Goal: Task Accomplishment & Management: Manage account settings

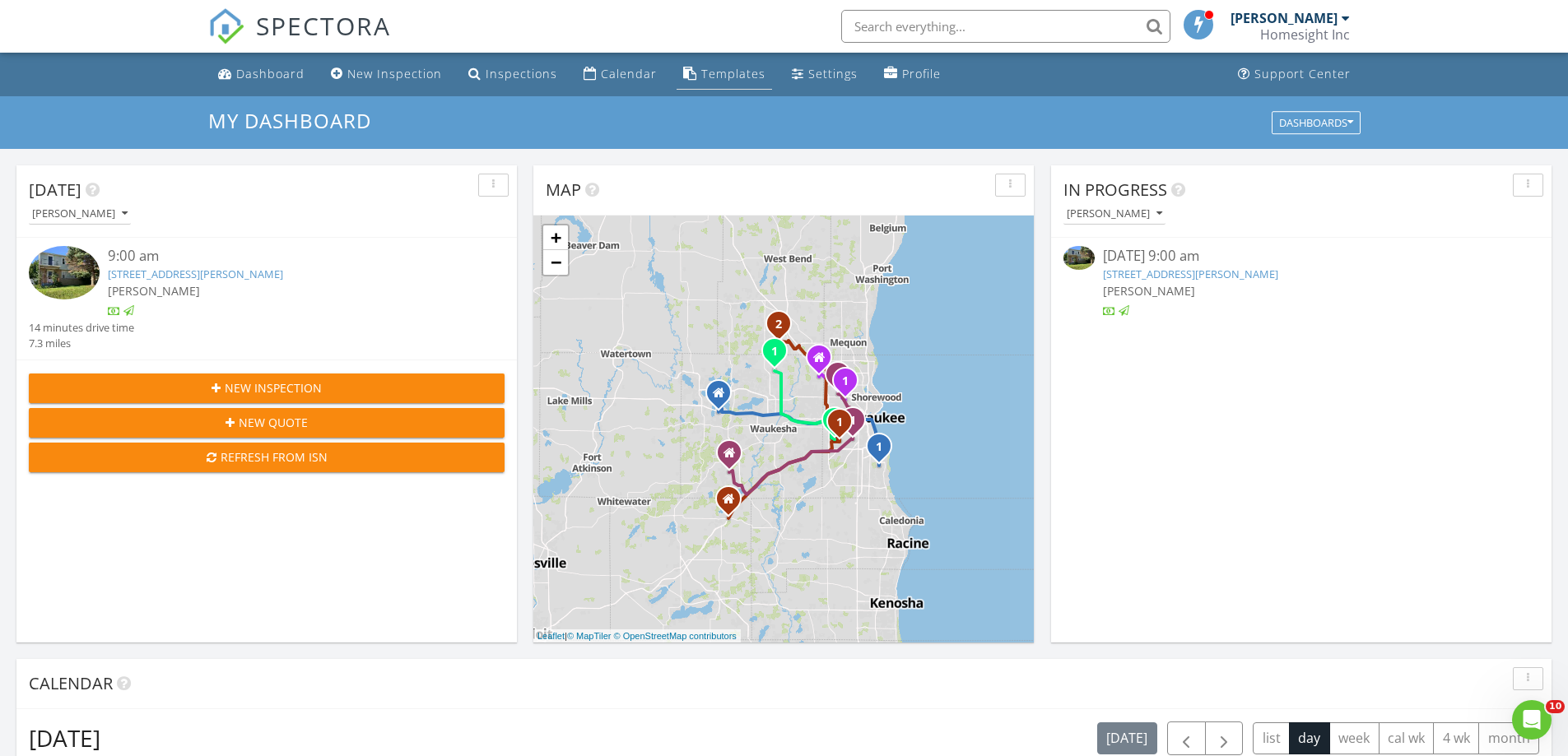
click at [704, 74] on div "Templates" at bounding box center [733, 74] width 64 height 16
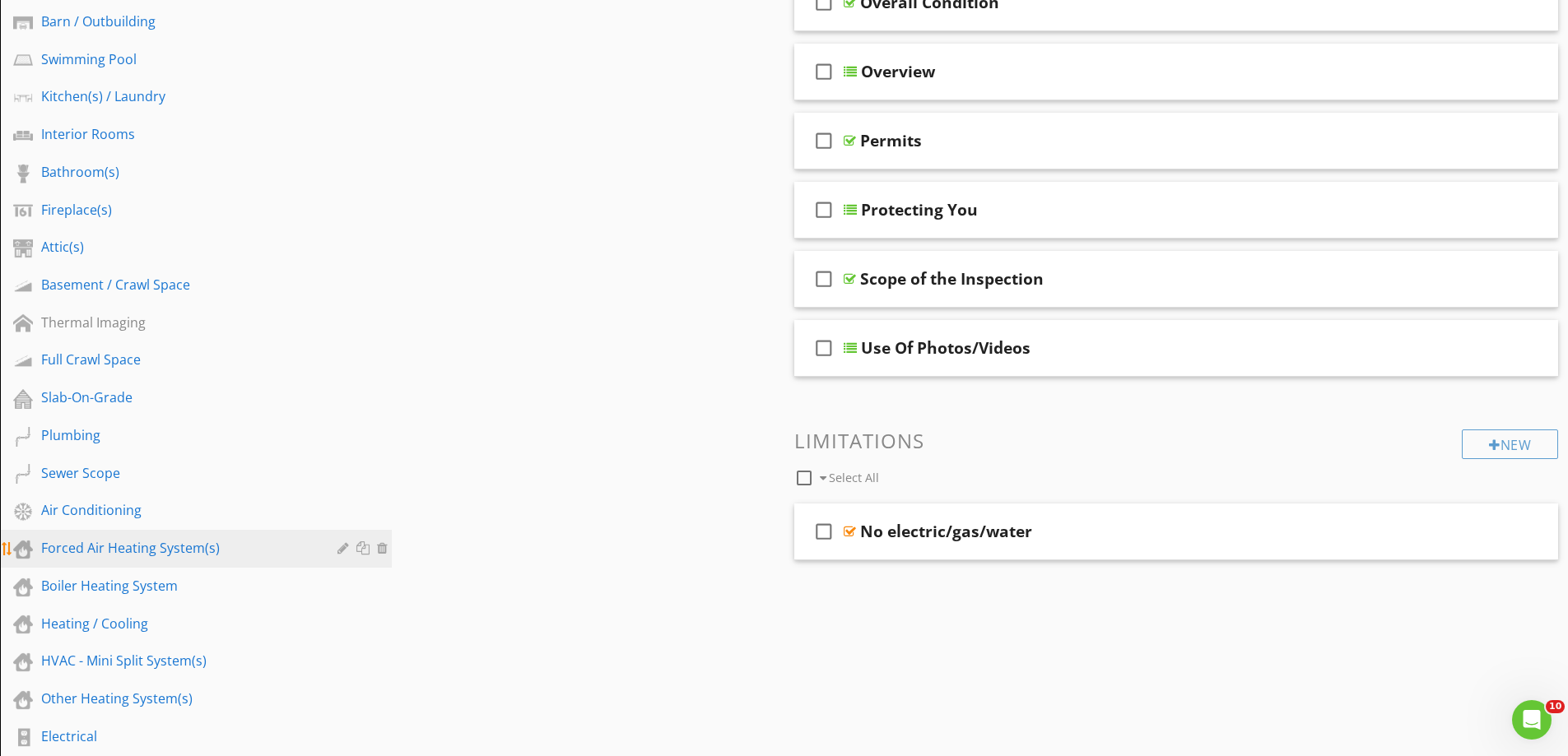
scroll to position [493, 0]
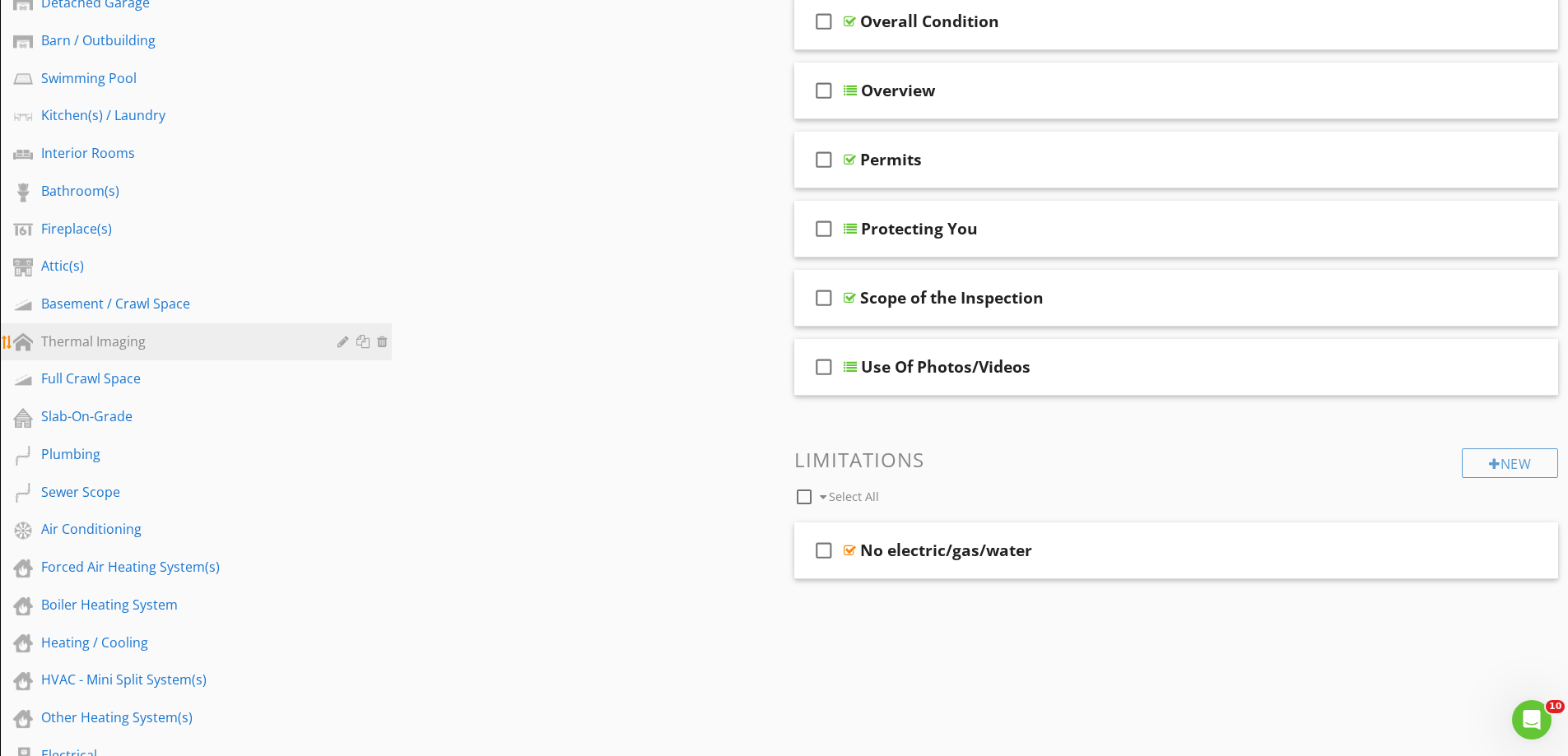
click at [111, 337] on div "Thermal Imaging" at bounding box center [177, 341] width 273 height 20
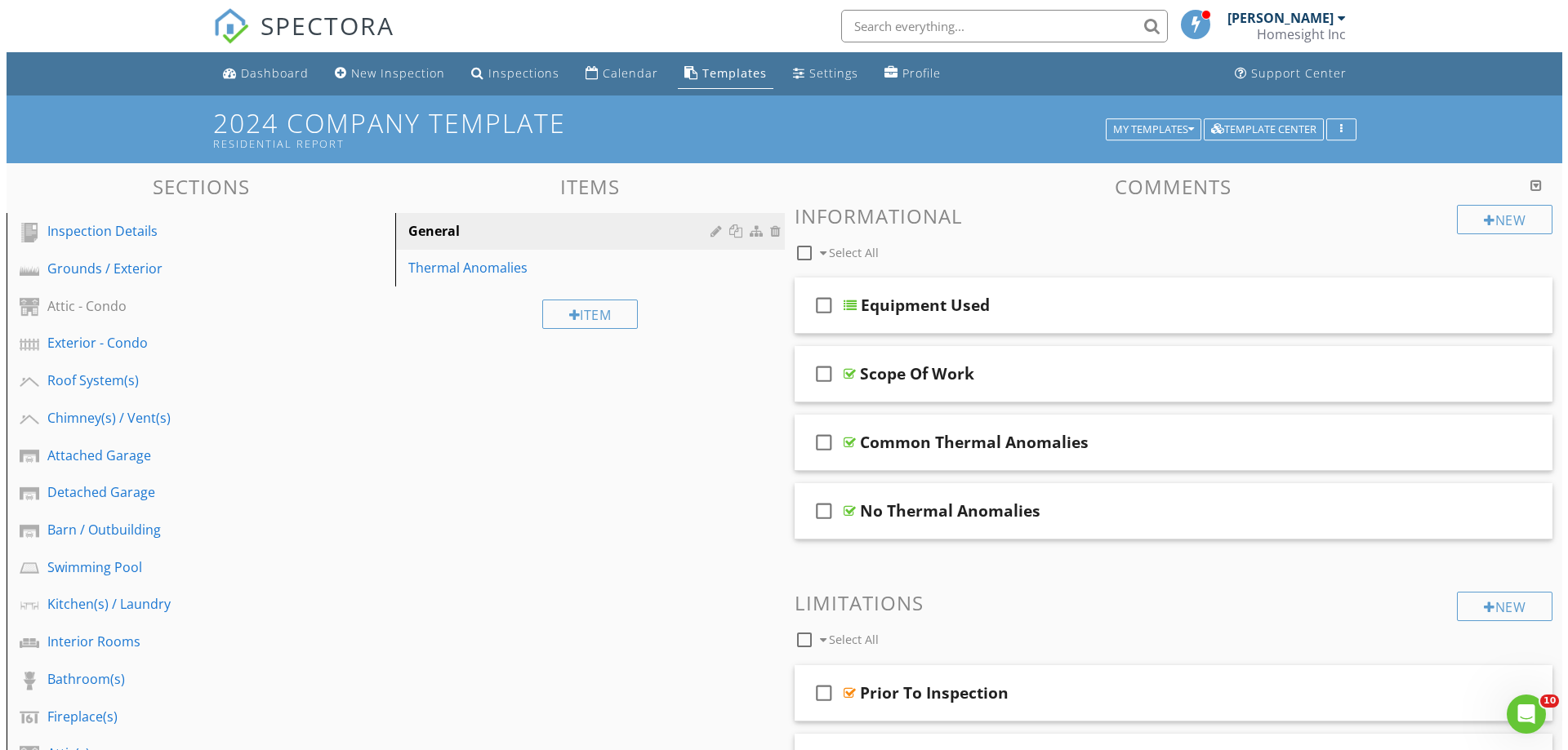
scroll to position [81, 0]
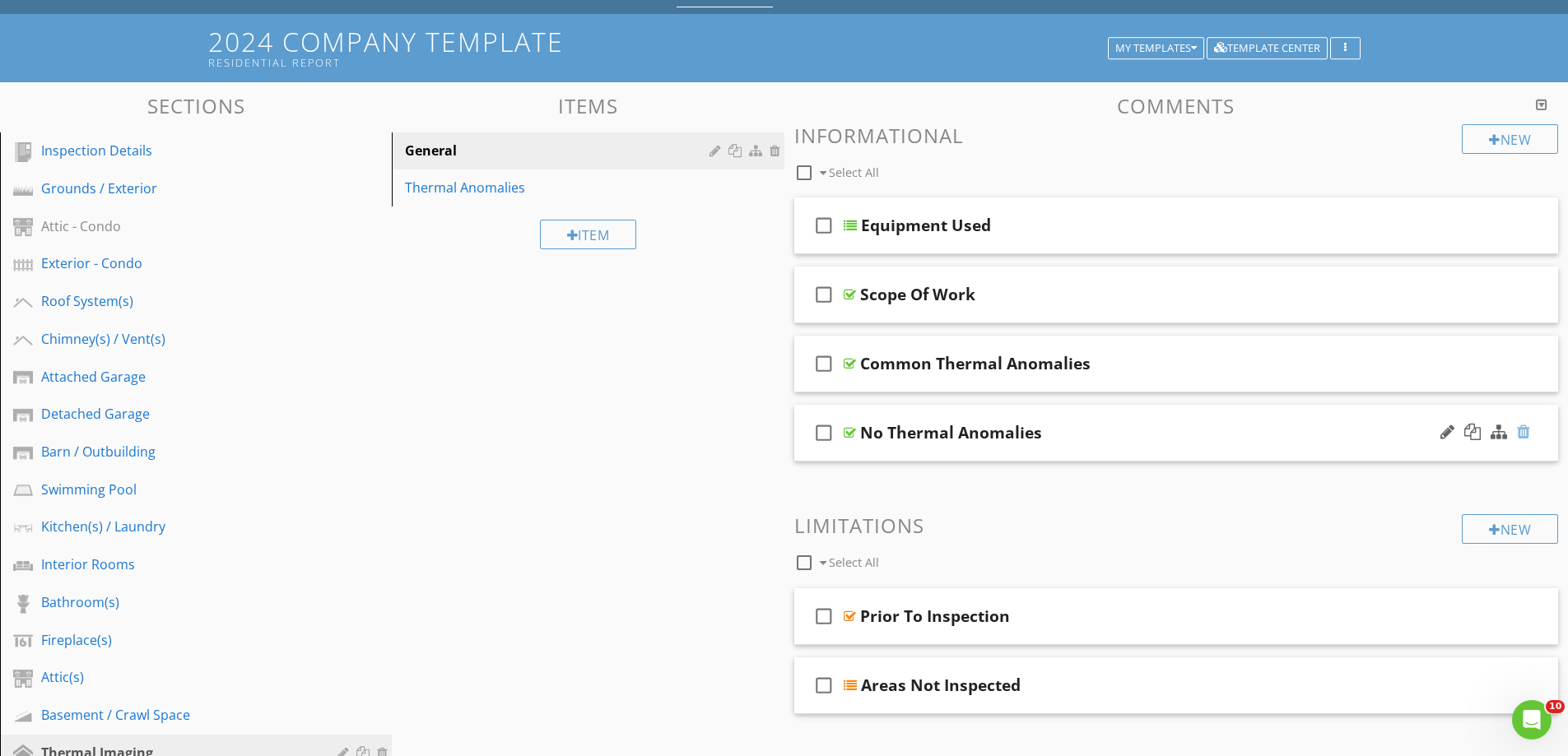
click at [1522, 431] on div at bounding box center [1523, 432] width 13 height 17
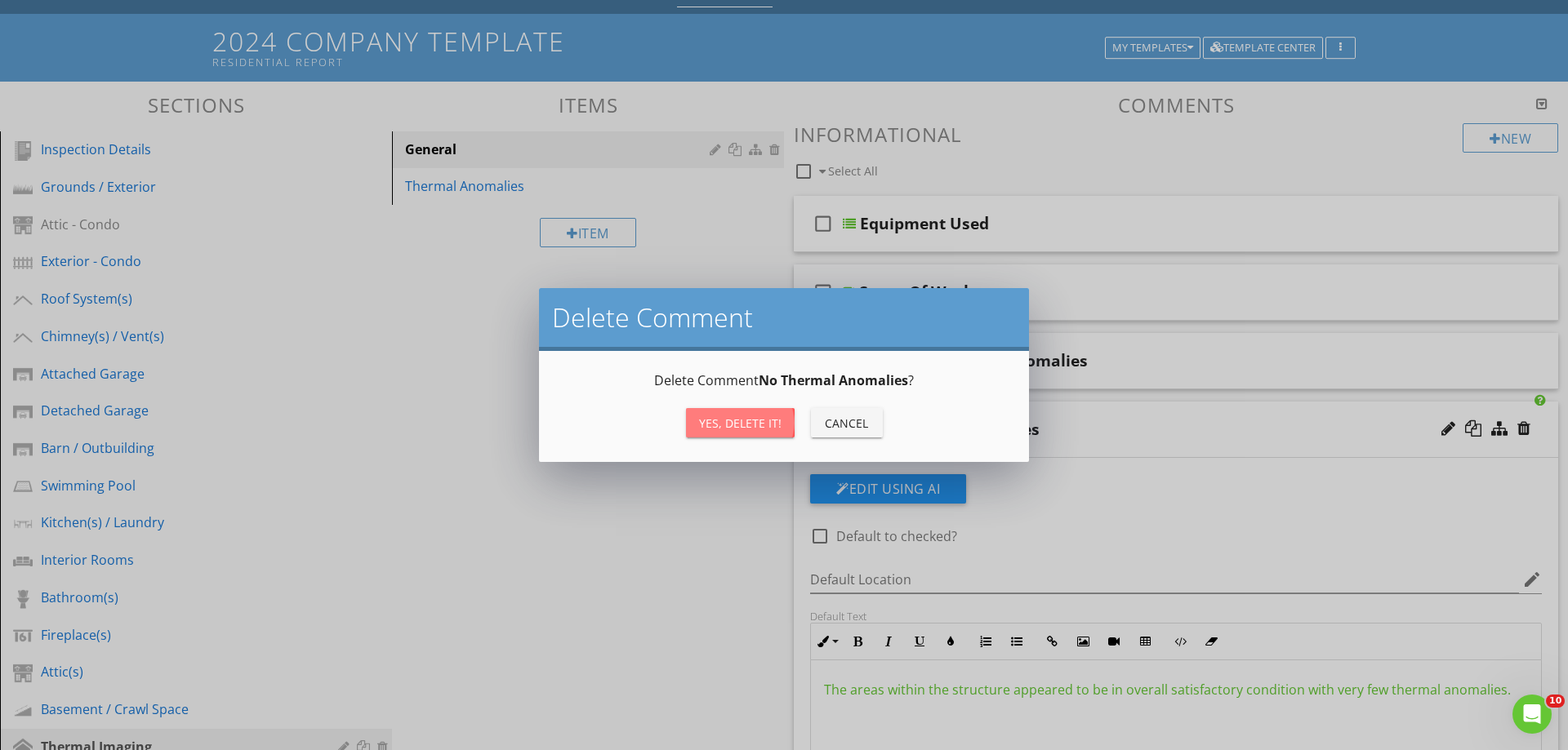
click at [743, 418] on div "Yes, Delete it!" at bounding box center [740, 423] width 82 height 18
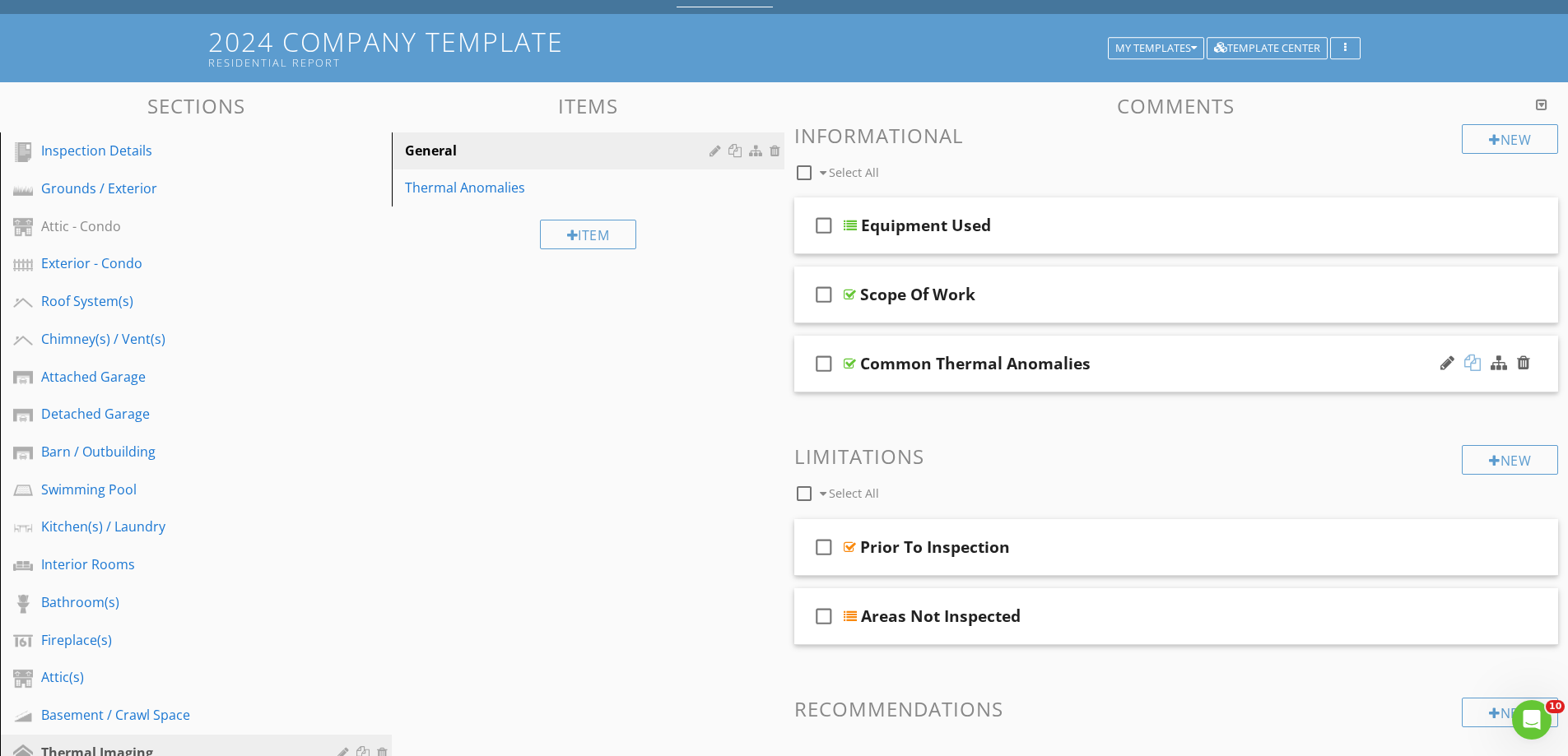
click at [1468, 361] on div at bounding box center [1473, 363] width 17 height 17
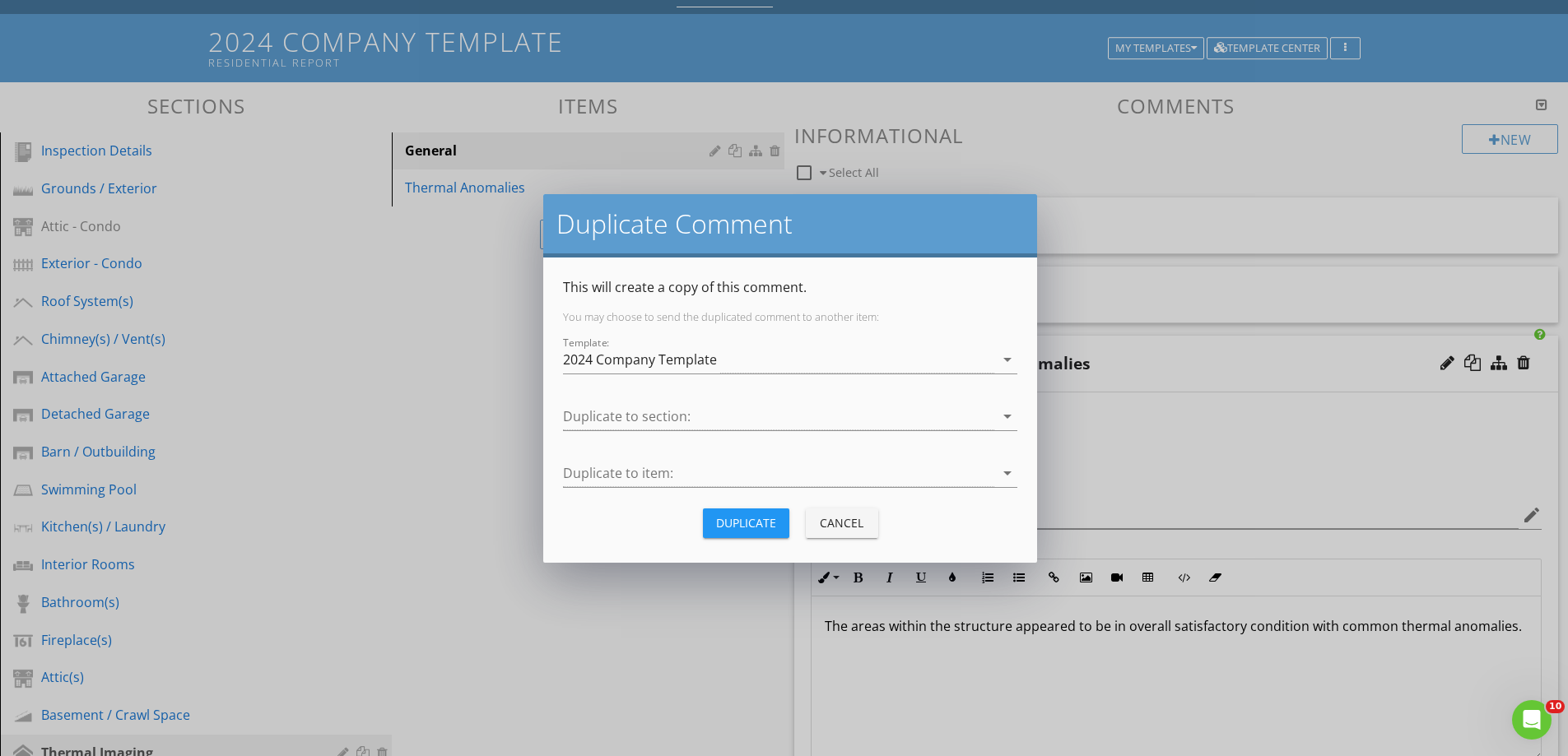
click at [358, 465] on div "Duplicate Comment This will create a copy of this comment. You may choose to se…" at bounding box center [784, 378] width 1568 height 756
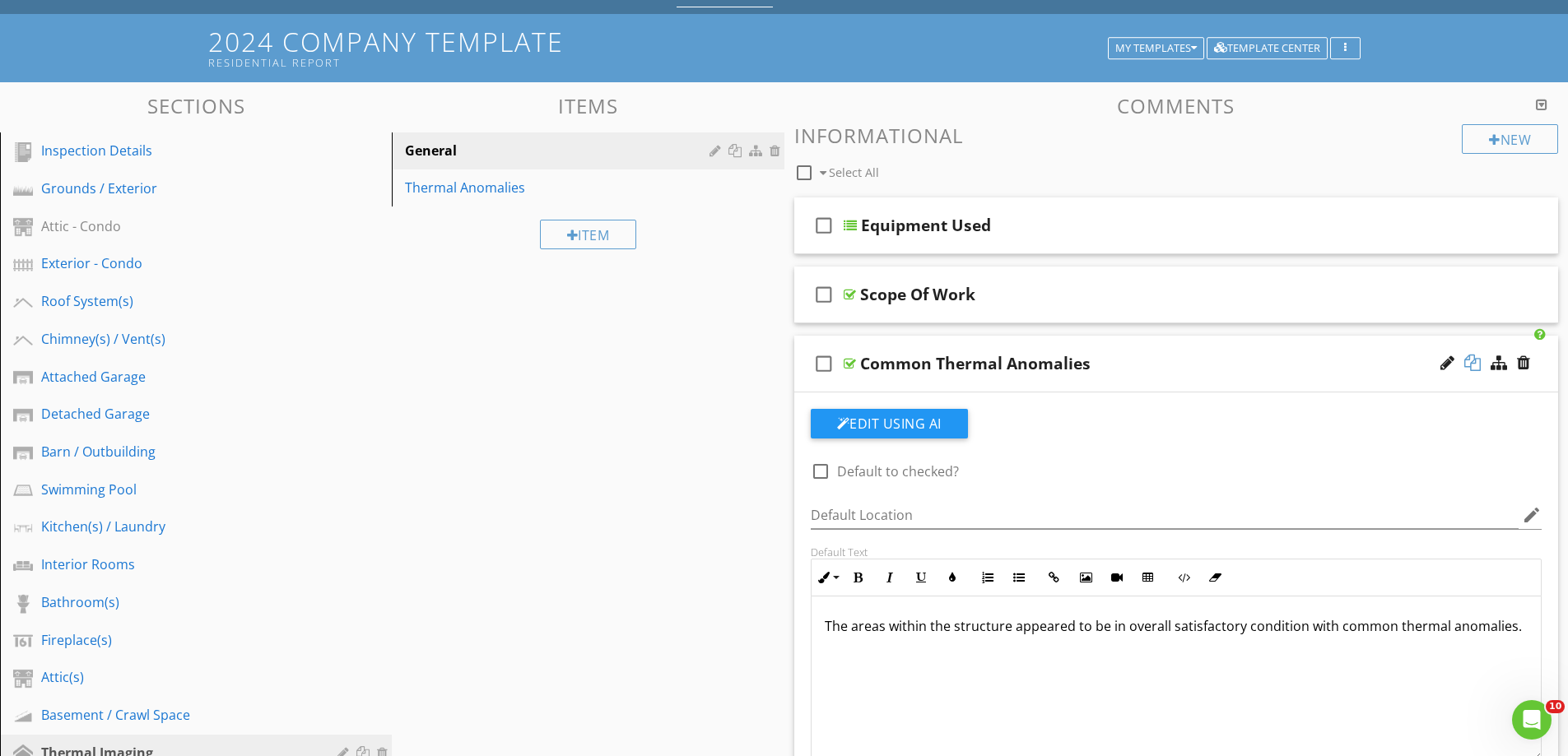
click at [1473, 364] on div at bounding box center [1473, 363] width 17 height 17
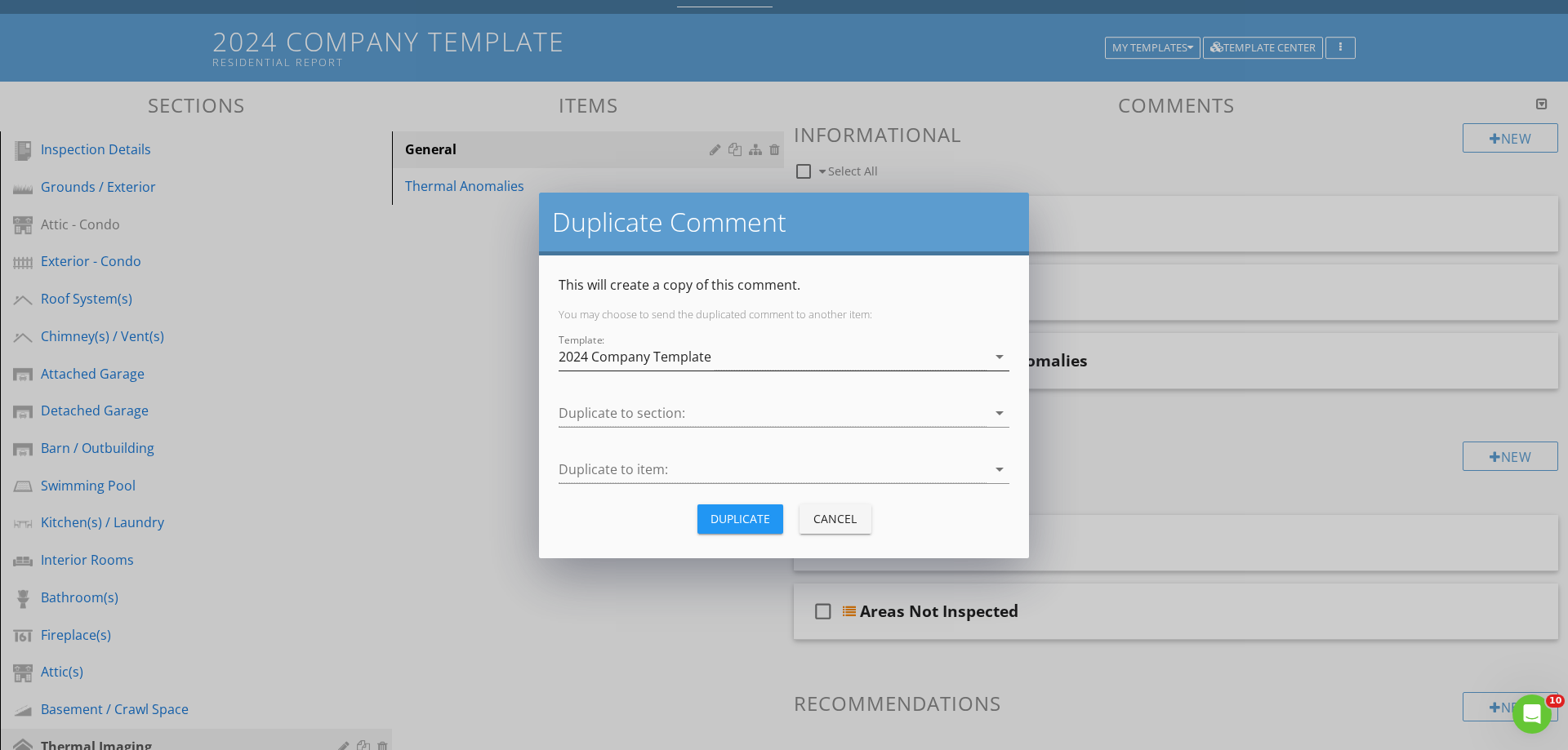
click at [644, 354] on div "2024 Company Template" at bounding box center [635, 357] width 152 height 15
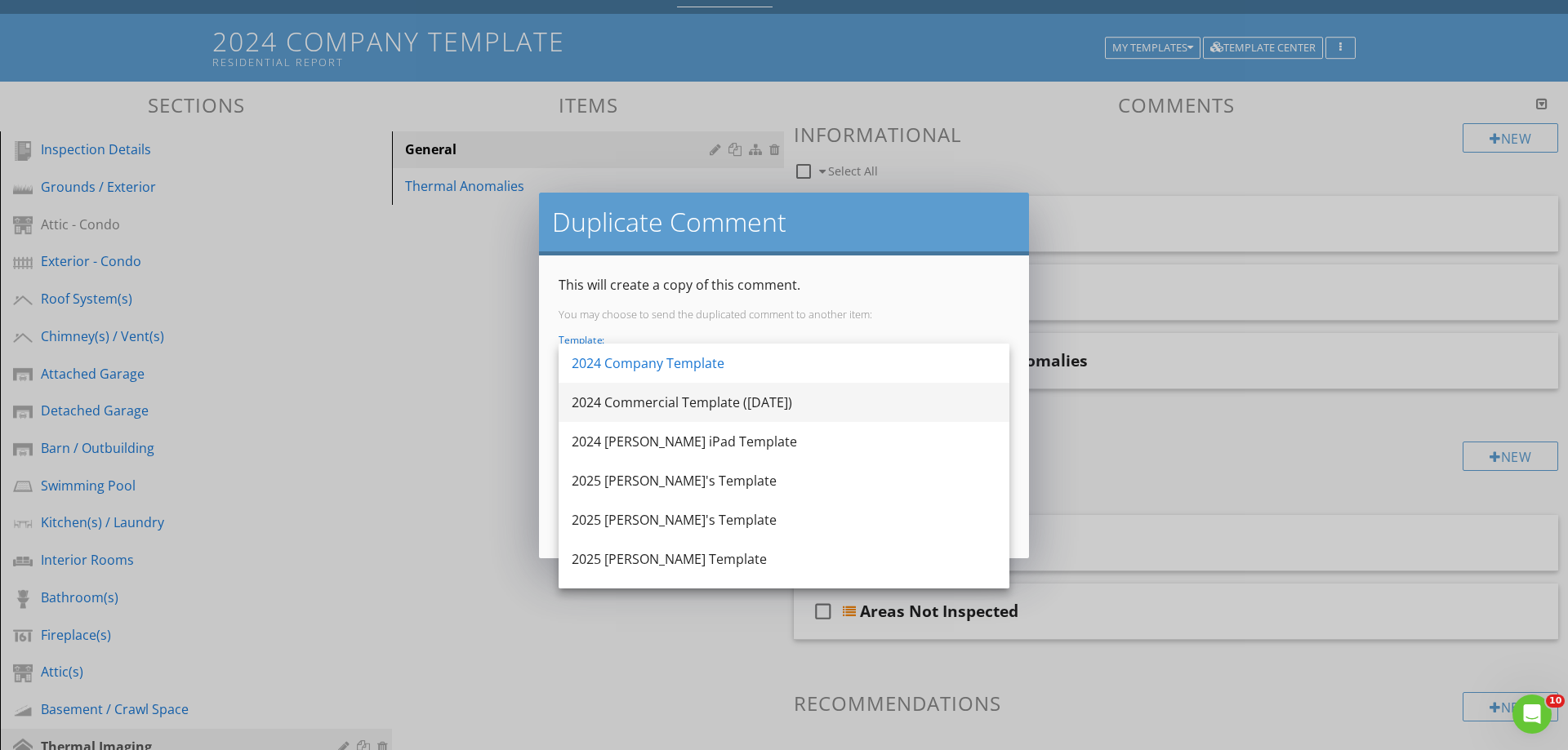
click at [621, 401] on div "2024 Commercial Template ([DATE])" at bounding box center [784, 402] width 425 height 19
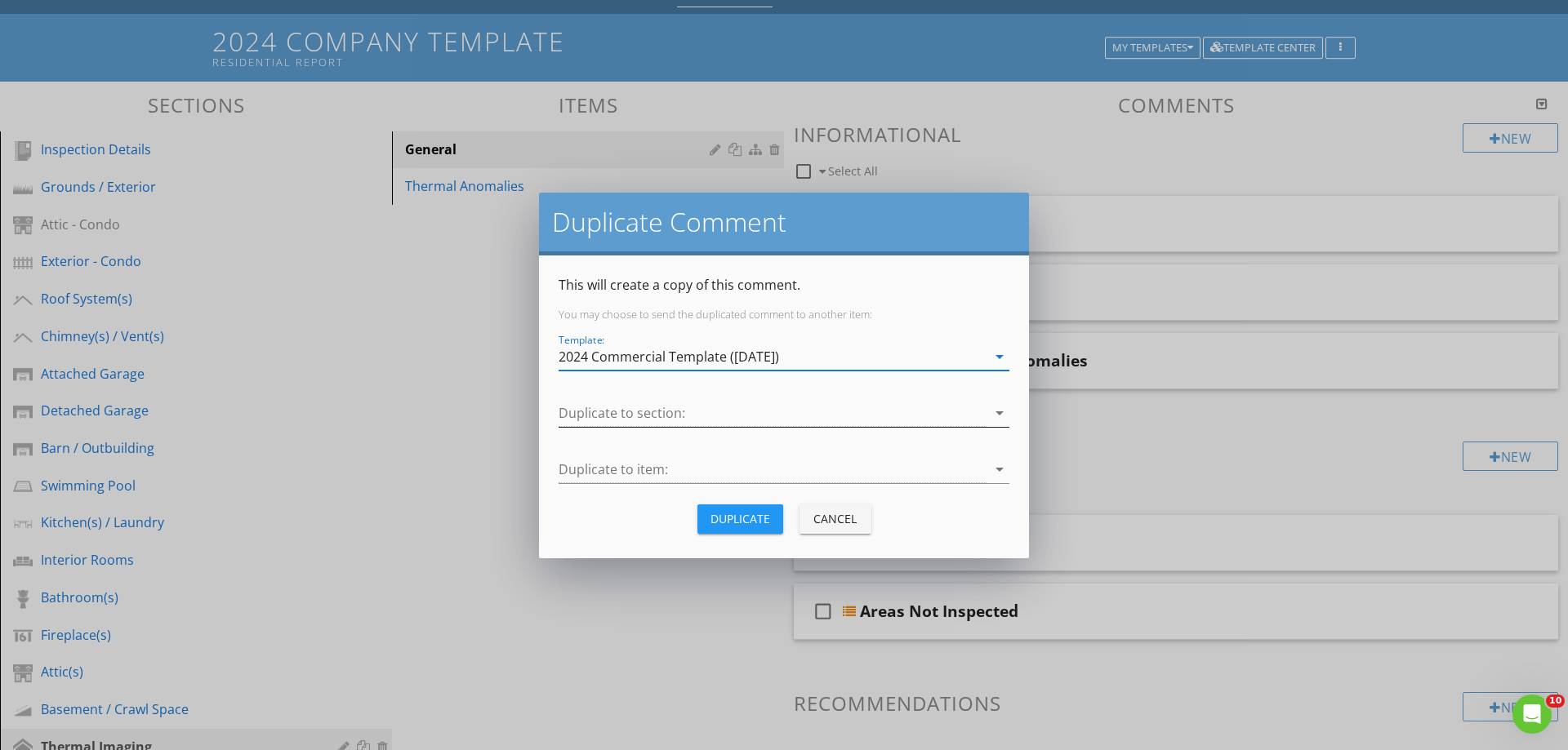
click at [606, 411] on div at bounding box center [772, 413] width 428 height 27
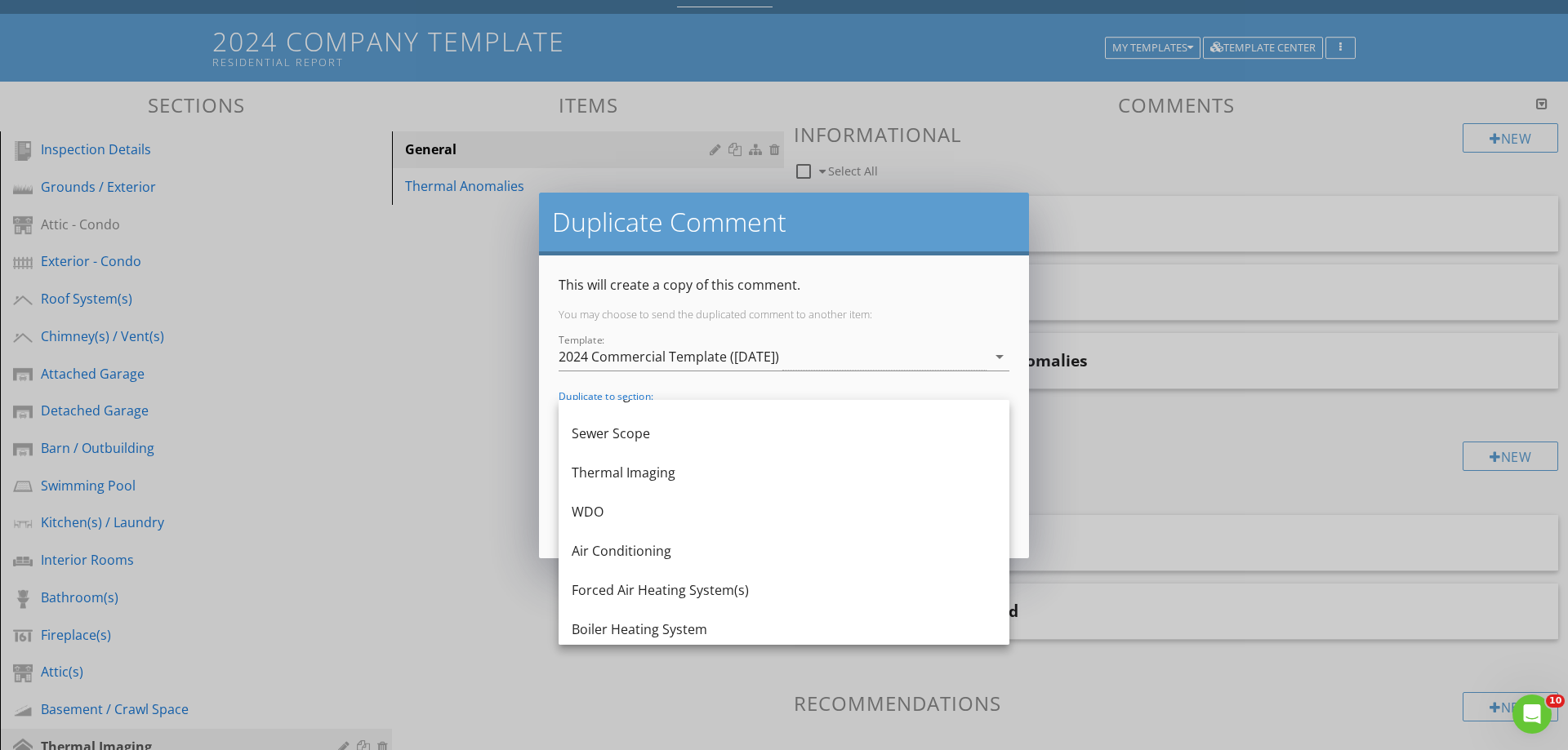
scroll to position [653, 0]
click at [637, 469] on div "Thermal Imaging" at bounding box center [784, 471] width 425 height 19
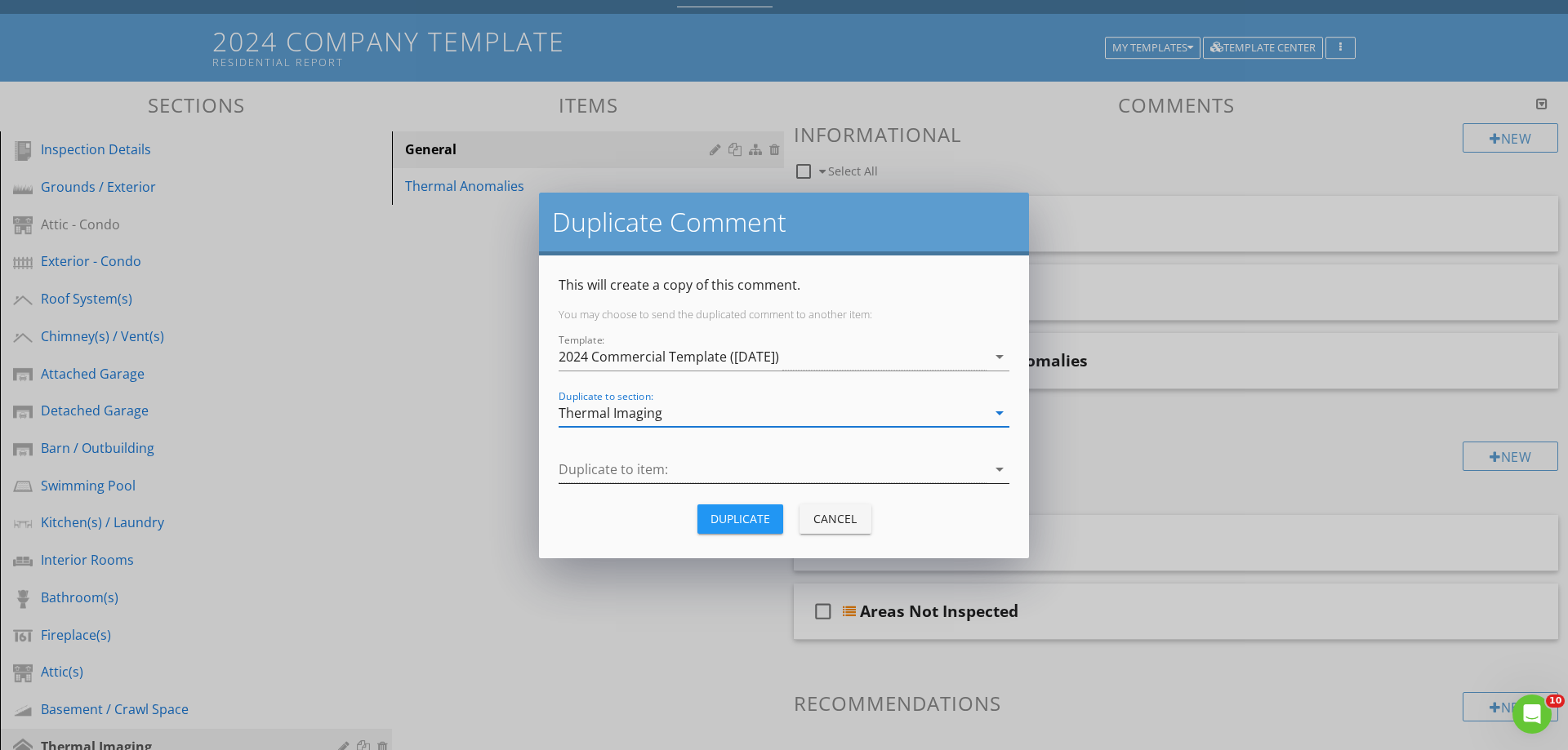
click at [591, 465] on div at bounding box center [772, 469] width 428 height 27
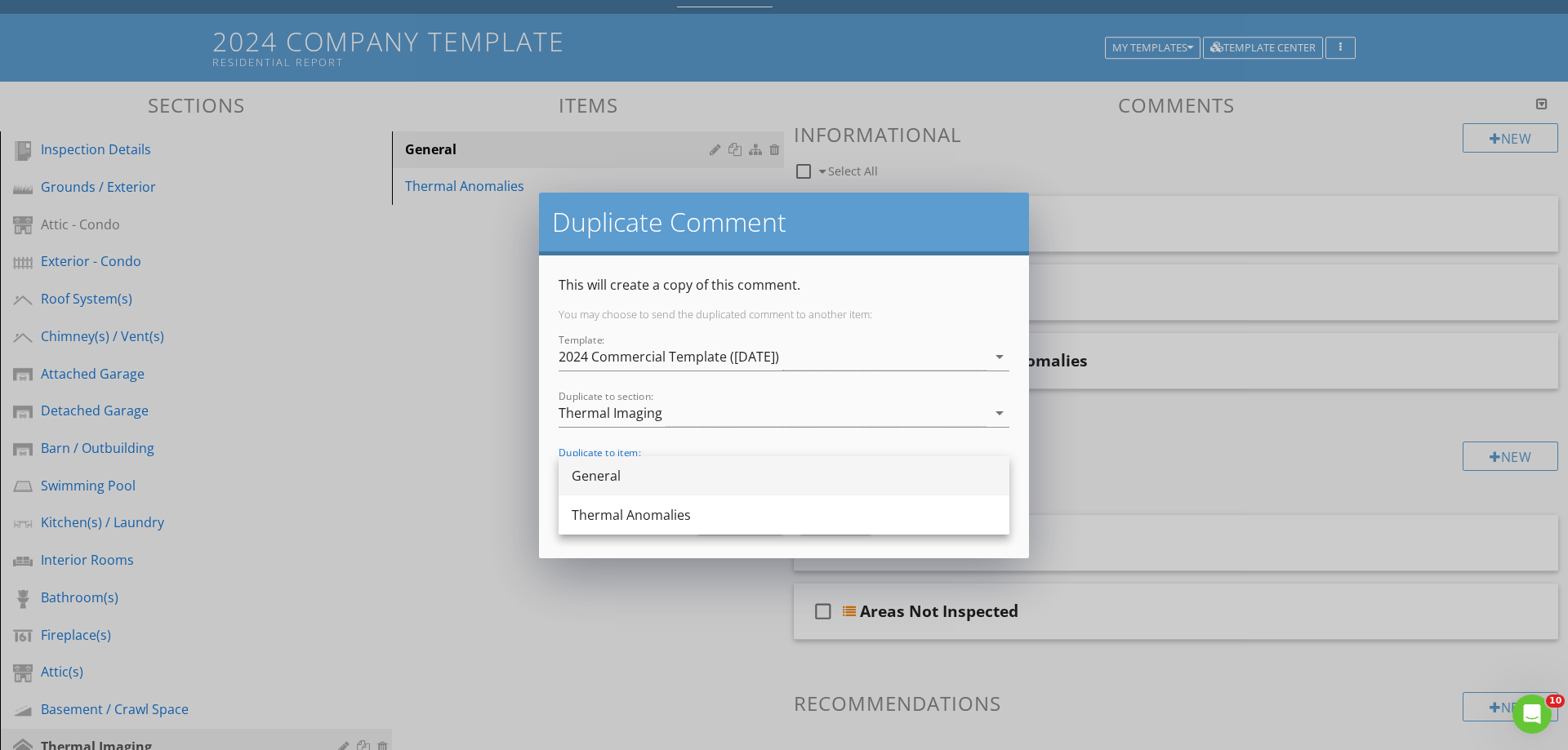
click at [601, 476] on div "General" at bounding box center [784, 476] width 425 height 19
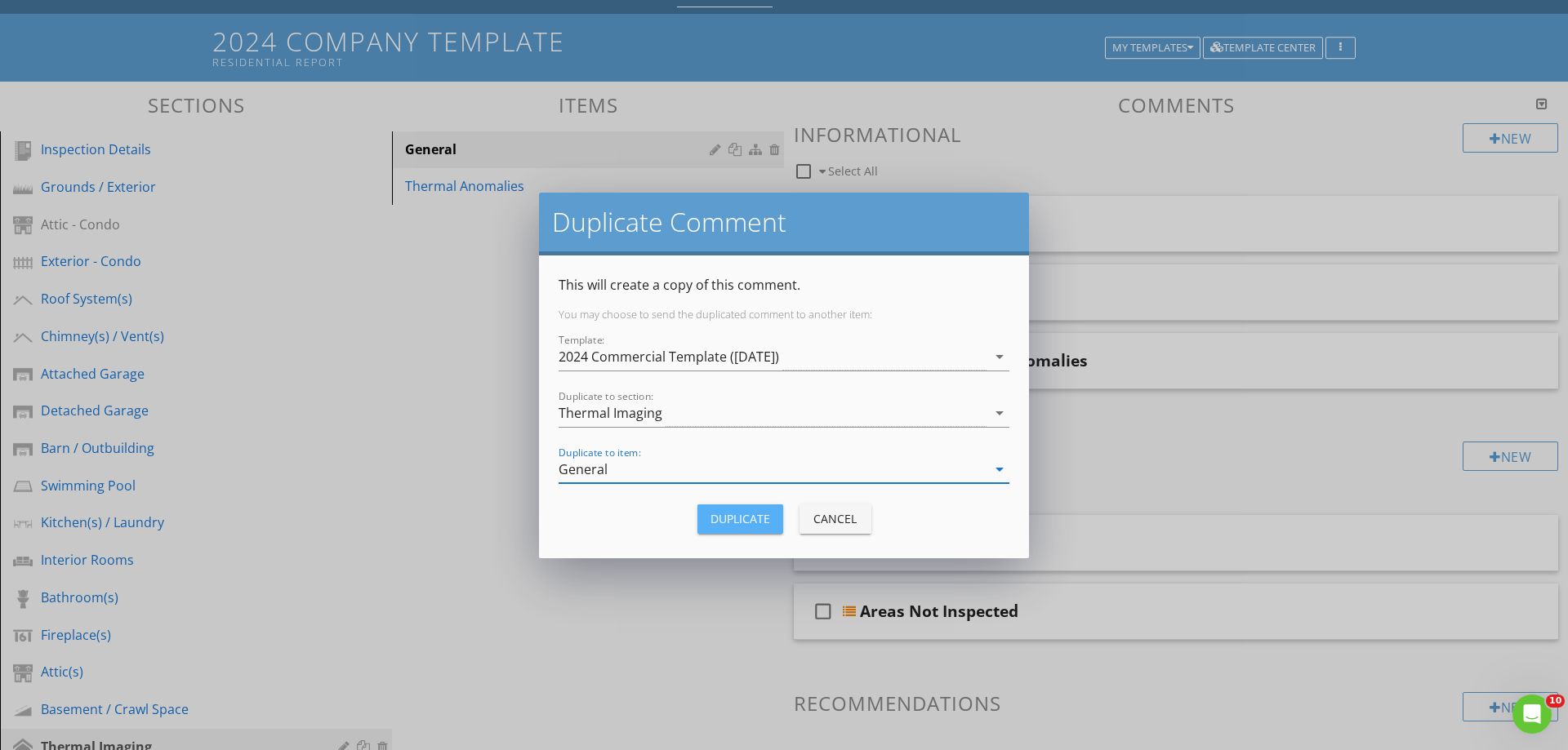
click at [735, 513] on div "Duplicate" at bounding box center [740, 518] width 60 height 18
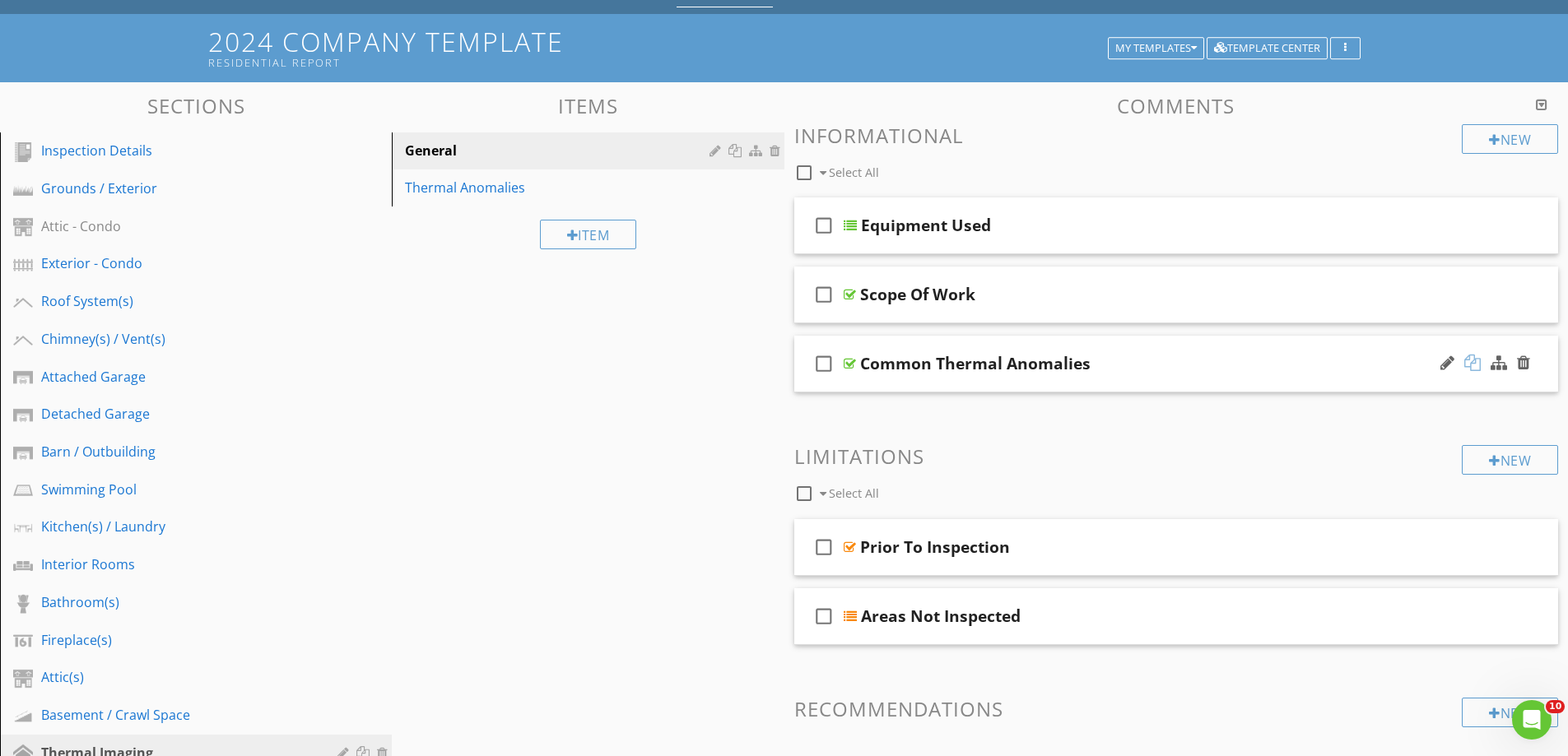
click at [1473, 364] on div at bounding box center [1473, 363] width 17 height 17
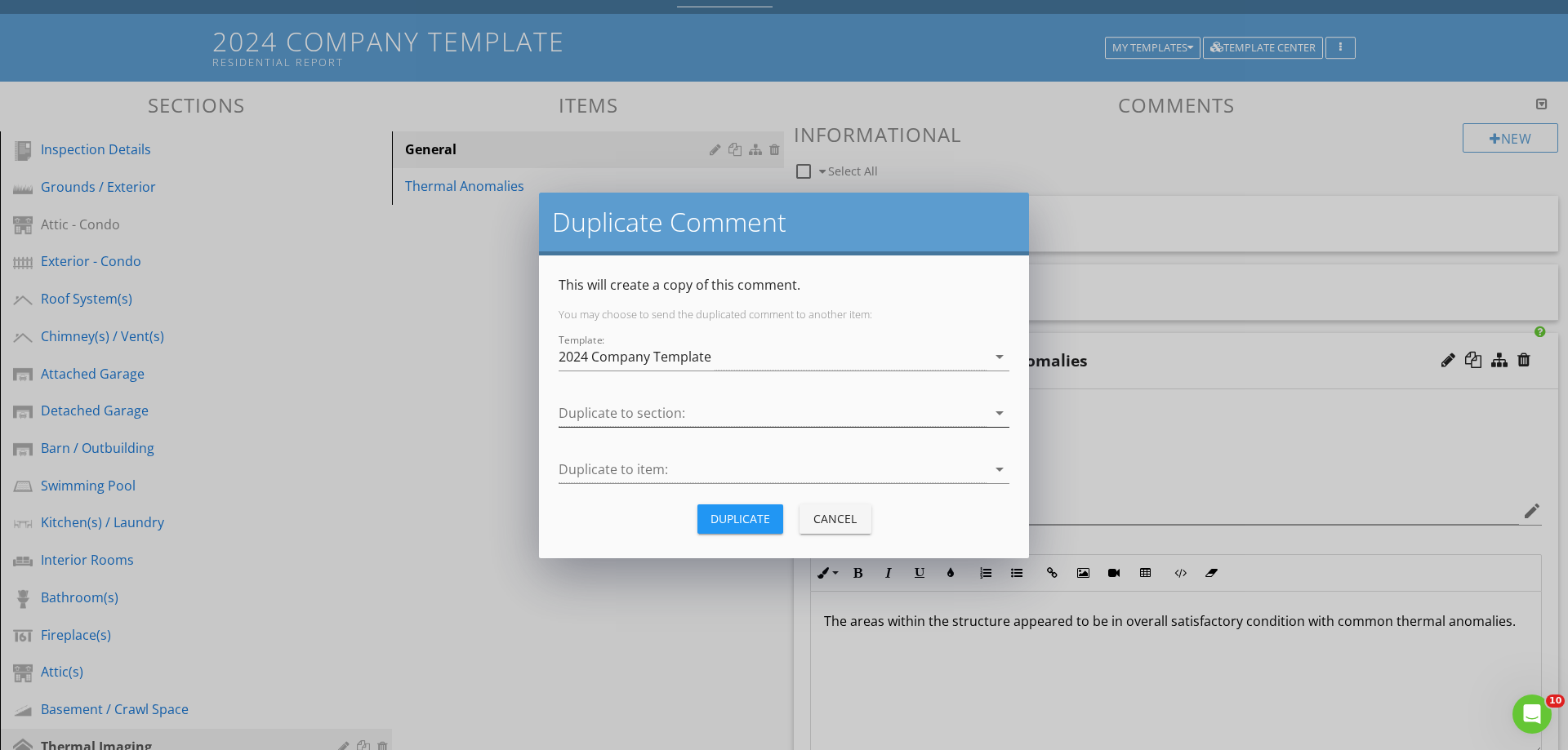
click at [620, 406] on div at bounding box center [772, 413] width 428 height 27
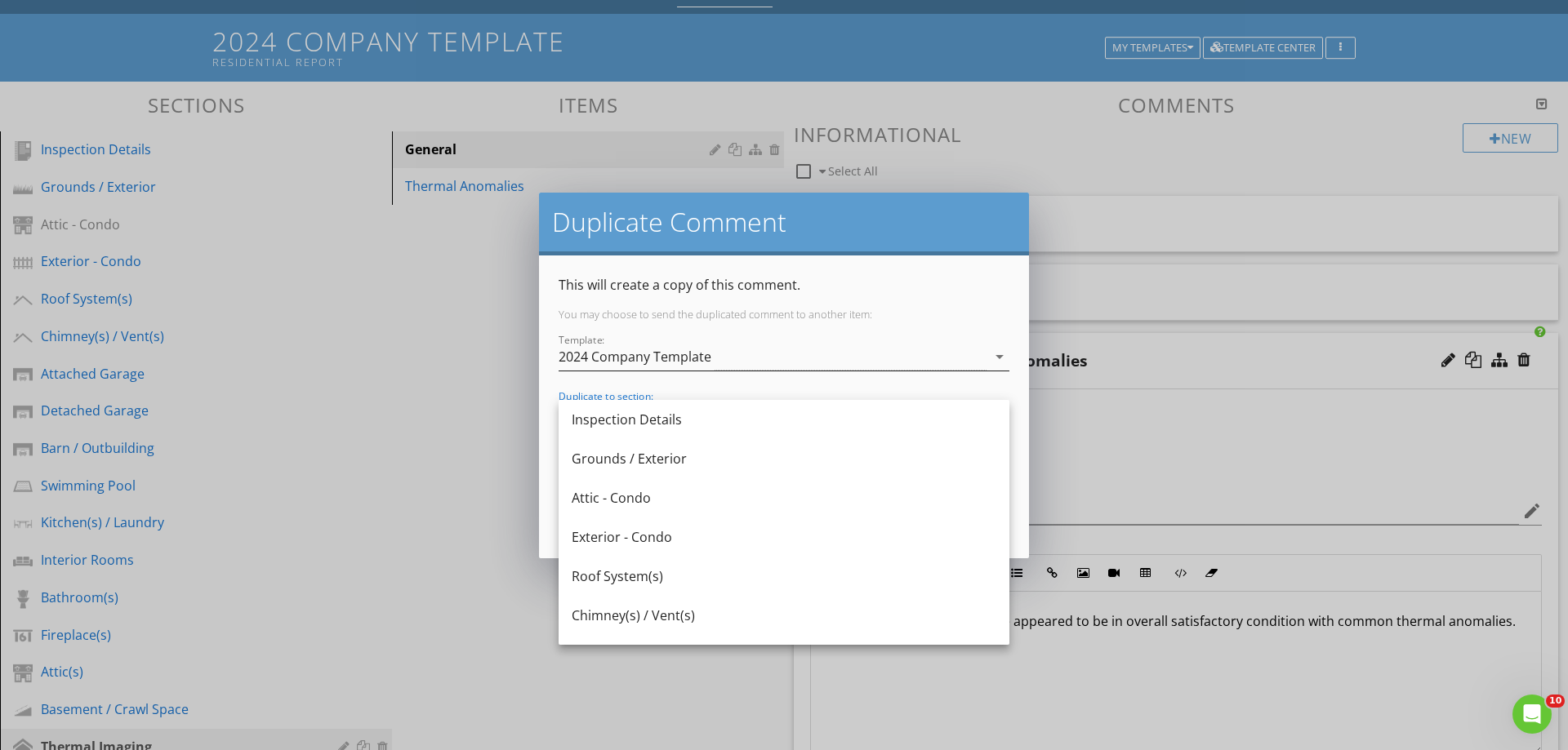
click at [630, 359] on div "2024 Company Template" at bounding box center [635, 357] width 152 height 15
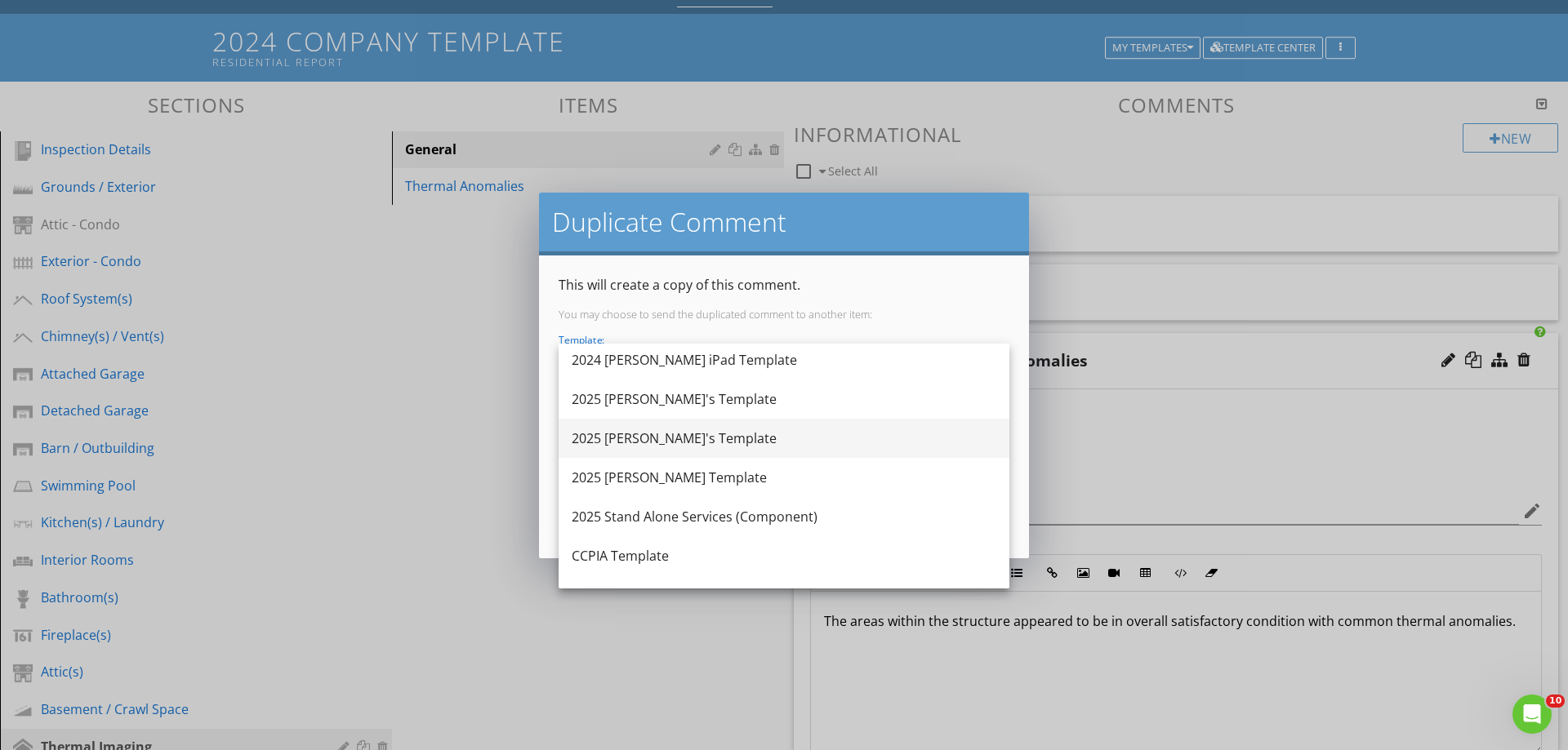
scroll to position [0, 0]
click at [675, 436] on div "2024 [PERSON_NAME] iPad Template" at bounding box center [784, 442] width 425 height 19
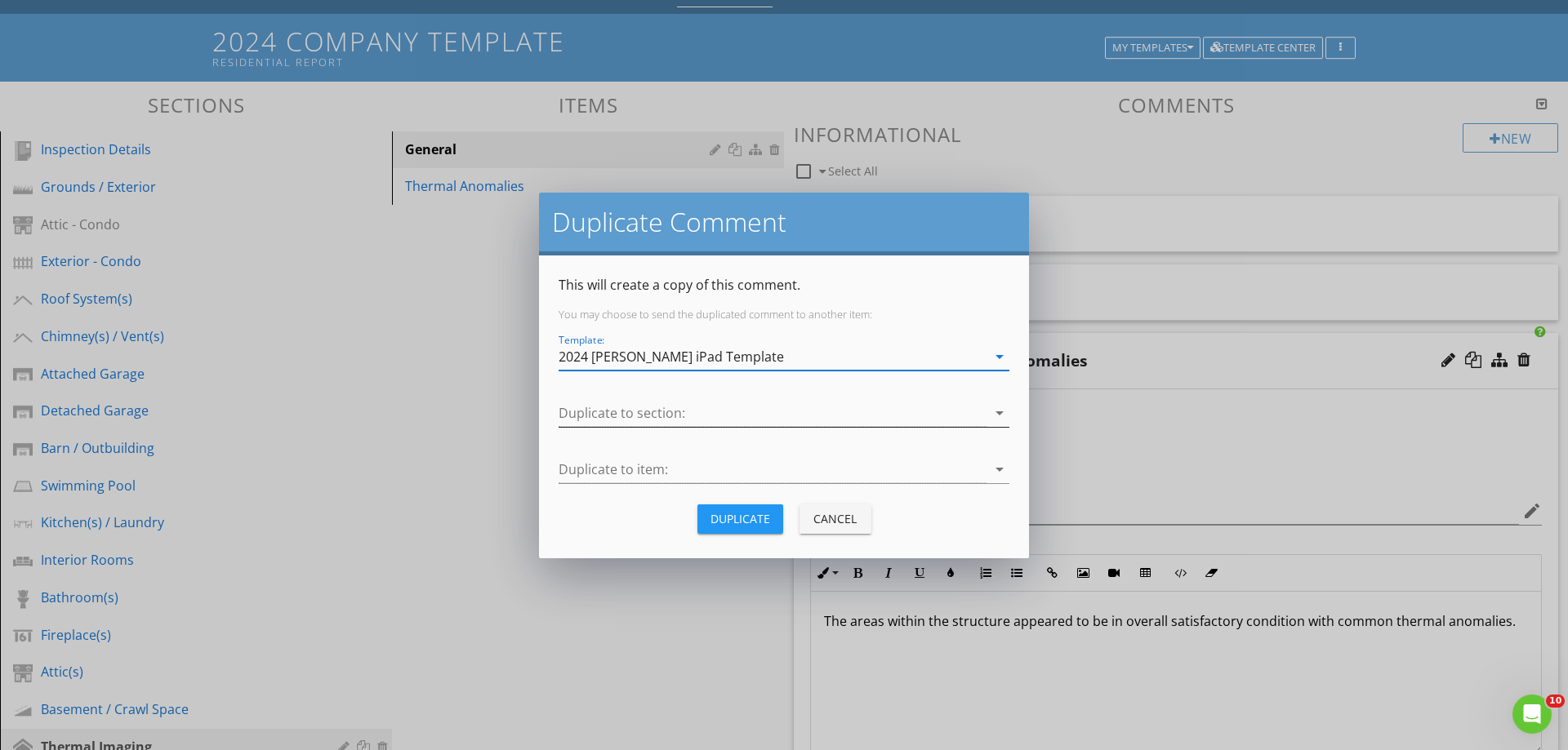
click at [623, 417] on div at bounding box center [772, 413] width 428 height 27
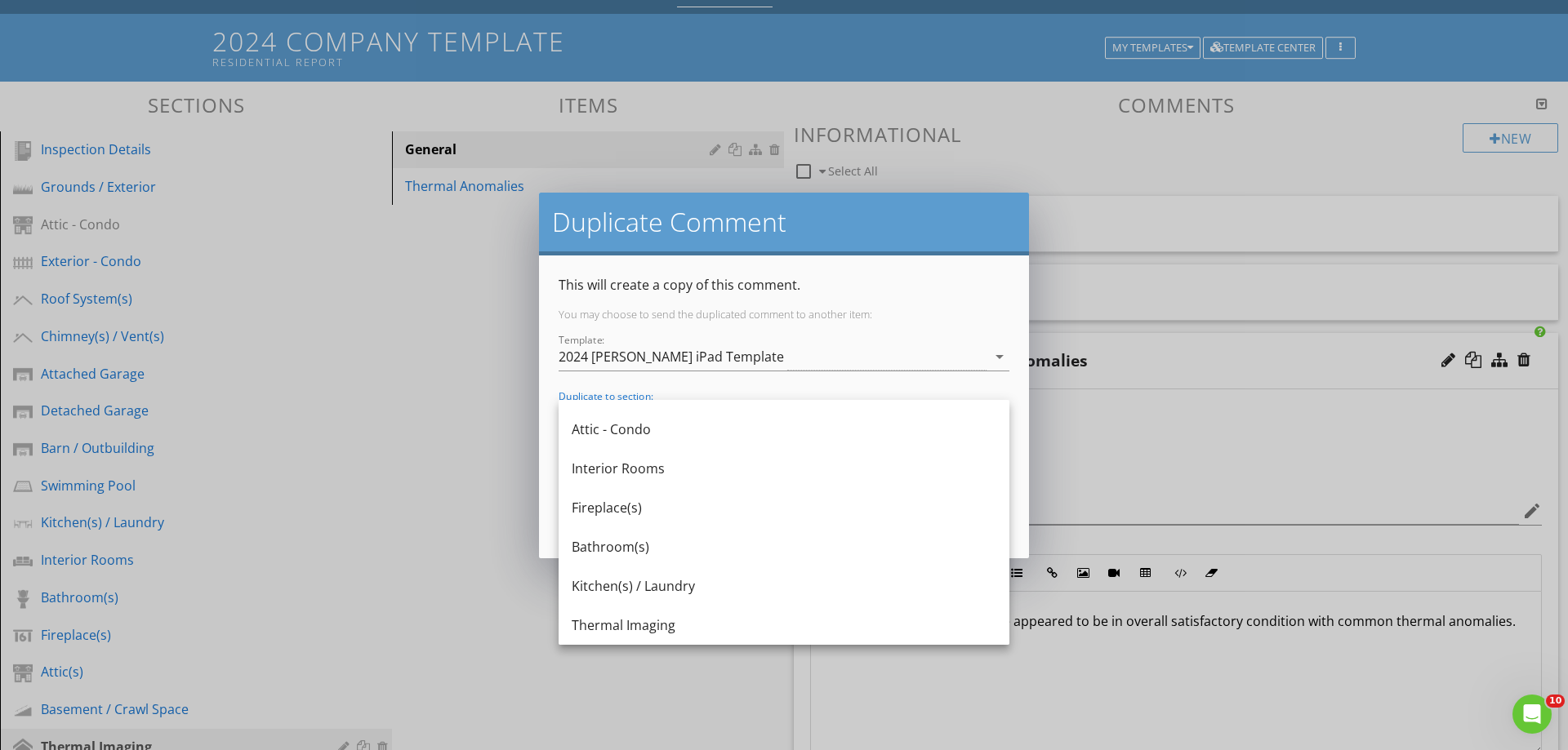
scroll to position [408, 0]
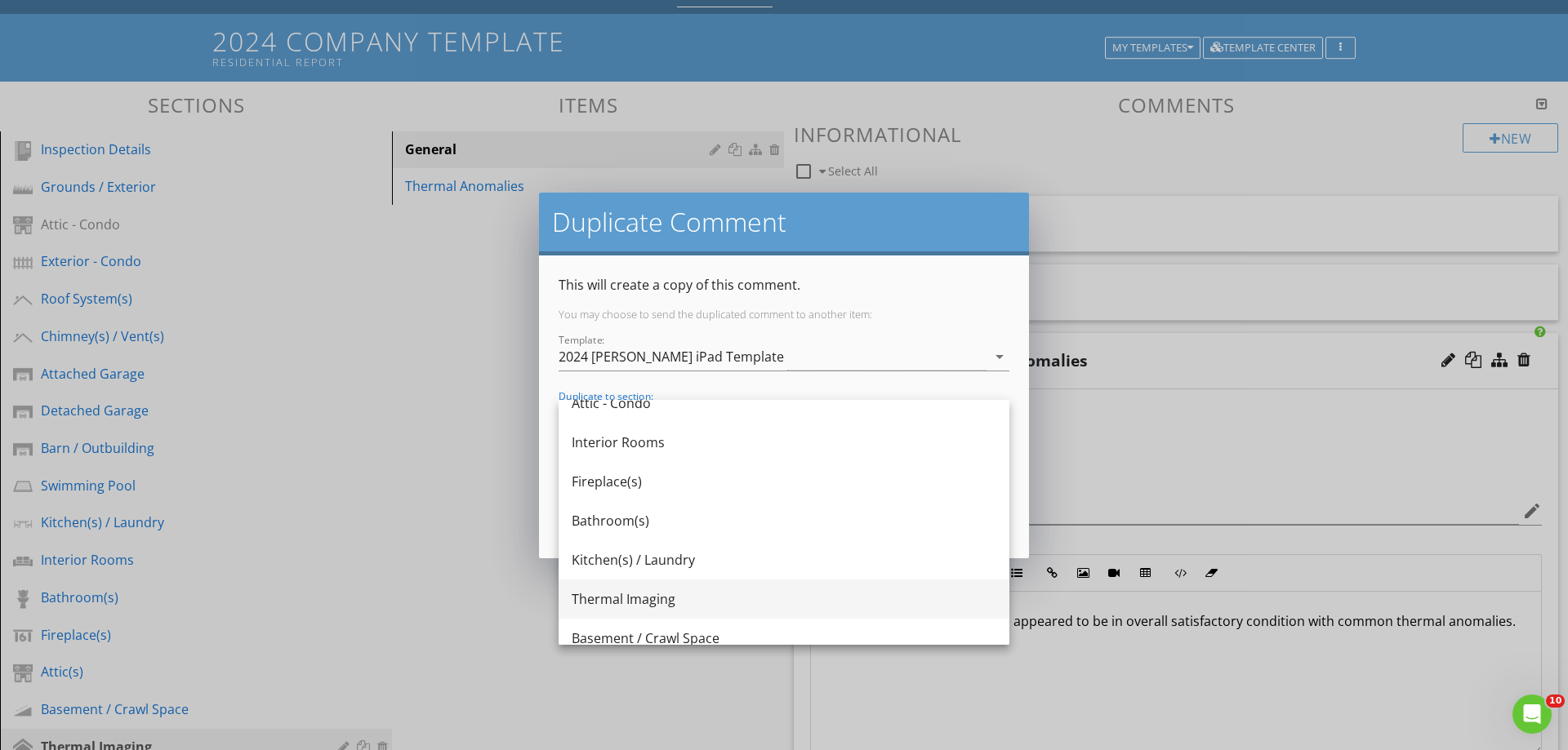
click at [616, 601] on div "Thermal Imaging" at bounding box center [784, 599] width 425 height 19
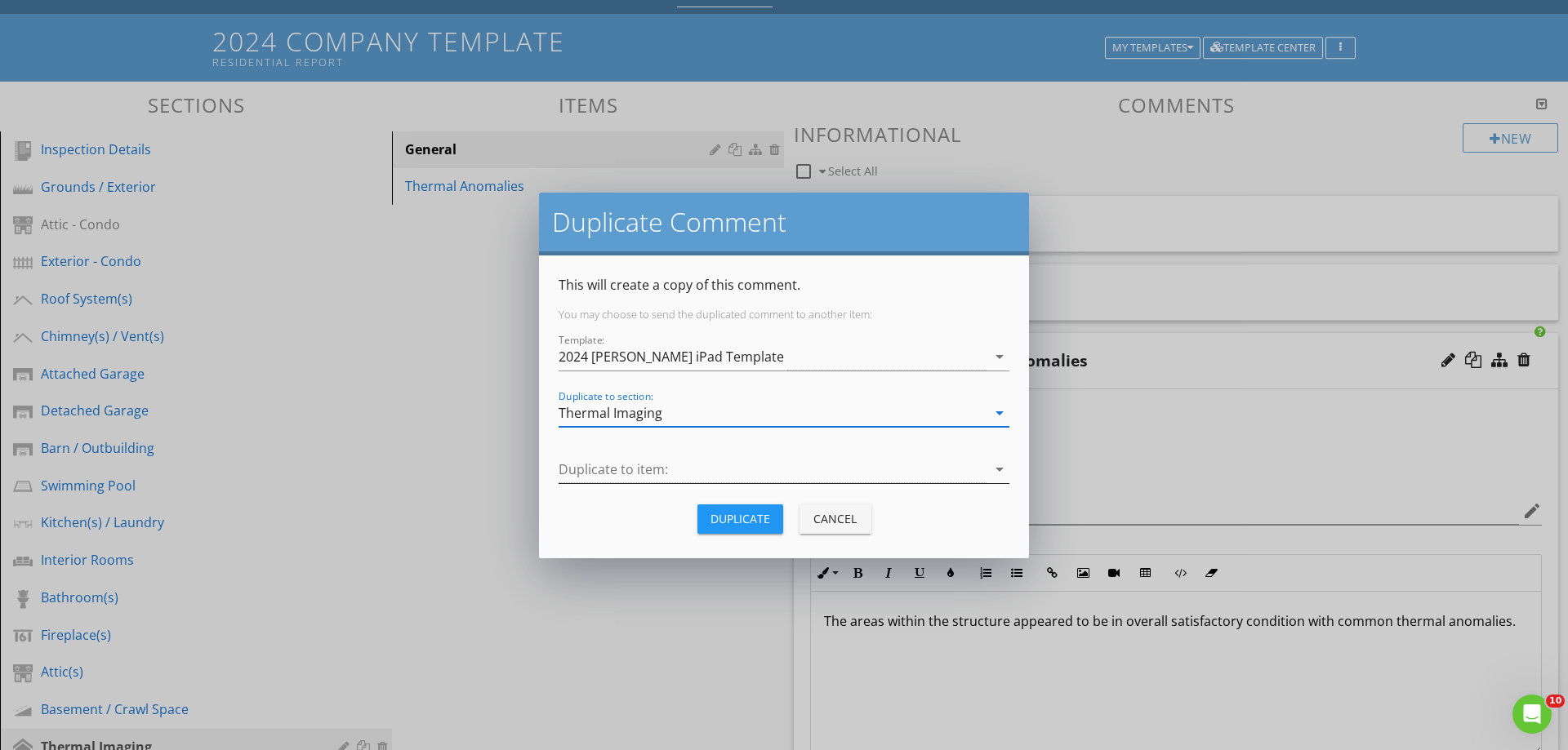
click at [595, 473] on div at bounding box center [772, 469] width 428 height 27
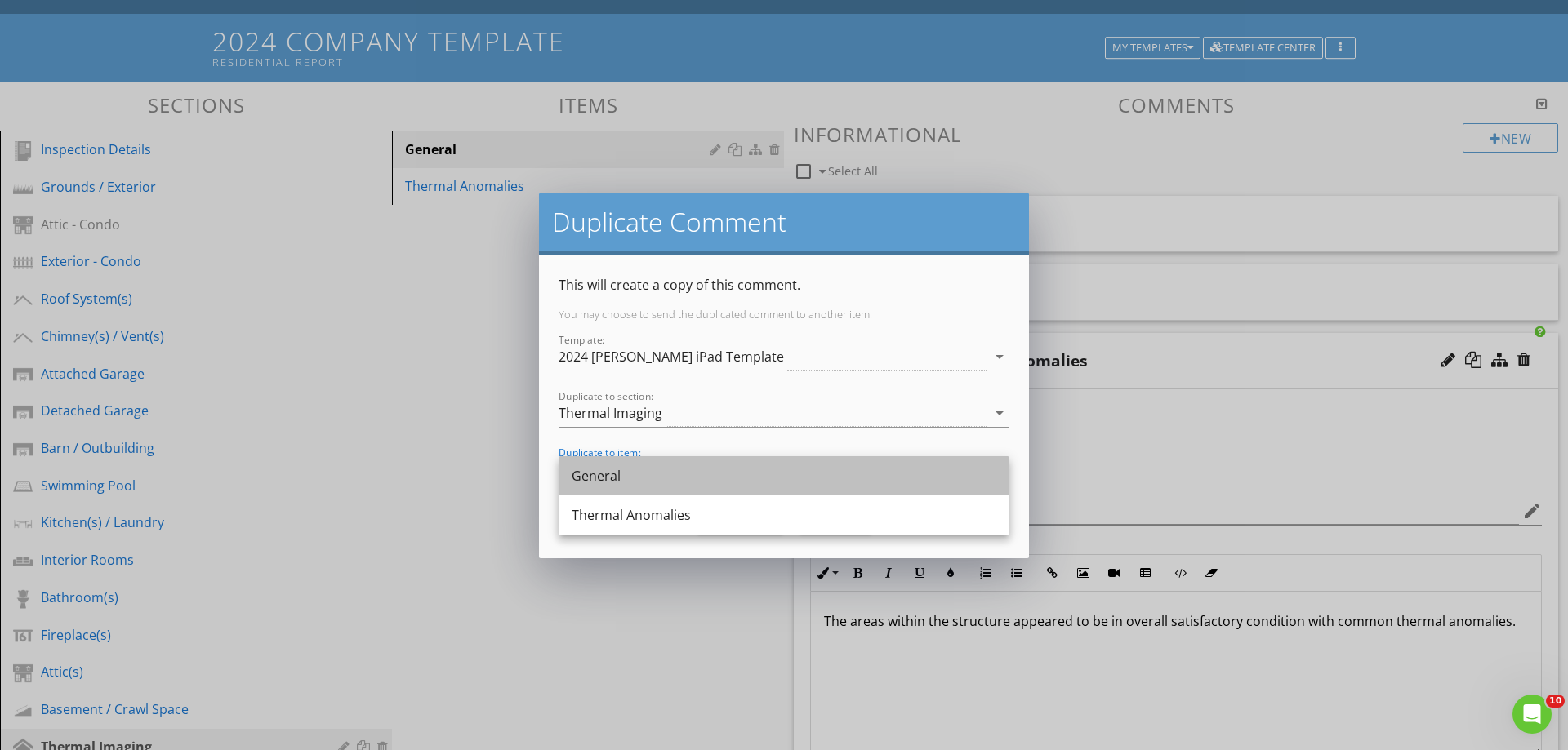
click at [602, 468] on div "General" at bounding box center [784, 476] width 425 height 19
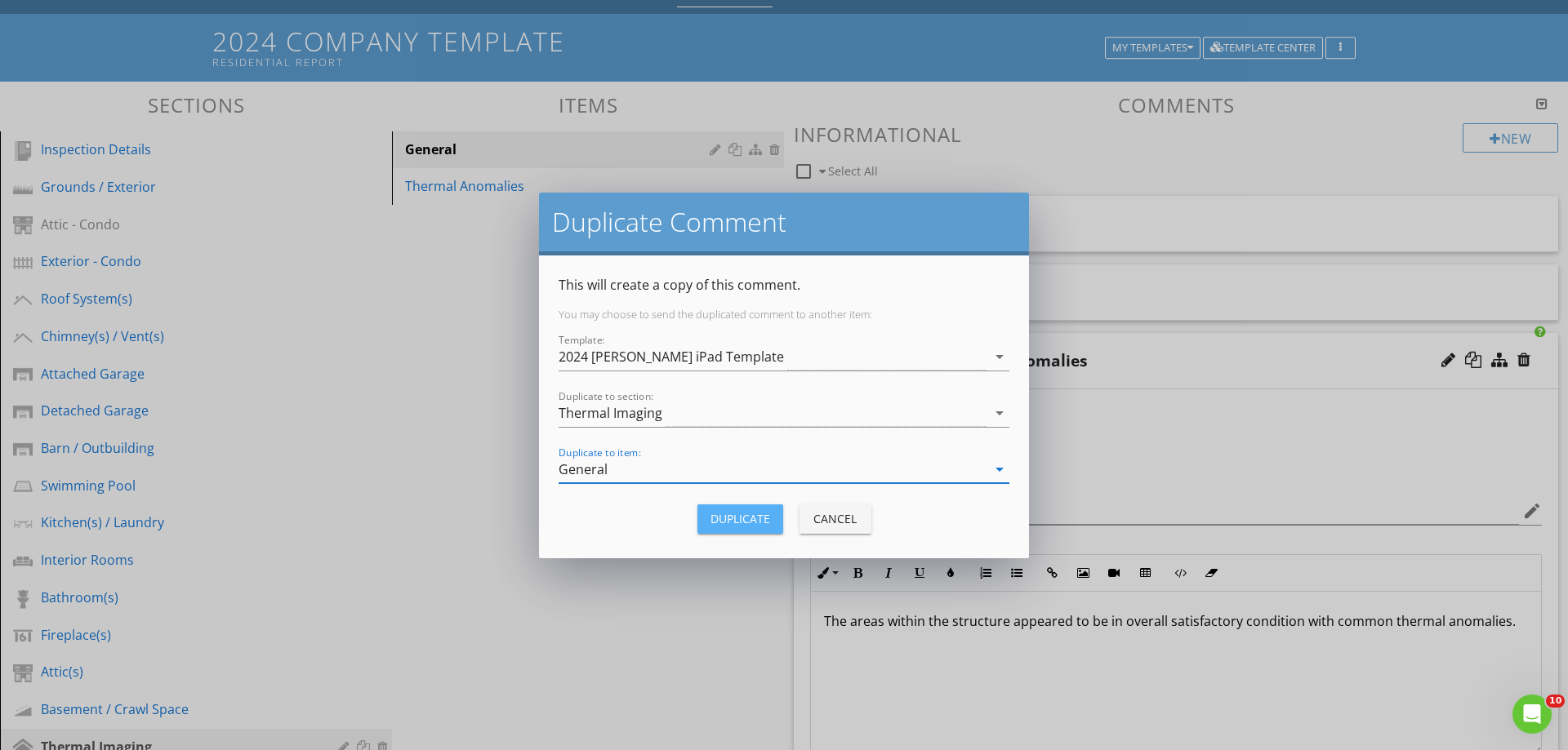
click at [732, 520] on div "Duplicate" at bounding box center [740, 518] width 60 height 18
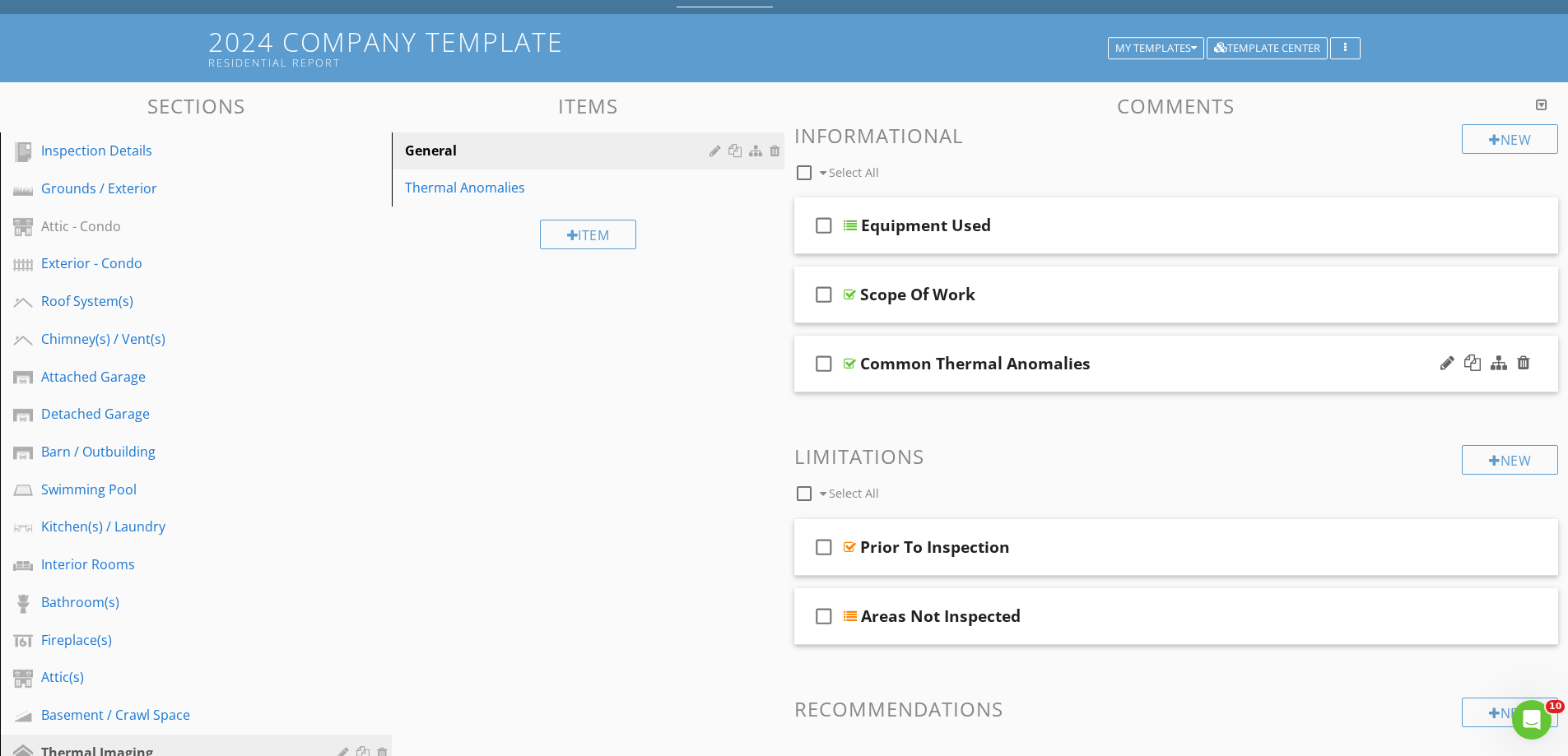
click at [1041, 385] on div "check_box_outline_blank Common Thermal Anomalies" at bounding box center [1176, 364] width 764 height 57
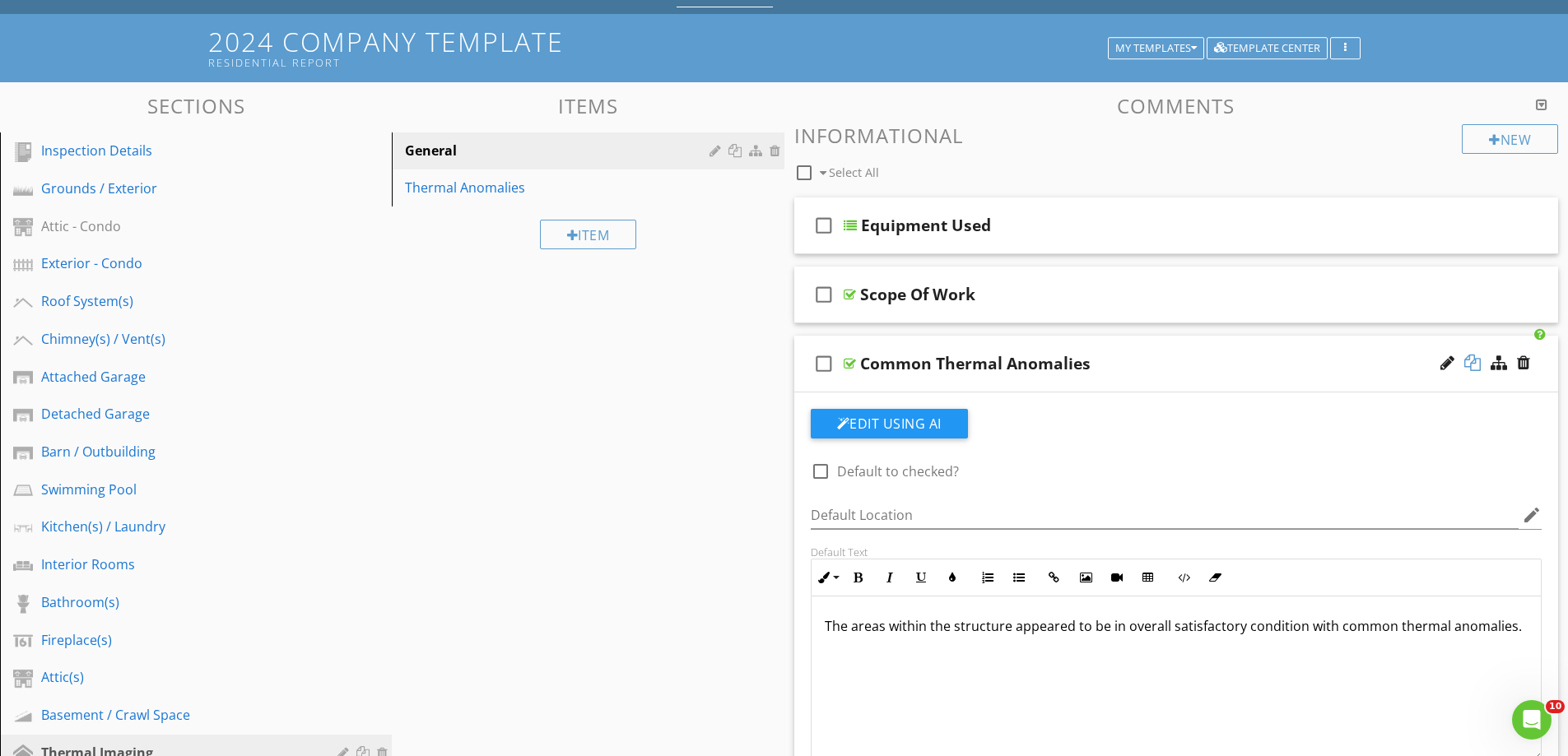
click at [1470, 358] on div at bounding box center [1473, 363] width 17 height 17
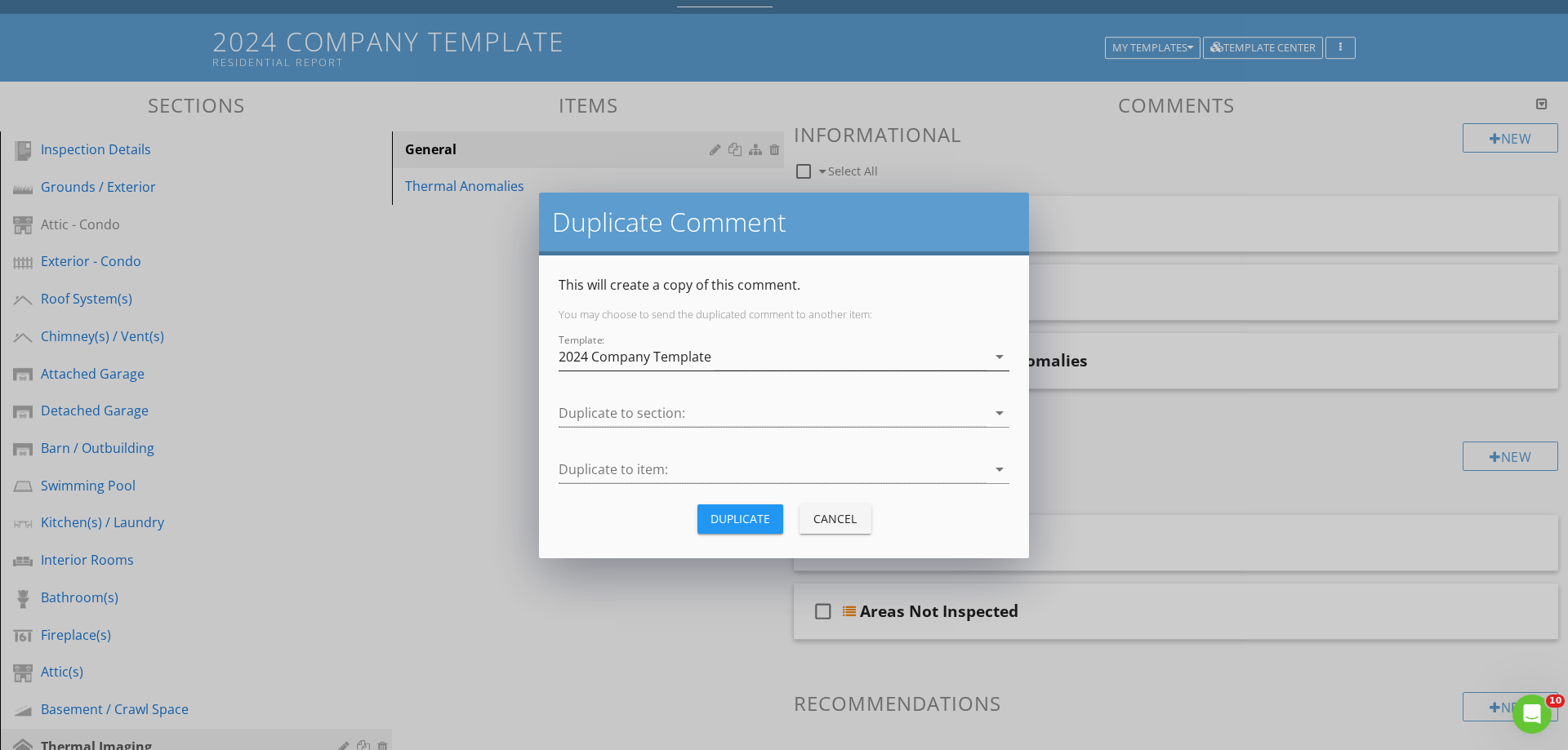
click at [580, 346] on div "2024 Company Template" at bounding box center [772, 357] width 428 height 27
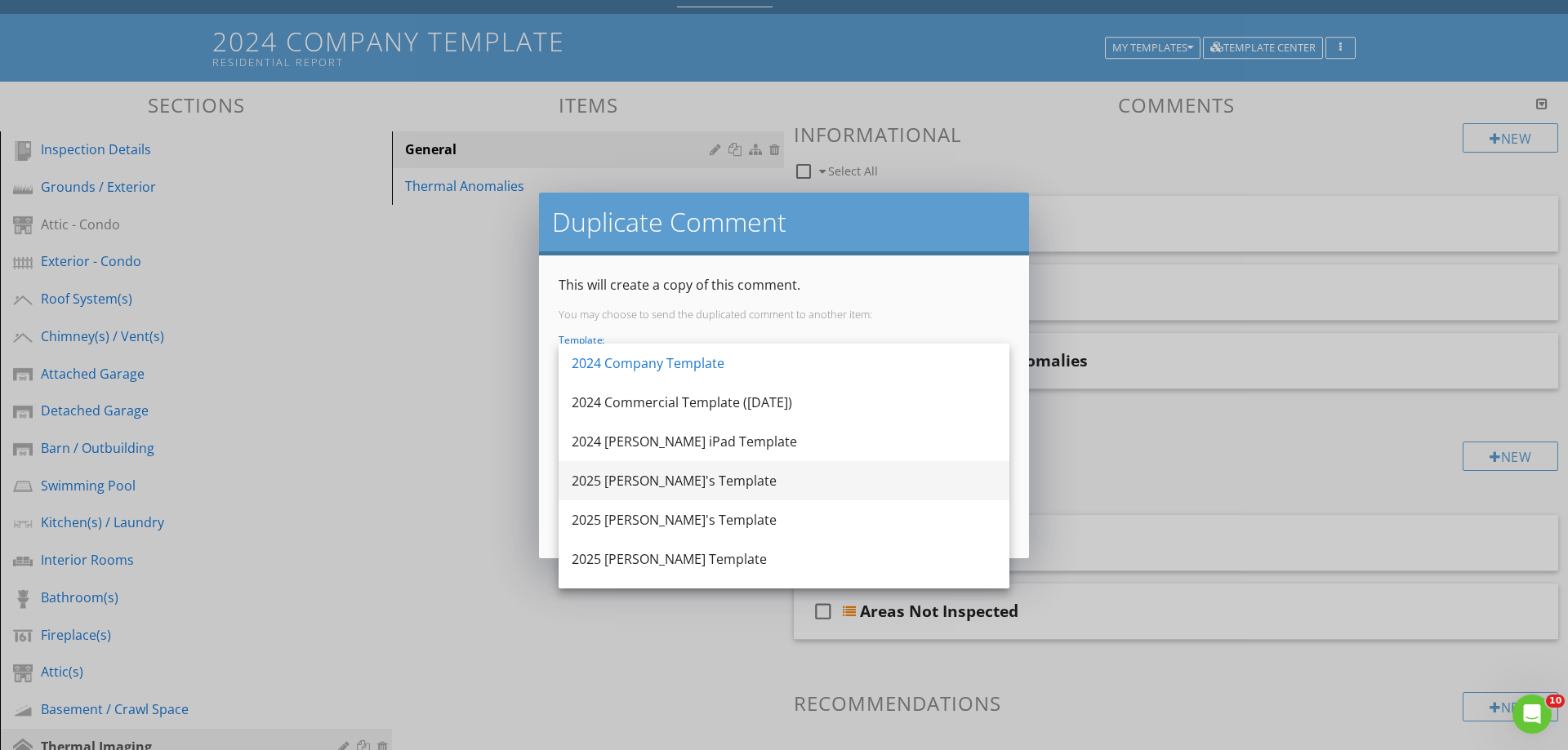
click at [626, 472] on div "2025 [PERSON_NAME]'s Template" at bounding box center [784, 480] width 425 height 19
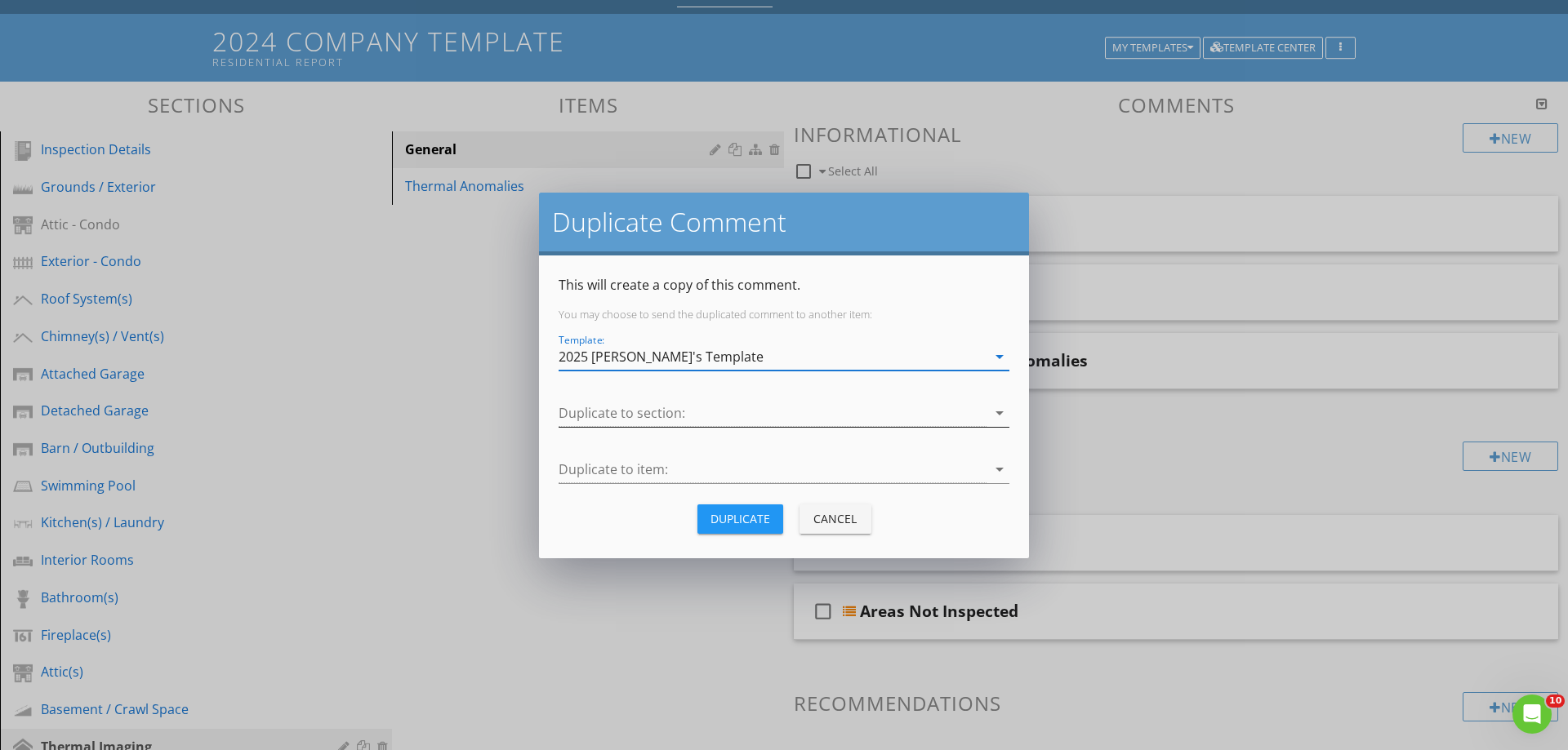
click at [615, 413] on div at bounding box center [772, 413] width 428 height 27
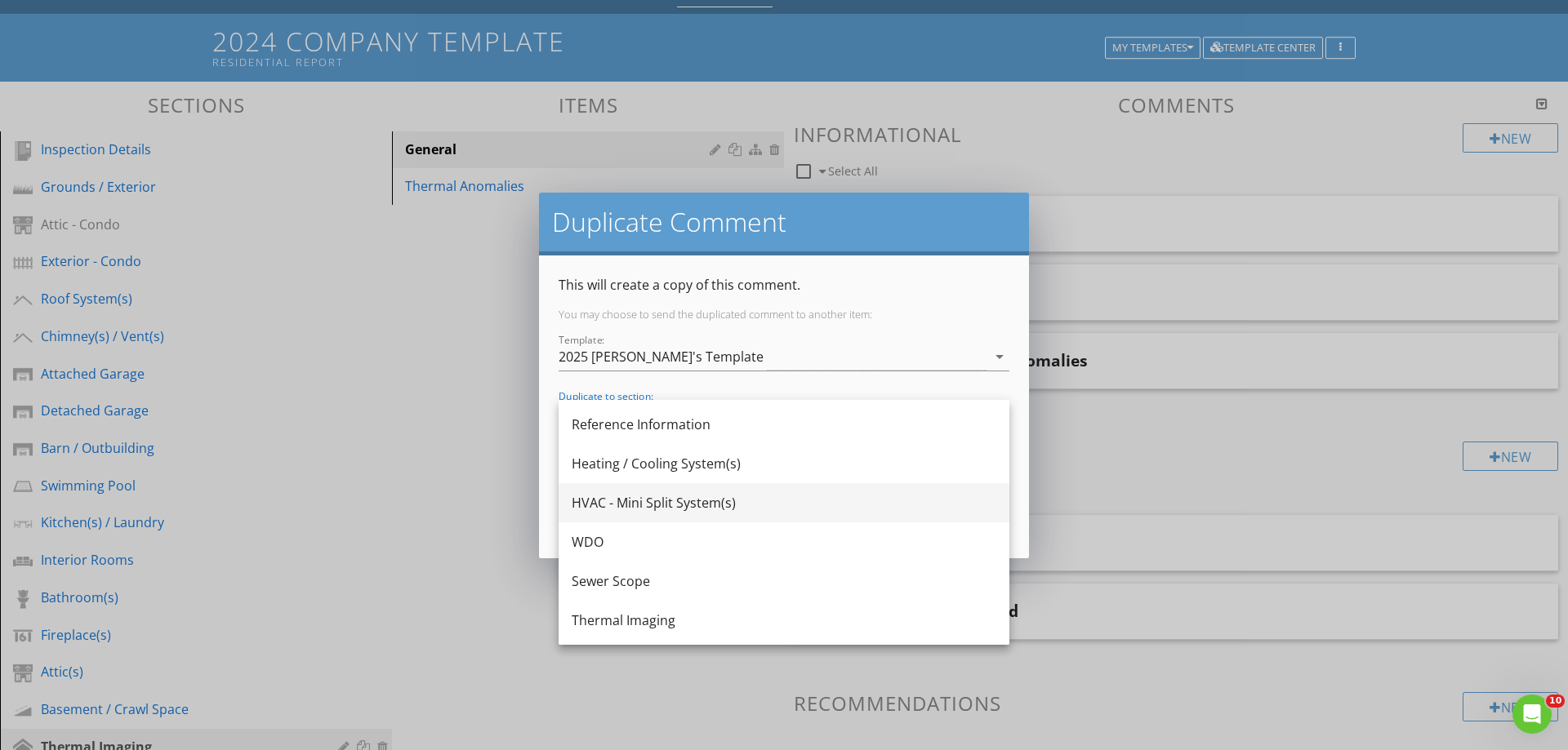
scroll to position [970, 0]
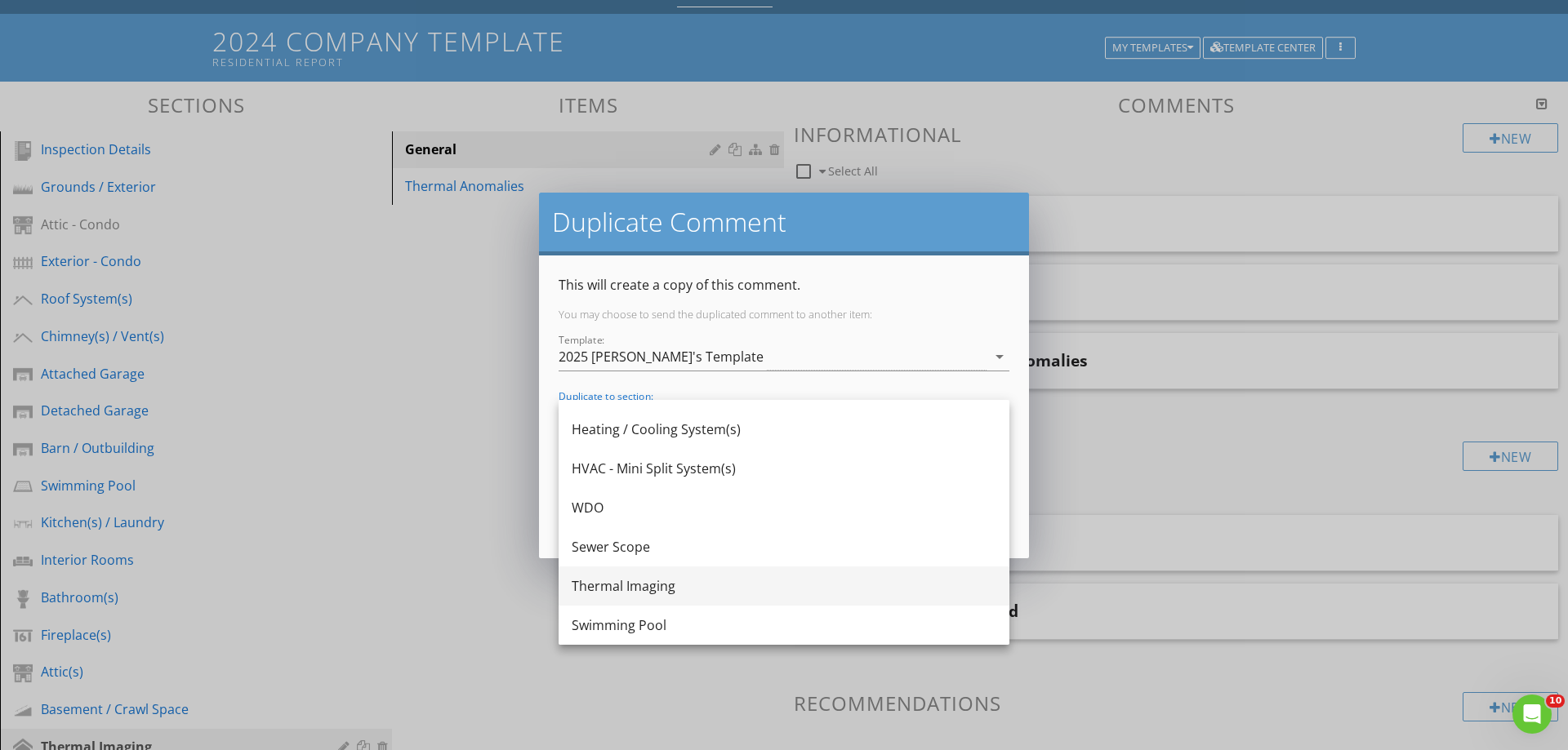
click at [632, 581] on div "Thermal Imaging" at bounding box center [784, 586] width 425 height 19
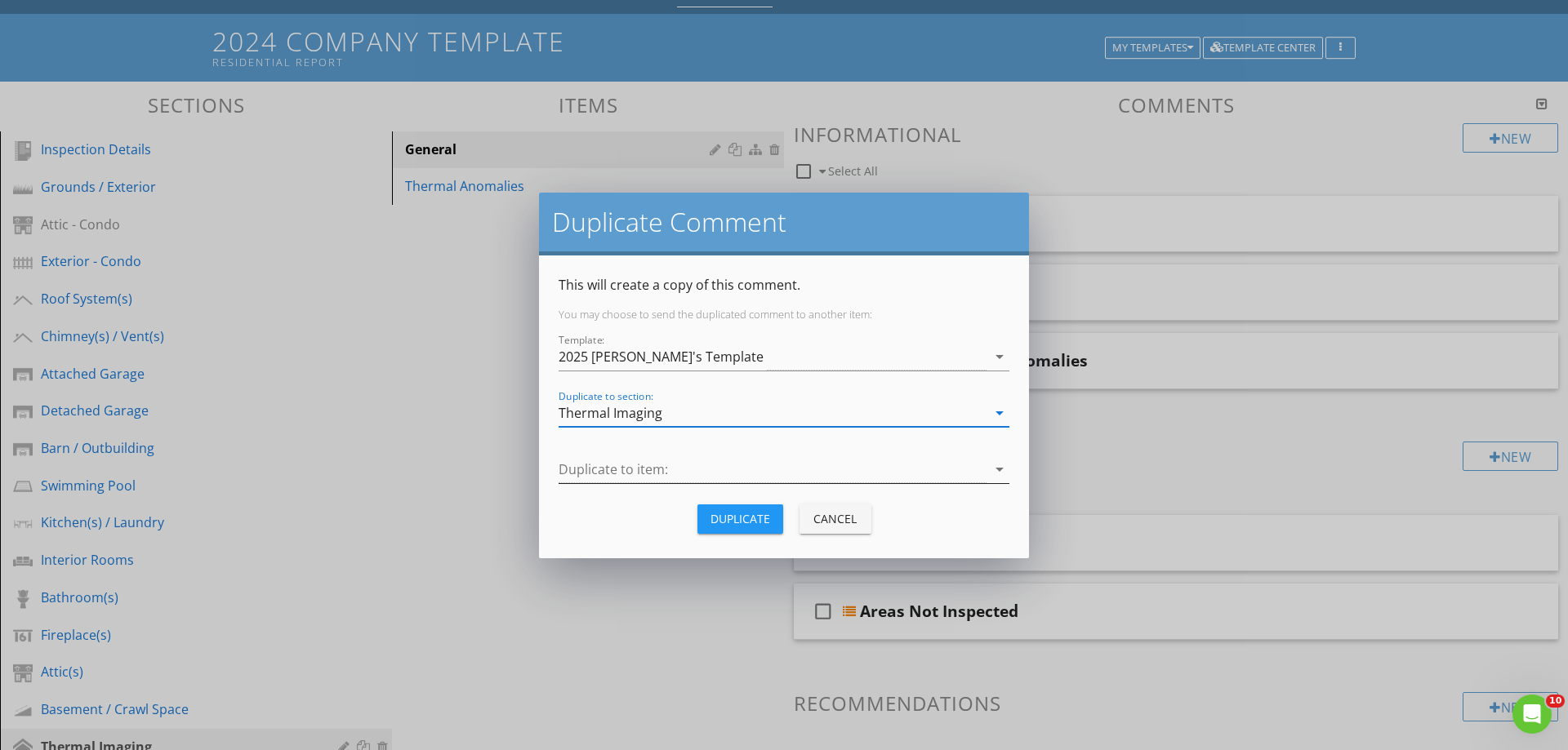
click at [605, 471] on div at bounding box center [772, 469] width 428 height 27
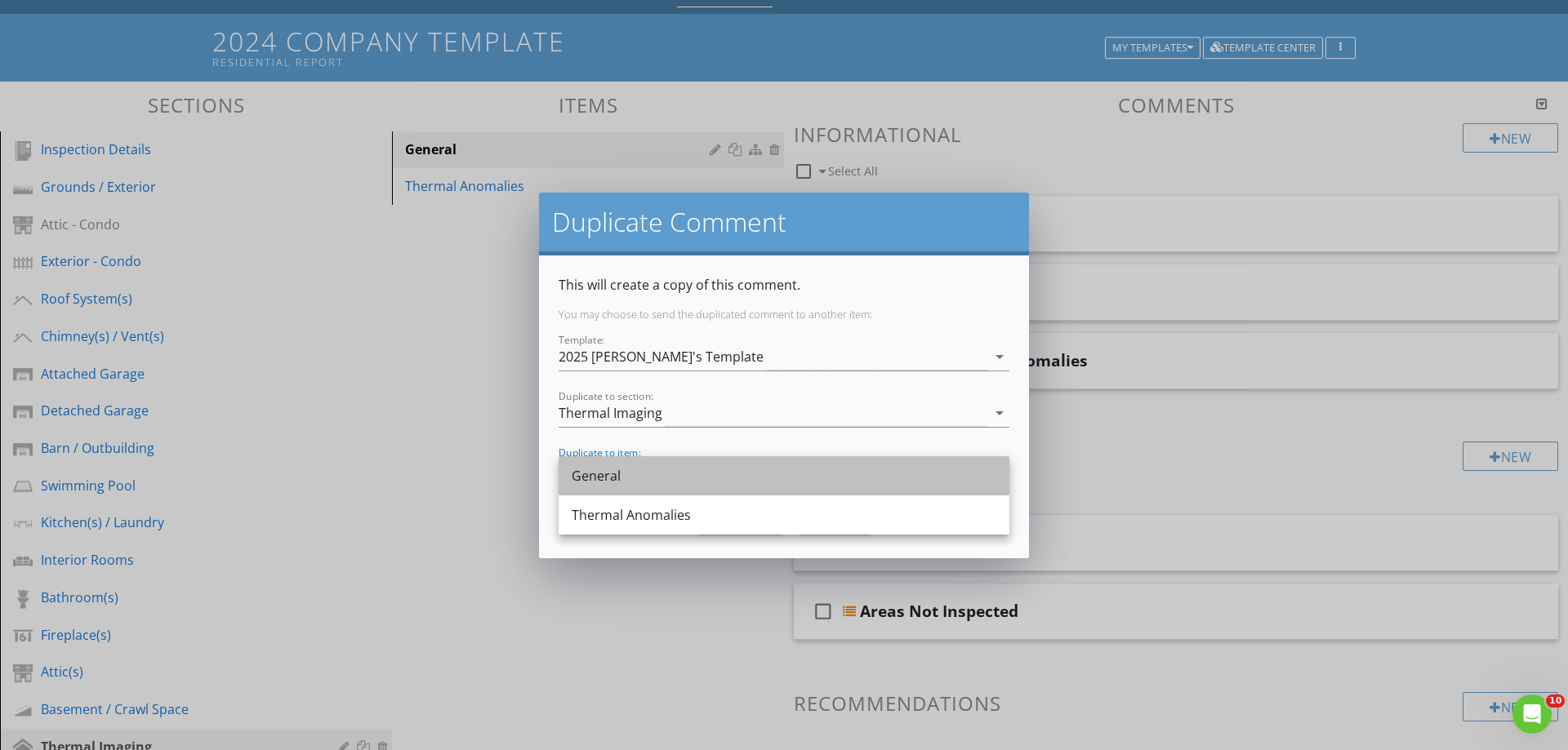
click at [612, 477] on div "General" at bounding box center [784, 476] width 425 height 19
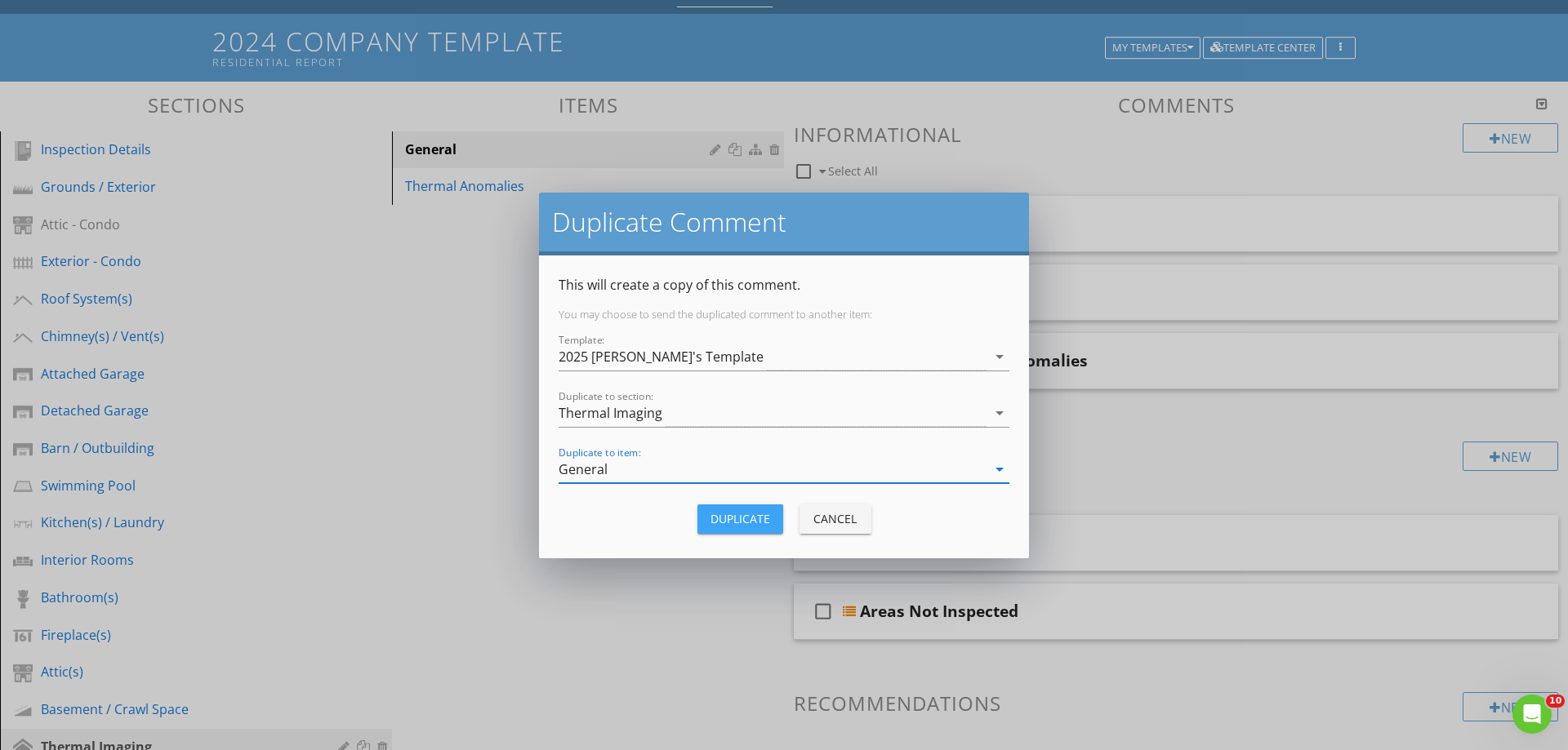
click at [723, 516] on div "Duplicate" at bounding box center [740, 518] width 60 height 18
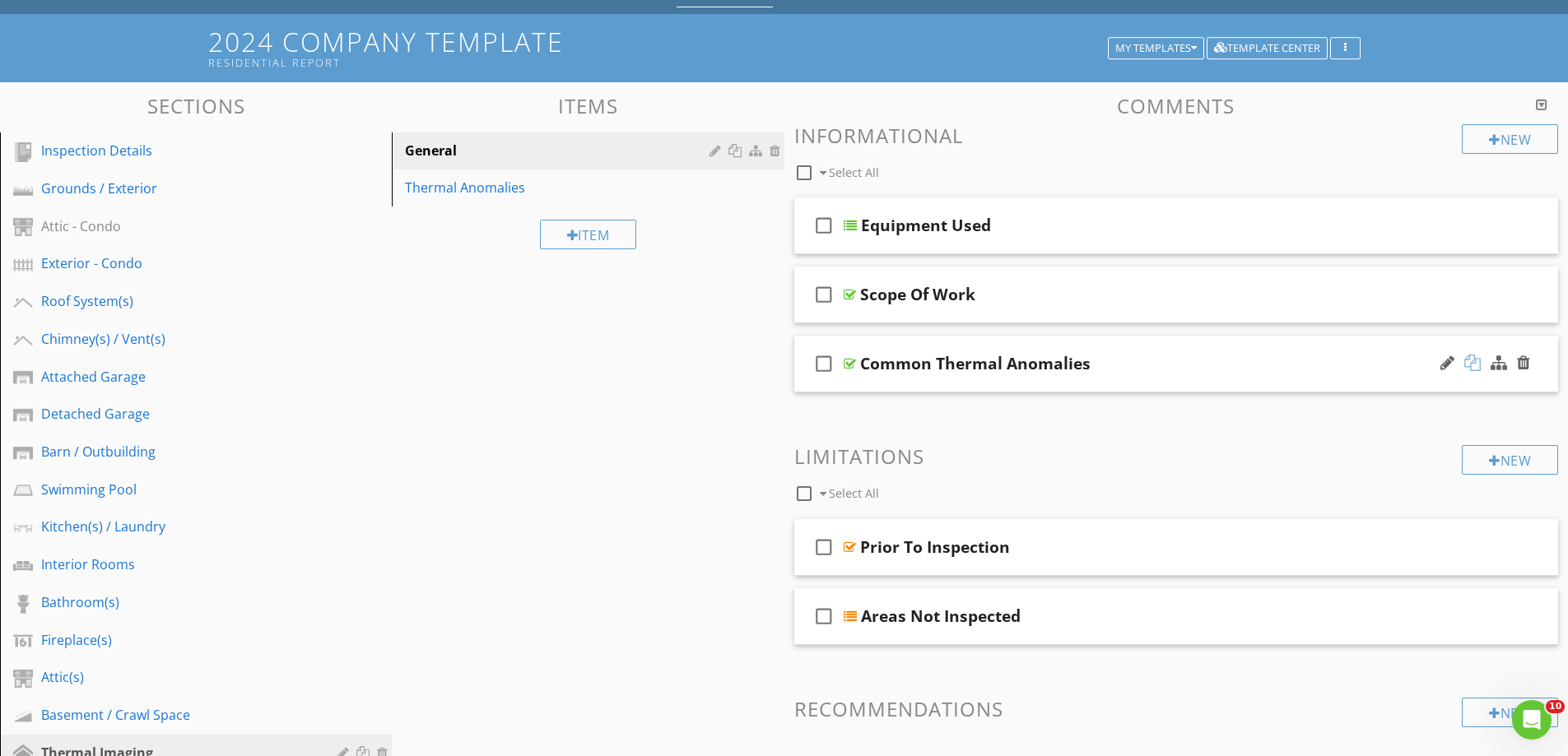
click at [1474, 358] on div at bounding box center [1473, 363] width 17 height 17
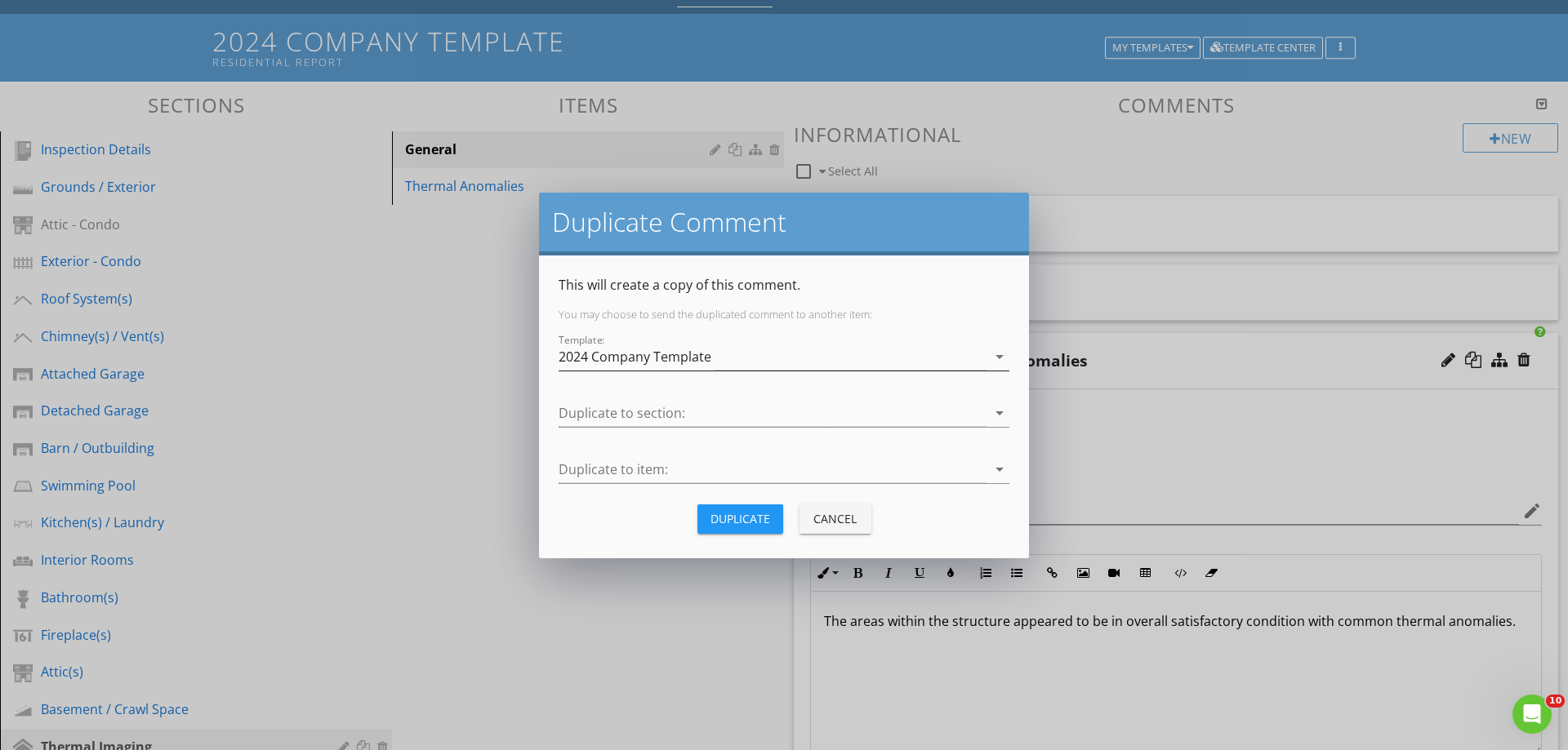
click at [650, 349] on div "2024 Company Template" at bounding box center [635, 357] width 152 height 15
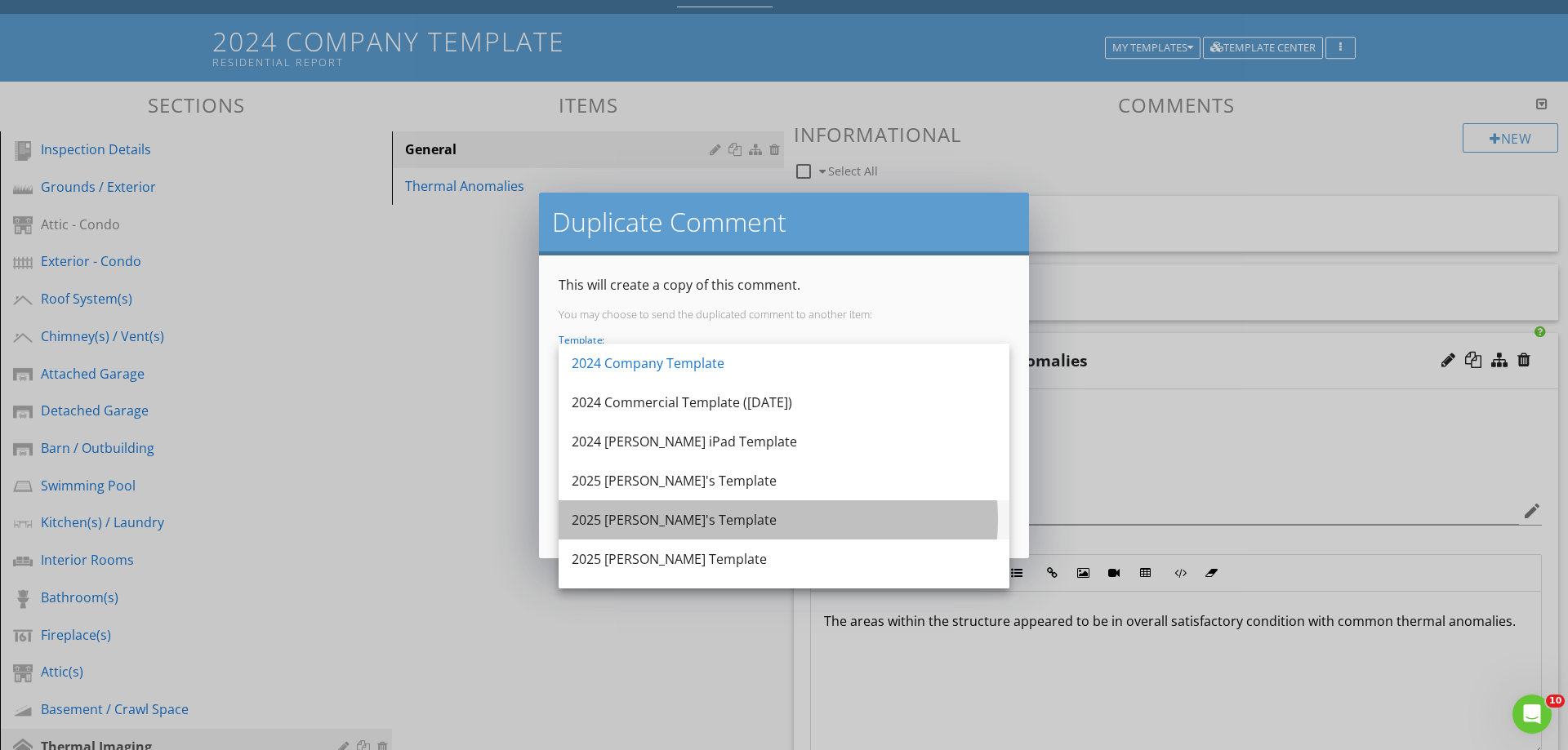
click at [631, 519] on div "2025 [PERSON_NAME]'s Template" at bounding box center [784, 519] width 425 height 19
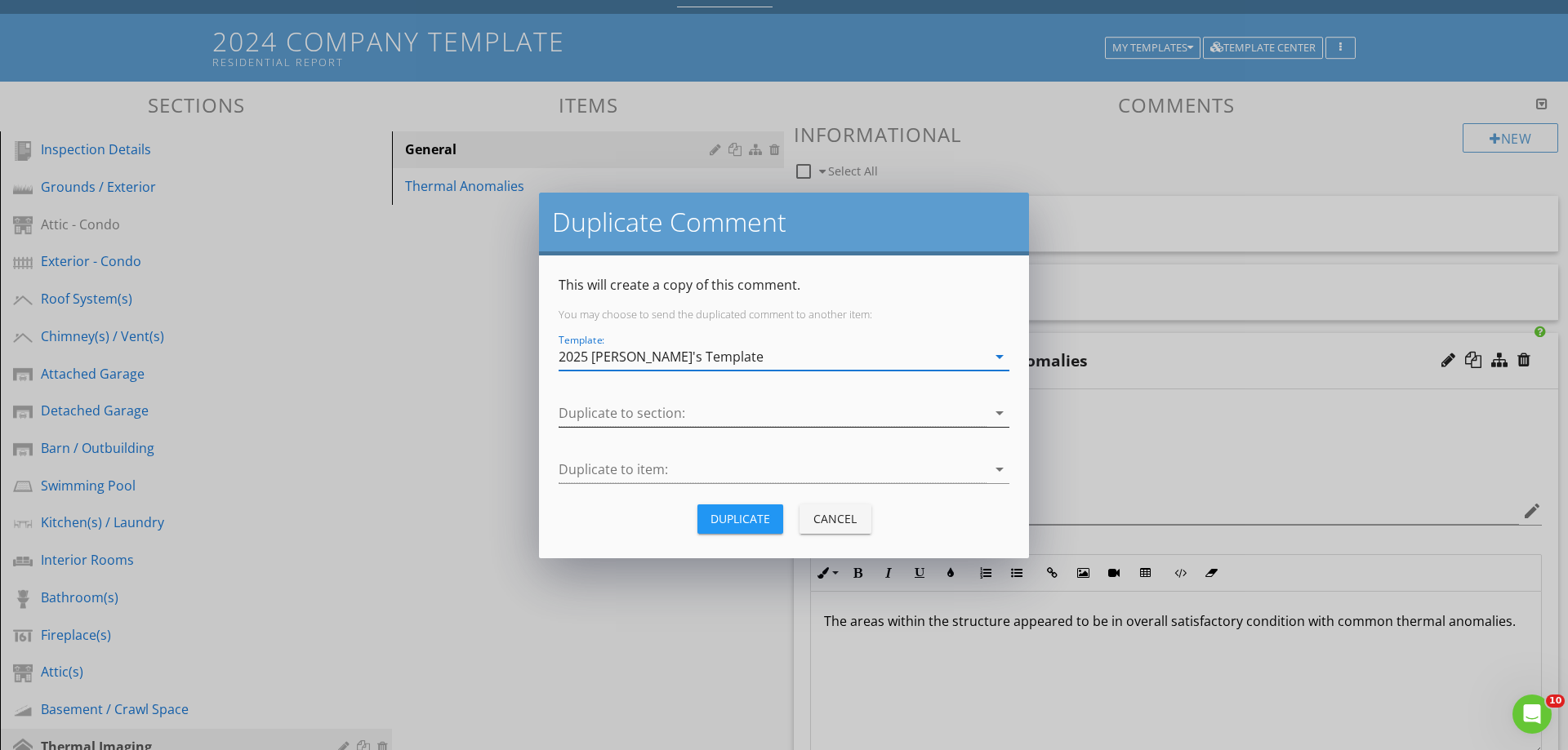
click at [622, 415] on div at bounding box center [772, 413] width 428 height 27
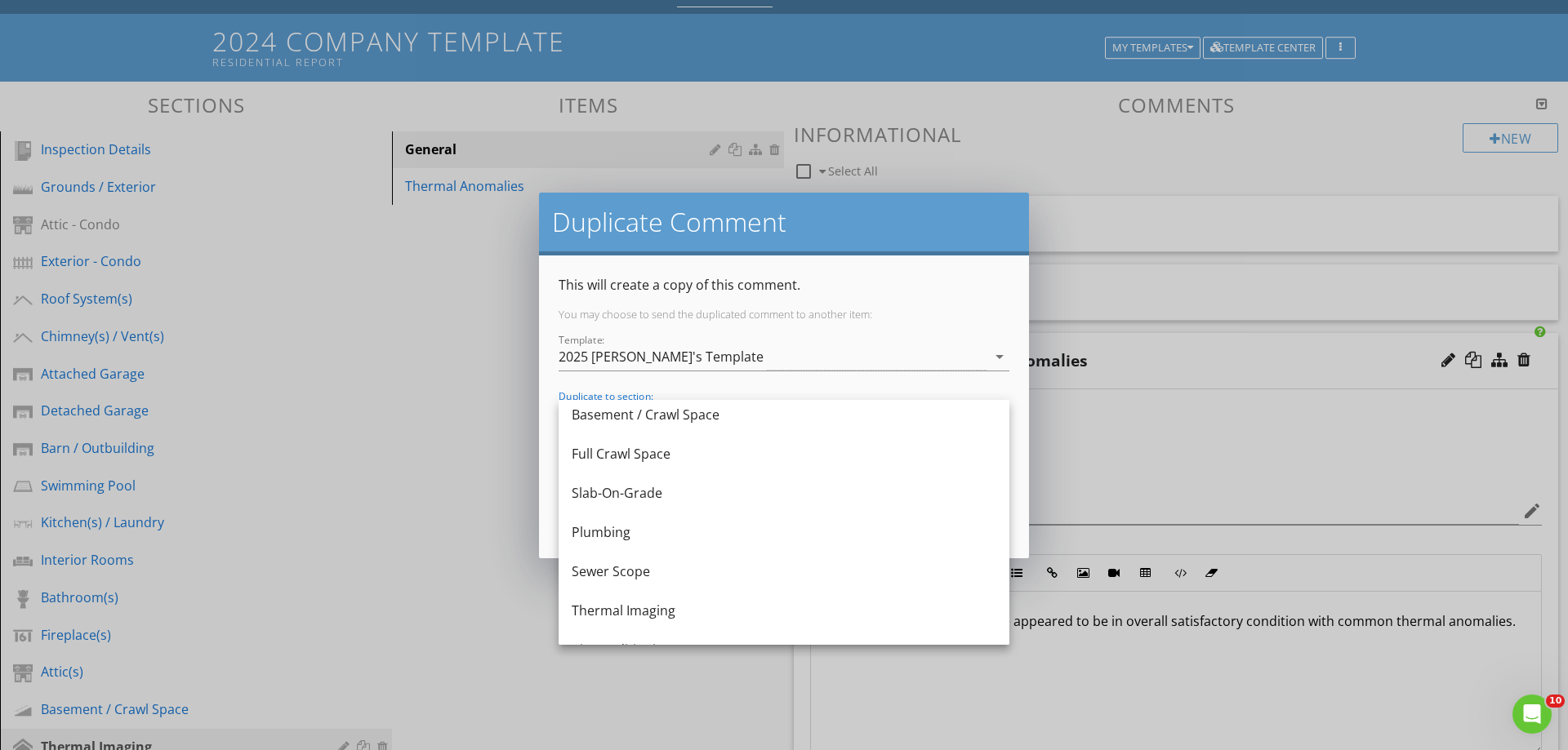
scroll to position [653, 0]
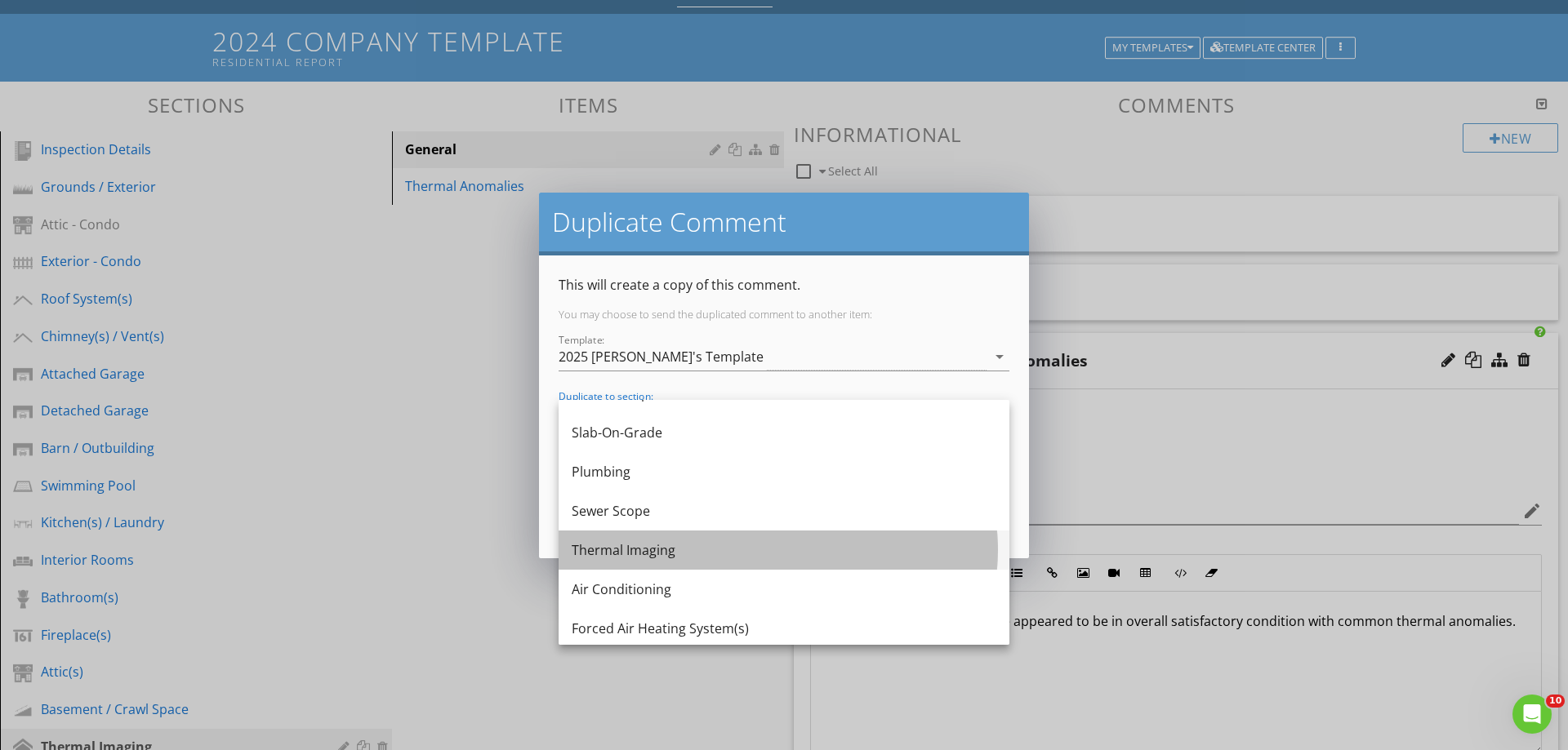
click at [626, 550] on div "Thermal Imaging" at bounding box center [784, 550] width 425 height 19
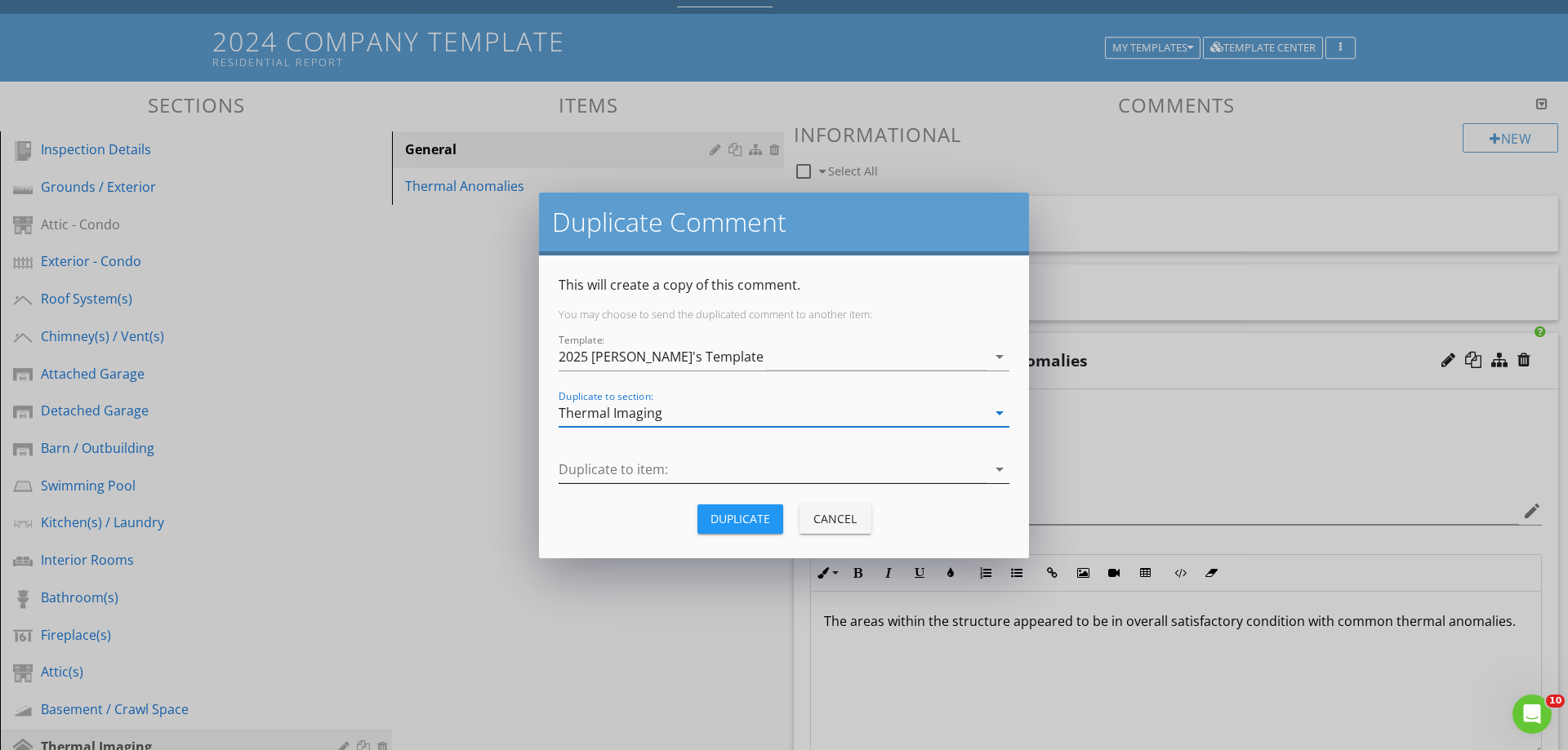
click at [594, 469] on div at bounding box center [772, 469] width 428 height 27
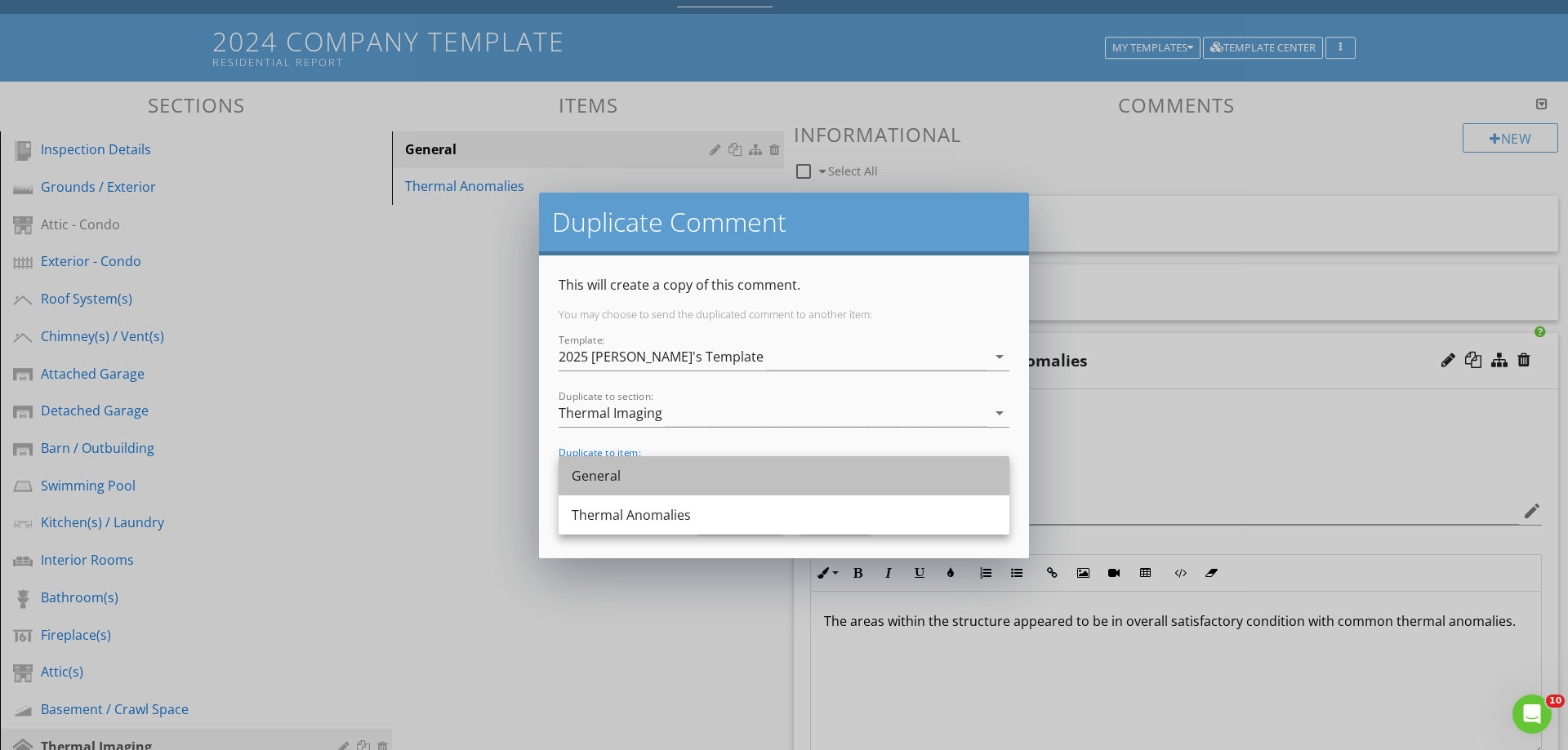
click at [605, 475] on div "General" at bounding box center [784, 476] width 425 height 19
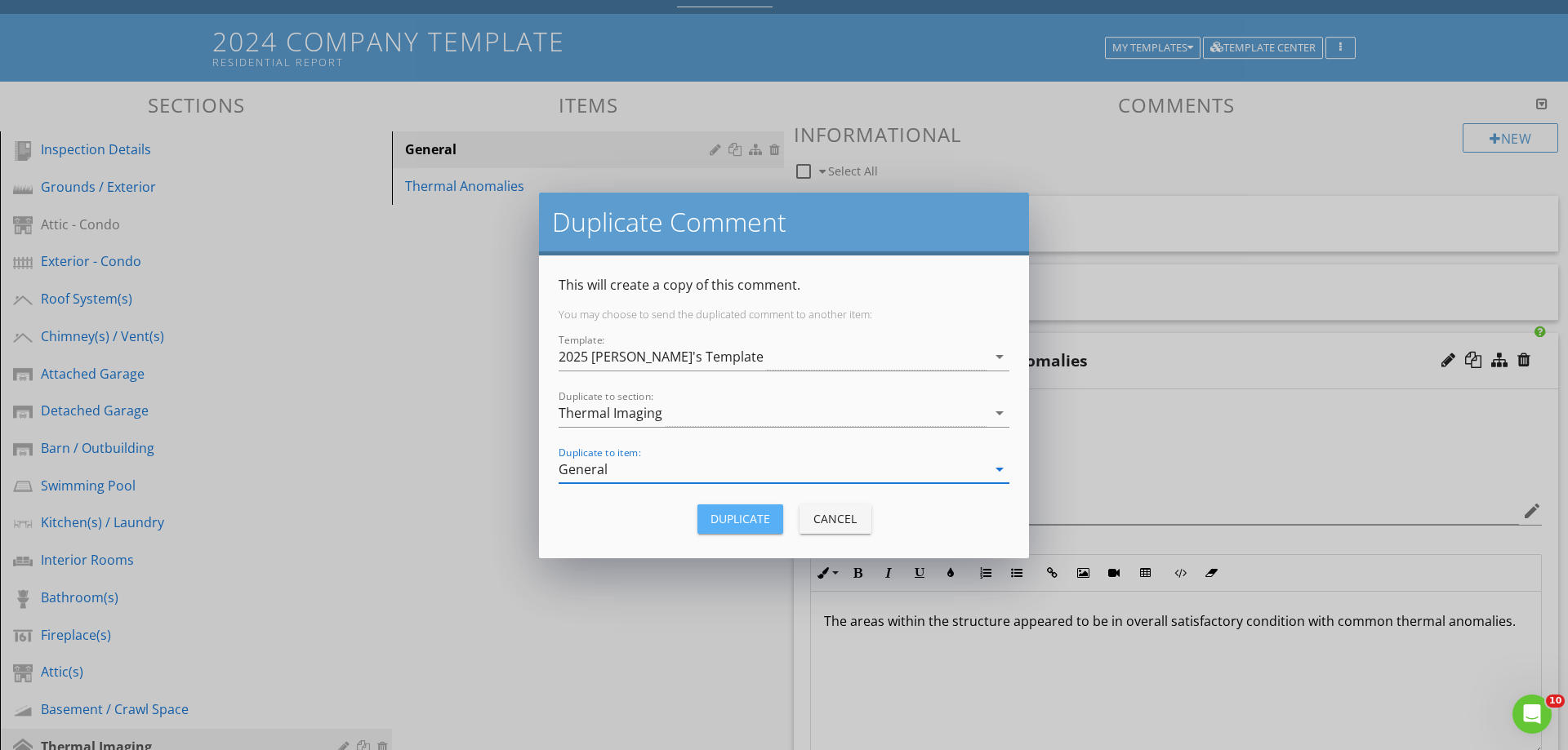
click at [718, 514] on div "Duplicate" at bounding box center [740, 518] width 60 height 18
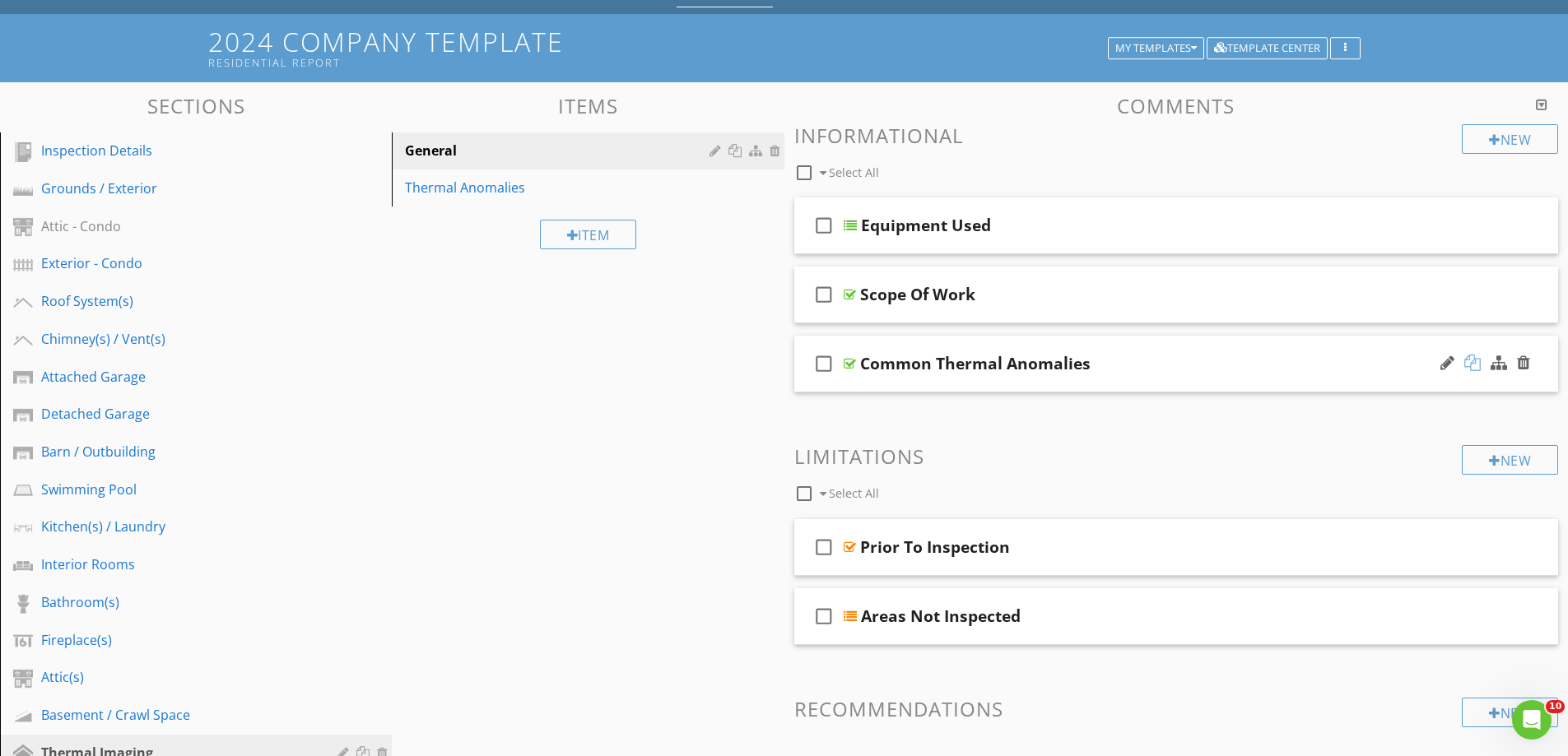
click at [1469, 359] on div at bounding box center [1473, 363] width 17 height 17
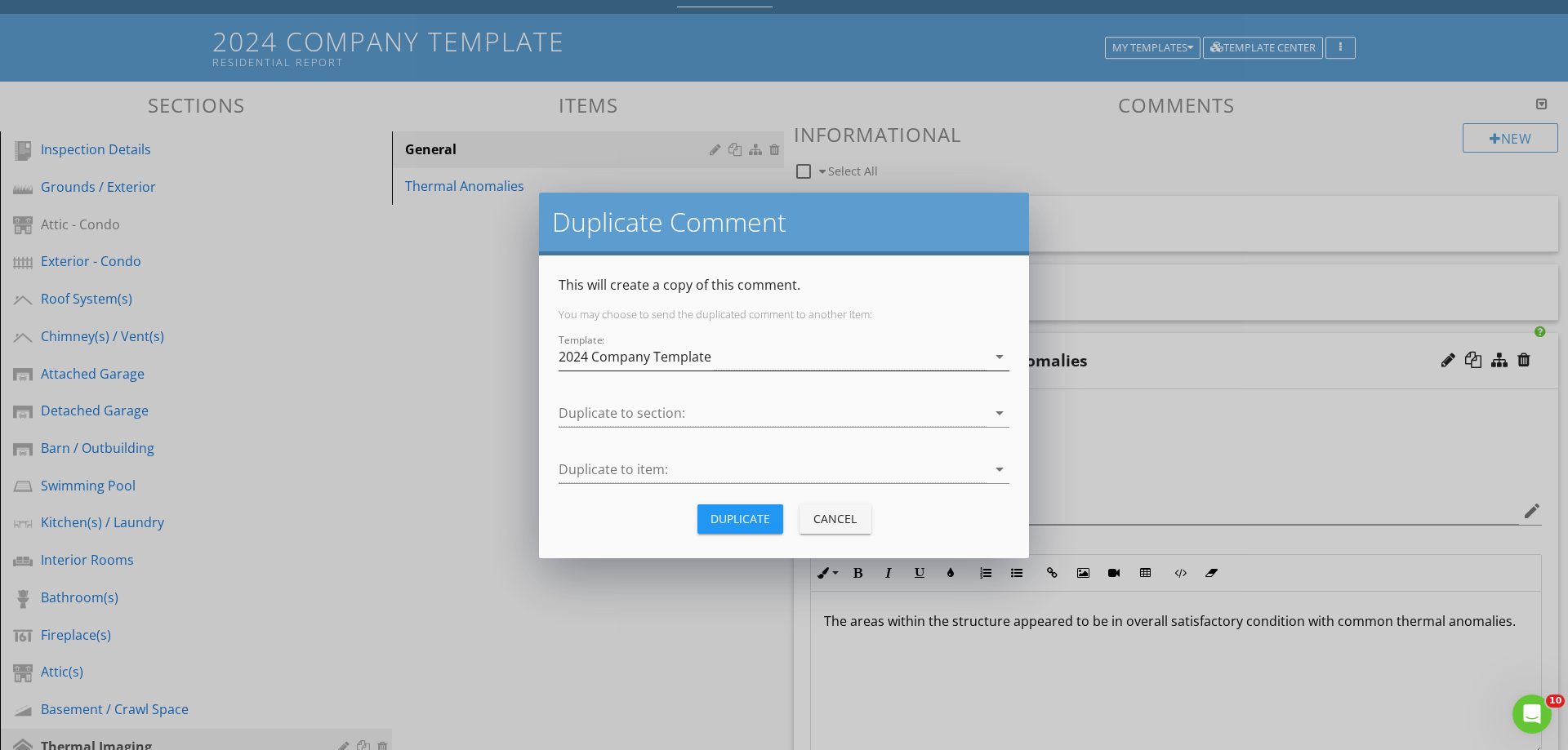
click at [637, 356] on div "2024 Company Template" at bounding box center [635, 357] width 152 height 15
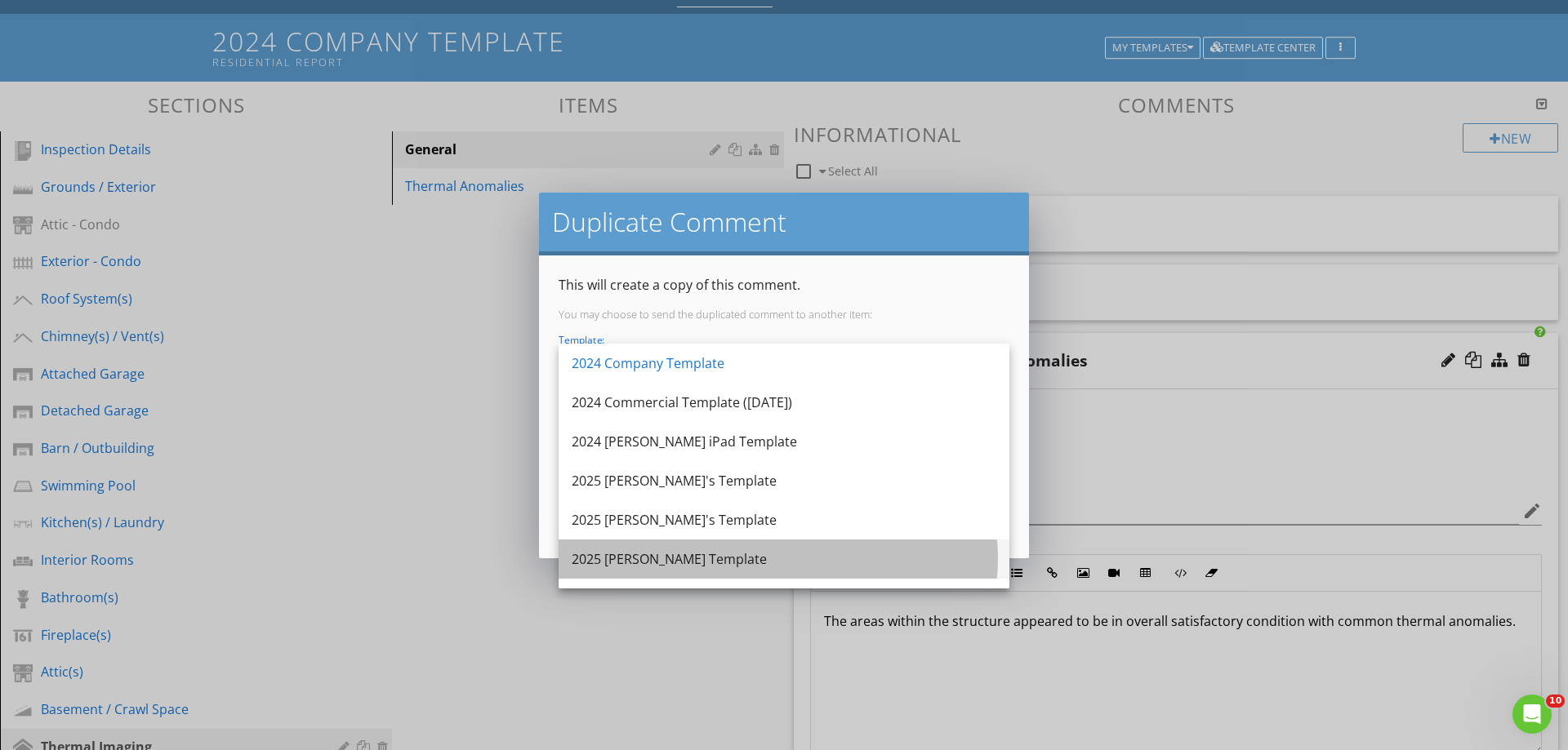
click at [624, 557] on div "2025 [PERSON_NAME] Template" at bounding box center [784, 559] width 425 height 19
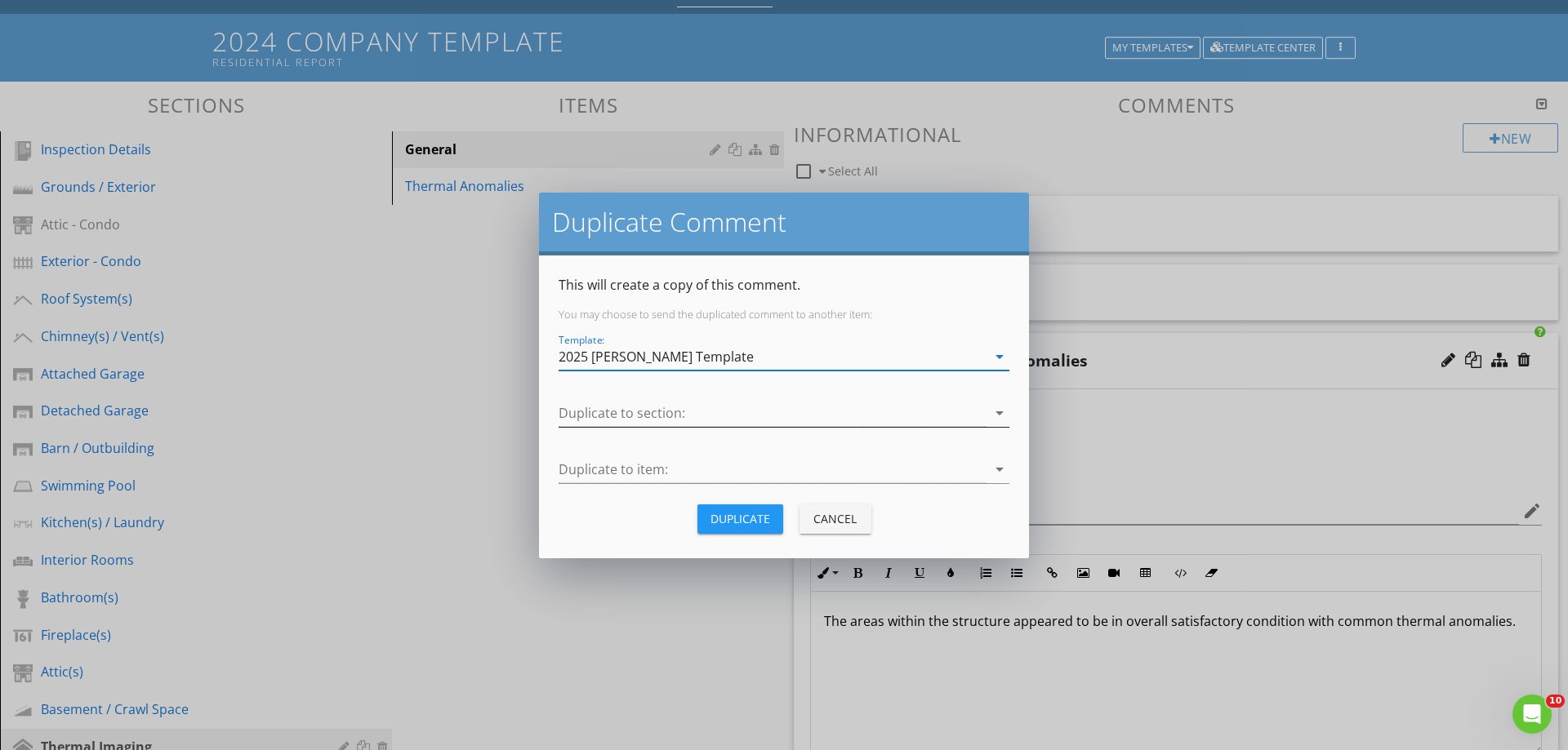
click at [629, 416] on div at bounding box center [772, 413] width 428 height 27
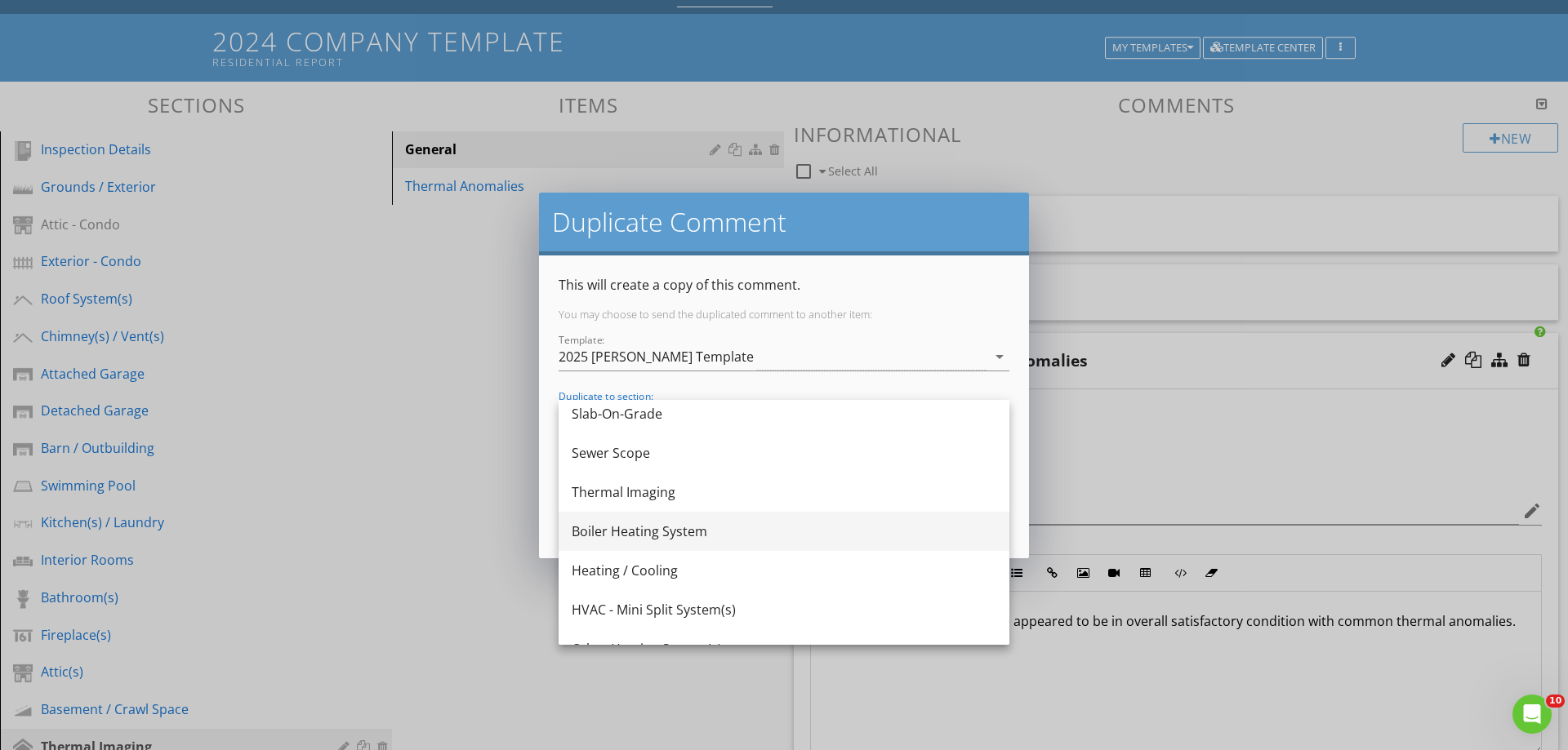
scroll to position [817, 0]
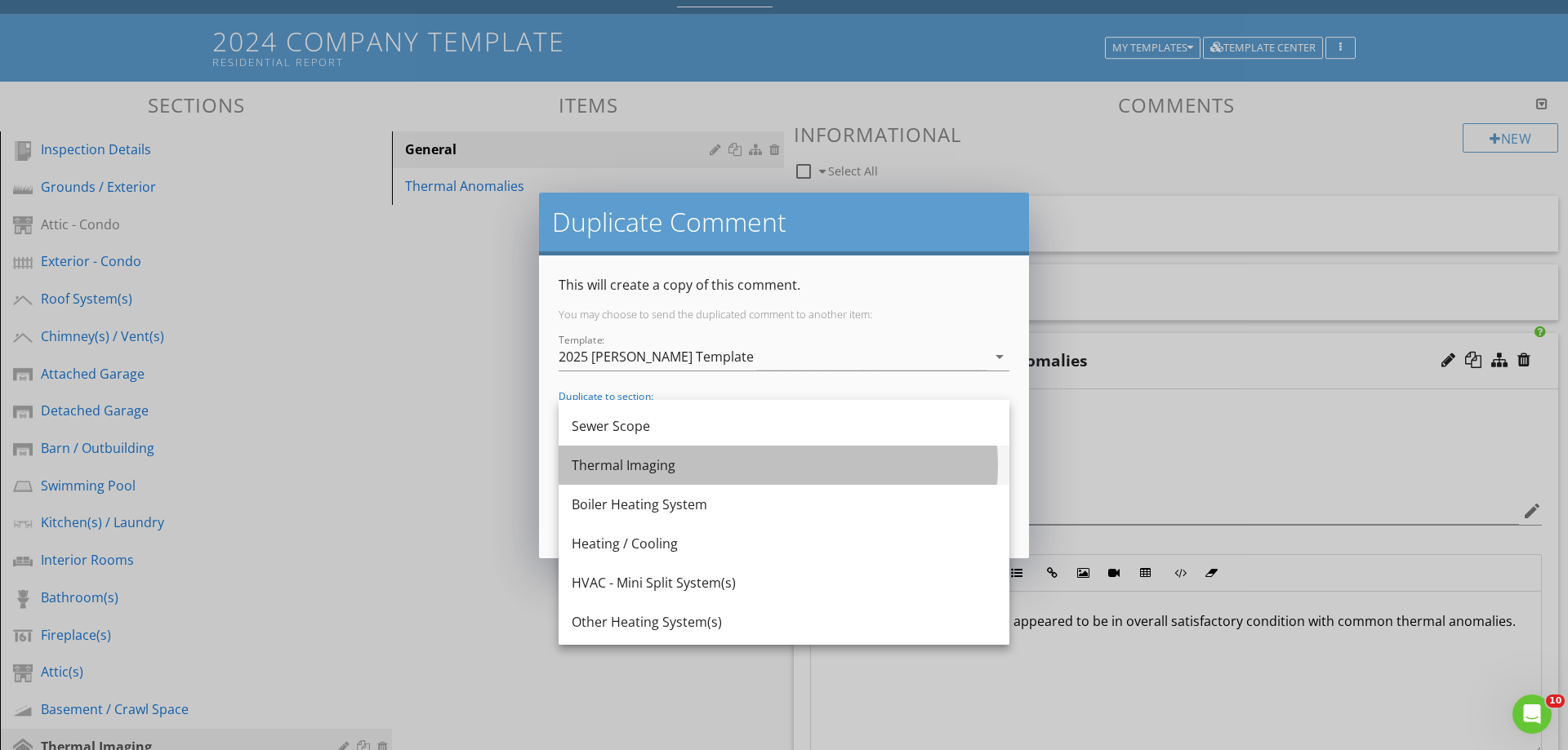
click at [626, 461] on div "Thermal Imaging" at bounding box center [784, 465] width 425 height 19
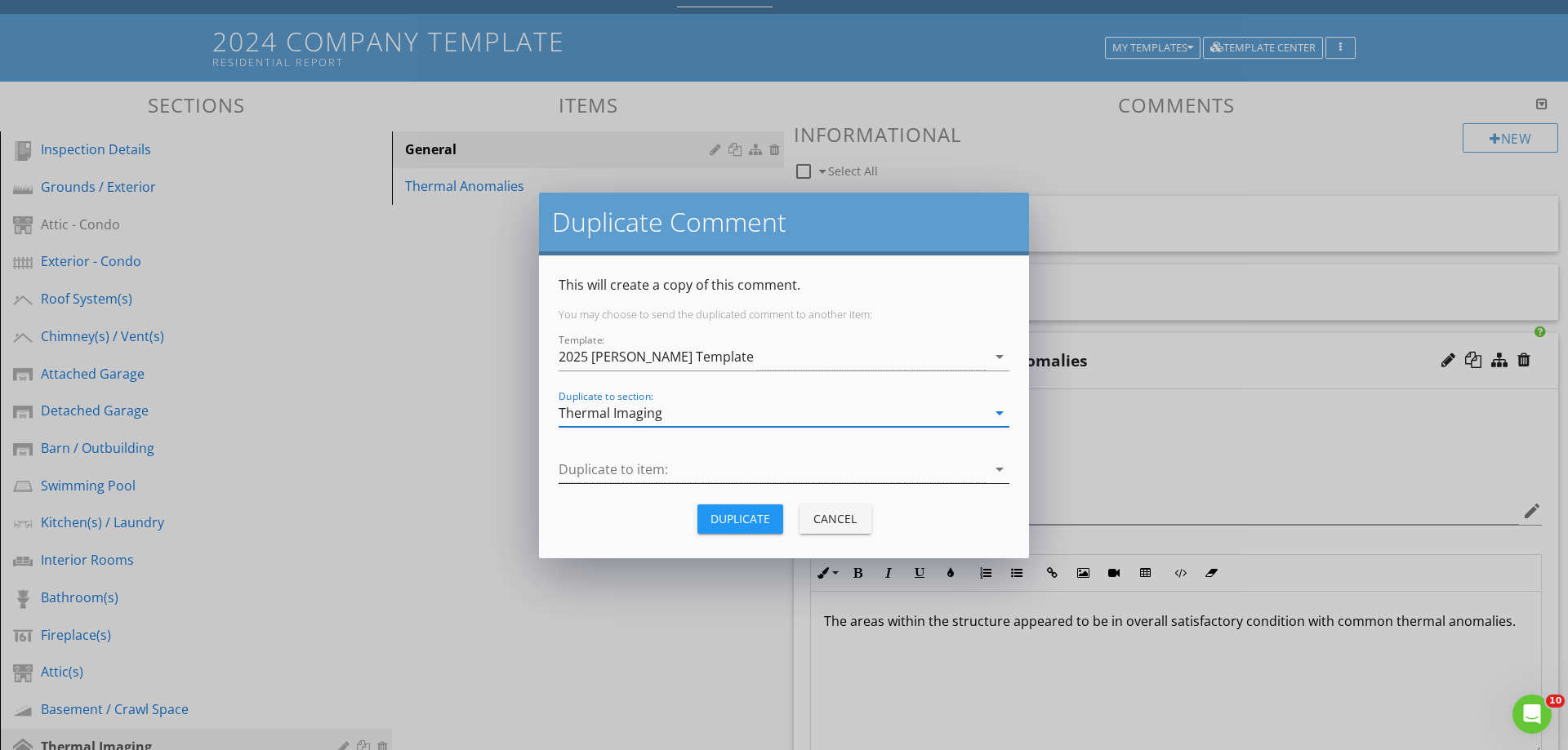
click at [605, 473] on div at bounding box center [772, 469] width 428 height 27
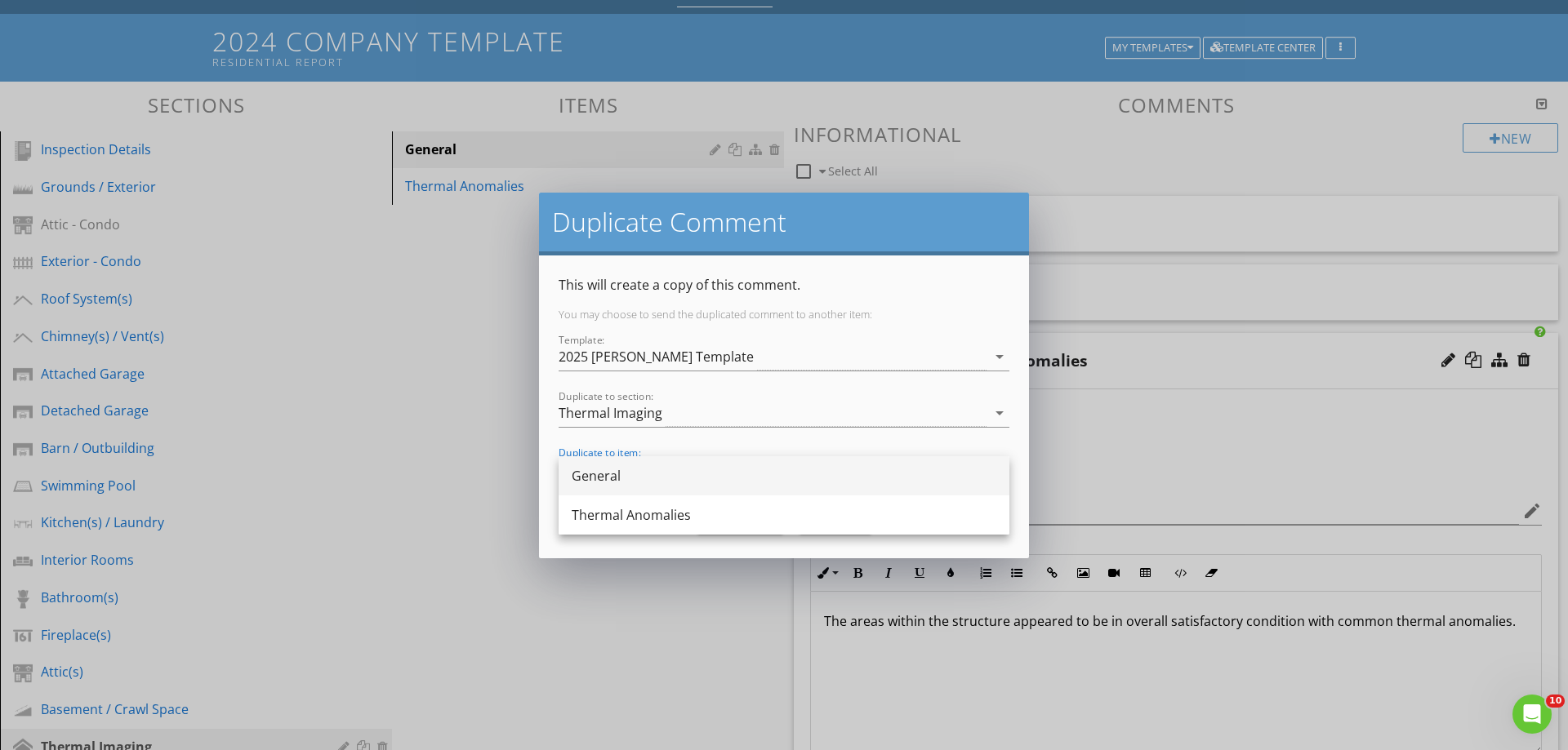
click at [614, 475] on div "General" at bounding box center [784, 476] width 425 height 19
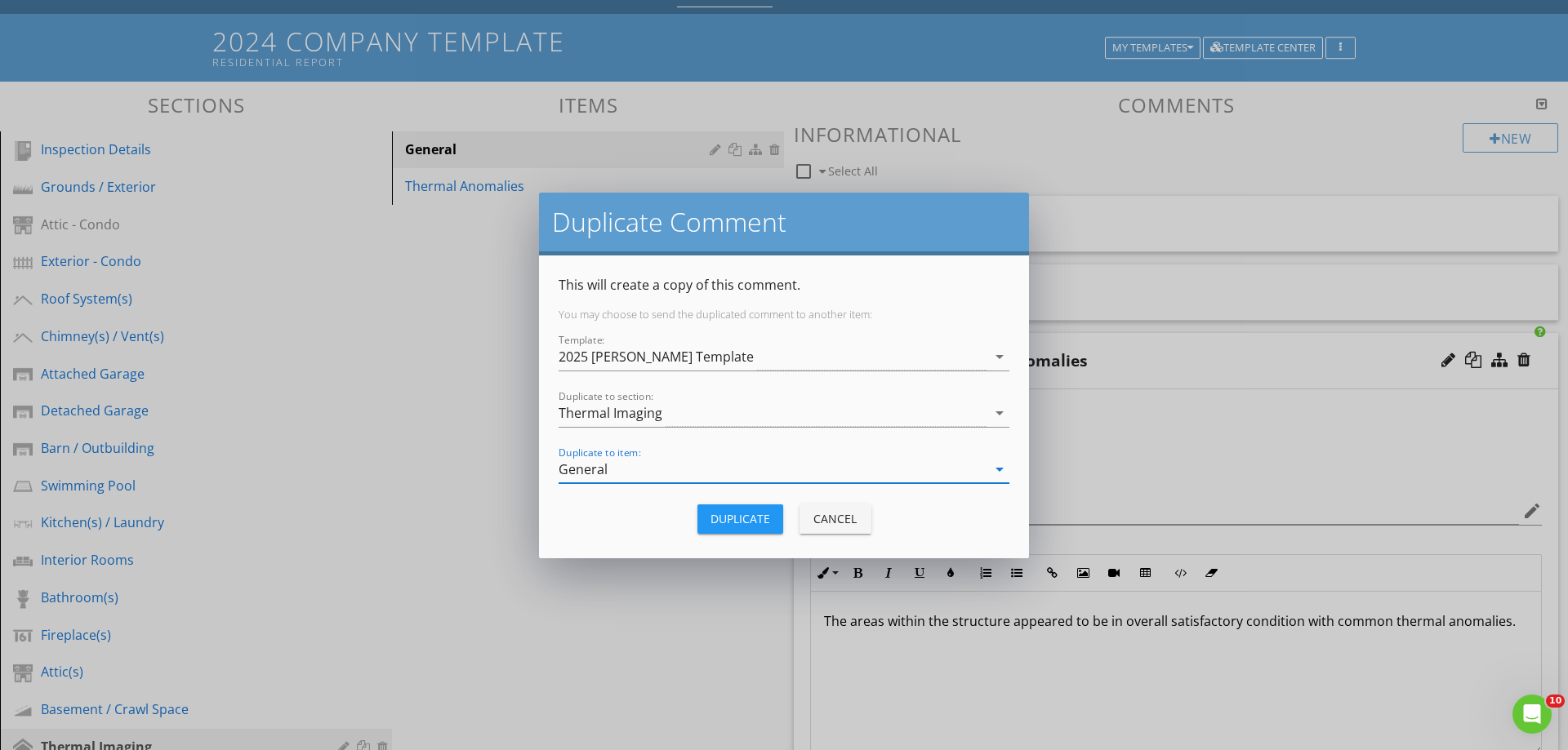
click at [735, 510] on div "Duplicate" at bounding box center [740, 518] width 60 height 18
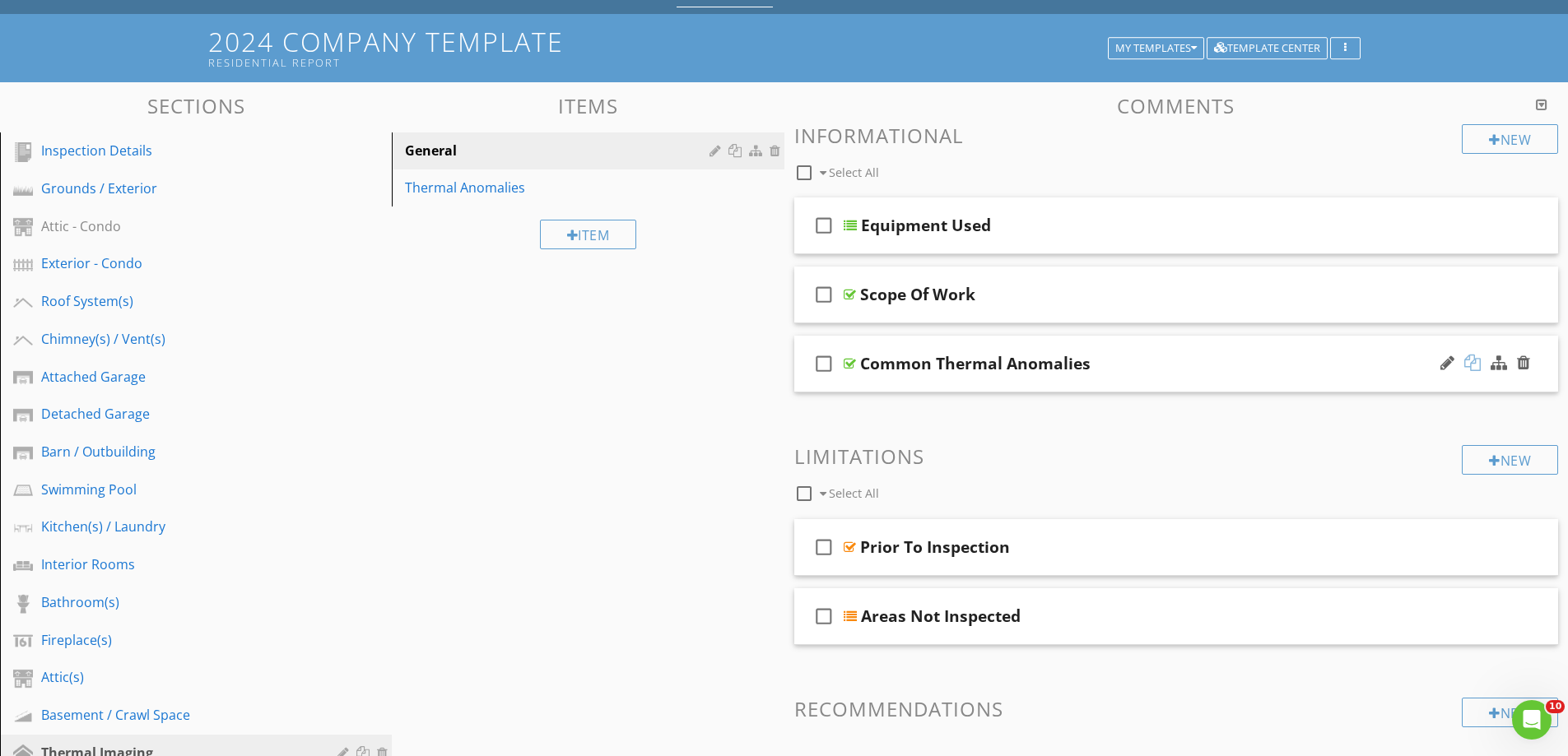
click at [1473, 359] on div at bounding box center [1473, 363] width 17 height 17
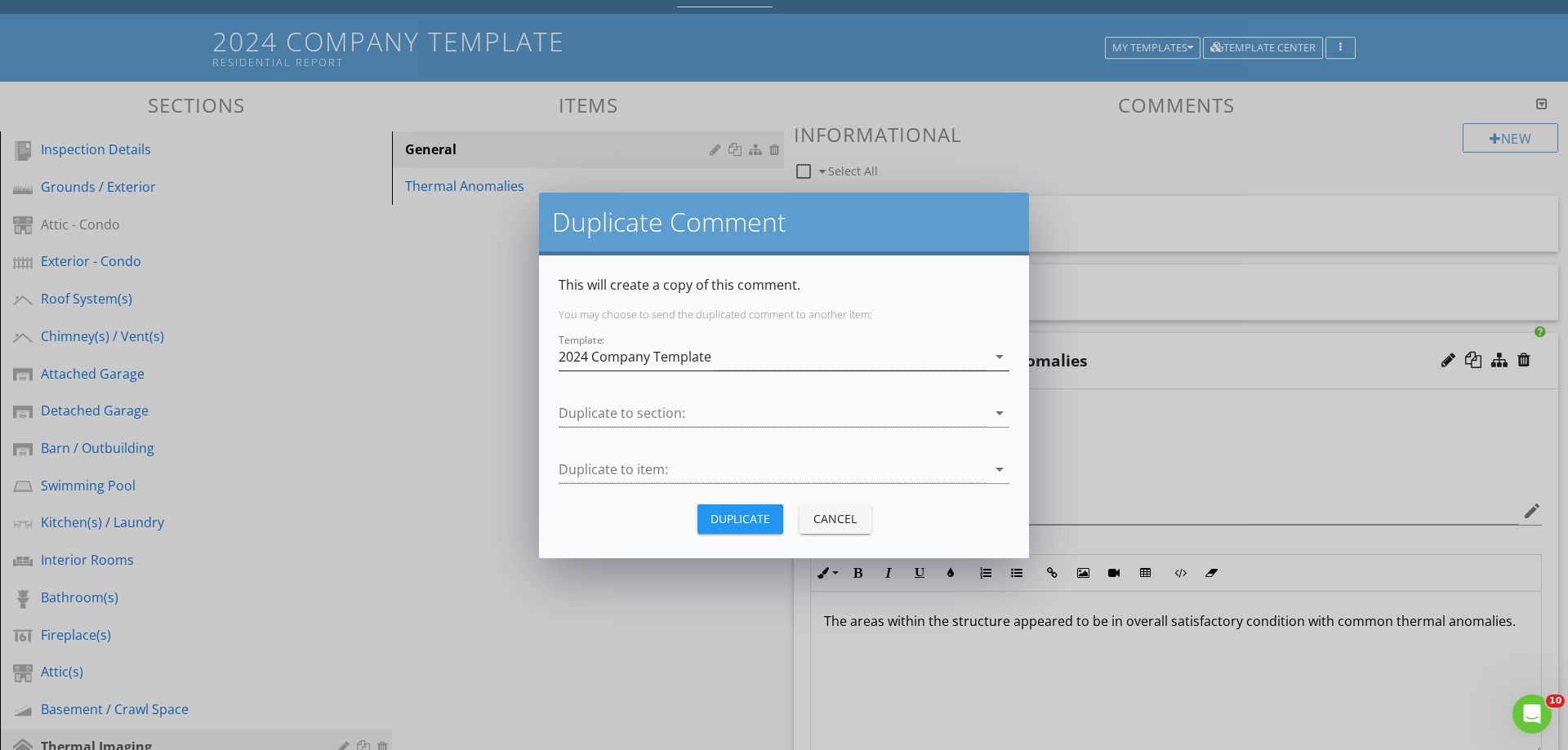
click at [617, 361] on div "2024 Company Template" at bounding box center [635, 357] width 152 height 15
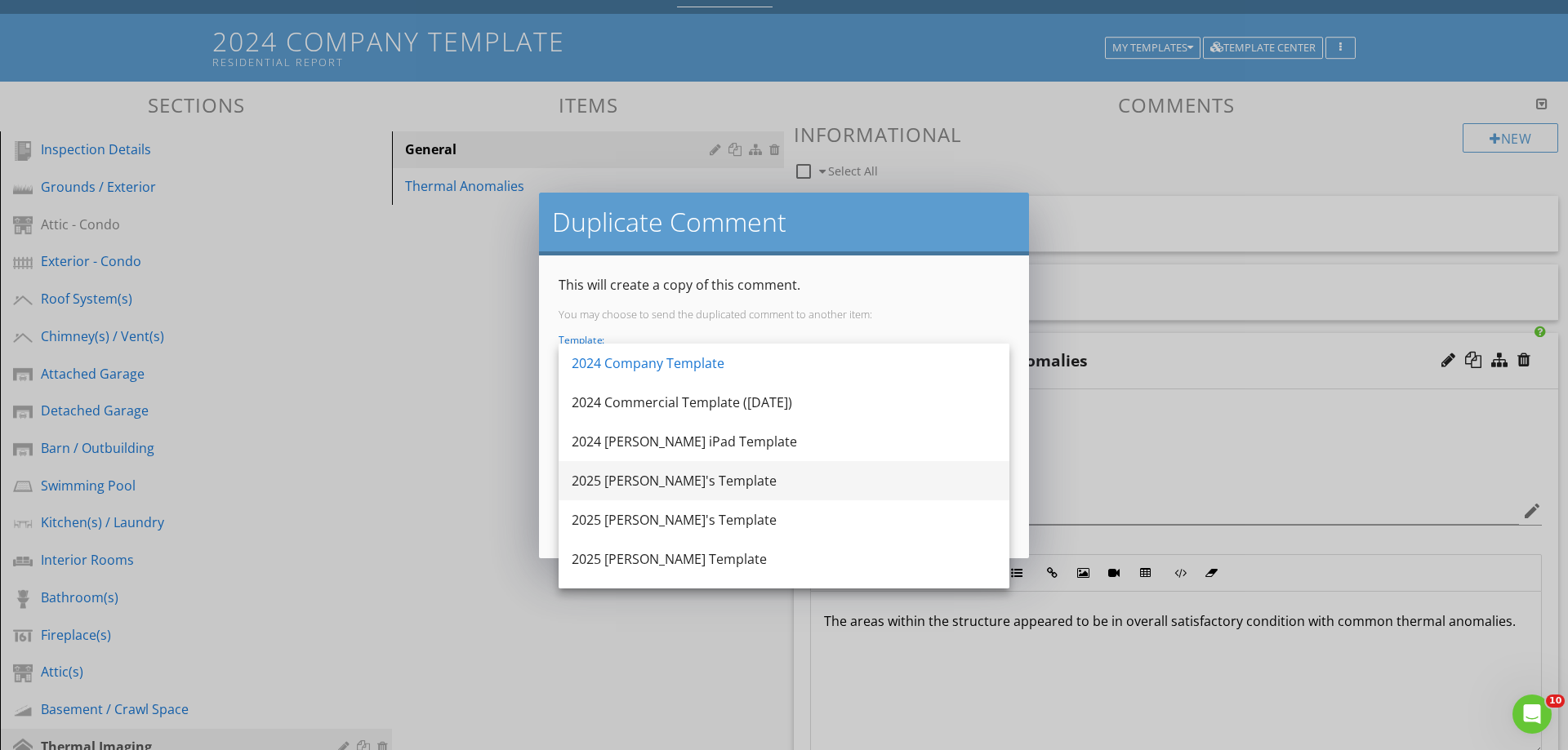
scroll to position [81, 0]
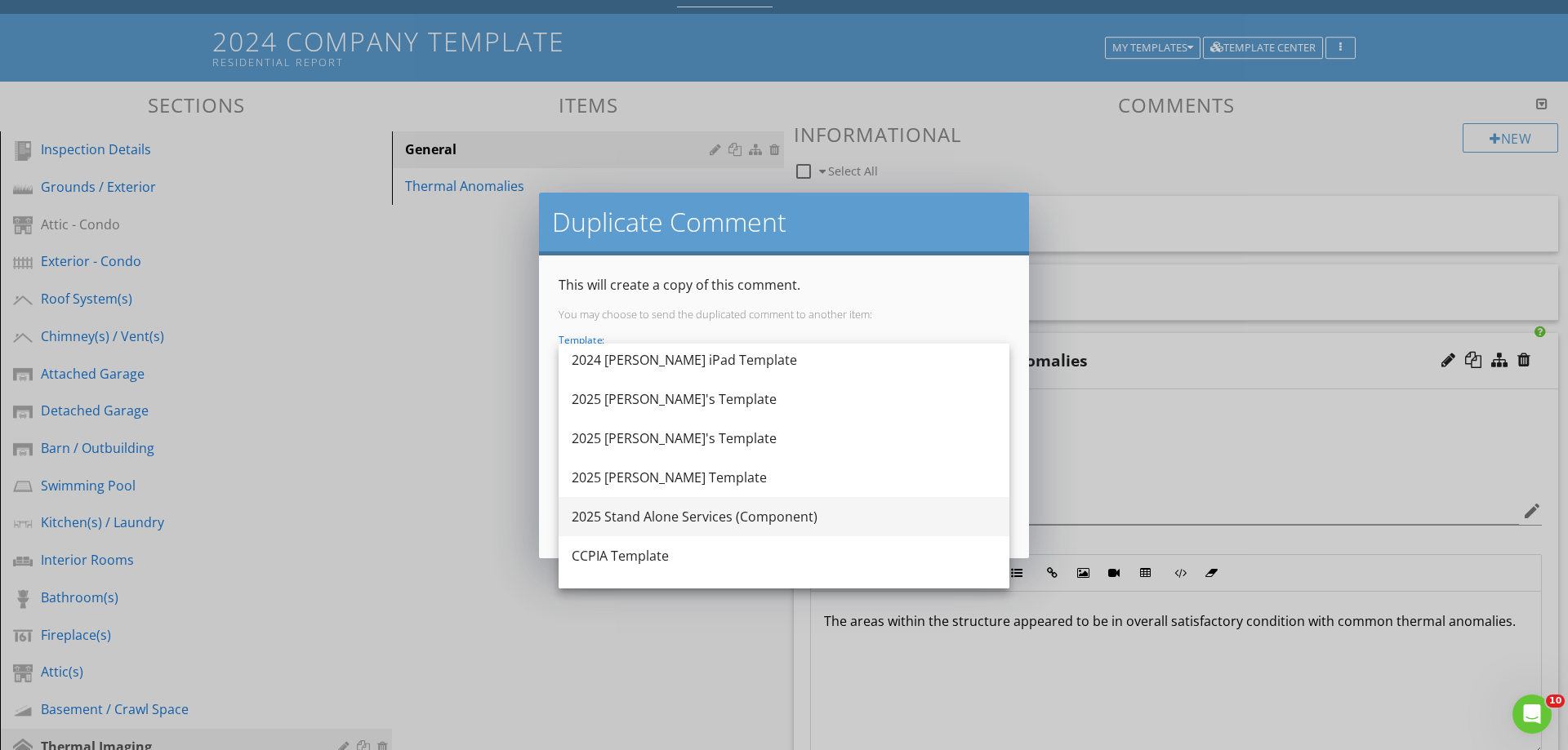
click at [646, 515] on div "2025 Stand Alone Services (Component)" at bounding box center [784, 516] width 425 height 19
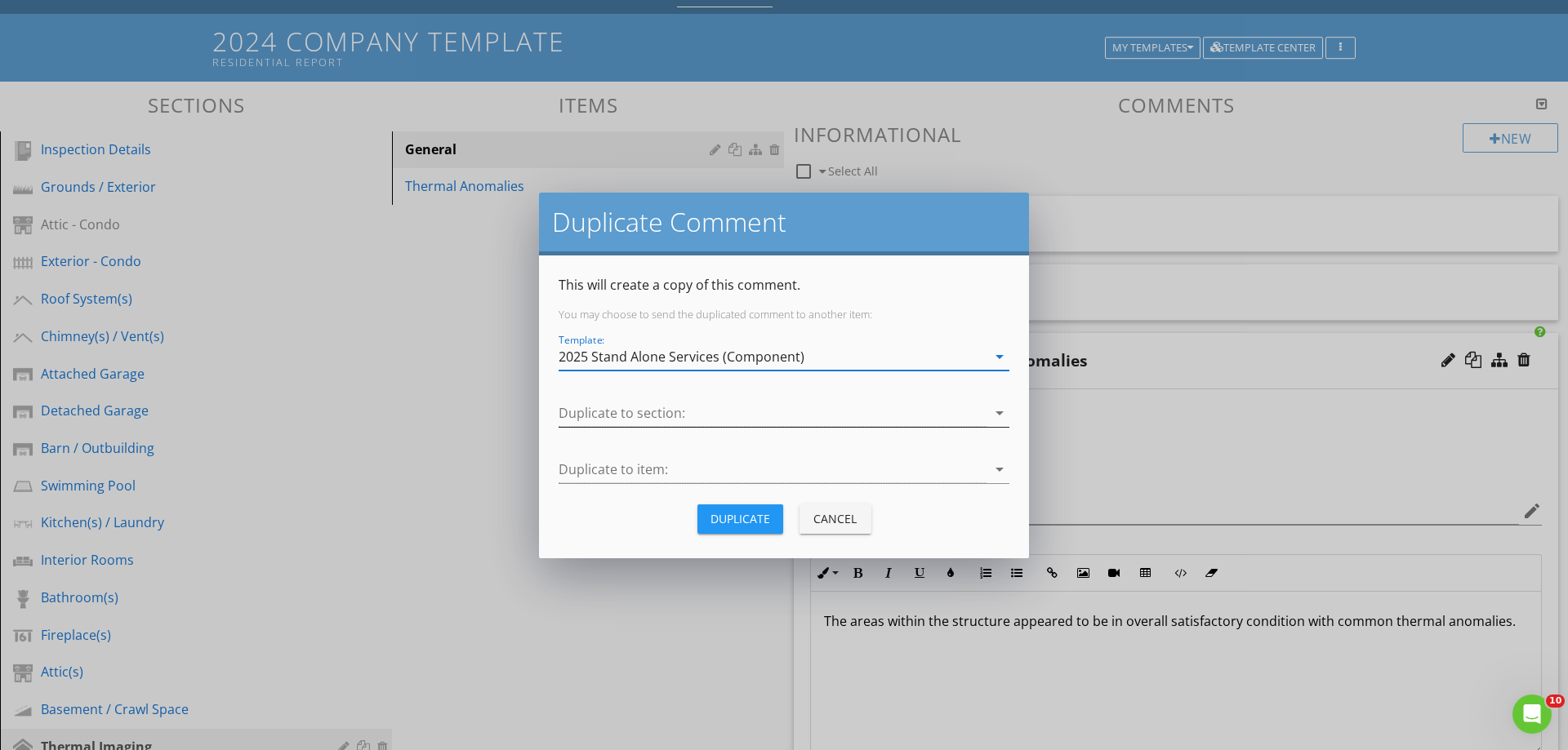
click at [618, 411] on div at bounding box center [772, 413] width 428 height 27
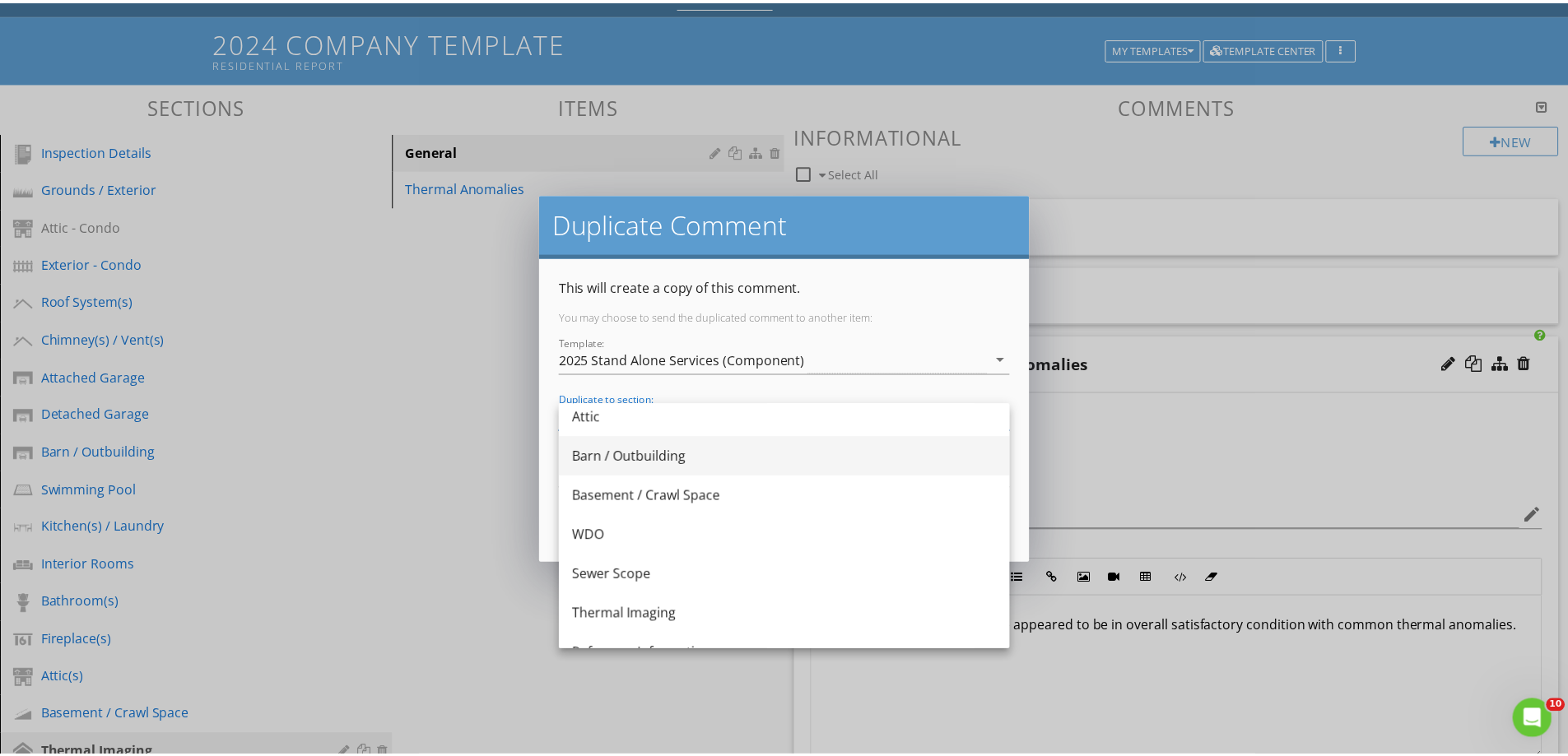
scroll to position [188, 0]
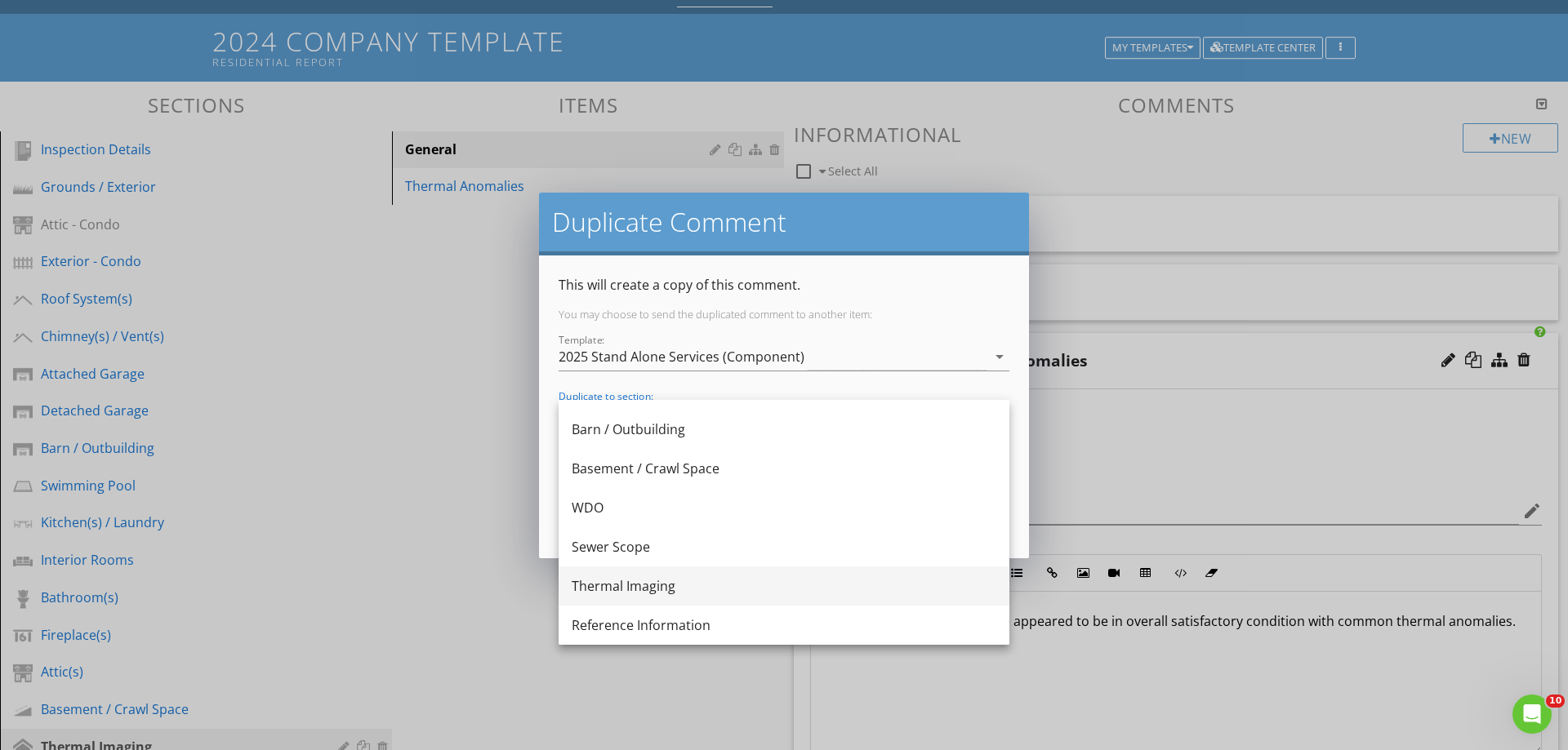
click at [609, 591] on div "Thermal Imaging" at bounding box center [784, 586] width 425 height 19
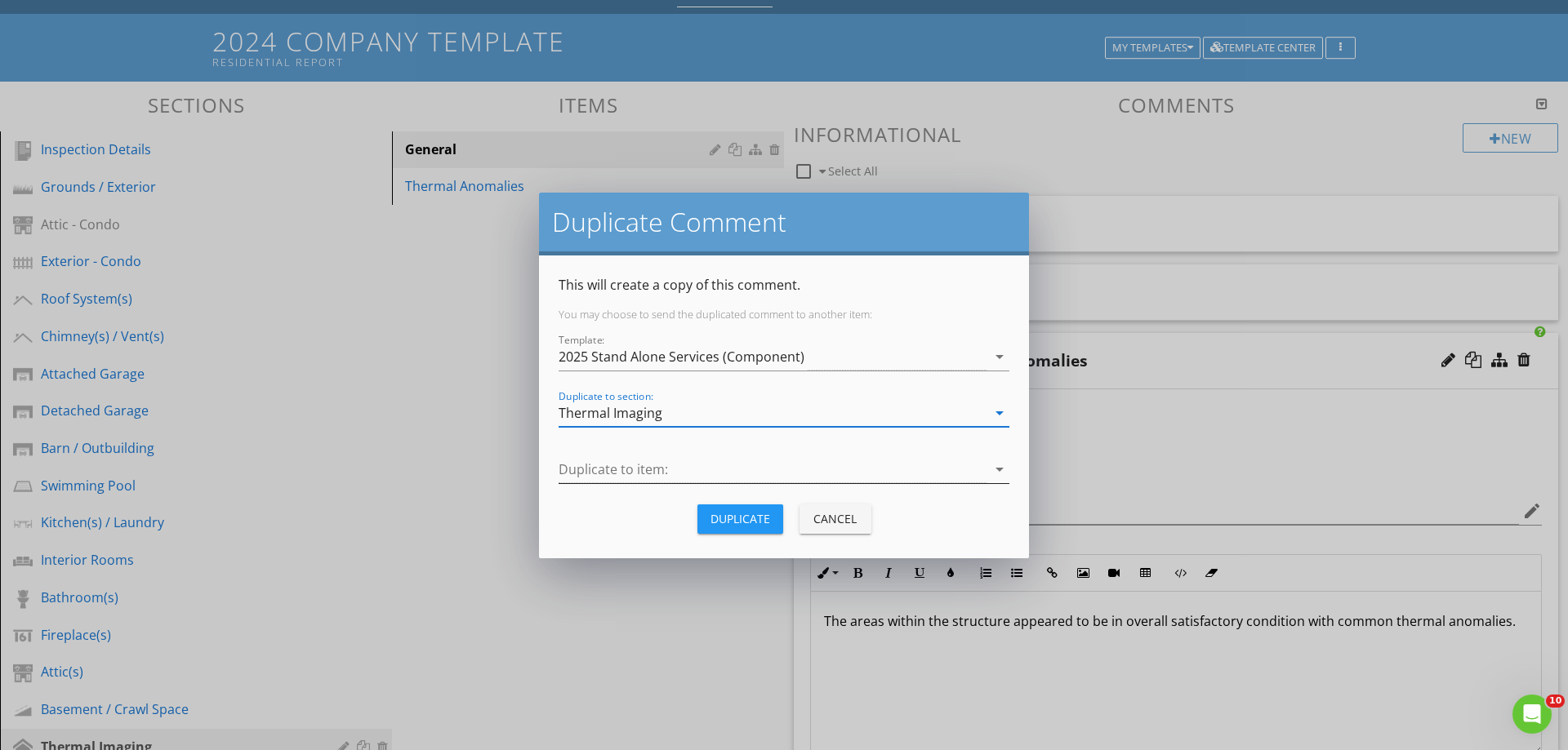
click at [588, 470] on div at bounding box center [772, 469] width 428 height 27
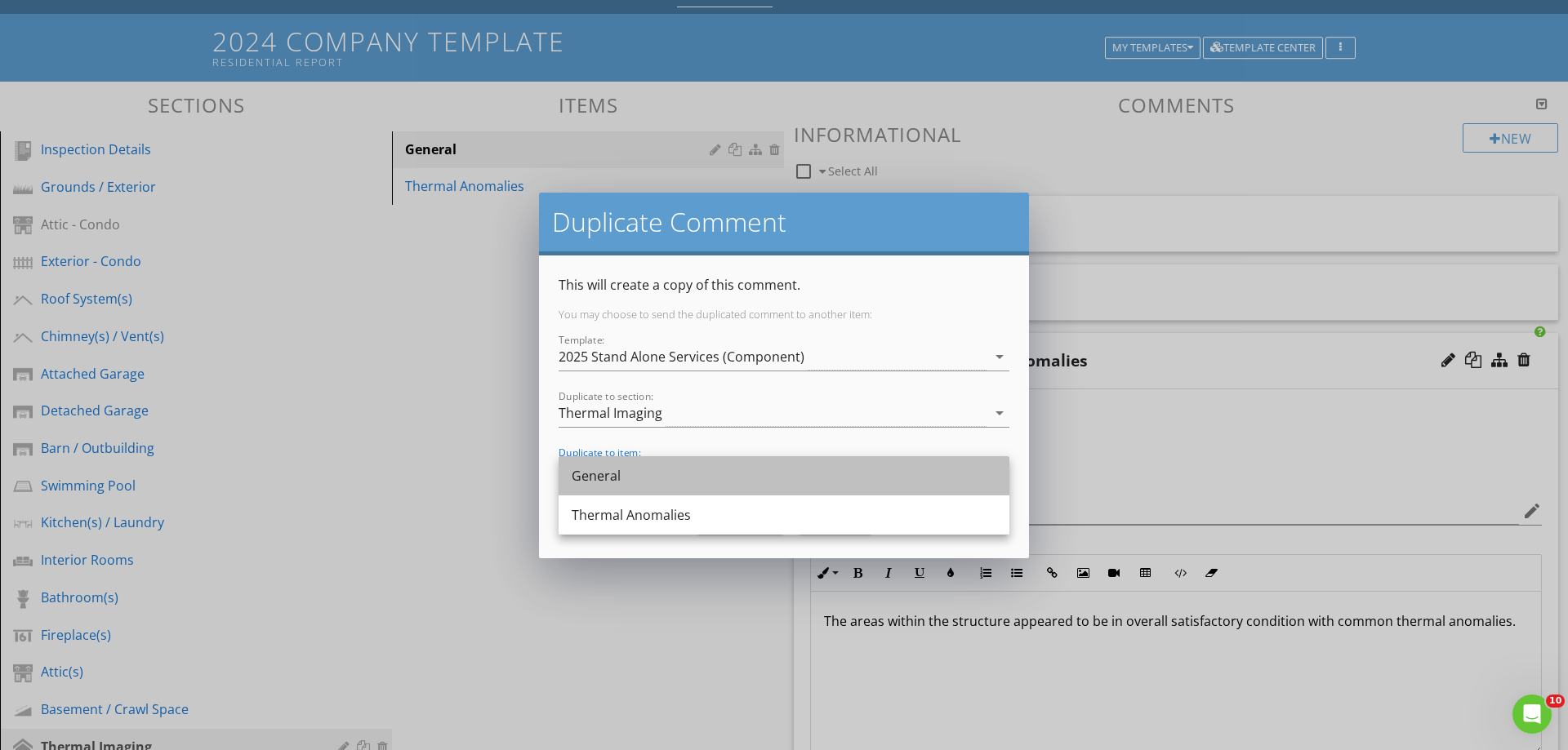
click at [611, 477] on div "General" at bounding box center [784, 476] width 425 height 19
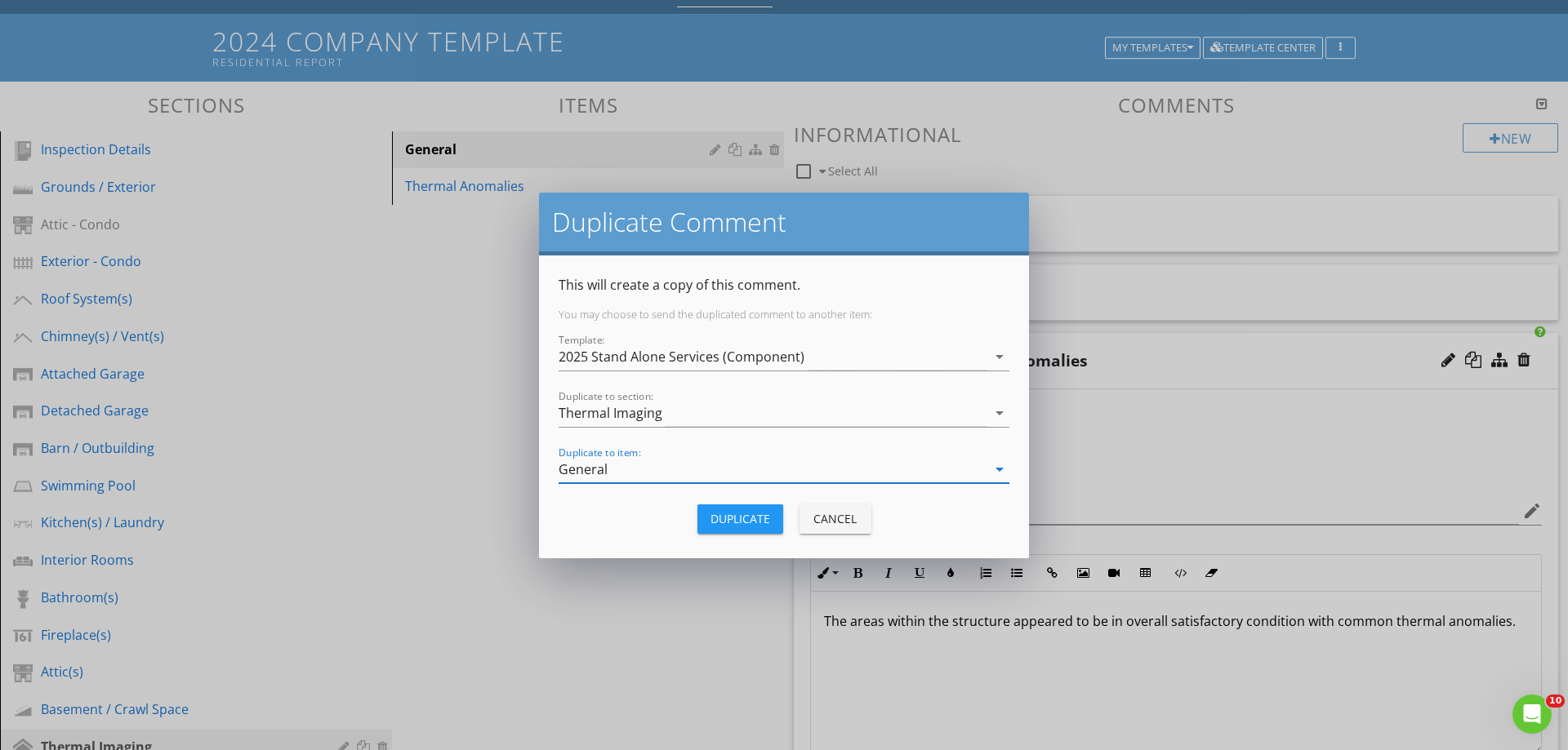
click at [735, 520] on div "Duplicate" at bounding box center [740, 518] width 60 height 18
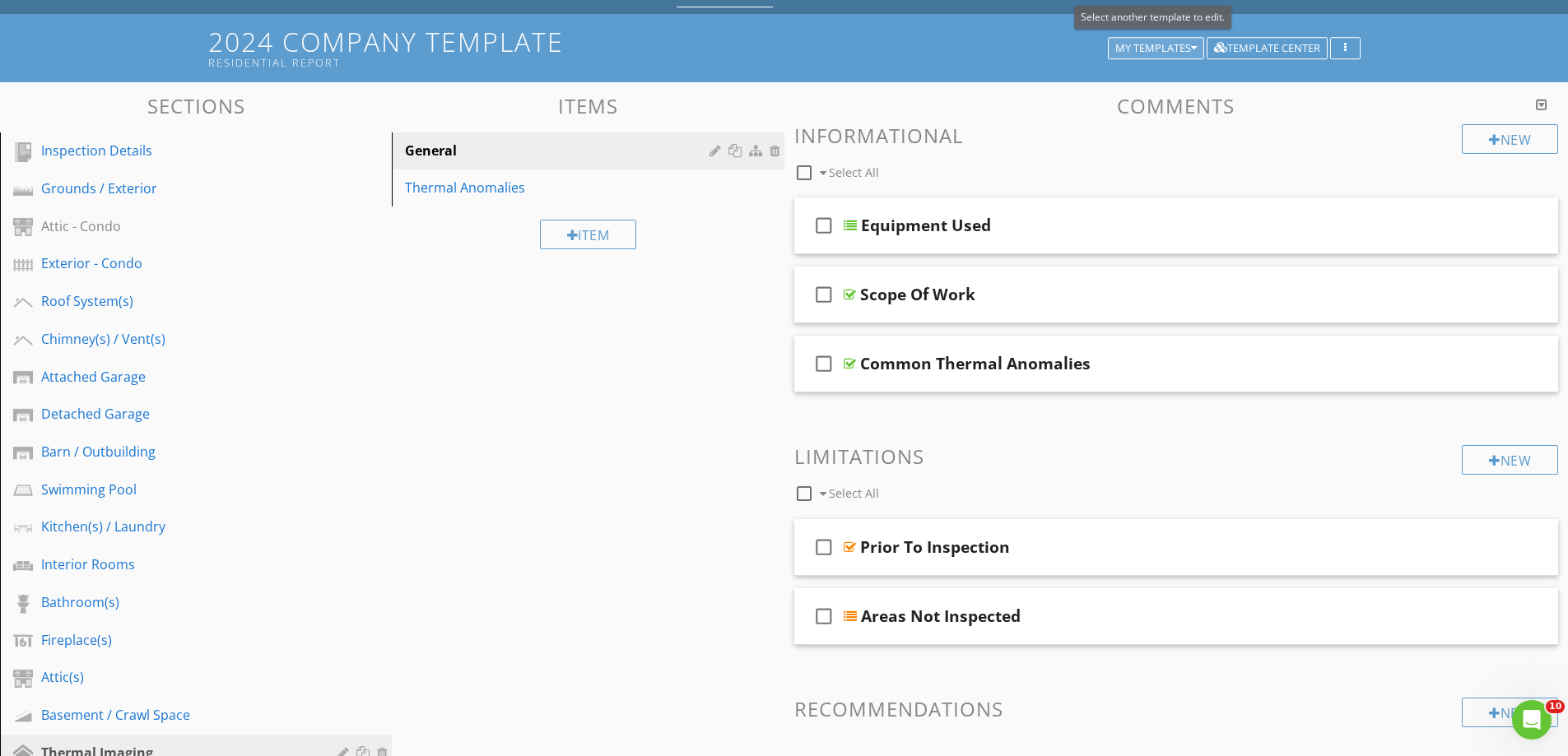
click at [1136, 43] on div "My Templates" at bounding box center [1156, 48] width 82 height 11
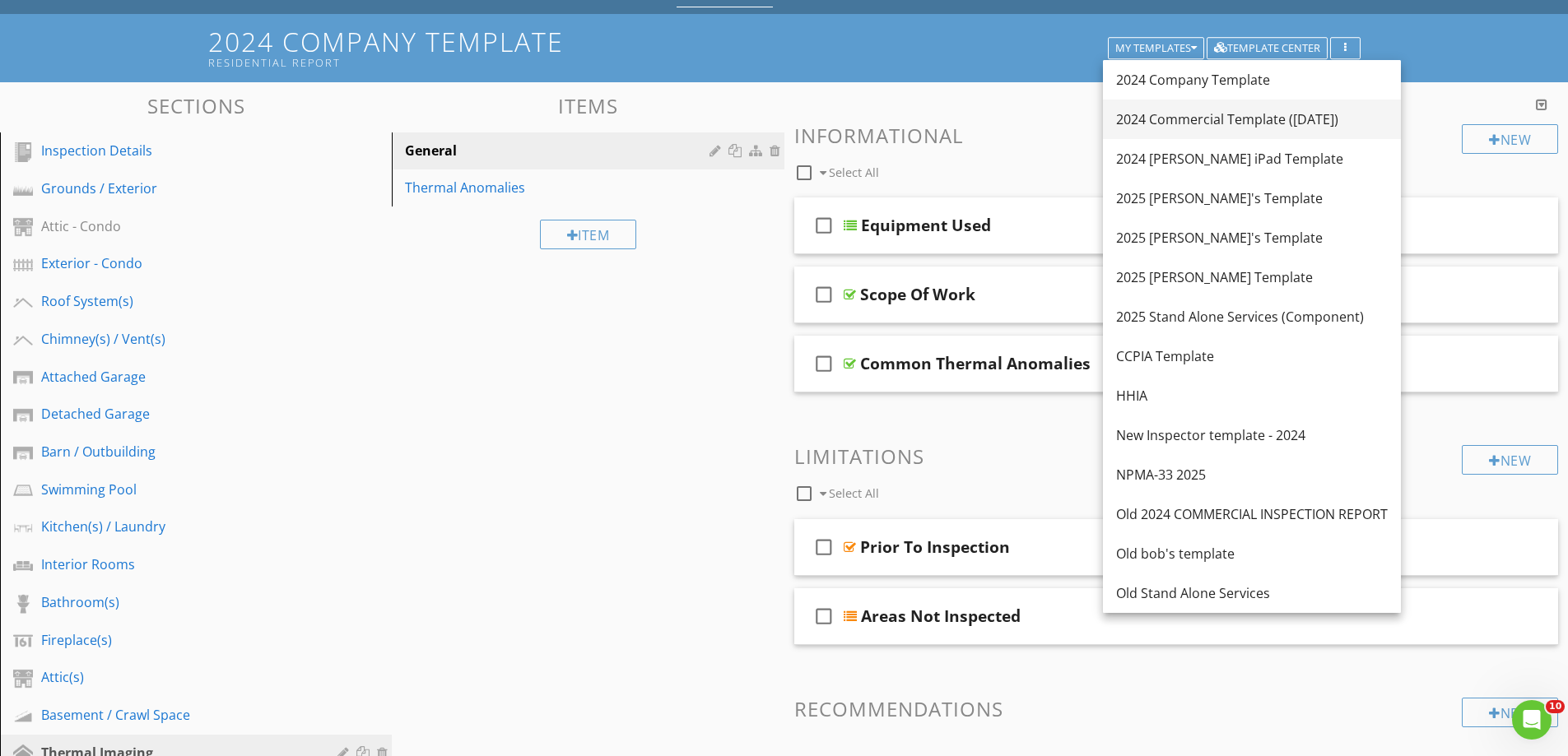
click at [1176, 115] on div "2024 Commercial Template ([DATE])" at bounding box center [1252, 119] width 272 height 20
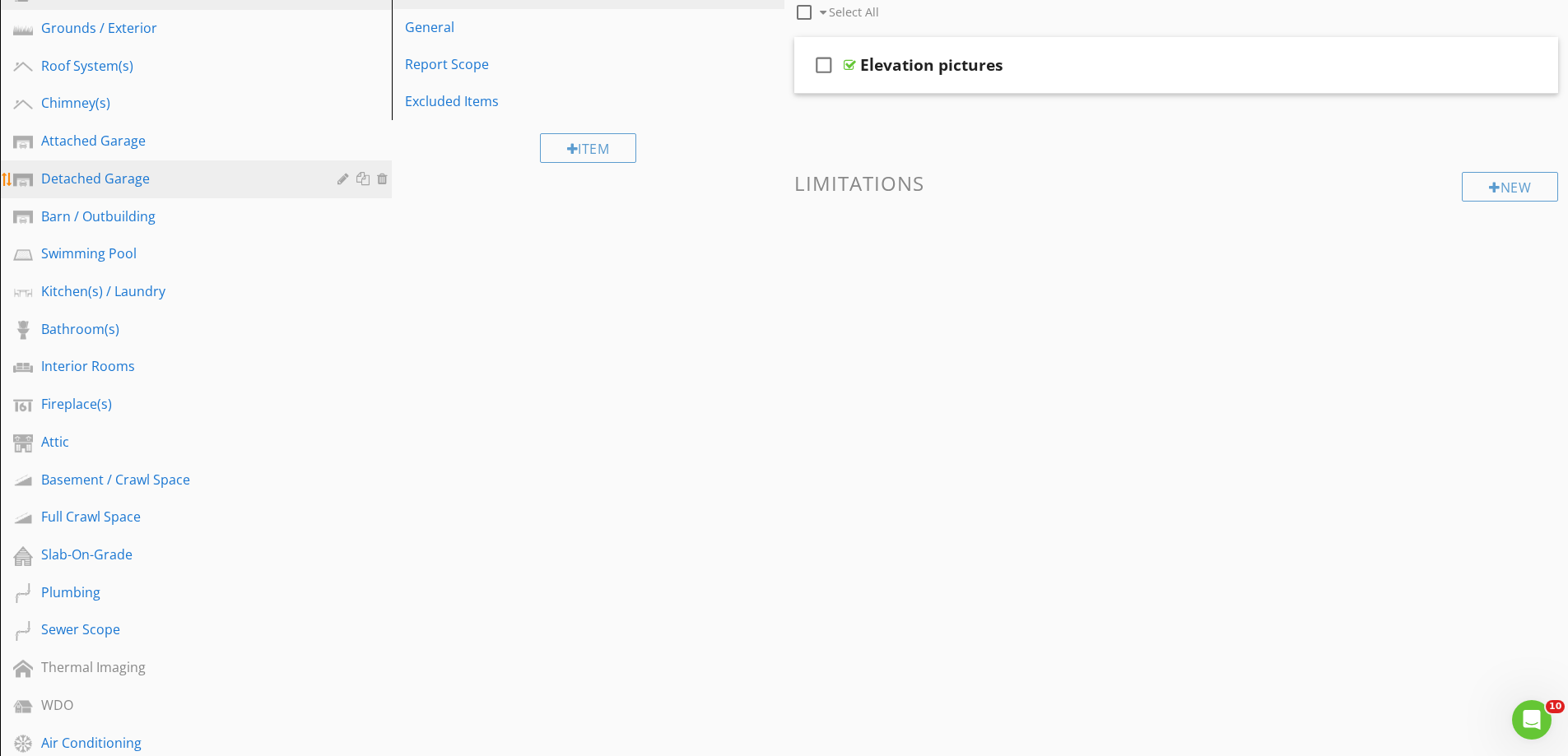
scroll to position [247, 0]
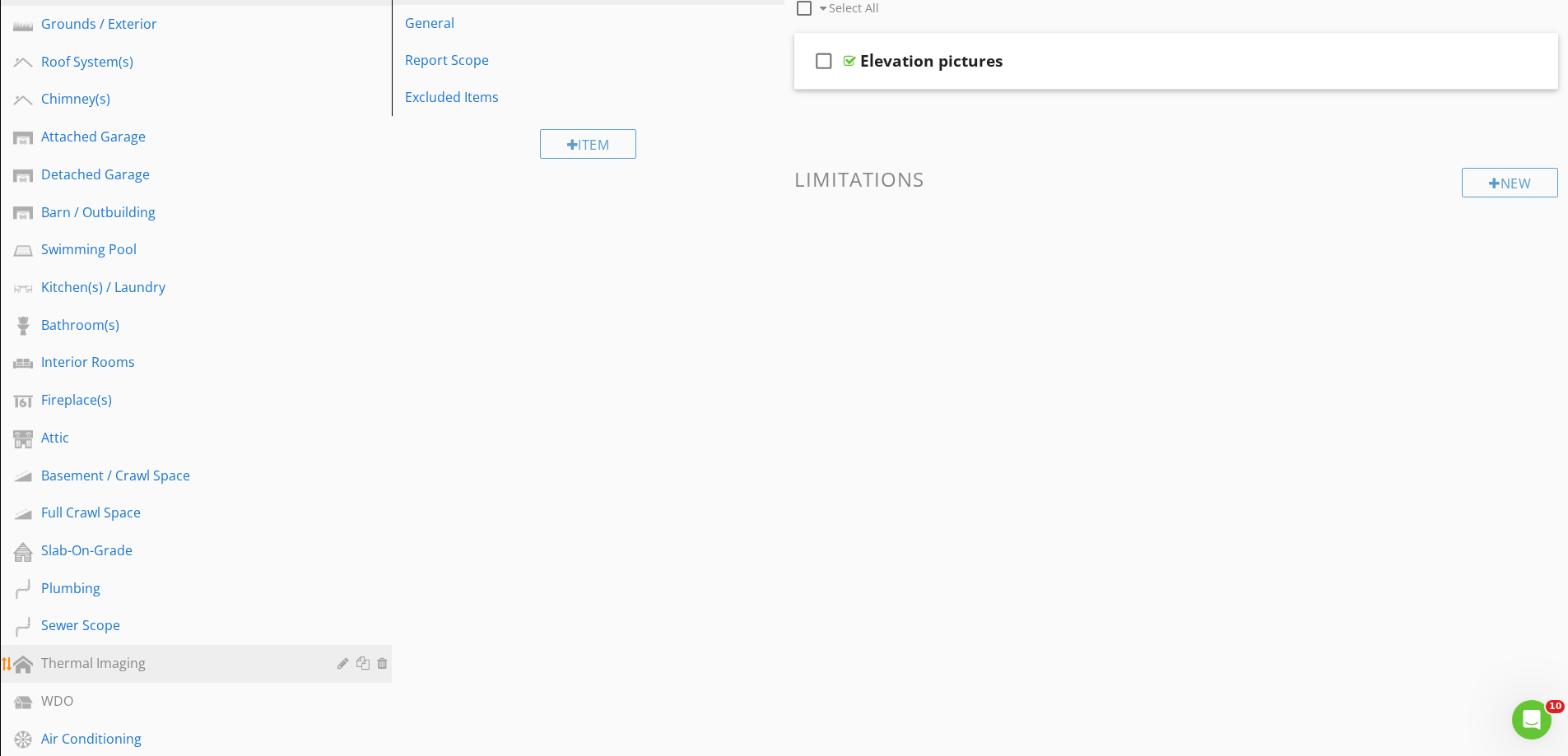
click at [74, 657] on div "Thermal Imaging" at bounding box center [177, 663] width 273 height 20
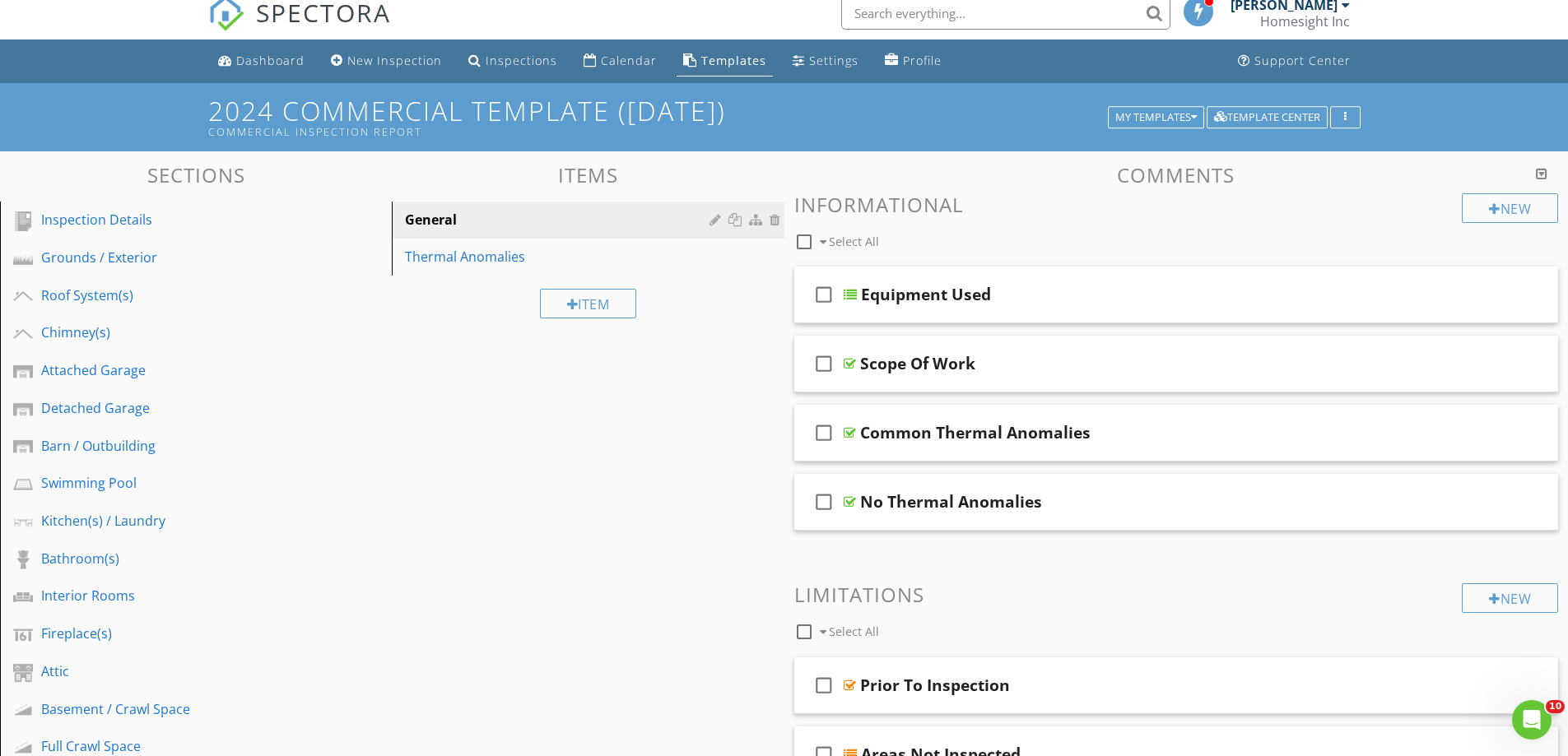
scroll to position [0, 0]
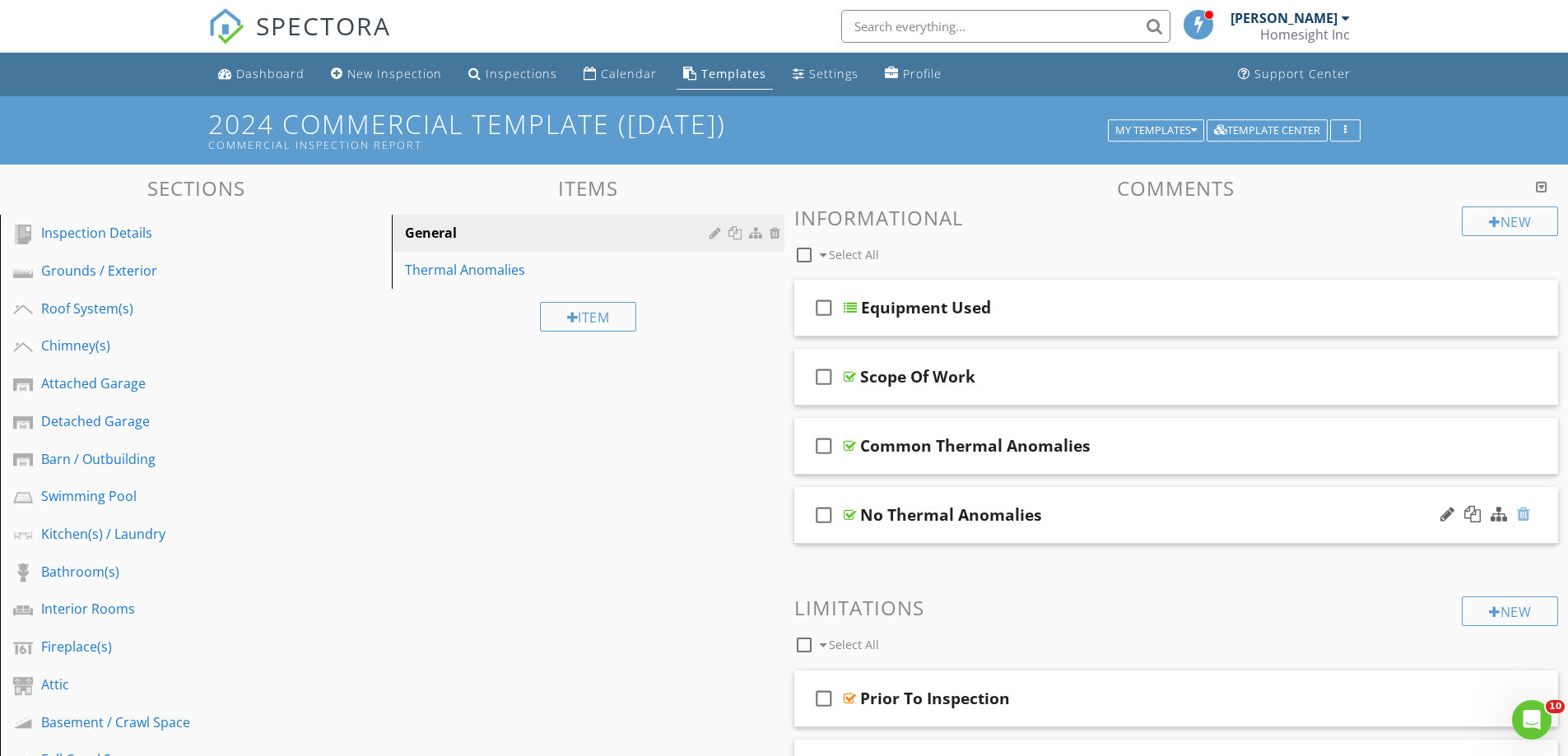
click at [1526, 516] on div at bounding box center [1523, 515] width 13 height 17
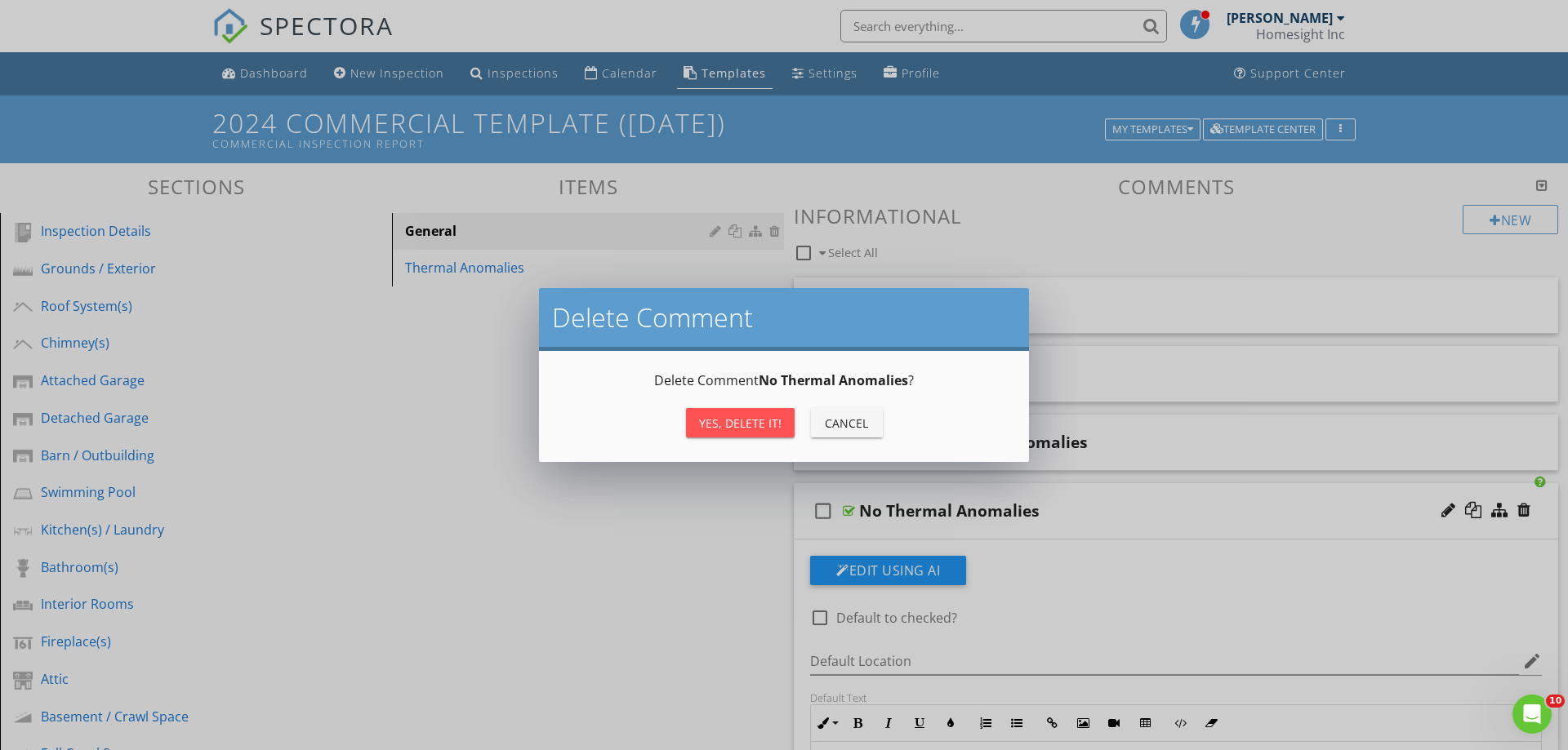
click at [751, 417] on div "Yes, Delete it!" at bounding box center [740, 423] width 82 height 18
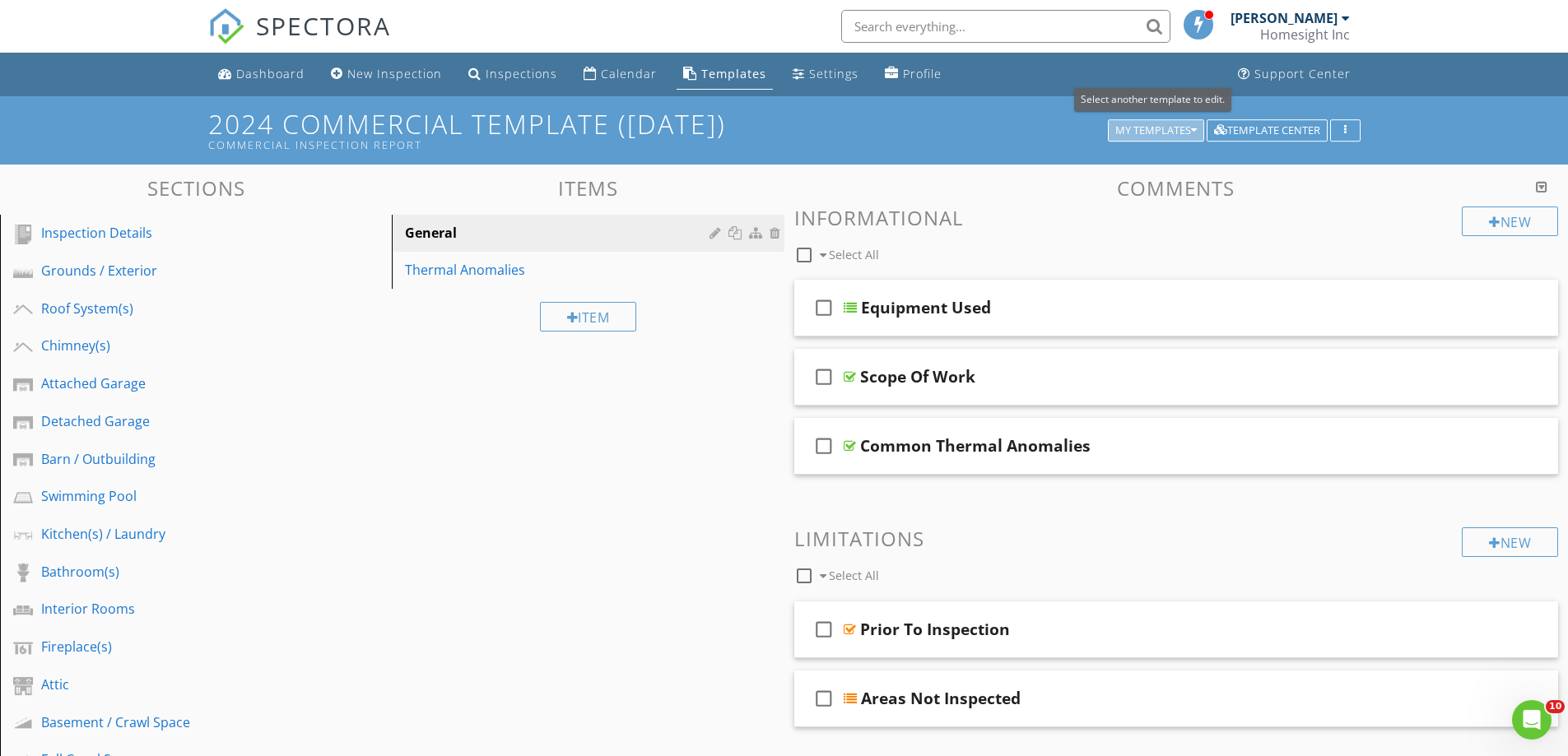
click at [1154, 126] on div "My Templates" at bounding box center [1156, 130] width 82 height 11
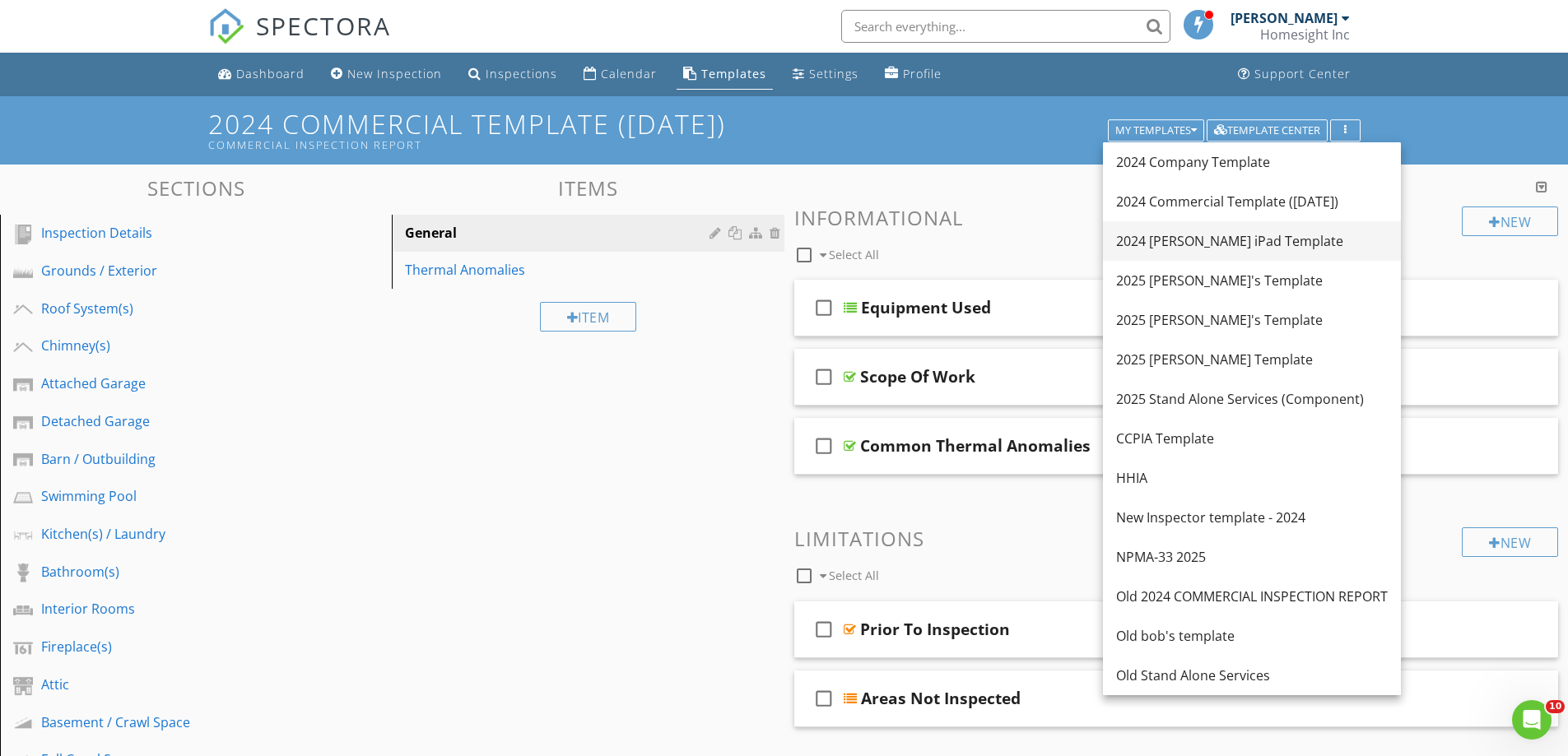
click at [1159, 239] on div "2024 [PERSON_NAME] iPad Template" at bounding box center [1252, 240] width 272 height 20
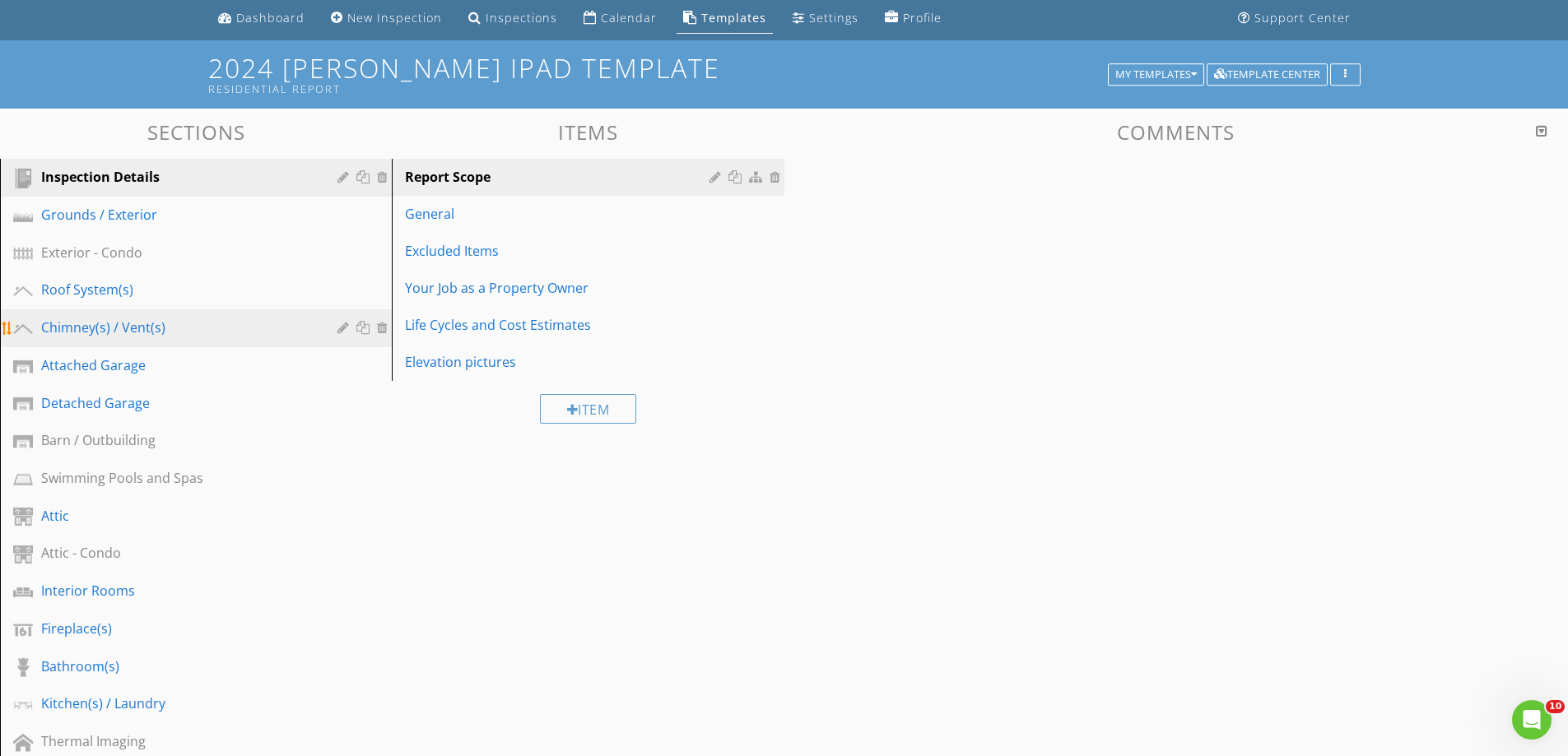
scroll to position [82, 0]
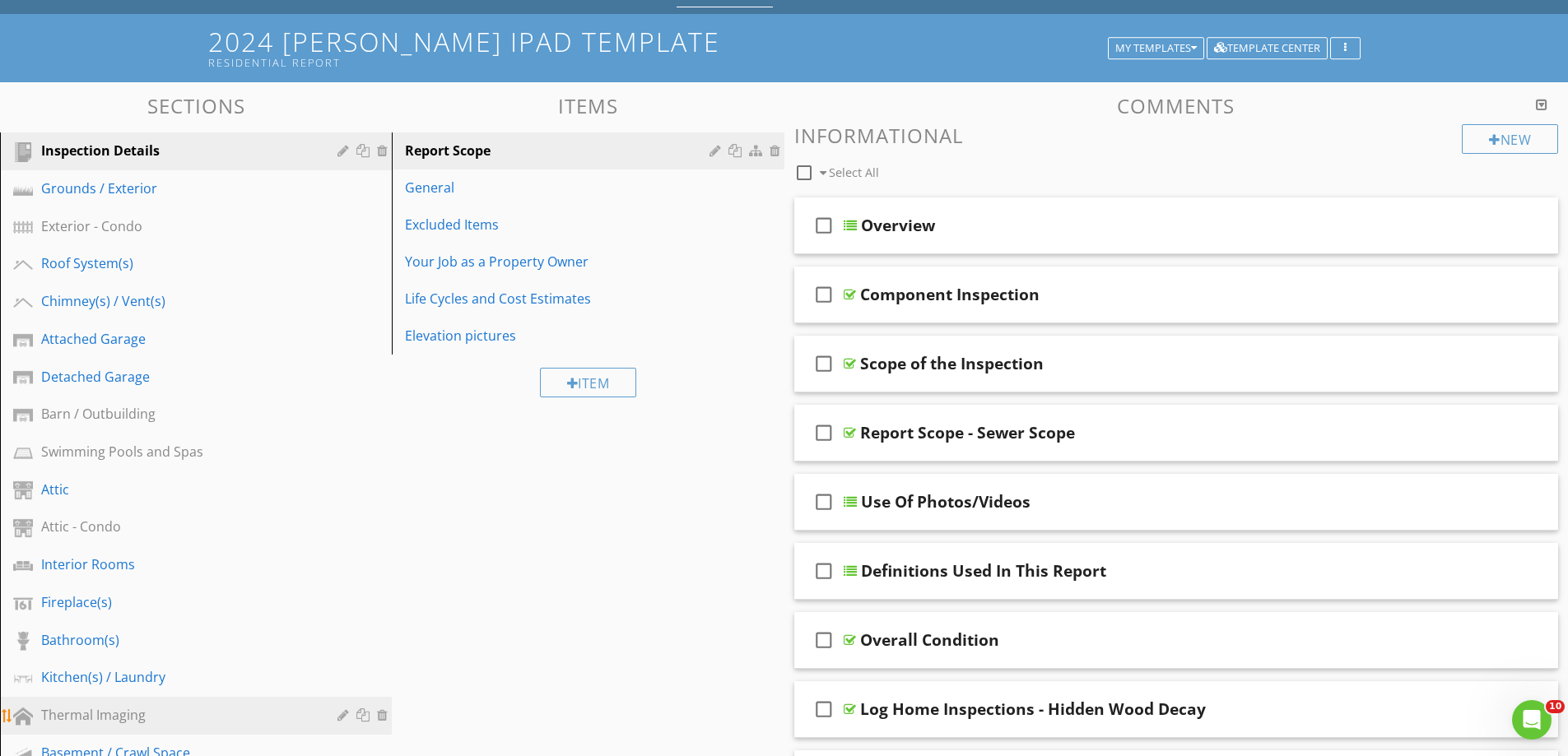
click at [80, 716] on div "Thermal Imaging" at bounding box center [177, 715] width 273 height 20
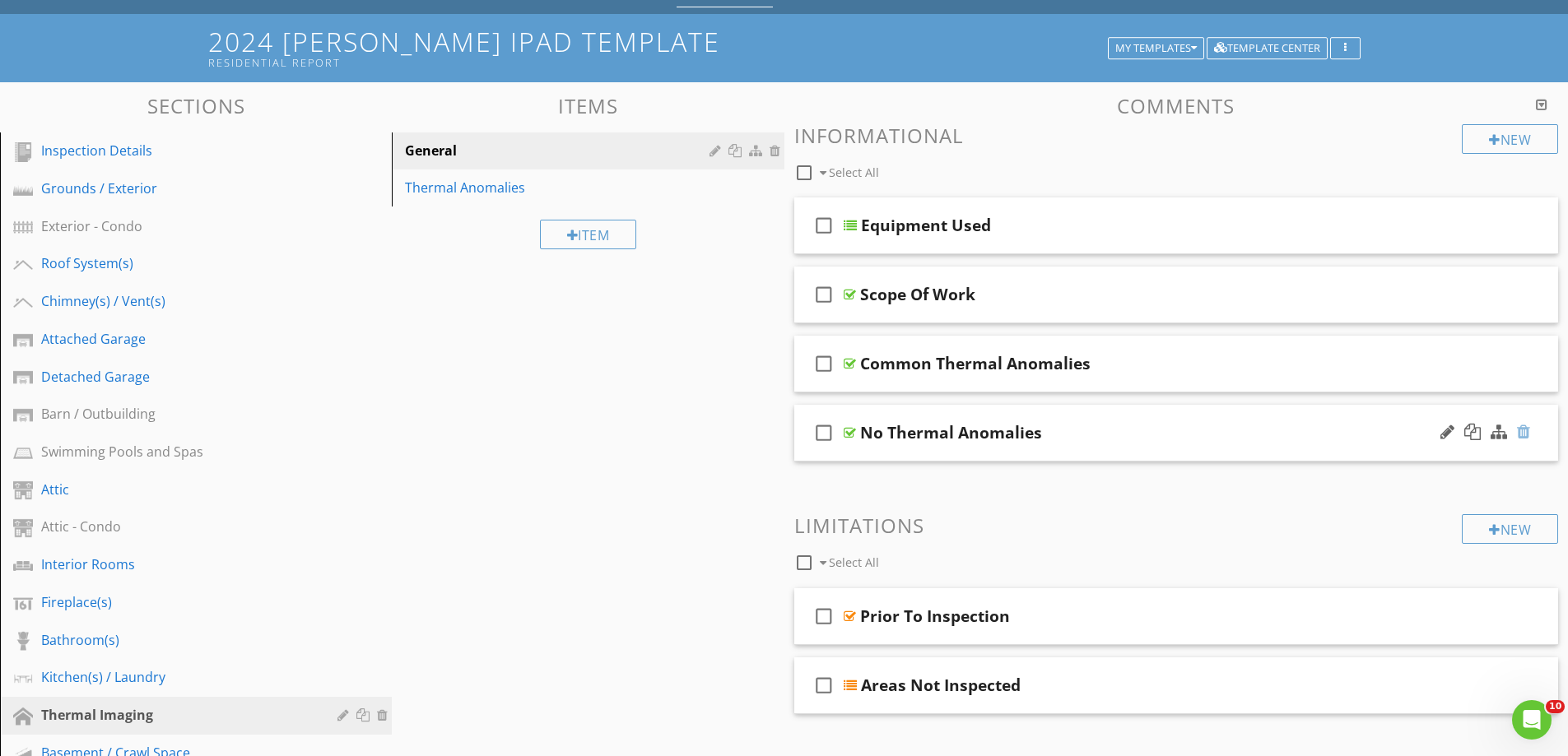
click at [1522, 429] on div at bounding box center [1523, 432] width 13 height 17
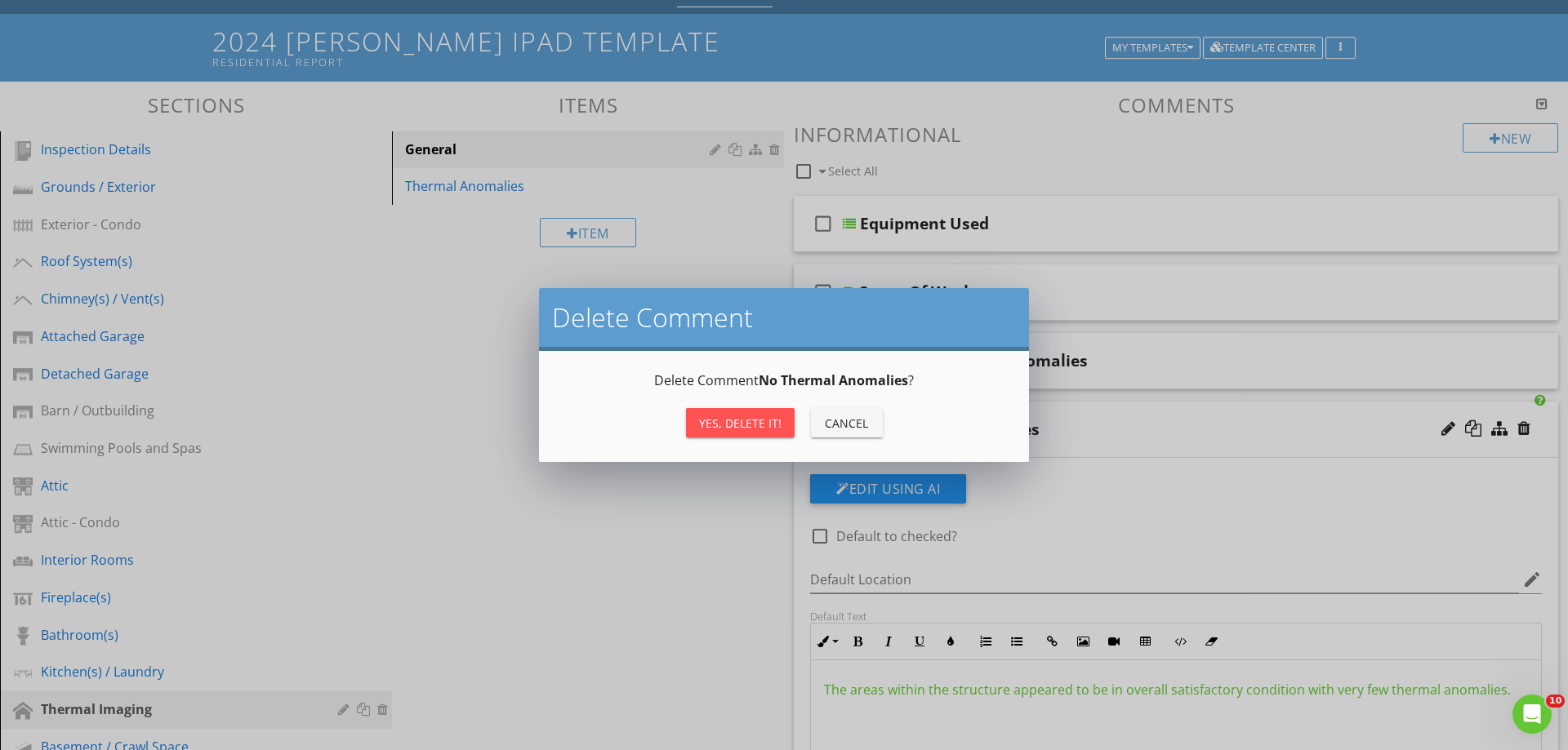
click at [724, 421] on div "Yes, Delete it!" at bounding box center [740, 423] width 82 height 18
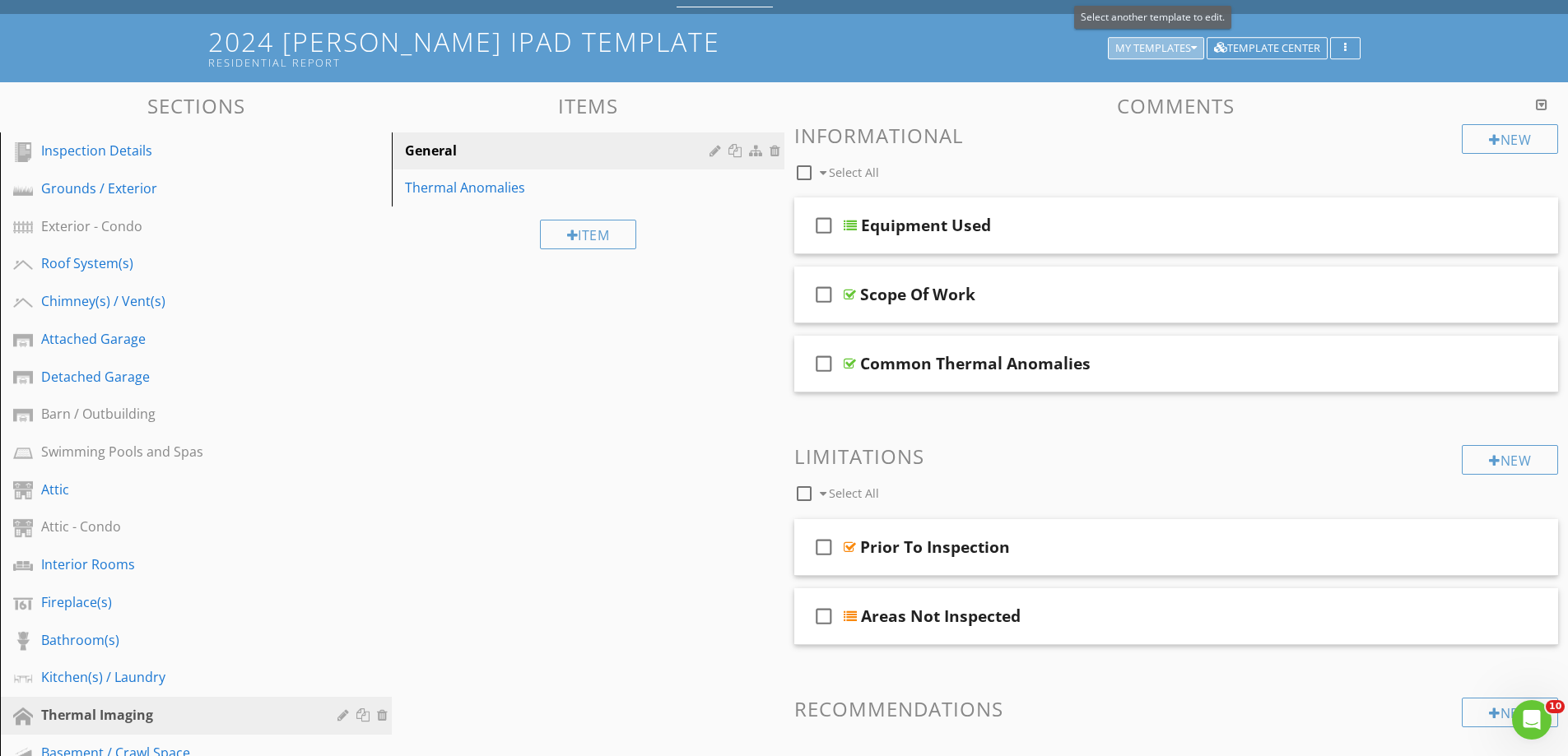
click at [1156, 47] on div "My Templates" at bounding box center [1156, 48] width 82 height 11
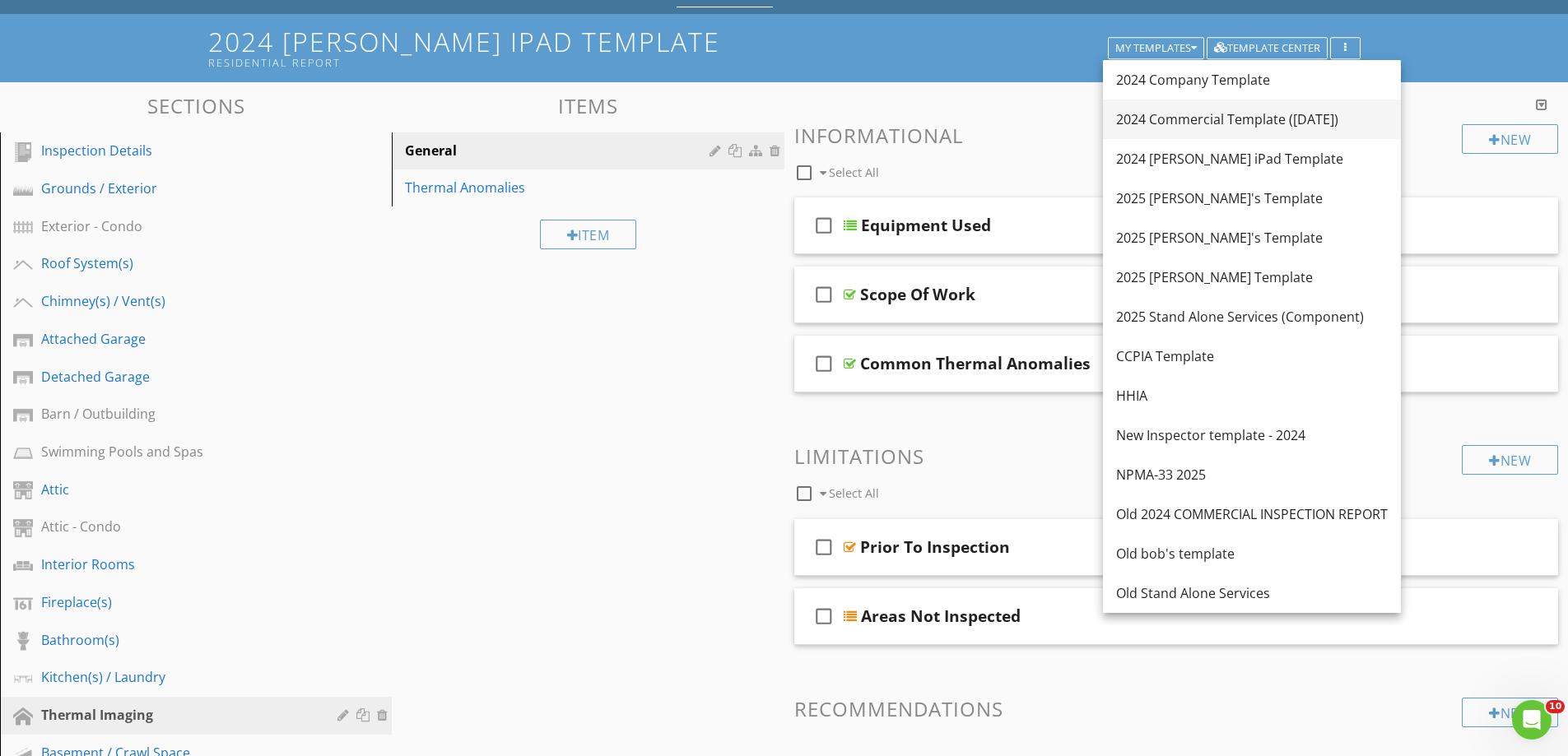
click at [1182, 122] on div "2024 Commercial Template ([DATE])" at bounding box center [1252, 119] width 272 height 20
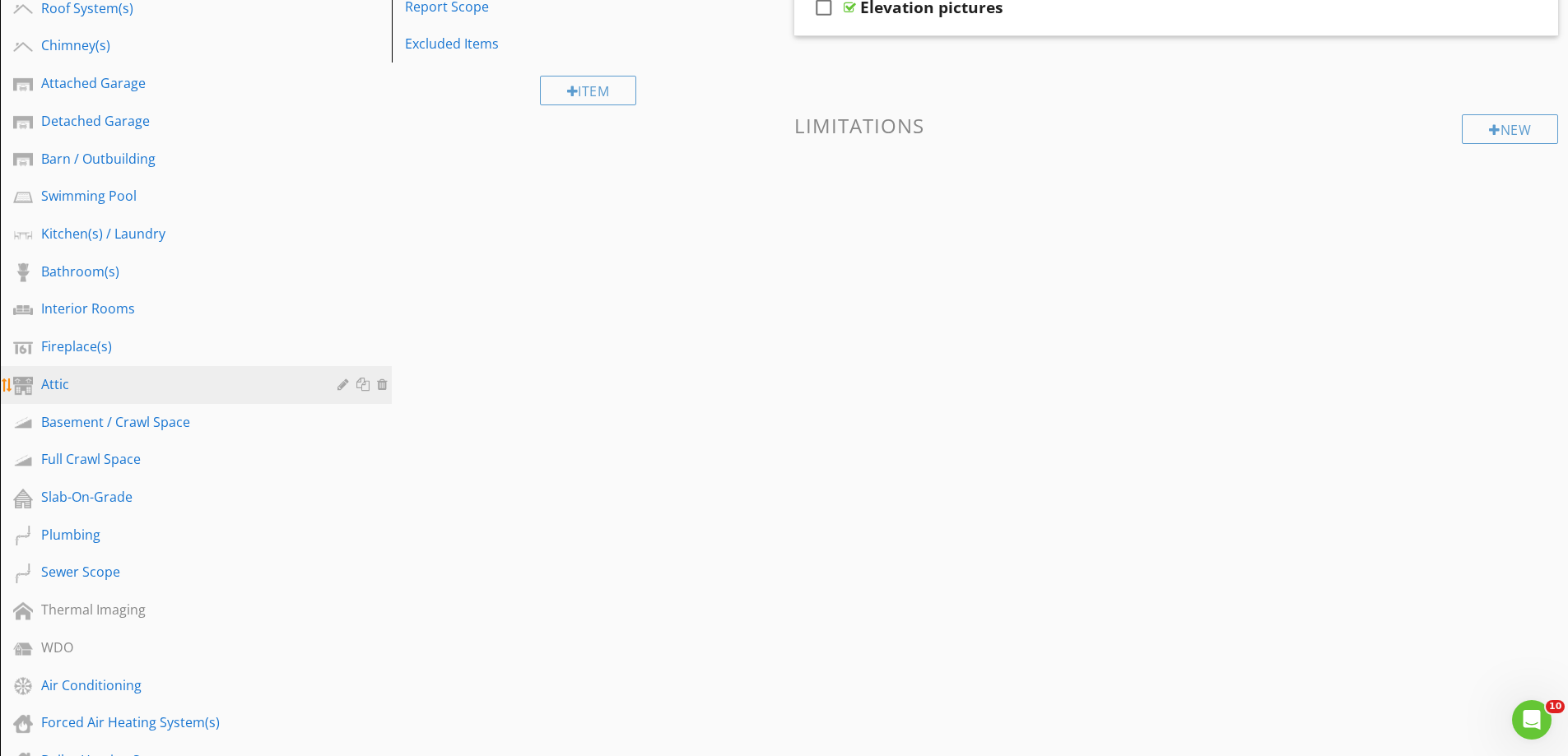
scroll to position [330, 0]
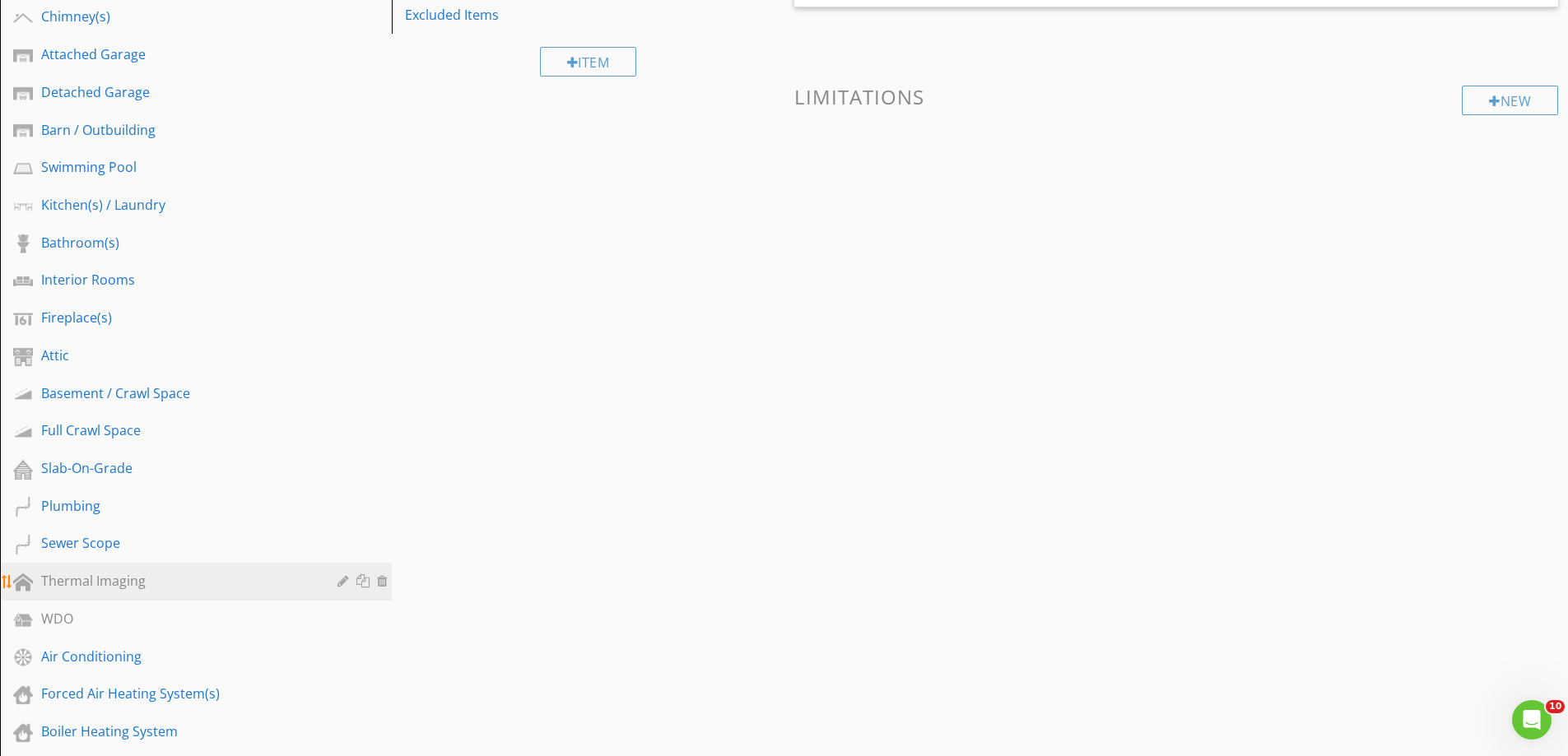
click at [106, 583] on div "Thermal Imaging" at bounding box center [177, 580] width 273 height 20
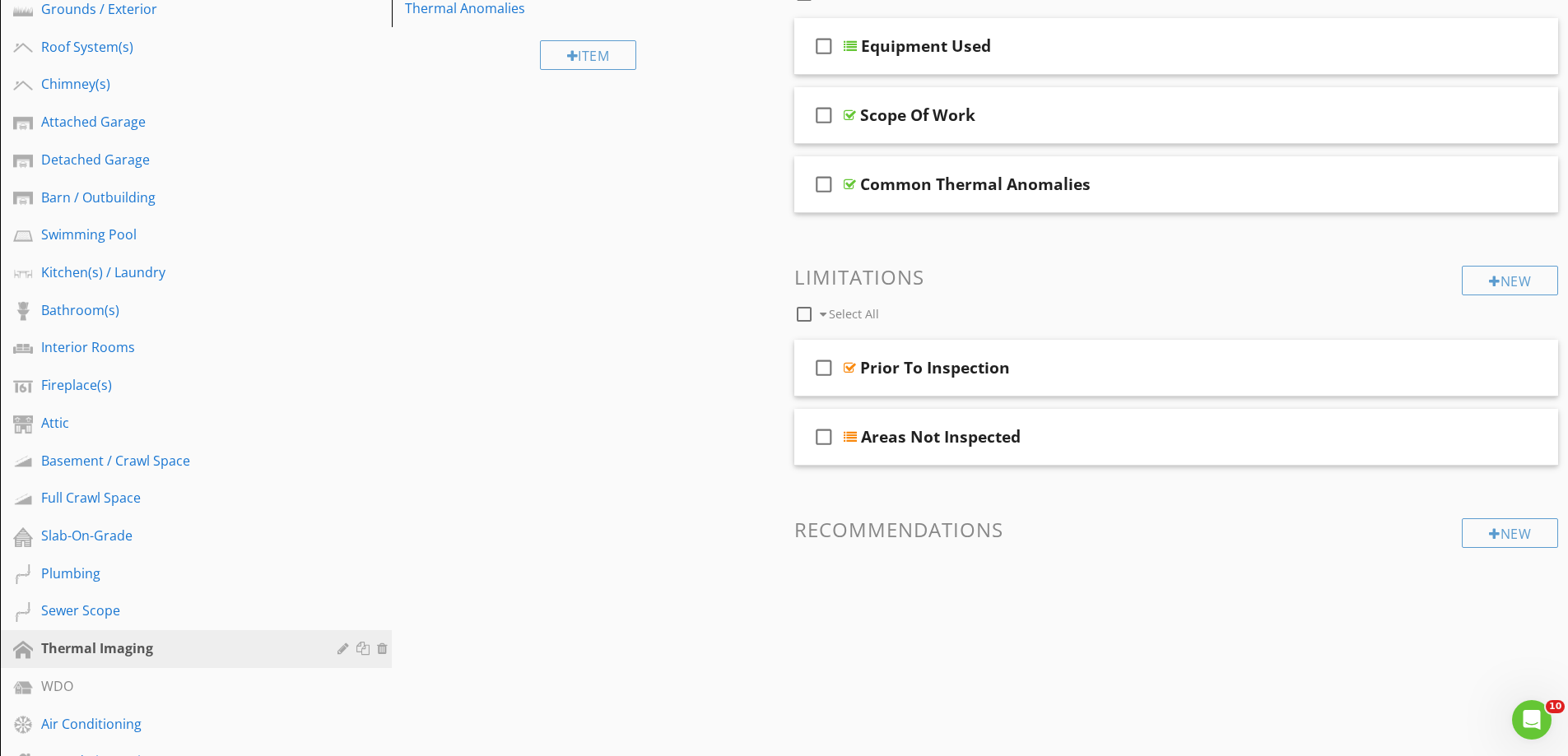
scroll to position [82, 0]
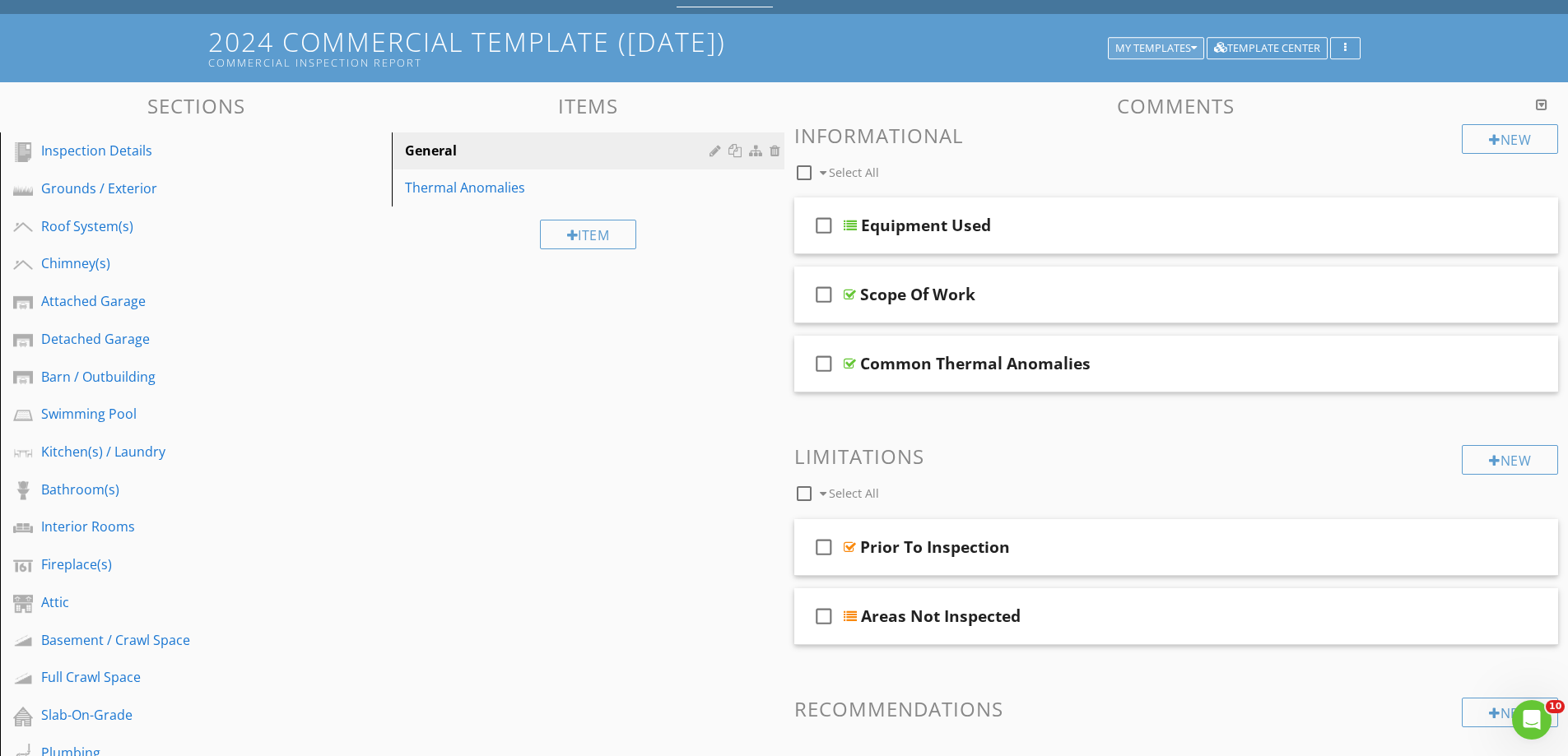
click at [1123, 45] on div "My Templates" at bounding box center [1156, 48] width 82 height 11
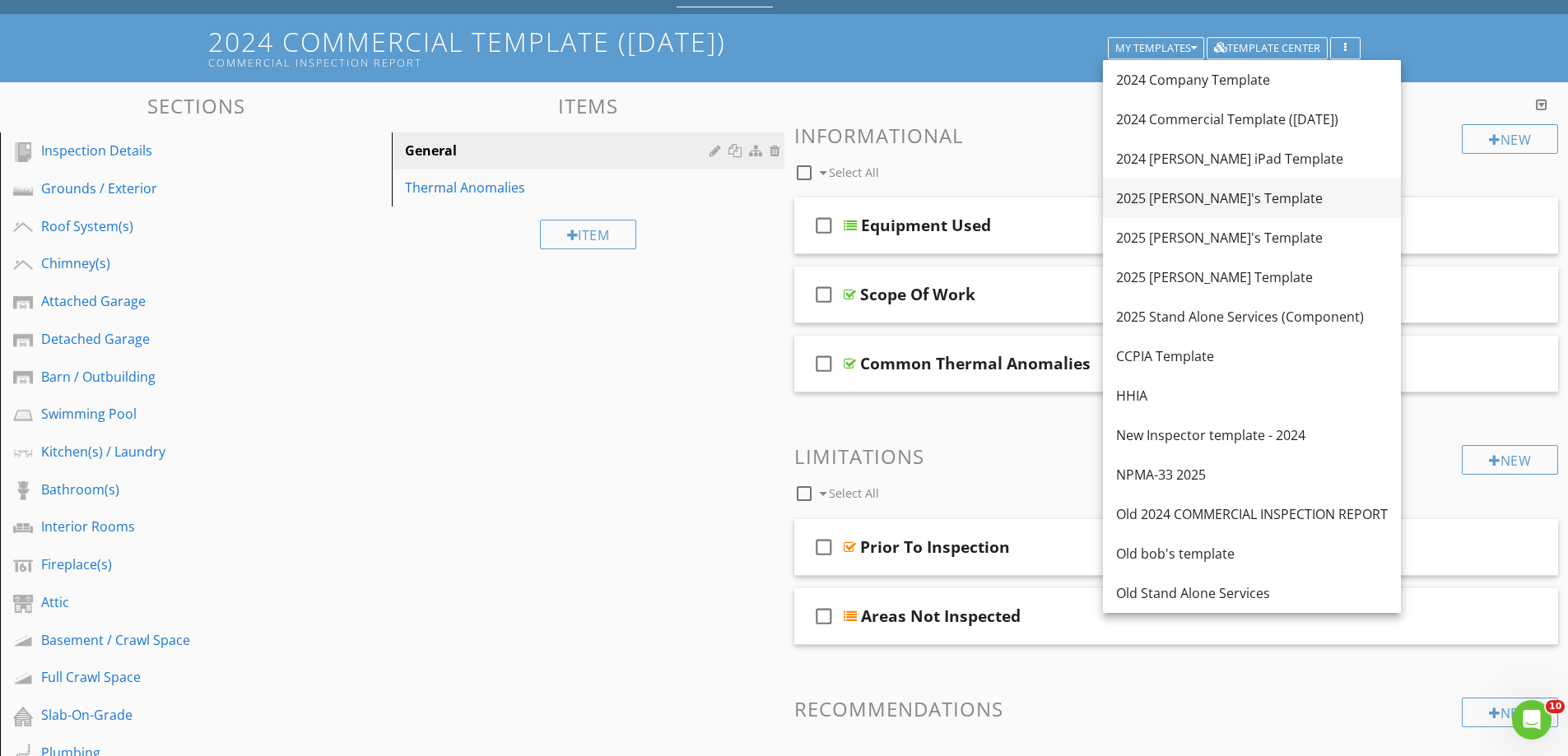
click at [1166, 195] on div "2025 [PERSON_NAME]'s Template" at bounding box center [1252, 197] width 272 height 20
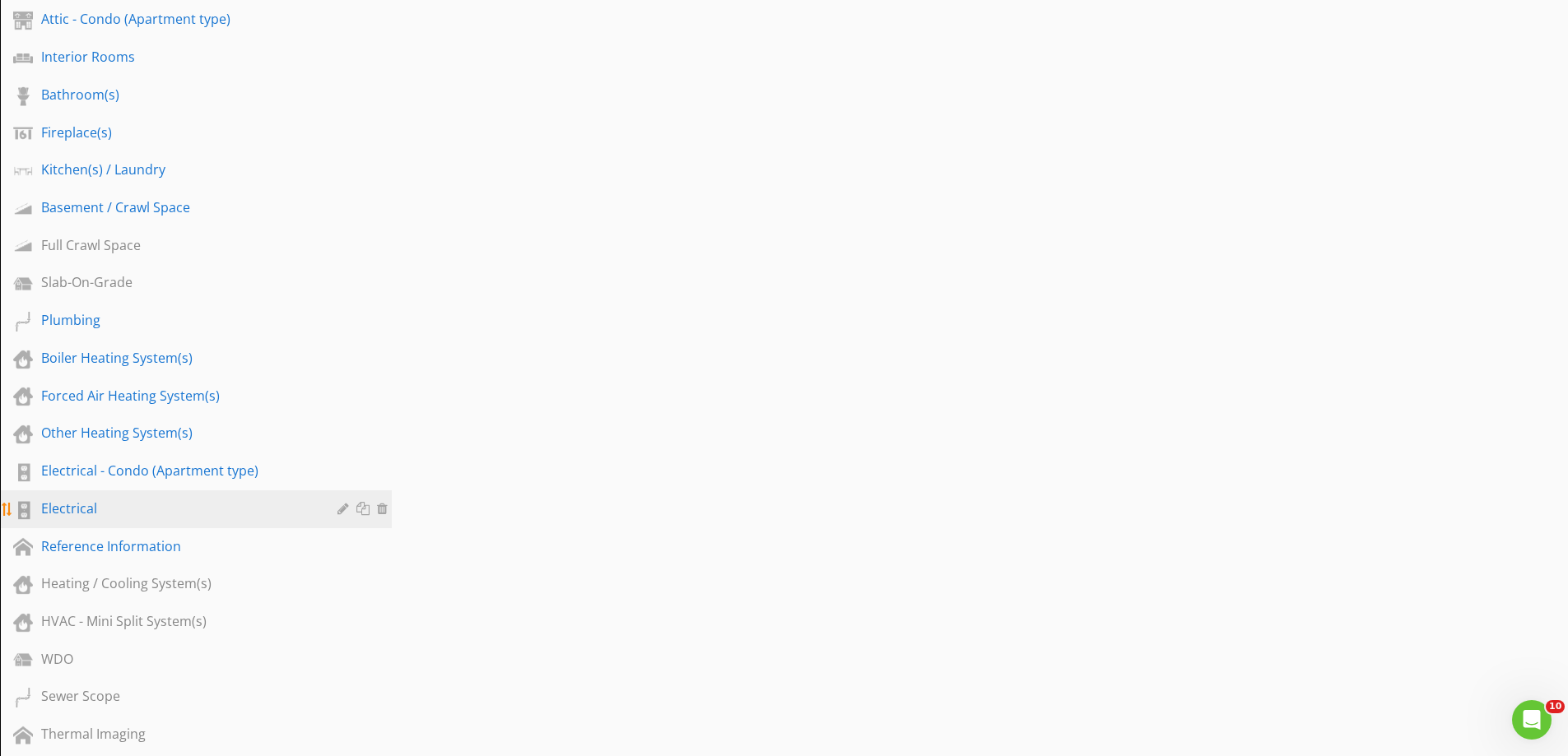
scroll to position [823, 0]
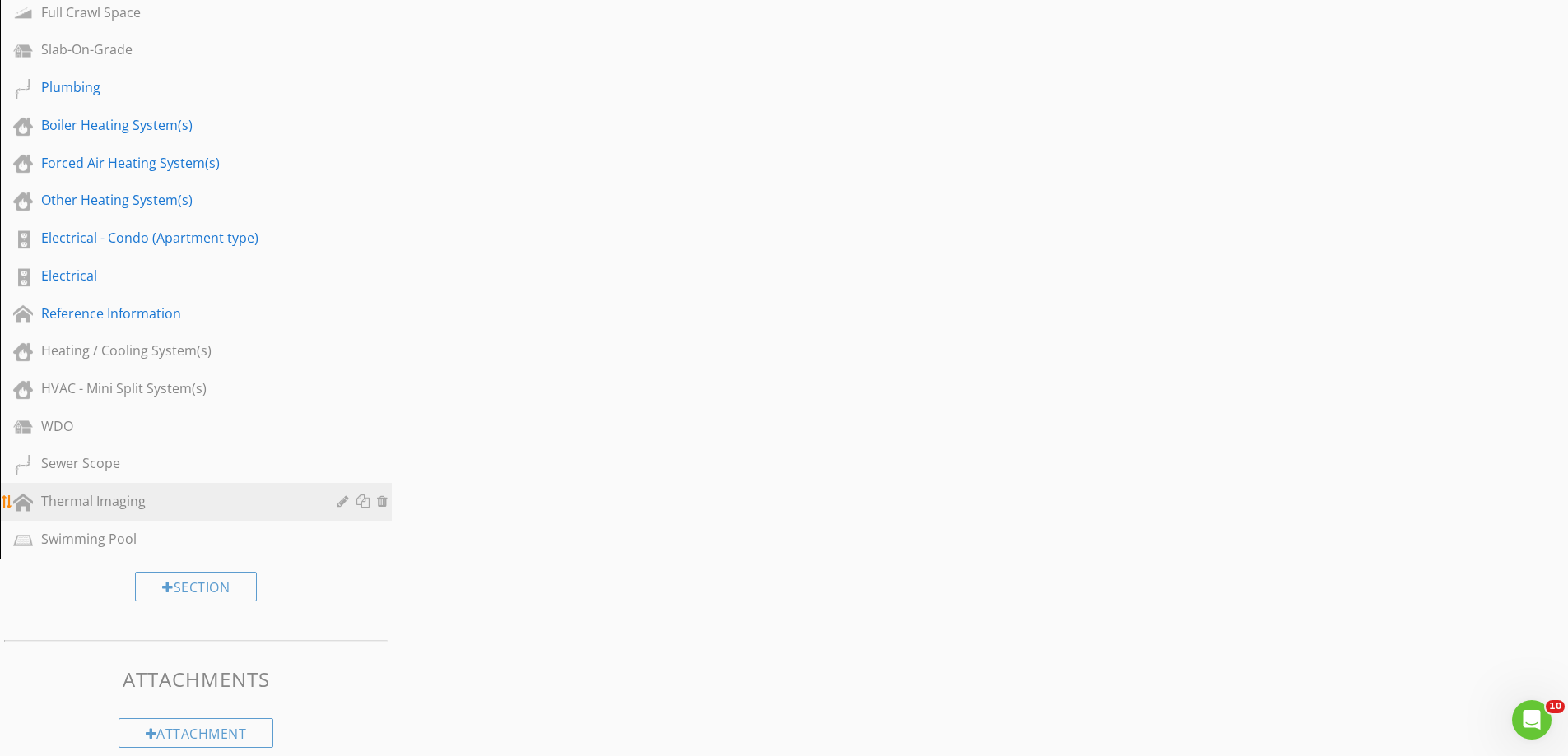
click at [96, 506] on div "Thermal Imaging" at bounding box center [177, 501] width 273 height 20
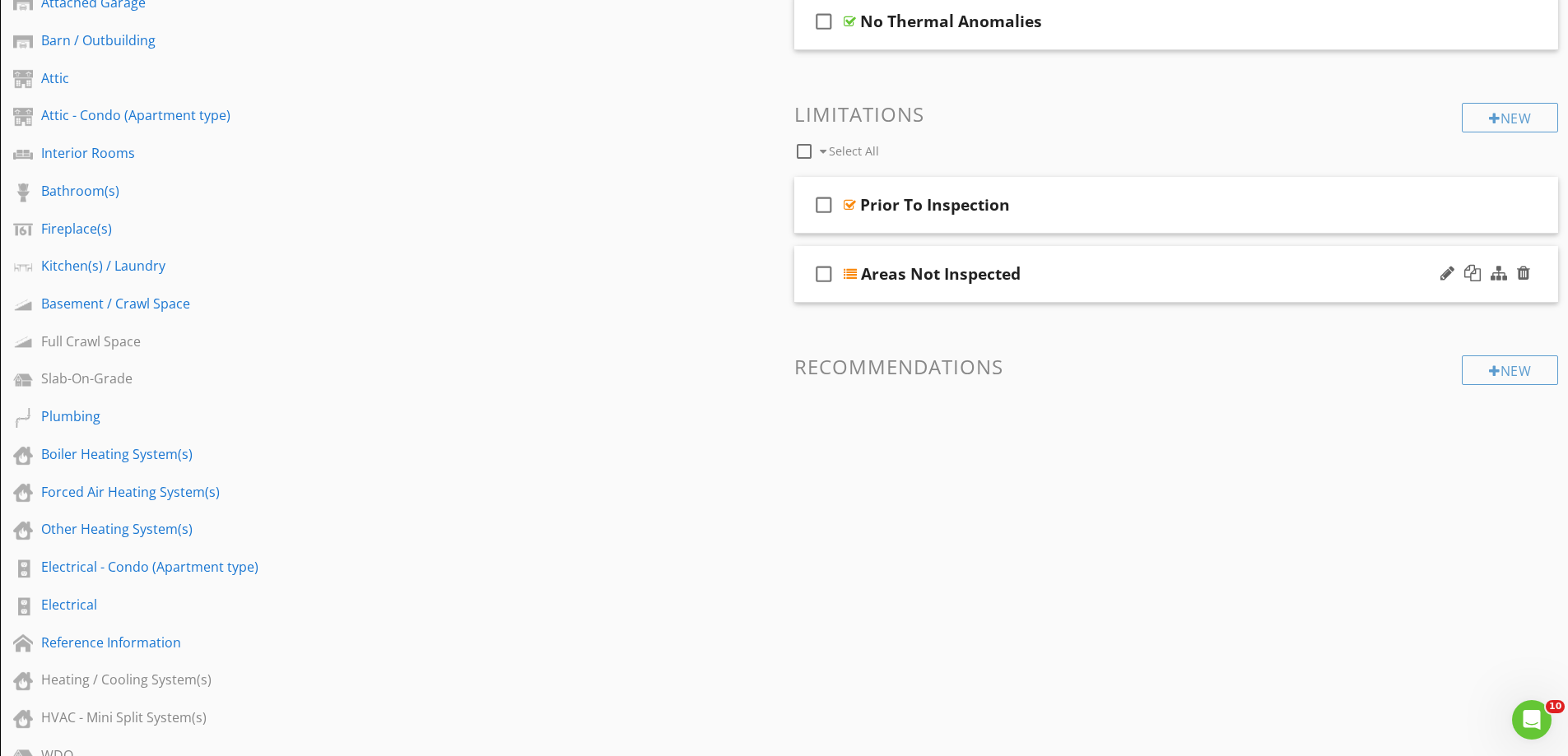
scroll to position [165, 0]
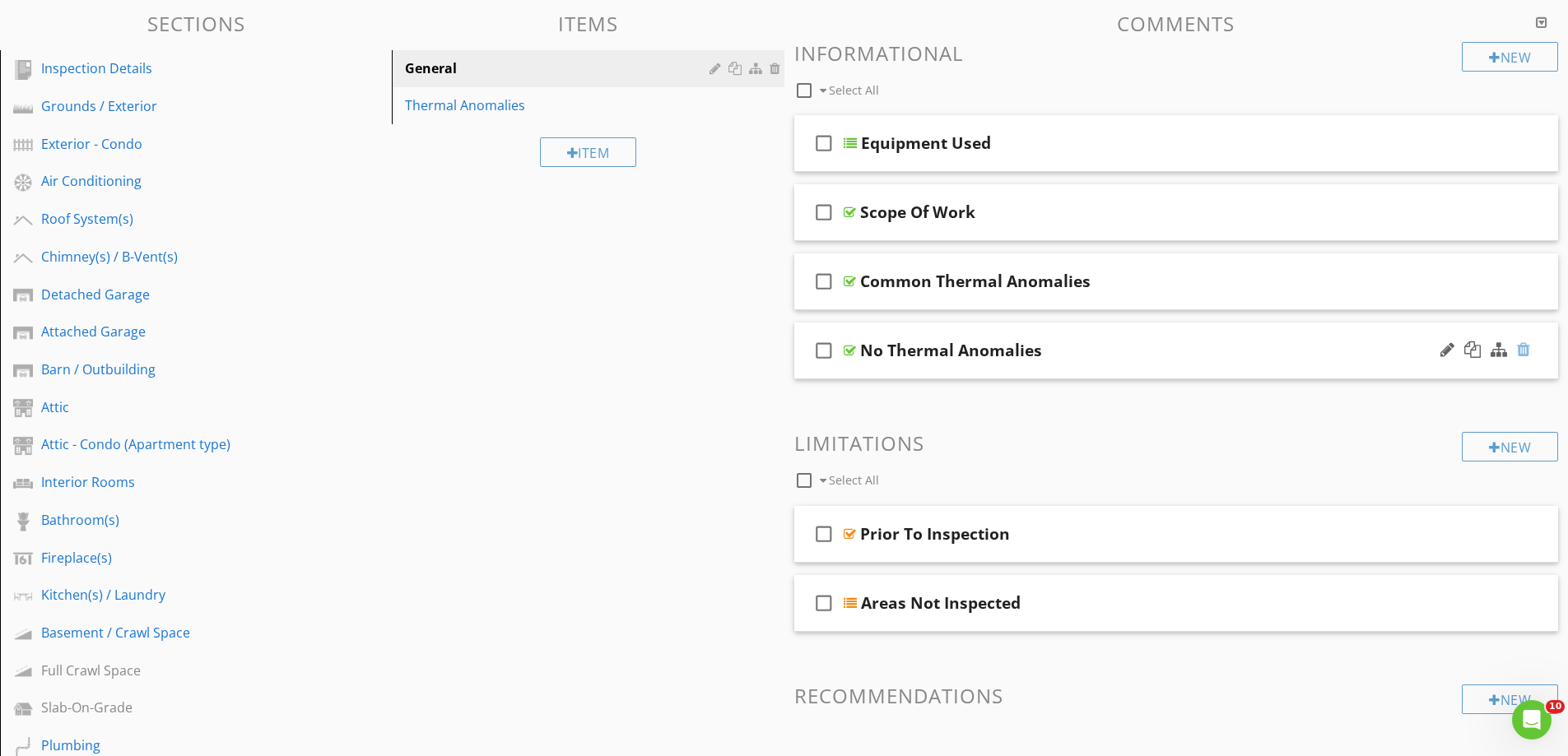
click at [1524, 350] on div at bounding box center [1523, 350] width 13 height 17
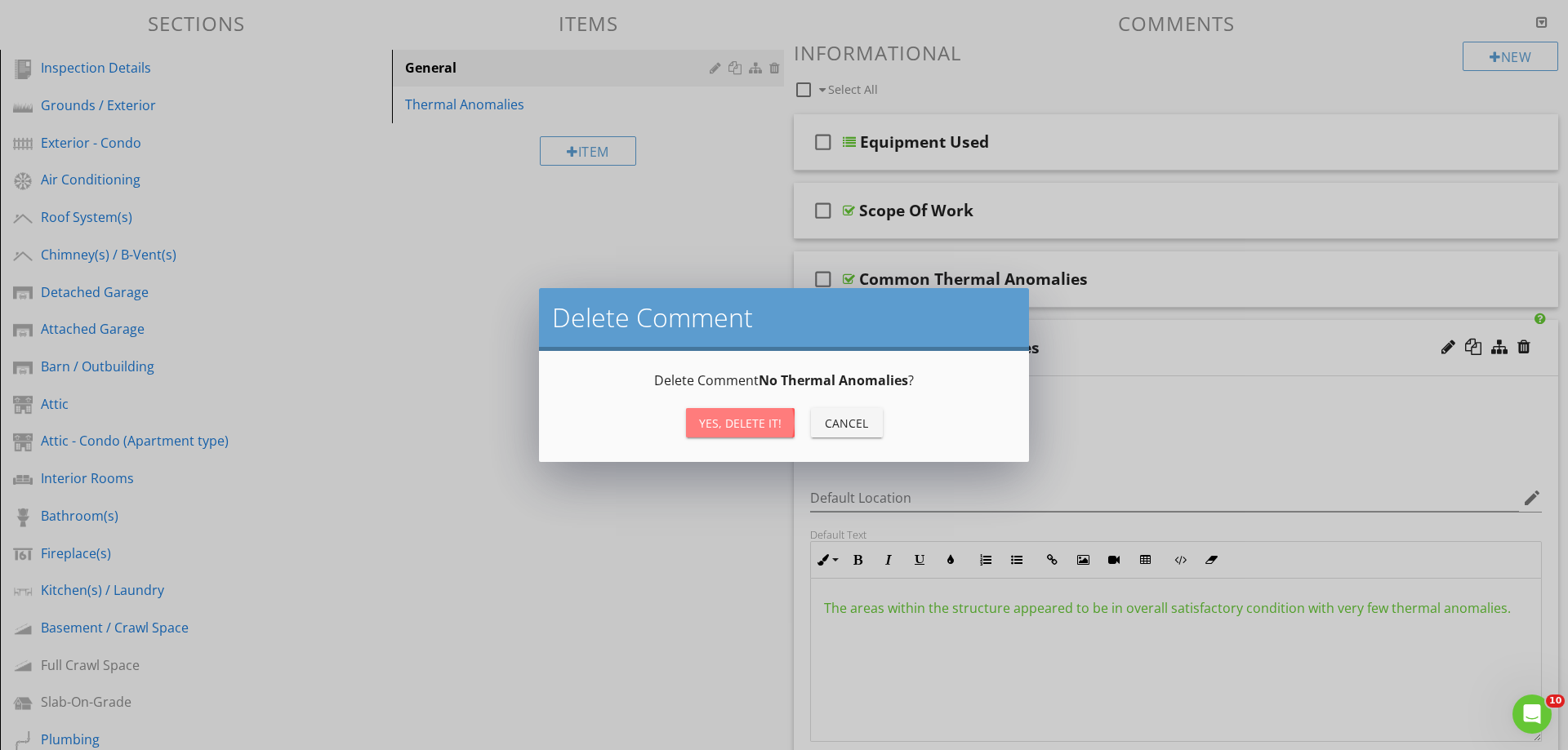
click at [741, 428] on div "Yes, Delete it!" at bounding box center [740, 423] width 82 height 18
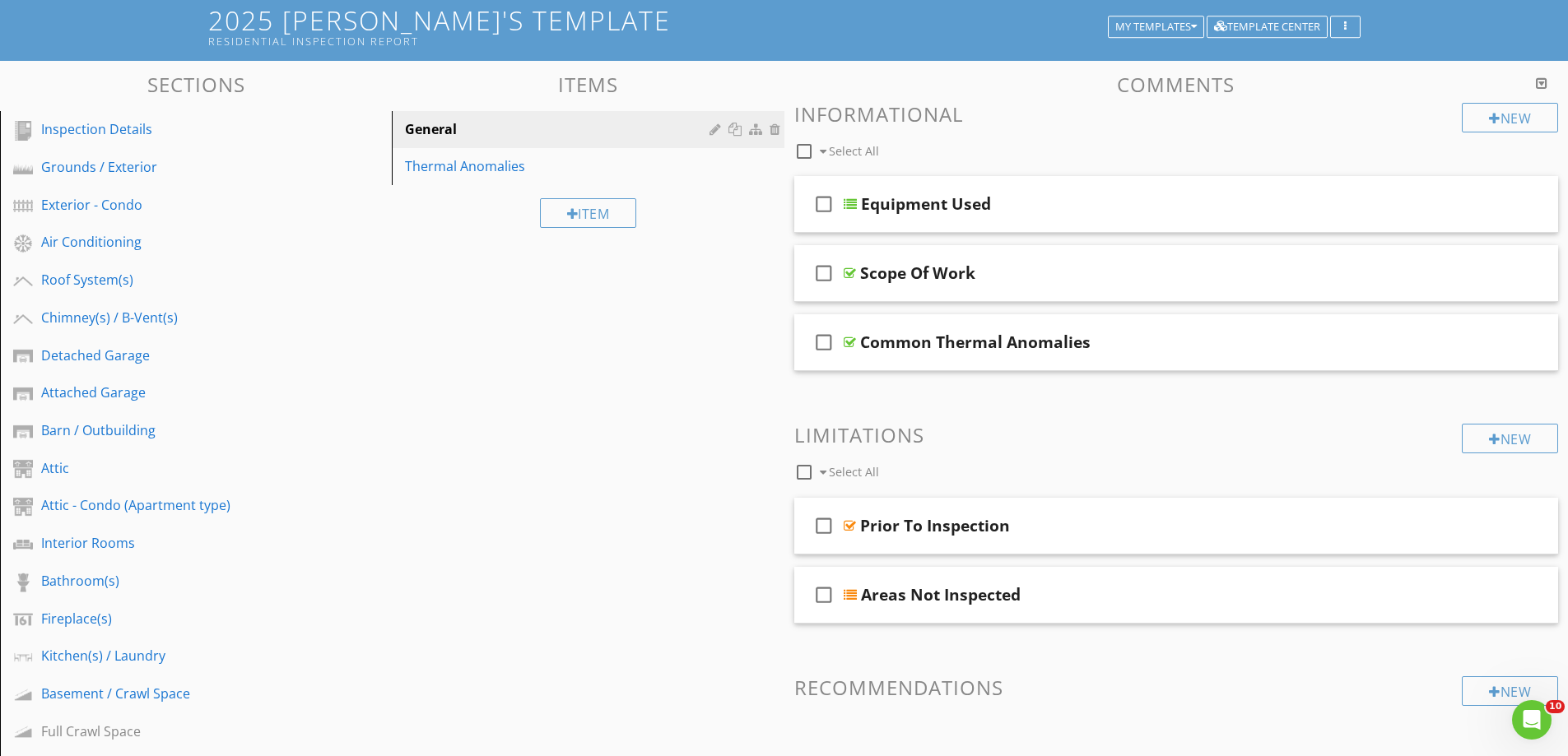
scroll to position [0, 0]
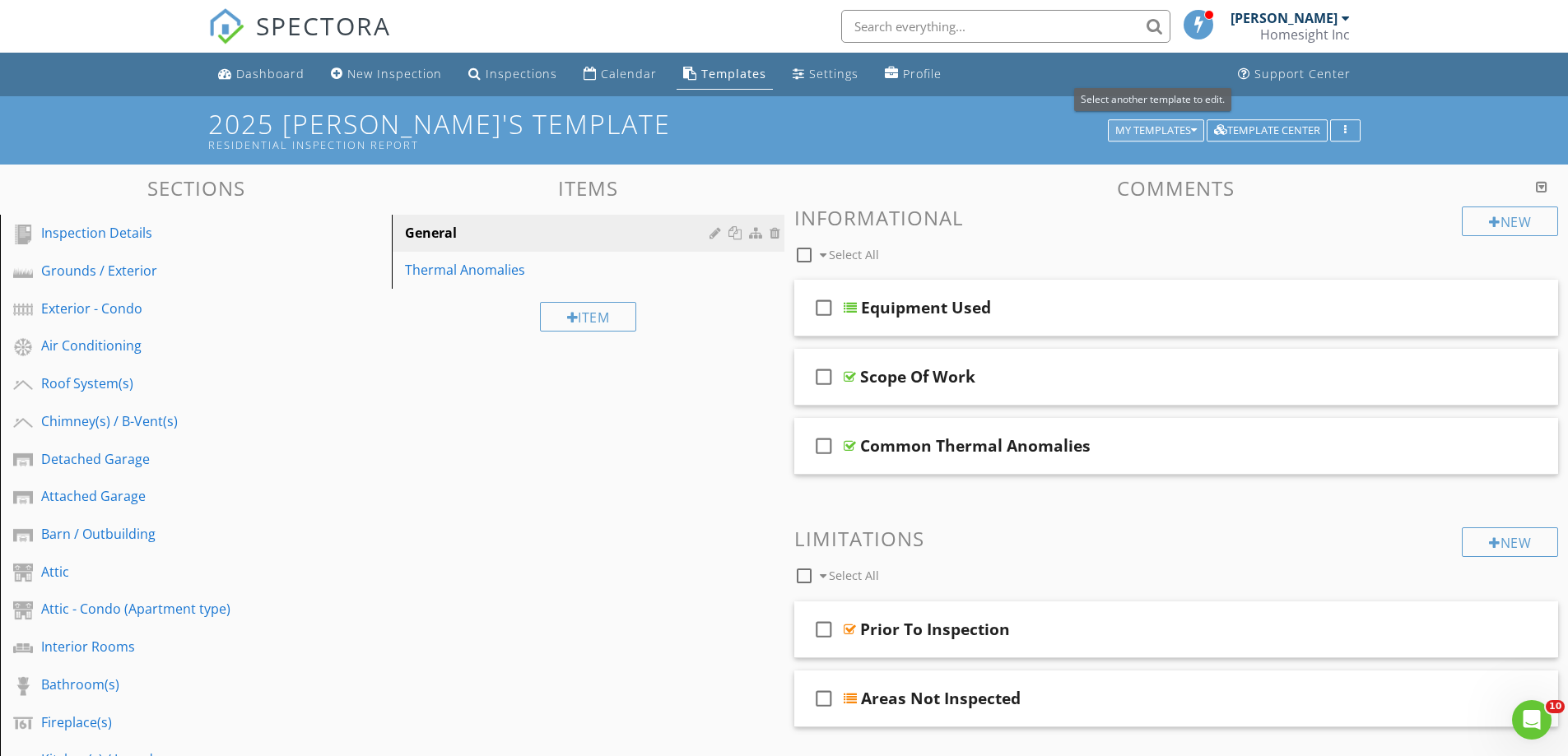
click at [1136, 128] on div "My Templates" at bounding box center [1156, 130] width 82 height 11
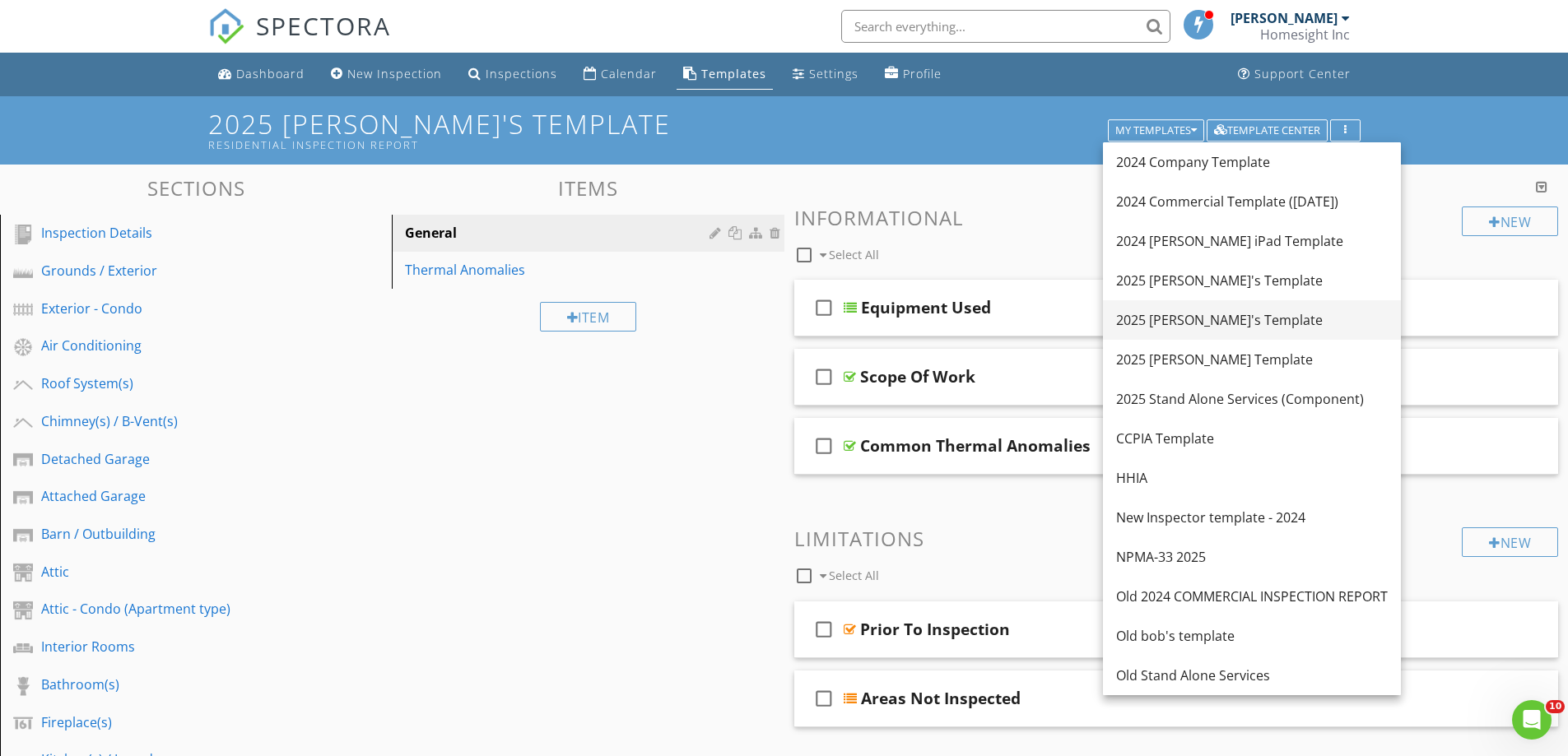
click at [1198, 323] on div "2025 [PERSON_NAME]'s Template" at bounding box center [1252, 319] width 272 height 20
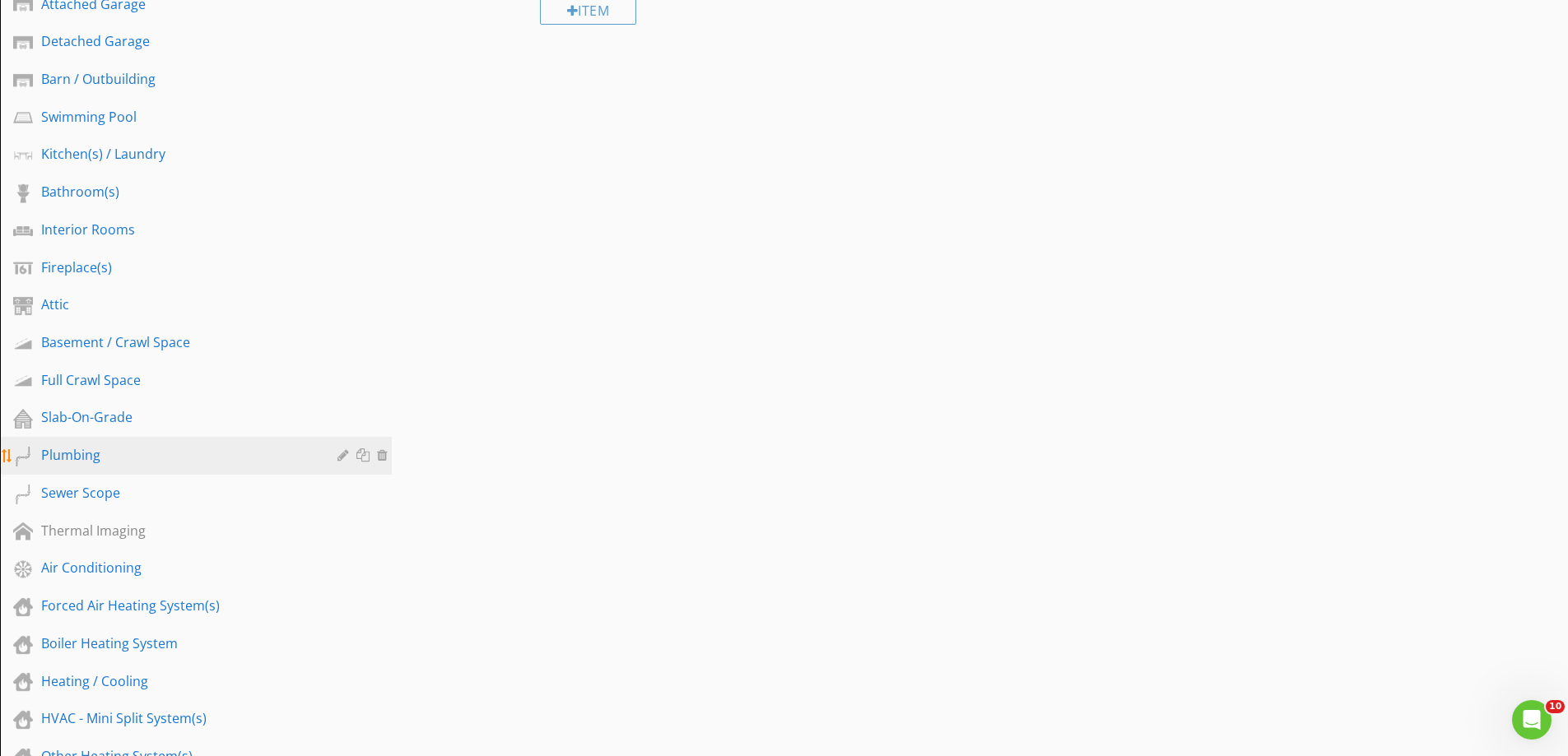
scroll to position [493, 0]
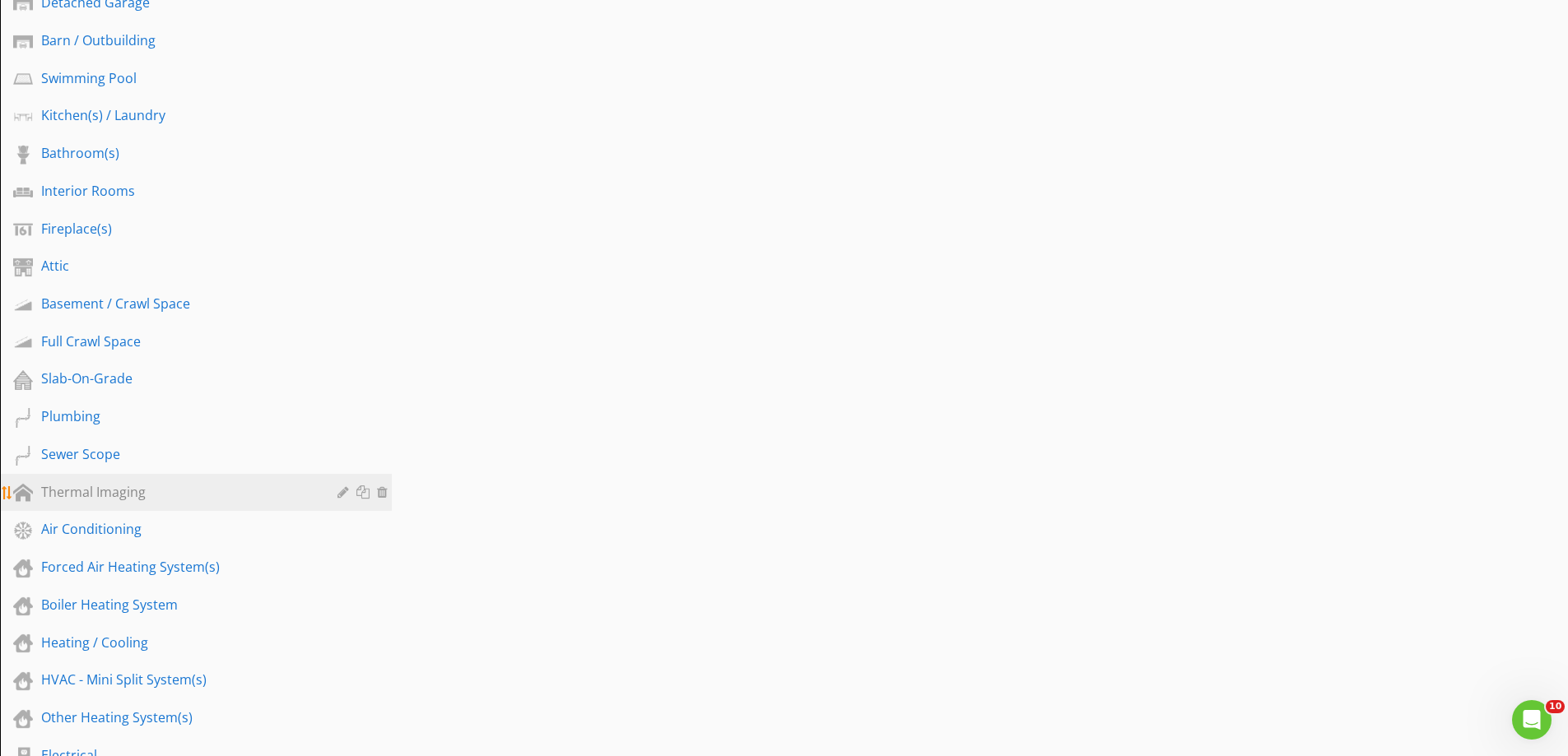
click at [82, 493] on div "Thermal Imaging" at bounding box center [177, 492] width 273 height 20
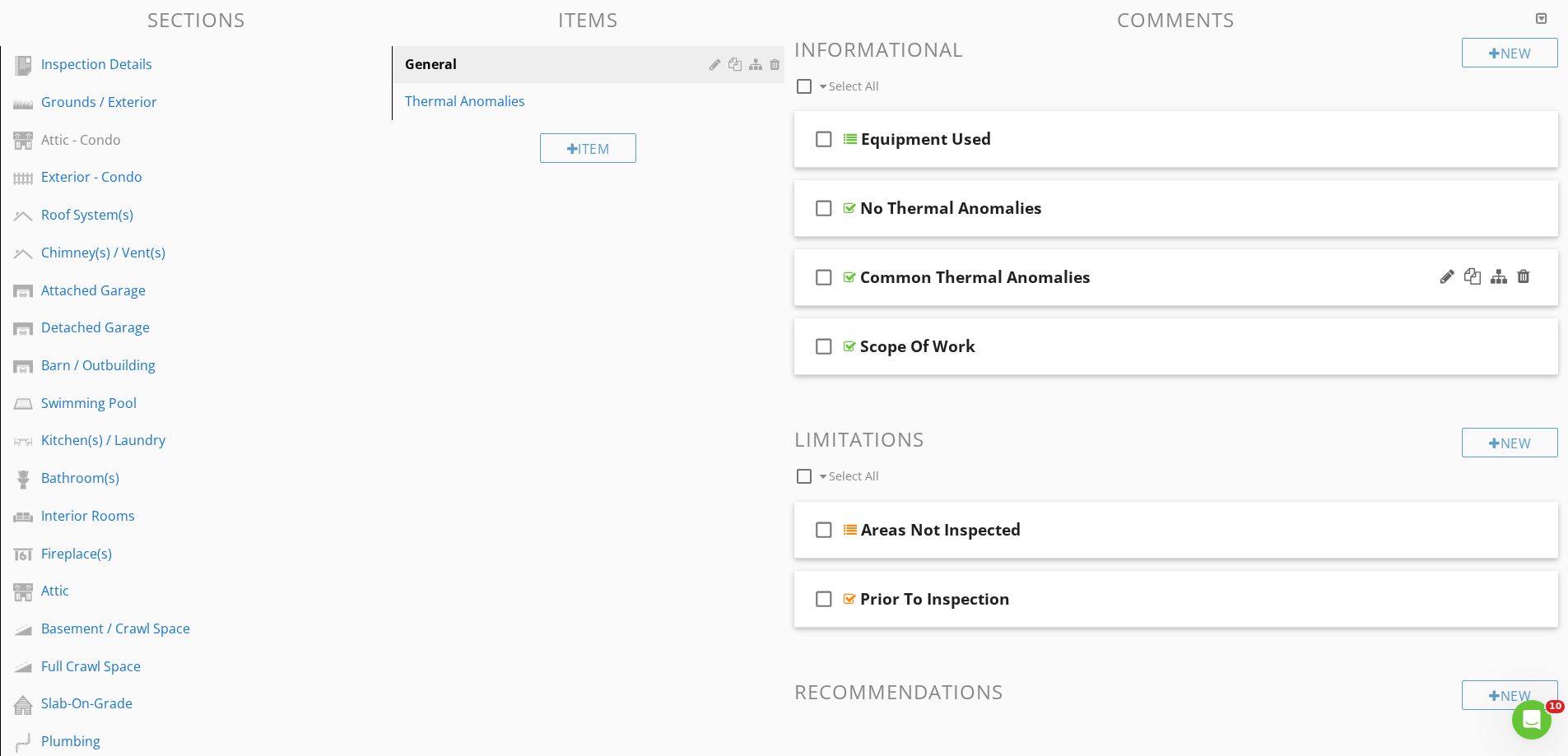
scroll to position [82, 0]
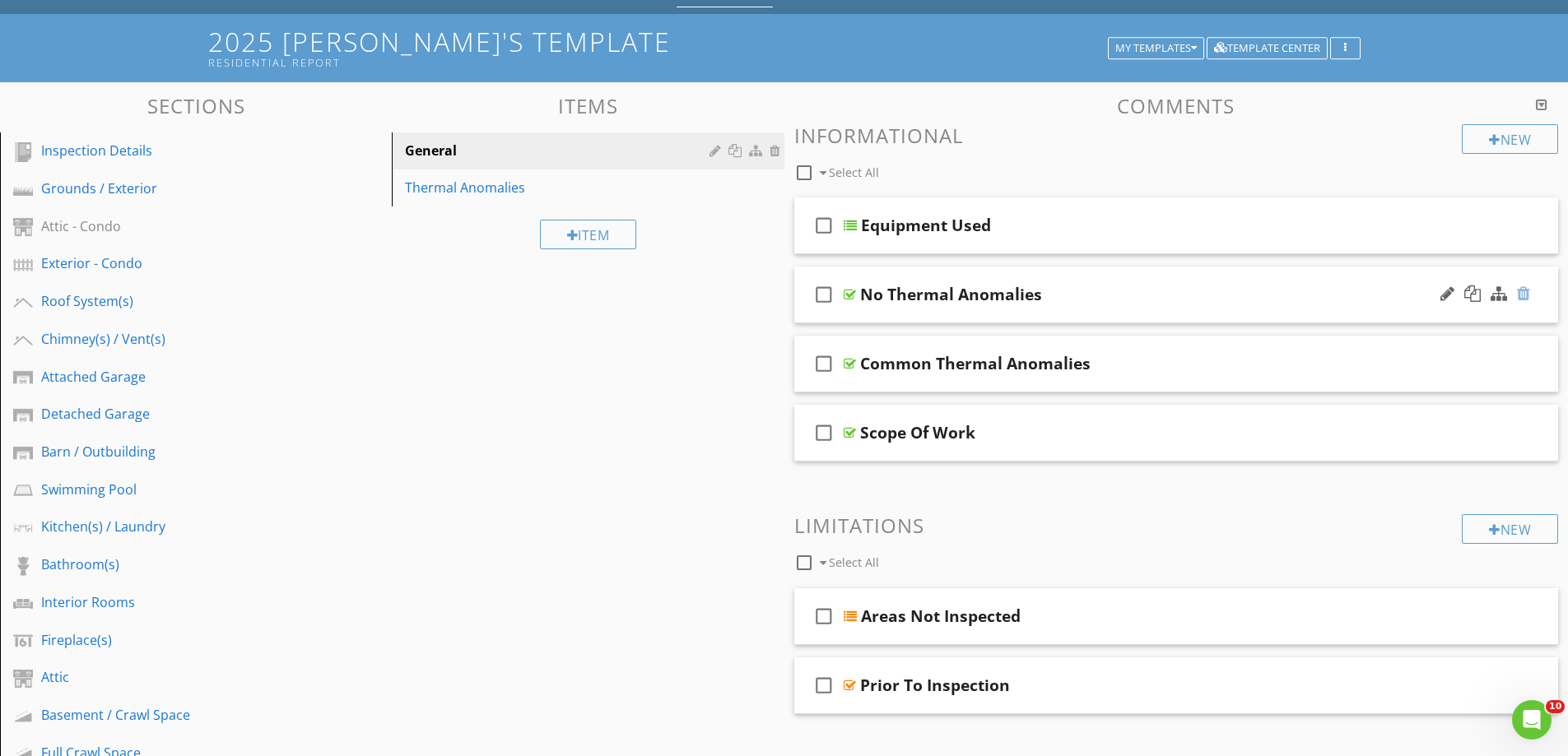
click at [1521, 294] on div at bounding box center [1523, 294] width 13 height 17
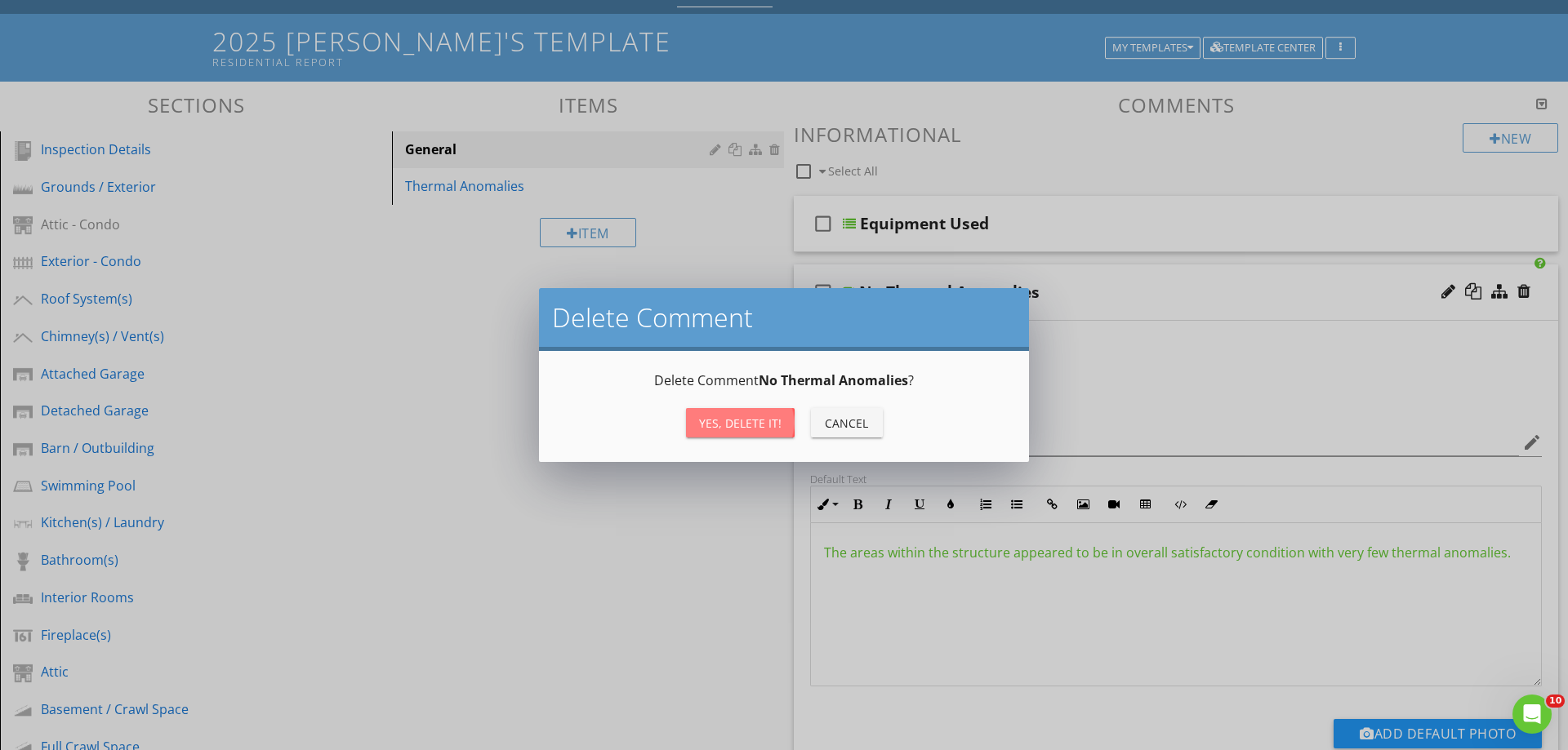
click at [772, 418] on div "Yes, Delete it!" at bounding box center [740, 423] width 82 height 18
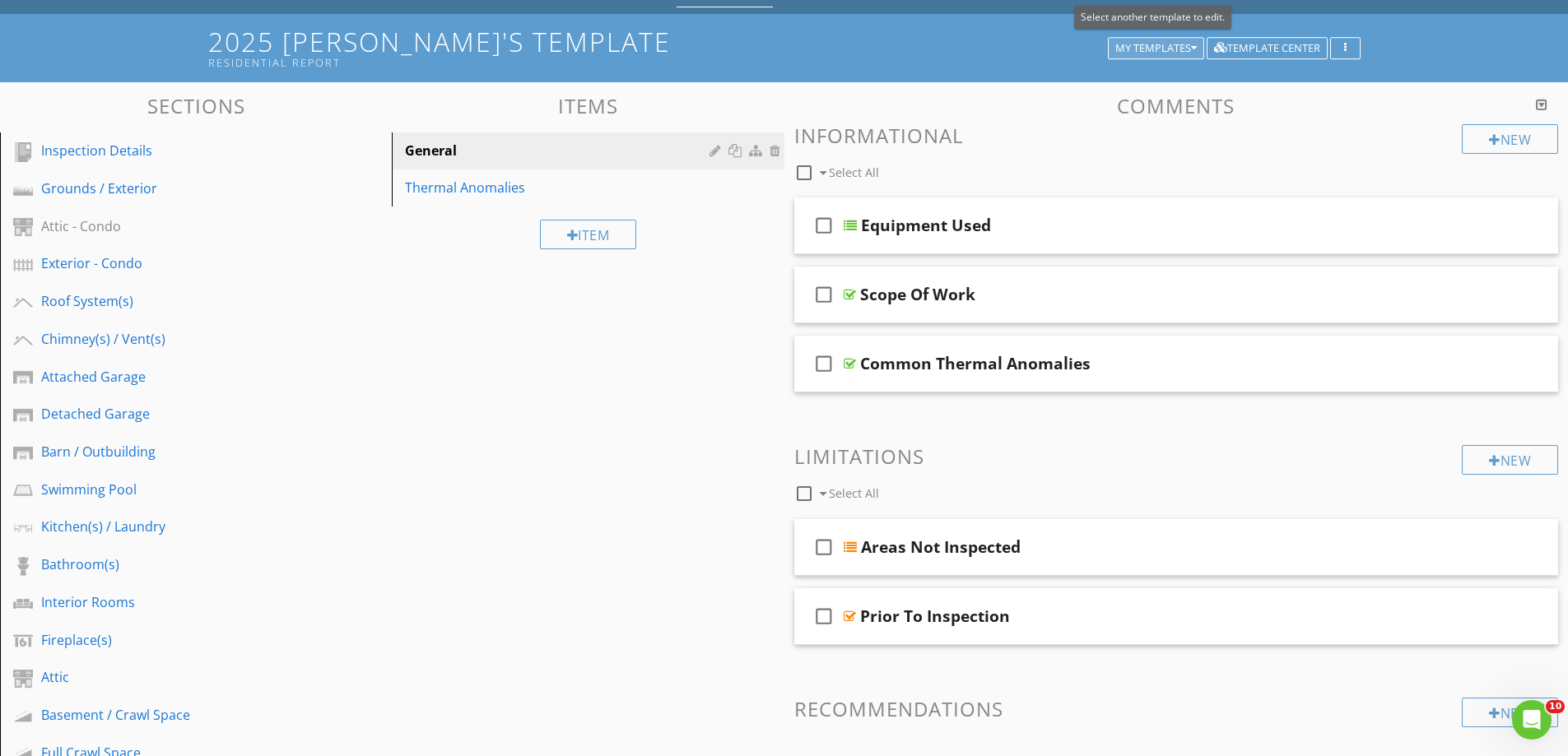
click at [1116, 45] on div "My Templates" at bounding box center [1156, 48] width 82 height 11
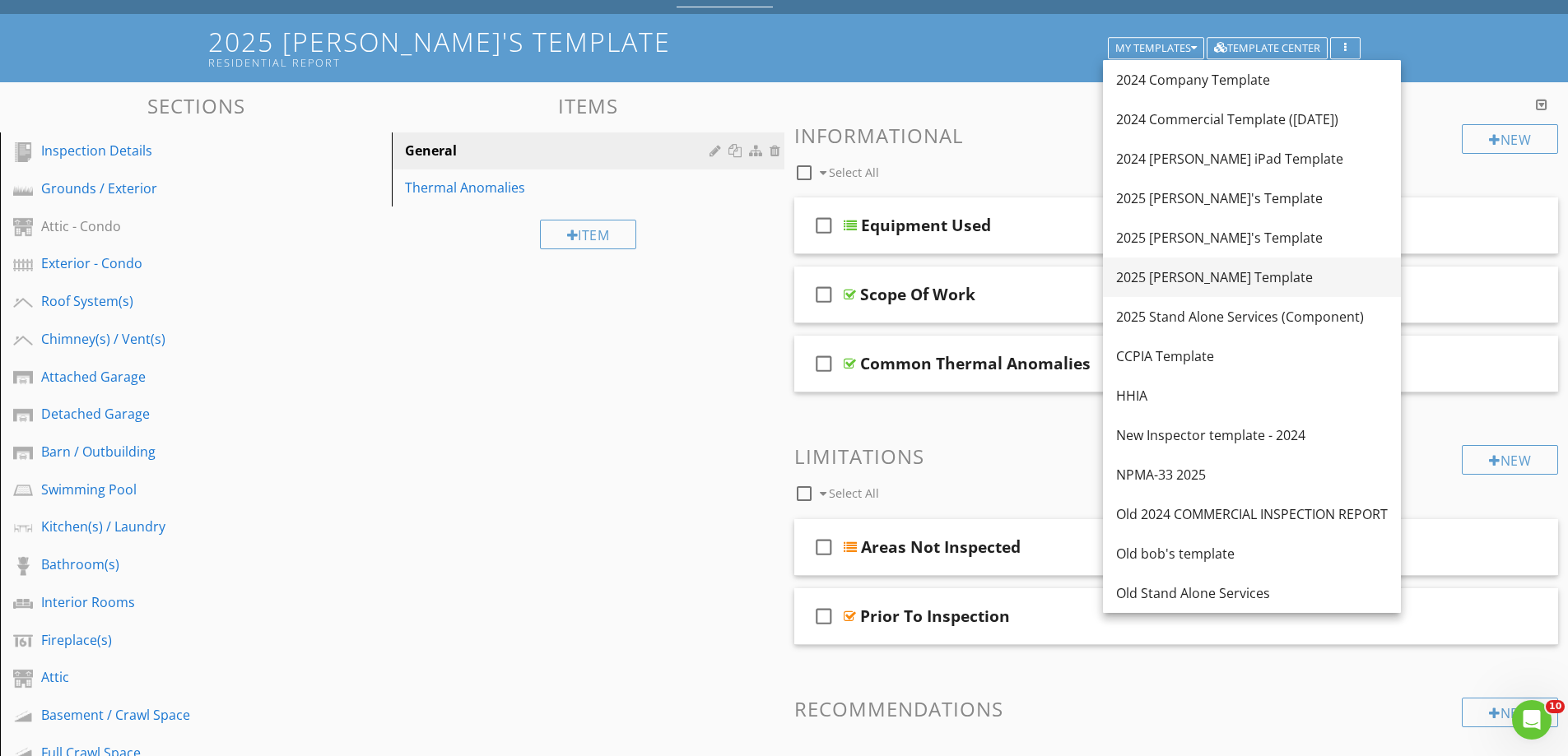
click at [1162, 274] on div "2025 [PERSON_NAME] Template" at bounding box center [1252, 277] width 272 height 20
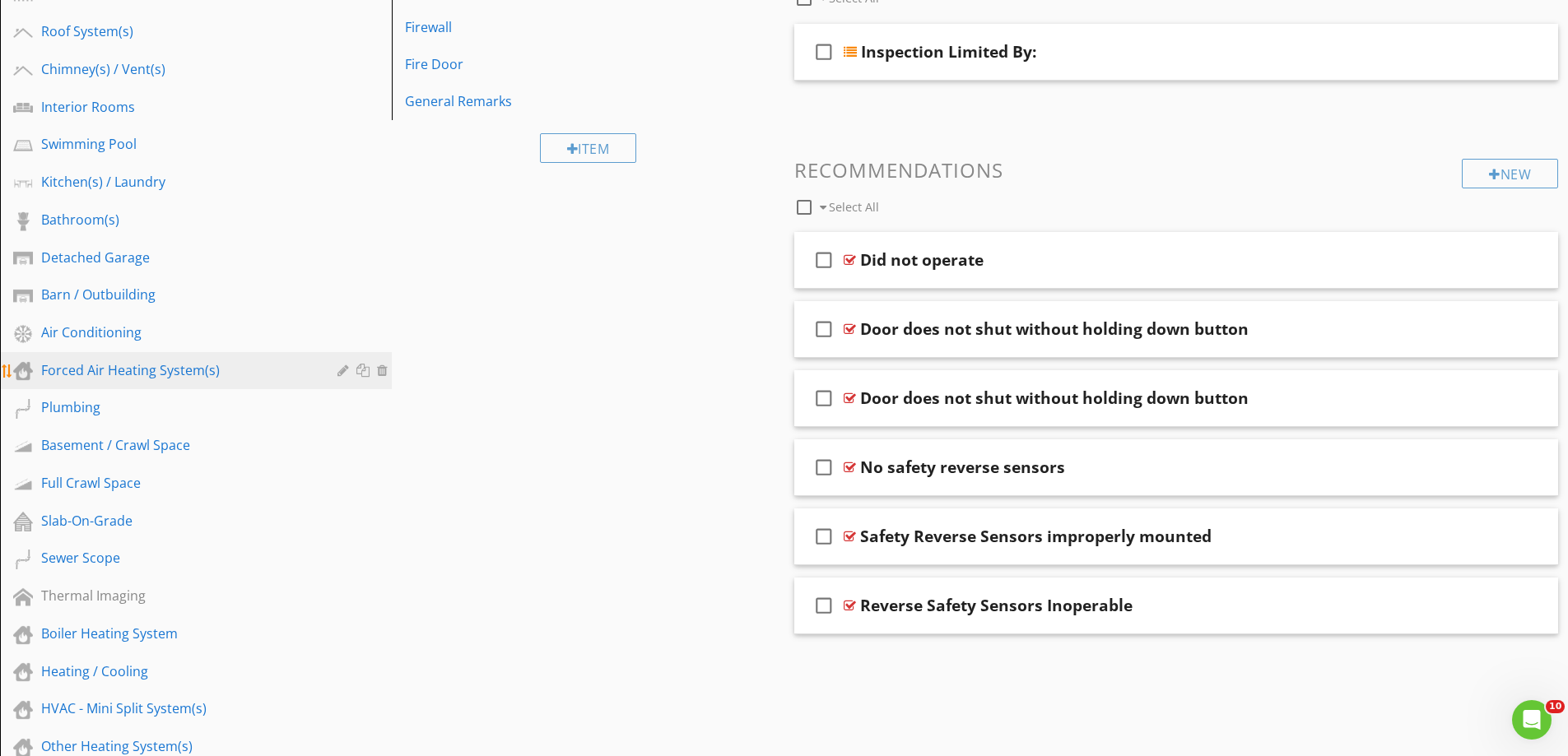
scroll to position [493, 0]
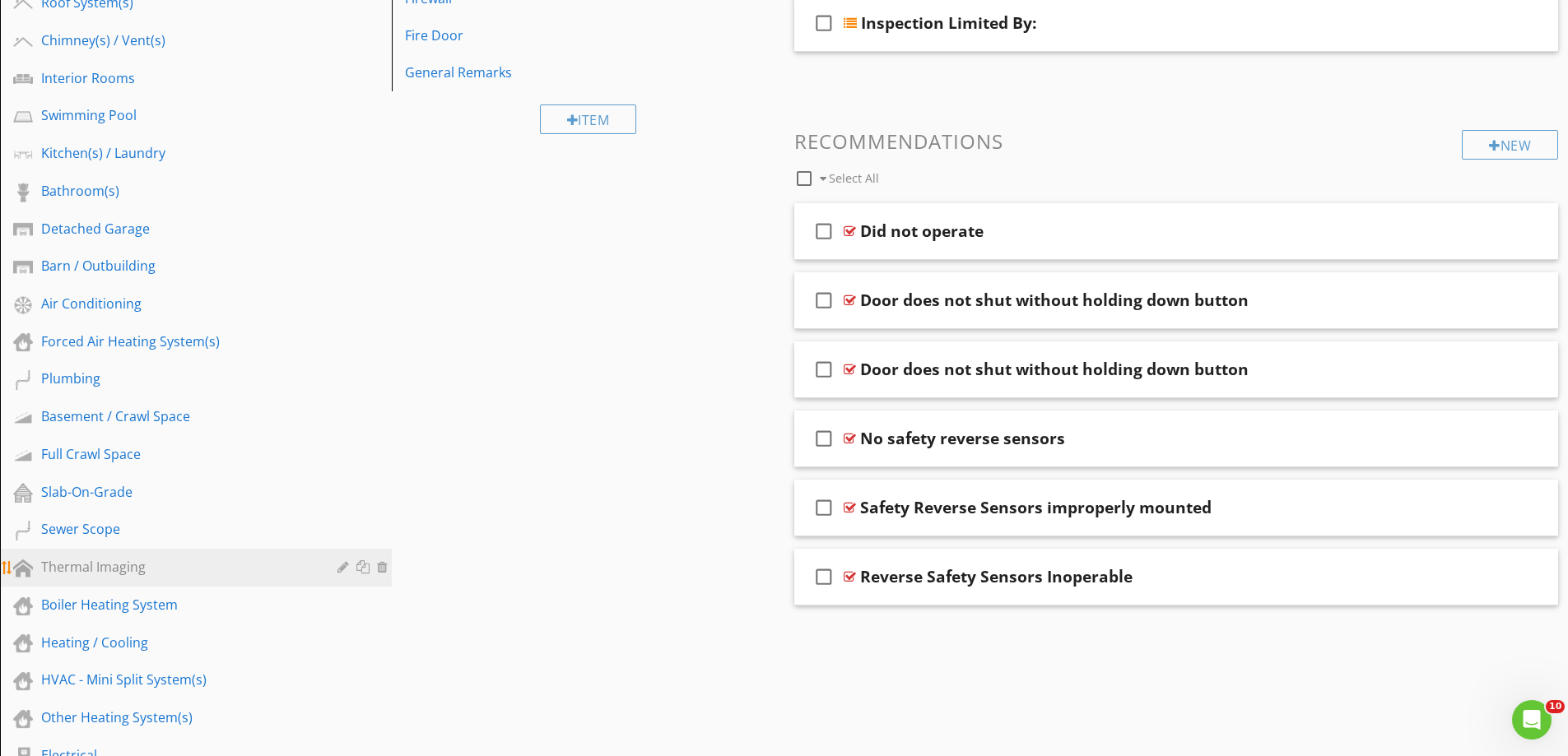
click at [72, 566] on div "Thermal Imaging" at bounding box center [177, 566] width 273 height 20
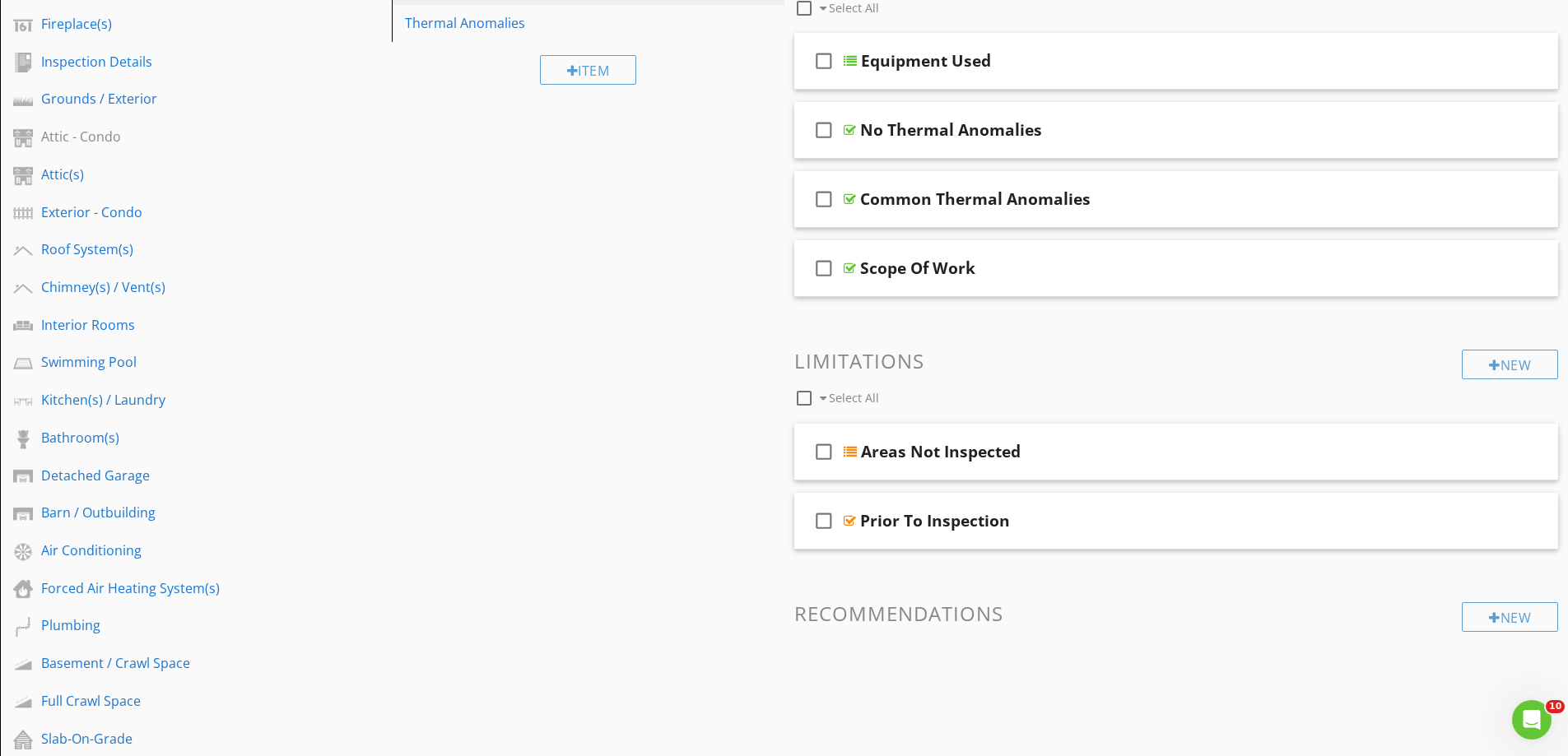
scroll to position [82, 0]
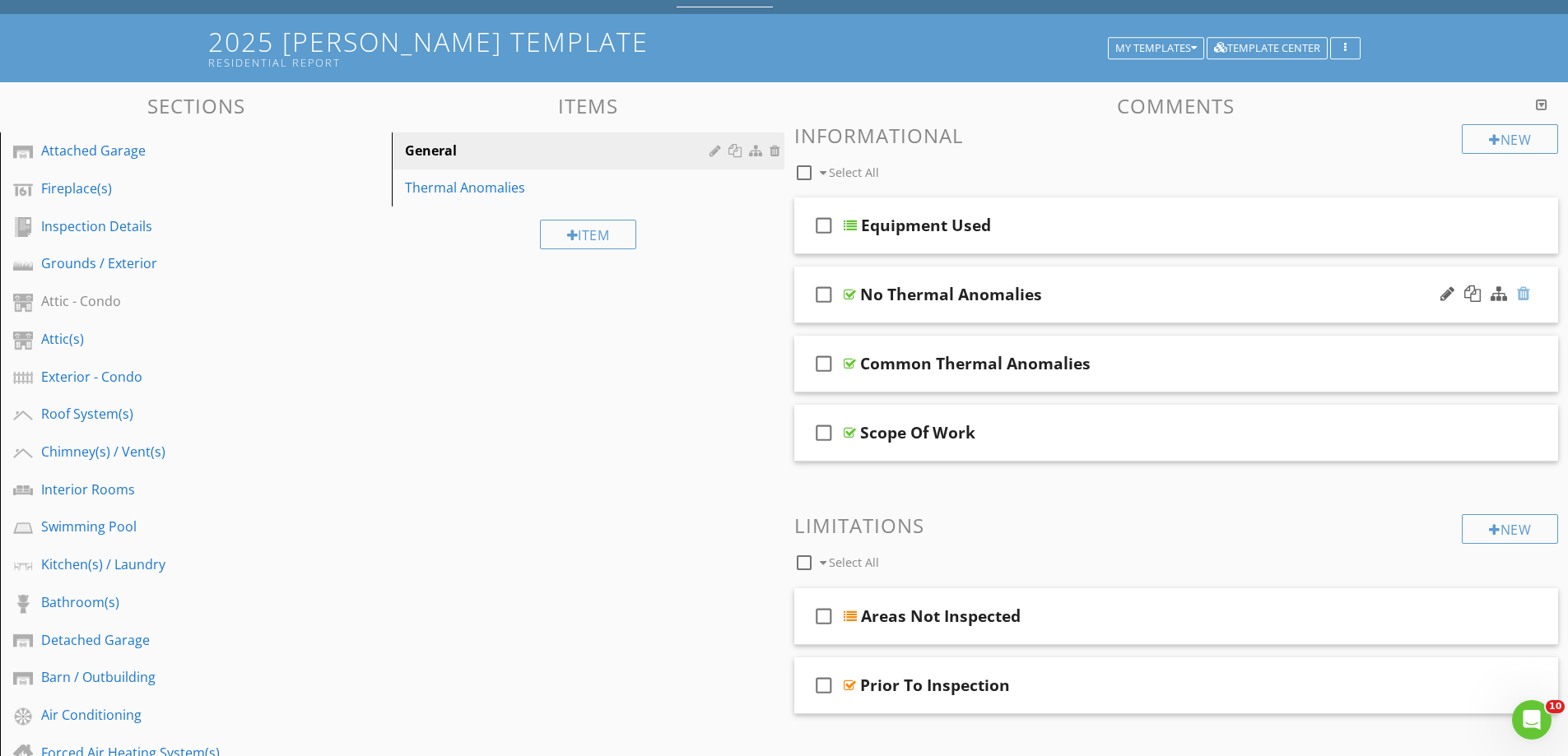
click at [1528, 295] on div at bounding box center [1523, 294] width 13 height 17
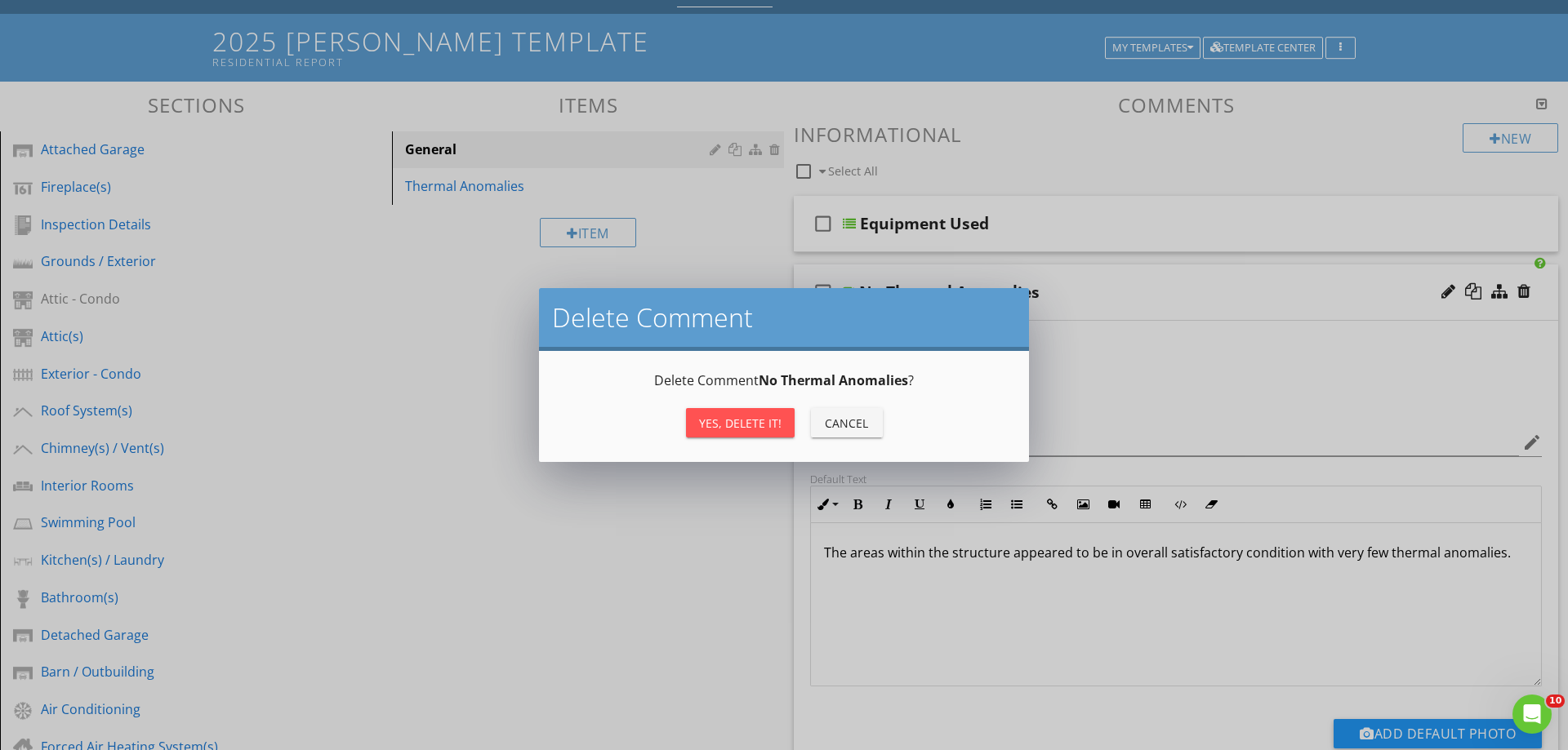
click at [731, 413] on button "Yes, Delete it!" at bounding box center [741, 423] width 109 height 30
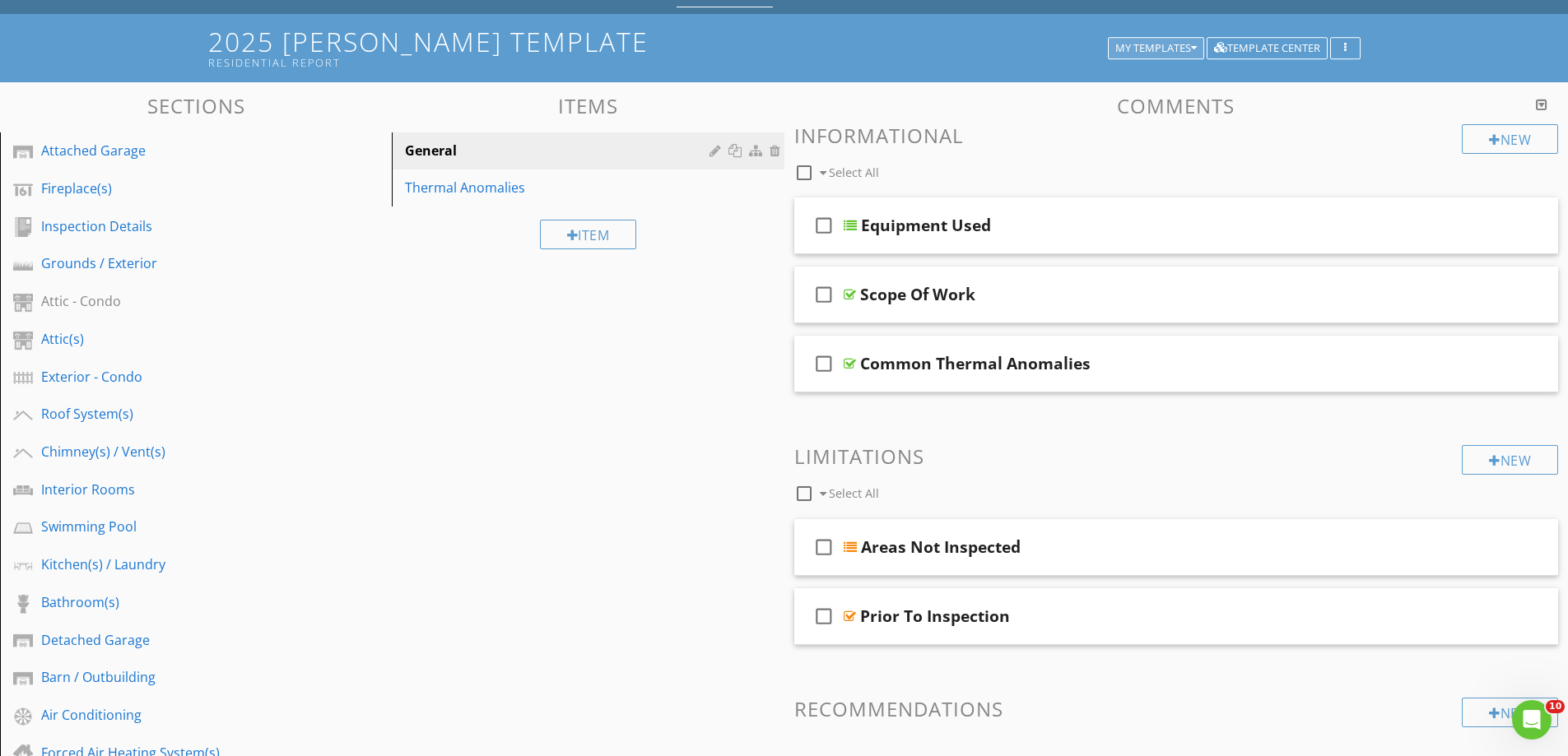
click at [1155, 39] on button "My Templates" at bounding box center [1156, 48] width 96 height 23
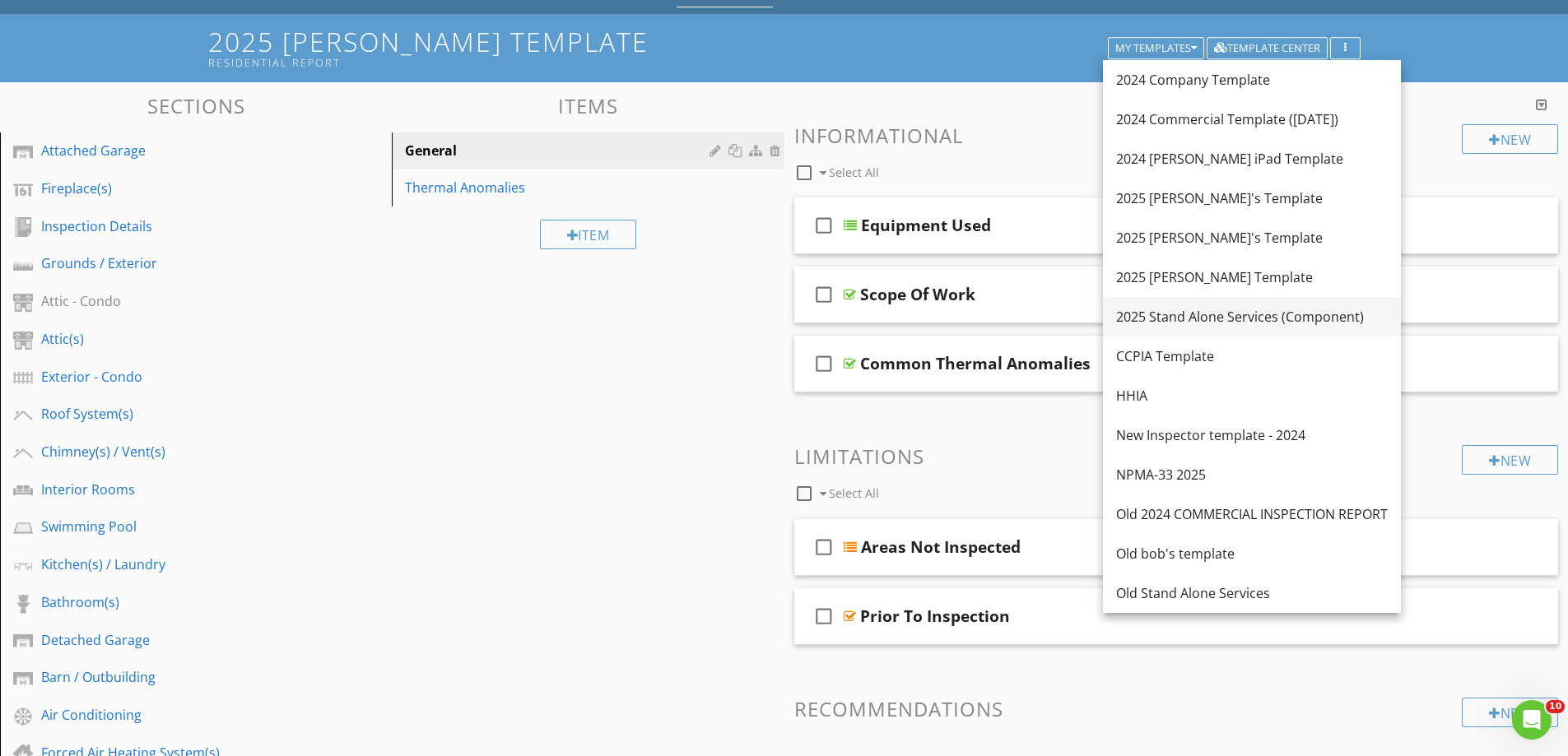
click at [1156, 311] on div "2025 Stand Alone Services (Component)" at bounding box center [1252, 317] width 272 height 20
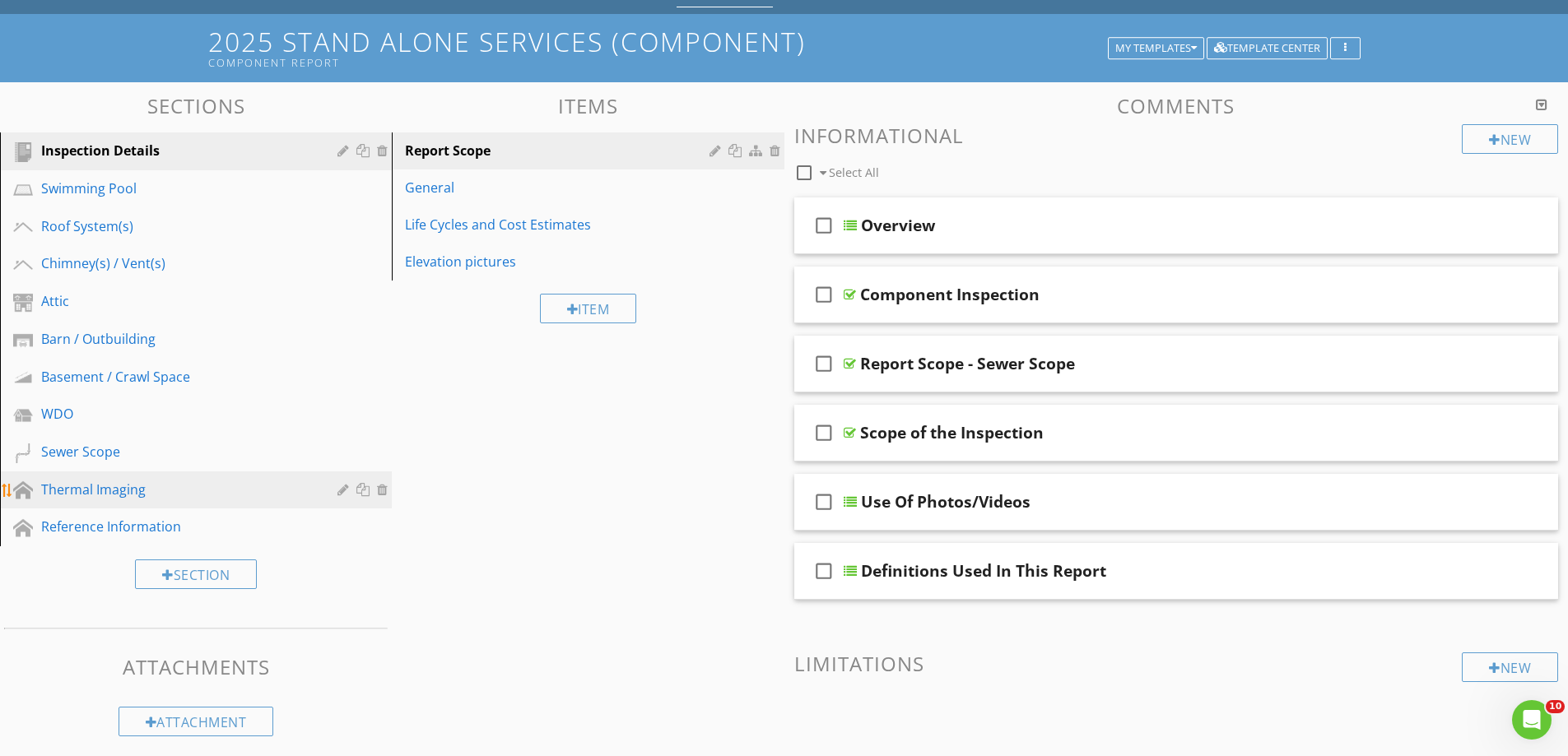
click at [81, 484] on div "Thermal Imaging" at bounding box center [177, 489] width 273 height 20
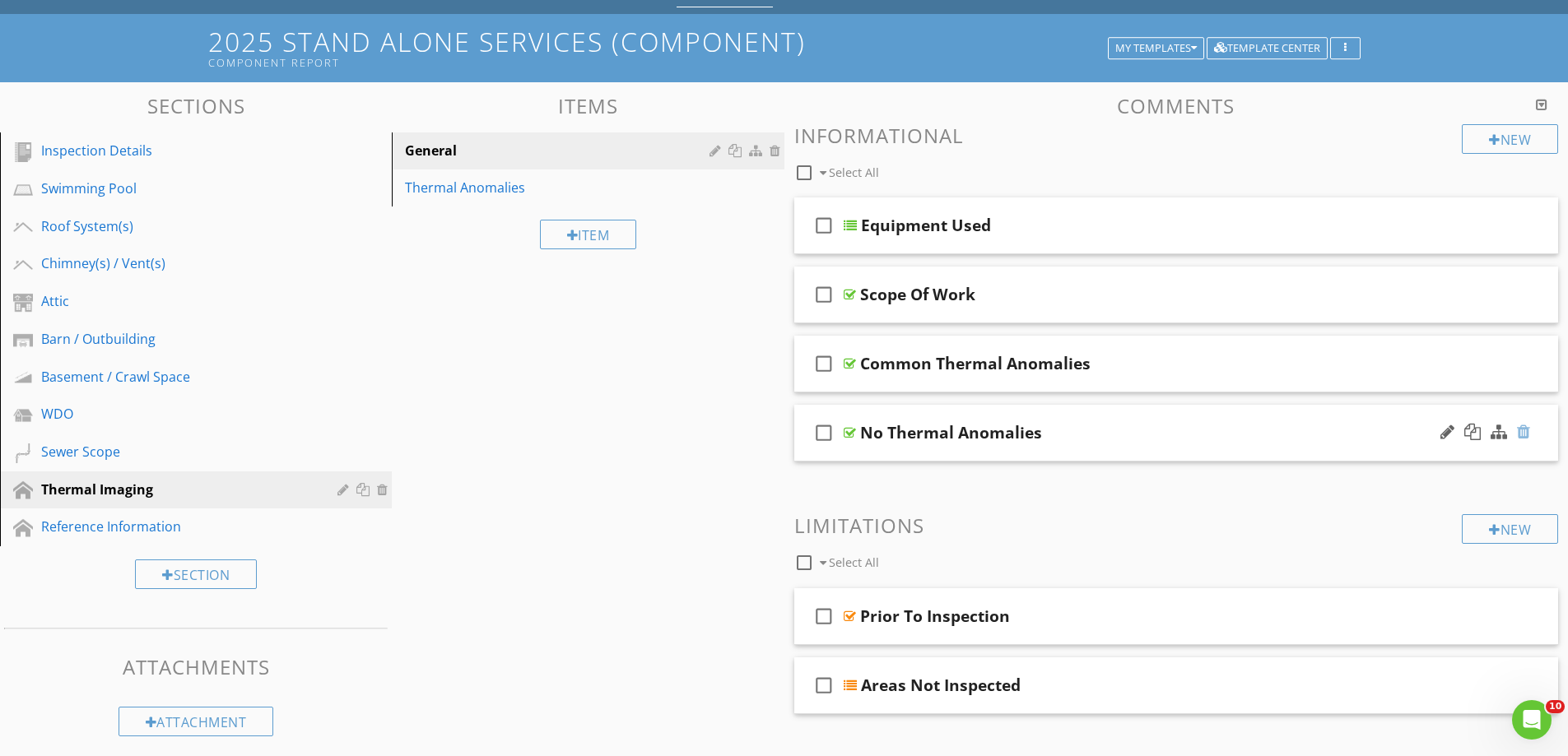
click at [1521, 433] on div at bounding box center [1523, 432] width 13 height 17
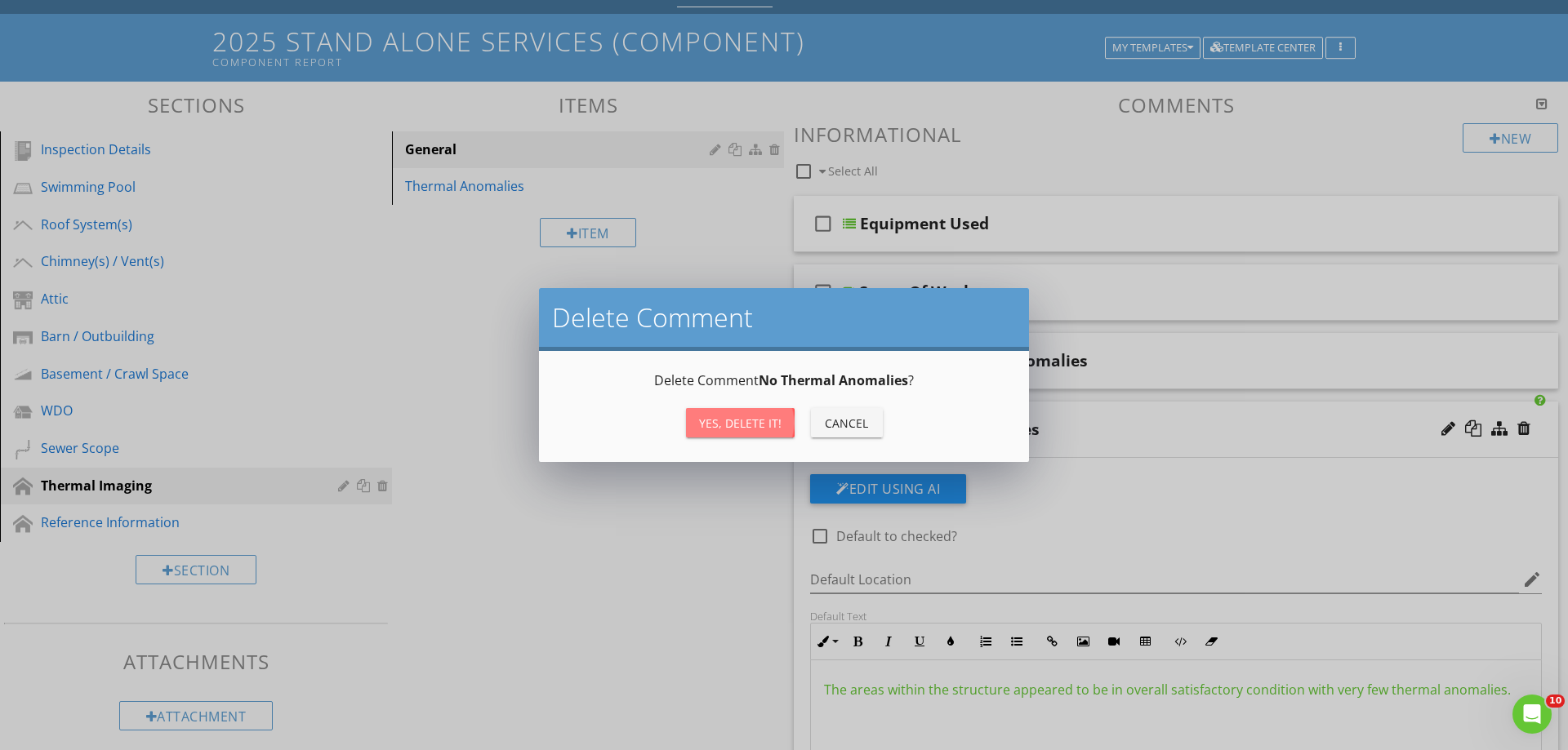
click at [738, 424] on div "Yes, Delete it!" at bounding box center [740, 423] width 82 height 18
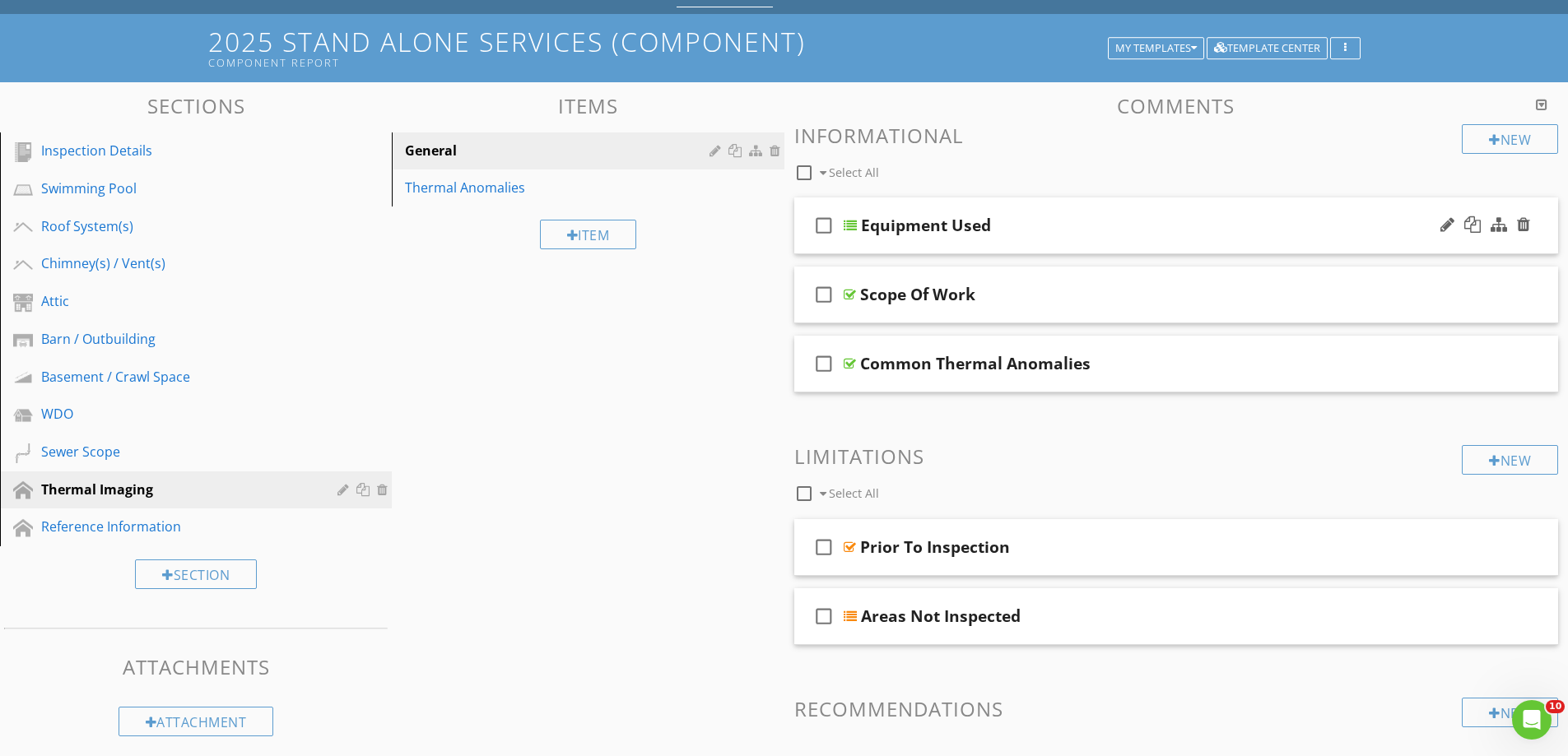
click at [899, 241] on div "check_box_outline_blank Equipment Used" at bounding box center [1176, 225] width 764 height 57
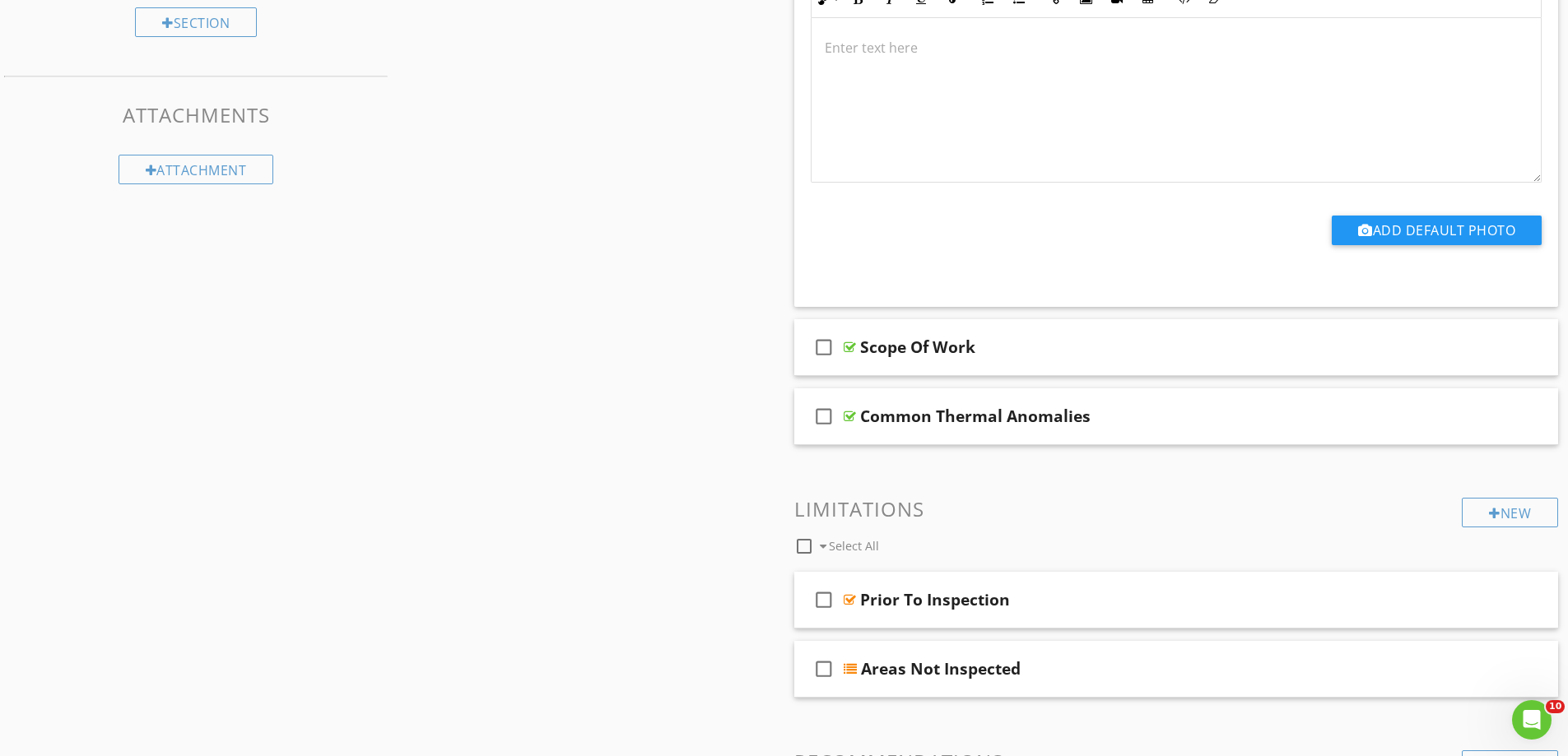
scroll to position [658, 0]
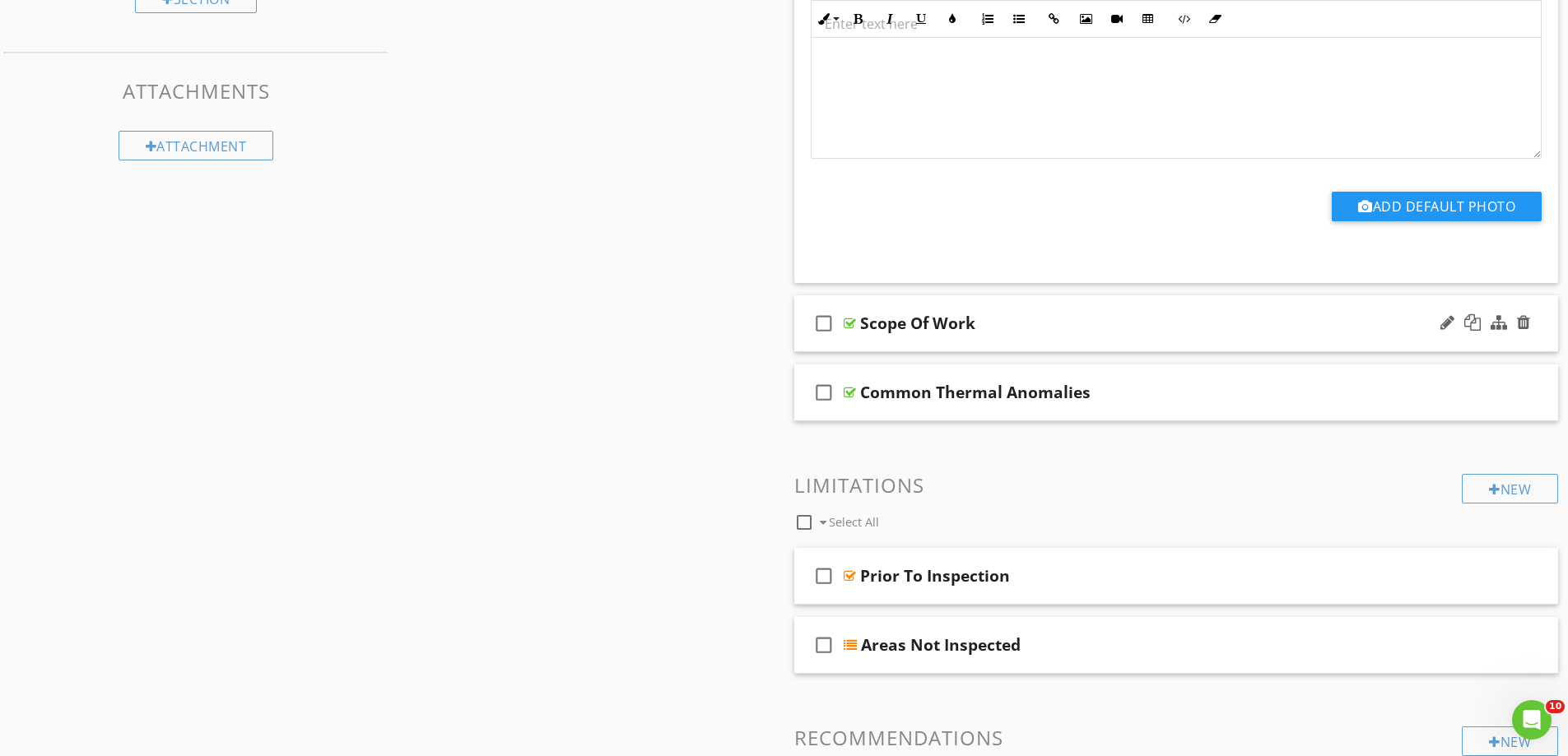
click at [925, 344] on div "check_box_outline_blank Scope Of Work" at bounding box center [1176, 323] width 764 height 57
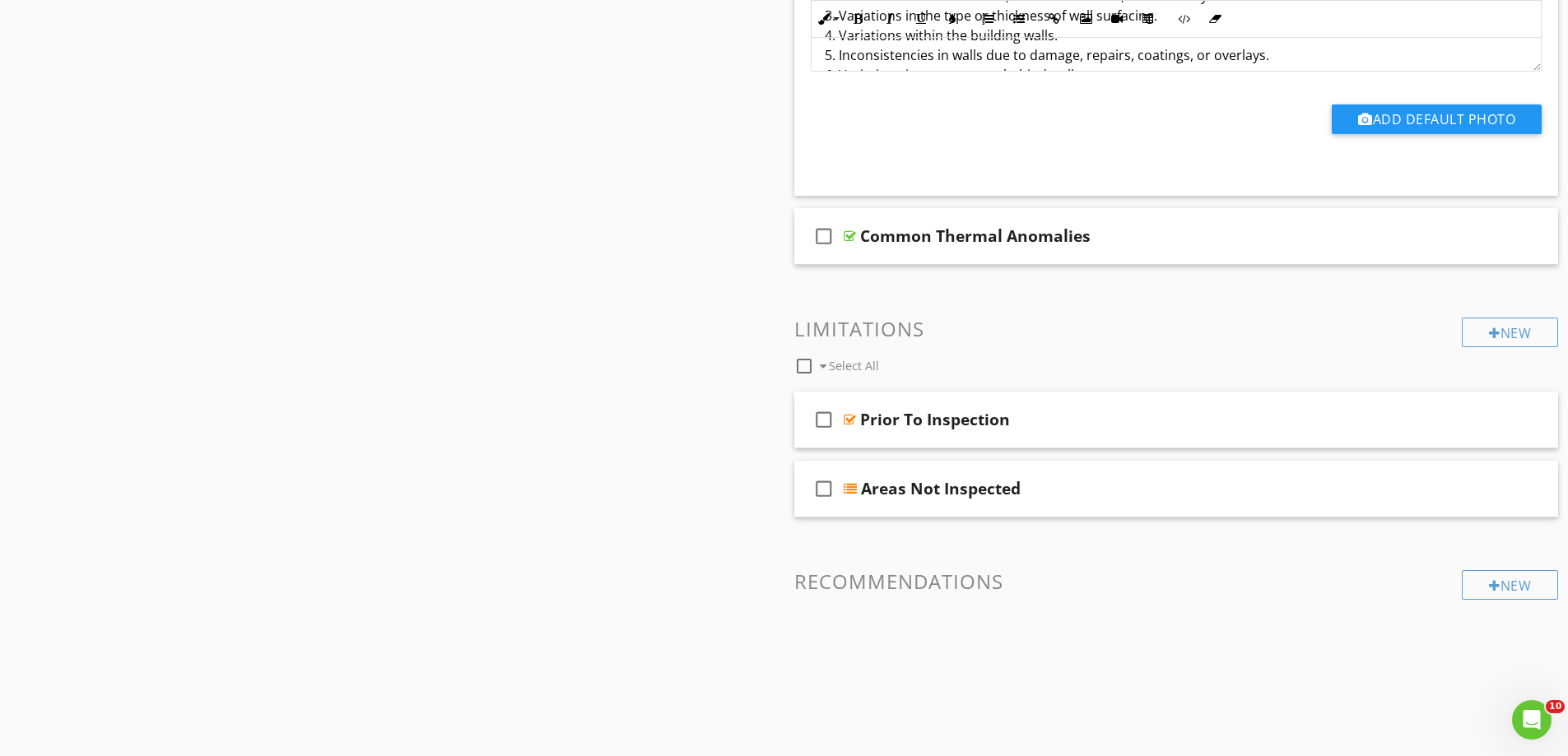
scroll to position [1308, 0]
click at [927, 260] on div "check_box_outline_blank Common Thermal Anomalies" at bounding box center [1176, 236] width 764 height 57
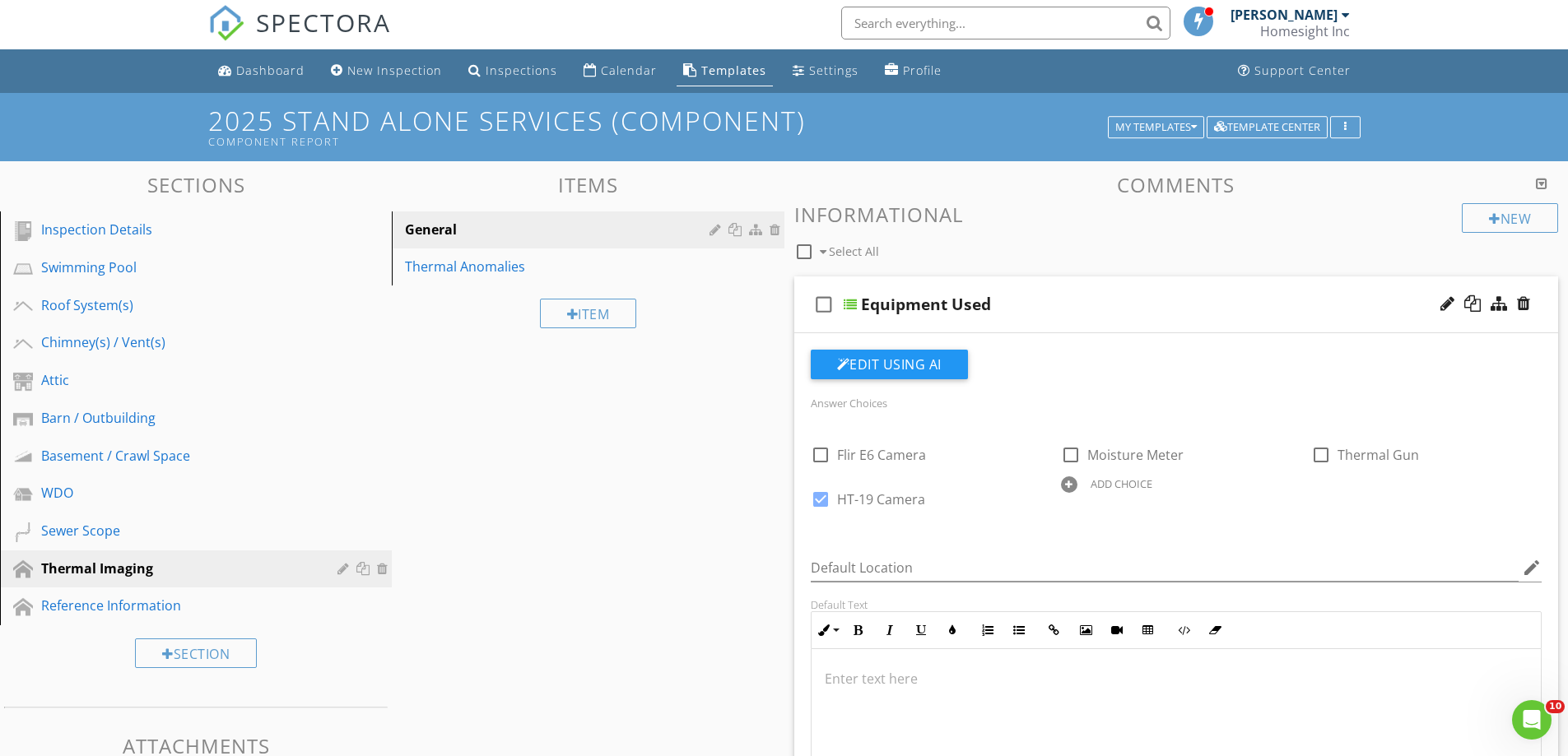
scroll to position [0, 0]
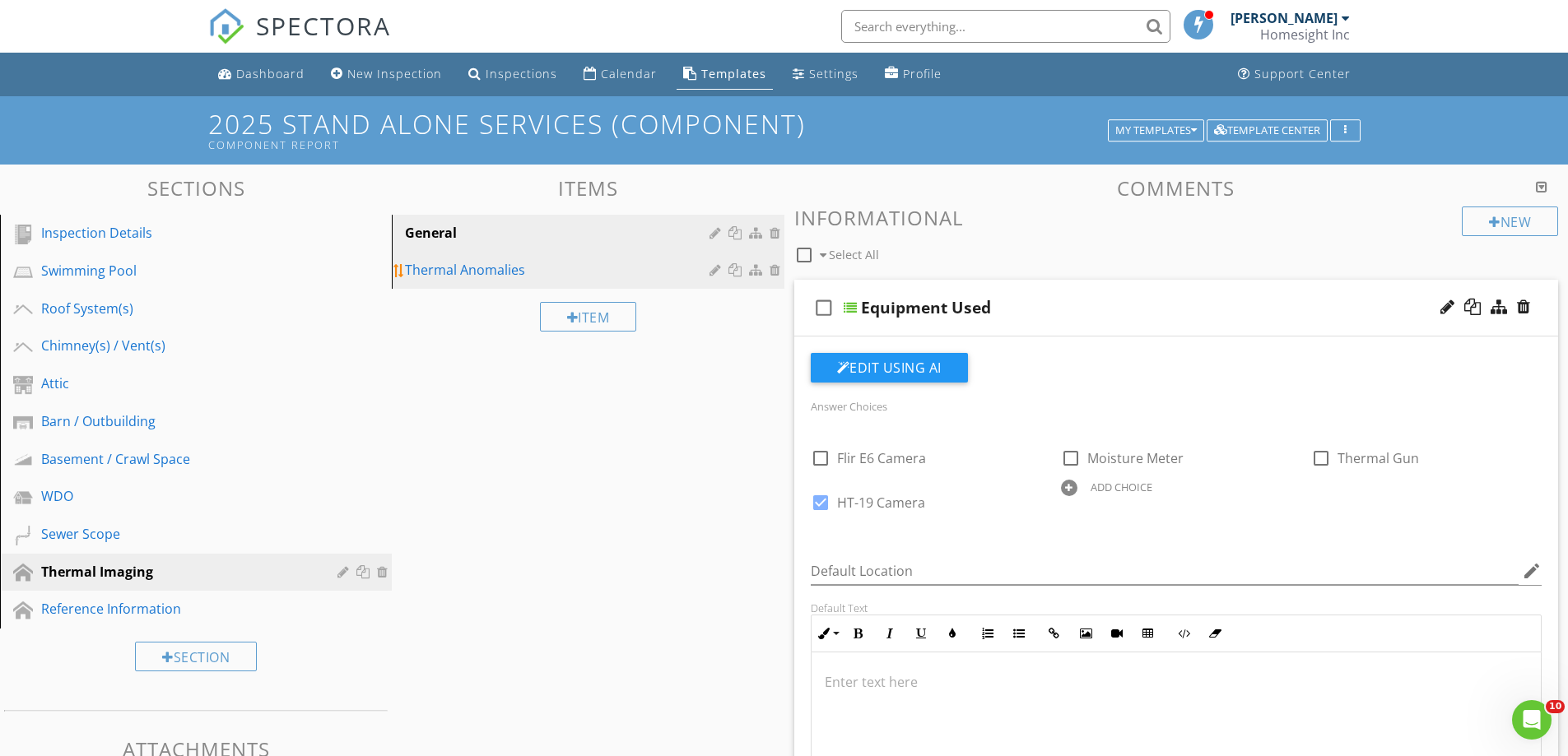
click at [466, 273] on div "Thermal Anomalies" at bounding box center [559, 269] width 308 height 20
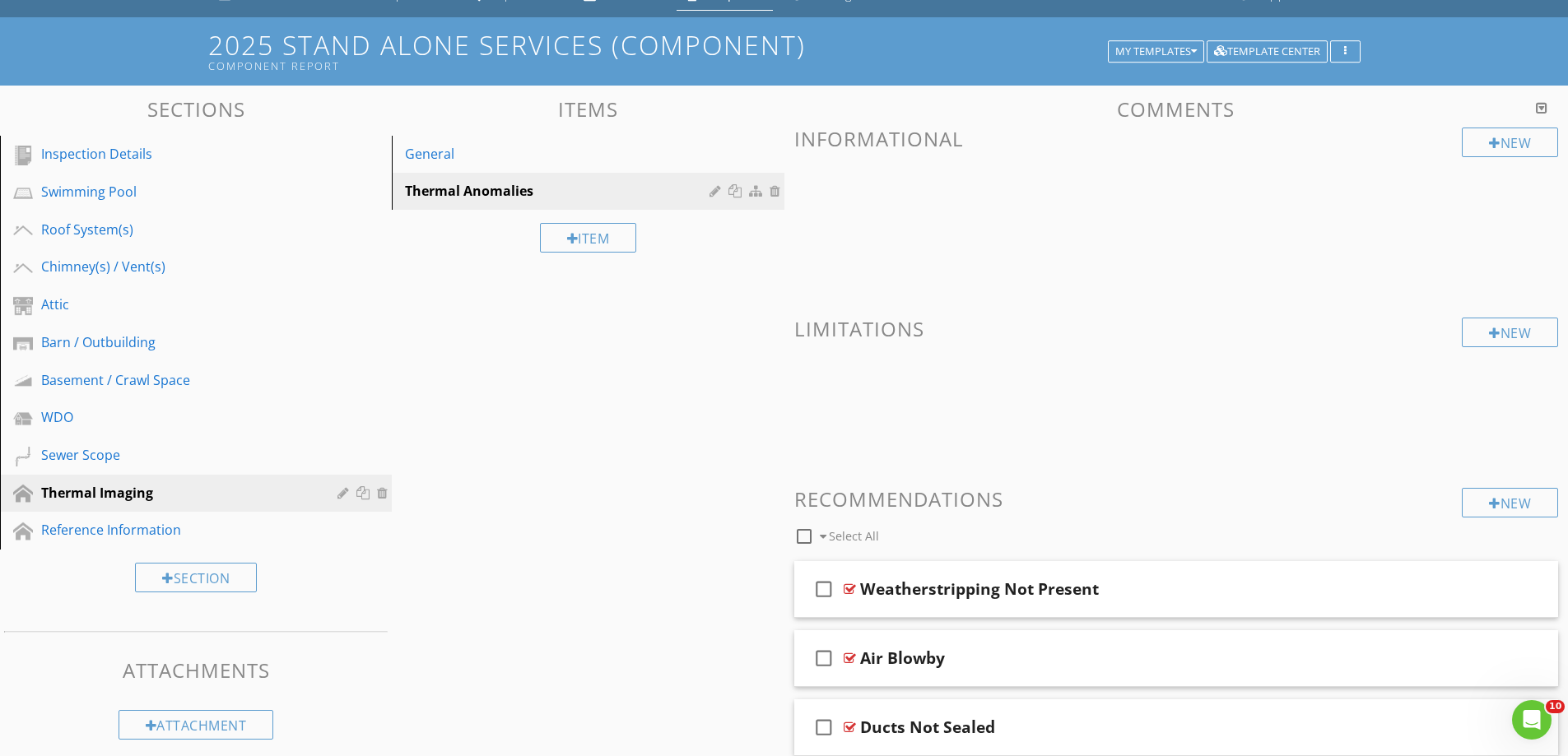
scroll to position [247, 0]
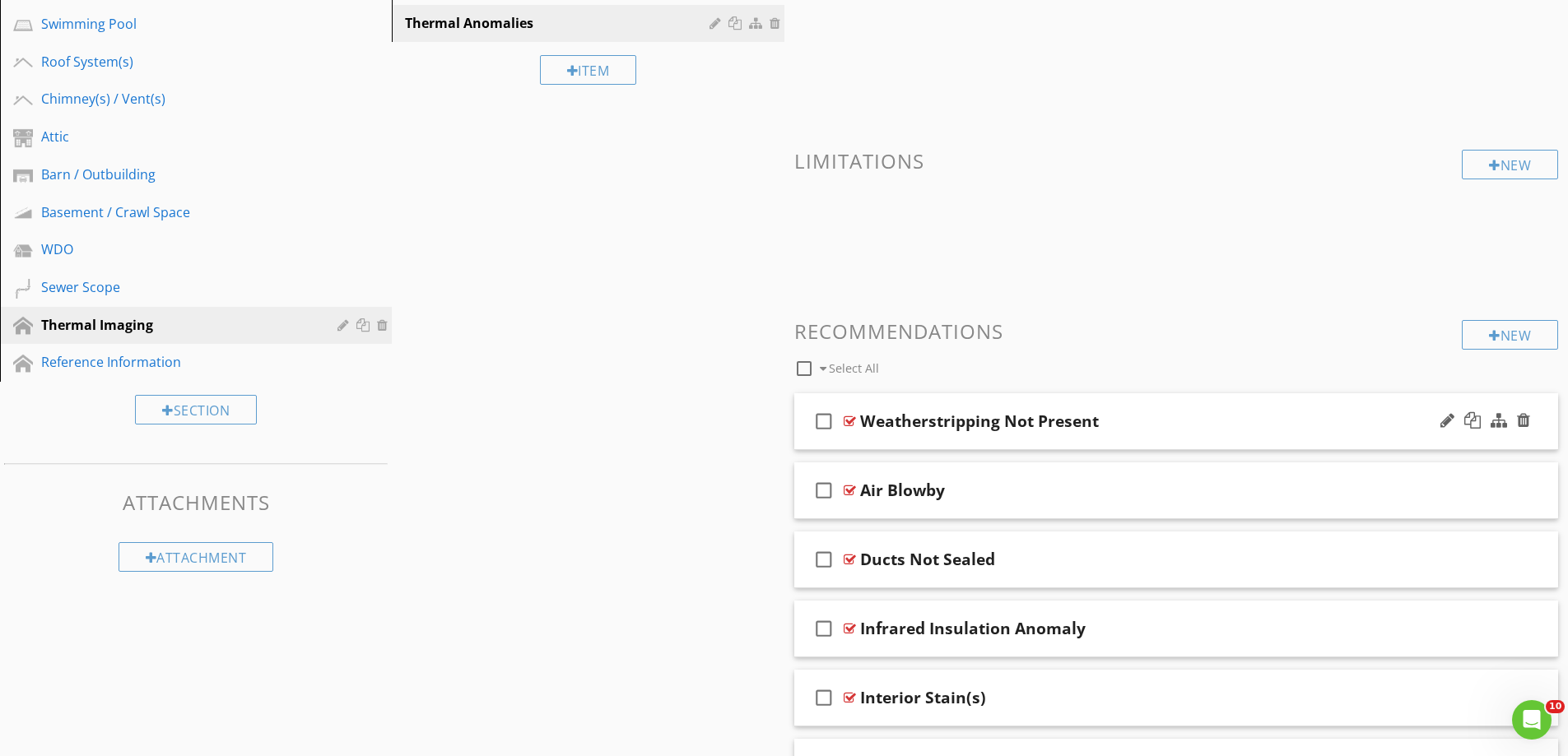
click at [897, 439] on div "check_box_outline_blank Weatherstripping Not Present" at bounding box center [1176, 422] width 764 height 57
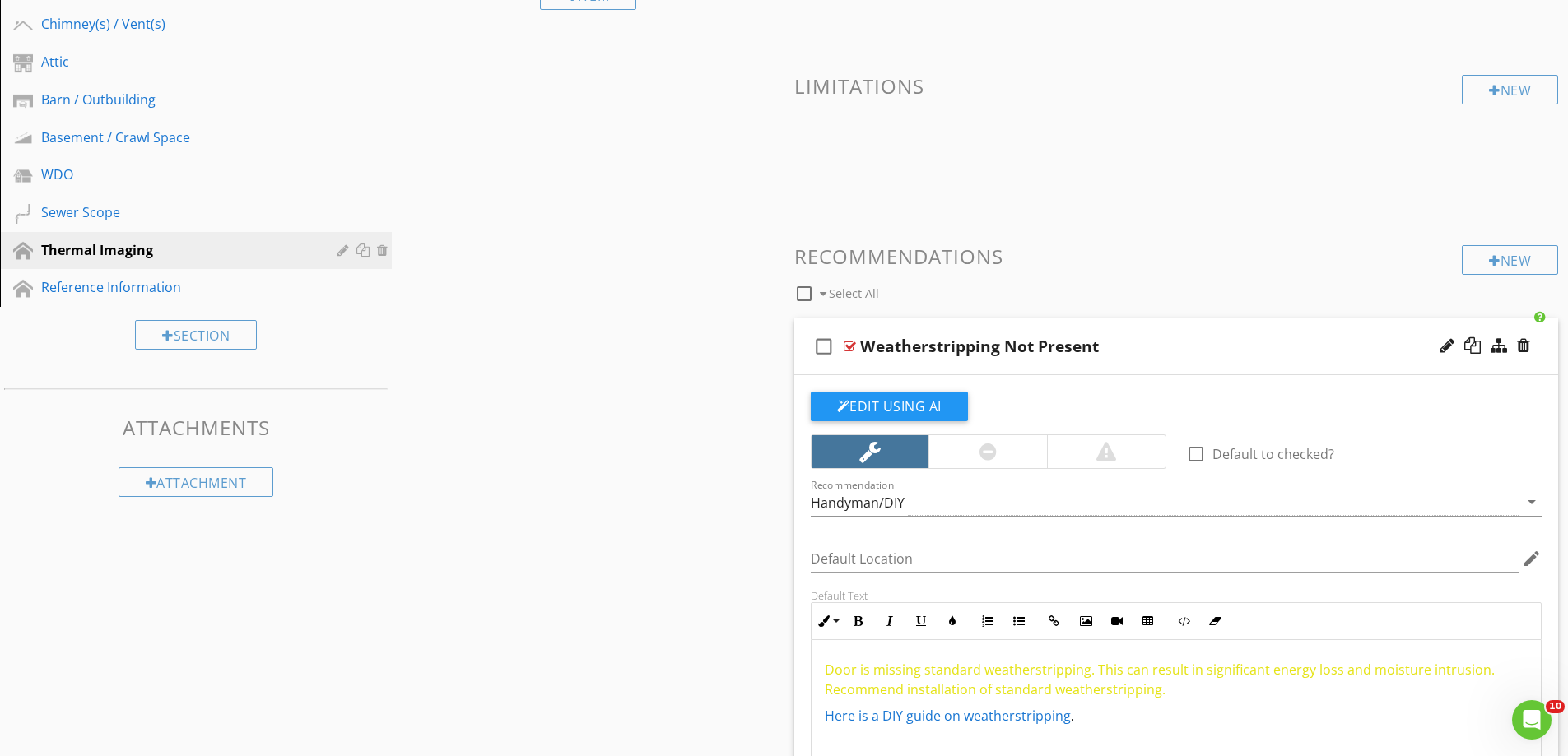
scroll to position [576, 0]
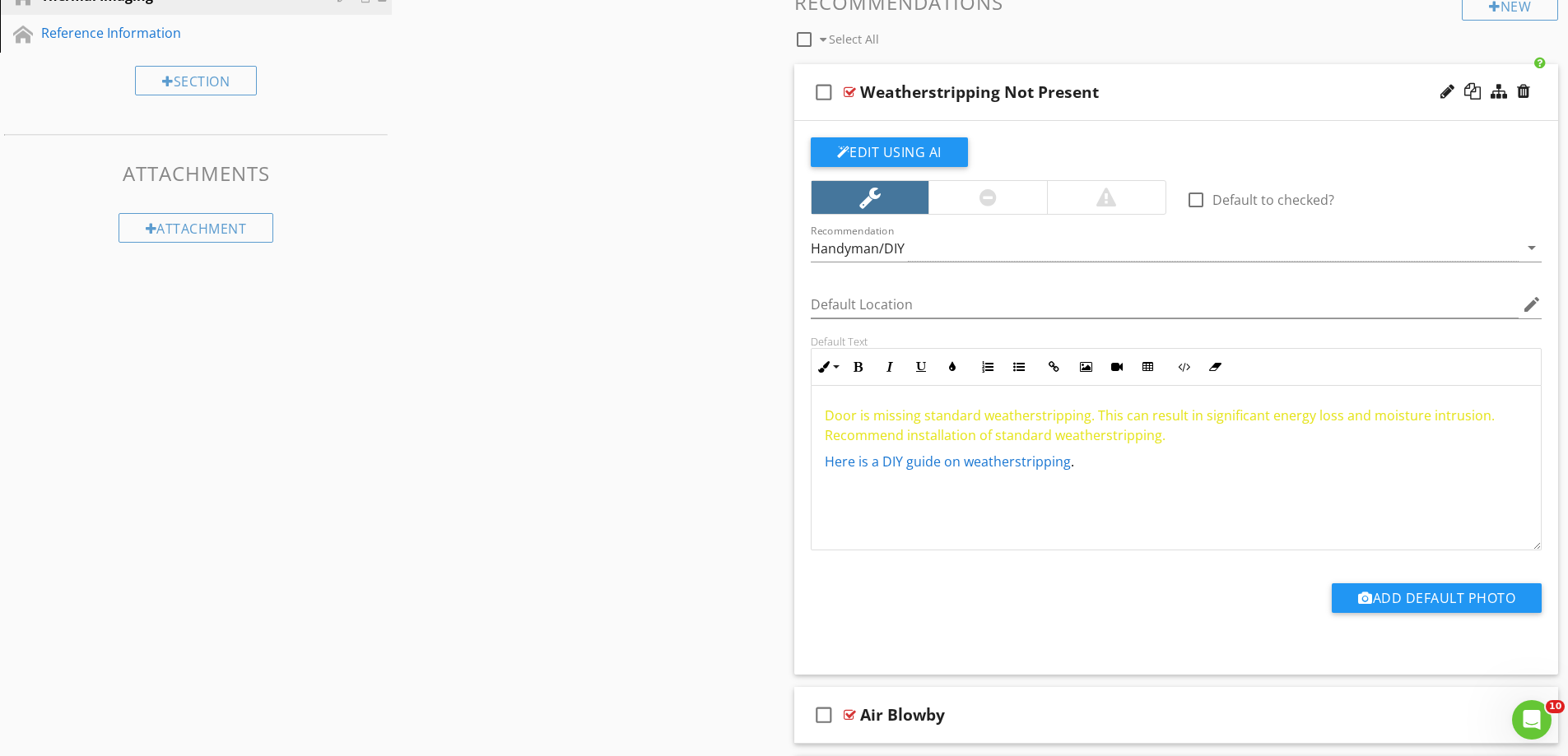
drag, startPoint x: 1125, startPoint y: 466, endPoint x: 804, endPoint y: 400, distance: 327.7
click at [804, 400] on div "Default Text Inline Style XLarge Large Normal Small Light Small/Light Bold Ital…" at bounding box center [1176, 443] width 751 height 216
click at [950, 360] on button "Colors" at bounding box center [953, 367] width 32 height 32
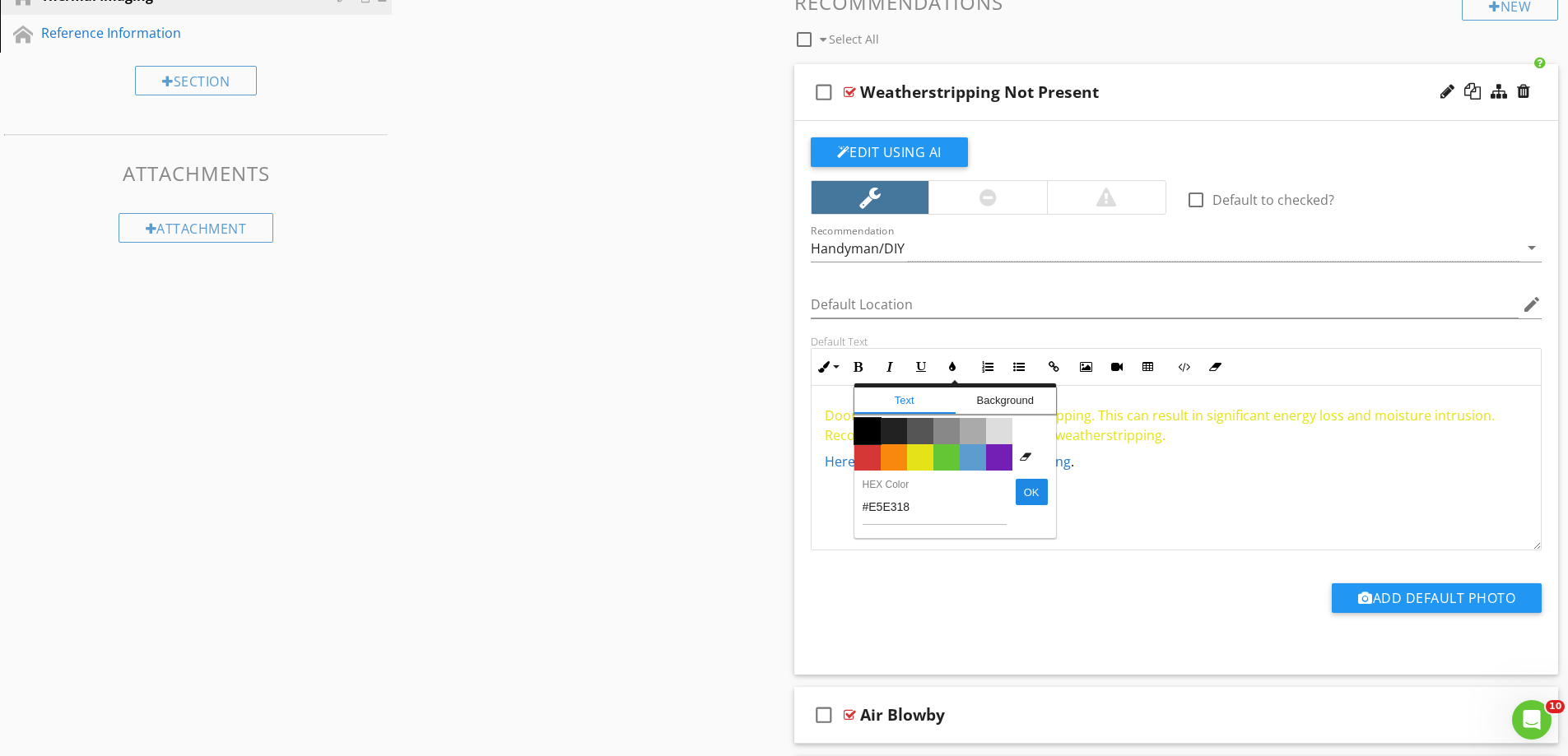
click at [874, 431] on span "Color #000000" at bounding box center [868, 431] width 26 height 26
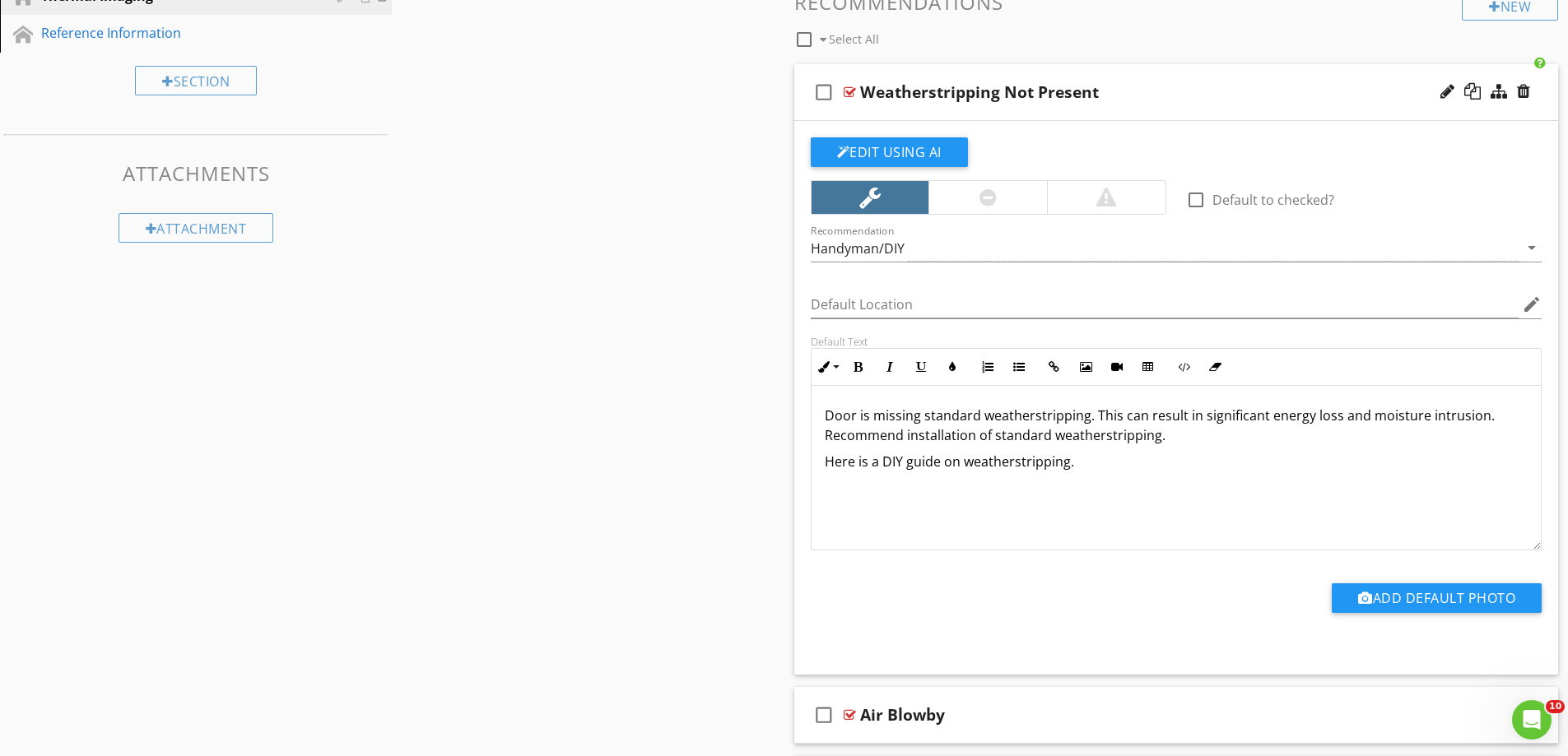
click at [1118, 482] on div "Door is missing standard weatherstripping. This can result in significant energ…" at bounding box center [1177, 468] width 730 height 165
click at [1064, 417] on span "Door is missing standard weatherstripping. This can result in significant energ…" at bounding box center [1160, 425] width 670 height 38
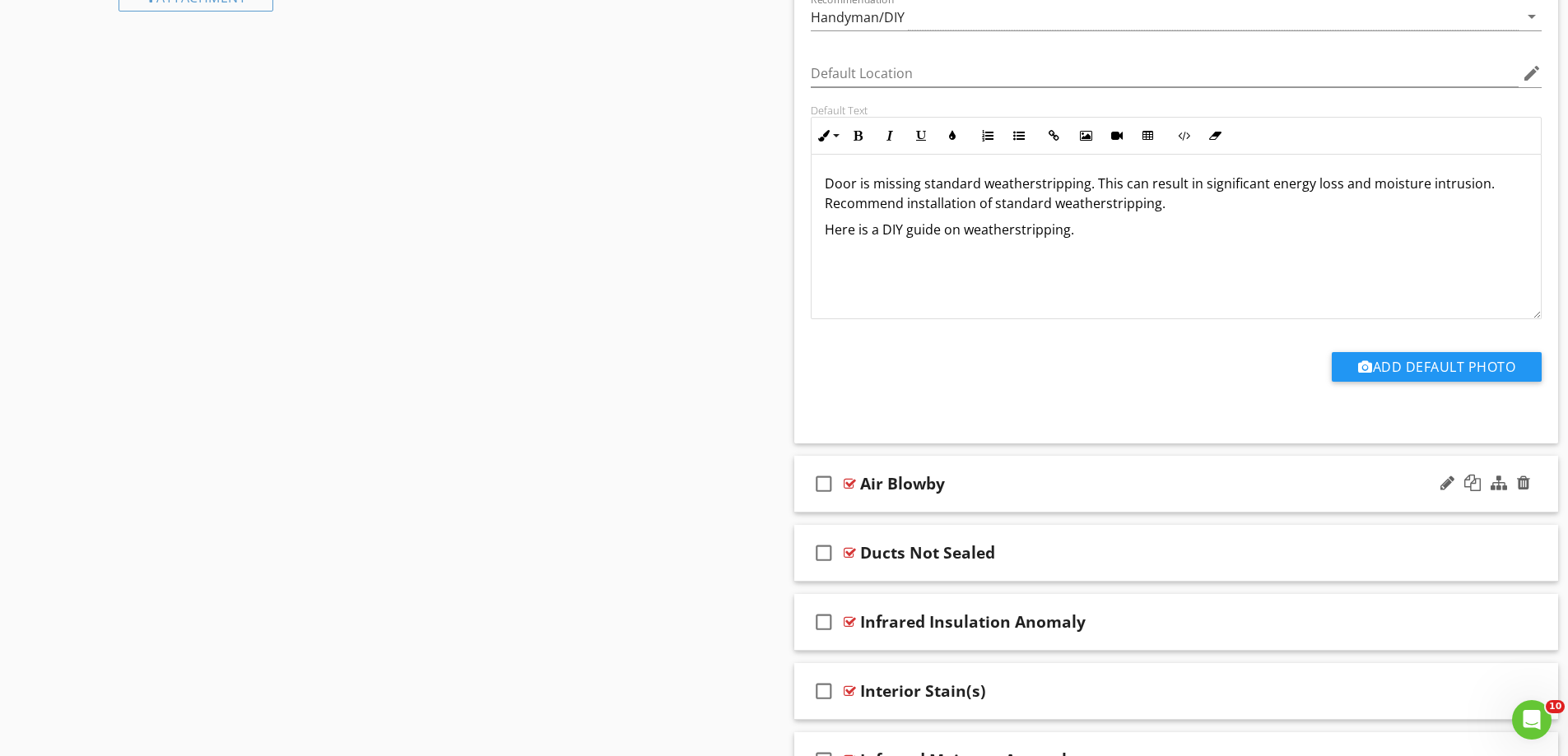
scroll to position [823, 0]
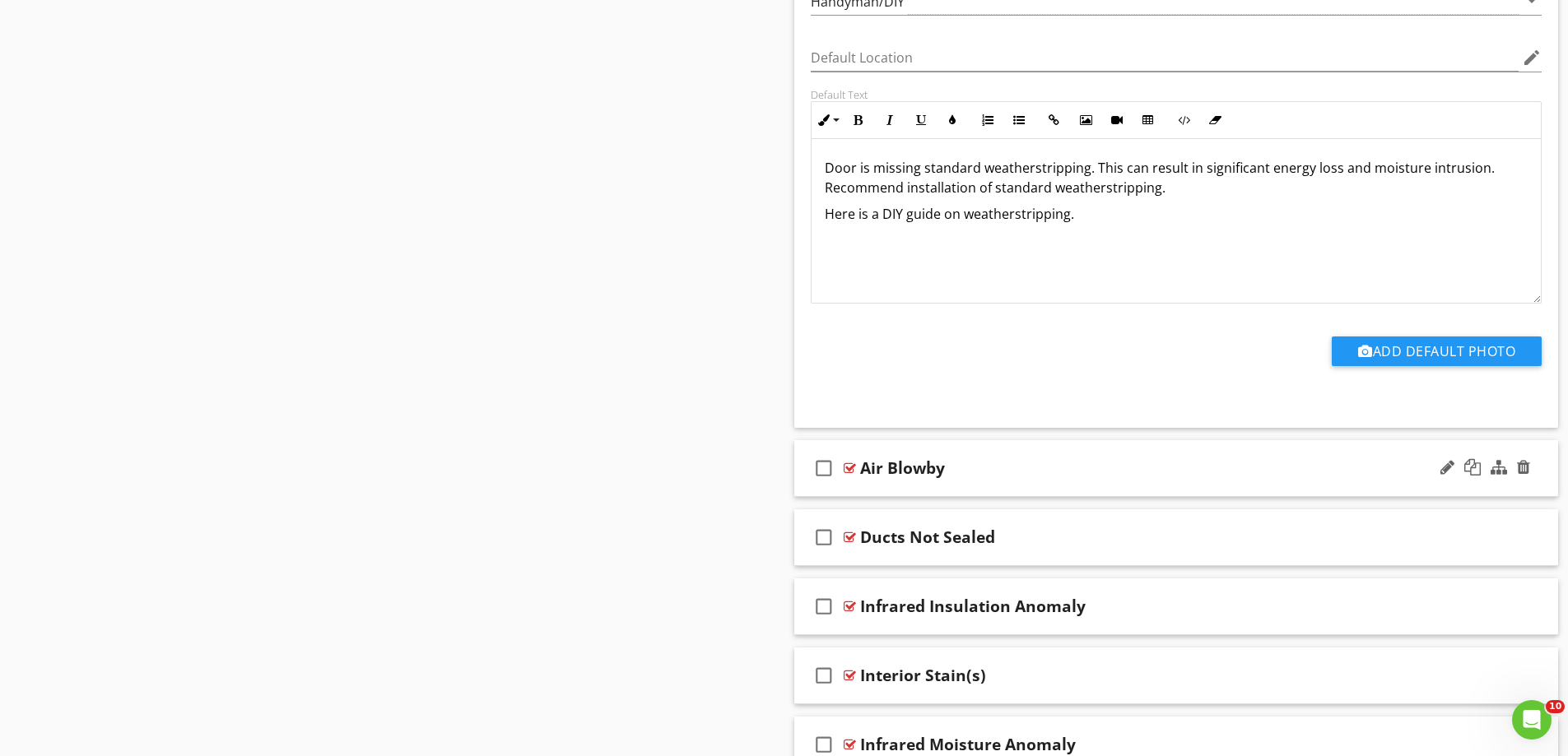
click at [946, 488] on div "check_box_outline_blank Air Blowby" at bounding box center [1176, 468] width 764 height 57
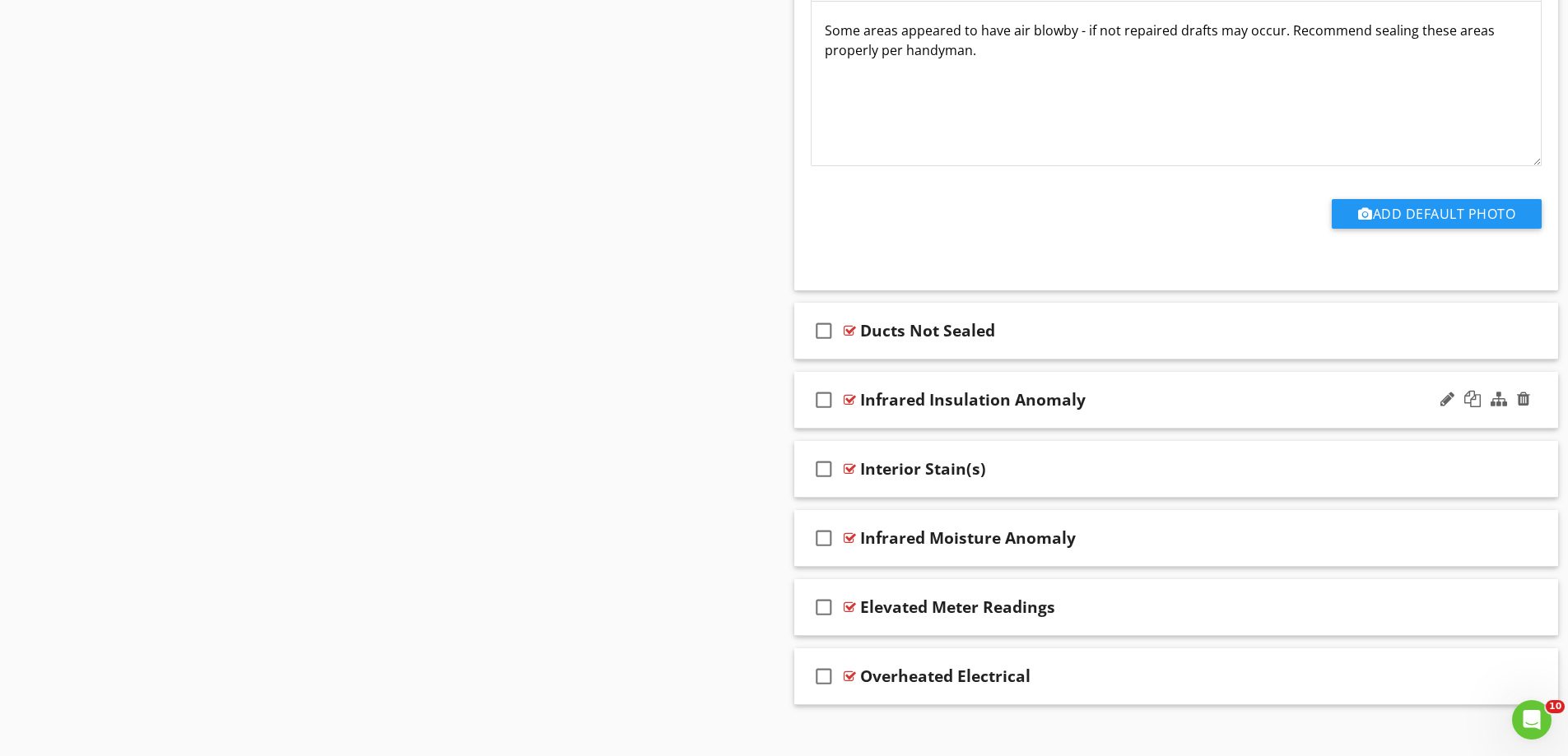
scroll to position [1601, 0]
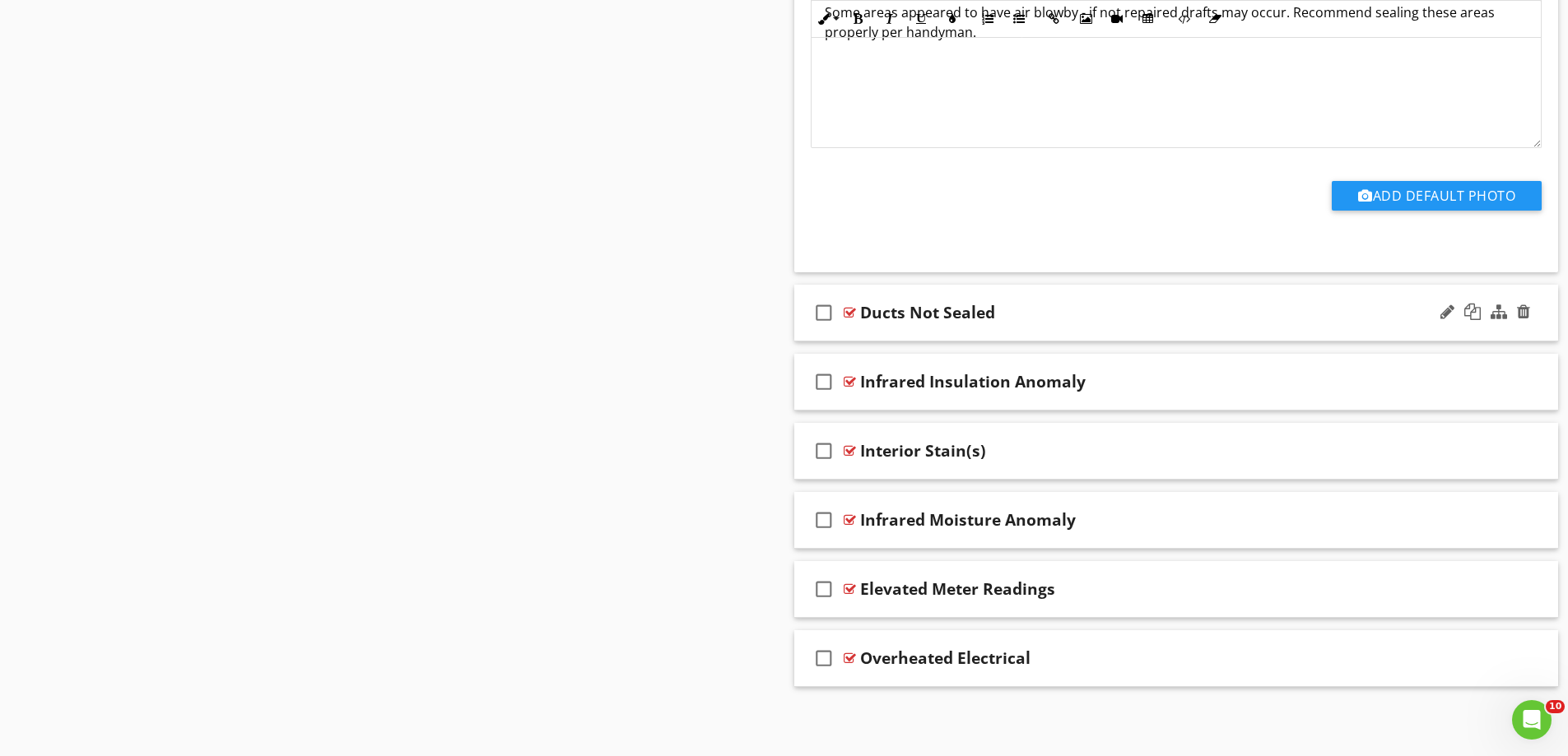
click at [898, 338] on div "check_box_outline_blank Ducts Not Sealed" at bounding box center [1176, 313] width 764 height 57
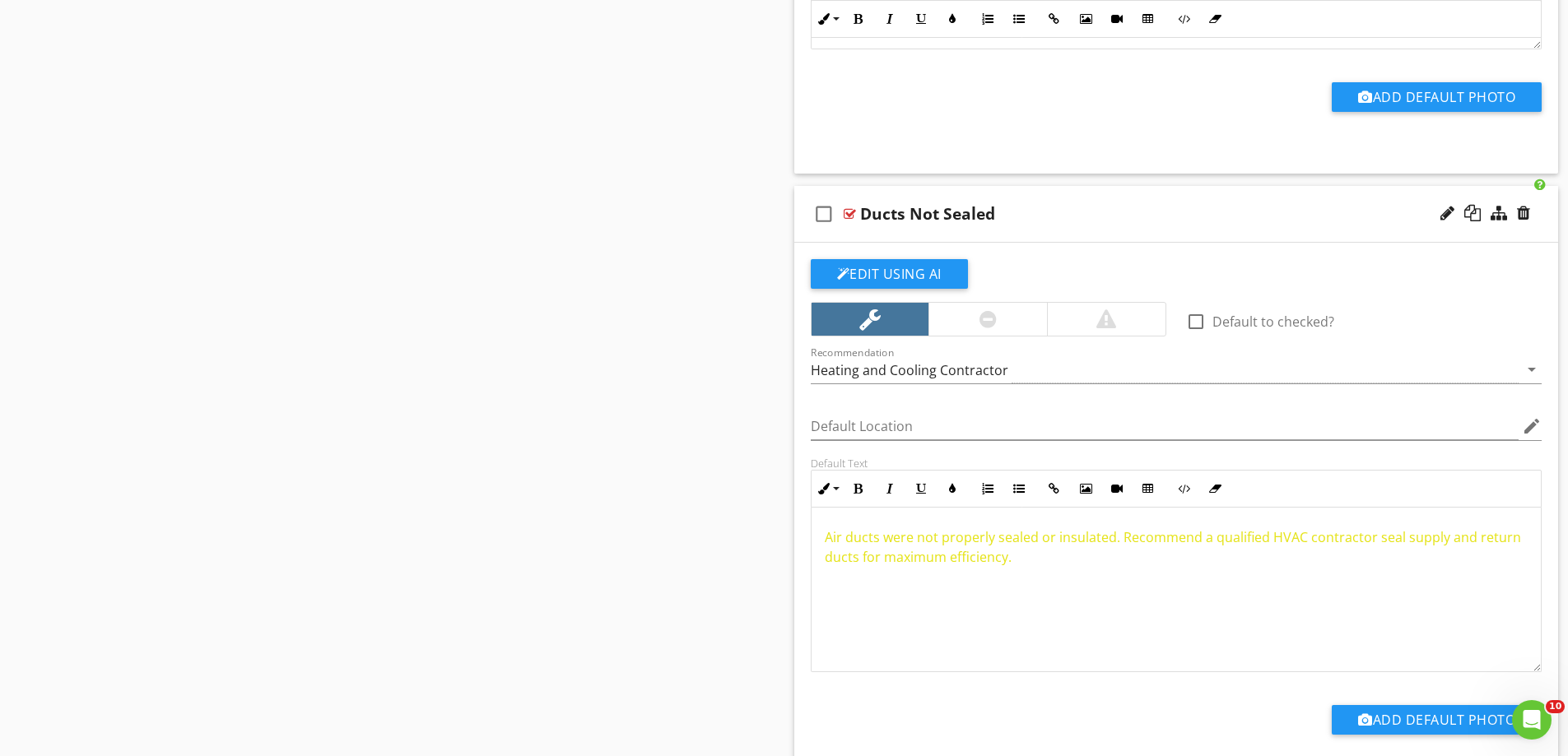
scroll to position [1848, 0]
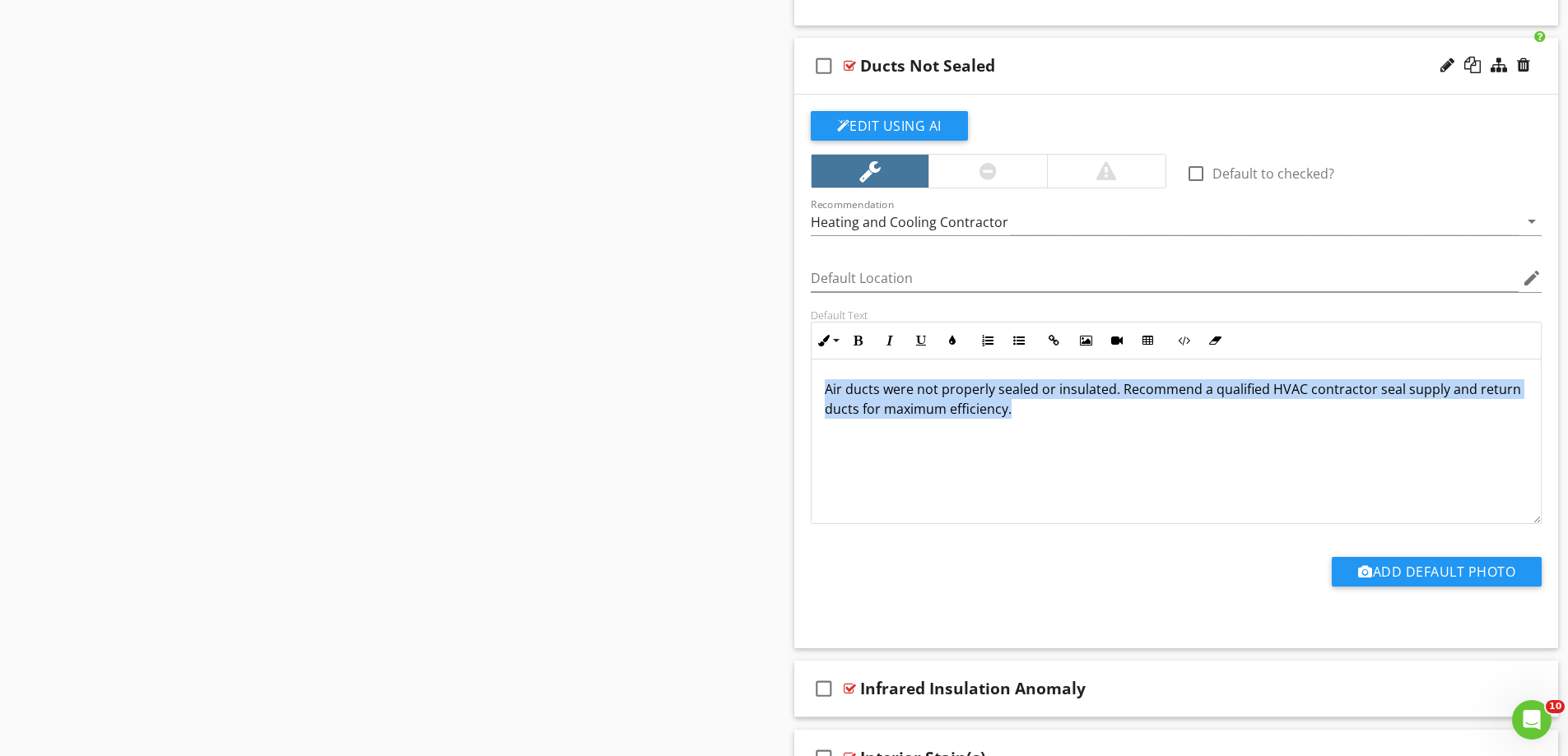
drag, startPoint x: 1044, startPoint y: 414, endPoint x: 756, endPoint y: 384, distance: 289.6
click at [948, 337] on icon "button" at bounding box center [953, 341] width 11 height 11
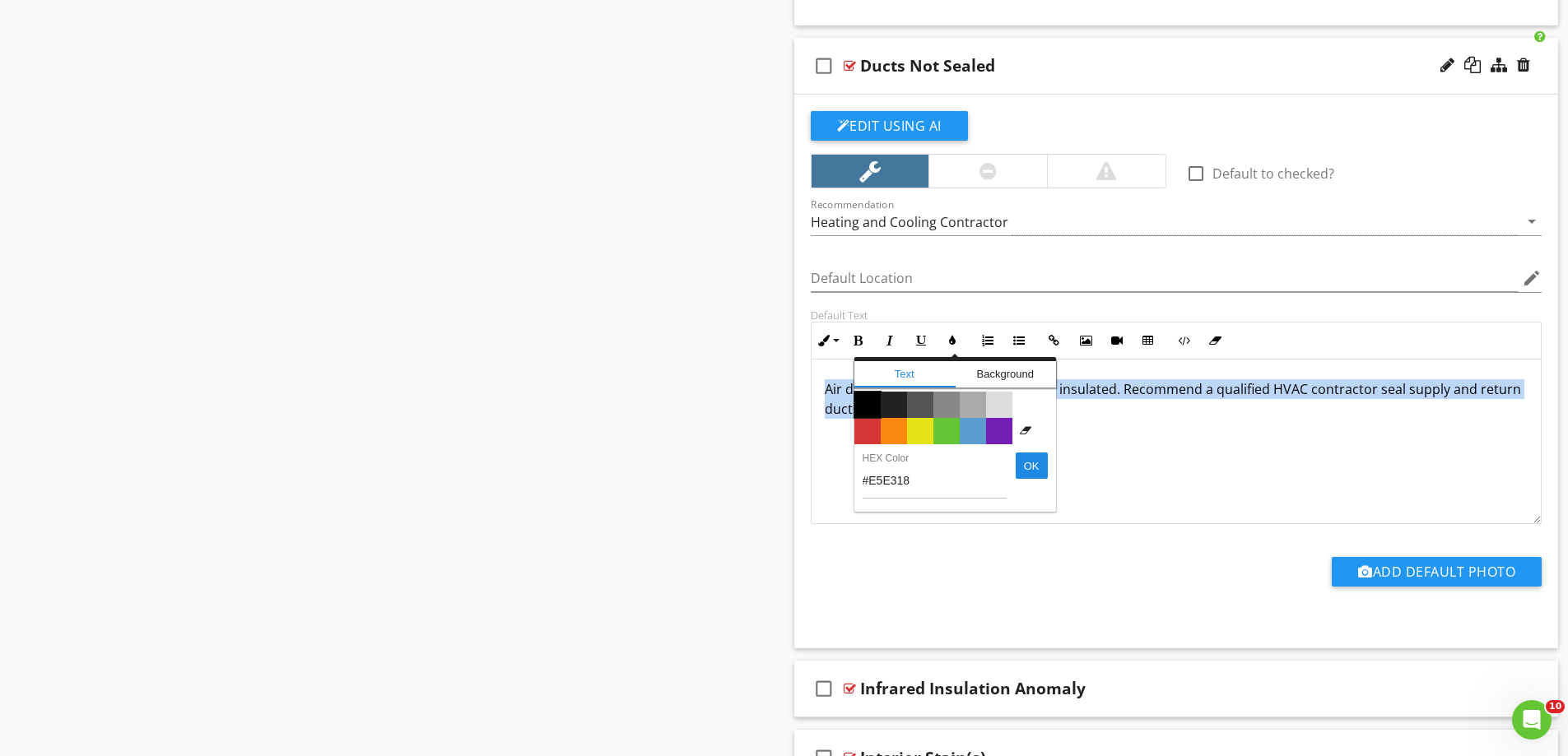
click at [874, 410] on span "Color #000000" at bounding box center [868, 405] width 26 height 26
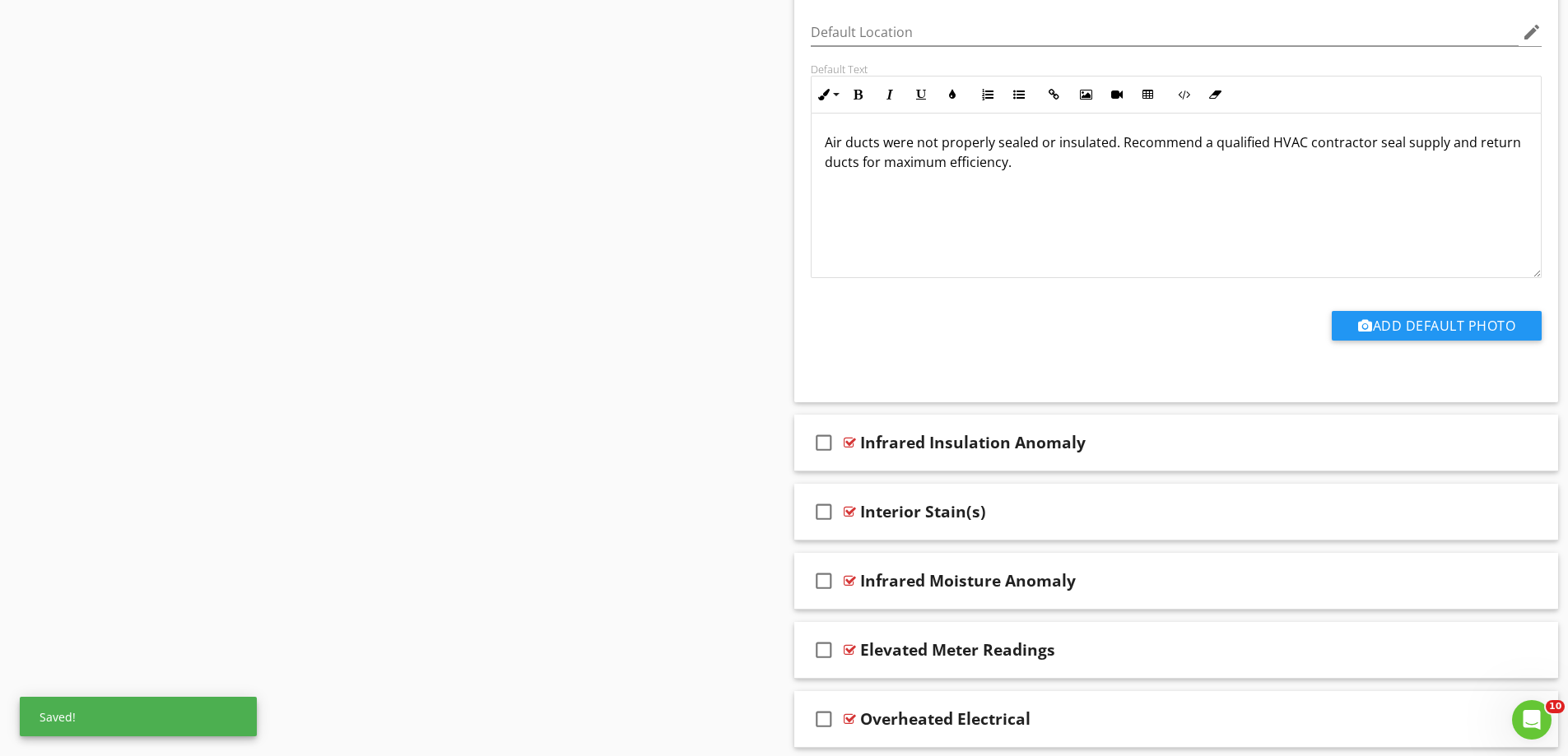
scroll to position [2095, 0]
click at [886, 465] on div "check_box_outline_blank Infrared Insulation Anomaly" at bounding box center [1176, 442] width 764 height 57
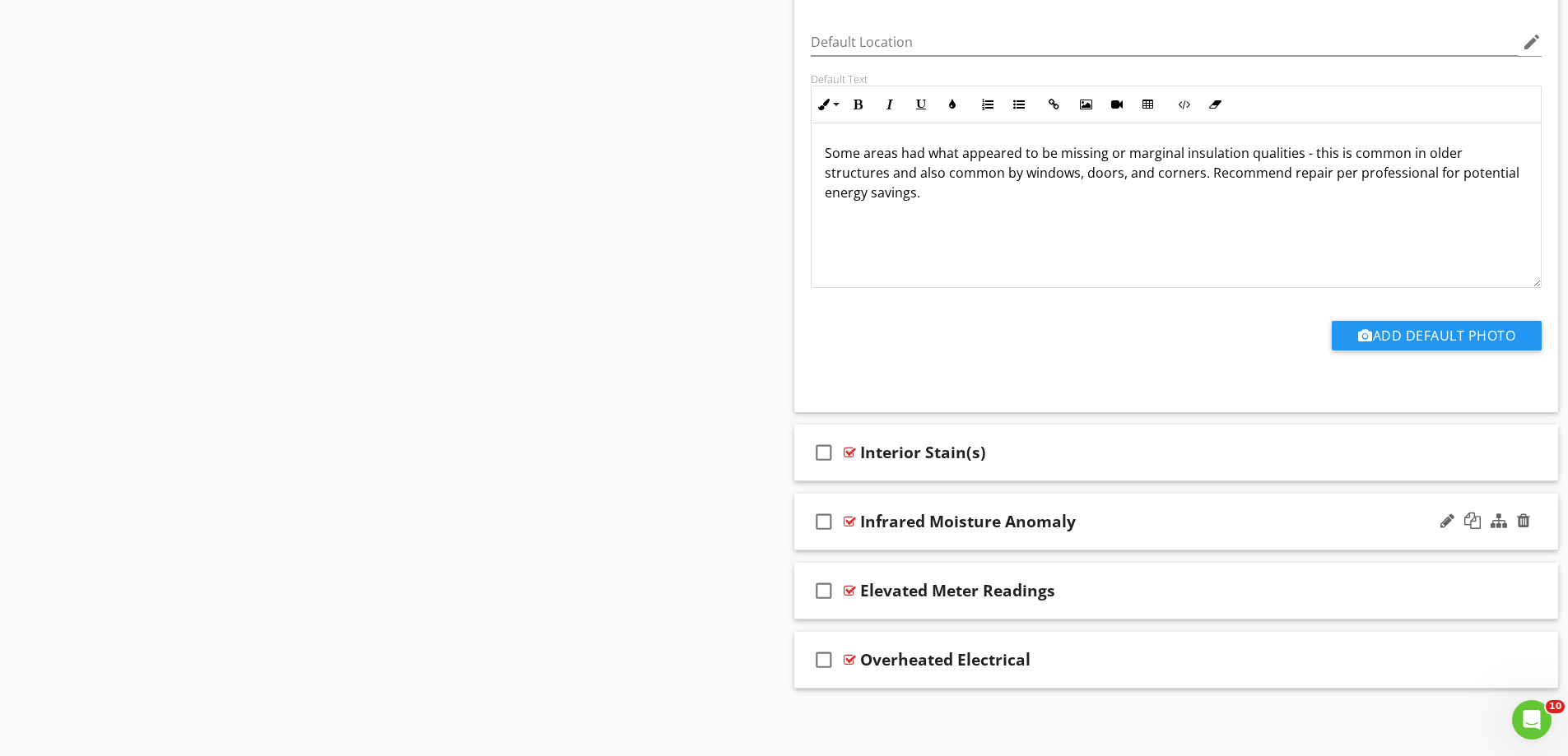
scroll to position [2709, 0]
click at [963, 471] on div "check_box_outline_blank Interior Stain(s)" at bounding box center [1176, 451] width 764 height 57
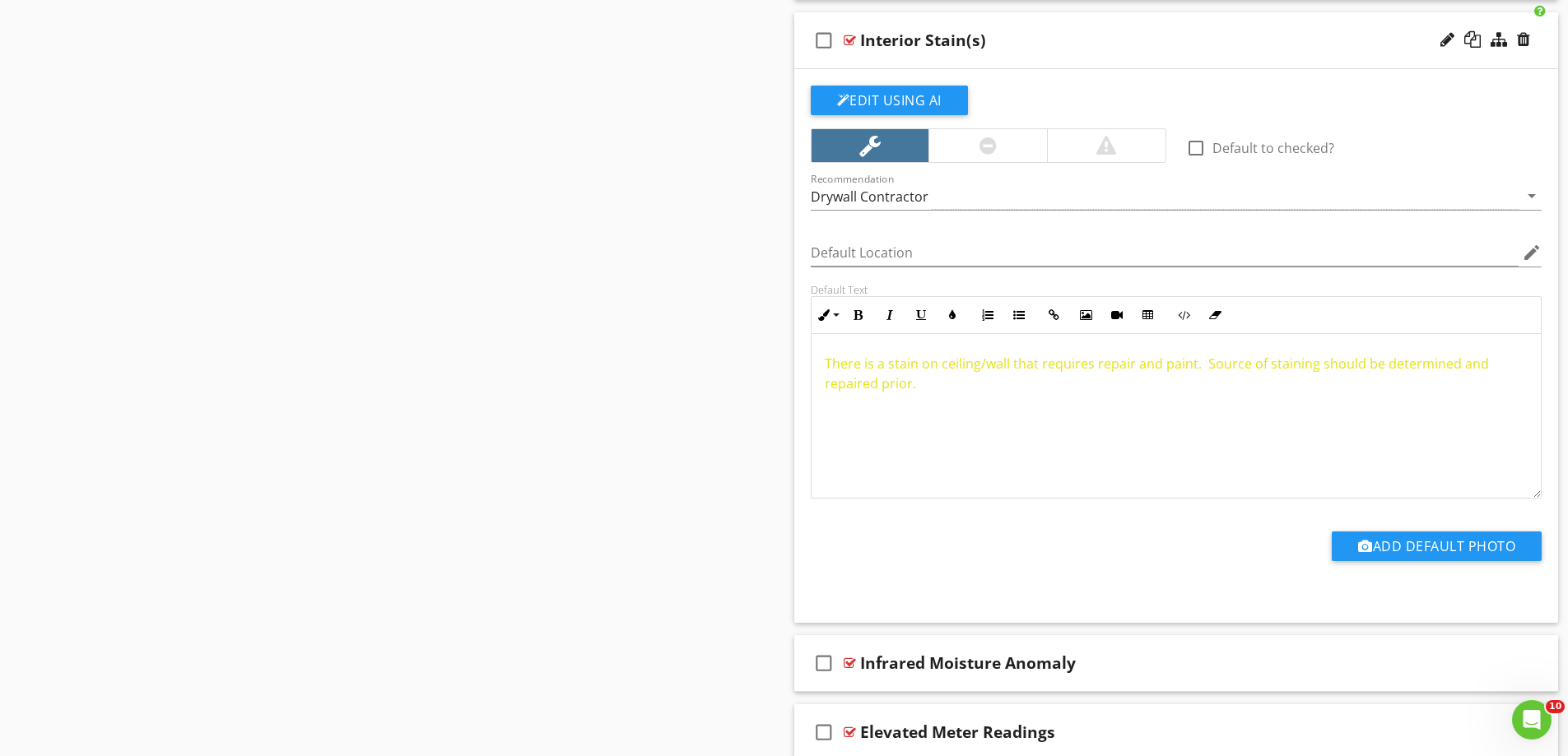
scroll to position [3121, 0]
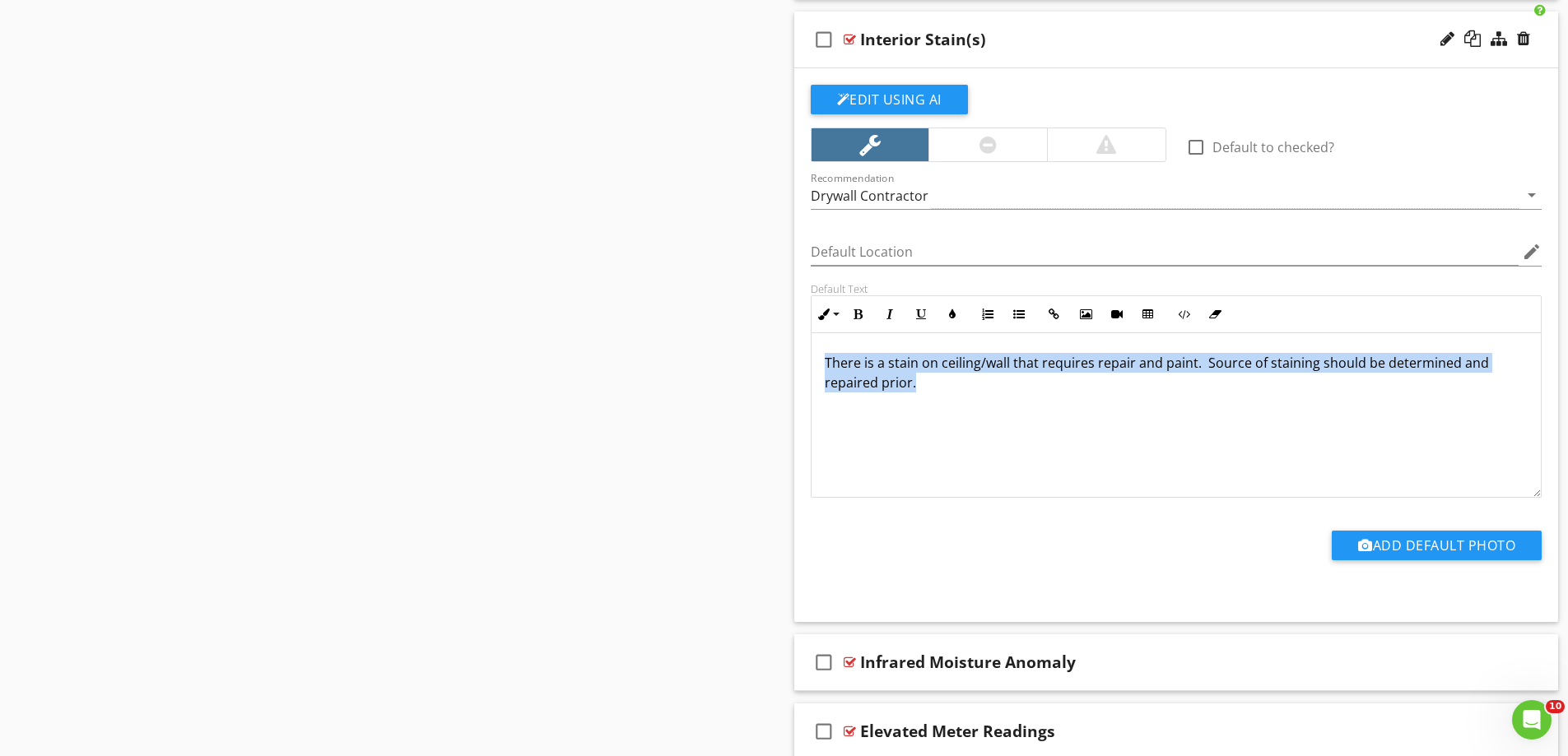
drag, startPoint x: 983, startPoint y: 402, endPoint x: 805, endPoint y: 351, distance: 185.2
click at [805, 352] on div "Default Text Inline Style XLarge Large Normal Small Light Small/Light Bold Ital…" at bounding box center [1176, 390] width 751 height 216
click at [950, 308] on button "Colors" at bounding box center [953, 315] width 32 height 32
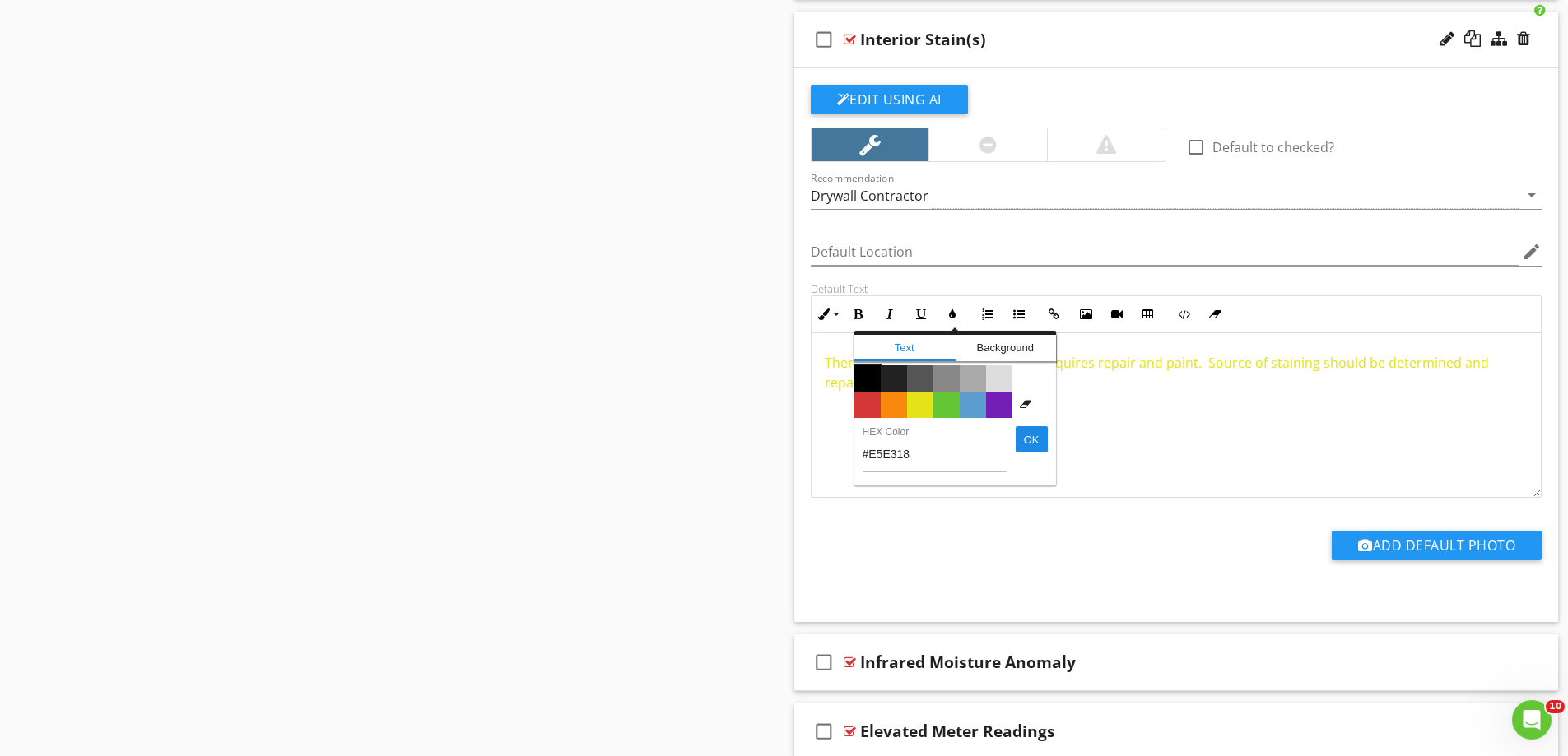
click at [869, 376] on span "Color #000000" at bounding box center [868, 378] width 26 height 26
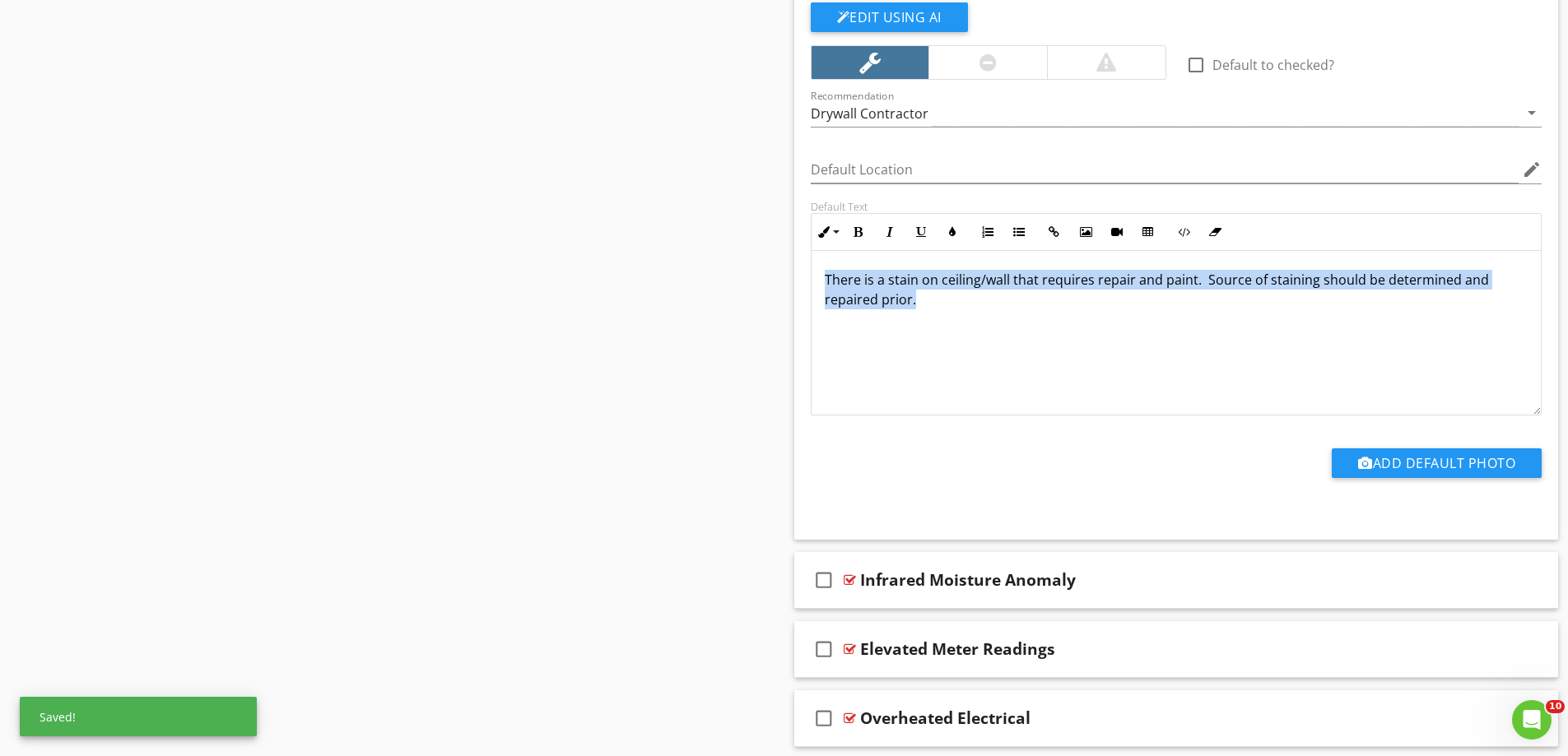
scroll to position [3263, 0]
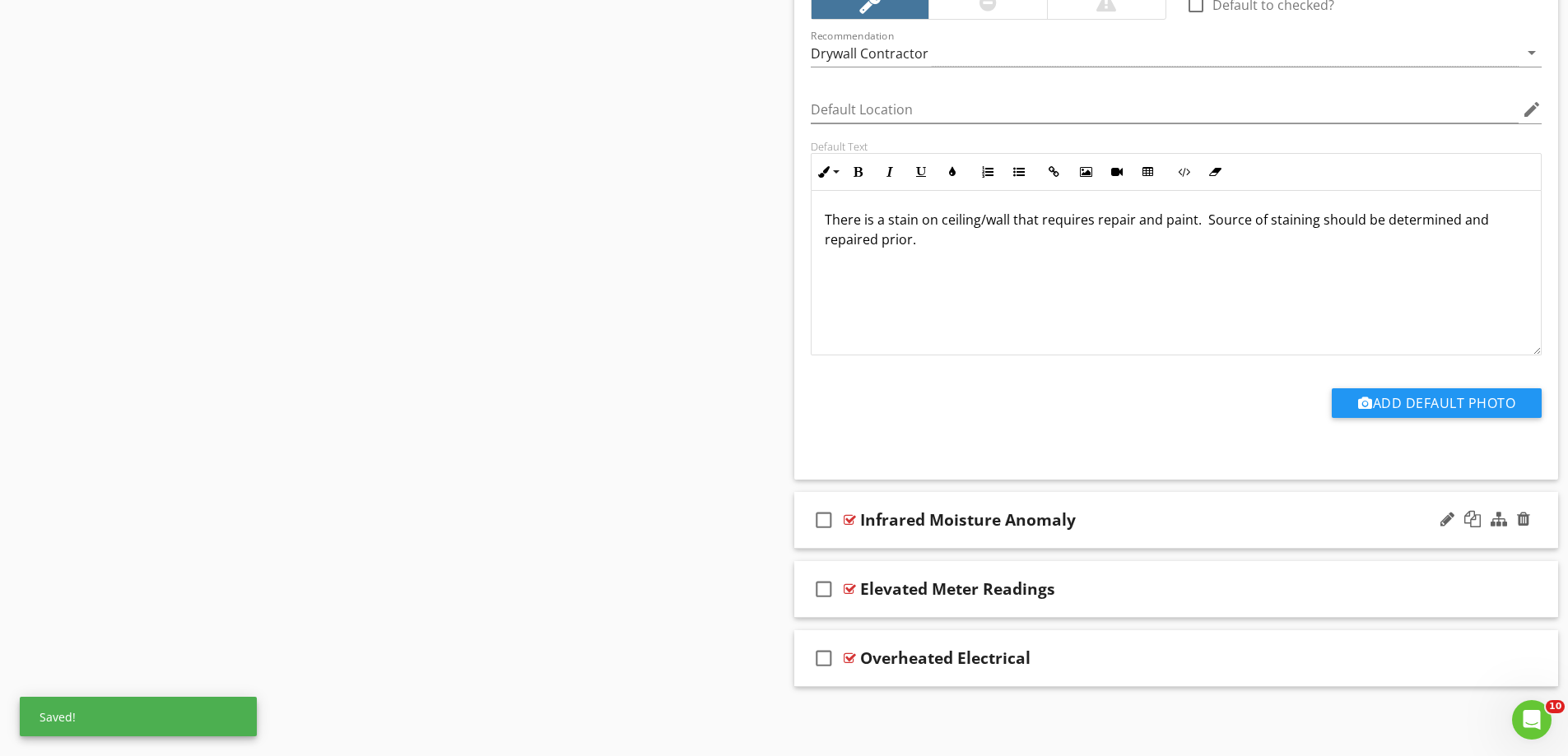
click at [917, 543] on div "check_box_outline_blank Infrared Moisture Anomaly" at bounding box center [1176, 520] width 764 height 57
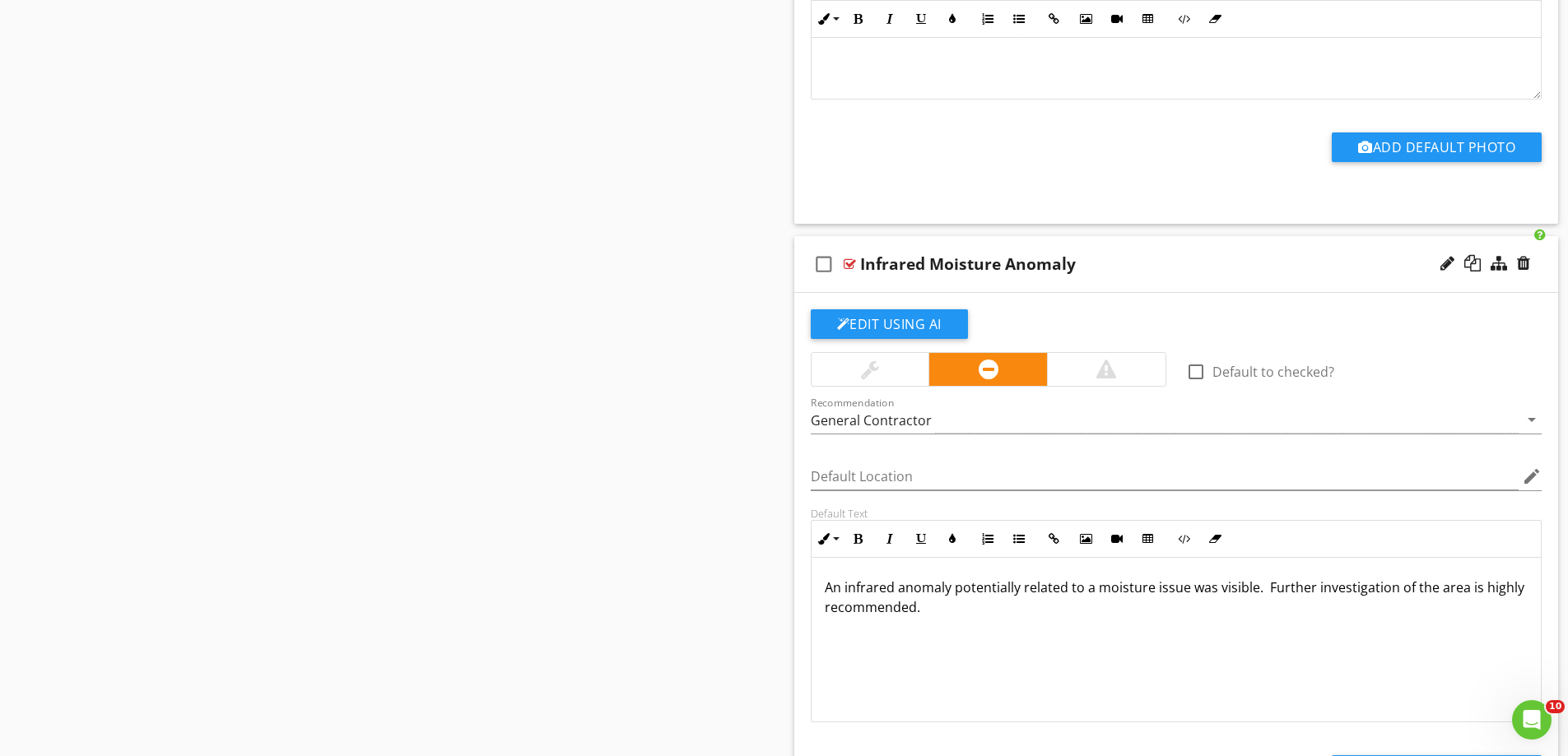
scroll to position [3488, 0]
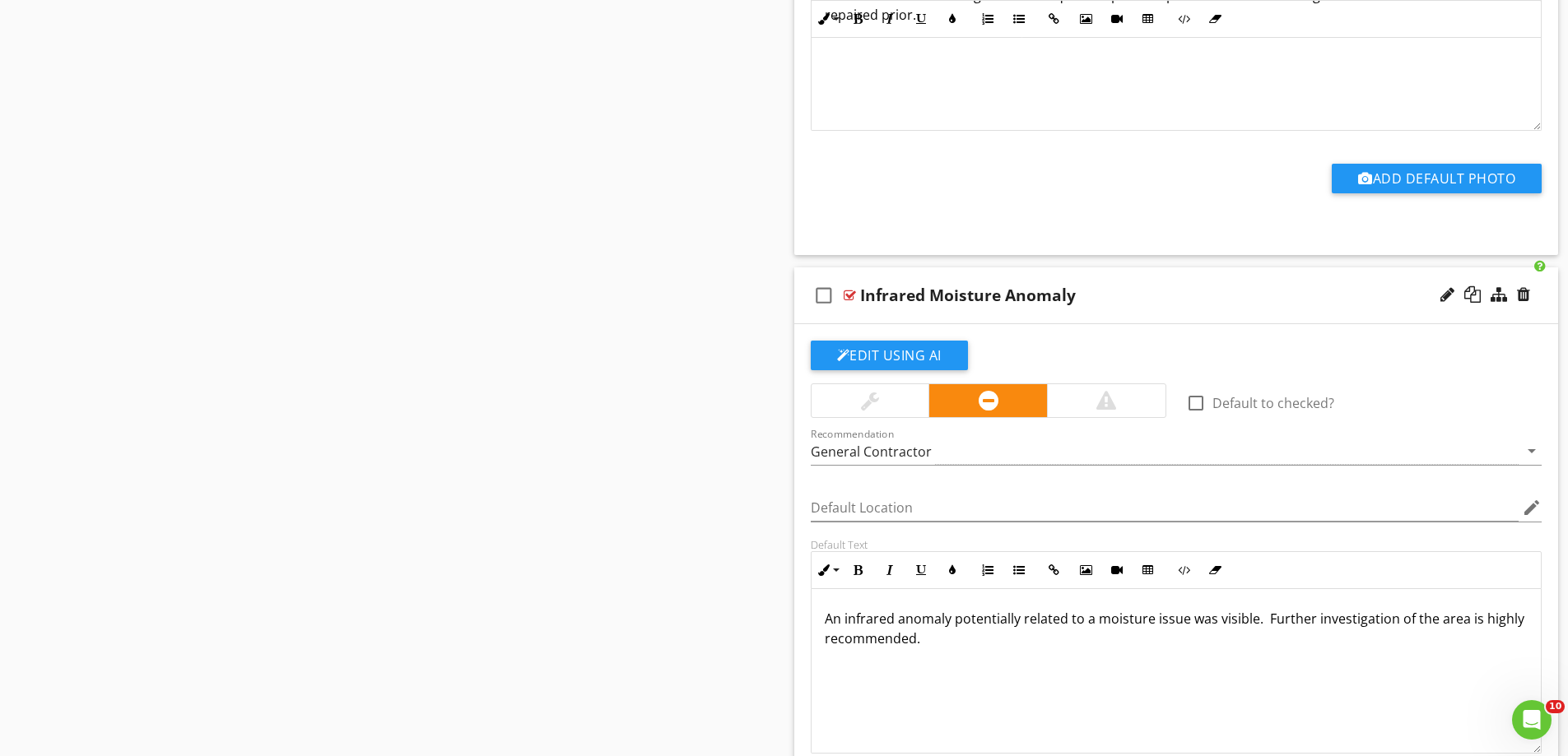
click at [1118, 408] on div at bounding box center [1105, 400] width 118 height 33
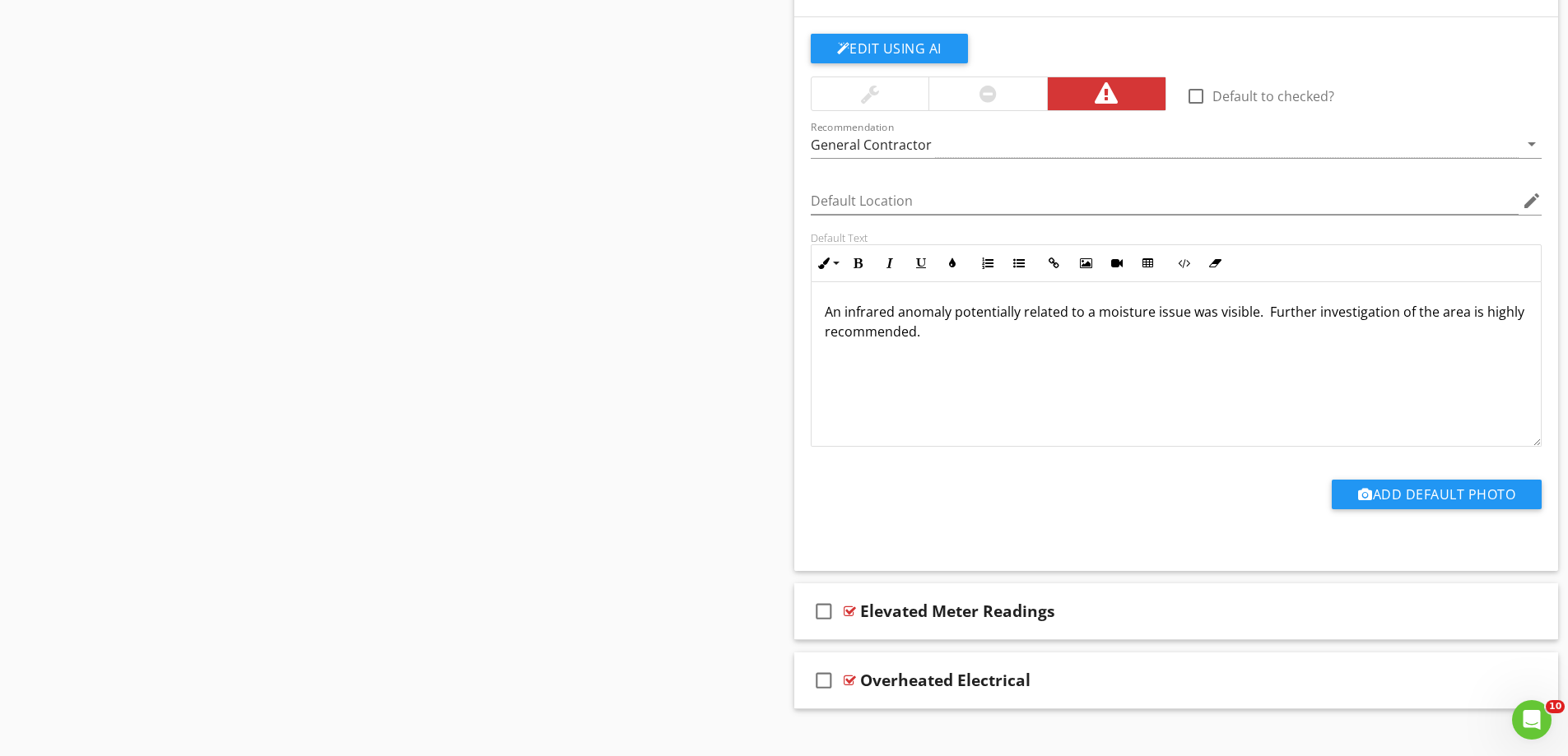
scroll to position [3817, 0]
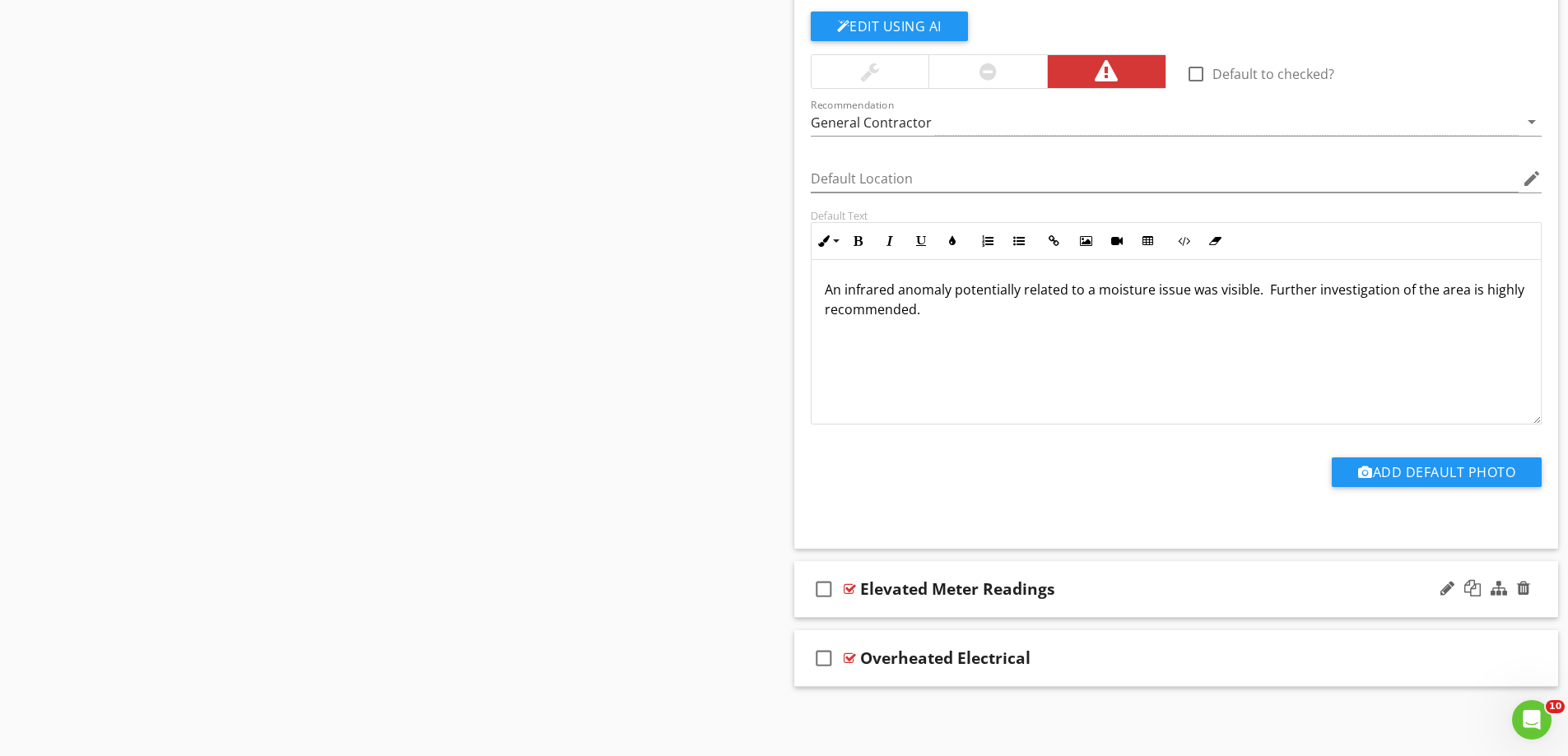
click at [975, 607] on div "check_box_outline_blank Elevated Meter Readings" at bounding box center [1176, 589] width 764 height 57
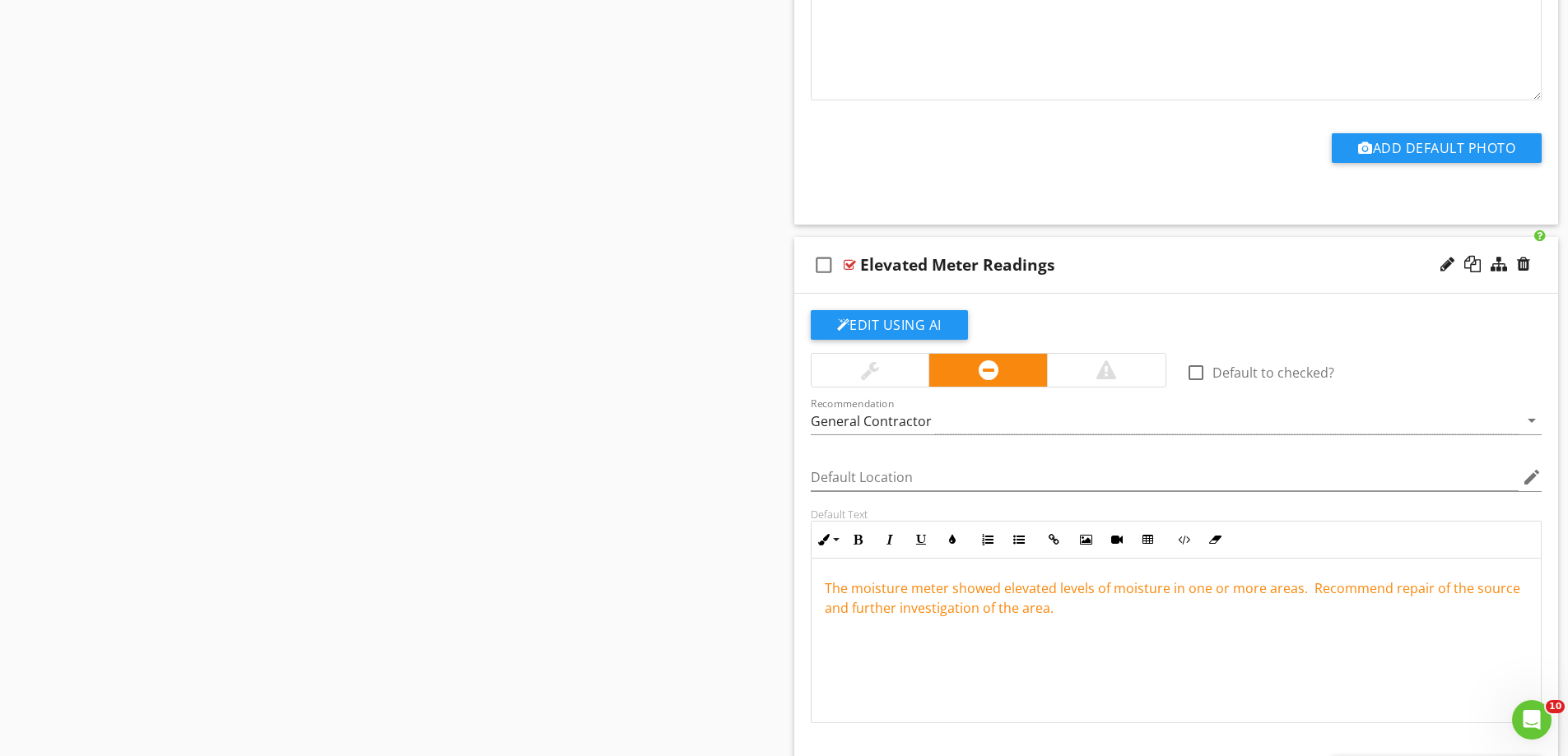
scroll to position [4229, 0]
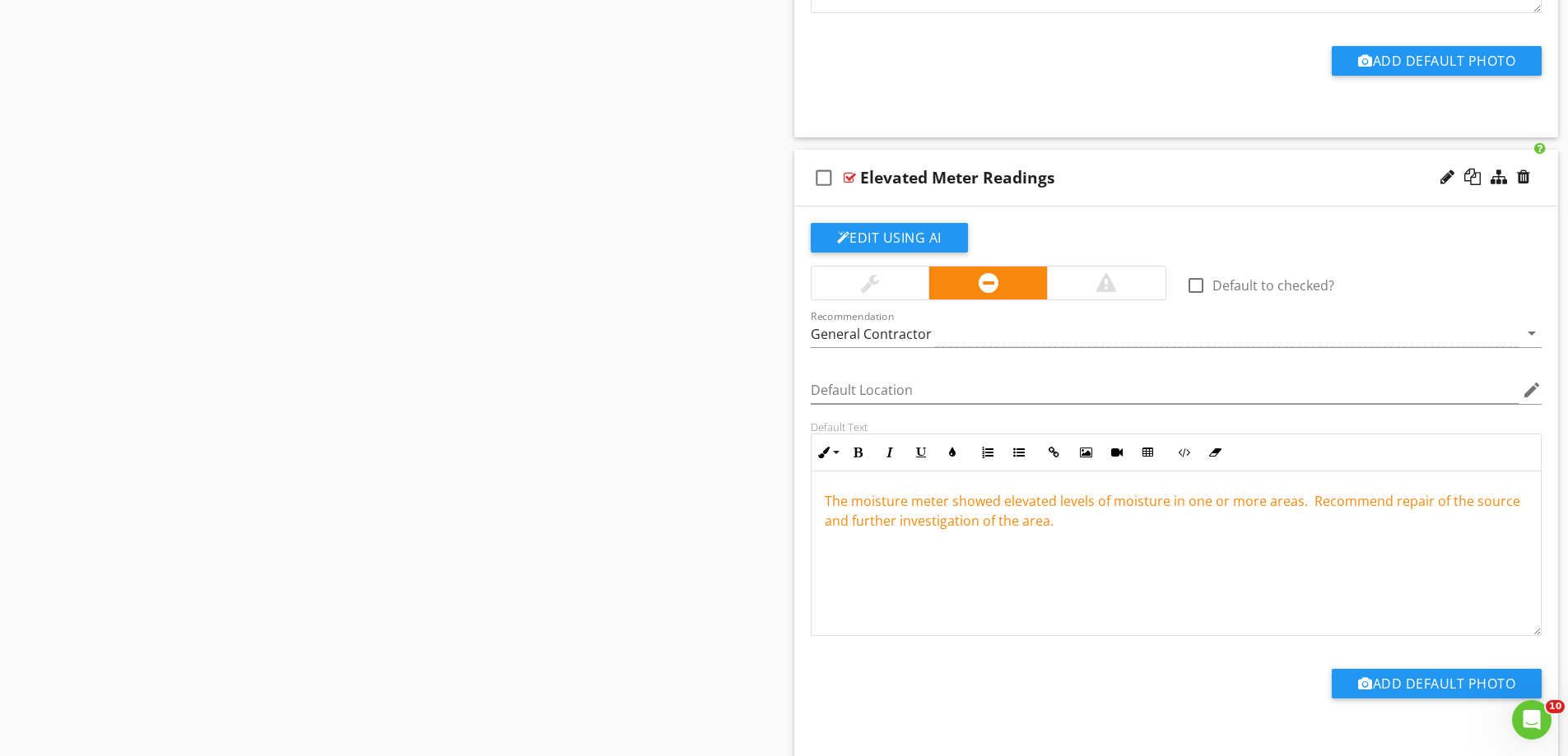
click at [1121, 279] on div at bounding box center [1105, 282] width 118 height 33
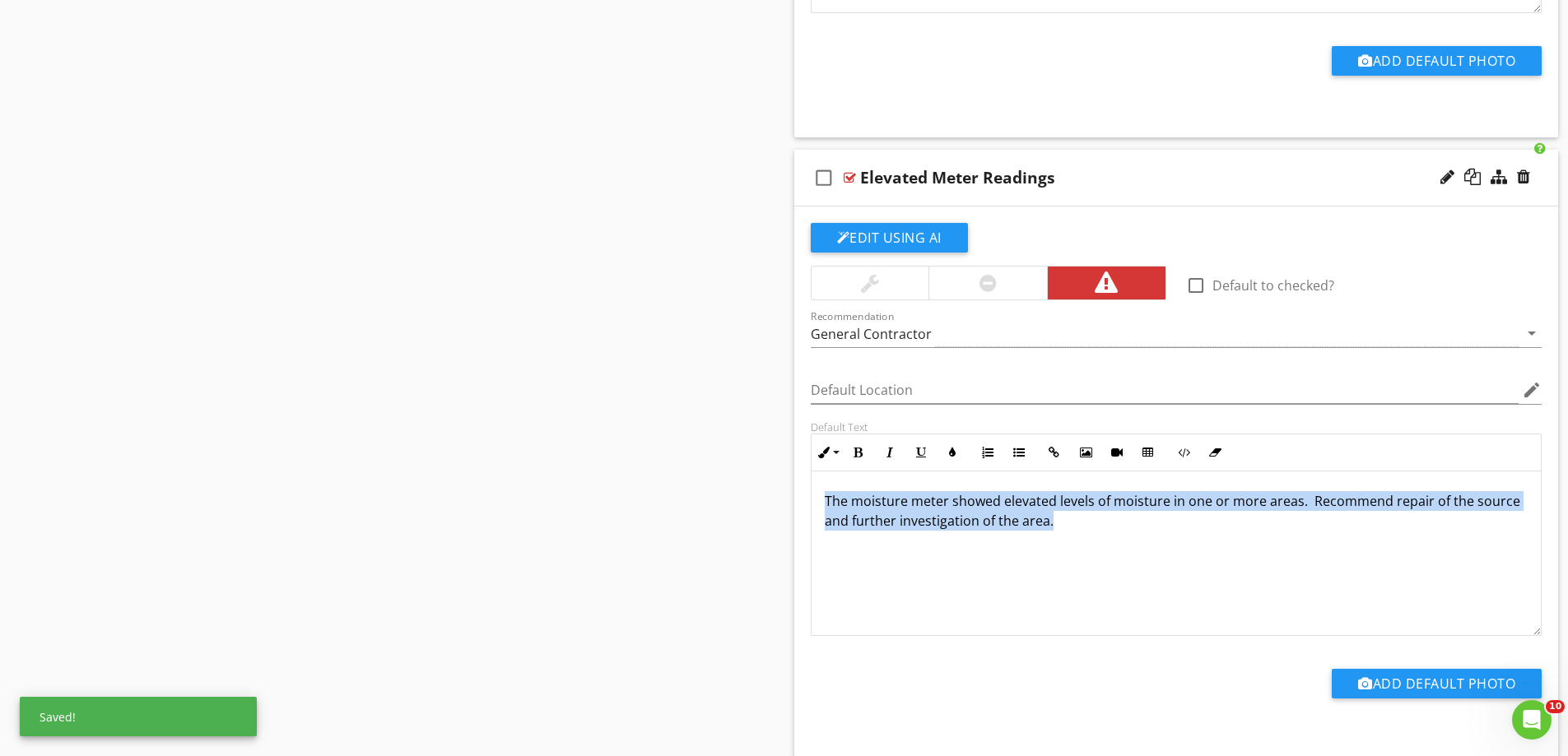
drag, startPoint x: 1102, startPoint y: 528, endPoint x: 783, endPoint y: 493, distance: 320.9
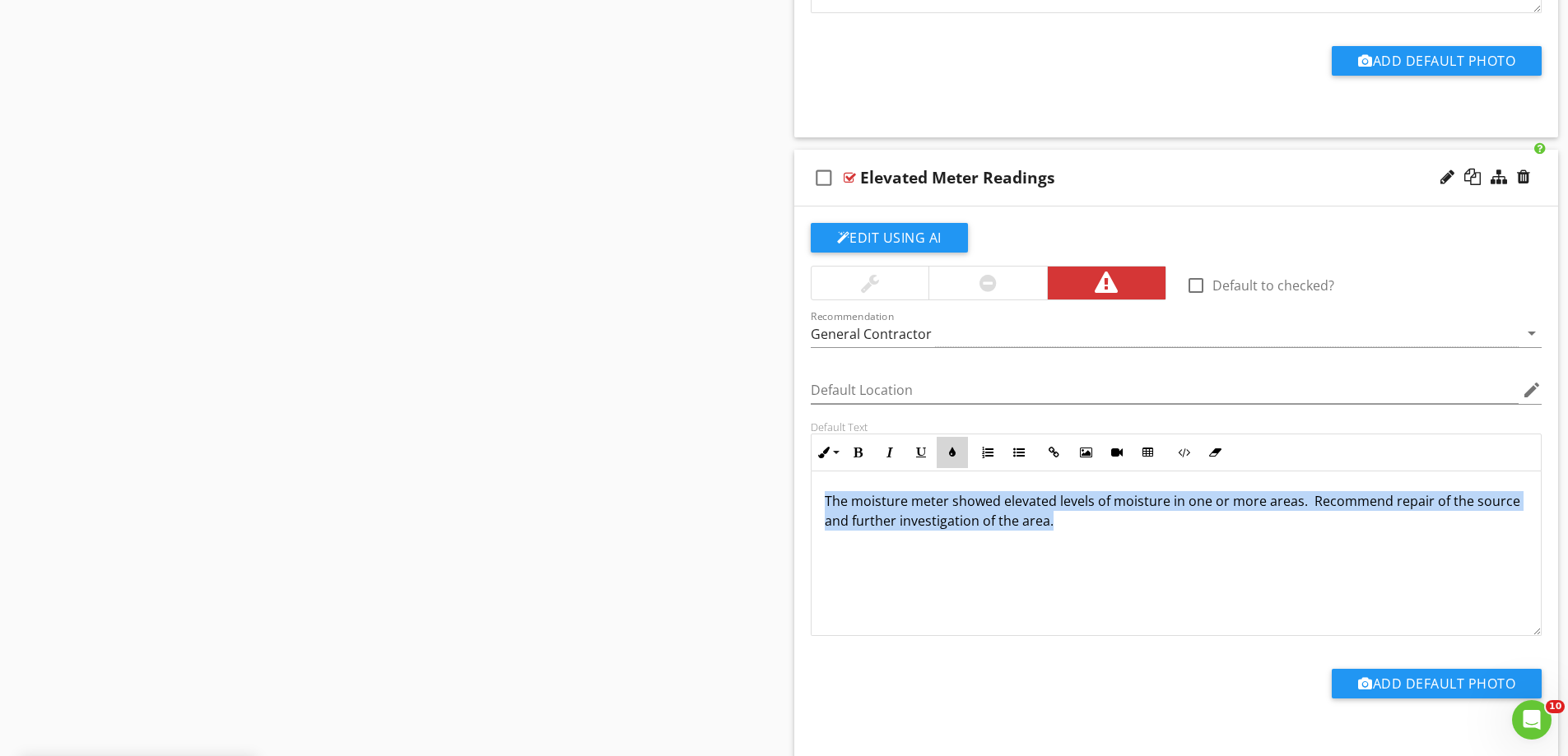
click at [953, 443] on button "Colors" at bounding box center [953, 452] width 32 height 32
type input "#F9890E"
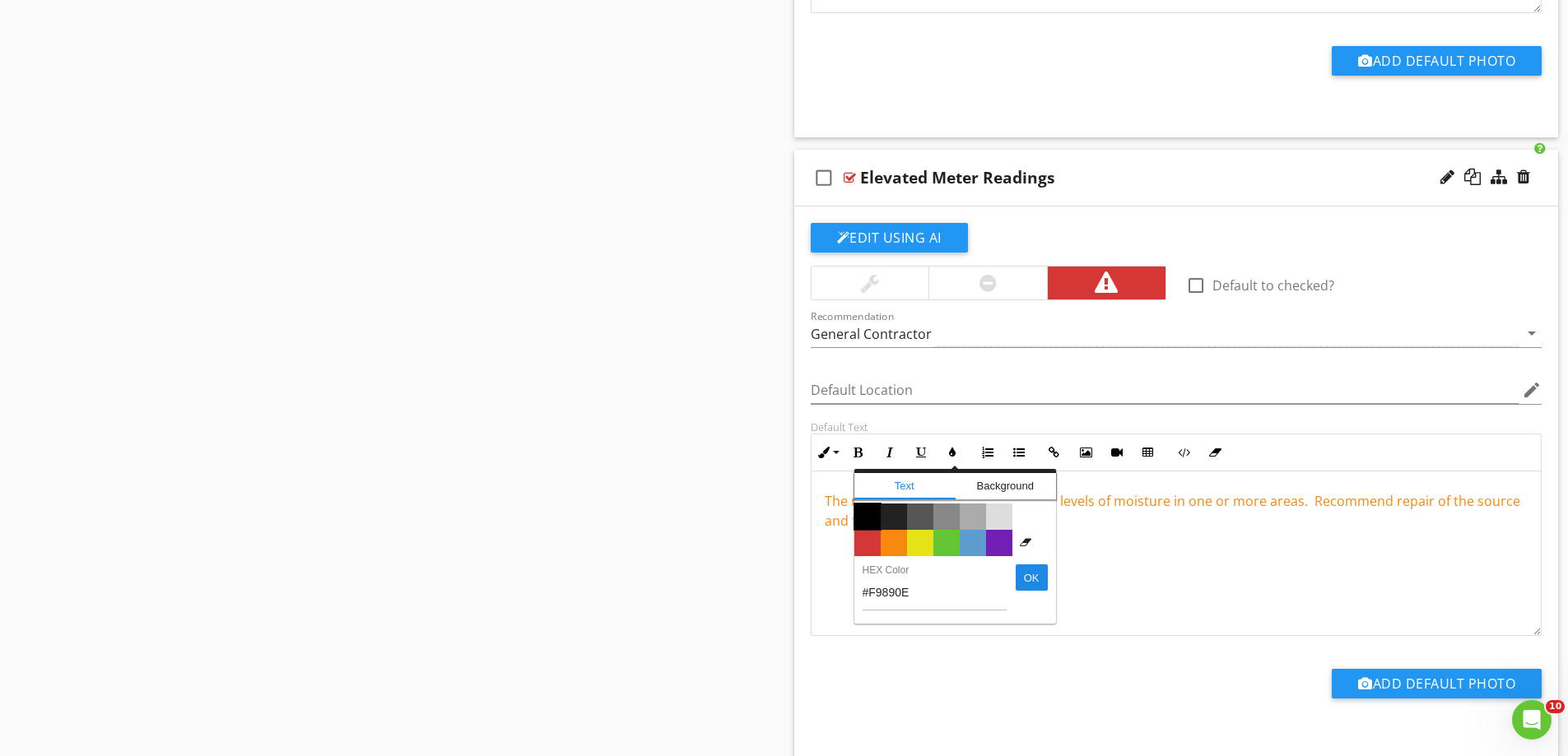
click at [862, 520] on span "Color #000000" at bounding box center [868, 517] width 26 height 26
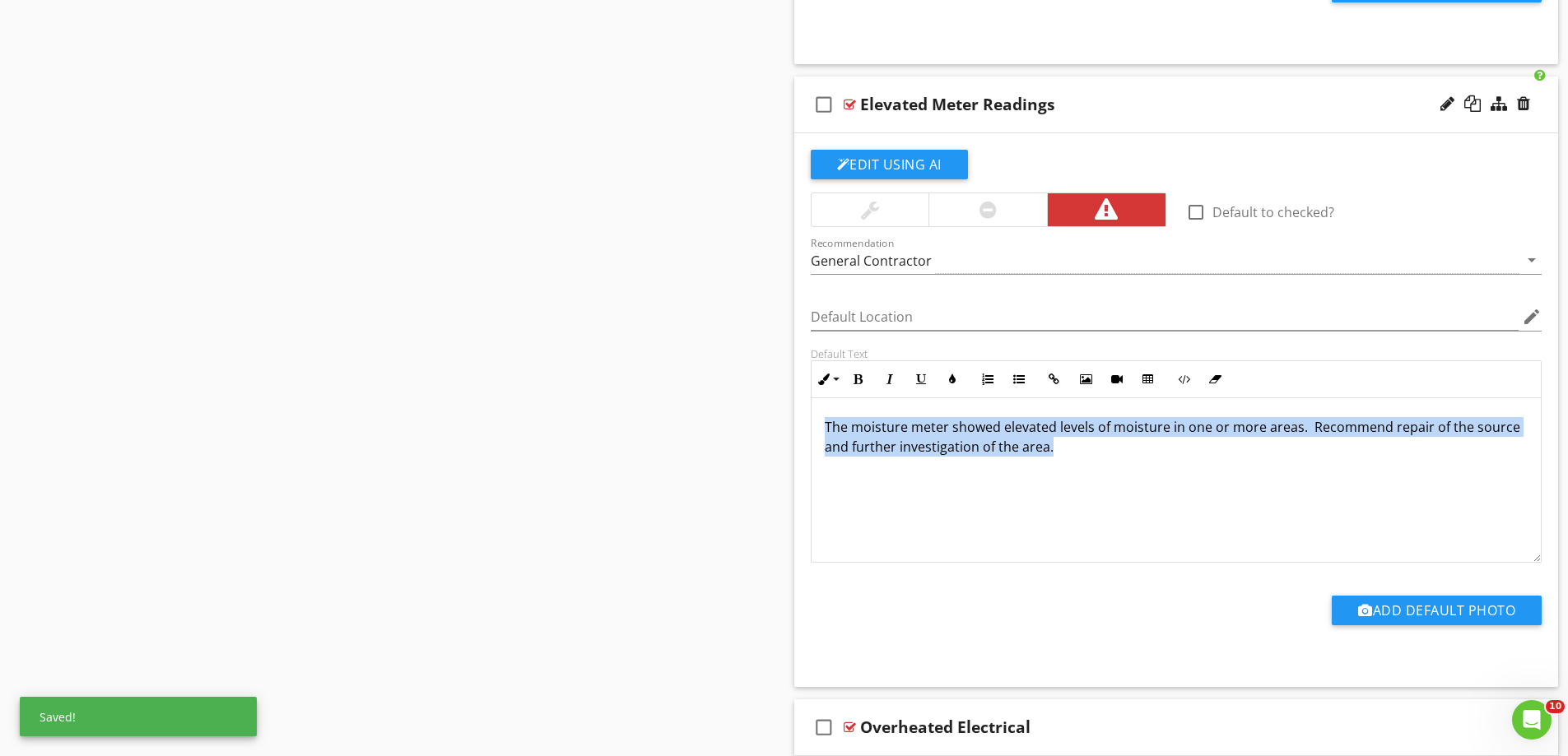
scroll to position [4371, 0]
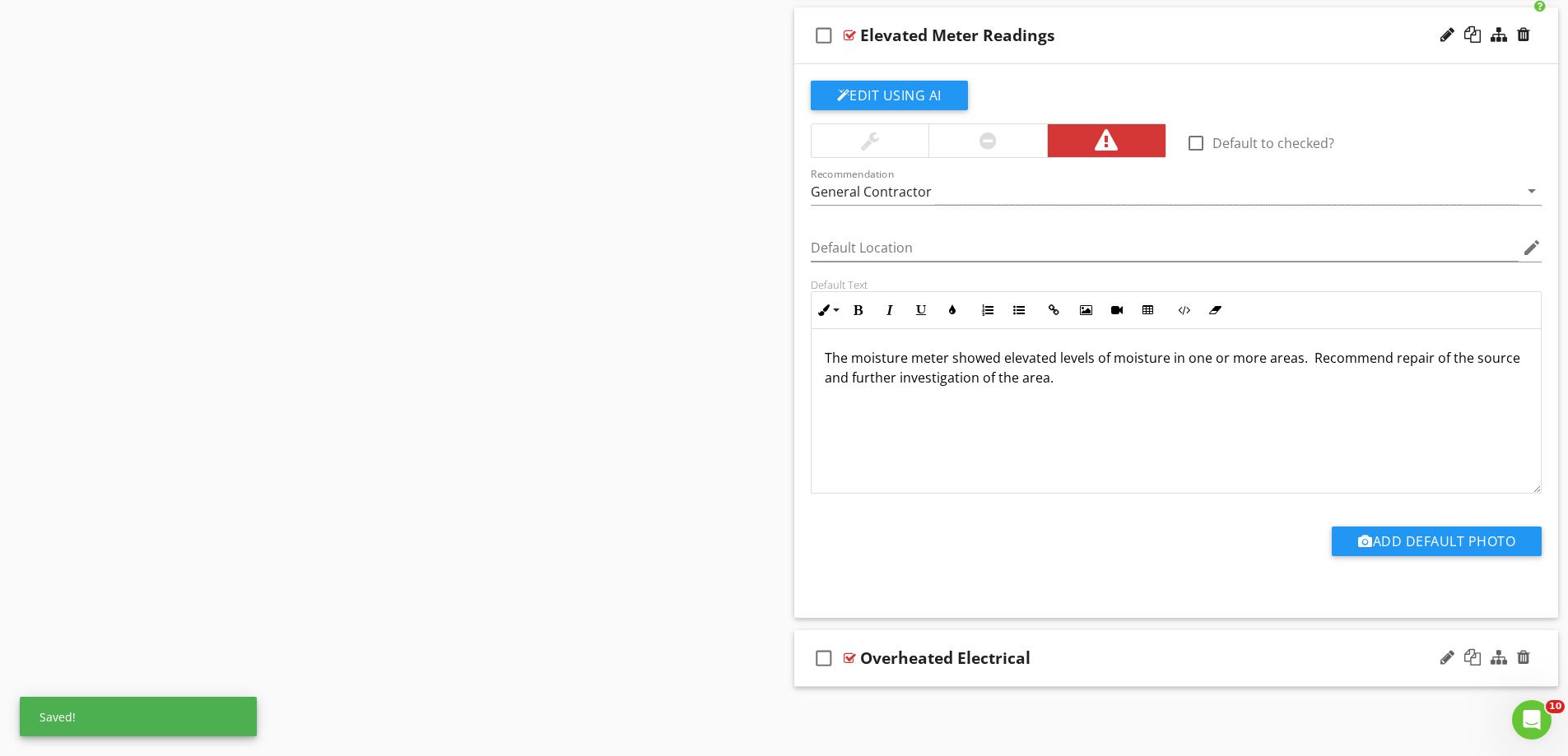
click at [915, 677] on div "check_box_outline_blank Overheated Electrical" at bounding box center [1176, 658] width 764 height 57
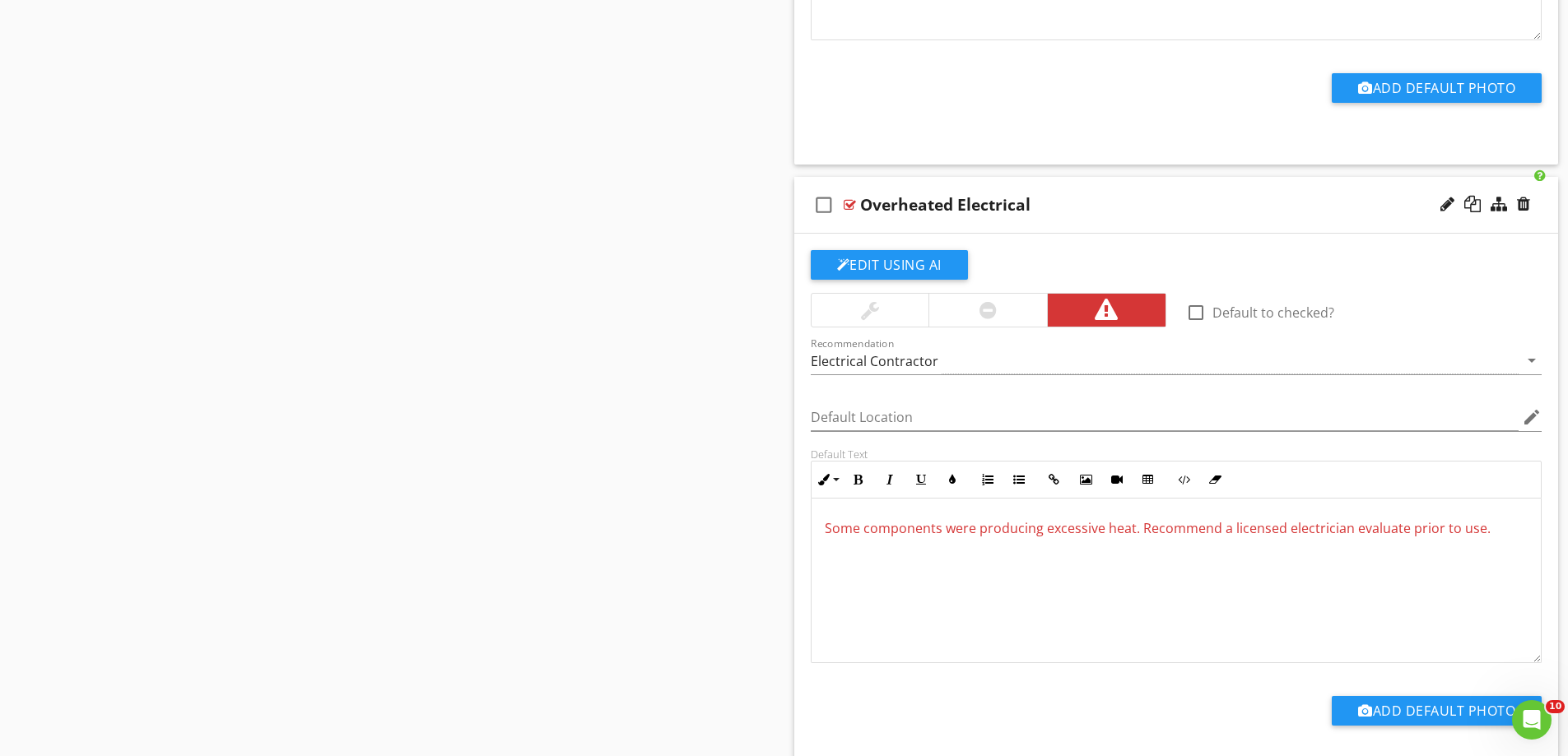
scroll to position [4924, 0]
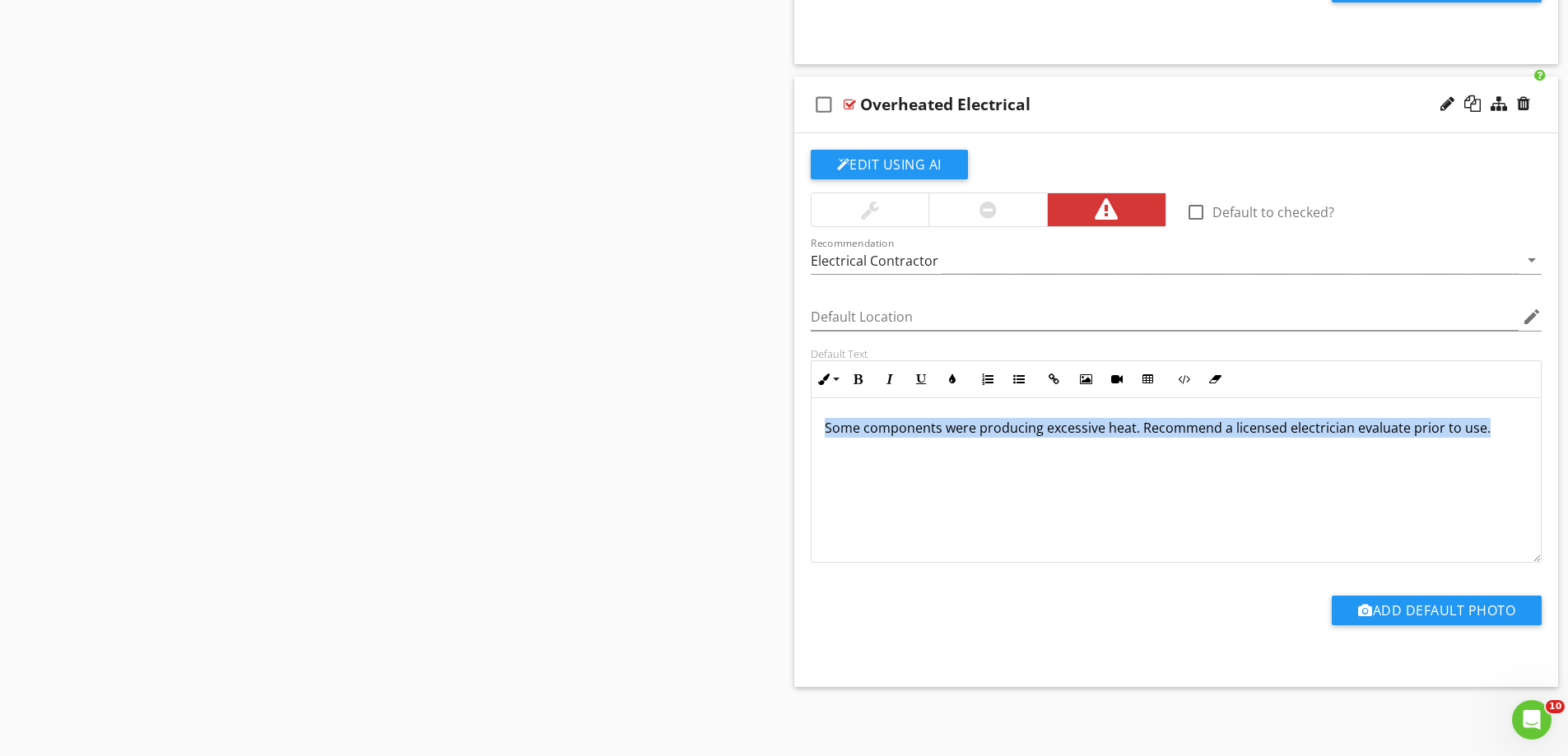
drag, startPoint x: 1489, startPoint y: 434, endPoint x: 765, endPoint y: 465, distance: 724.7
click at [955, 378] on icon "button" at bounding box center [953, 379] width 11 height 11
type input "#D53636"
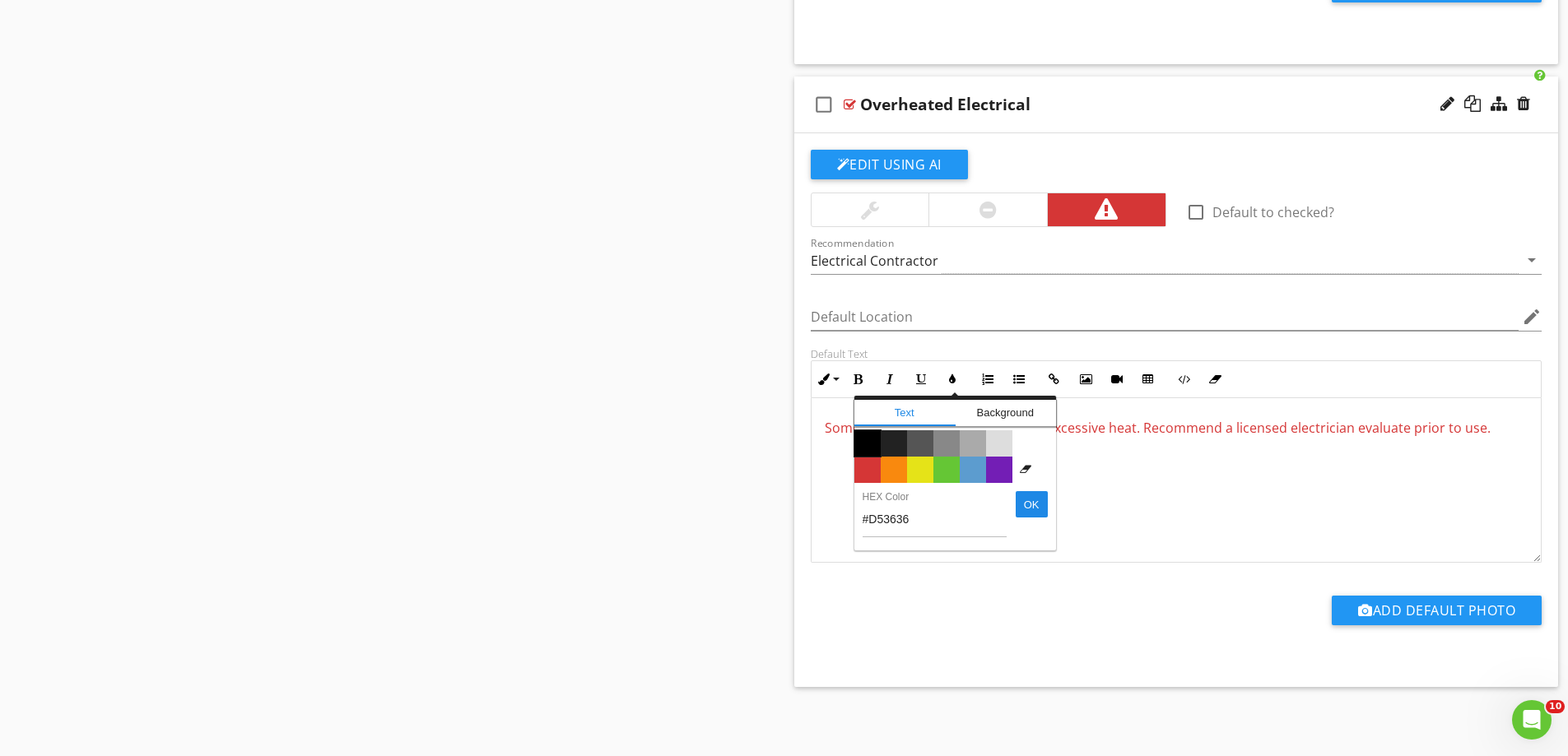
click at [865, 445] on span "Color #000000" at bounding box center [868, 443] width 26 height 26
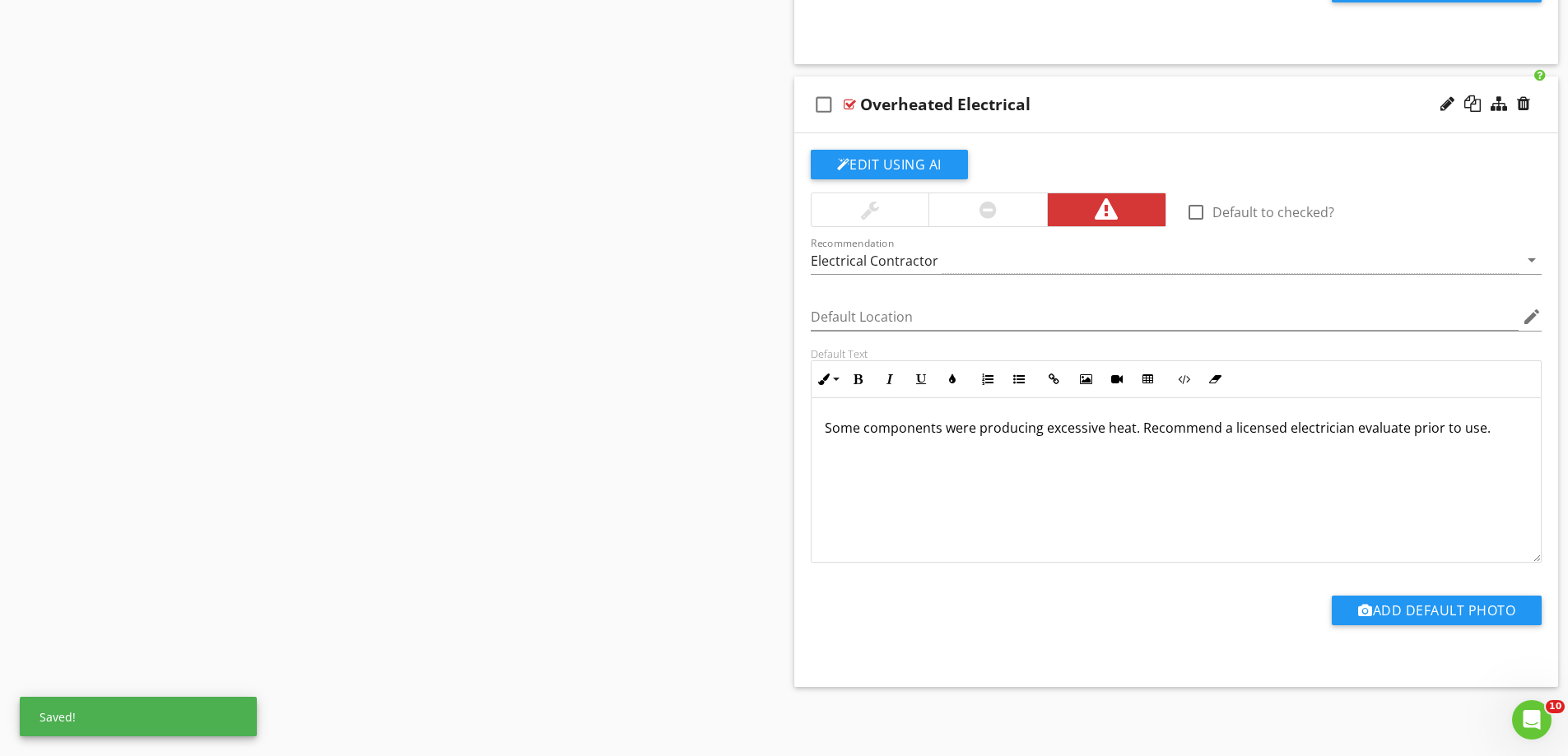
click at [1496, 433] on p "Some components were producing excessive heat. Recommend a licensed electrician…" at bounding box center [1177, 427] width 704 height 20
click at [991, 216] on div at bounding box center [988, 209] width 18 height 20
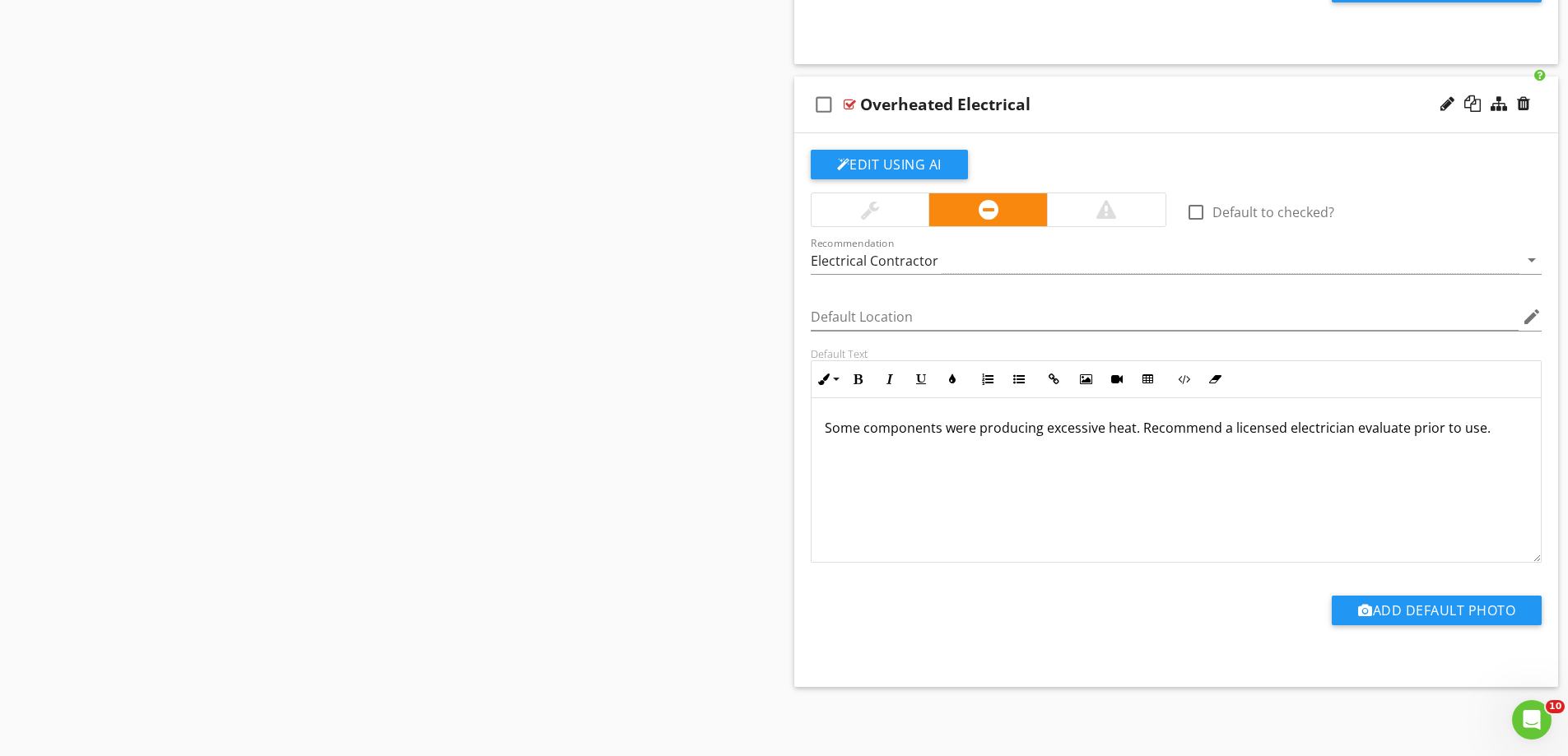
click at [1138, 430] on span "Some components were producing excessive heat. Recommend a licensed electrician…" at bounding box center [1157, 427] width 666 height 18
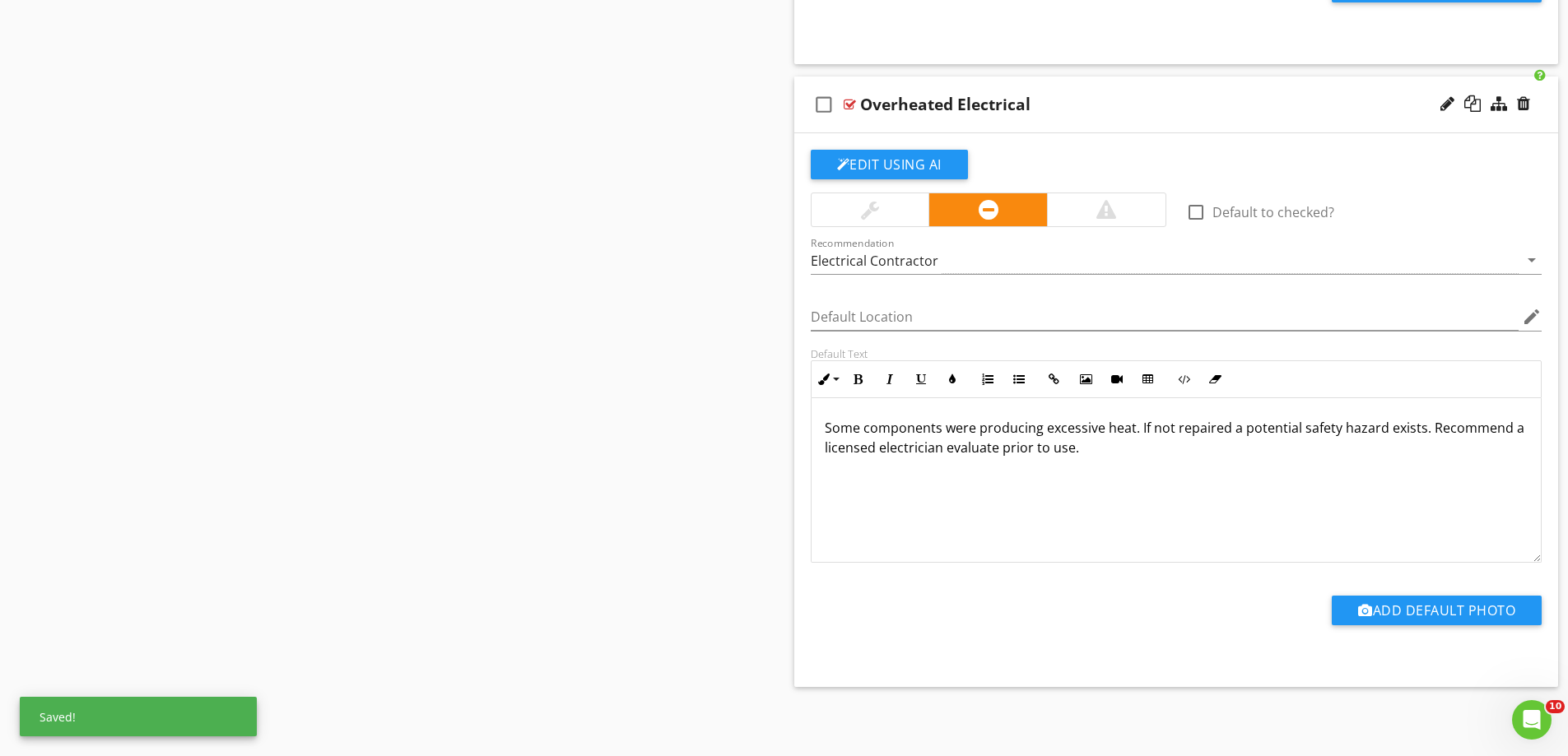
click at [1086, 455] on p "Some components were producing excessive heat. If not repaired a potential safe…" at bounding box center [1177, 438] width 704 height 39
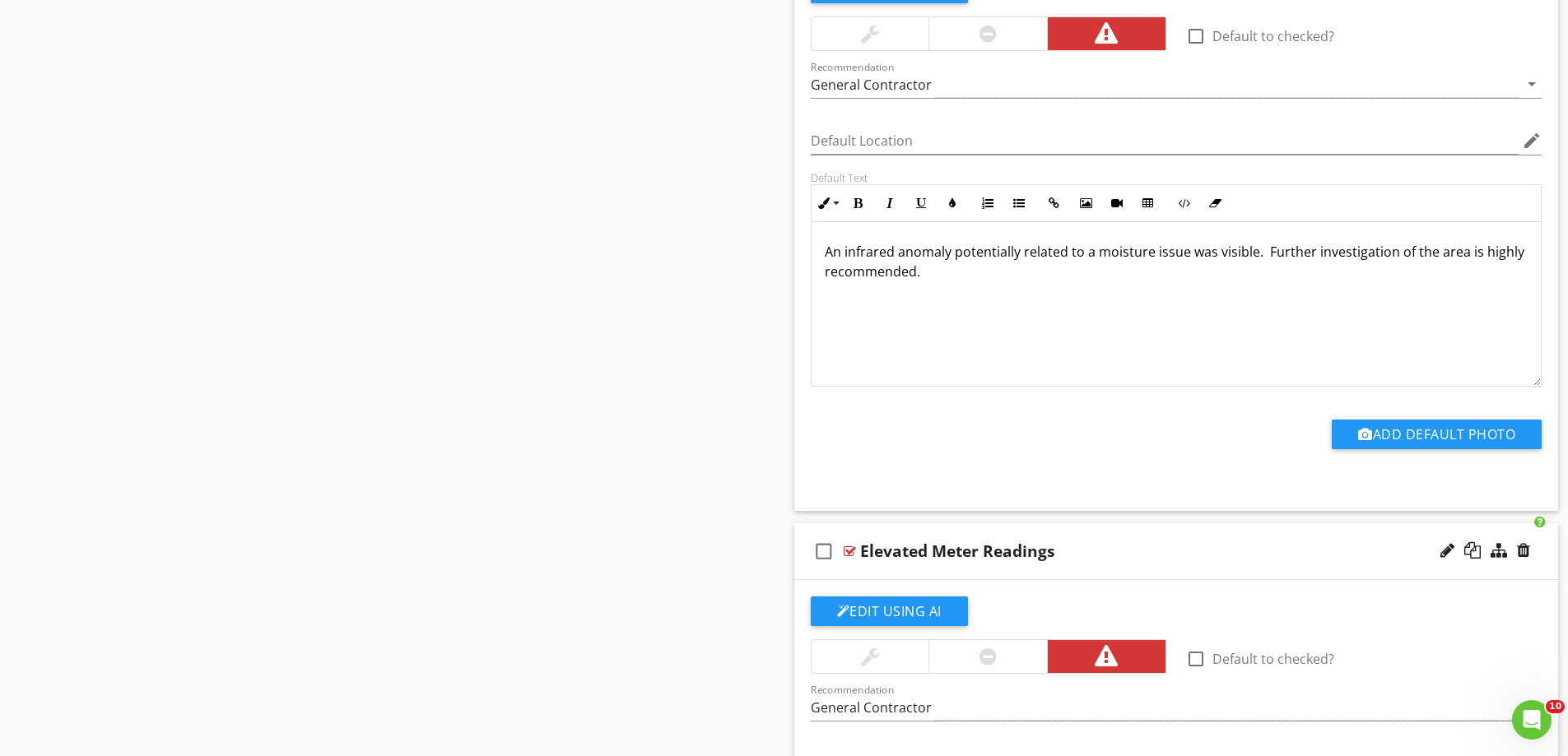
scroll to position [3691, 0]
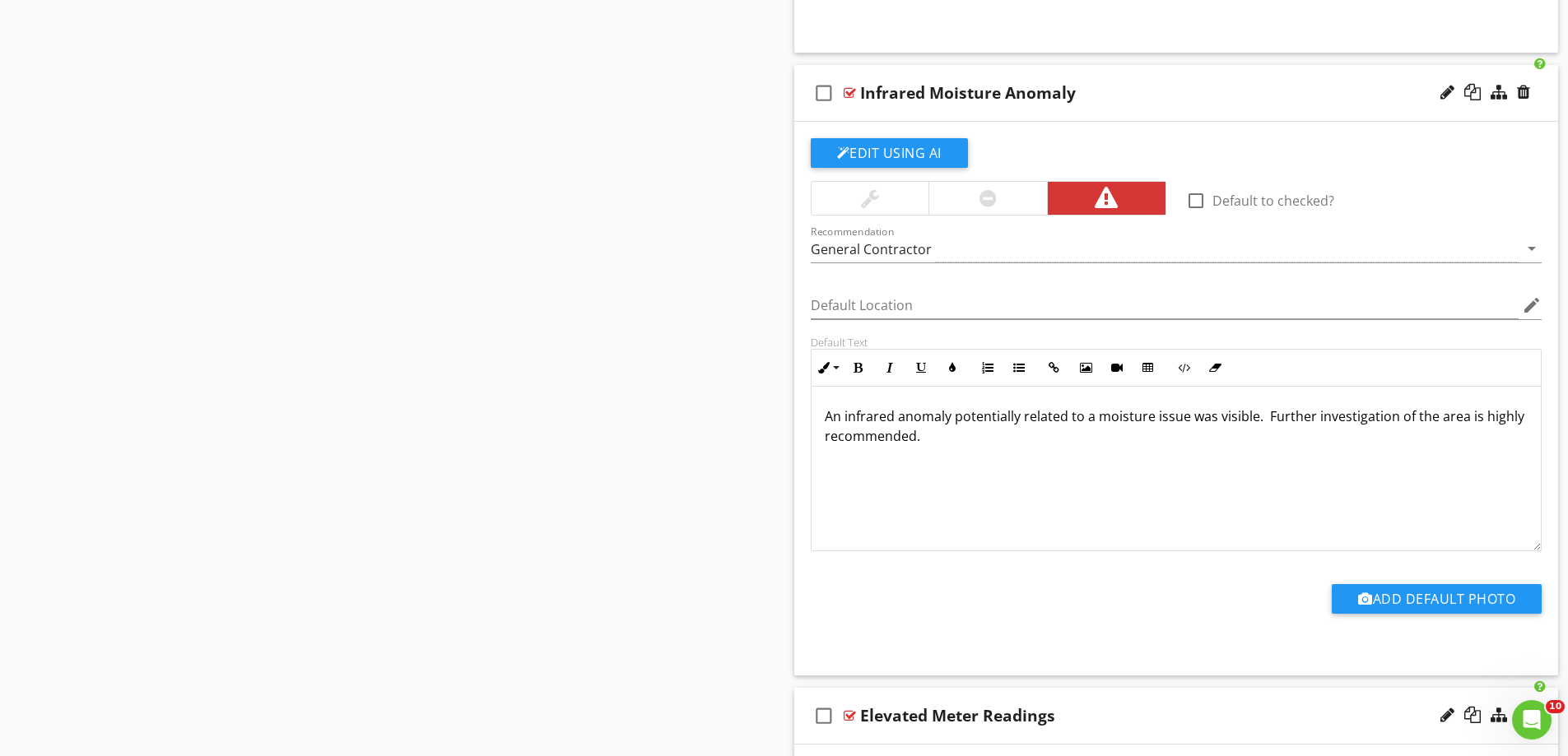
click at [1265, 419] on span "An infrared anomaly potentially related to a moisture issue was visible. Furthe…" at bounding box center [1174, 426] width 699 height 38
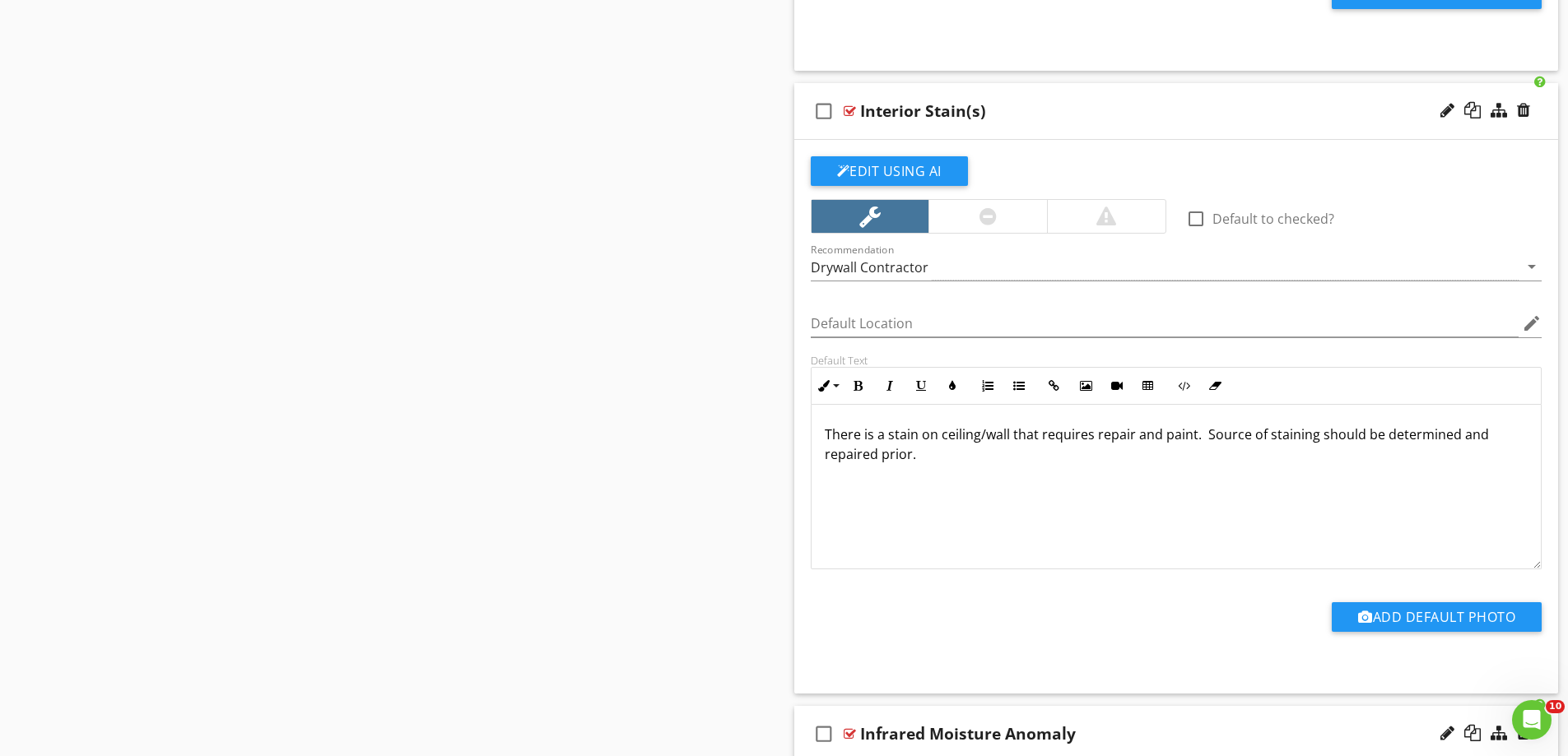
scroll to position [3031, 0]
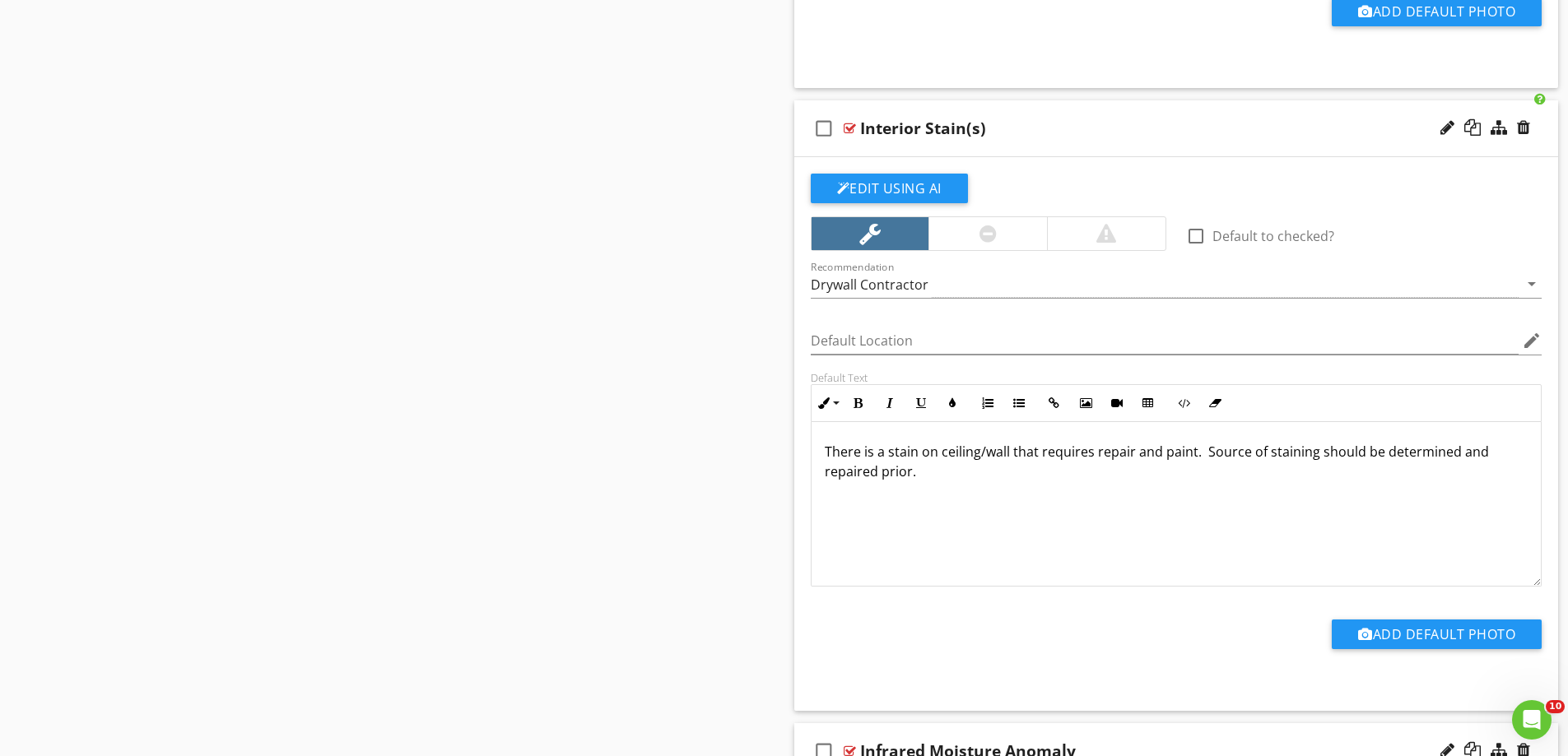
click at [963, 479] on p "There is a stain on ceiling/wall that requires repair and paint. Source of stai…" at bounding box center [1177, 462] width 704 height 39
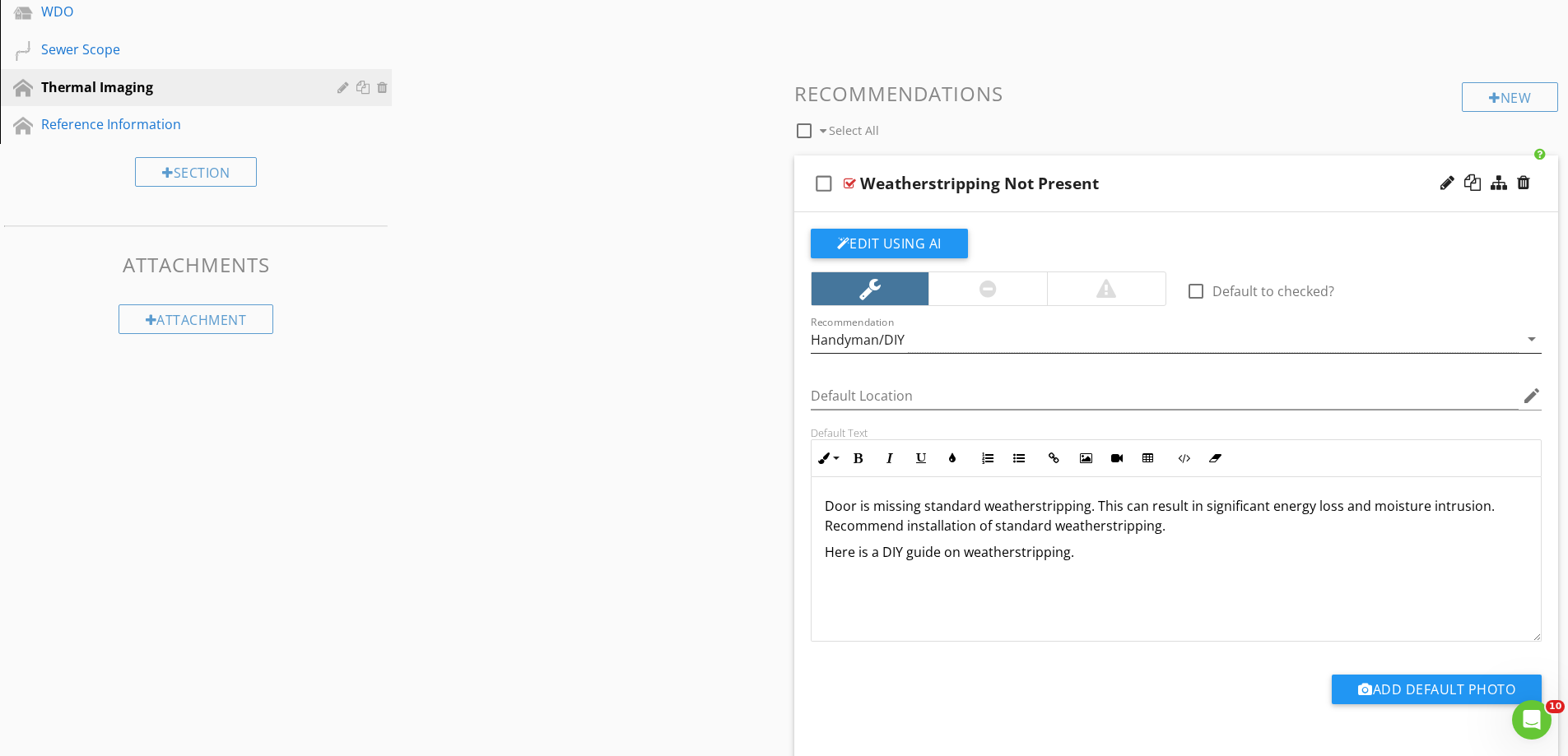
scroll to position [480, 0]
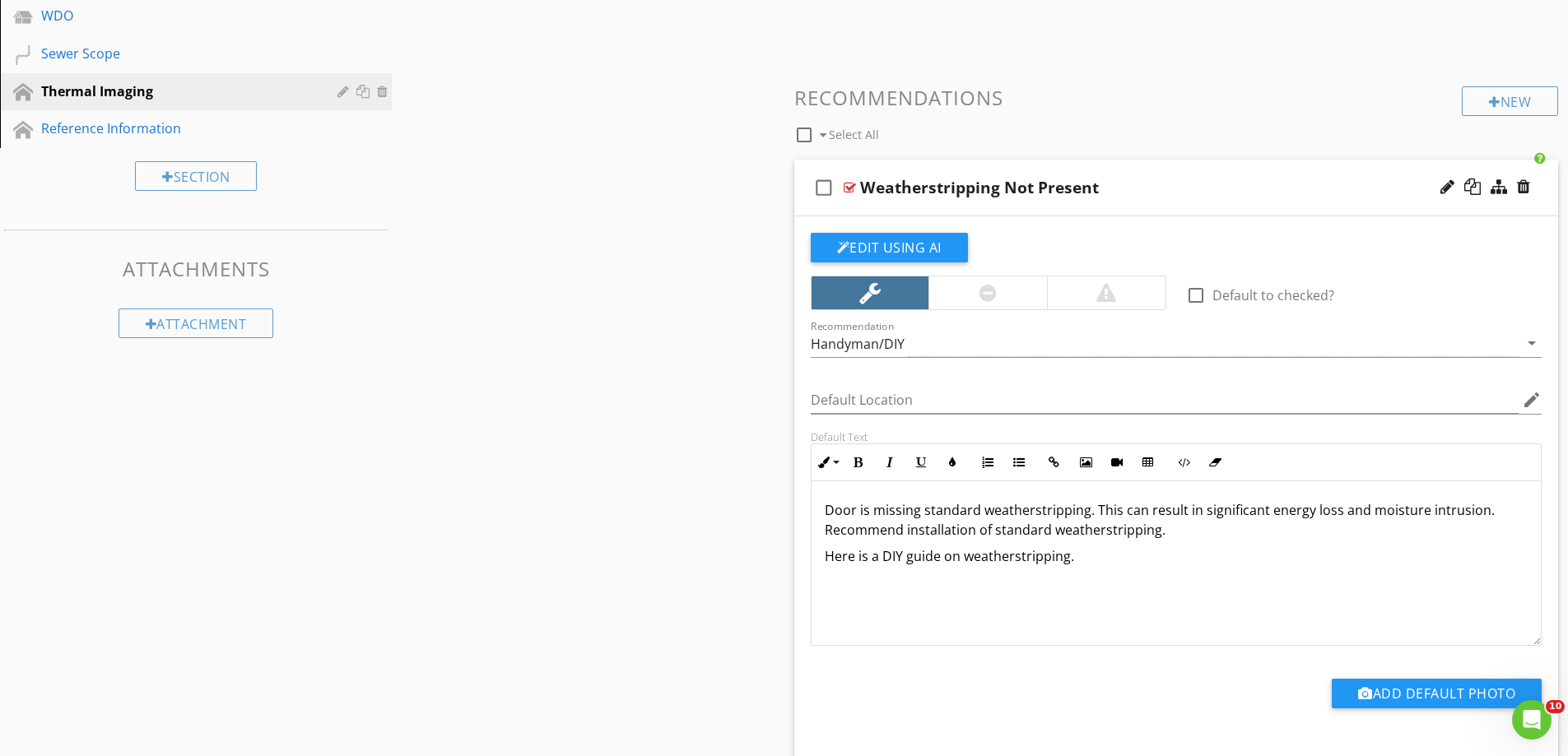
click at [1109, 295] on div at bounding box center [1105, 292] width 20 height 20
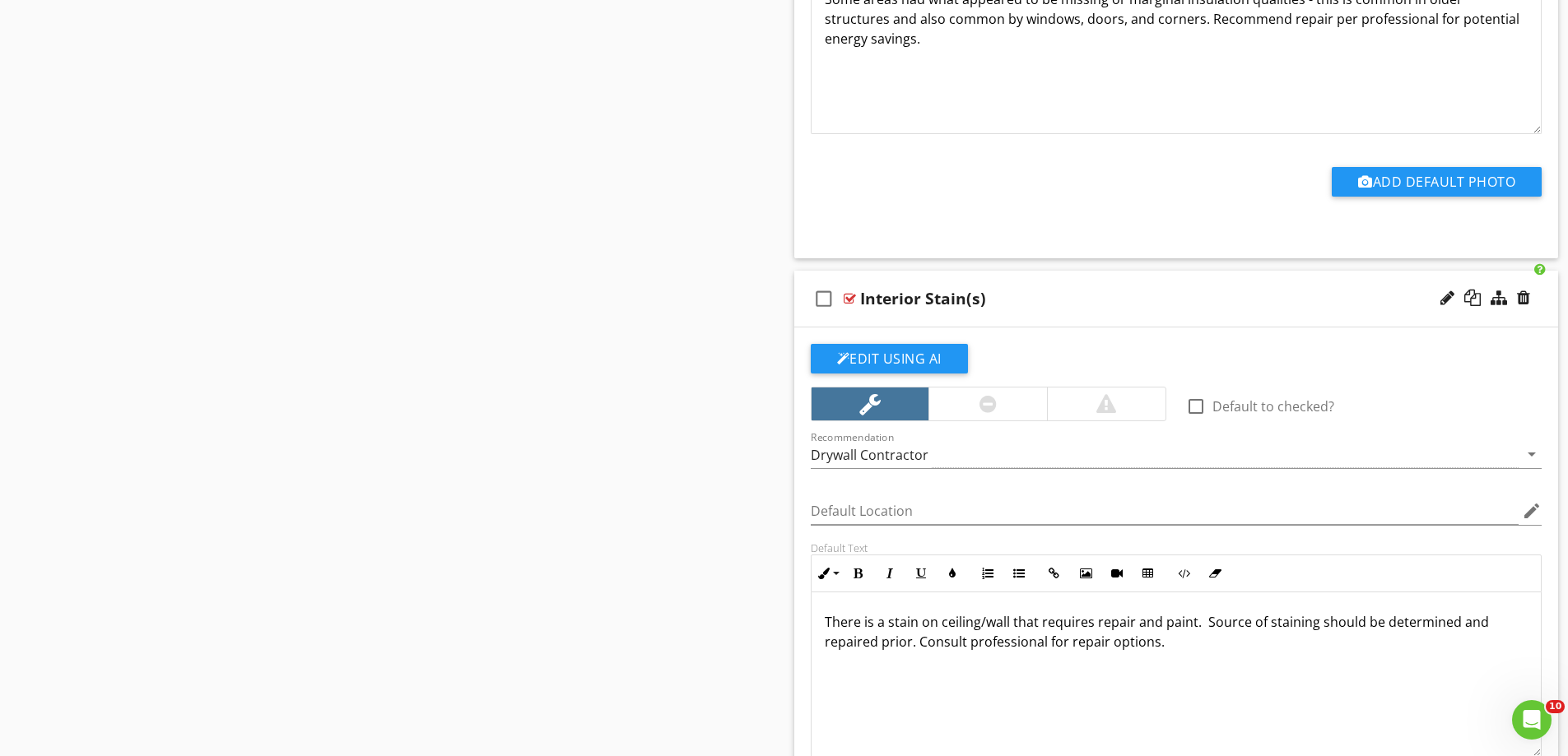
scroll to position [2963, 0]
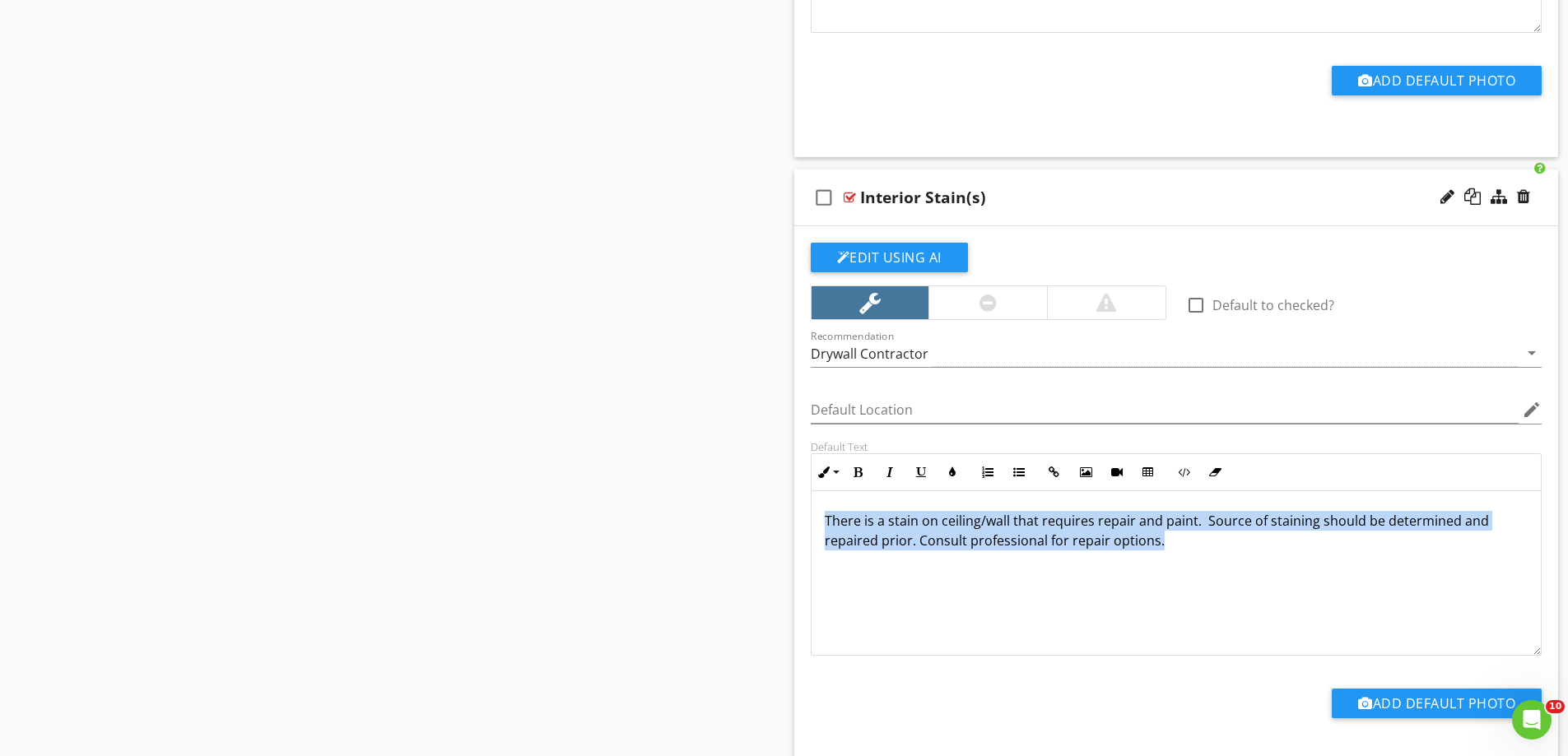
drag, startPoint x: 1197, startPoint y: 547, endPoint x: 799, endPoint y: 517, distance: 399.1
click at [799, 517] on div "Edit Using AI check_box_outline_blank Default to checked? Recommendation Drywal…" at bounding box center [1176, 503] width 764 height 554
copy span "There is a stain on ceiling/wall that requires repair and paint. Source of stai…"
click at [1153, 543] on span "There is a stain on ceiling/wall that requires repair and paint. Source of stai…" at bounding box center [1156, 531] width 664 height 38
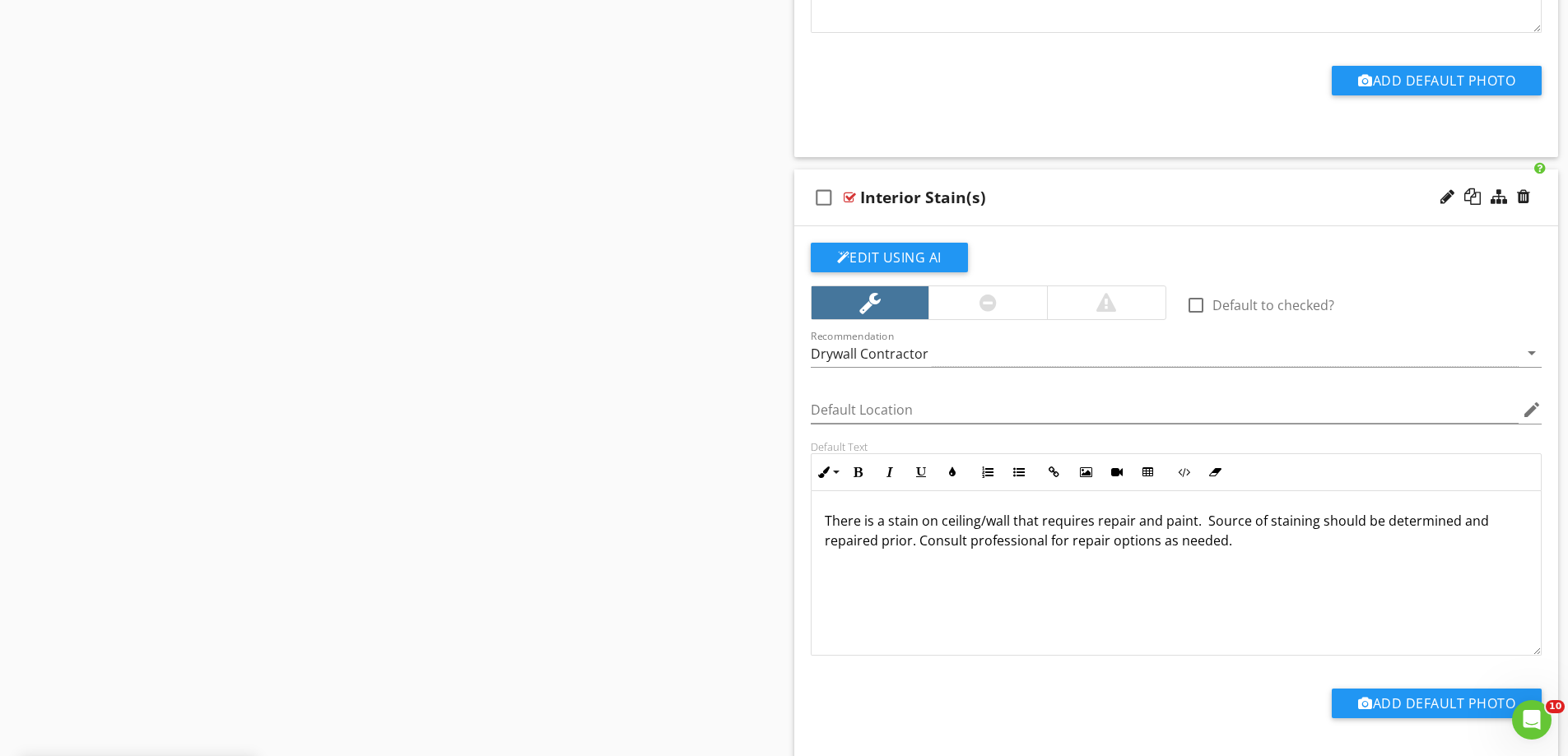
click at [1264, 546] on p "There is a stain on ceiling/wall that requires repair and paint. Source of stai…" at bounding box center [1177, 531] width 704 height 39
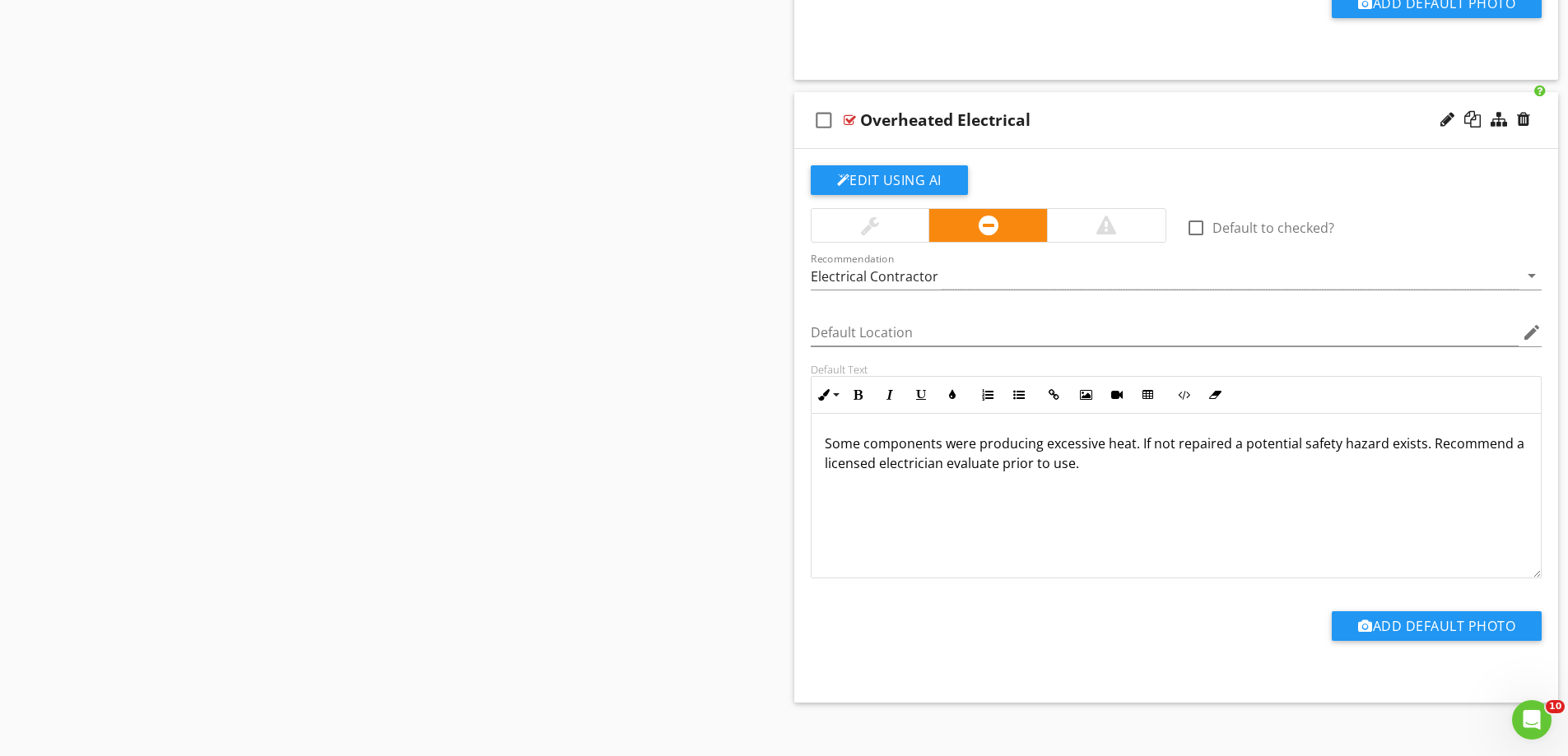
scroll to position [4924, 0]
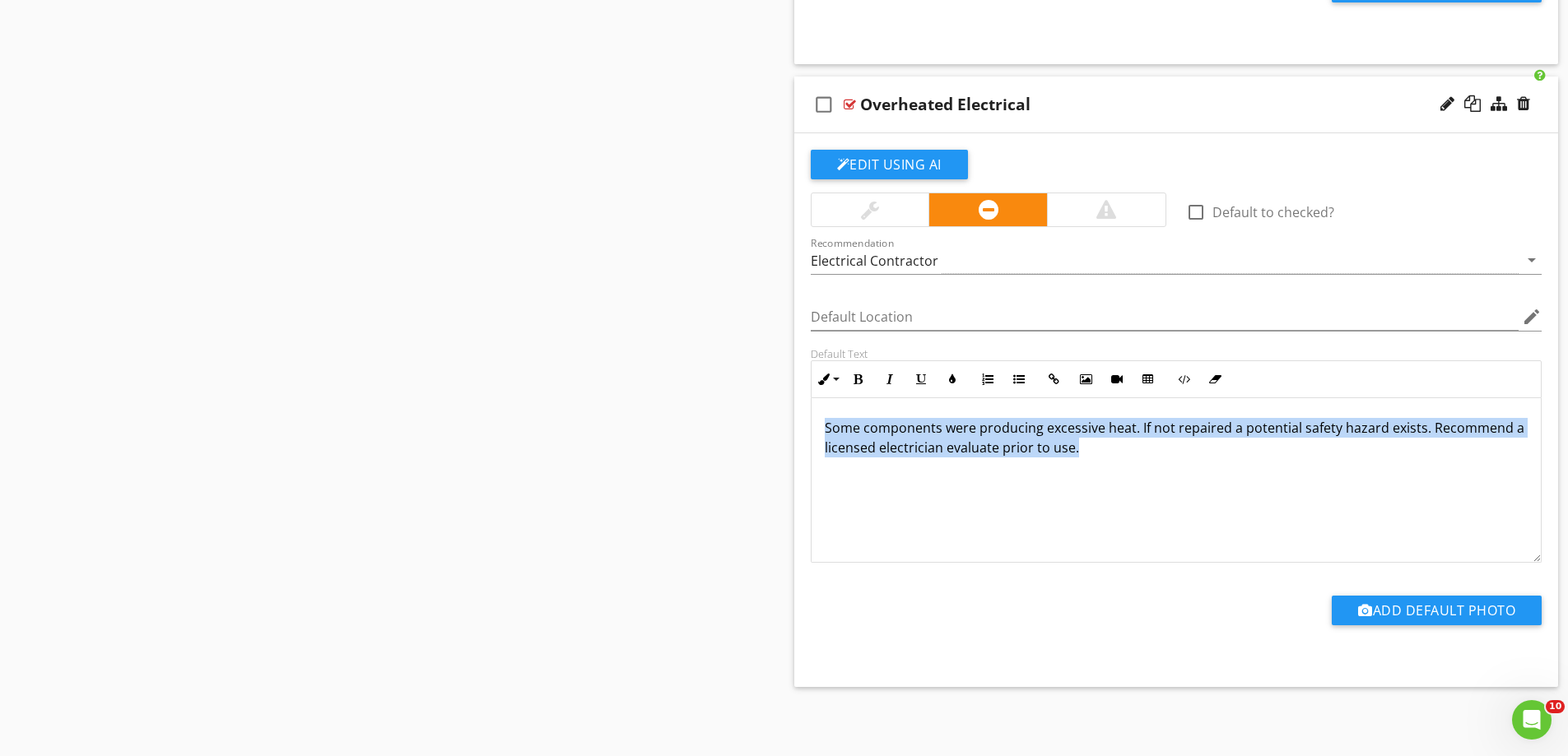
drag, startPoint x: 1111, startPoint y: 452, endPoint x: 723, endPoint y: 380, distance: 394.6
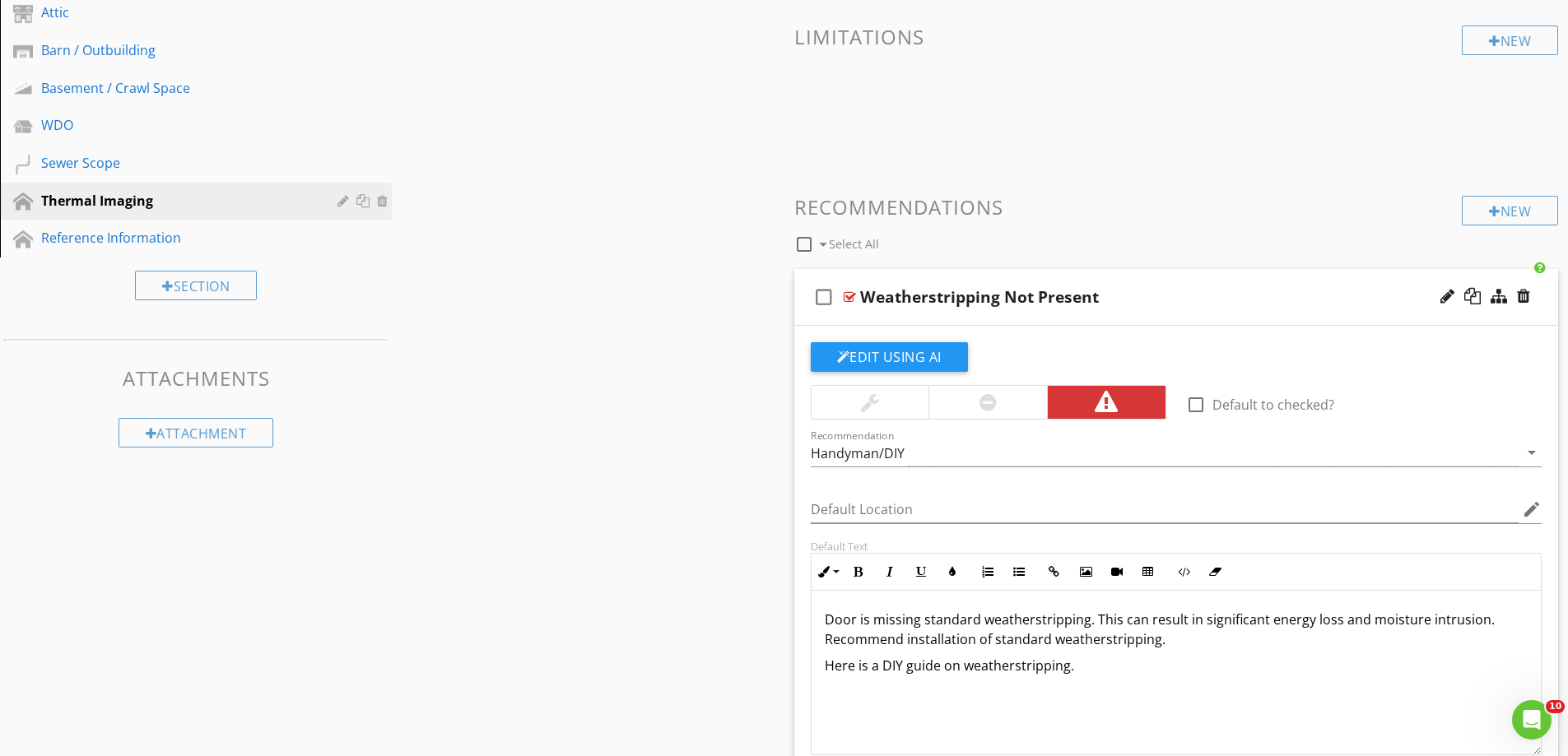
scroll to position [412, 0]
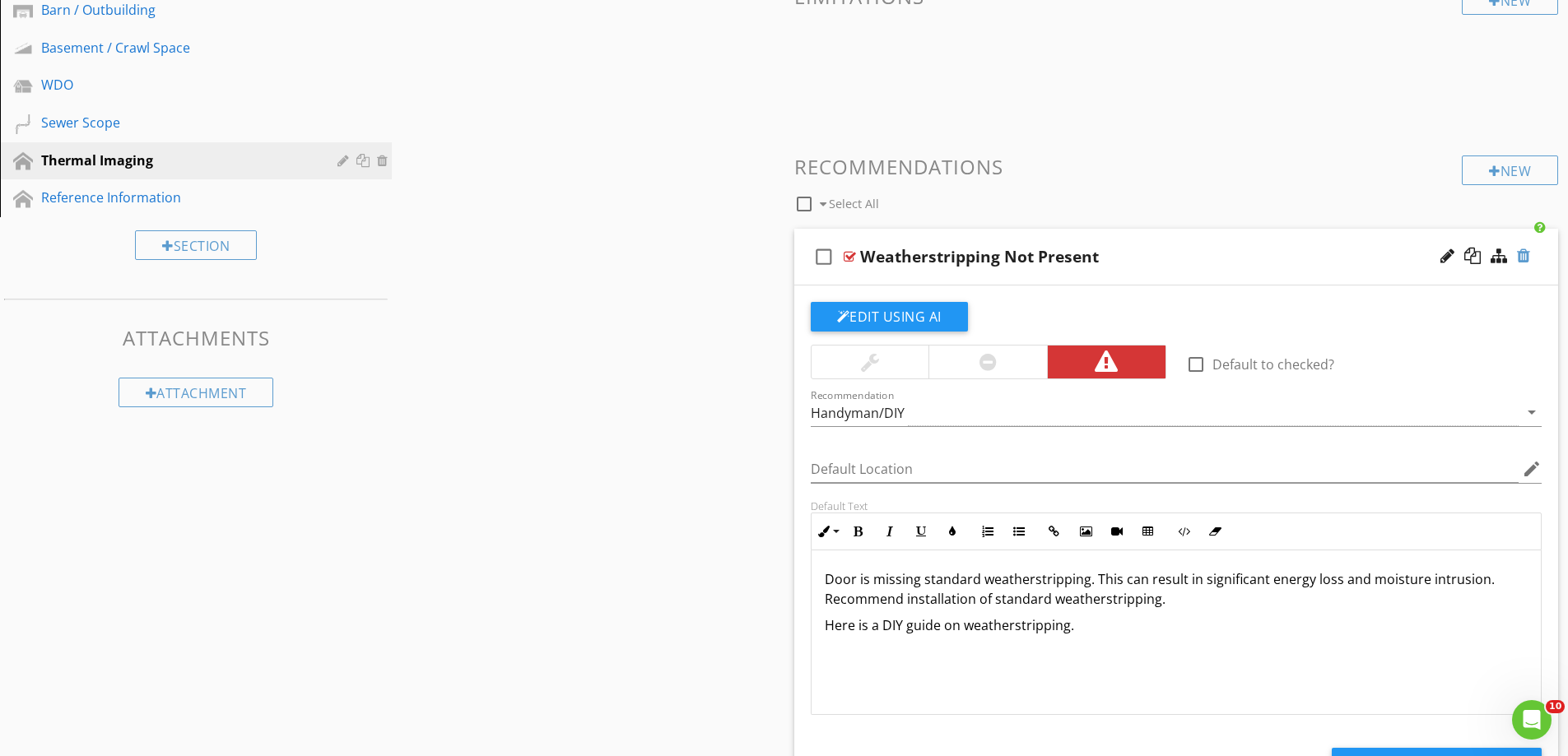
click at [1527, 255] on div at bounding box center [1523, 256] width 13 height 17
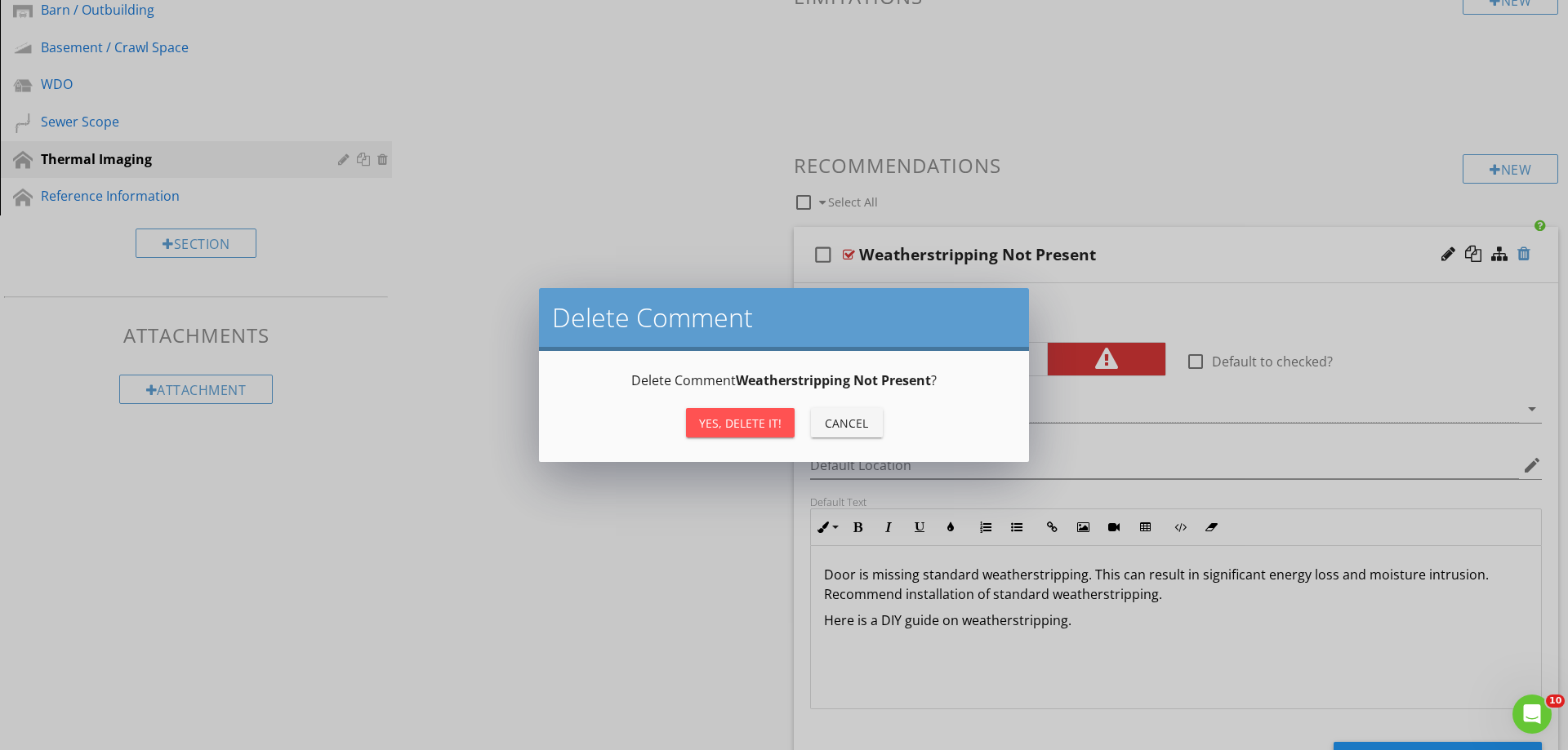
type textarea "<p><span style="color: rgb(0, 0, 0);">Door is missing standard weatherstripping…"
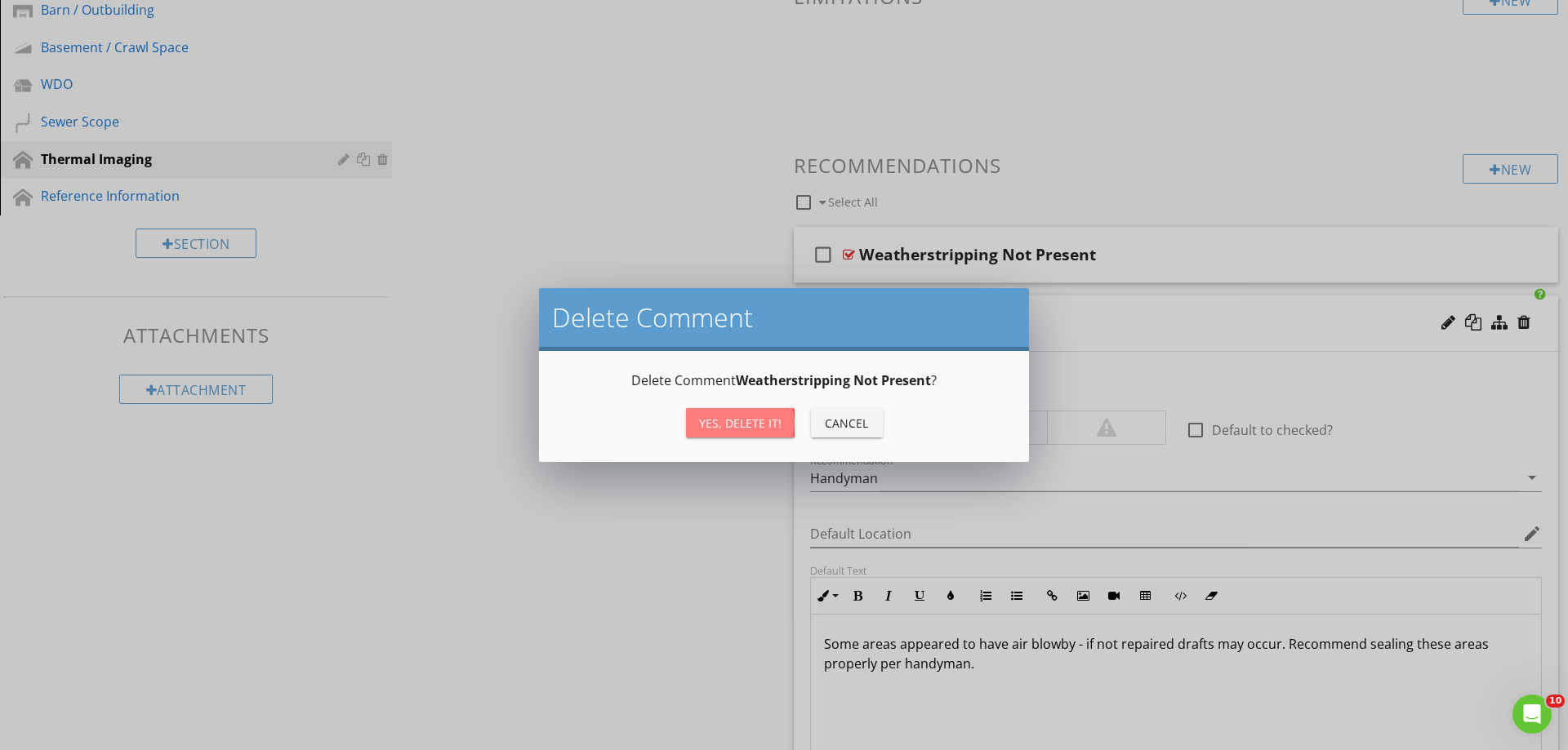
click at [760, 421] on div "Yes, Delete it!" at bounding box center [740, 423] width 82 height 18
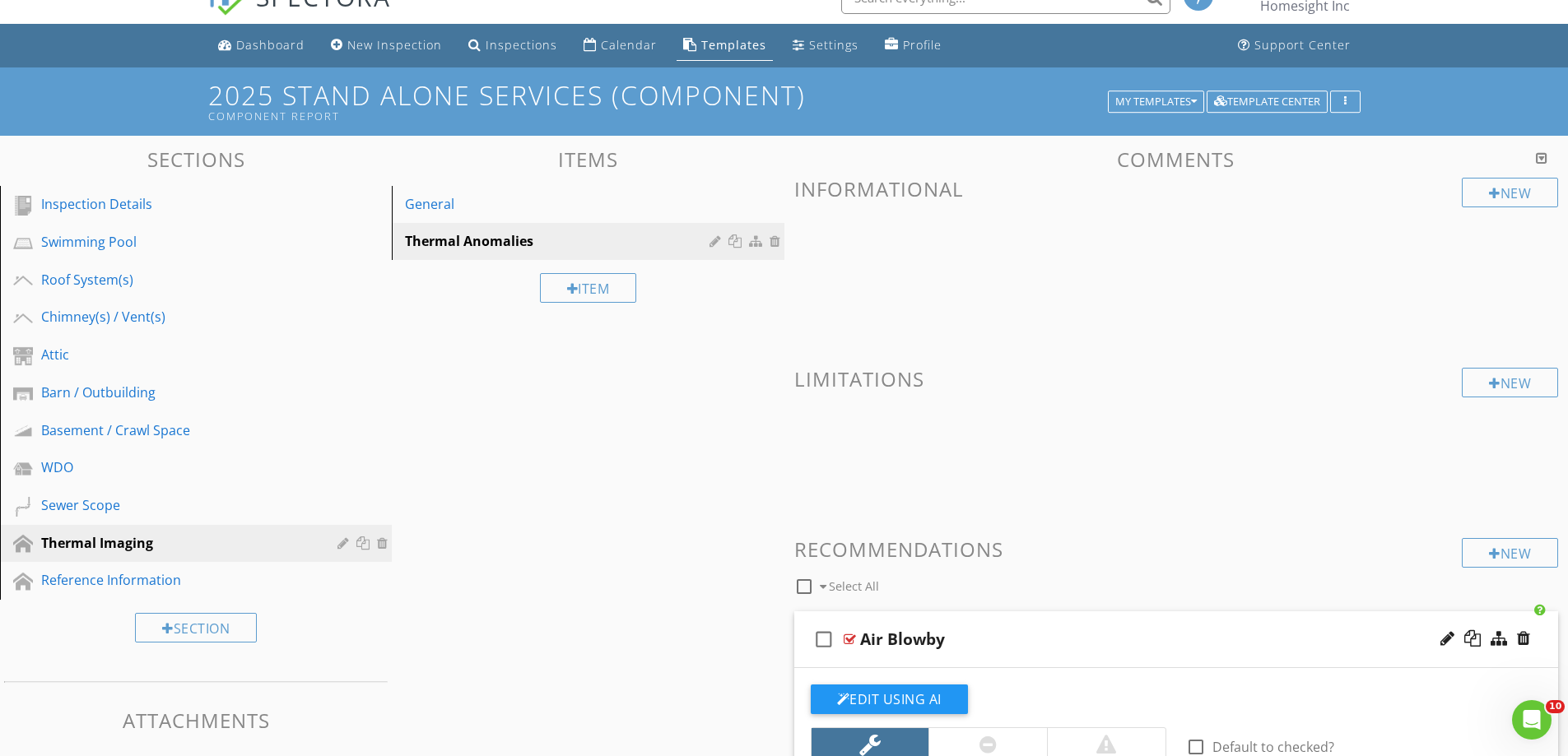
scroll to position [0, 0]
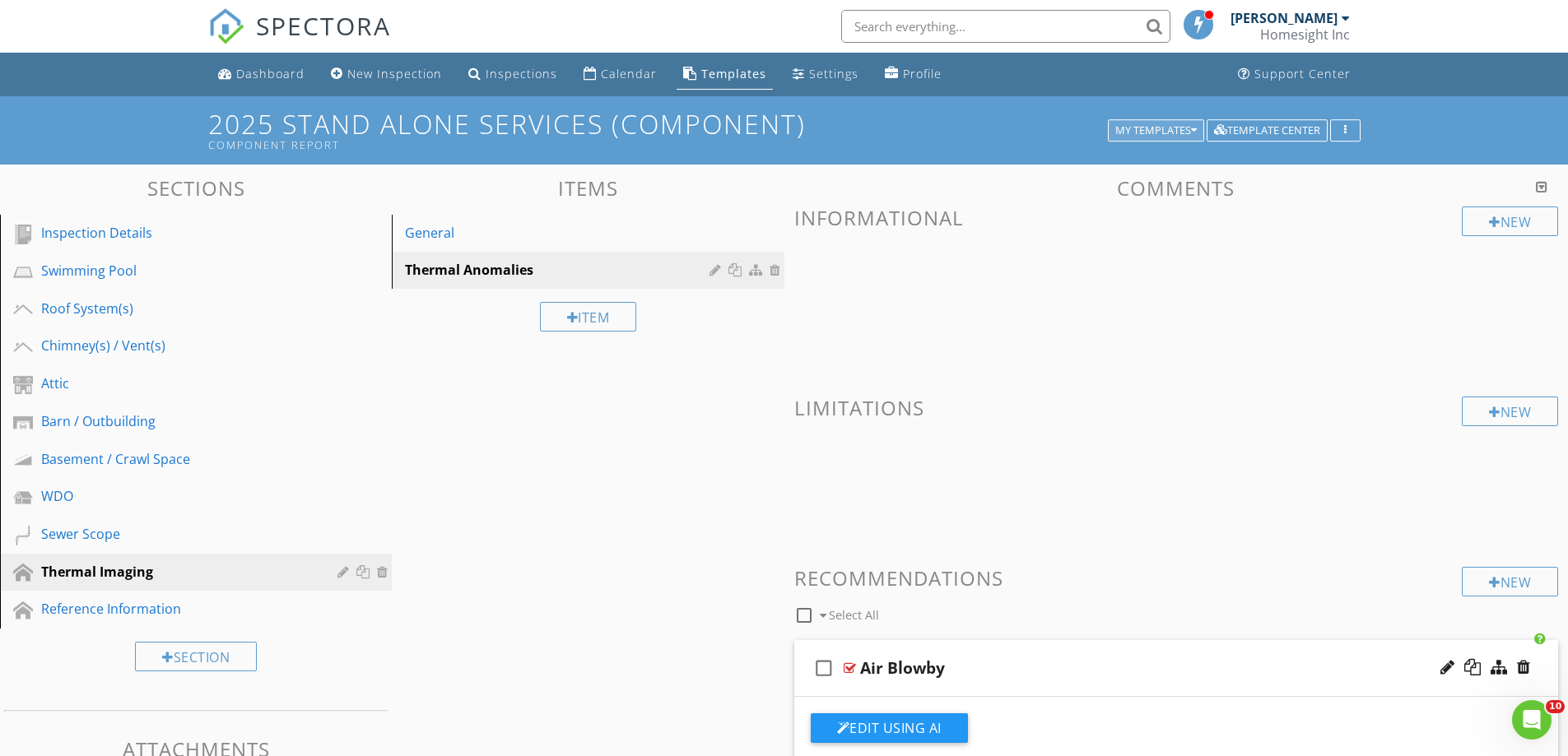
click at [1129, 126] on div "My Templates" at bounding box center [1156, 130] width 82 height 11
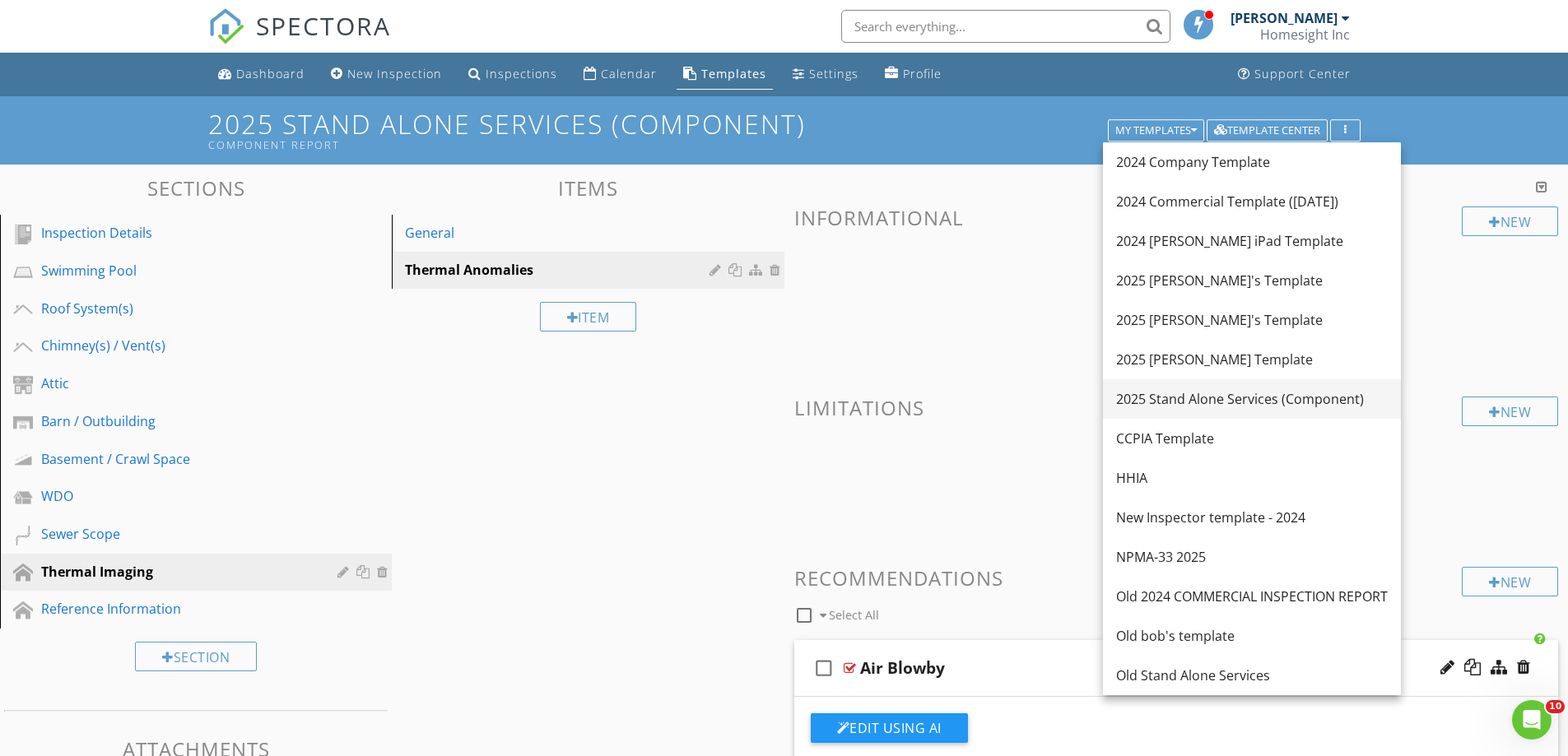
click at [1168, 396] on div "2025 Stand Alone Services (Component)" at bounding box center [1252, 398] width 272 height 20
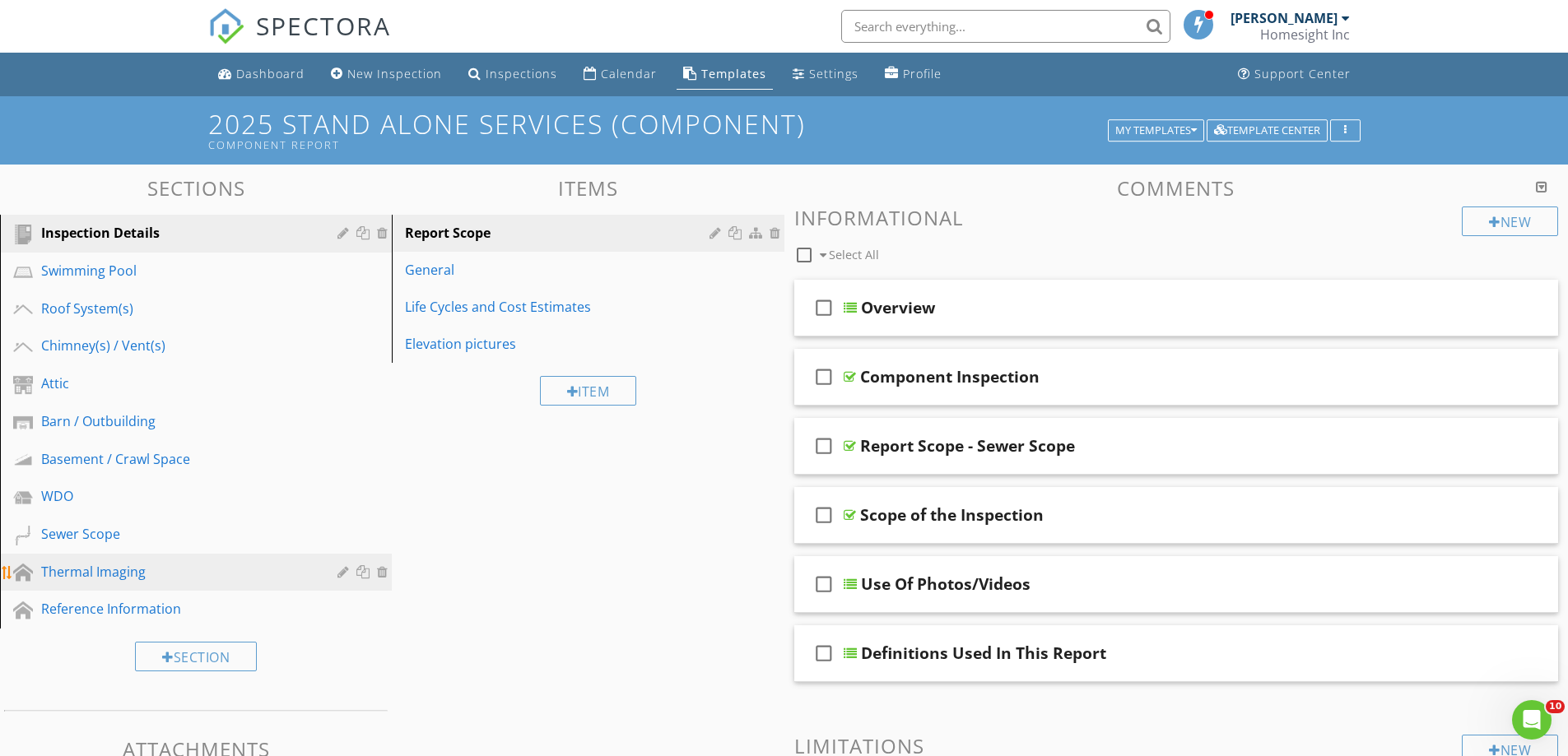
click at [84, 572] on div "Thermal Imaging" at bounding box center [177, 572] width 273 height 20
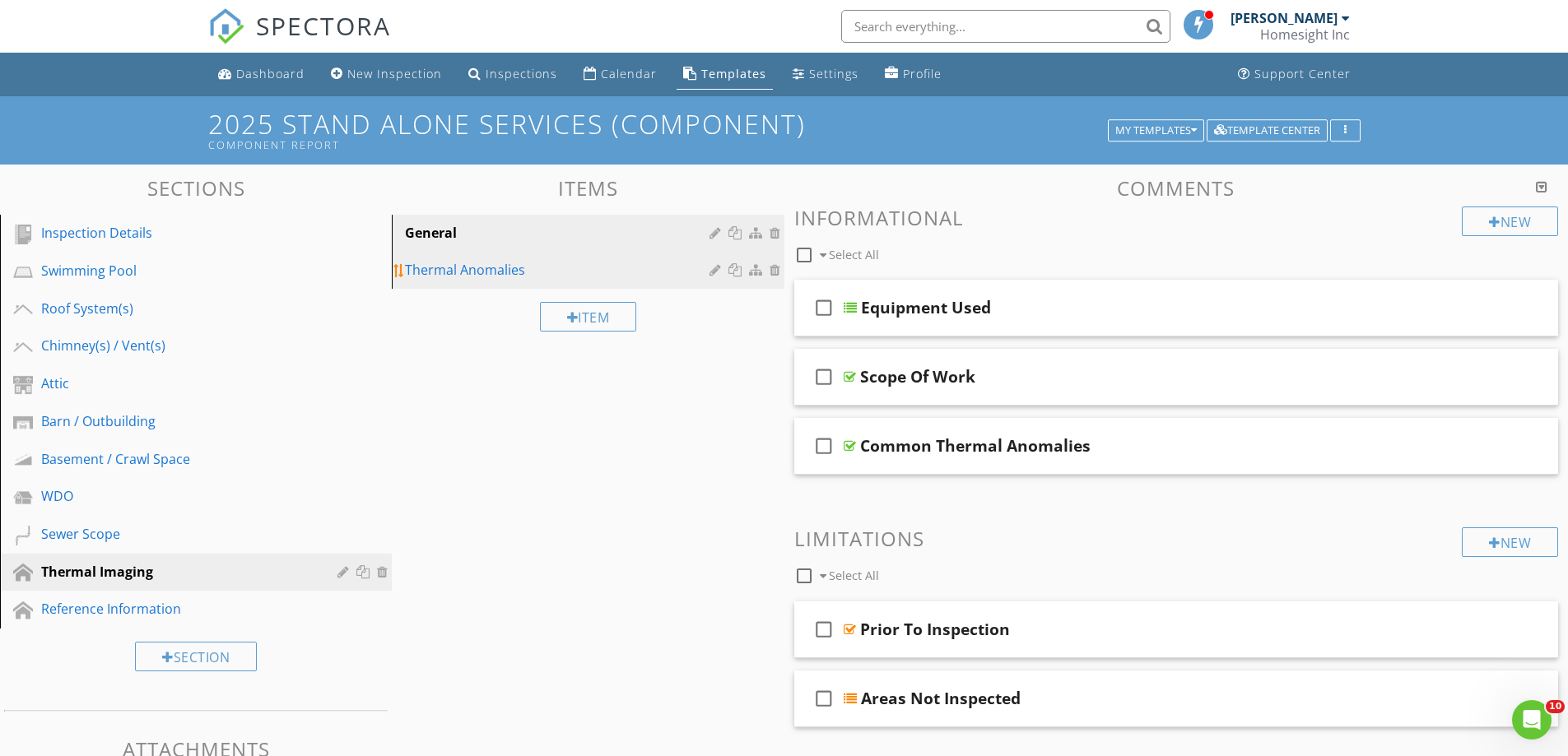
click at [407, 274] on div "Thermal Anomalies" at bounding box center [559, 269] width 308 height 20
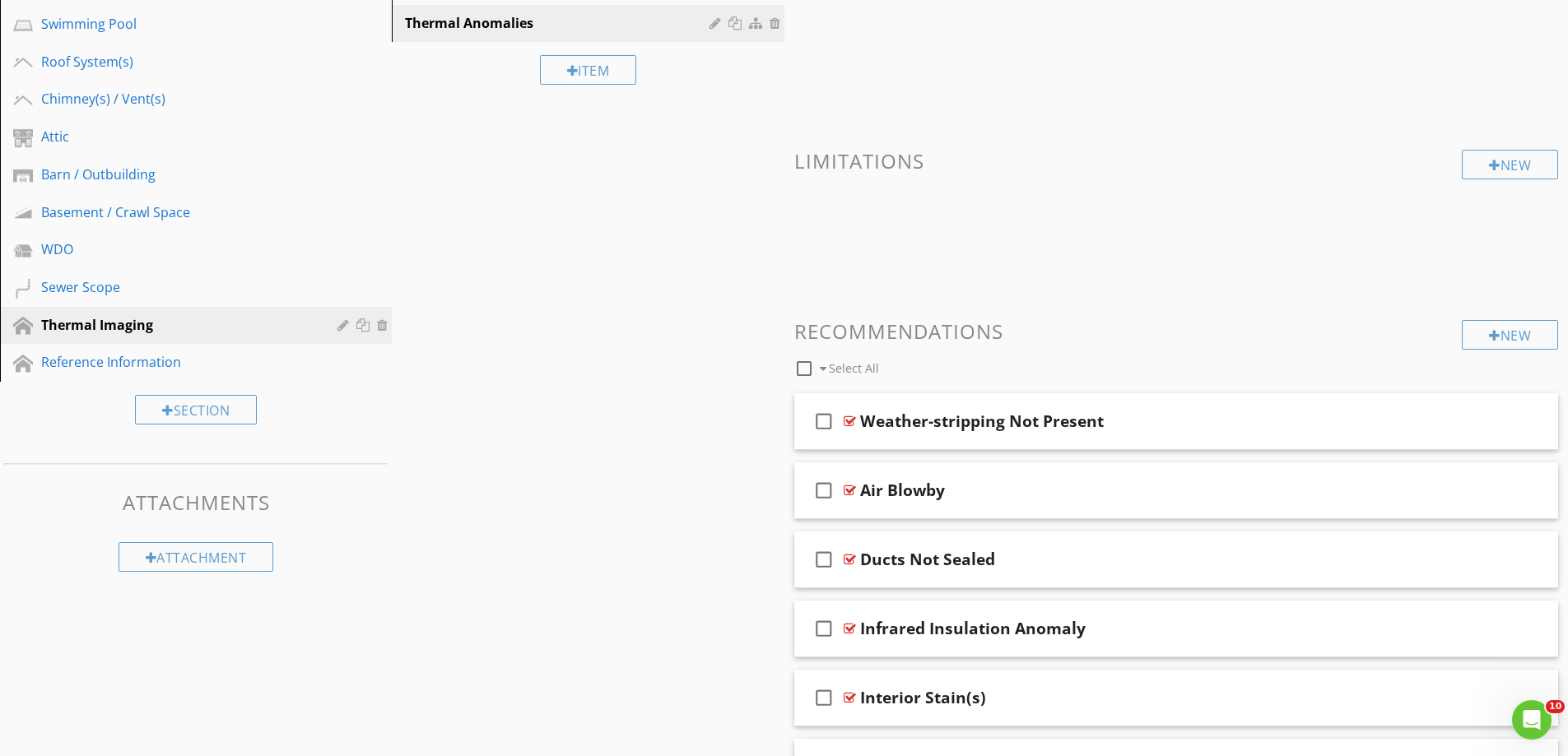
scroll to position [330, 0]
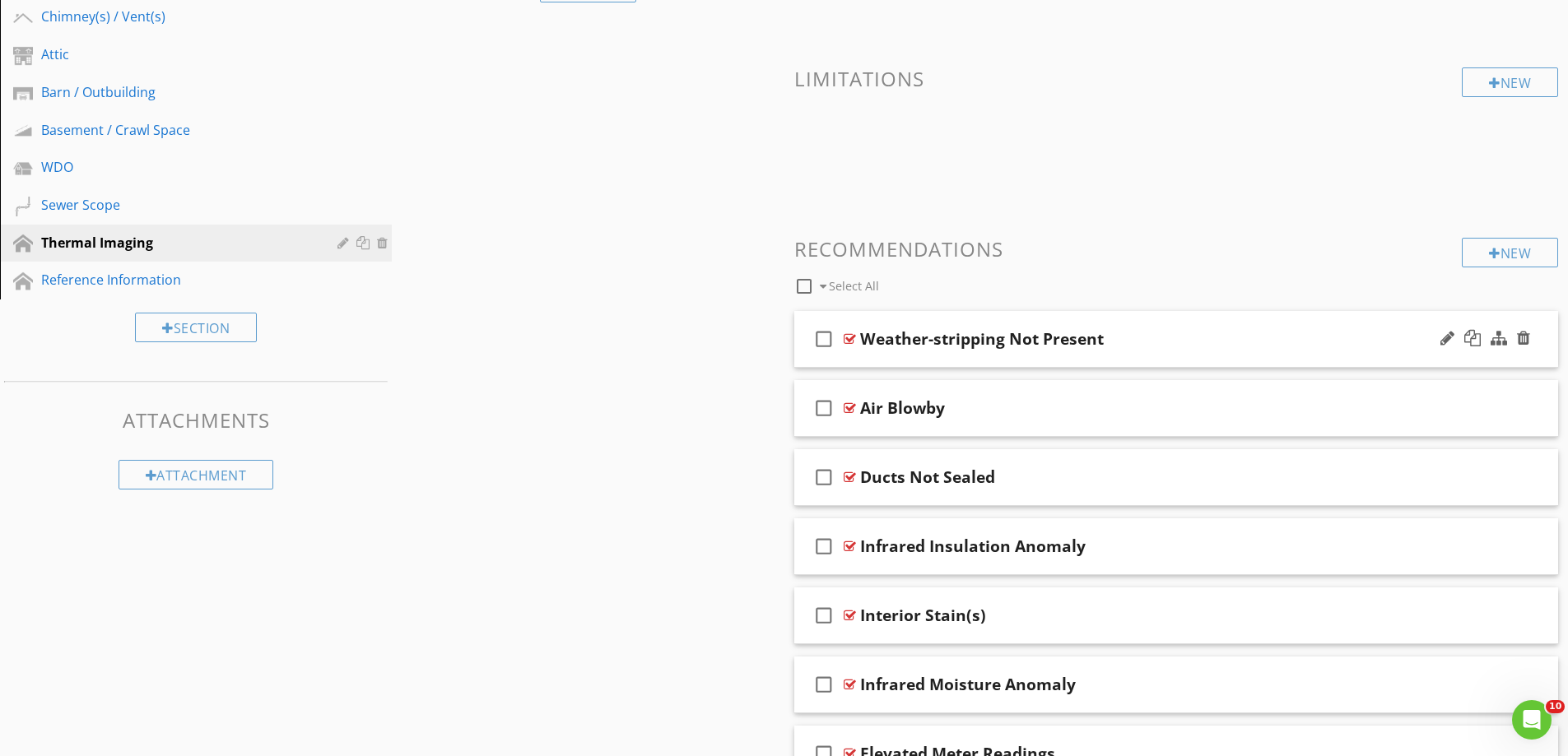
click at [881, 361] on div "check_box_outline_blank Weather-stripping Not Present" at bounding box center [1176, 339] width 764 height 57
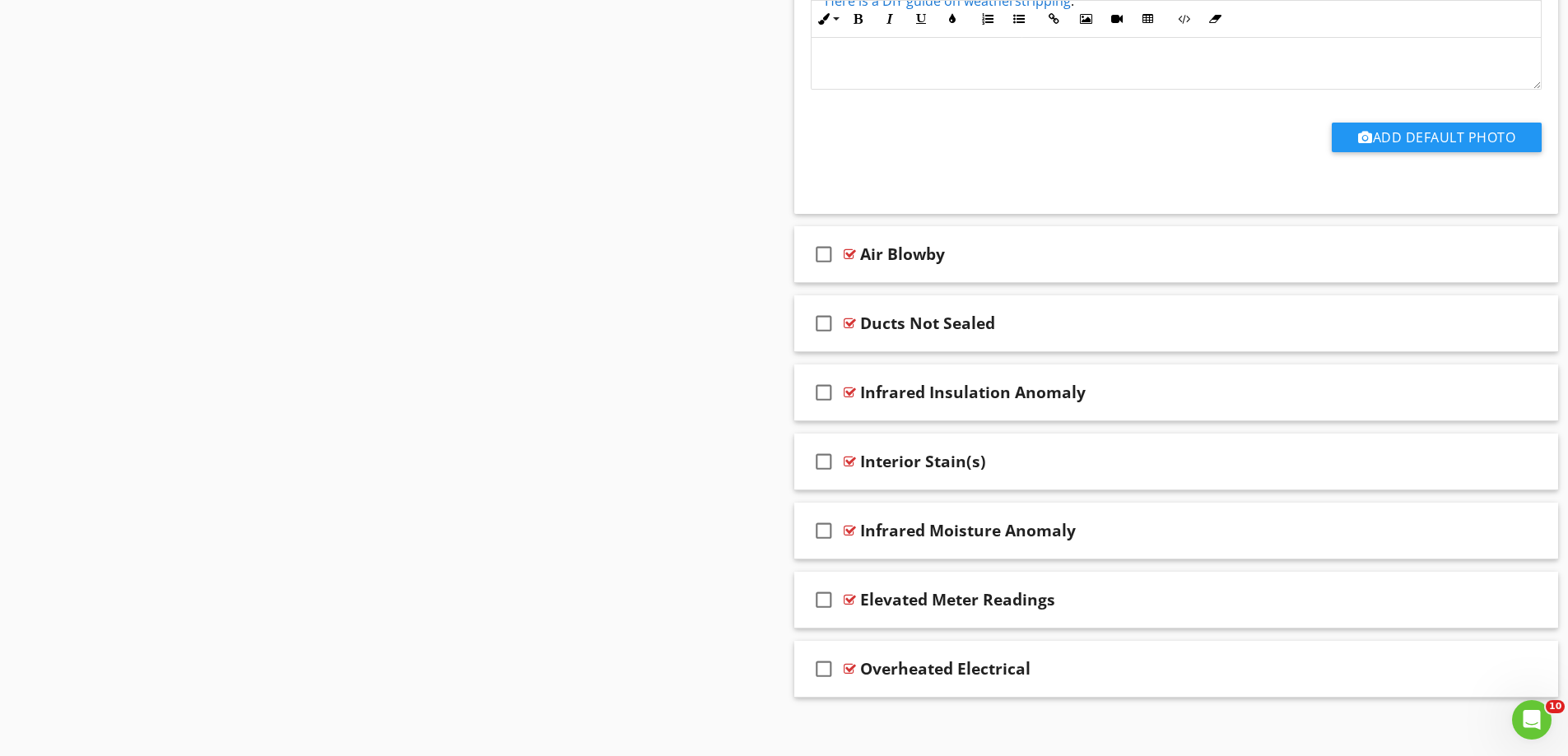
scroll to position [1047, 0]
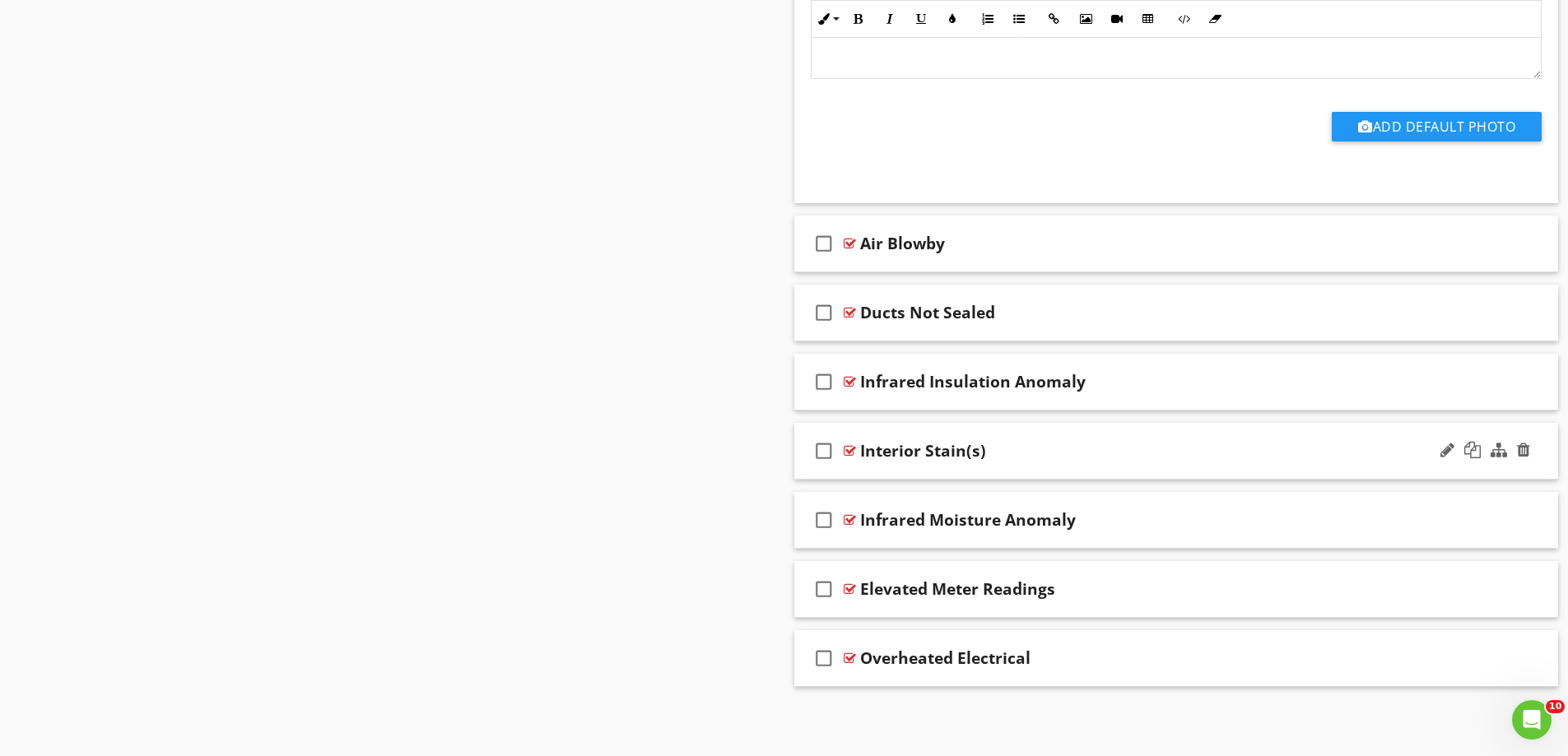
click at [919, 465] on div "check_box_outline_blank Interior Stain(s)" at bounding box center [1176, 451] width 764 height 57
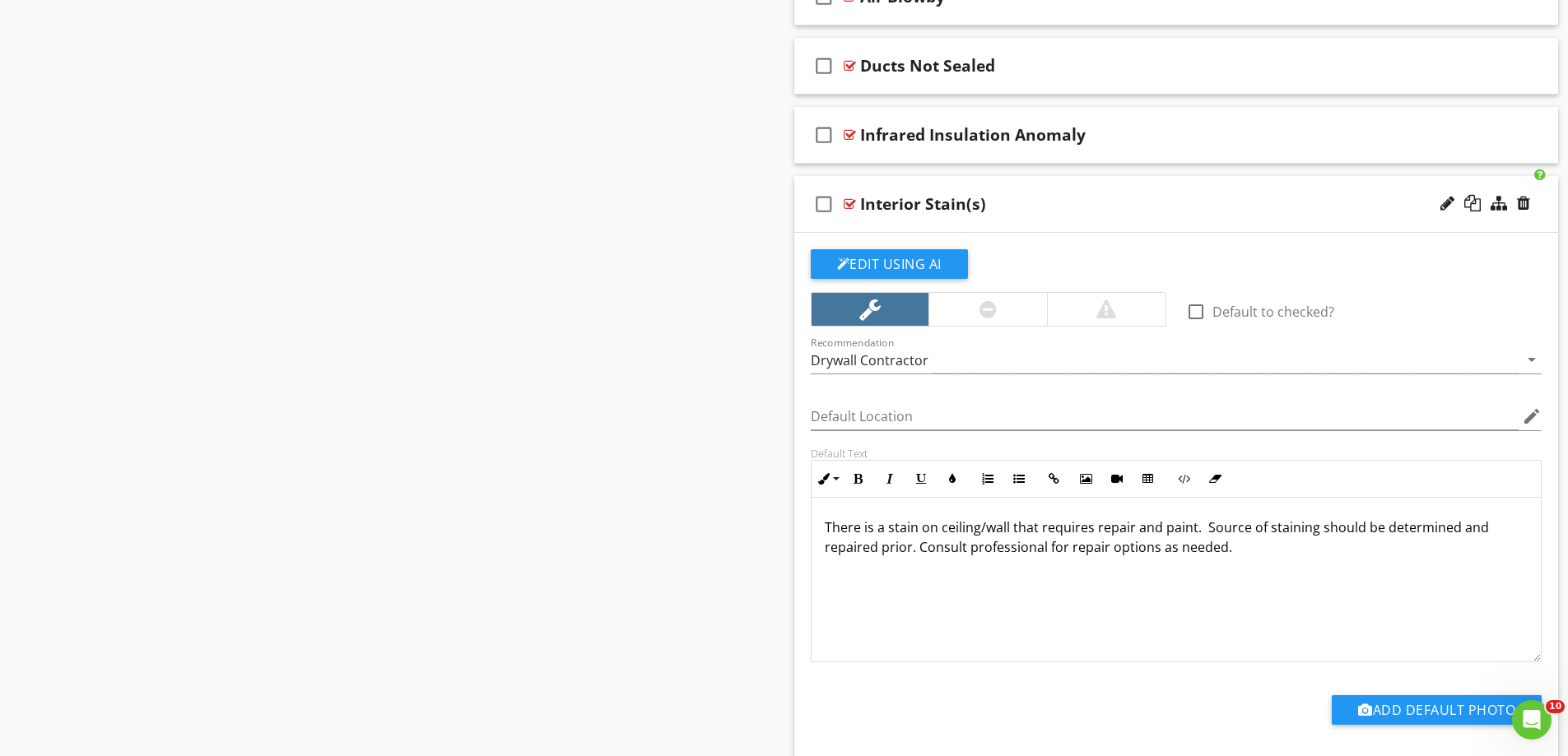
scroll to position [1377, 0]
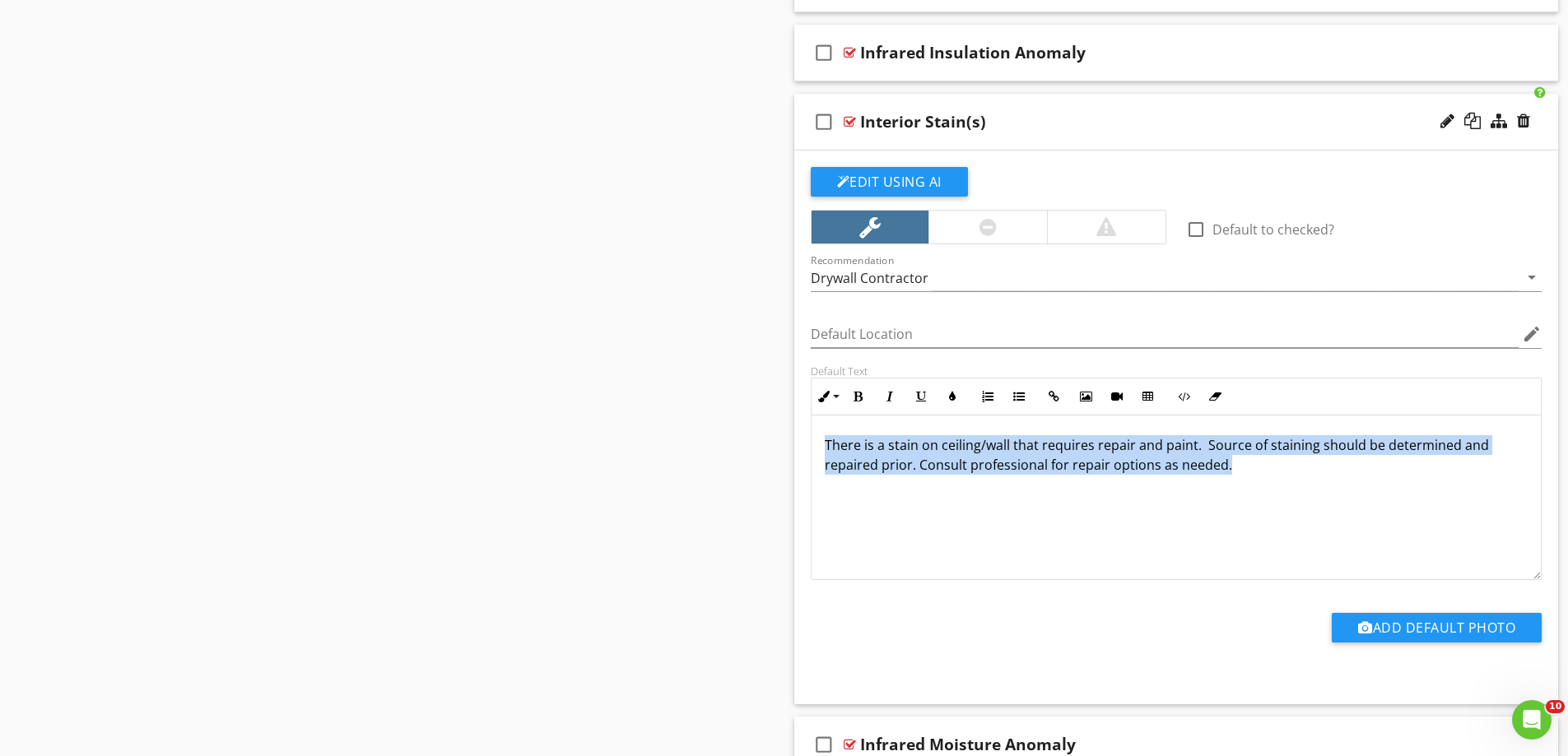
drag, startPoint x: 1256, startPoint y: 467, endPoint x: 732, endPoint y: 408, distance: 527.3
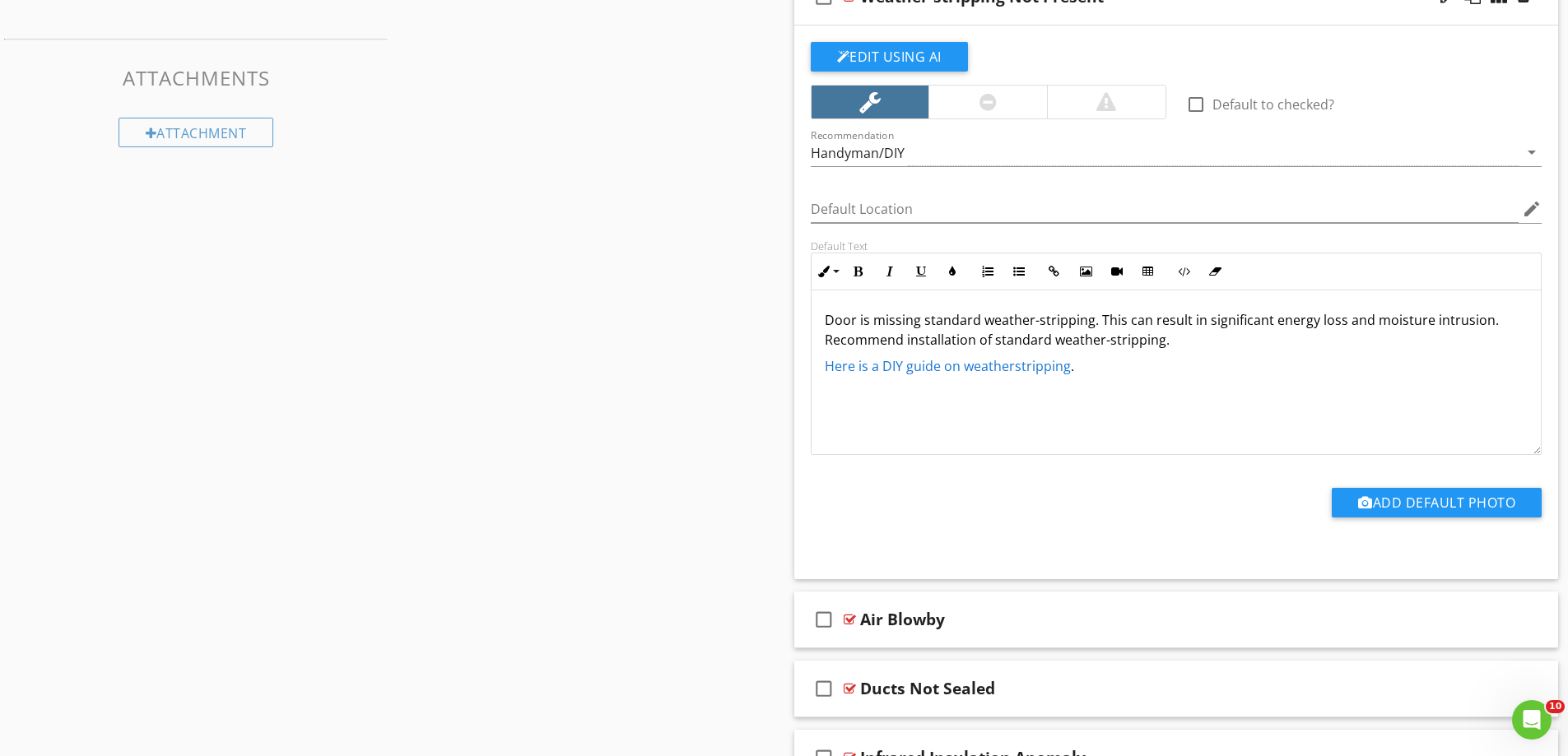
scroll to position [636, 0]
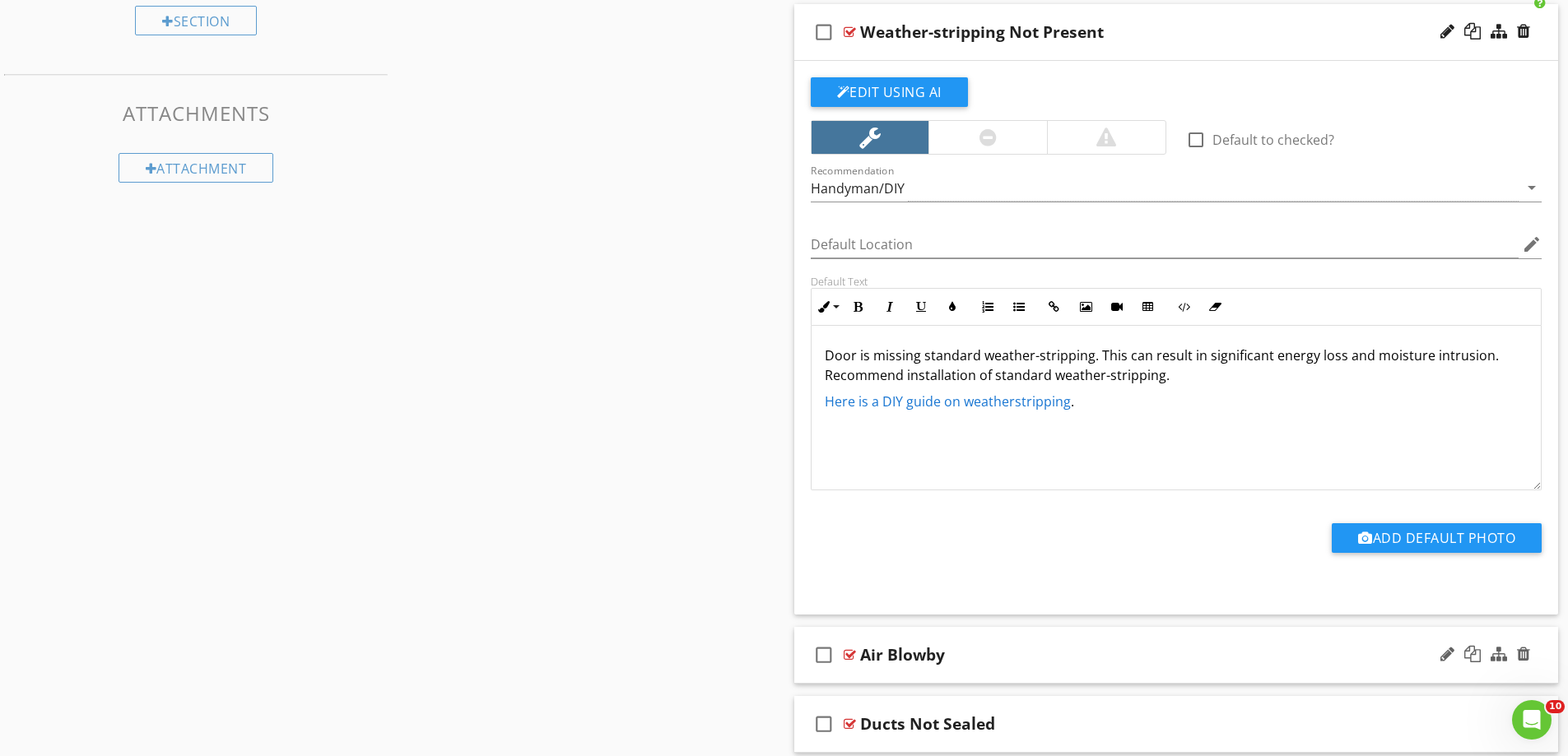
click at [908, 677] on div "check_box_outline_blank Air Blowby" at bounding box center [1176, 655] width 764 height 57
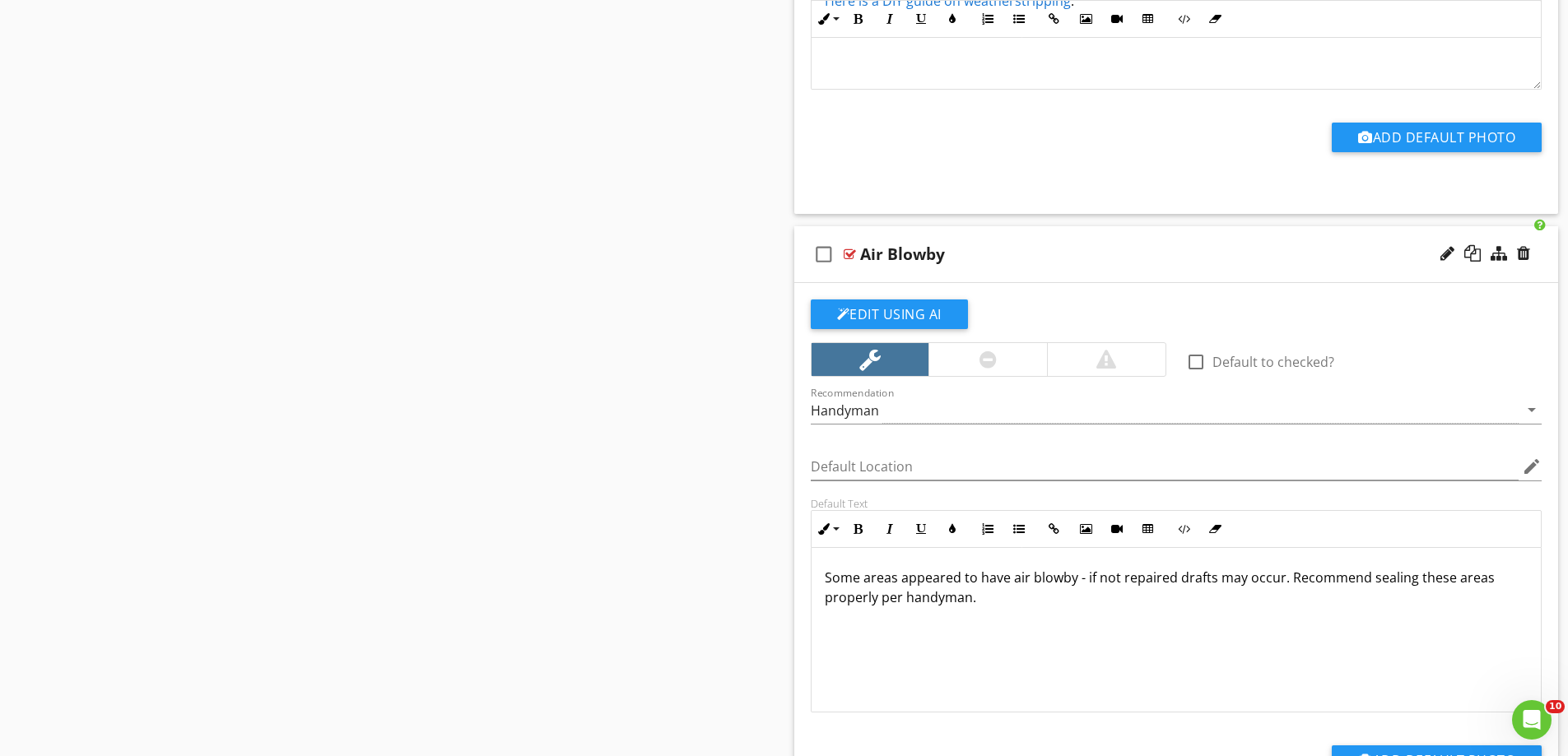
scroll to position [1130, 0]
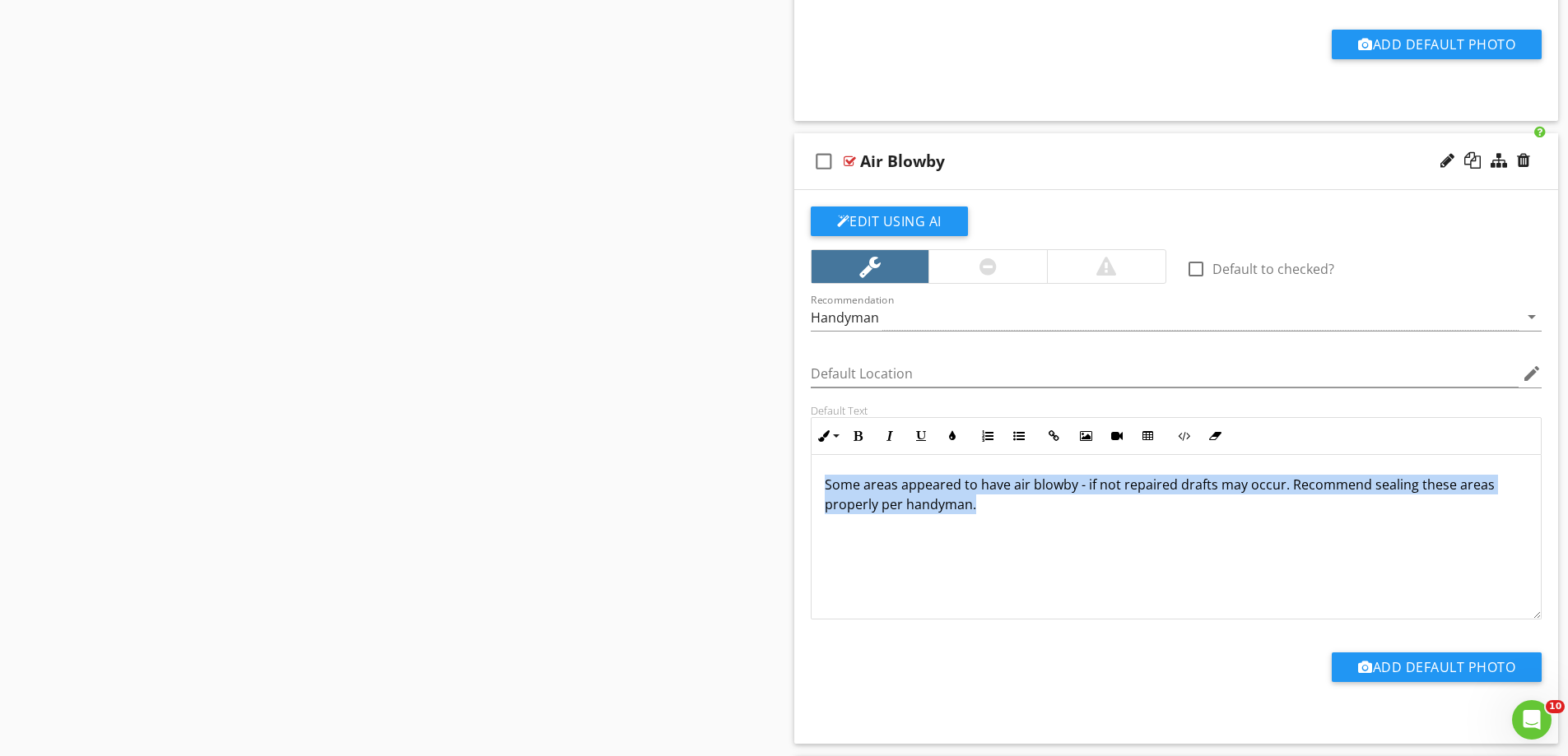
drag, startPoint x: 1001, startPoint y: 514, endPoint x: 768, endPoint y: 476, distance: 236.1
click at [768, 476] on div "Sections Inspection Details Swimming Pool Roof System(s) Chimney(s) / Vent(s) A…" at bounding box center [784, 399] width 1568 height 2731
copy span "Some areas appeared to have air blowby - if not repaired drafts may occur. Reco…"
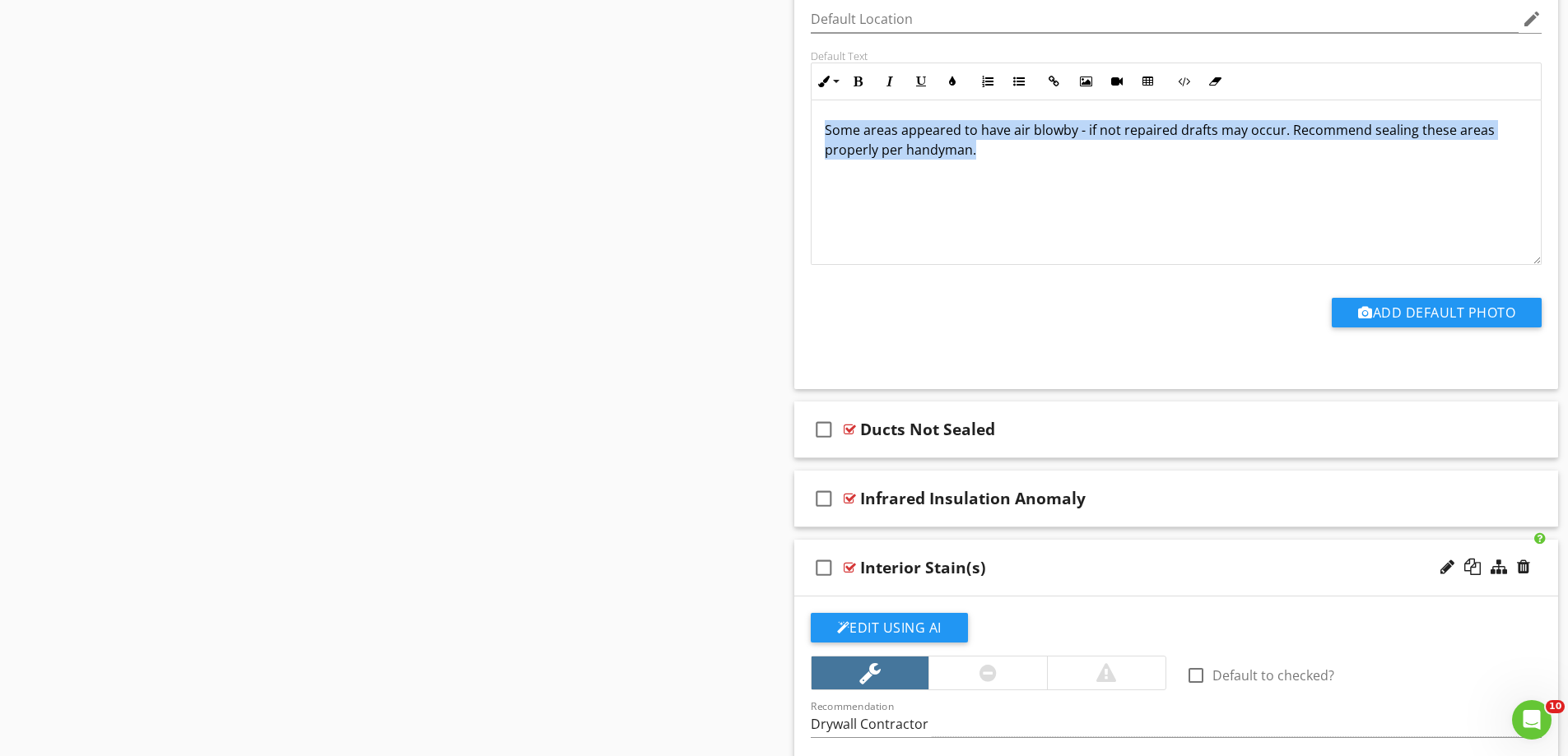
scroll to position [1624, 0]
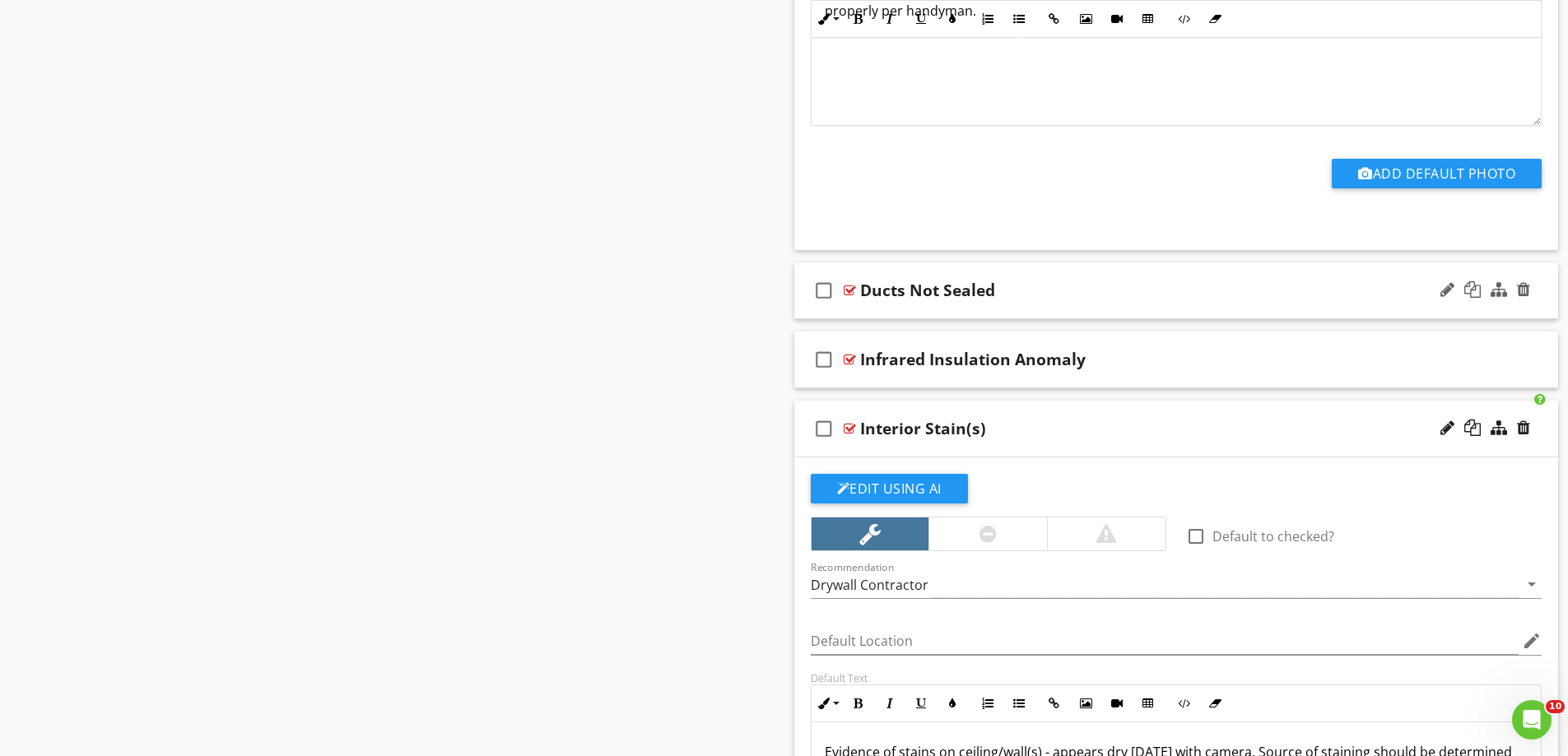
click at [832, 311] on div "check_box_outline_blank Ducts Not Sealed" at bounding box center [1176, 290] width 764 height 57
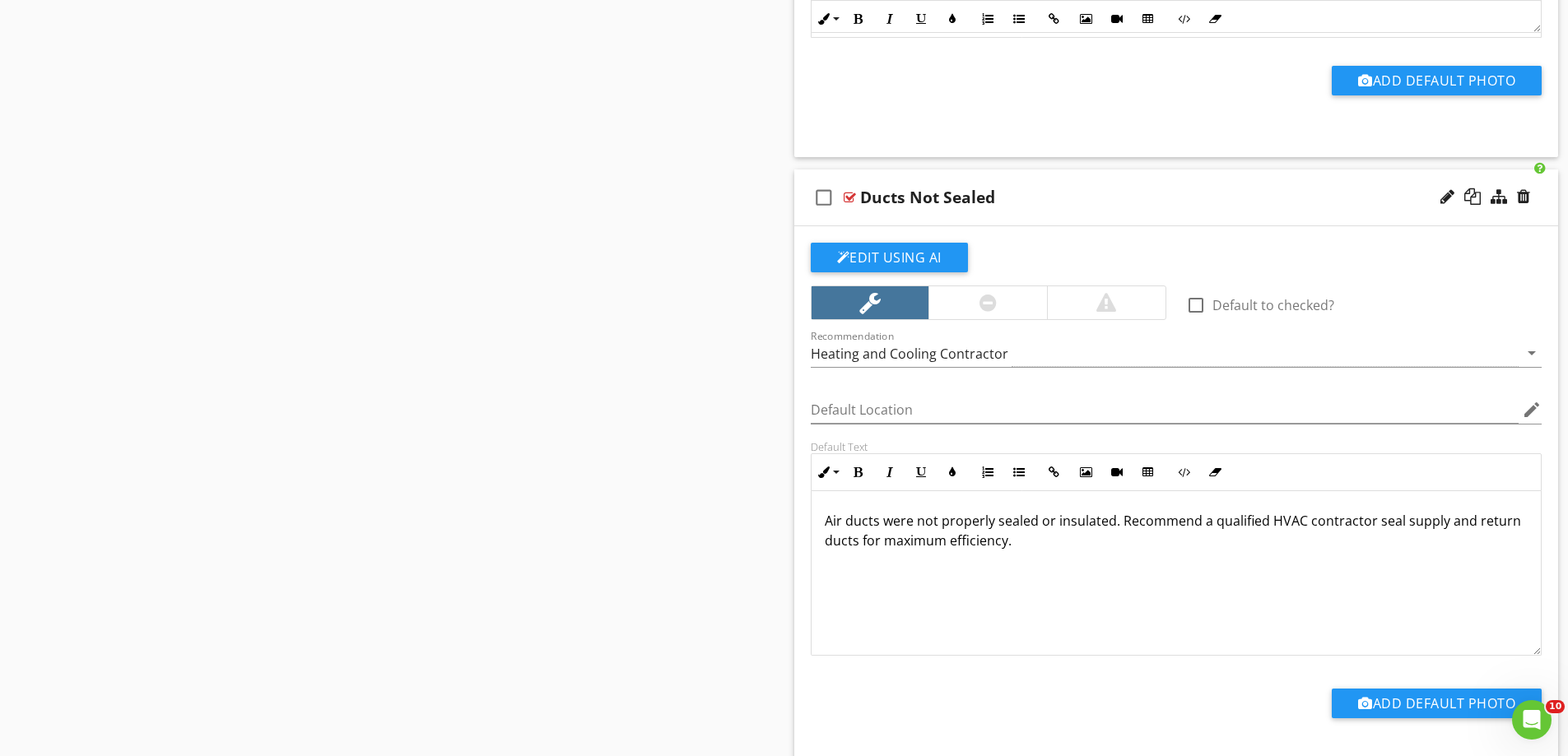
scroll to position [1870, 0]
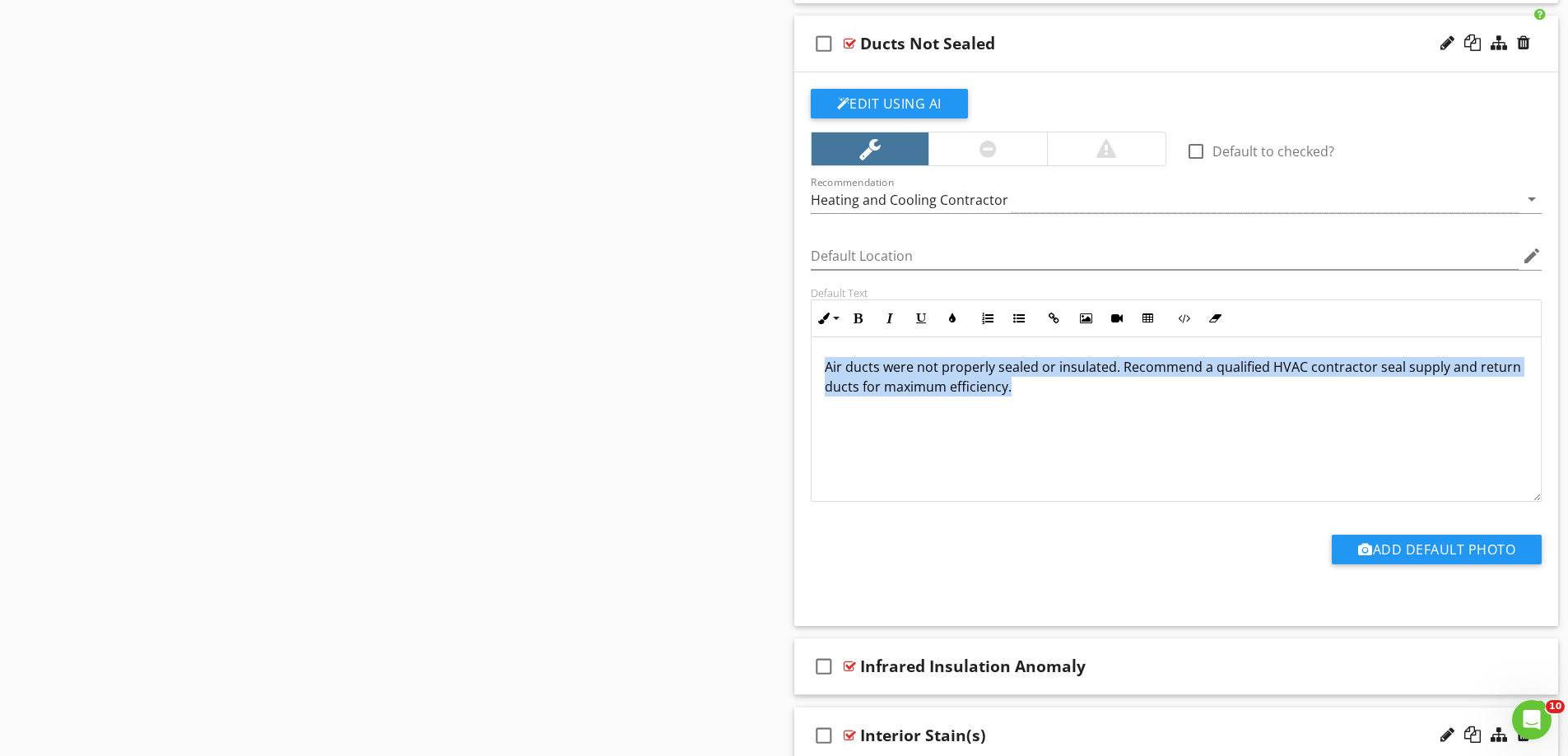
drag, startPoint x: 1035, startPoint y: 394, endPoint x: 763, endPoint y: 362, distance: 273.9
copy span "Air ducts were not properly sealed or insulated. Recommend a qualified HVAC con…"
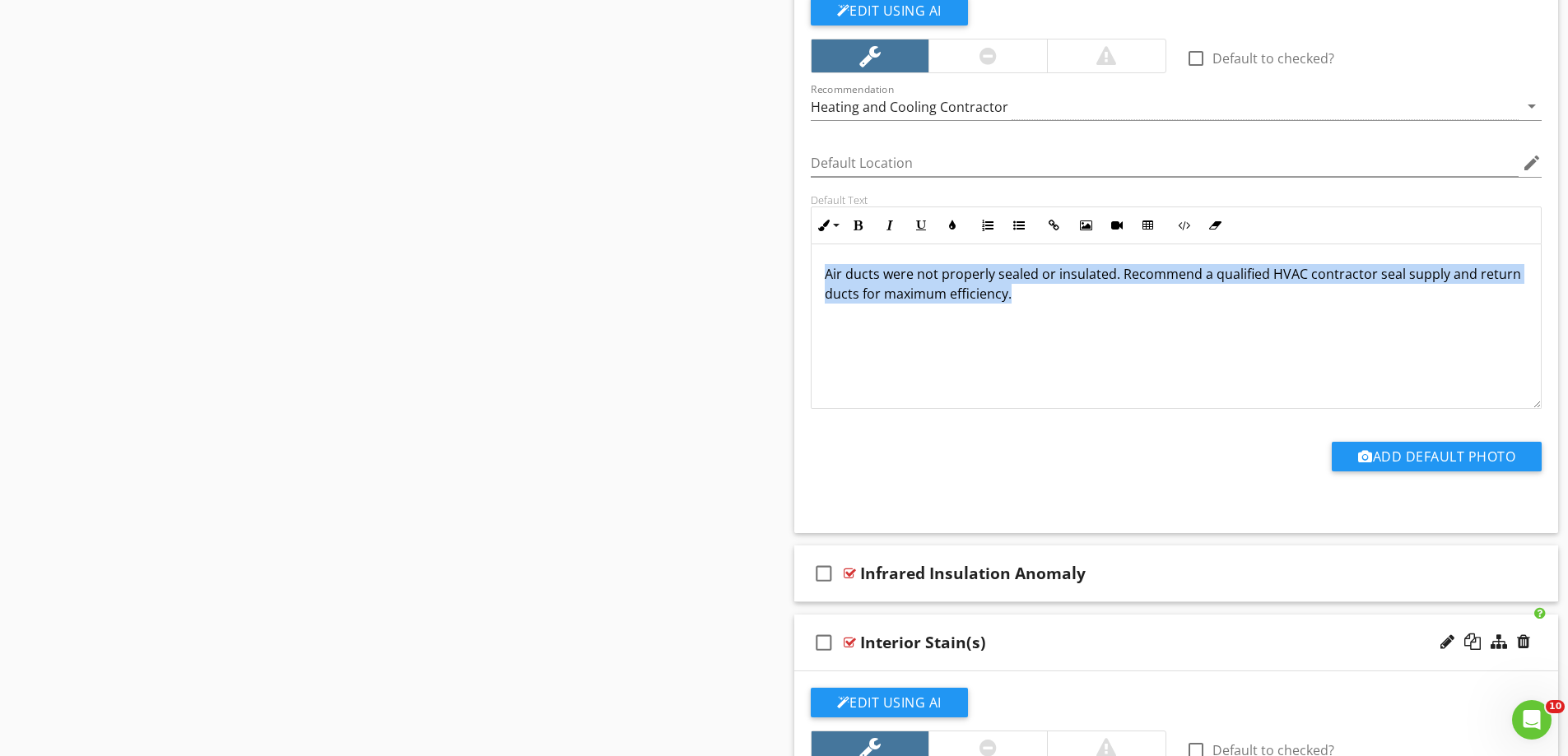
scroll to position [2117, 0]
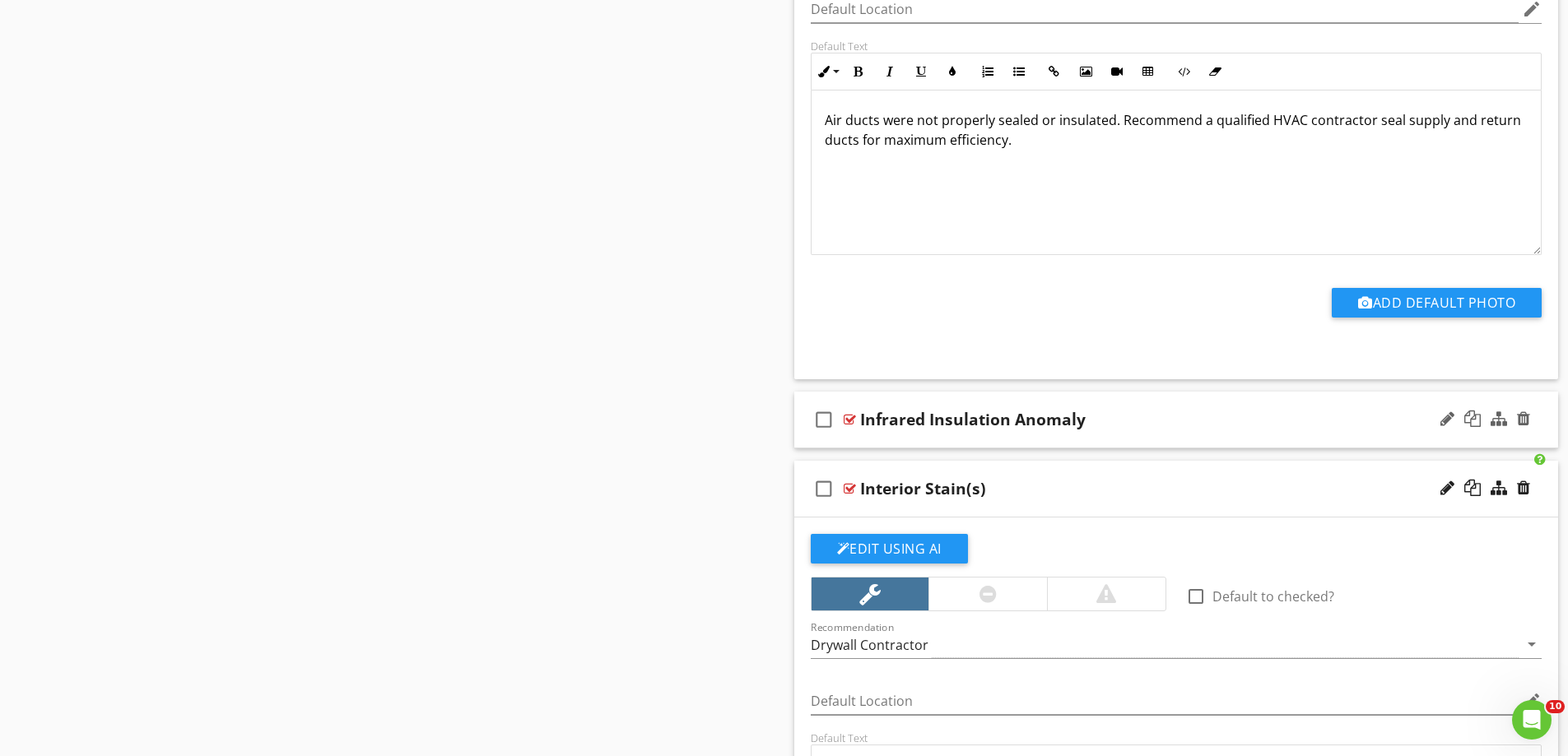
click at [911, 439] on div "check_box_outline_blank Infrared Insulation Anomaly" at bounding box center [1176, 420] width 764 height 57
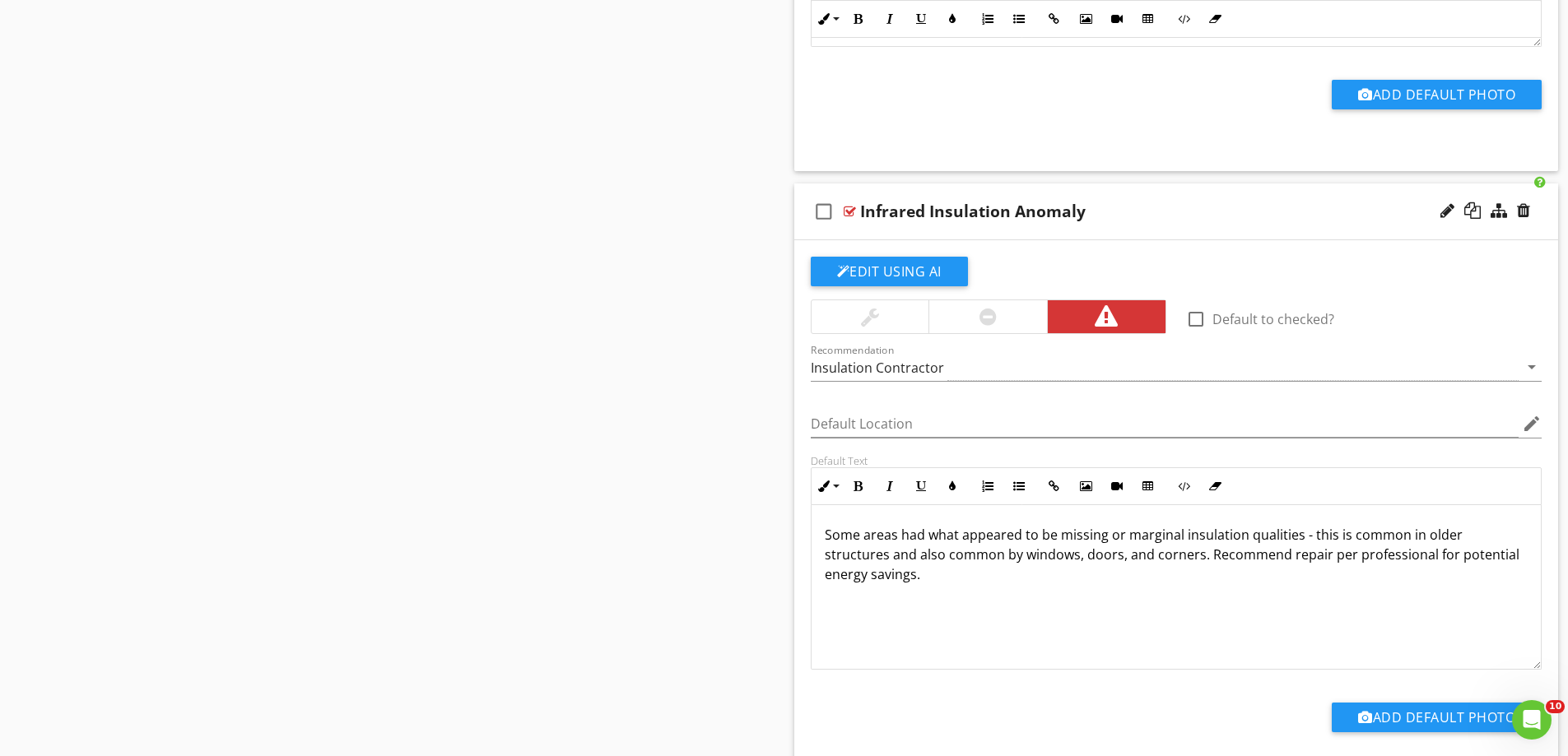
scroll to position [2365, 0]
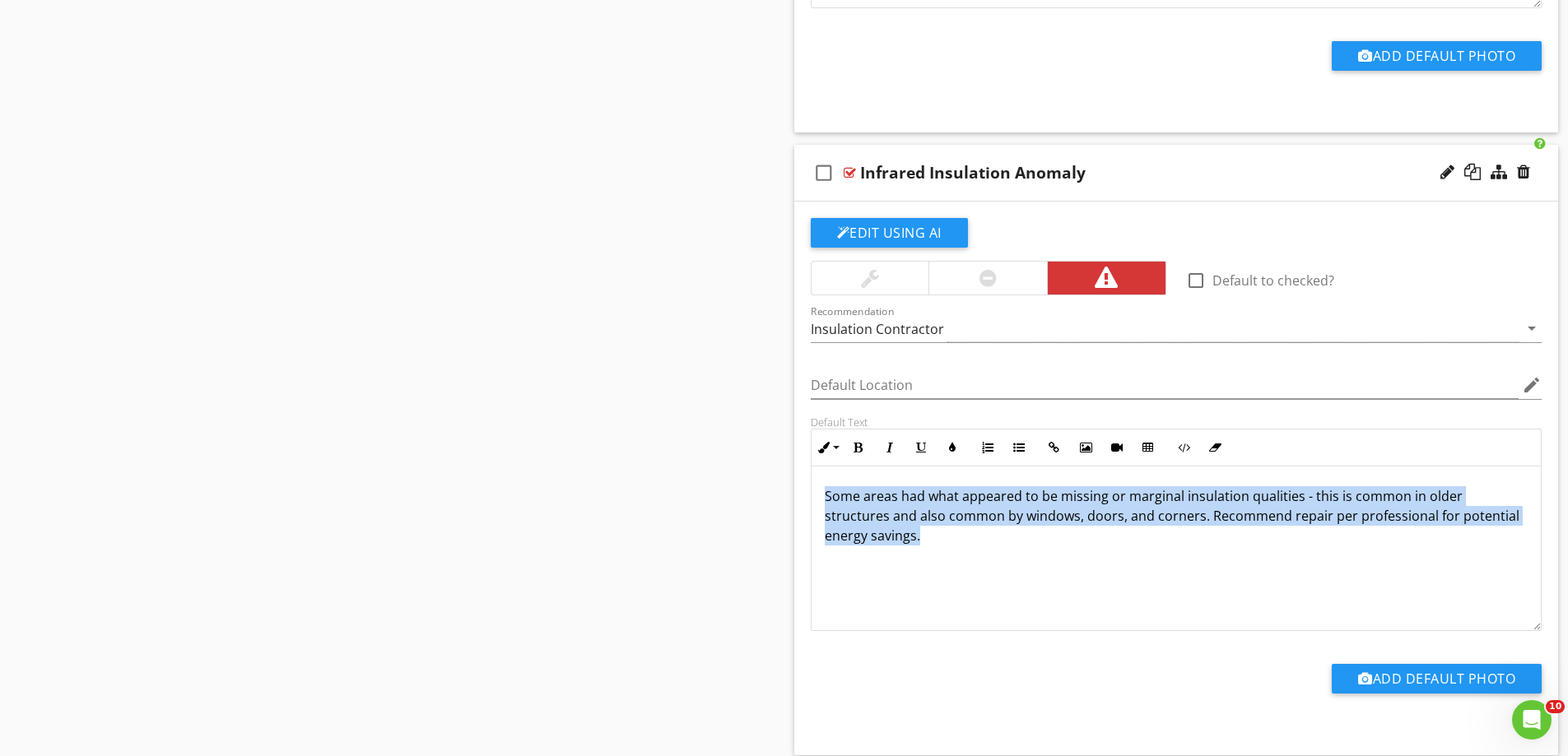
drag, startPoint x: 949, startPoint y: 549, endPoint x: 783, endPoint y: 483, distance: 178.6
copy span "Some areas had what appeared to be missing or marginal insulation qualities - t…"
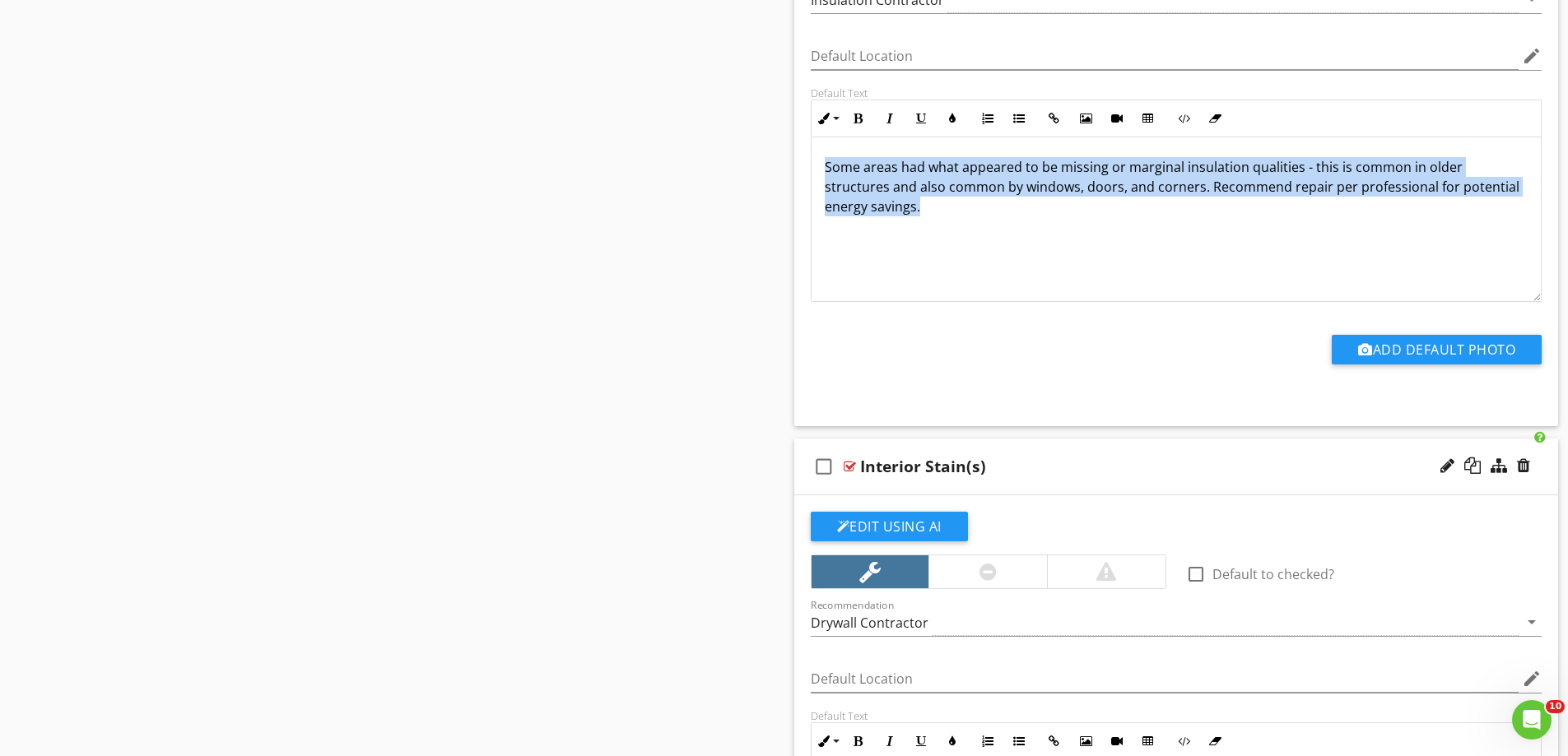
scroll to position [2858, 0]
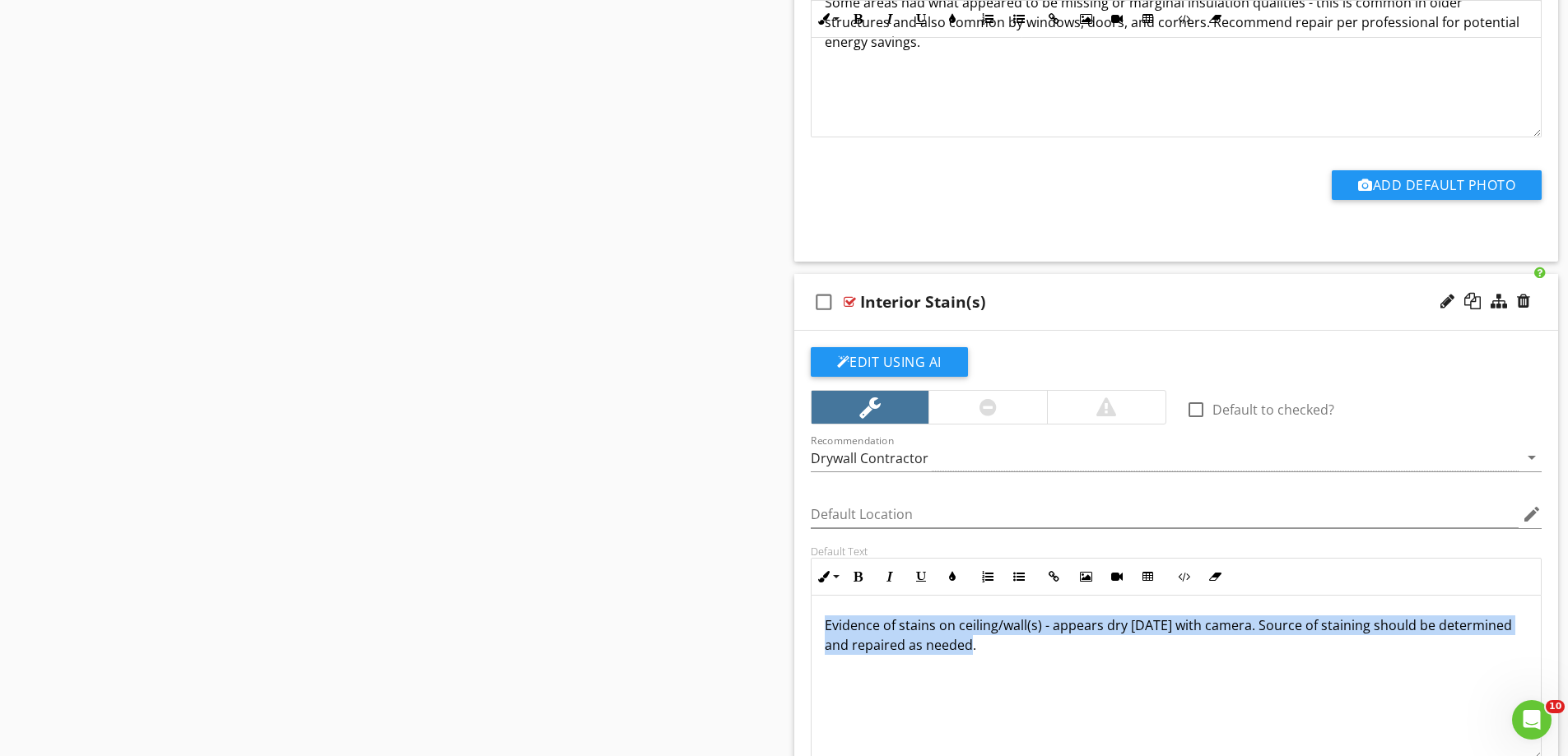
drag, startPoint x: 880, startPoint y: 649, endPoint x: 724, endPoint y: 620, distance: 158.7
copy span "Evidence of stains on ceiling/wall(s) - appears dry [DATE] with camera. Source …"
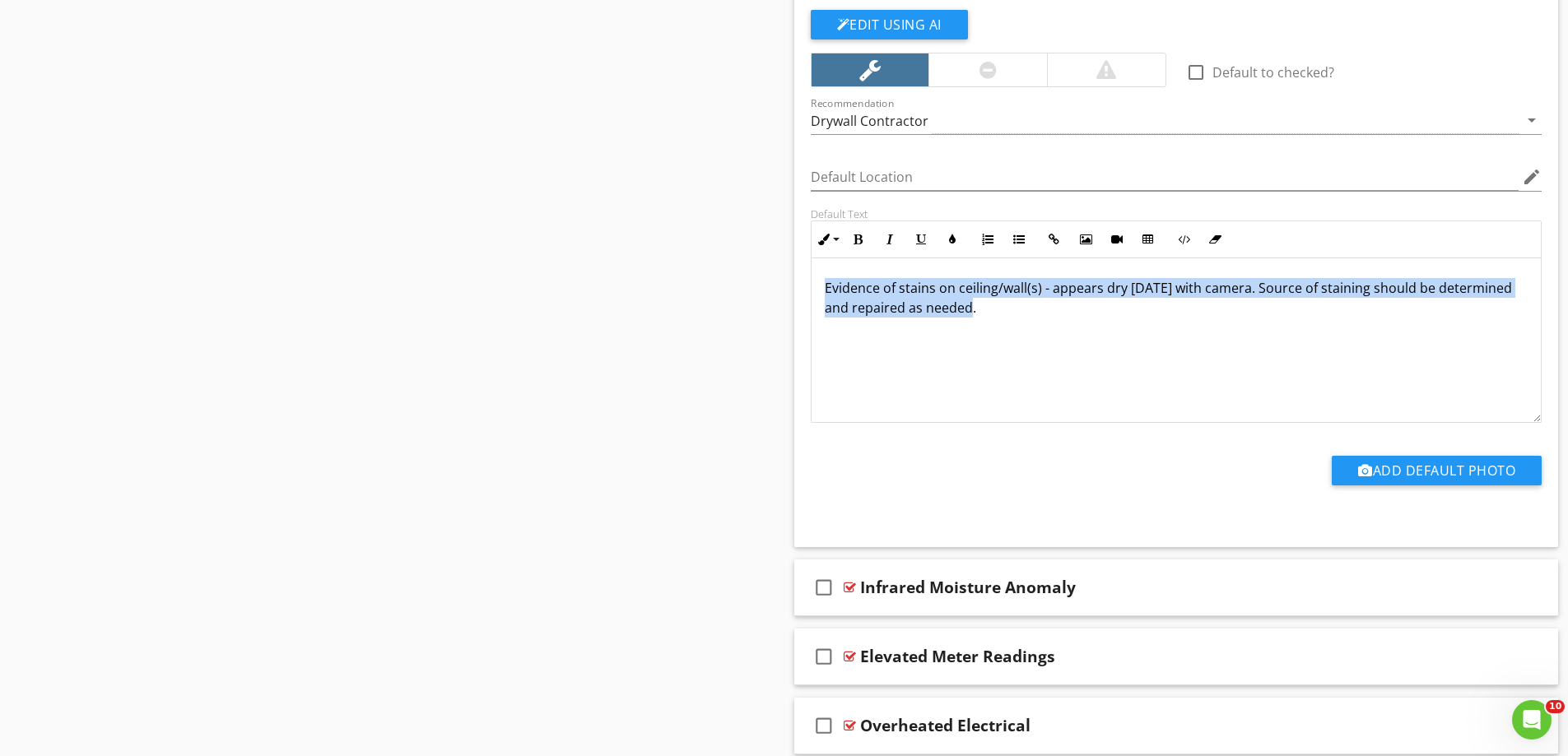
scroll to position [3263, 0]
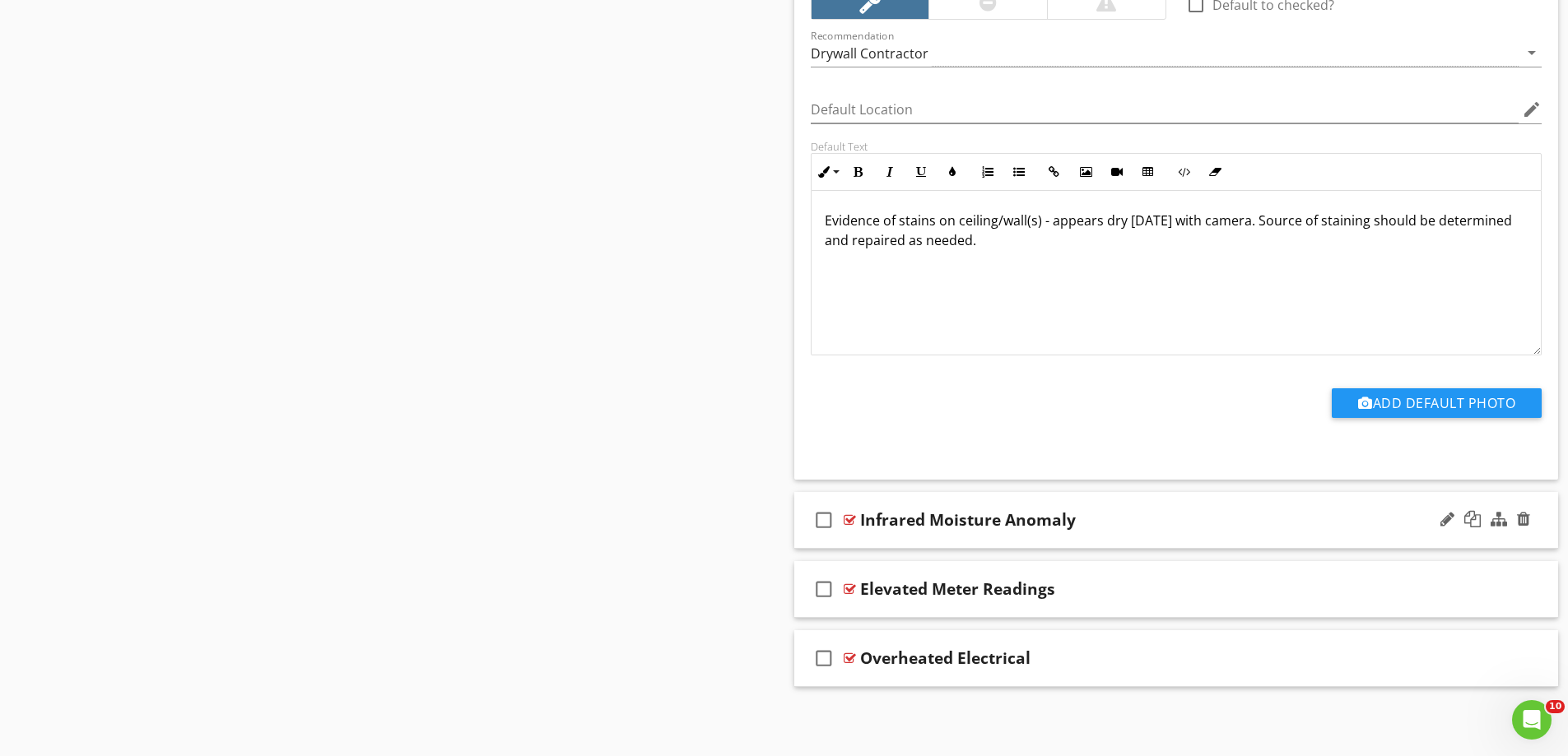
click at [921, 542] on div "check_box_outline_blank Infrared Moisture Anomaly" at bounding box center [1176, 520] width 764 height 57
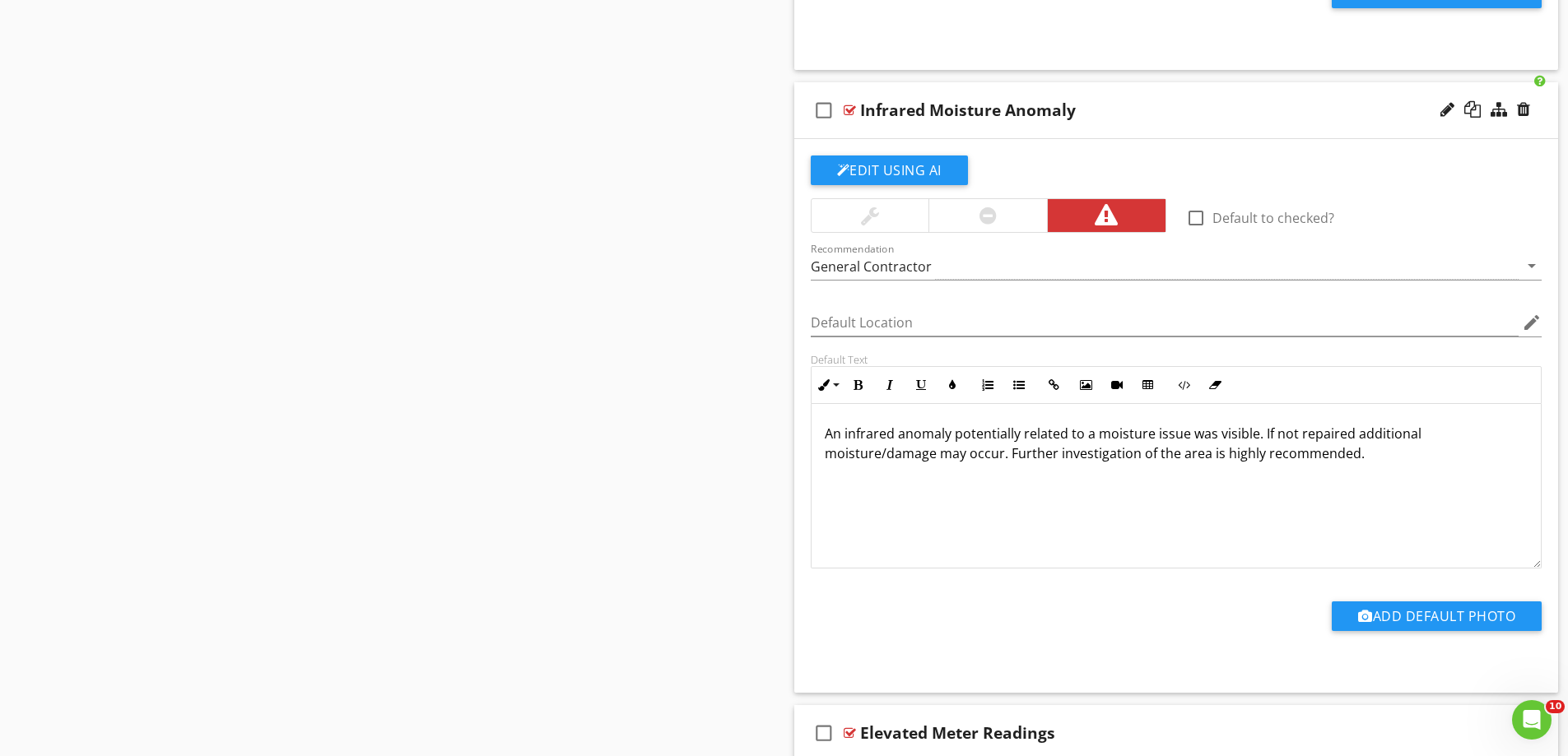
scroll to position [3675, 0]
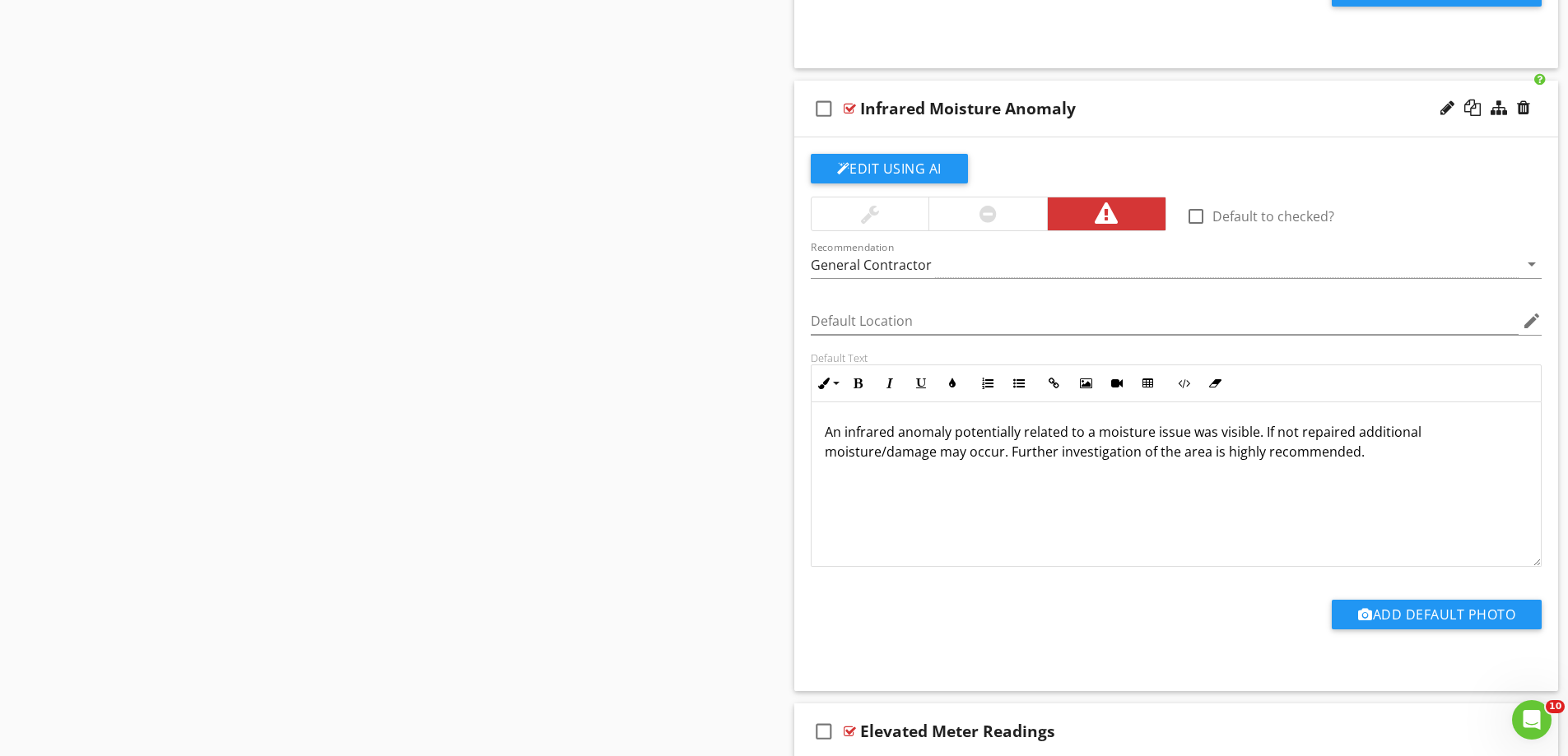
drag, startPoint x: 1398, startPoint y: 453, endPoint x: 705, endPoint y: 422, distance: 693.7
copy span "An infrared anomaly potentially related to a moisture issue was visible. If not…"
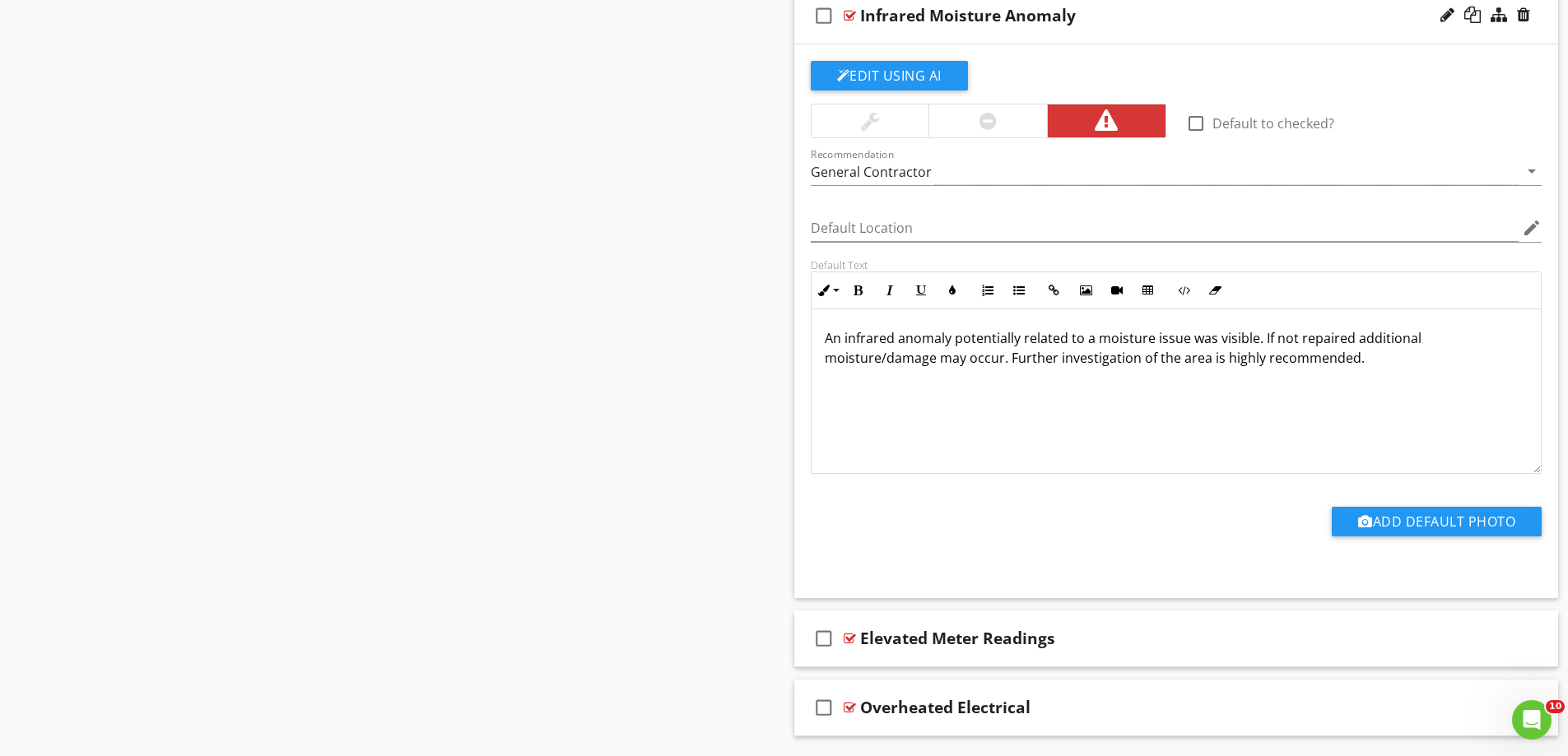
scroll to position [3817, 0]
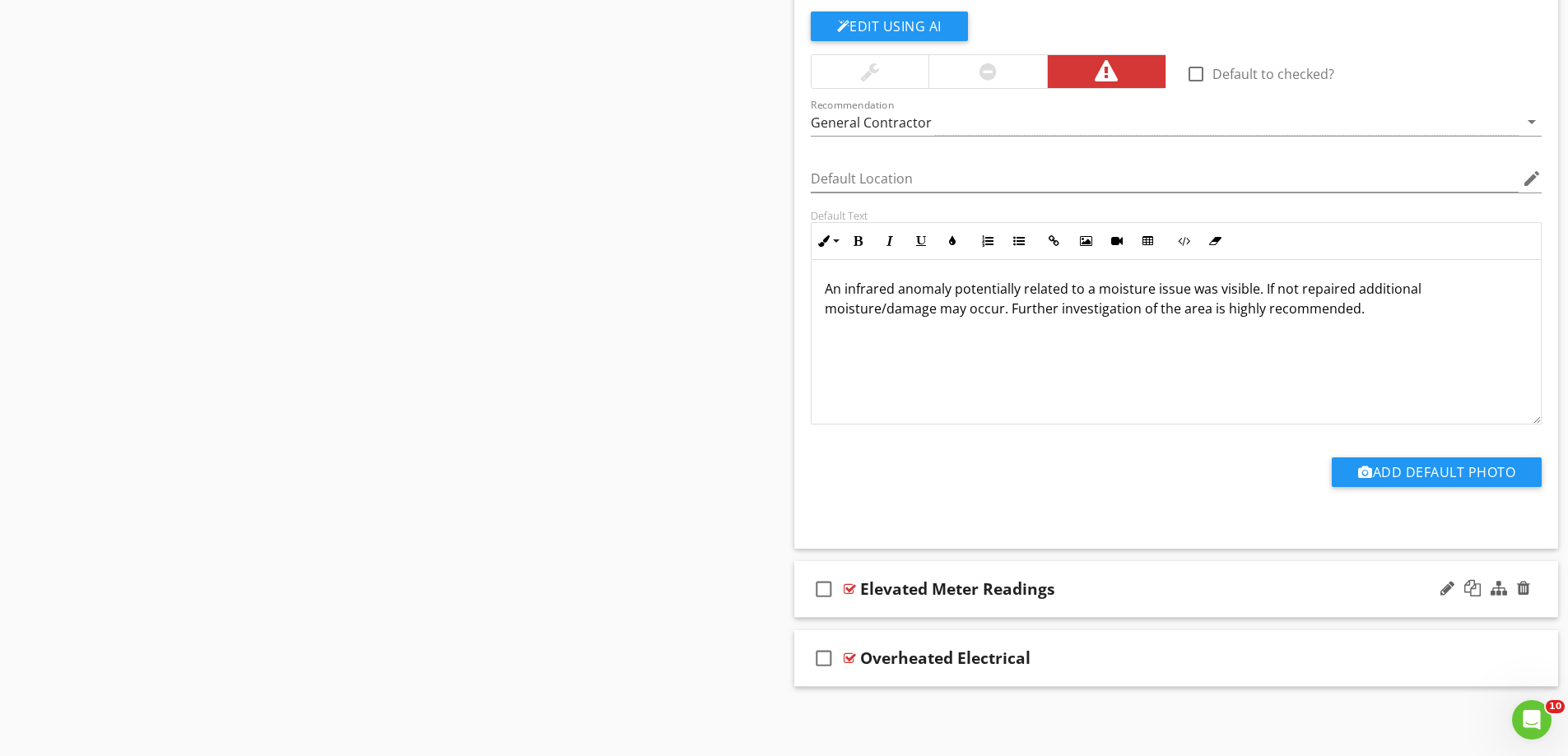
click at [880, 615] on div "check_box_outline_blank Elevated Meter Readings" at bounding box center [1176, 589] width 764 height 57
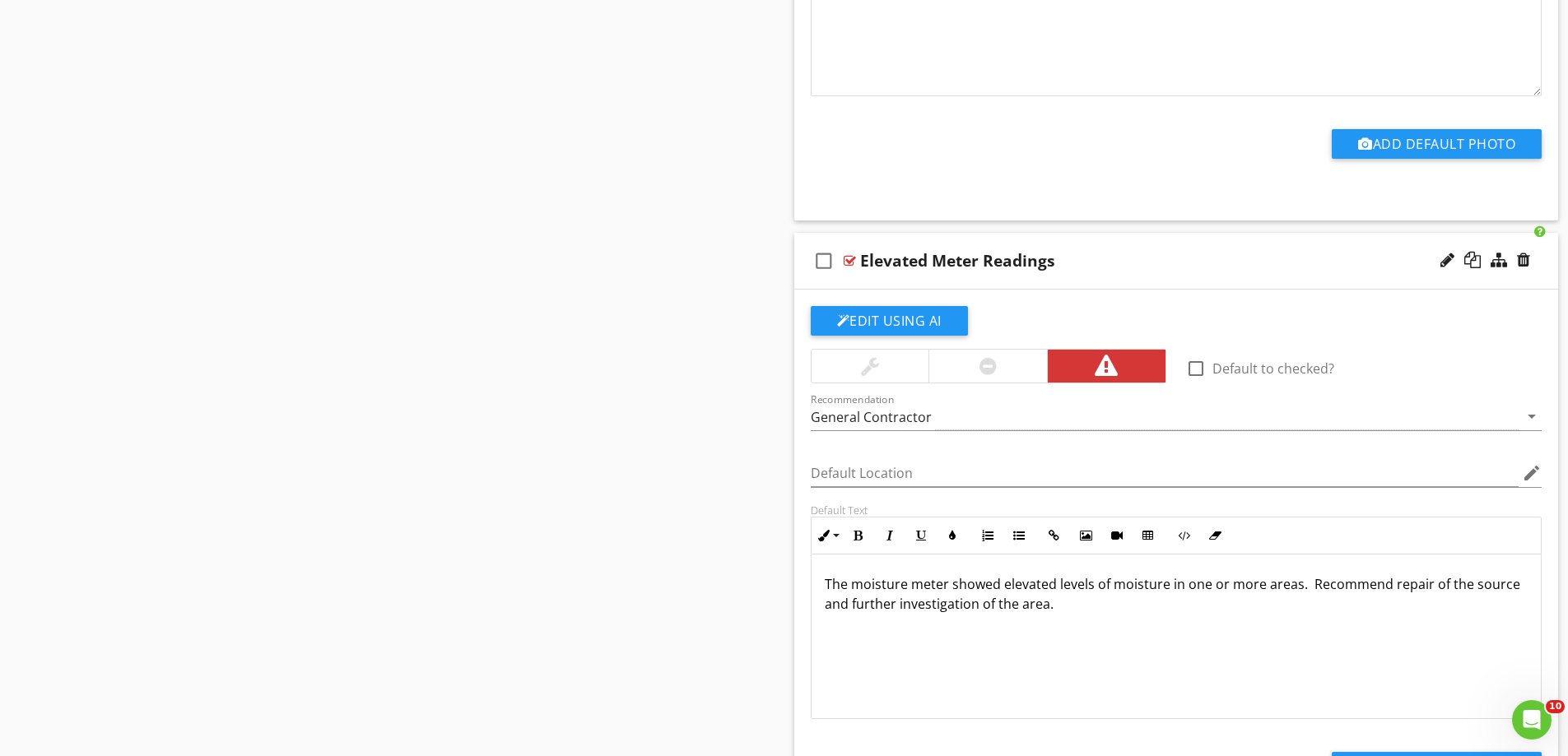
scroll to position [4229, 0]
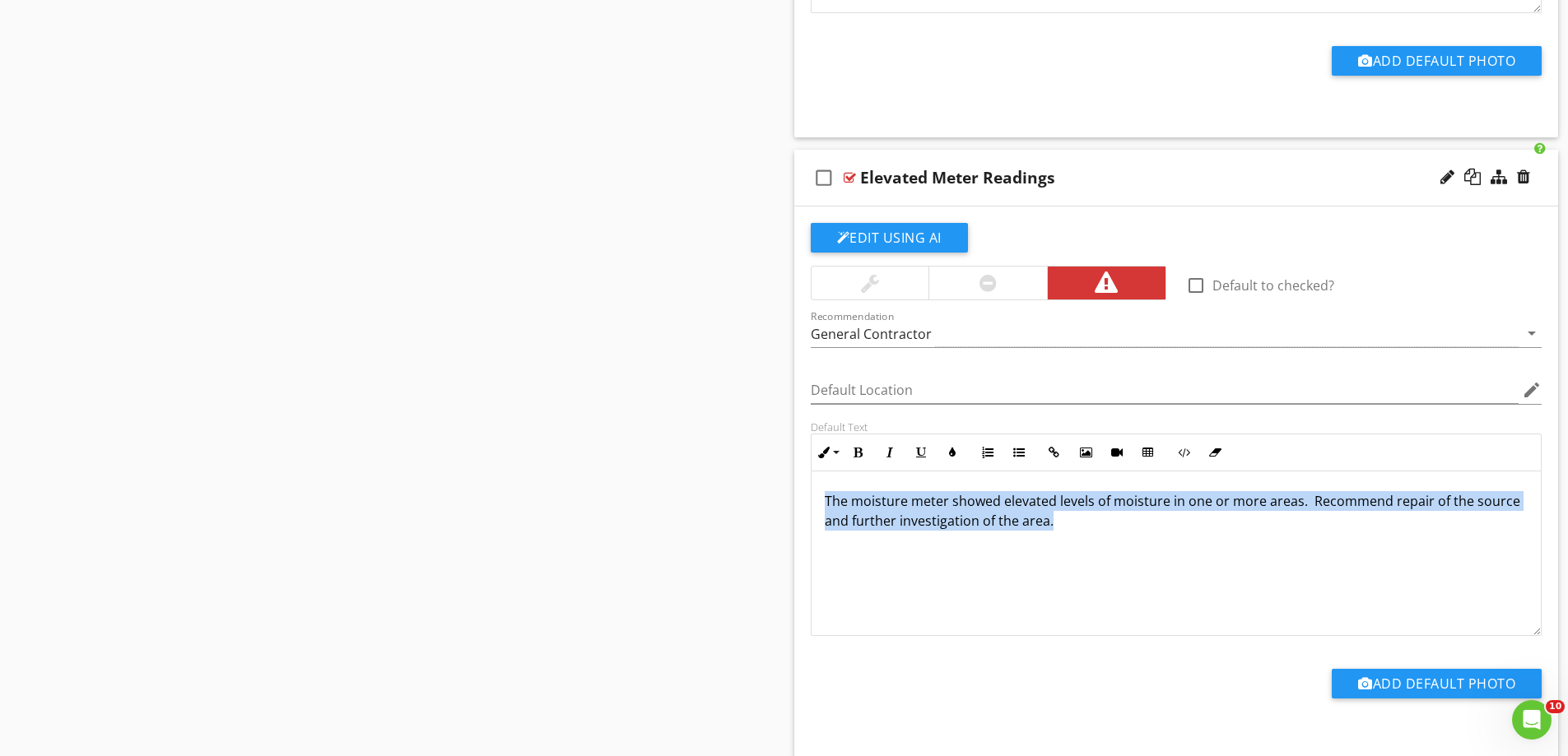
drag, startPoint x: 1071, startPoint y: 520, endPoint x: 747, endPoint y: 493, distance: 325.1
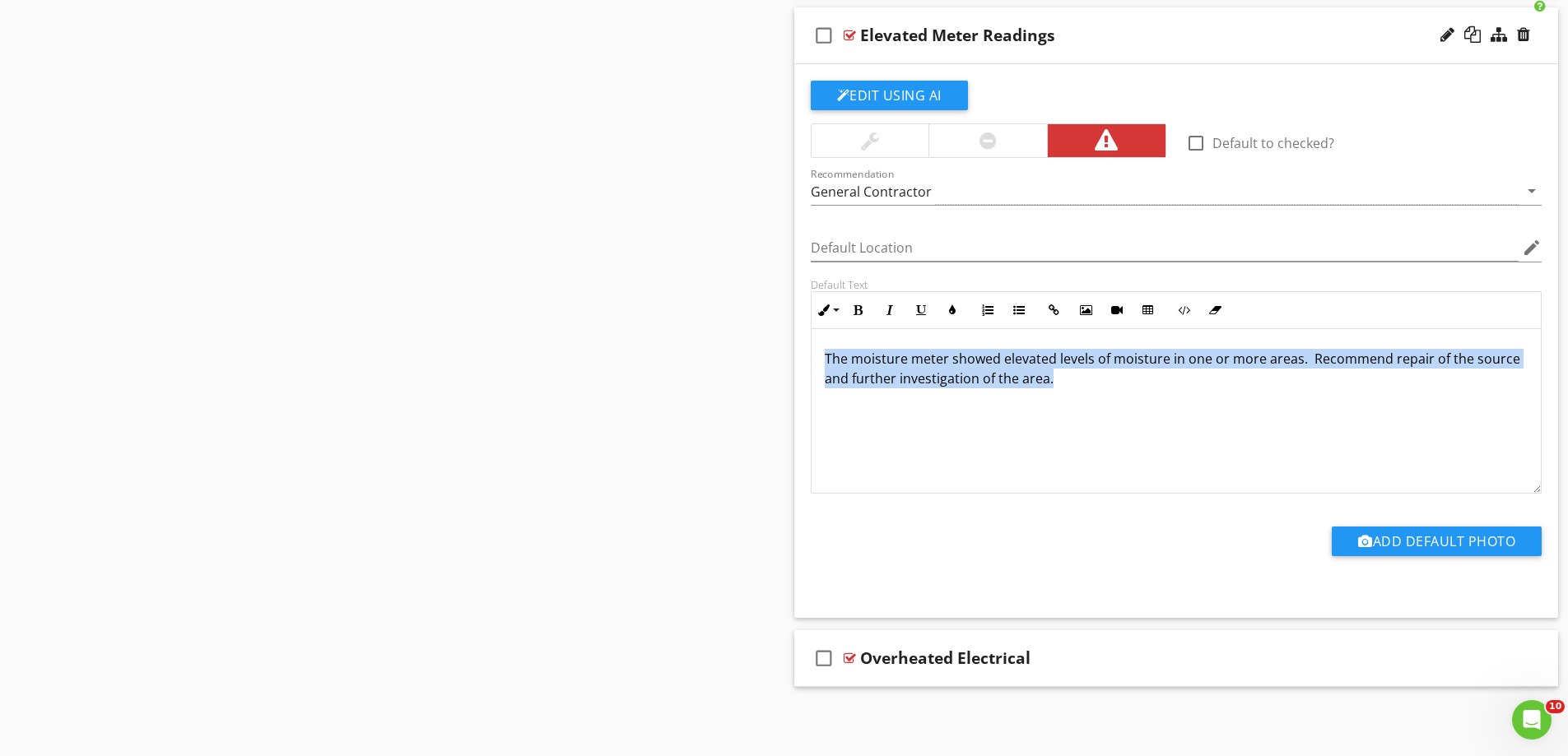
scroll to position [1, 0]
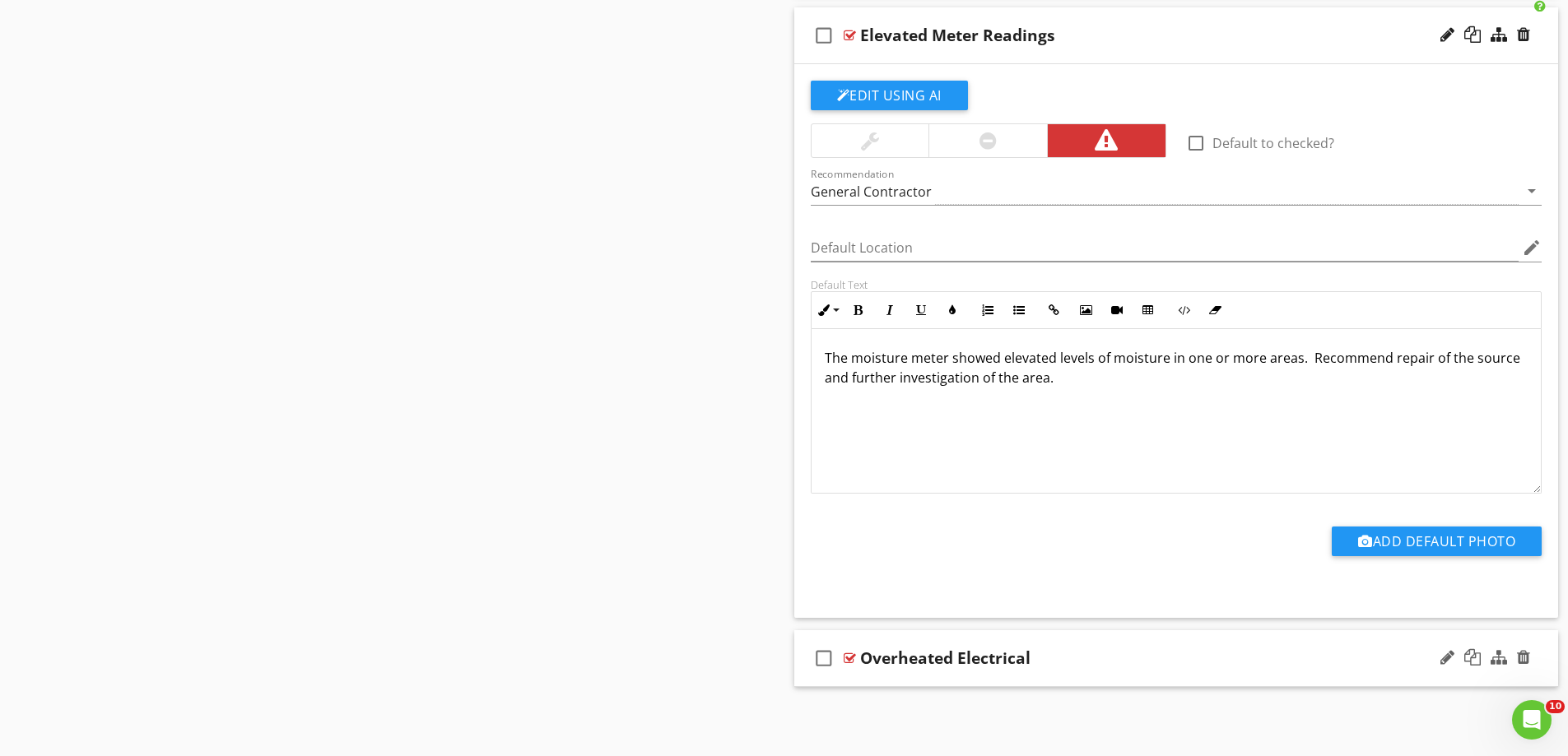
click at [926, 684] on div "check_box_outline_blank Overheated Electrical" at bounding box center [1176, 658] width 764 height 57
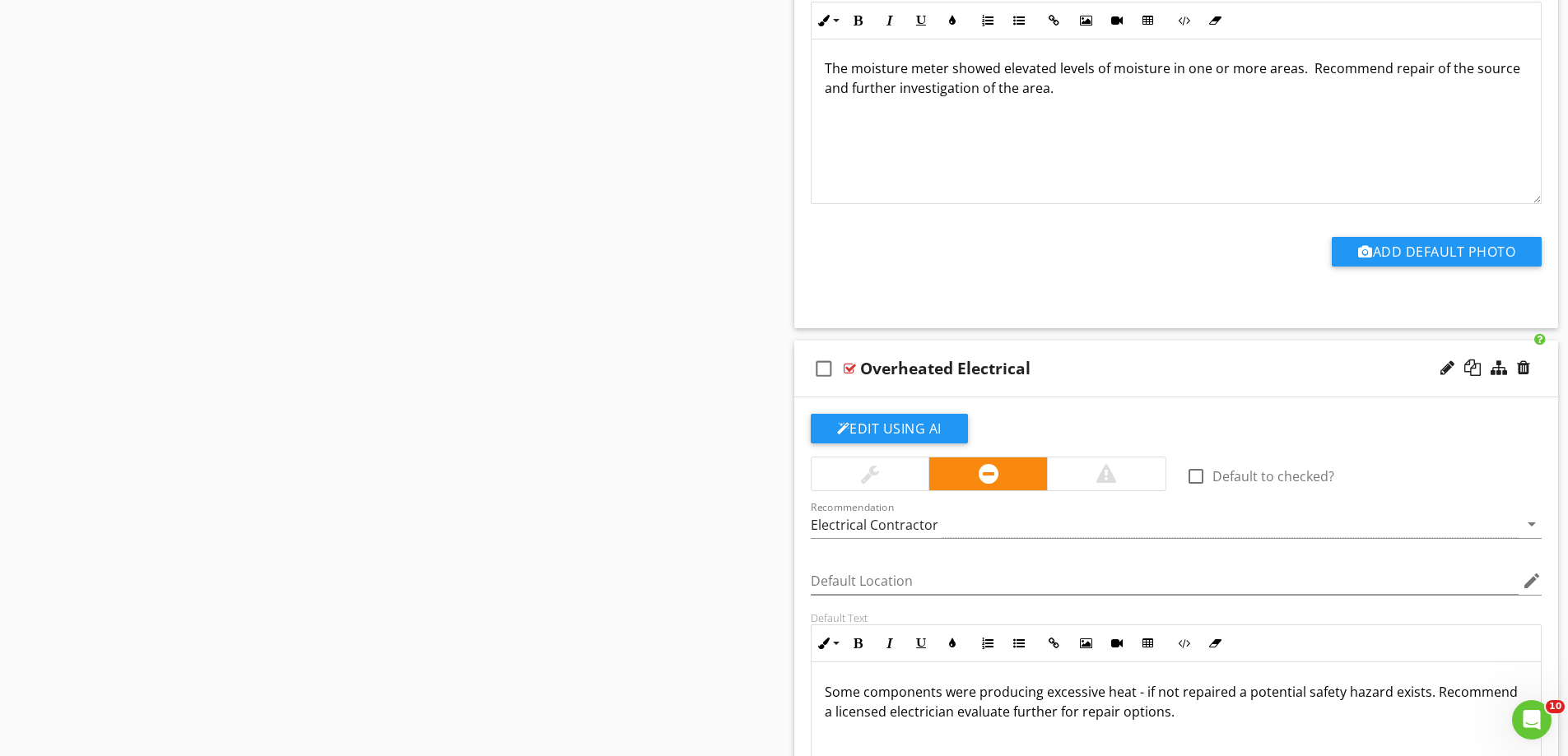
scroll to position [4865, 0]
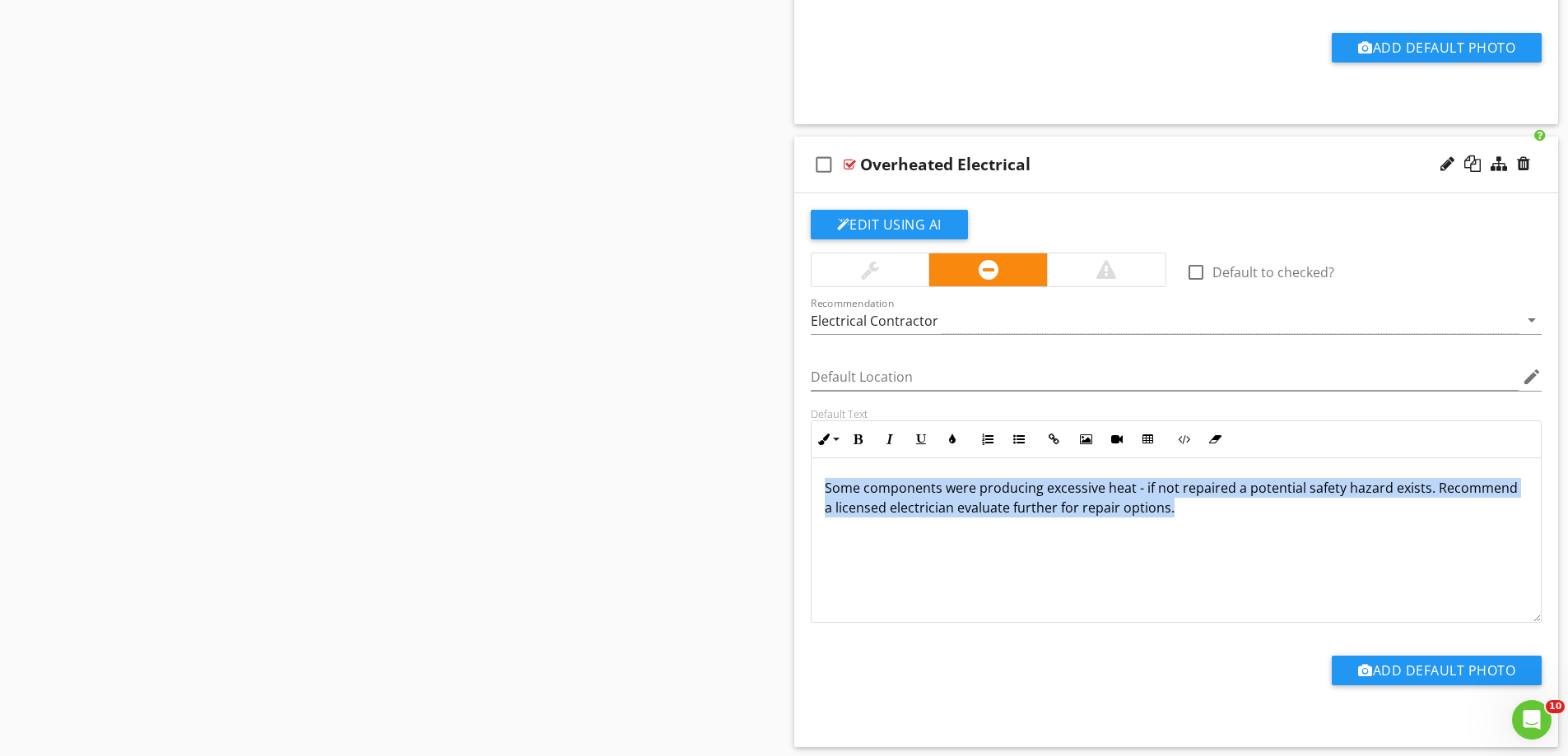
drag, startPoint x: 1230, startPoint y: 514, endPoint x: 629, endPoint y: 480, distance: 602.0
copy span "Some components were producing excessive heat - if not repaired a potential saf…"
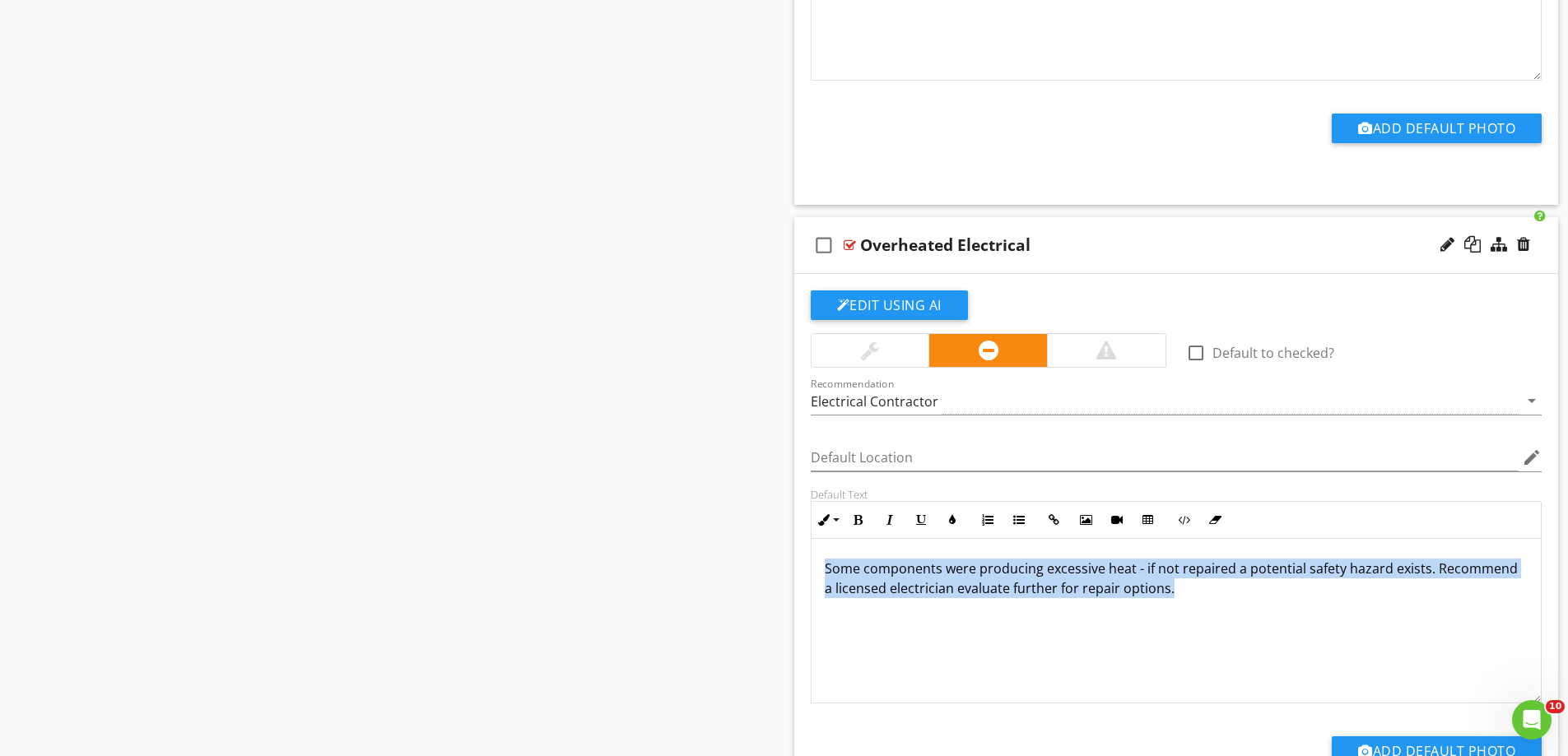
scroll to position [4924, 0]
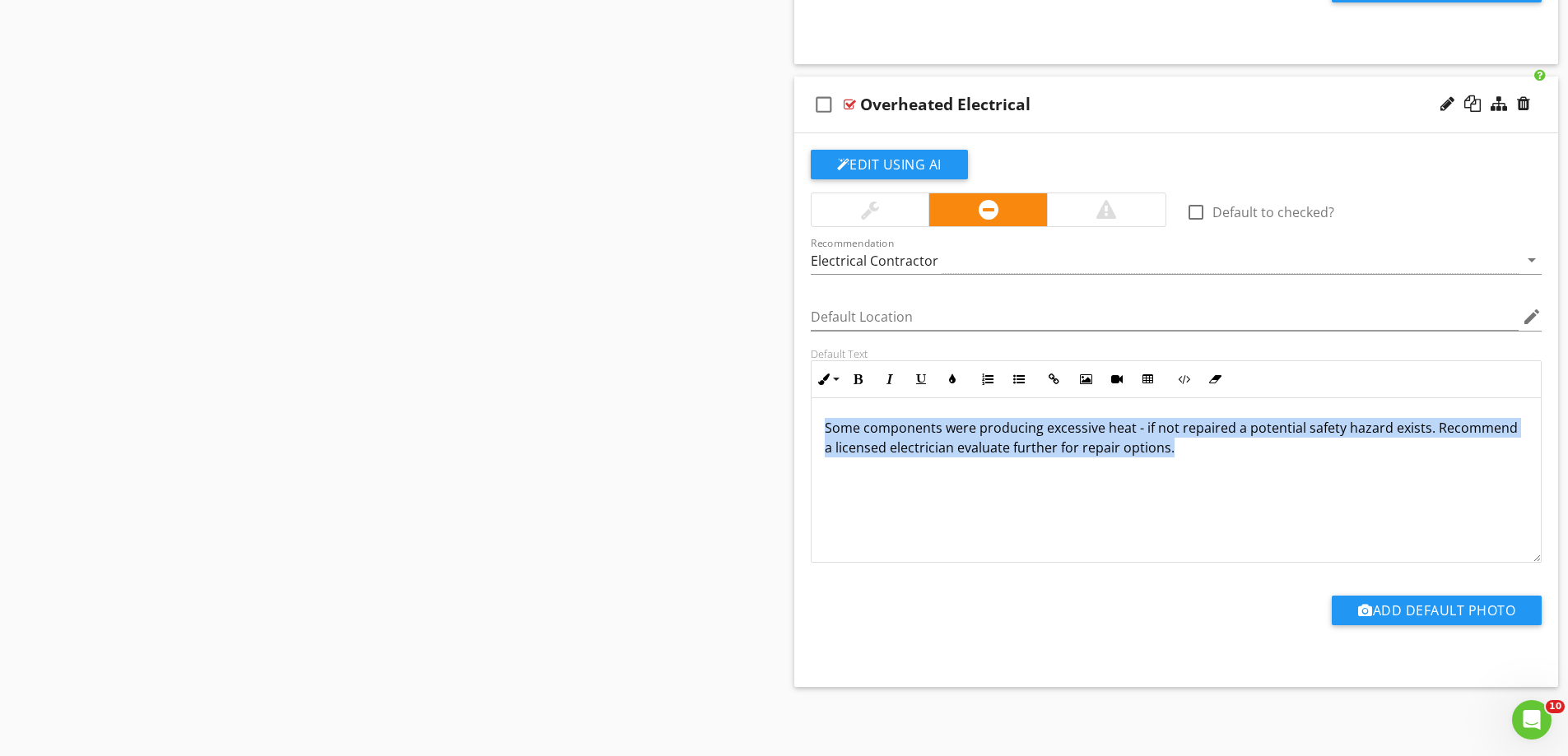
drag, startPoint x: 1238, startPoint y: 466, endPoint x: 790, endPoint y: 419, distance: 450.5
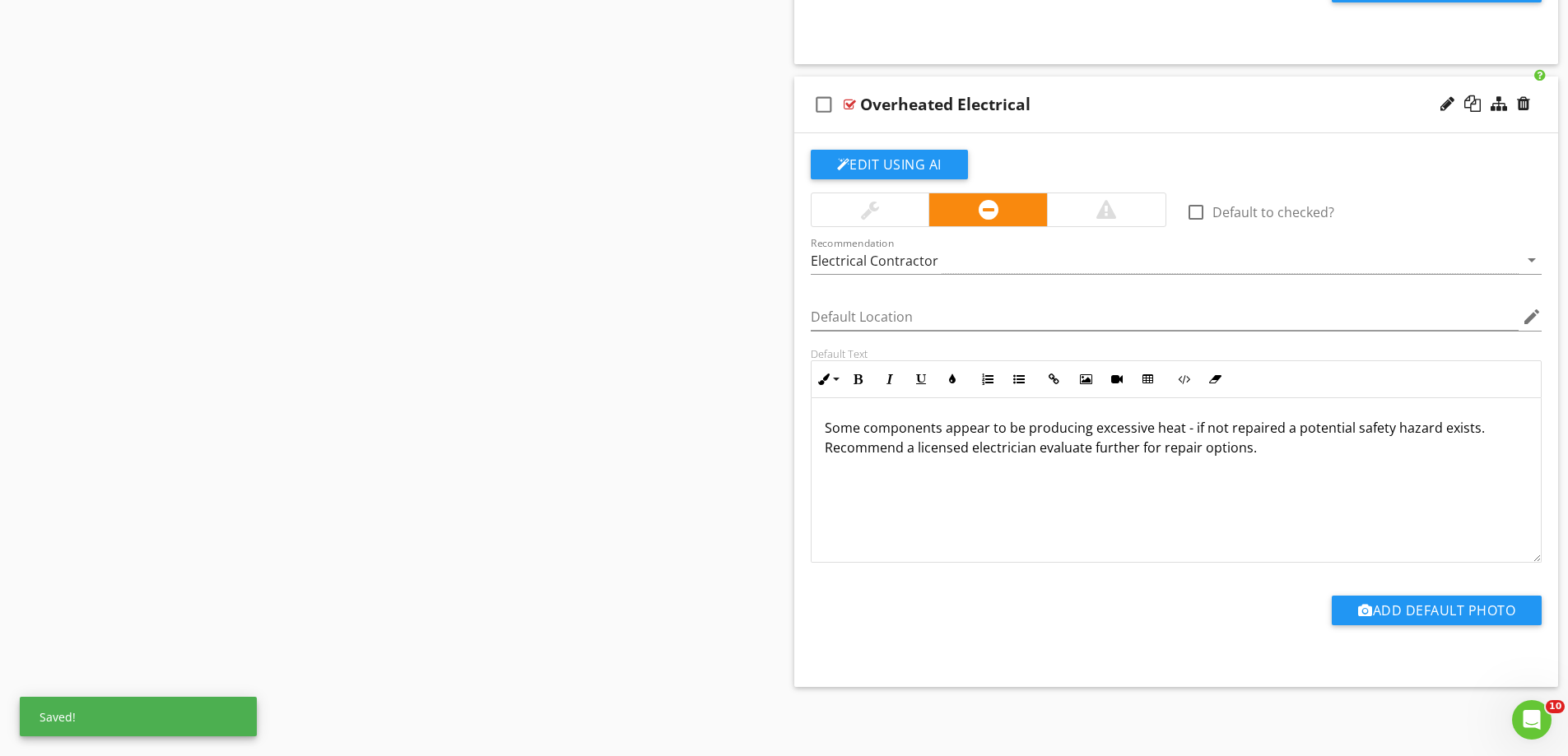
click at [1301, 452] on p "Some components appear to be producing excessive heat - if not repaired a poten…" at bounding box center [1177, 438] width 704 height 39
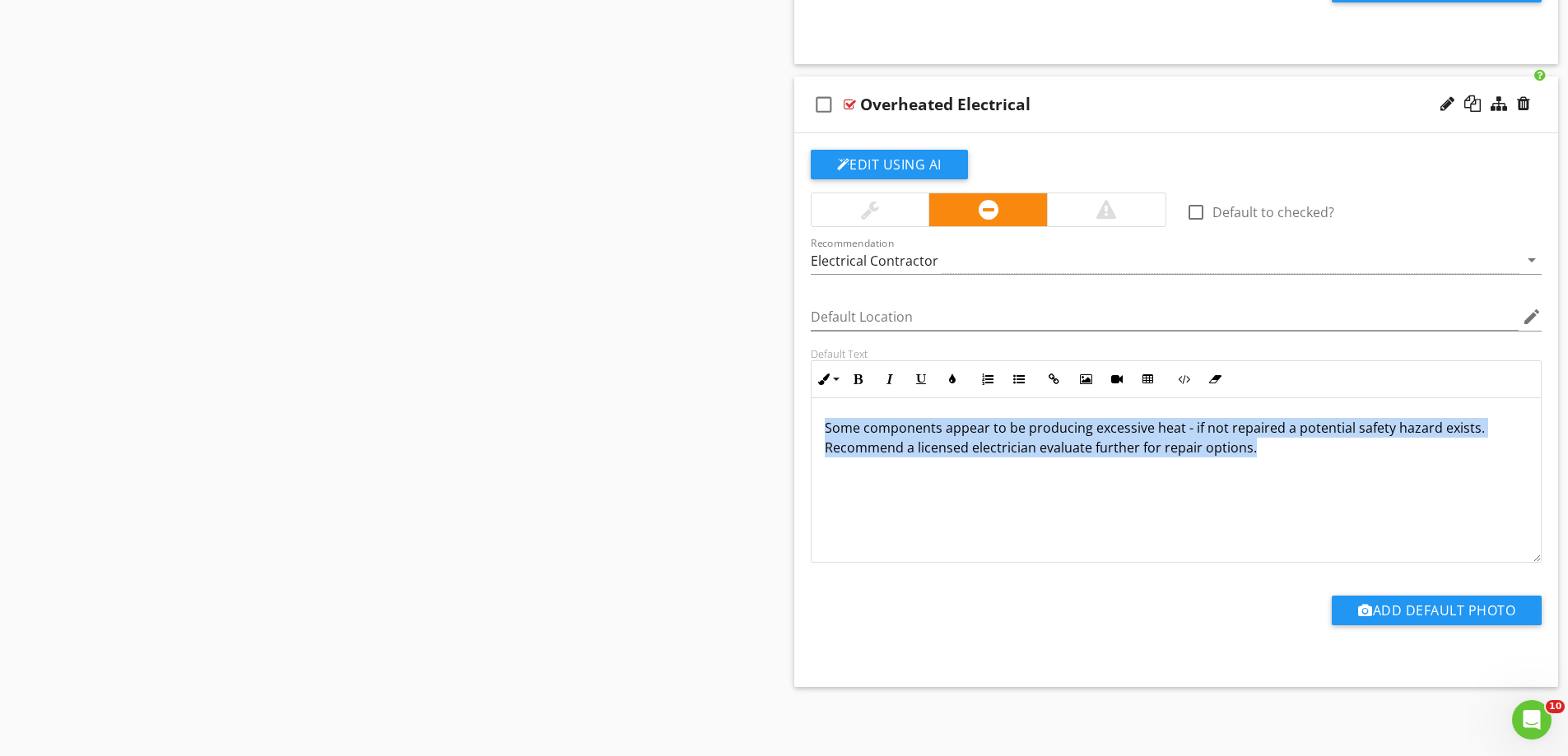
drag, startPoint x: 1331, startPoint y: 457, endPoint x: 713, endPoint y: 395, distance: 621.1
copy span "Some components appear to be producing excessive heat - if not repaired a poten…"
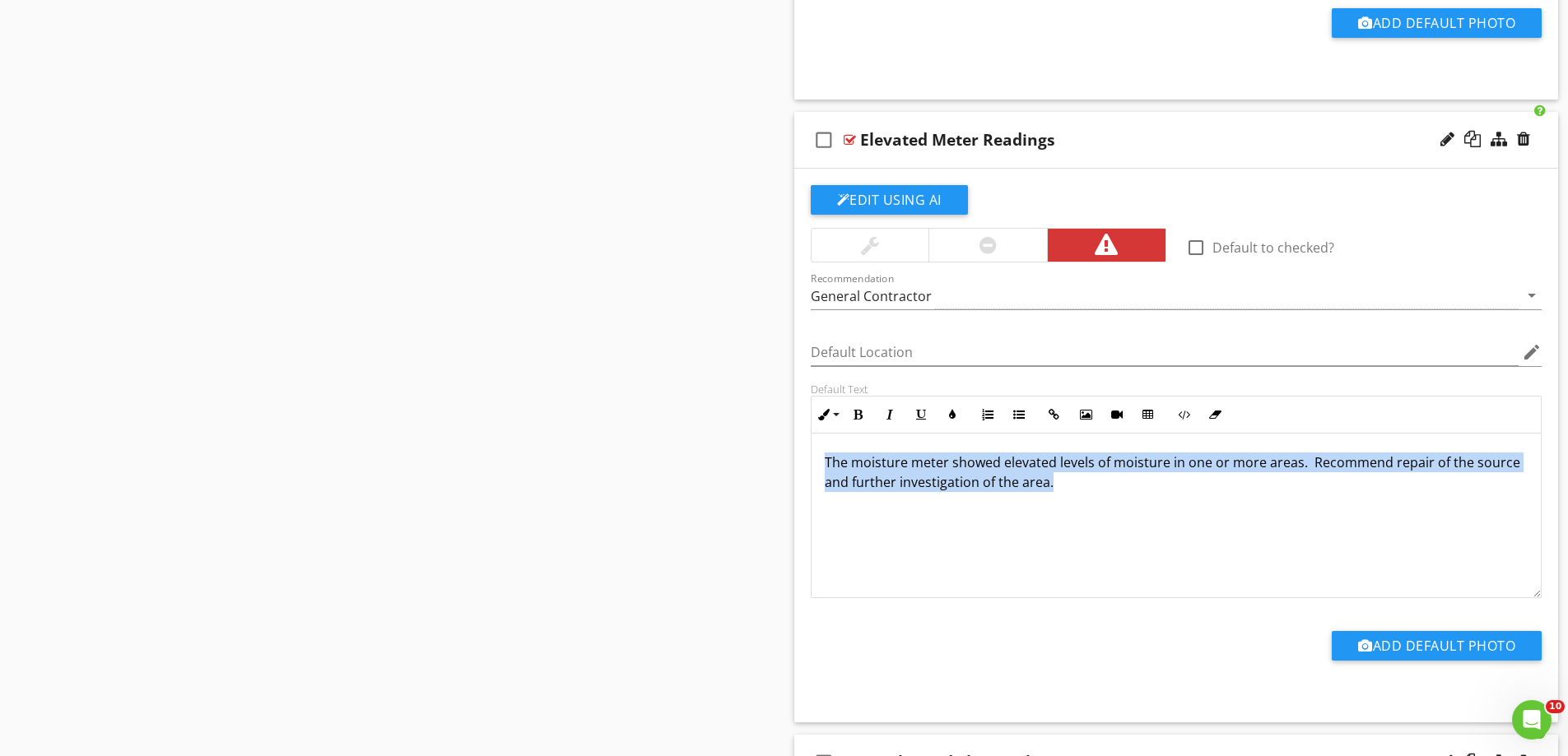
scroll to position [0, 0]
drag, startPoint x: 1092, startPoint y: 481, endPoint x: 723, endPoint y: 430, distance: 372.5
copy span "The moisture meter showed elevated levels of moisture in one or more areas. Rec…"
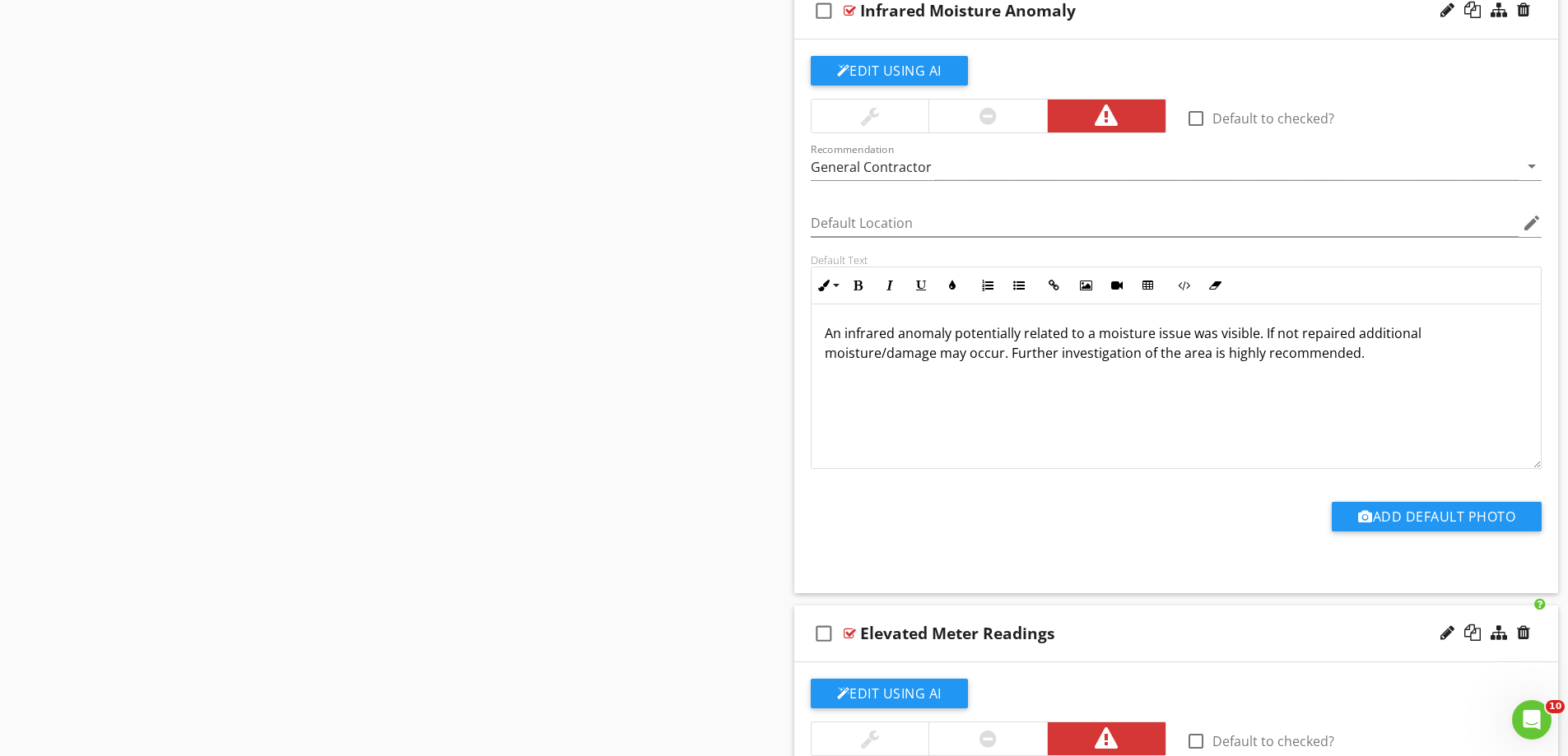
scroll to position [3691, 0]
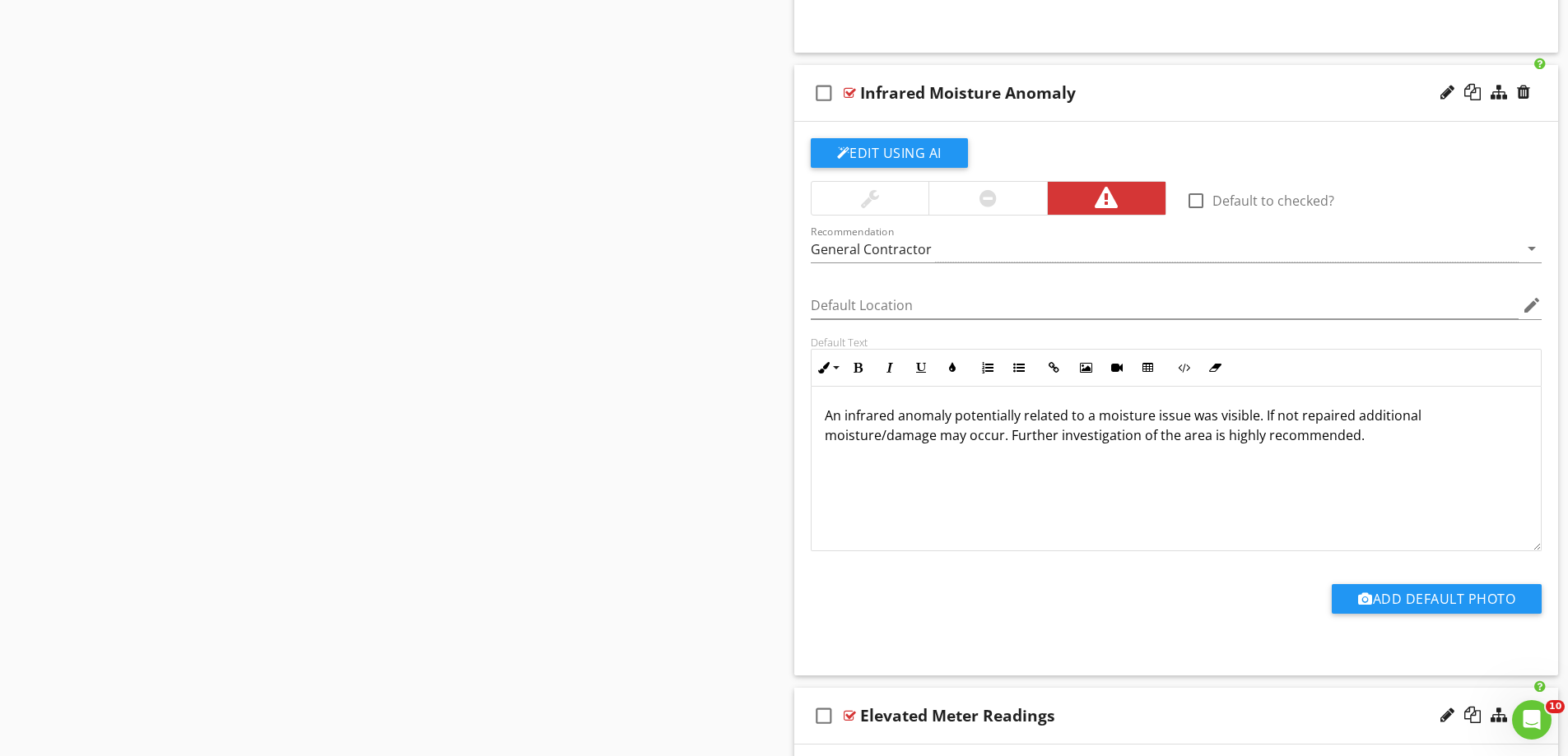
drag, startPoint x: 1376, startPoint y: 442, endPoint x: 772, endPoint y: 408, distance: 605.0
copy span "An infrared anomaly potentially related to a moisture issue was visible. If not…"
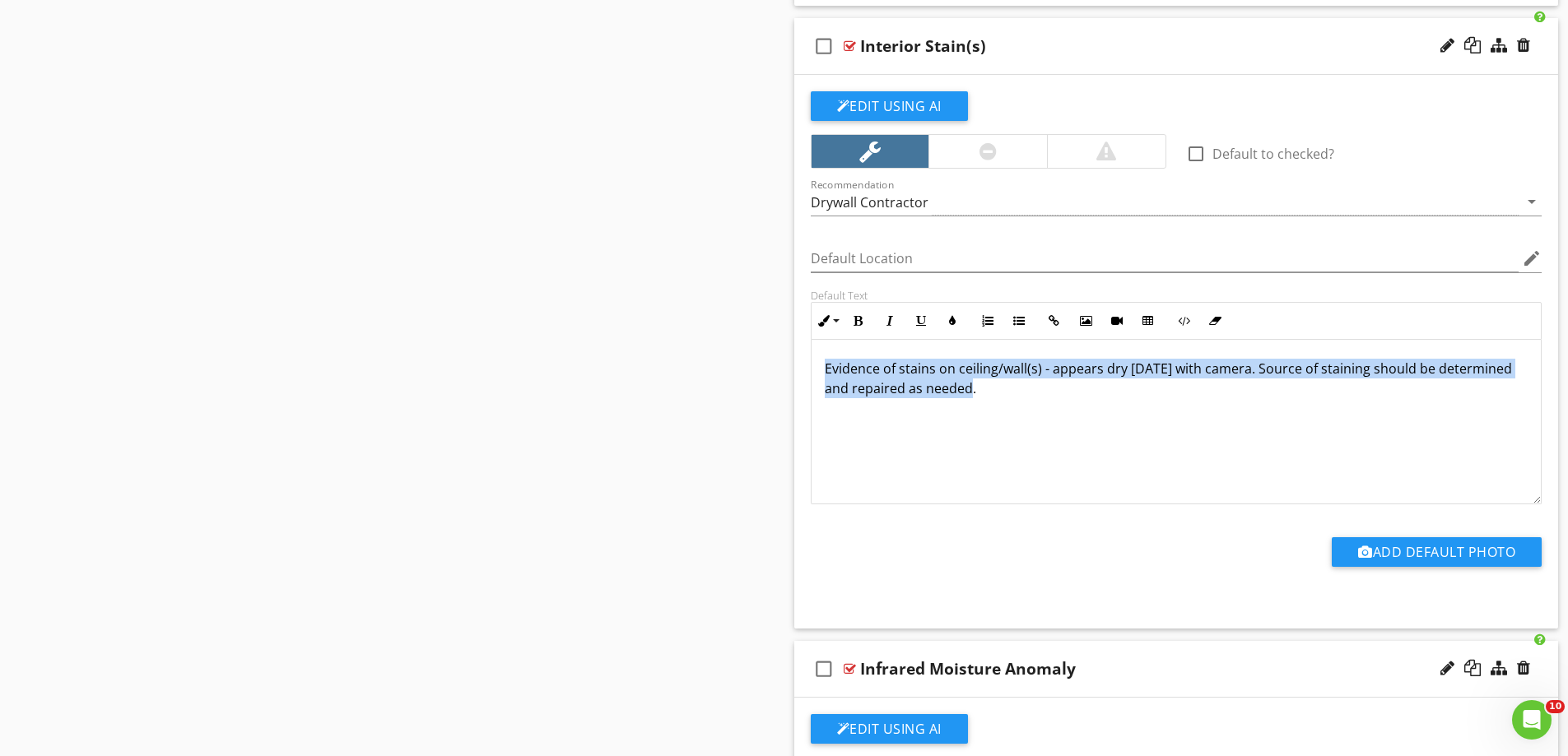
scroll to position [0, 0]
drag, startPoint x: 999, startPoint y: 396, endPoint x: 764, endPoint y: 351, distance: 239.3
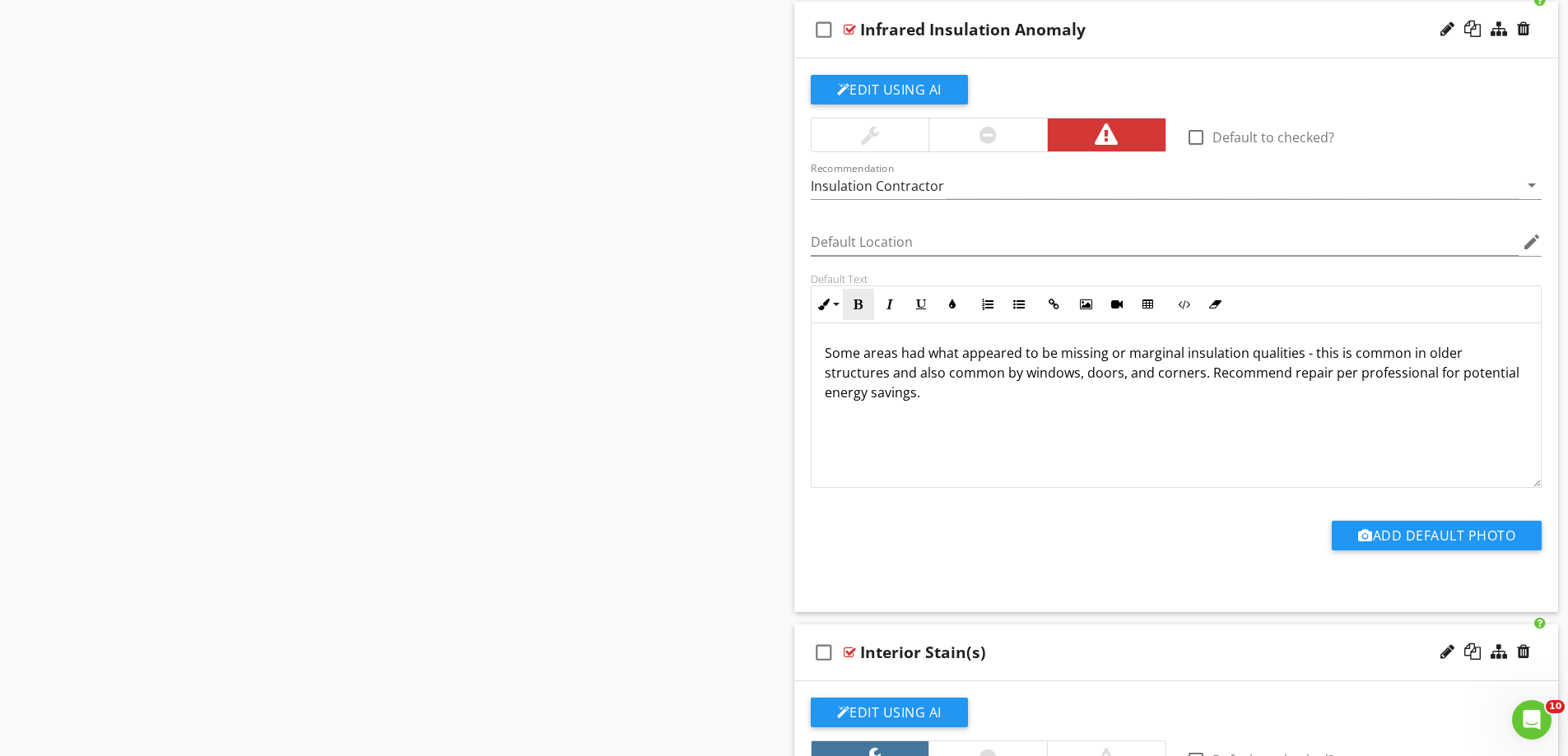
scroll to position [2456, 0]
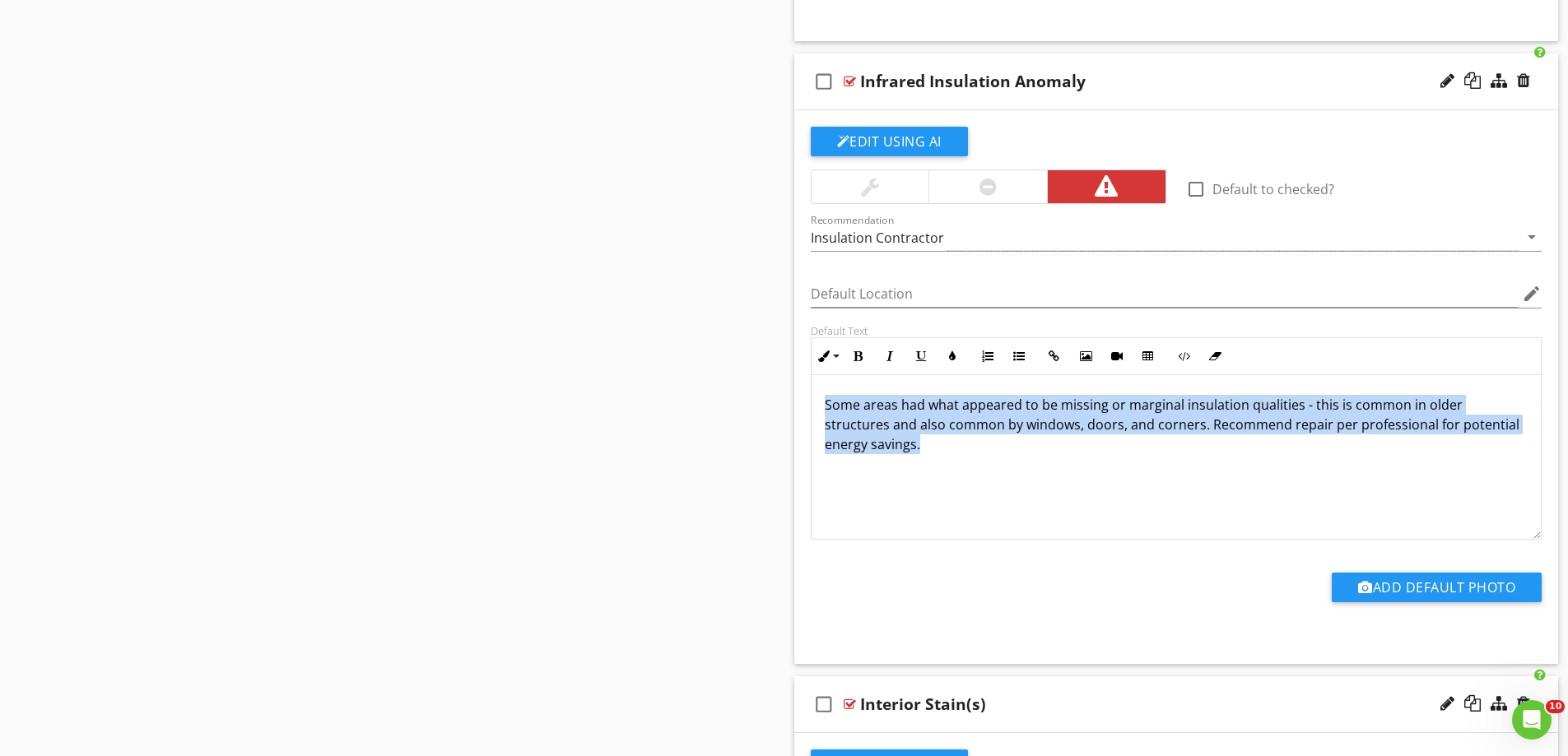
drag, startPoint x: 968, startPoint y: 447, endPoint x: 819, endPoint y: 395, distance: 157.8
click at [819, 395] on div "Some areas had what appeared to be missing or marginal insulation qualities - t…" at bounding box center [1177, 457] width 730 height 165
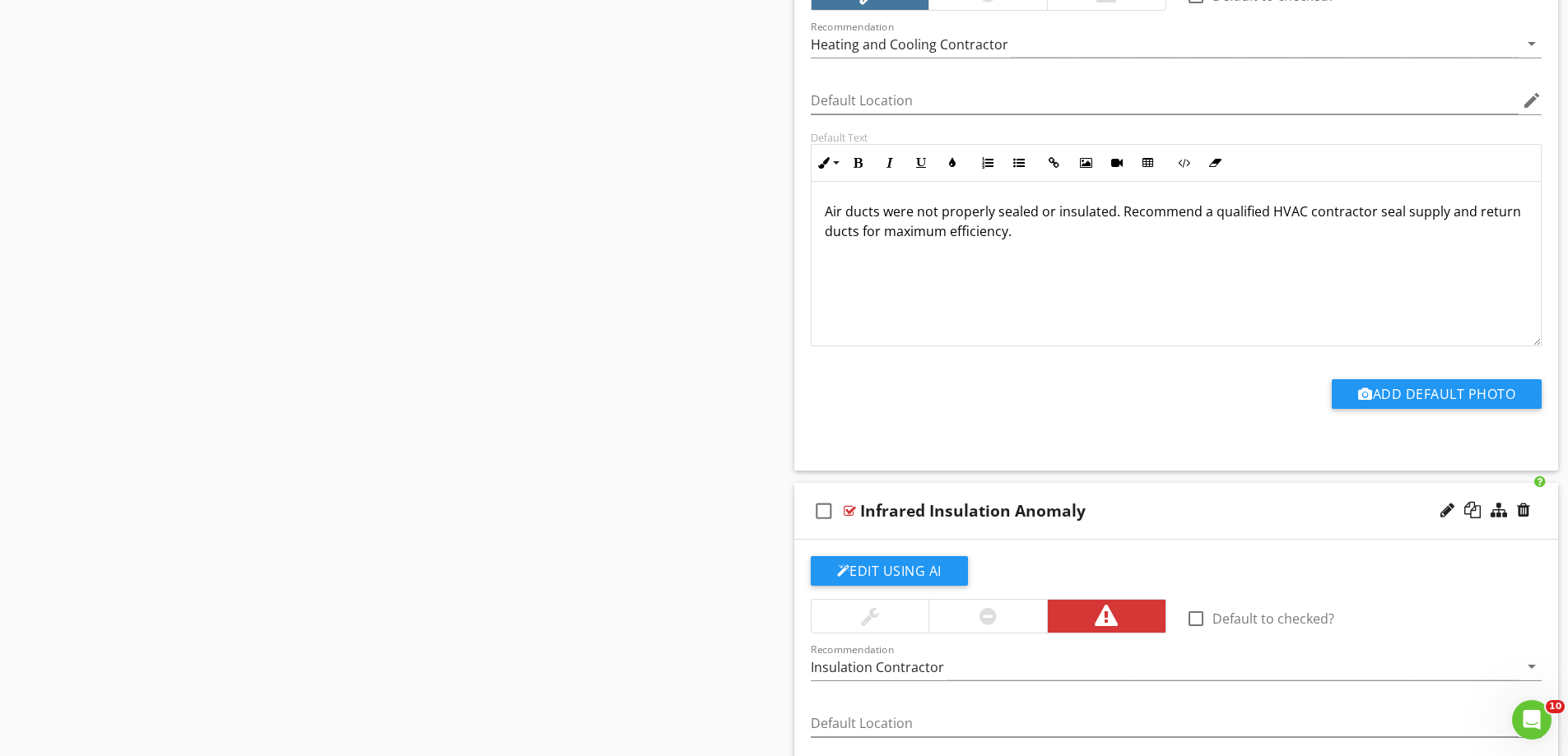
scroll to position [1962, 0]
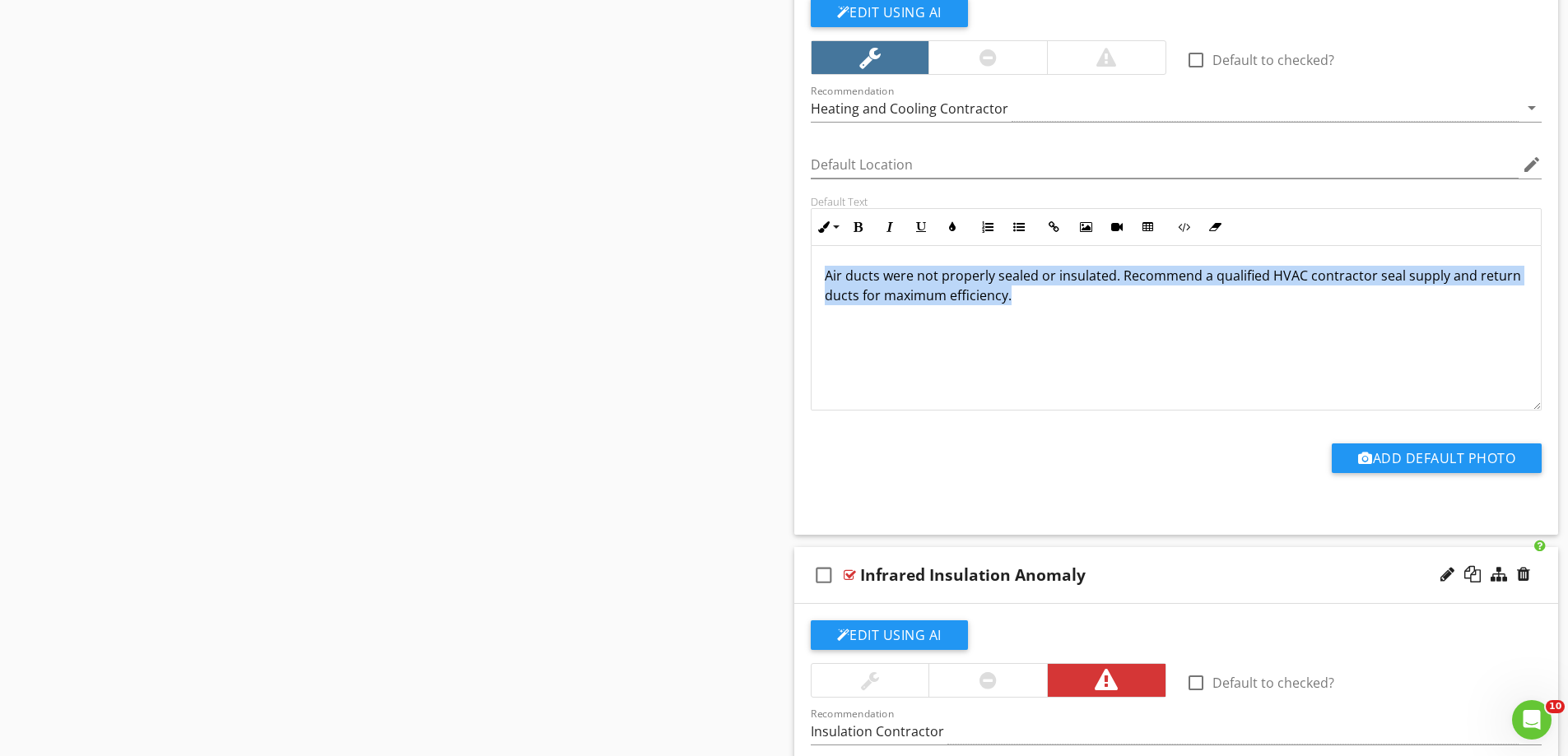
drag, startPoint x: 1033, startPoint y: 298, endPoint x: 782, endPoint y: 265, distance: 253.2
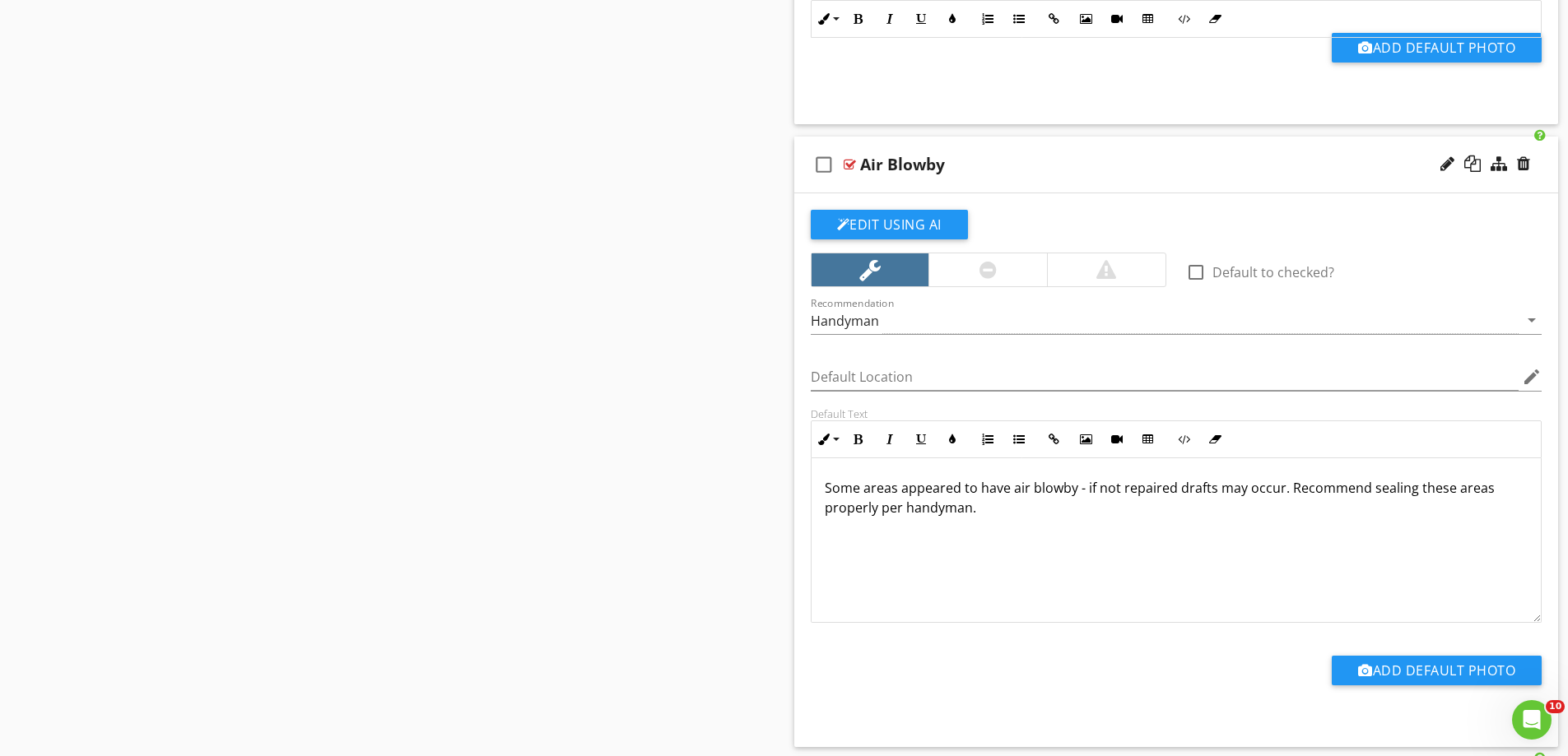
scroll to position [1139, 0]
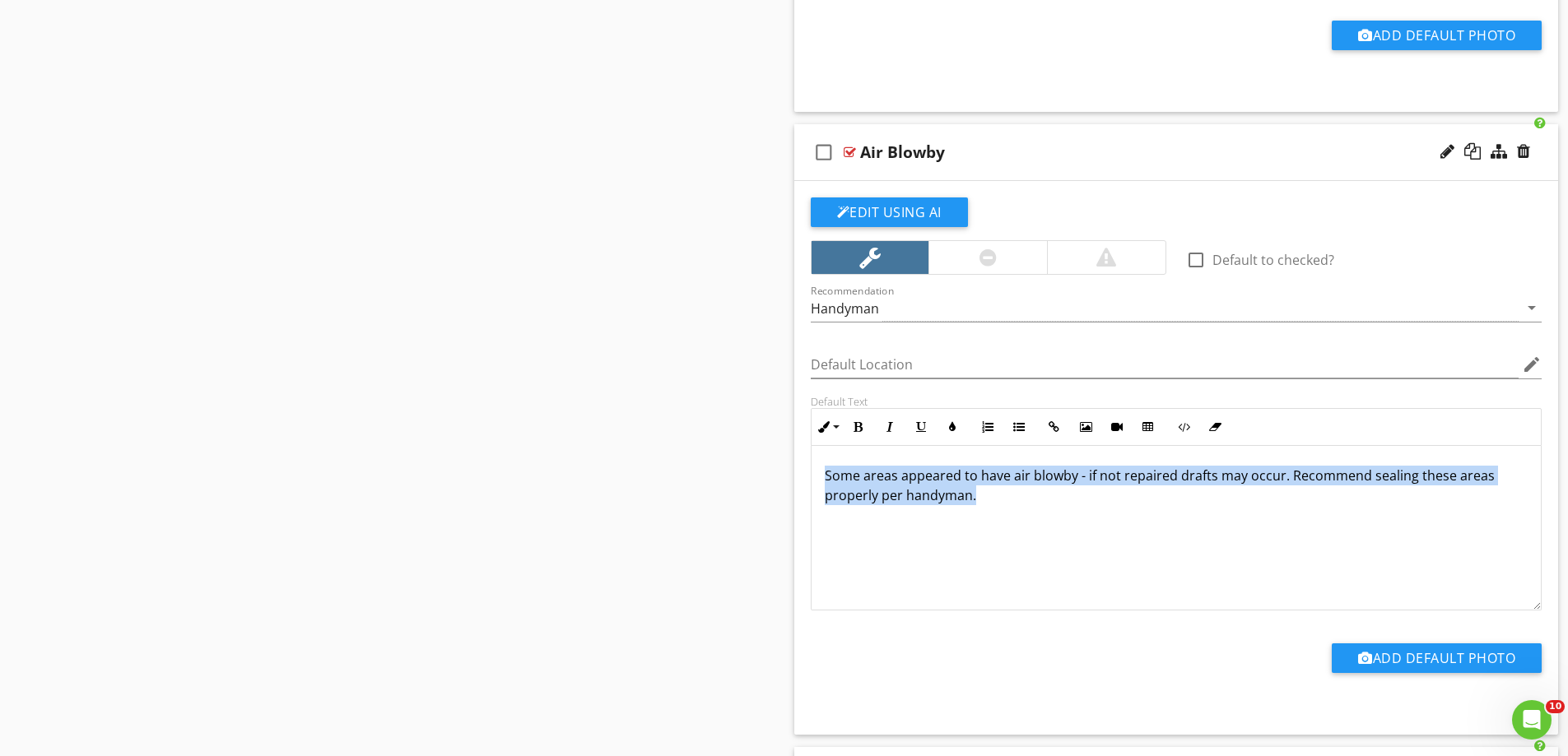
drag, startPoint x: 989, startPoint y: 500, endPoint x: 791, endPoint y: 466, distance: 200.9
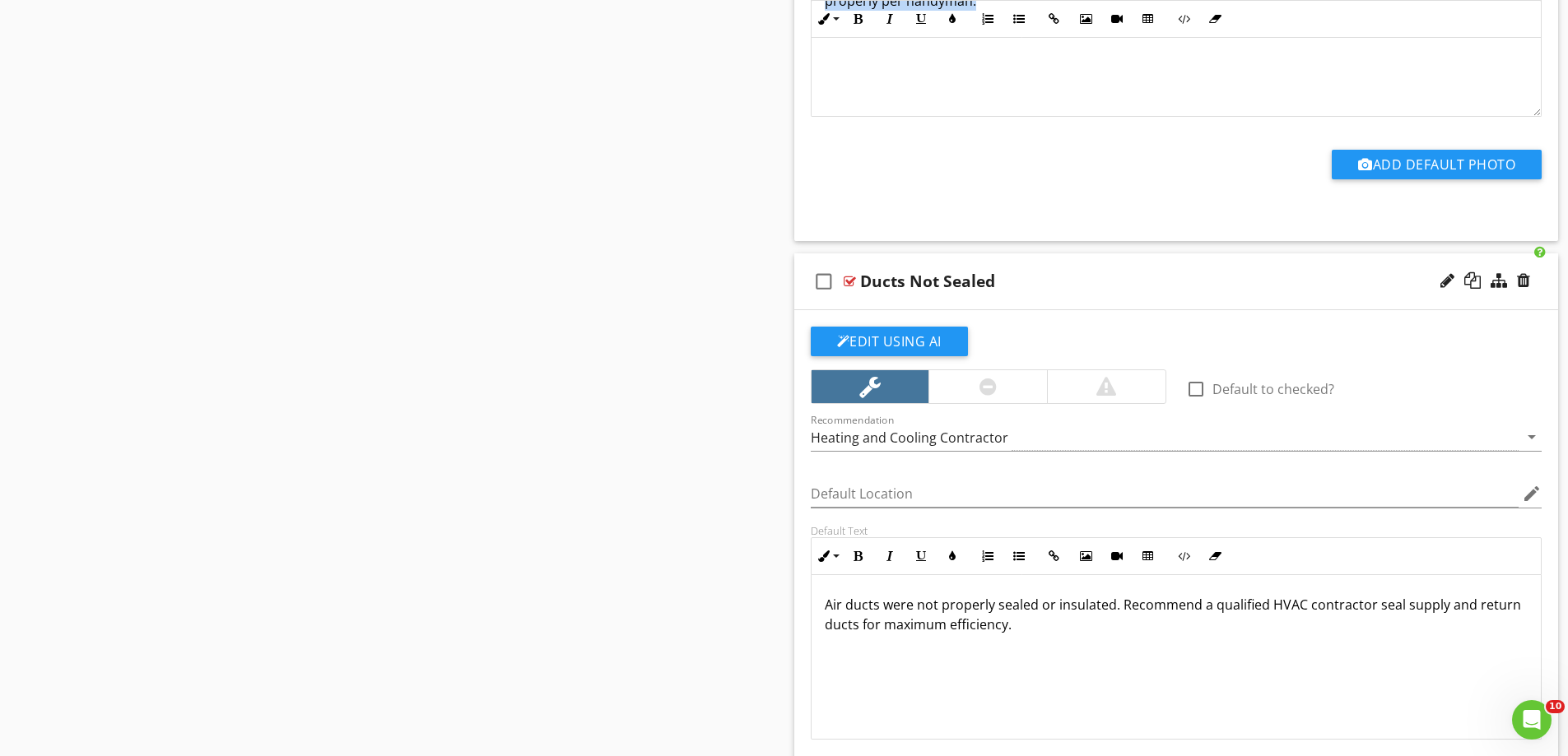
scroll to position [1880, 0]
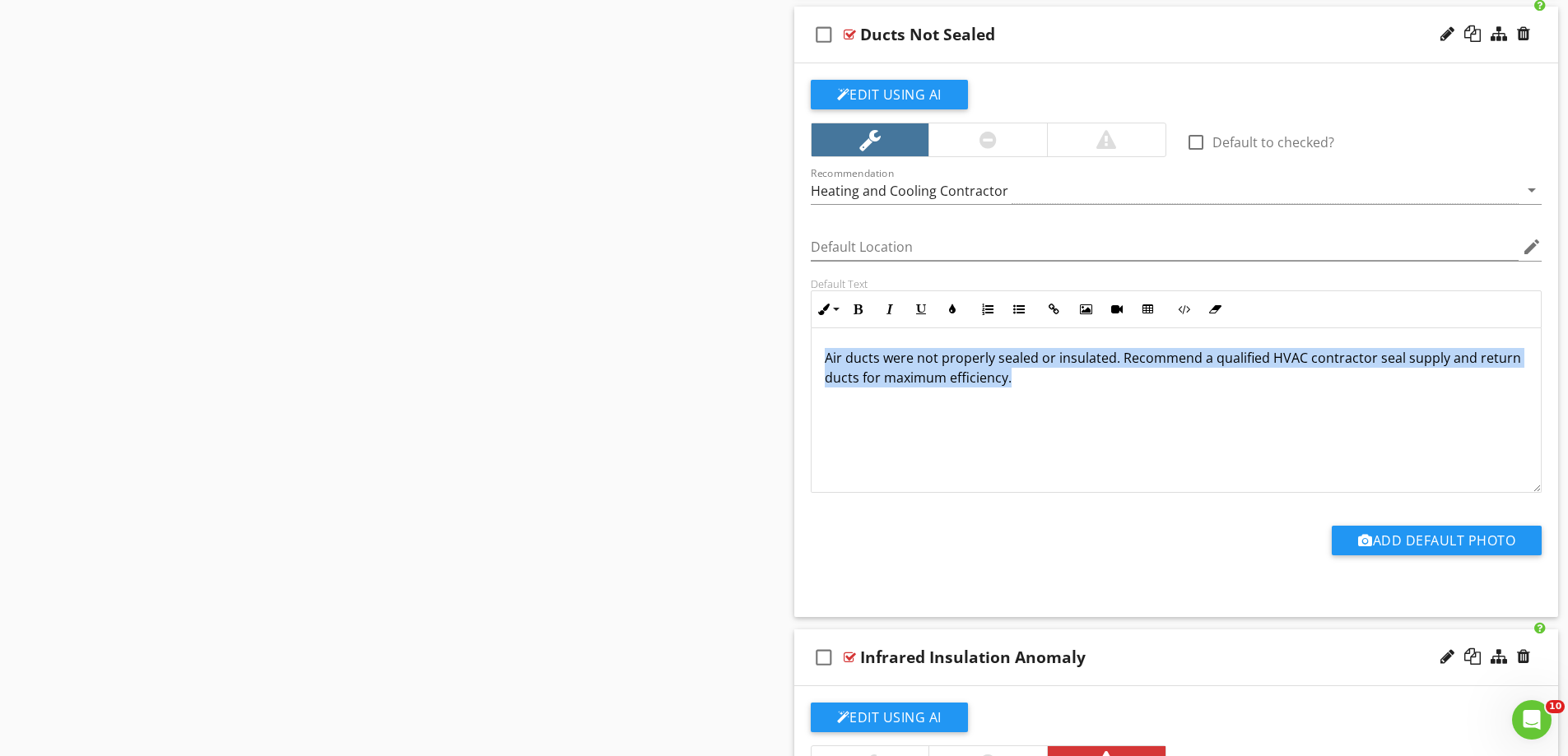
drag, startPoint x: 1046, startPoint y: 379, endPoint x: 764, endPoint y: 346, distance: 283.9
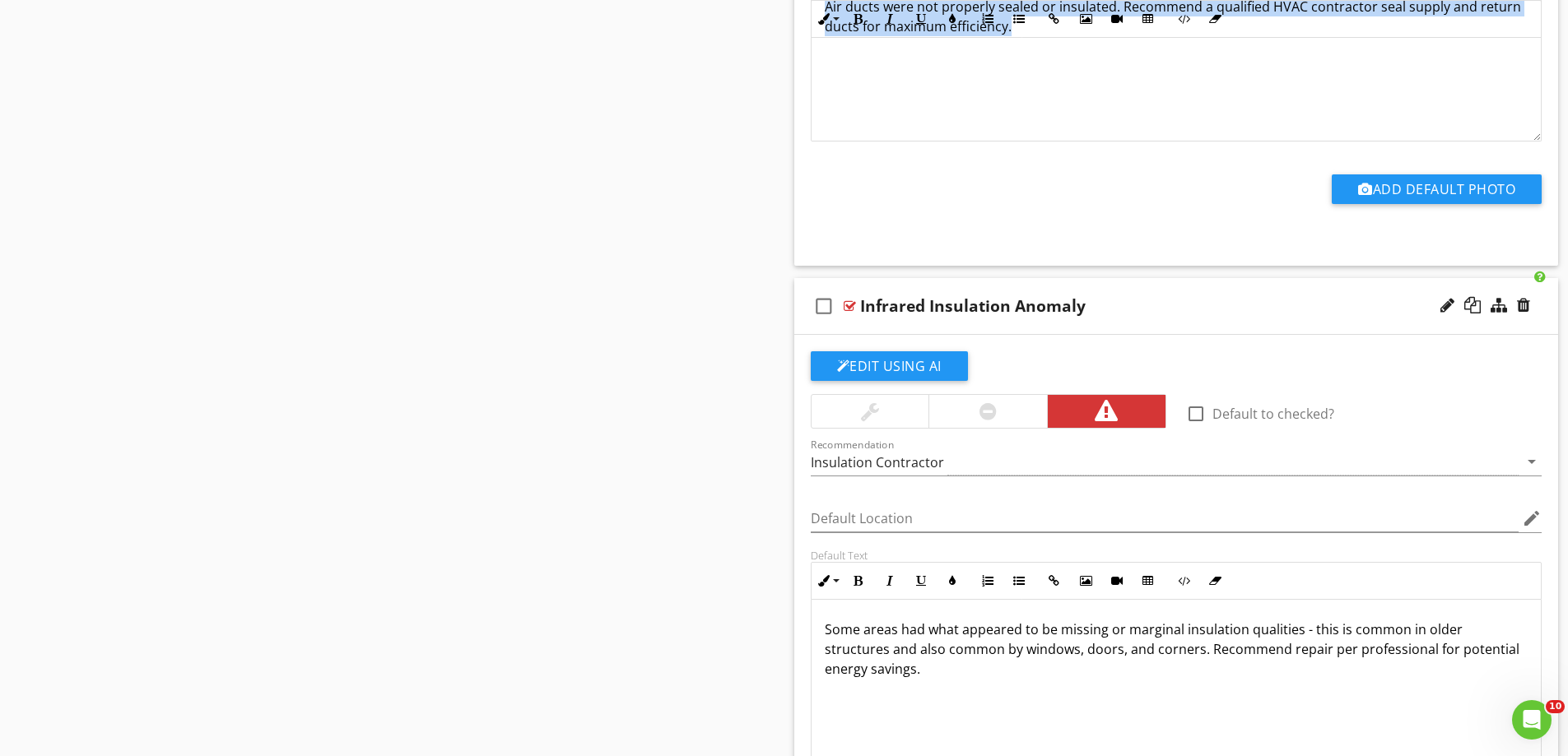
scroll to position [2291, 0]
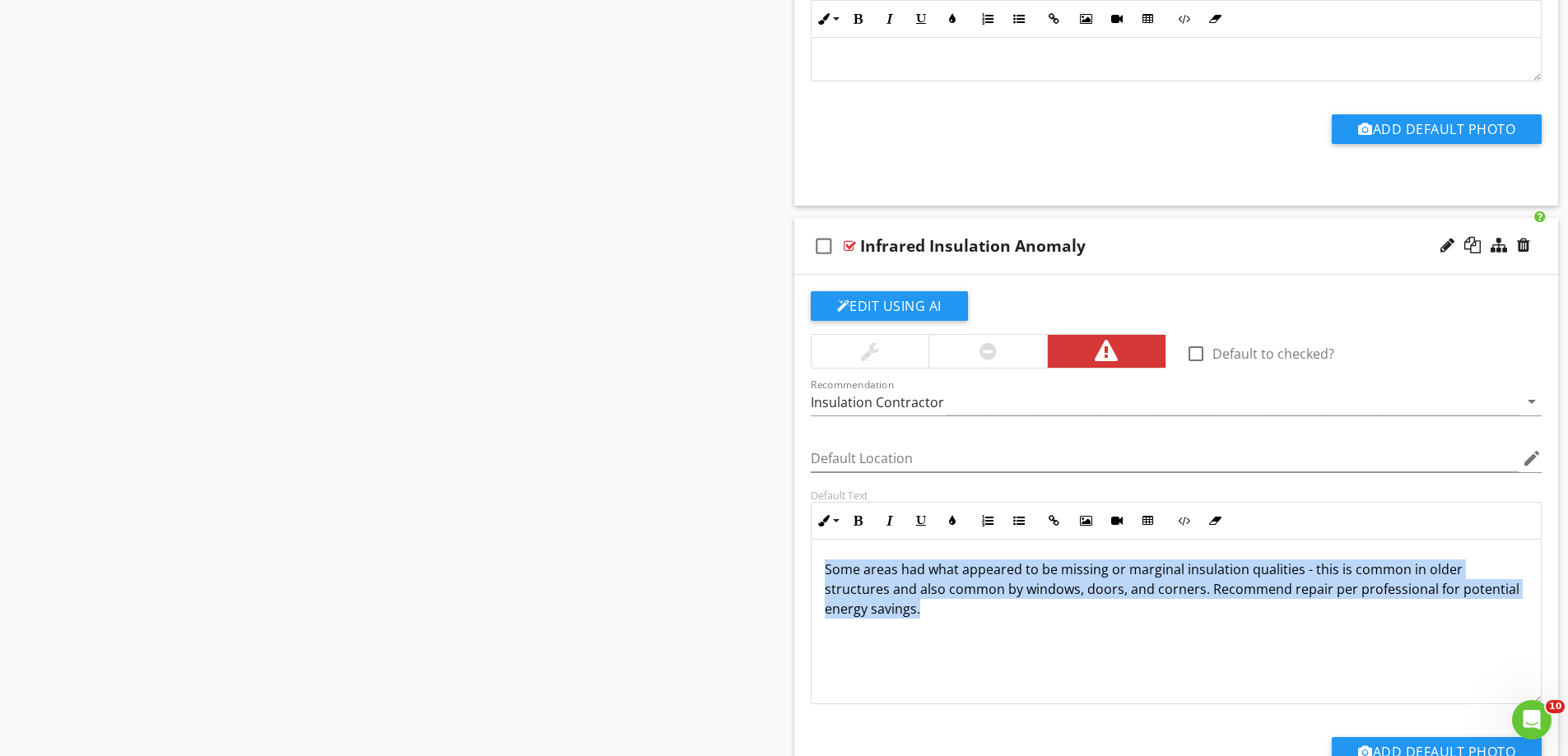
drag, startPoint x: 955, startPoint y: 614, endPoint x: 804, endPoint y: 555, distance: 162.1
click at [804, 555] on div "Default Text Inline Style XLarge Large Normal Small Light Small/Light Bold Ital…" at bounding box center [1176, 597] width 751 height 216
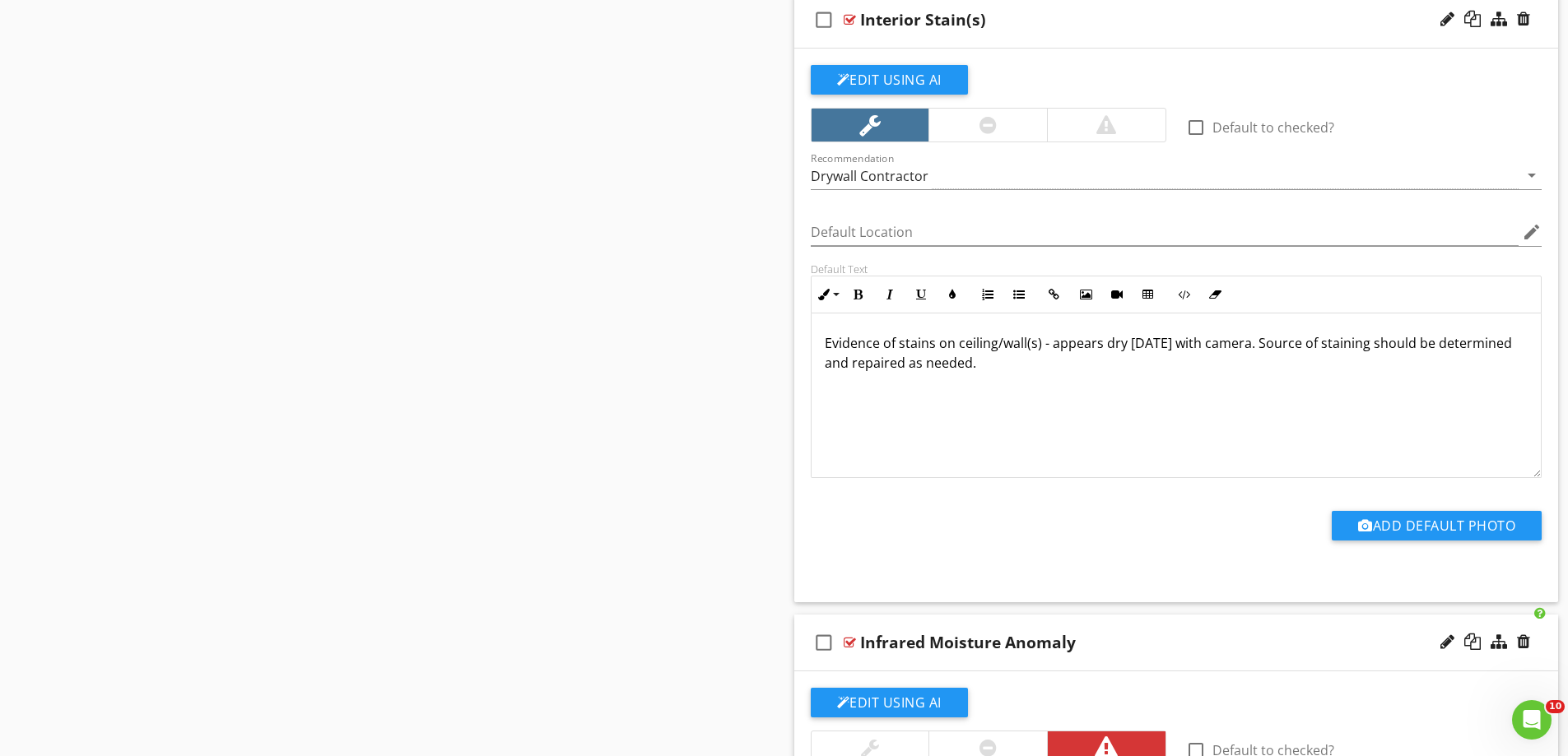
scroll to position [3031, 0]
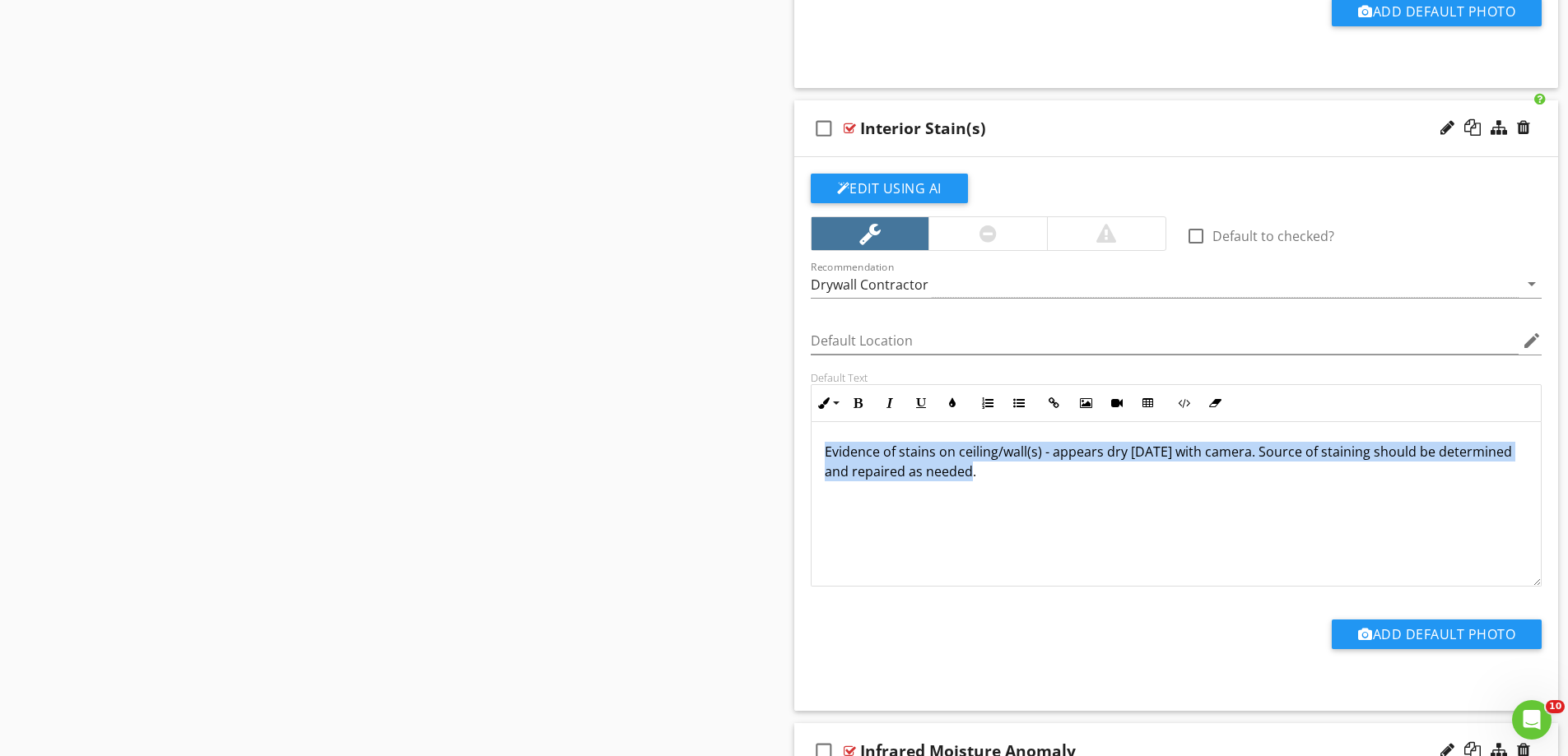
drag, startPoint x: 1020, startPoint y: 475, endPoint x: 773, endPoint y: 443, distance: 249.1
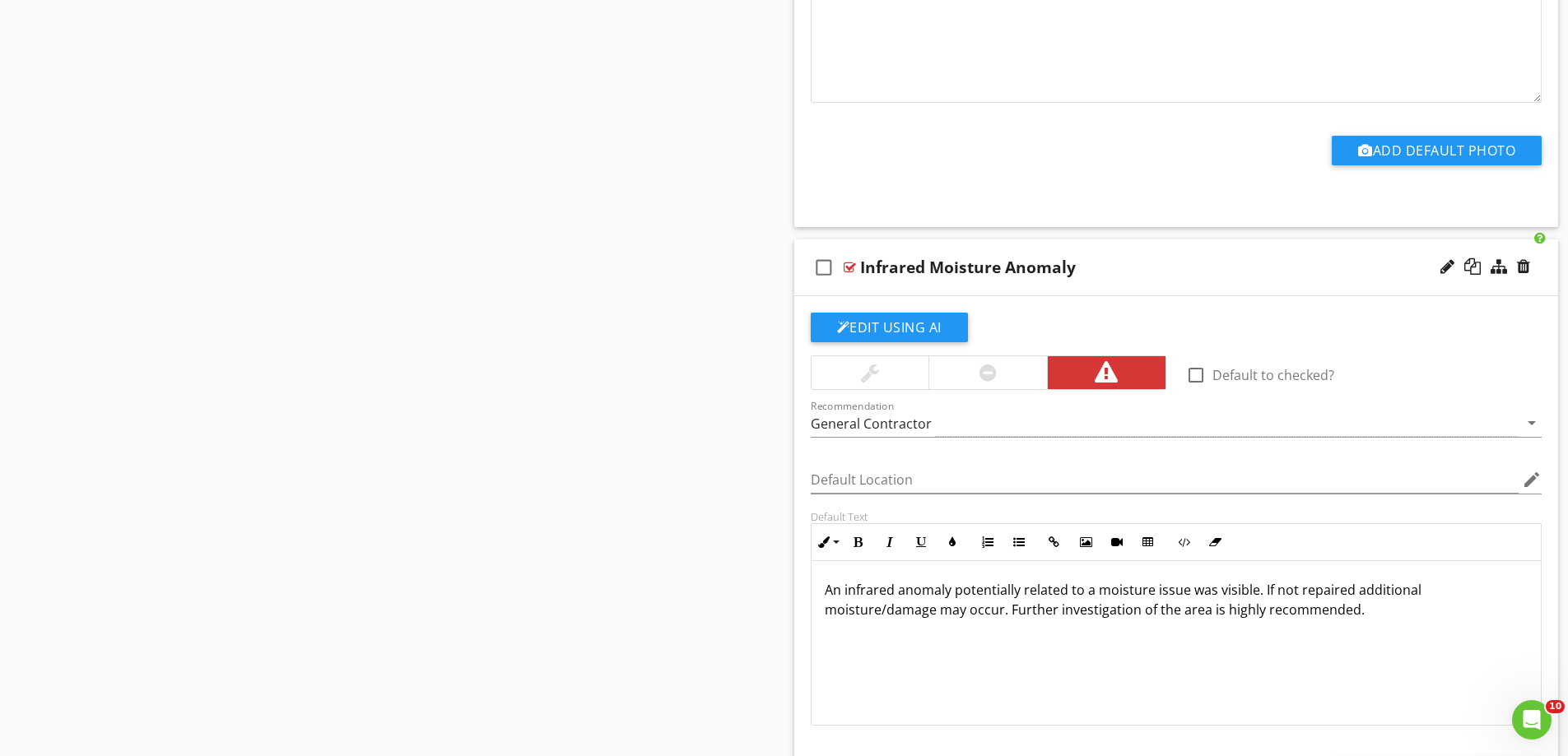
scroll to position [3608, 0]
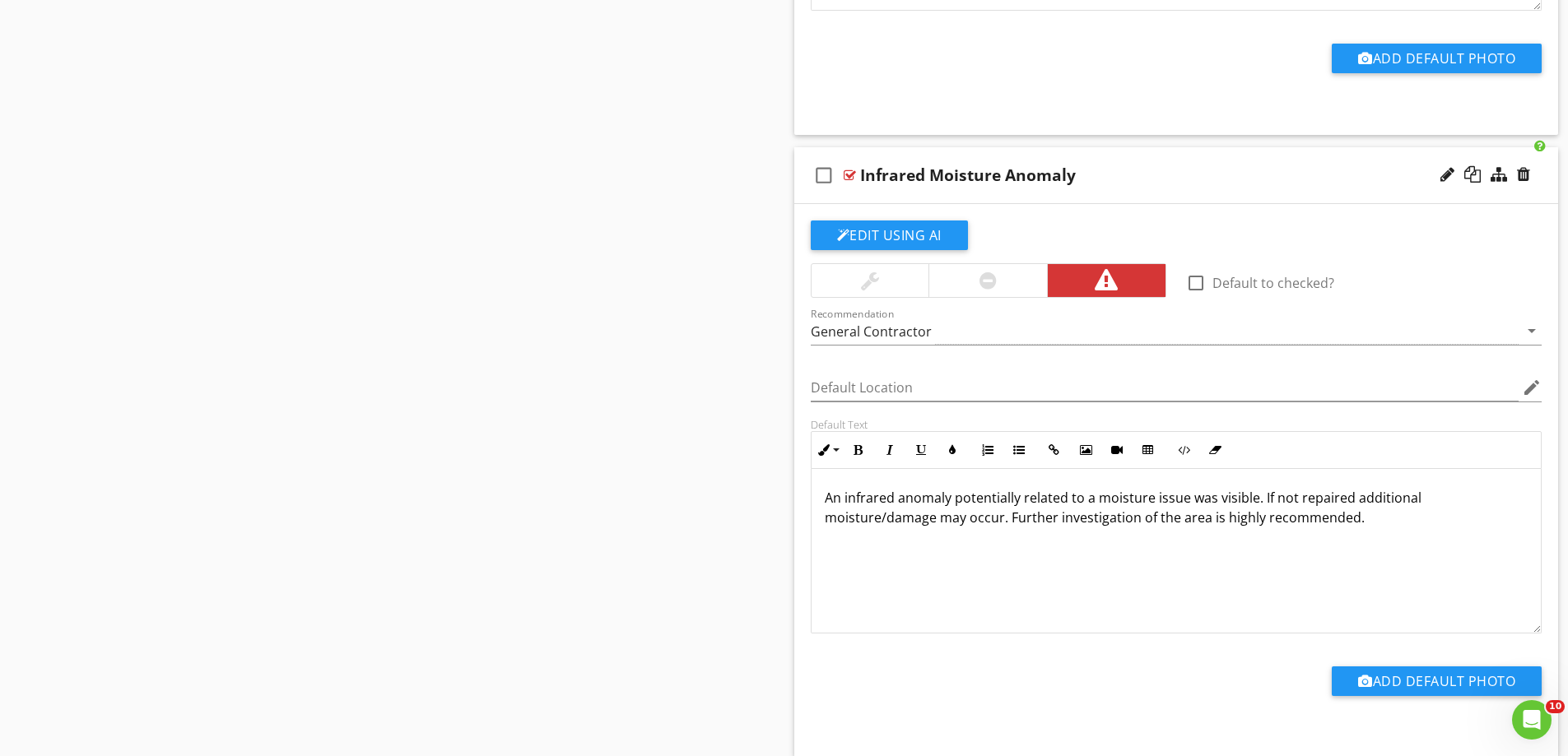
drag, startPoint x: 1358, startPoint y: 515, endPoint x: 739, endPoint y: 491, distance: 619.5
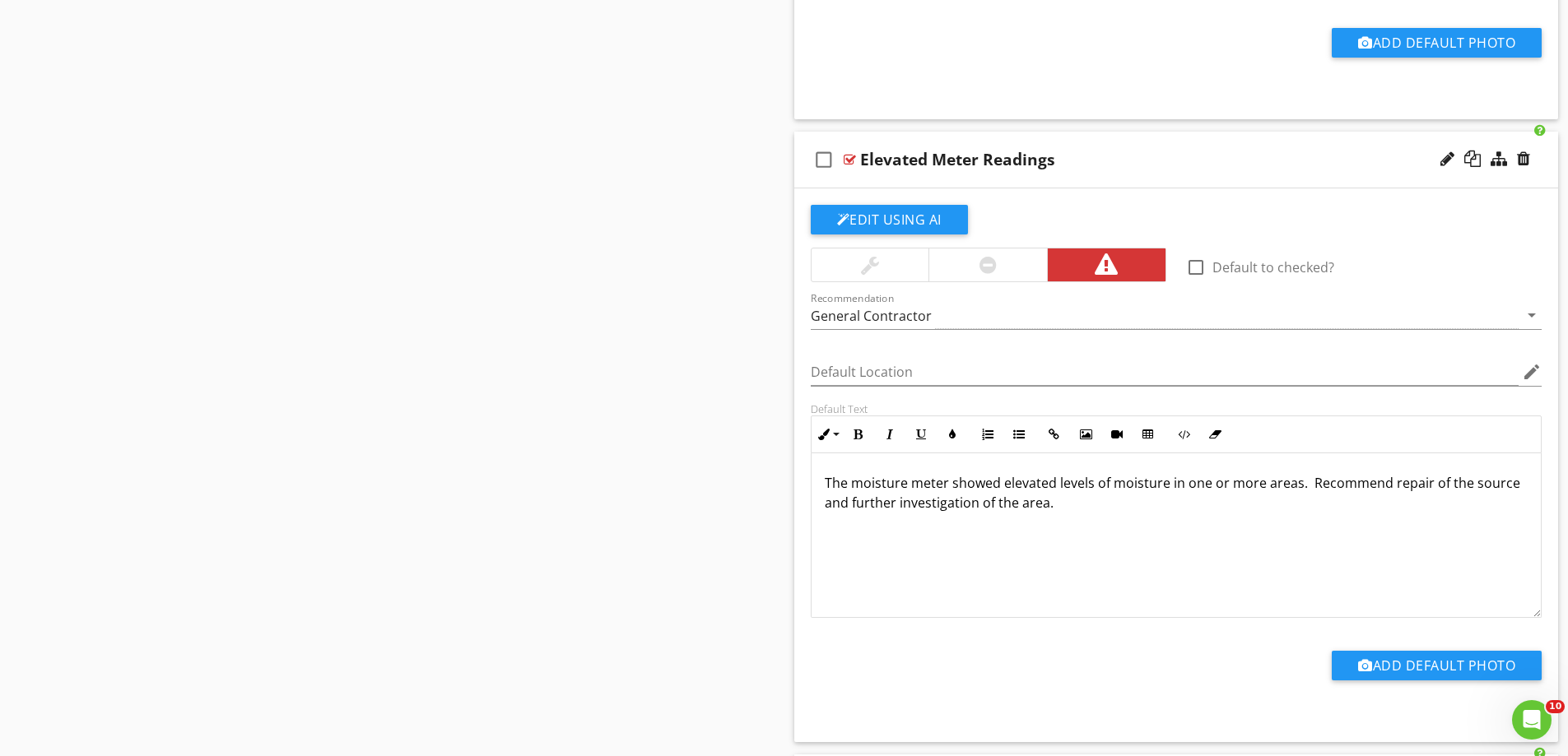
scroll to position [4349, 0]
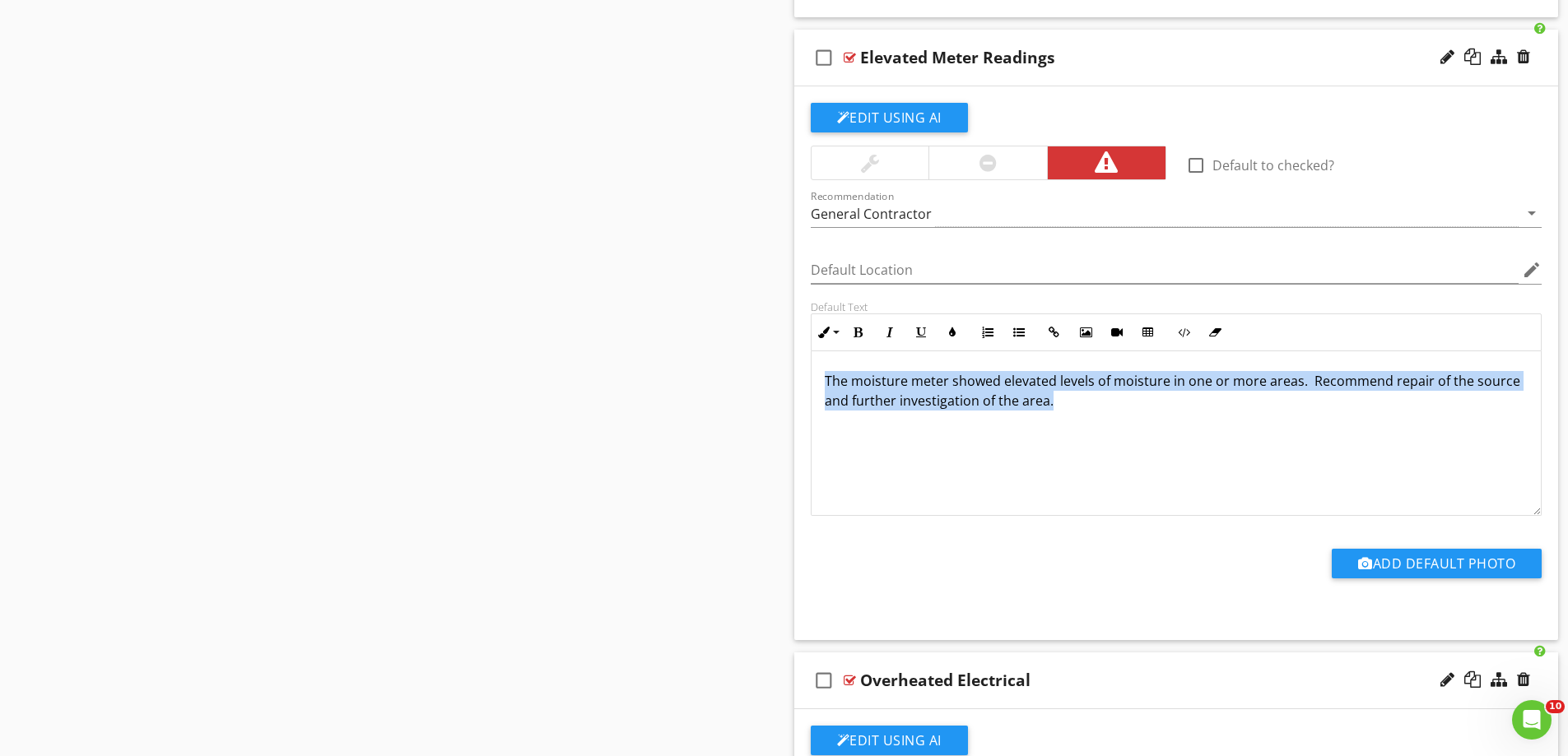
drag, startPoint x: 1083, startPoint y: 408, endPoint x: 751, endPoint y: 370, distance: 334.2
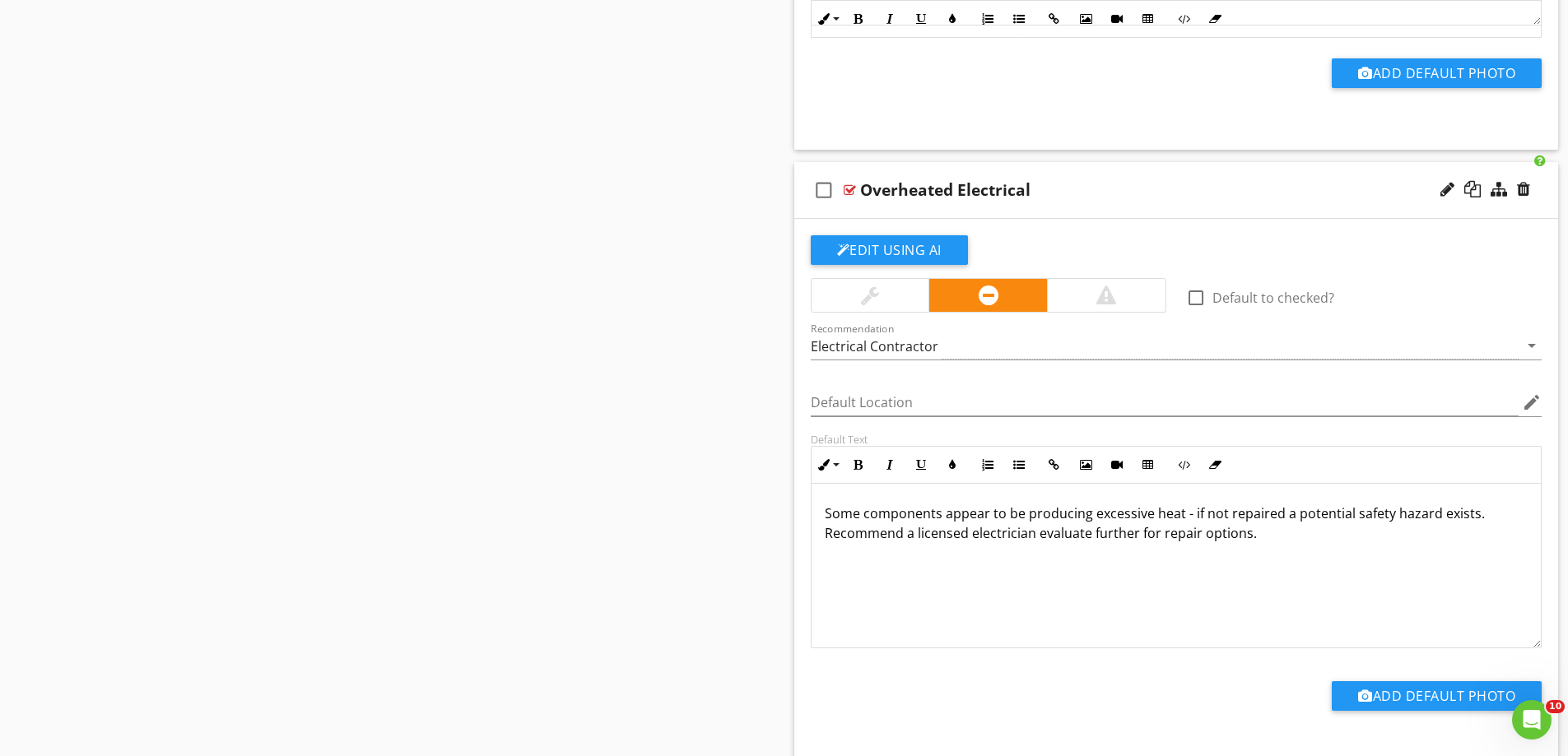
scroll to position [4842, 0]
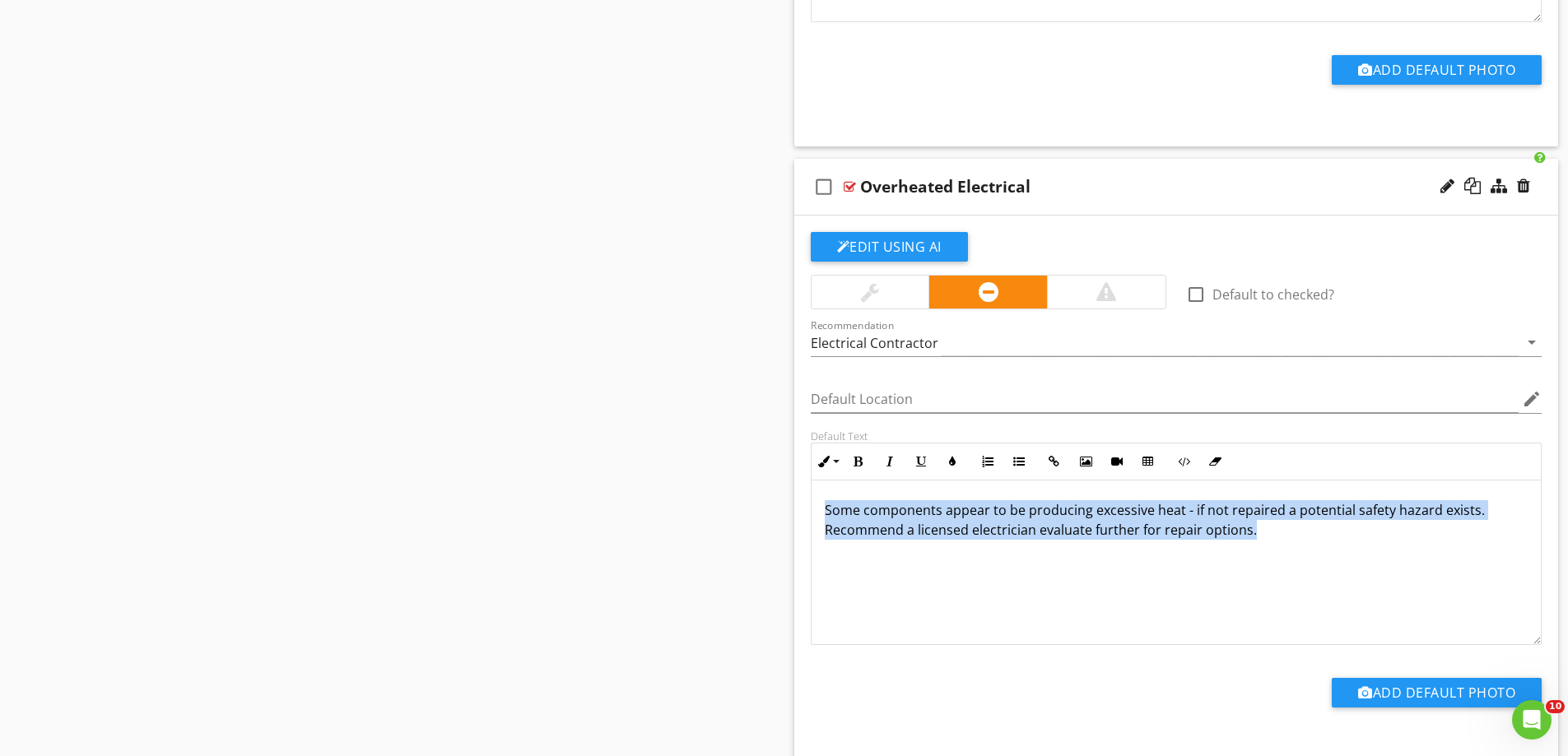
drag, startPoint x: 1267, startPoint y: 536, endPoint x: 680, endPoint y: 479, distance: 589.8
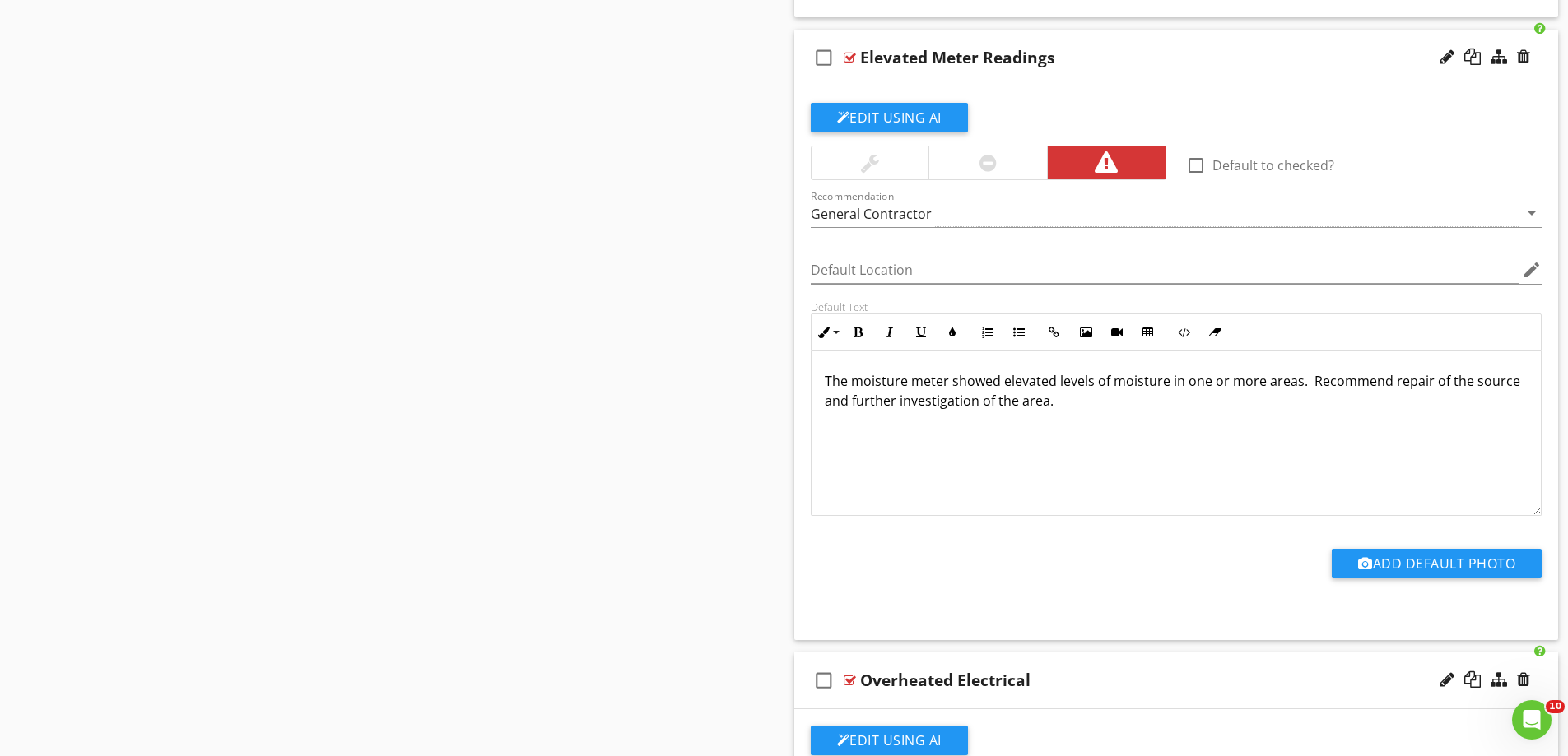
scroll to position [4266, 0]
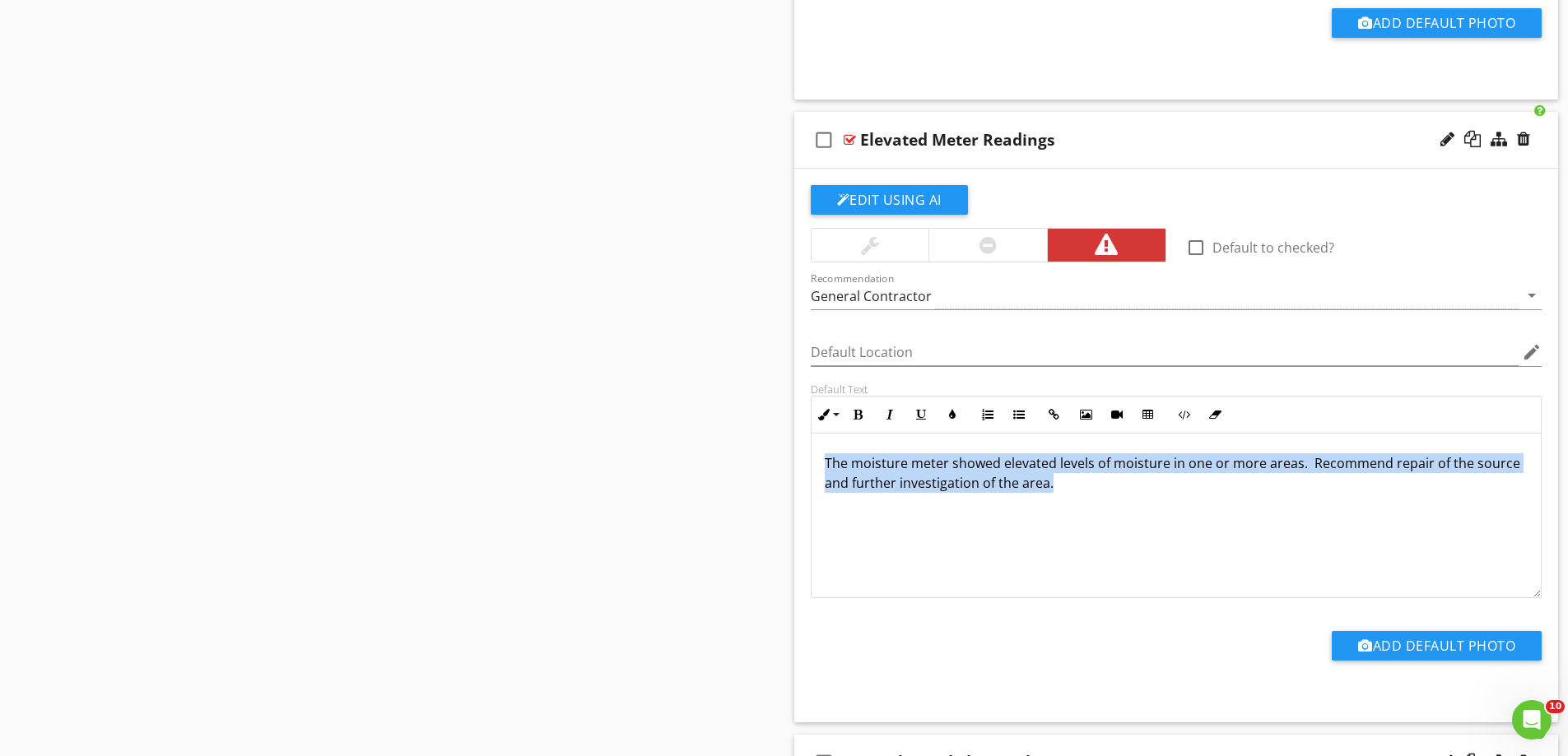
drag, startPoint x: 1090, startPoint y: 484, endPoint x: 721, endPoint y: 456, distance: 370.1
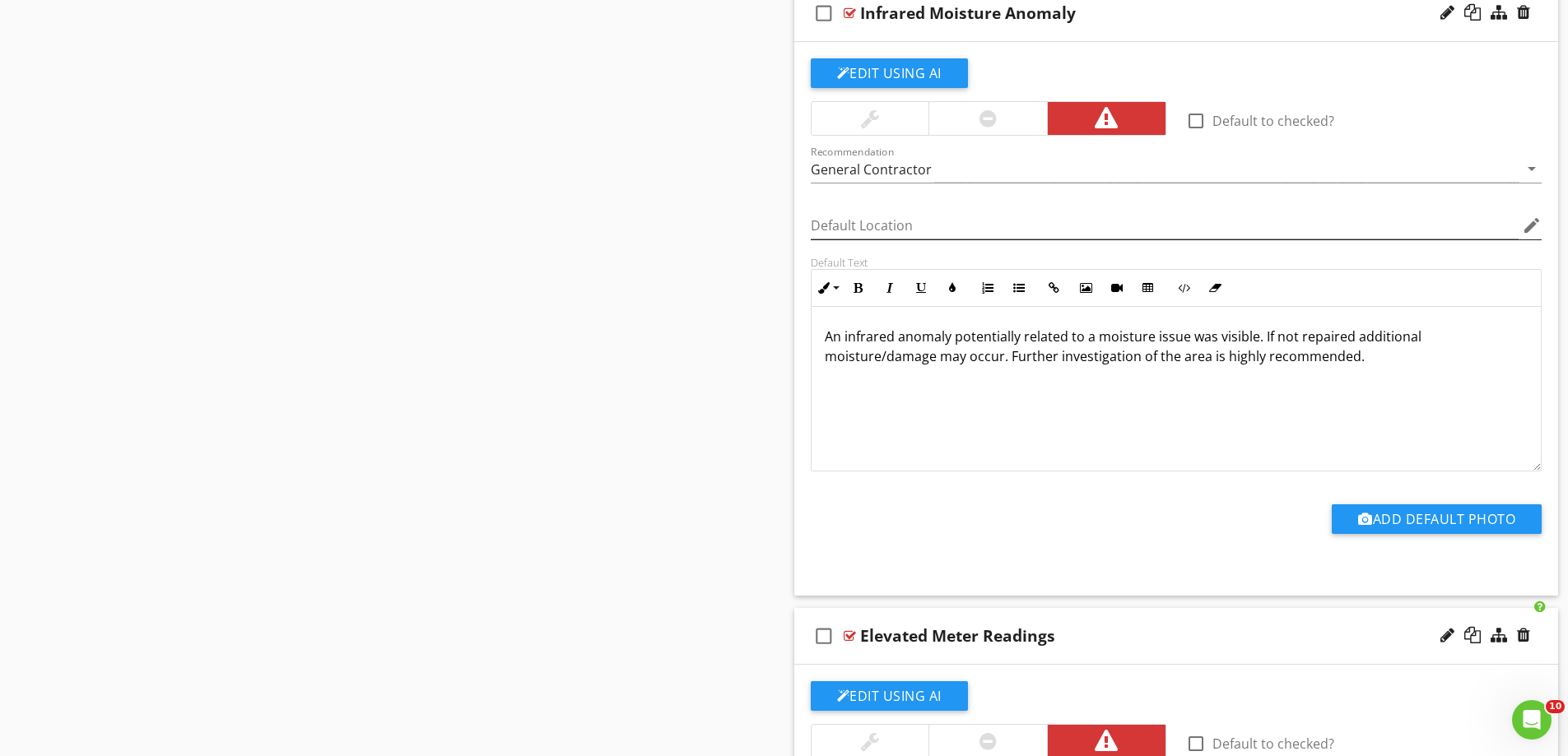
scroll to position [3691, 0]
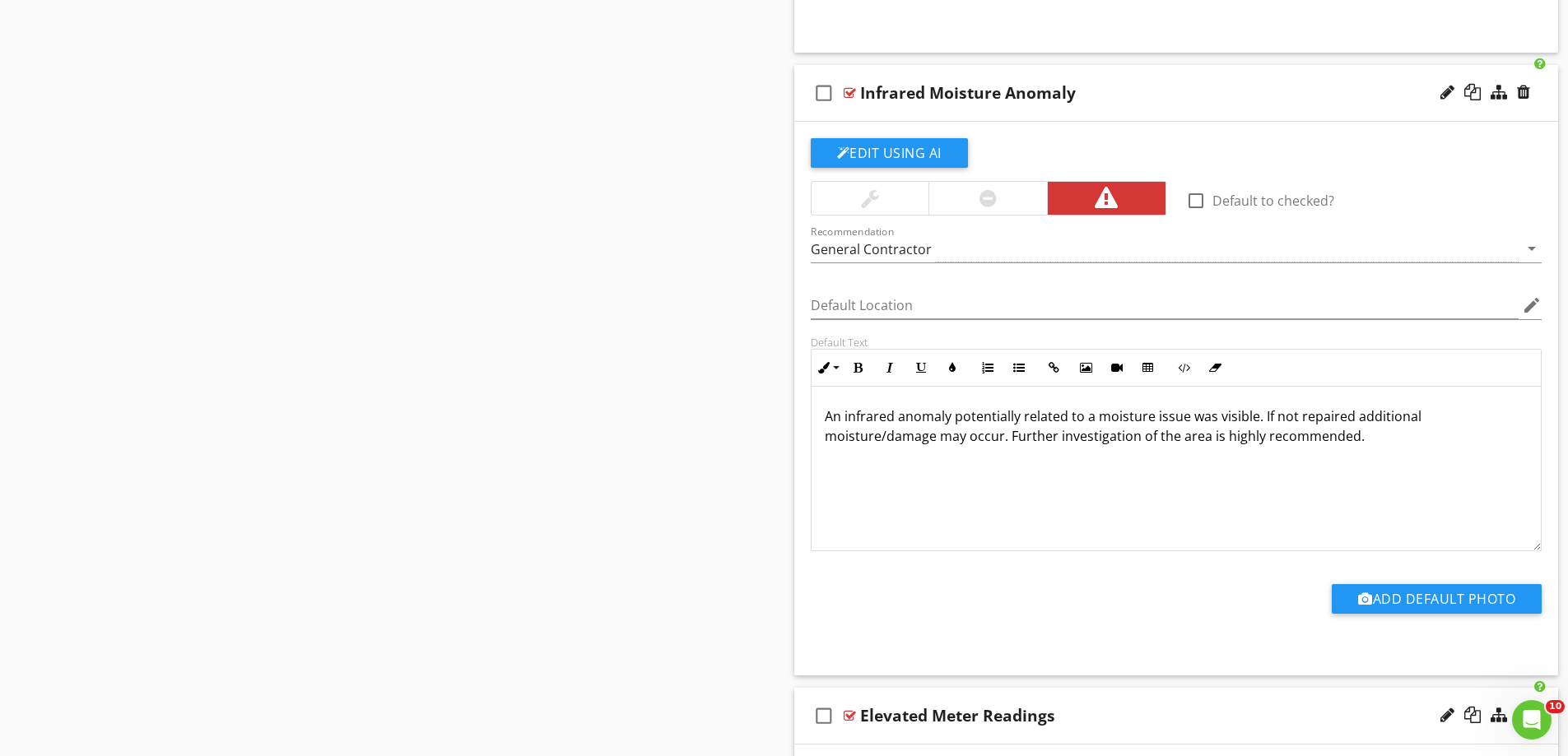
drag, startPoint x: 1389, startPoint y: 436, endPoint x: 718, endPoint y: 416, distance: 671.3
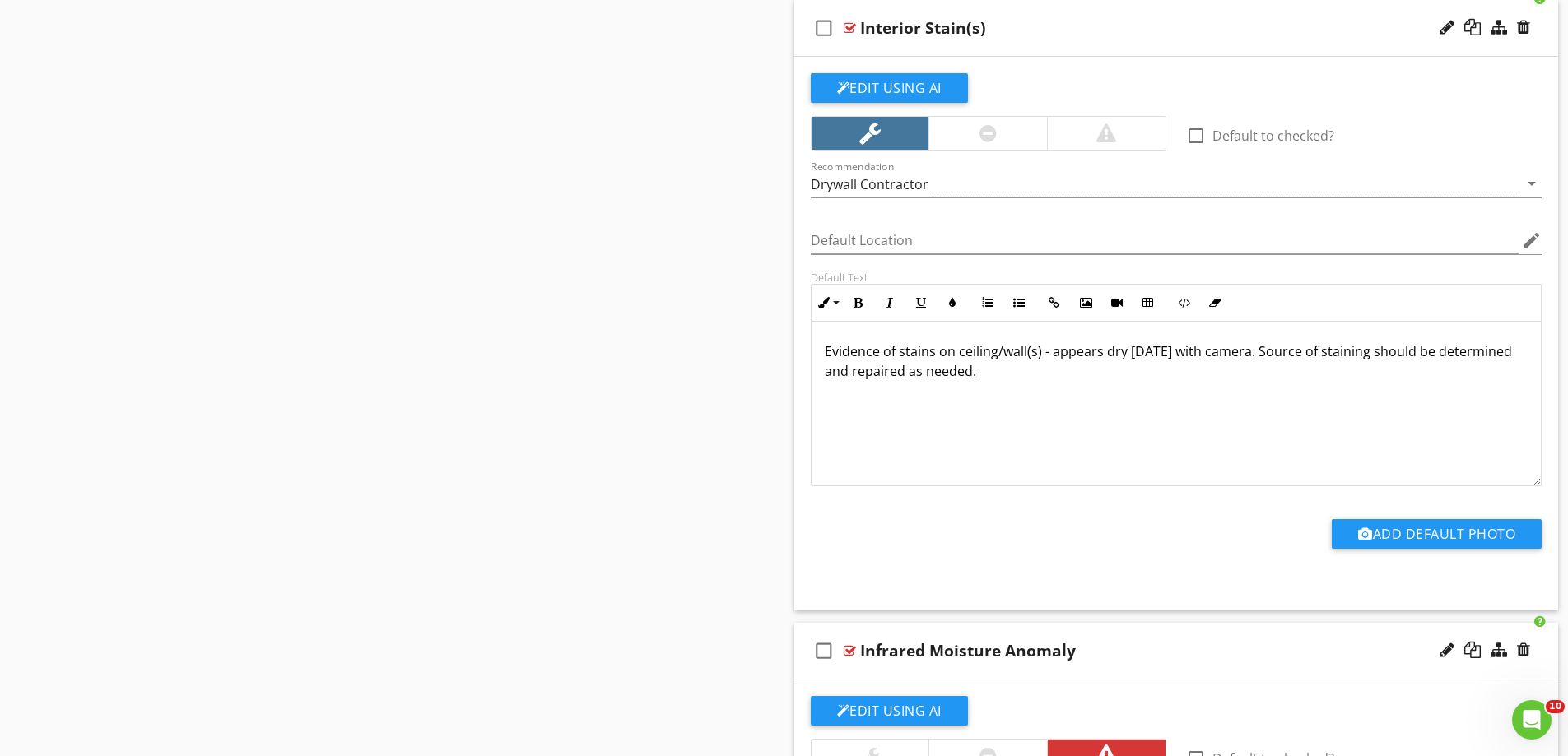
scroll to position [3114, 0]
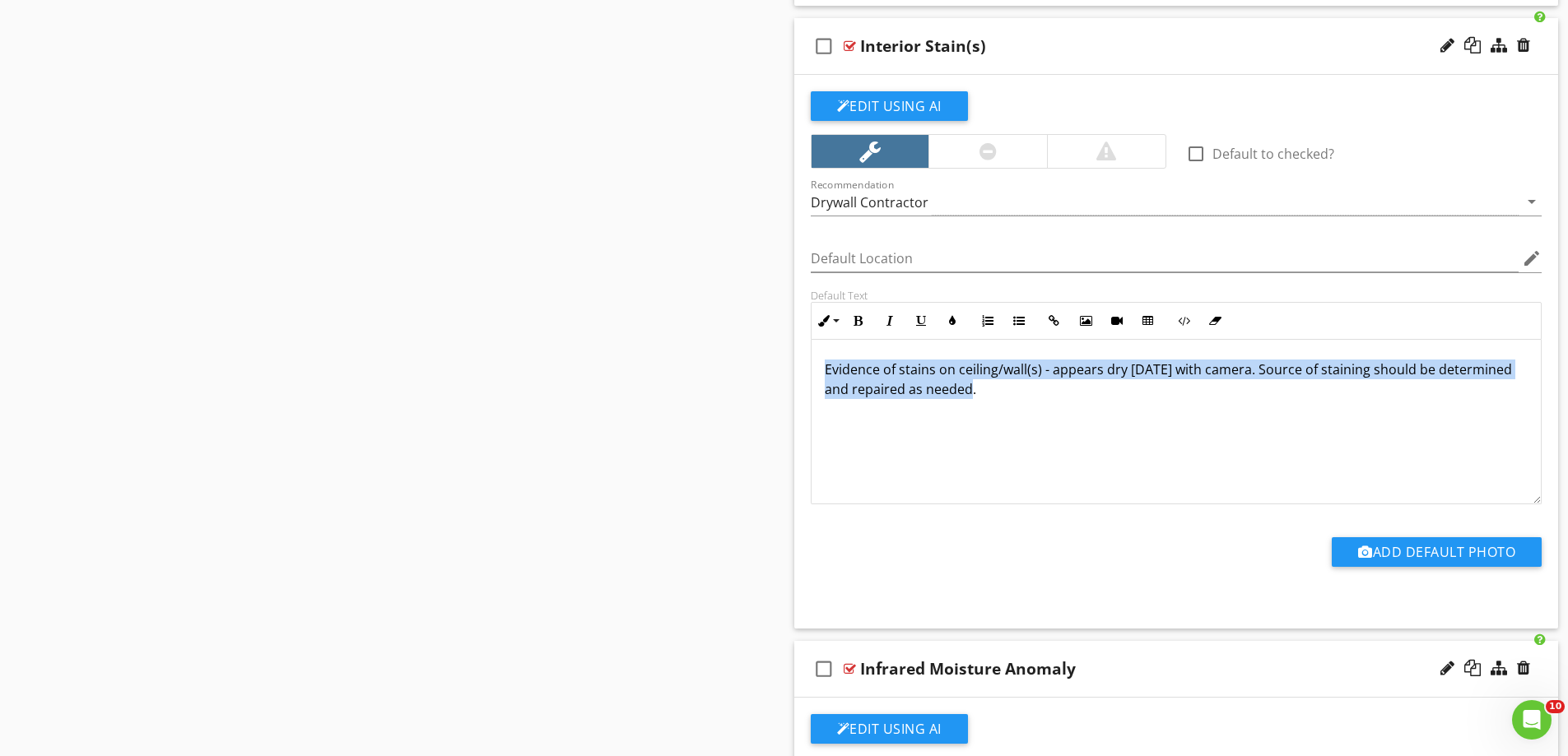
drag, startPoint x: 1011, startPoint y: 388, endPoint x: 783, endPoint y: 365, distance: 229.2
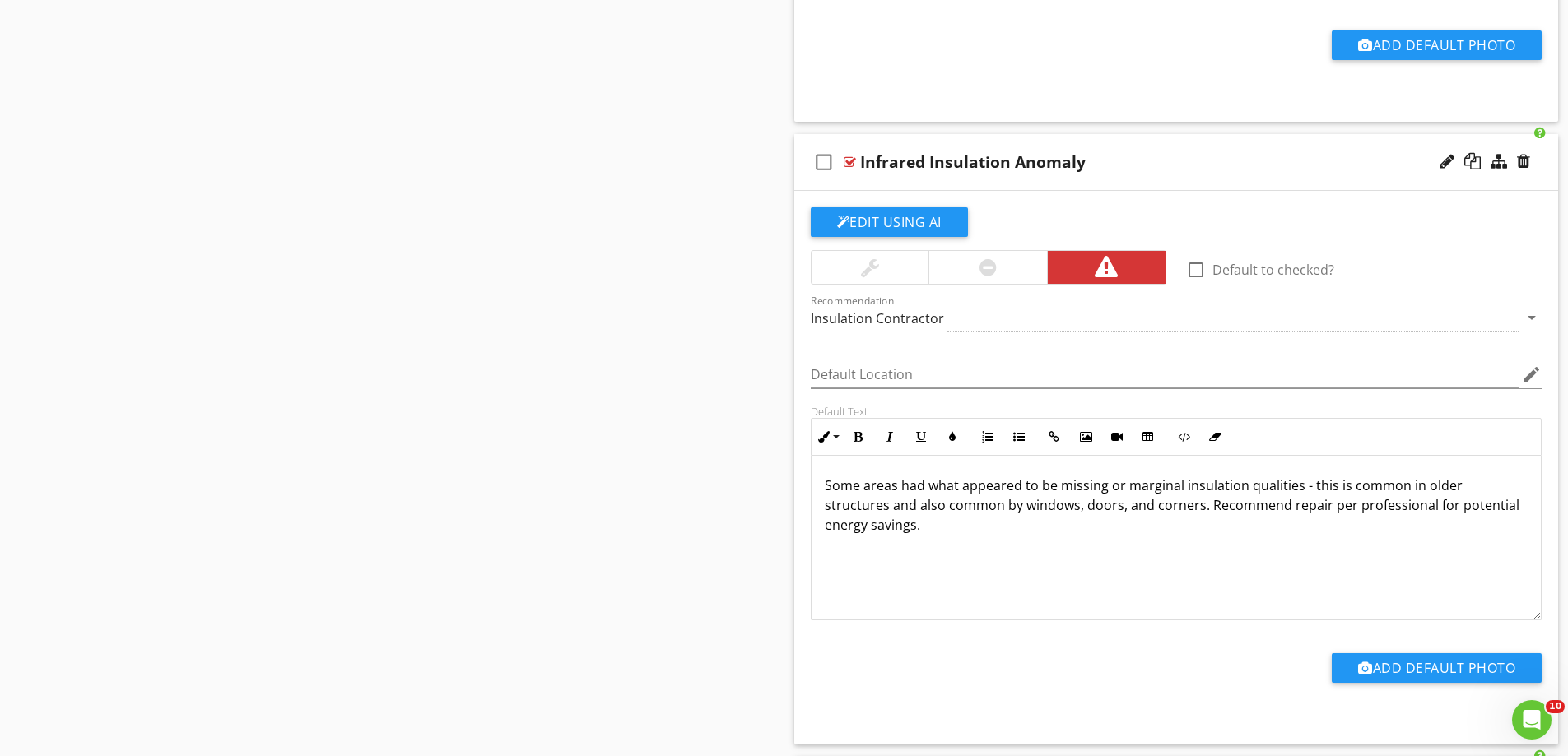
scroll to position [2373, 0]
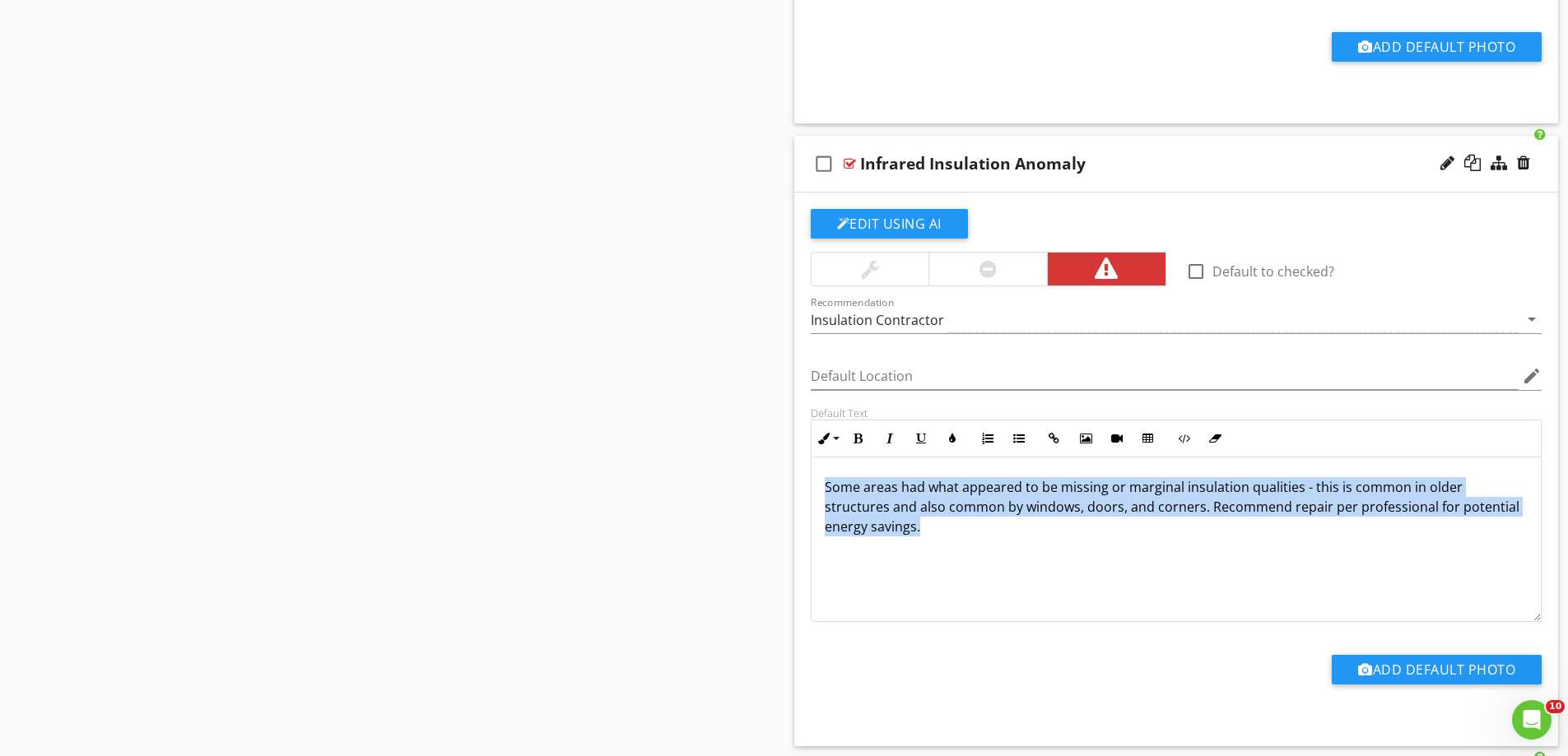
drag, startPoint x: 956, startPoint y: 532, endPoint x: 809, endPoint y: 471, distance: 159.2
click at [809, 471] on div "Default Text Inline Style XLarge Large Normal Small Light Small/Light Bold Ital…" at bounding box center [1176, 515] width 751 height 216
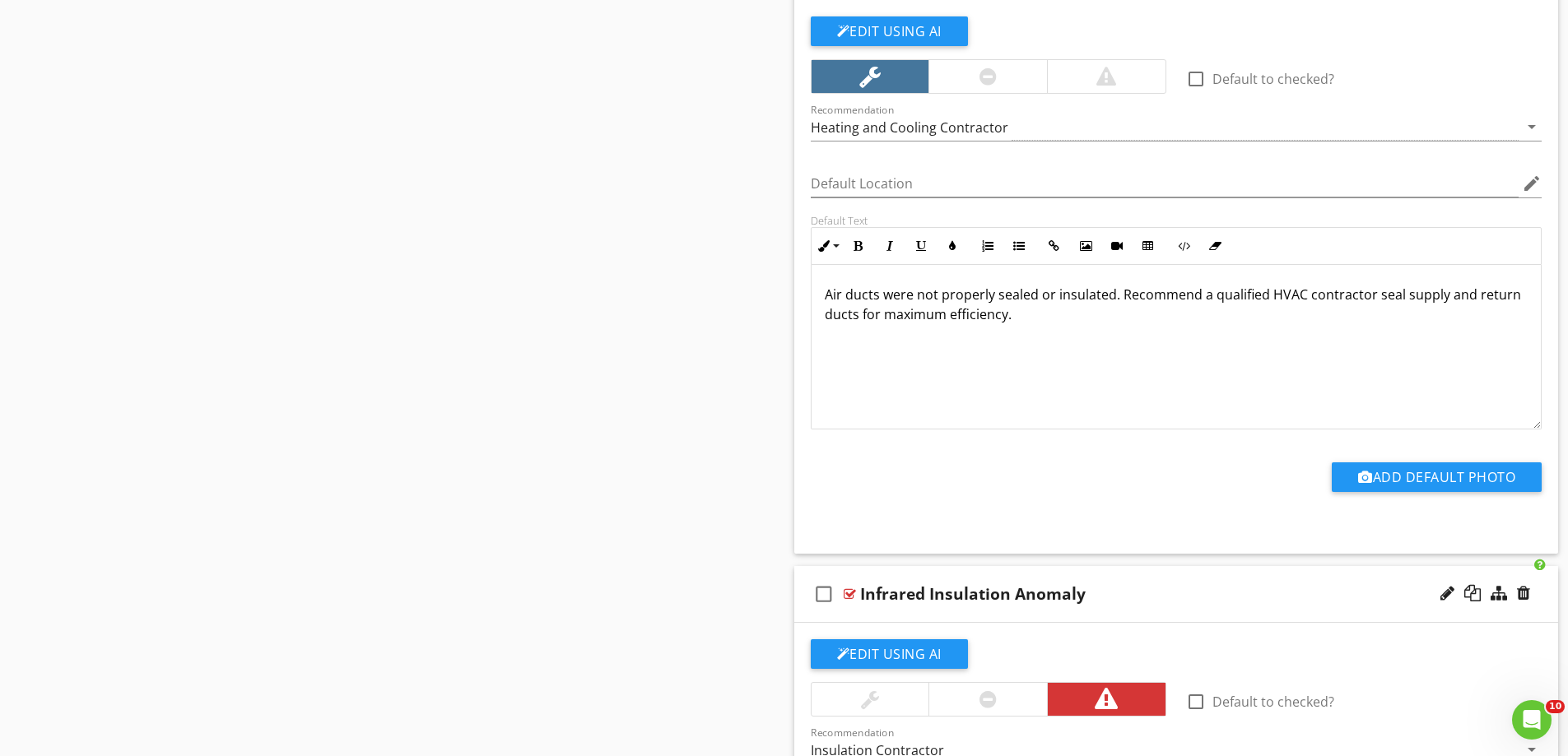
scroll to position [1880, 0]
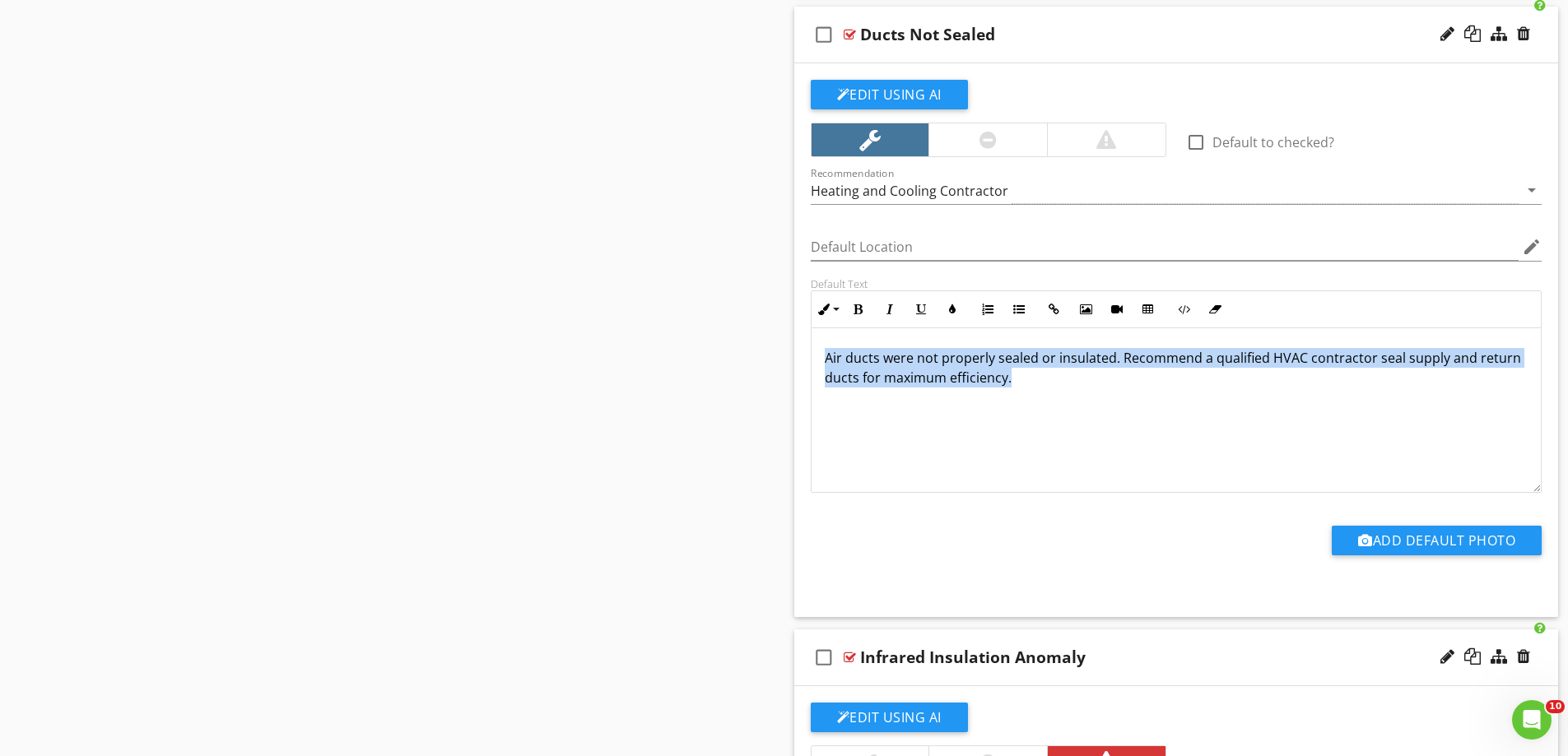
drag, startPoint x: 1044, startPoint y: 384, endPoint x: 715, endPoint y: 335, distance: 332.6
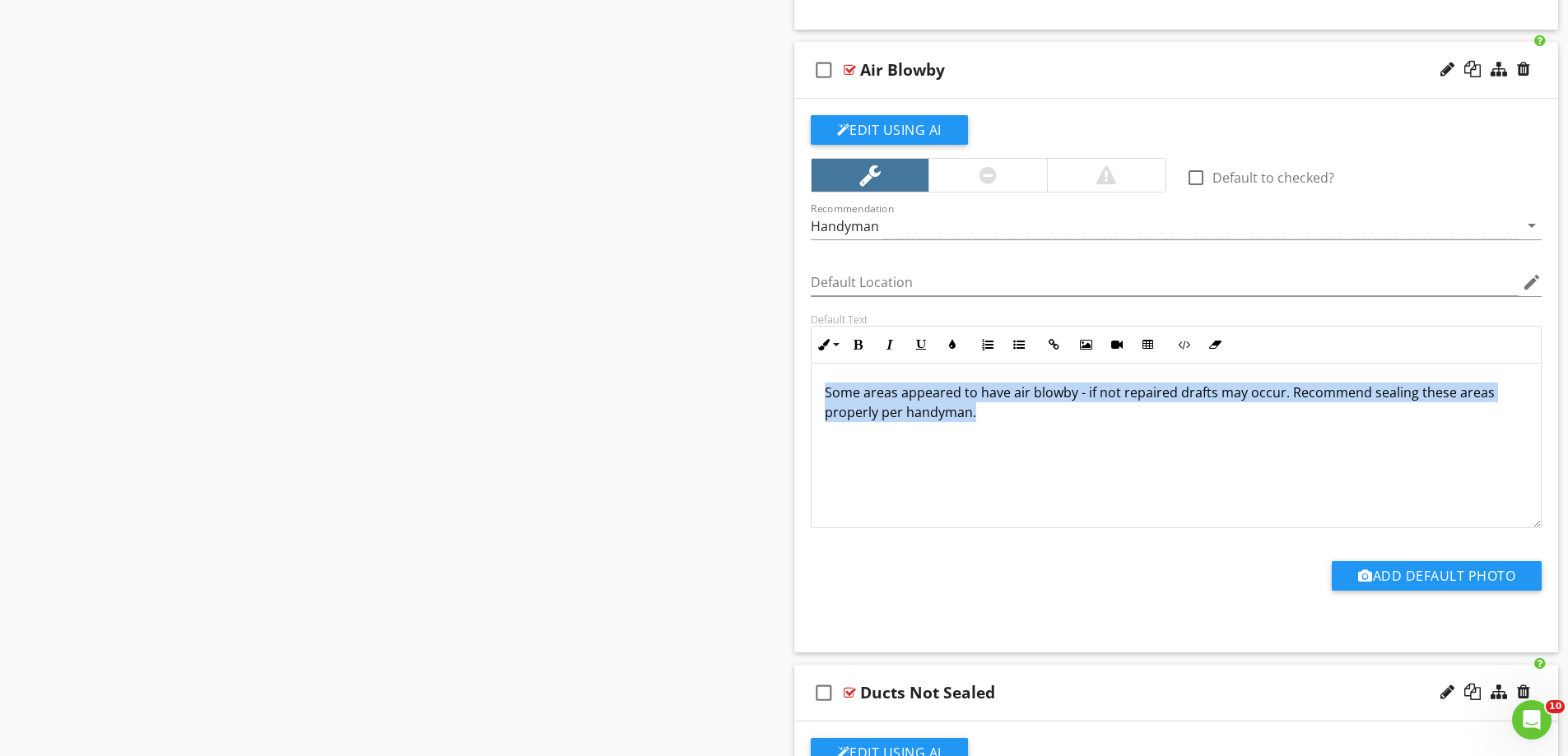
scroll to position [0, 0]
drag, startPoint x: 963, startPoint y: 406, endPoint x: 755, endPoint y: 363, distance: 212.4
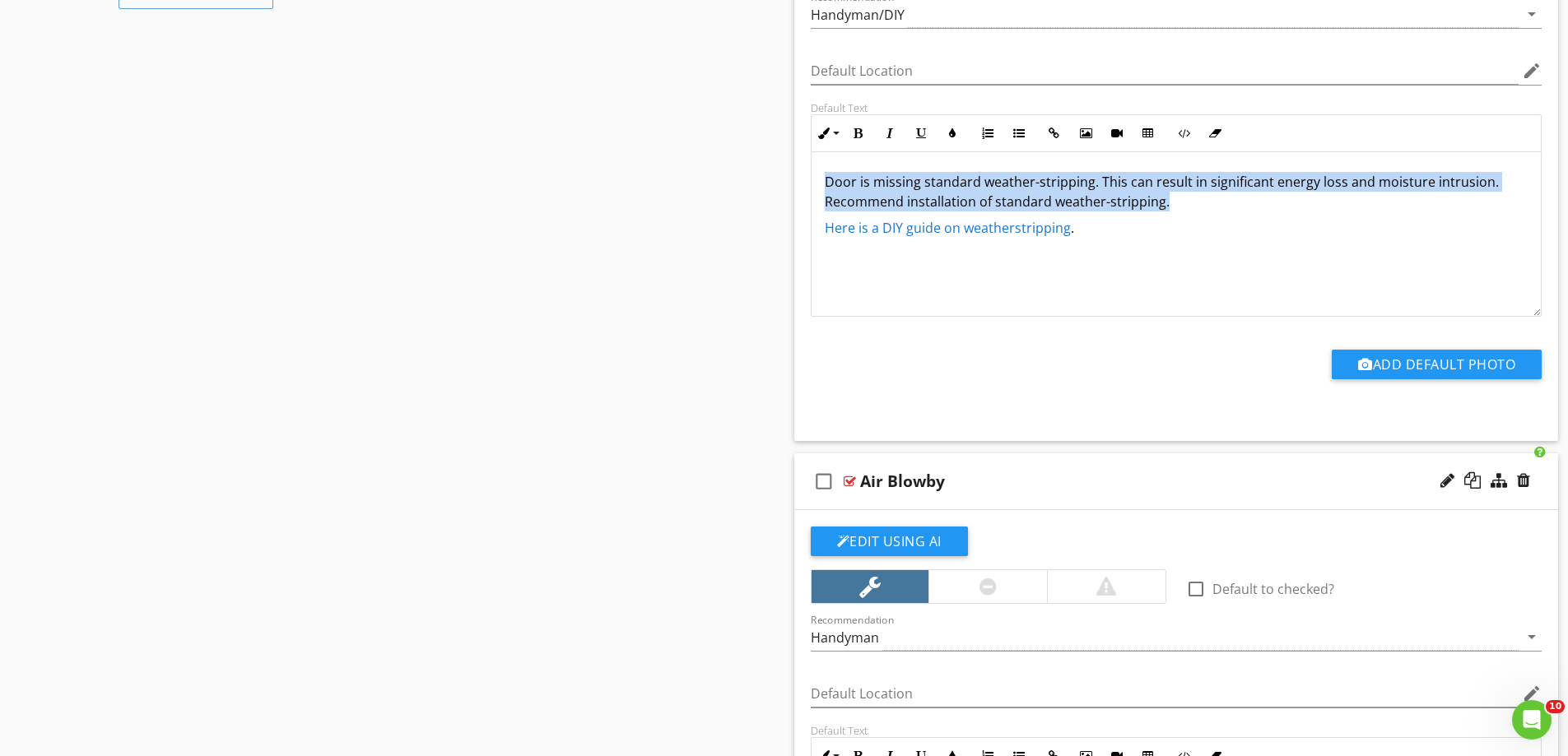
drag, startPoint x: 1197, startPoint y: 197, endPoint x: 759, endPoint y: 157, distance: 439.8
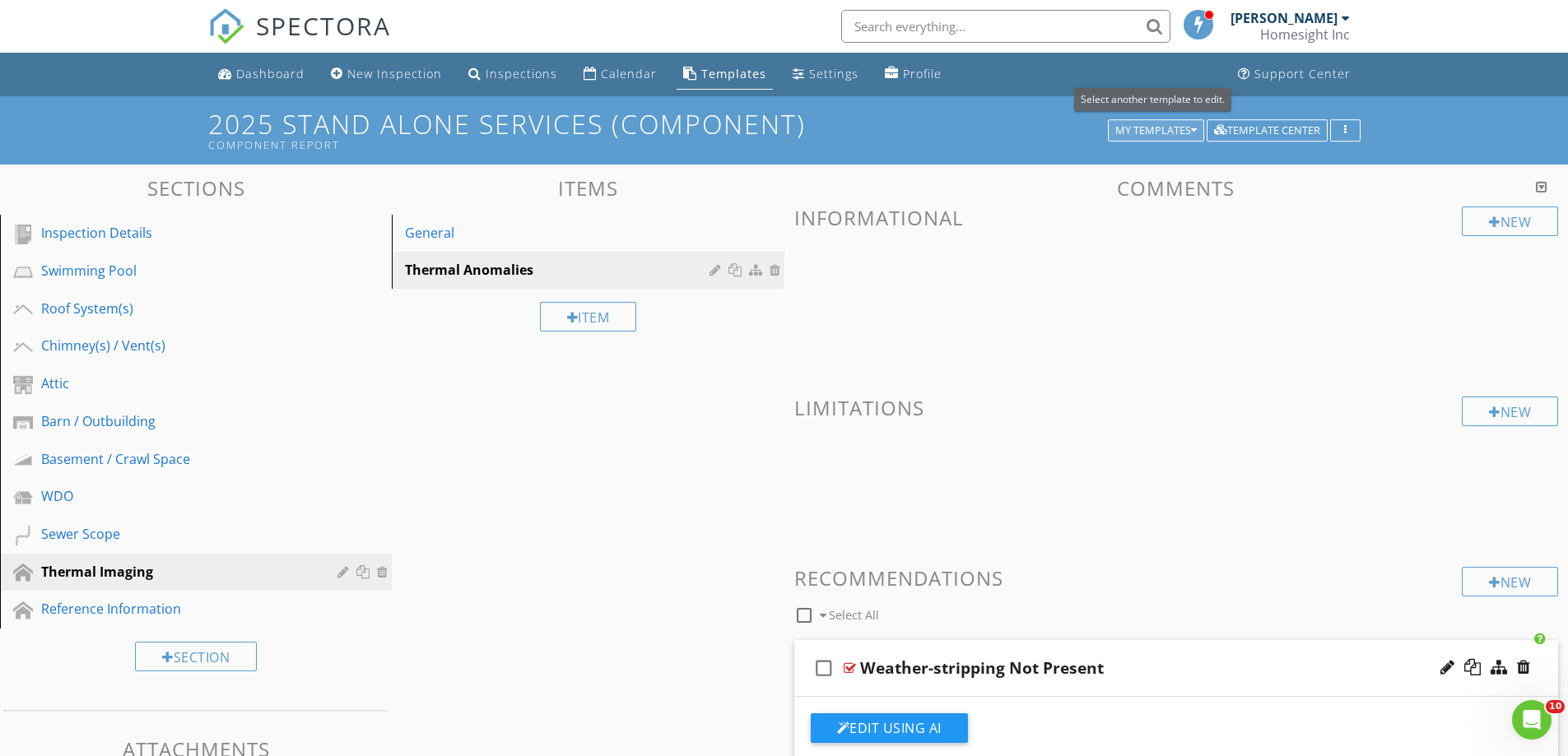
click at [1109, 127] on button "My Templates" at bounding box center [1156, 130] width 96 height 23
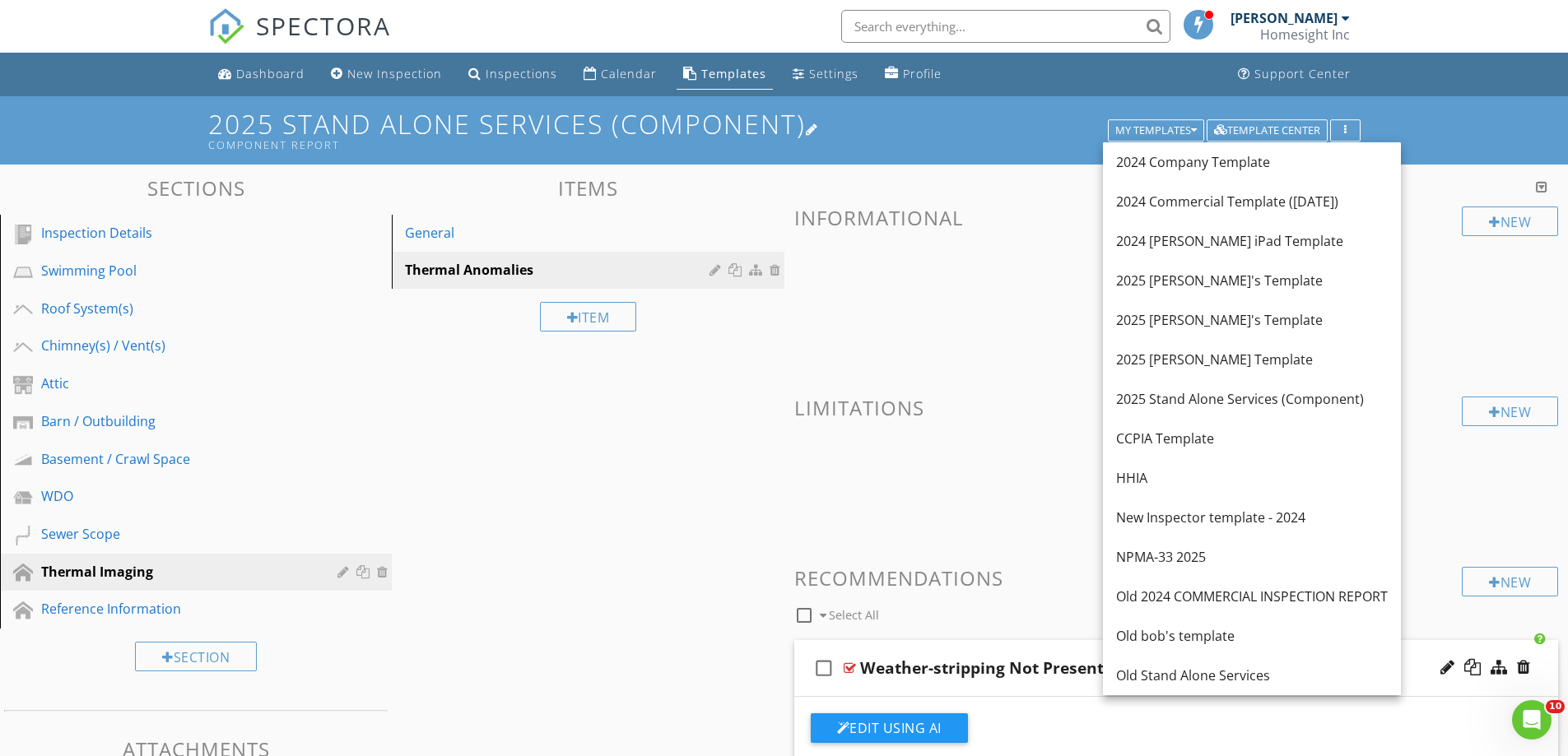
click at [1019, 117] on h1 "2025 Stand Alone Services (Component) Component Report" at bounding box center [785, 130] width 1153 height 42
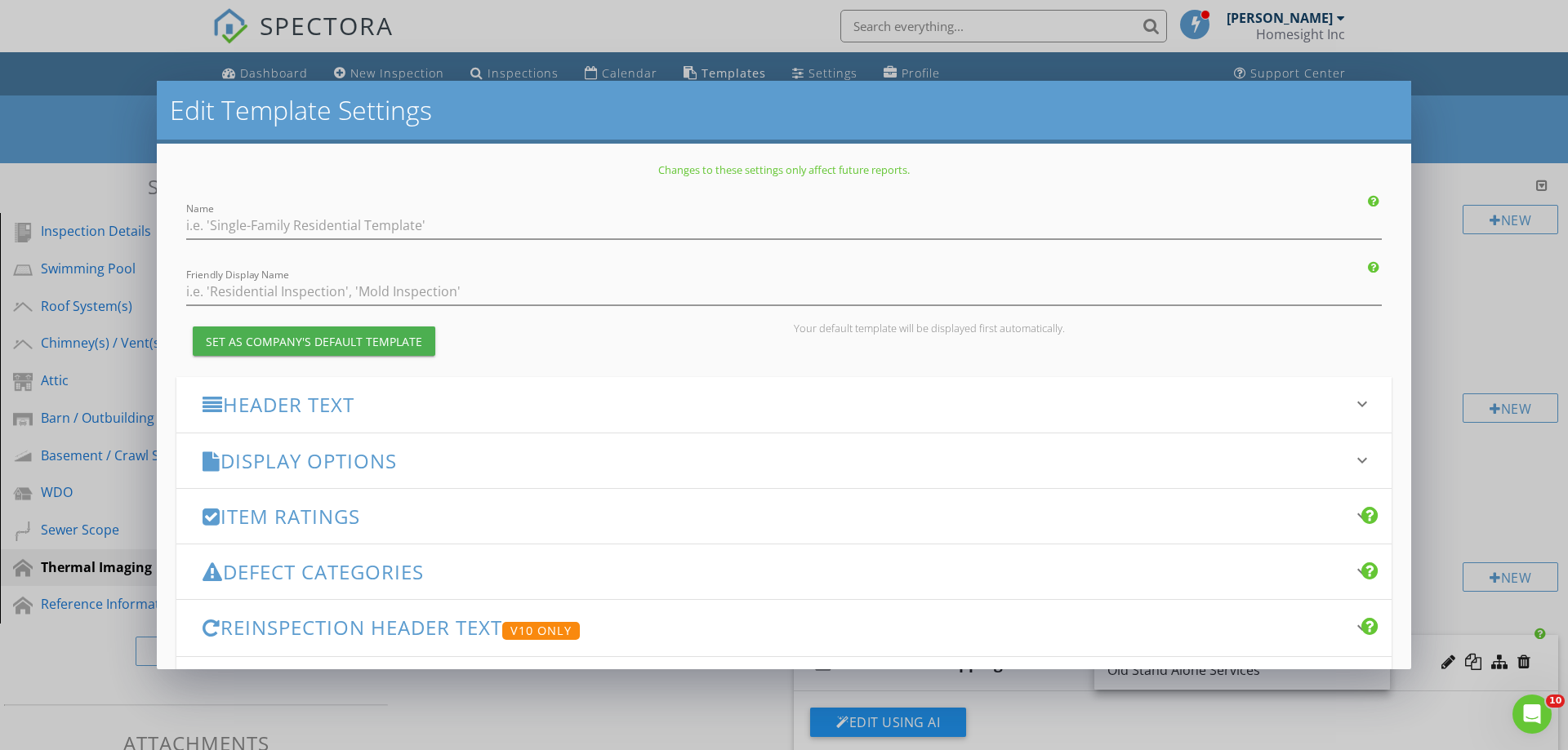
type input "2025 Stand Alone Services (Component)"
type input "Component Report"
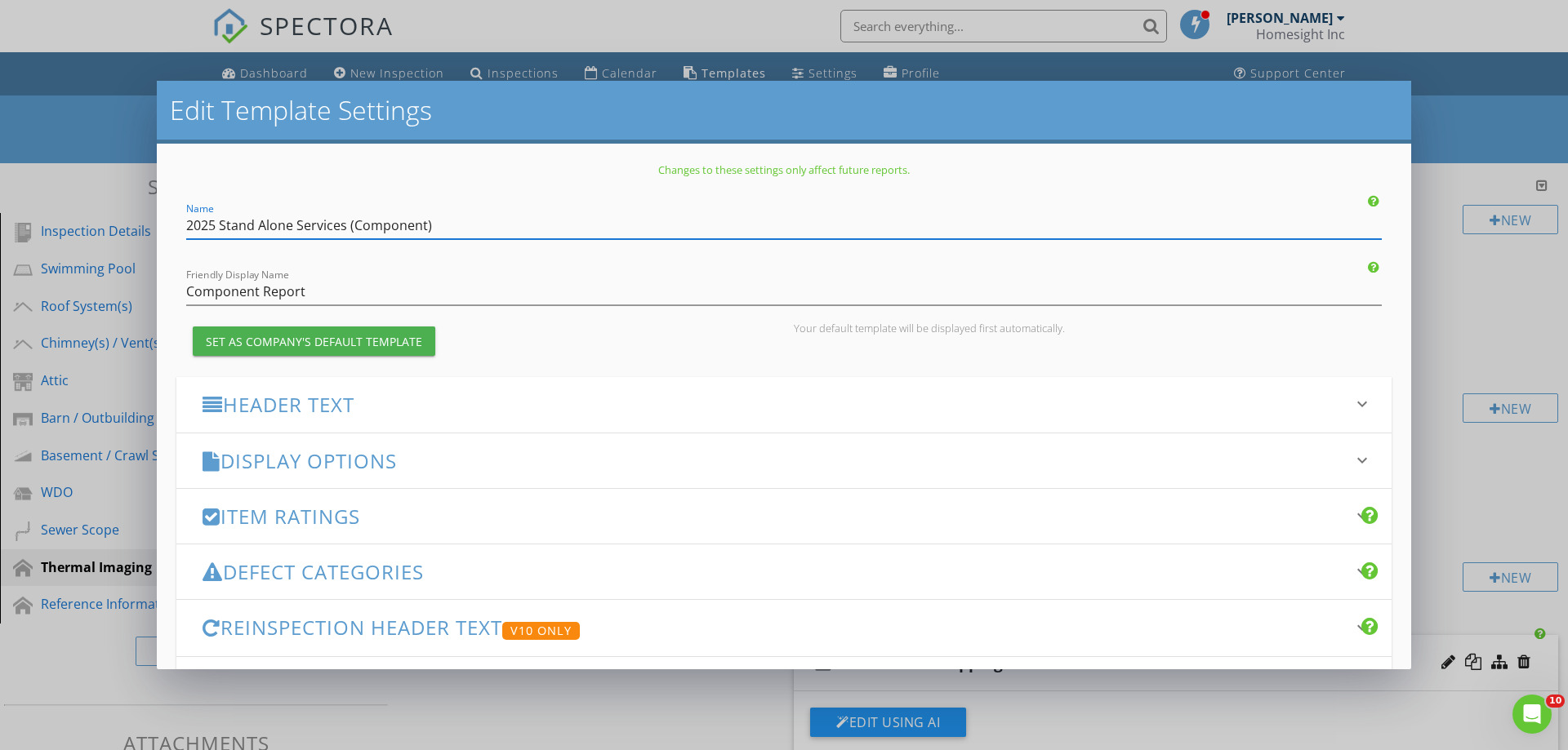
click at [1453, 117] on div "Edit Template Settings Changes to these settings only affect future reports. Na…" at bounding box center [784, 375] width 1568 height 750
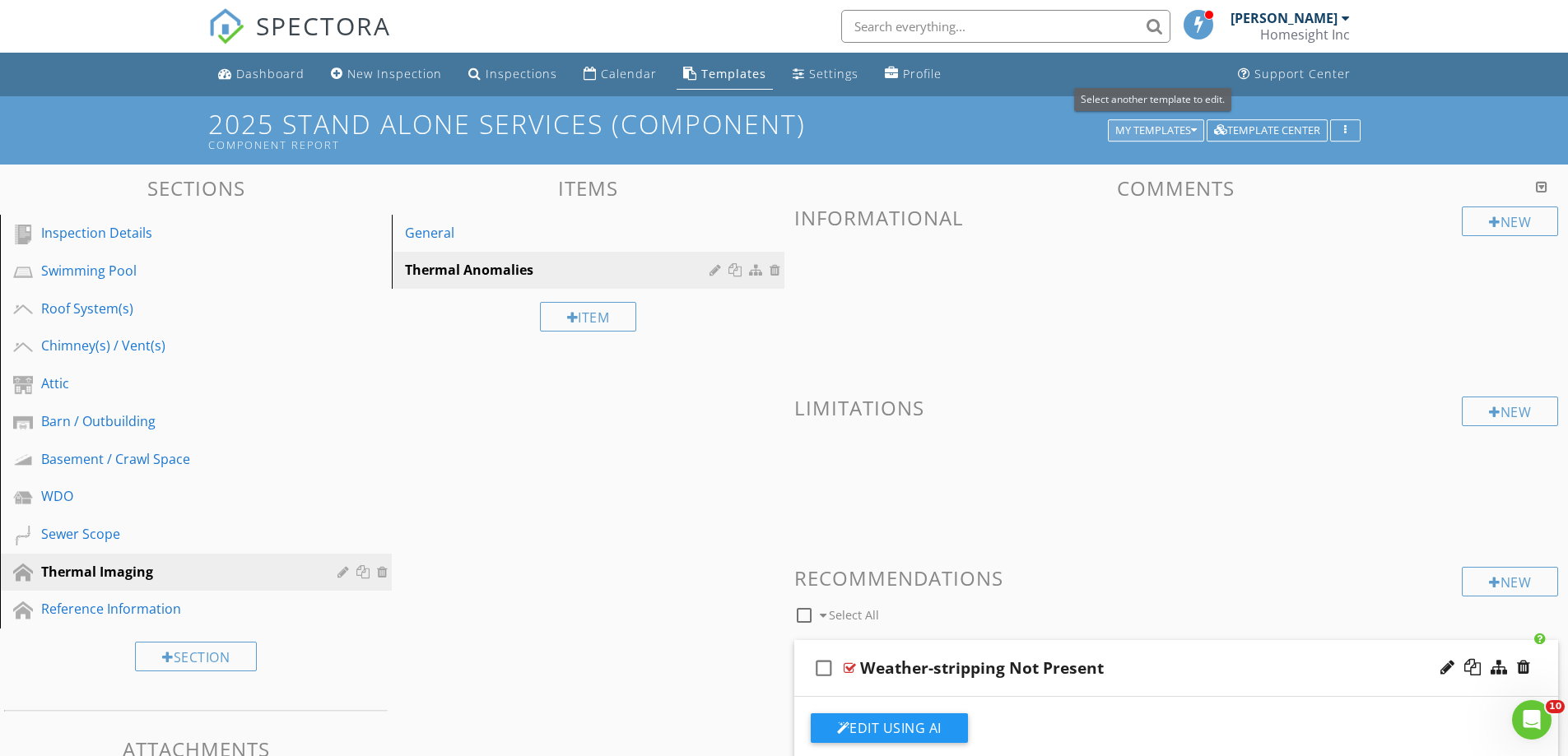
click at [1132, 129] on div "My Templates" at bounding box center [1156, 130] width 82 height 11
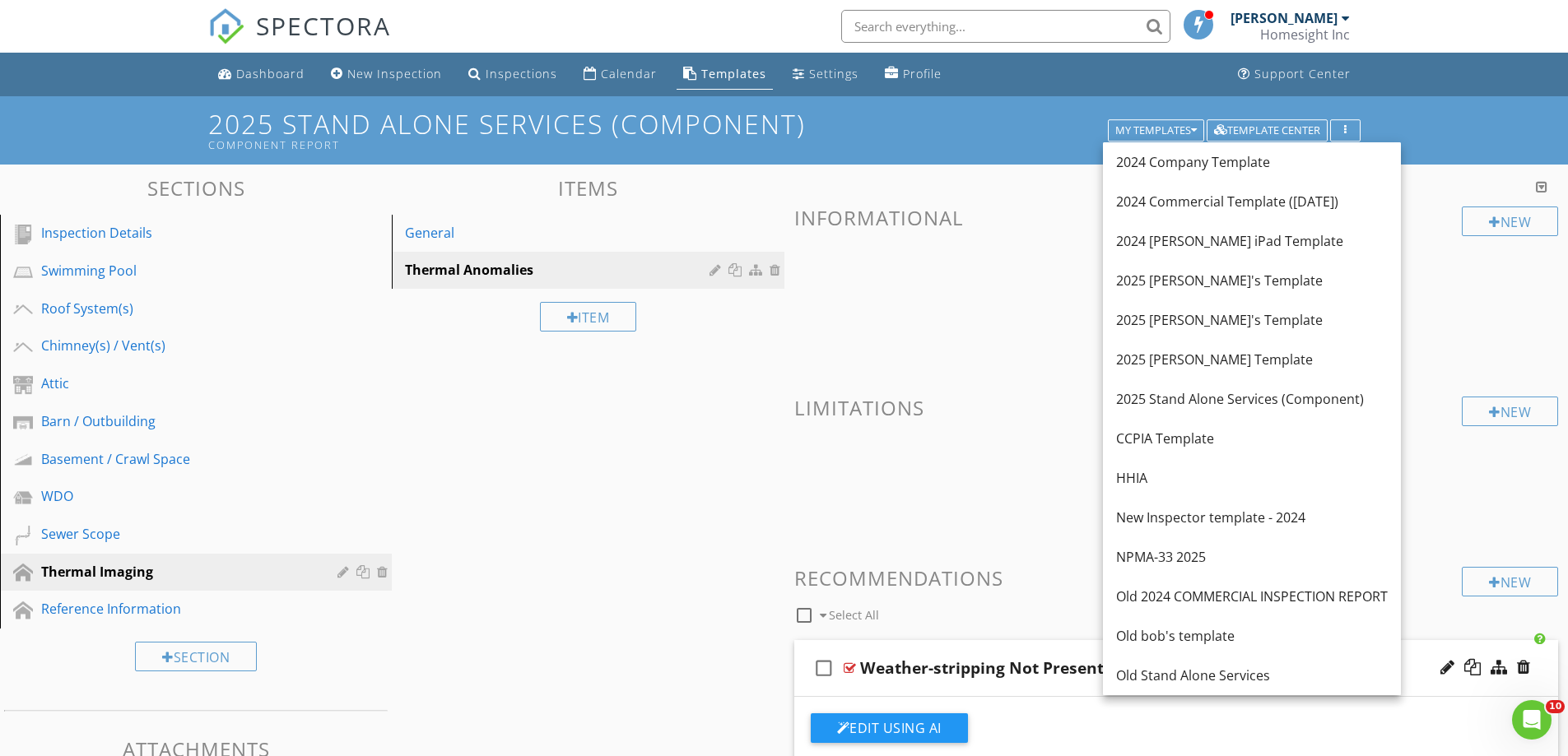
click at [1157, 155] on div "2024 Company Template" at bounding box center [1252, 162] width 272 height 20
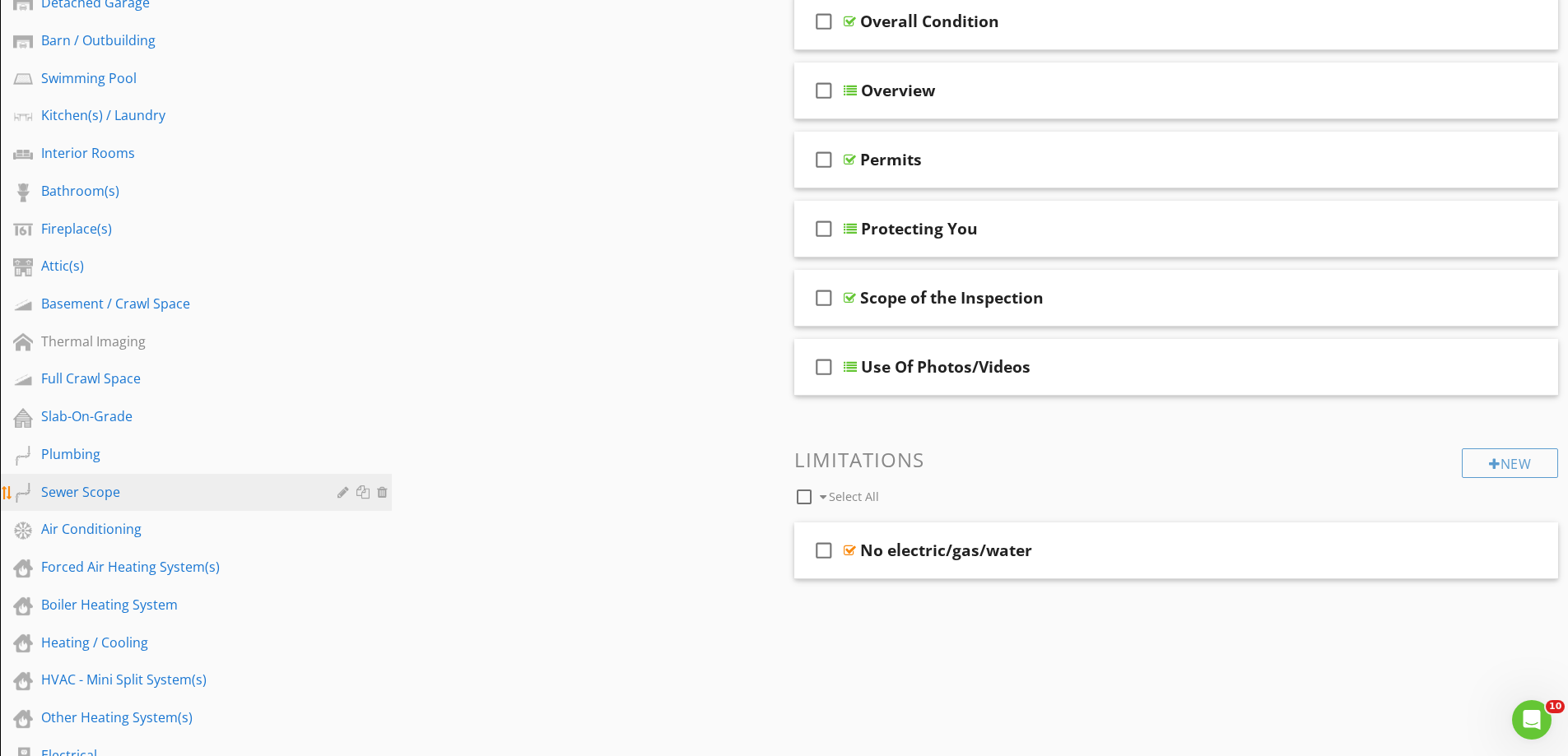
scroll to position [658, 0]
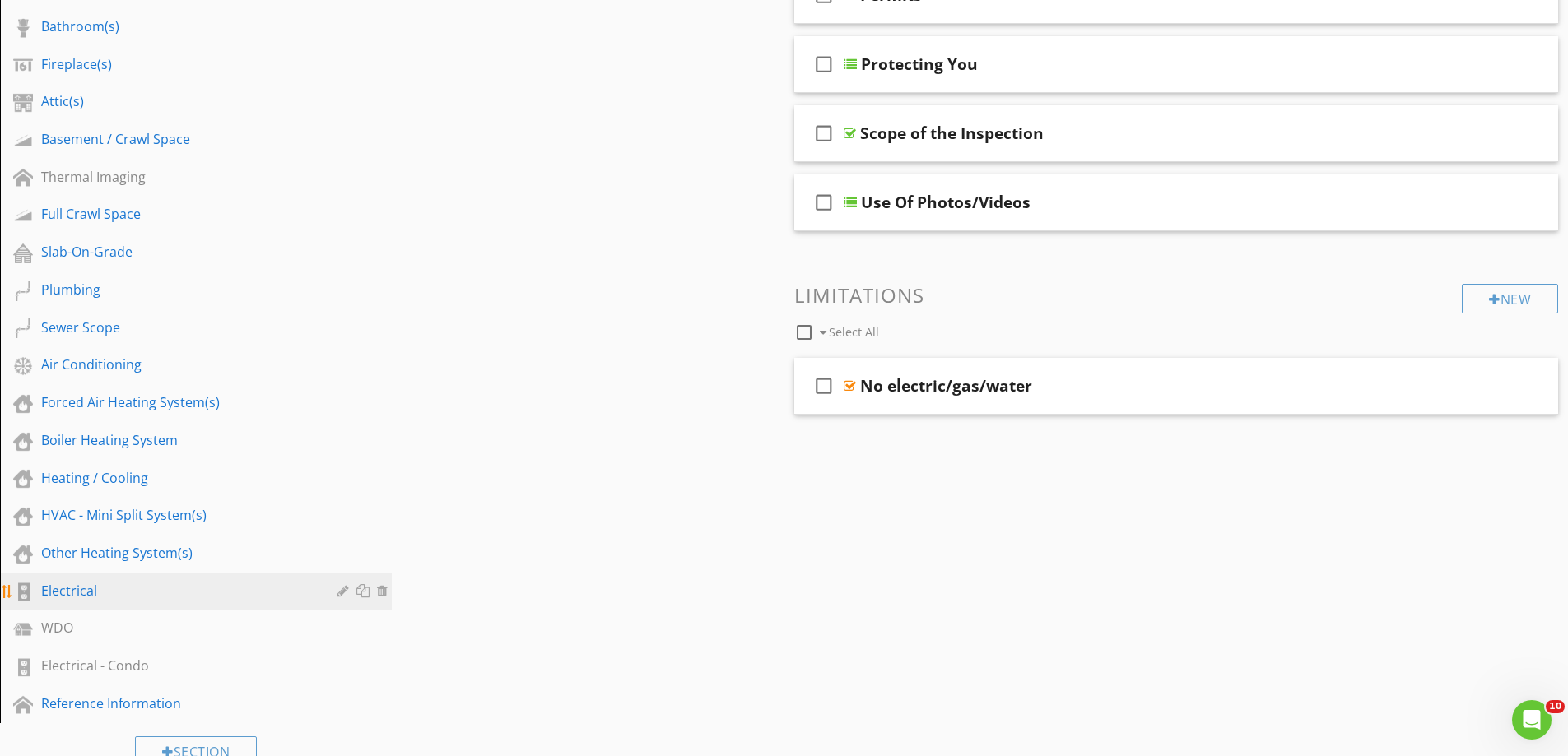
click at [61, 590] on div "Electrical" at bounding box center [177, 590] width 273 height 20
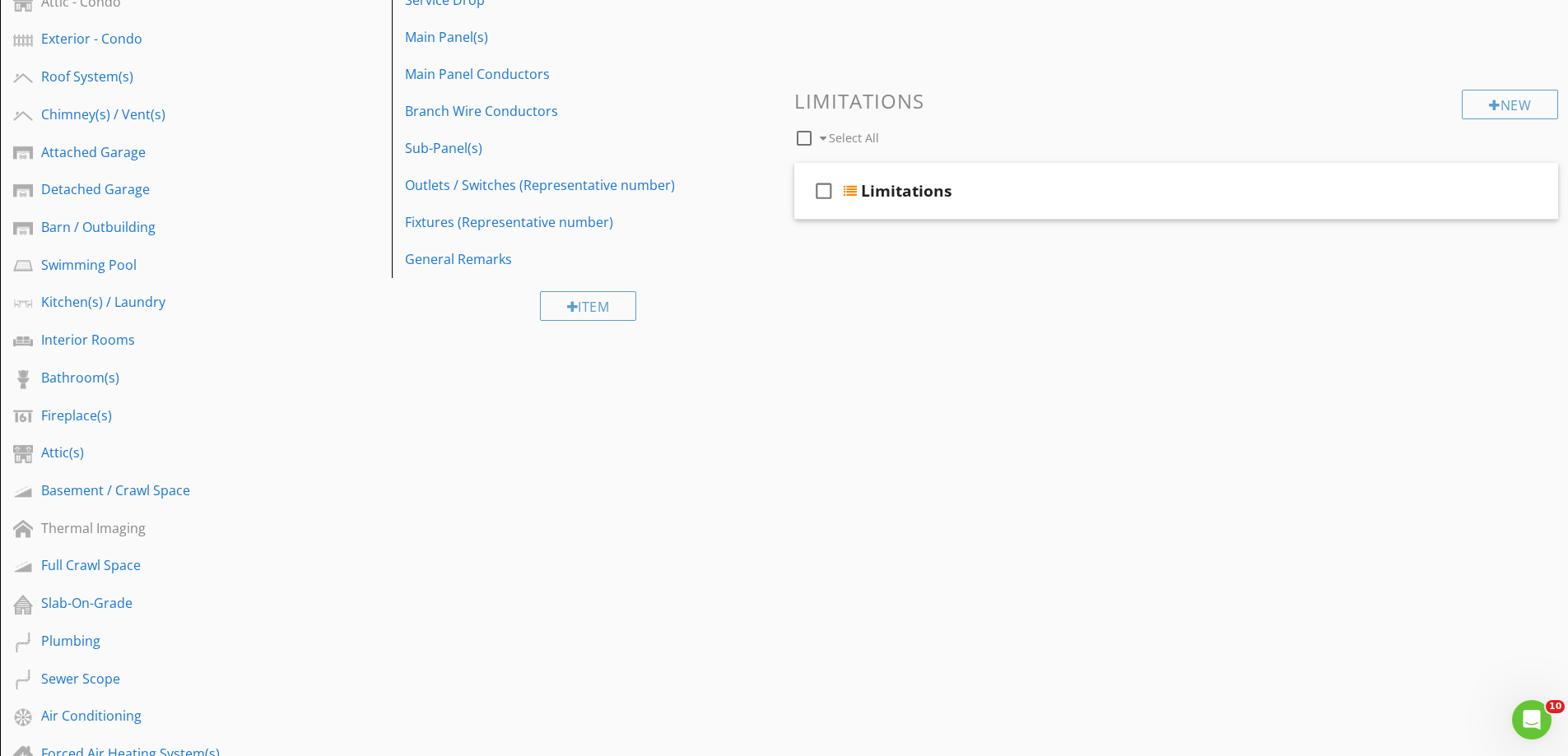
scroll to position [165, 0]
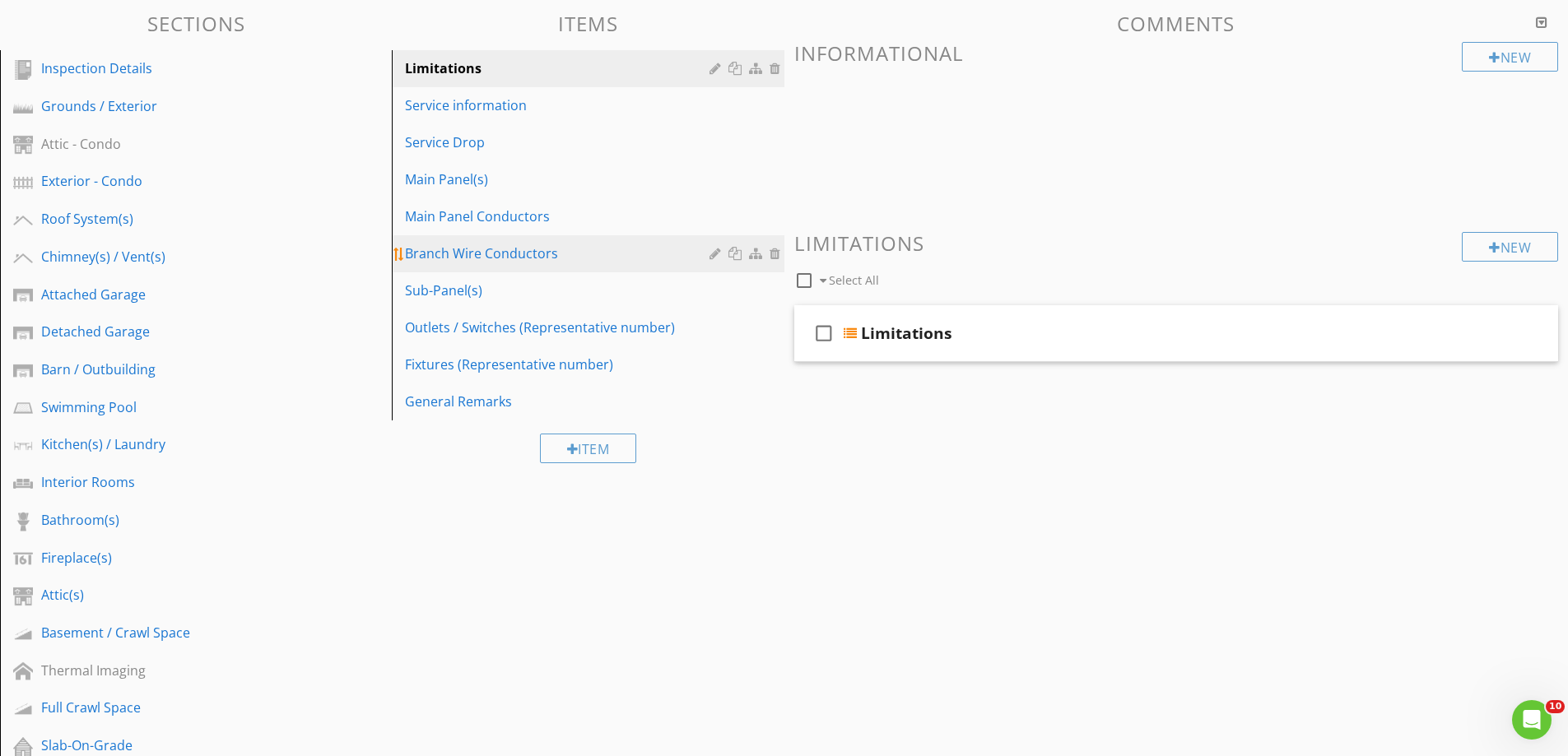
click at [453, 253] on div "Branch Wire Conductors" at bounding box center [559, 253] width 308 height 20
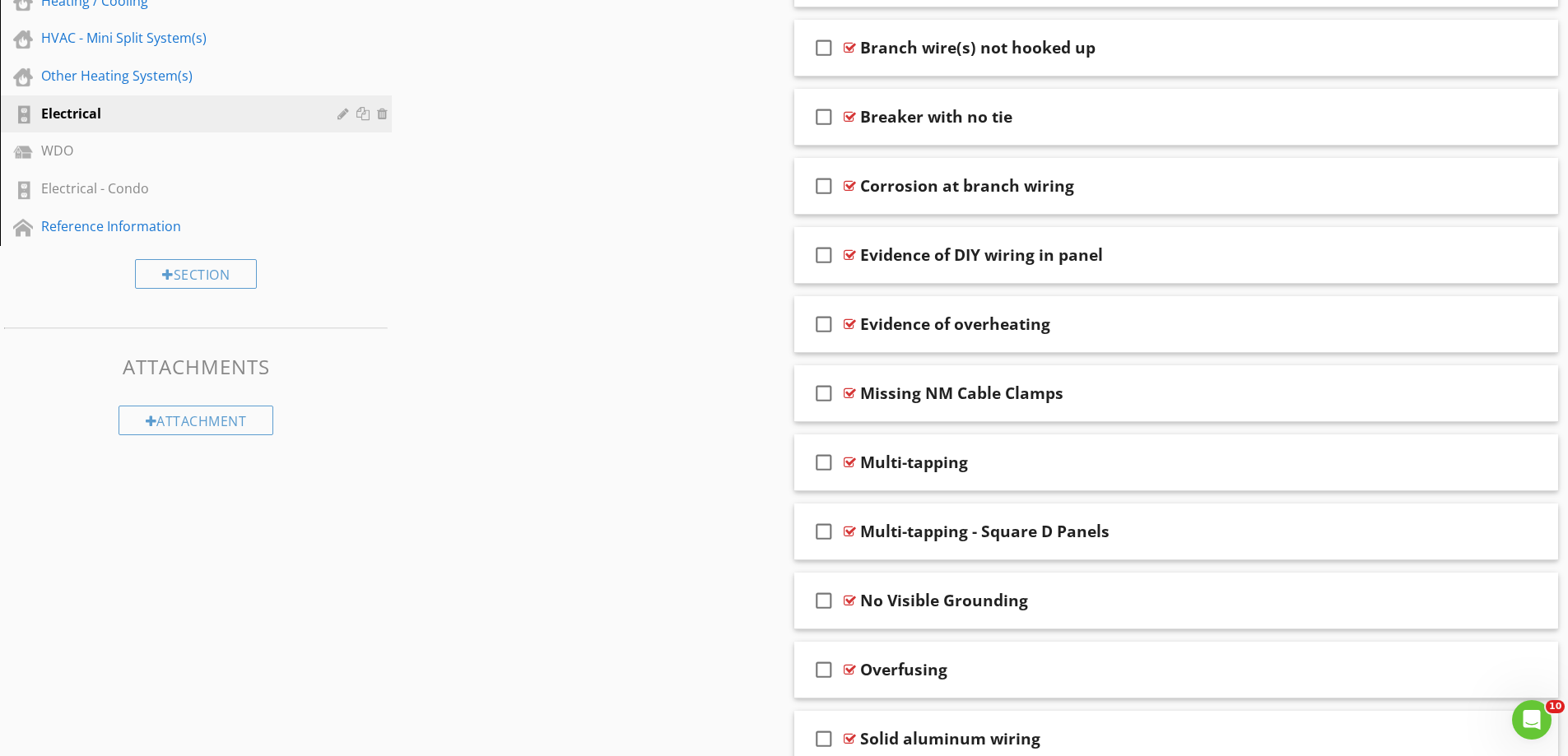
scroll to position [1153, 0]
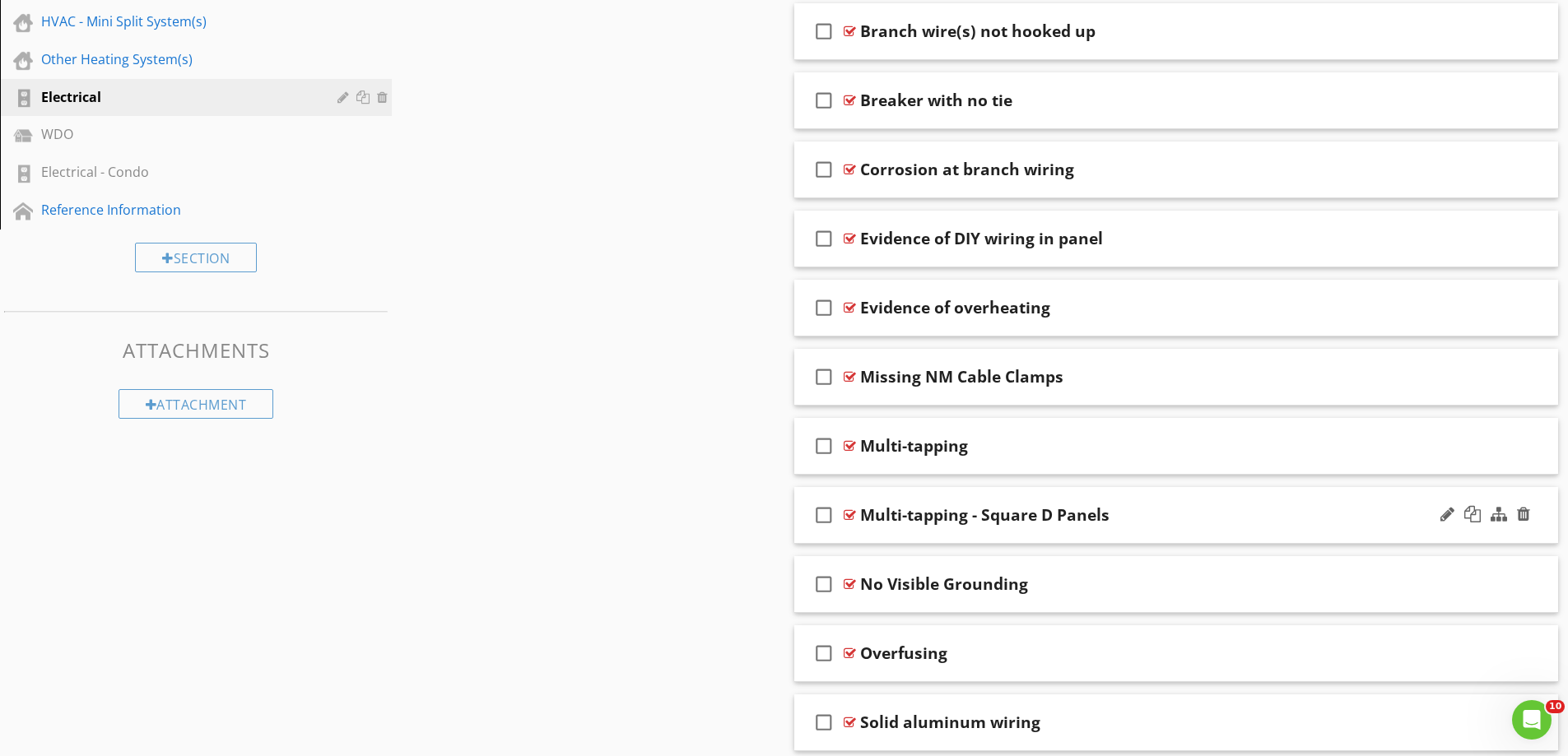
click at [903, 526] on div "check_box_outline_blank Multi-tapping - Square D Panels" at bounding box center [1176, 515] width 764 height 57
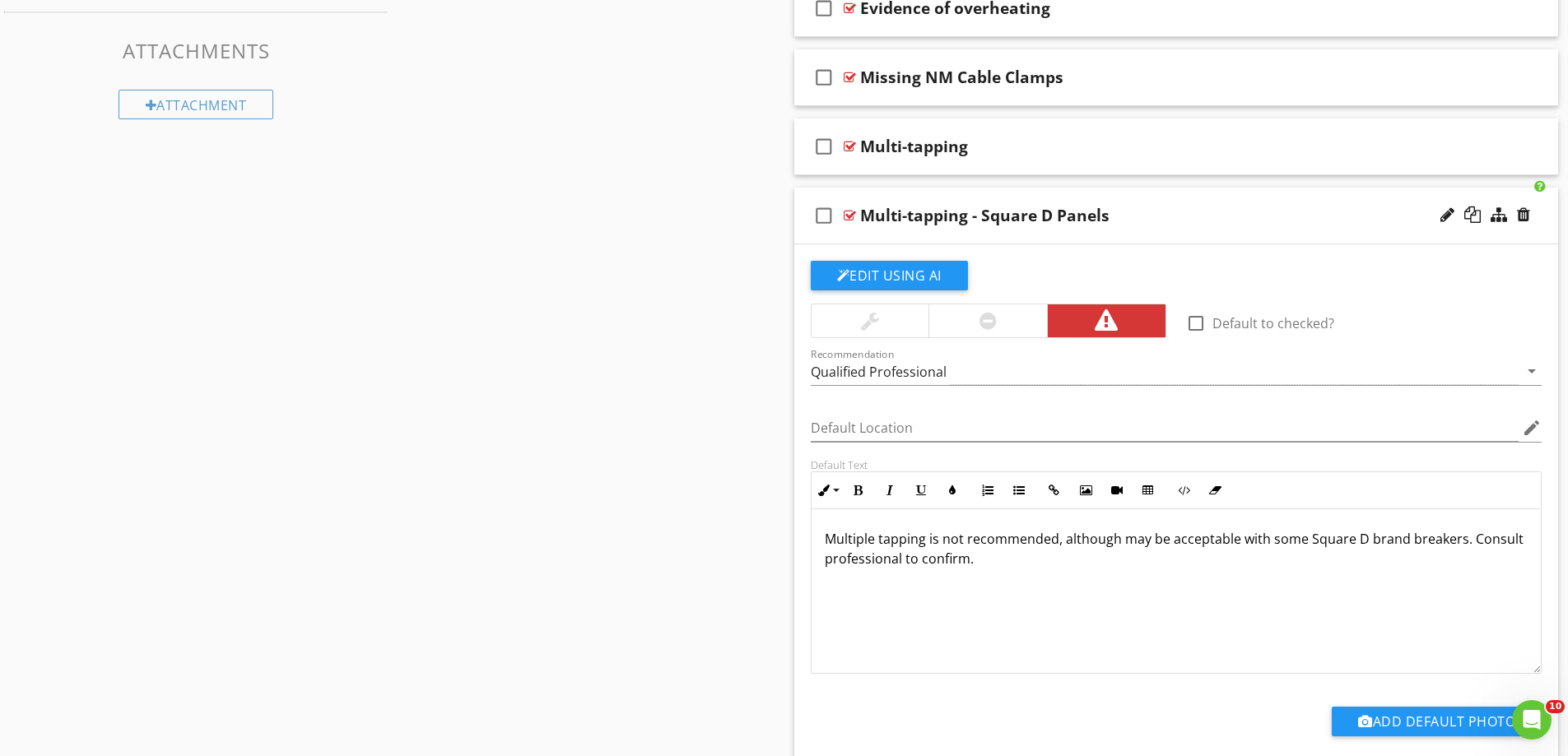
scroll to position [1481, 0]
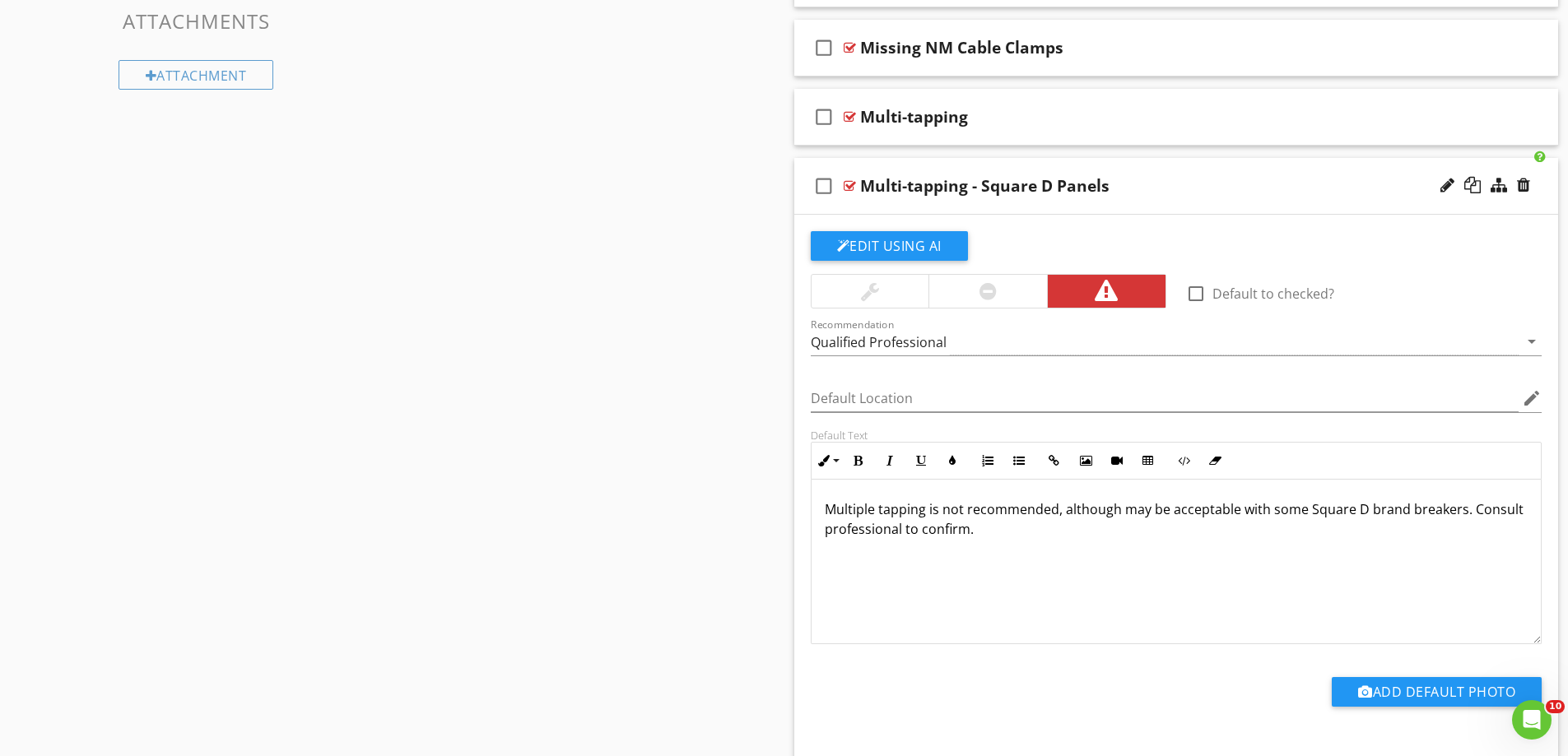
click at [888, 294] on div at bounding box center [871, 290] width 117 height 33
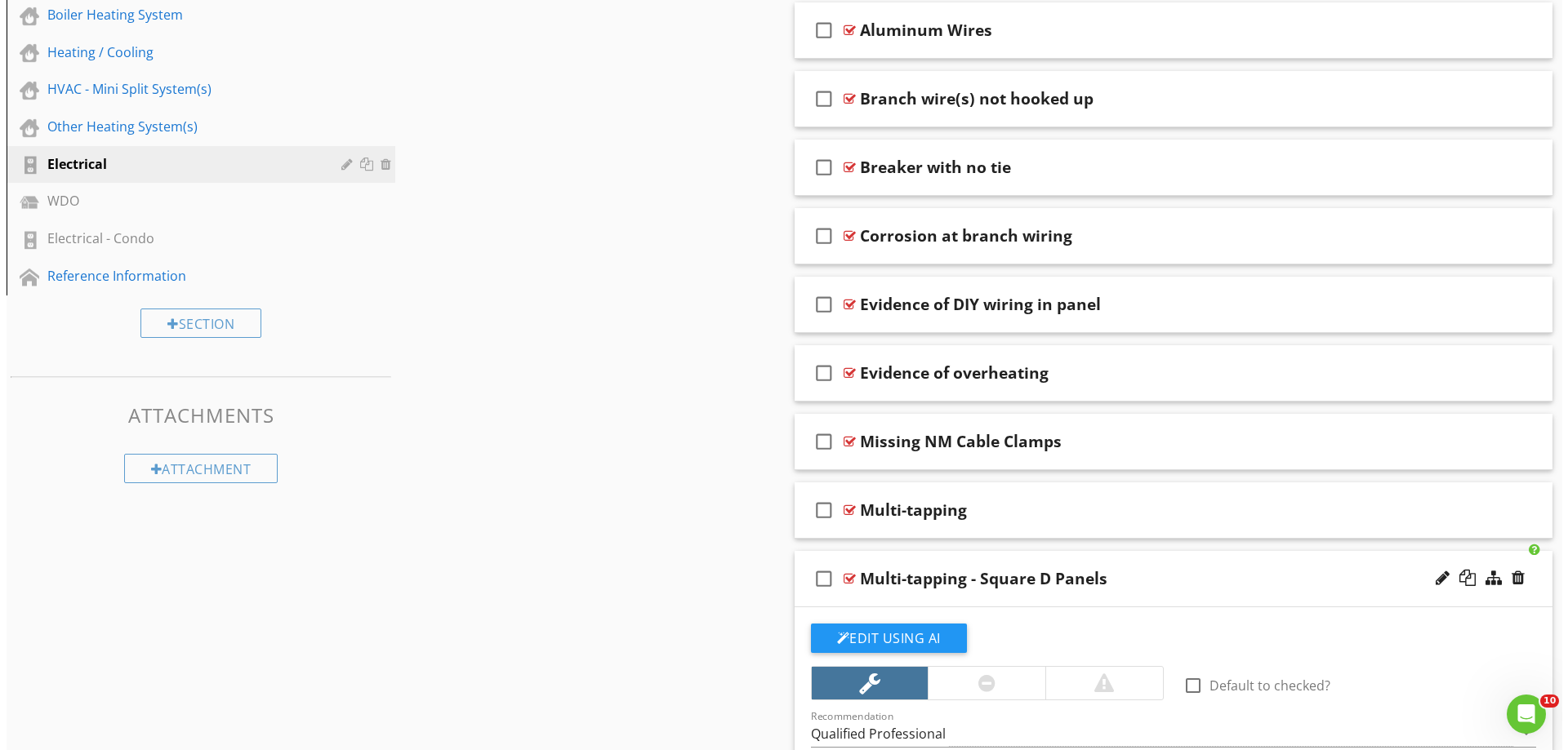
scroll to position [1225, 0]
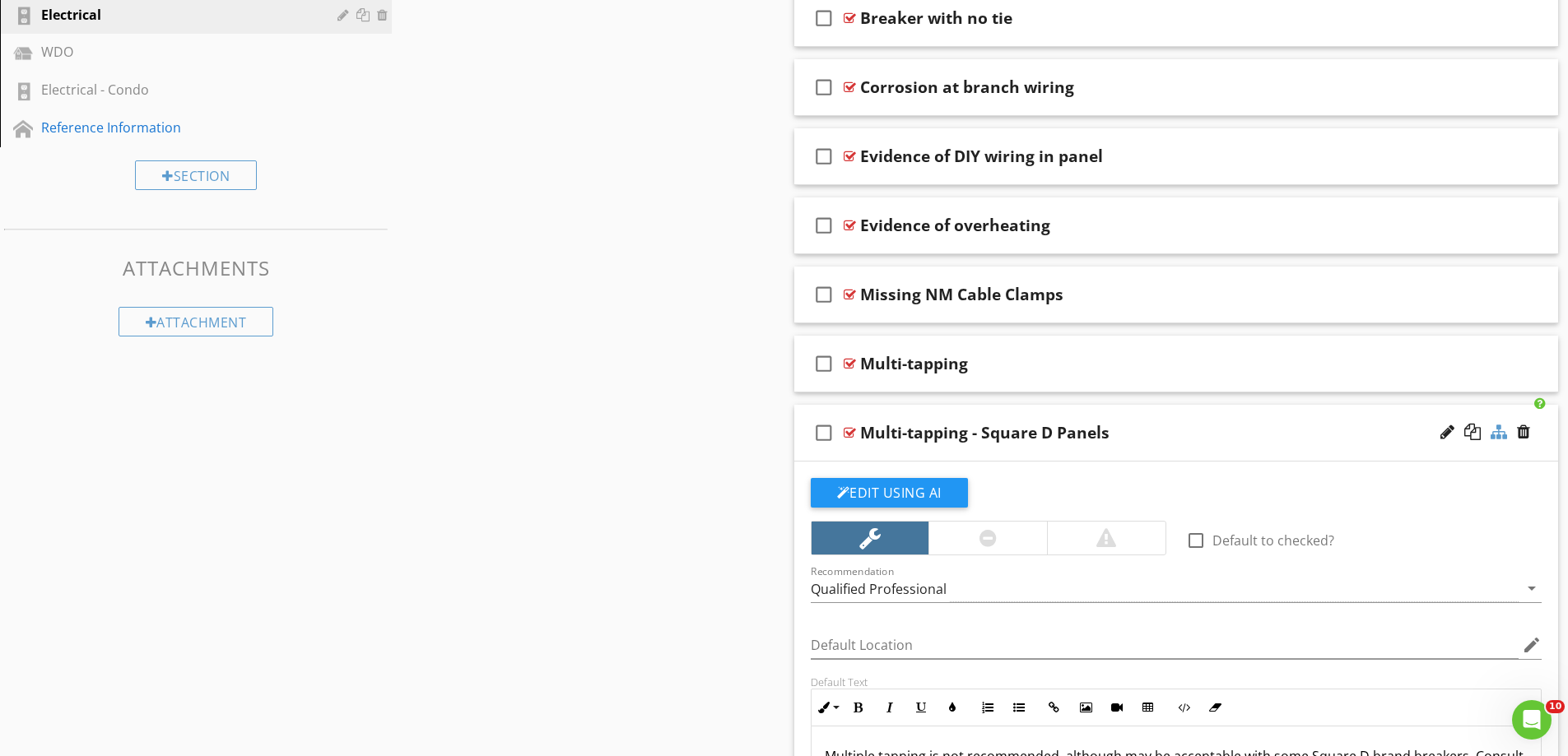
click at [1498, 430] on div at bounding box center [1499, 432] width 17 height 17
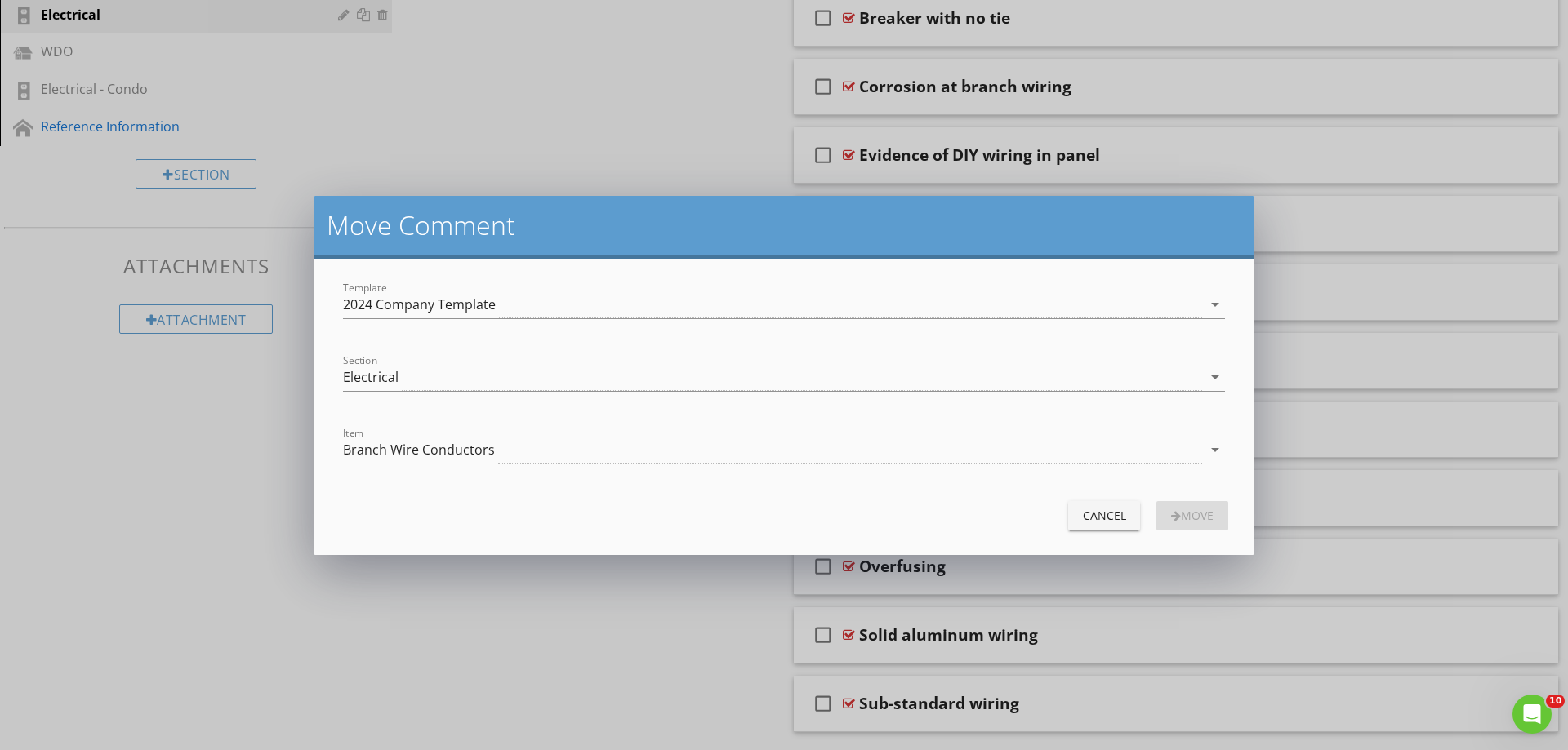
click at [395, 454] on div "Branch Wire Conductors" at bounding box center [419, 450] width 152 height 15
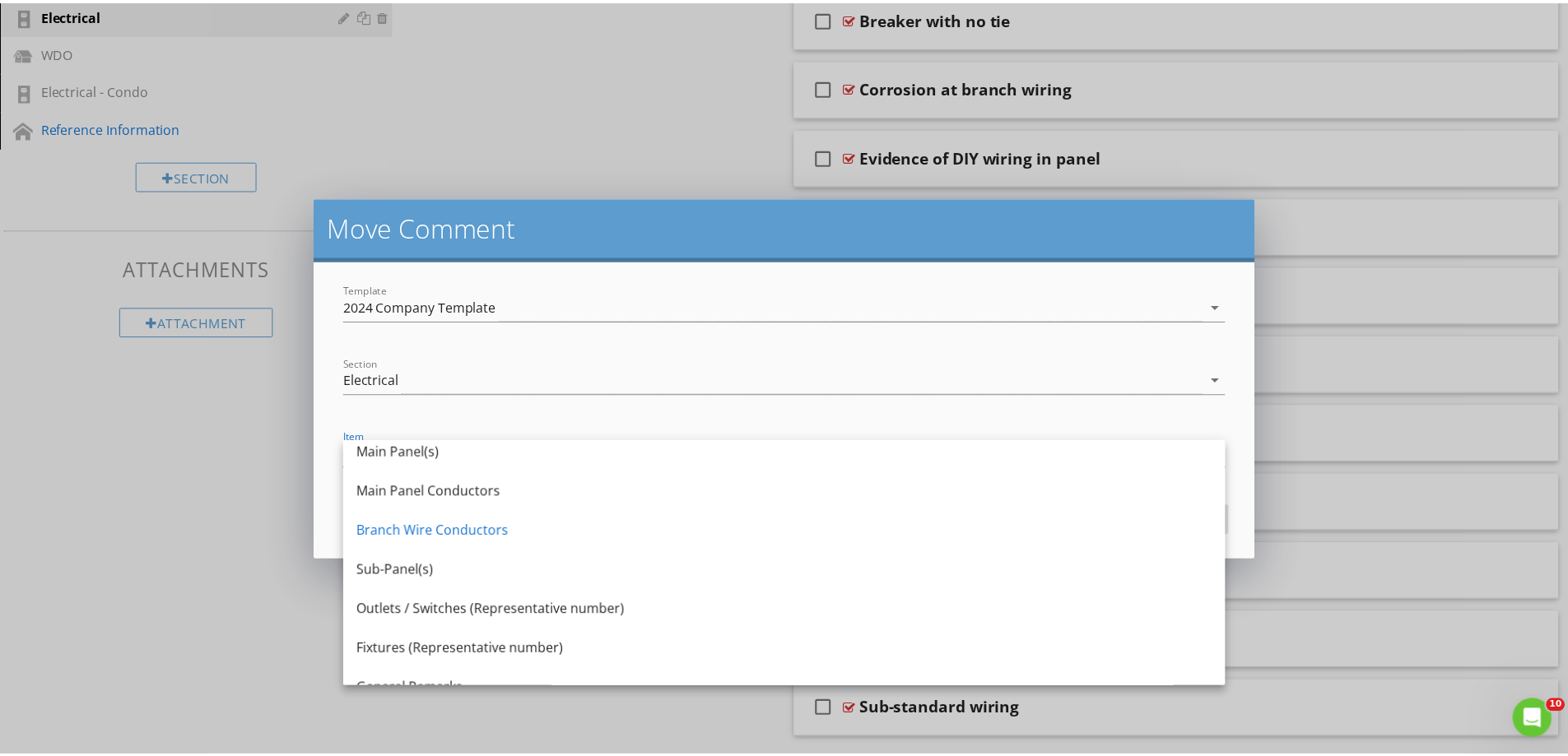
scroll to position [148, 0]
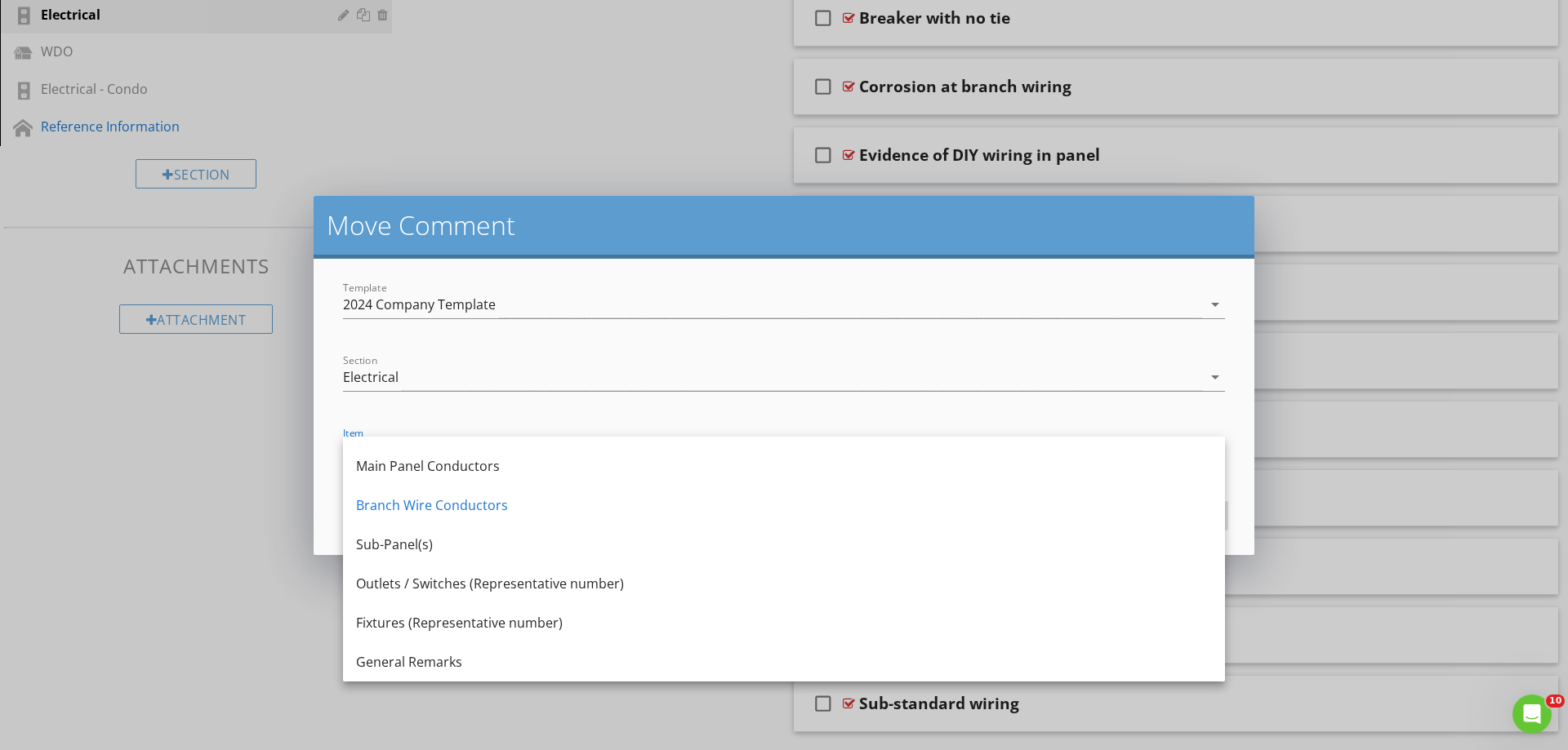
click at [608, 114] on div "Move Comment Template 2024 Company Template arrow_drop_down Section Electrical …" at bounding box center [784, 375] width 1568 height 750
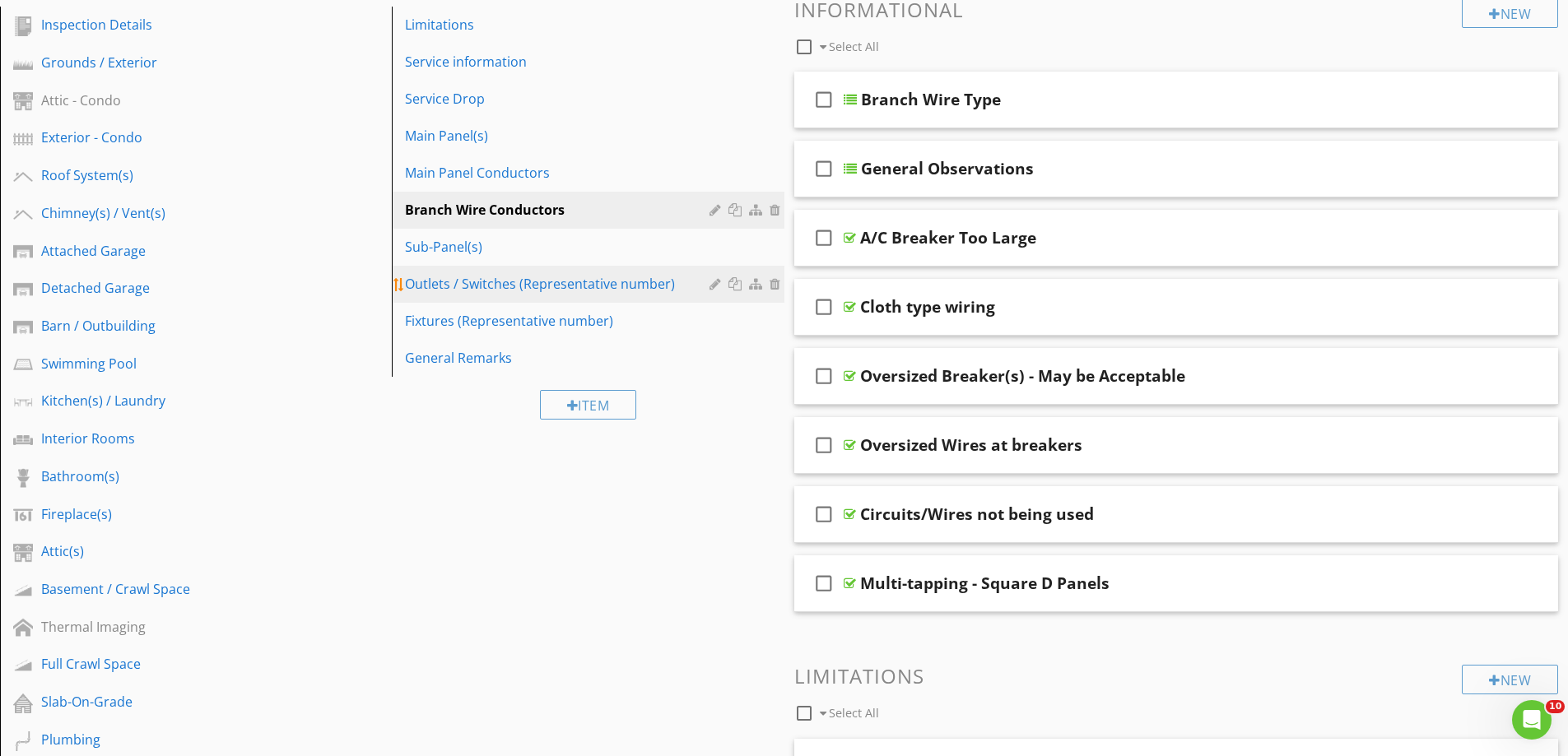
scroll to position [209, 0]
click at [874, 601] on div "check_box_outline_blank Multi-tapping - Square D Panels" at bounding box center [1176, 582] width 764 height 57
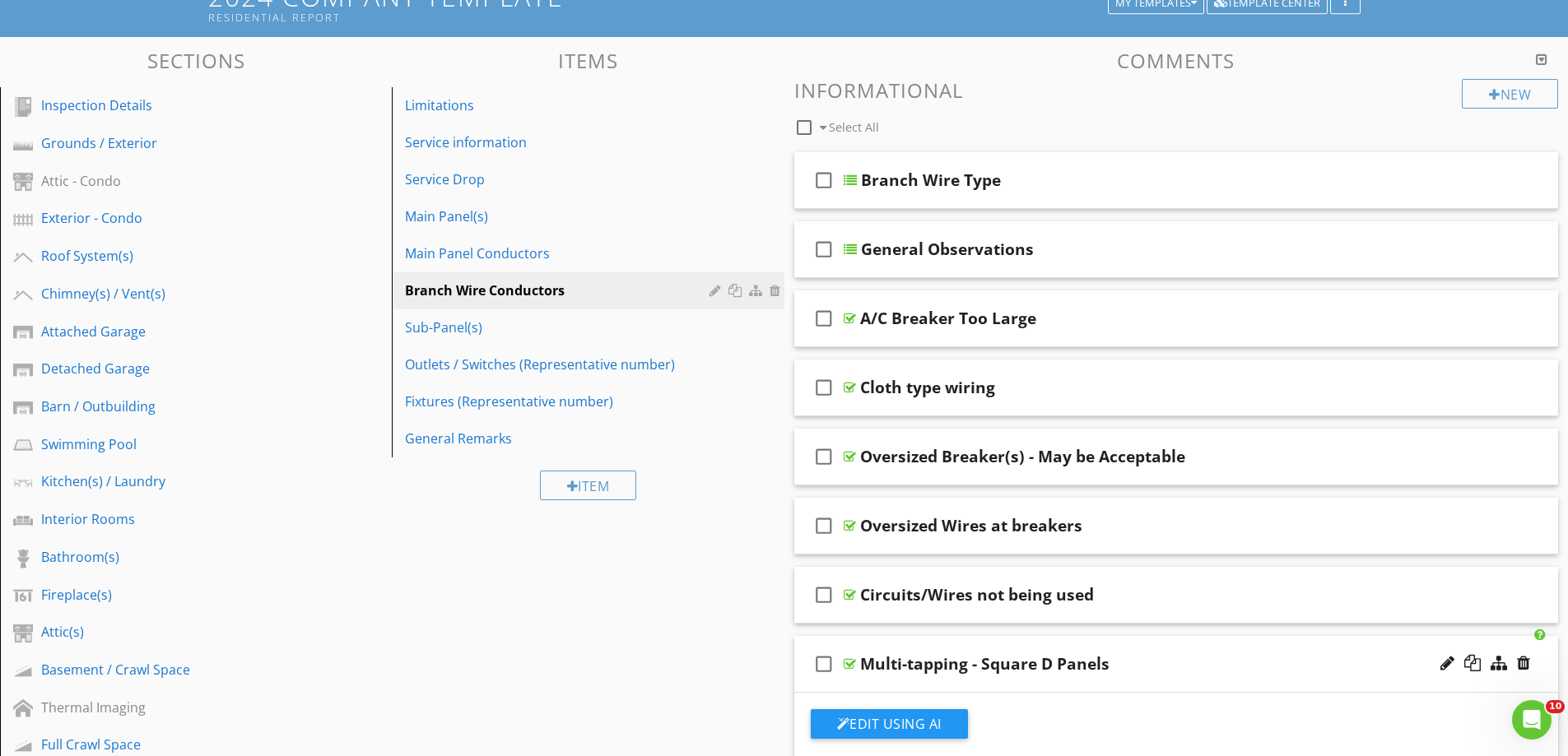
scroll to position [0, 0]
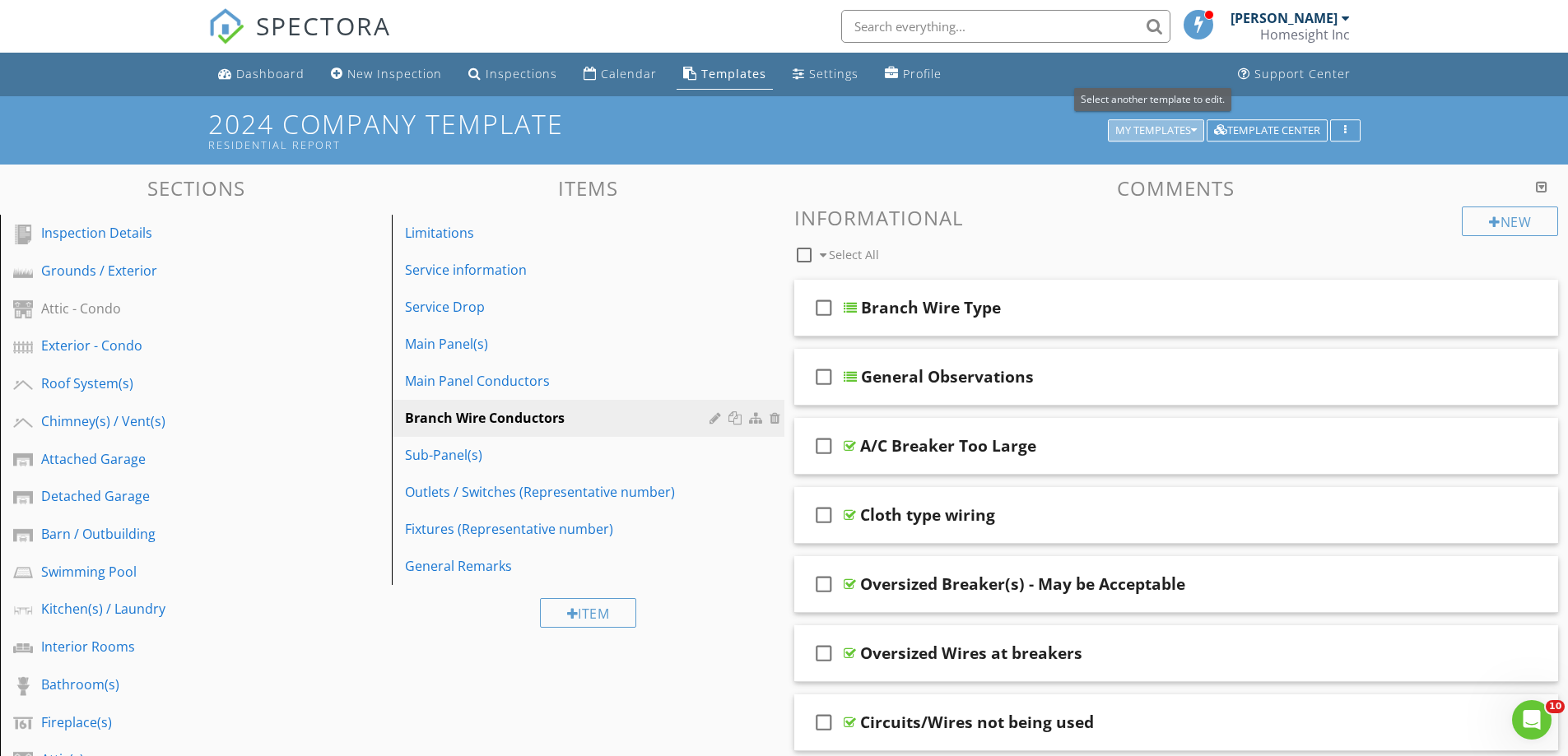
click at [1129, 129] on div "My Templates" at bounding box center [1156, 130] width 82 height 11
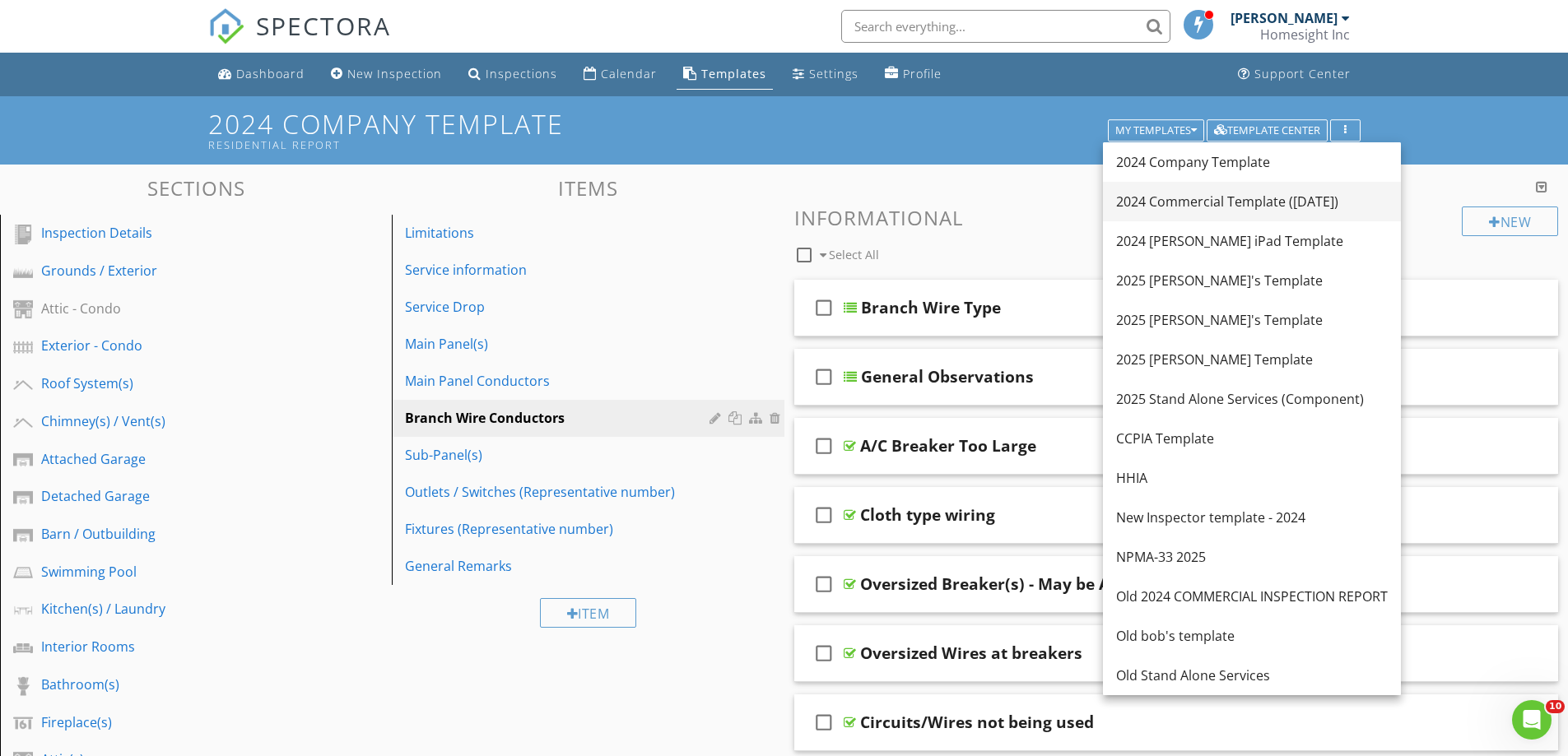
click at [1170, 199] on div "2024 Commercial Template ([DATE])" at bounding box center [1252, 201] width 272 height 20
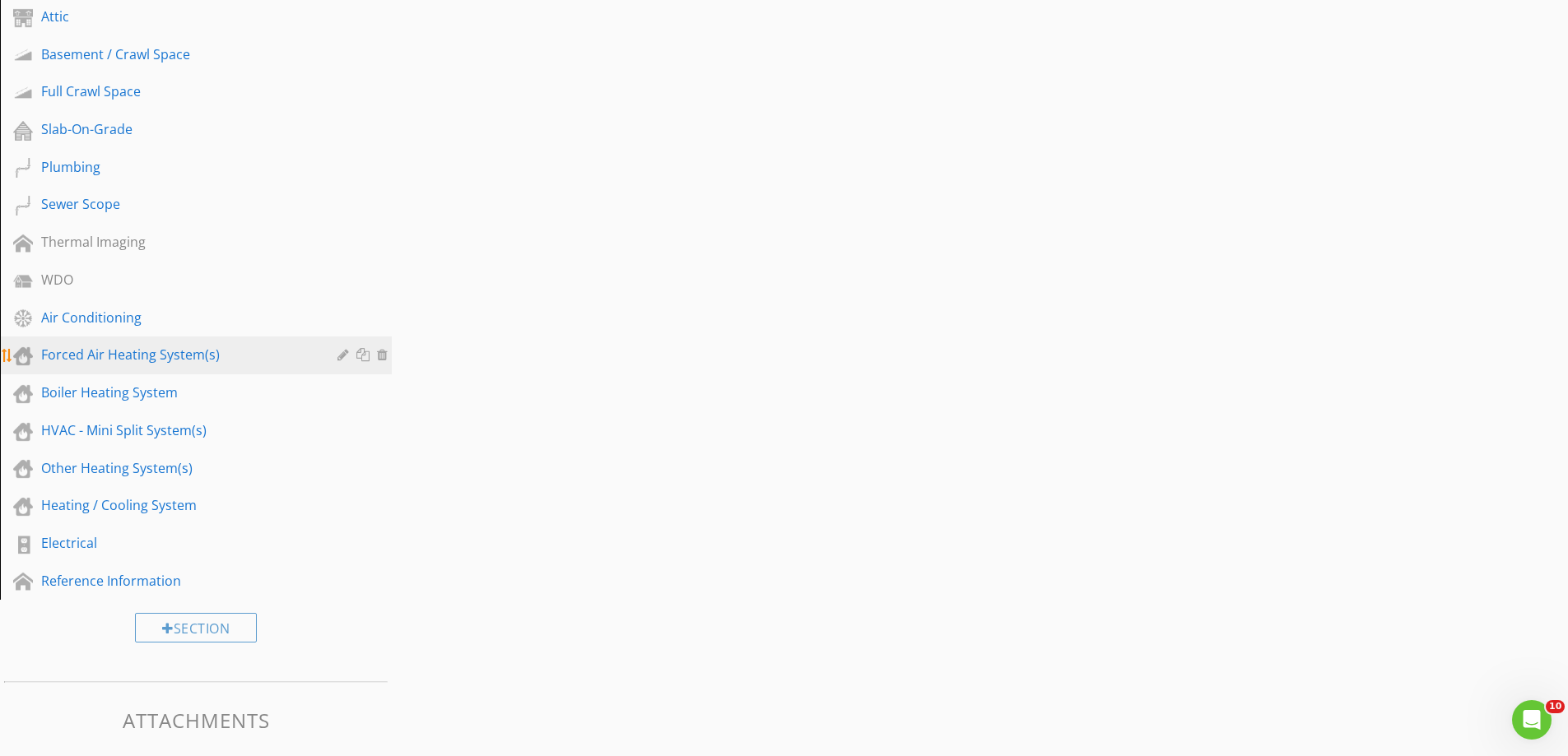
scroll to position [731, 0]
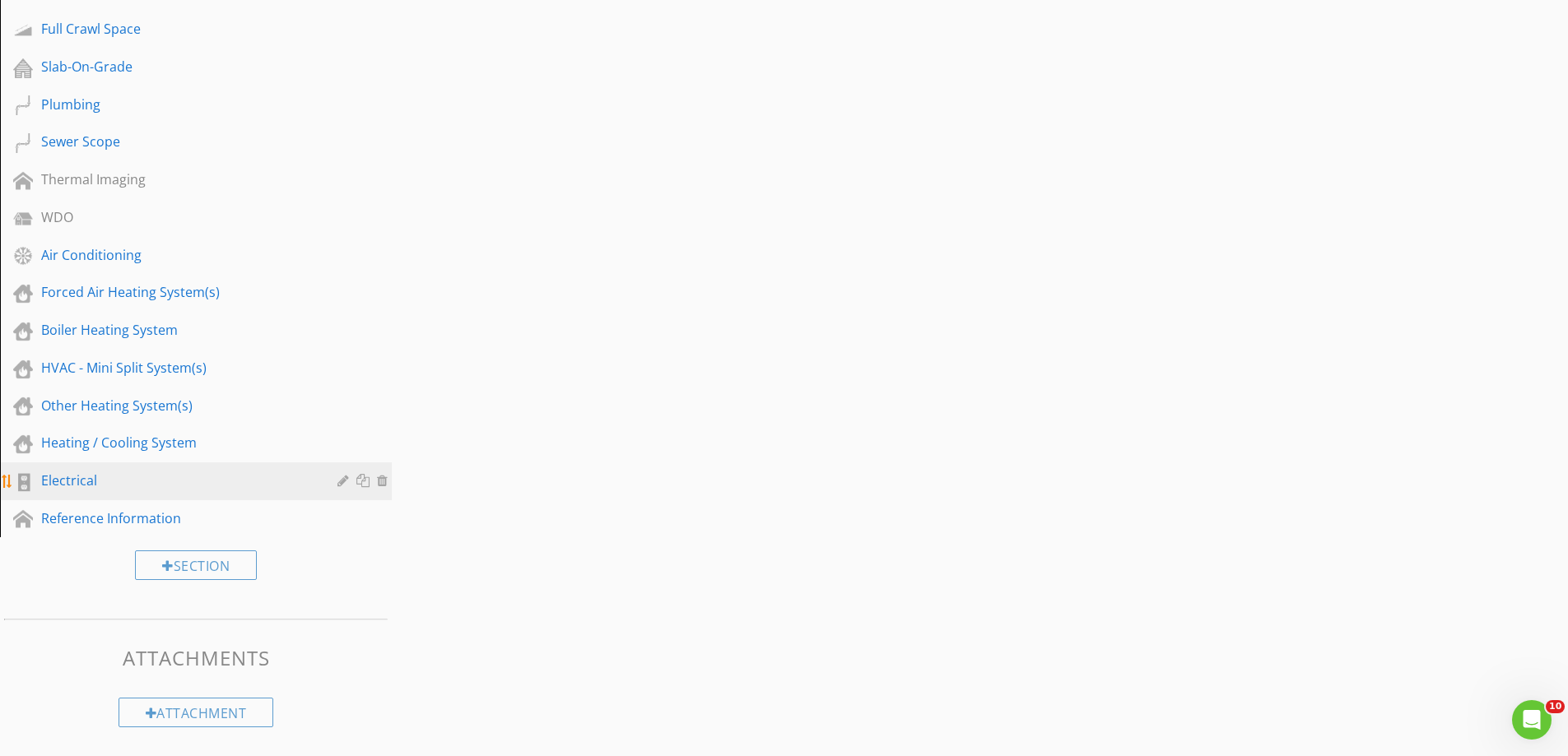
click at [91, 481] on div "Electrical" at bounding box center [177, 480] width 273 height 20
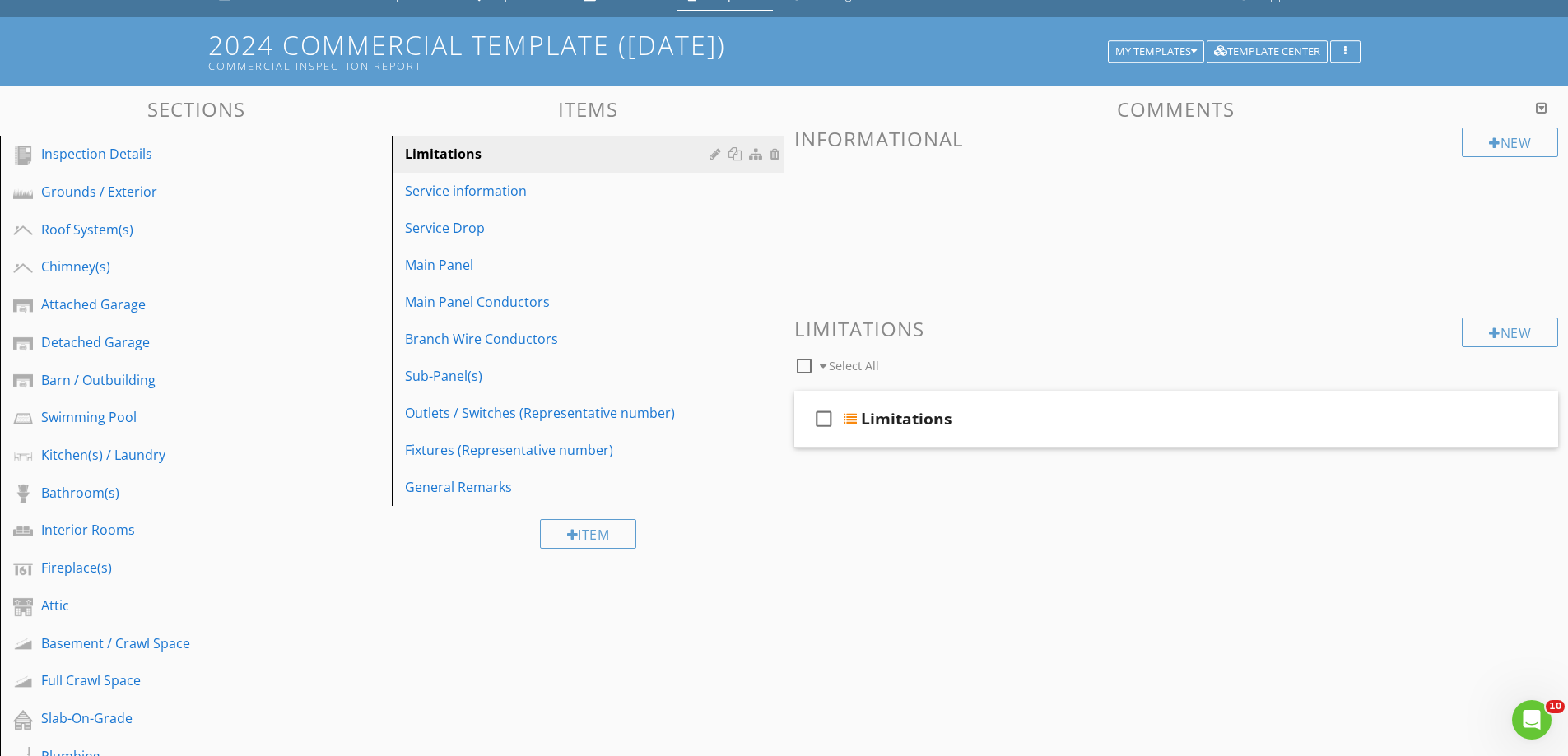
scroll to position [73, 0]
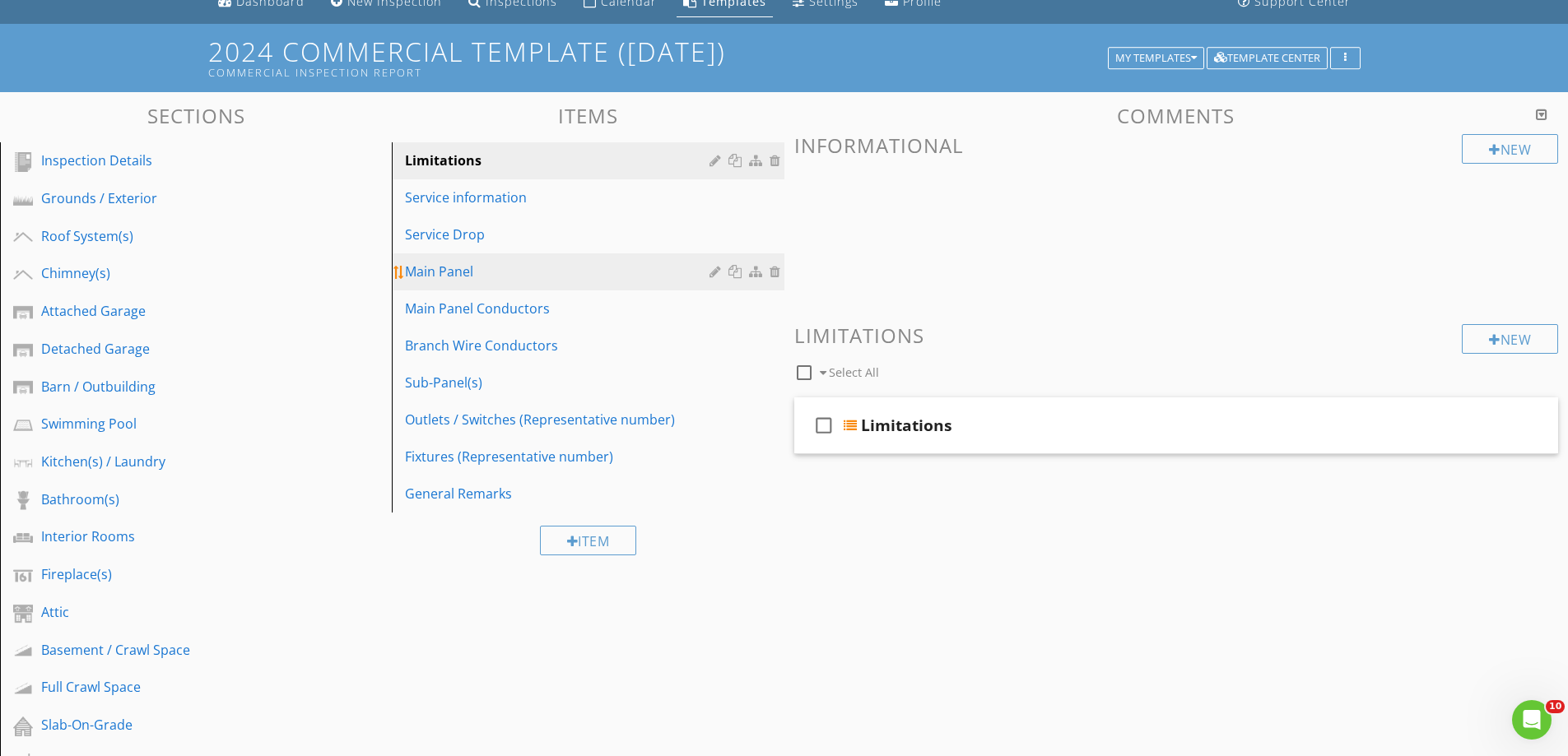
click at [462, 270] on div "Main Panel" at bounding box center [559, 271] width 308 height 20
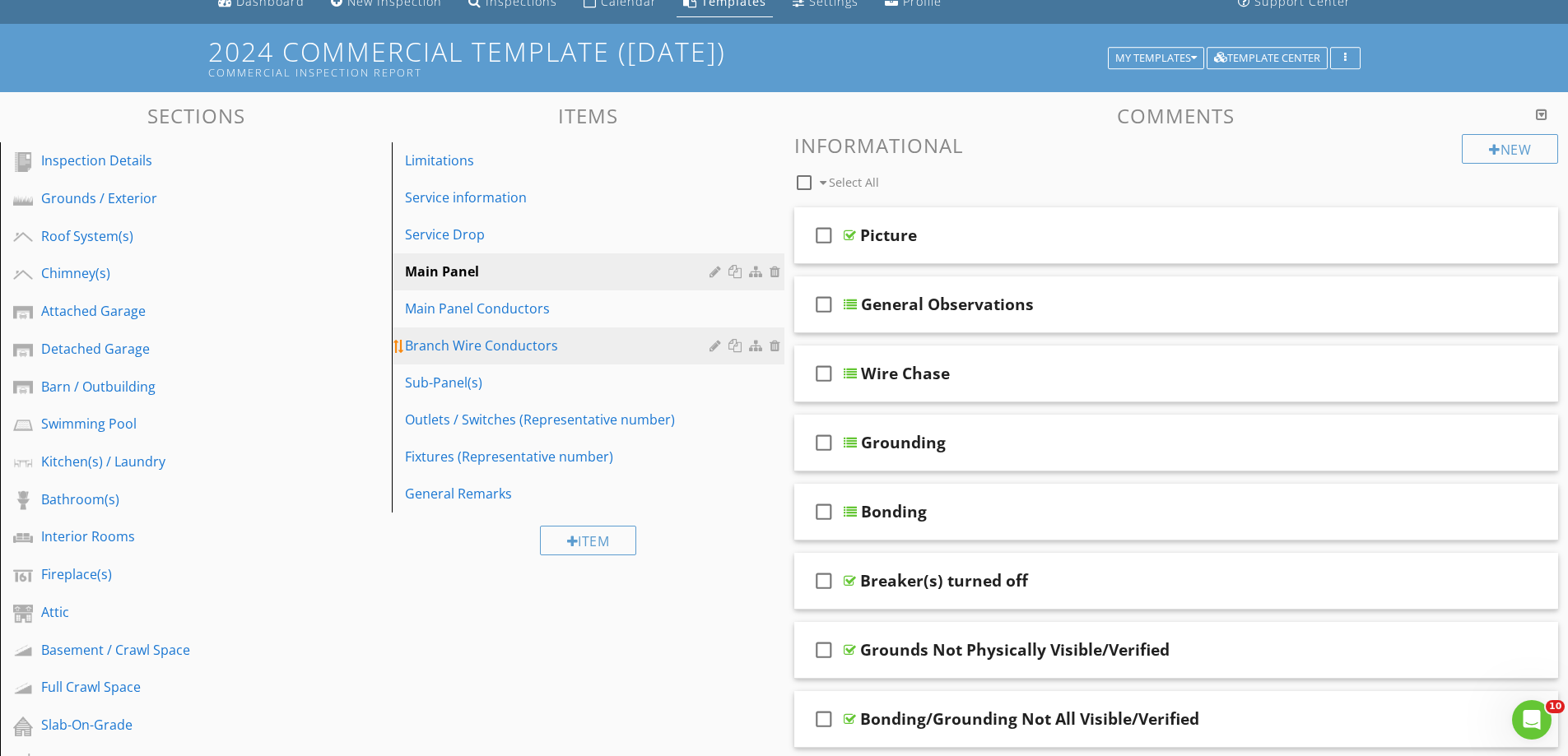
click at [456, 344] on div "Branch Wire Conductors" at bounding box center [559, 345] width 308 height 20
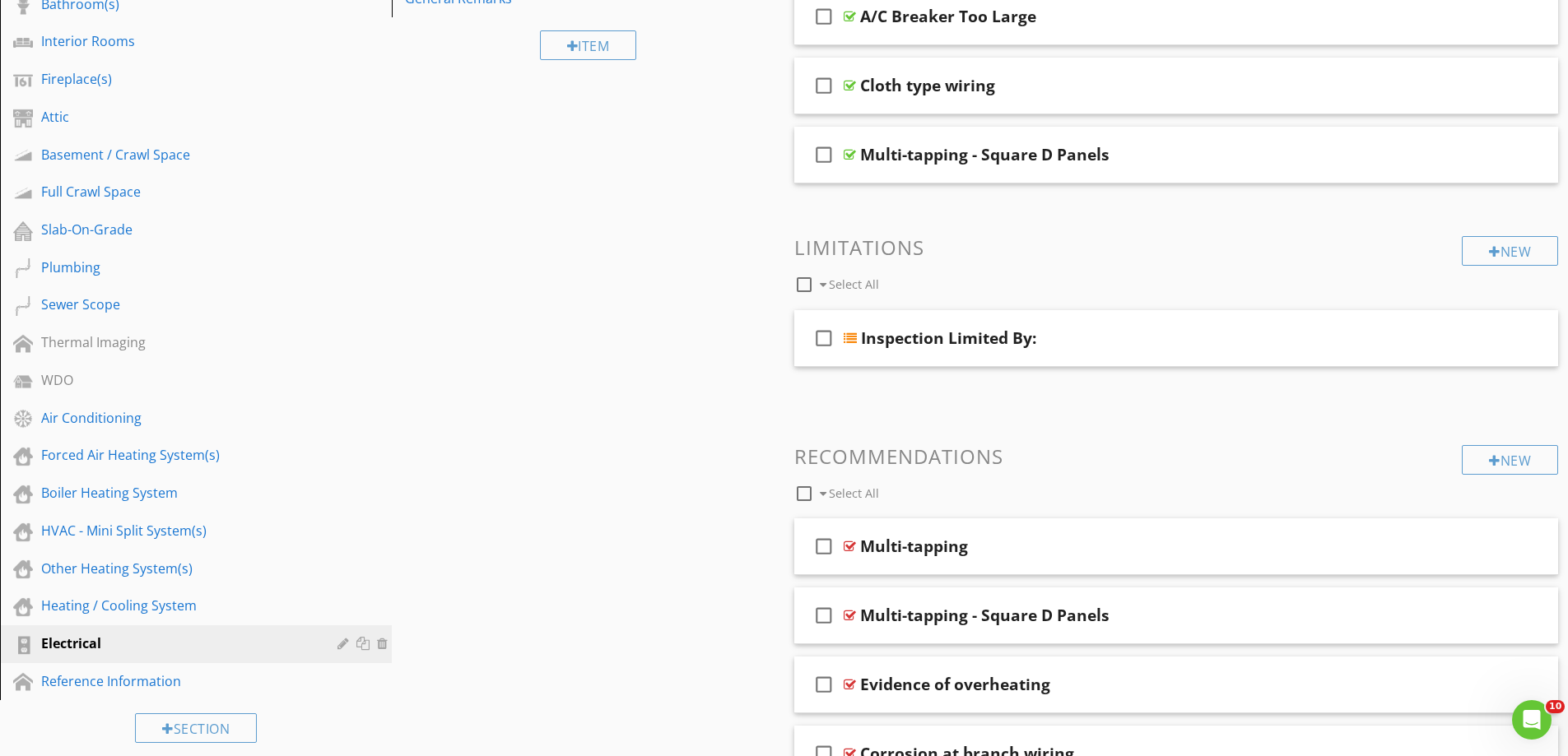
scroll to position [566, 0]
click at [997, 174] on div "check_box_outline_blank Multi-tapping - Square D Panels" at bounding box center [1176, 156] width 764 height 57
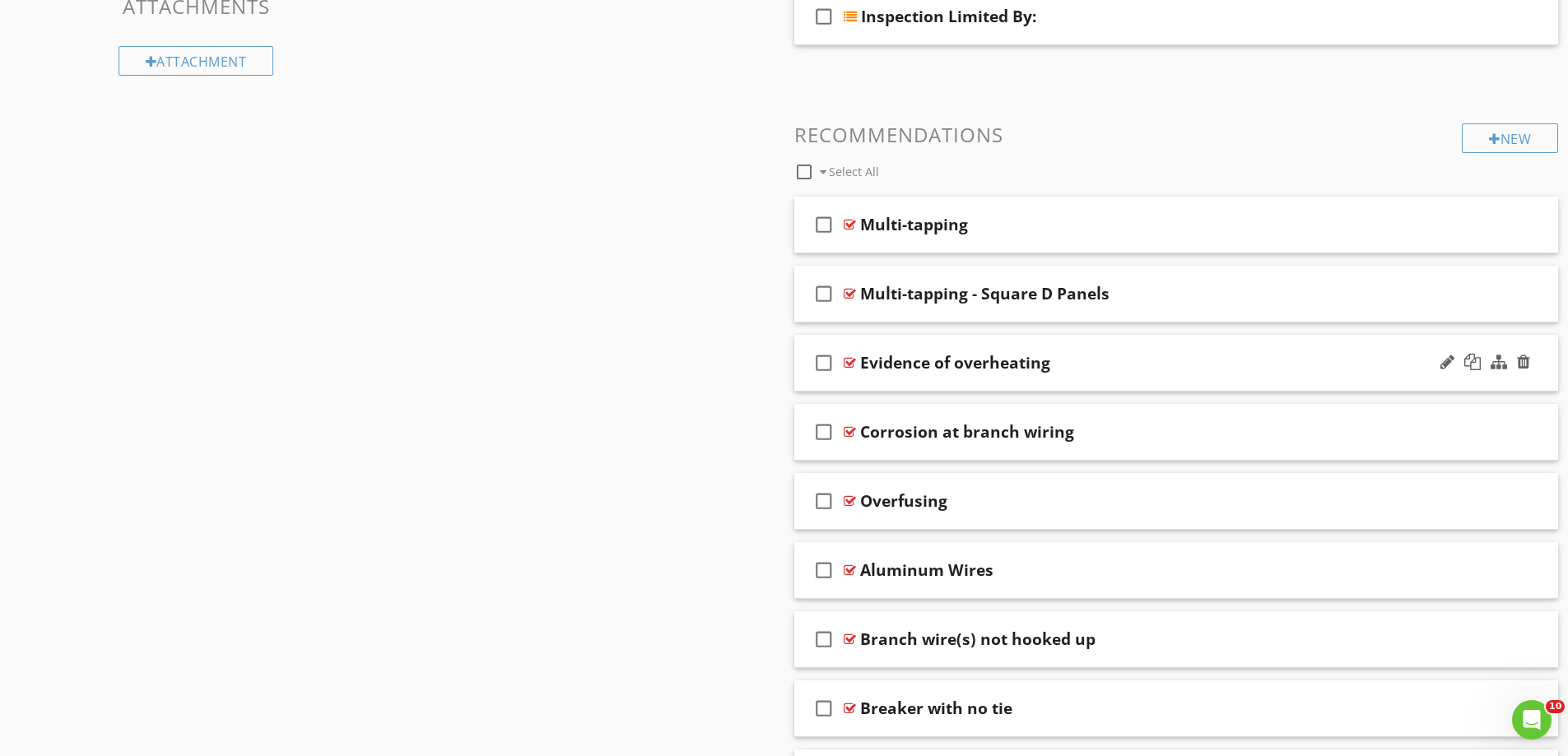
scroll to position [1389, 0]
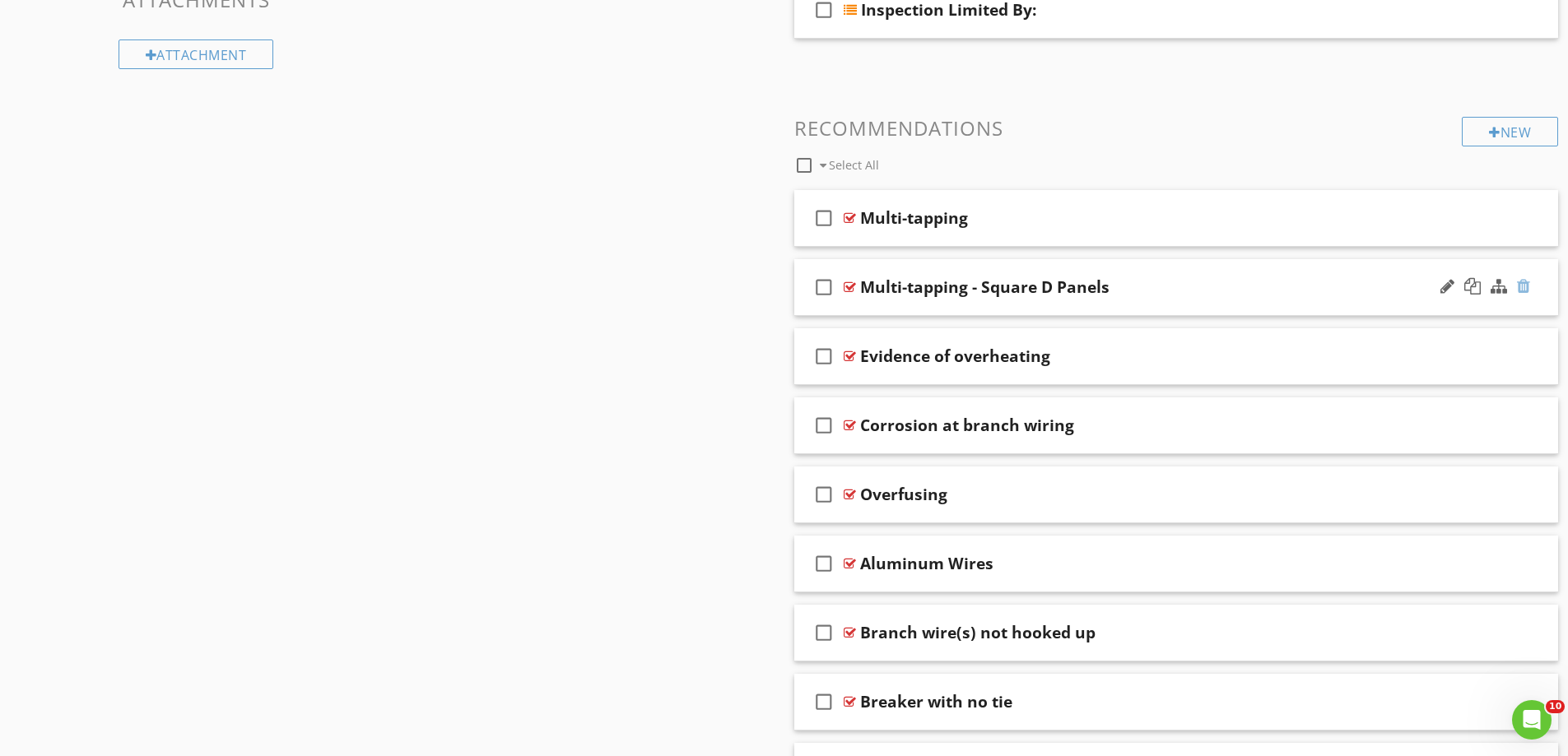
click at [1521, 284] on div at bounding box center [1523, 287] width 13 height 17
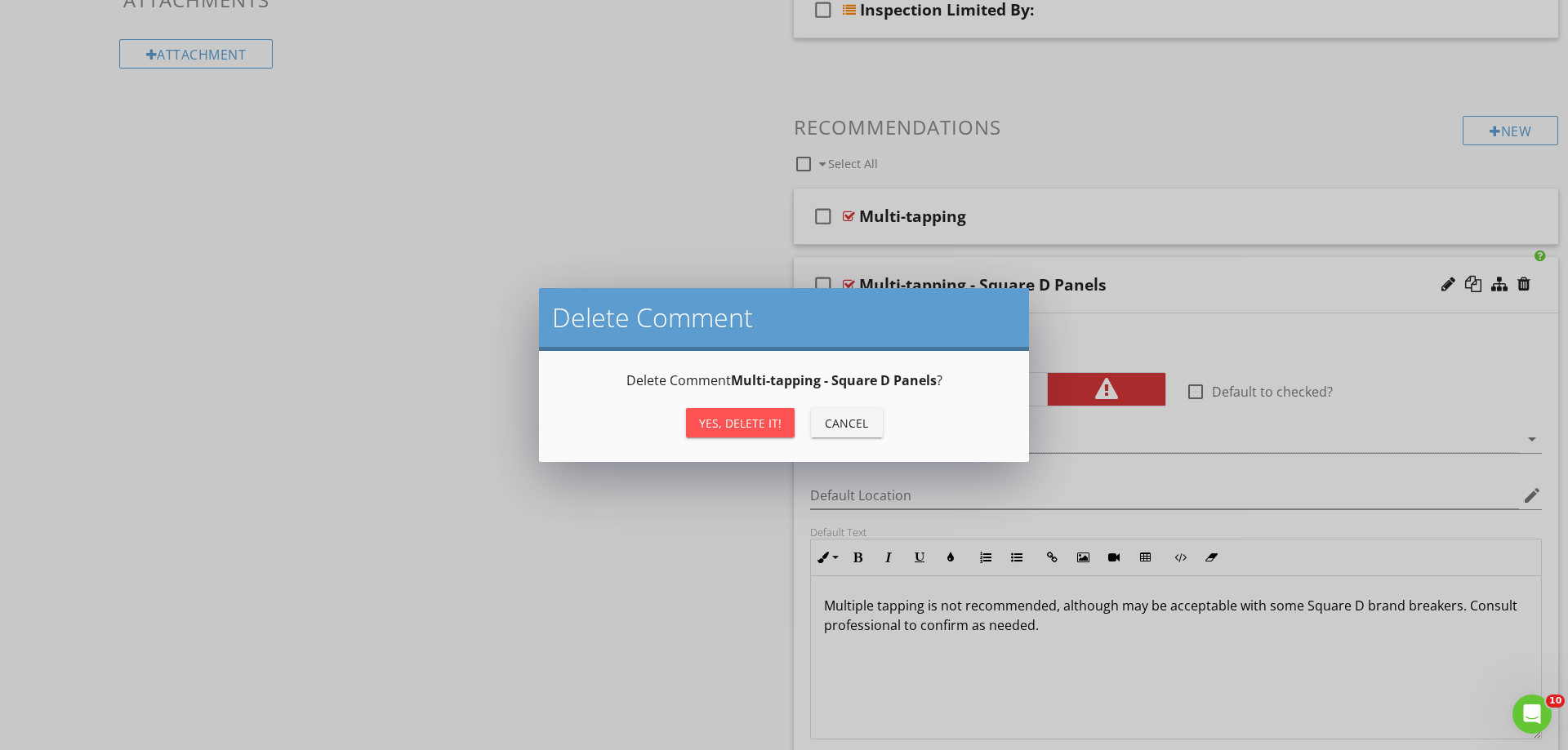
click at [724, 423] on div "Yes, Delete it!" at bounding box center [740, 423] width 82 height 18
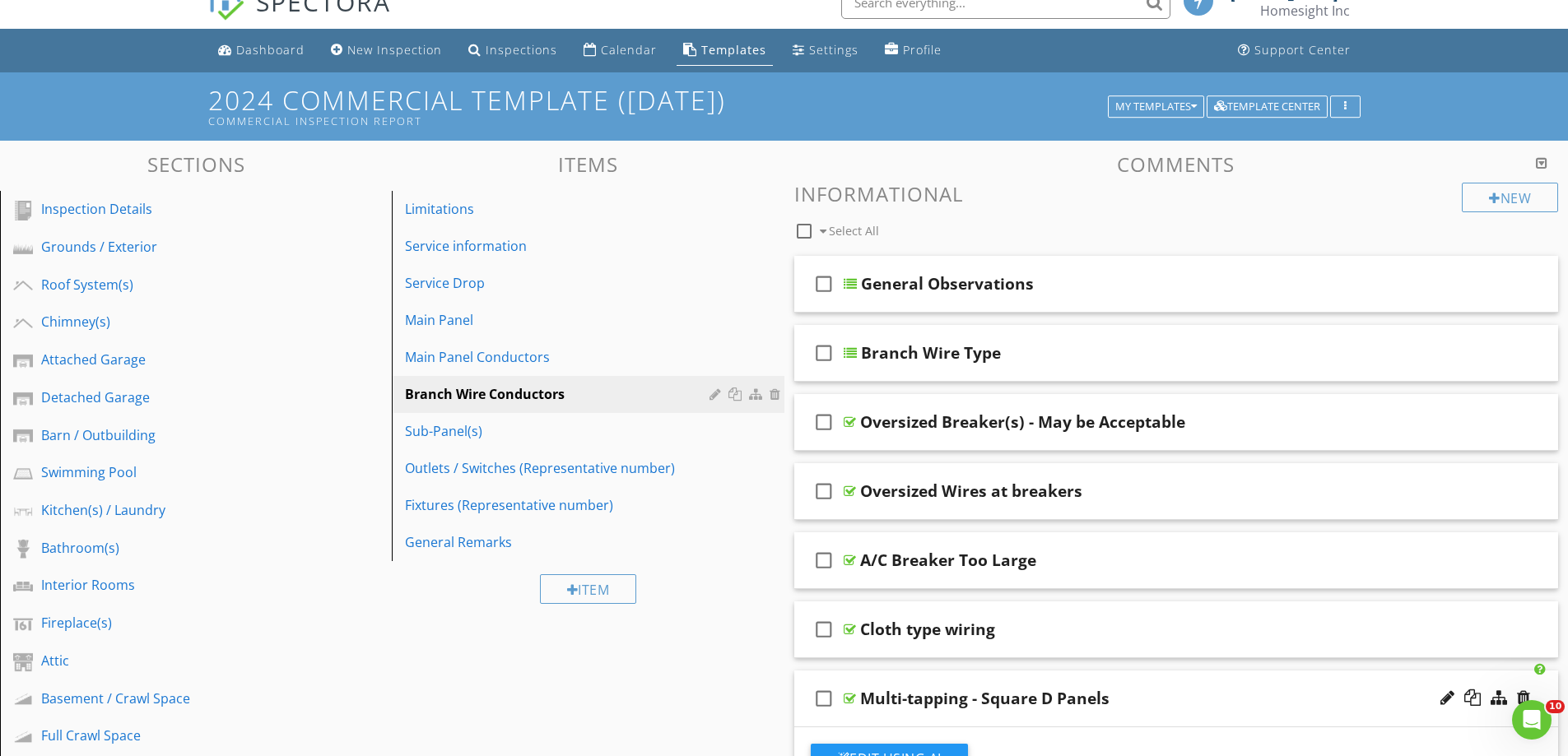
scroll to position [0, 0]
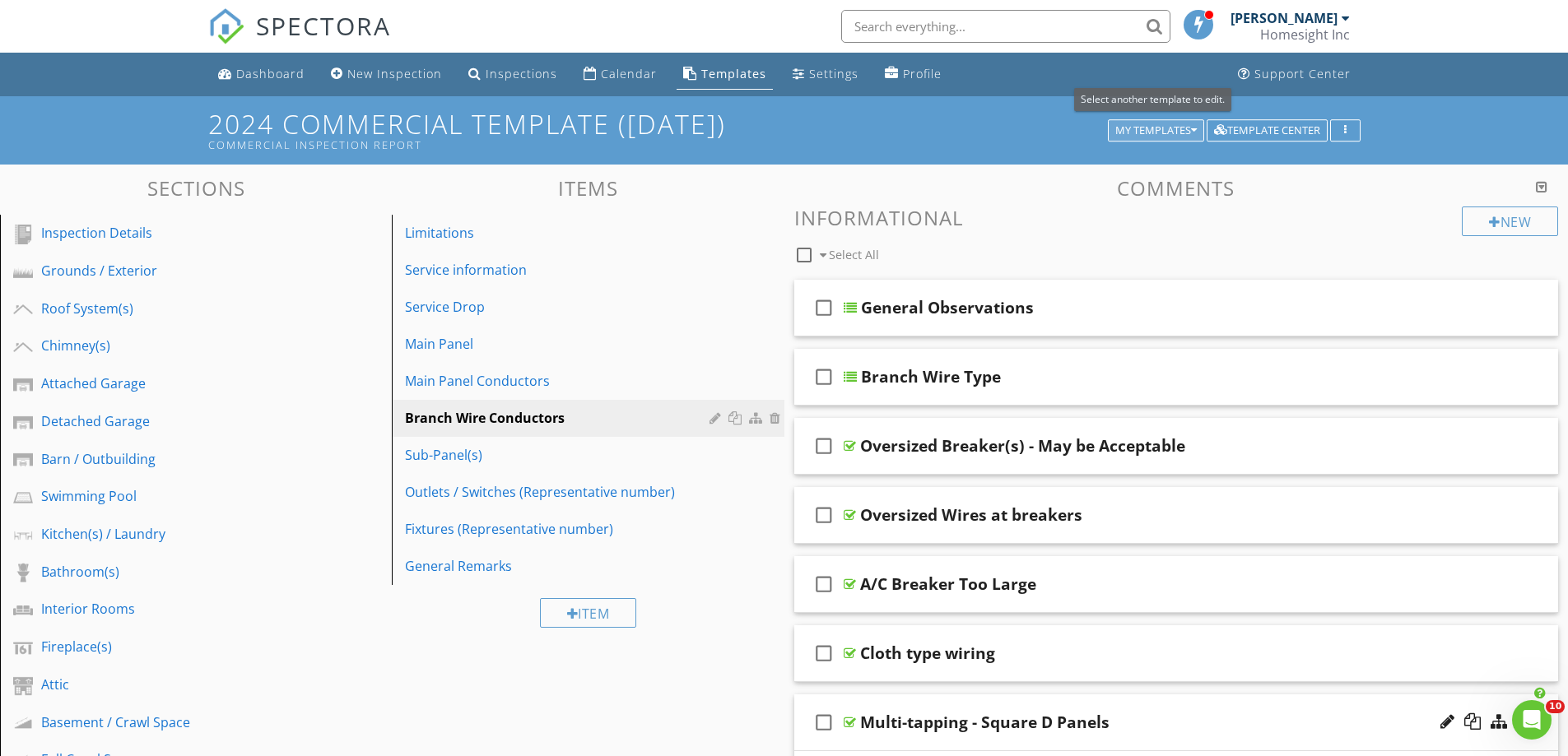
click at [1146, 129] on div "My Templates" at bounding box center [1156, 130] width 82 height 11
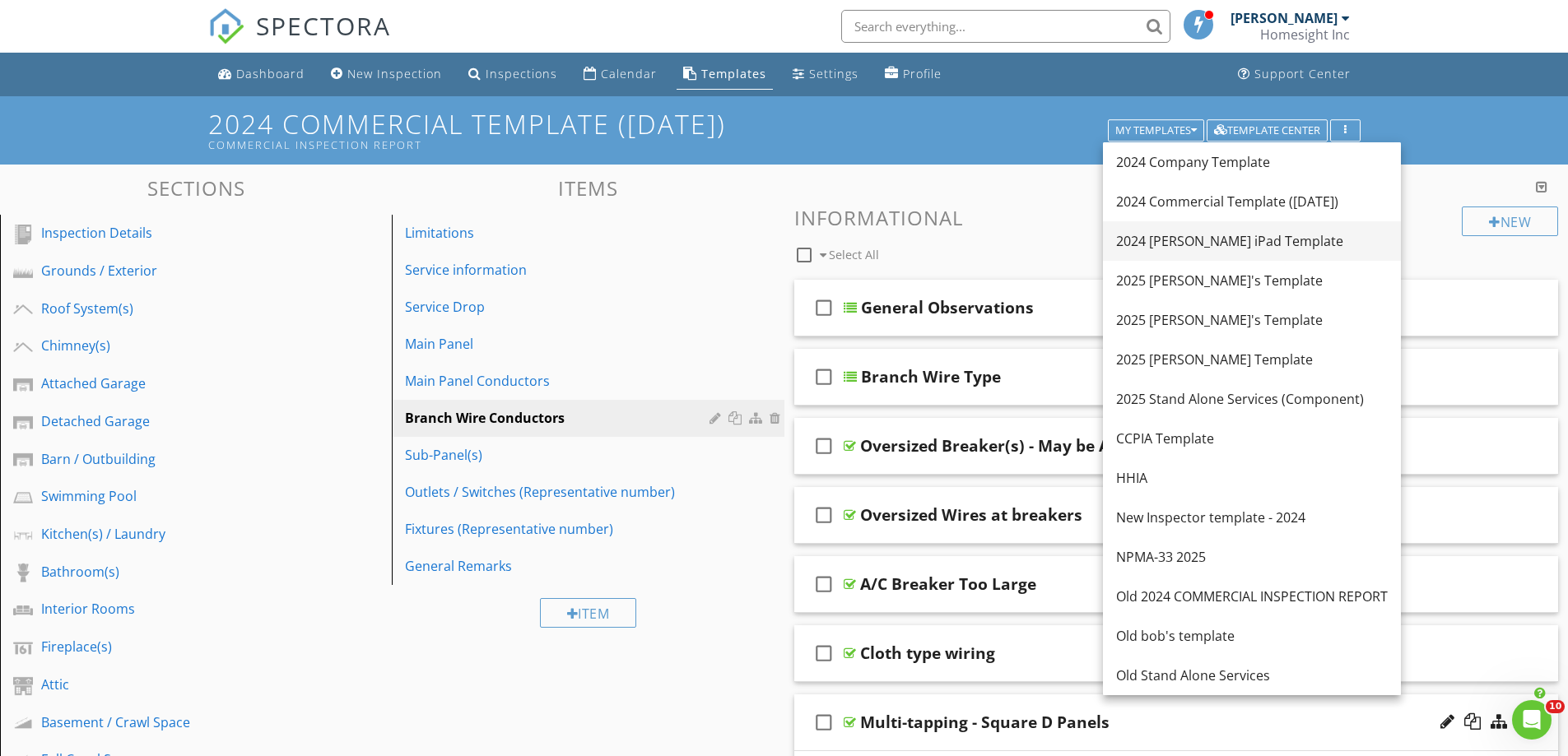
click at [1166, 238] on div "2024 [PERSON_NAME] iPad Template" at bounding box center [1252, 240] width 272 height 20
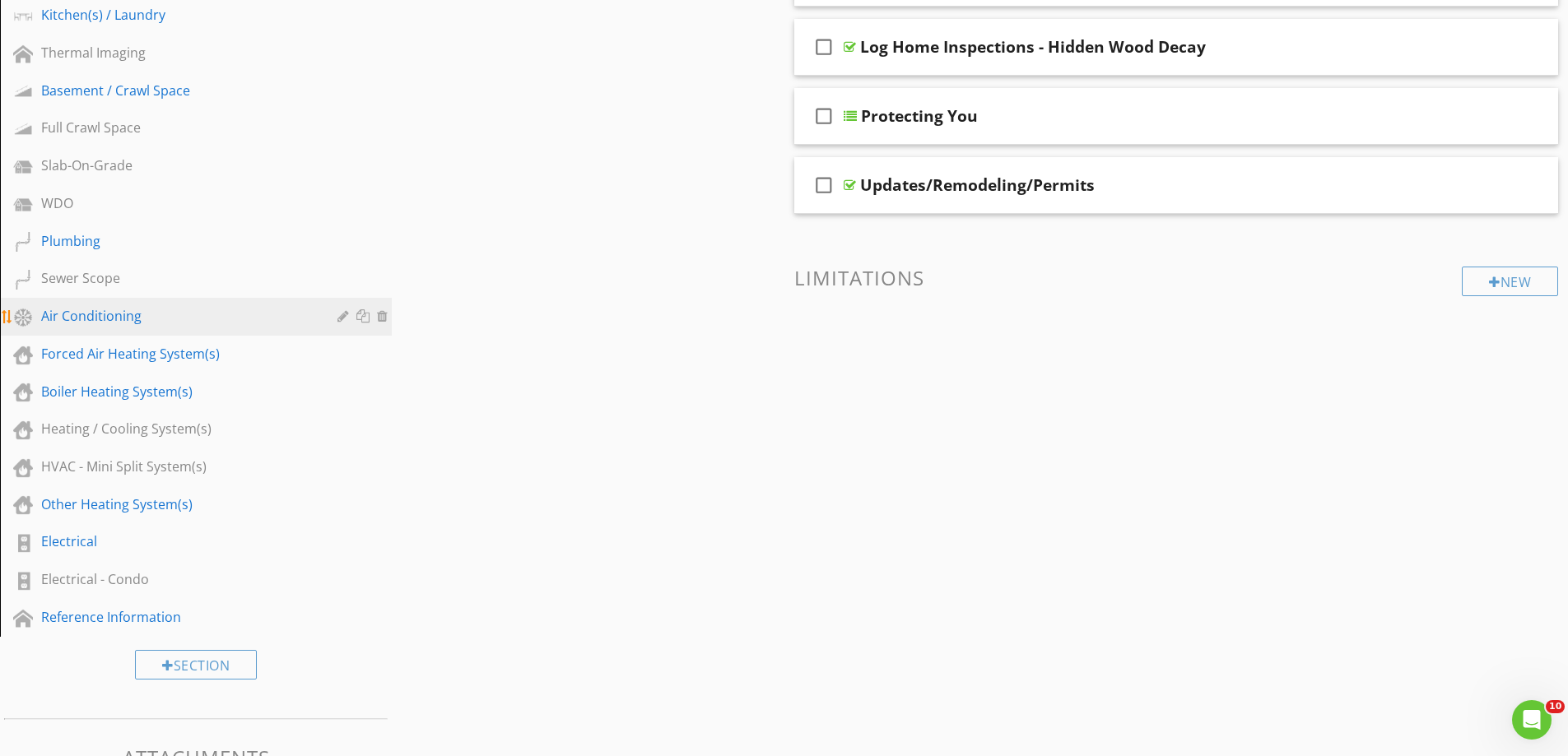
scroll to position [823, 0]
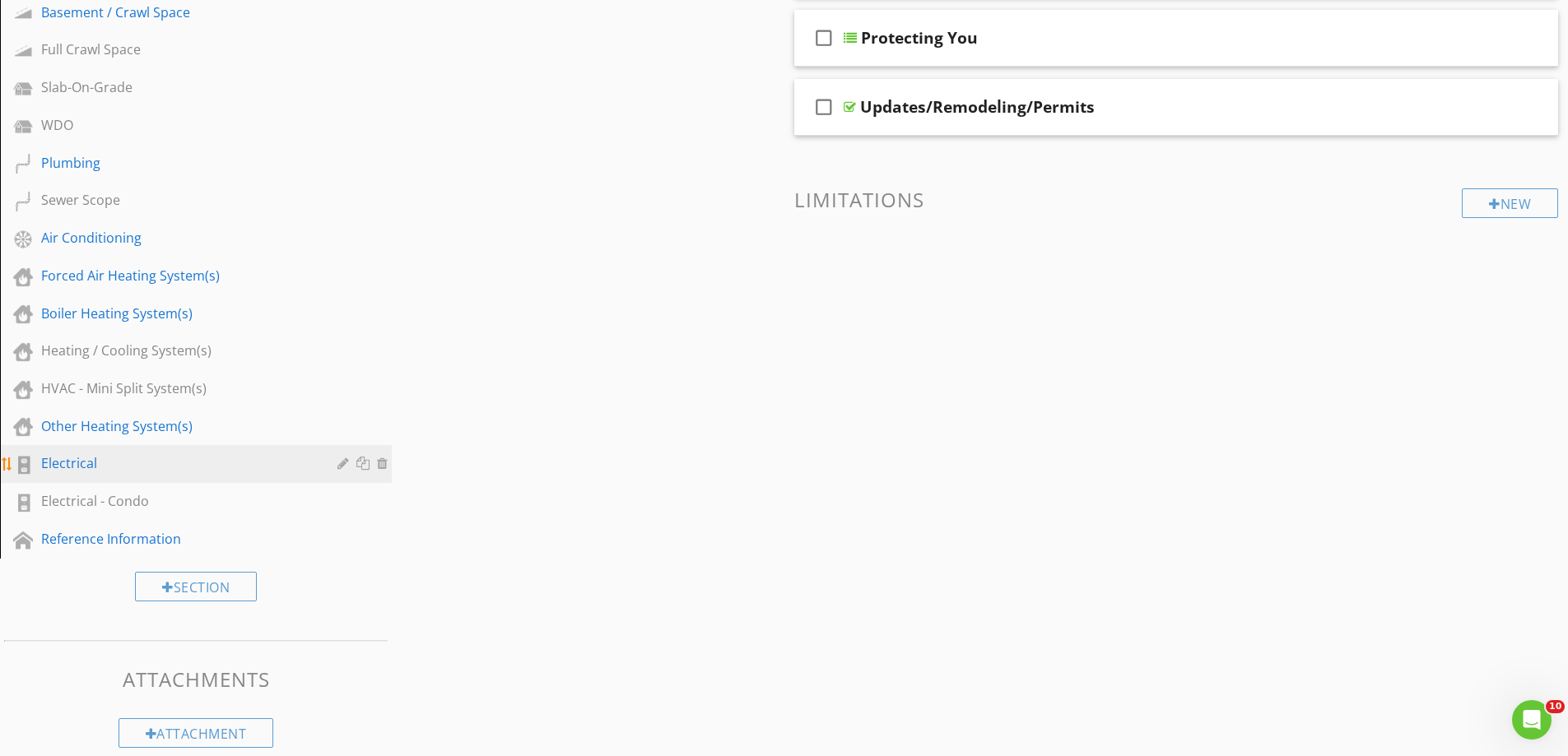
click at [77, 458] on div "Electrical" at bounding box center [177, 463] width 273 height 20
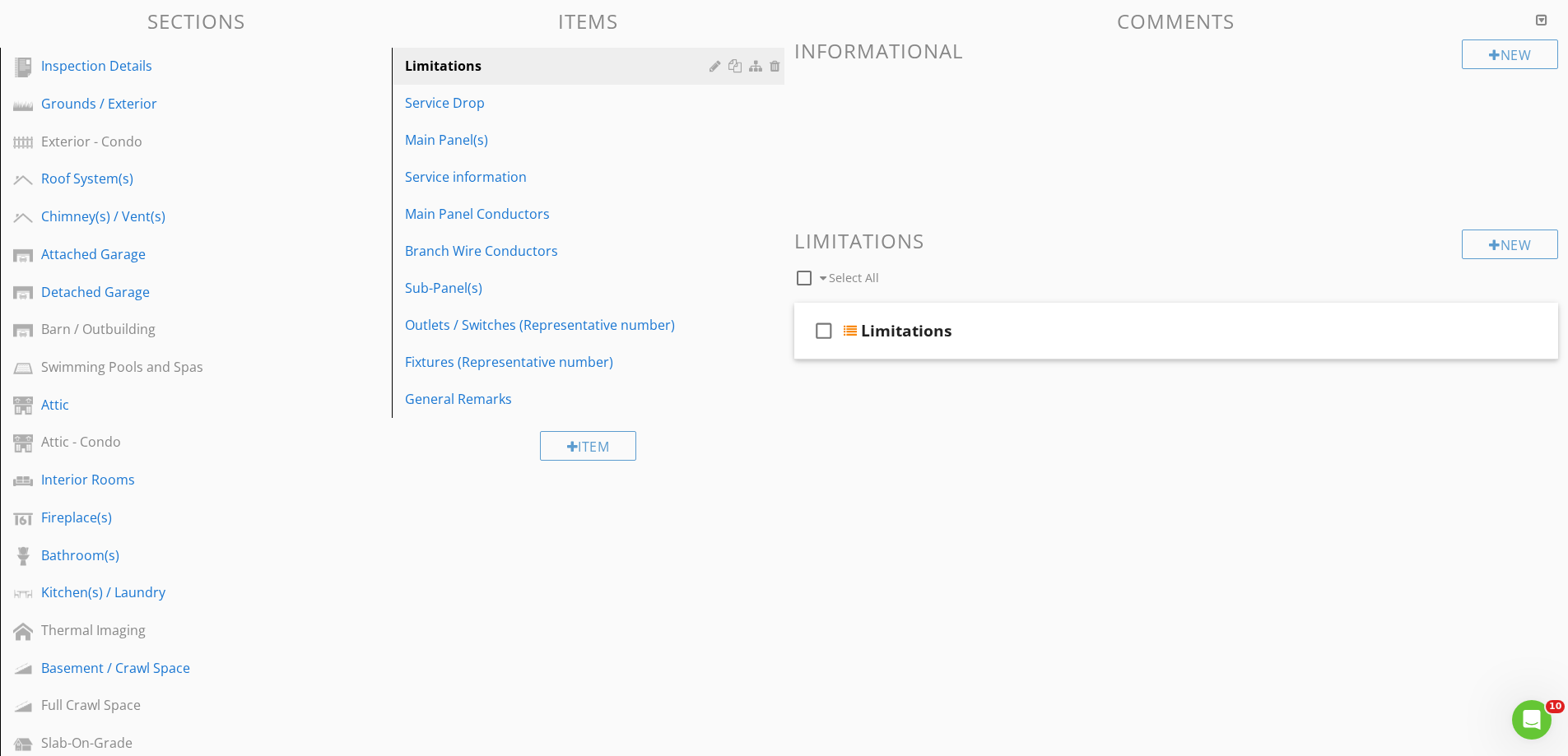
scroll to position [82, 0]
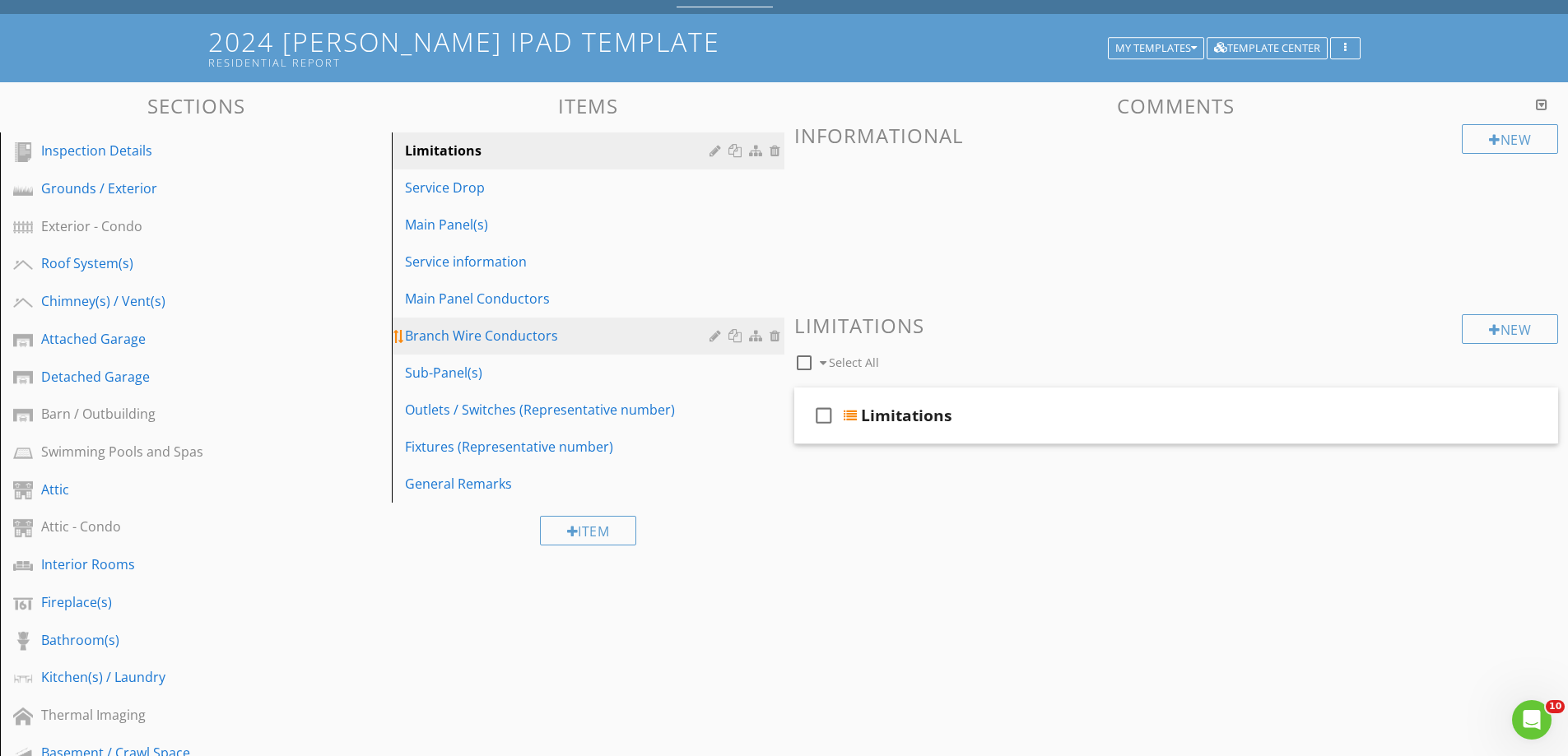
click at [469, 335] on div "Branch Wire Conductors" at bounding box center [559, 335] width 308 height 20
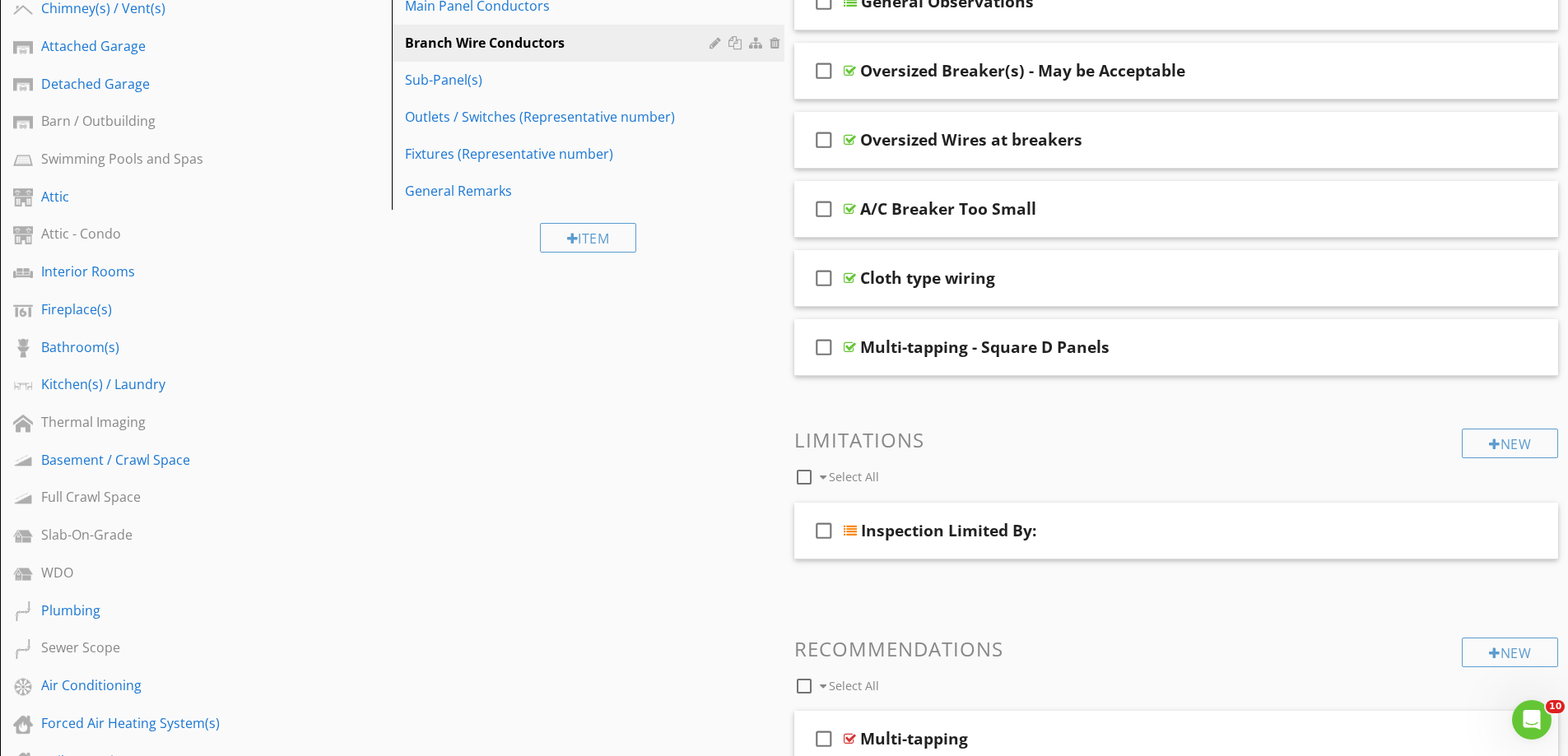
scroll to position [165, 0]
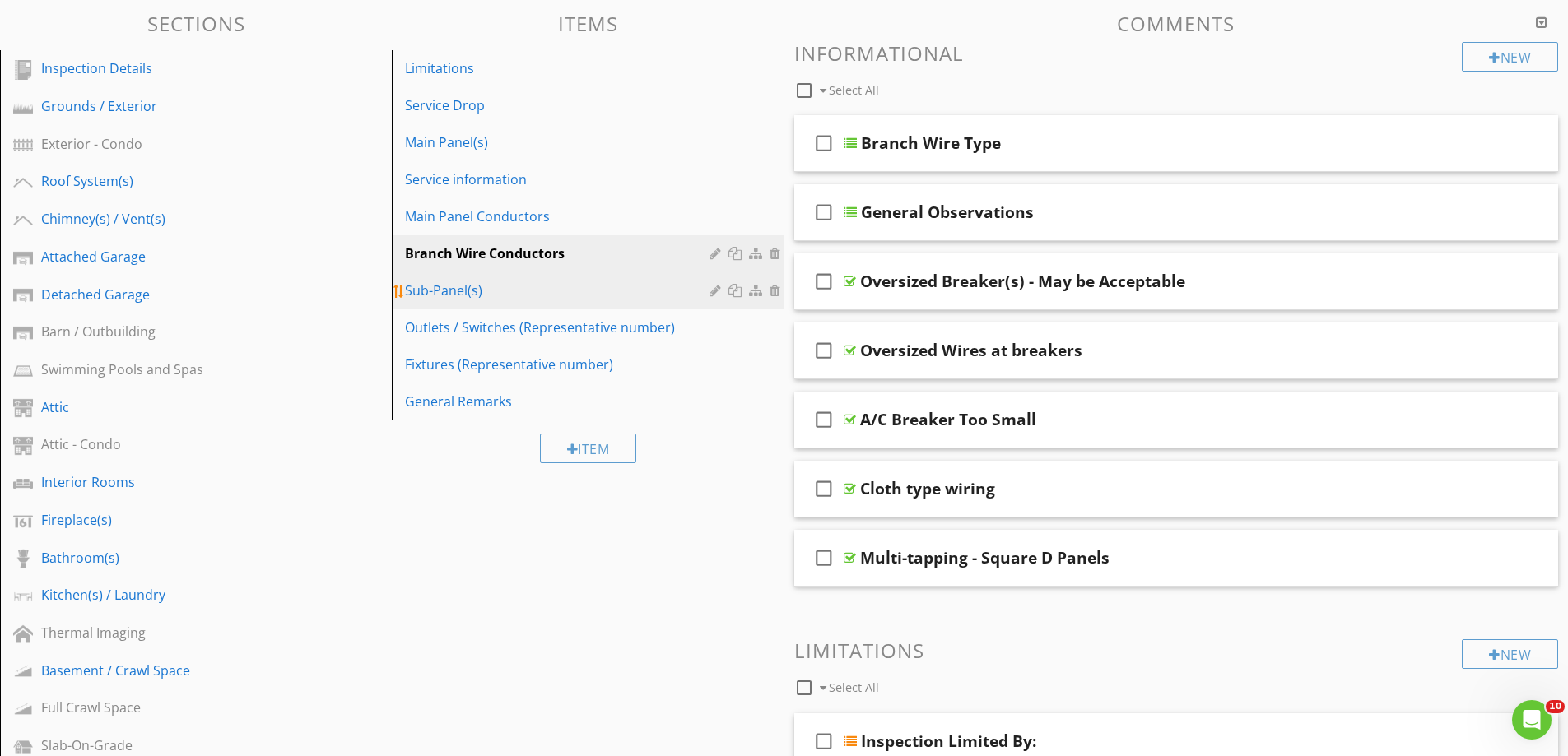
click at [450, 292] on div "Sub-Panel(s)" at bounding box center [559, 290] width 308 height 20
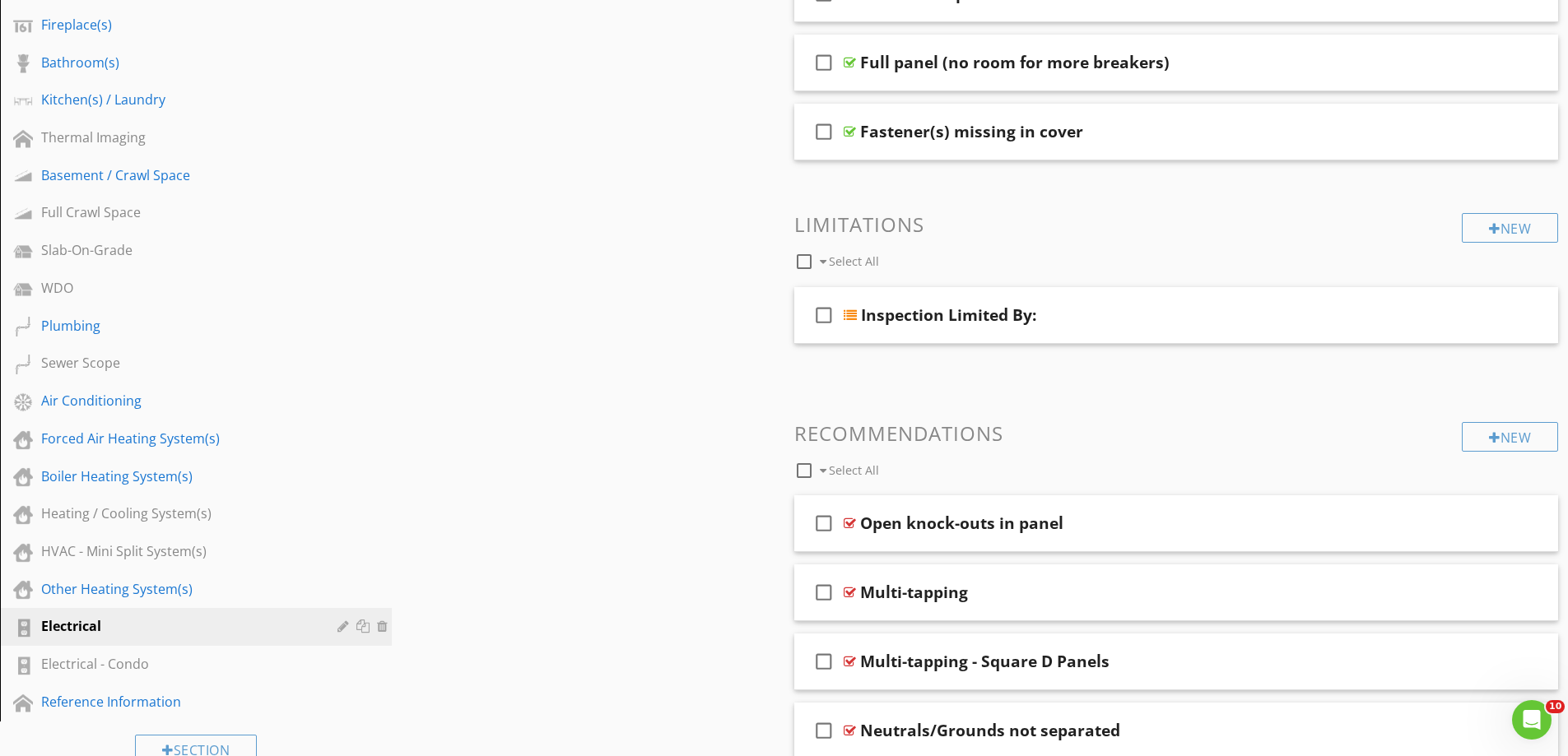
scroll to position [658, 0]
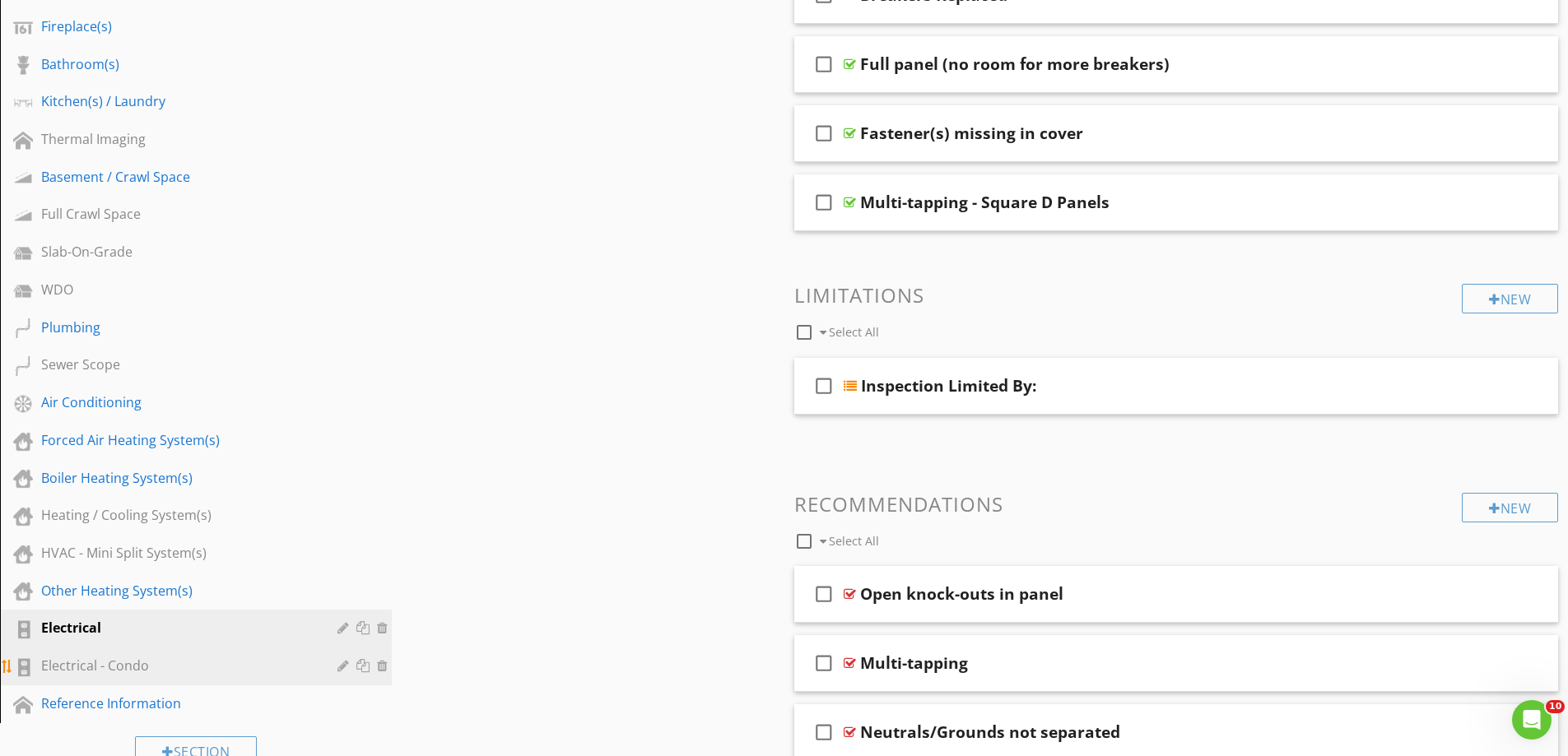
click at [88, 667] on div "Electrical - Condo" at bounding box center [177, 665] width 273 height 20
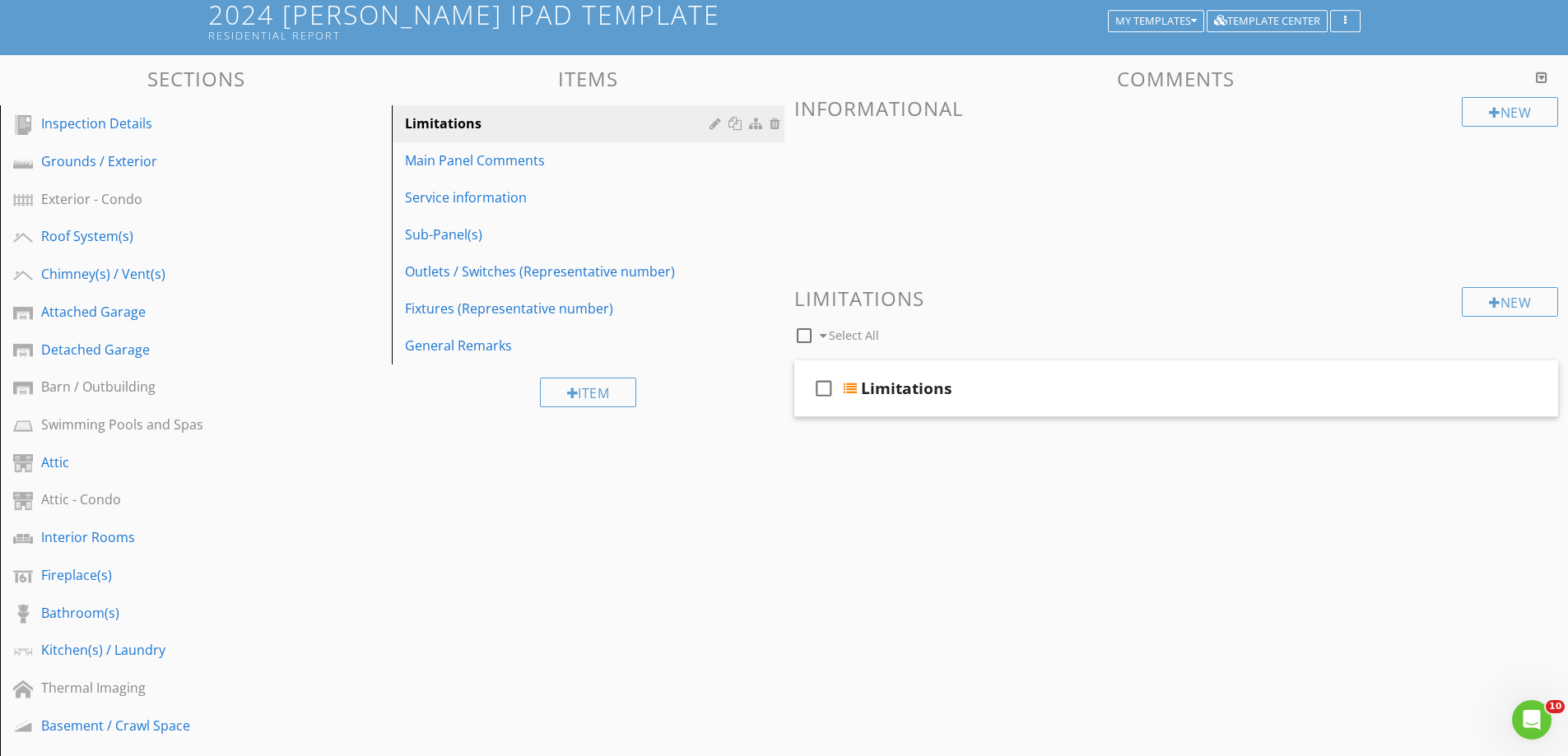
scroll to position [82, 0]
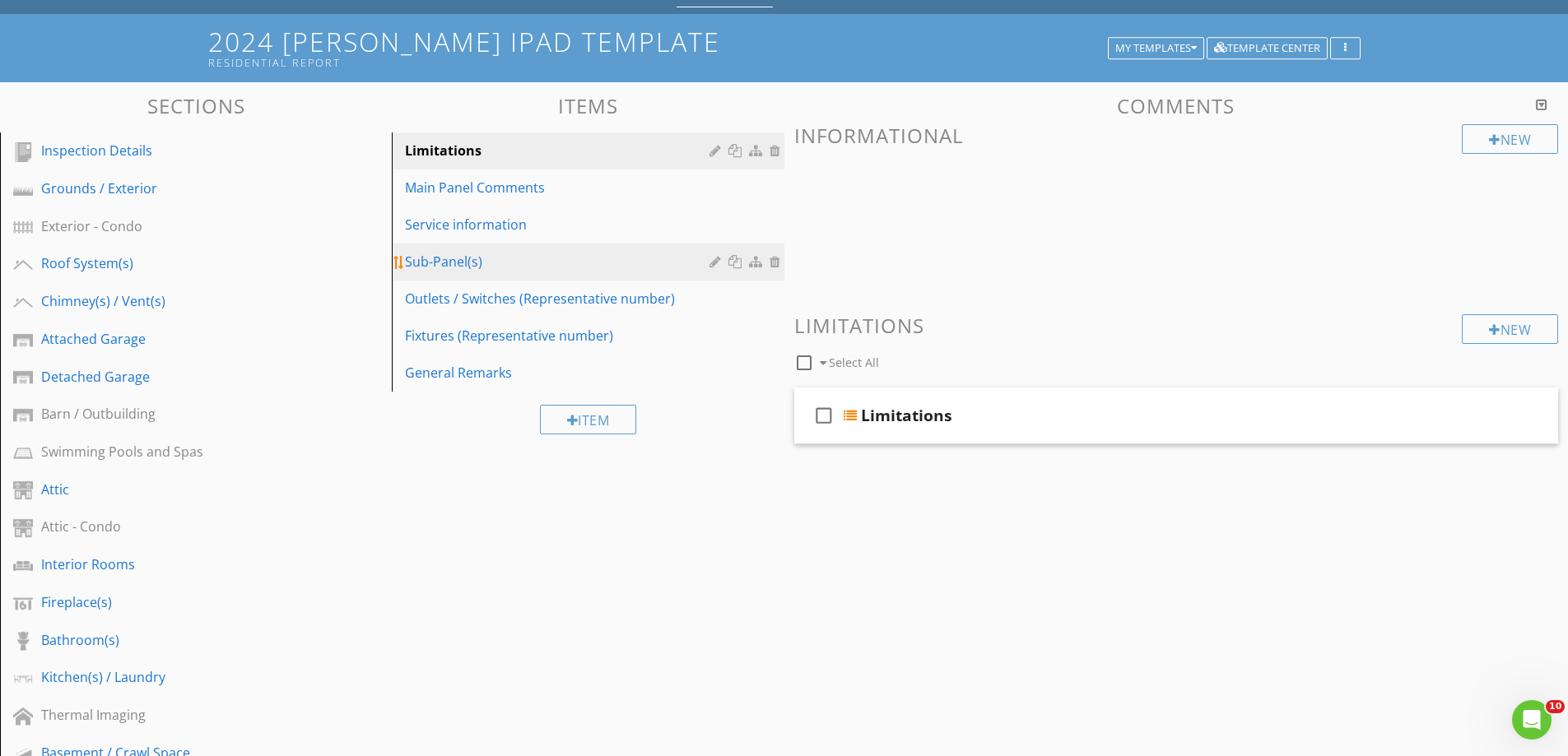
click at [459, 264] on div "Sub-Panel(s)" at bounding box center [559, 261] width 308 height 20
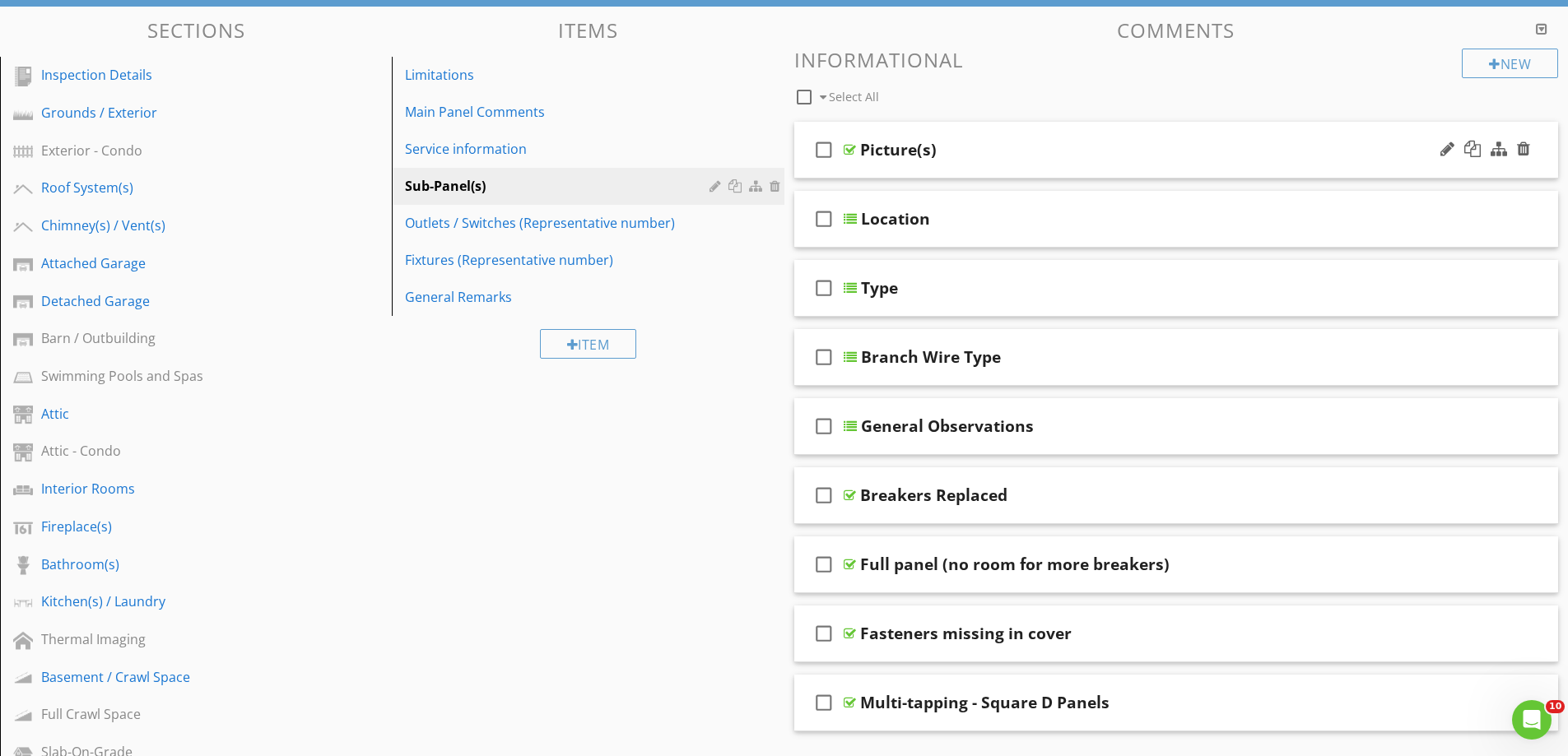
scroll to position [0, 0]
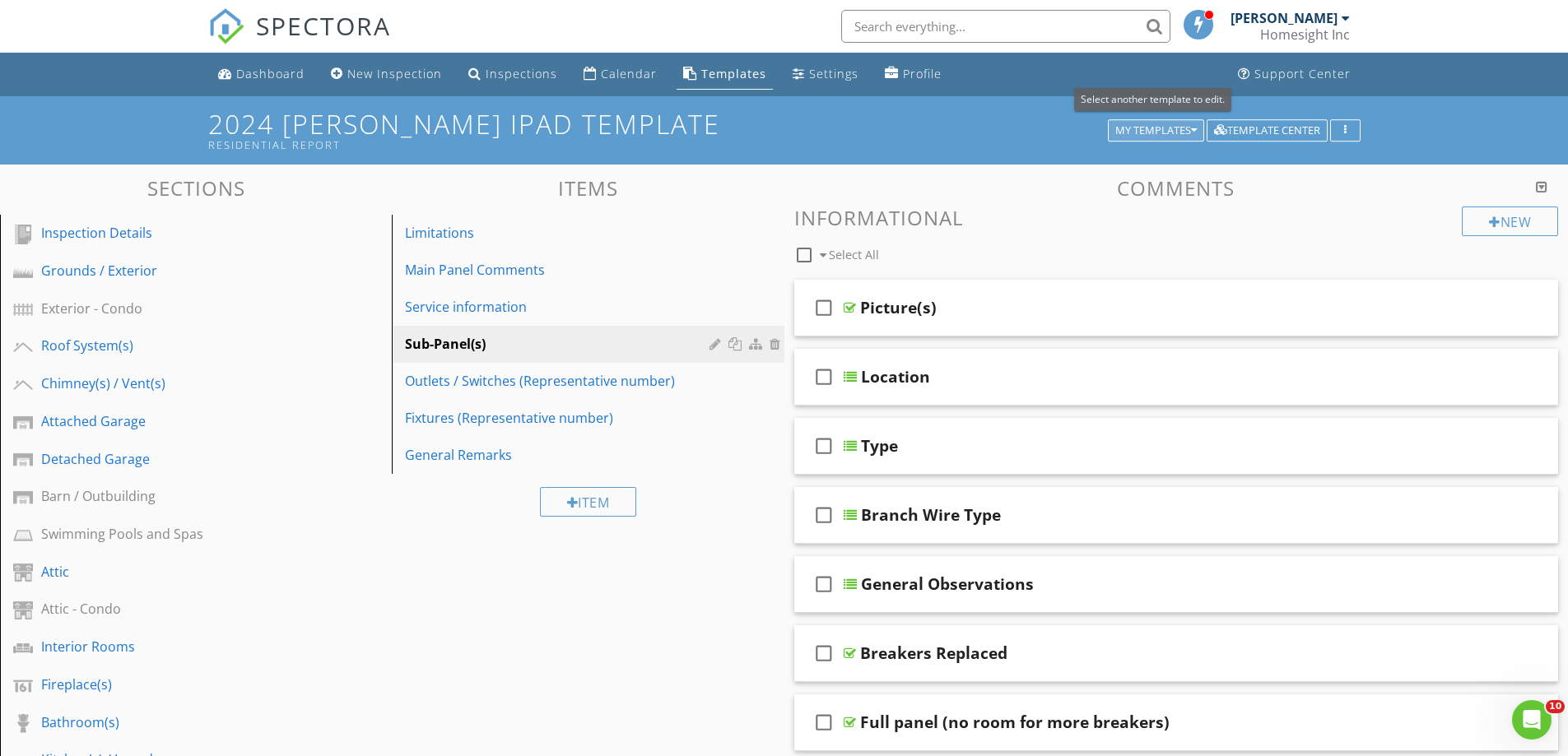
drag, startPoint x: 1178, startPoint y: 131, endPoint x: 1167, endPoint y: 131, distance: 11.0
click at [1176, 131] on div "My Templates" at bounding box center [1156, 130] width 82 height 11
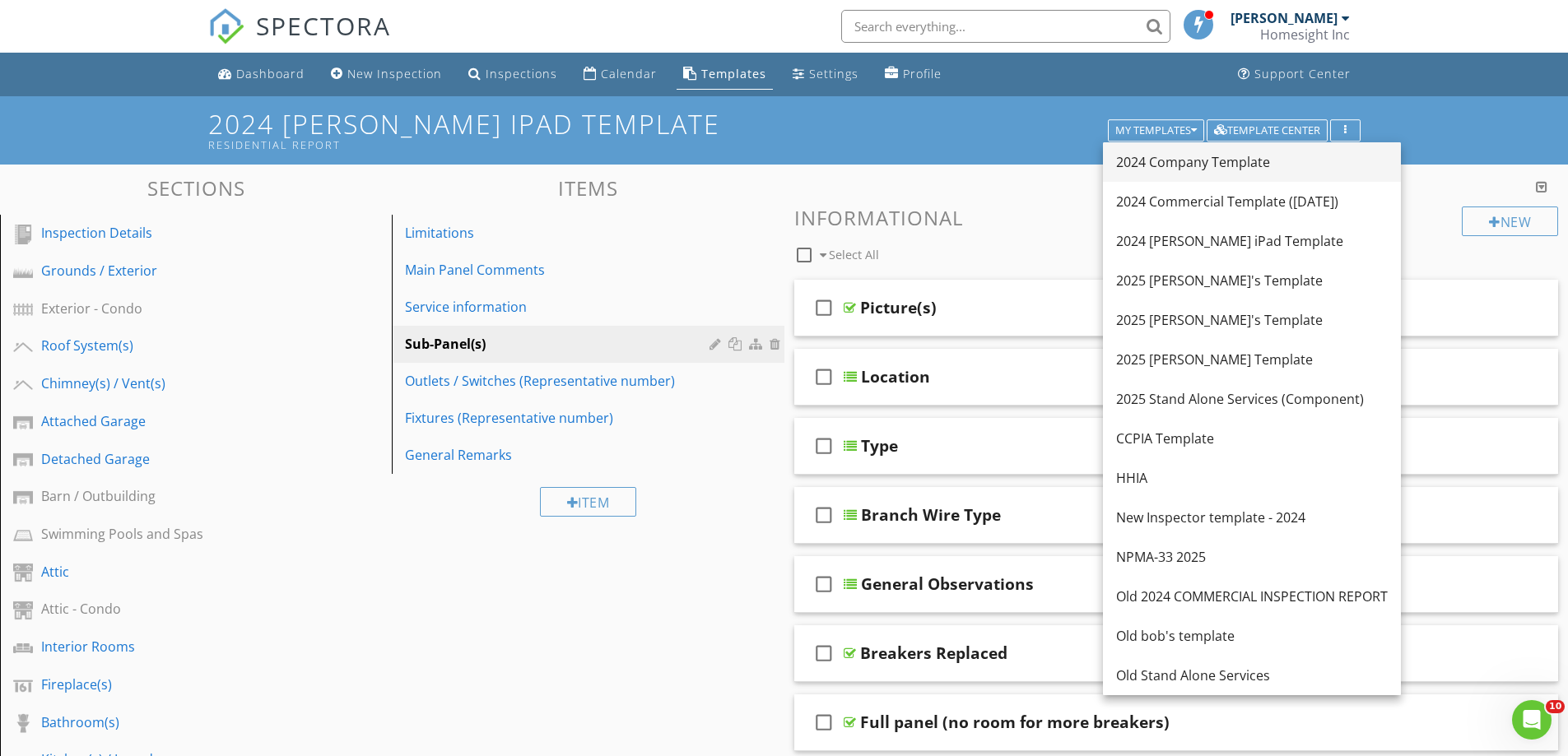
click at [1177, 169] on div "2024 Company Template" at bounding box center [1252, 162] width 272 height 20
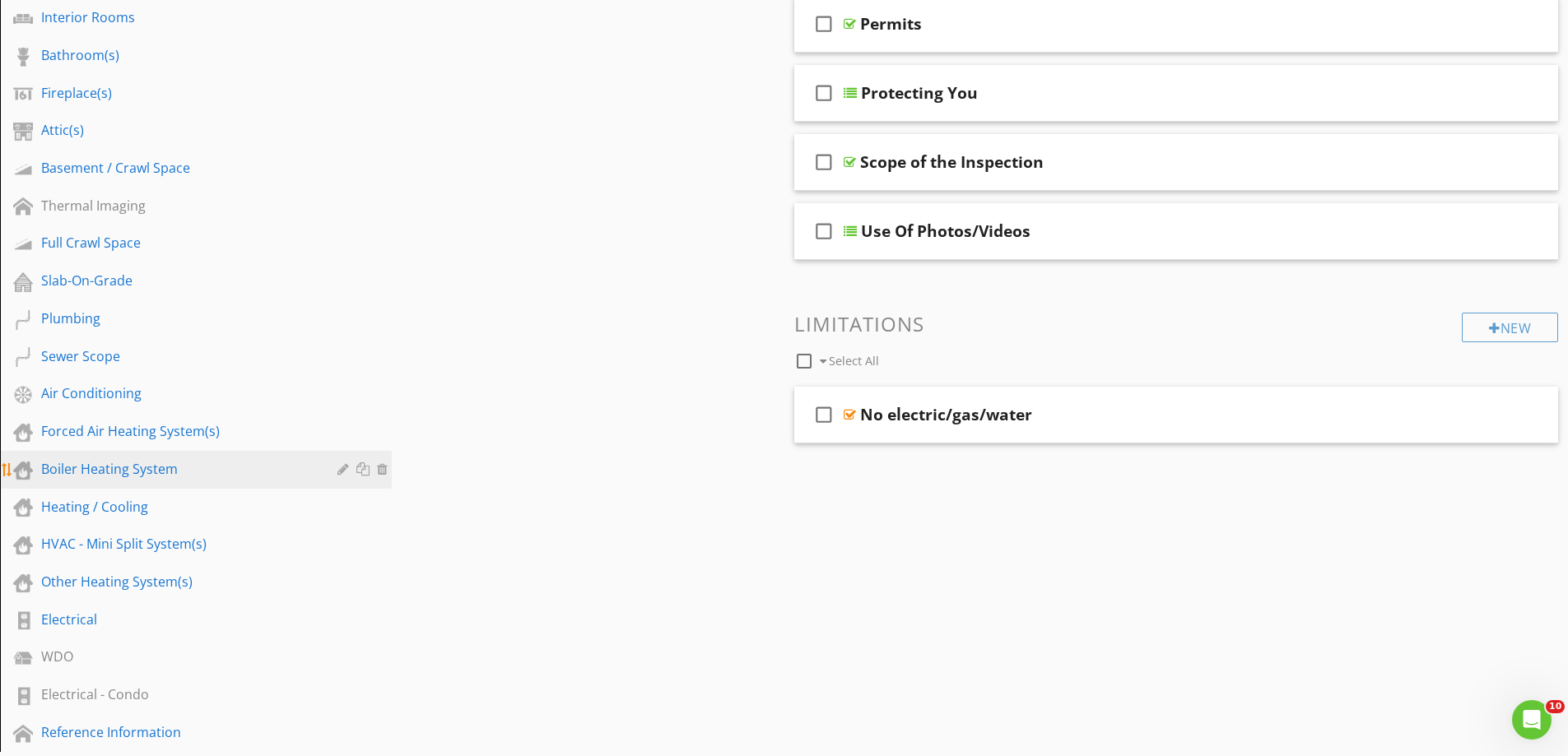
scroll to position [658, 0]
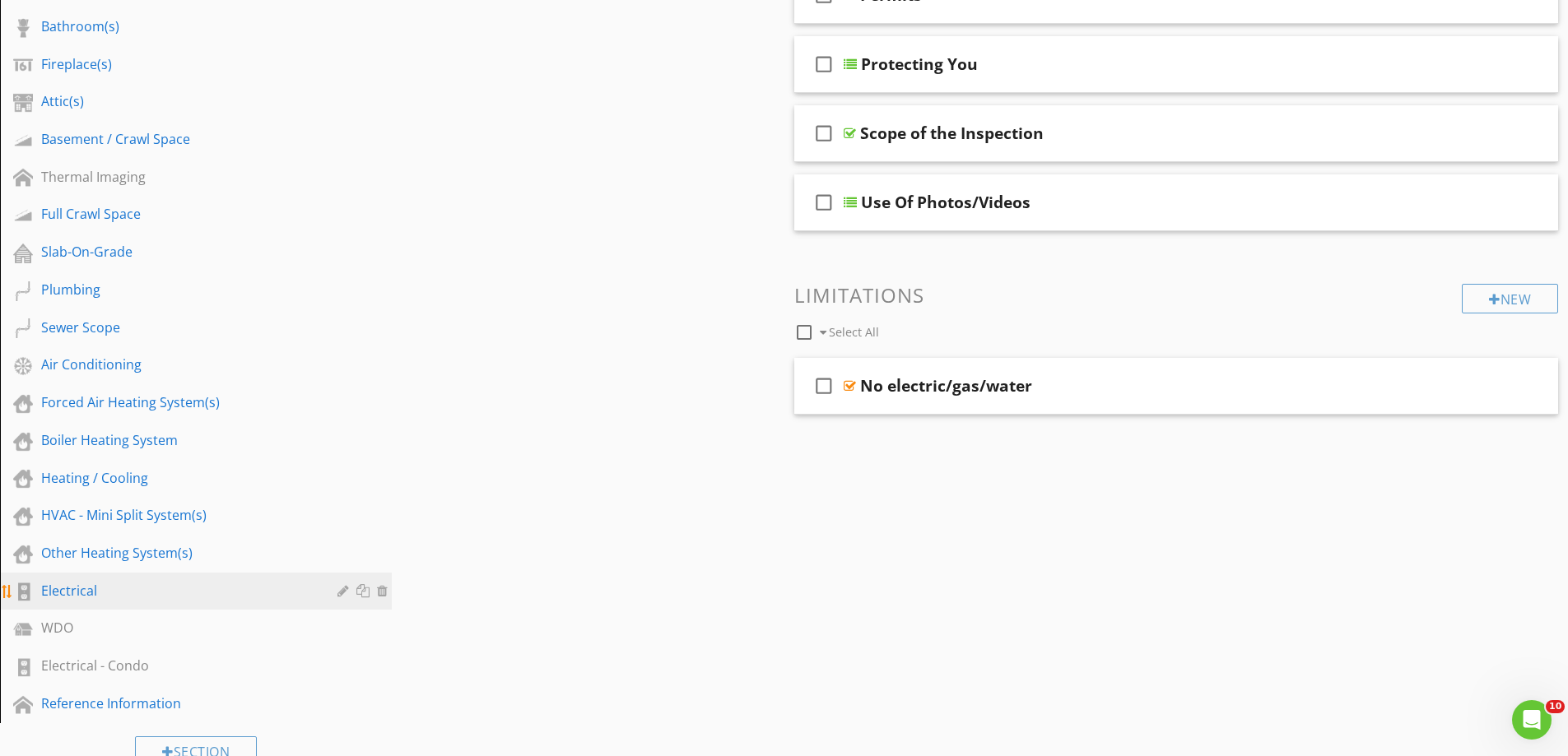
click at [84, 592] on div "Electrical" at bounding box center [177, 590] width 273 height 20
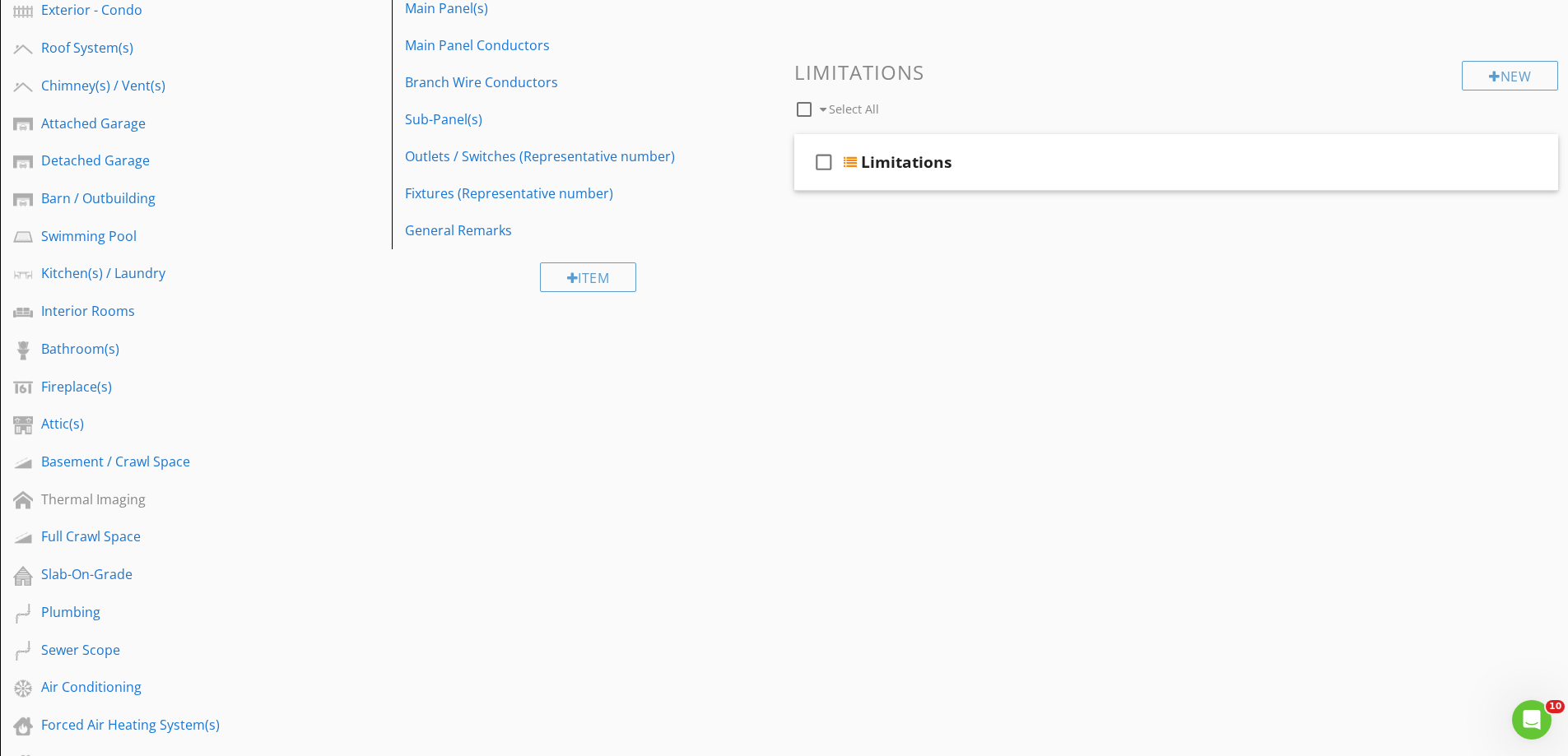
scroll to position [330, 0]
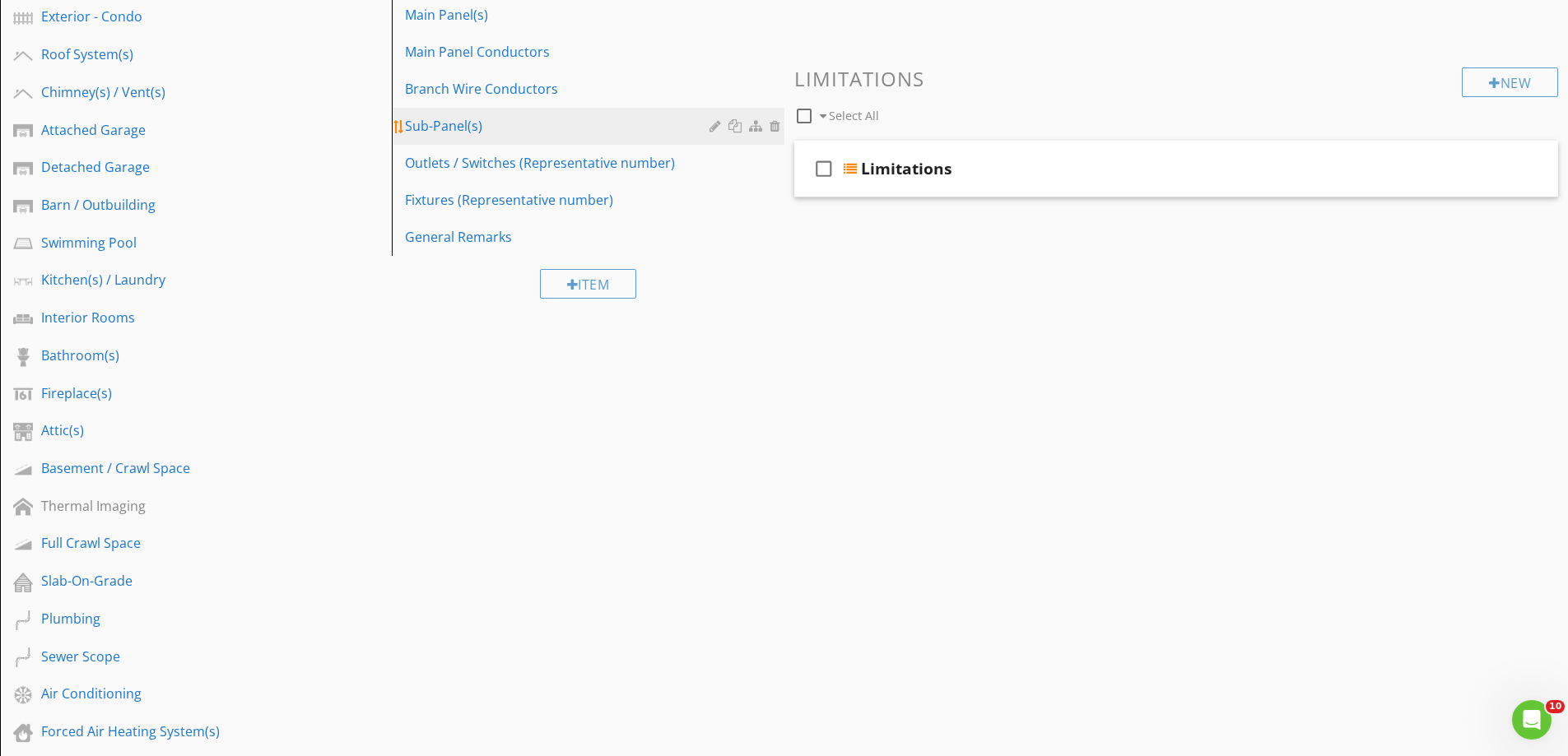
click at [460, 128] on div "Sub-Panel(s)" at bounding box center [559, 126] width 308 height 20
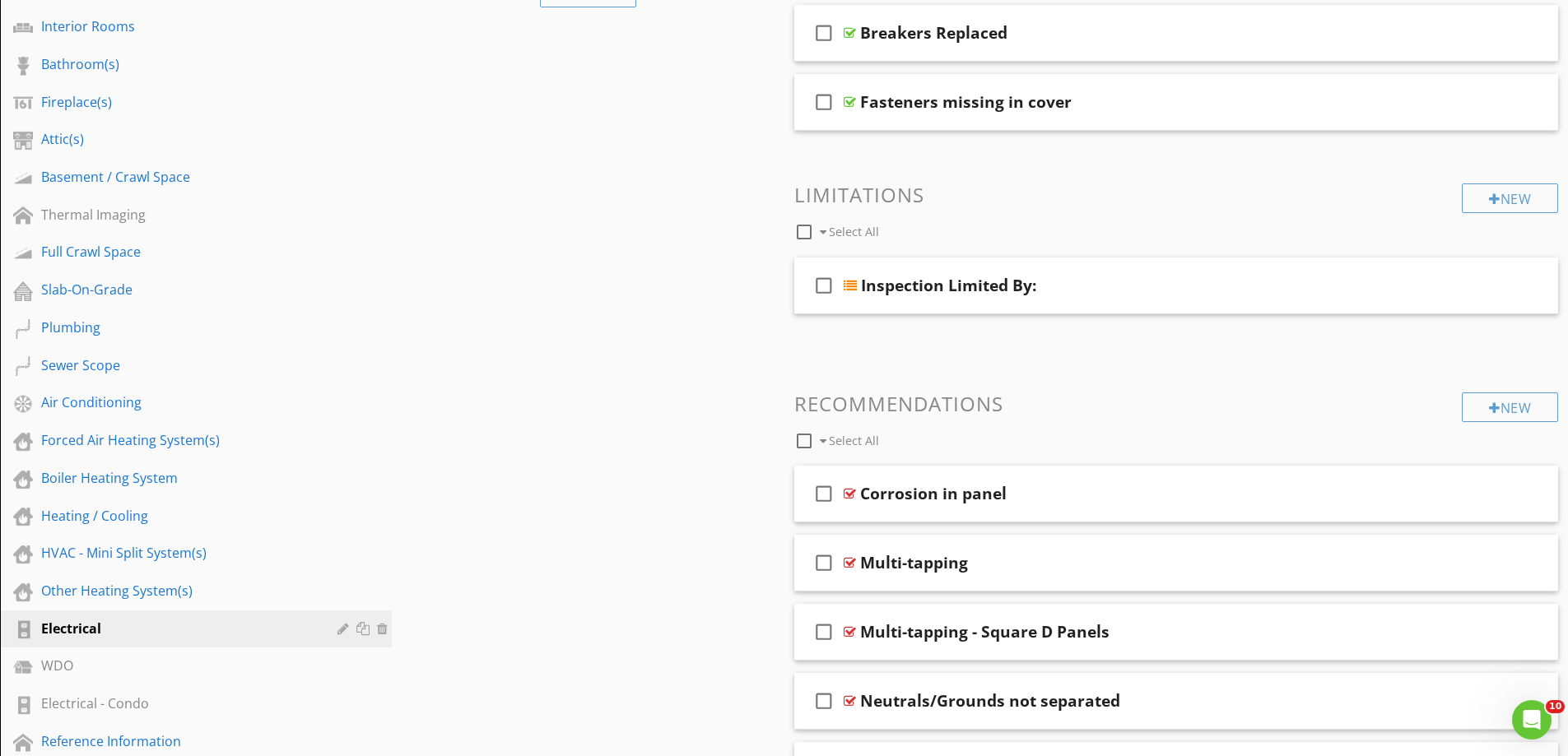
scroll to position [658, 0]
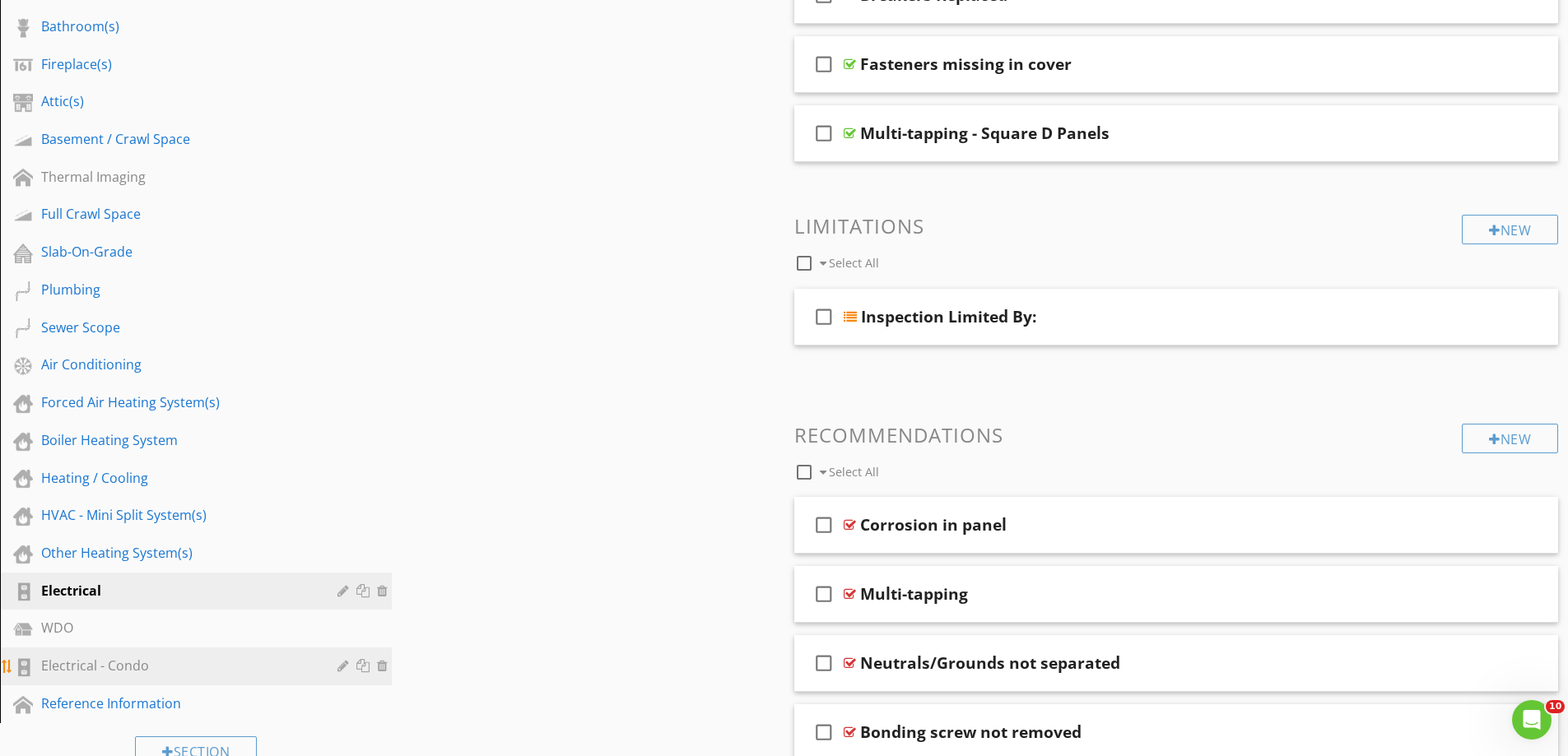
click at [115, 662] on div "Electrical - Condo" at bounding box center [177, 665] width 273 height 20
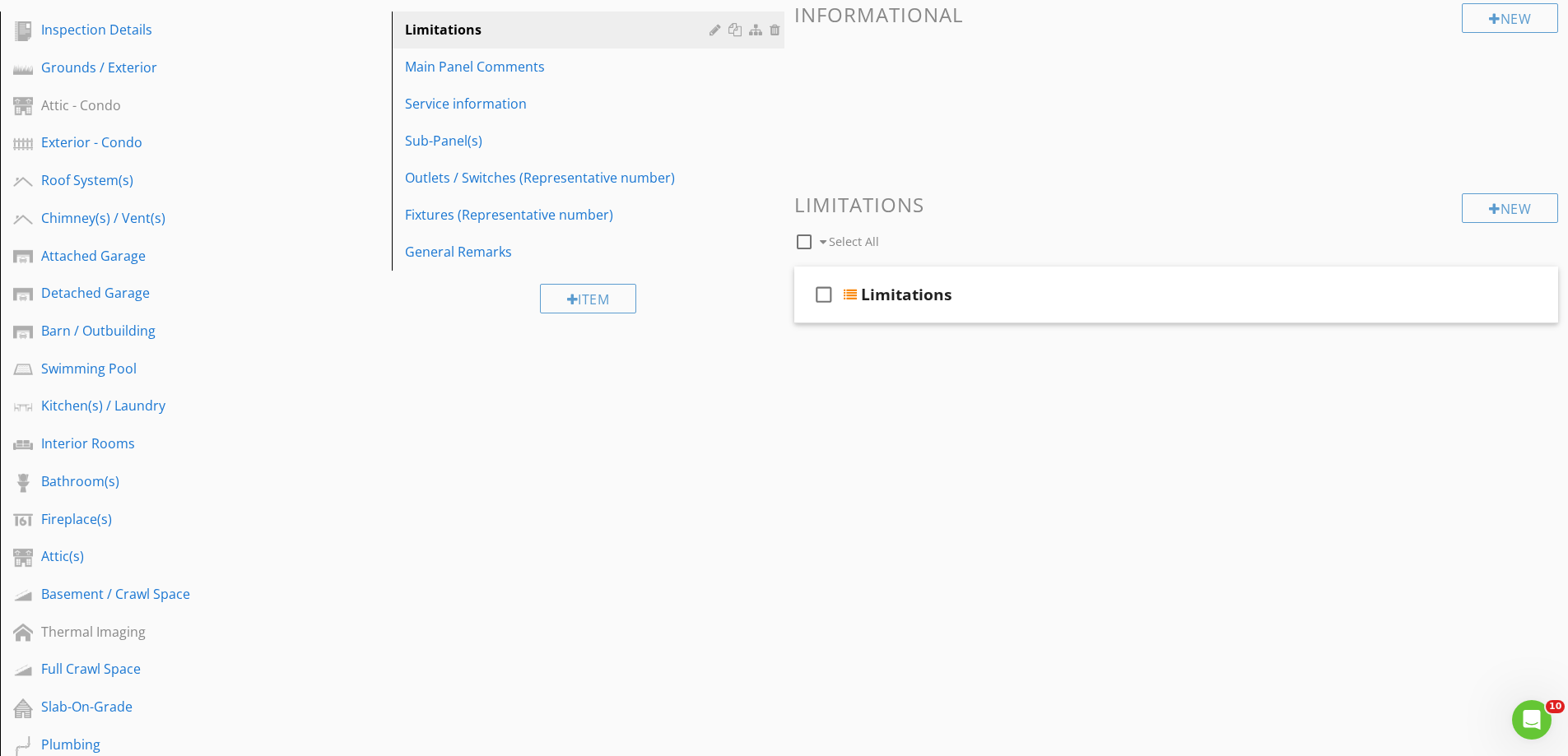
scroll to position [82, 0]
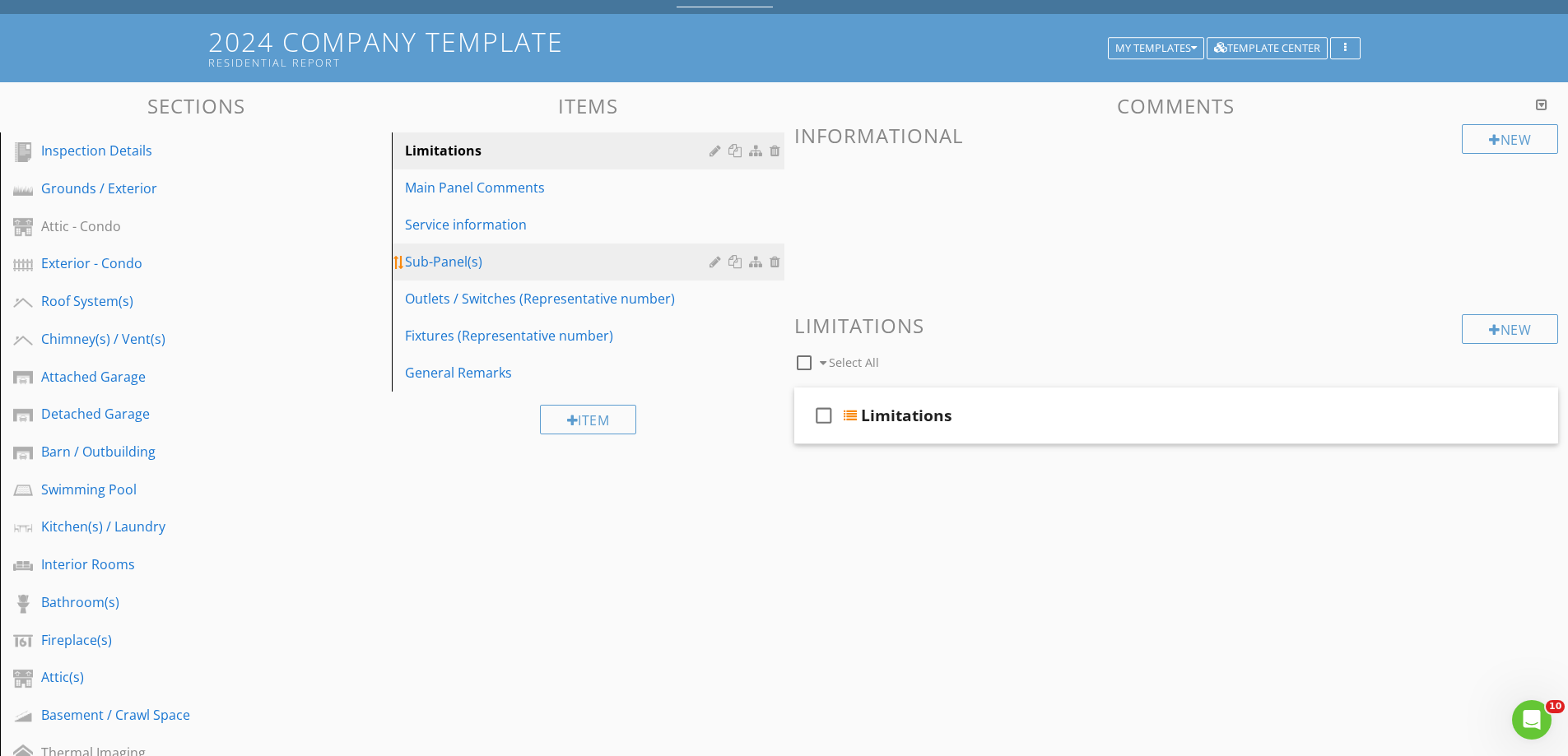
click at [446, 251] on div "Sub-Panel(s)" at bounding box center [559, 261] width 308 height 20
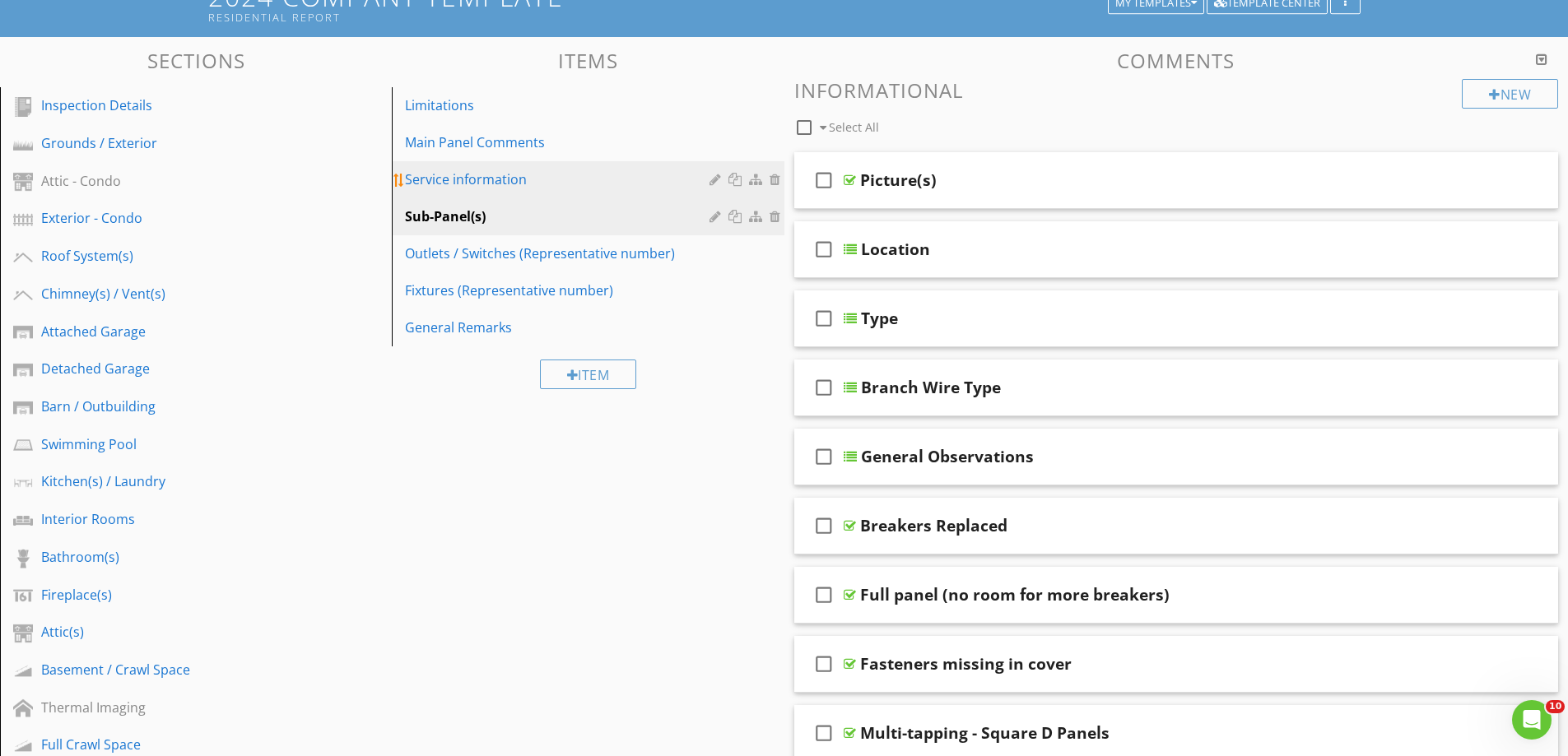
scroll to position [0, 0]
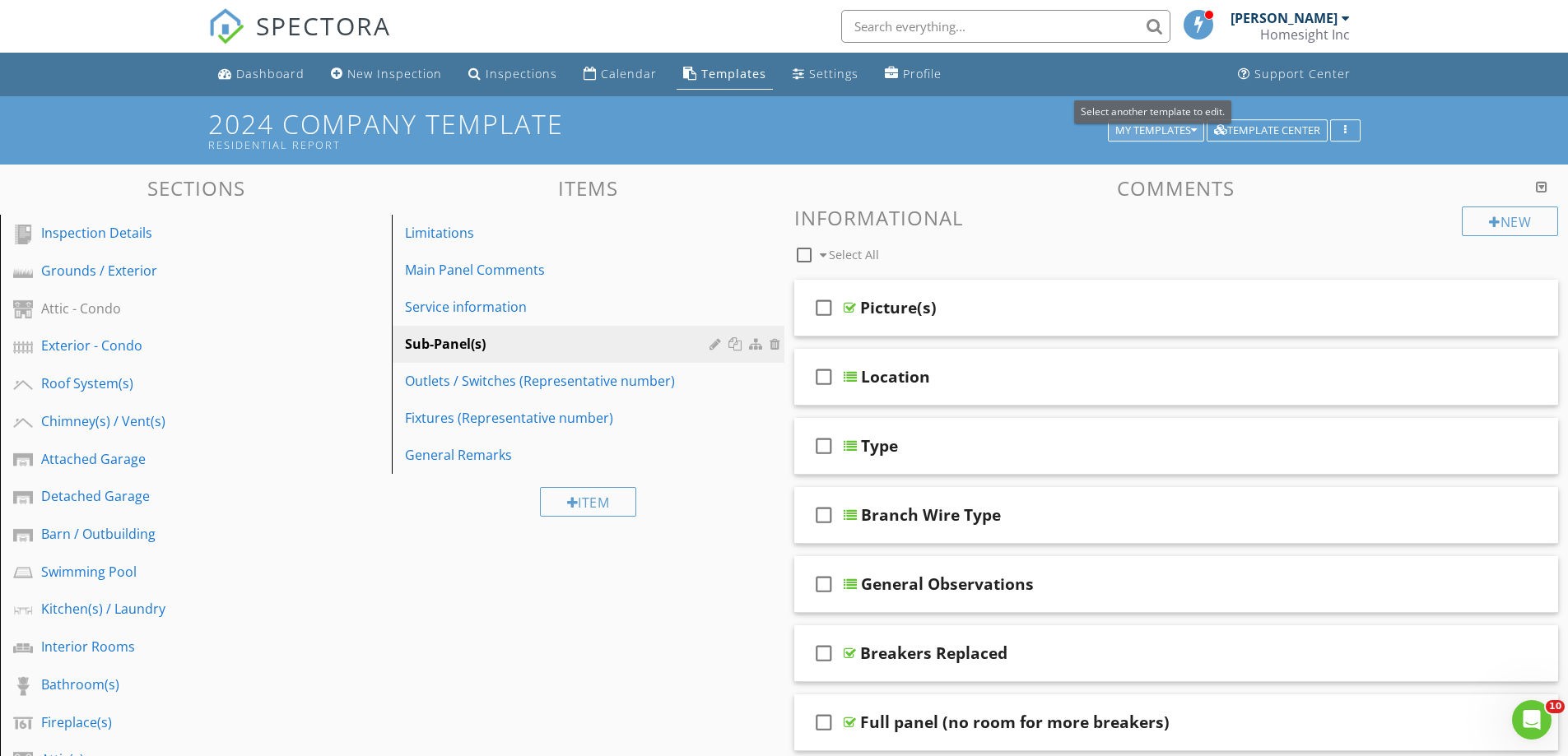
click at [1155, 130] on div "My Templates" at bounding box center [1156, 130] width 82 height 11
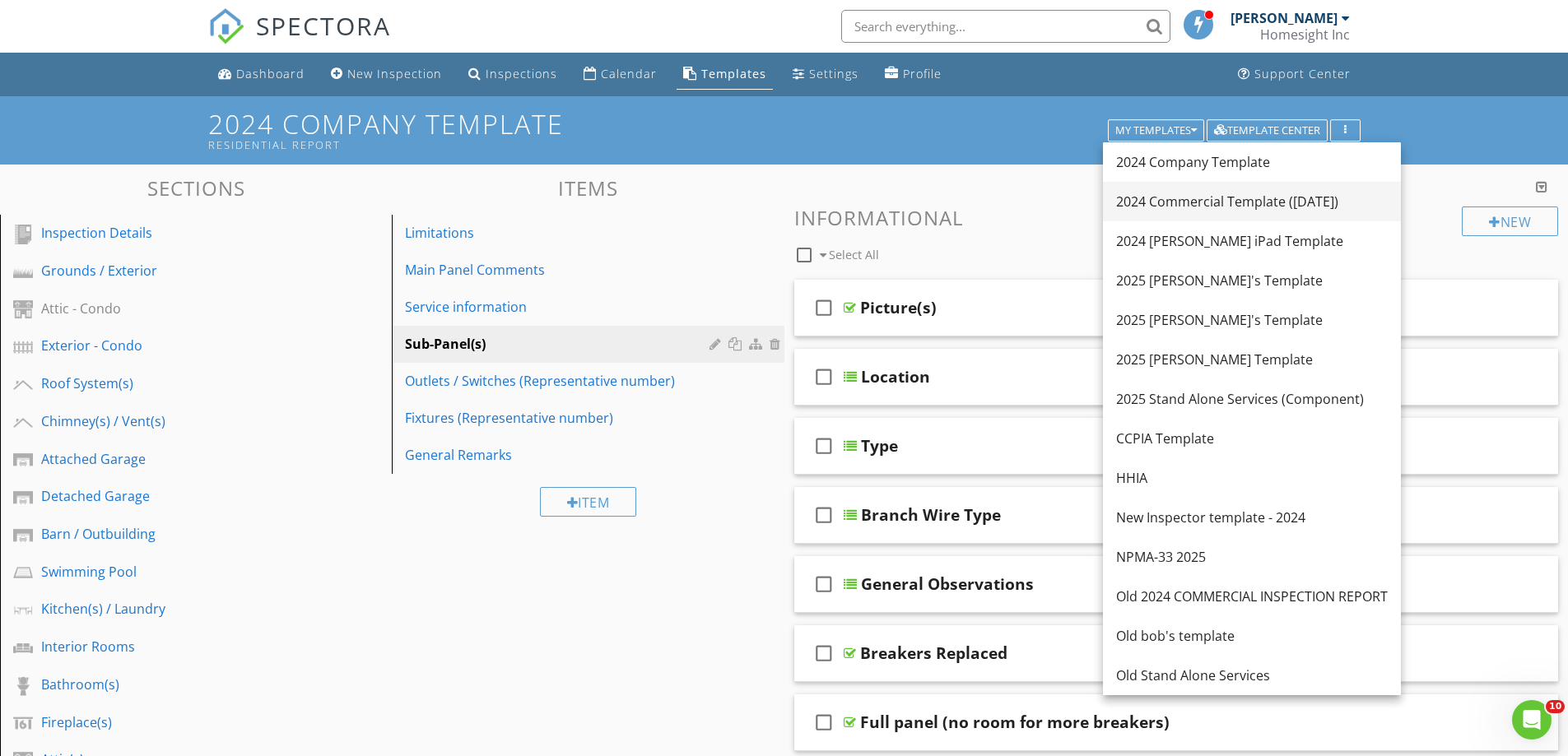
click at [1190, 201] on div "2024 Commercial Template ([DATE])" at bounding box center [1252, 201] width 272 height 20
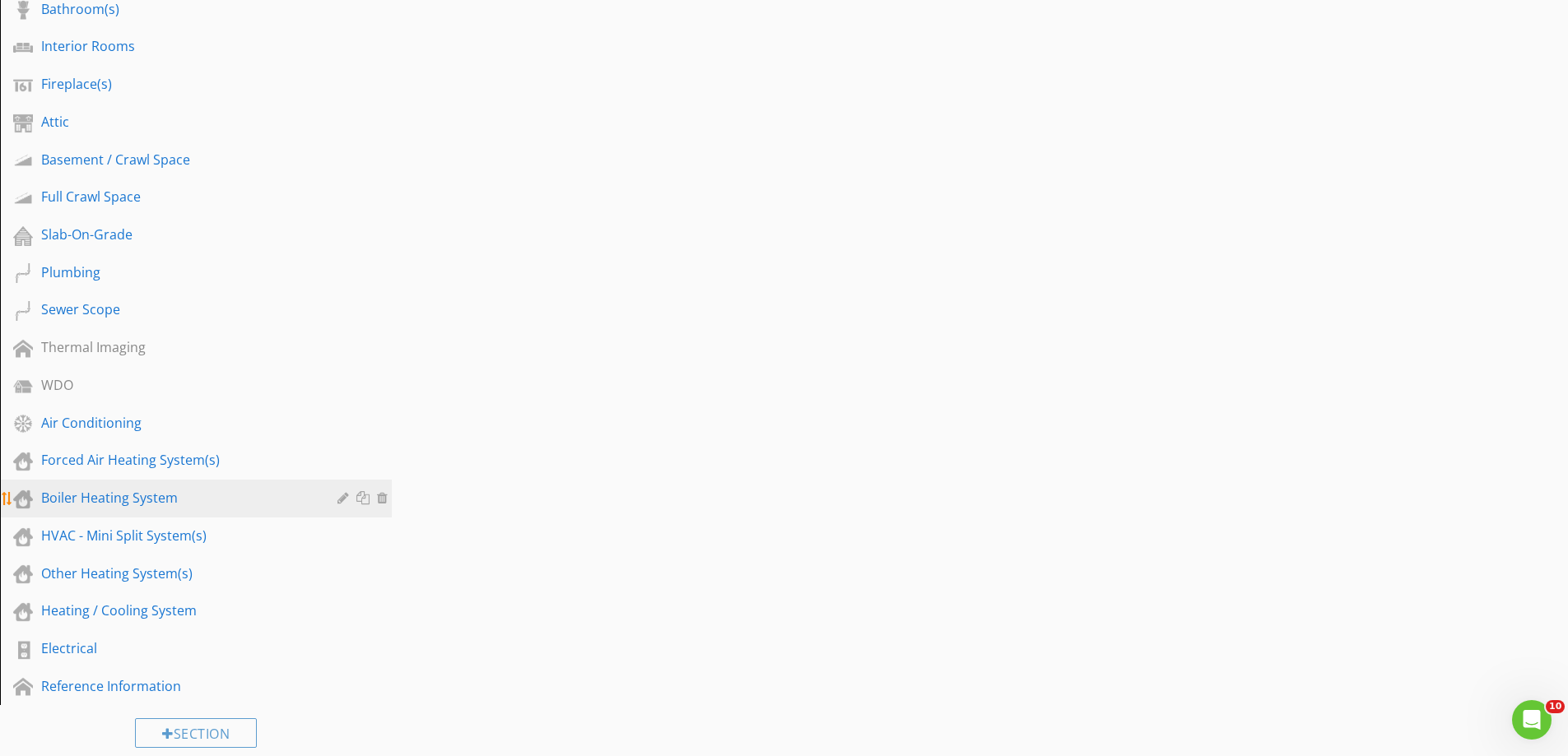
scroll to position [576, 0]
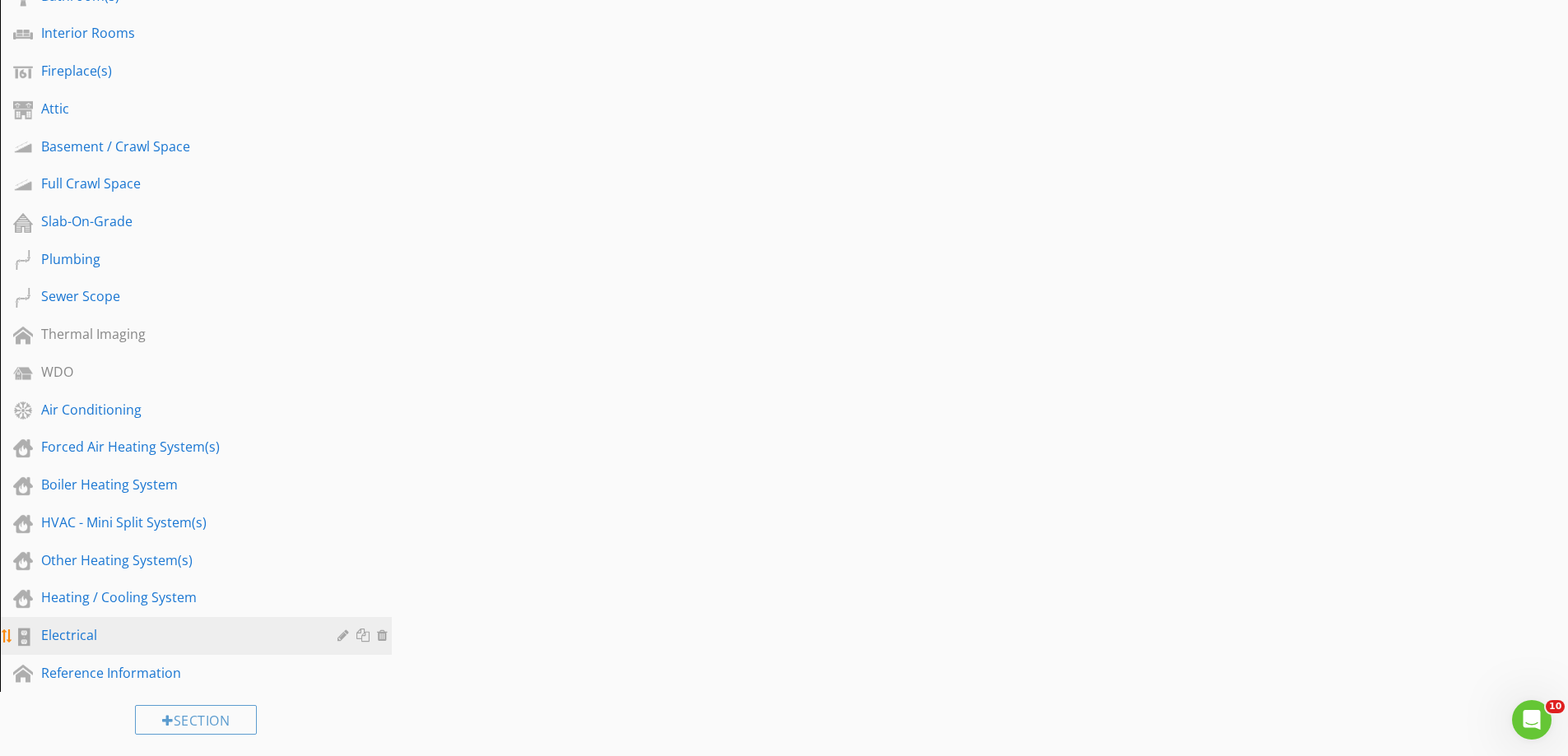
click at [61, 630] on div "Electrical" at bounding box center [177, 635] width 273 height 20
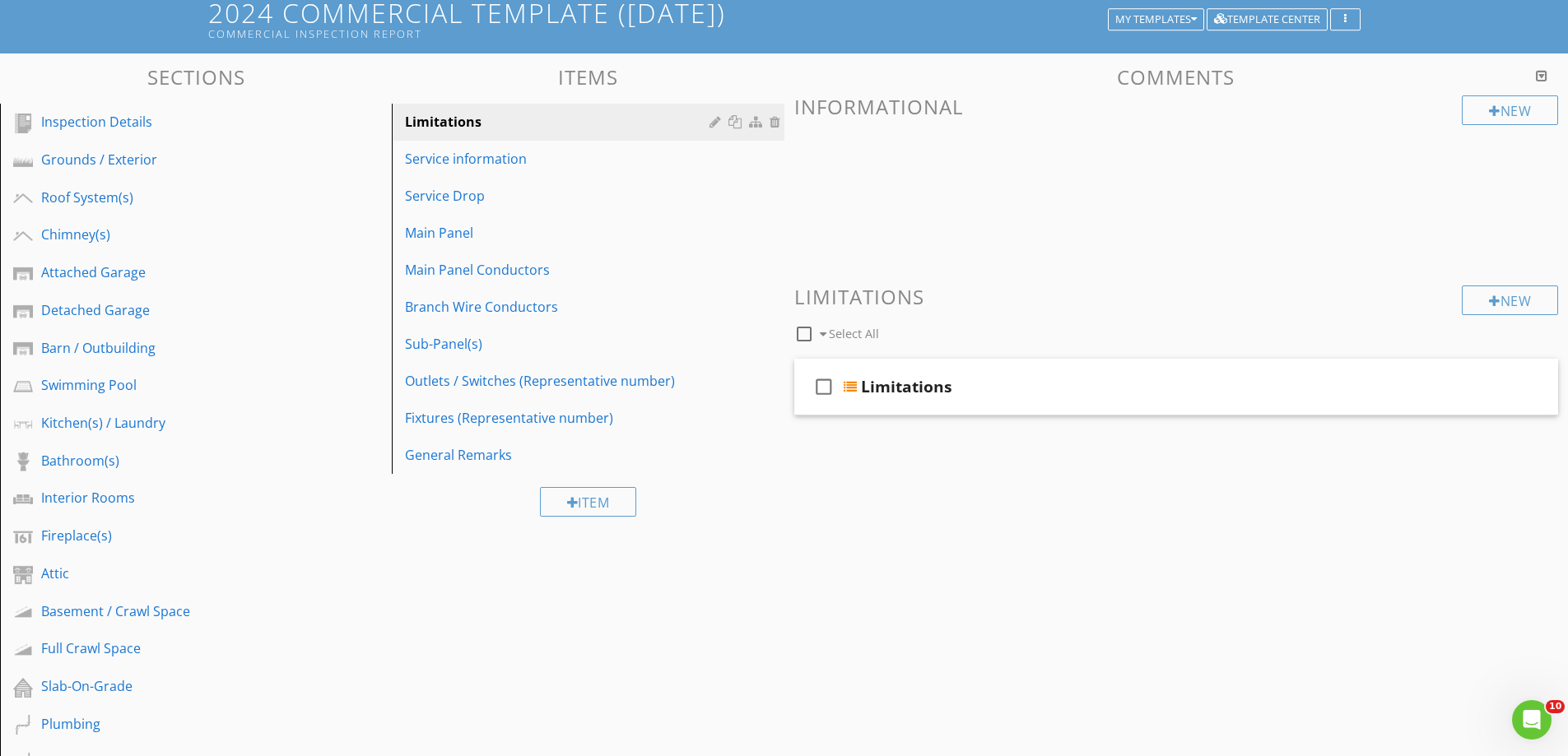
scroll to position [82, 0]
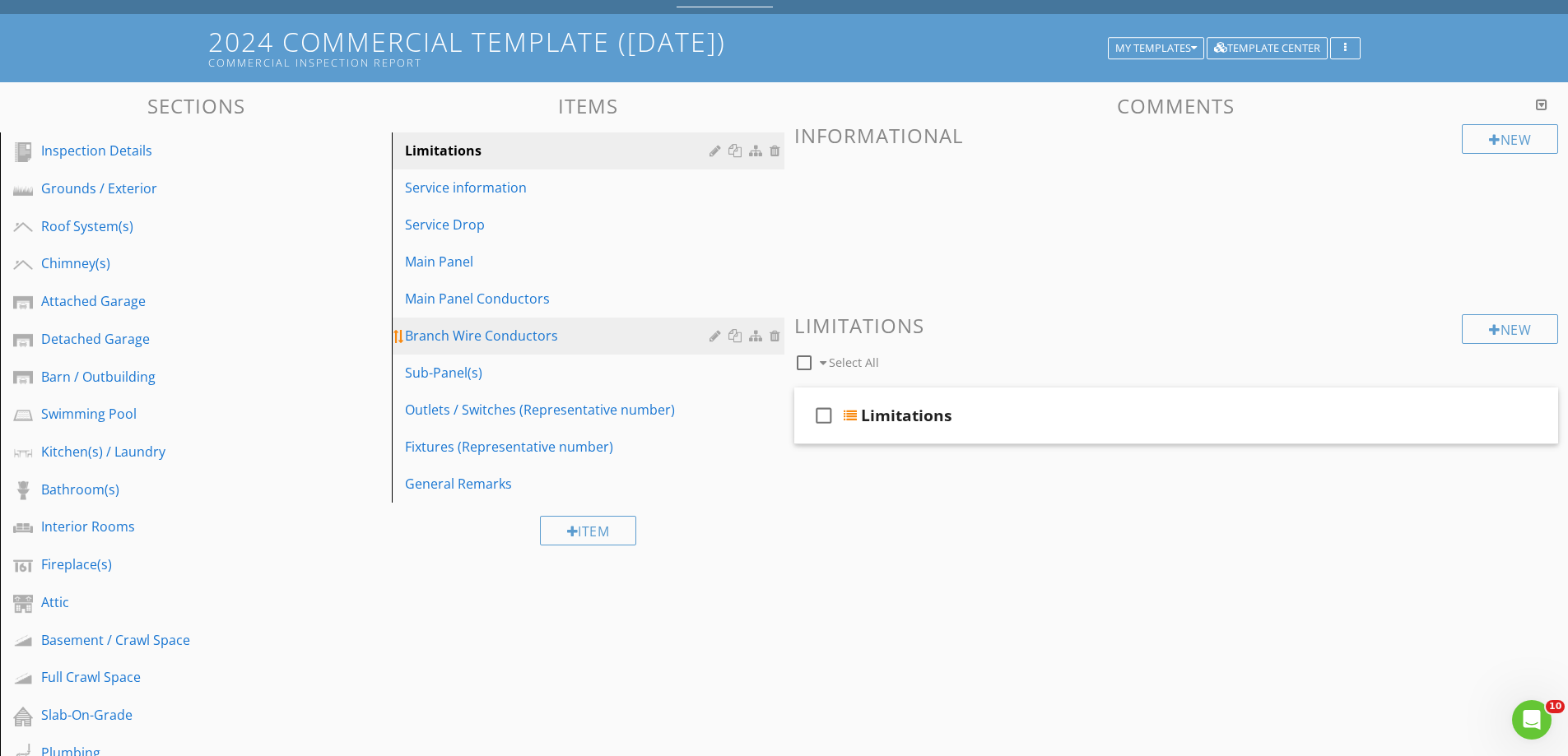
click at [472, 333] on div "Branch Wire Conductors" at bounding box center [559, 335] width 308 height 20
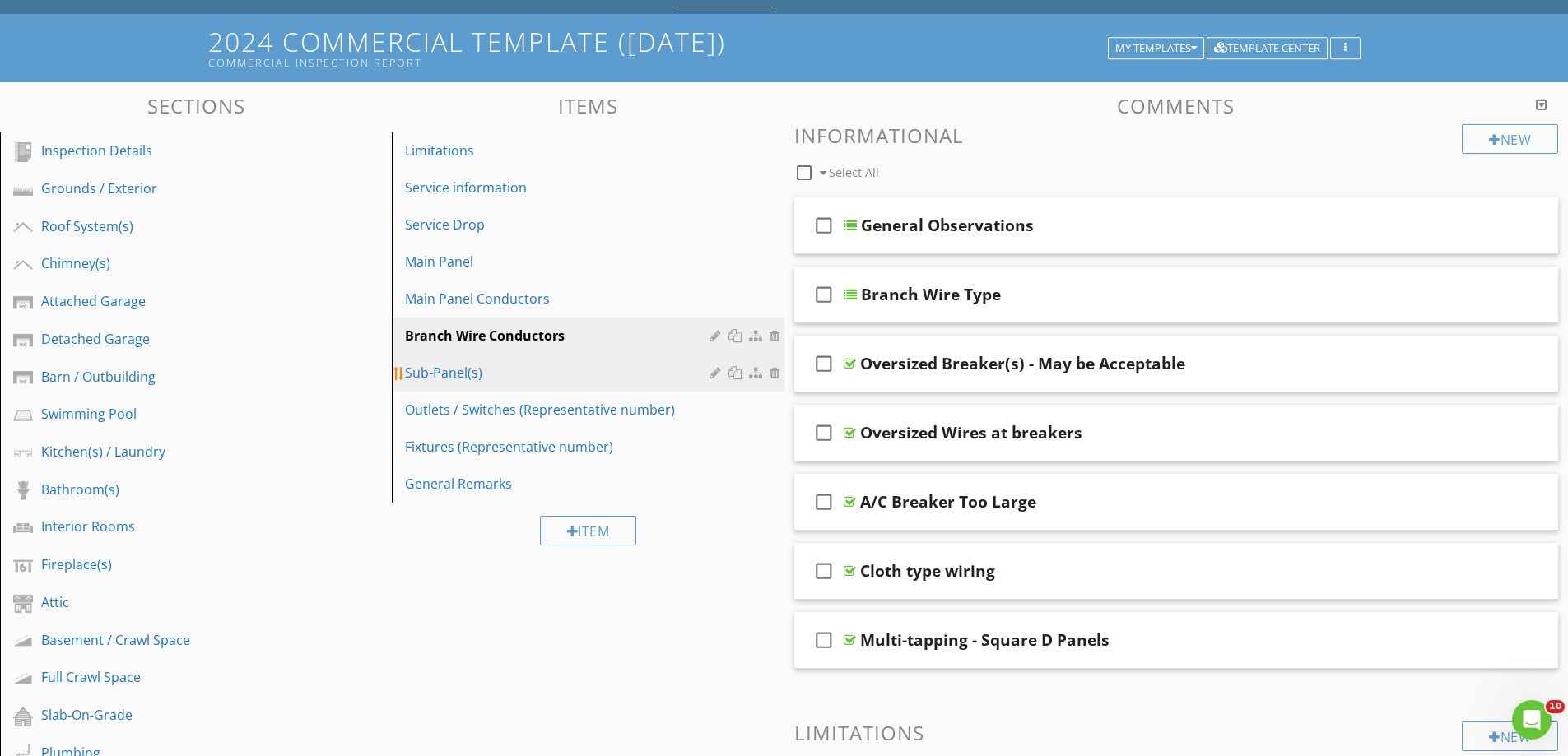
click at [440, 371] on div "Sub-Panel(s)" at bounding box center [559, 372] width 308 height 20
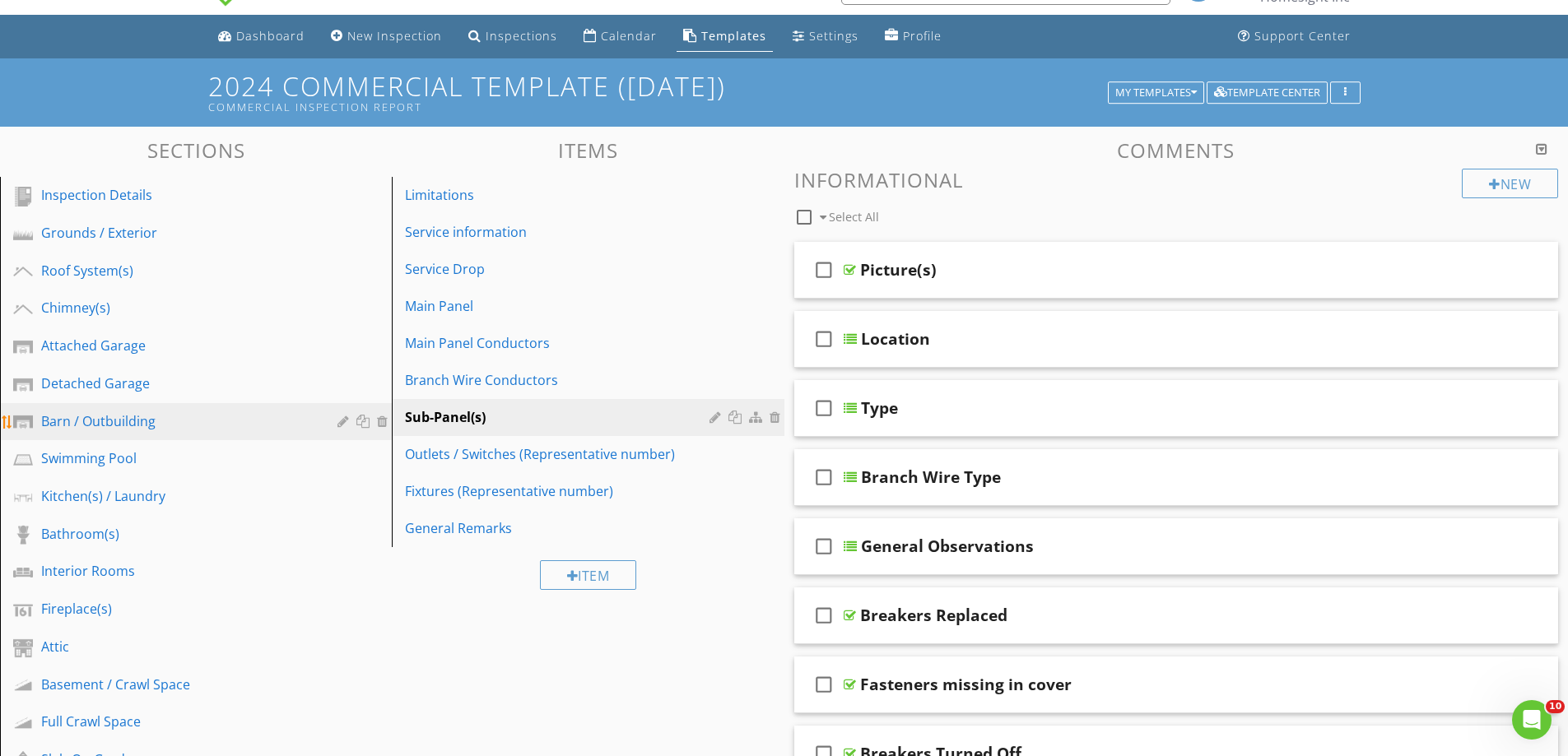
scroll to position [0, 0]
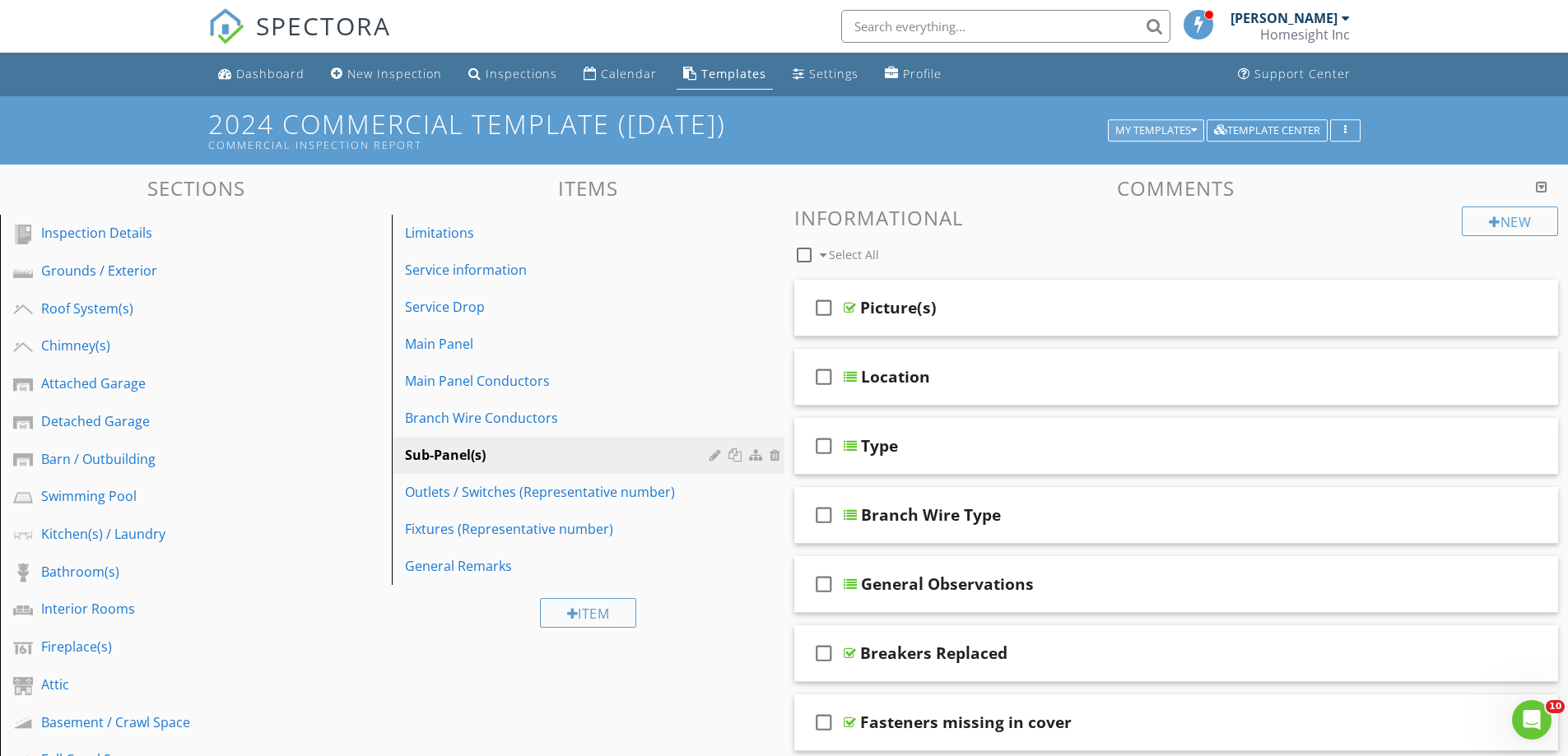
click at [1137, 127] on div "My Templates" at bounding box center [1156, 130] width 82 height 11
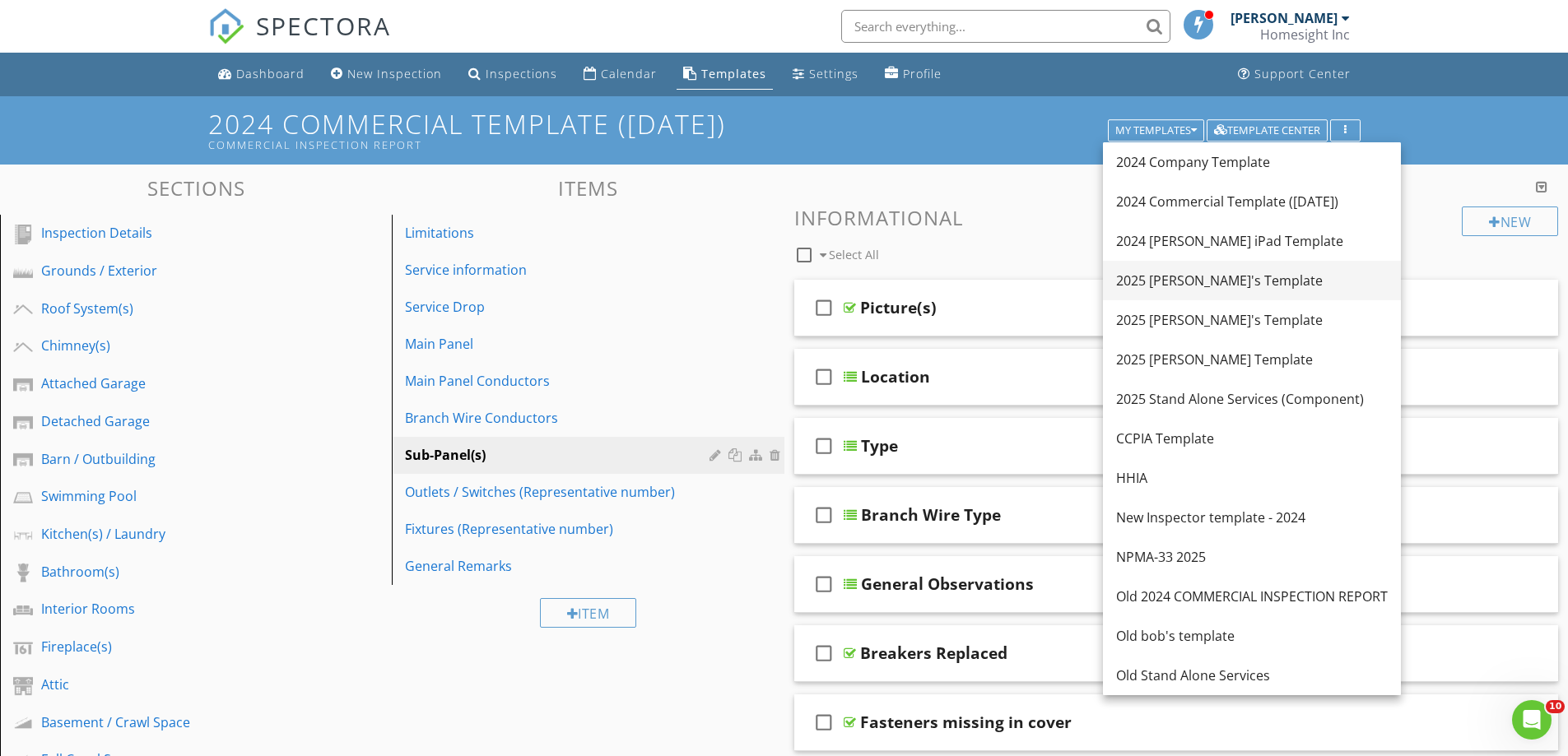
click at [1194, 277] on div "2025 [PERSON_NAME]'s Template" at bounding box center [1252, 280] width 272 height 20
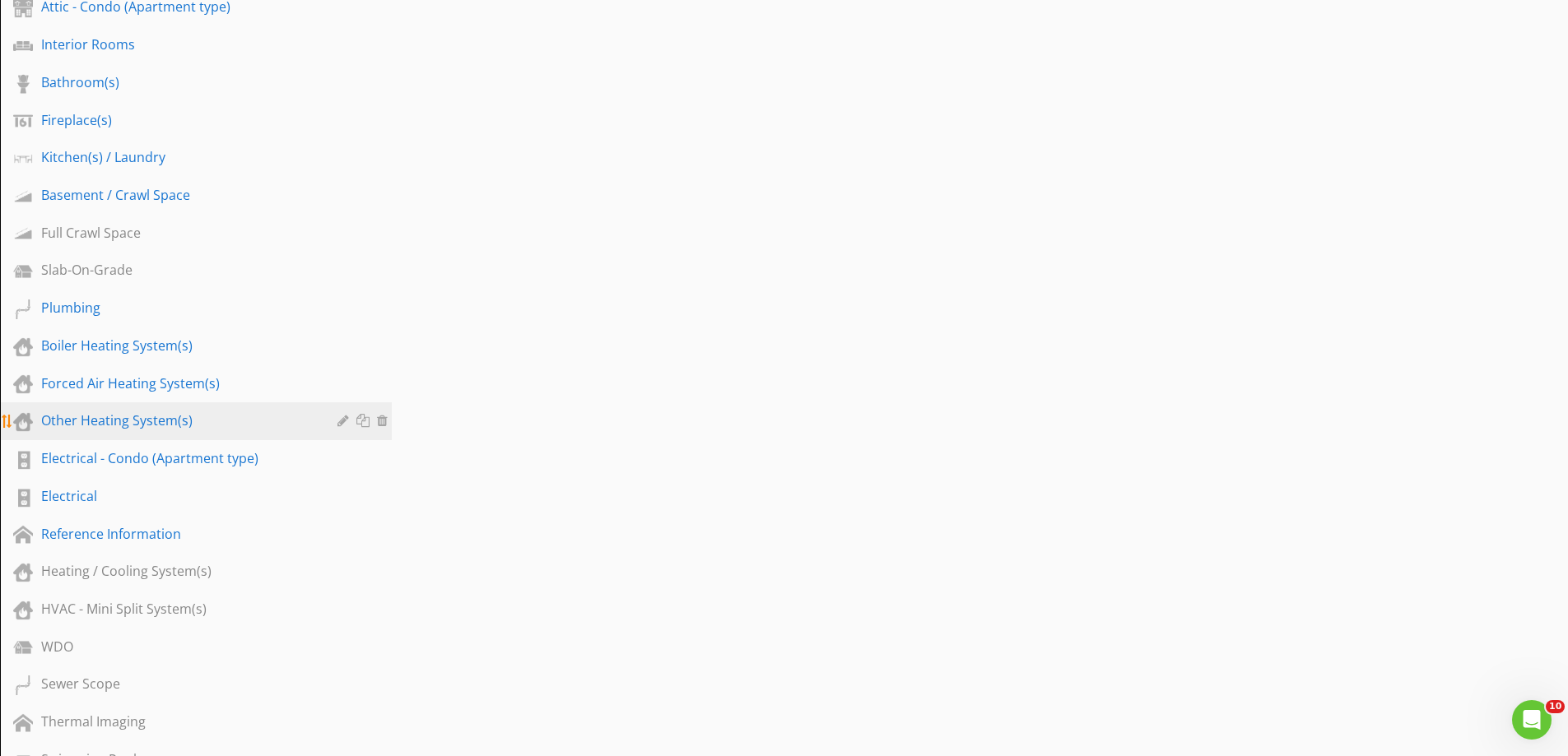
scroll to position [658, 0]
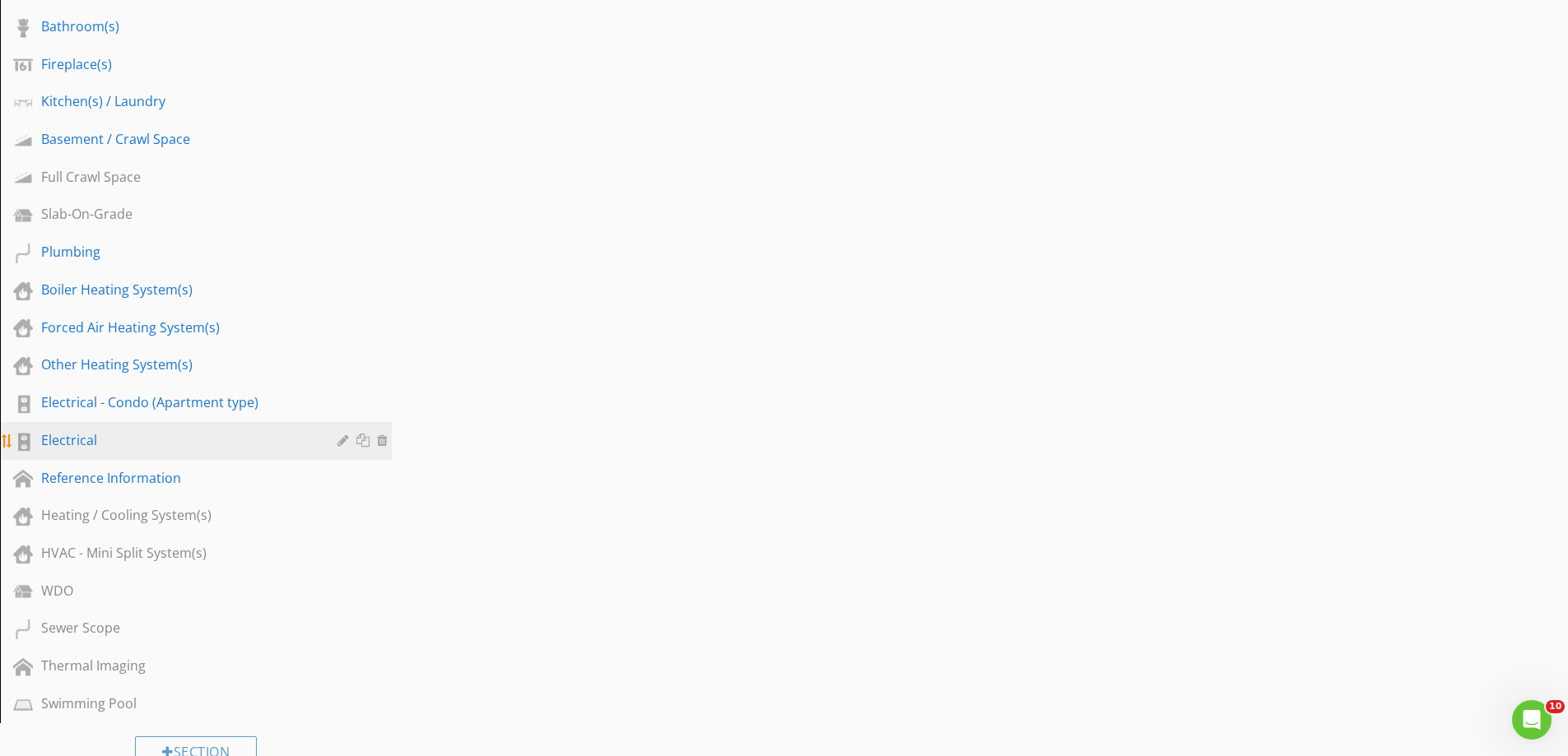
click at [66, 439] on div "Electrical" at bounding box center [177, 439] width 273 height 20
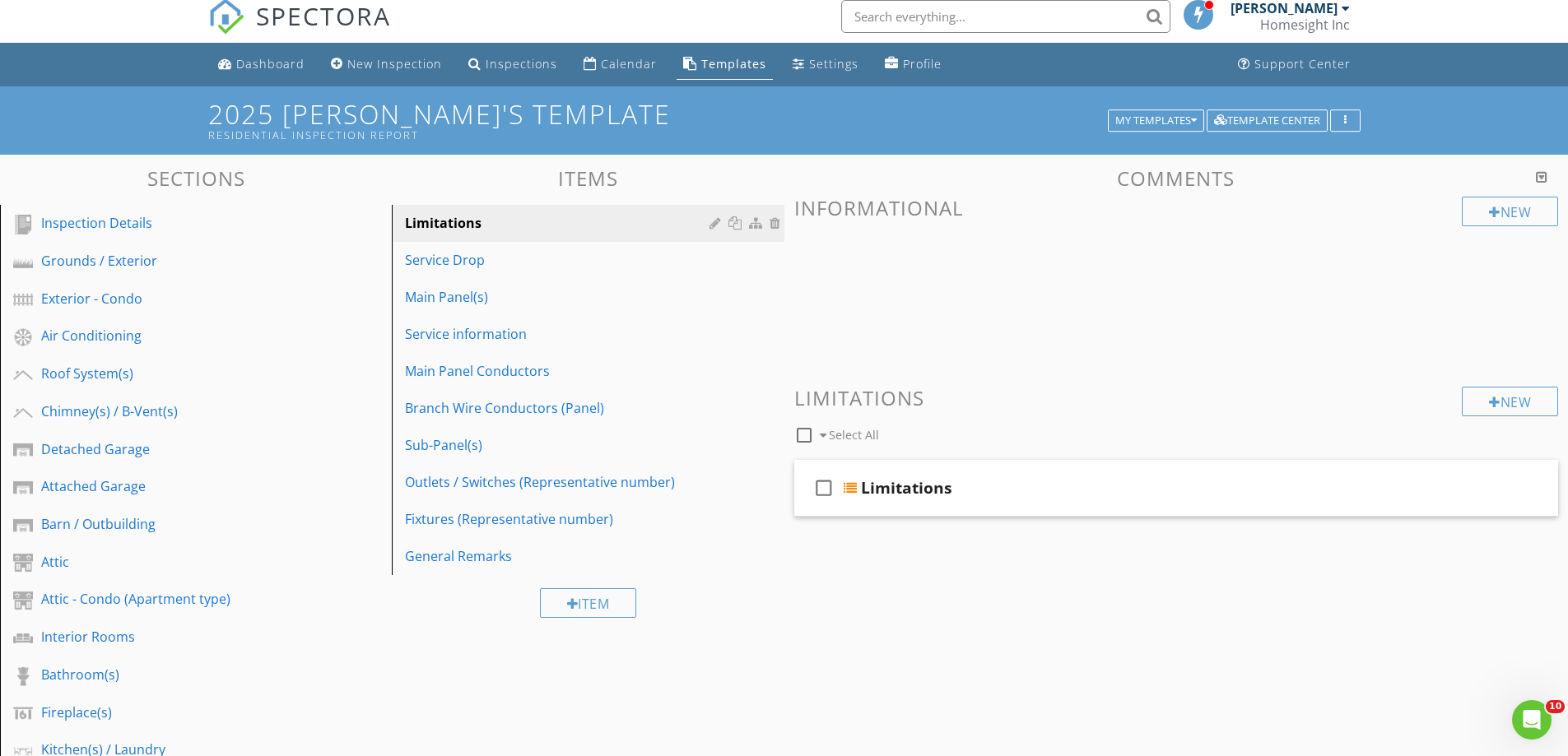
scroll to position [0, 0]
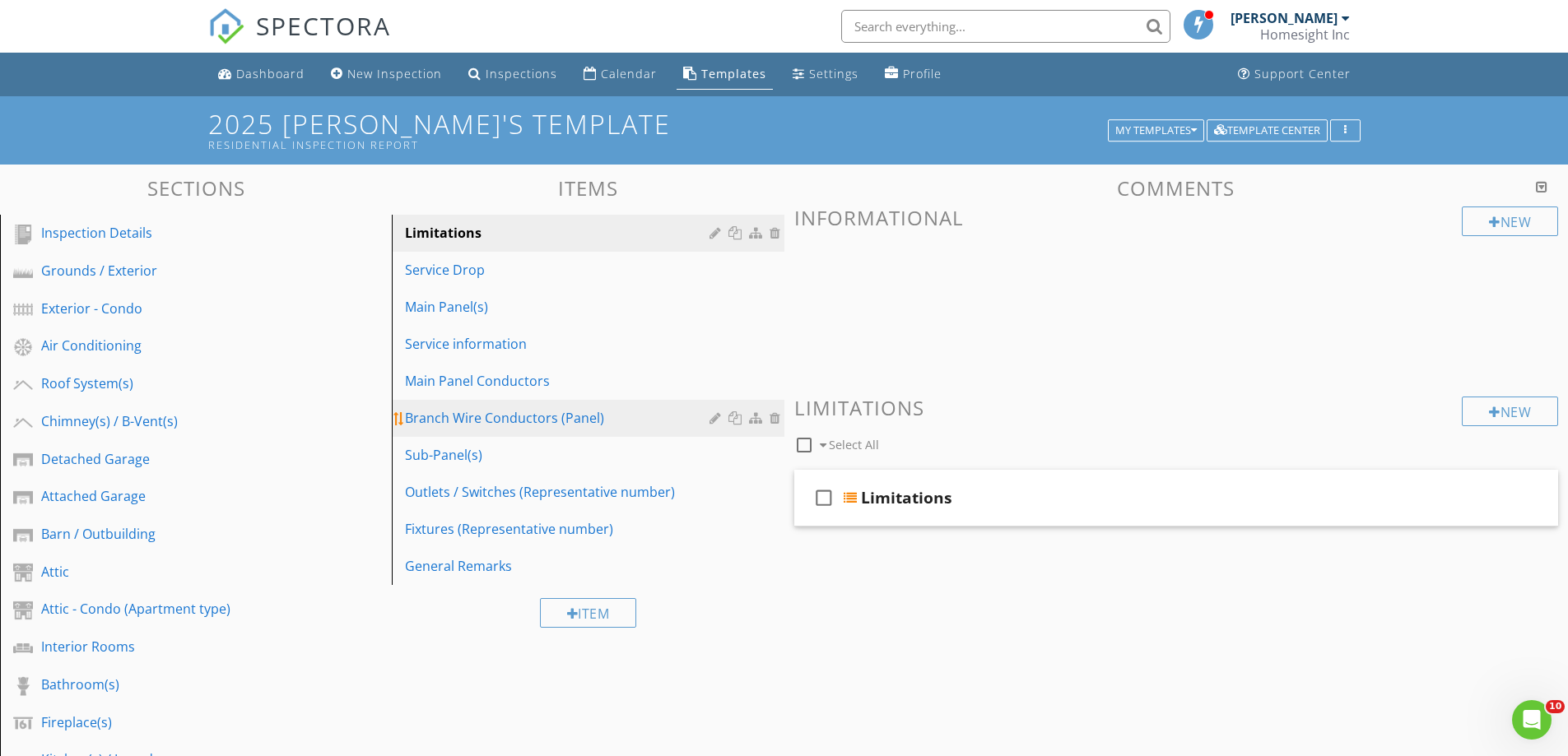
click at [456, 416] on div "Branch Wire Conductors (Panel)" at bounding box center [559, 417] width 308 height 20
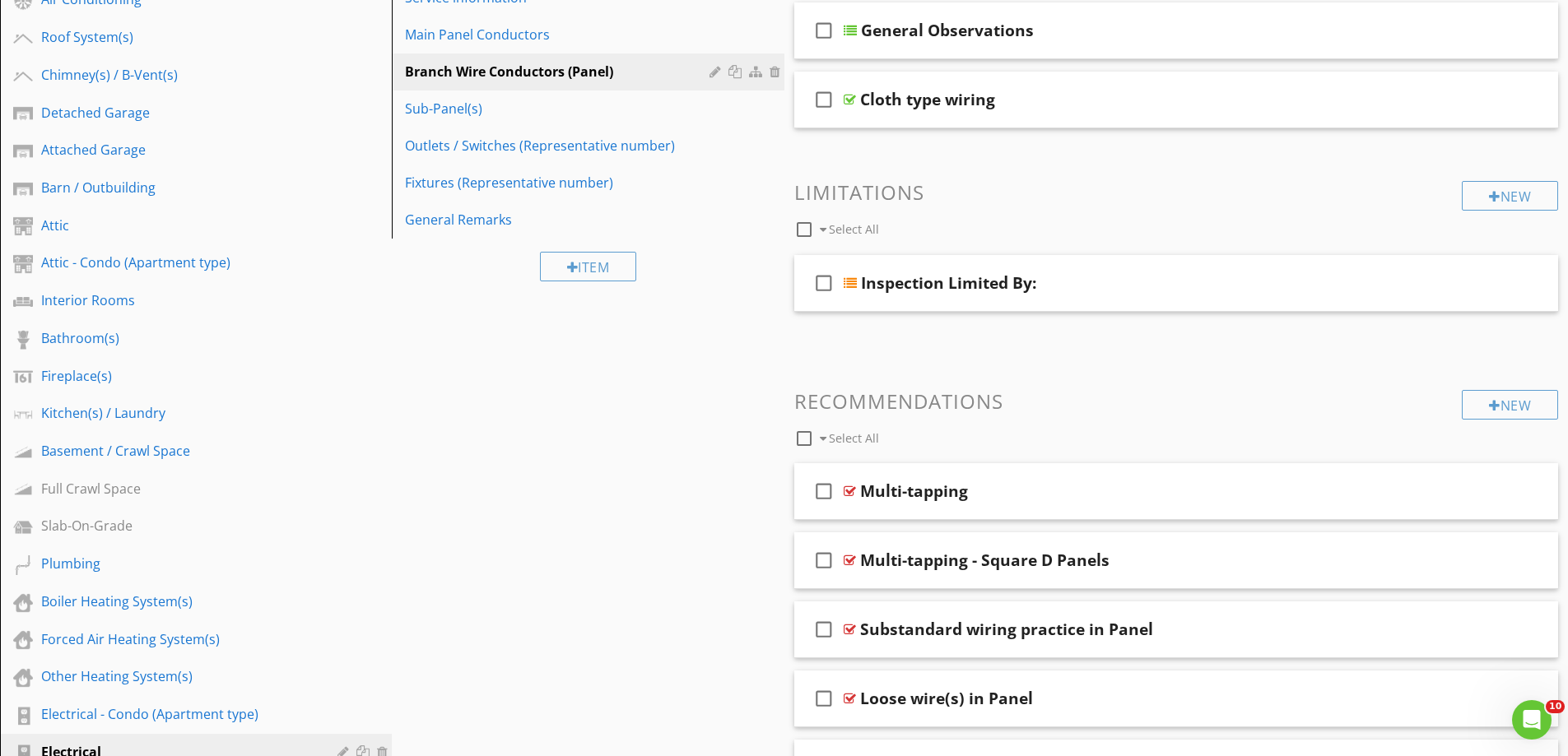
scroll to position [330, 0]
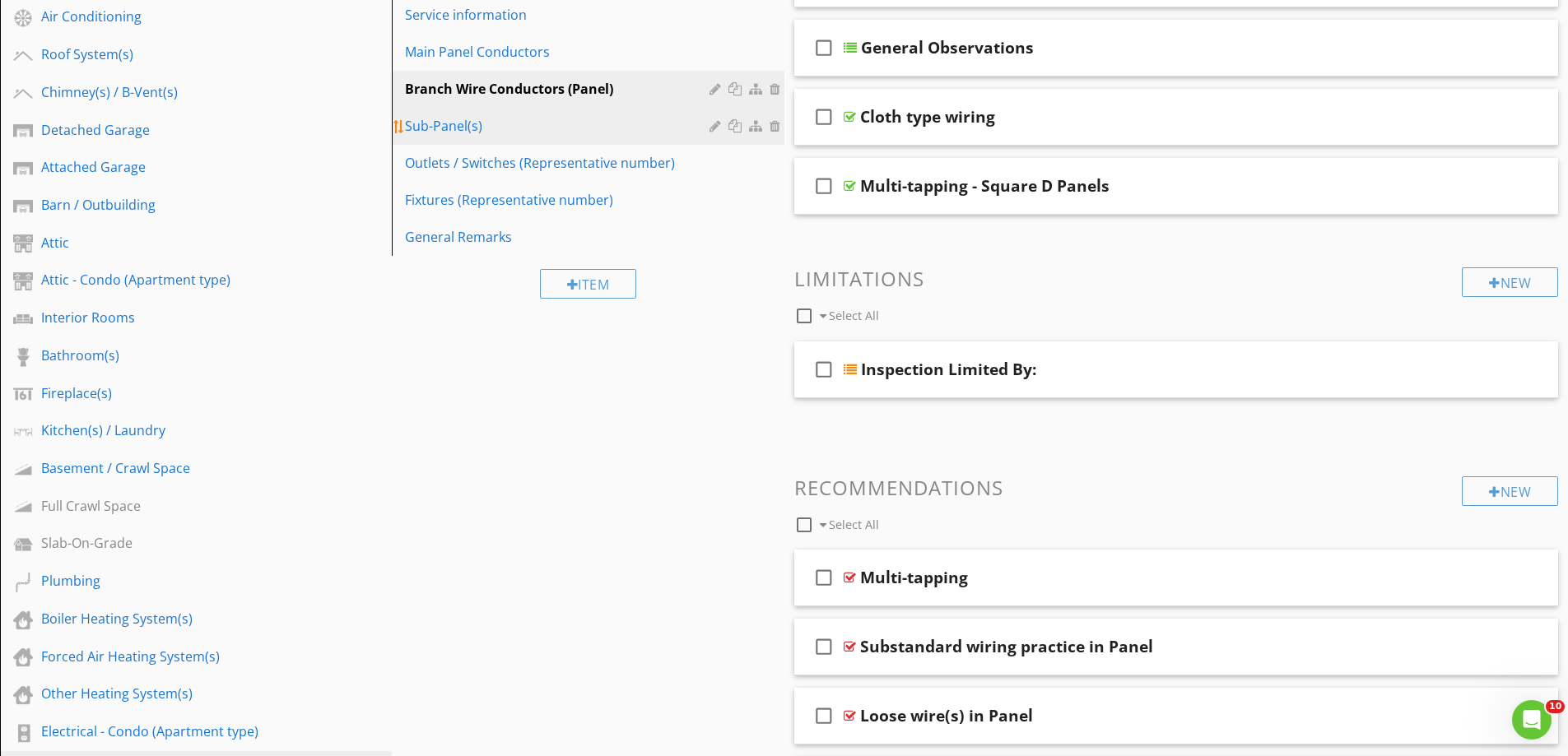
click at [465, 125] on div "Sub-Panel(s)" at bounding box center [559, 126] width 308 height 20
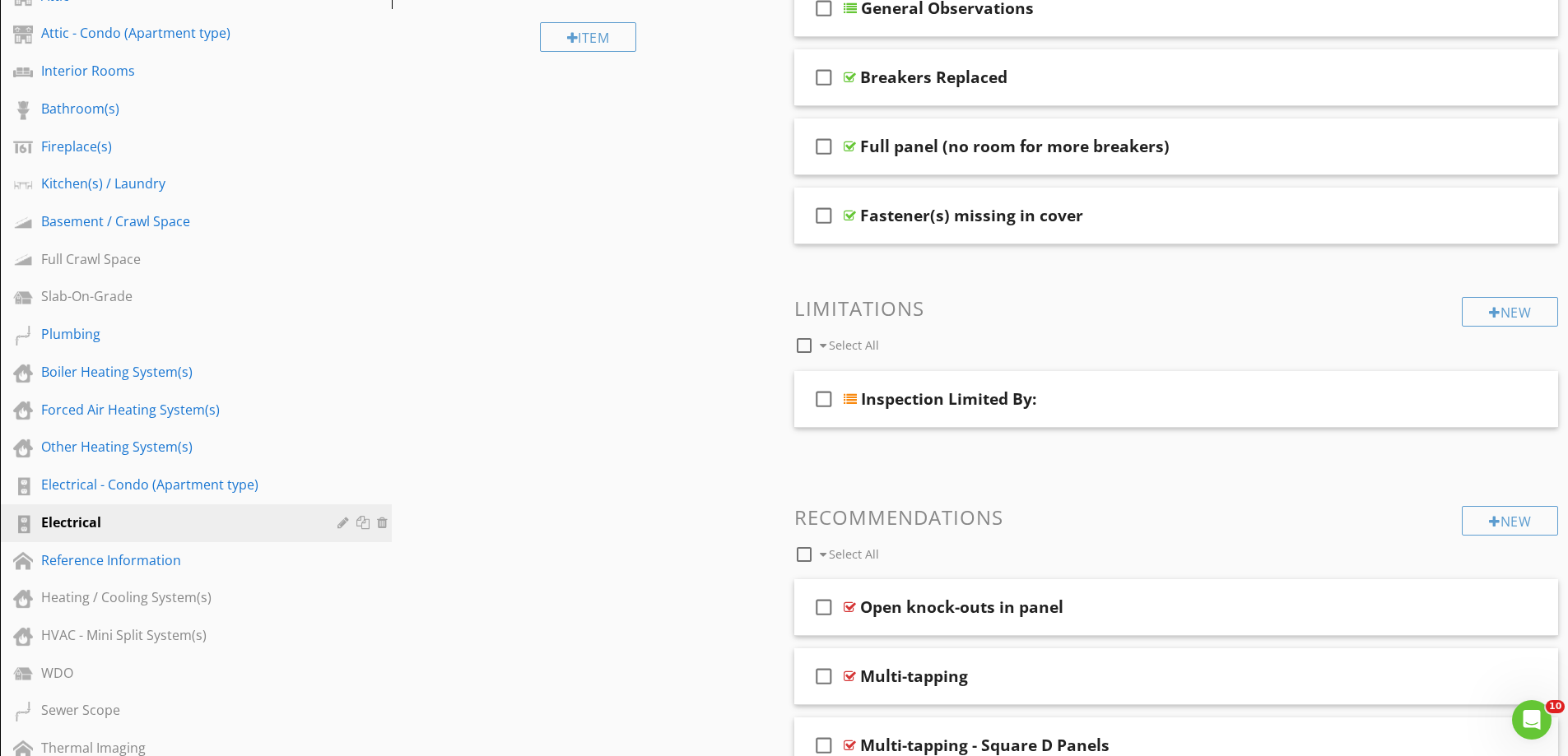
scroll to position [658, 0]
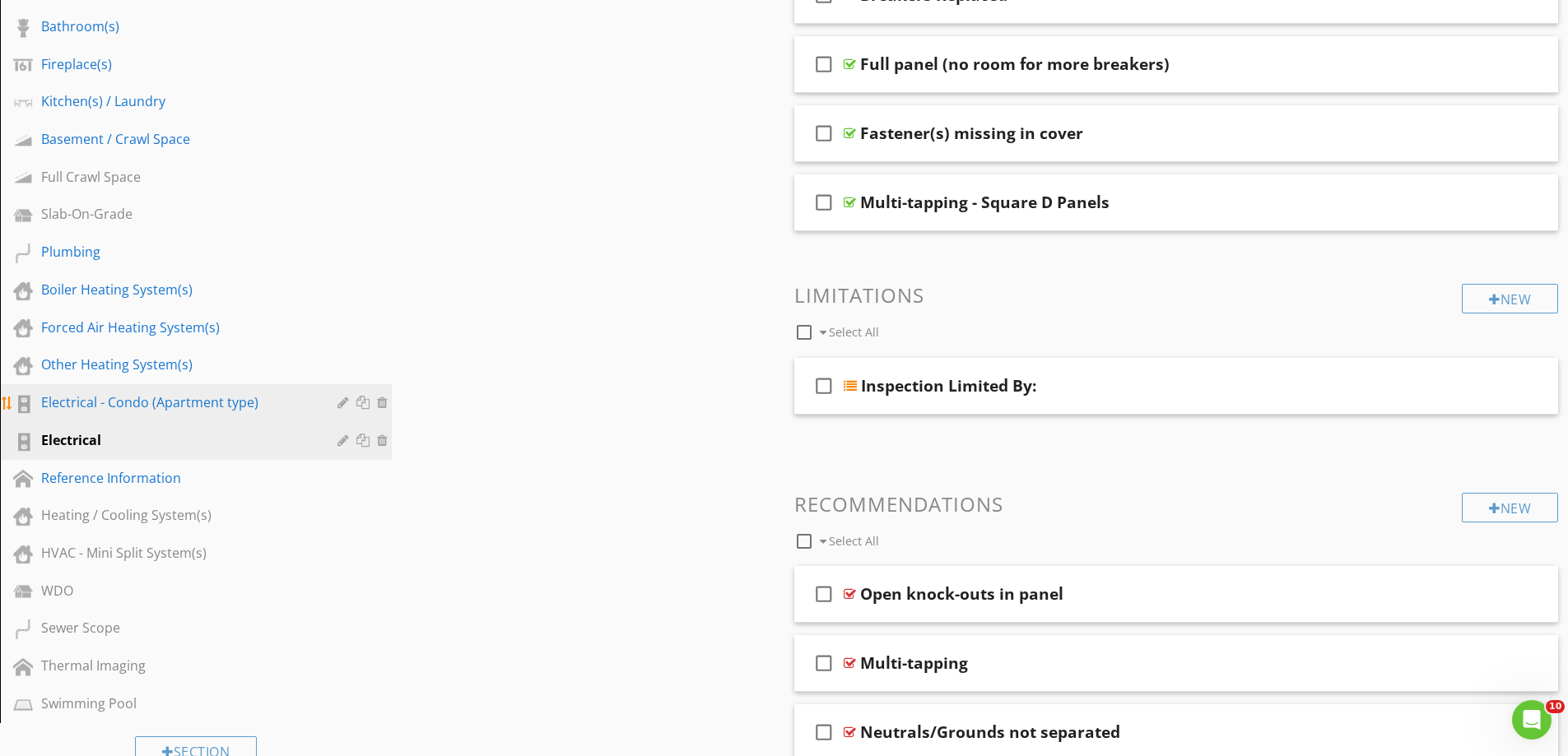
click at [104, 401] on div "Electrical - Condo (Apartment type)" at bounding box center [177, 402] width 273 height 20
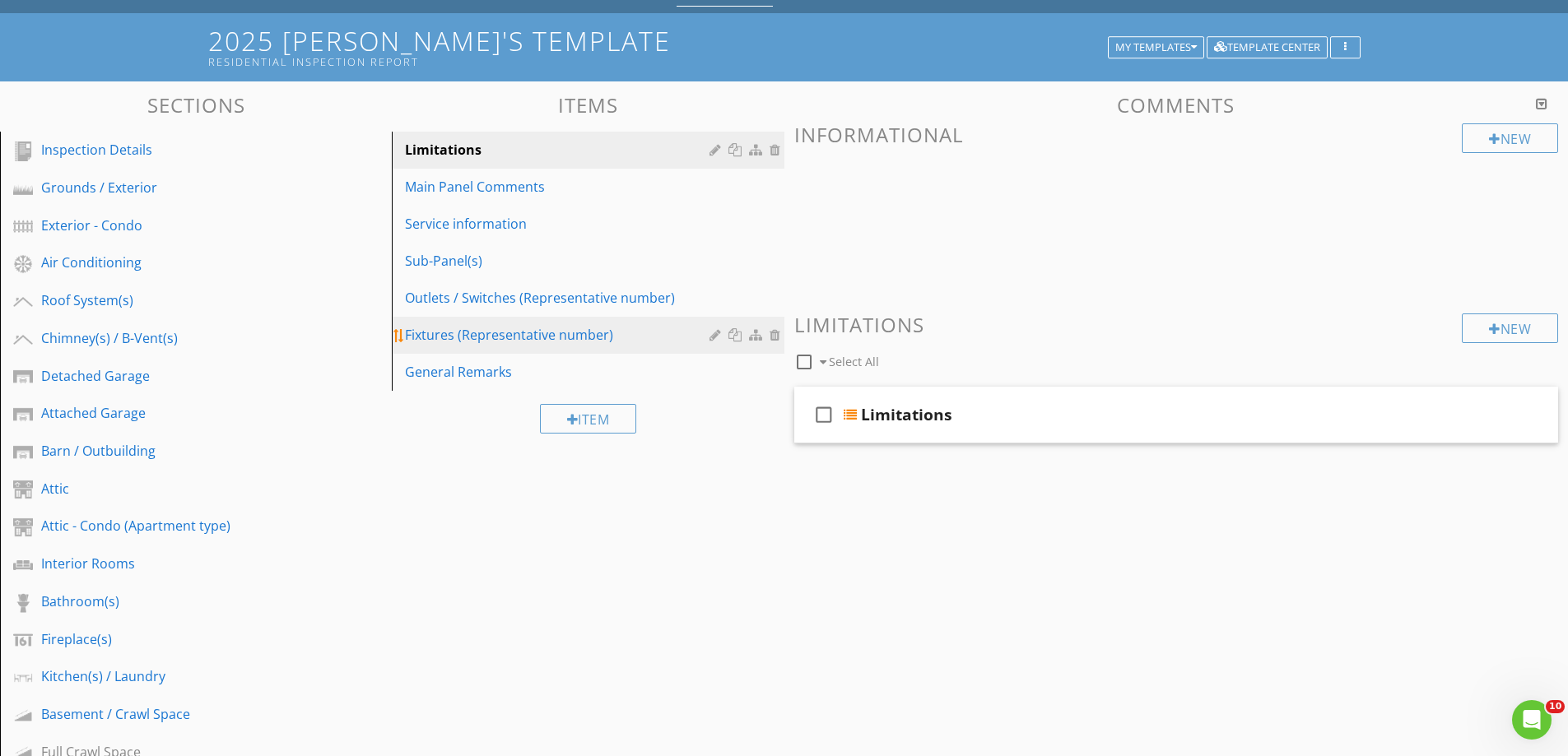
scroll to position [82, 0]
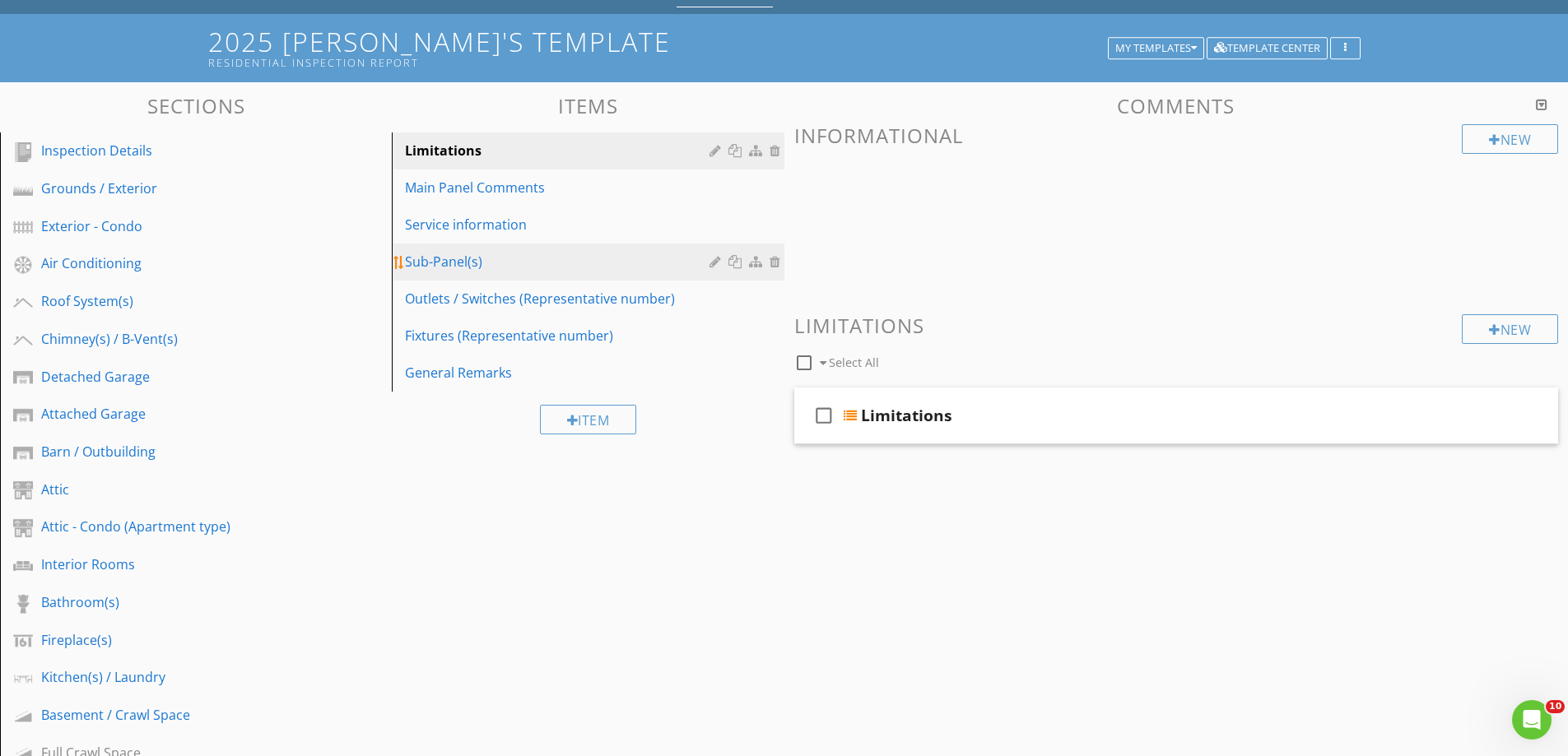
click at [427, 262] on div "Sub-Panel(s)" at bounding box center [559, 261] width 308 height 20
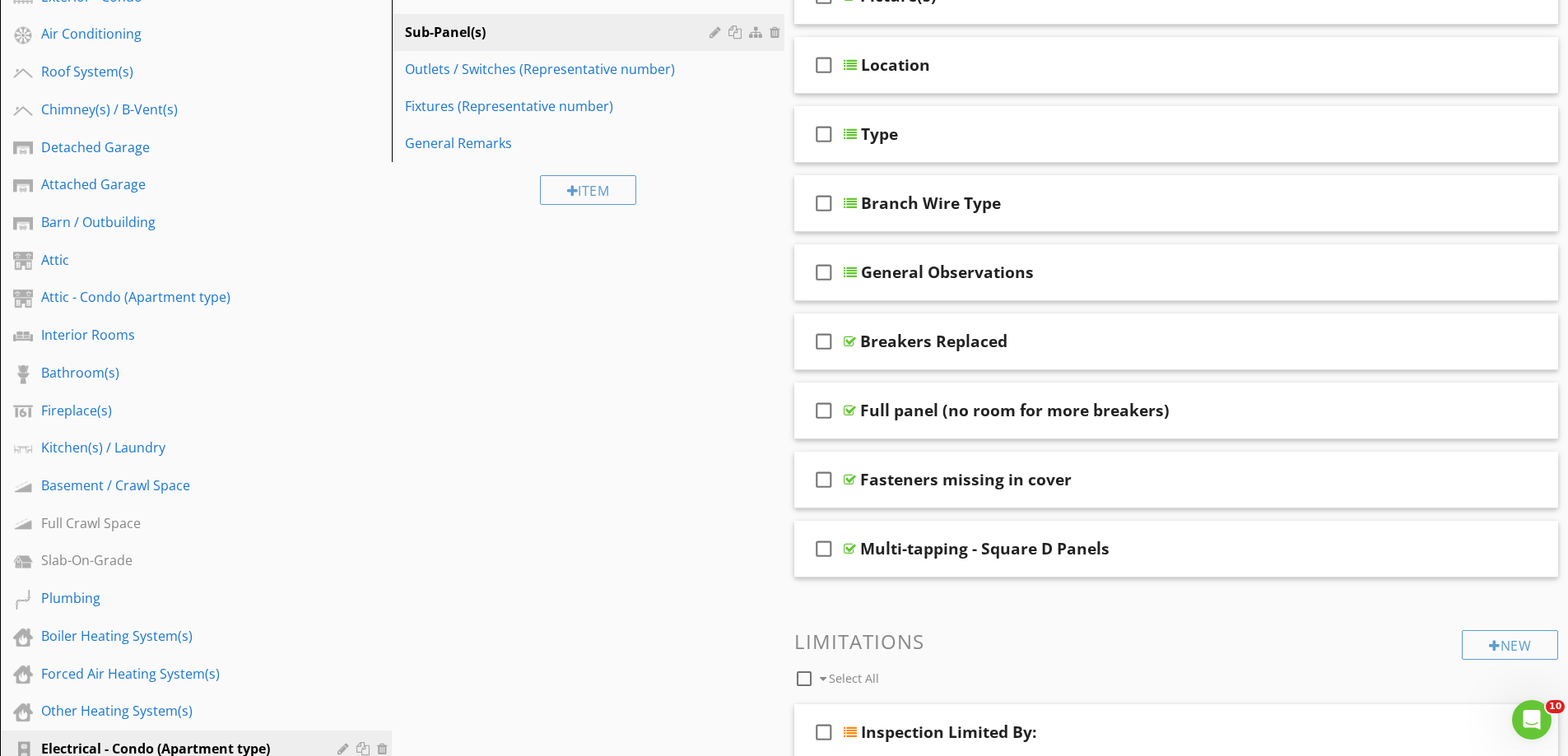
scroll to position [0, 0]
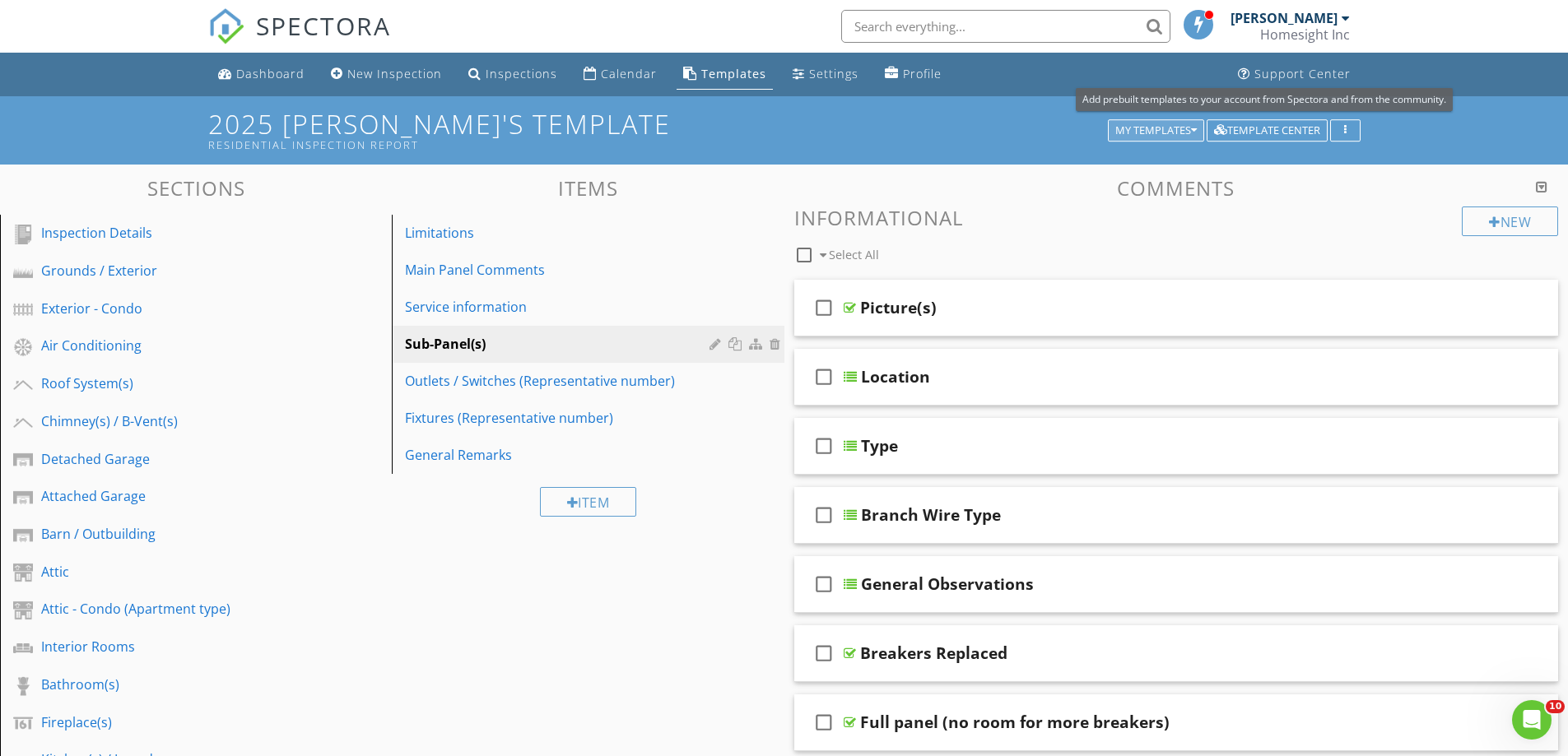
click at [1141, 131] on div "My Templates" at bounding box center [1156, 130] width 82 height 11
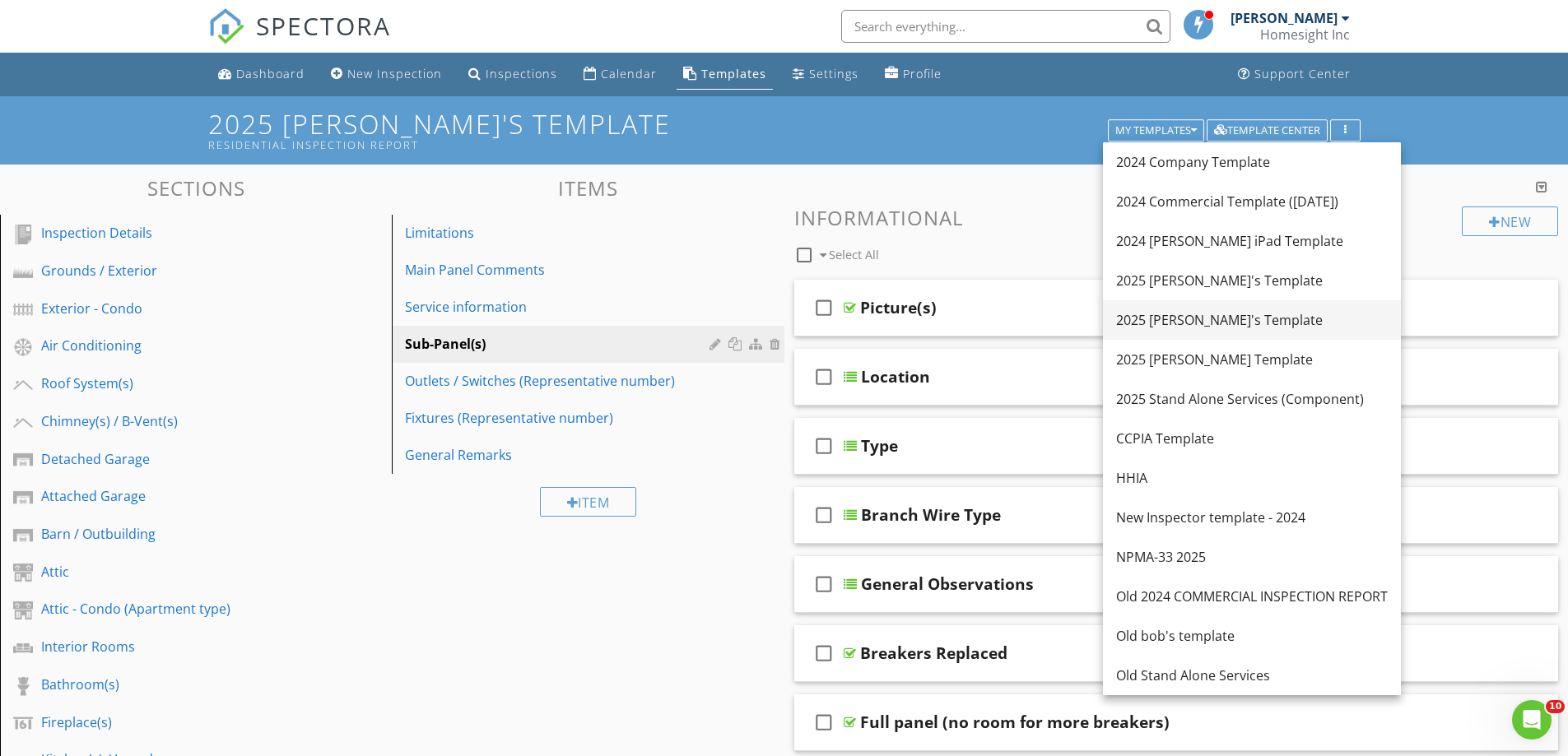
click at [1169, 319] on div "2025 [PERSON_NAME]'s Template" at bounding box center [1252, 319] width 272 height 20
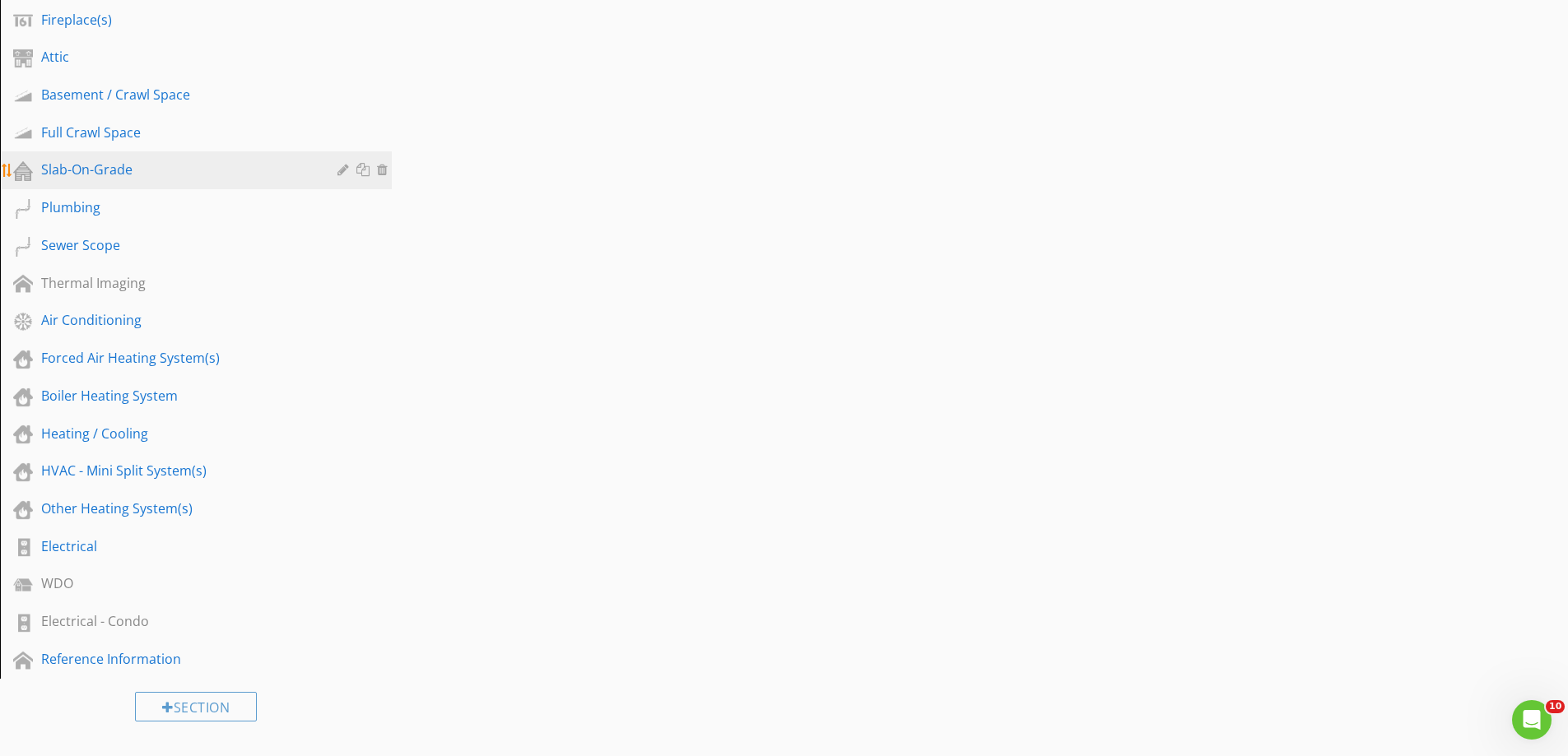
scroll to position [741, 0]
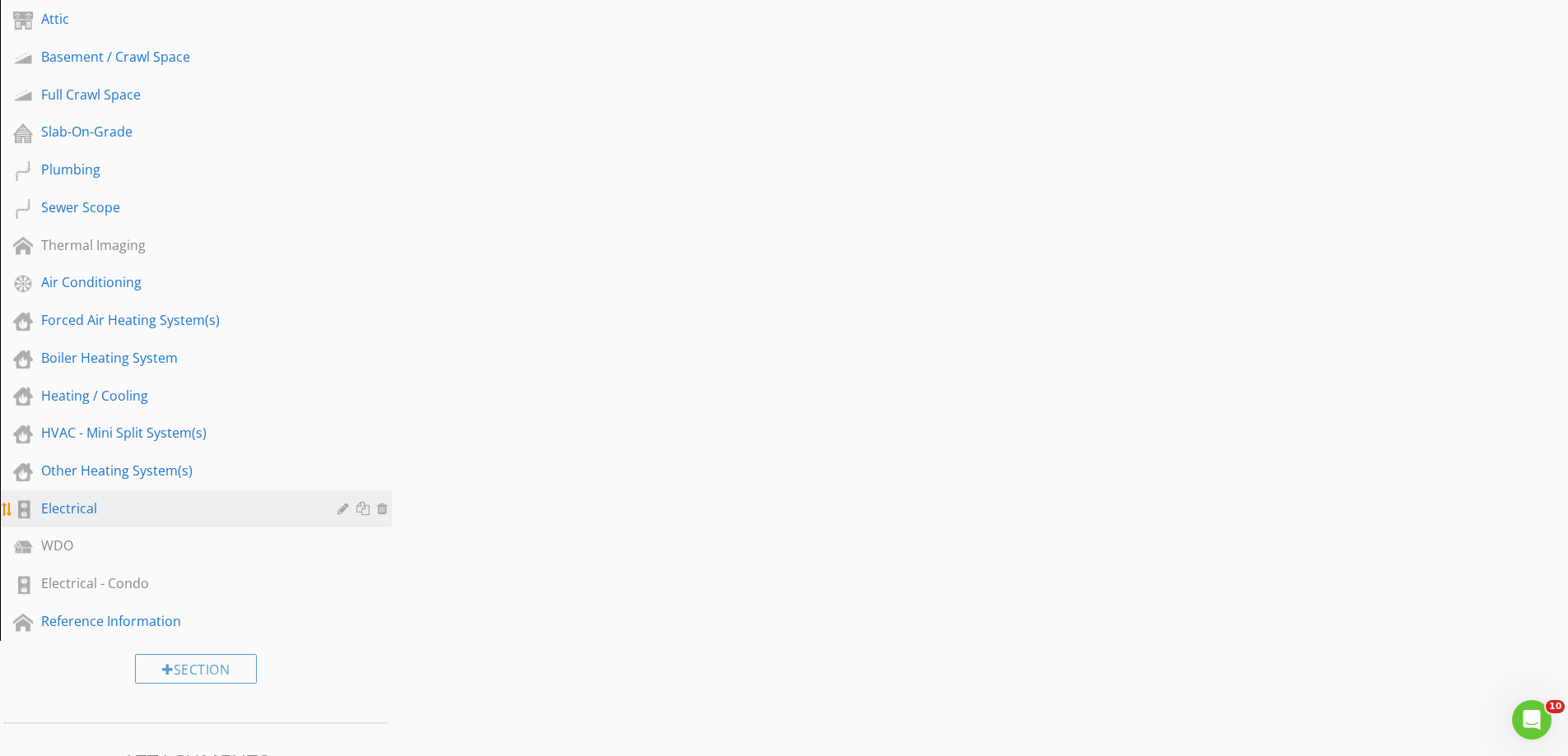
click at [69, 506] on div "Electrical" at bounding box center [177, 508] width 273 height 20
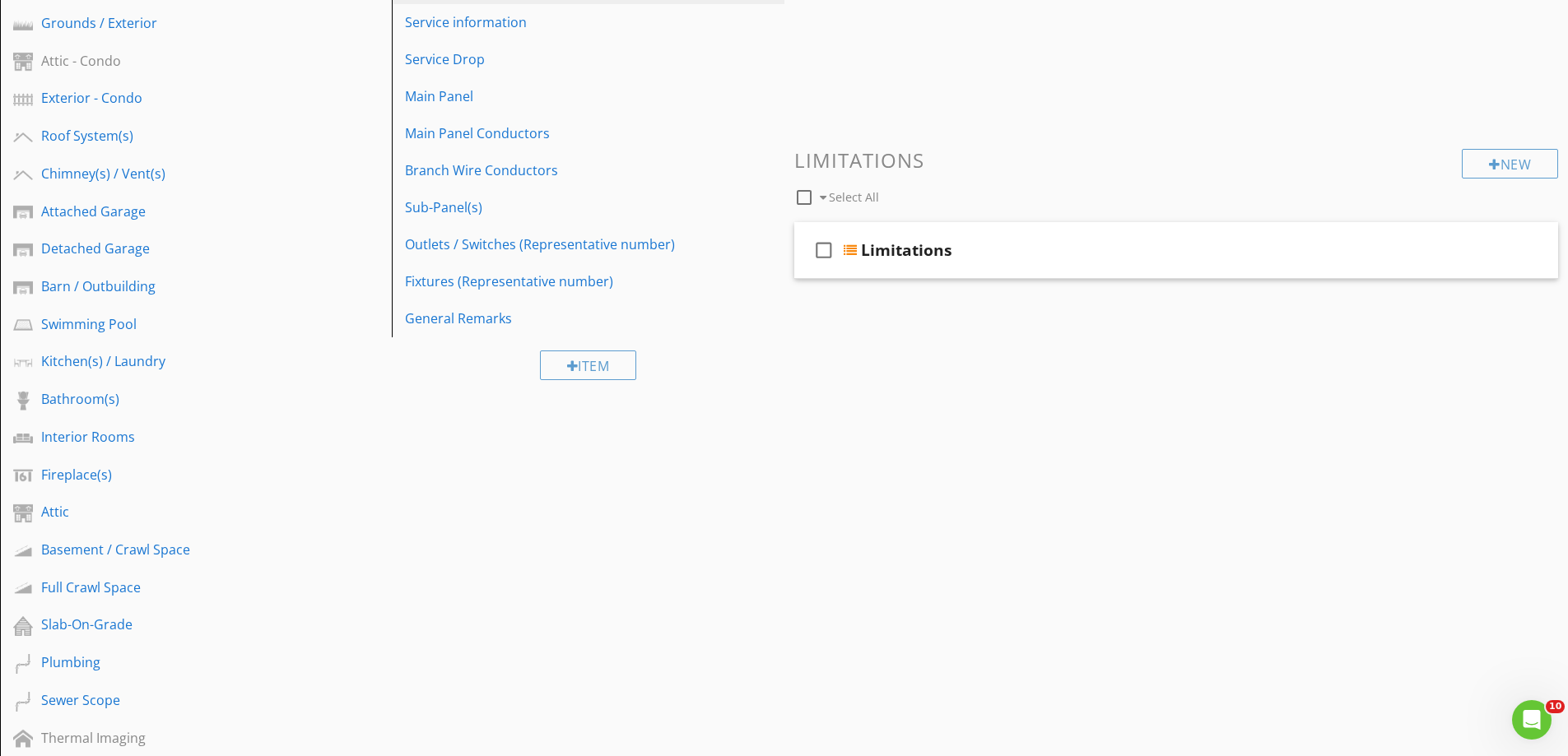
scroll to position [165, 0]
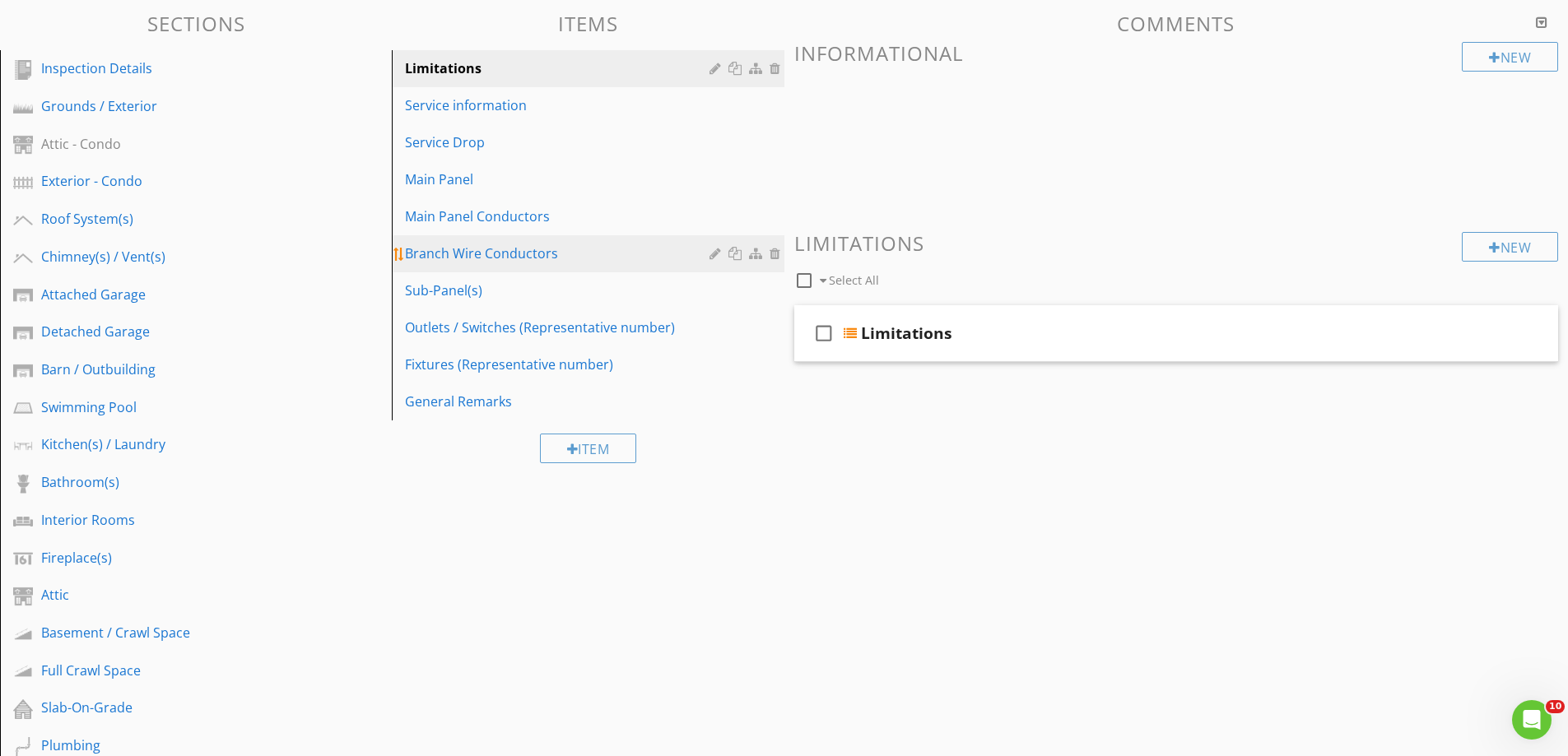
click at [446, 249] on div "Branch Wire Conductors" at bounding box center [559, 253] width 308 height 20
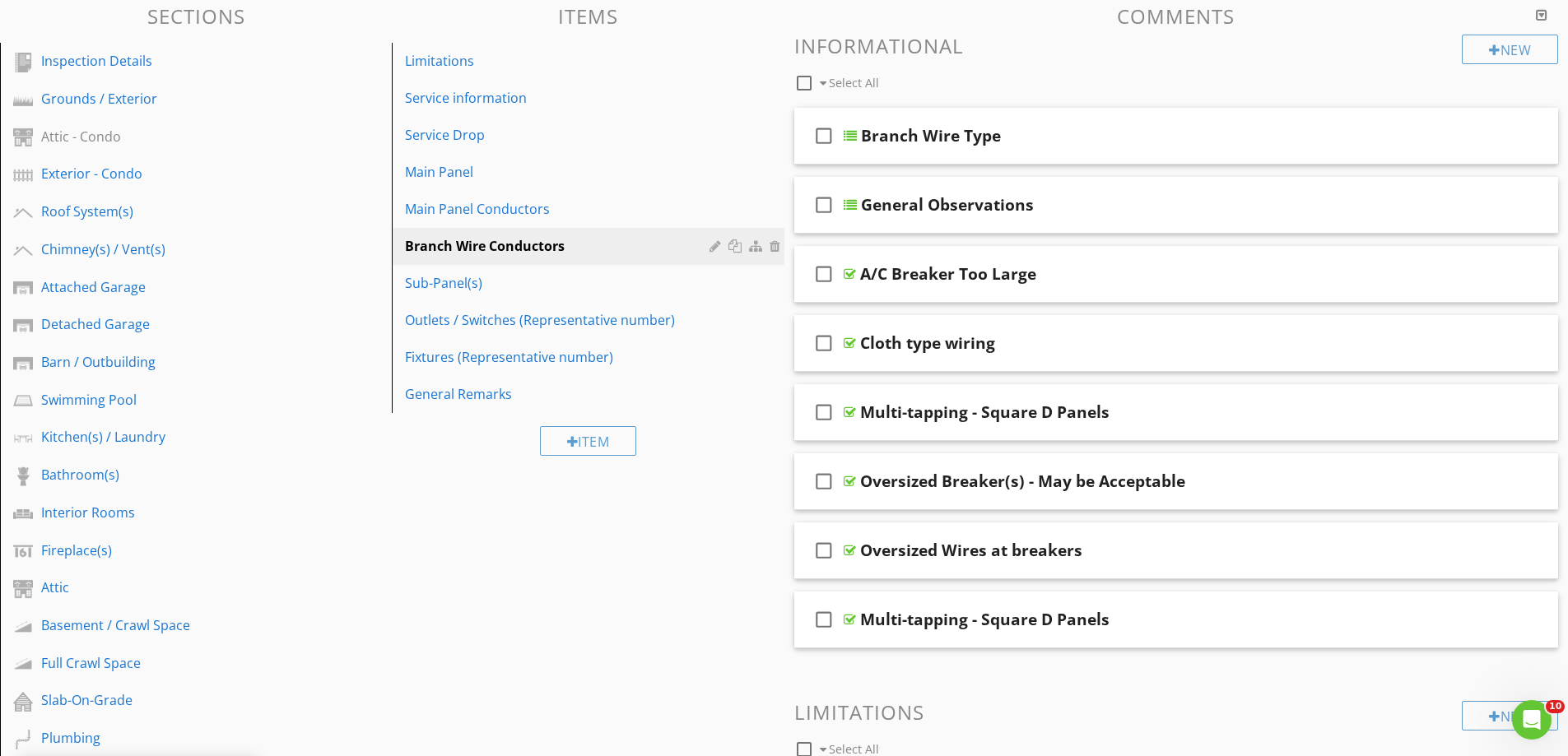
scroll to position [82, 0]
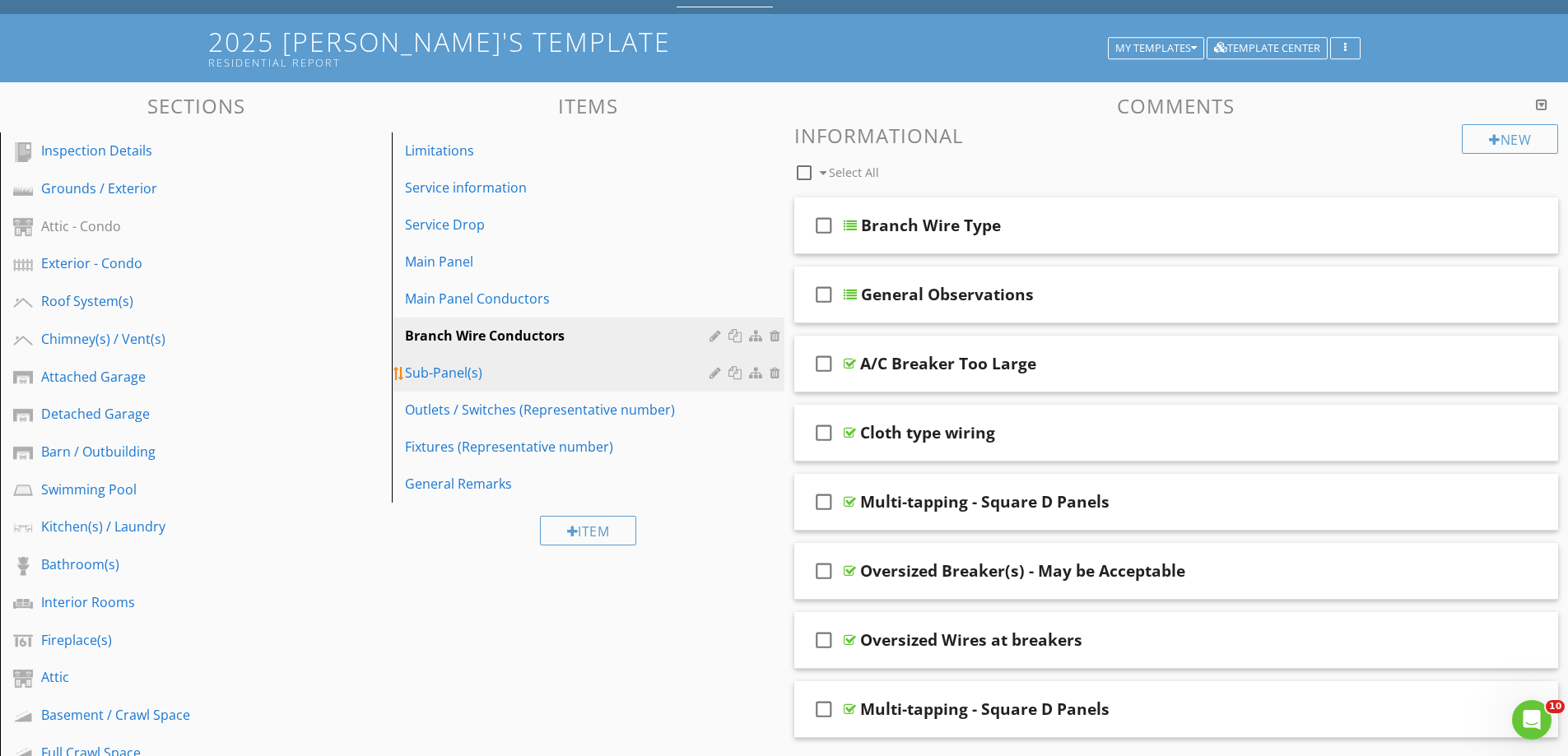
click at [448, 368] on div "Sub-Panel(s)" at bounding box center [559, 372] width 308 height 20
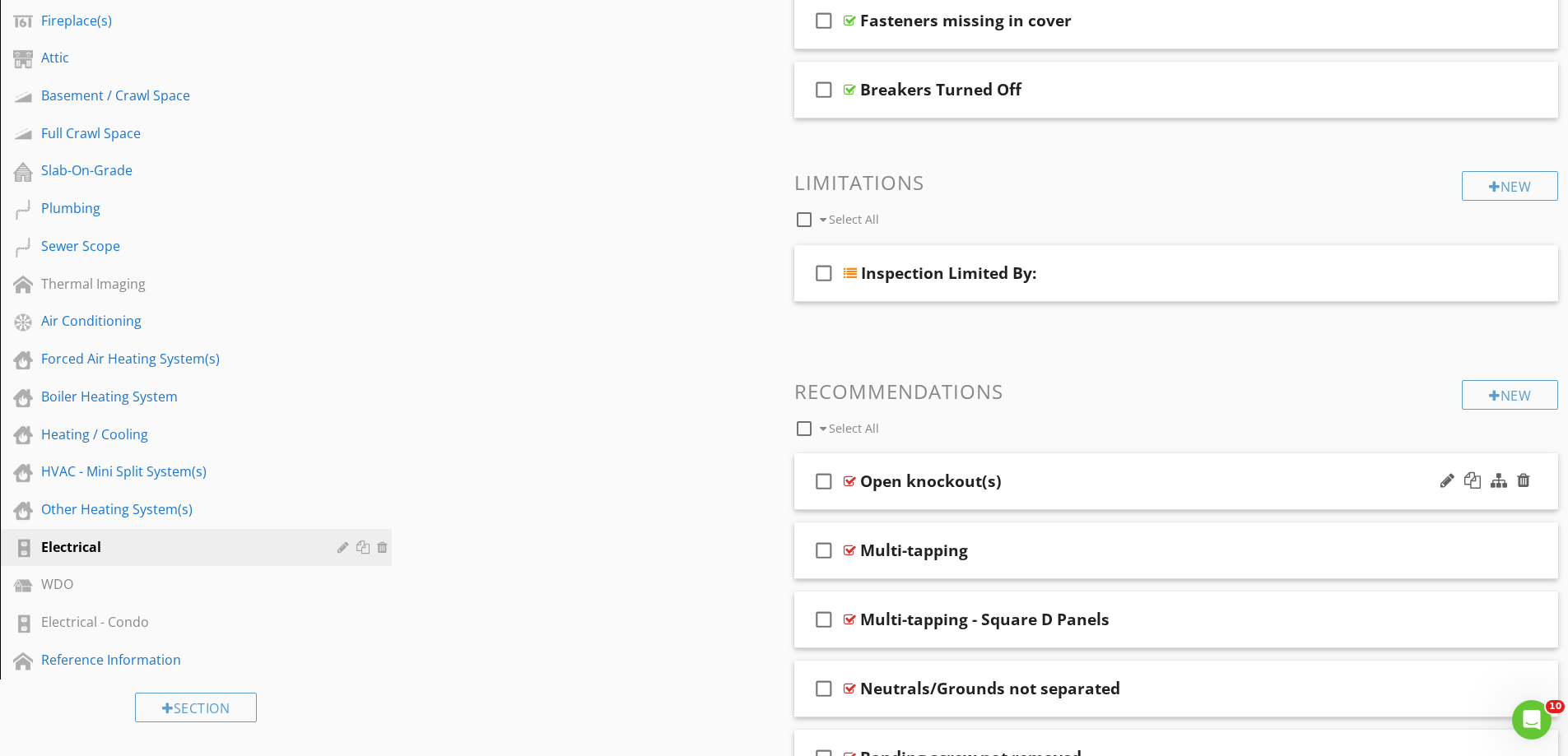
scroll to position [741, 0]
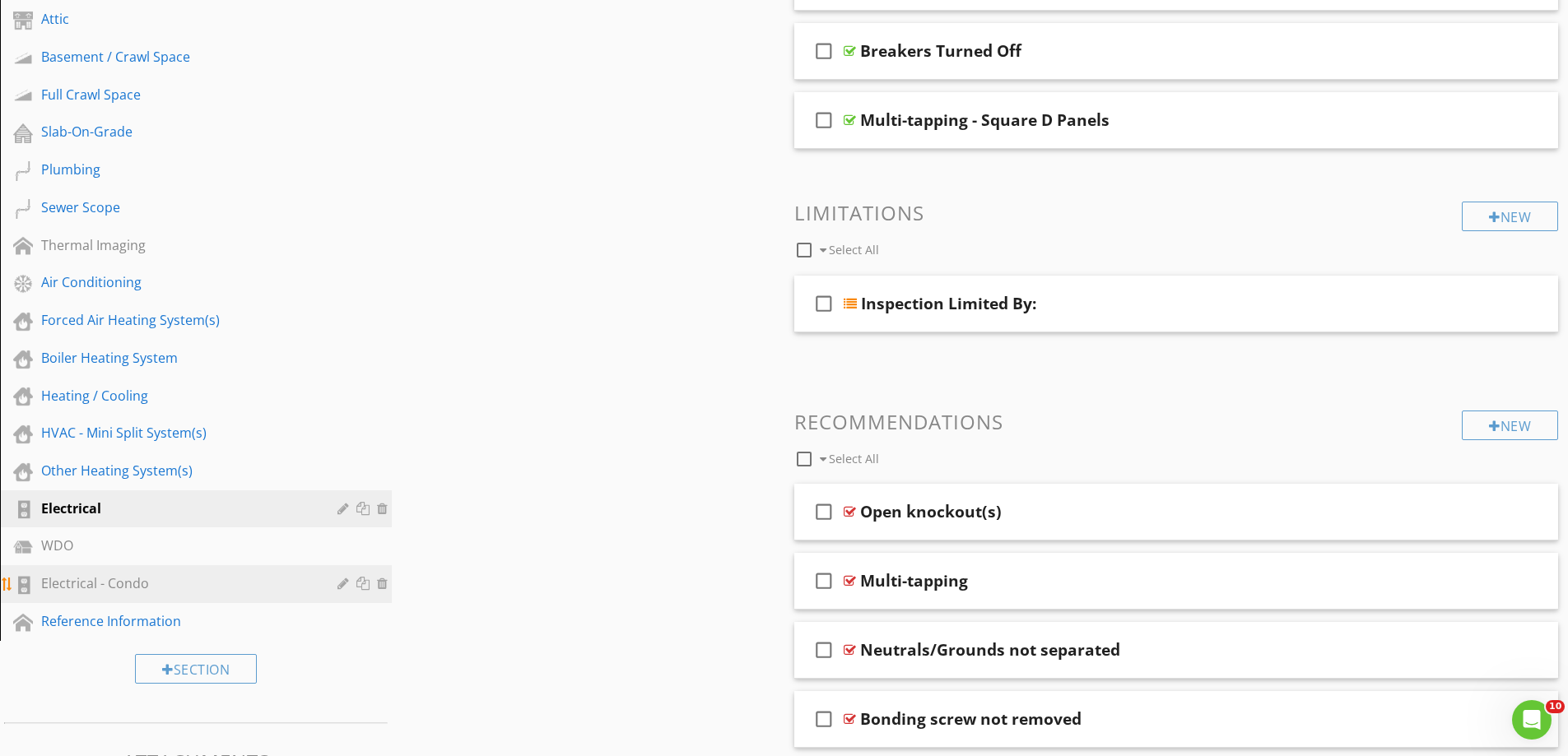
click at [122, 583] on div "Electrical - Condo" at bounding box center [177, 583] width 273 height 20
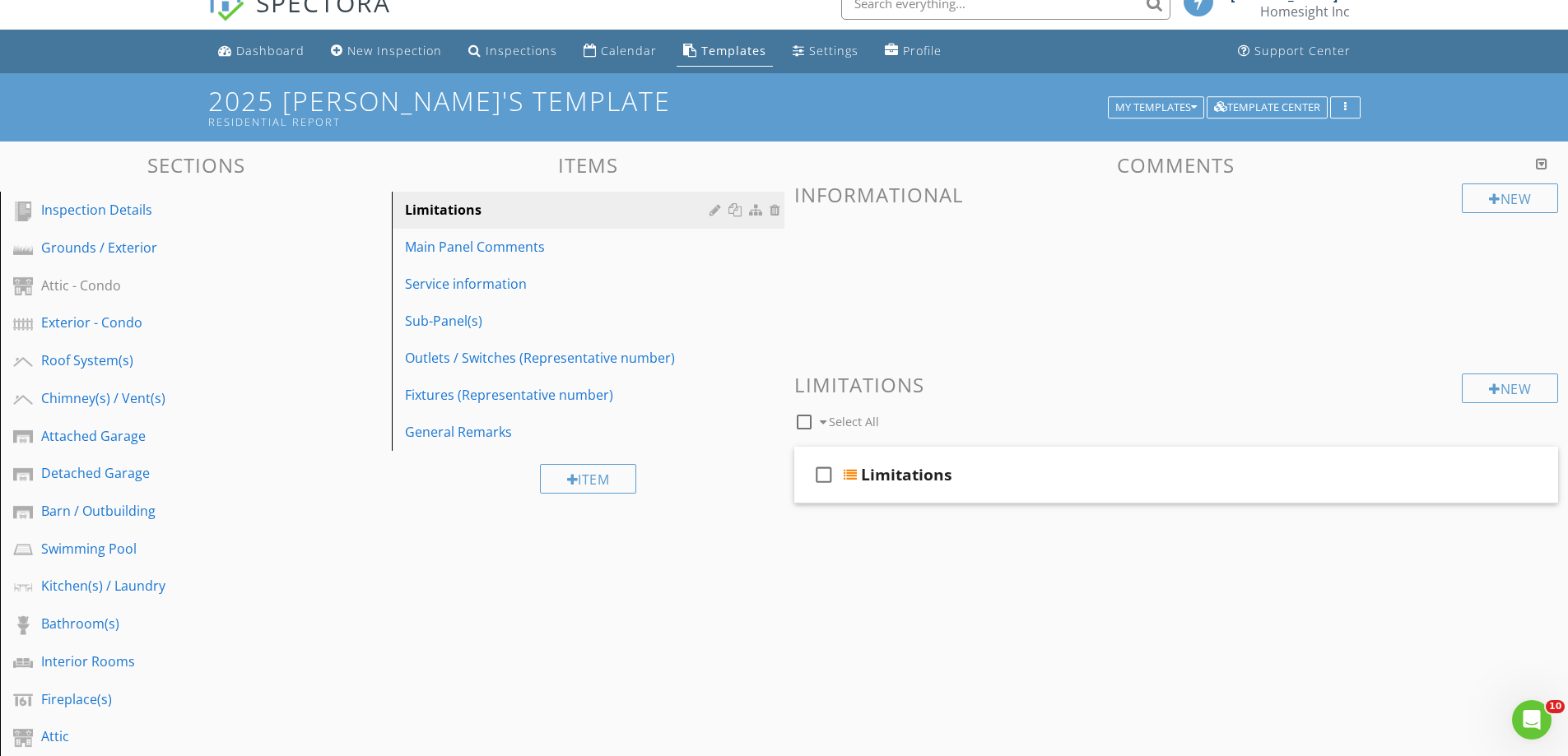
scroll to position [0, 0]
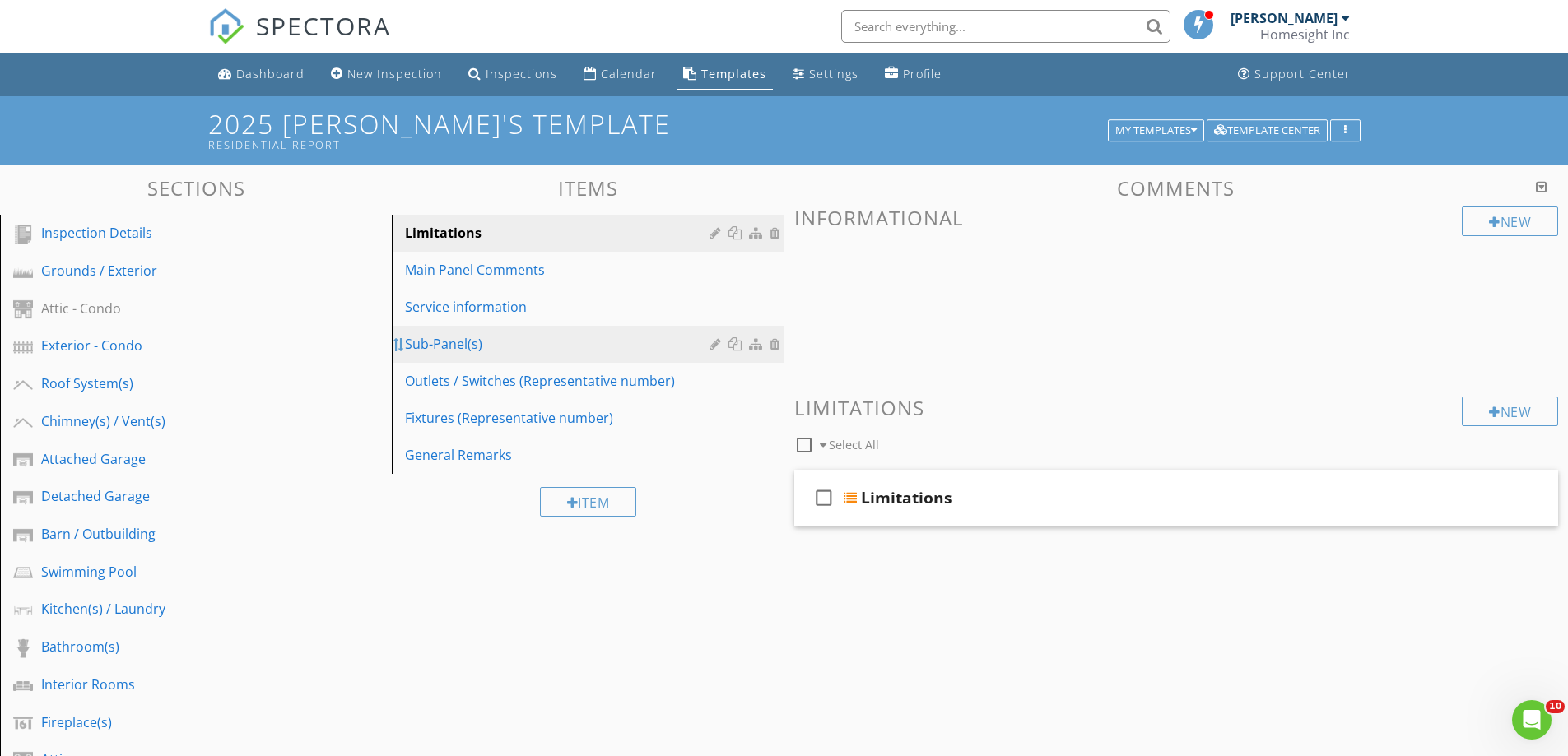
click at [405, 345] on div at bounding box center [399, 344] width 13 height 13
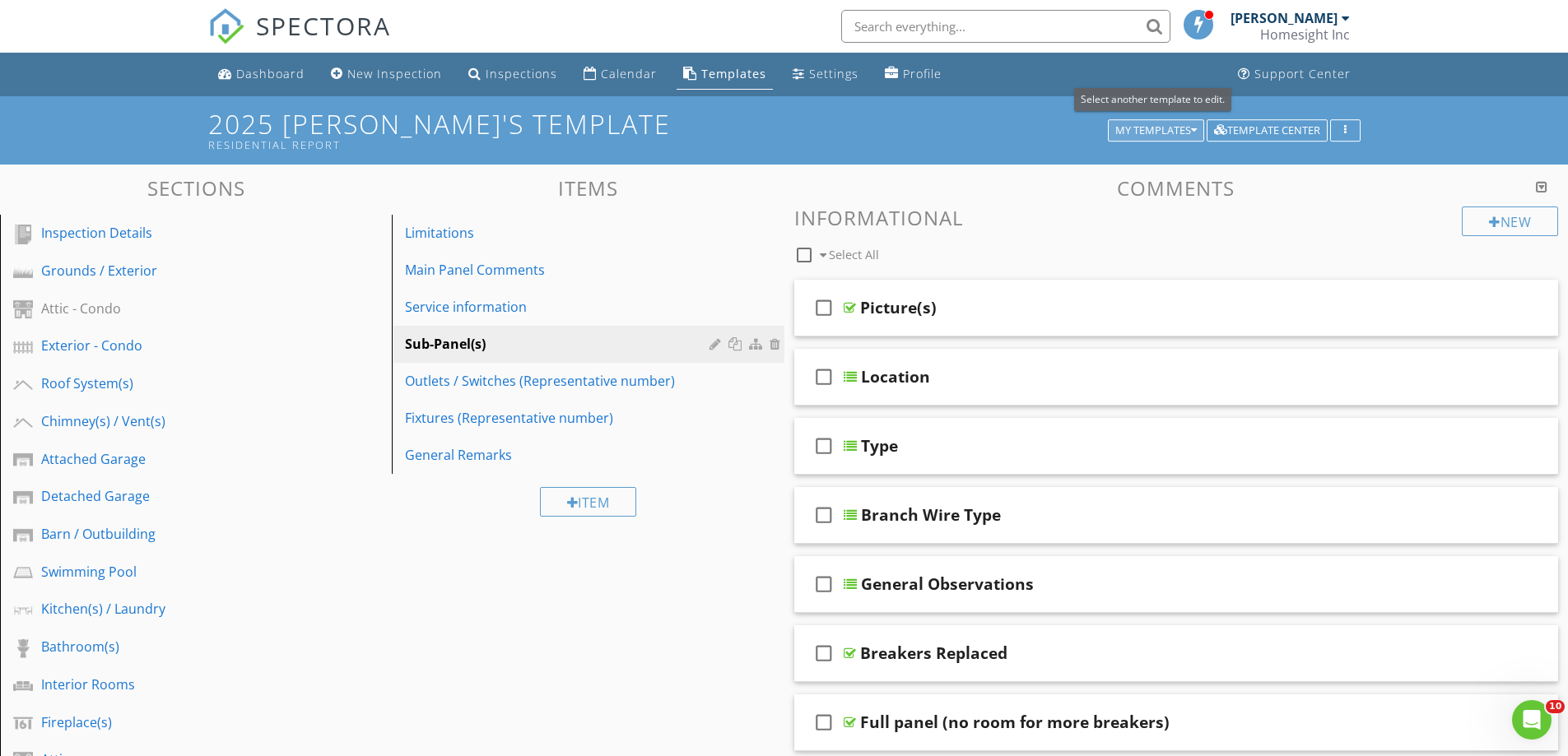
click at [1119, 132] on div "My Templates" at bounding box center [1156, 130] width 82 height 11
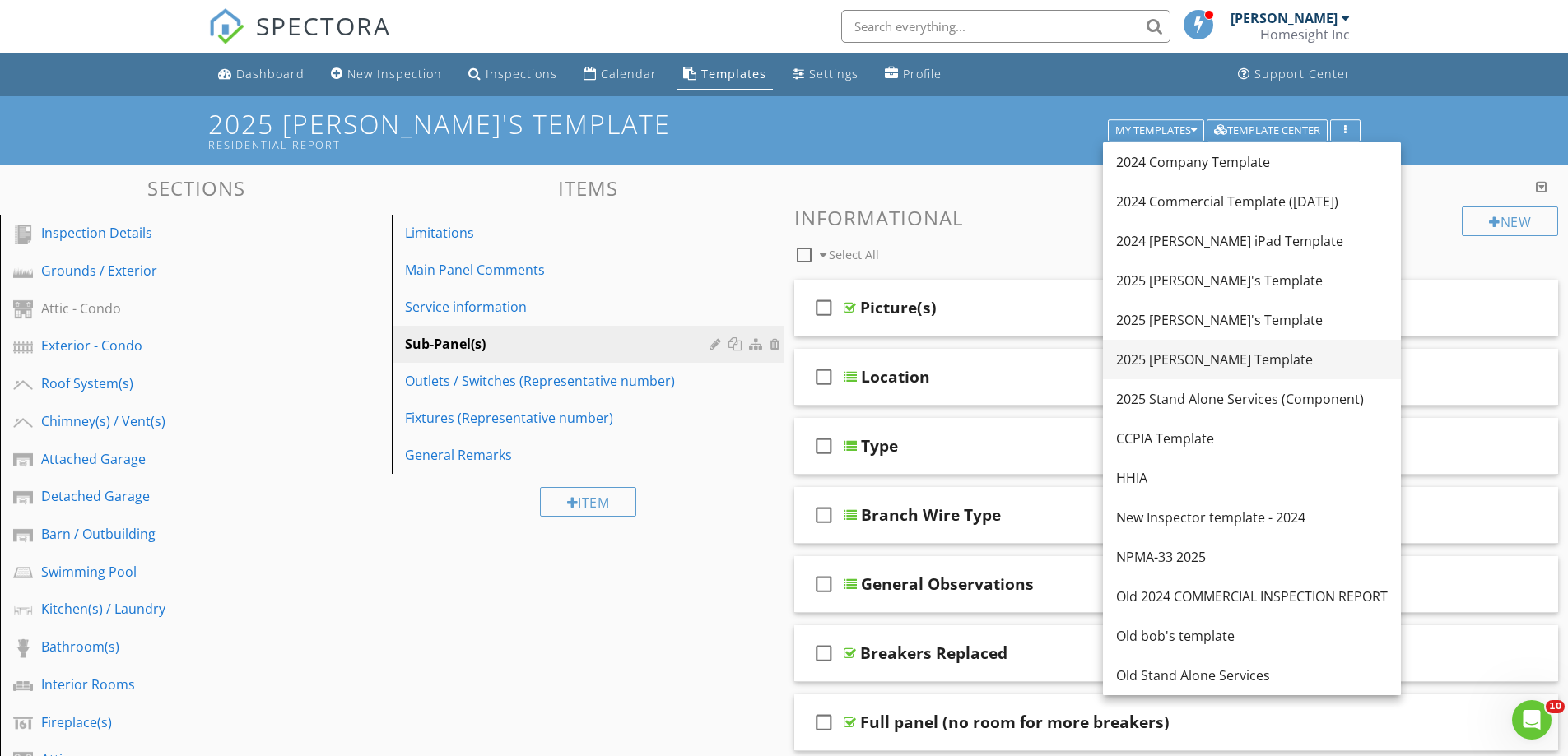
click at [1187, 358] on div "2025 [PERSON_NAME] Template" at bounding box center [1252, 359] width 272 height 20
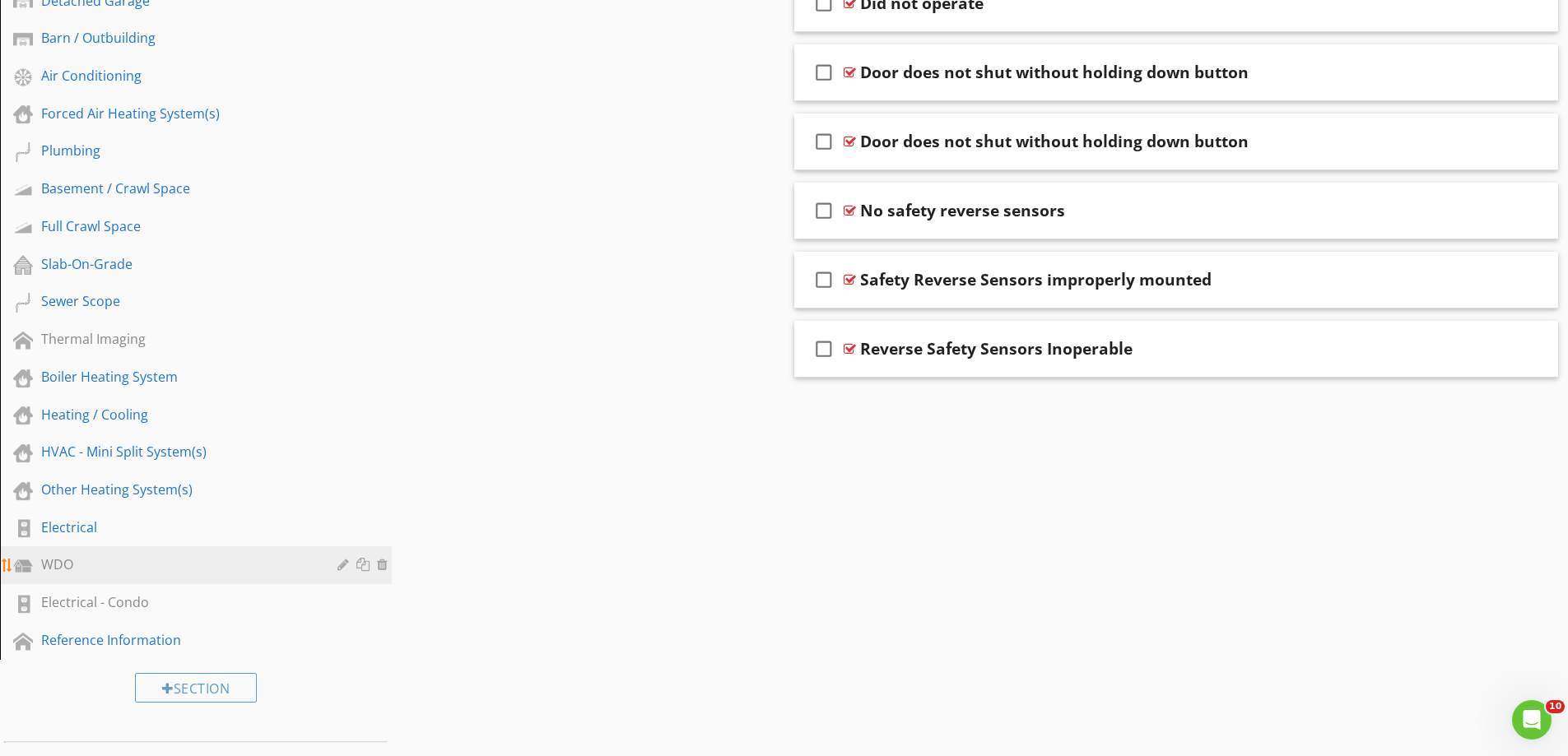
scroll to position [741, 0]
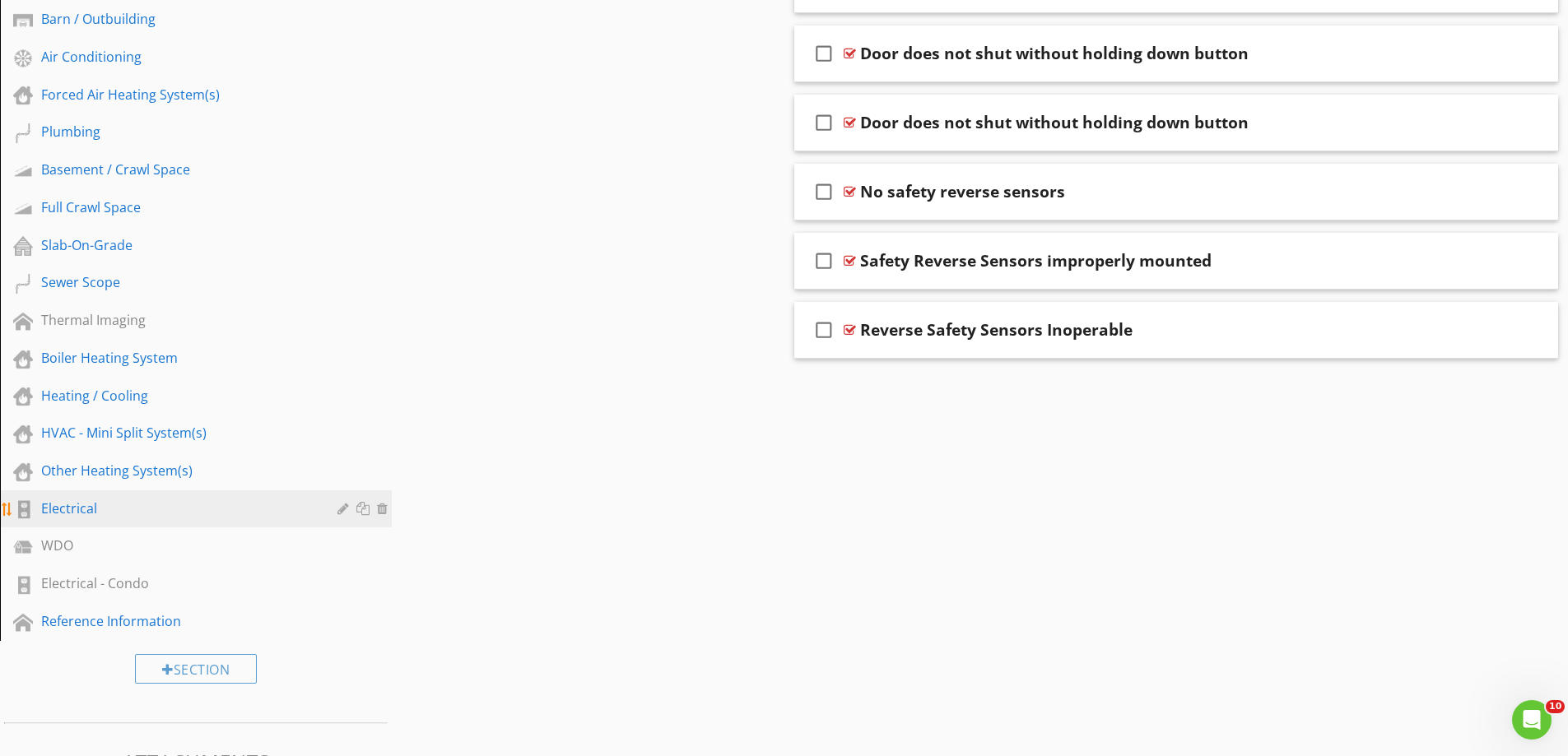
click at [88, 511] on div "Electrical" at bounding box center [177, 508] width 273 height 20
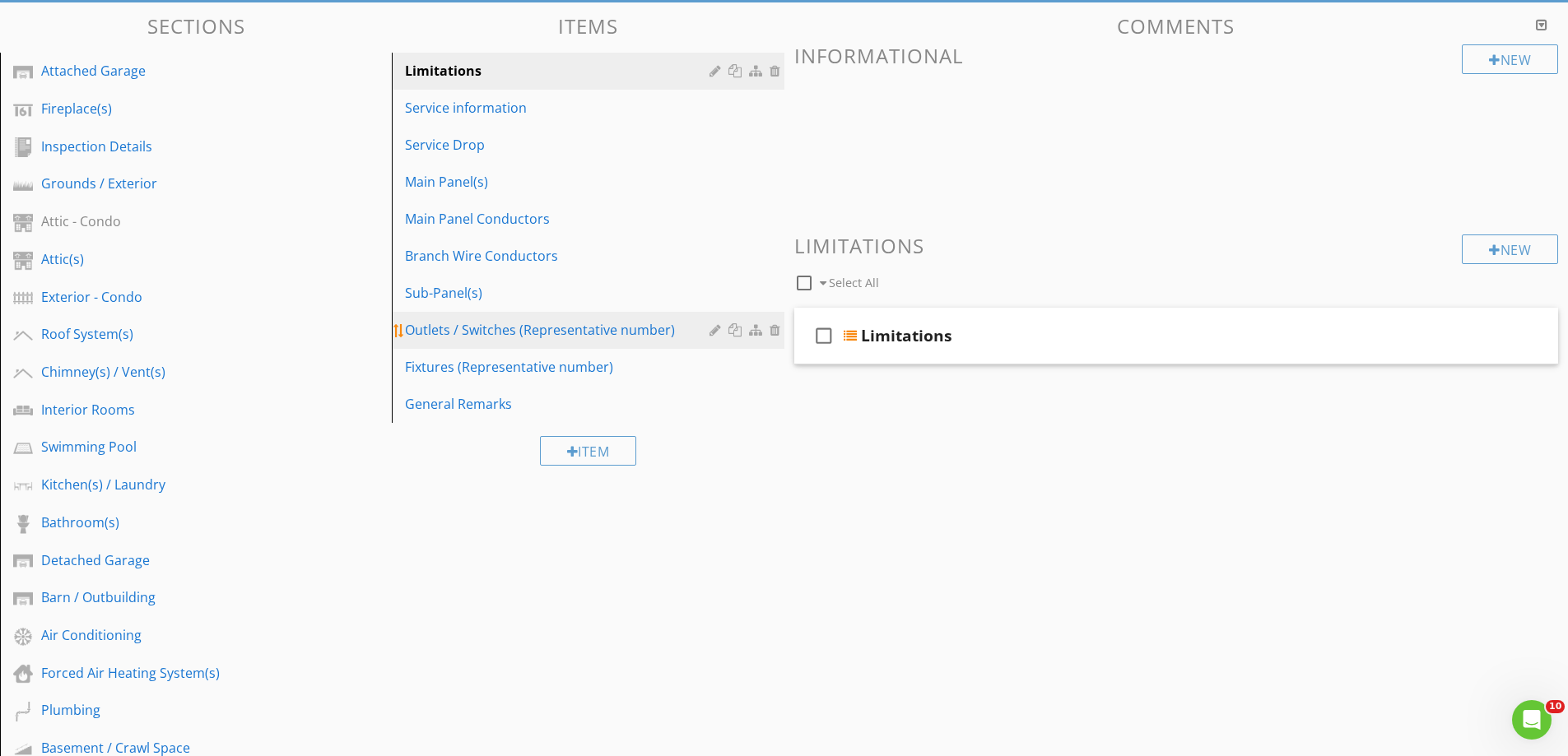
scroll to position [82, 0]
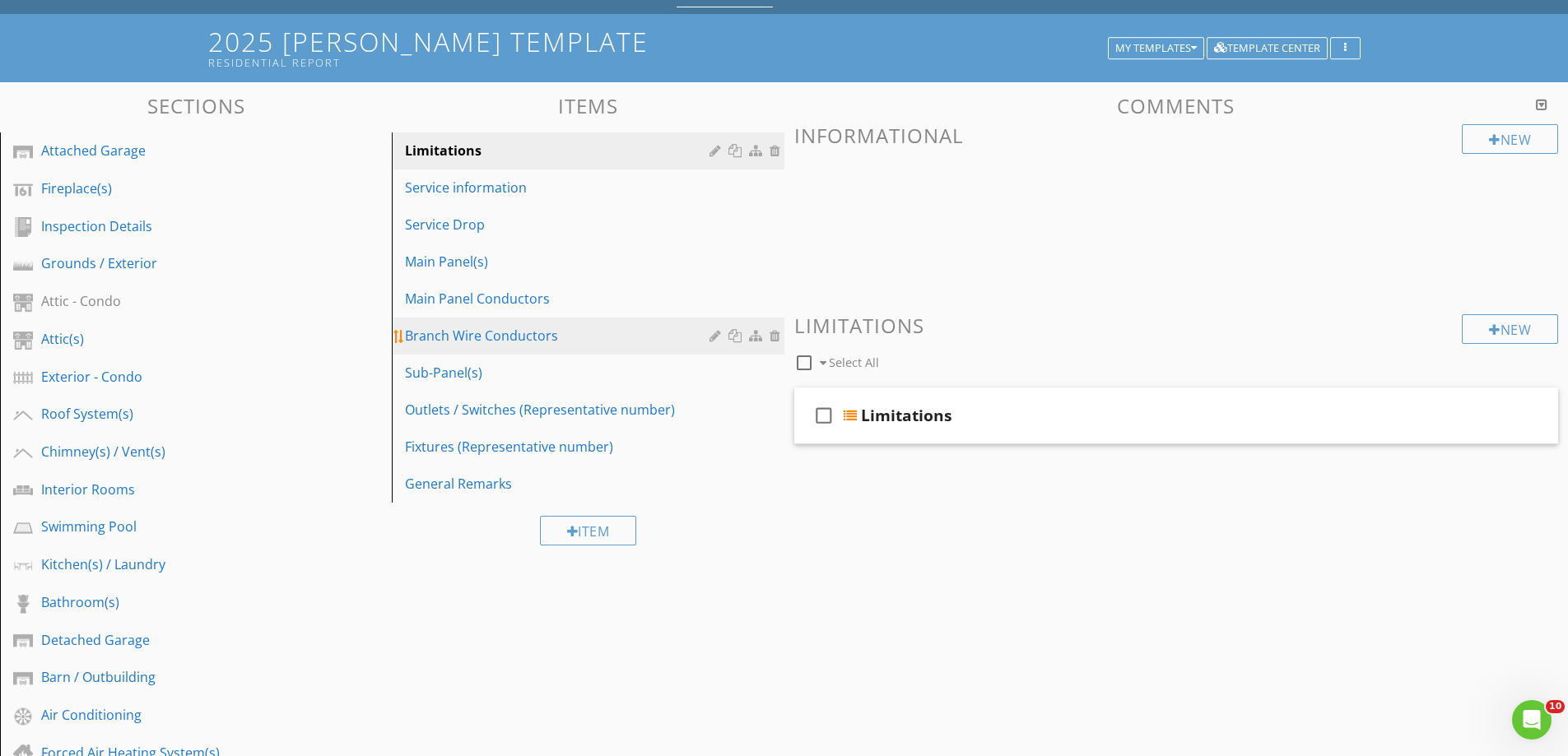
click at [455, 336] on div "Branch Wire Conductors" at bounding box center [559, 335] width 308 height 20
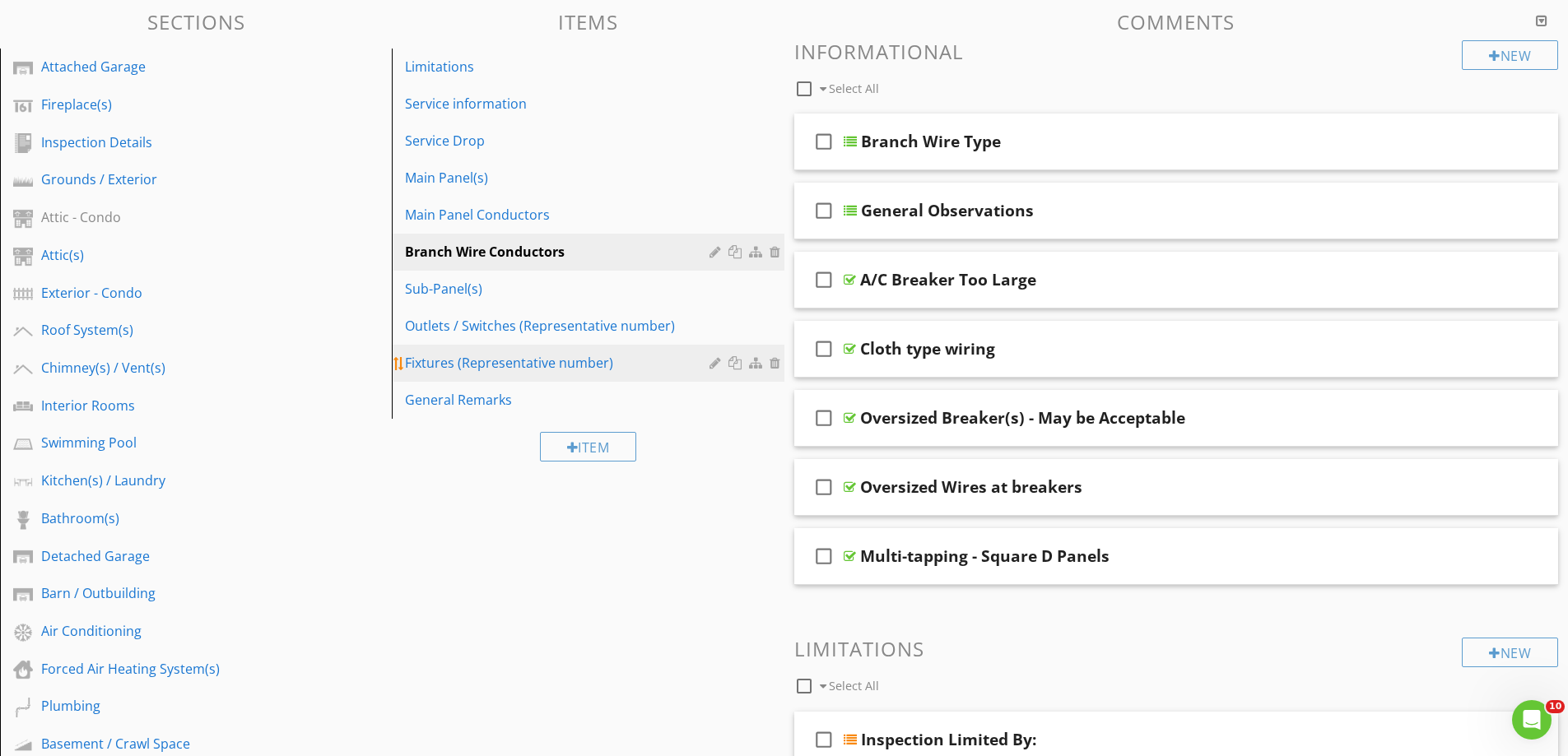
scroll to position [165, 0]
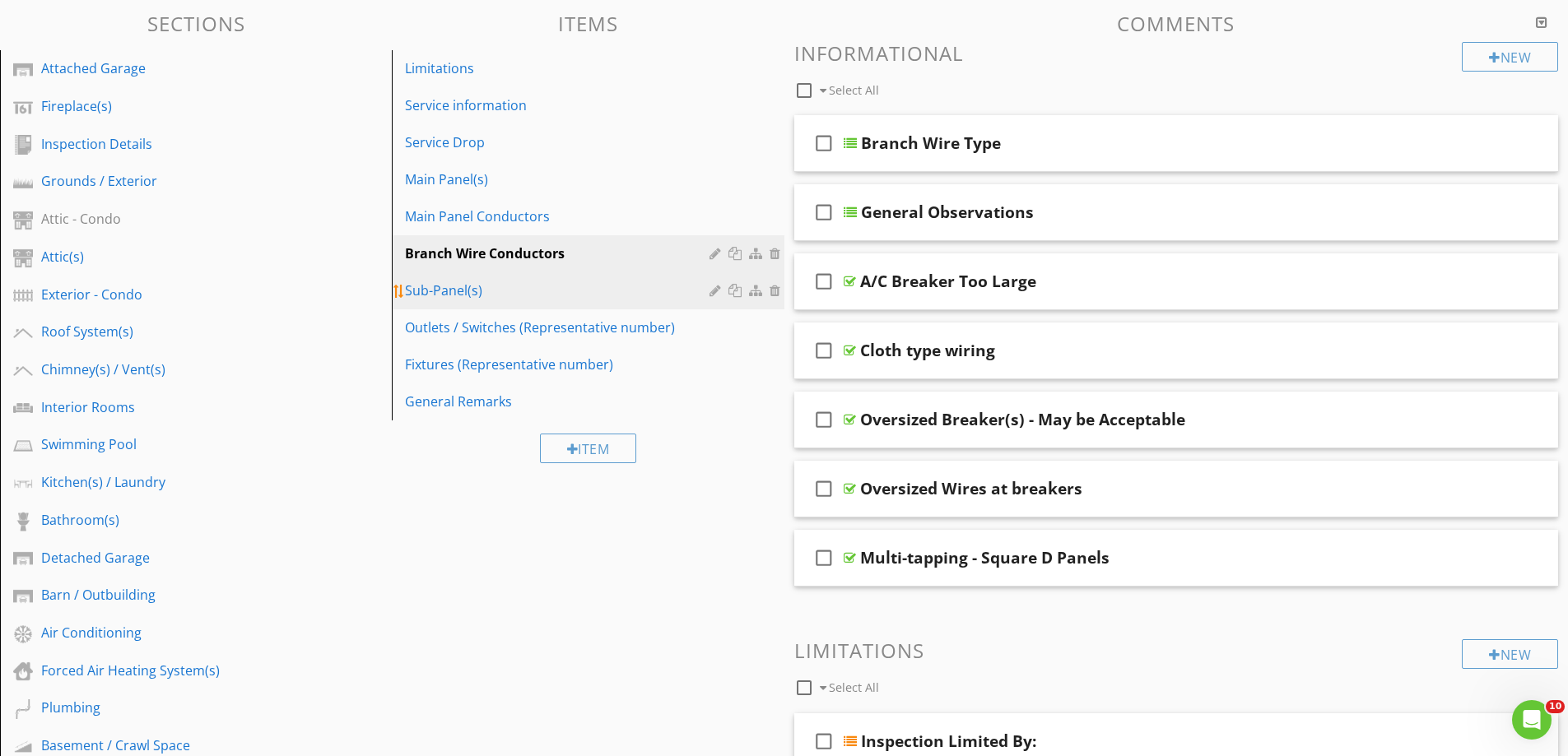
click at [435, 290] on div "Sub-Panel(s)" at bounding box center [559, 290] width 308 height 20
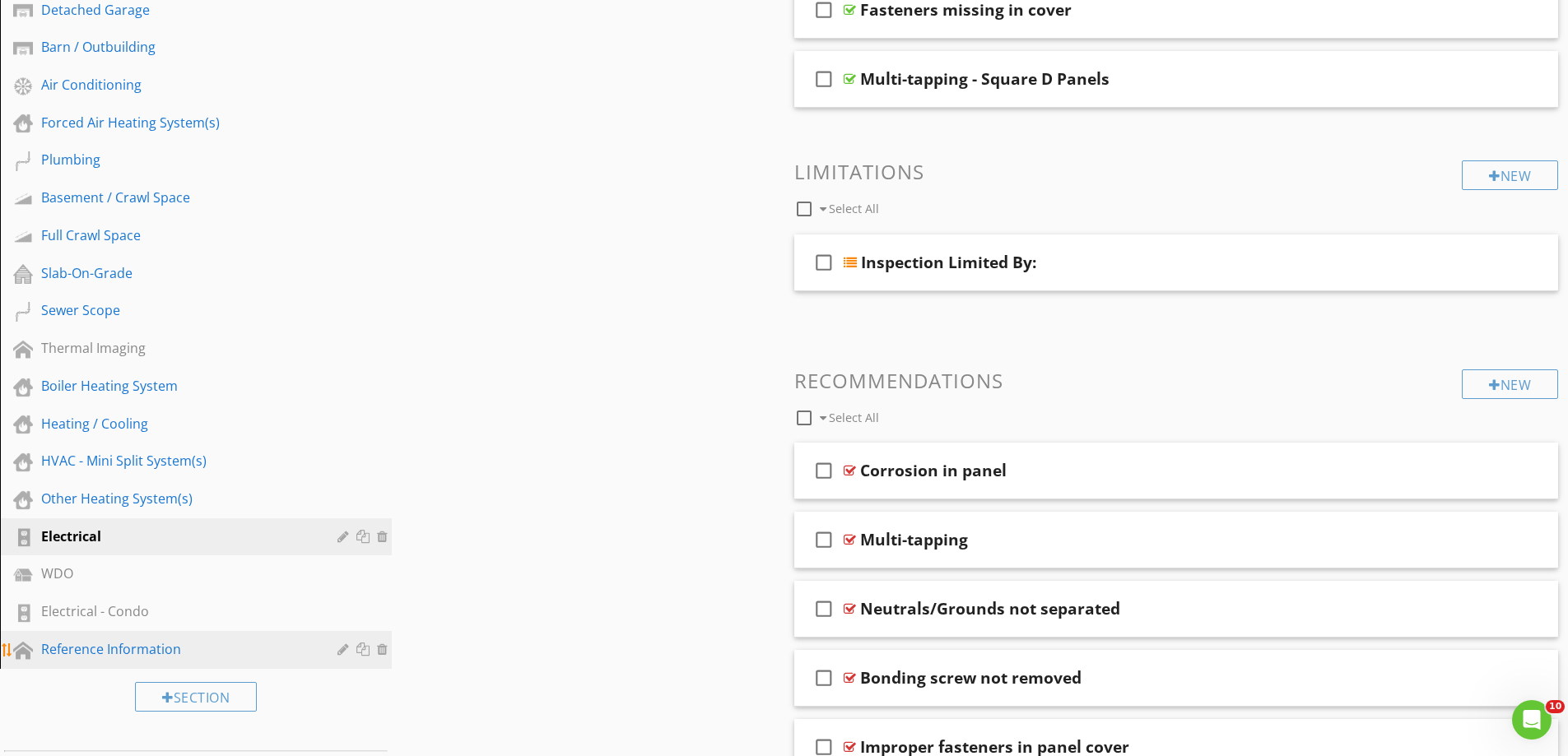
scroll to position [741, 0]
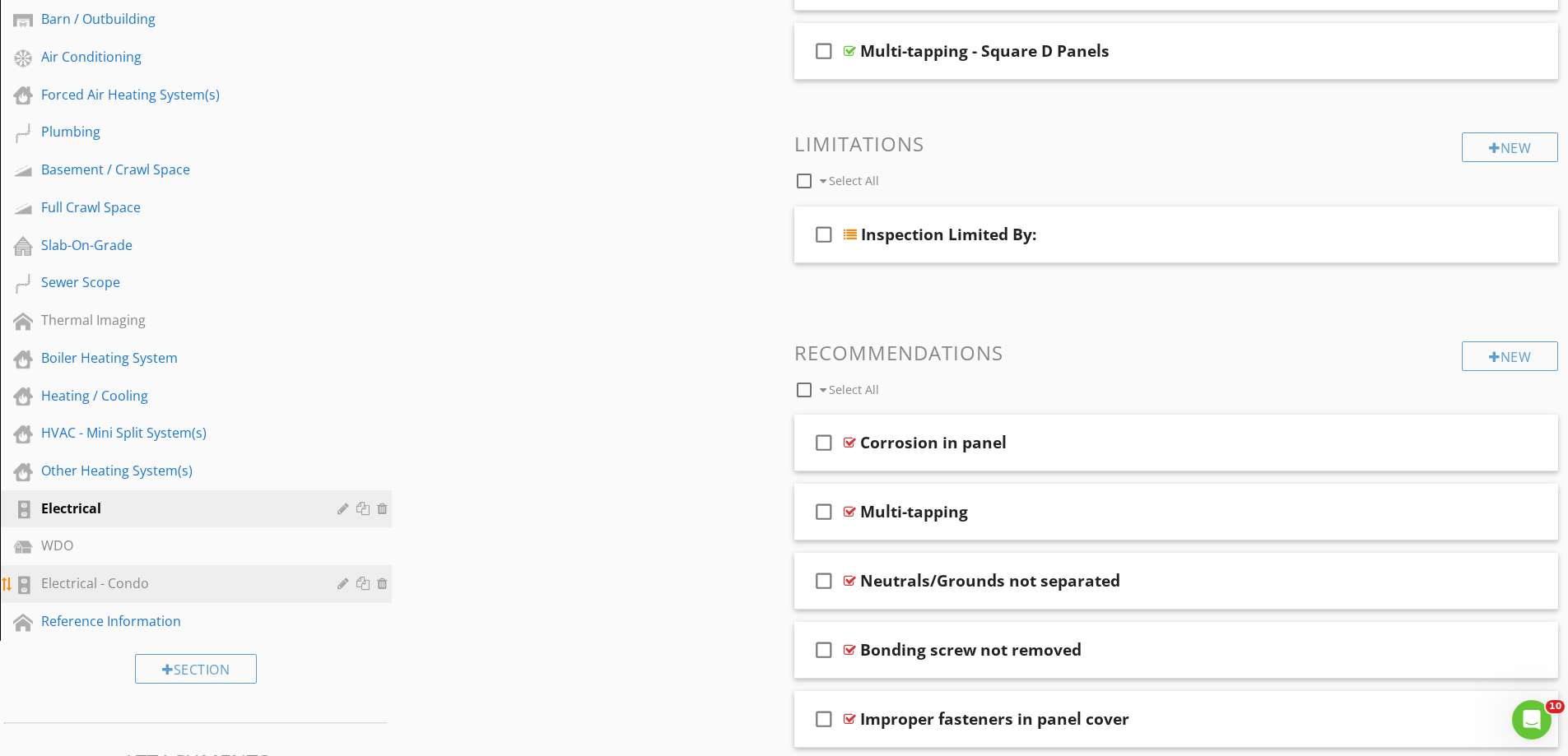
click at [111, 581] on div "Electrical - Condo" at bounding box center [177, 583] width 273 height 20
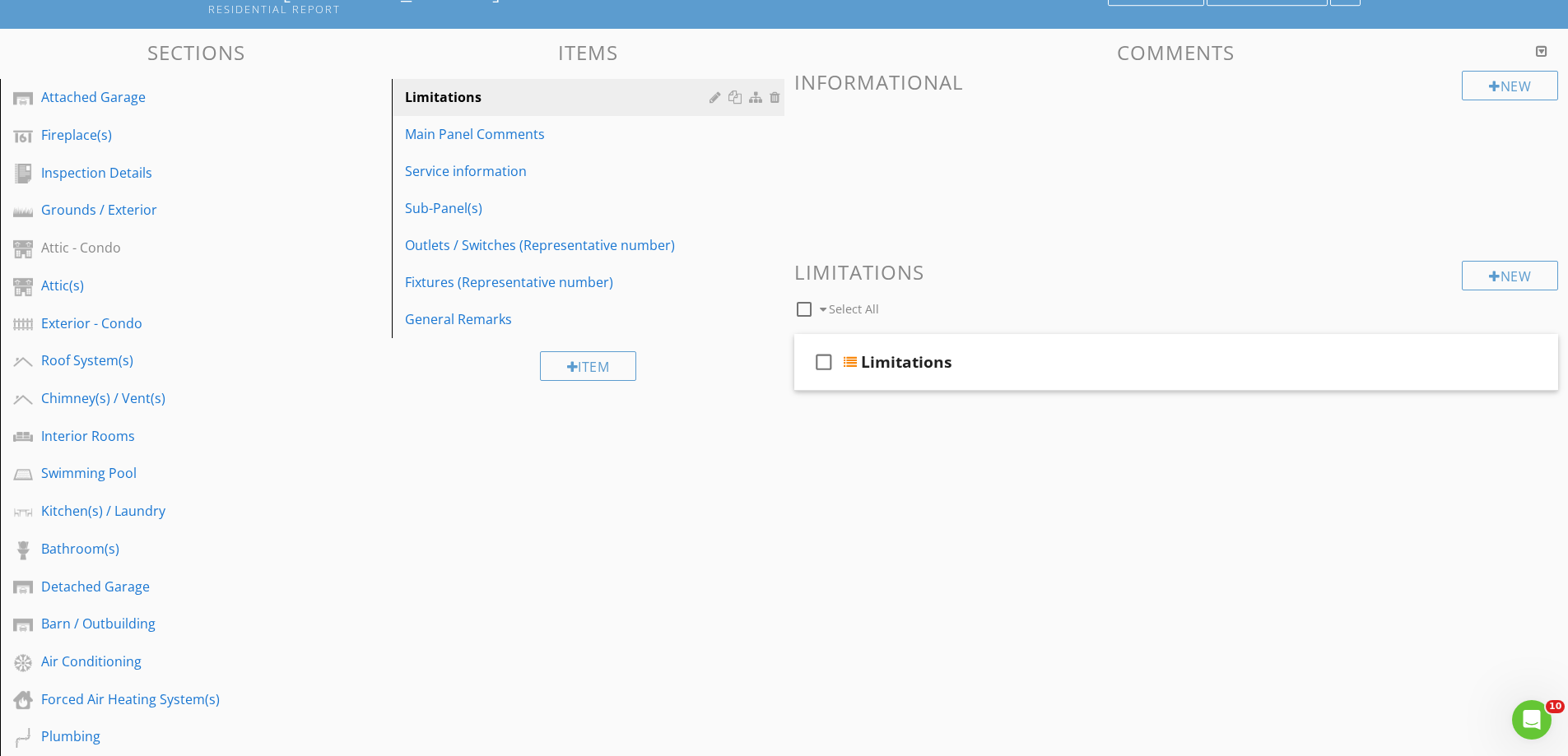
scroll to position [82, 0]
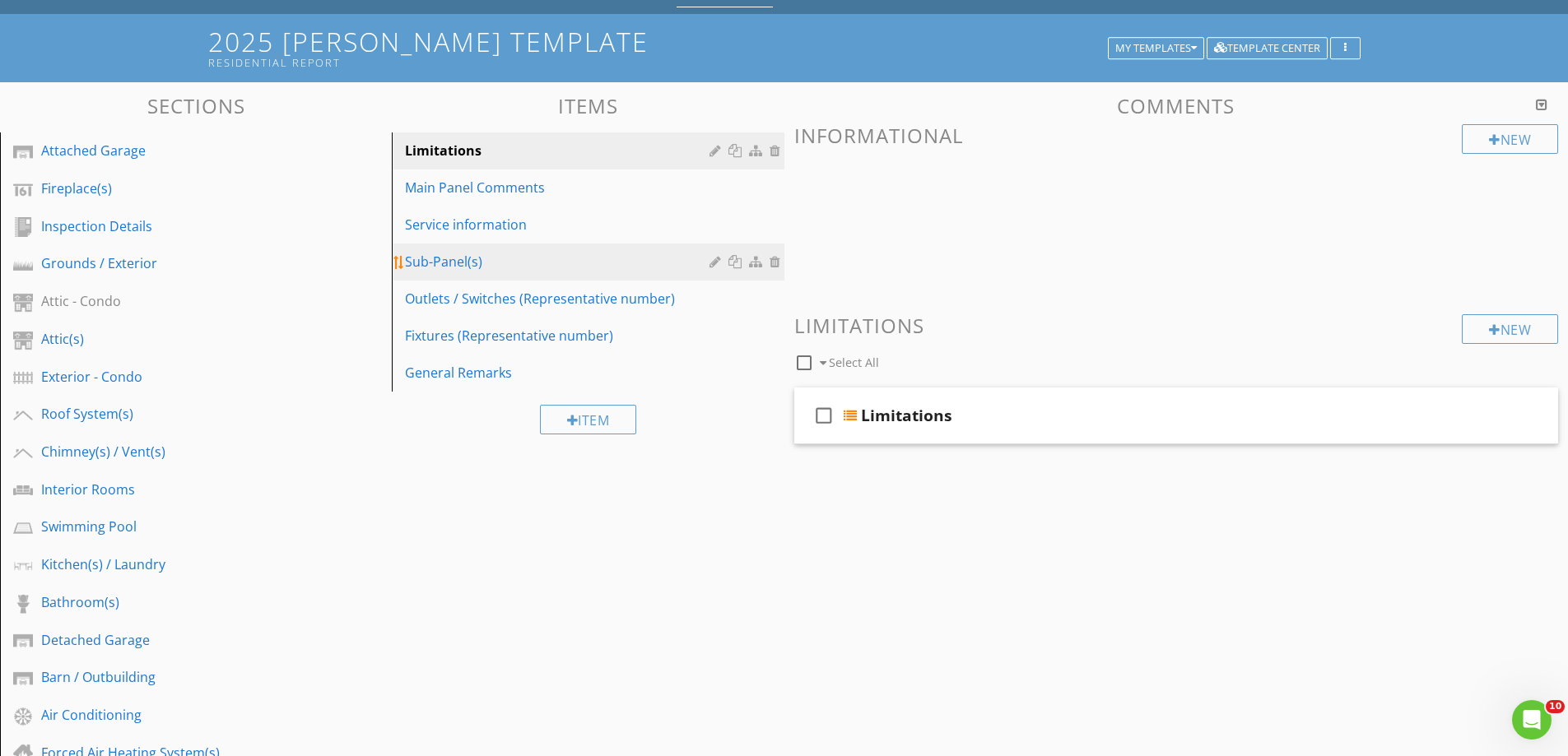
click at [445, 257] on div "Sub-Panel(s)" at bounding box center [559, 261] width 308 height 20
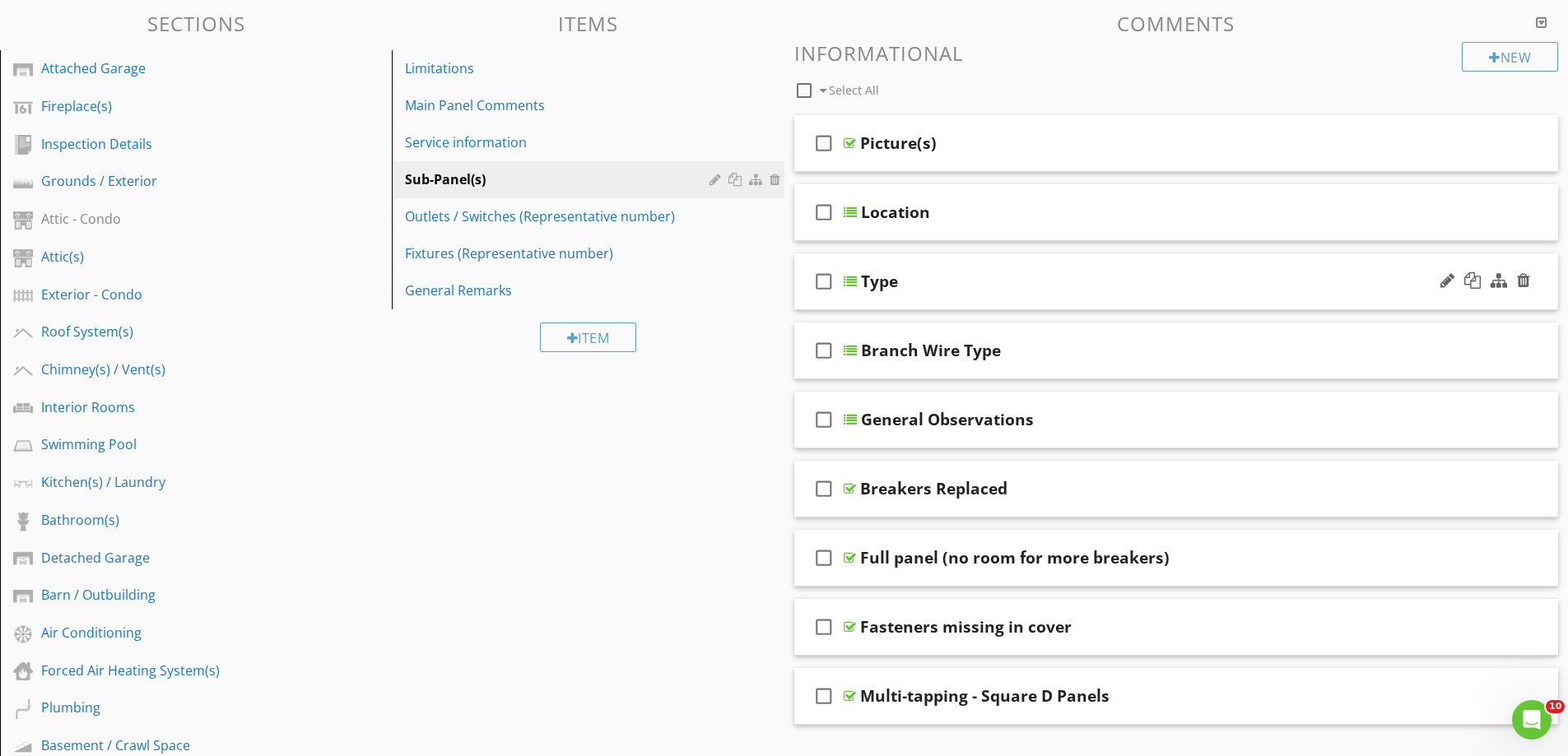
scroll to position [0, 0]
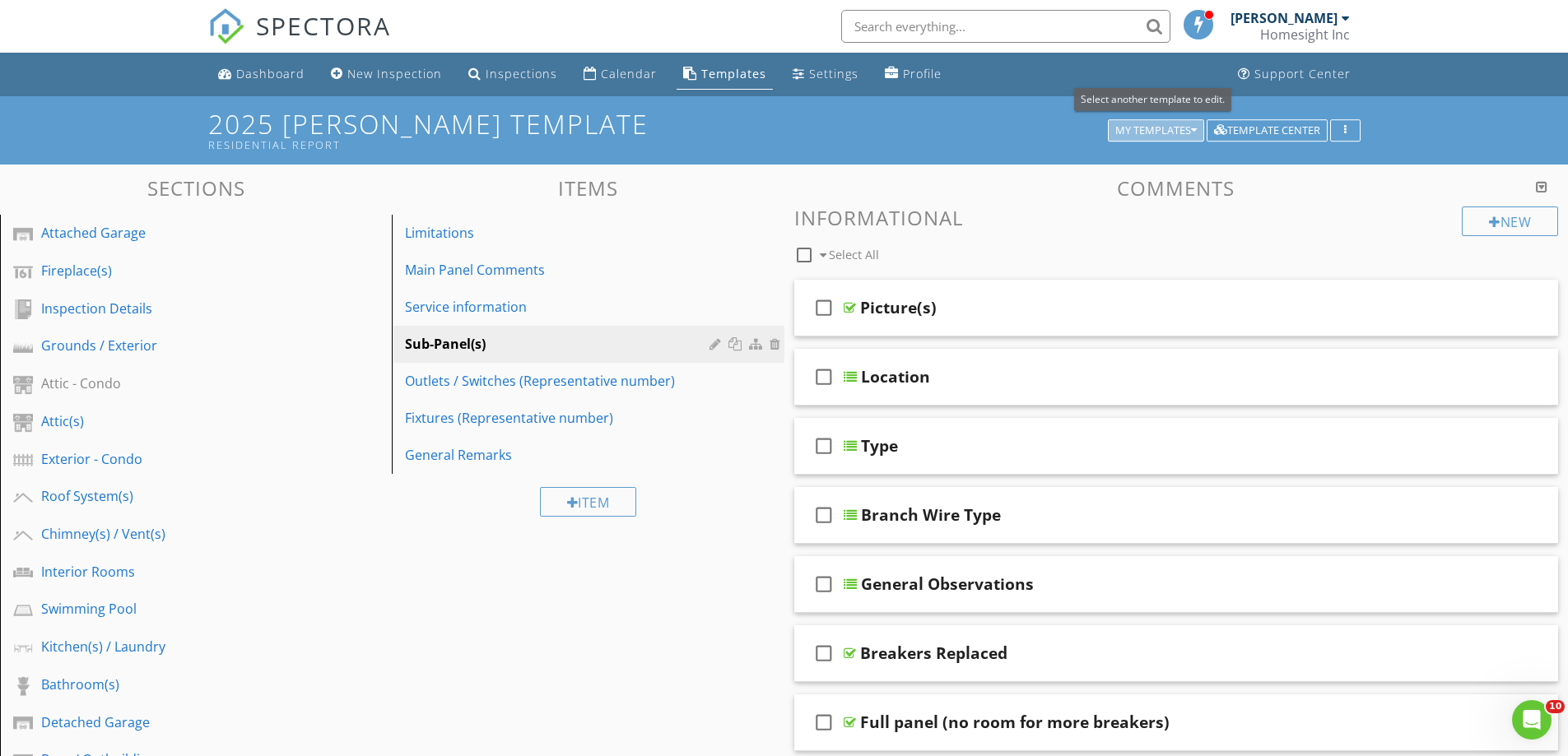
click at [1133, 130] on div "My Templates" at bounding box center [1156, 130] width 82 height 11
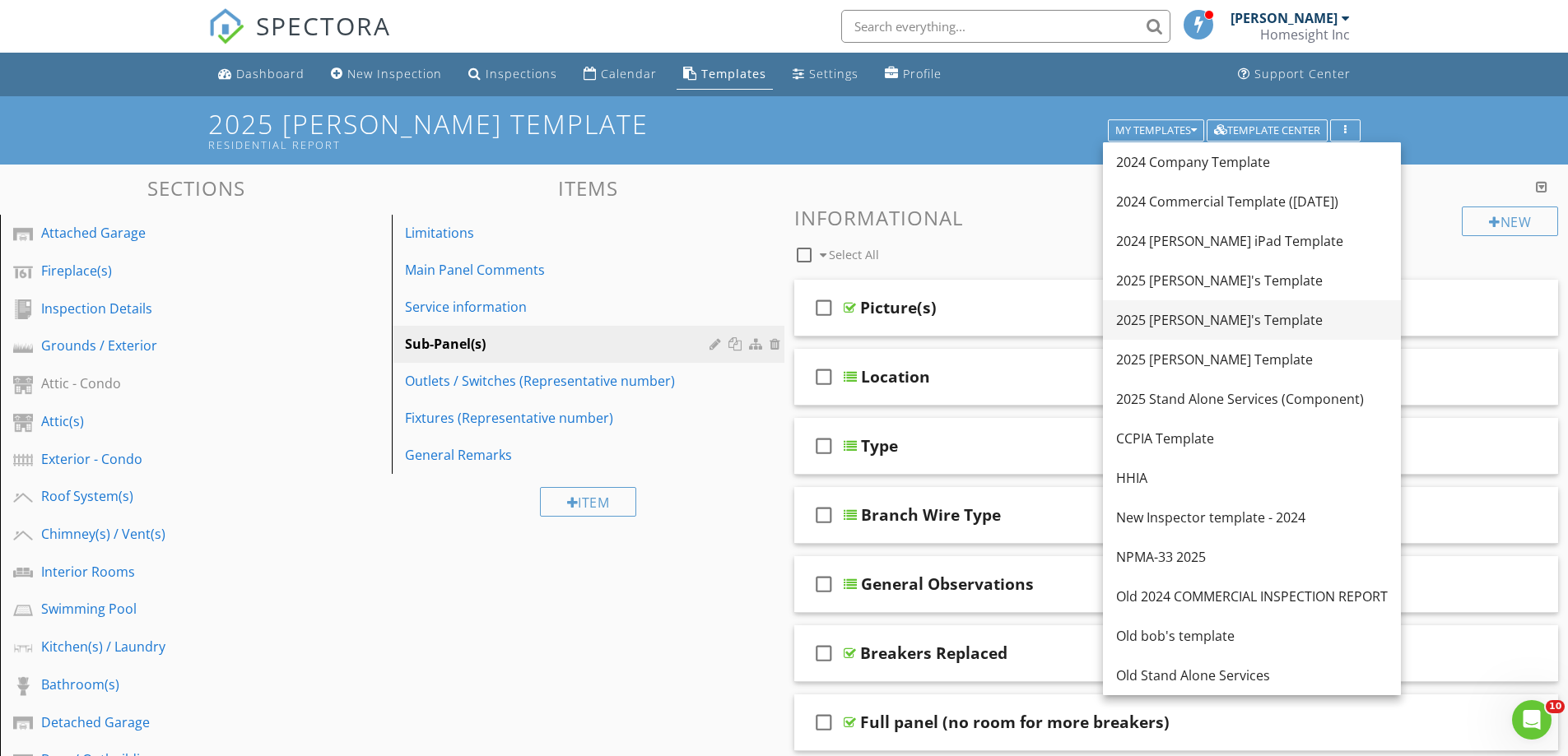
click at [1181, 319] on div "2025 [PERSON_NAME]'s Template" at bounding box center [1252, 319] width 272 height 20
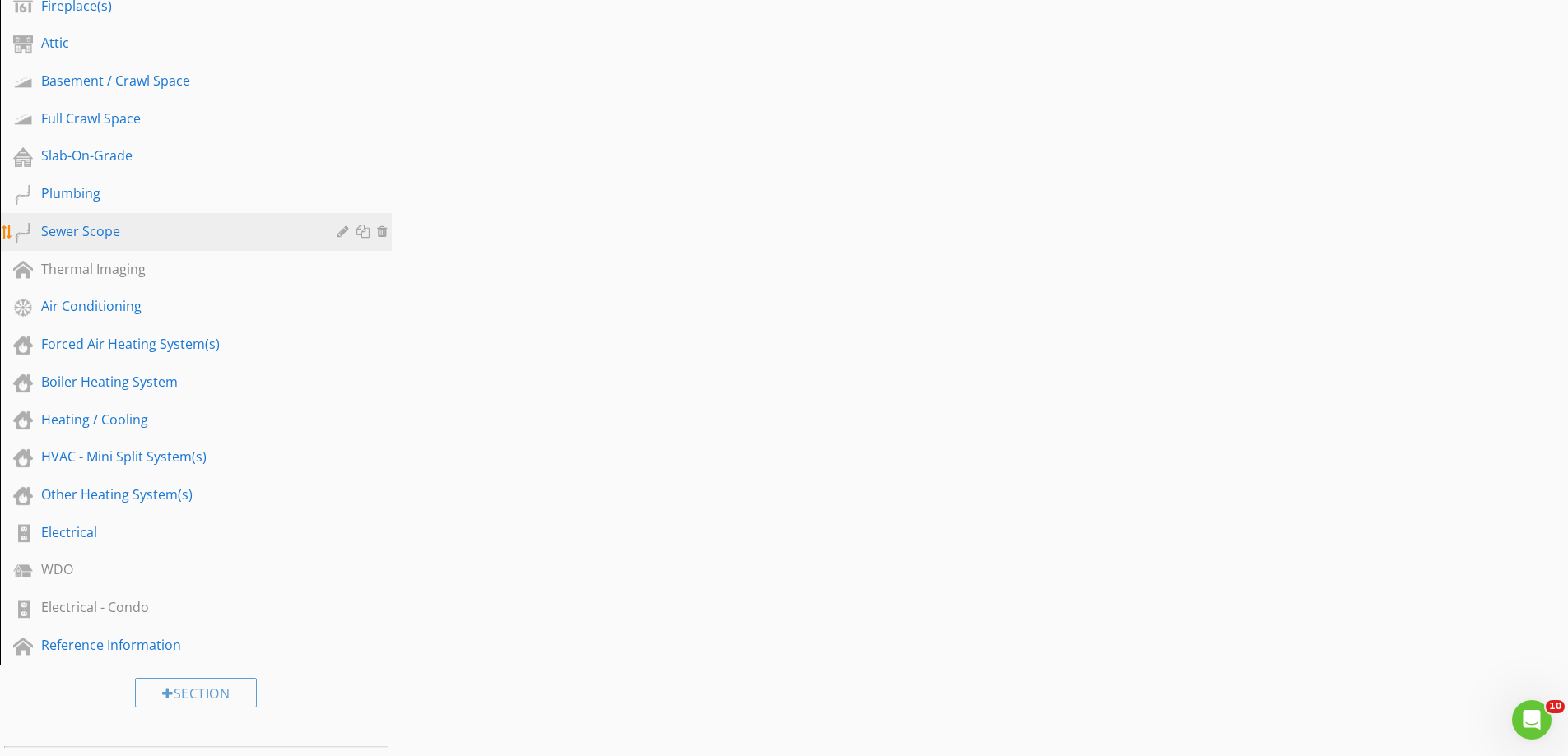
scroll to position [741, 0]
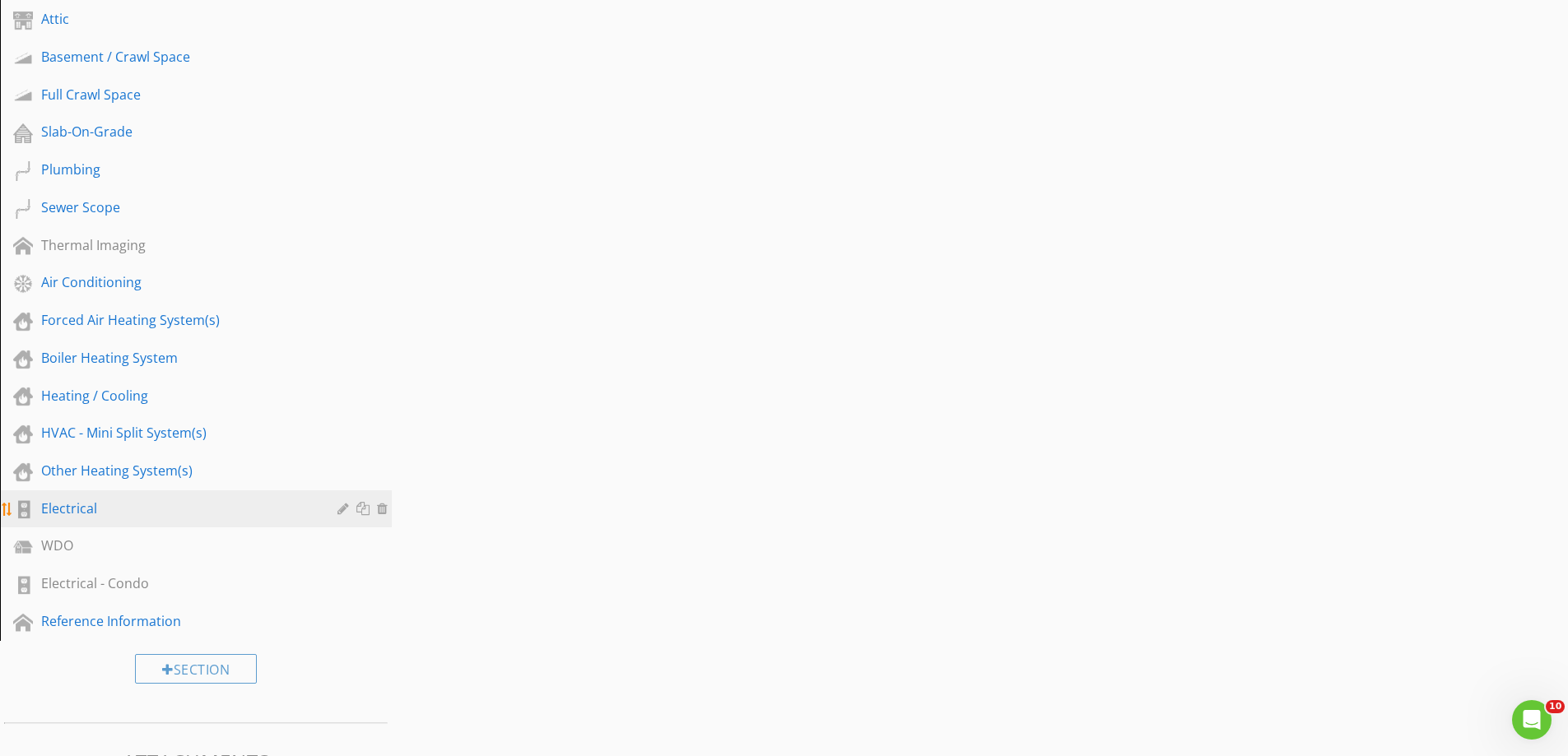
click at [74, 500] on div "Electrical" at bounding box center [177, 508] width 273 height 20
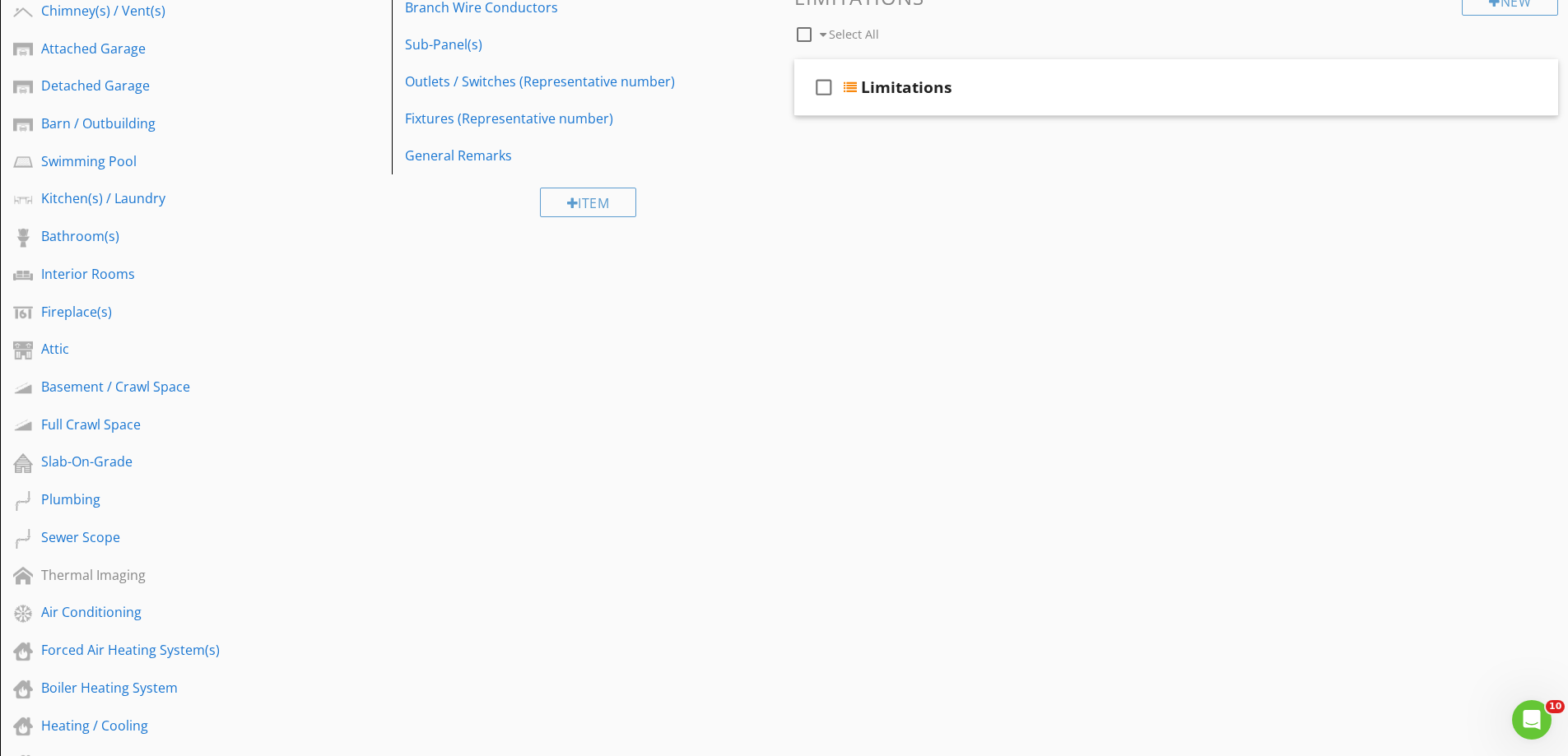
scroll to position [165, 0]
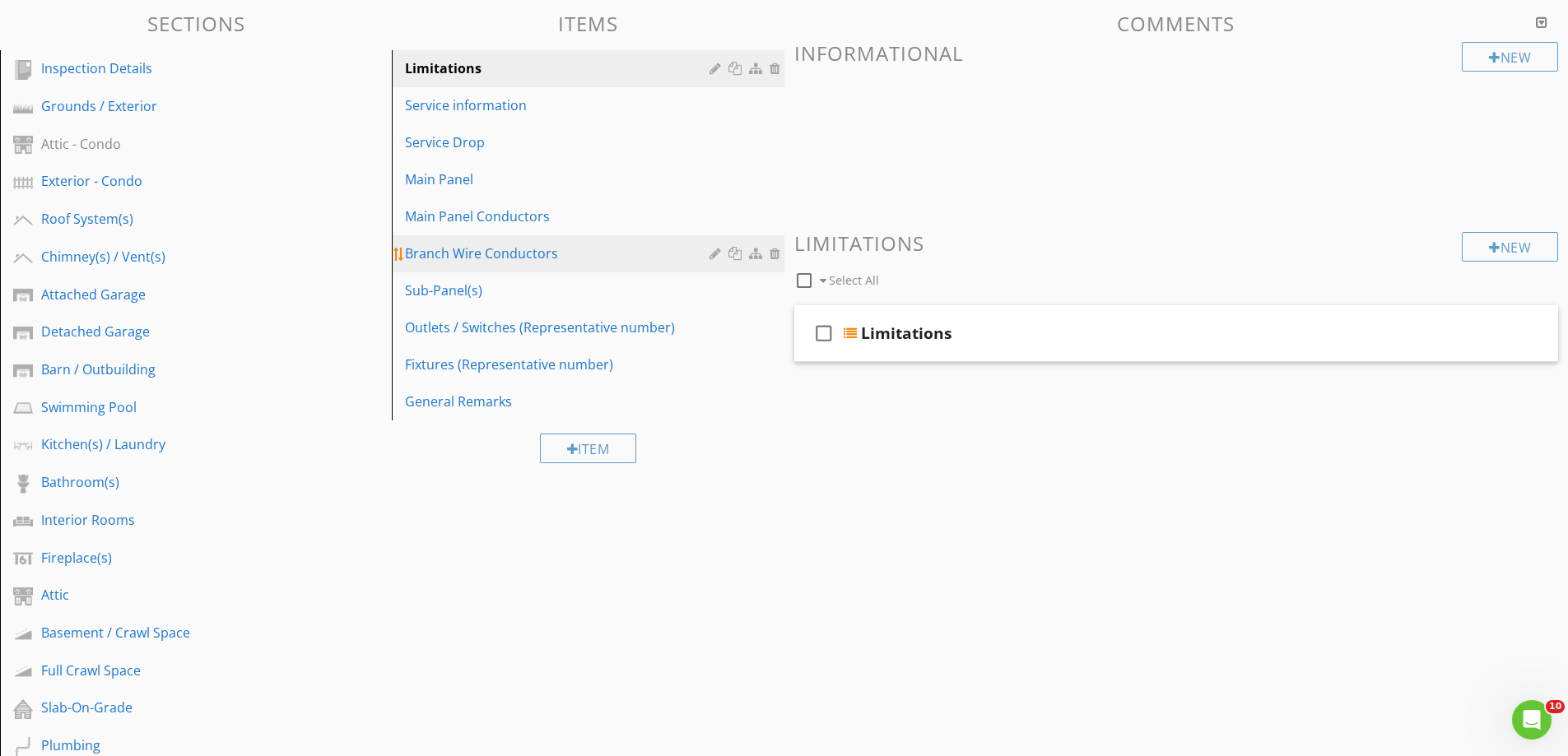
click at [456, 254] on div "Branch Wire Conductors" at bounding box center [559, 253] width 308 height 20
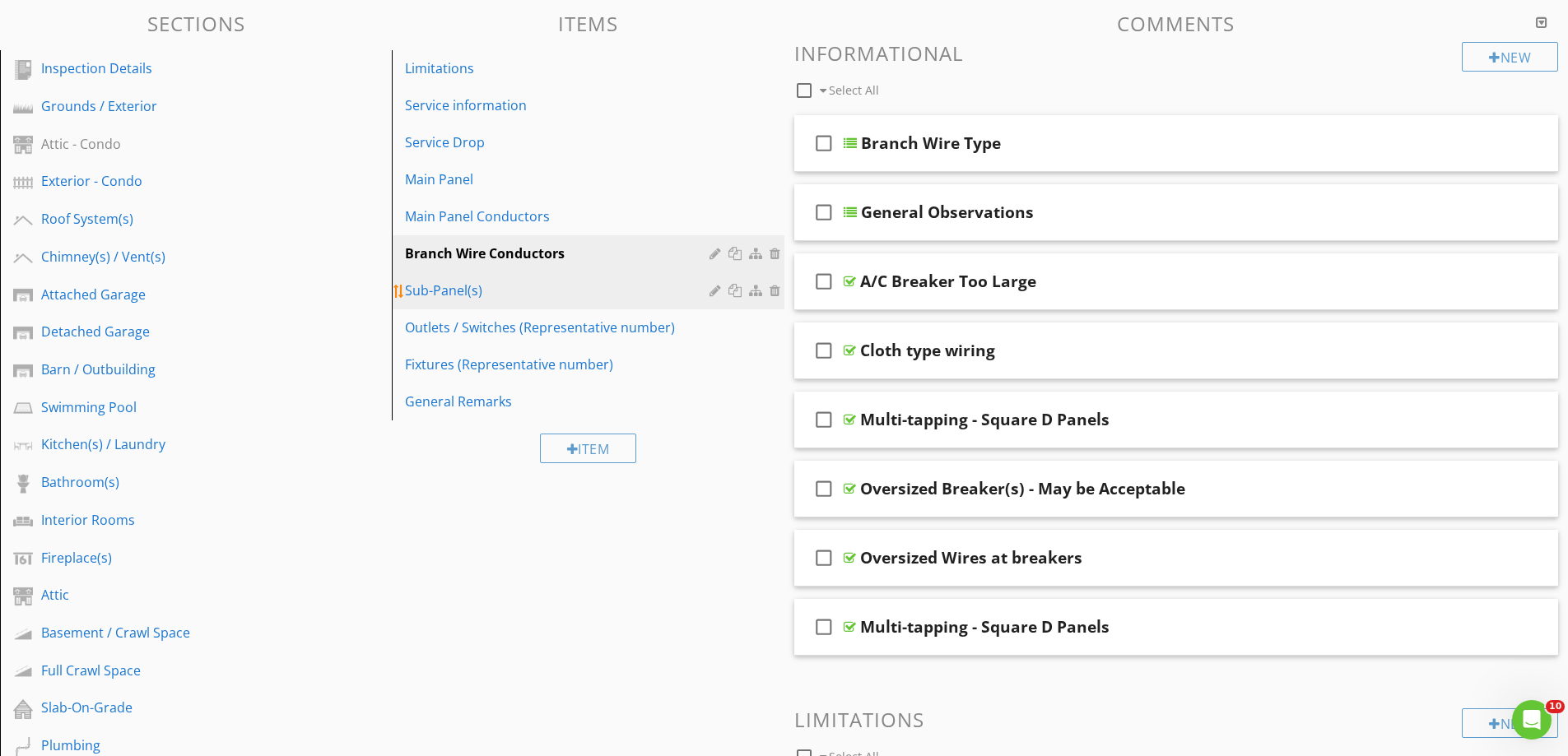
click at [415, 291] on div "Sub-Panel(s)" at bounding box center [559, 290] width 308 height 20
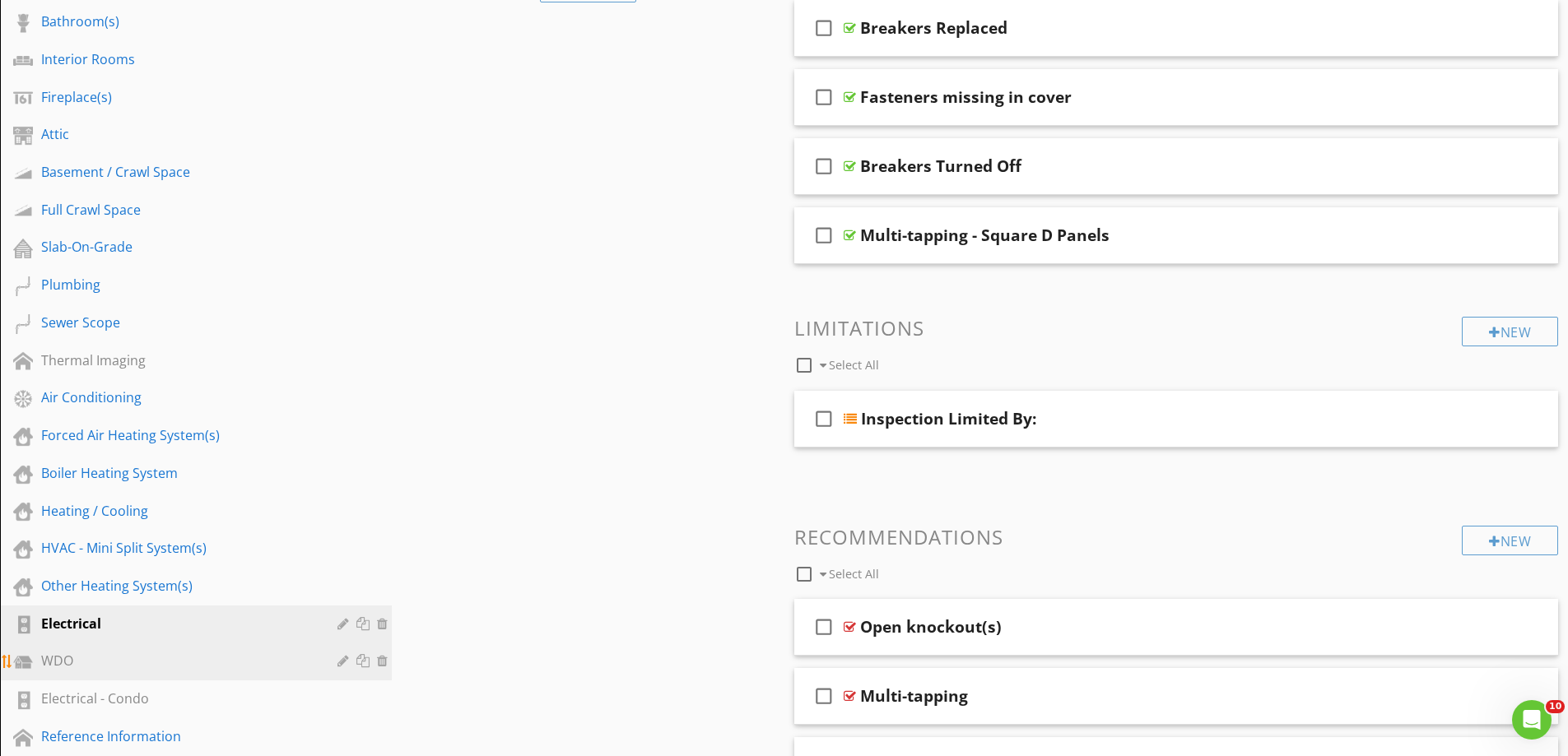
scroll to position [658, 0]
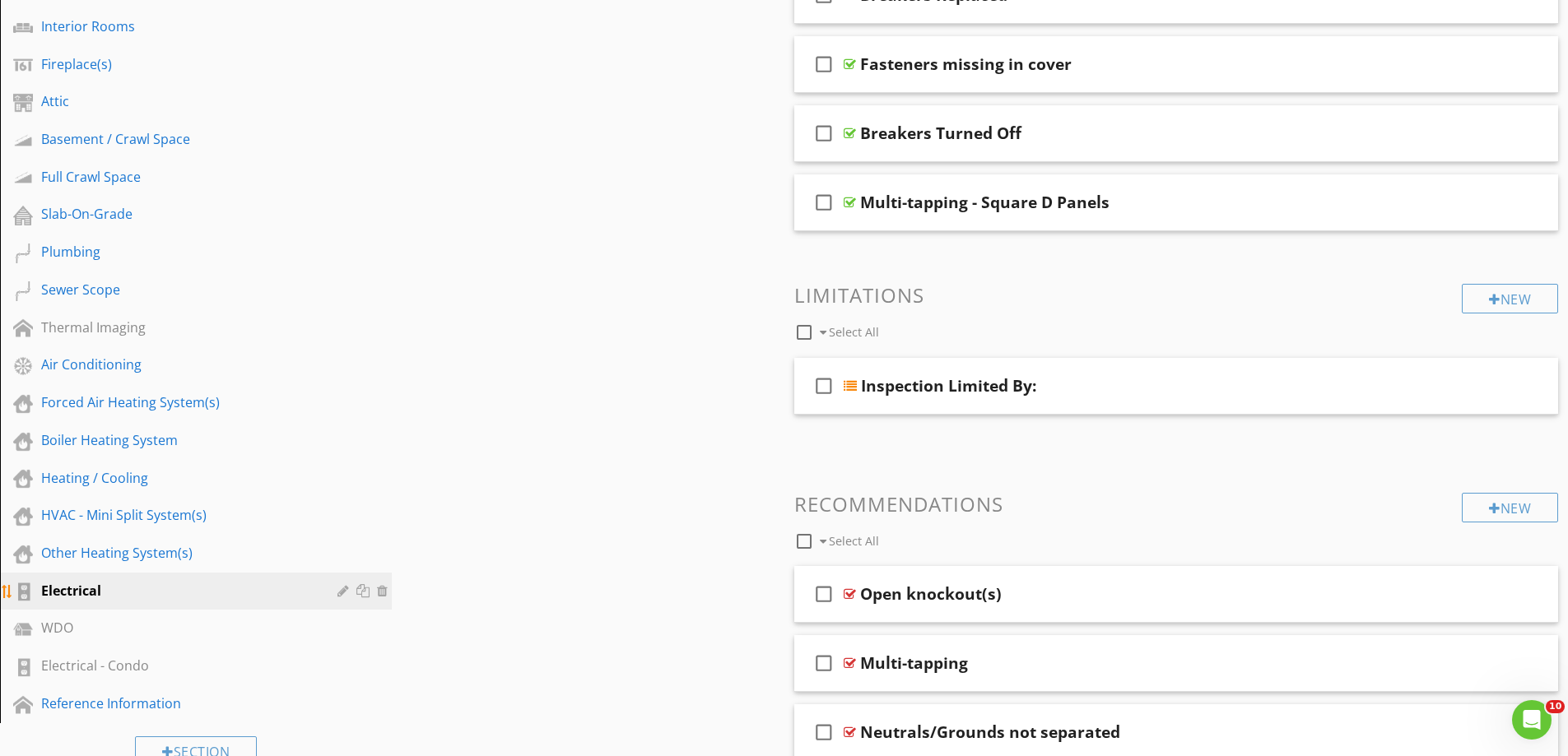
click at [82, 589] on div "Electrical" at bounding box center [177, 590] width 273 height 20
click at [115, 662] on div "Electrical - Condo" at bounding box center [177, 665] width 273 height 20
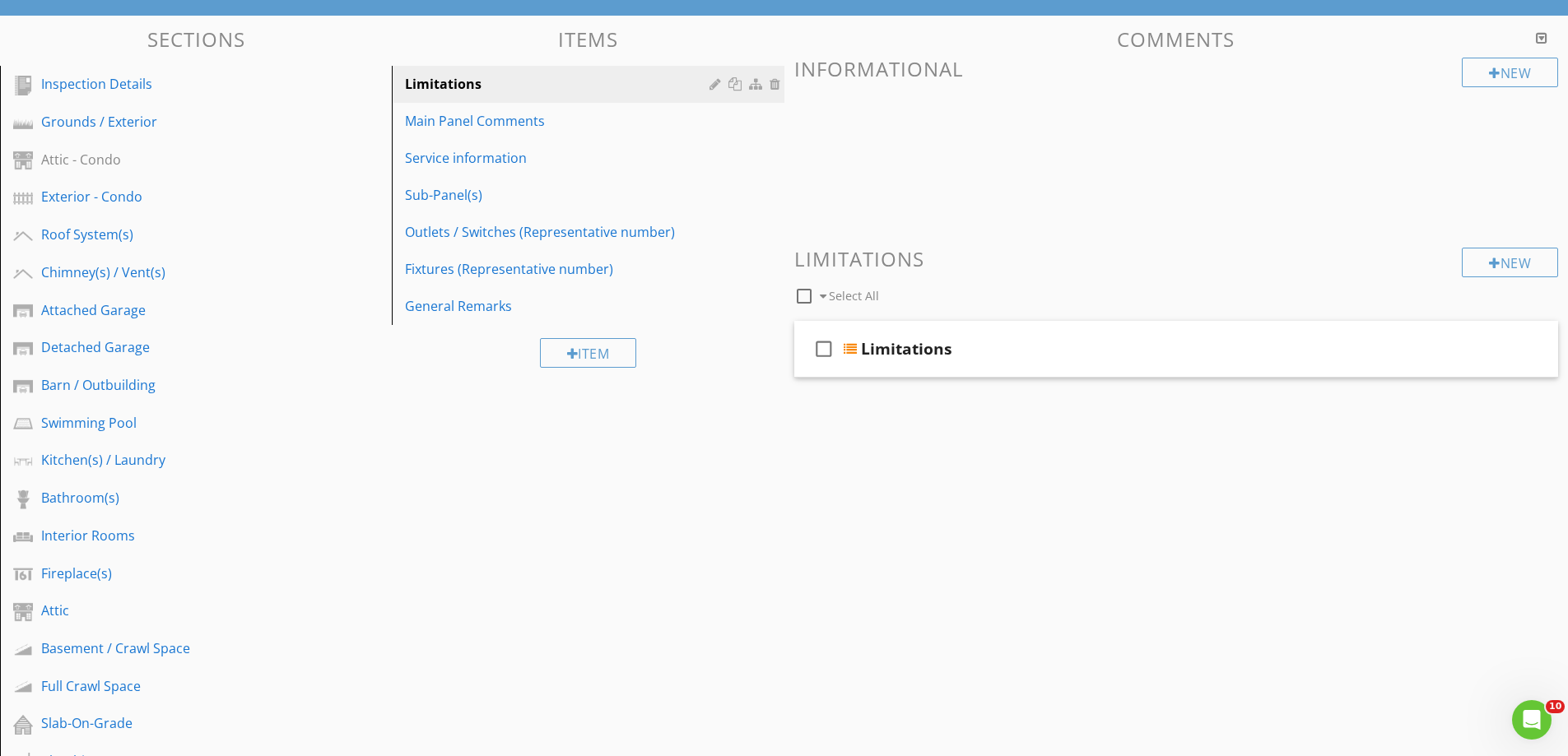
scroll to position [0, 0]
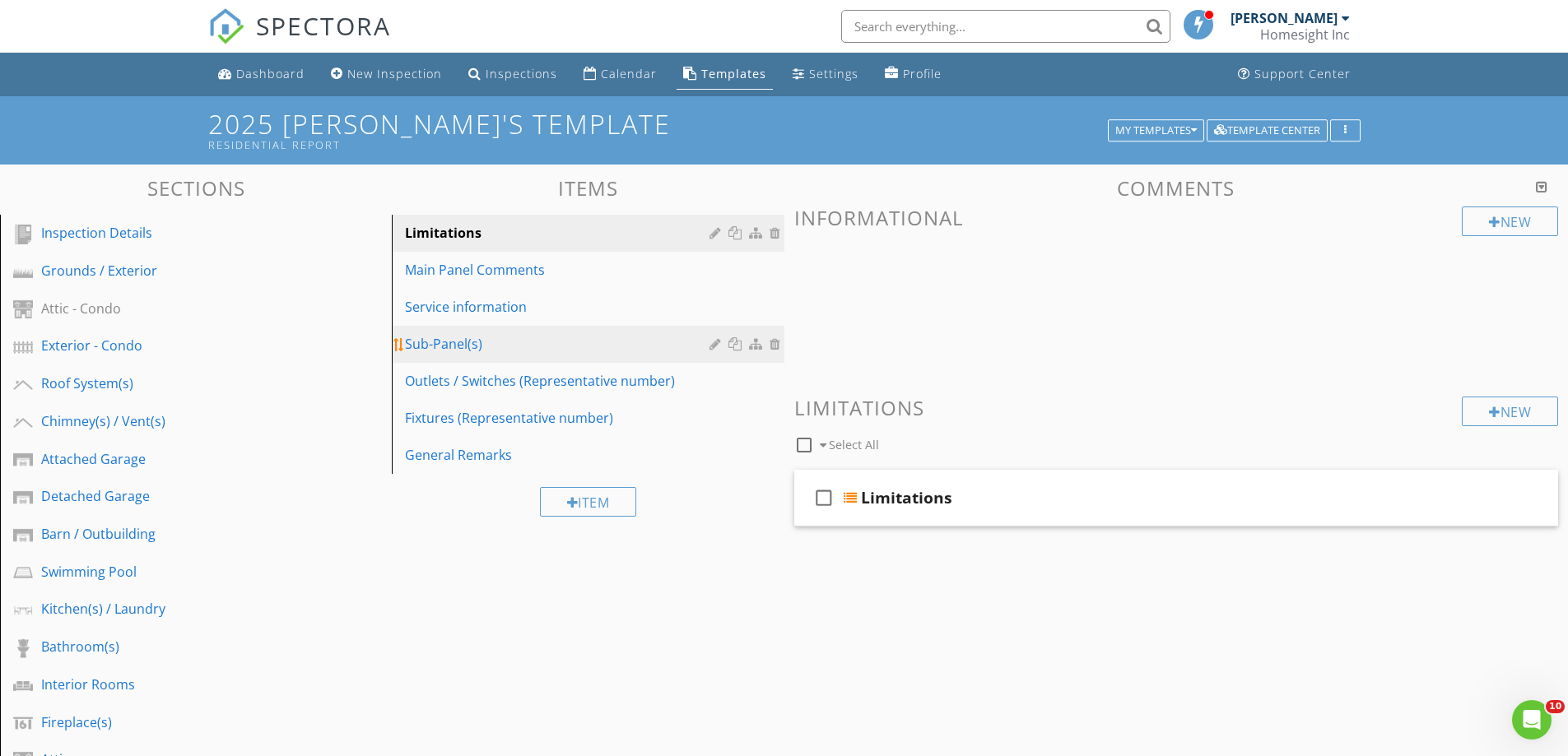
click at [471, 338] on div "Sub-Panel(s)" at bounding box center [559, 344] width 308 height 20
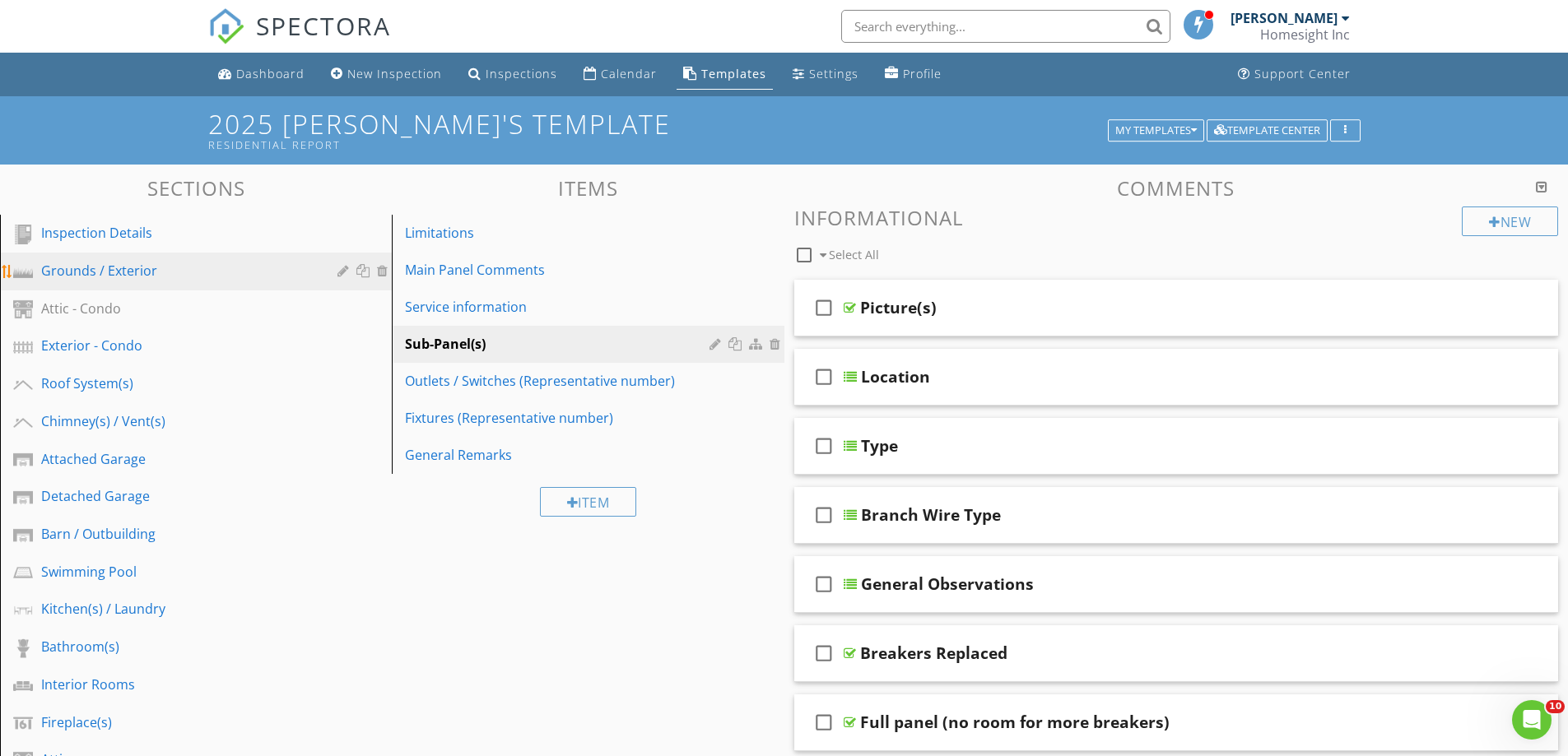
click at [156, 274] on div "Grounds / Exterior" at bounding box center [177, 270] width 273 height 20
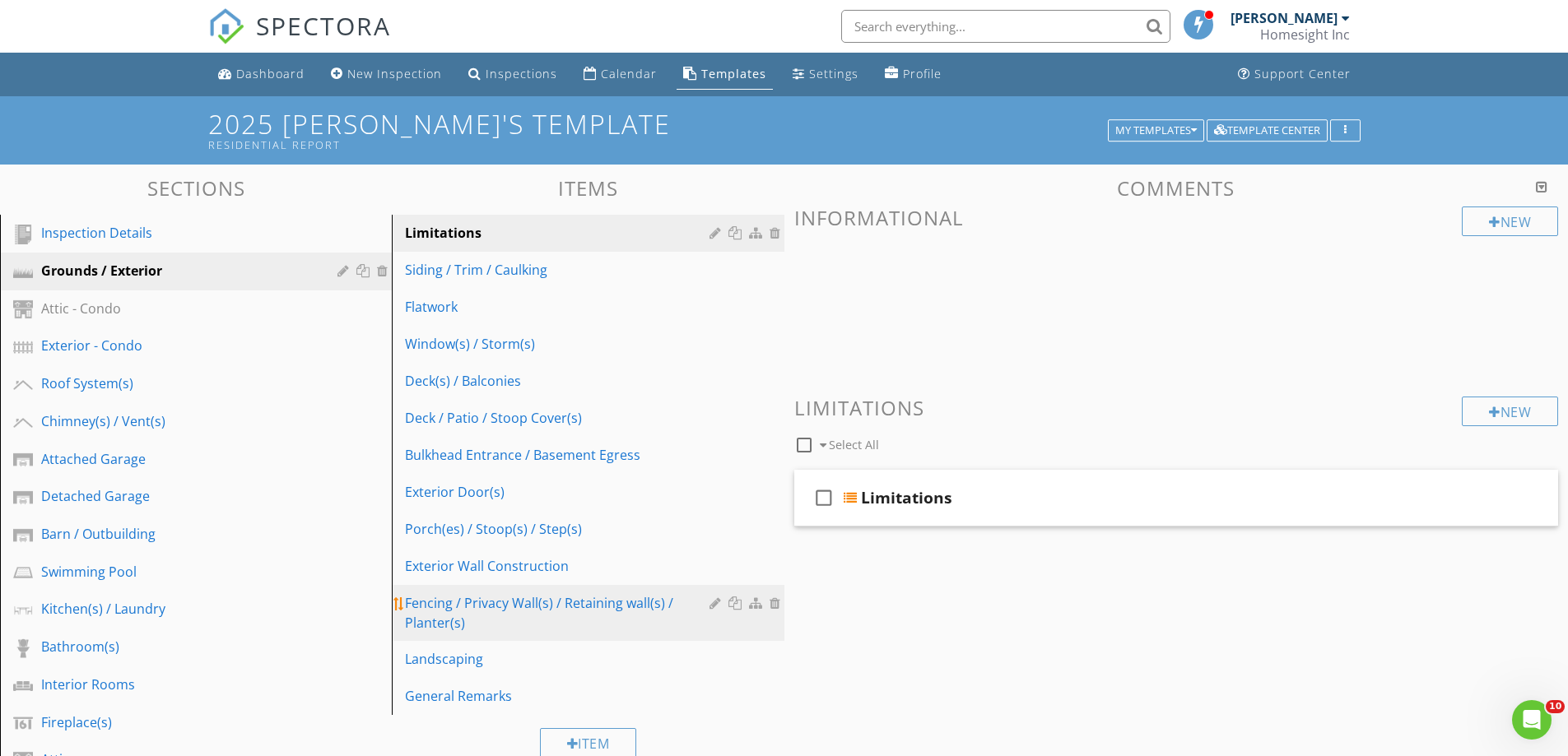
click at [518, 601] on div "Fencing / Privacy Wall(s) / Retaining wall(s) / Planter(s)" at bounding box center [559, 613] width 308 height 39
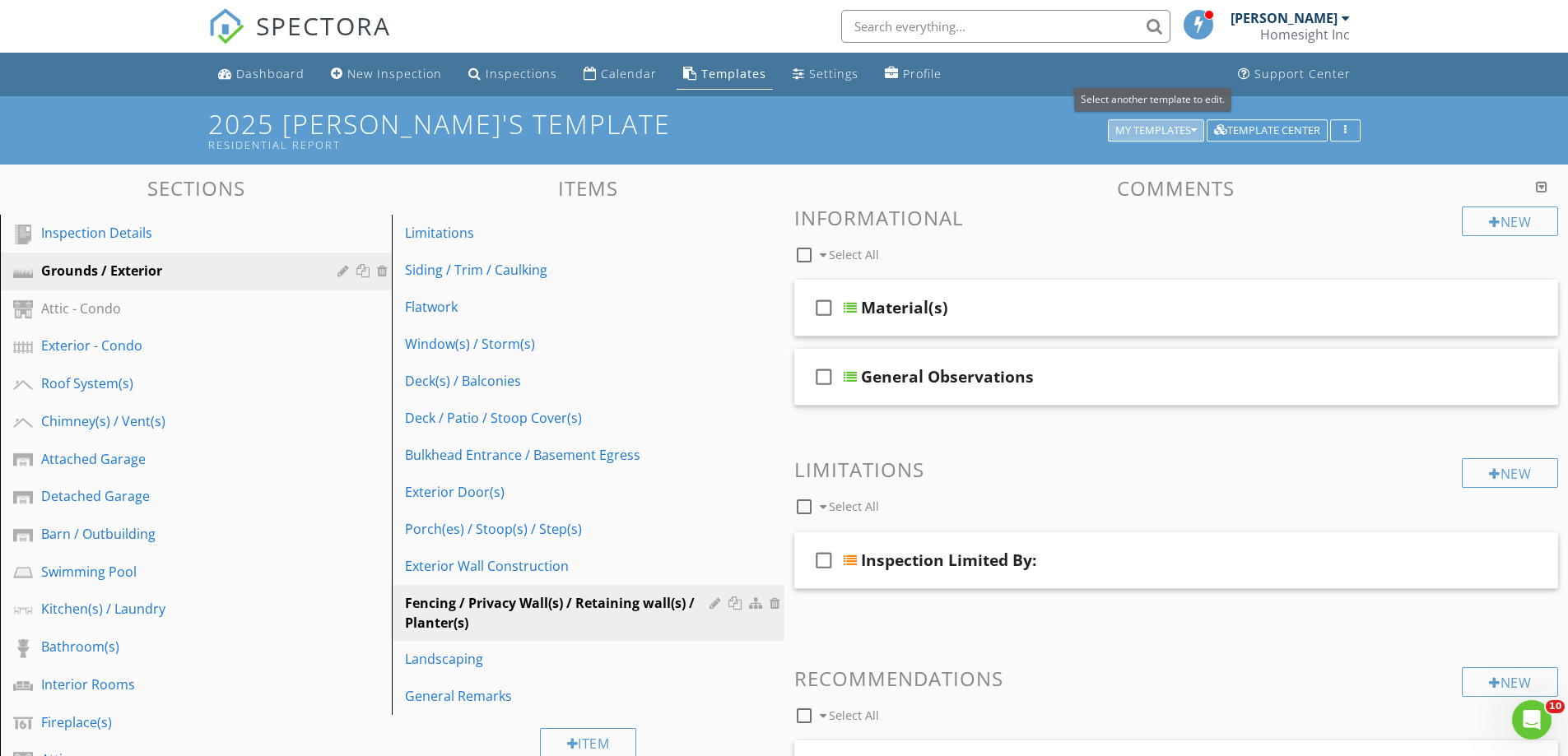
click at [1151, 125] on div "My Templates" at bounding box center [1156, 130] width 82 height 11
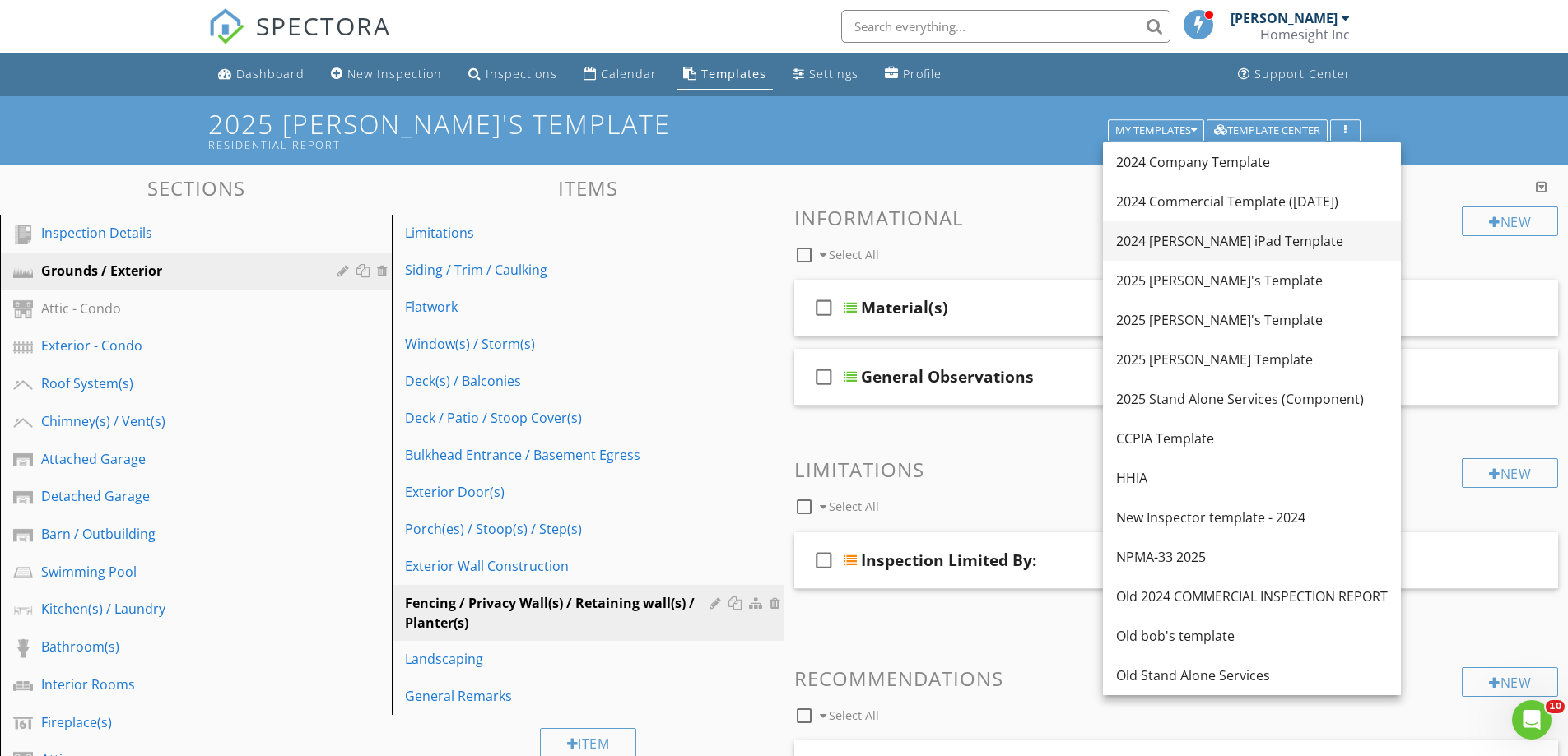
click at [1176, 241] on div "2024 [PERSON_NAME] iPad Template" at bounding box center [1252, 240] width 272 height 20
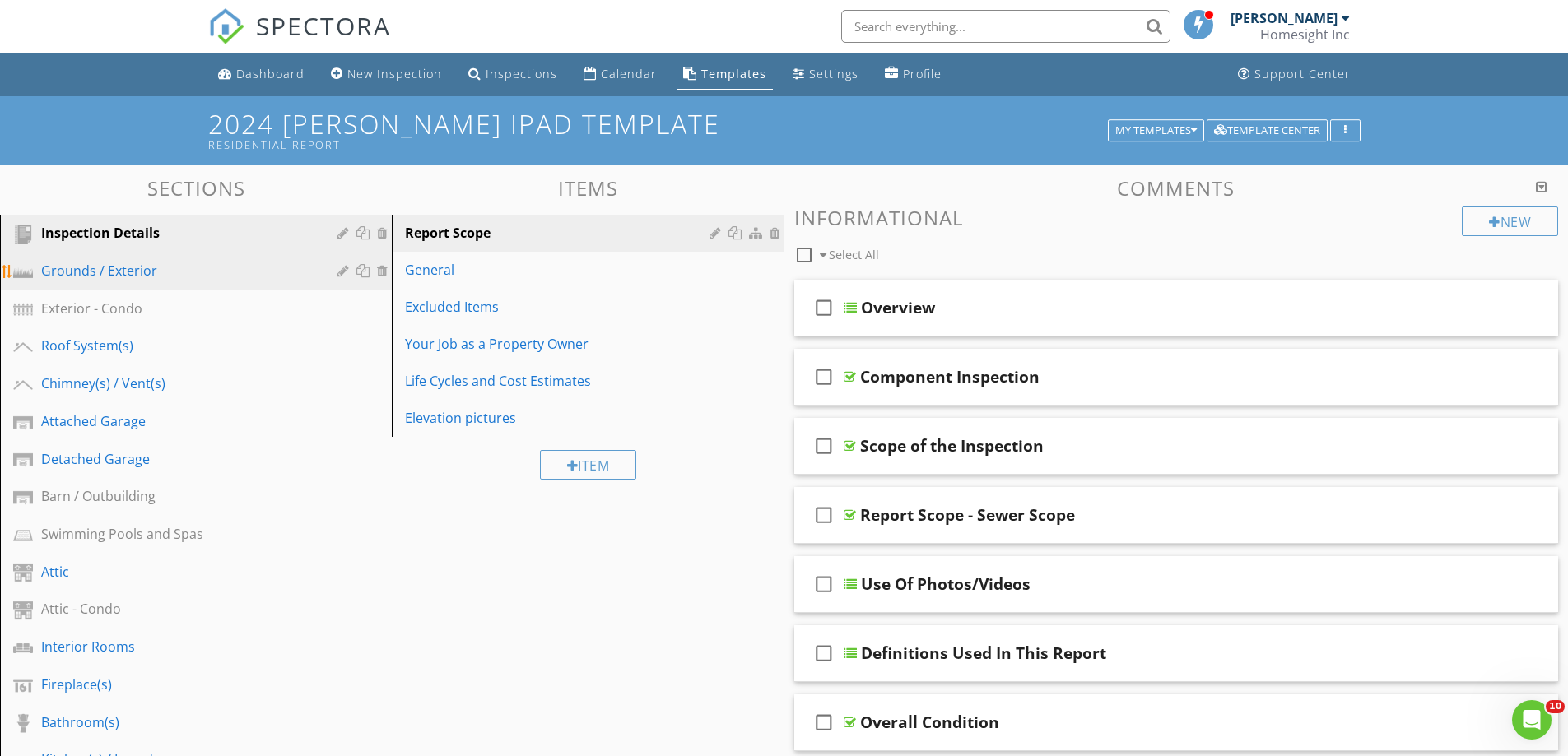
click at [104, 269] on div "Grounds / Exterior" at bounding box center [177, 270] width 273 height 20
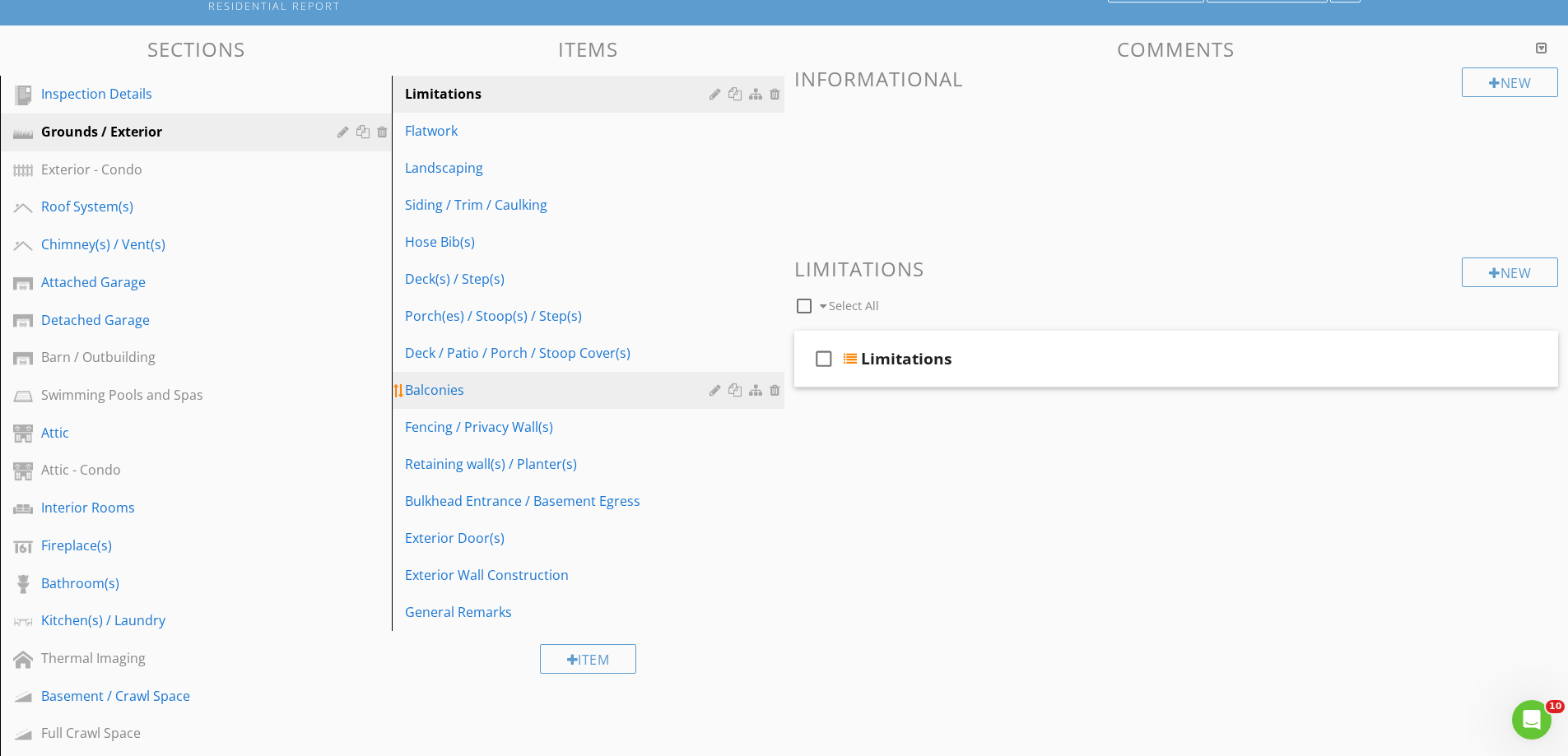
scroll to position [165, 0]
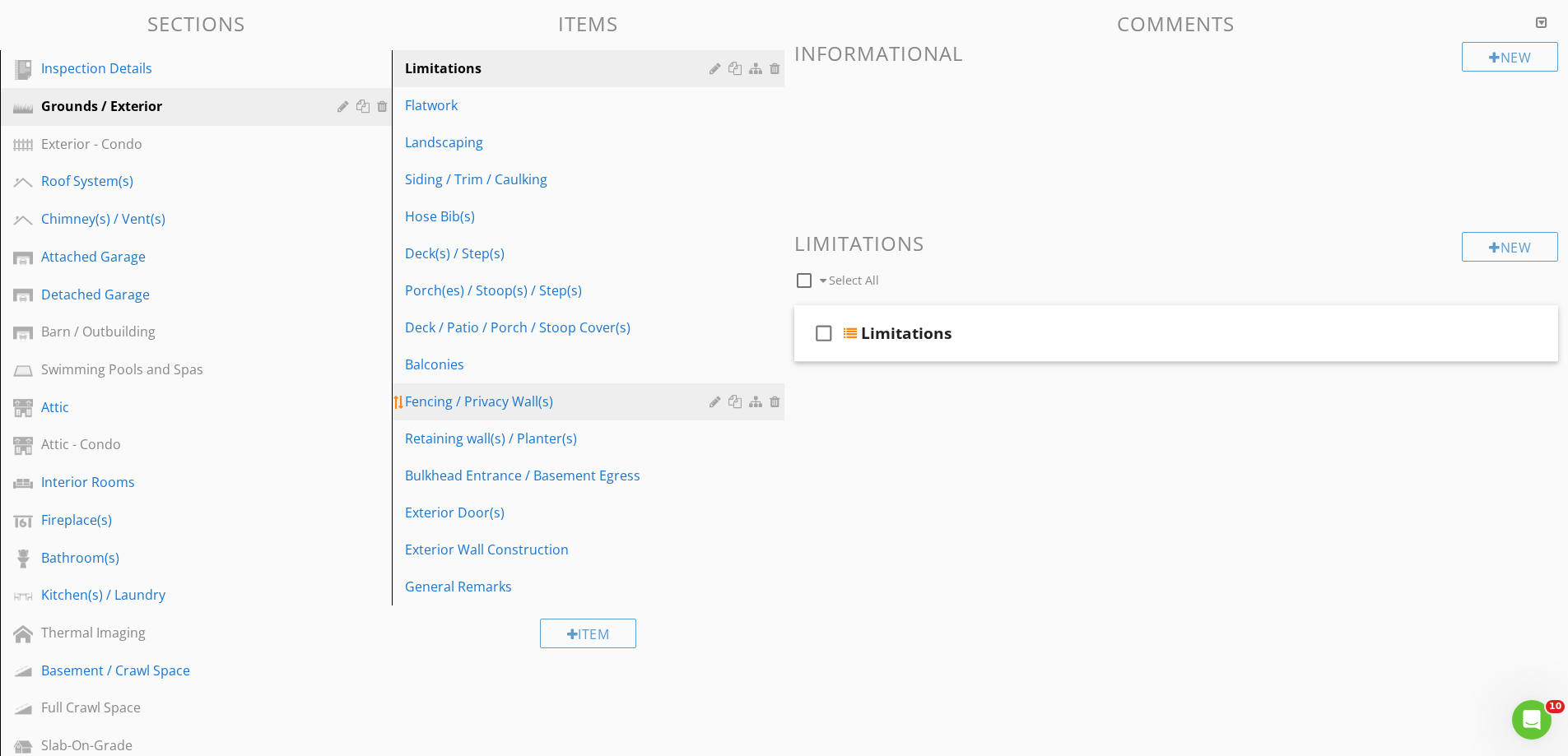
click at [457, 399] on div "Fencing / Privacy Wall(s)" at bounding box center [559, 401] width 308 height 20
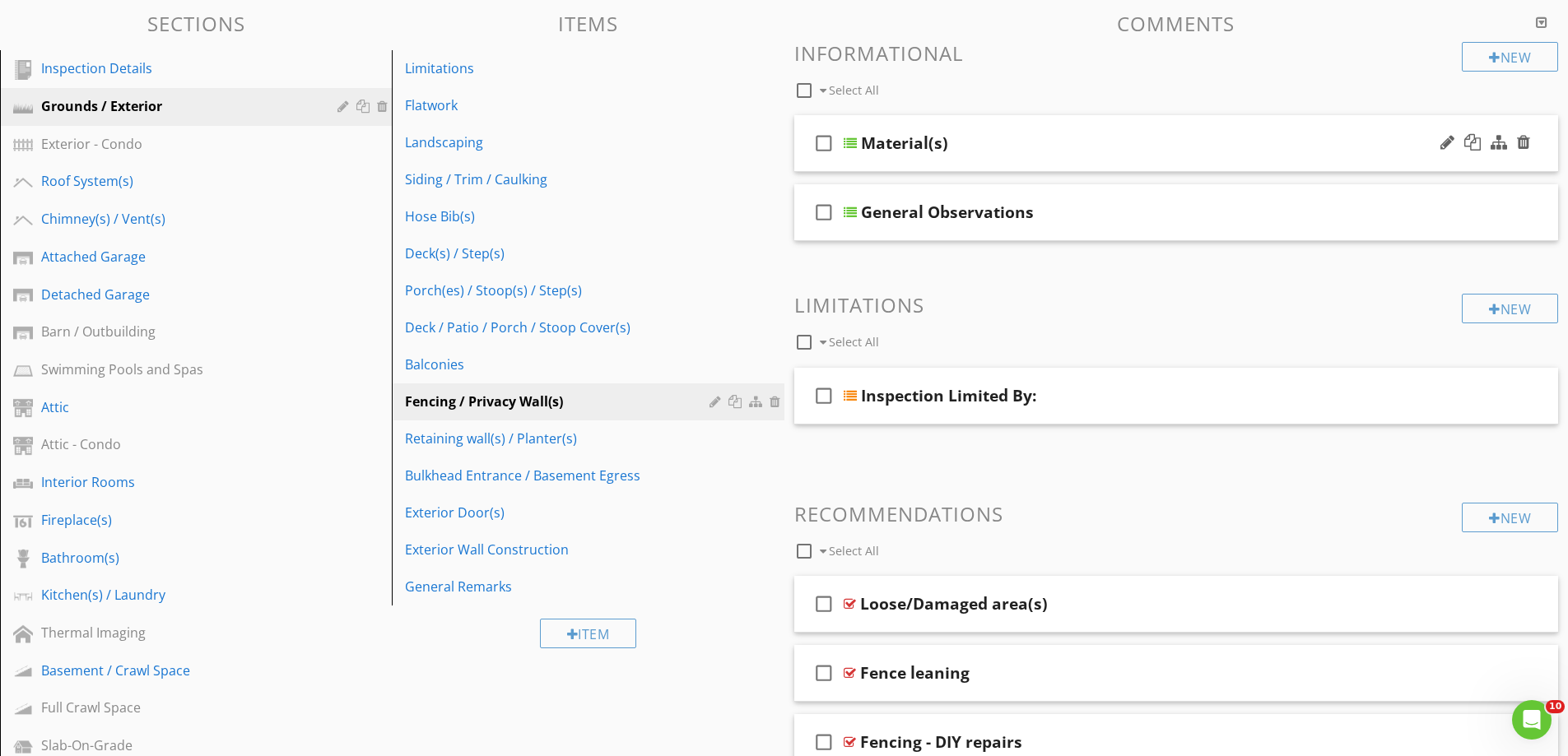
click at [875, 149] on div "Material(s)" at bounding box center [905, 142] width 88 height 20
click at [832, 160] on icon "check_box_outline_blank" at bounding box center [824, 143] width 26 height 39
click at [819, 145] on icon "check_box" at bounding box center [824, 143] width 26 height 39
click at [881, 160] on div "check_box_outline_blank Material(s)" at bounding box center [1176, 143] width 764 height 57
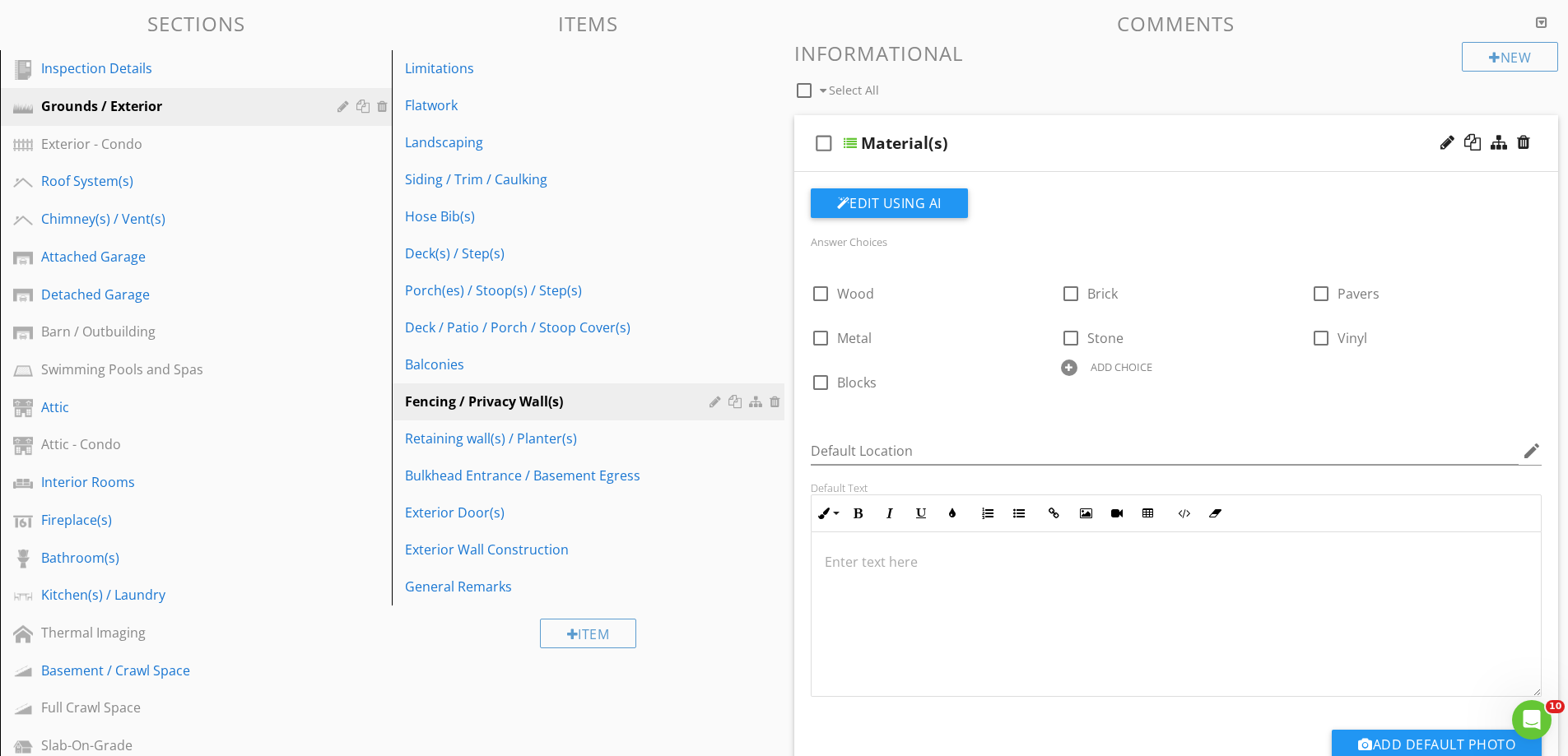
click at [0, 0] on div at bounding box center [0, 0] width 0 height 0
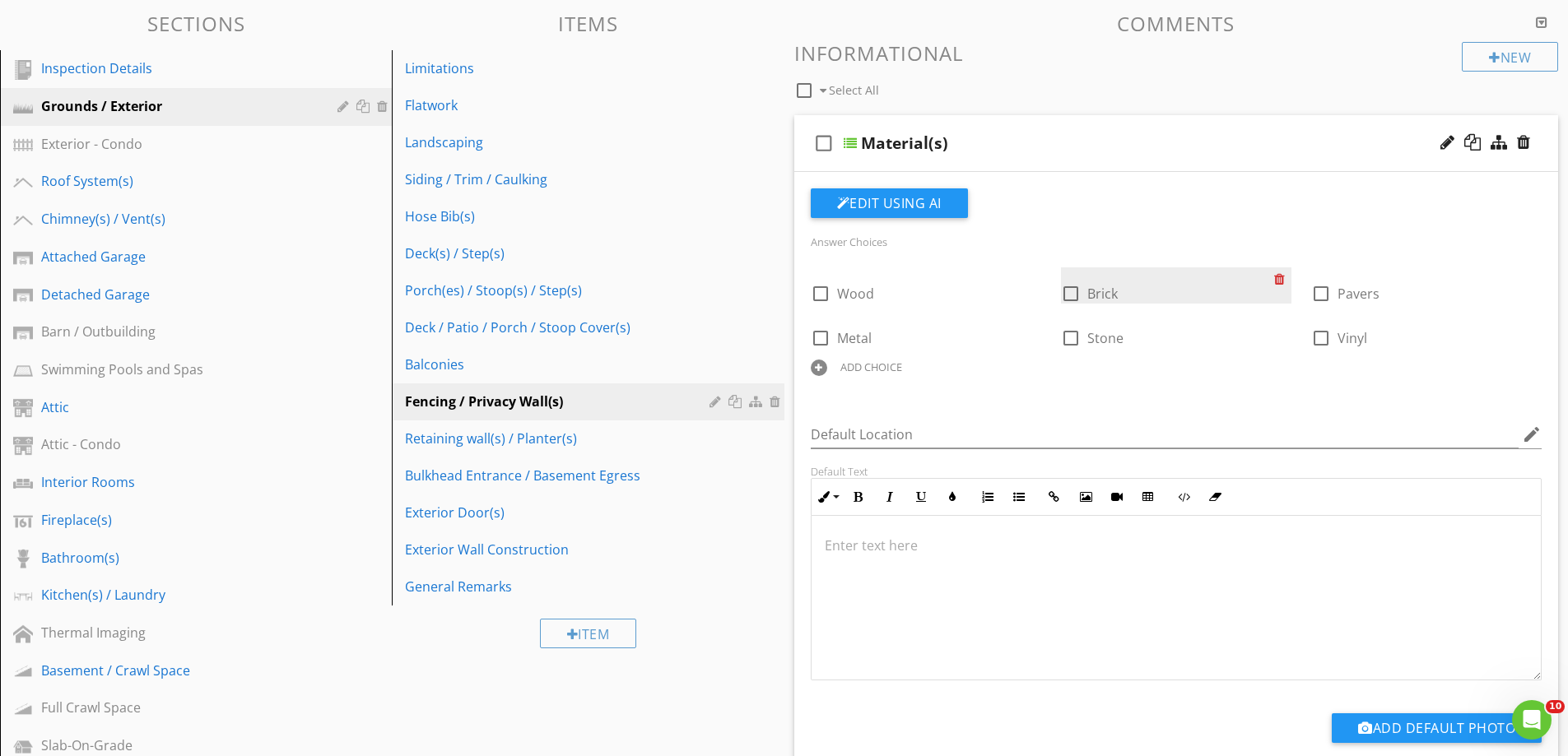
click at [1279, 280] on div at bounding box center [1282, 278] width 18 height 23
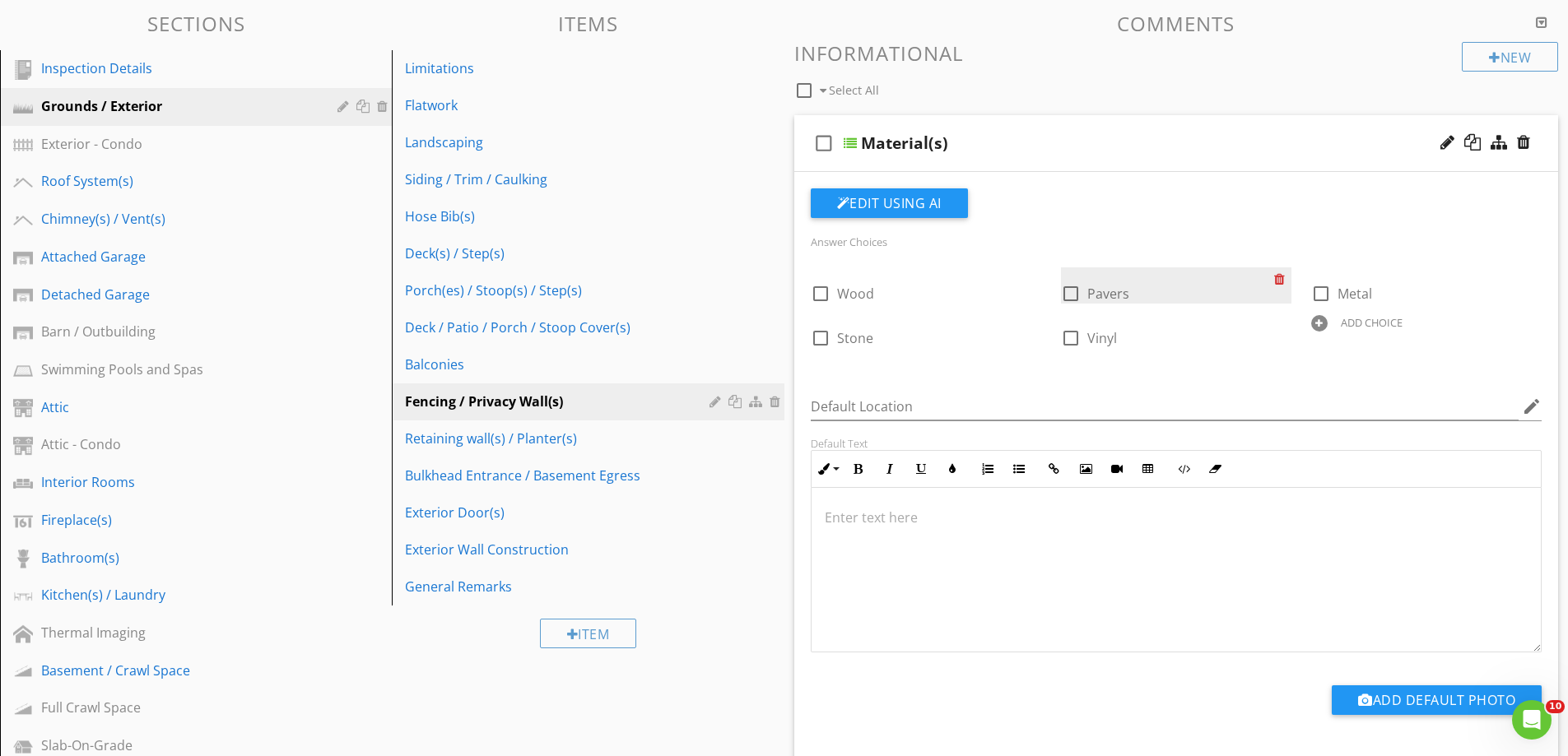
click at [1278, 279] on div at bounding box center [1282, 278] width 18 height 23
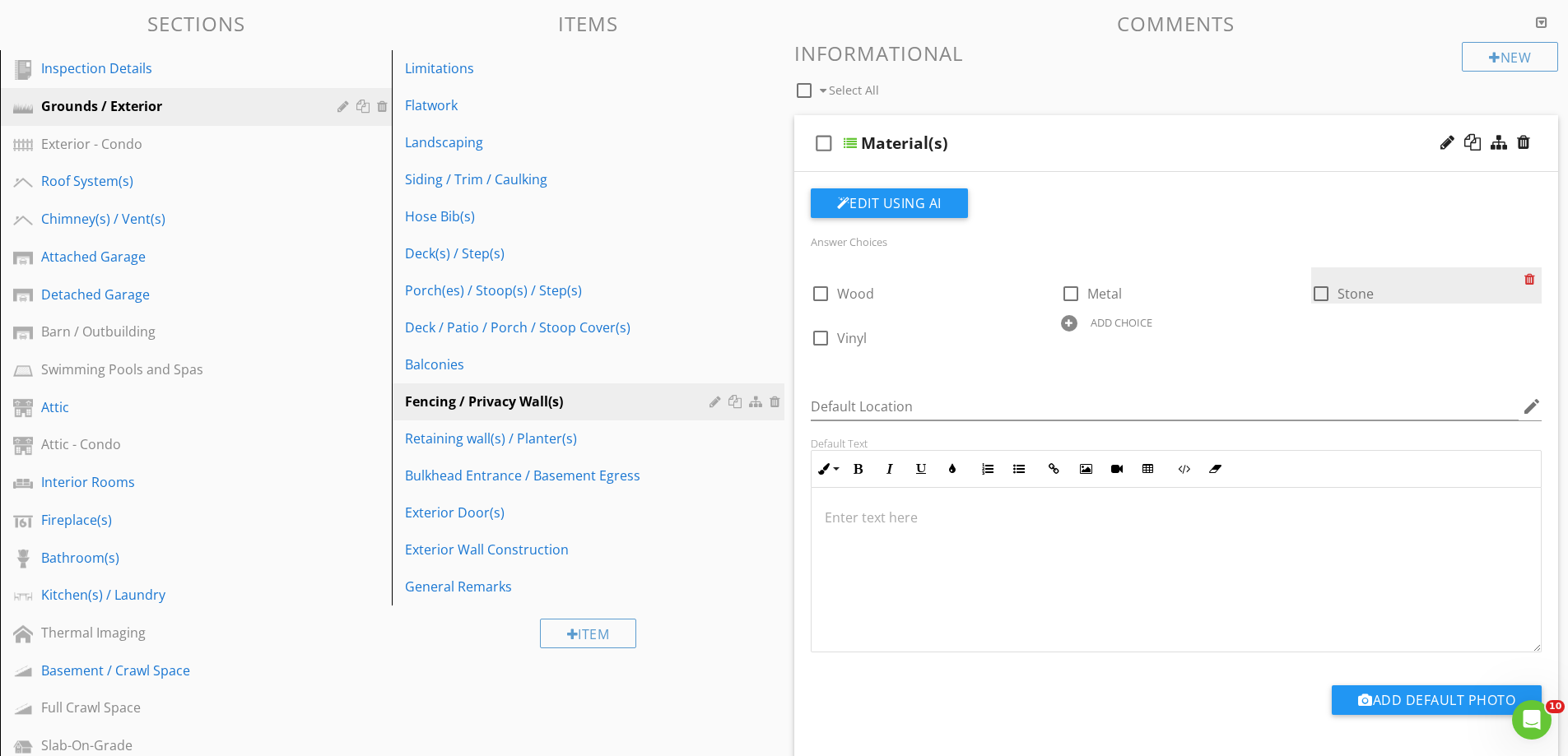
click at [1525, 278] on div at bounding box center [1533, 278] width 18 height 23
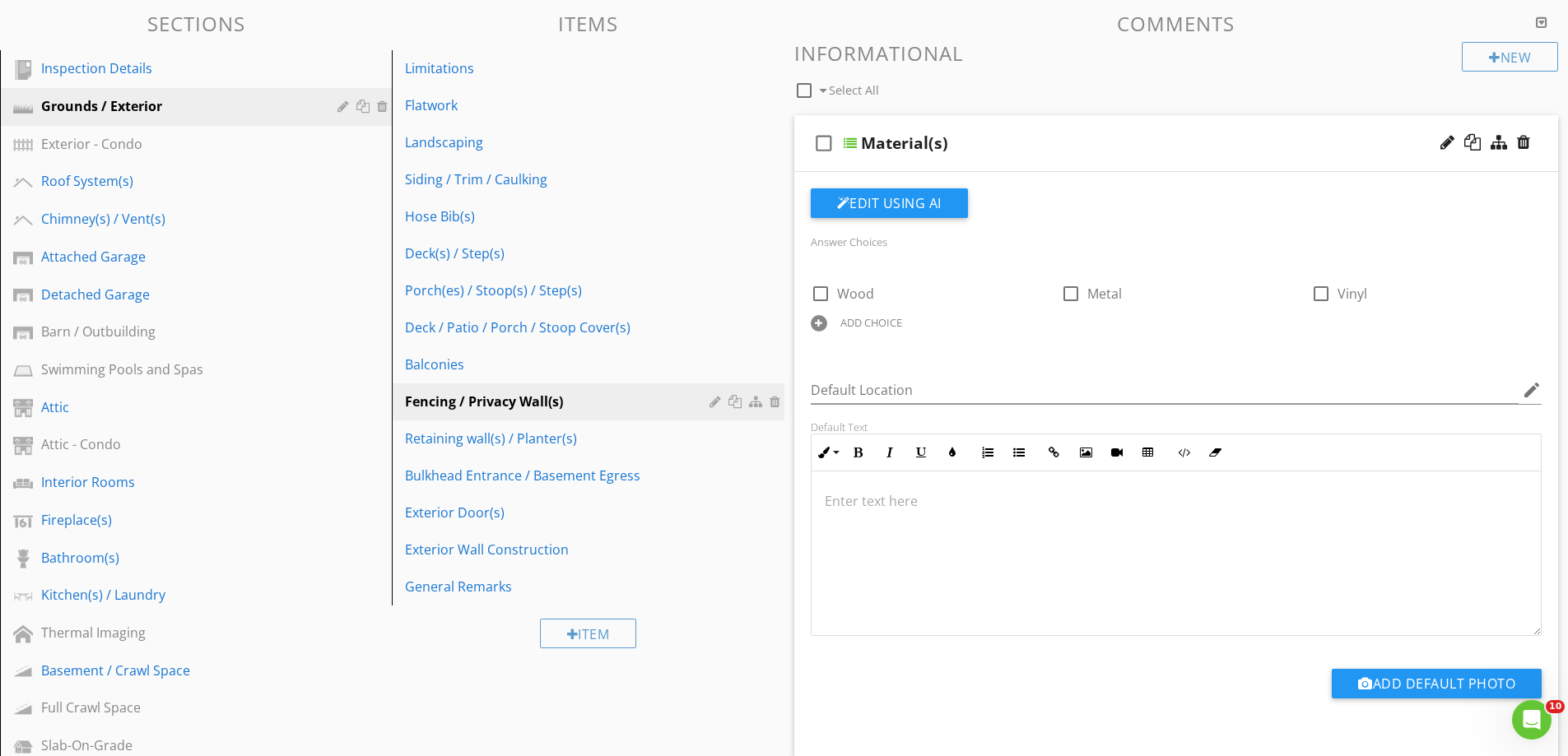
click at [823, 322] on div at bounding box center [819, 324] width 17 height 17
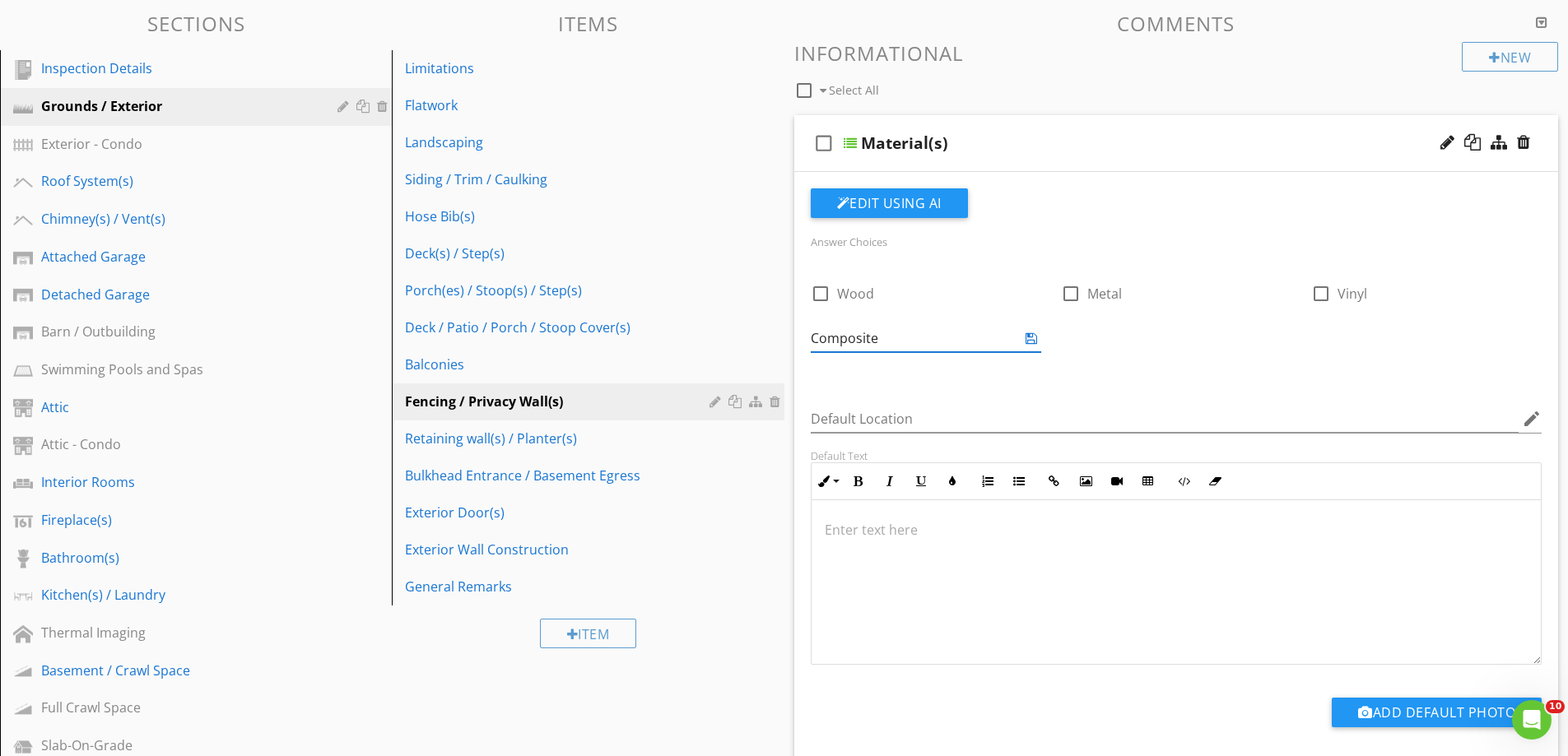
type input "Composite"
click at [1030, 339] on icon at bounding box center [1031, 338] width 11 height 13
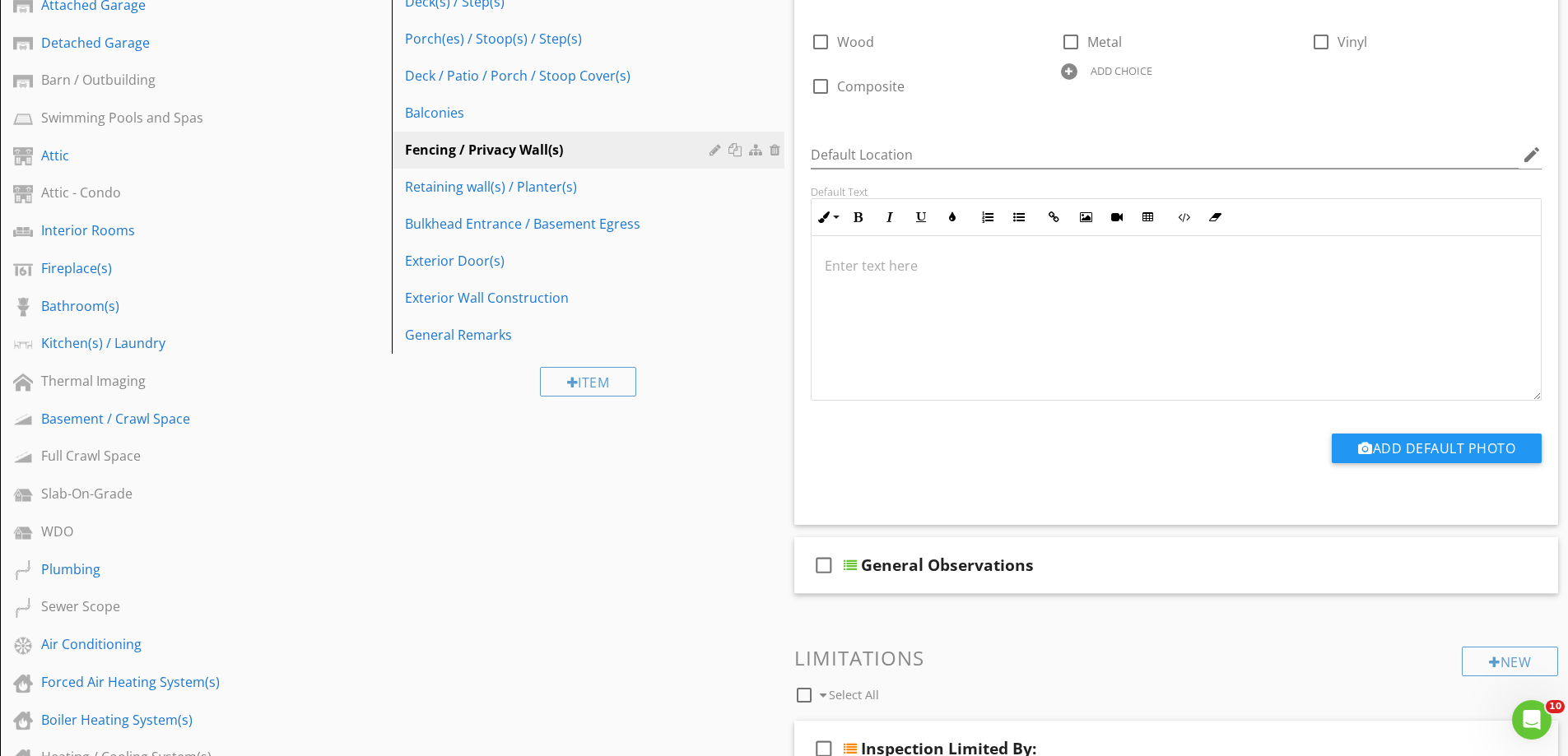
scroll to position [576, 0]
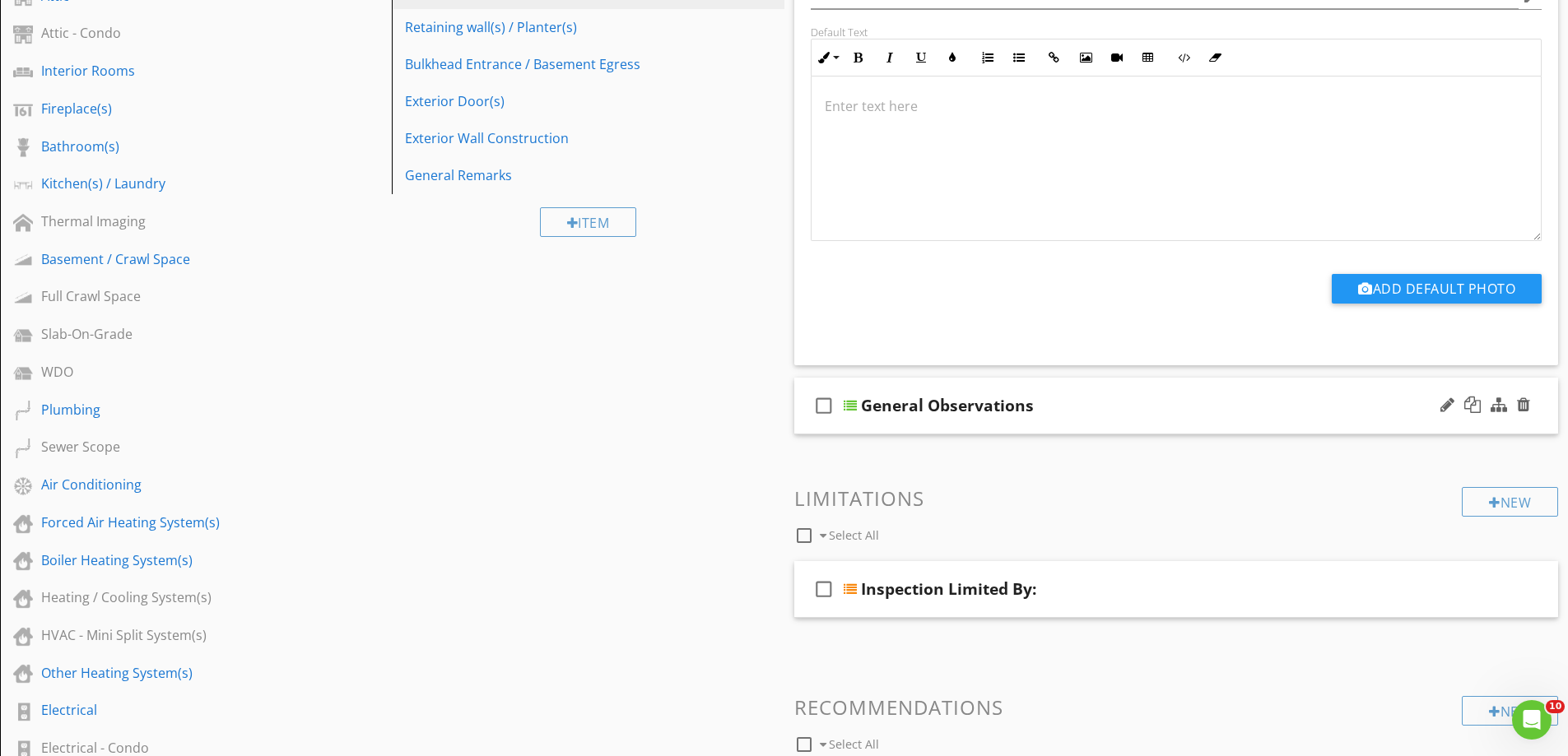
click at [968, 428] on div "check_box_outline_blank General Observations" at bounding box center [1176, 406] width 764 height 57
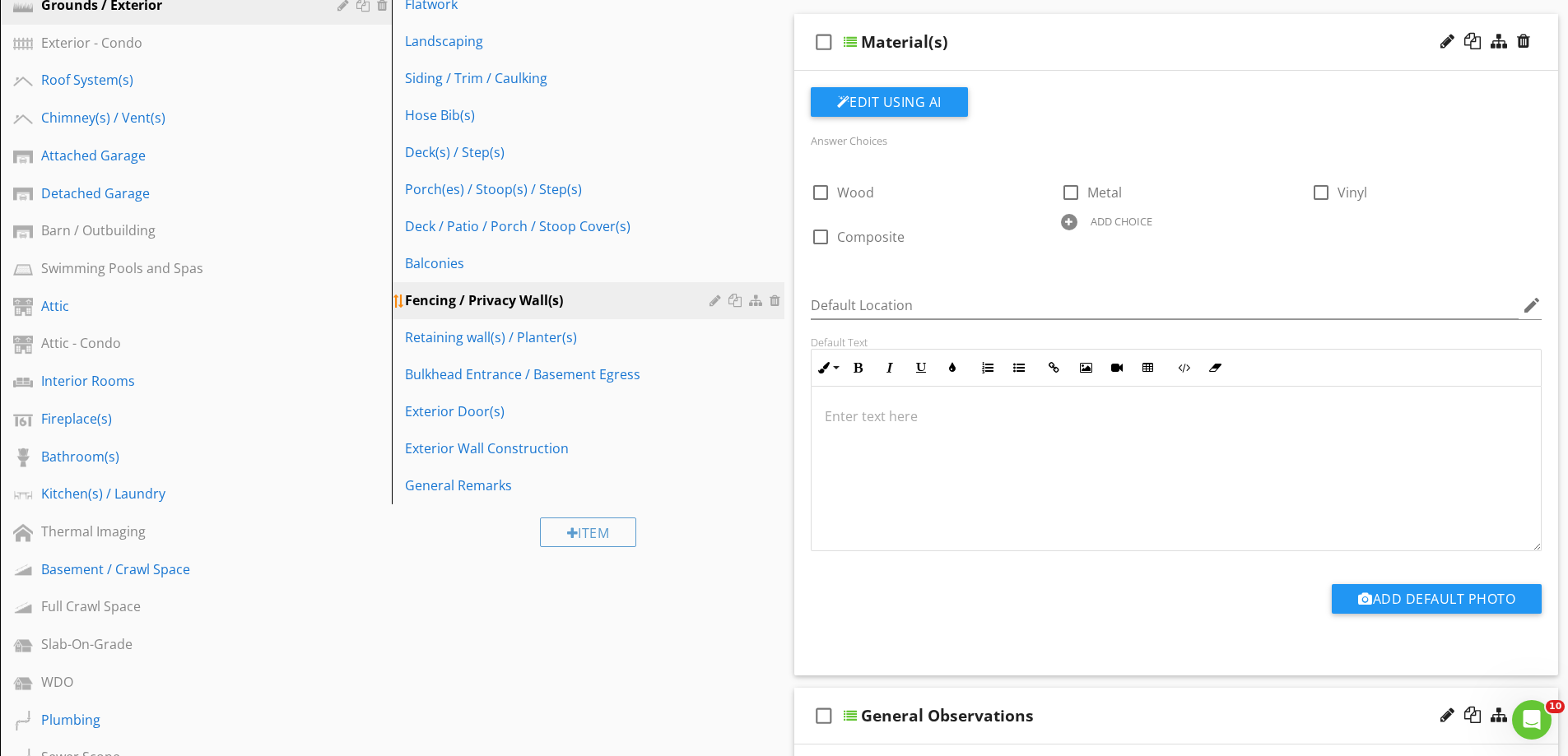
scroll to position [206, 0]
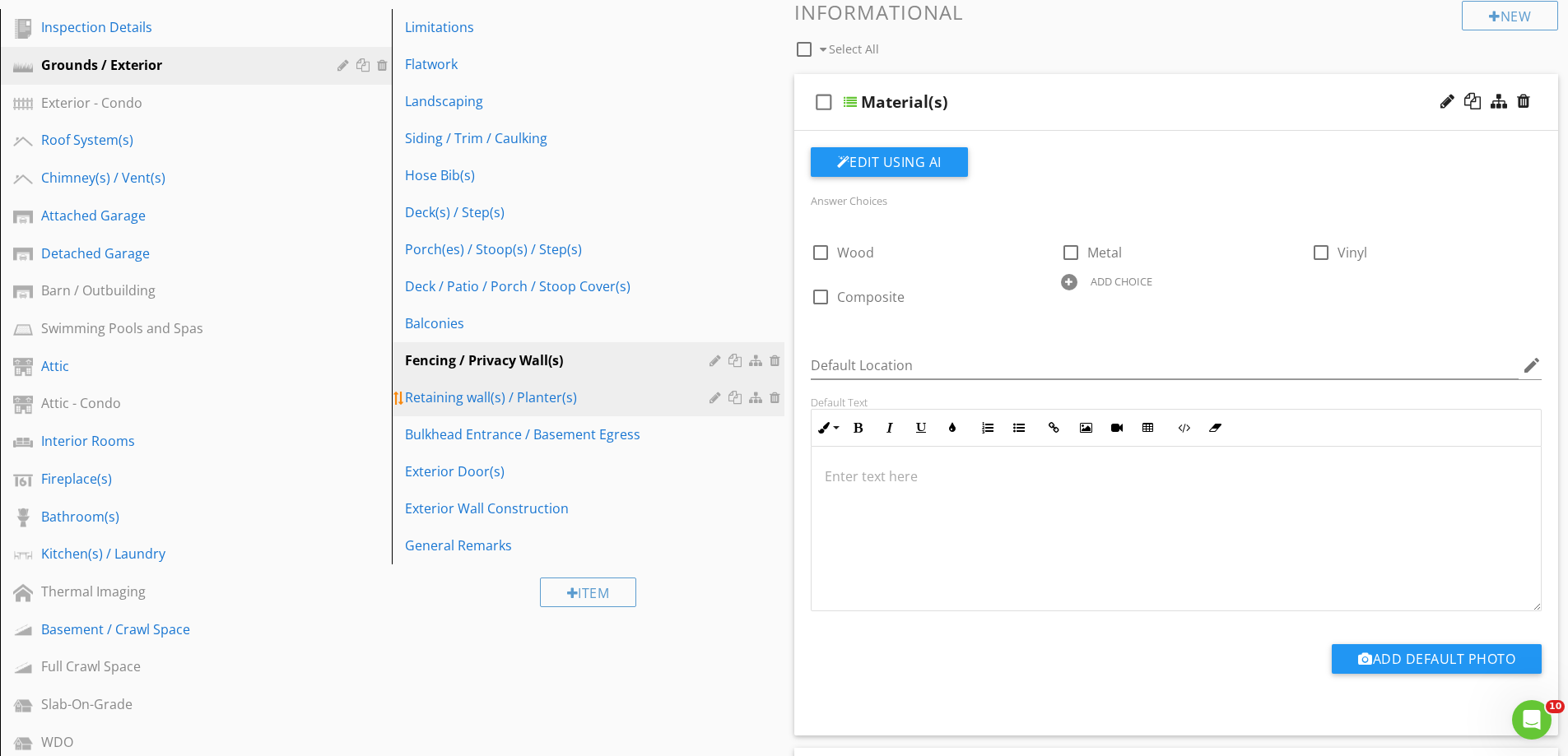
click at [491, 395] on div "Retaining wall(s) / Planter(s)" at bounding box center [559, 397] width 308 height 20
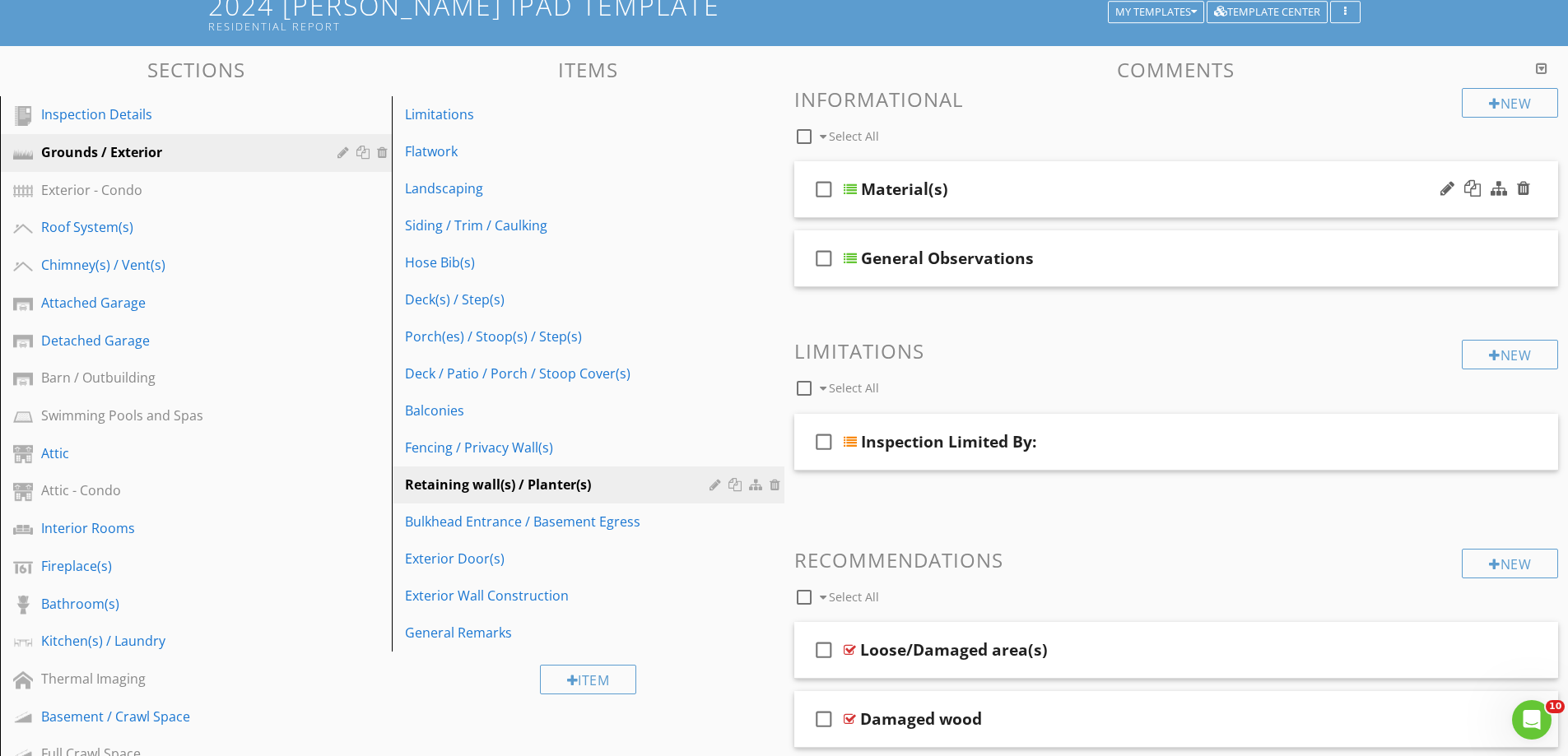
scroll to position [0, 0]
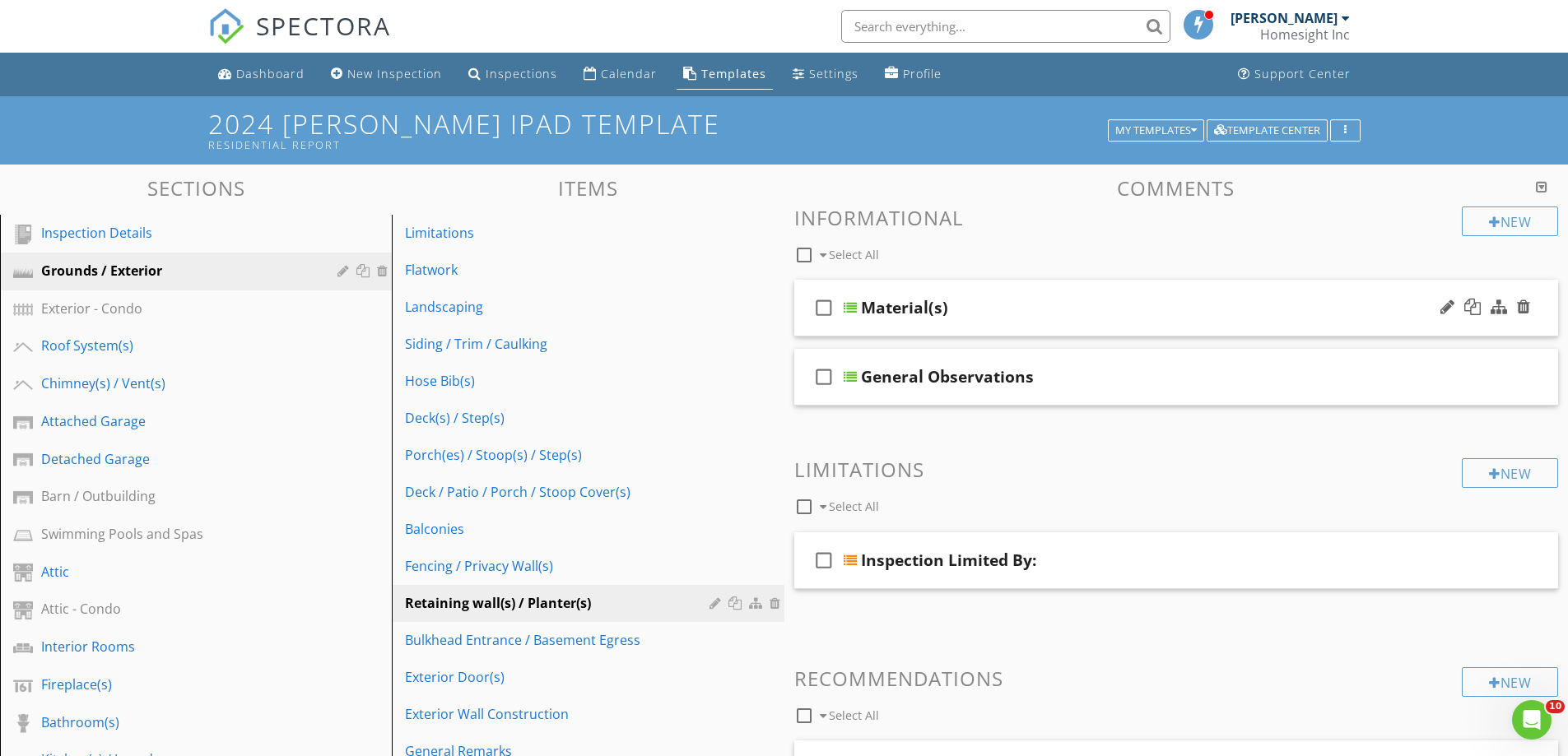
click at [882, 328] on div "check_box_outline_blank Material(s)" at bounding box center [1176, 308] width 764 height 57
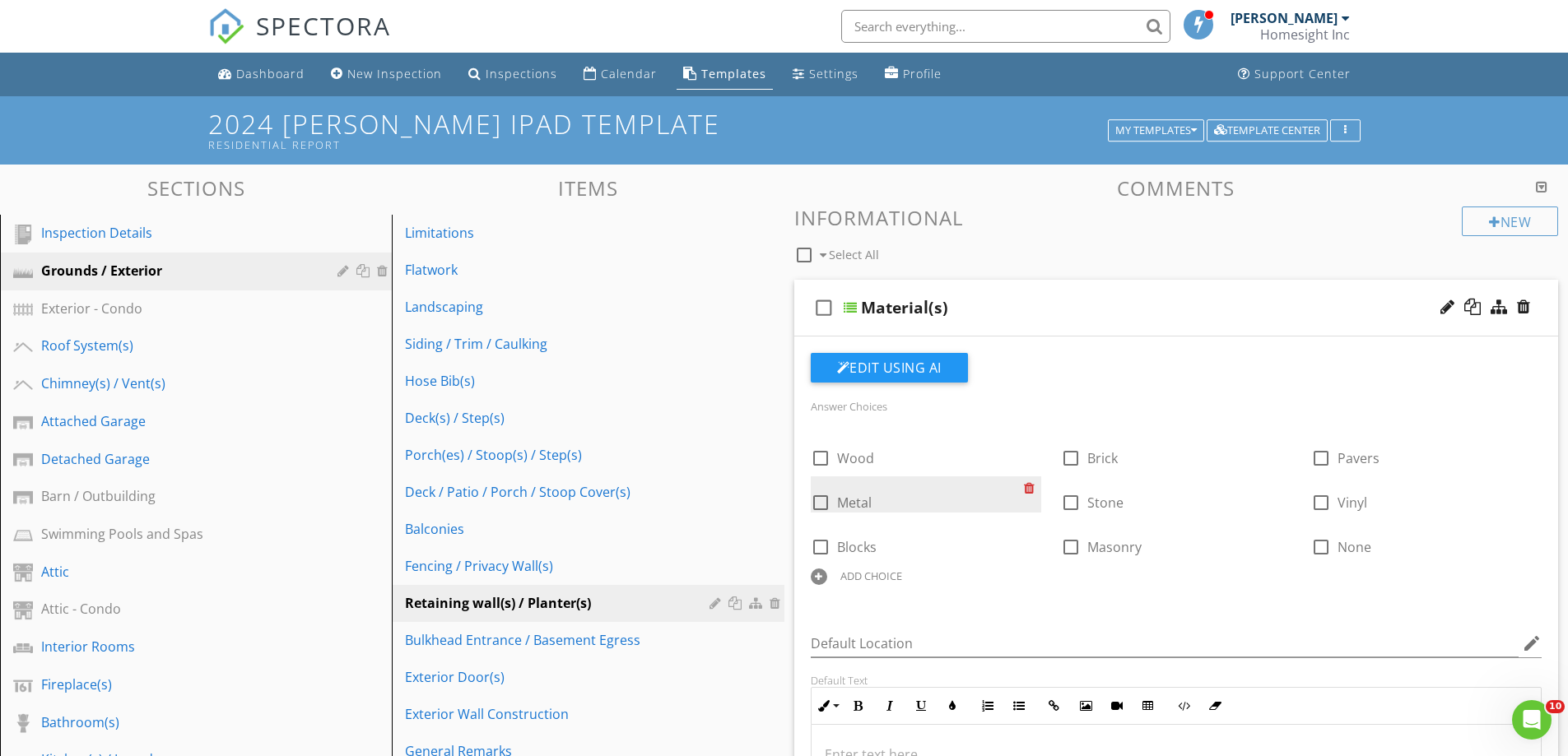
click at [1029, 486] on div at bounding box center [1033, 488] width 18 height 23
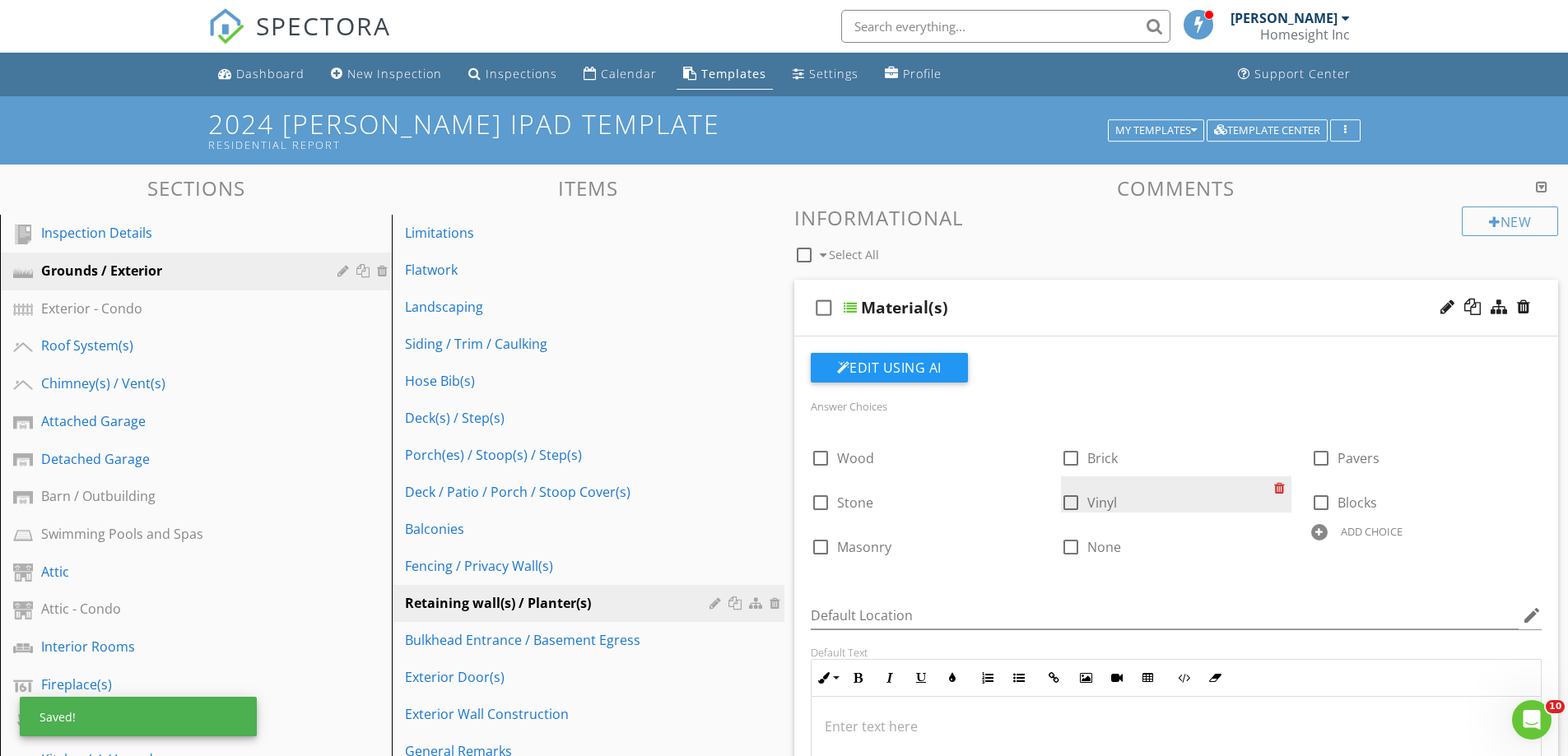
click at [1285, 483] on div at bounding box center [1282, 488] width 18 height 23
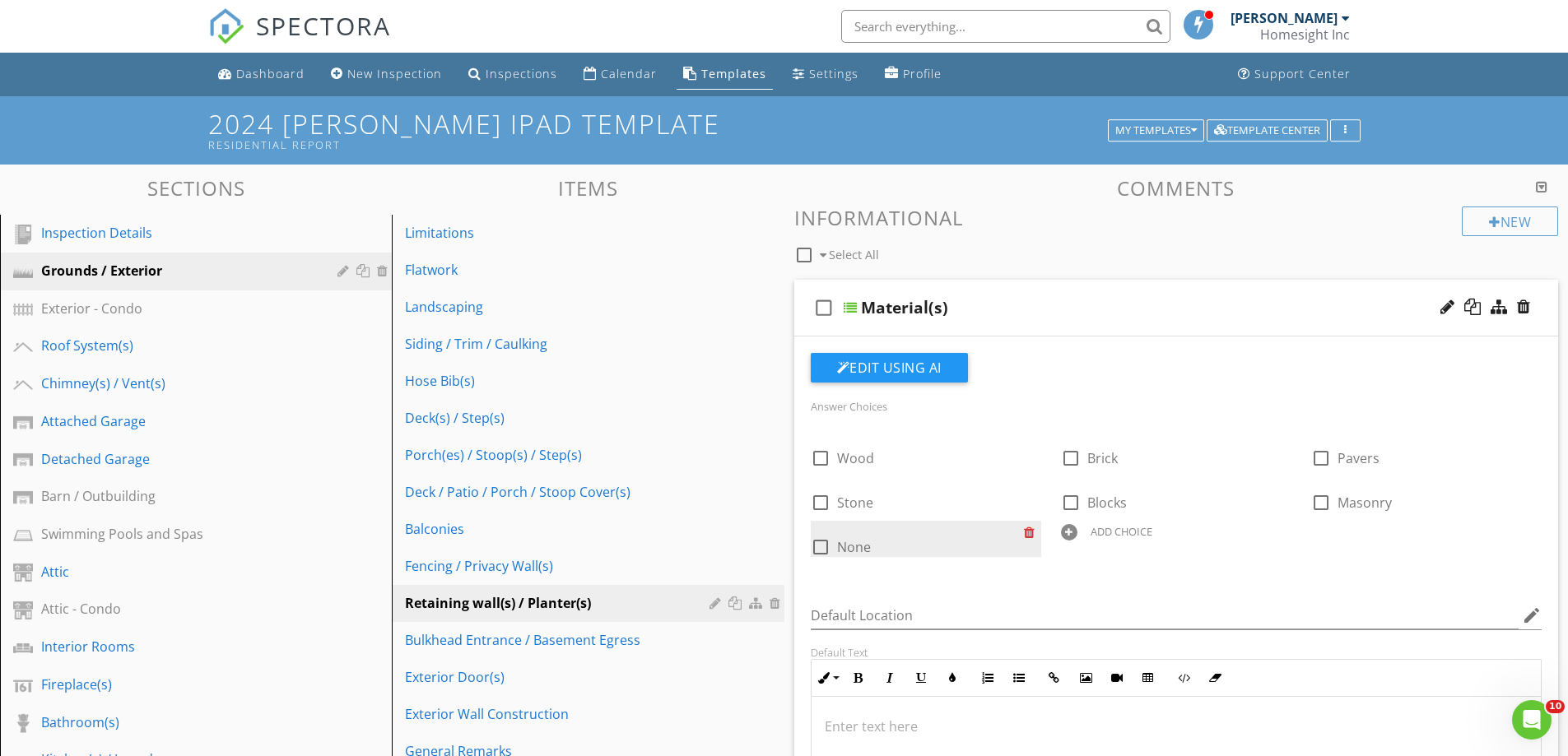
click at [1032, 534] on div at bounding box center [1033, 533] width 18 height 23
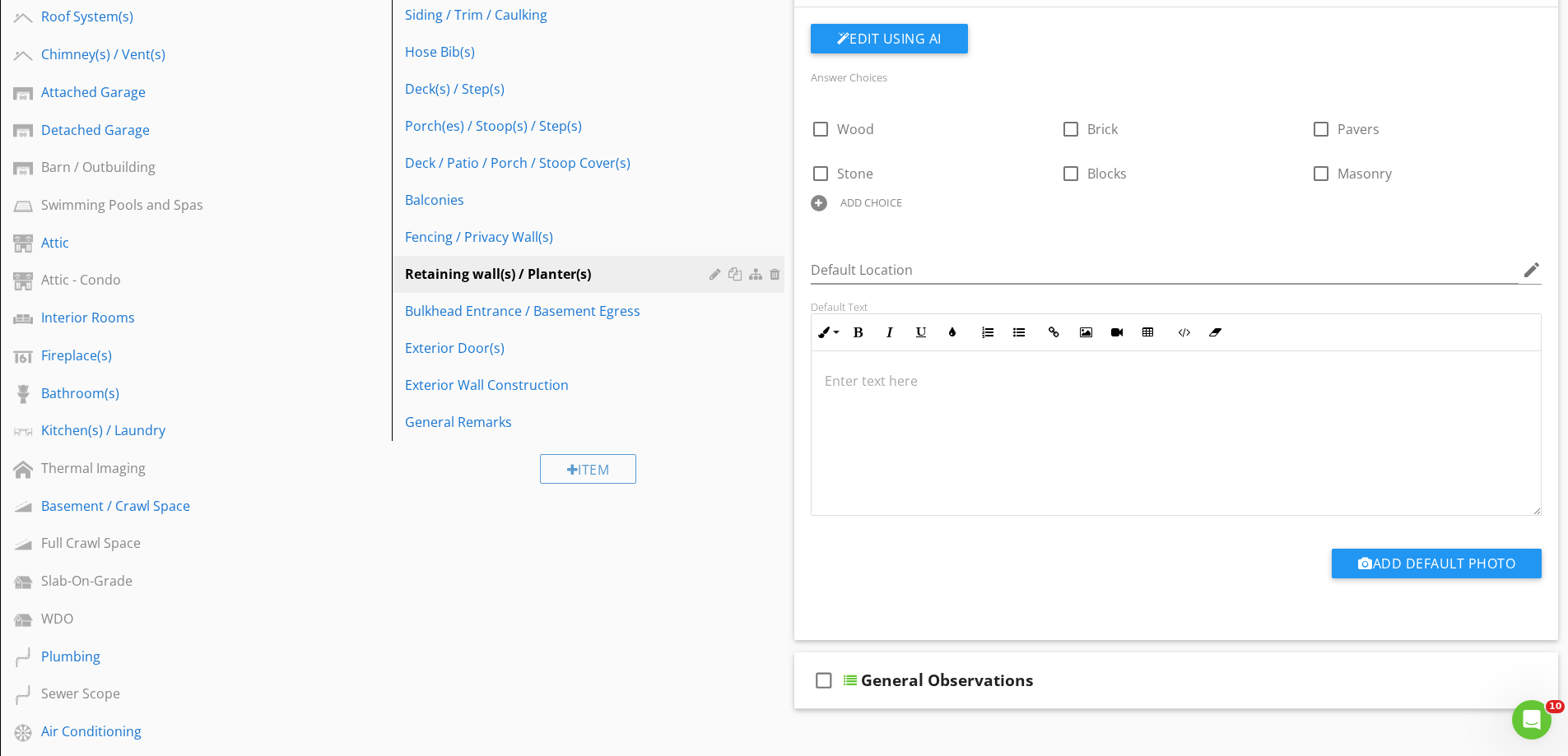
scroll to position [576, 0]
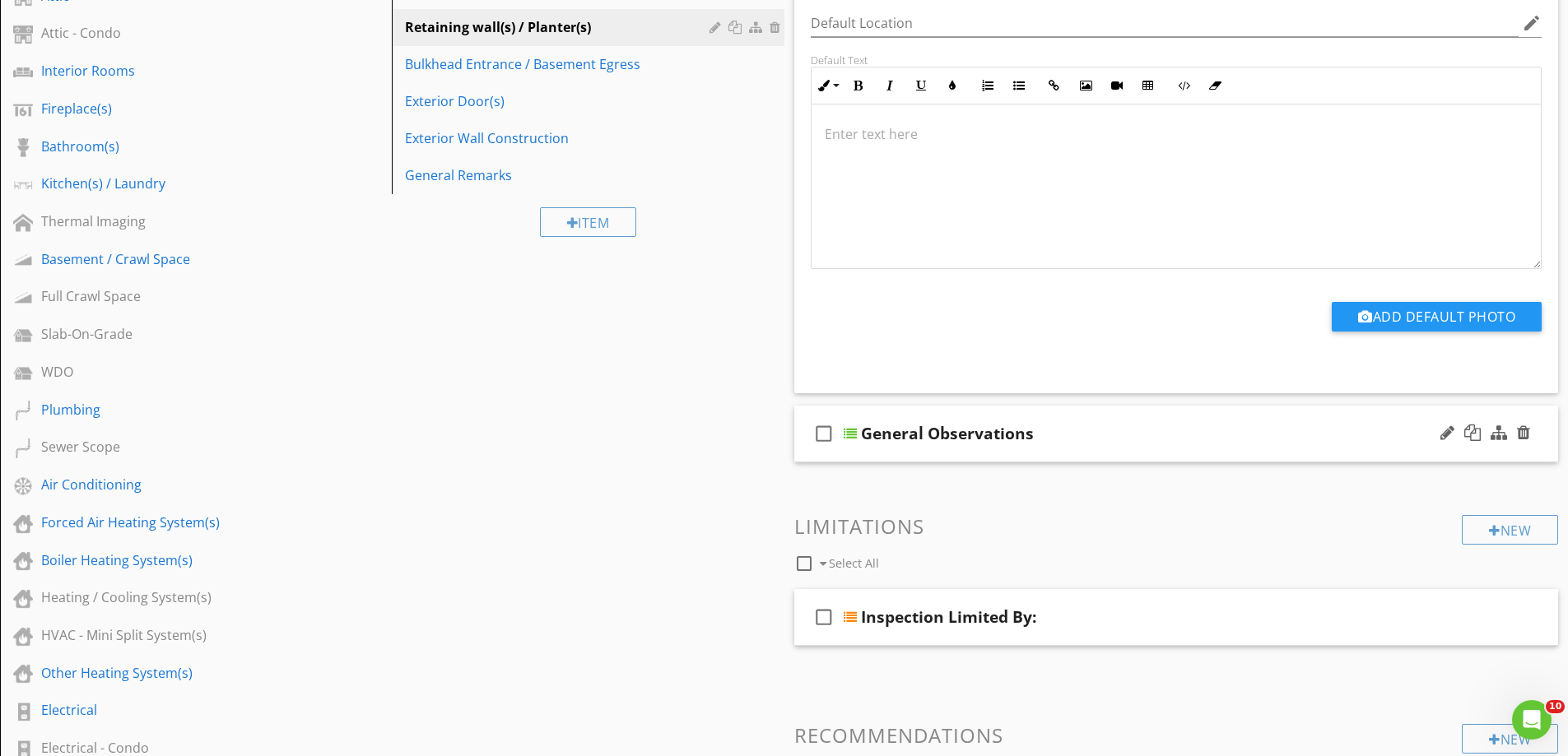
click at [940, 452] on div "check_box_outline_blank General Observations" at bounding box center [1176, 434] width 764 height 57
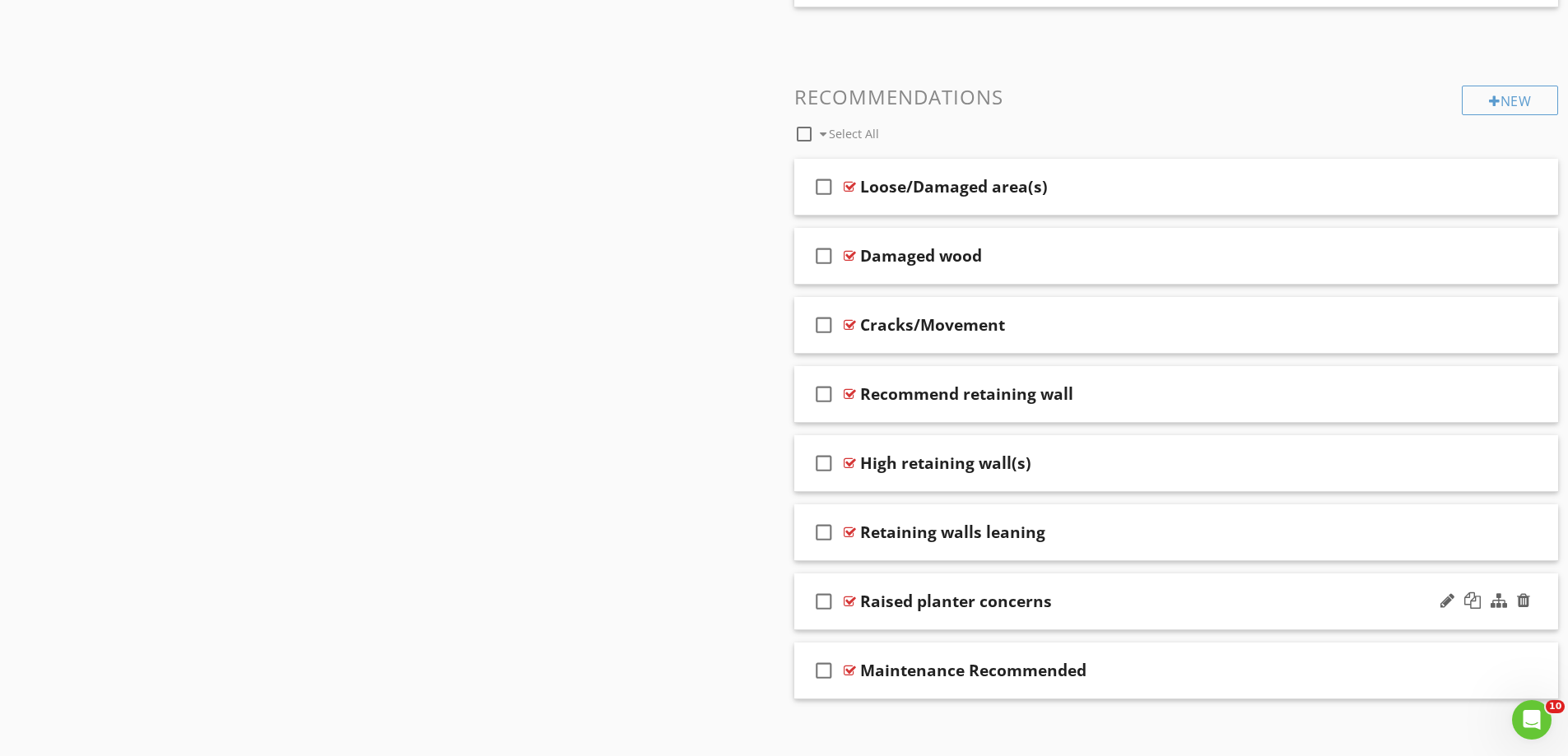
scroll to position [2259, 0]
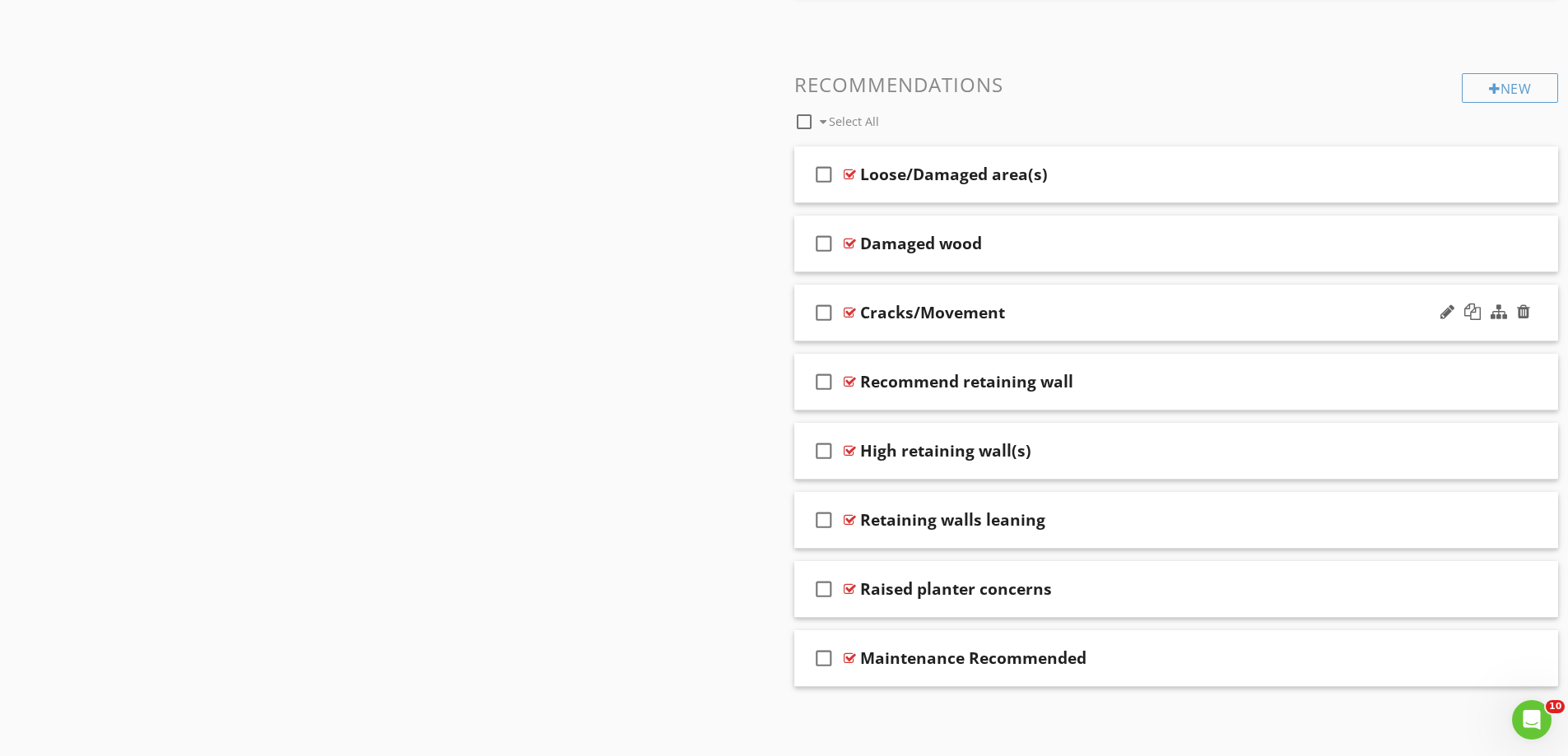
click at [991, 327] on div "check_box_outline_blank Cracks/Movement" at bounding box center [1176, 313] width 764 height 57
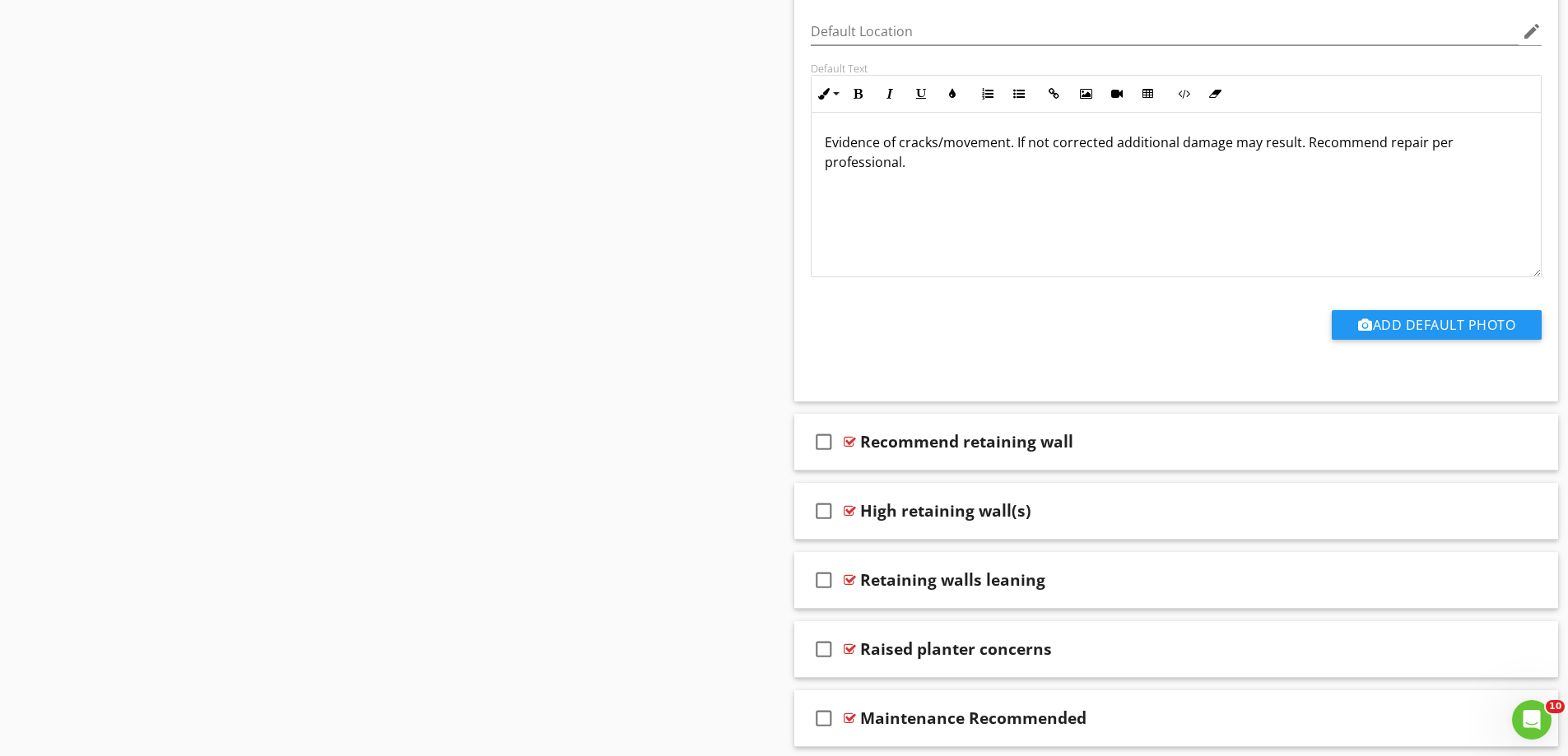
scroll to position [2812, 0]
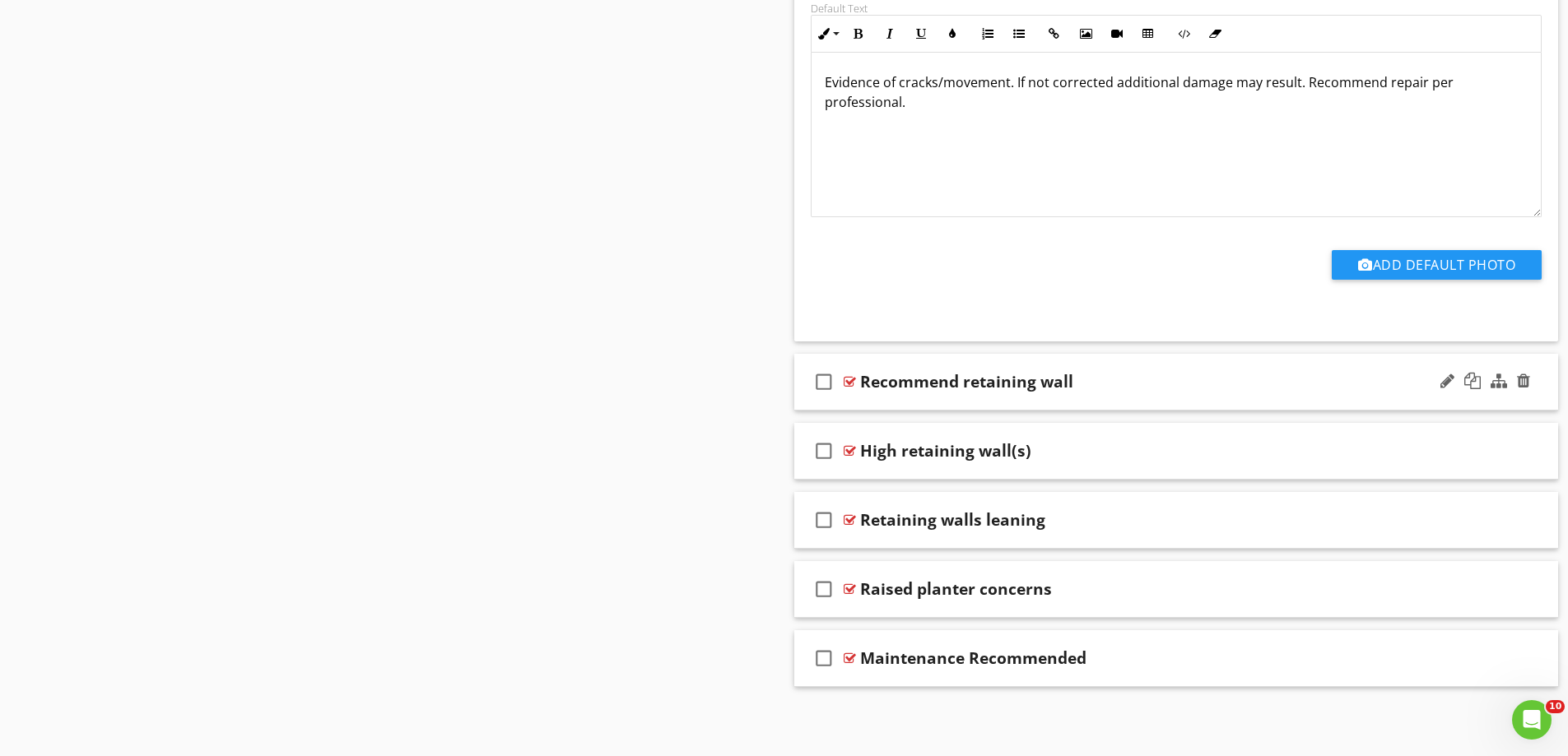
click at [925, 403] on div "check_box_outline_blank Recommend retaining wall" at bounding box center [1176, 382] width 764 height 57
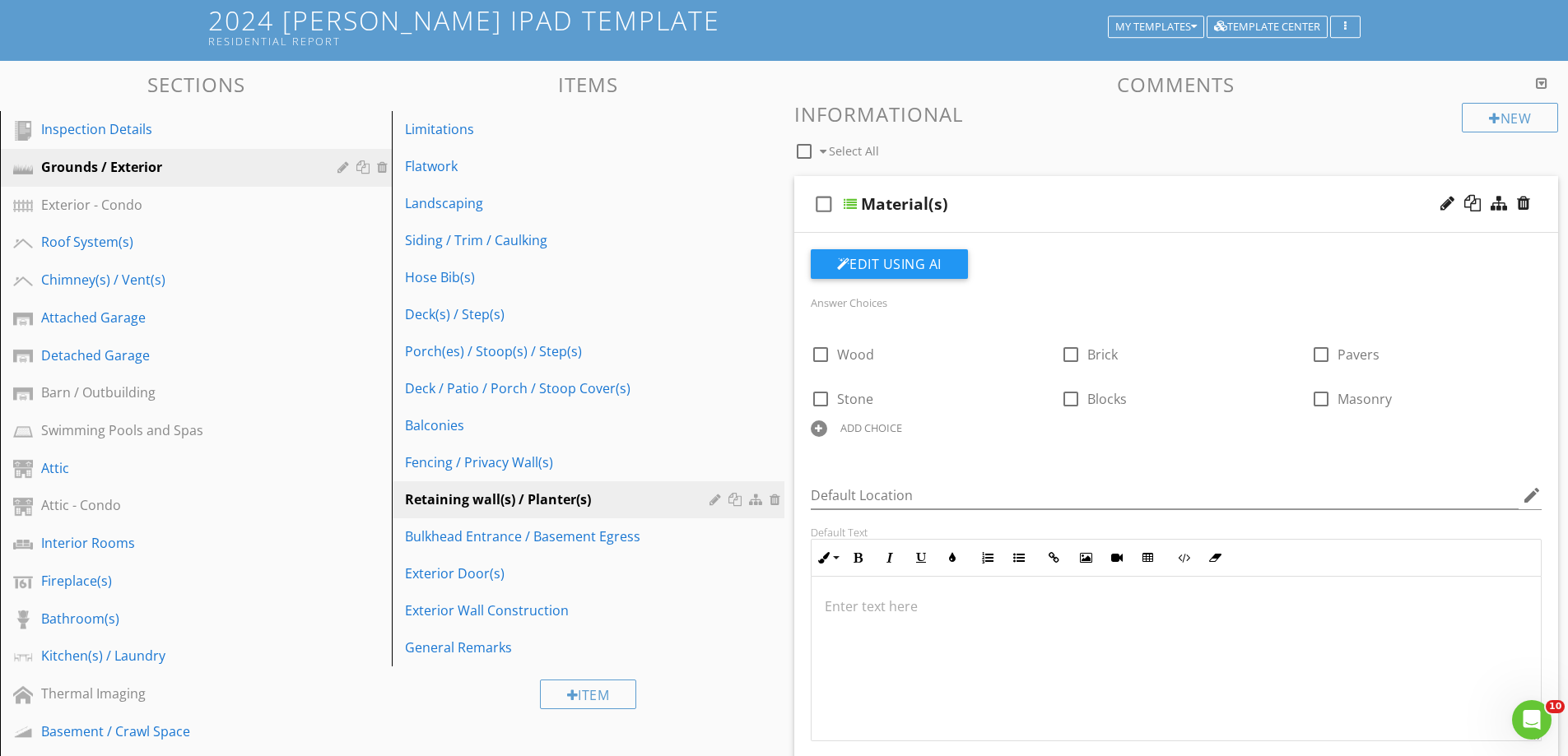
scroll to position [0, 0]
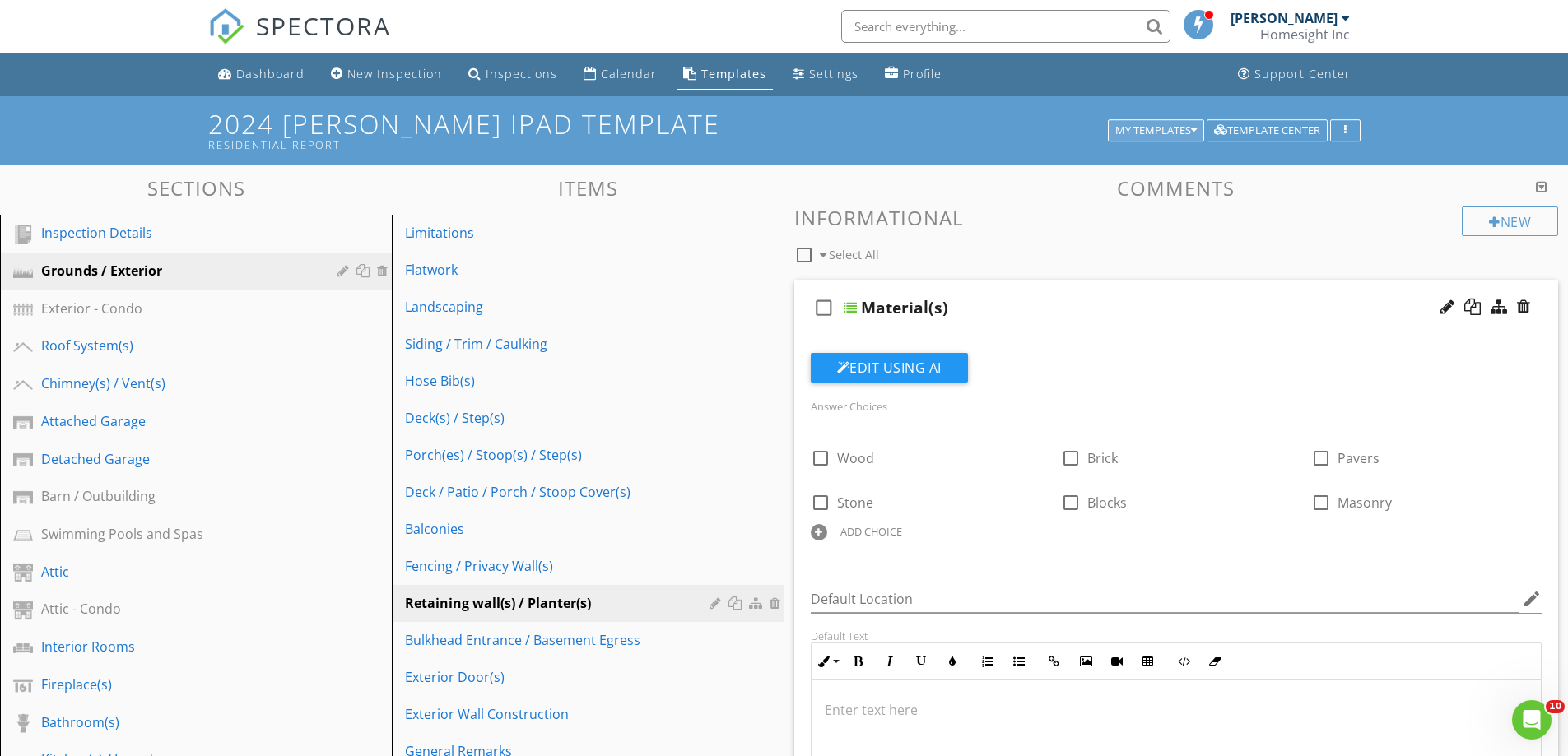
click at [1167, 125] on div "My Templates" at bounding box center [1156, 130] width 82 height 11
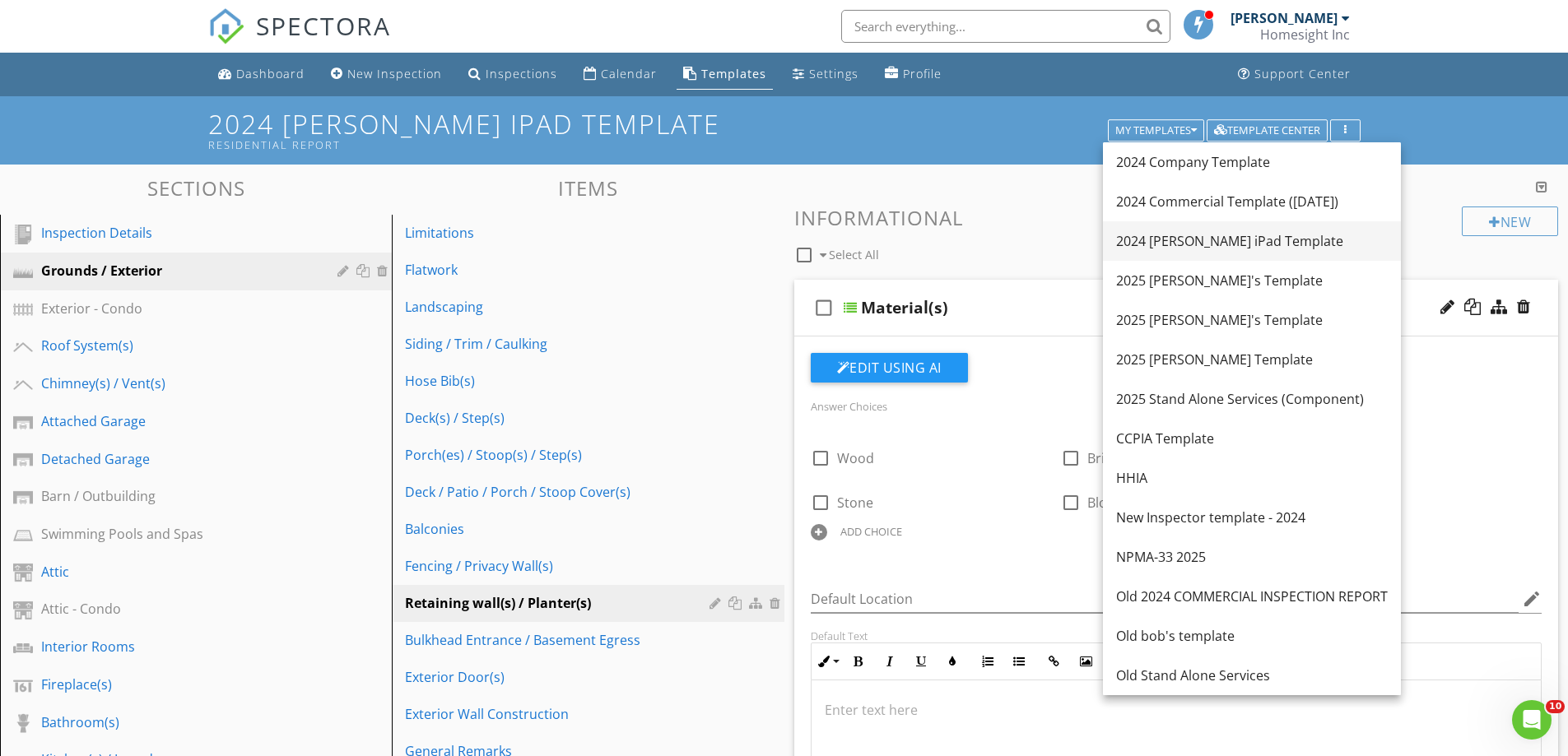
click at [1159, 237] on div "2024 [PERSON_NAME] iPad Template" at bounding box center [1252, 240] width 272 height 20
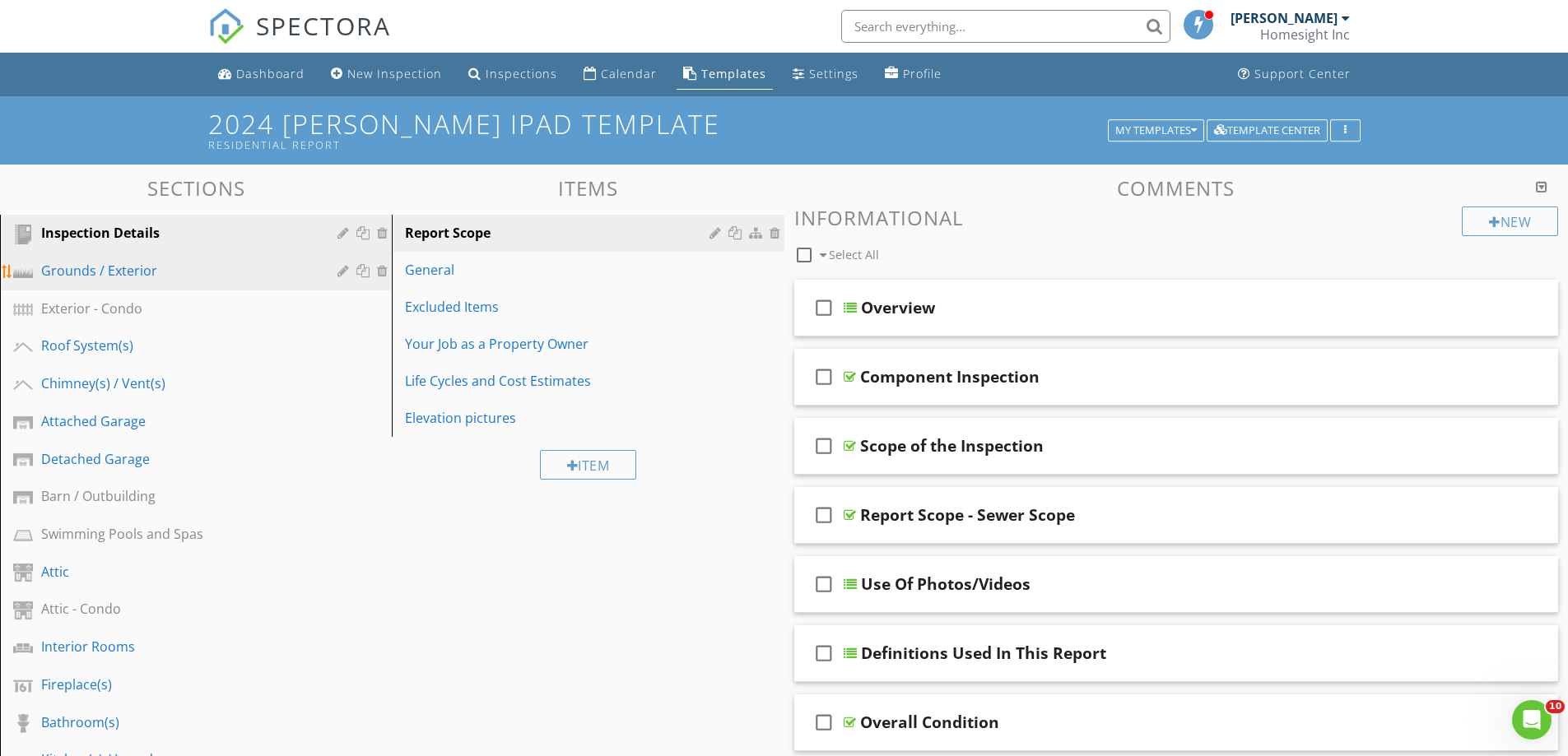
click at [102, 273] on div "Grounds / Exterior" at bounding box center [177, 270] width 273 height 20
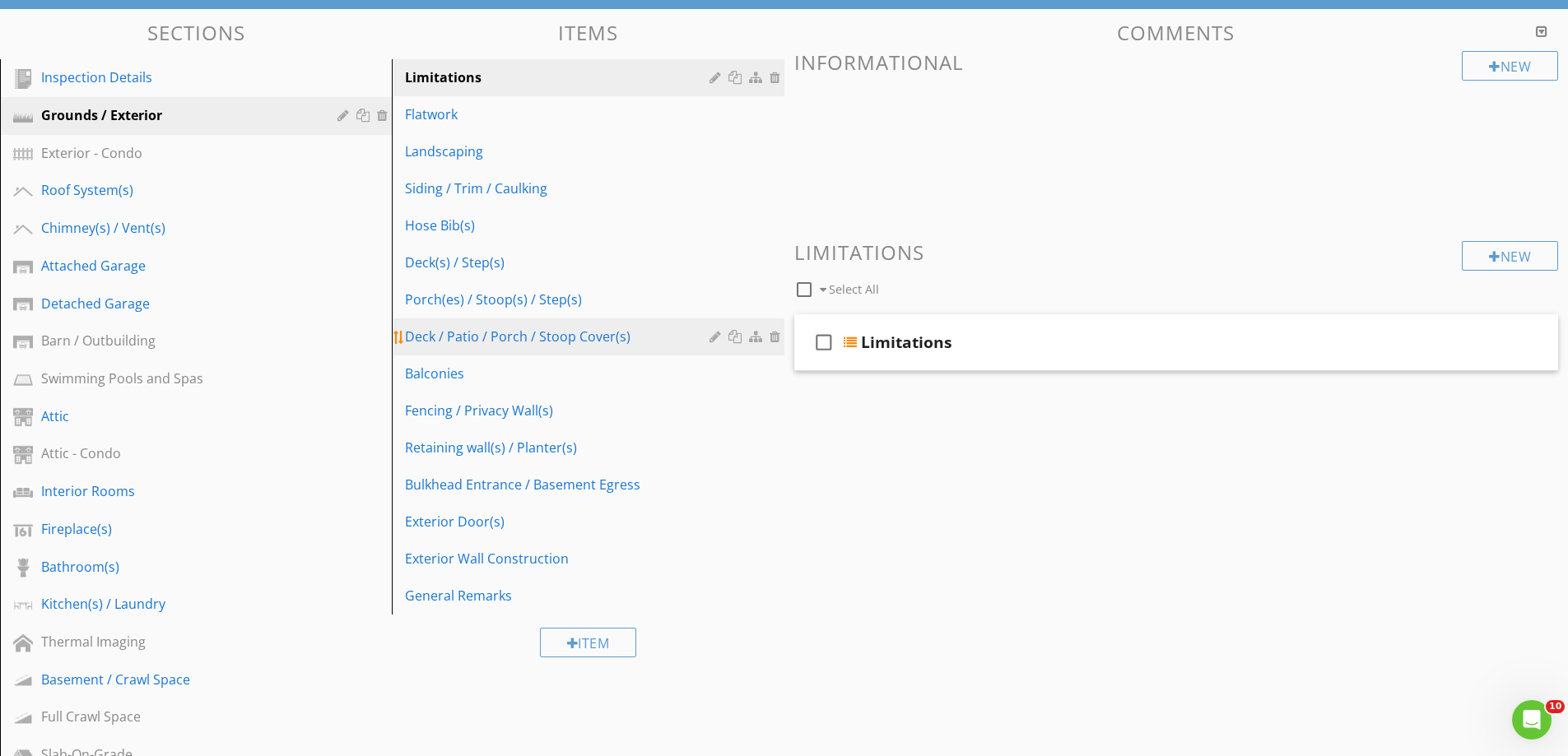
scroll to position [165, 0]
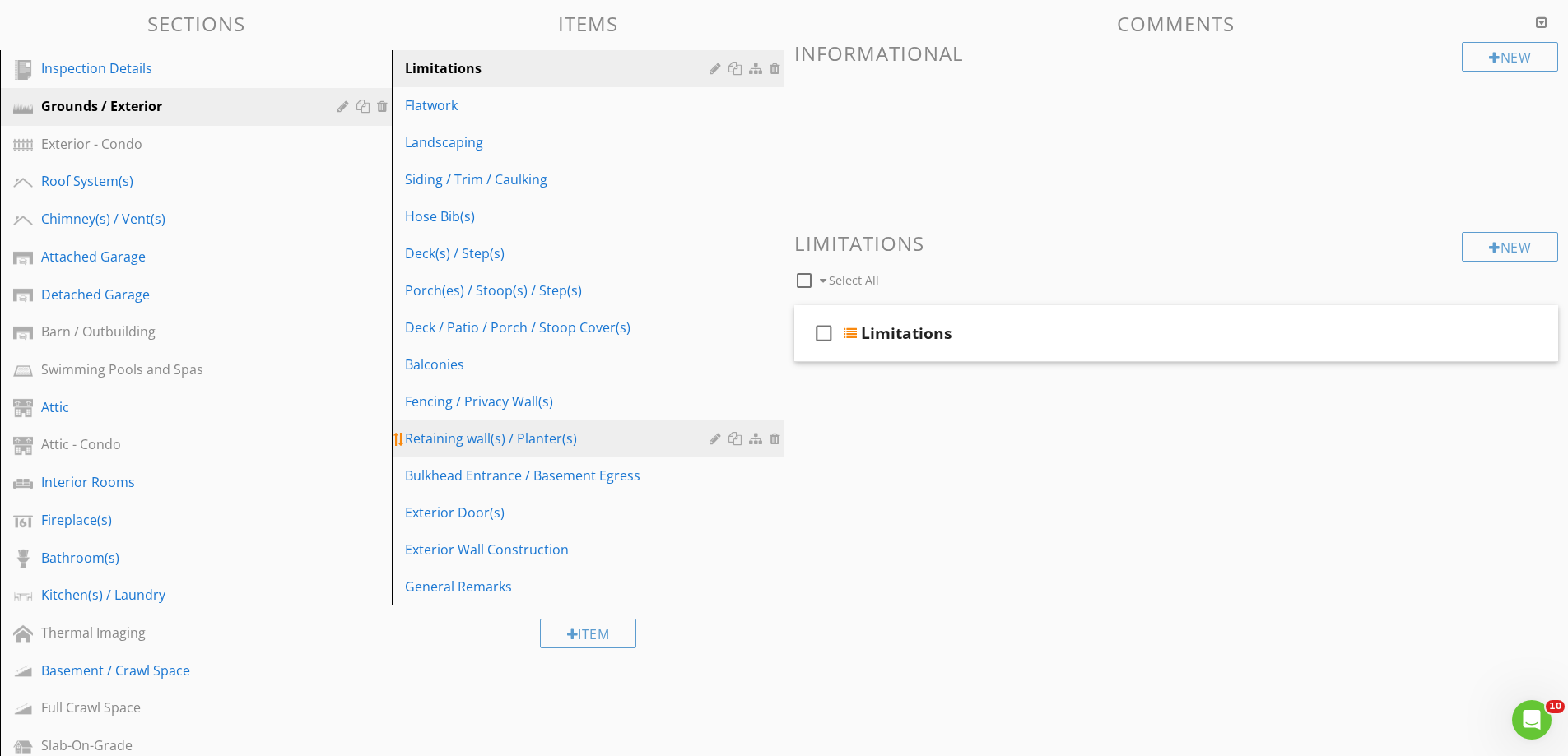
click at [465, 439] on div "Retaining wall(s) / Planter(s)" at bounding box center [559, 439] width 308 height 20
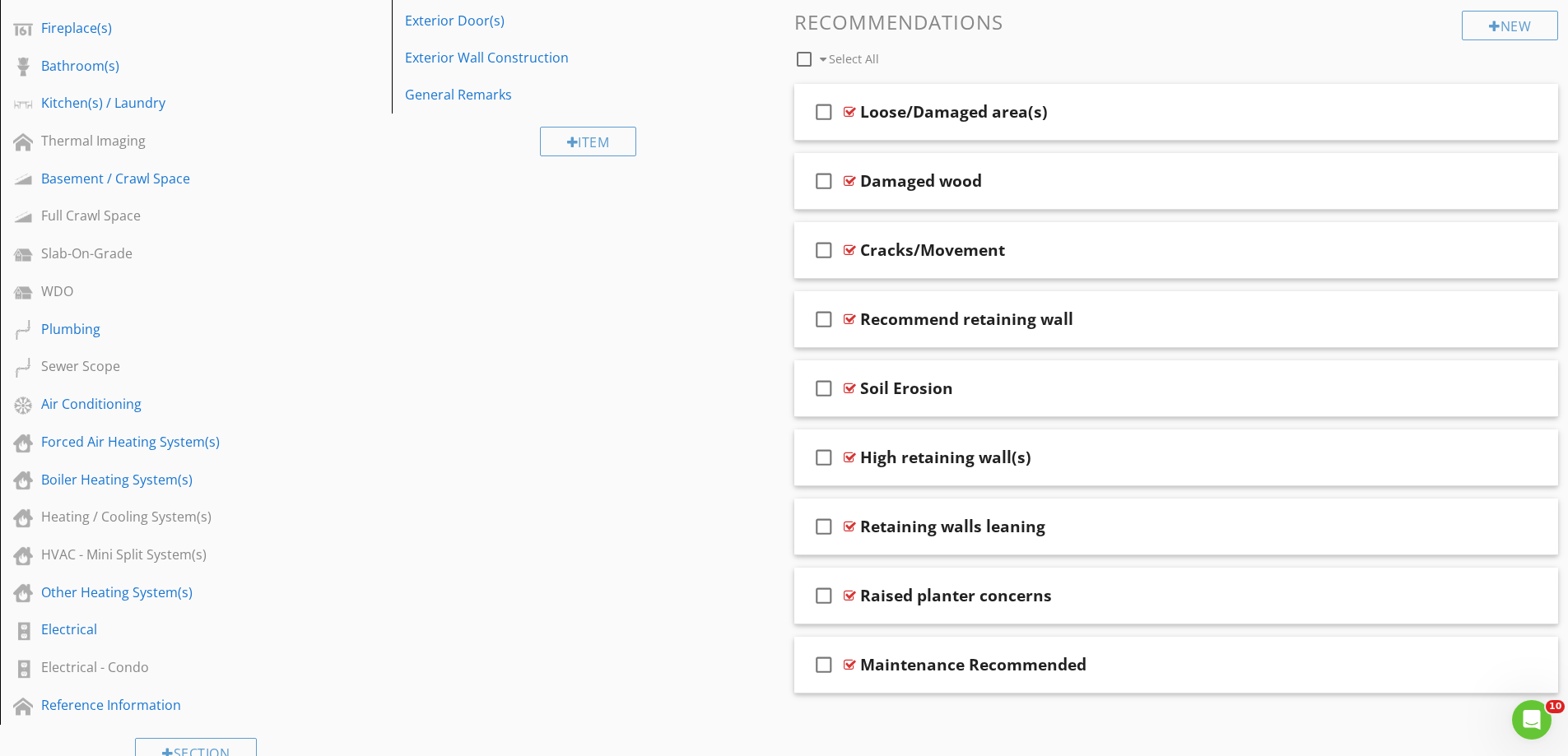
scroll to position [658, 0]
click at [926, 404] on div "check_box_outline_blank Soil Erosion" at bounding box center [1176, 386] width 764 height 57
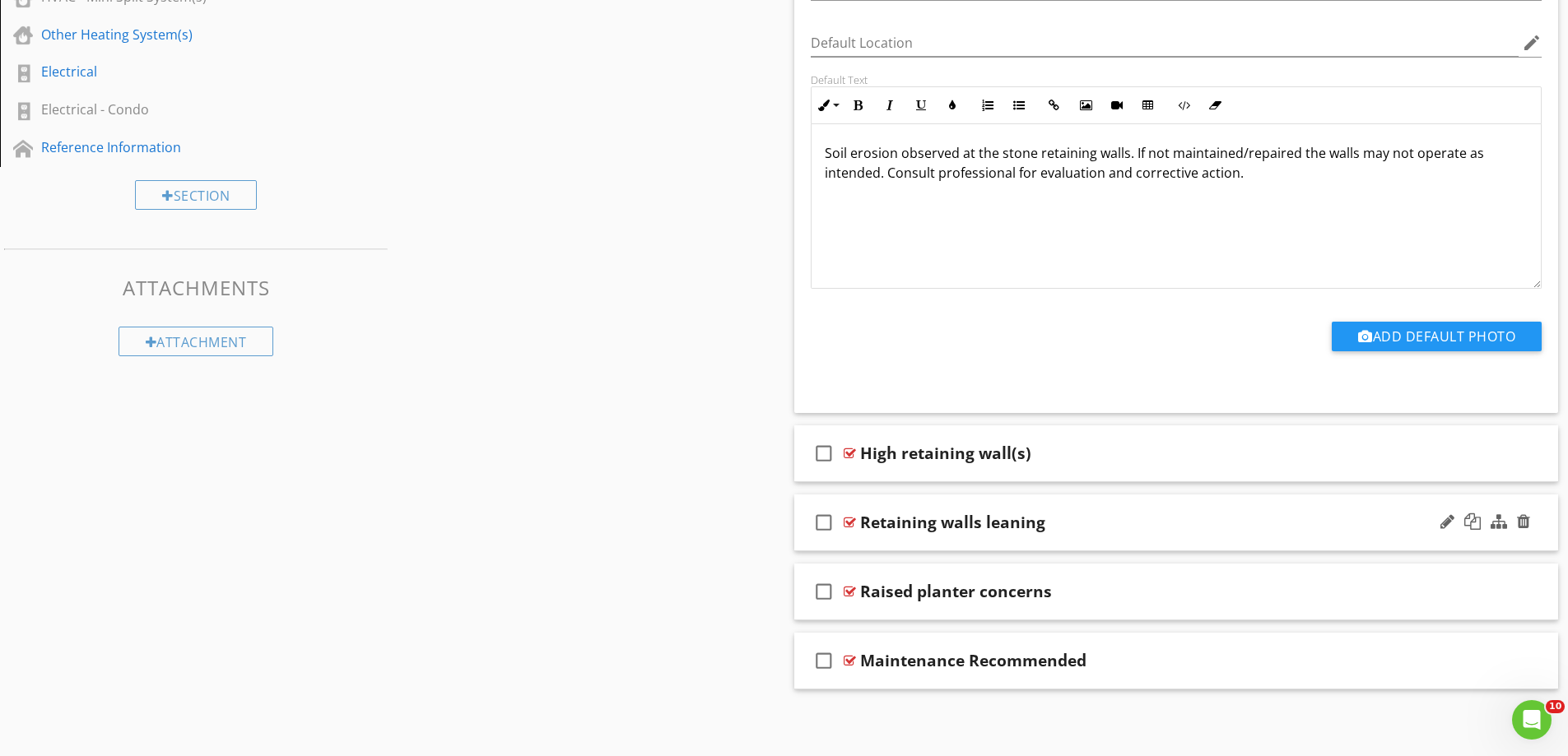
scroll to position [1217, 0]
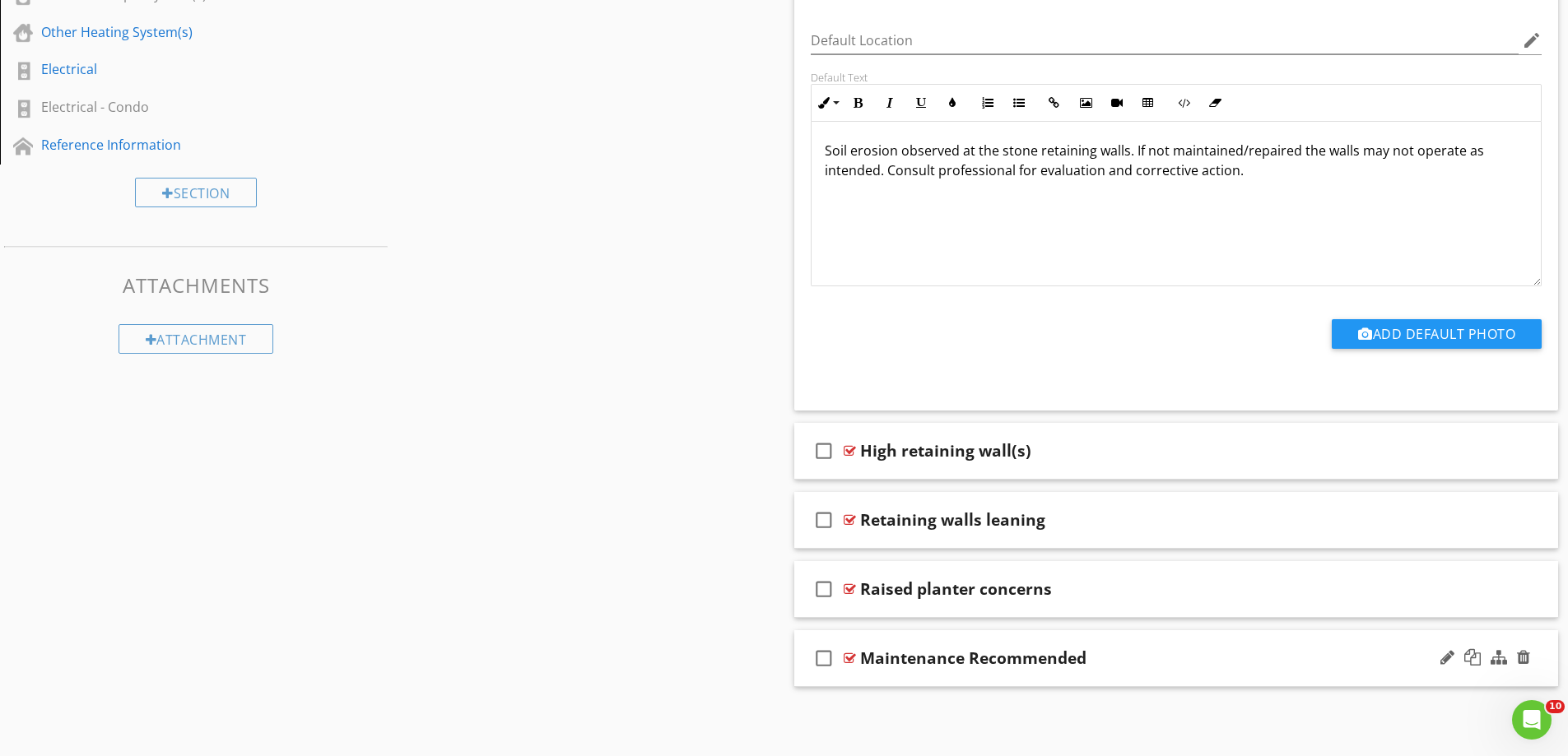
click at [896, 678] on div "check_box_outline_blank Maintenance Recommended" at bounding box center [1176, 658] width 764 height 57
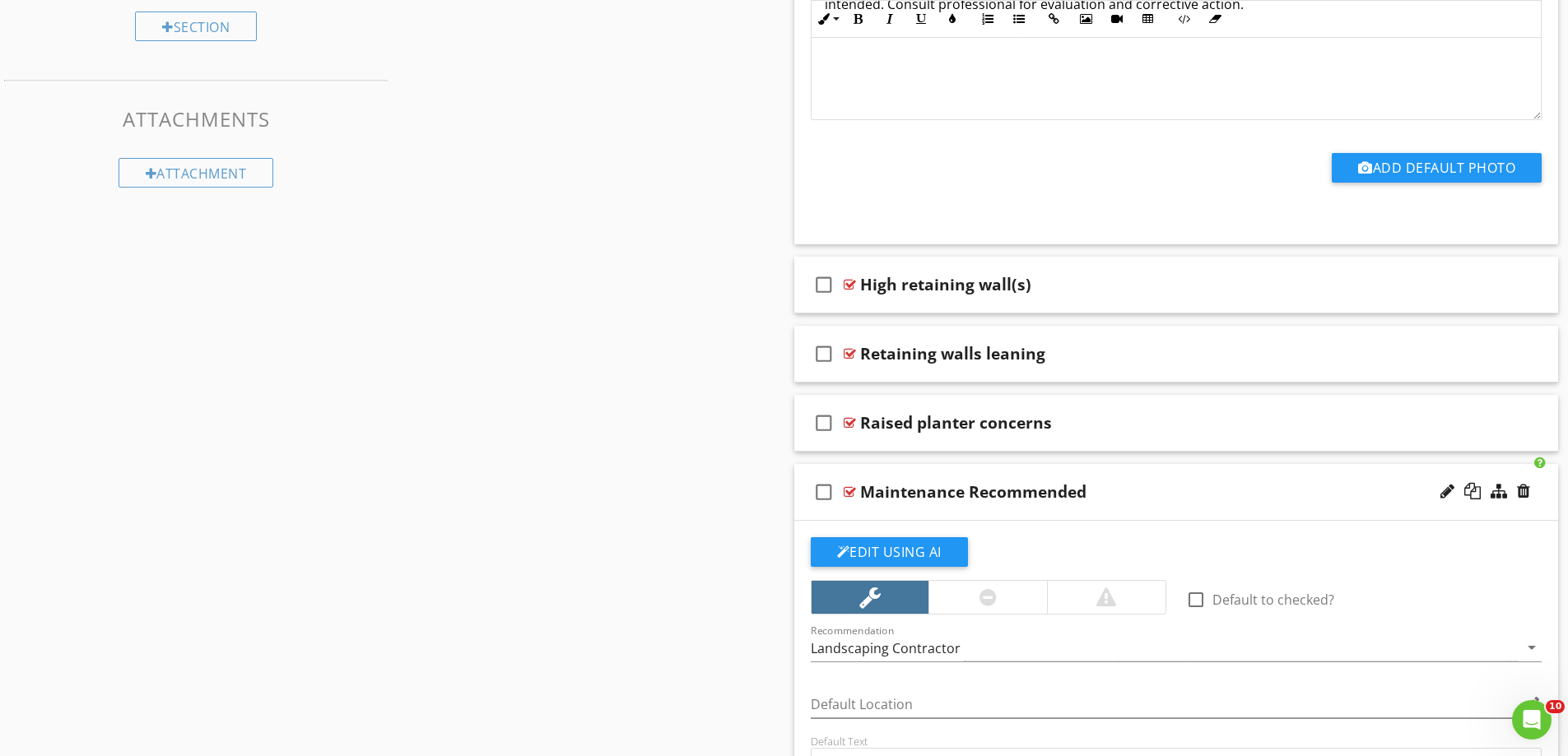
scroll to position [1359, 0]
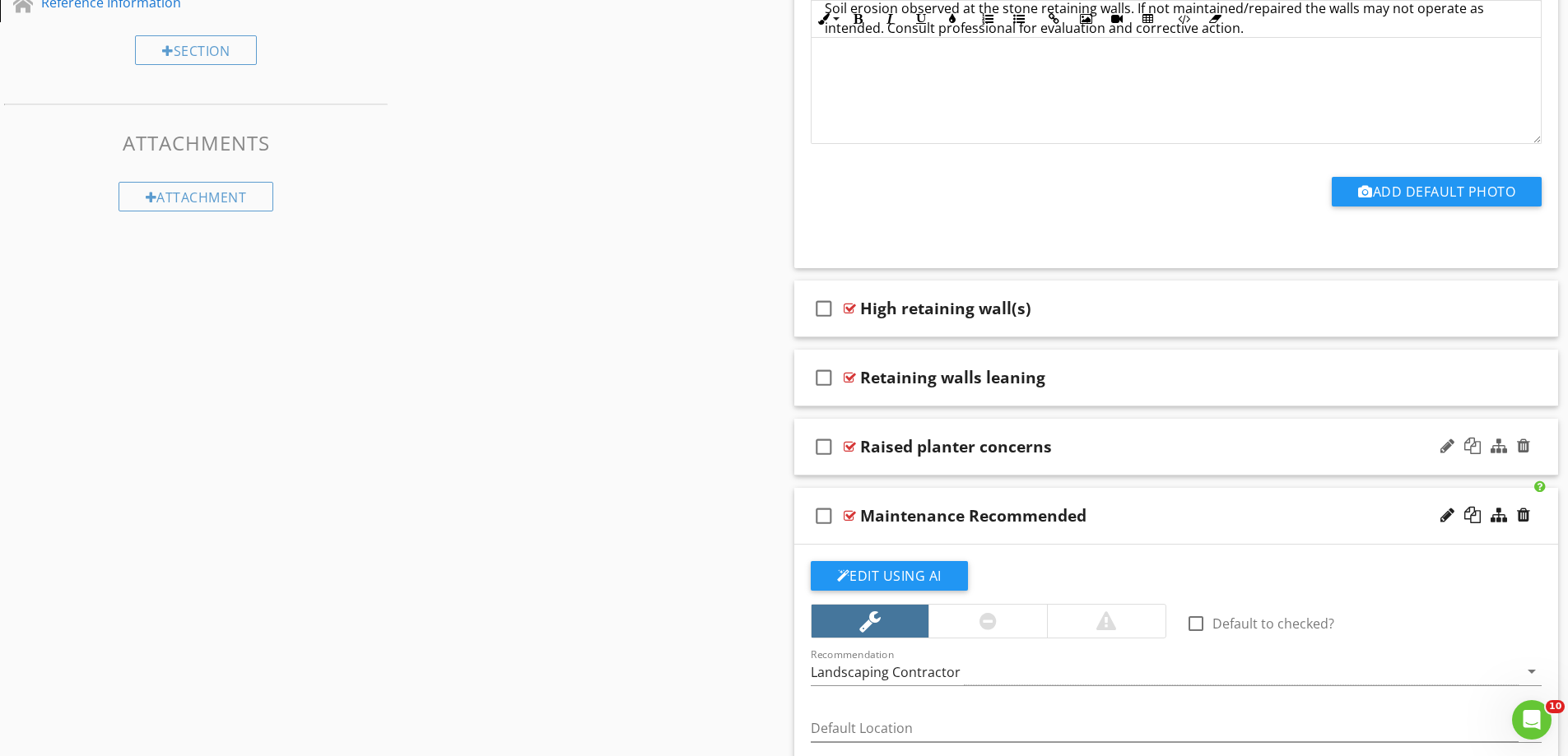
click at [944, 466] on div "check_box_outline_blank Raised planter concerns" at bounding box center [1176, 447] width 764 height 57
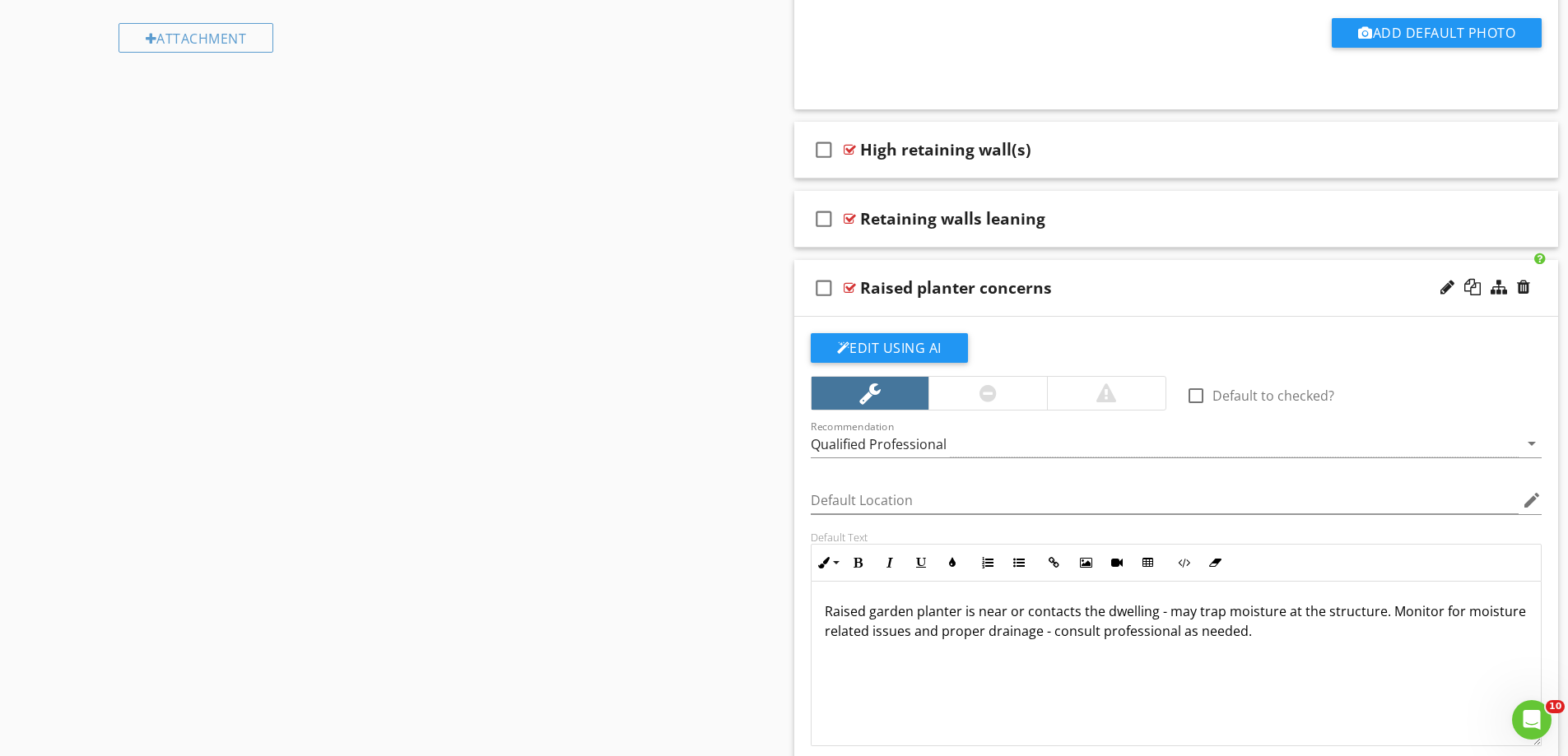
scroll to position [1524, 0]
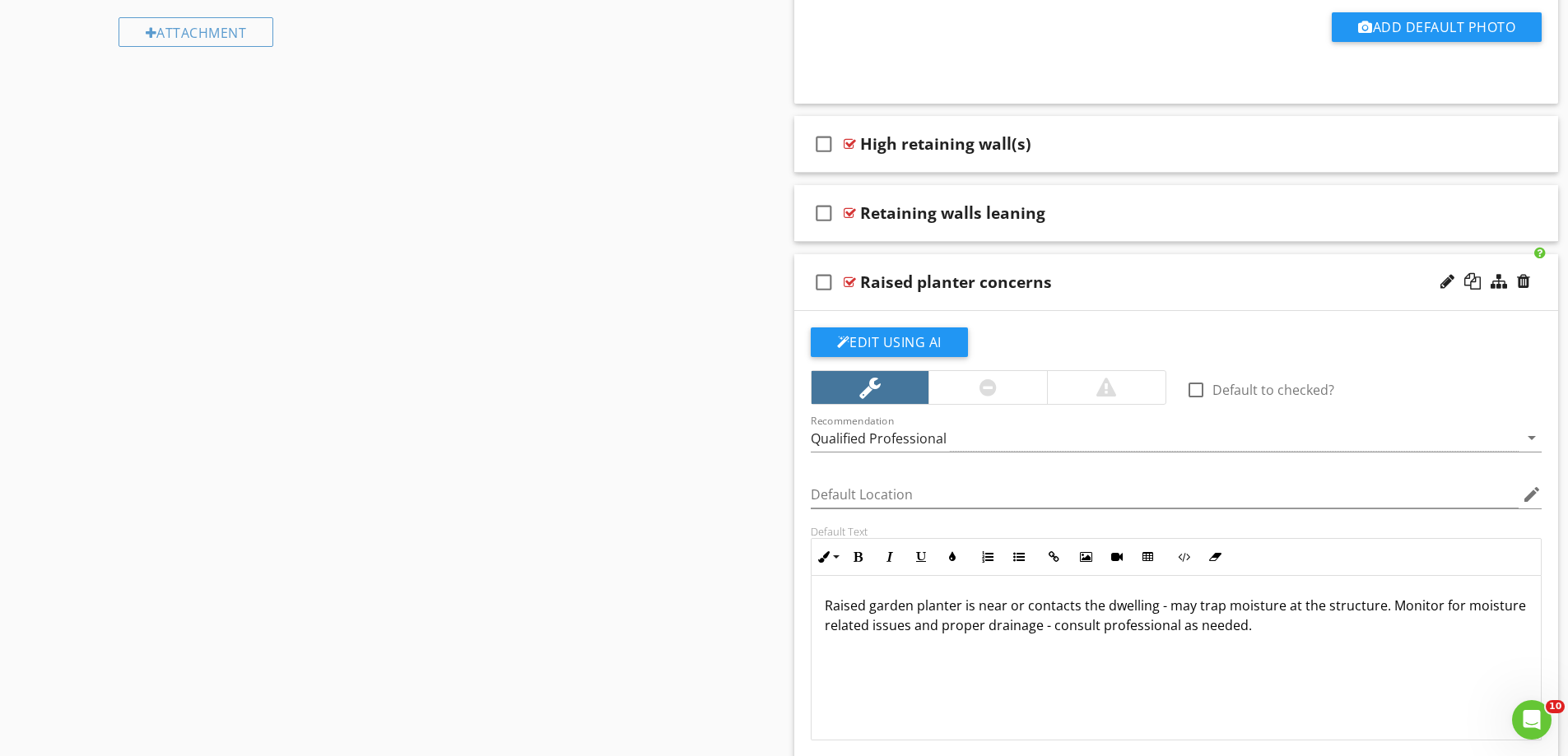
click at [1061, 283] on div "Raised planter concerns" at bounding box center [1134, 282] width 548 height 20
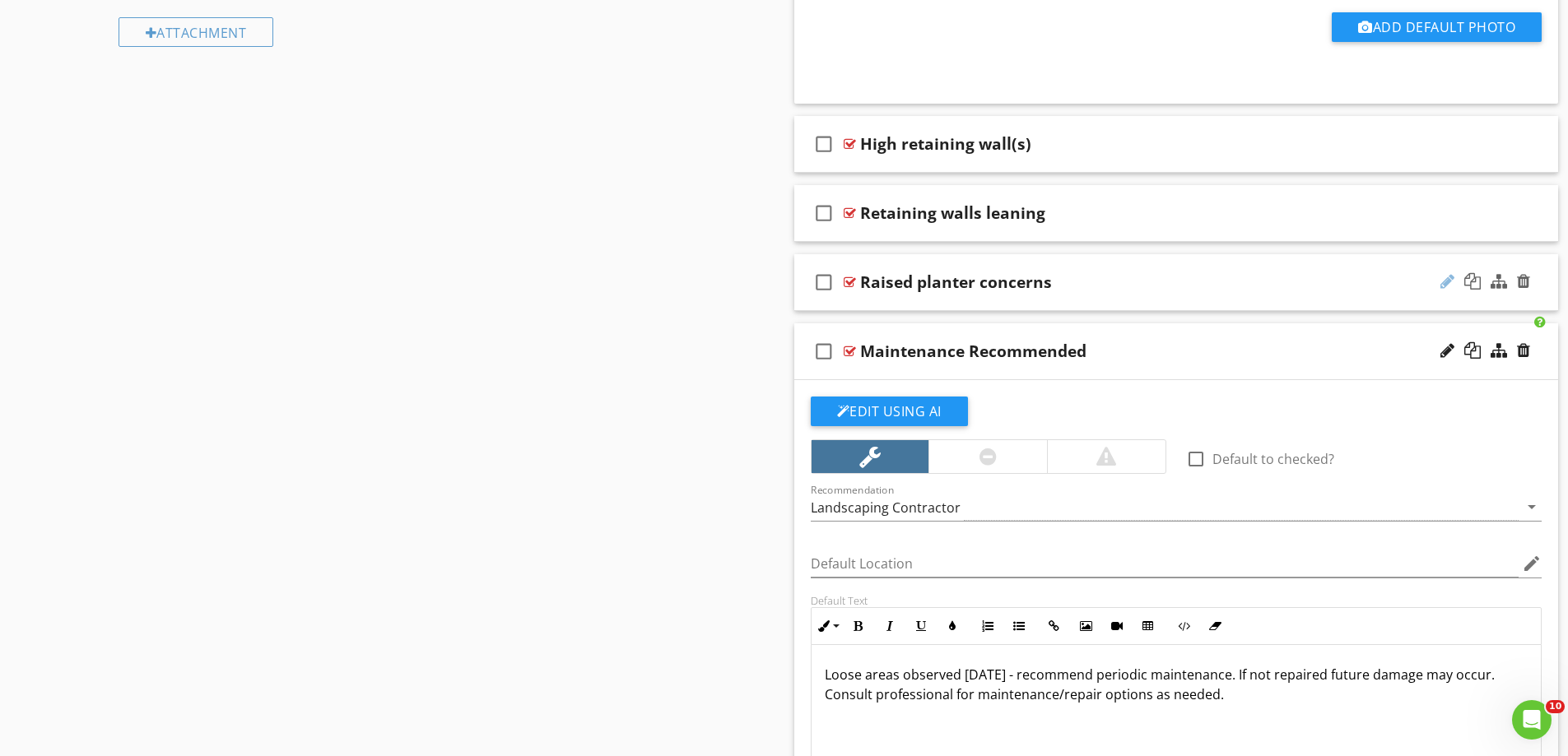
click at [1449, 276] on div at bounding box center [1447, 281] width 14 height 17
click at [960, 309] on div "check_box_outline_blank Raised planter concerns" at bounding box center [1176, 282] width 764 height 57
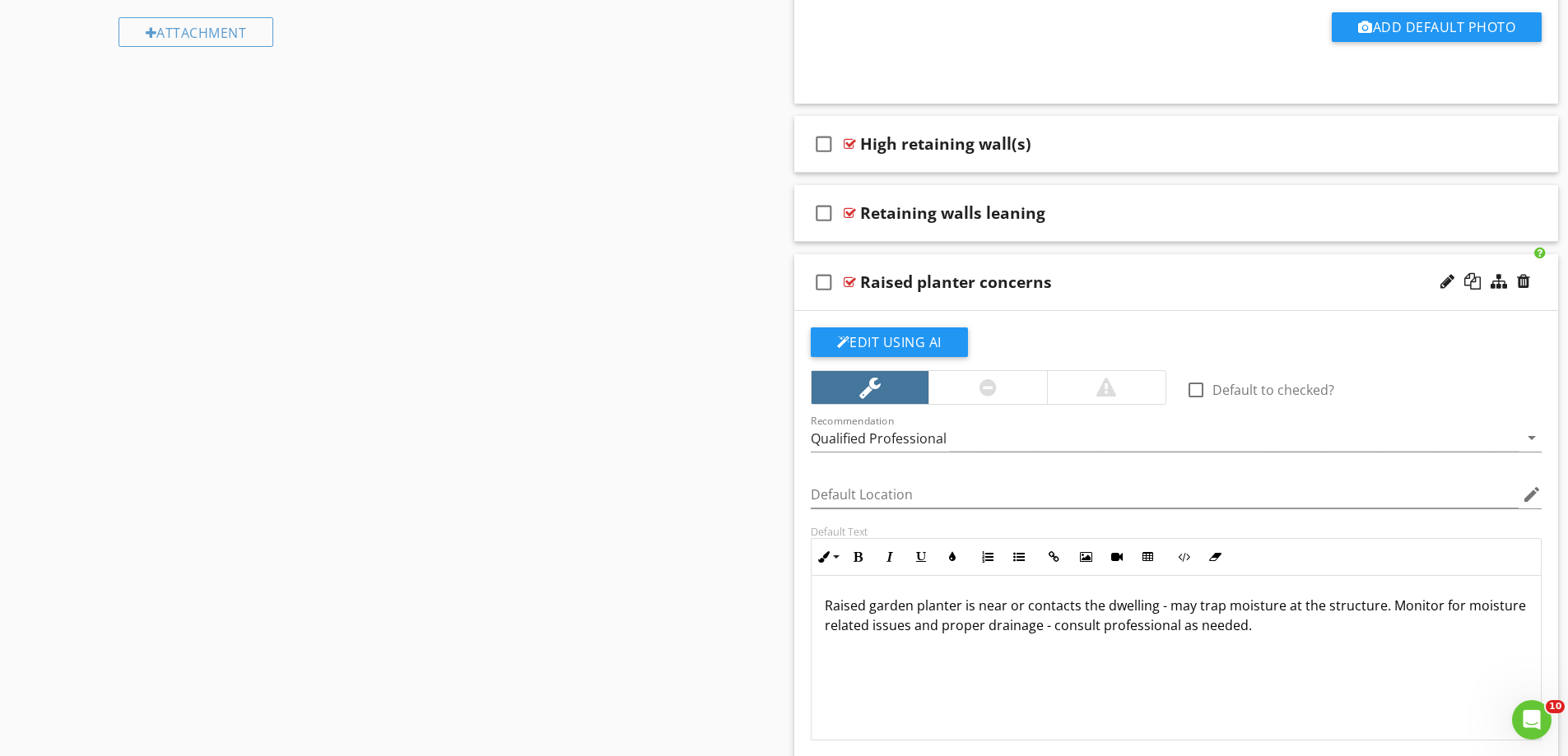
click at [954, 298] on div "check_box_outline_blank Raised planter concerns" at bounding box center [1176, 282] width 764 height 57
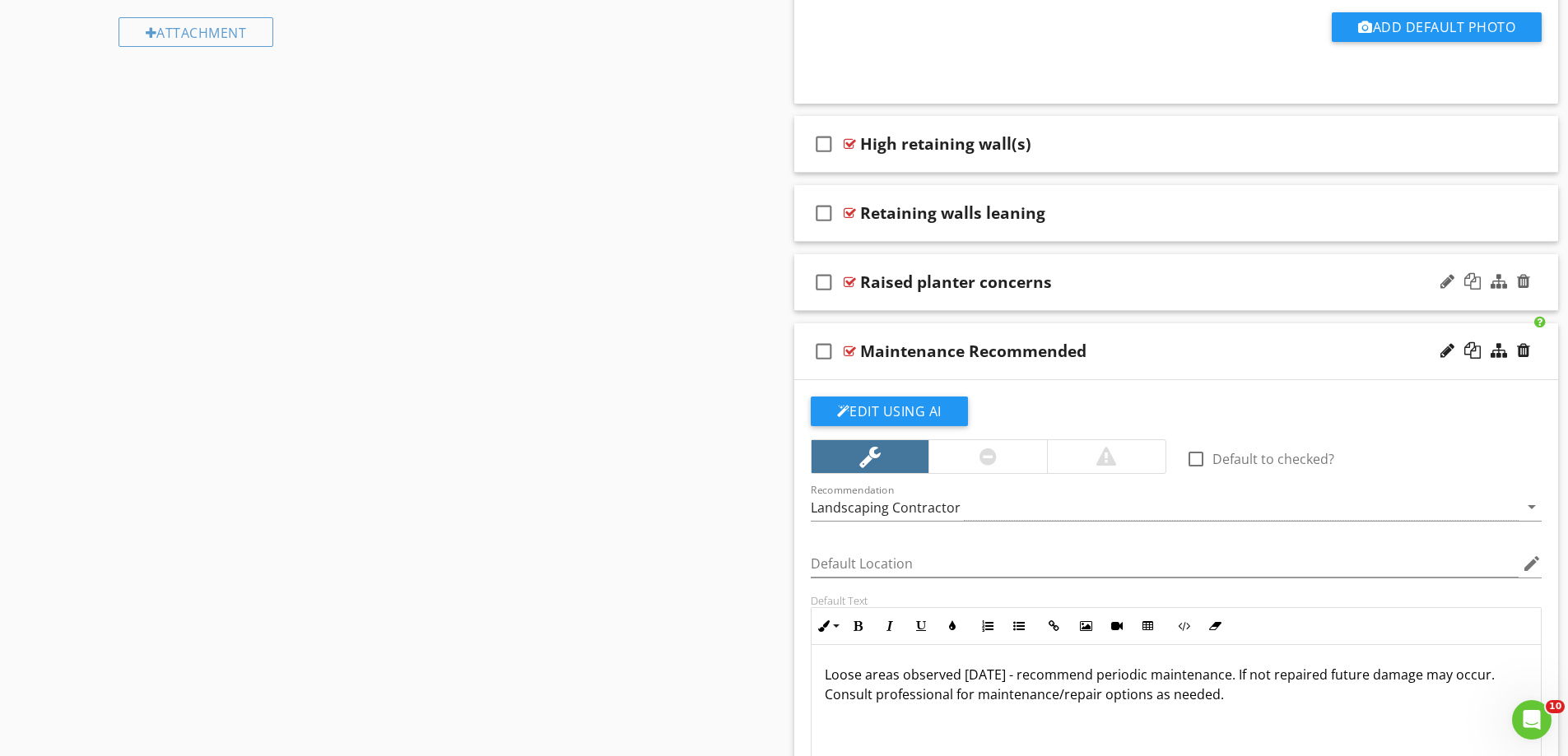
click at [1056, 282] on div "Raised planter concerns" at bounding box center [1134, 282] width 548 height 20
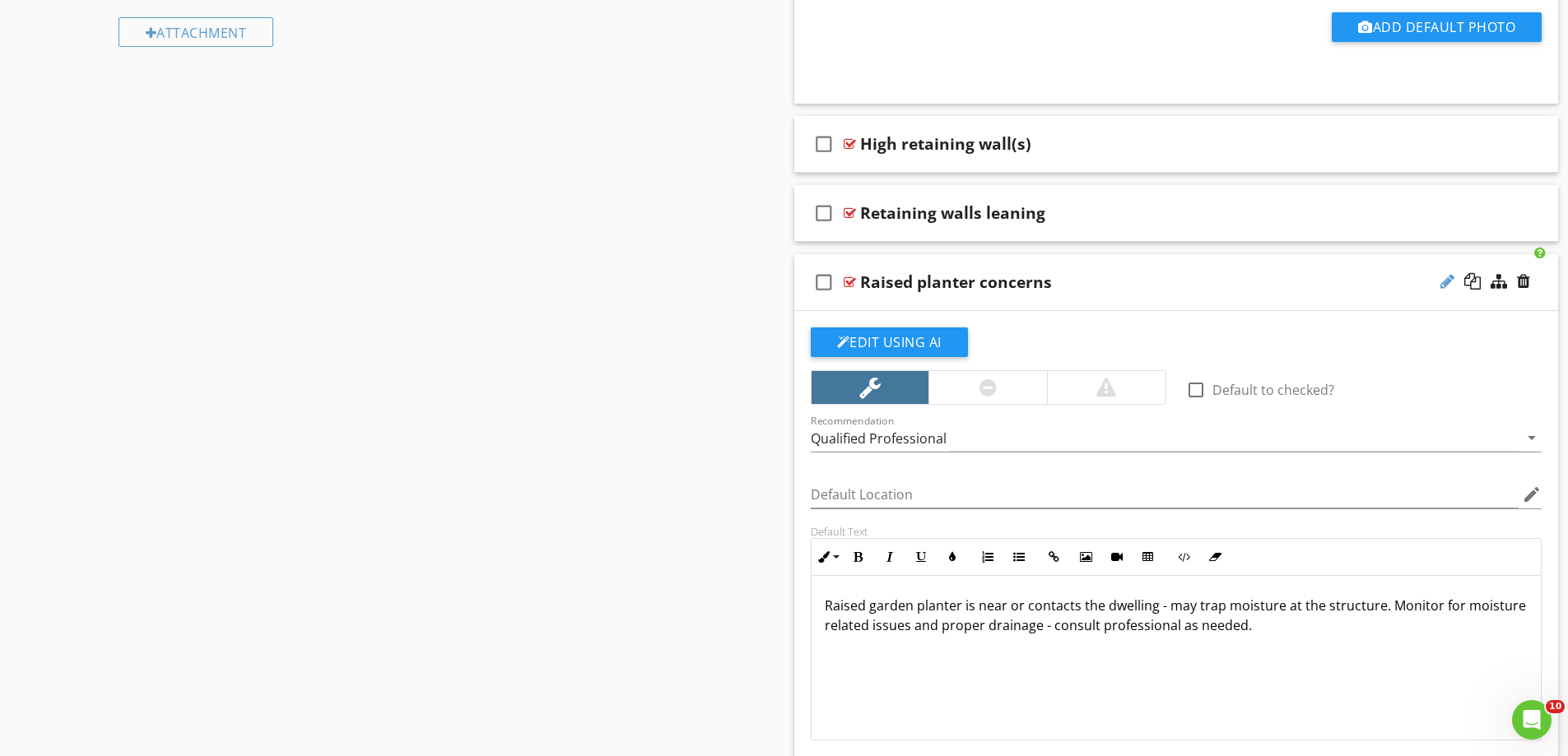
click at [1449, 277] on div at bounding box center [1447, 281] width 14 height 17
type input "Raised planter at structure"
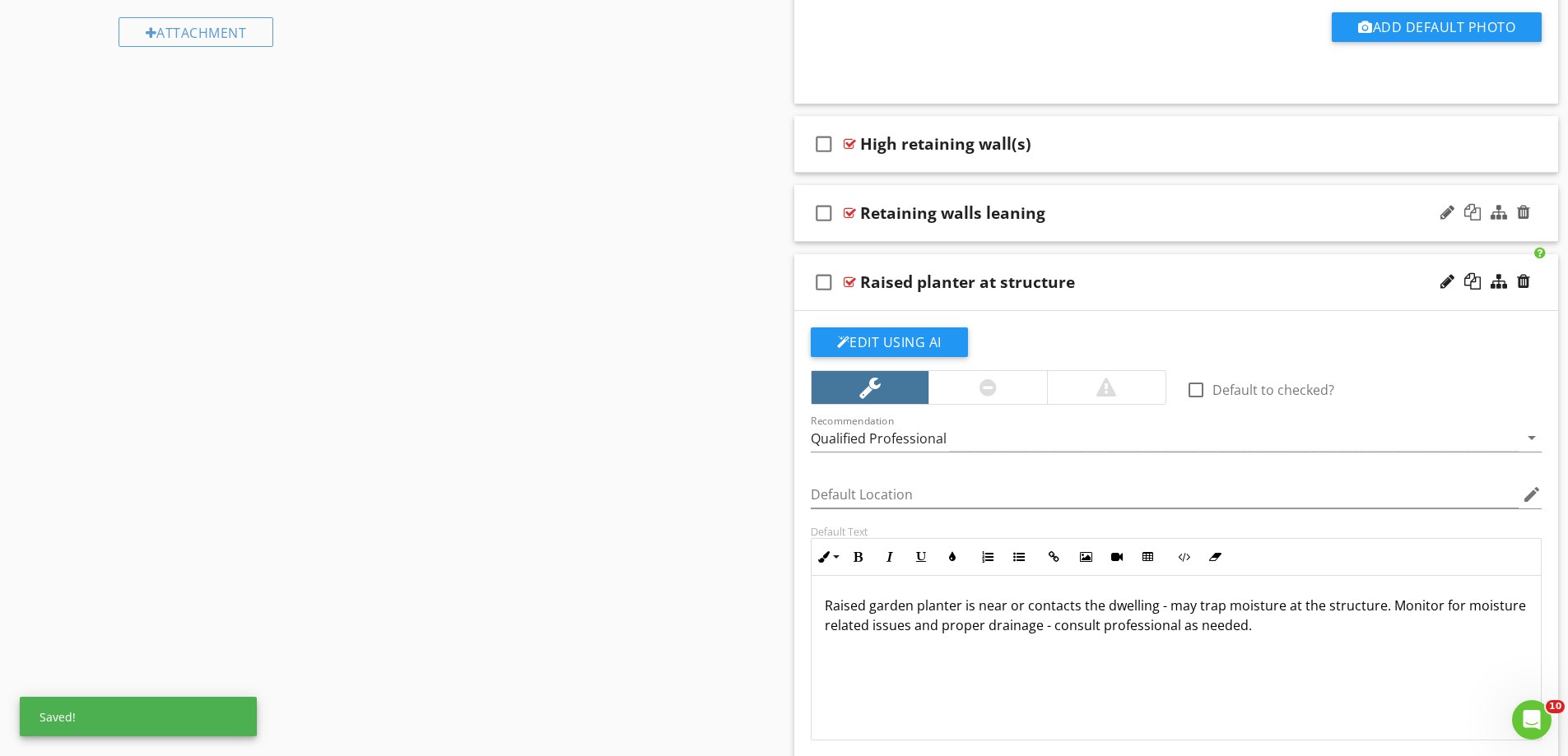
click at [1008, 230] on div "check_box_outline_blank Retaining walls leaning" at bounding box center [1176, 213] width 764 height 57
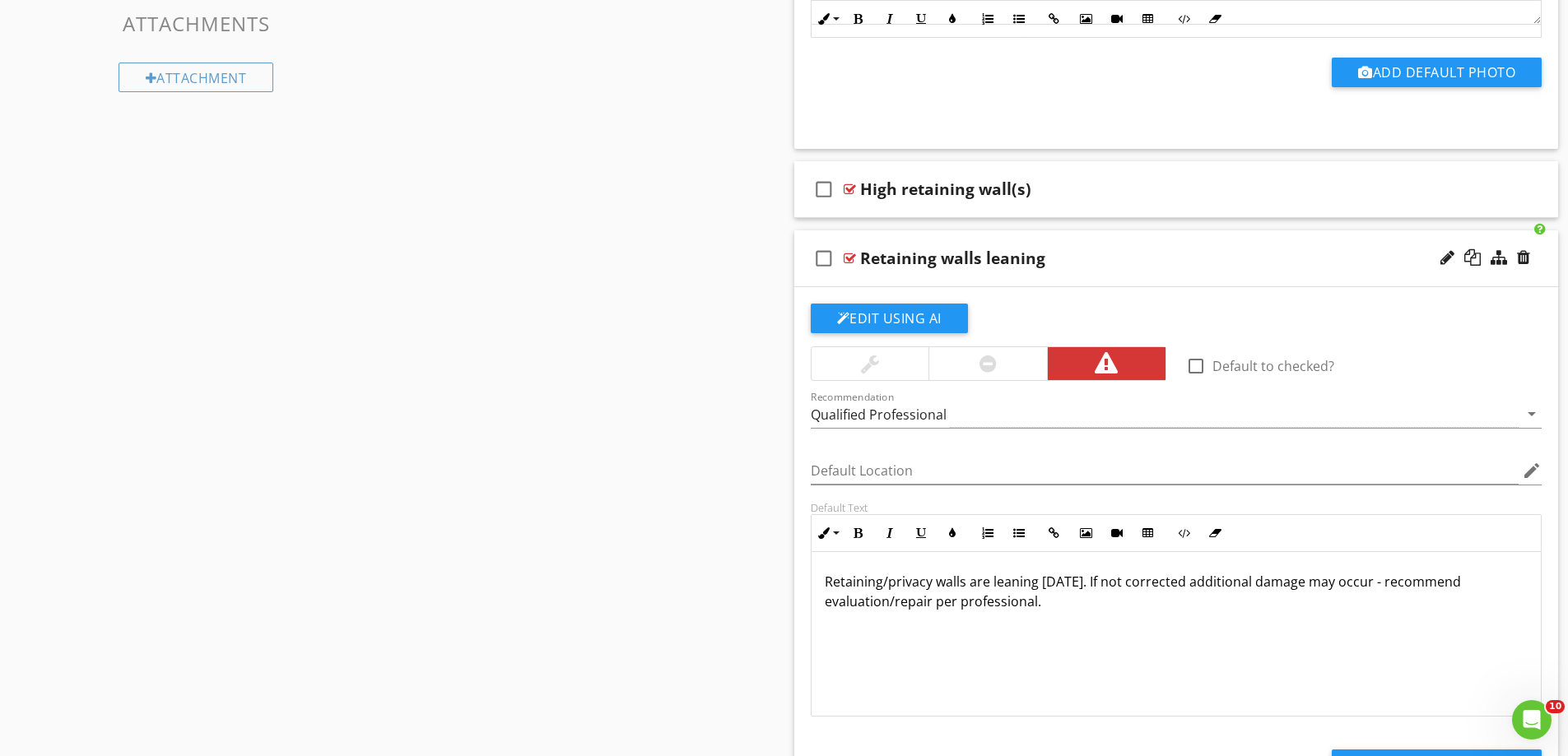
scroll to position [1359, 0]
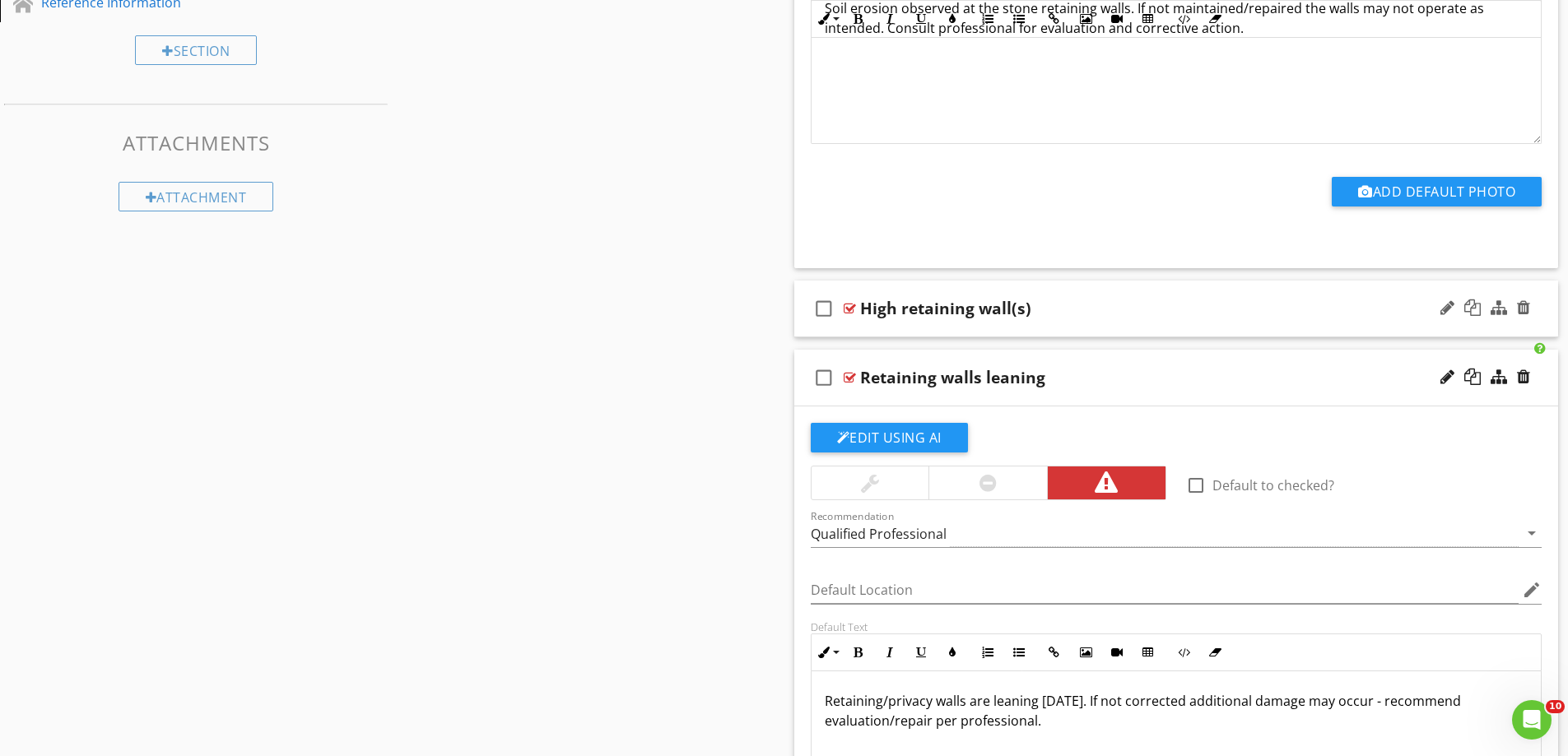
click at [931, 323] on div "check_box_outline_blank High retaining wall(s)" at bounding box center [1176, 308] width 764 height 57
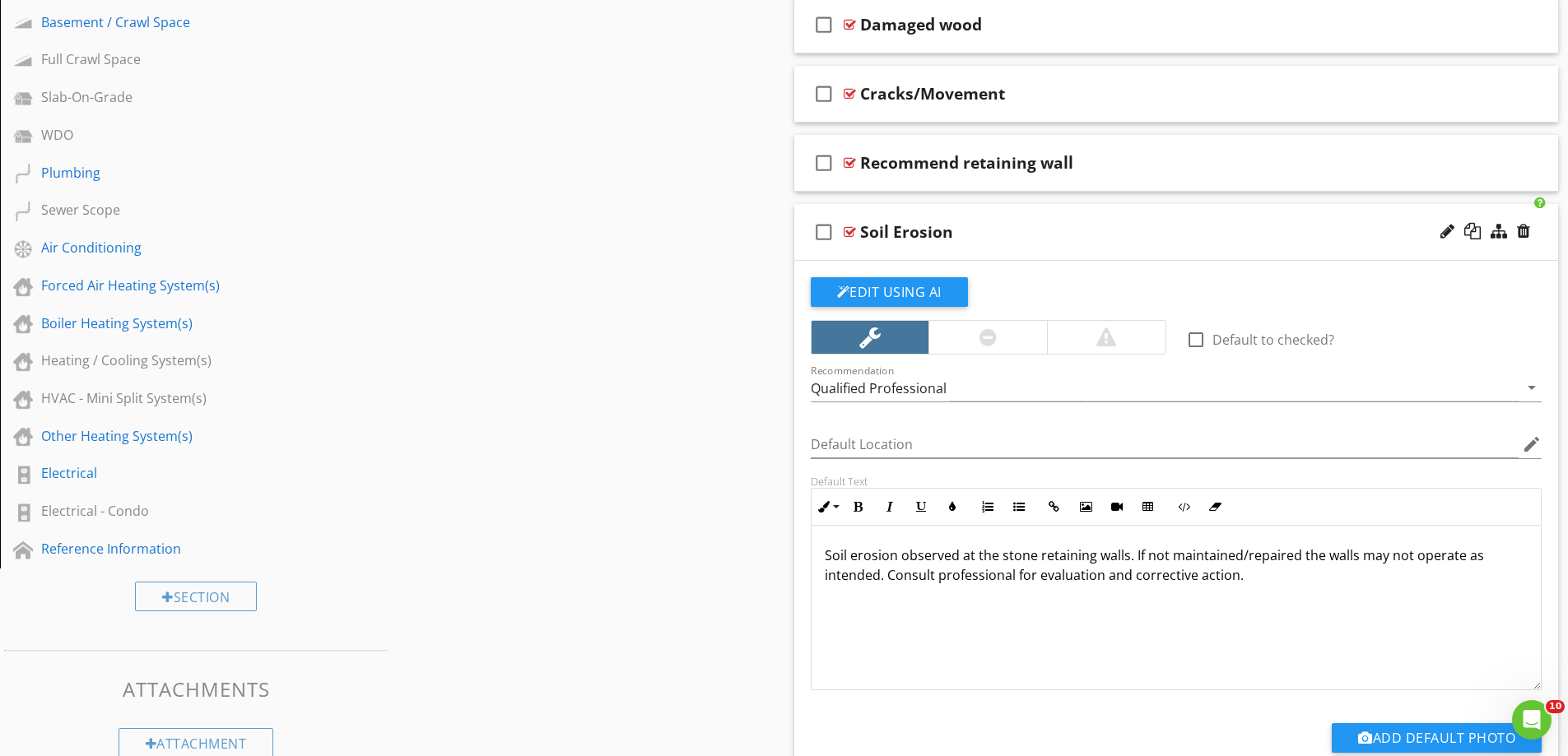
scroll to position [784, 0]
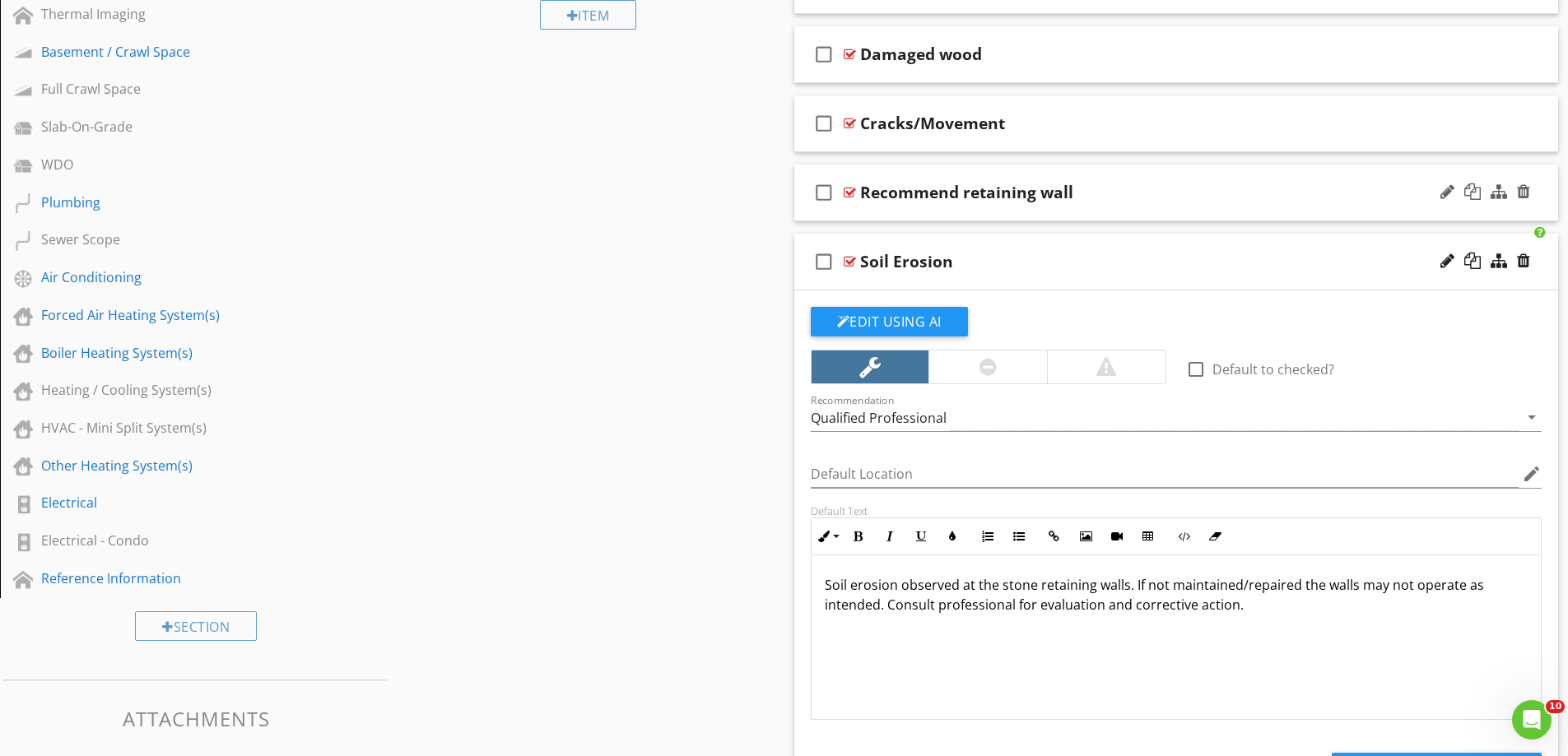
click at [935, 211] on div "check_box_outline_blank Recommend retaining wall" at bounding box center [1176, 193] width 764 height 57
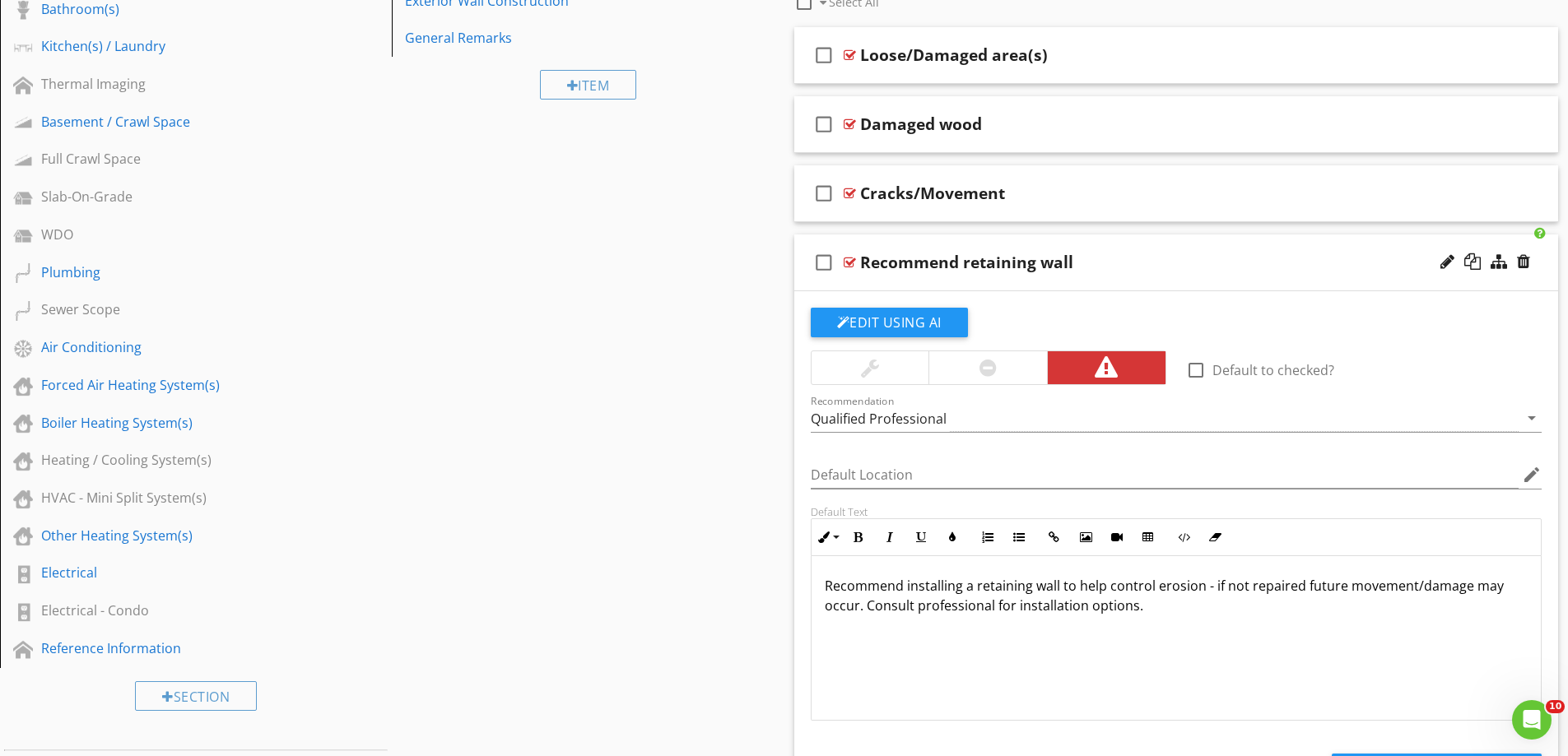
scroll to position [619, 0]
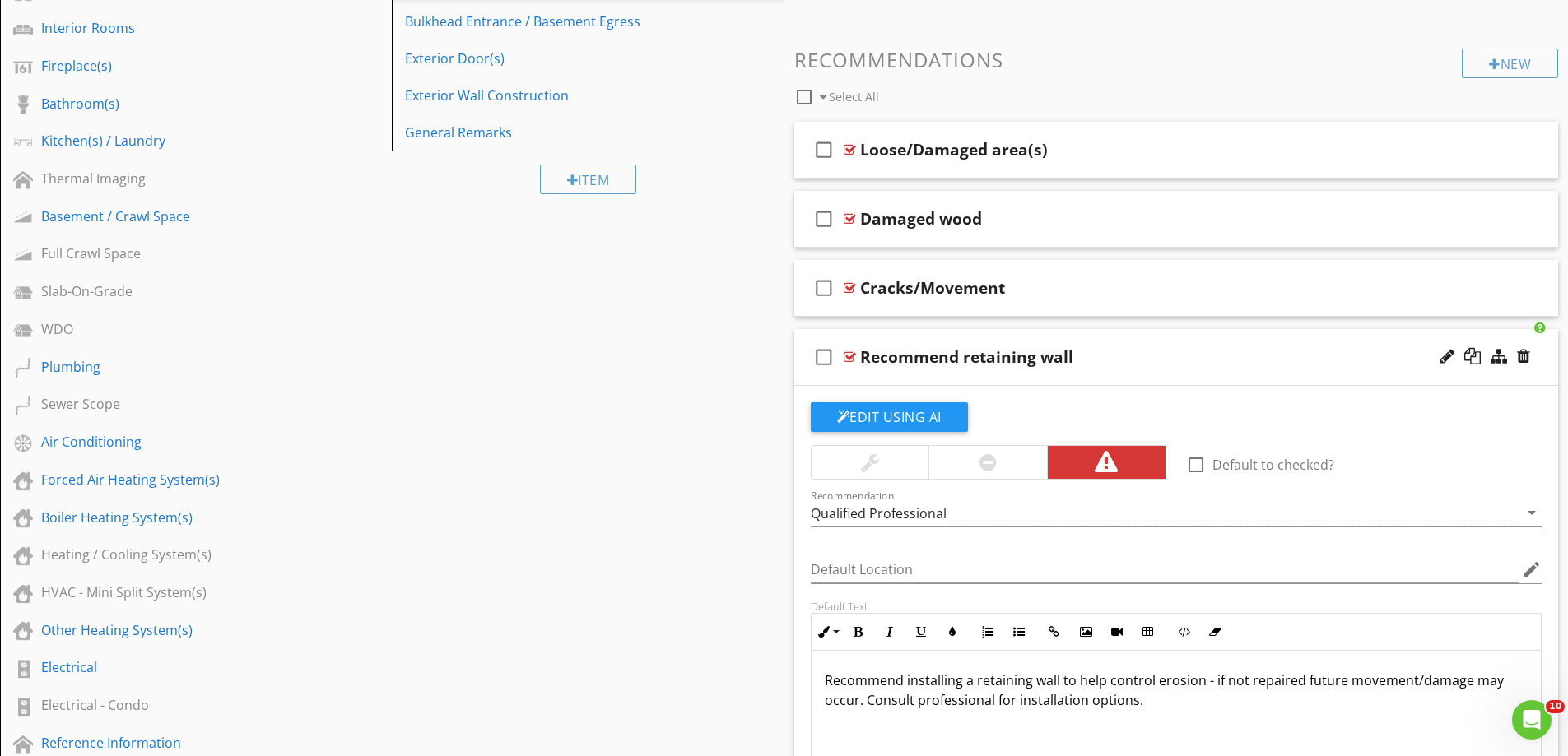
click at [904, 467] on div at bounding box center [871, 462] width 117 height 33
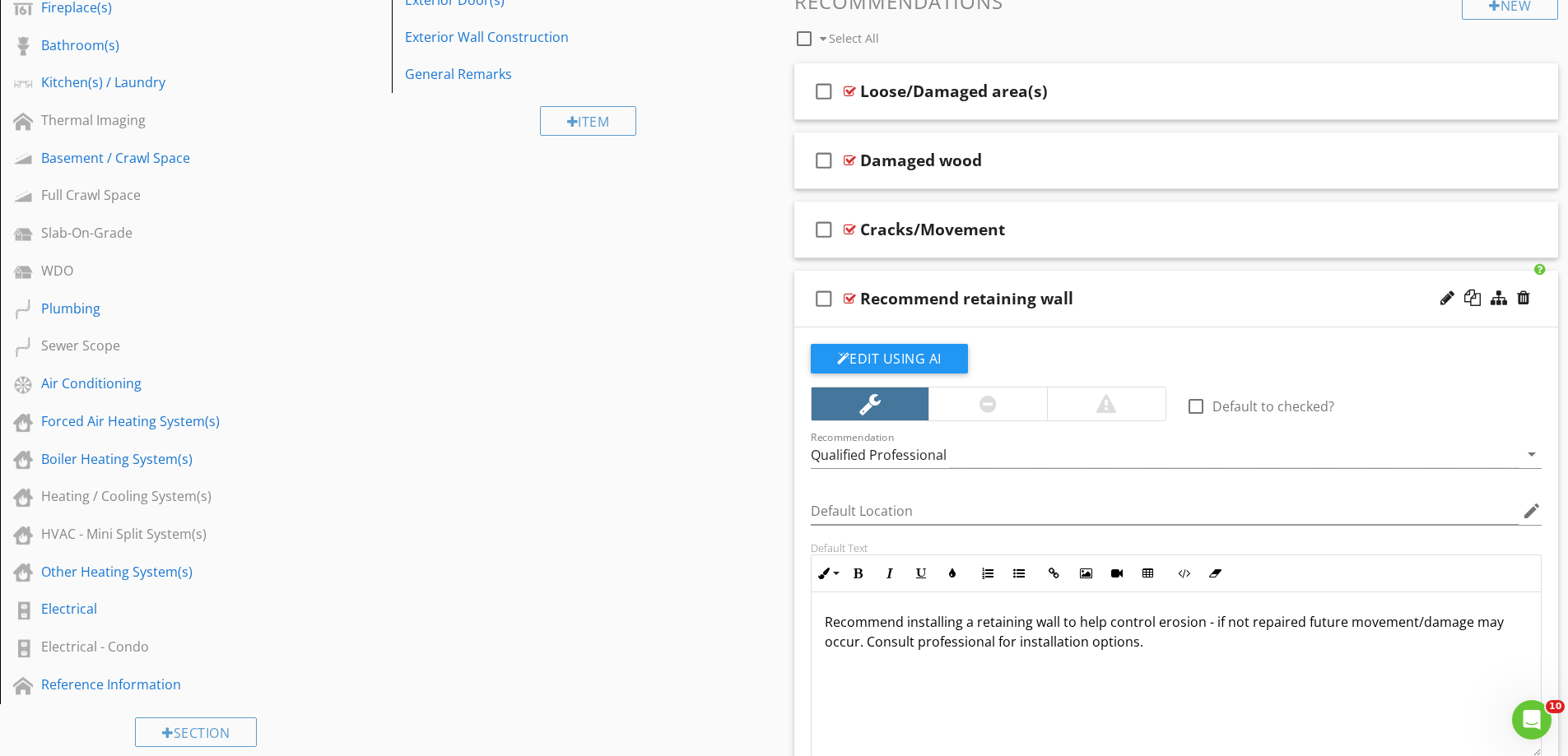
scroll to position [866, 0]
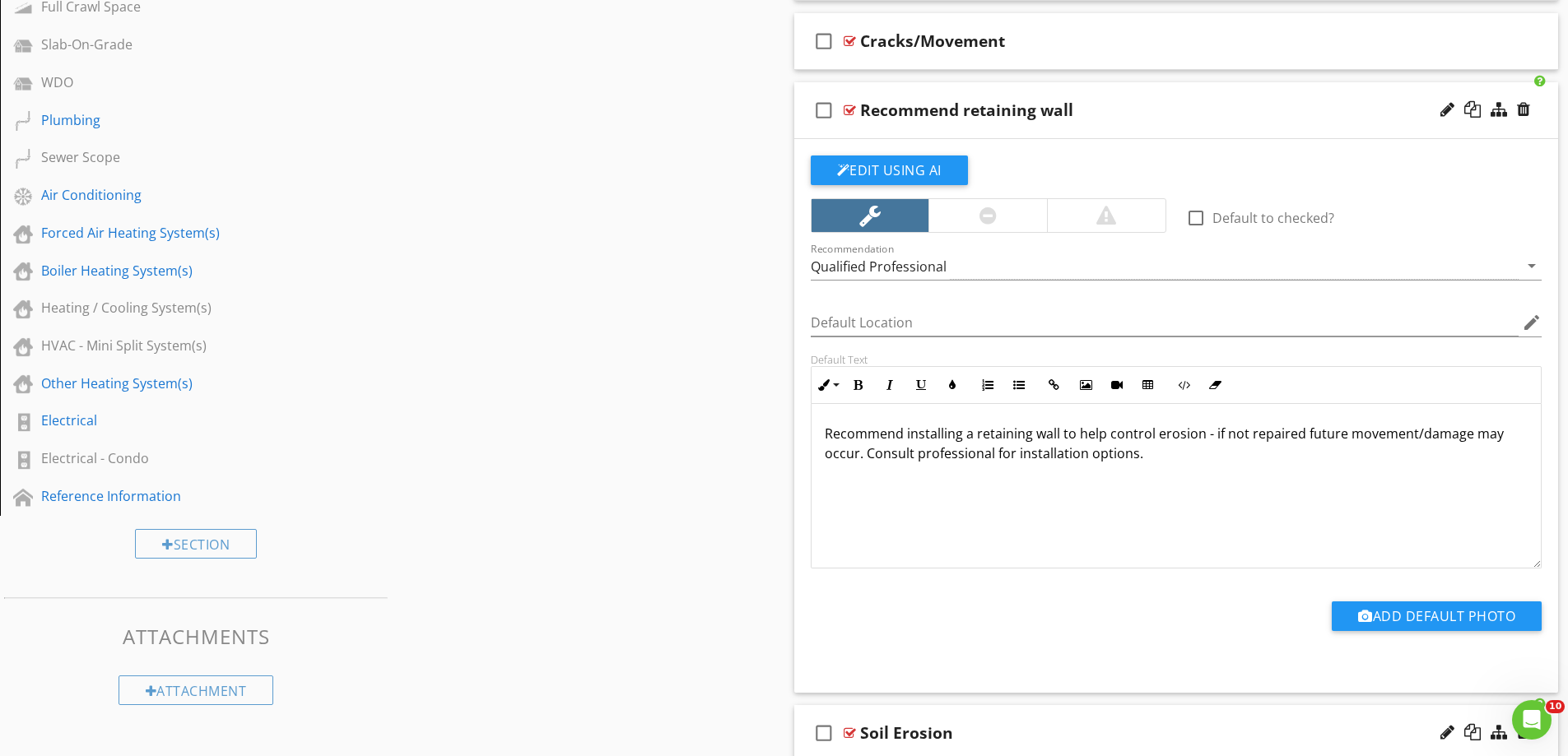
click at [1131, 458] on p "Recommend installing a retaining wall to help control erosion - if not repaired…" at bounding box center [1177, 443] width 704 height 39
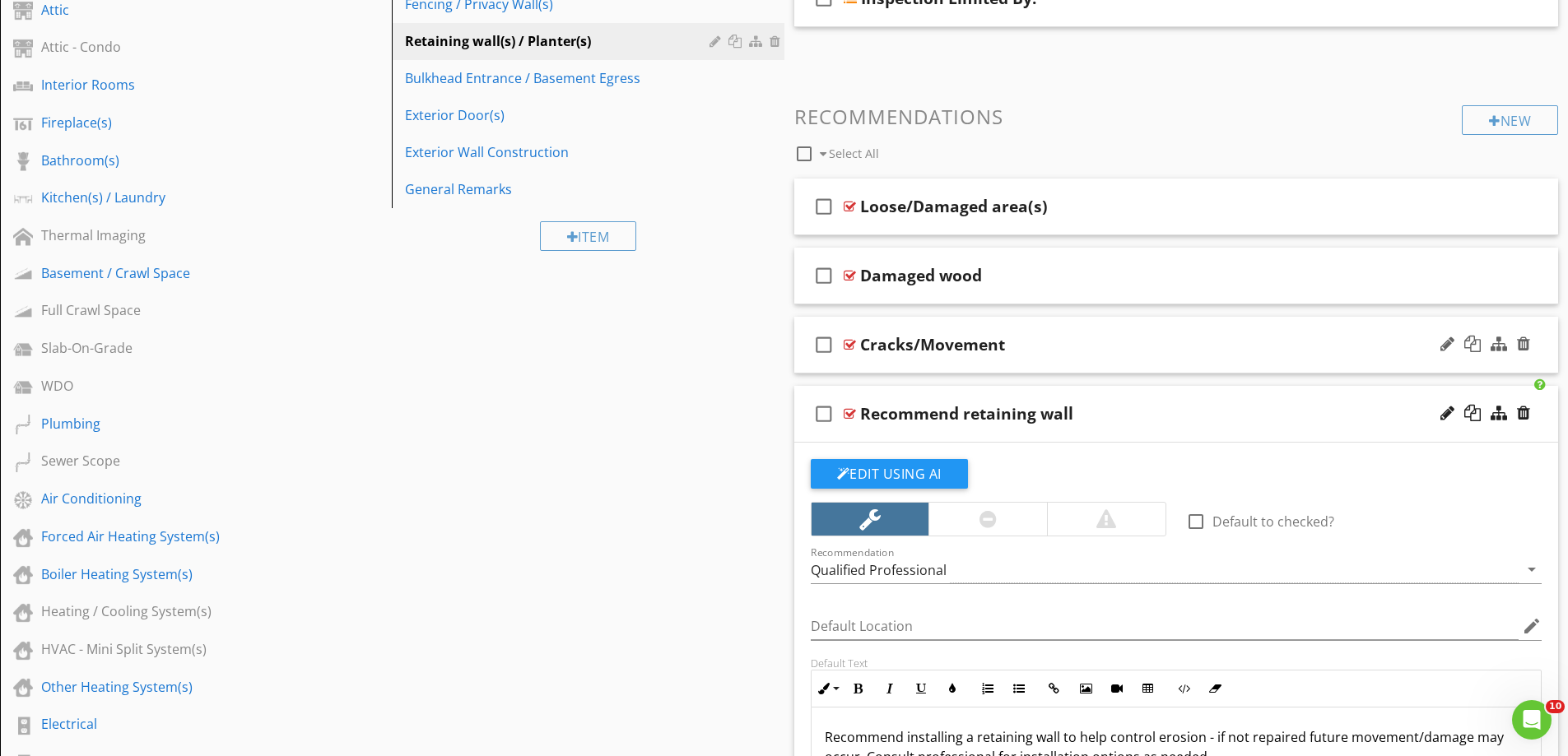
scroll to position [536, 0]
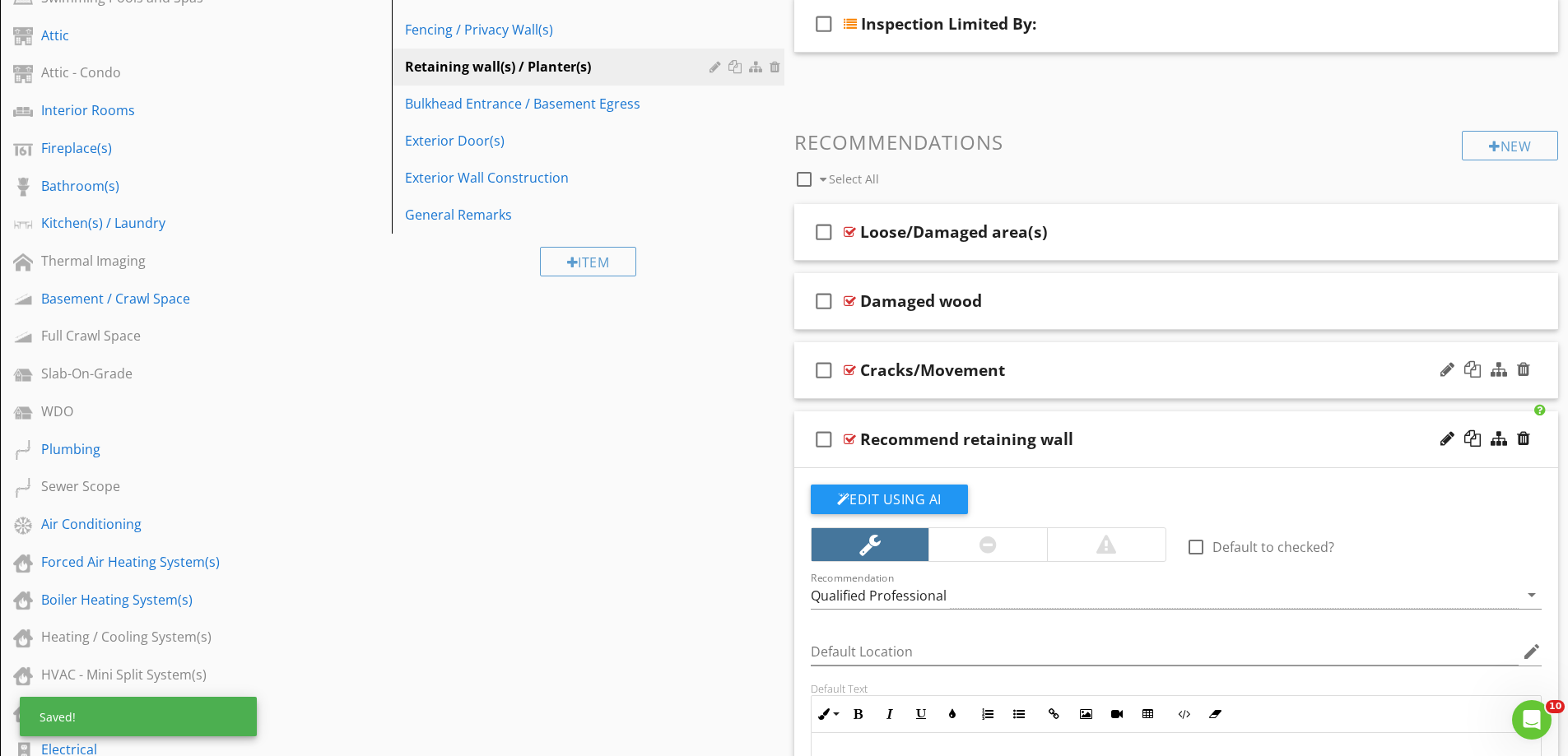
click at [926, 387] on div "check_box_outline_blank Cracks/Movement" at bounding box center [1176, 371] width 764 height 57
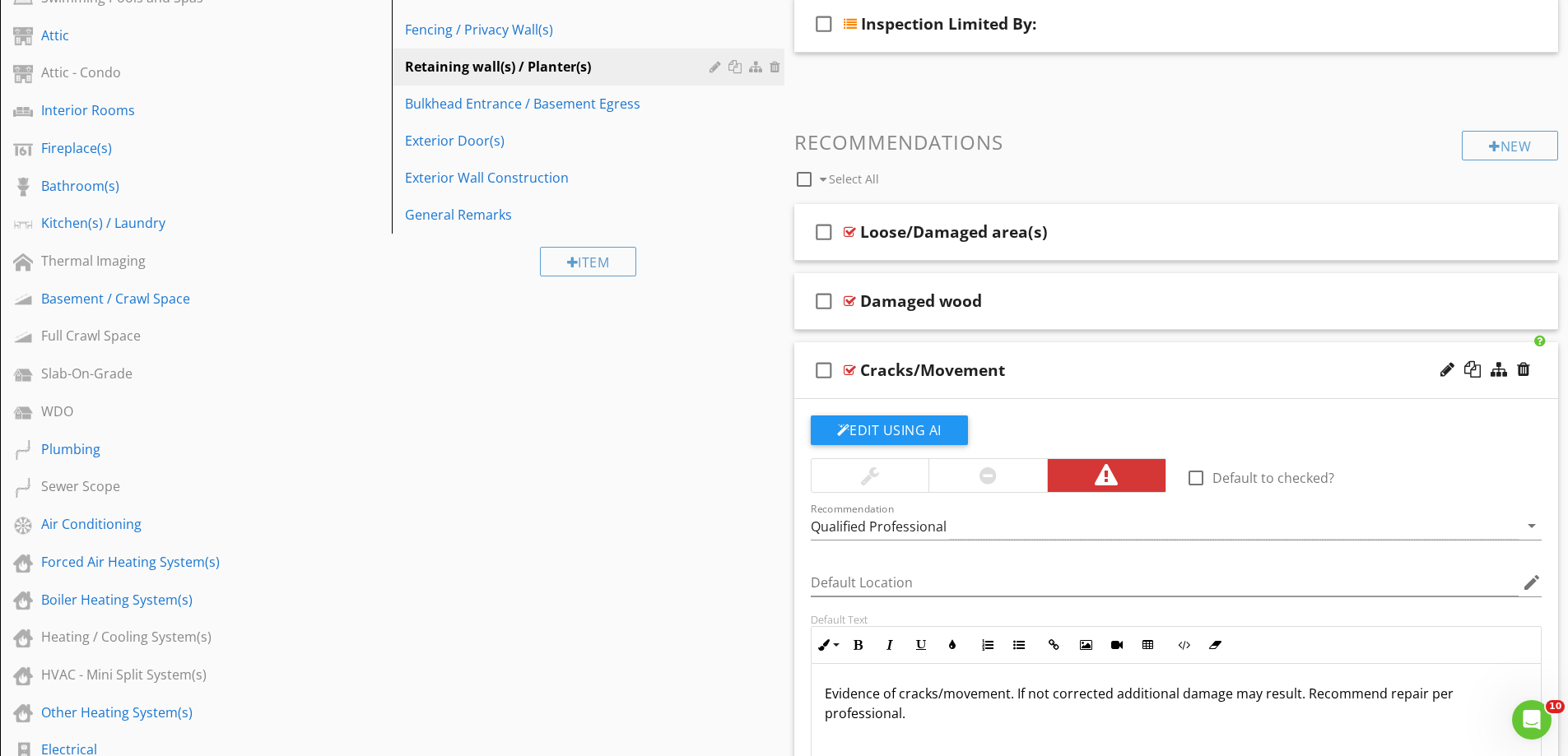
click at [1020, 698] on p "Evidence of cracks/movement. If not corrected additional damage may result. Rec…" at bounding box center [1177, 704] width 704 height 39
click at [1230, 699] on p "Evidence of cracks/movement - if not corrected additional damage may result. Re…" at bounding box center [1177, 704] width 704 height 39
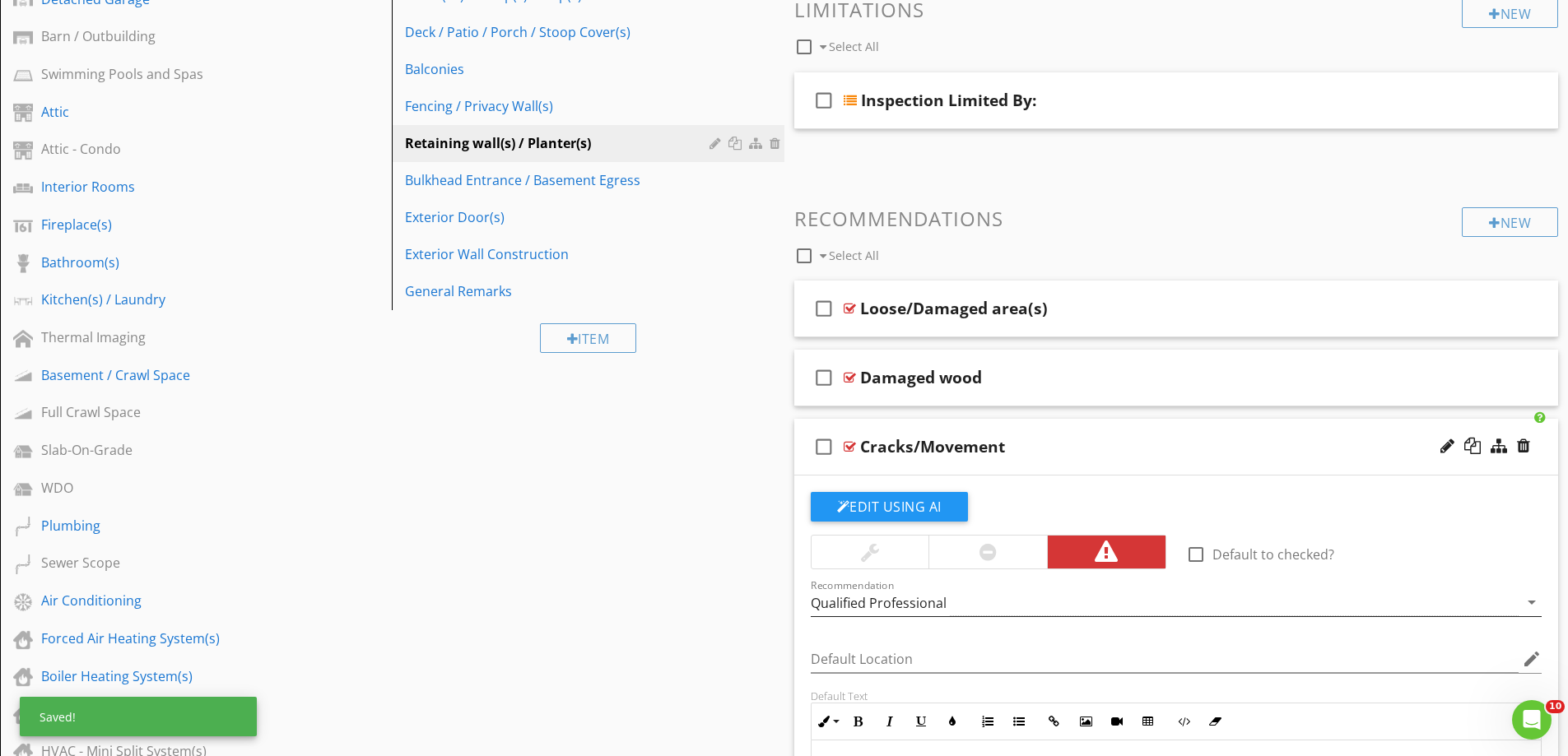
scroll to position [372, 0]
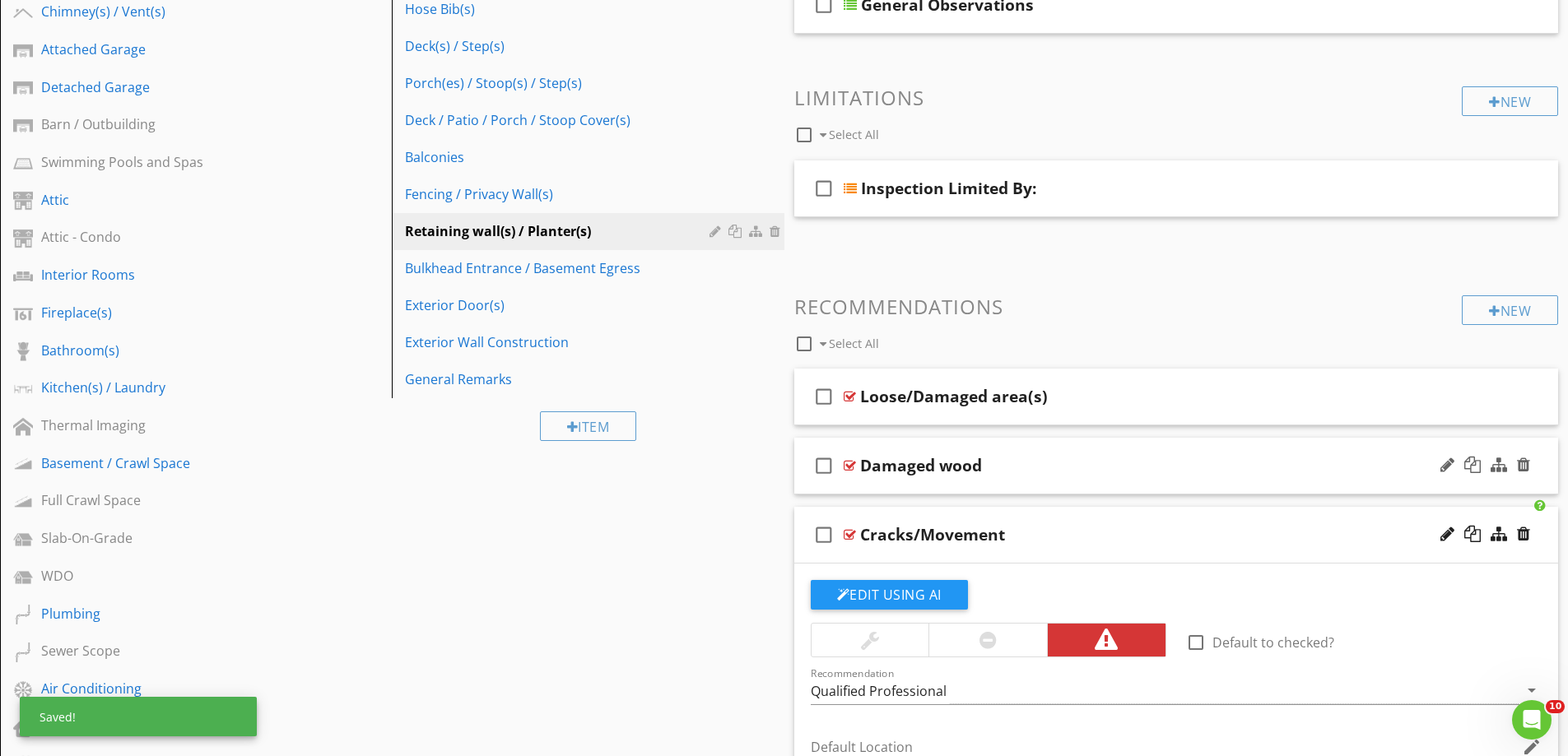
click at [922, 485] on div "check_box_outline_blank Damaged wood" at bounding box center [1176, 466] width 764 height 57
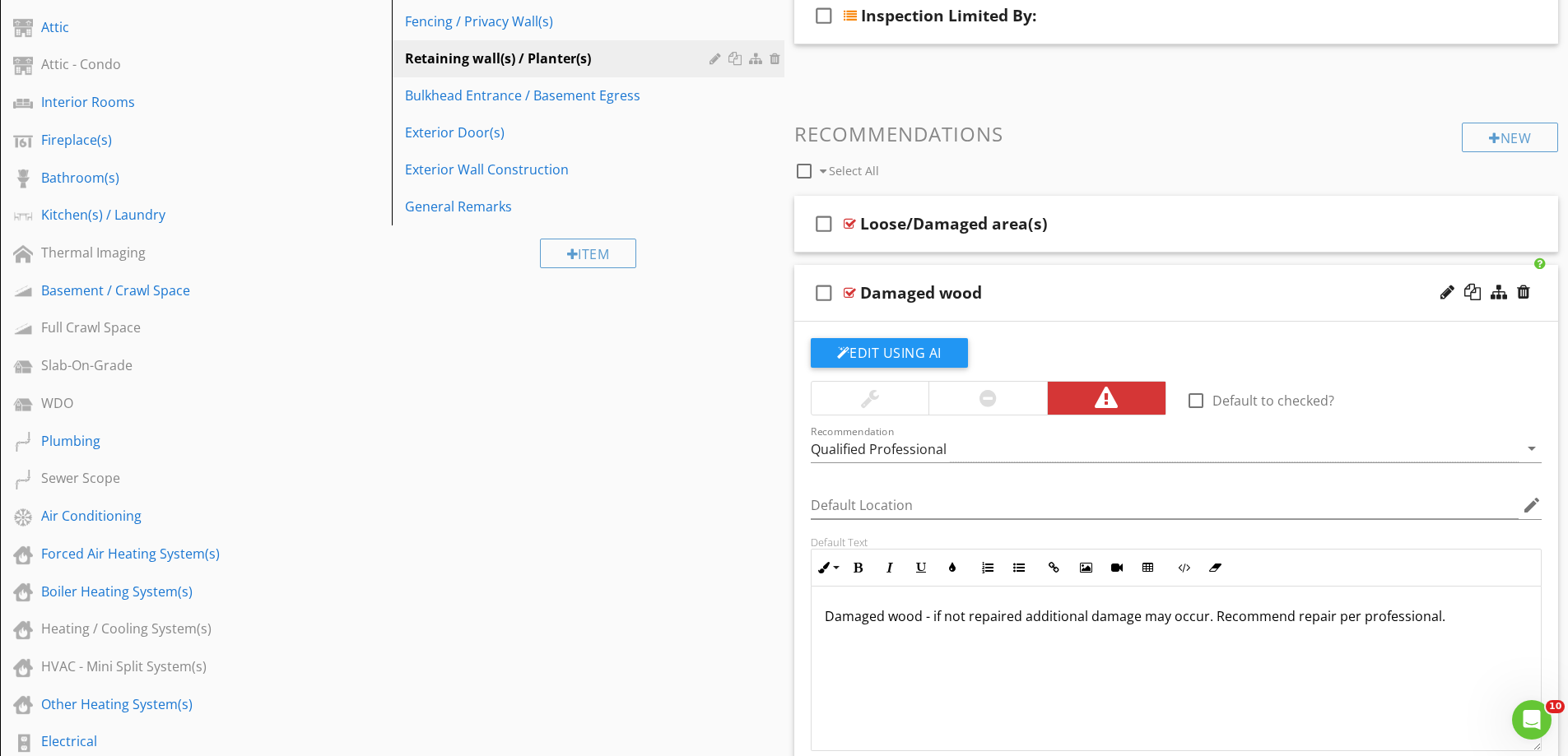
scroll to position [454, 0]
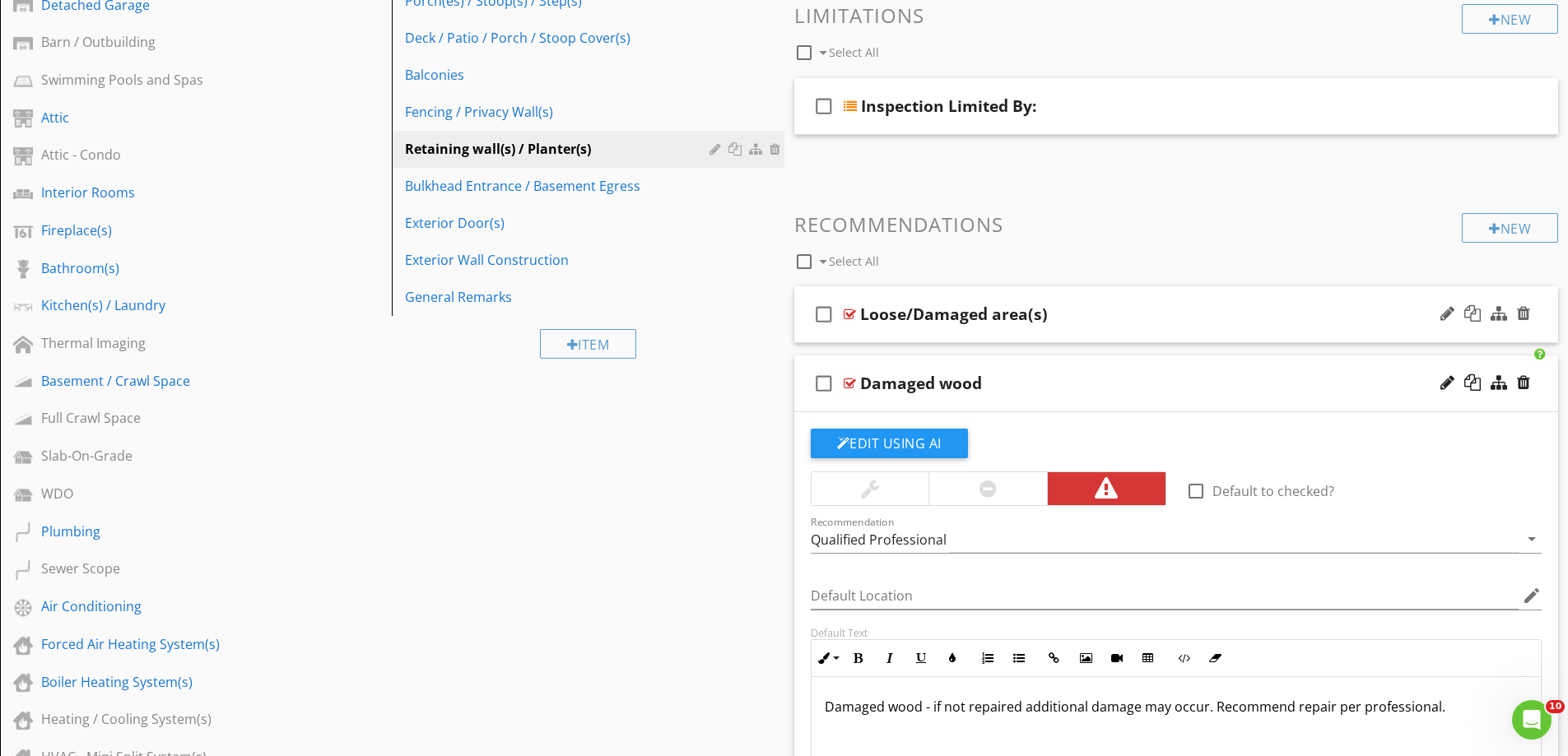
click at [924, 334] on div "check_box_outline_blank Loose/Damaged area(s)" at bounding box center [1176, 315] width 764 height 57
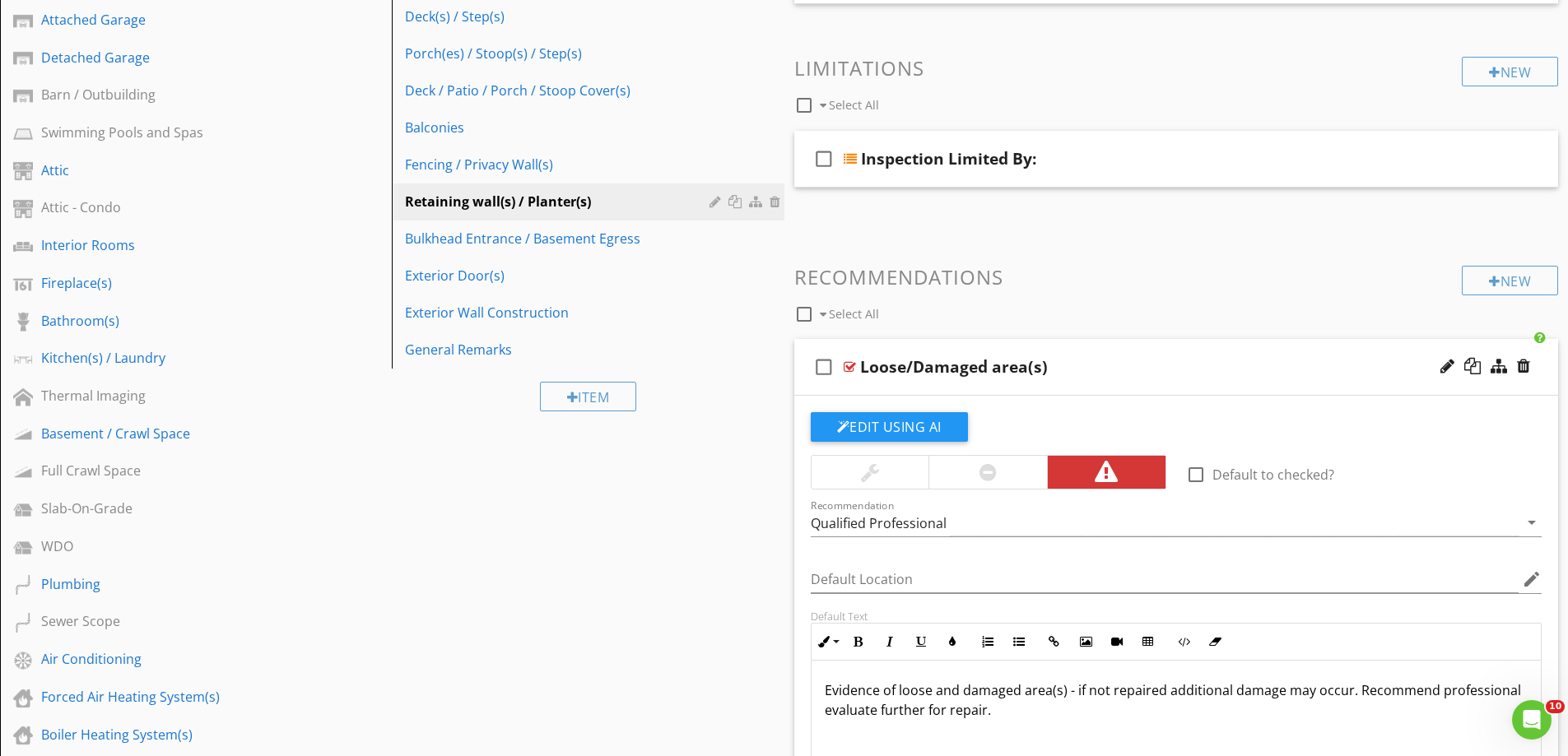
scroll to position [372, 0]
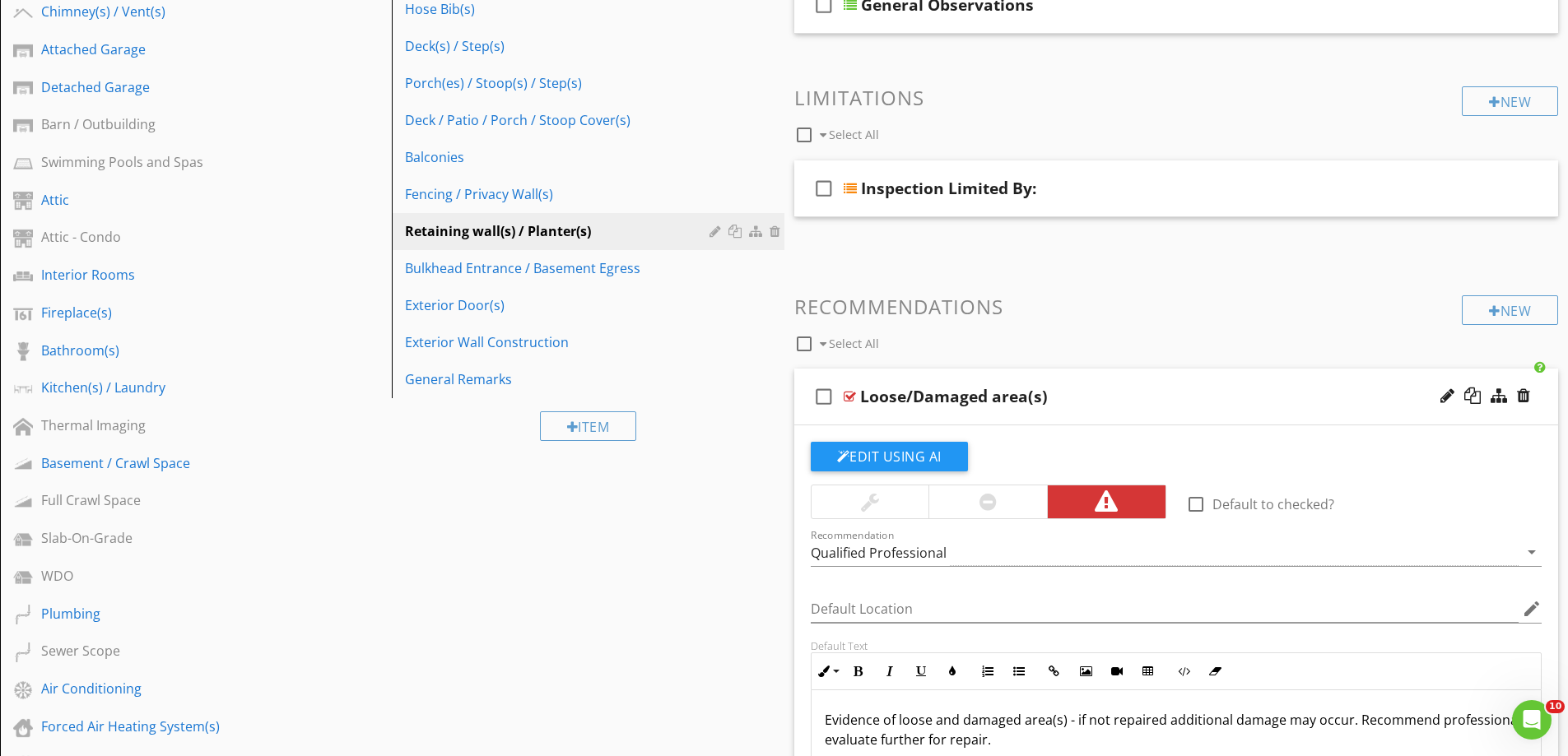
click at [907, 420] on div "check_box_outline_blank Loose/Damaged area(s)" at bounding box center [1176, 397] width 764 height 57
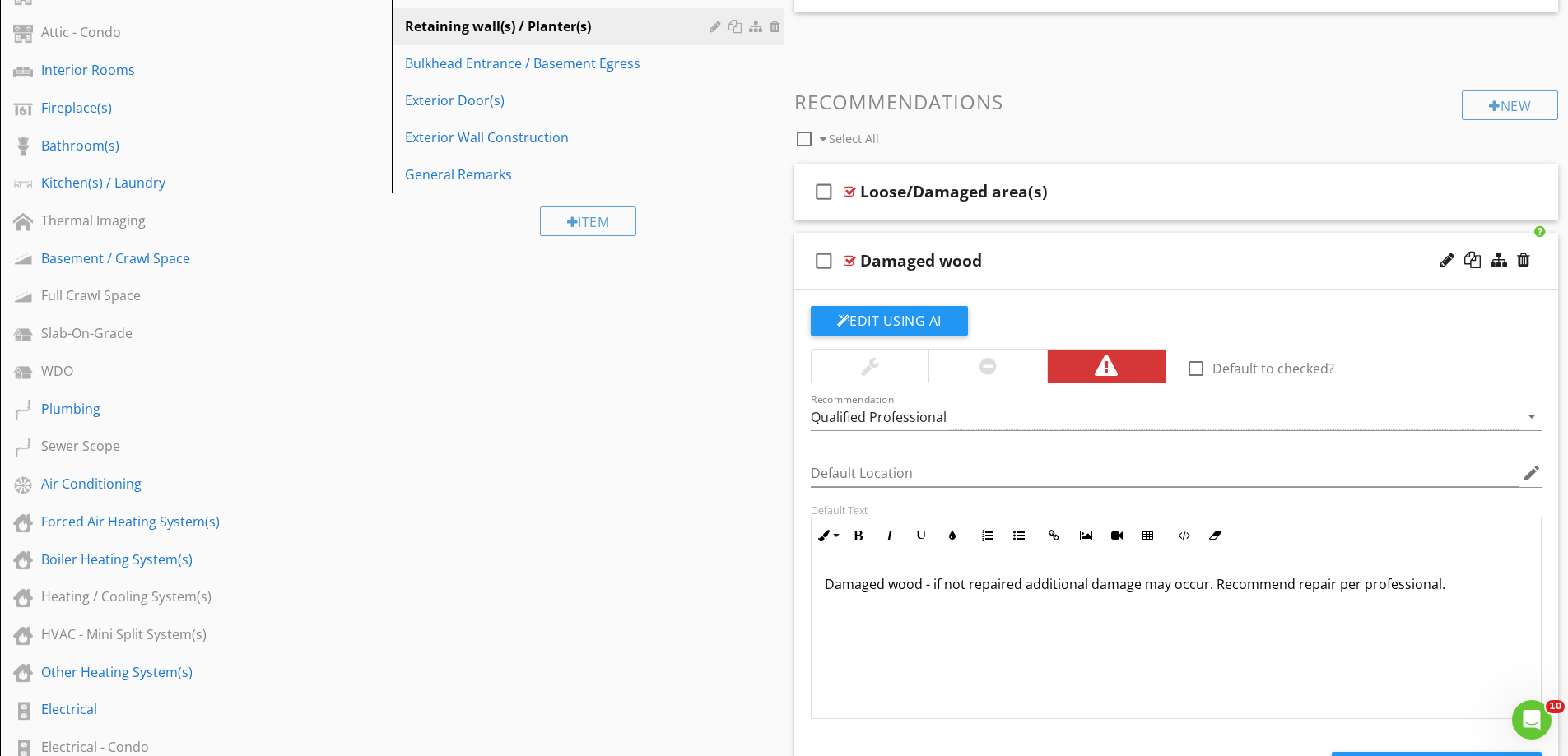
scroll to position [568, 0]
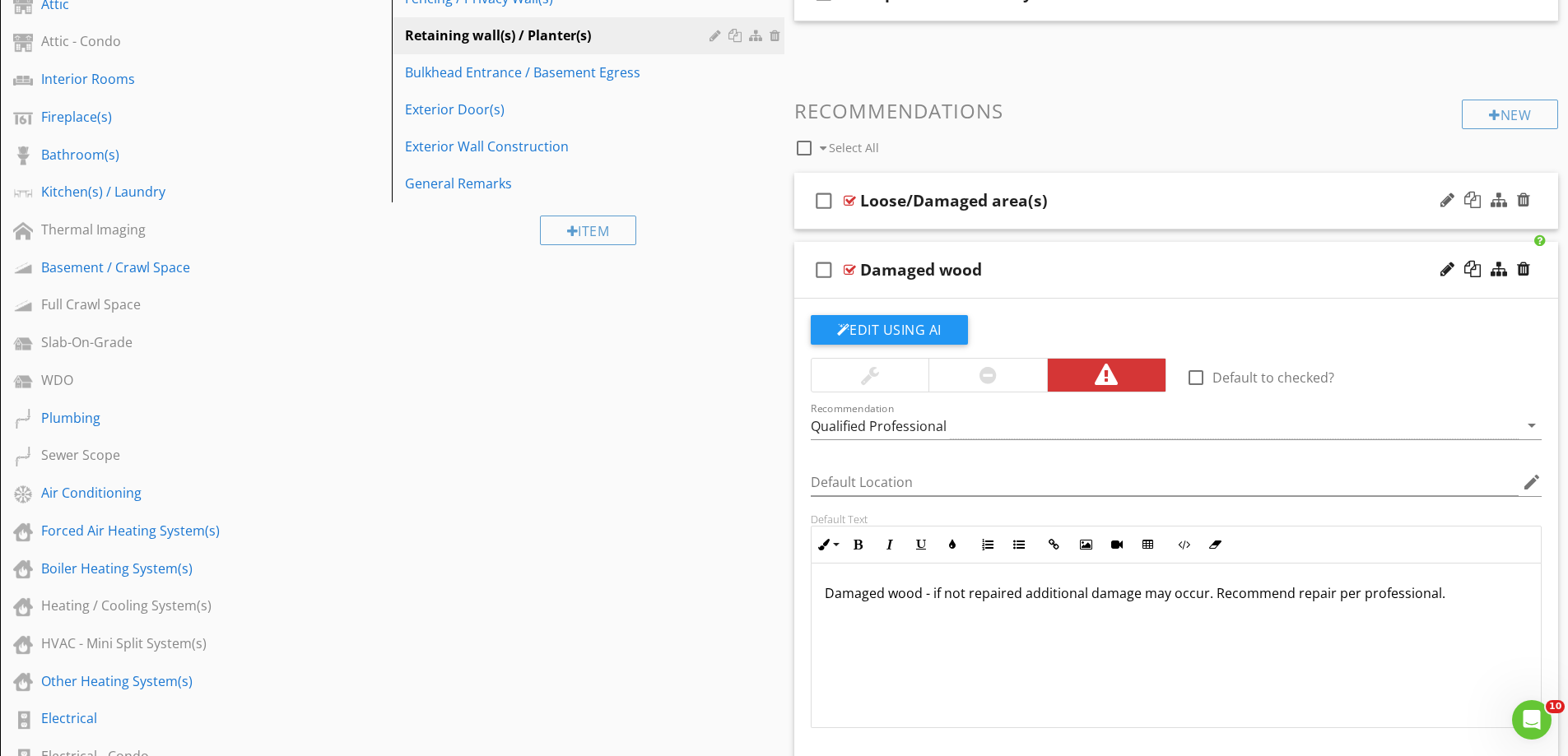
click at [989, 221] on div "check_box_outline_blank Loose/Damaged area(s)" at bounding box center [1176, 201] width 764 height 57
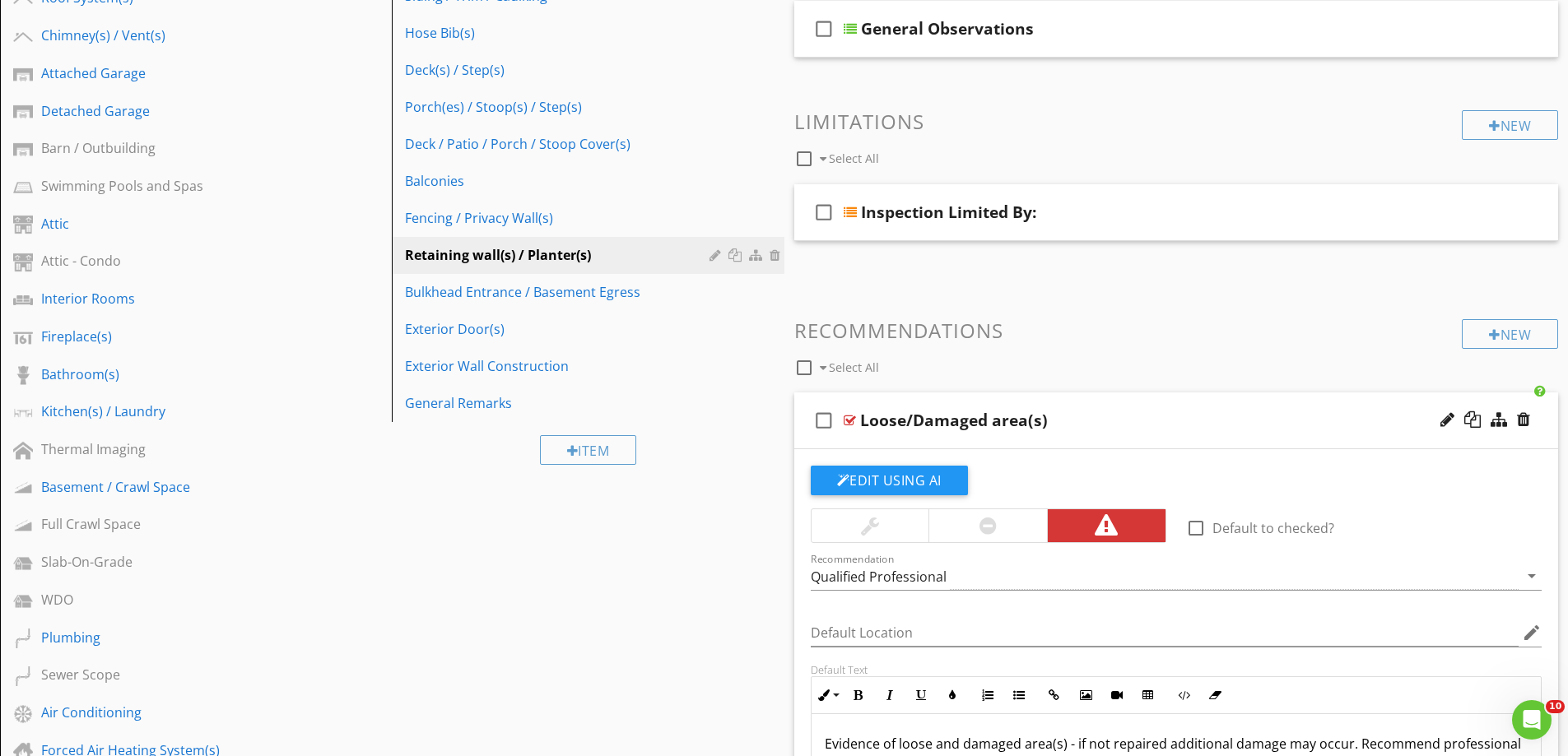
scroll to position [238, 0]
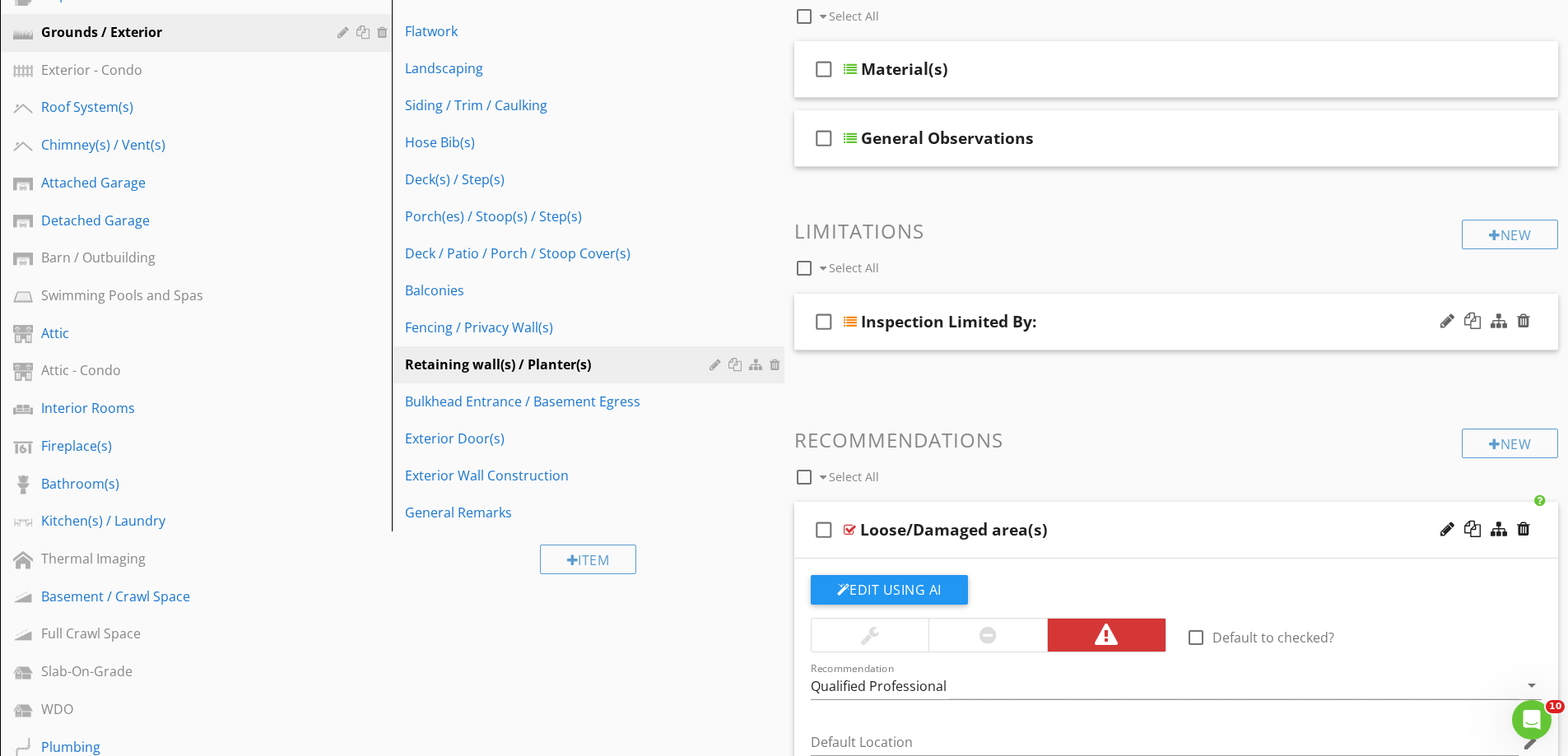
click at [953, 345] on div "check_box_outline_blank Inspection Limited By:" at bounding box center [1176, 322] width 764 height 57
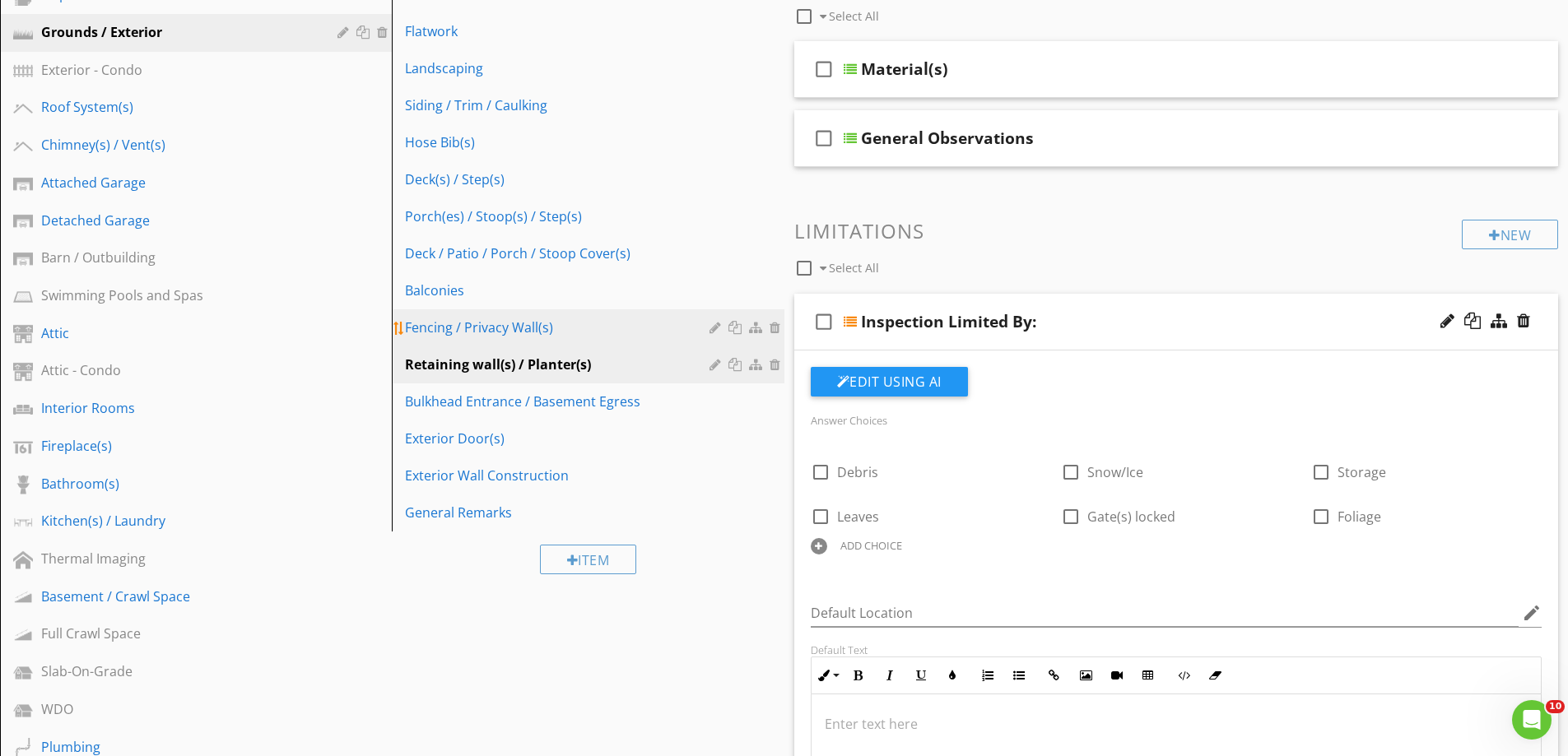
scroll to position [156, 0]
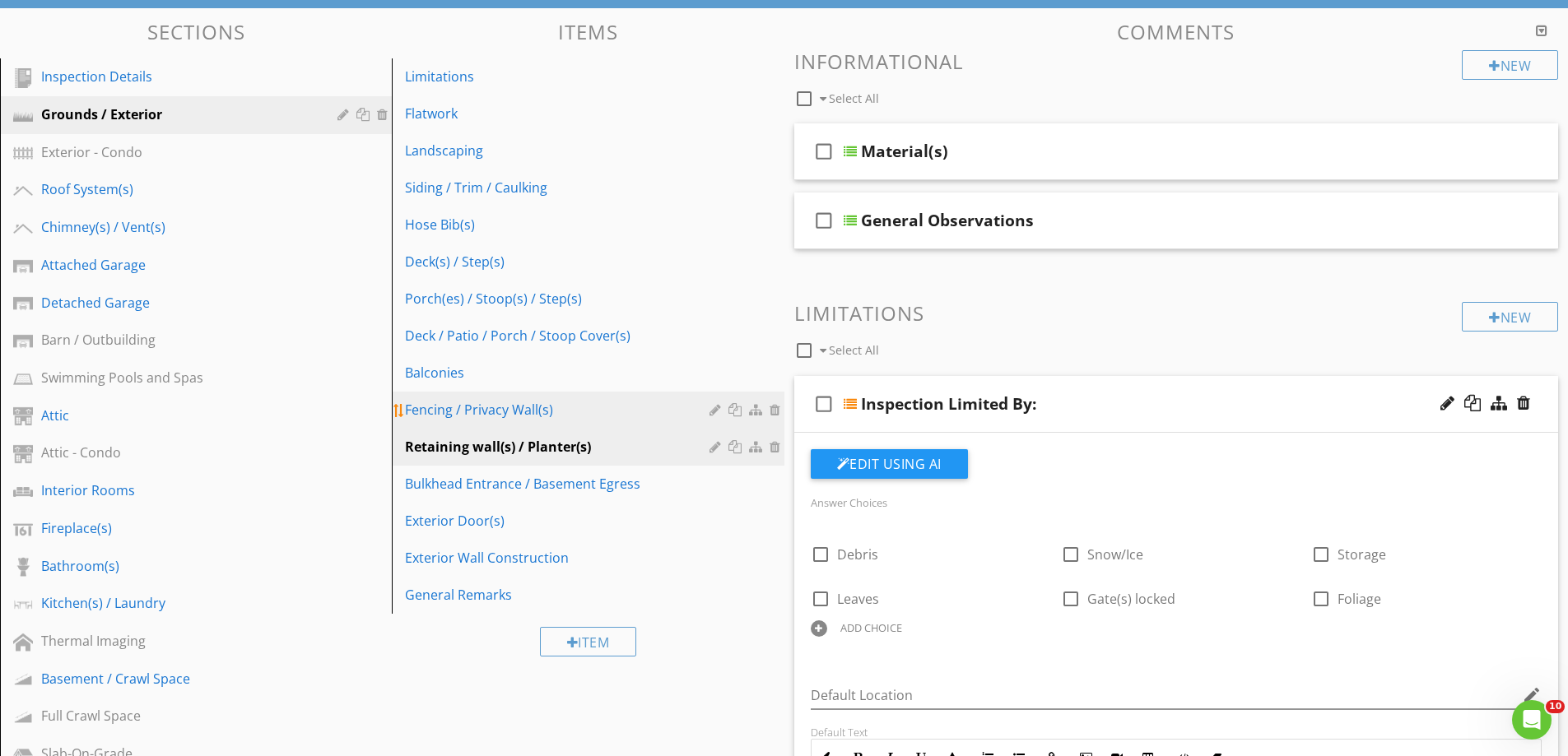
click at [500, 404] on div "Fencing / Privacy Wall(s)" at bounding box center [559, 410] width 308 height 20
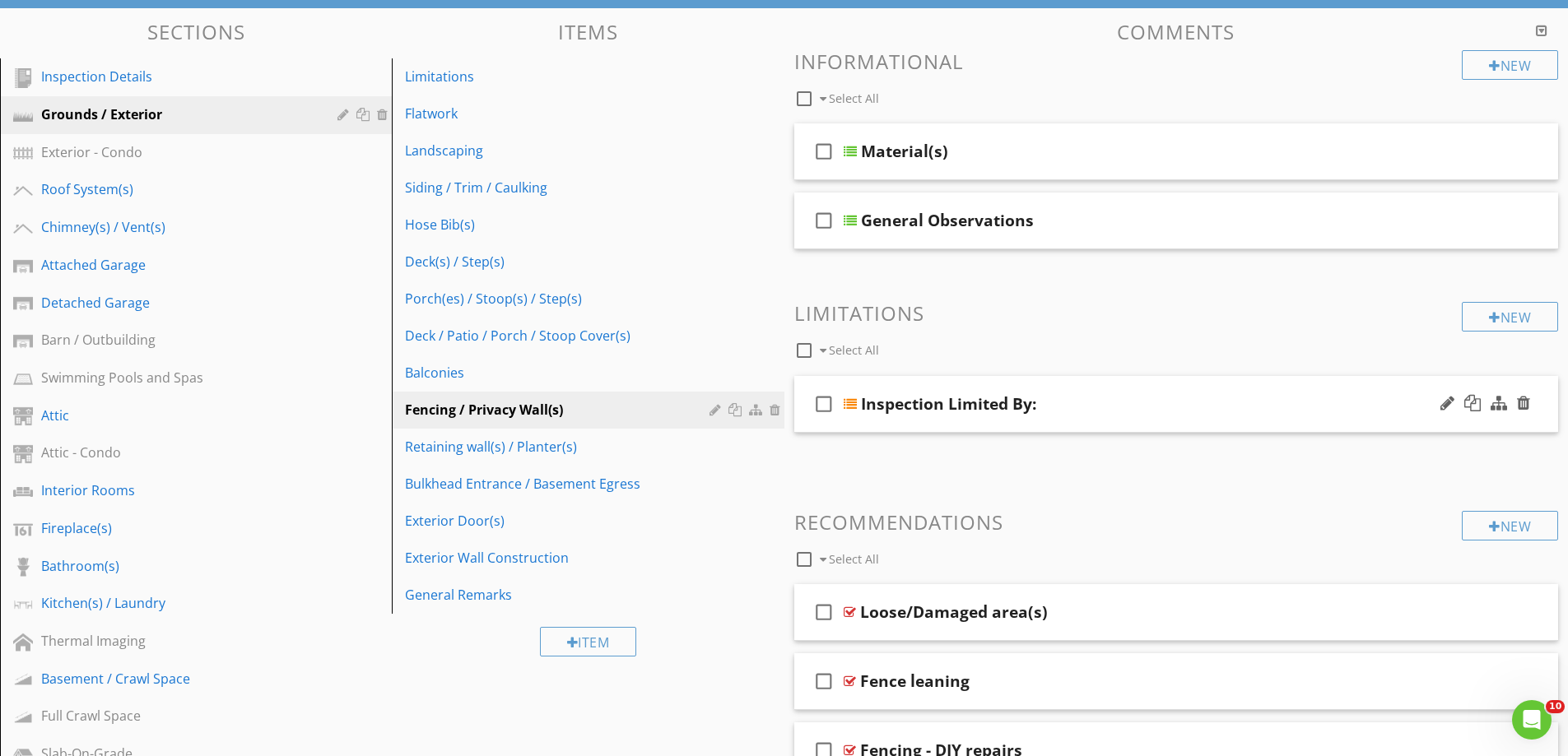
click at [892, 425] on div "check_box_outline_blank Inspection Limited By:" at bounding box center [1176, 404] width 764 height 57
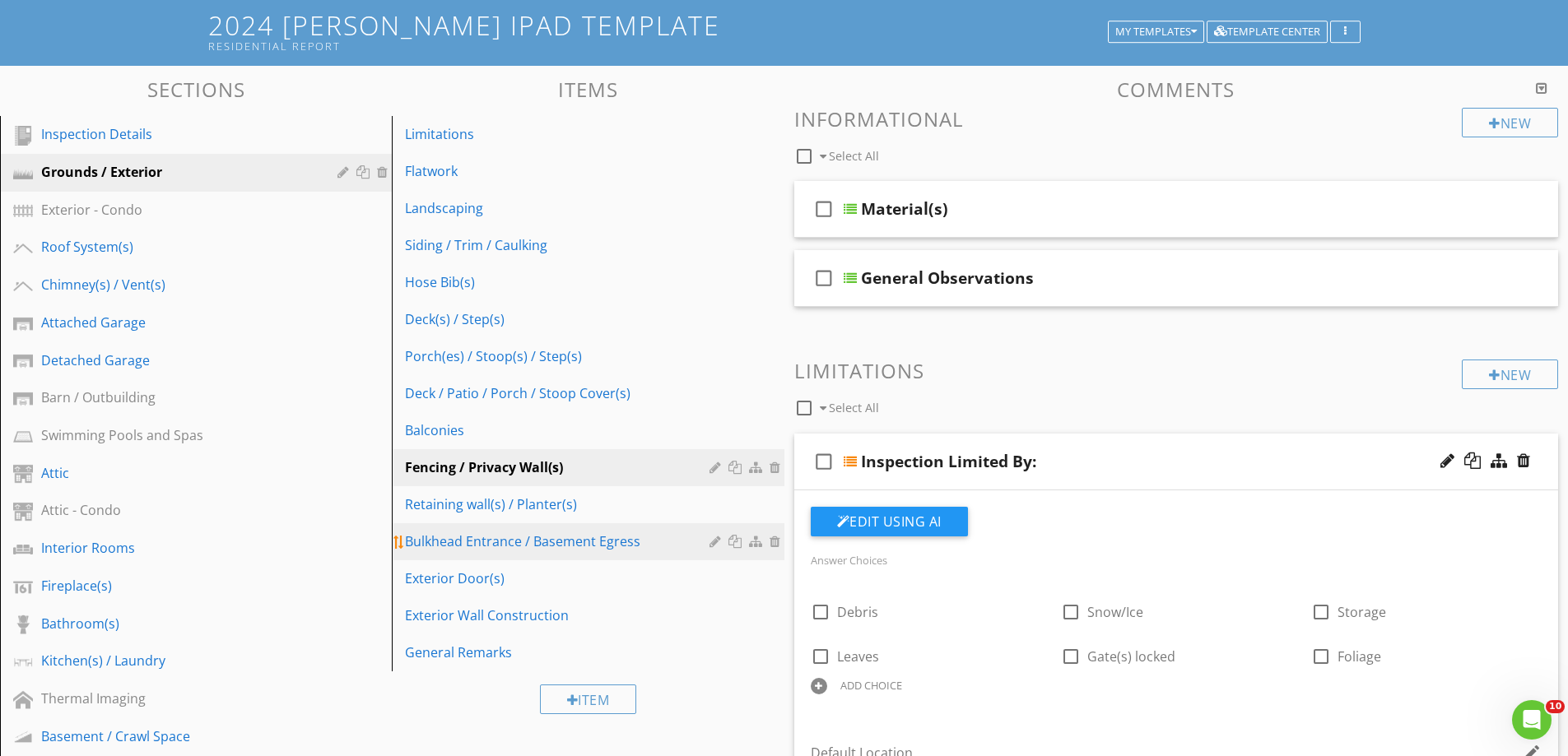
scroll to position [74, 0]
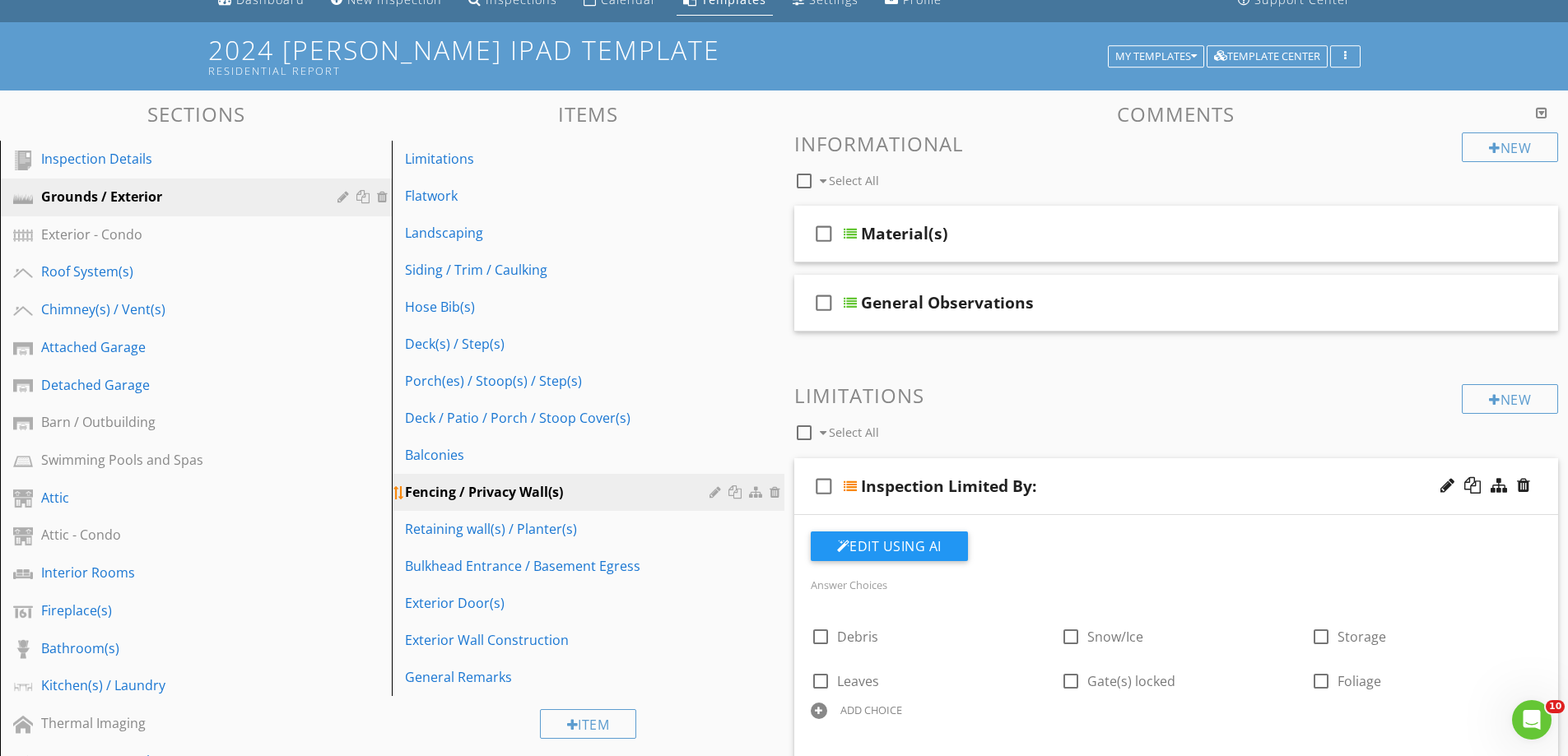
click at [734, 493] on div at bounding box center [737, 493] width 18 height 13
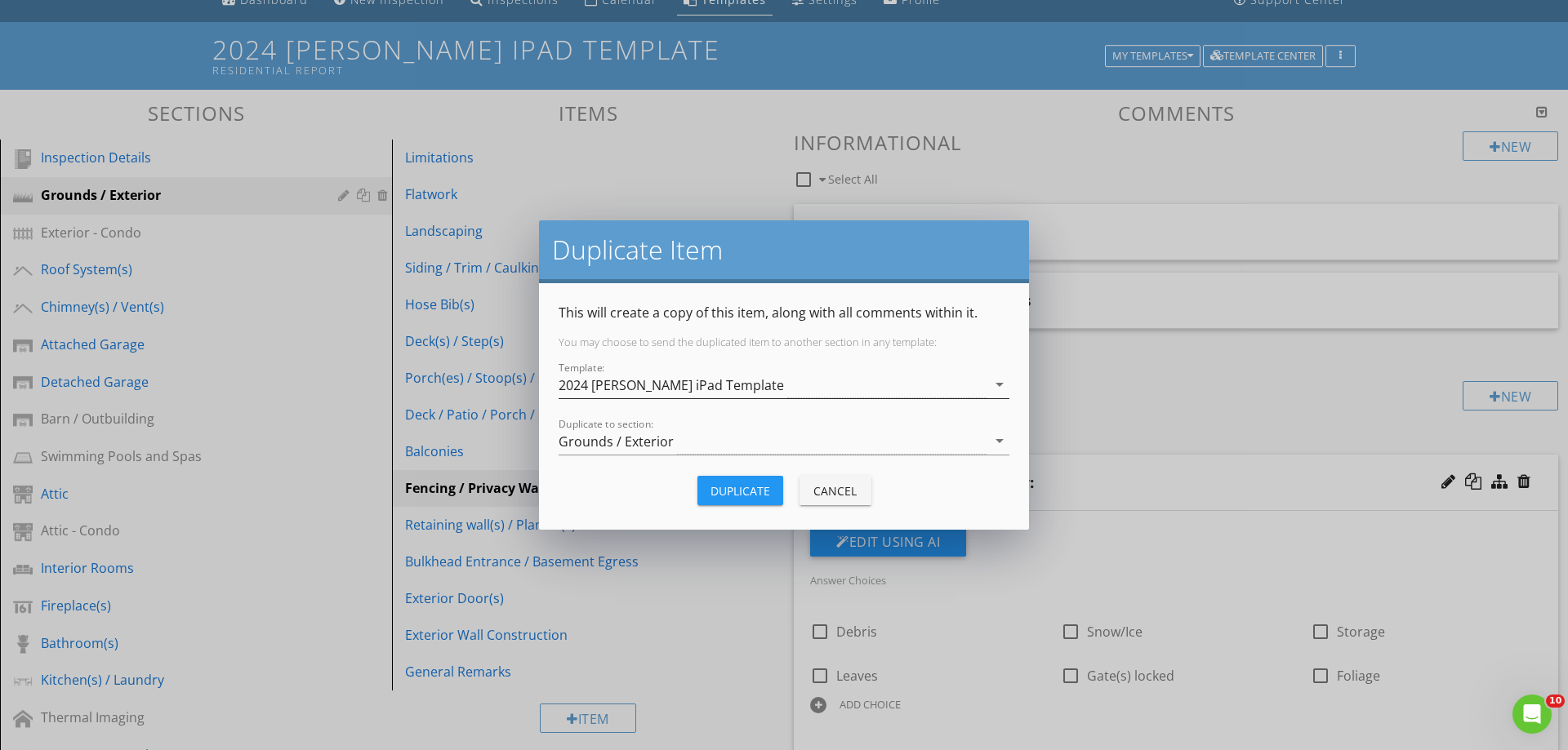
click at [643, 384] on div "2024 [PERSON_NAME] iPad Template" at bounding box center [672, 385] width 225 height 15
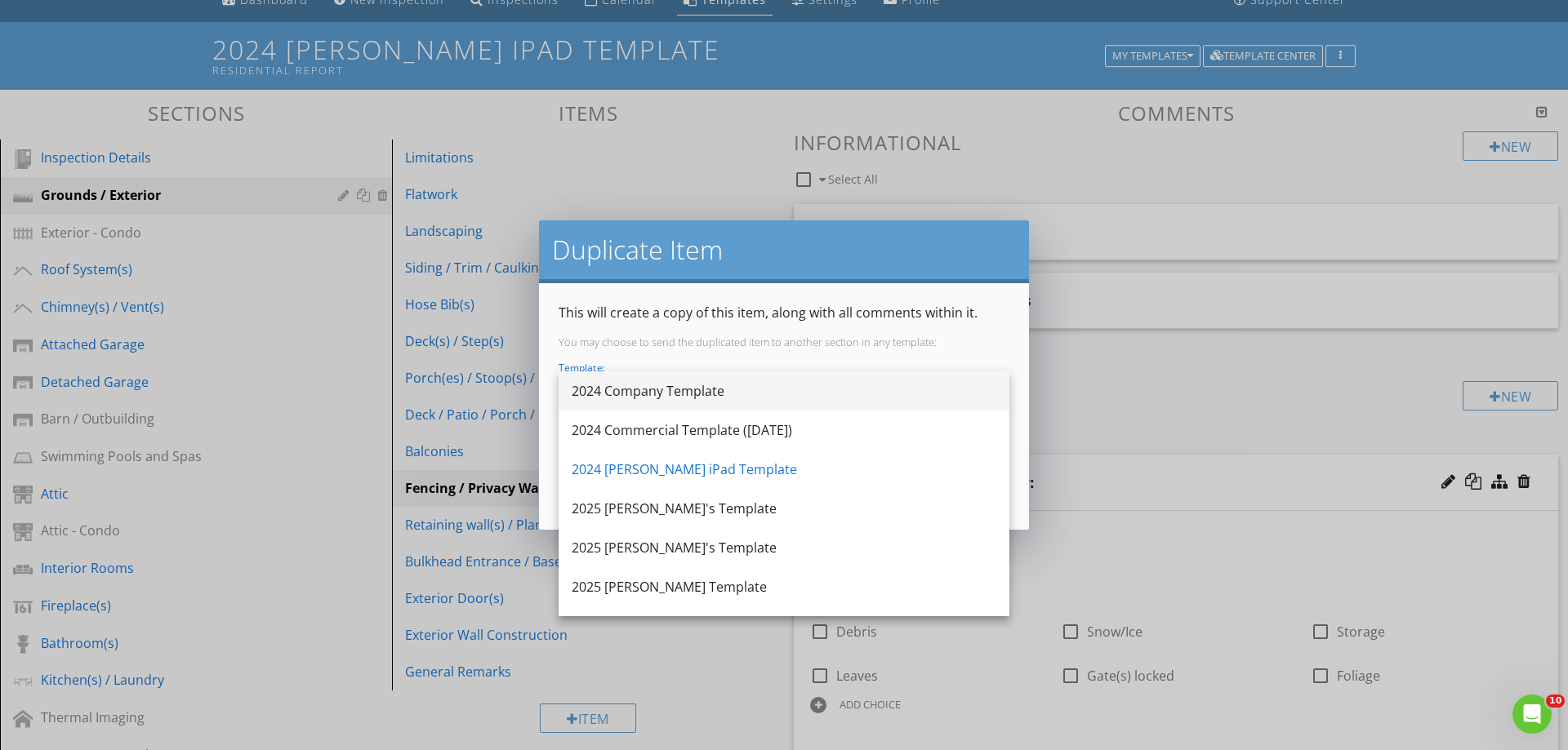
click at [639, 383] on div "2024 Company Template" at bounding box center [784, 391] width 425 height 19
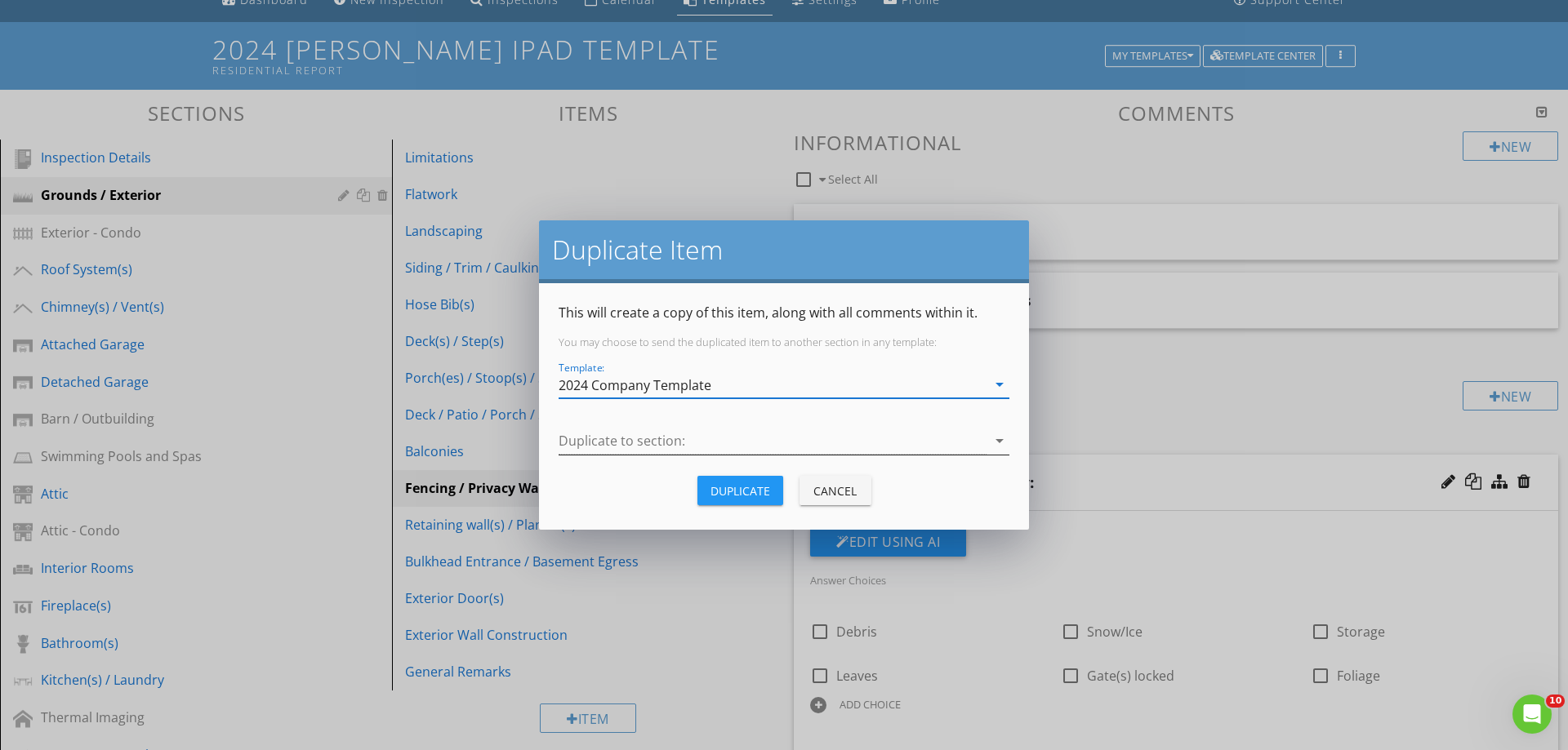
click at [609, 442] on div at bounding box center [772, 441] width 428 height 27
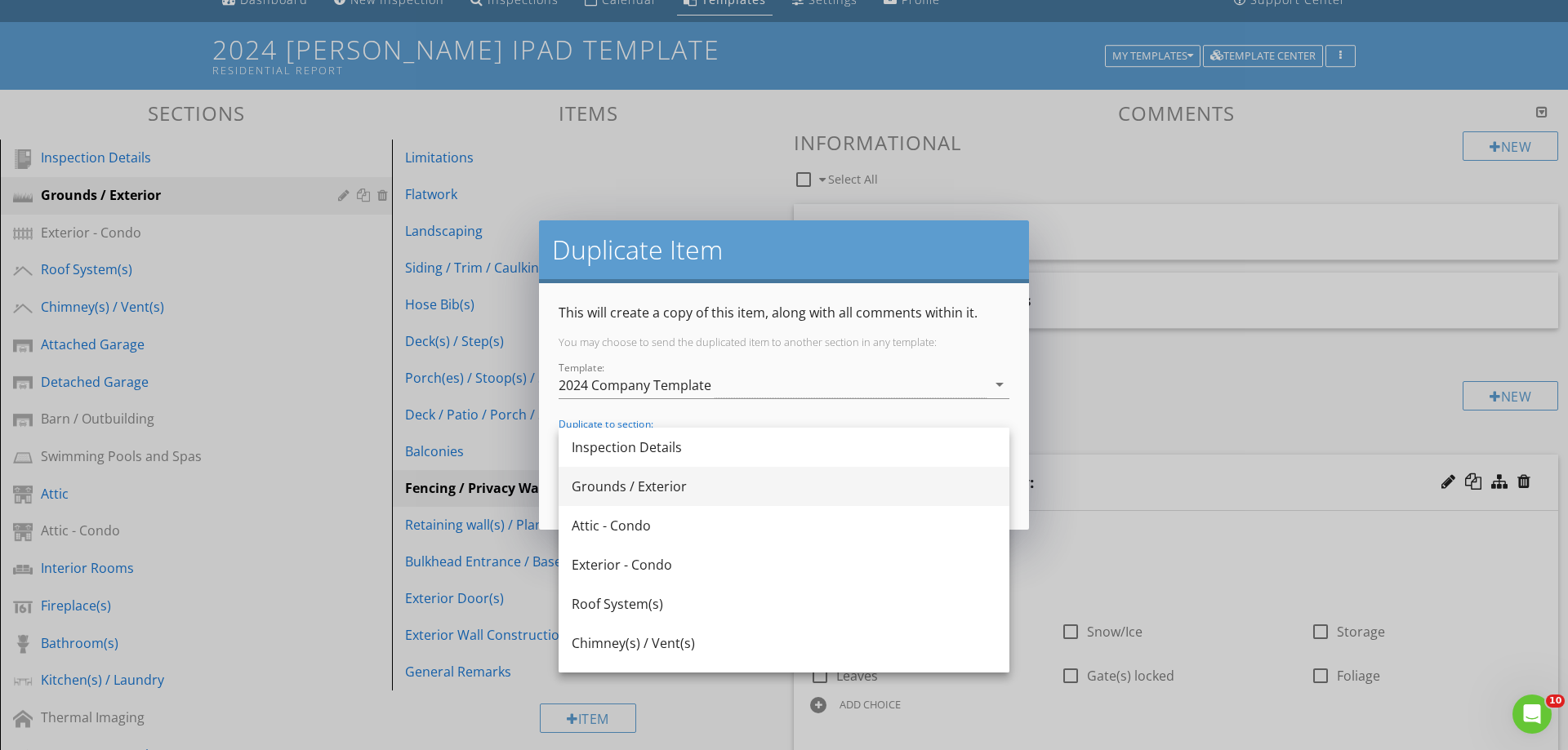
click at [613, 483] on div "Grounds / Exterior" at bounding box center [784, 486] width 425 height 19
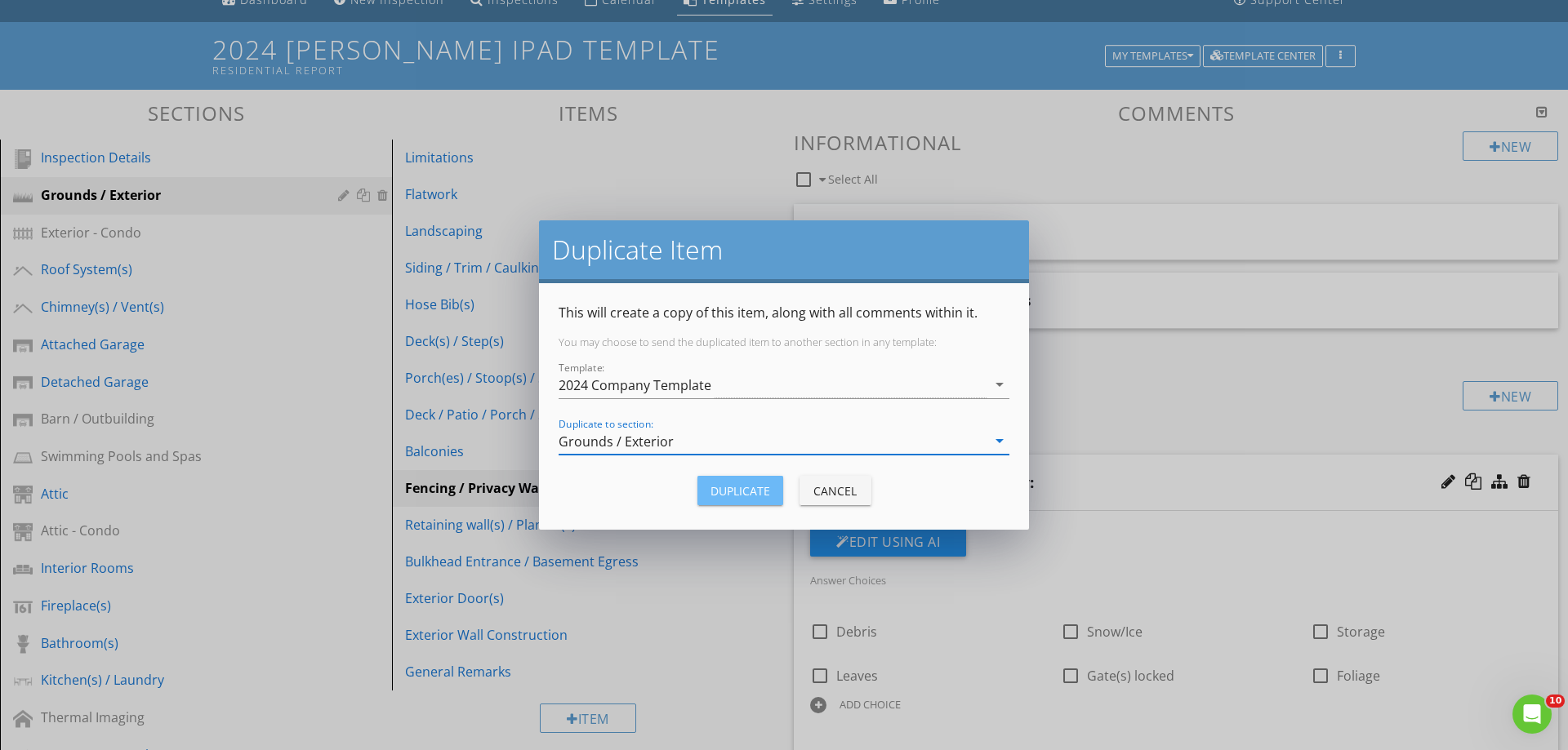
click at [741, 485] on div "Duplicate" at bounding box center [740, 490] width 60 height 18
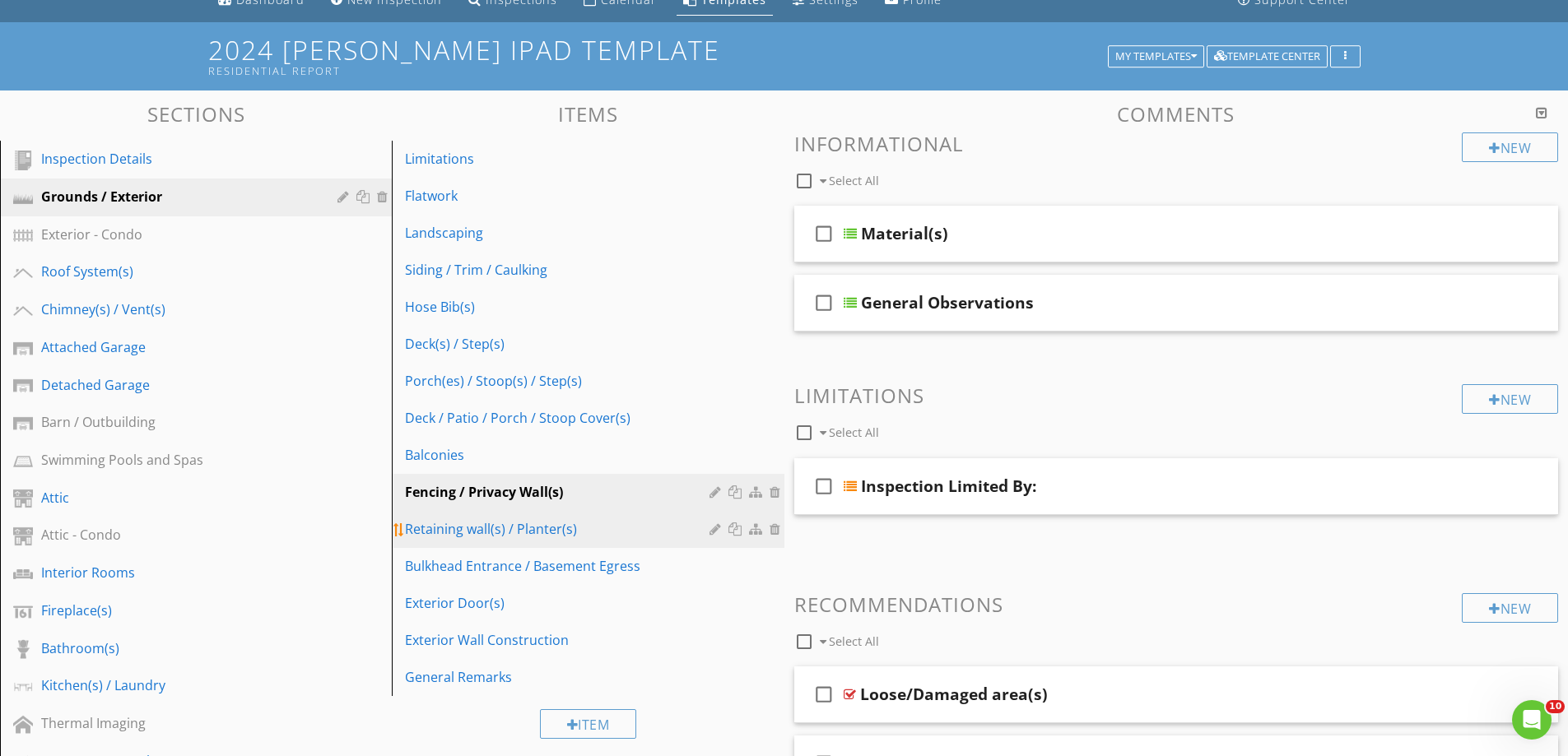
click at [737, 527] on div at bounding box center [737, 529] width 18 height 13
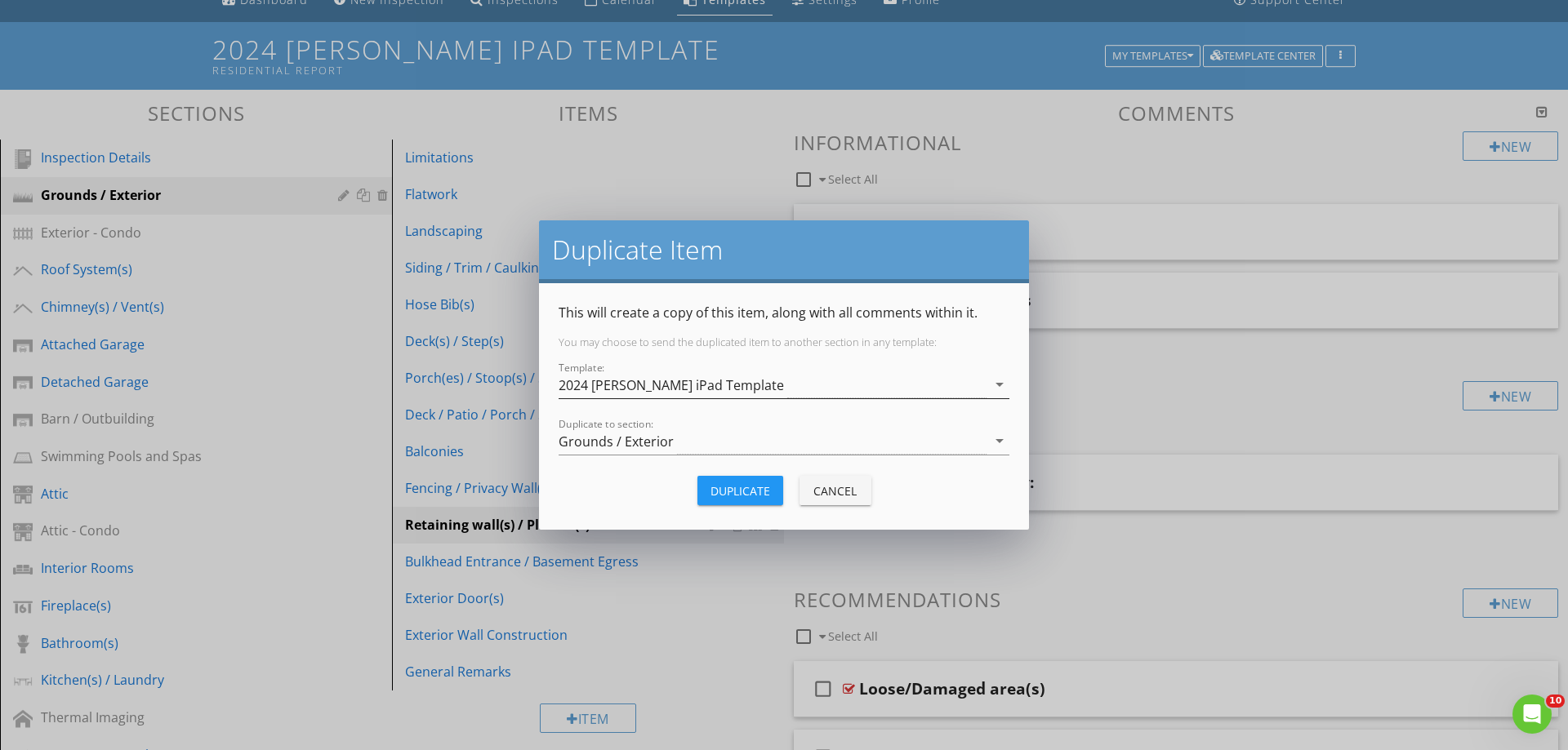
click at [637, 389] on div "2024 [PERSON_NAME] iPad Template" at bounding box center [672, 385] width 225 height 15
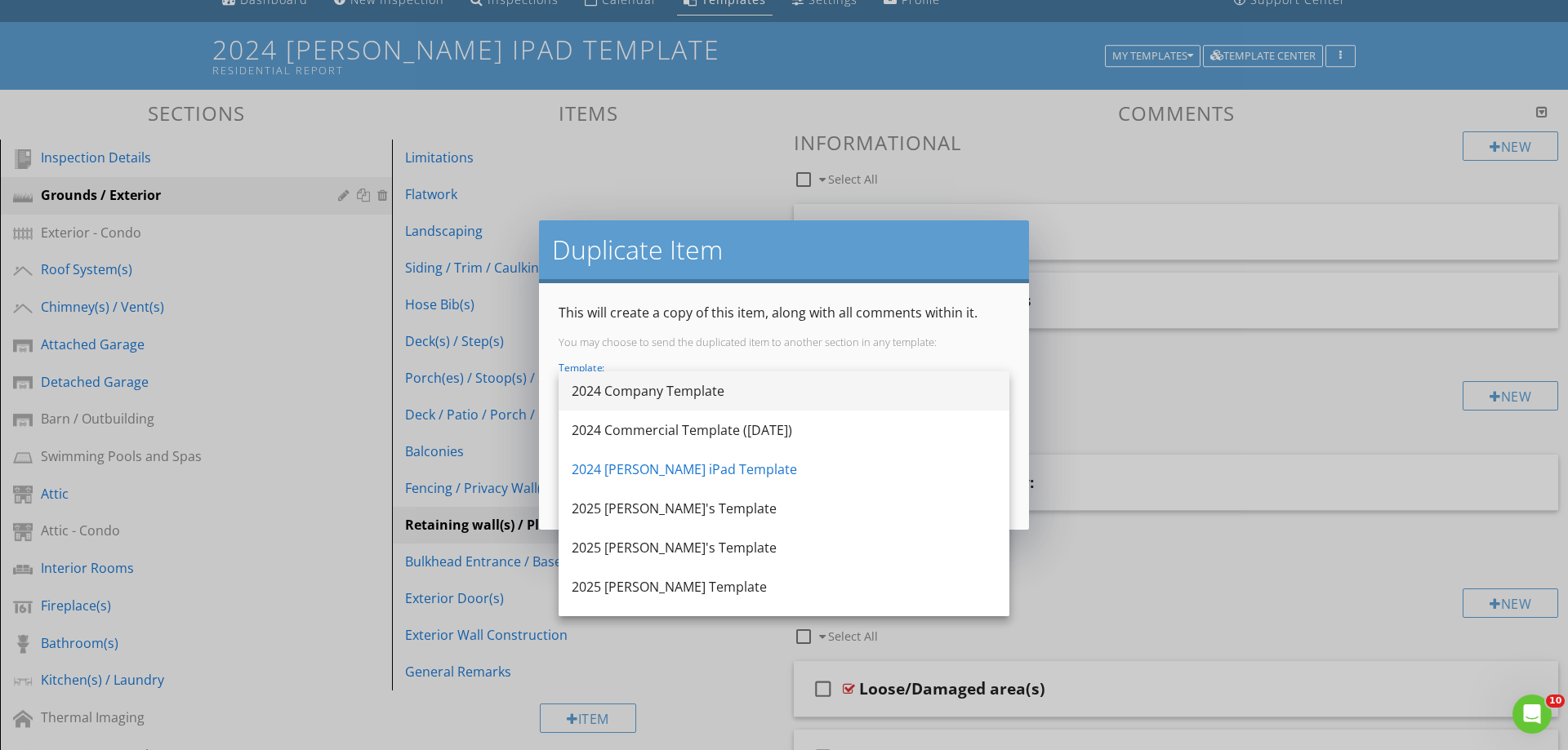
click at [615, 389] on div "2024 Company Template" at bounding box center [784, 391] width 425 height 19
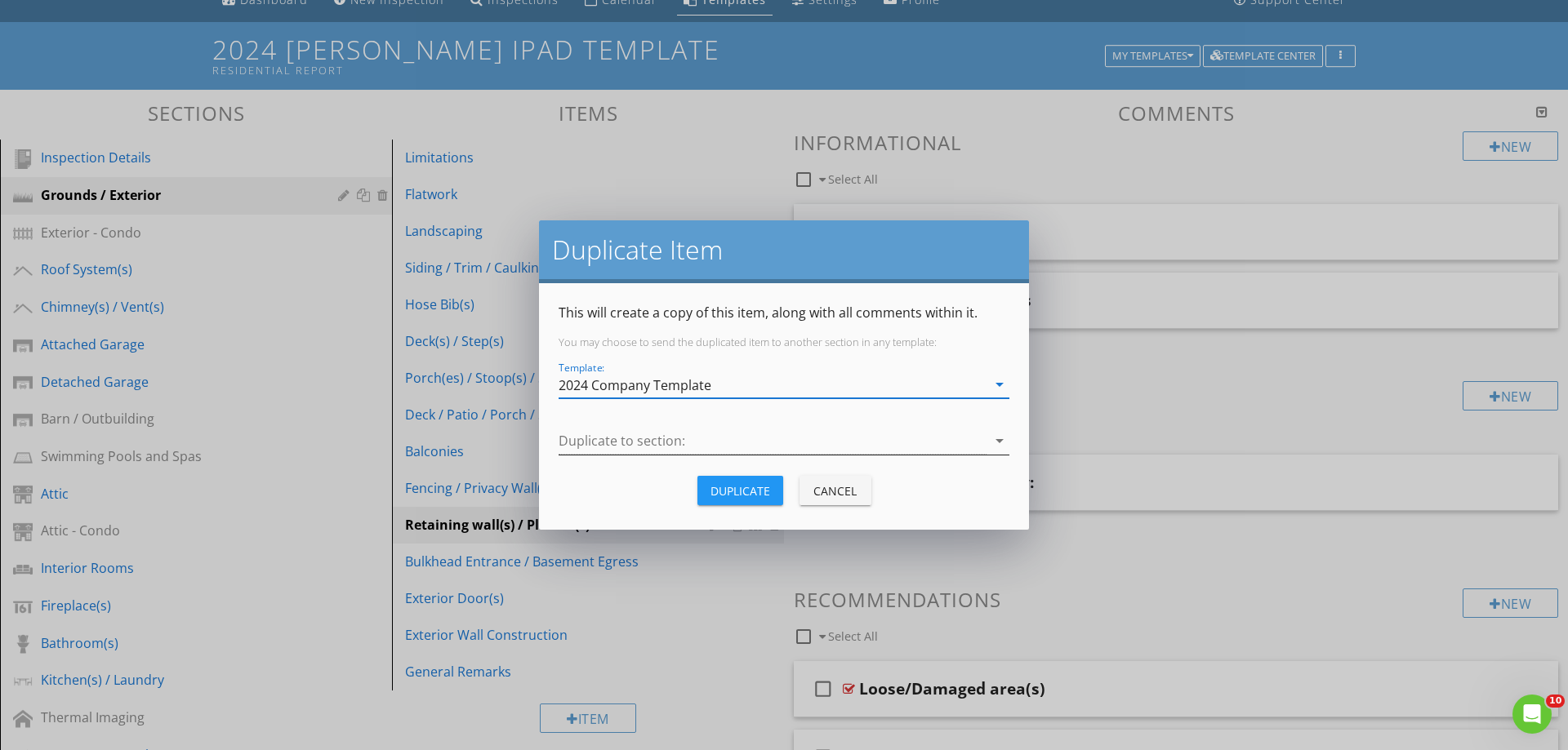
click at [630, 440] on div at bounding box center [772, 441] width 428 height 27
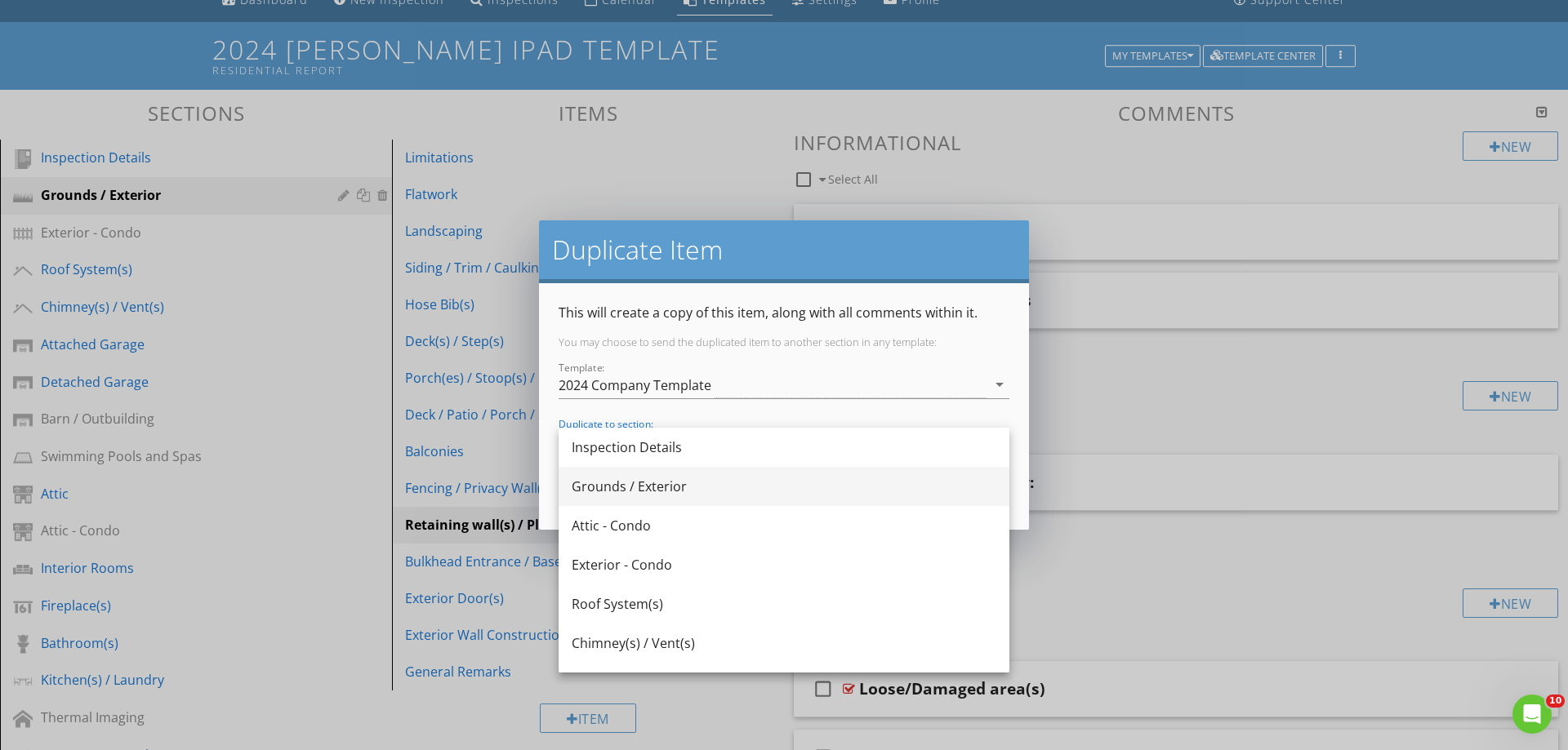
click at [609, 489] on div "Grounds / Exterior" at bounding box center [784, 486] width 425 height 19
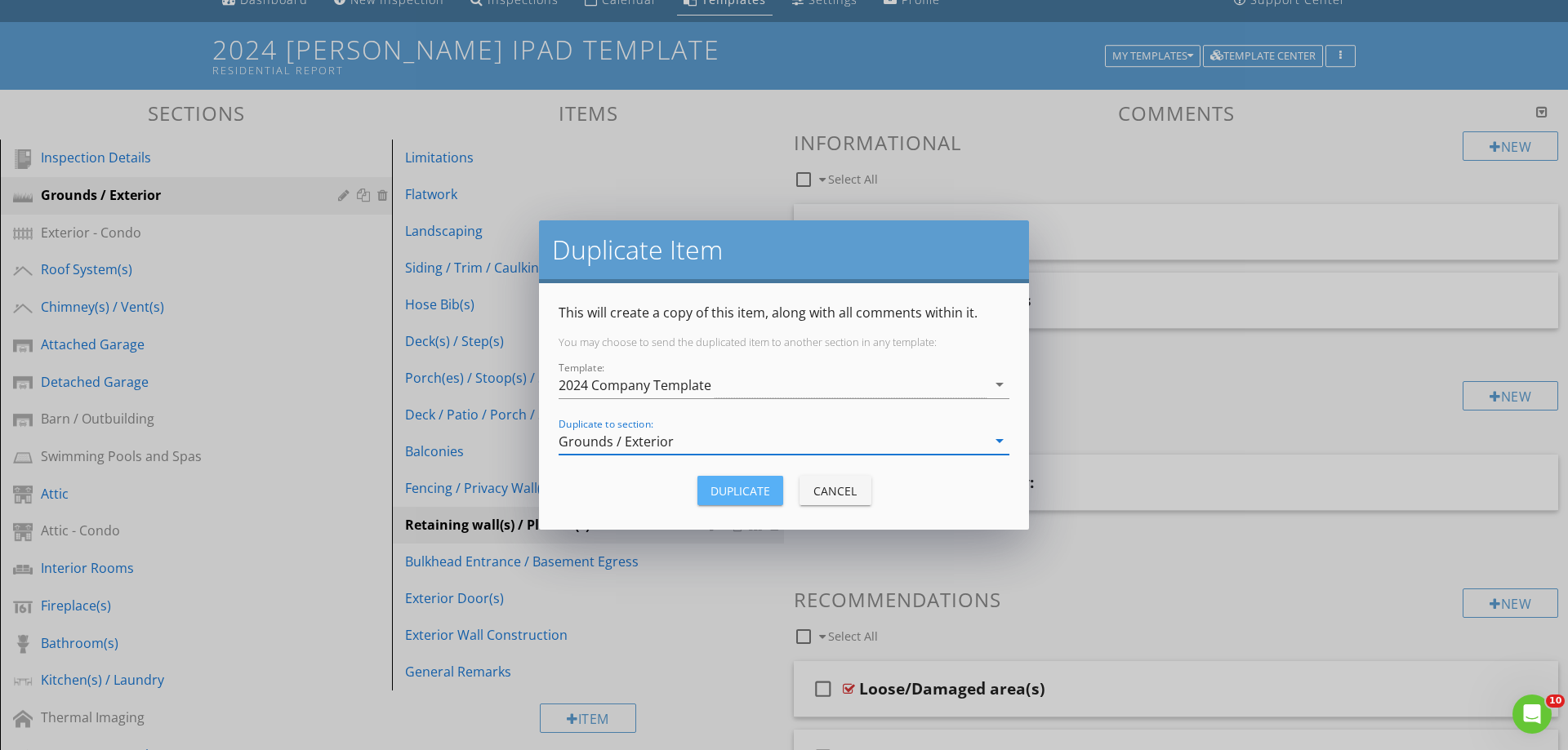
click at [726, 492] on div "Duplicate" at bounding box center [740, 490] width 60 height 18
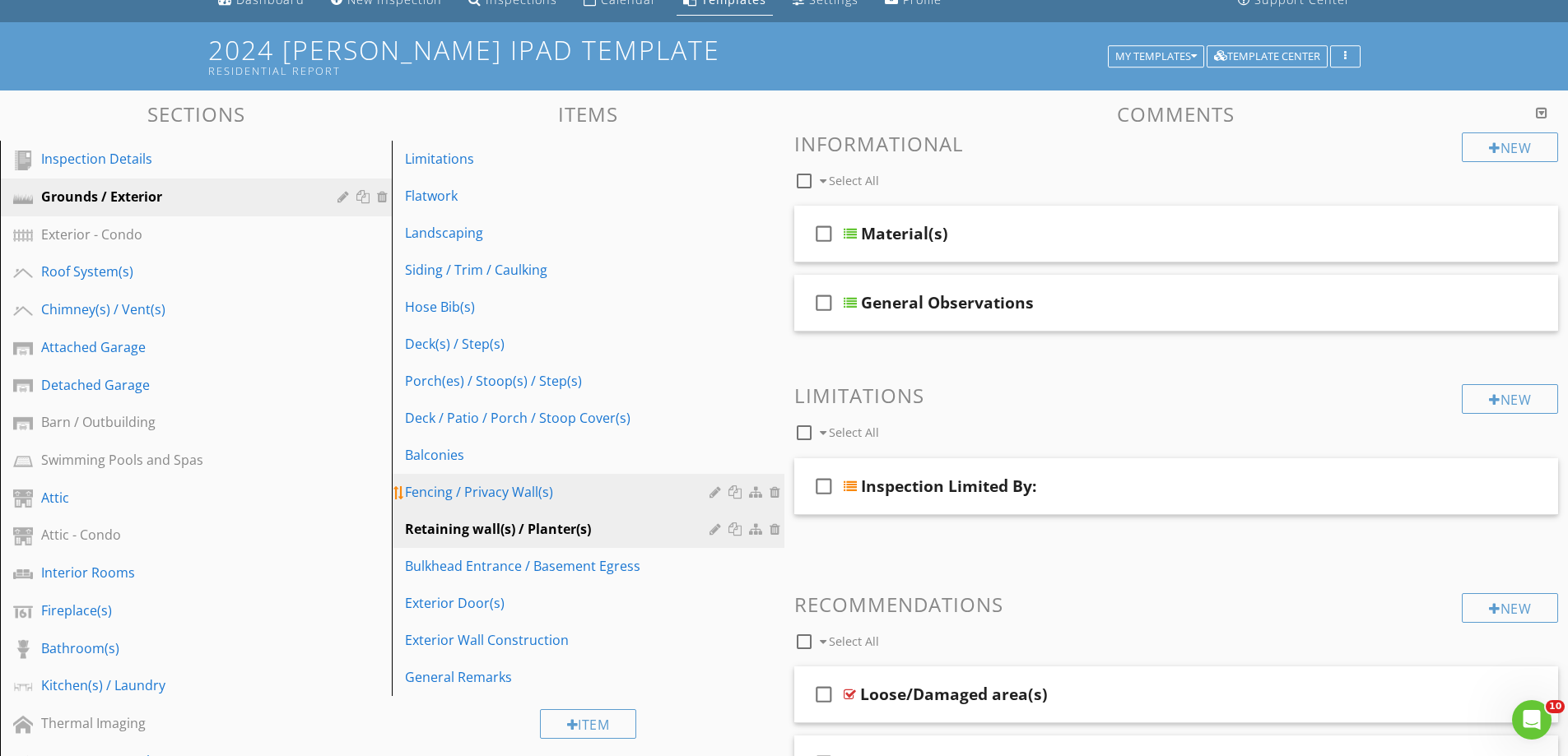
click at [737, 486] on div at bounding box center [737, 493] width 18 height 13
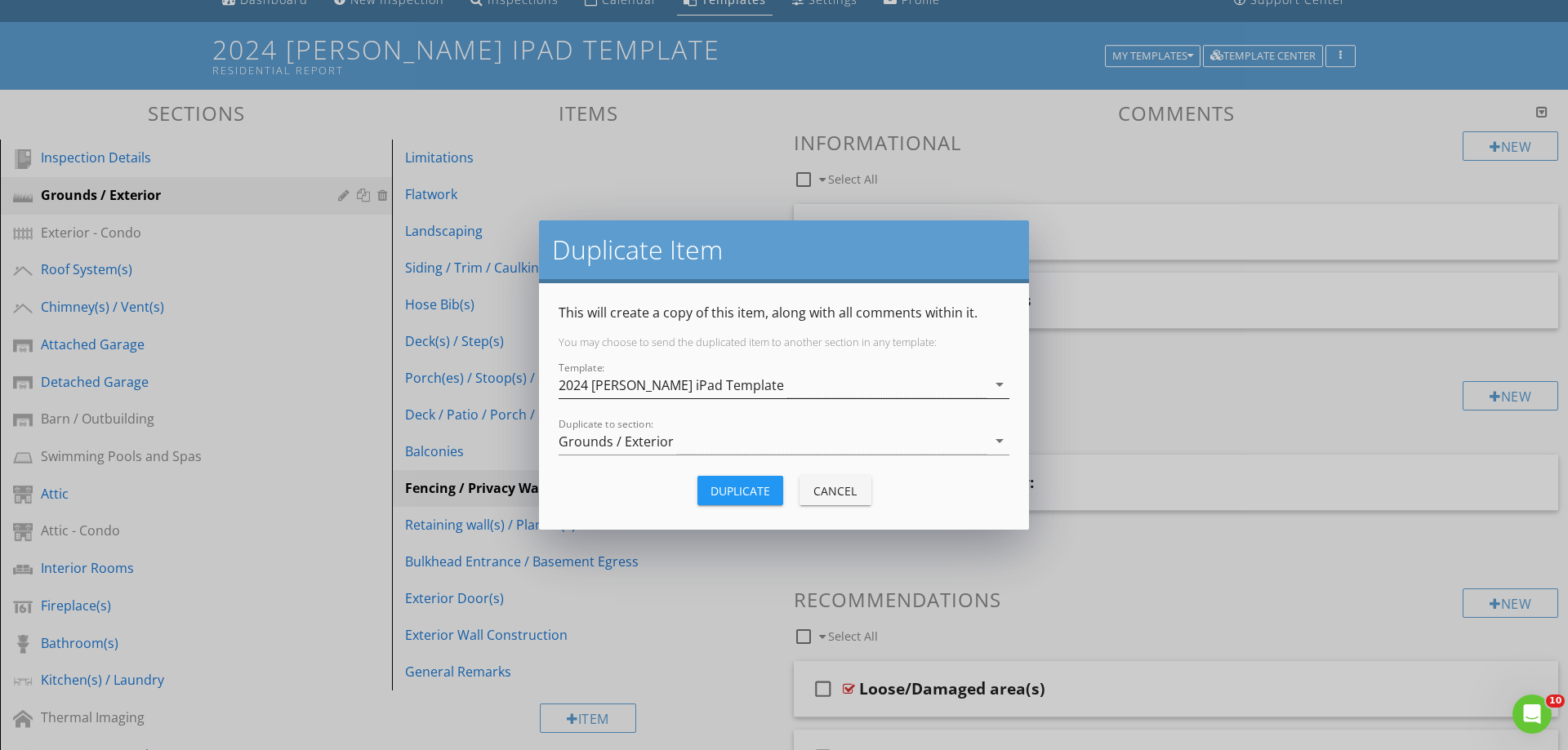
click at [637, 389] on div "2024 [PERSON_NAME] iPad Template" at bounding box center [672, 385] width 225 height 15
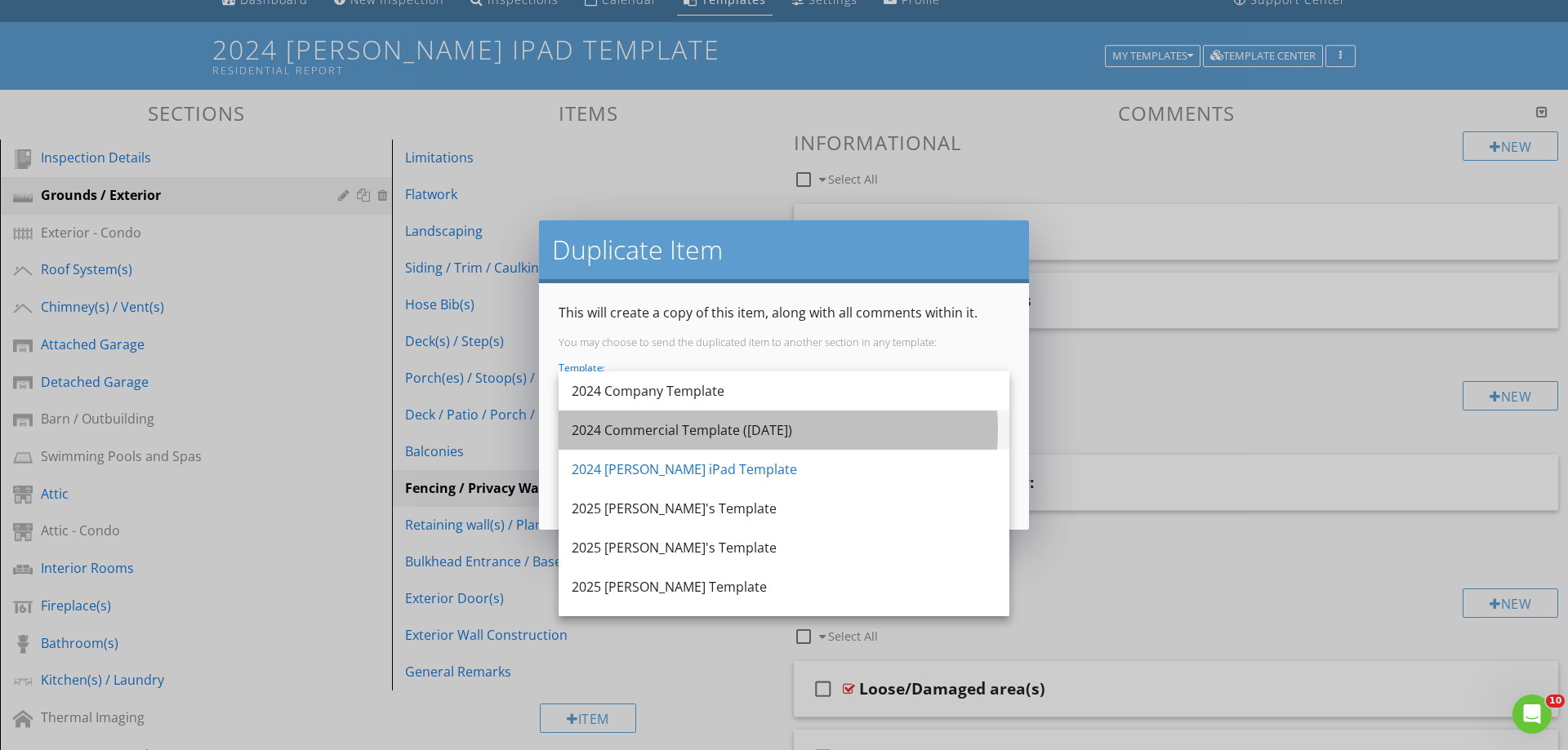
click at [633, 427] on div "2024 Commercial Template ([DATE])" at bounding box center [784, 429] width 425 height 19
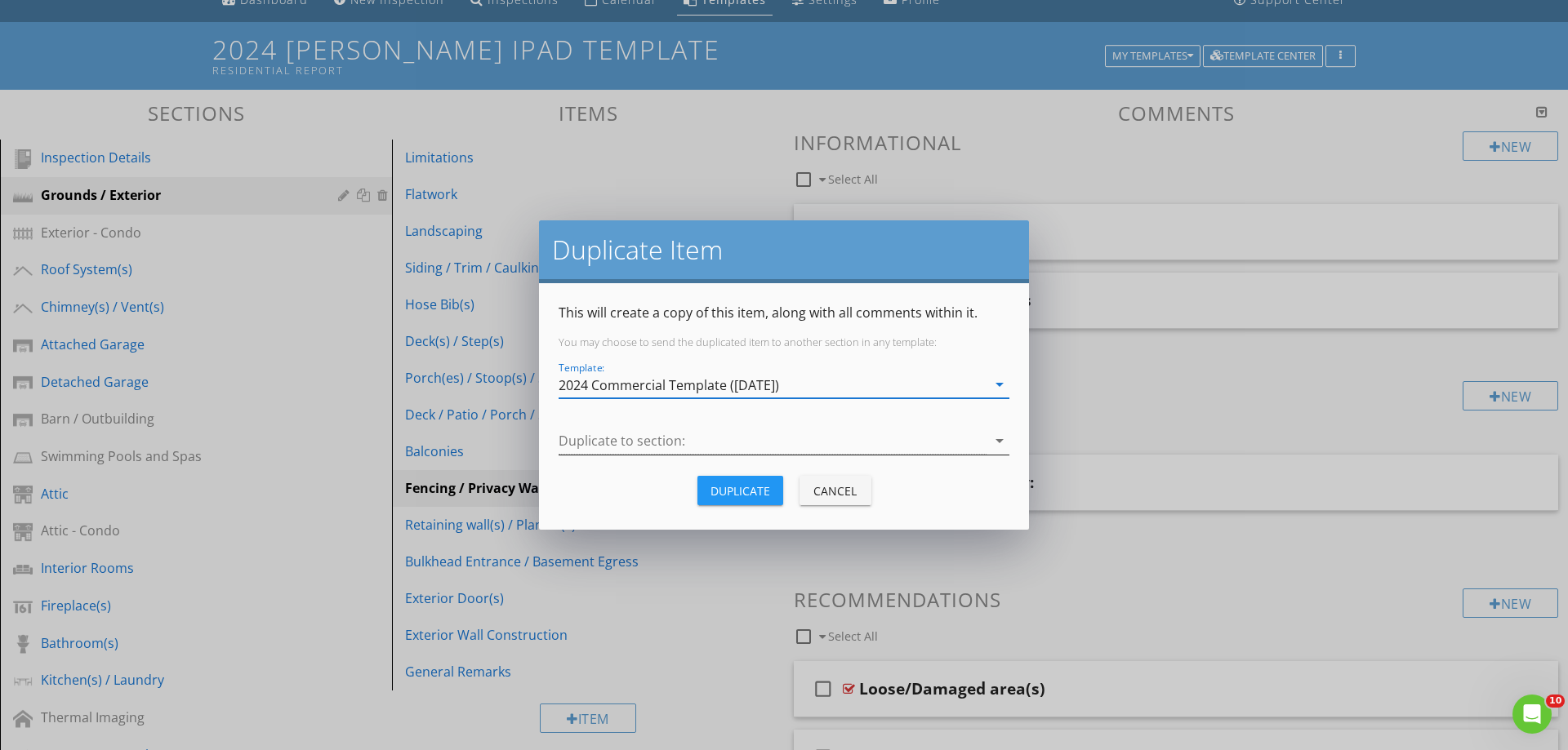
click at [640, 441] on div at bounding box center [772, 441] width 428 height 27
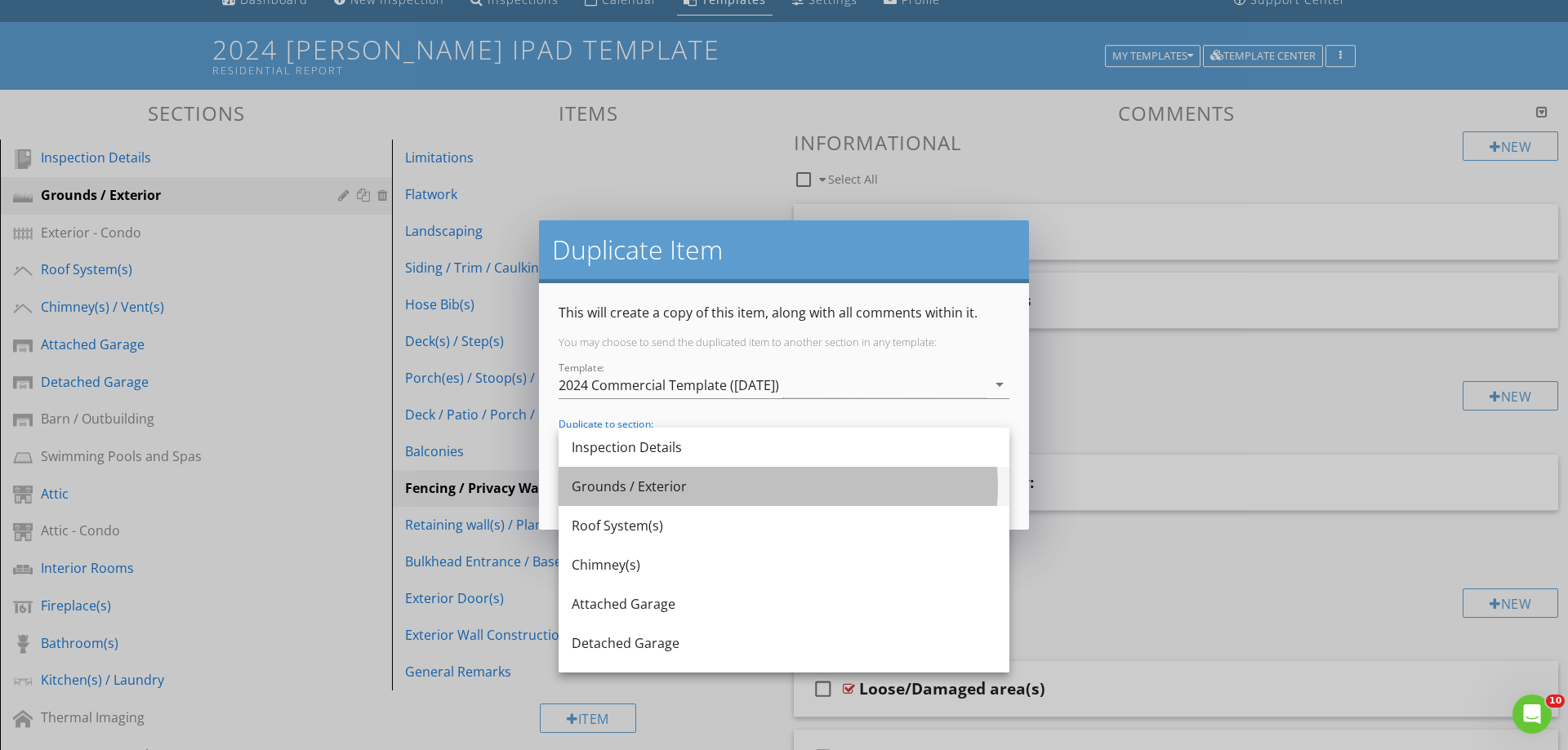
click at [625, 483] on div "Grounds / Exterior" at bounding box center [784, 486] width 425 height 19
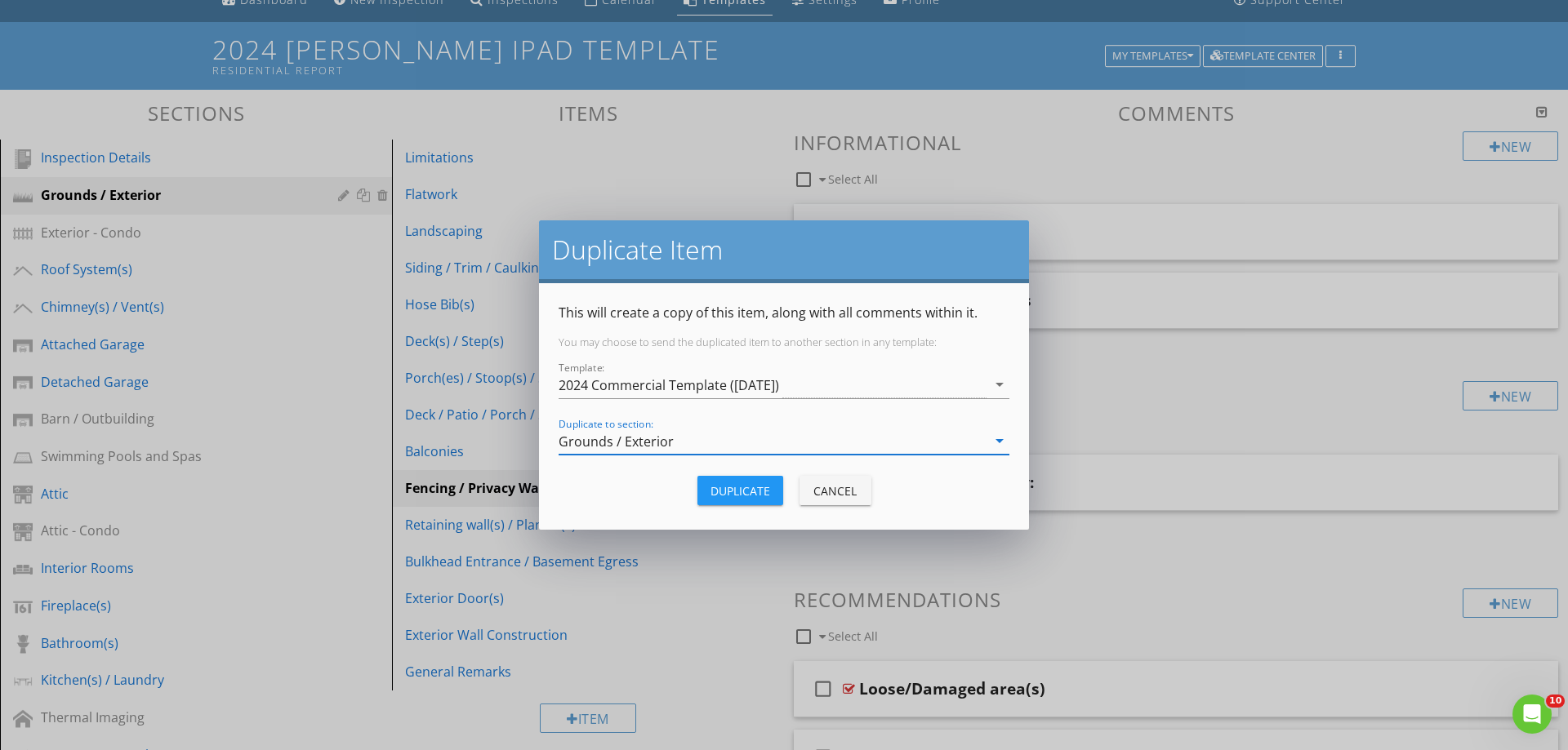
click at [723, 488] on div "Duplicate" at bounding box center [740, 490] width 60 height 18
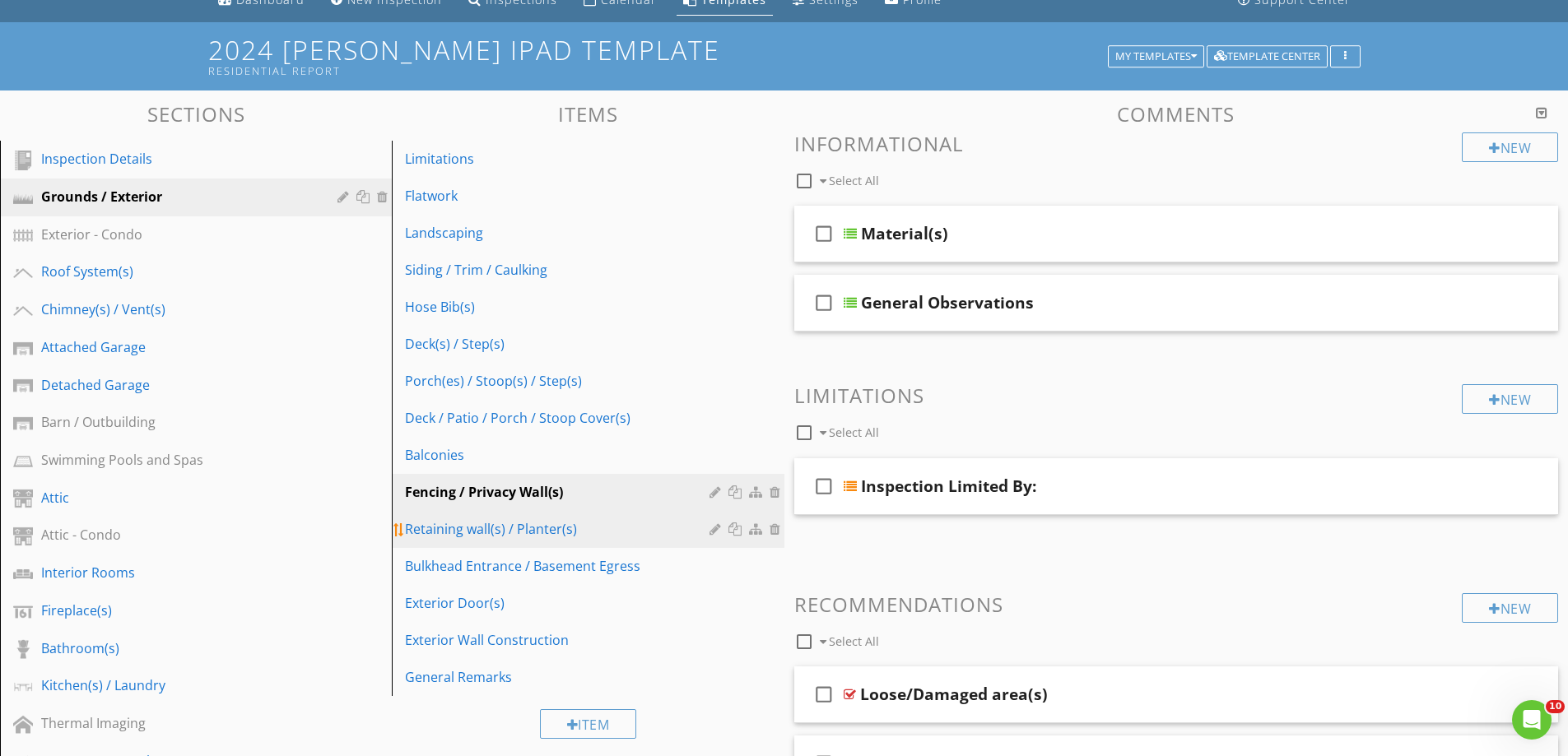
click at [736, 528] on div at bounding box center [737, 529] width 18 height 13
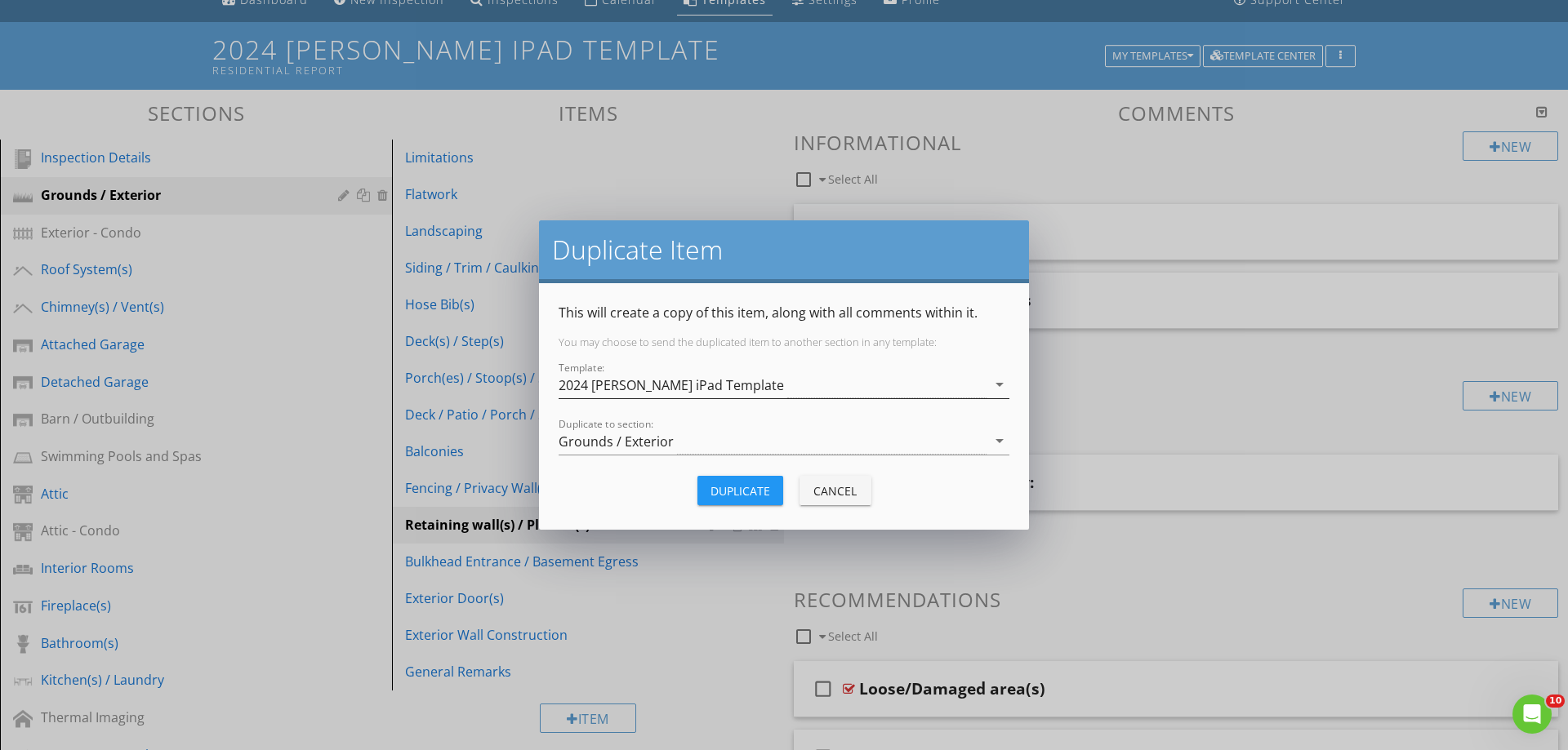
click at [631, 388] on div "2024 [PERSON_NAME] iPad Template" at bounding box center [672, 385] width 225 height 15
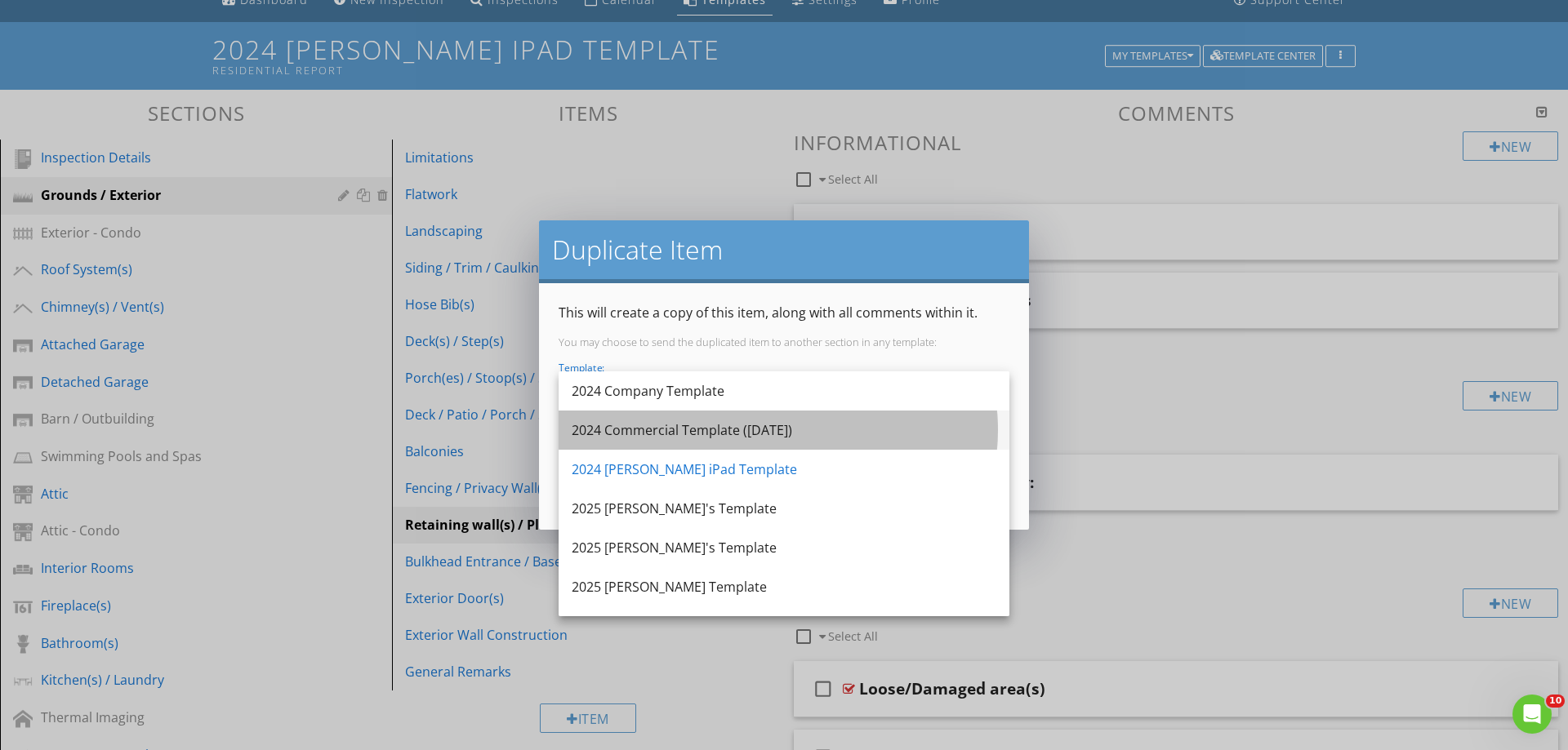
click at [632, 428] on div "2024 Commercial Template ([DATE])" at bounding box center [784, 429] width 425 height 19
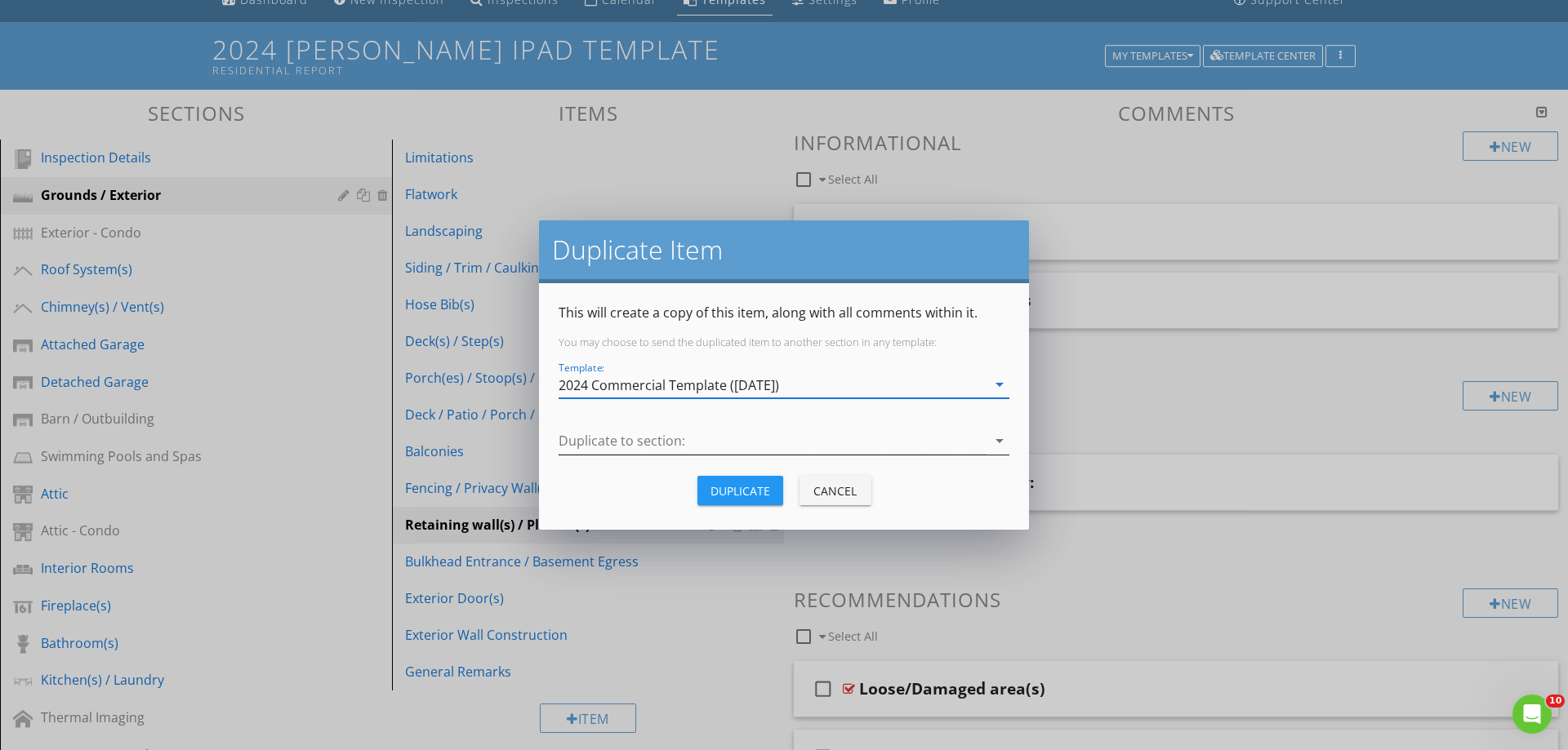
click at [656, 443] on div at bounding box center [772, 441] width 428 height 27
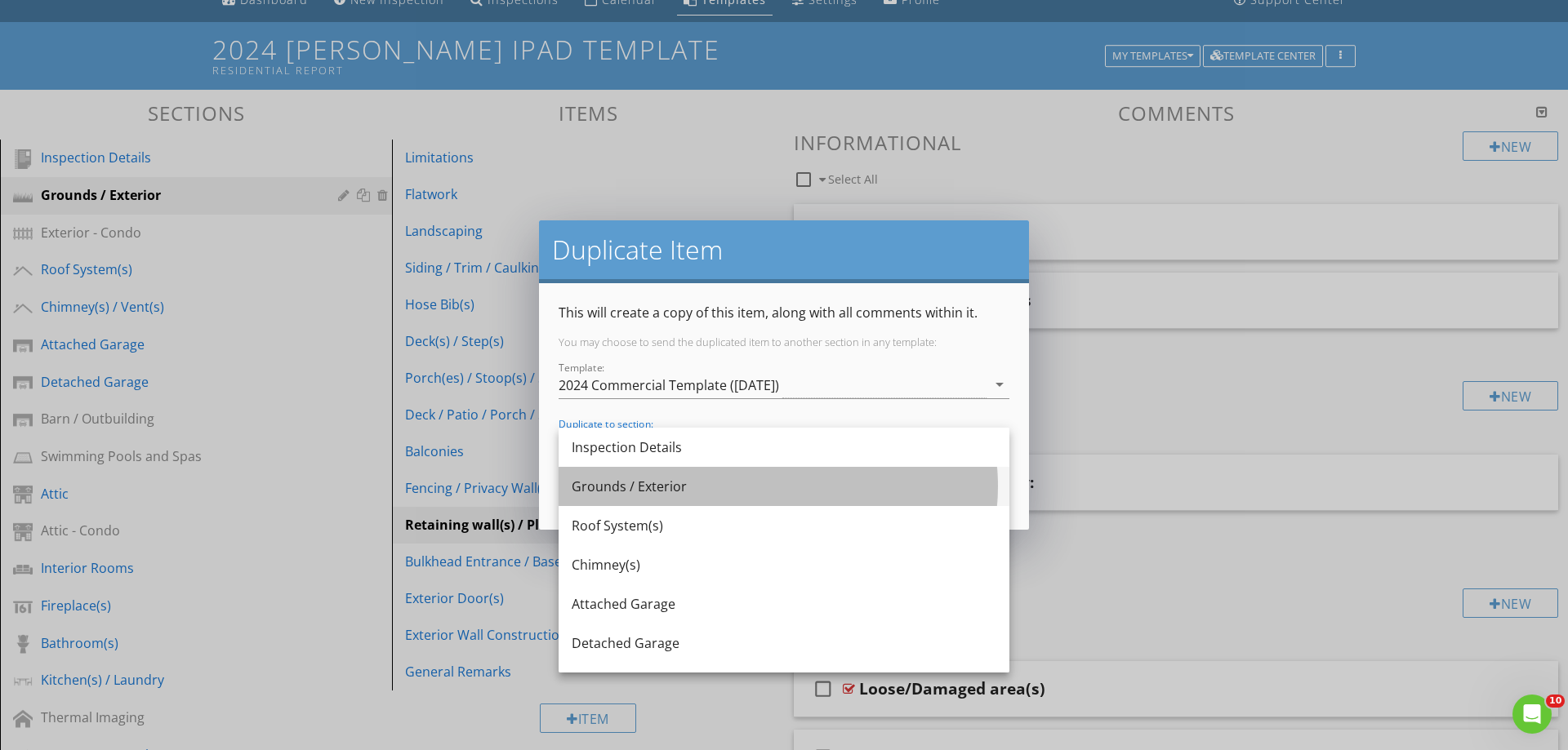
click at [626, 487] on div "Grounds / Exterior" at bounding box center [784, 486] width 425 height 19
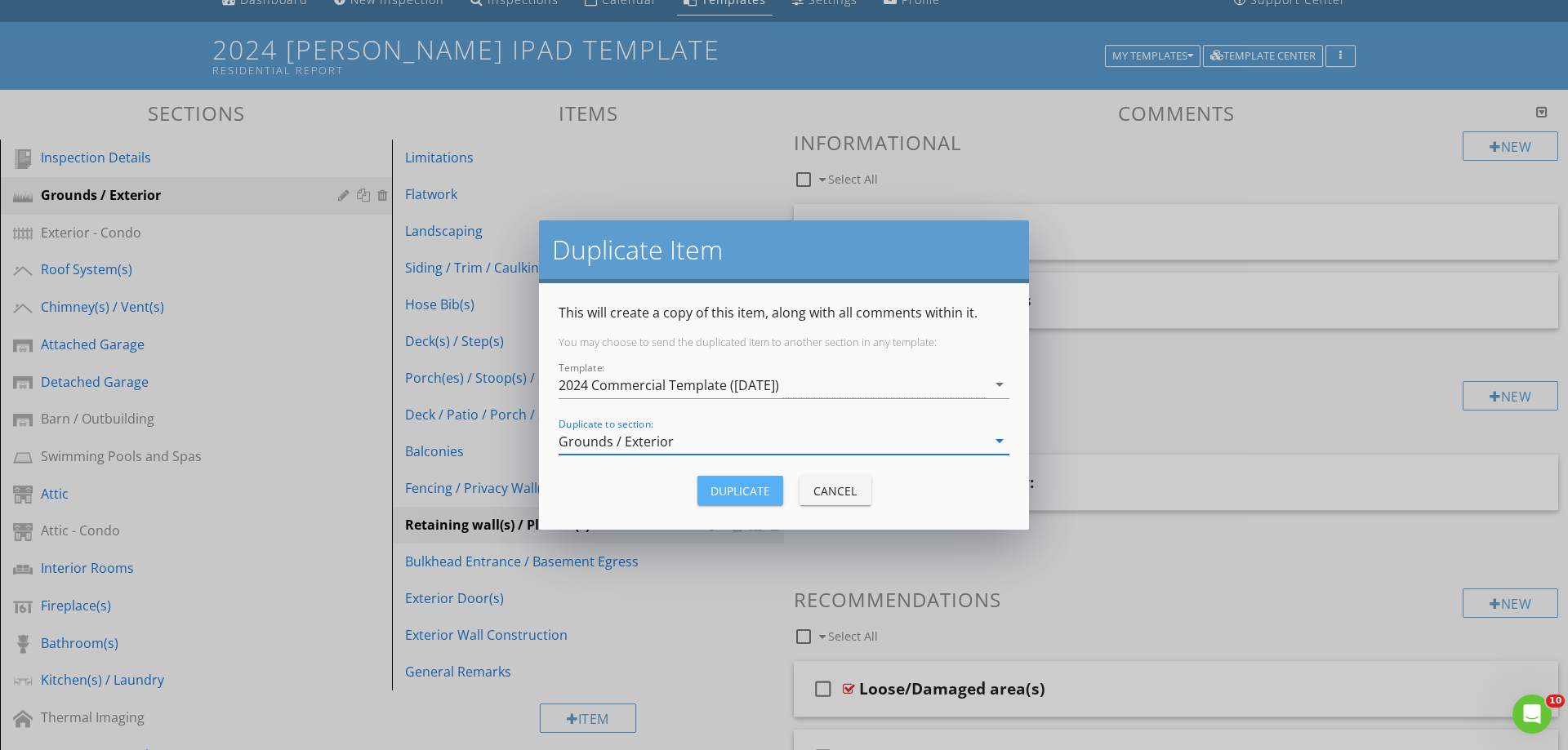
click at [733, 489] on div "Duplicate" at bounding box center [740, 490] width 60 height 18
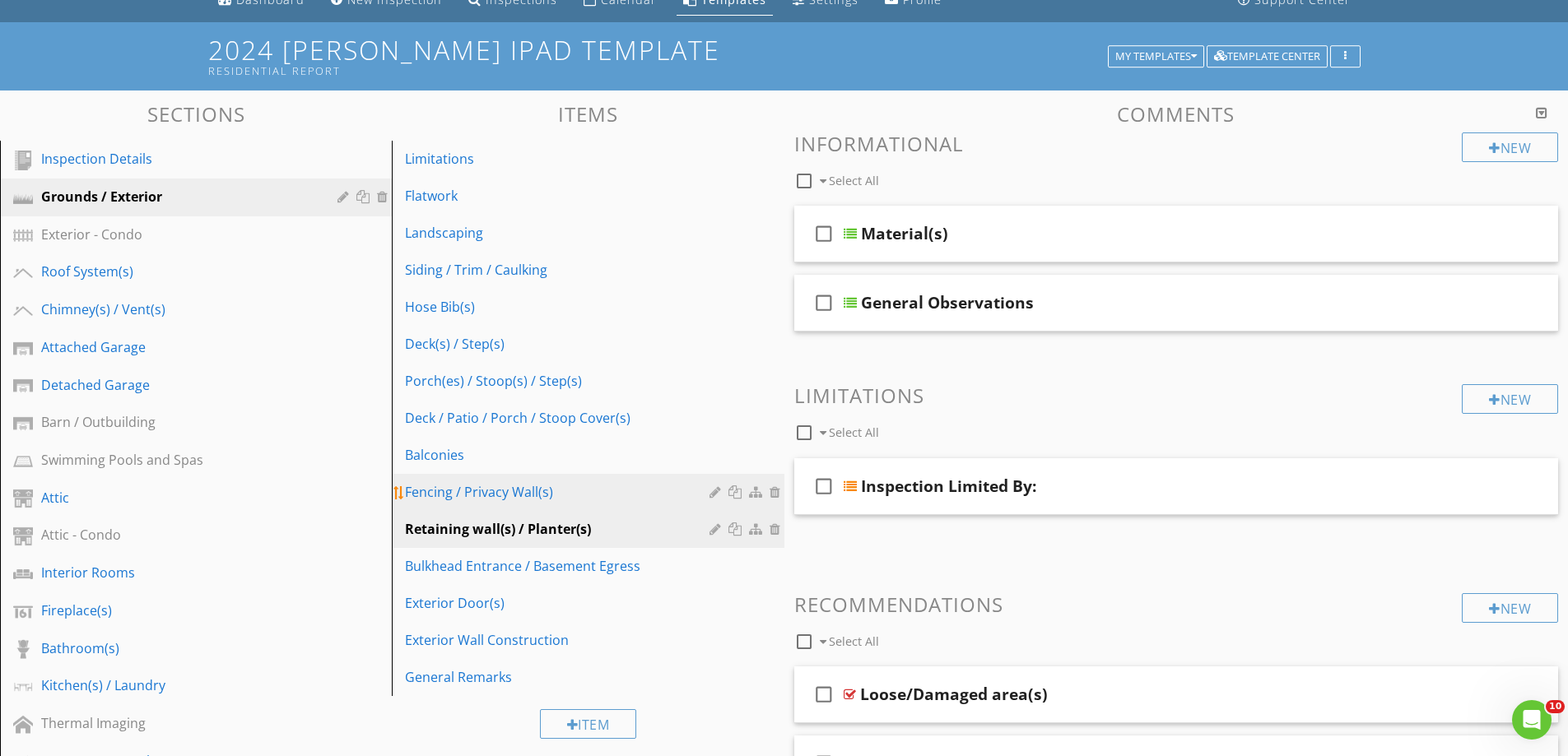
click at [734, 492] on div at bounding box center [737, 493] width 18 height 13
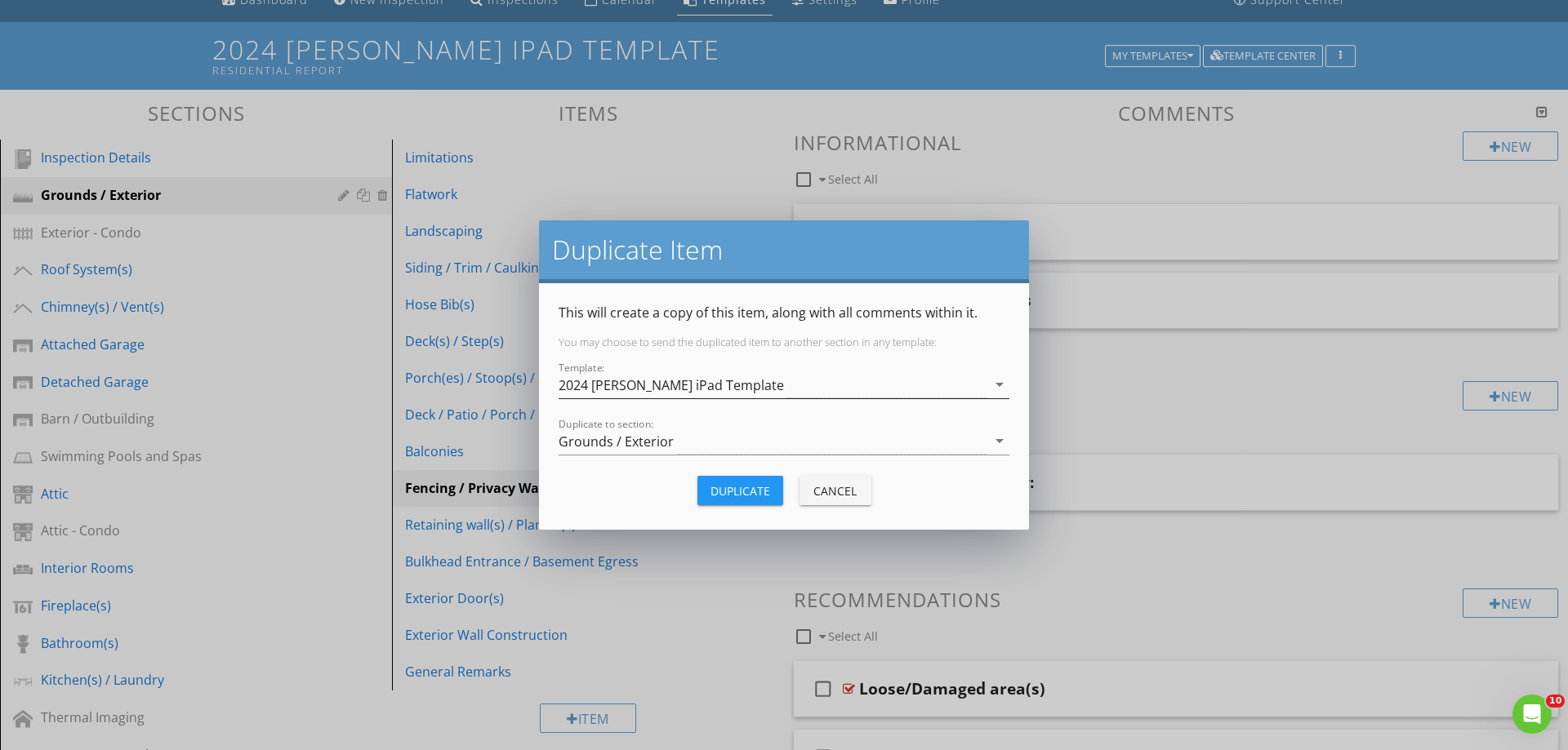
click at [599, 385] on div "2024 [PERSON_NAME] iPad Template" at bounding box center [672, 385] width 225 height 15
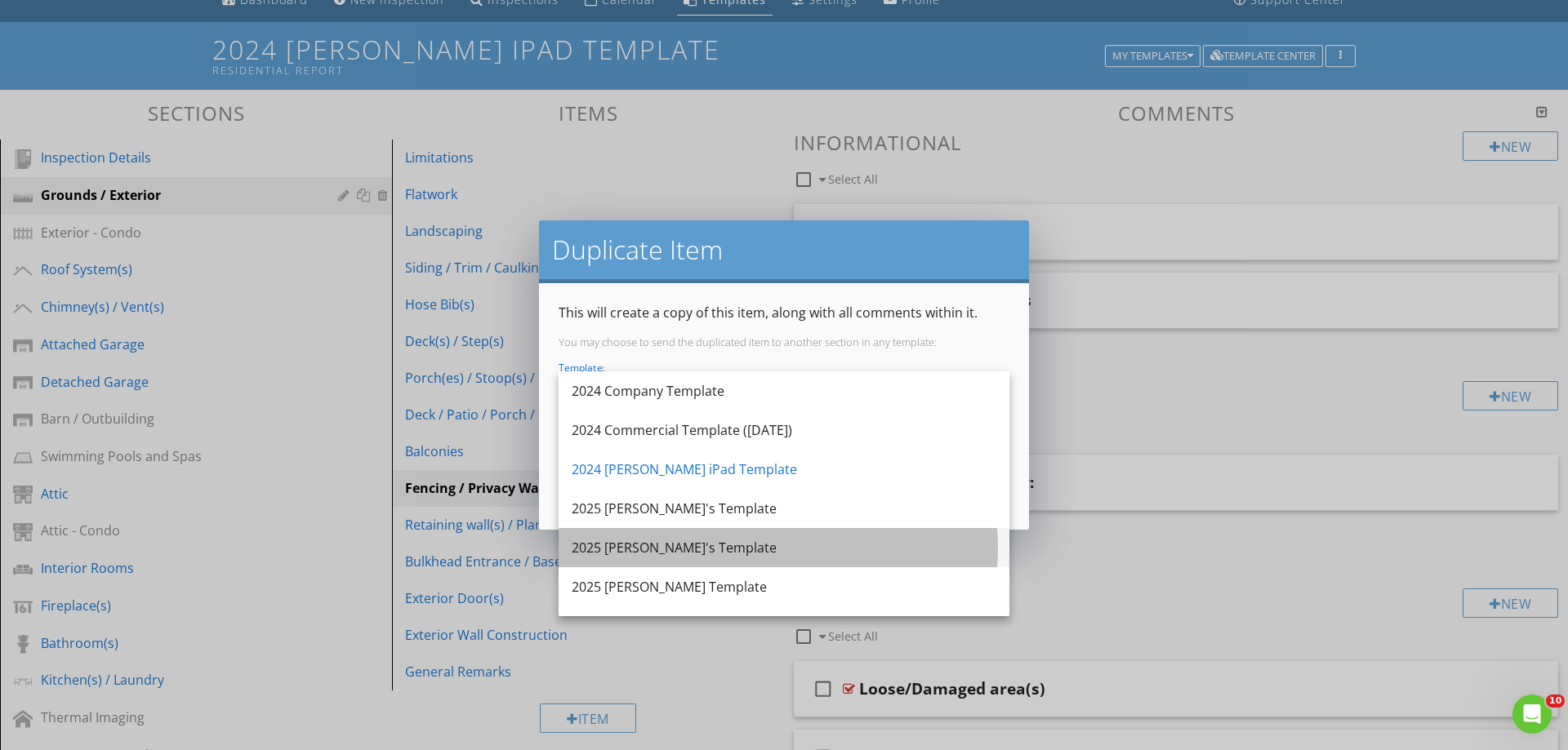
click at [618, 541] on div "2025 [PERSON_NAME]'s Template" at bounding box center [784, 548] width 425 height 19
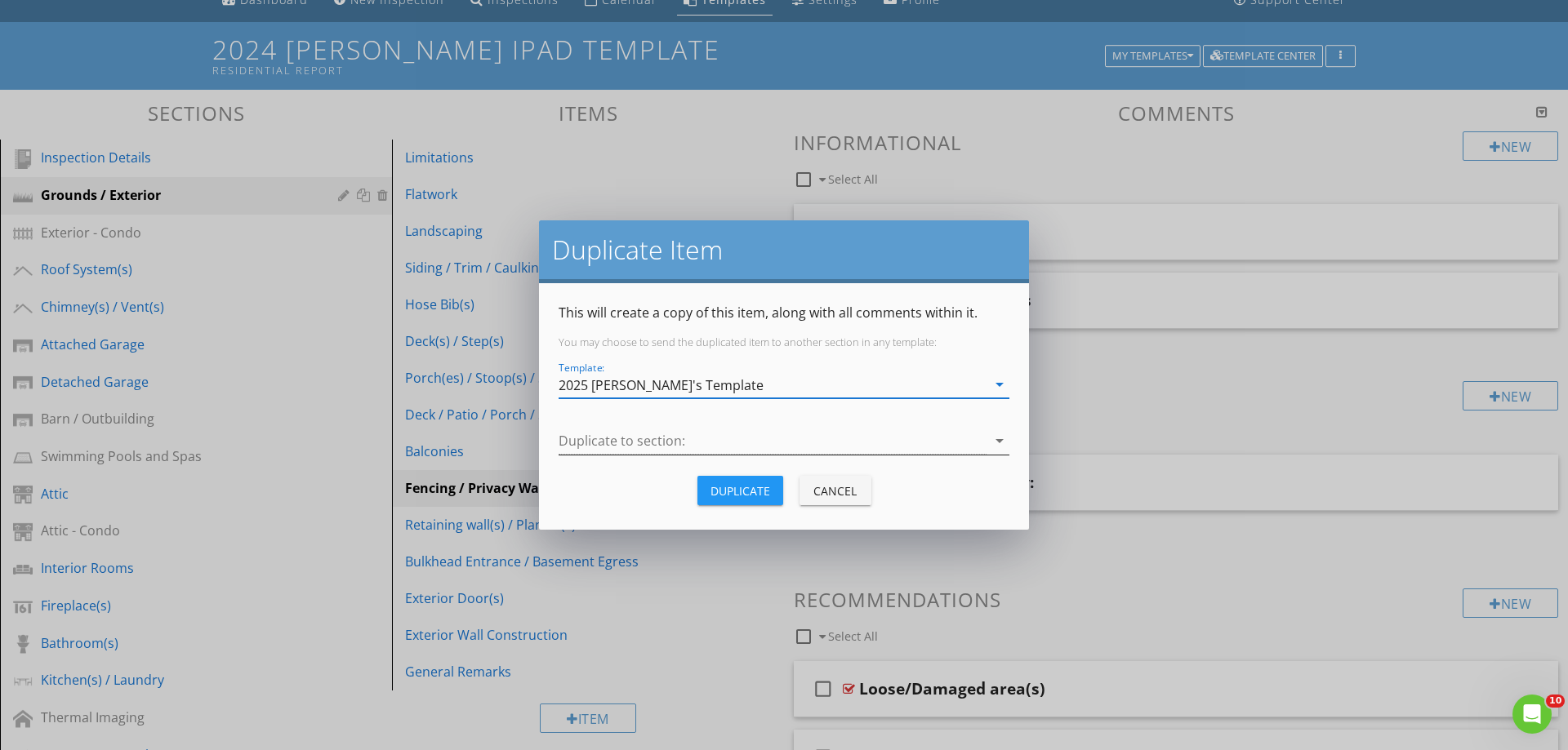
click at [636, 442] on div at bounding box center [772, 441] width 428 height 27
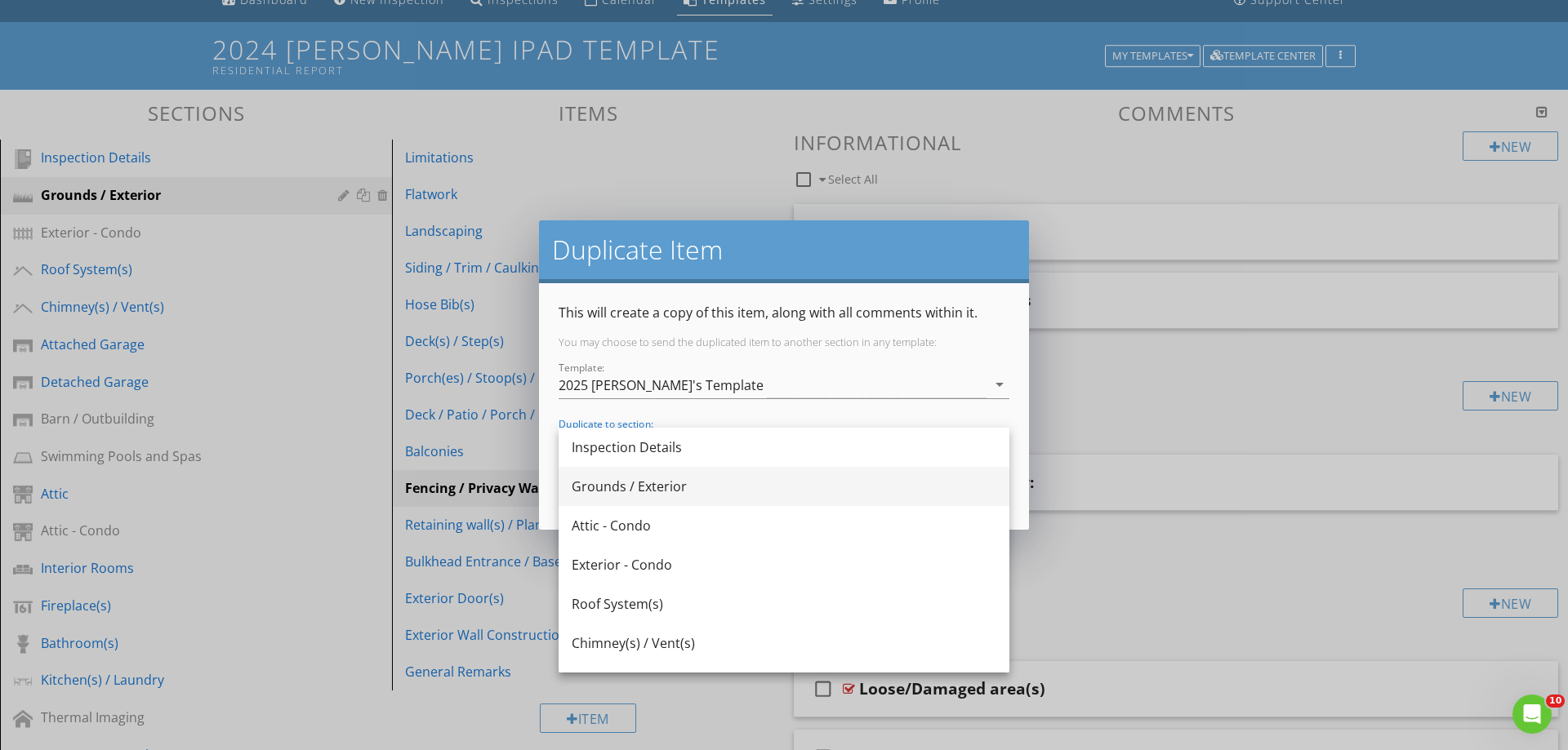
click at [637, 487] on div "Grounds / Exterior" at bounding box center [784, 486] width 425 height 19
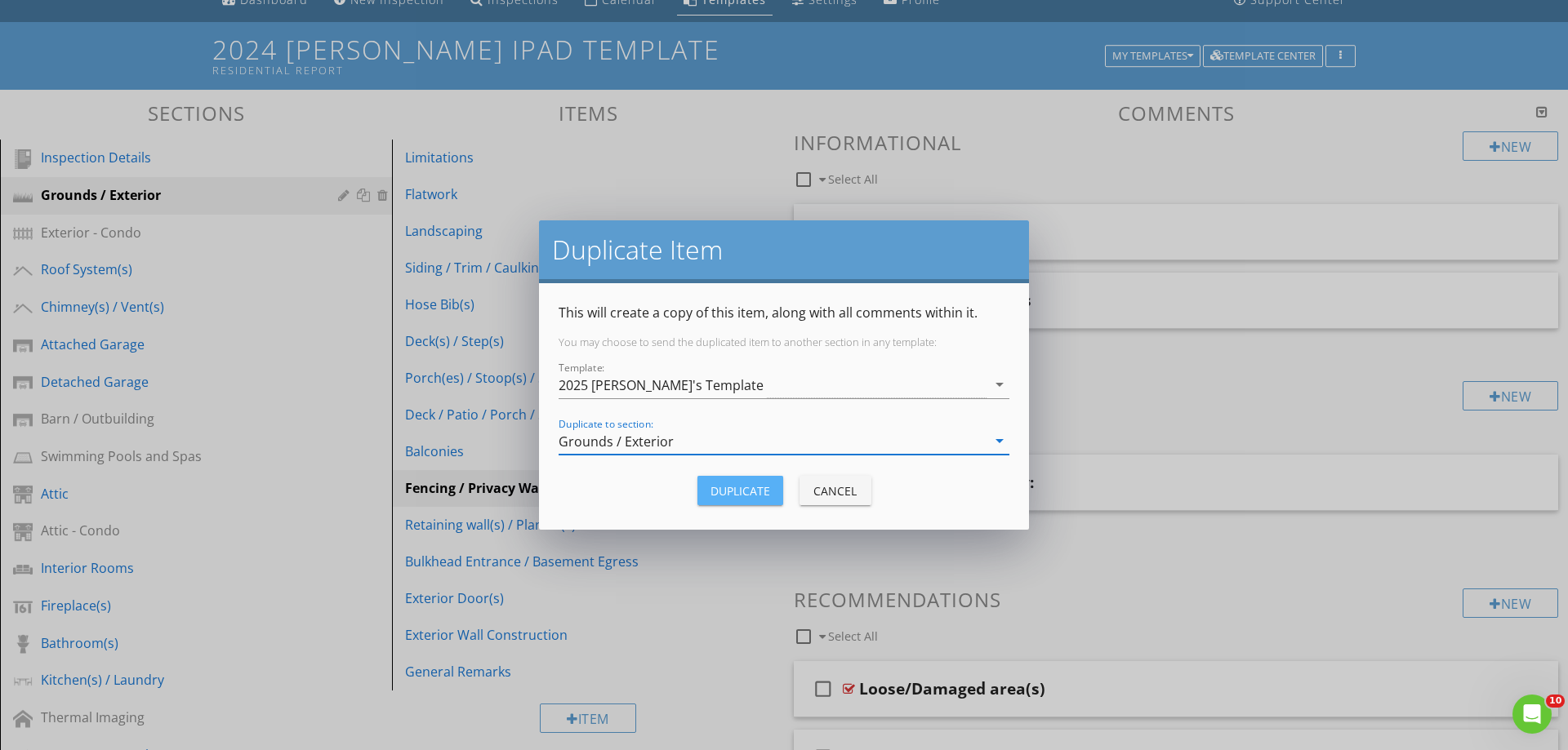
click at [743, 489] on div "Duplicate" at bounding box center [740, 490] width 60 height 18
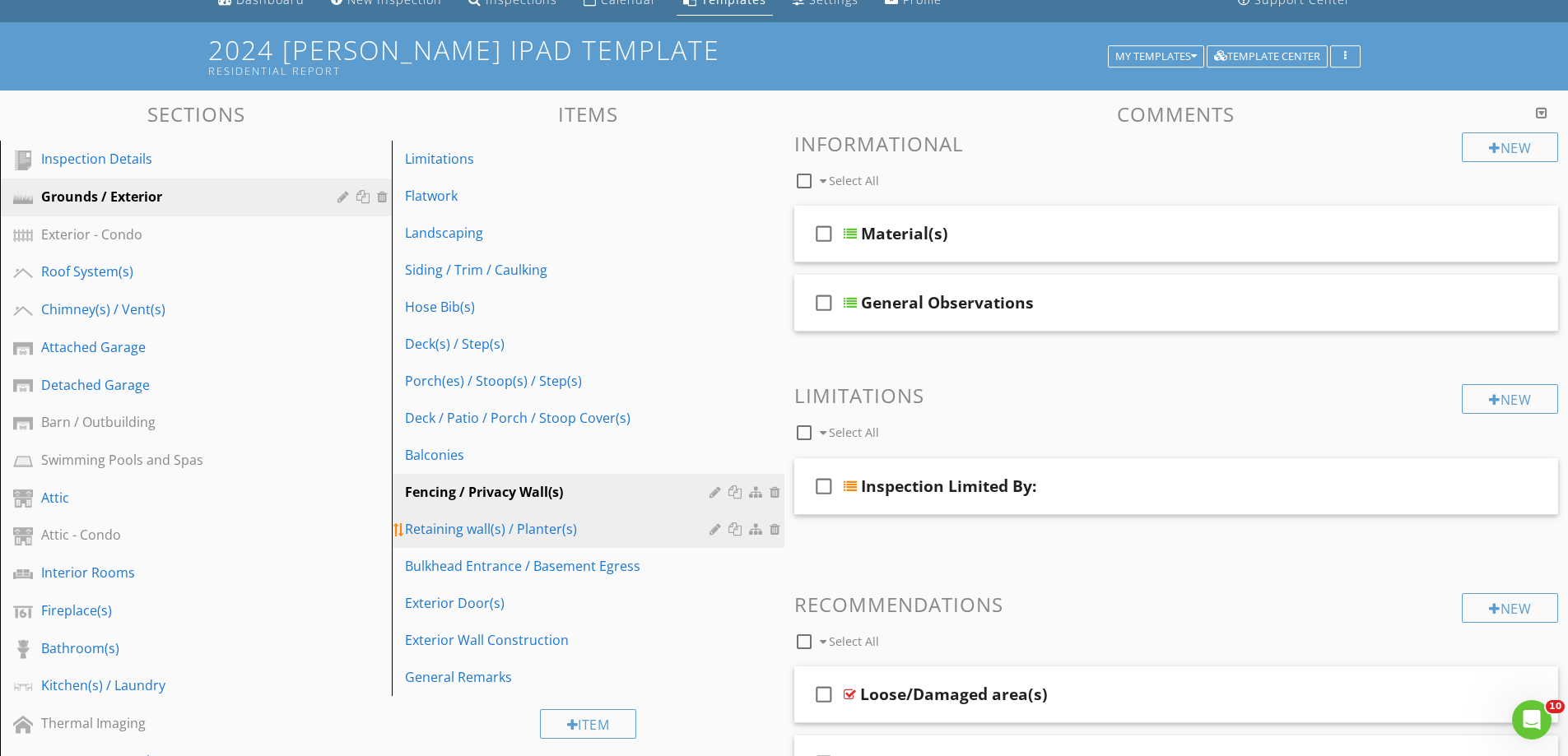
click at [737, 528] on div at bounding box center [737, 529] width 18 height 13
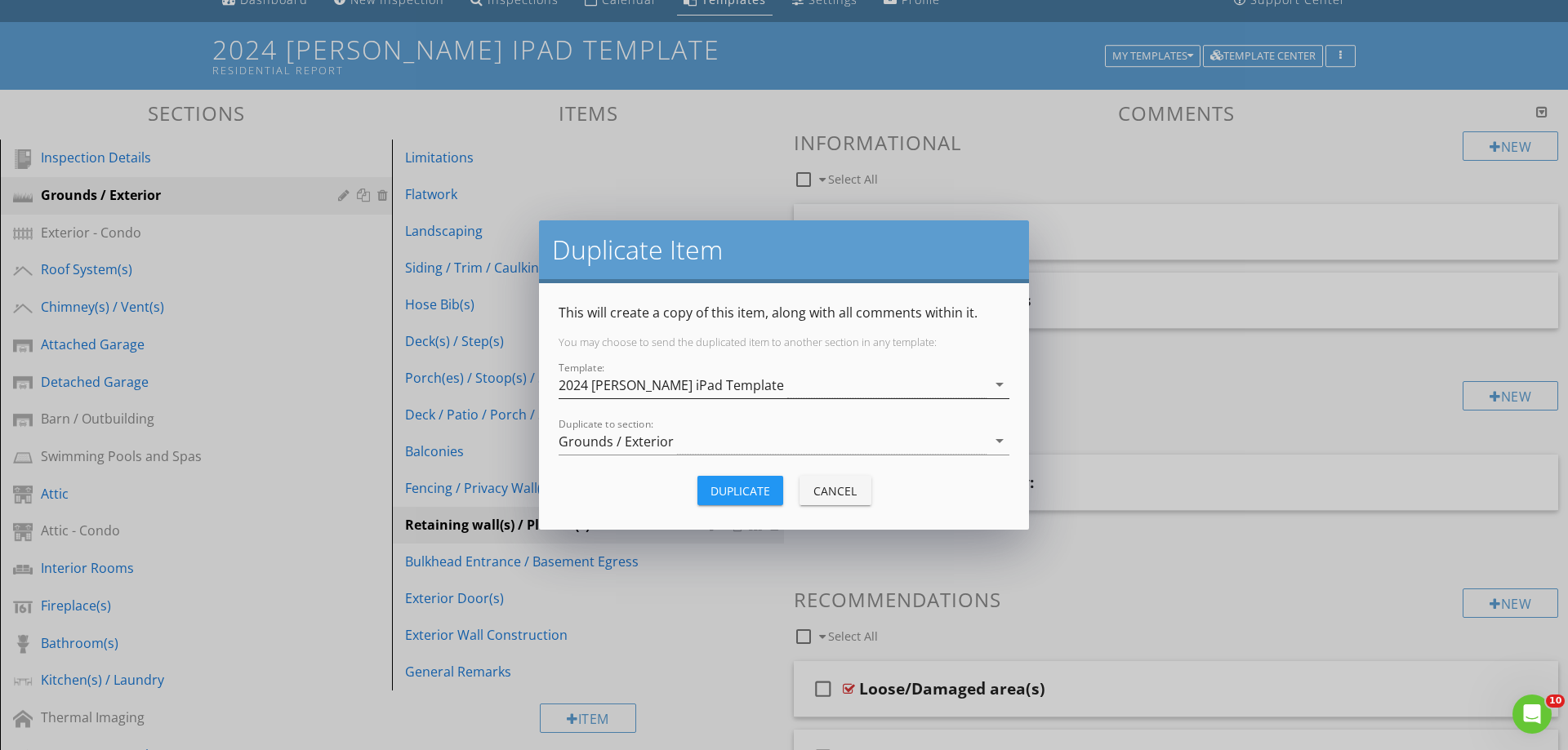
click at [617, 384] on div "2024 [PERSON_NAME] iPad Template" at bounding box center [672, 385] width 225 height 15
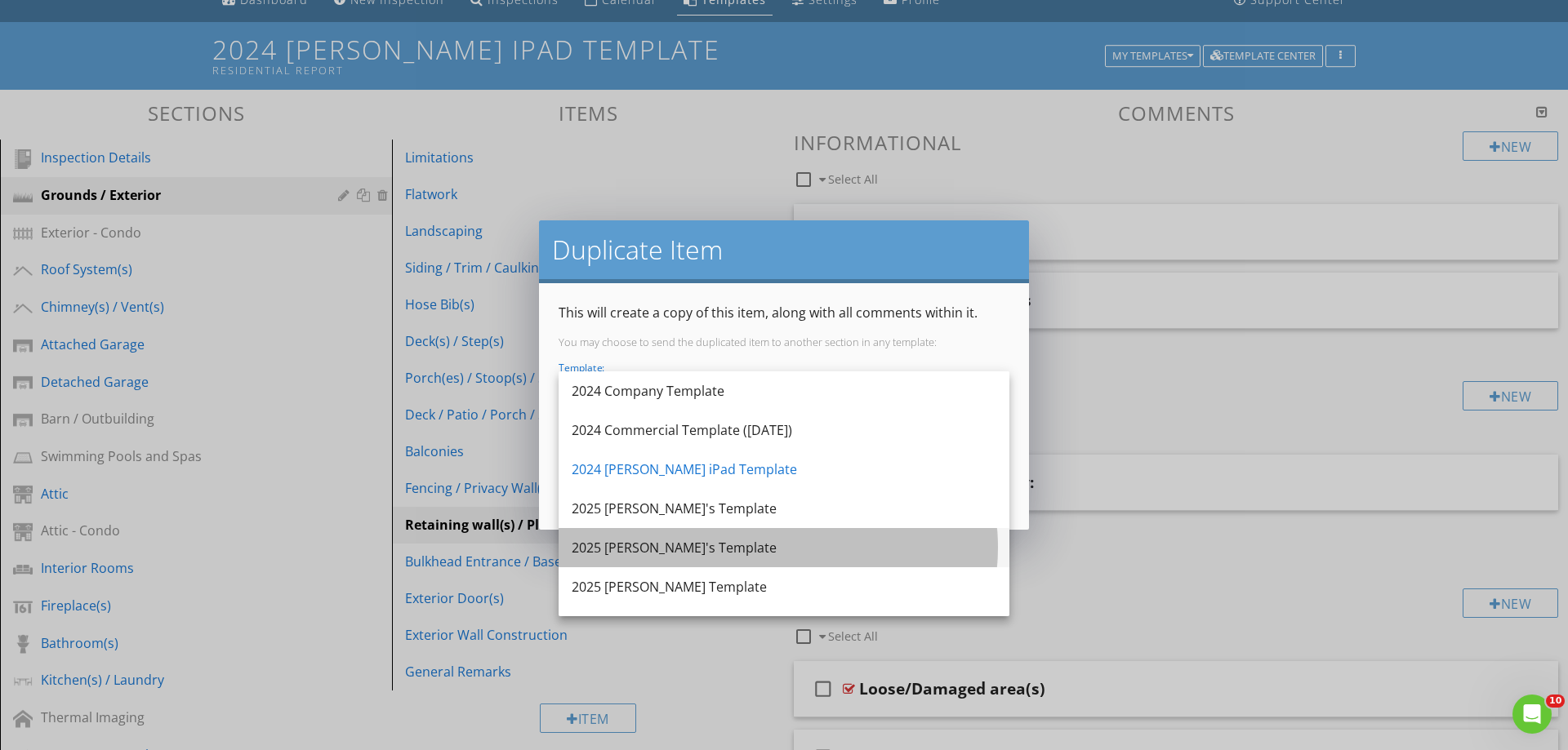
click at [626, 544] on div "2025 [PERSON_NAME]'s Template" at bounding box center [784, 548] width 425 height 19
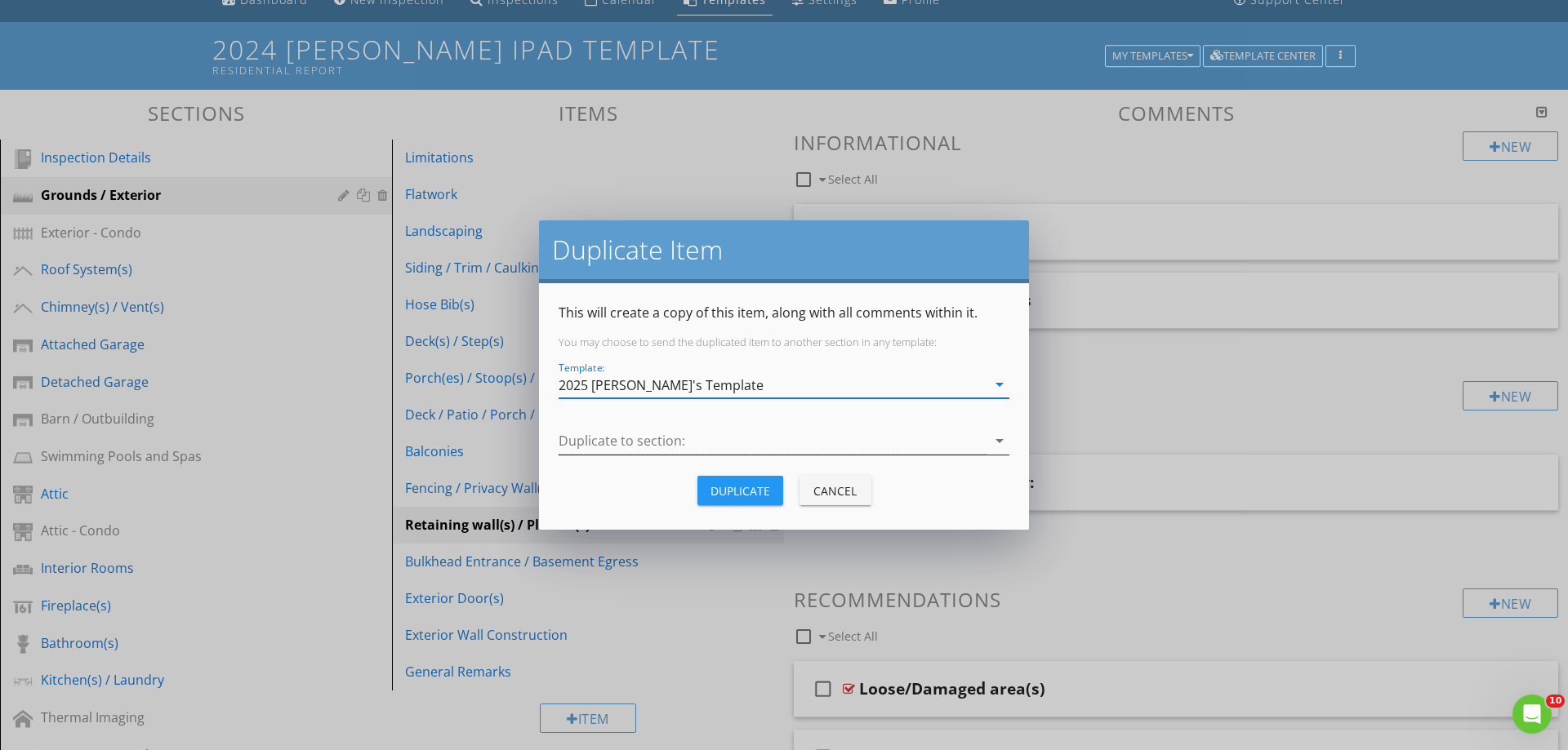
click at [623, 435] on div at bounding box center [772, 441] width 428 height 27
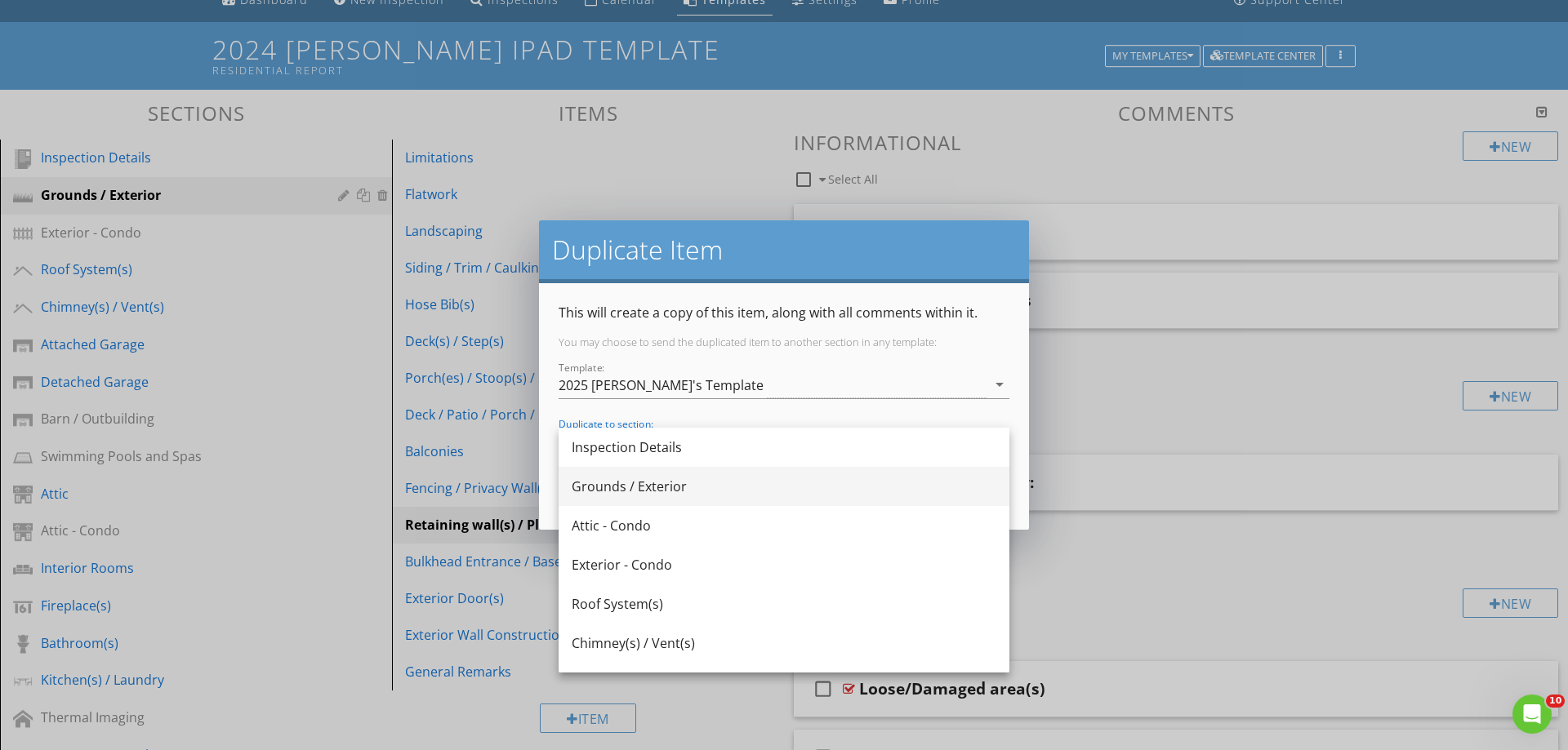
click at [611, 484] on div "Grounds / Exterior" at bounding box center [784, 486] width 425 height 19
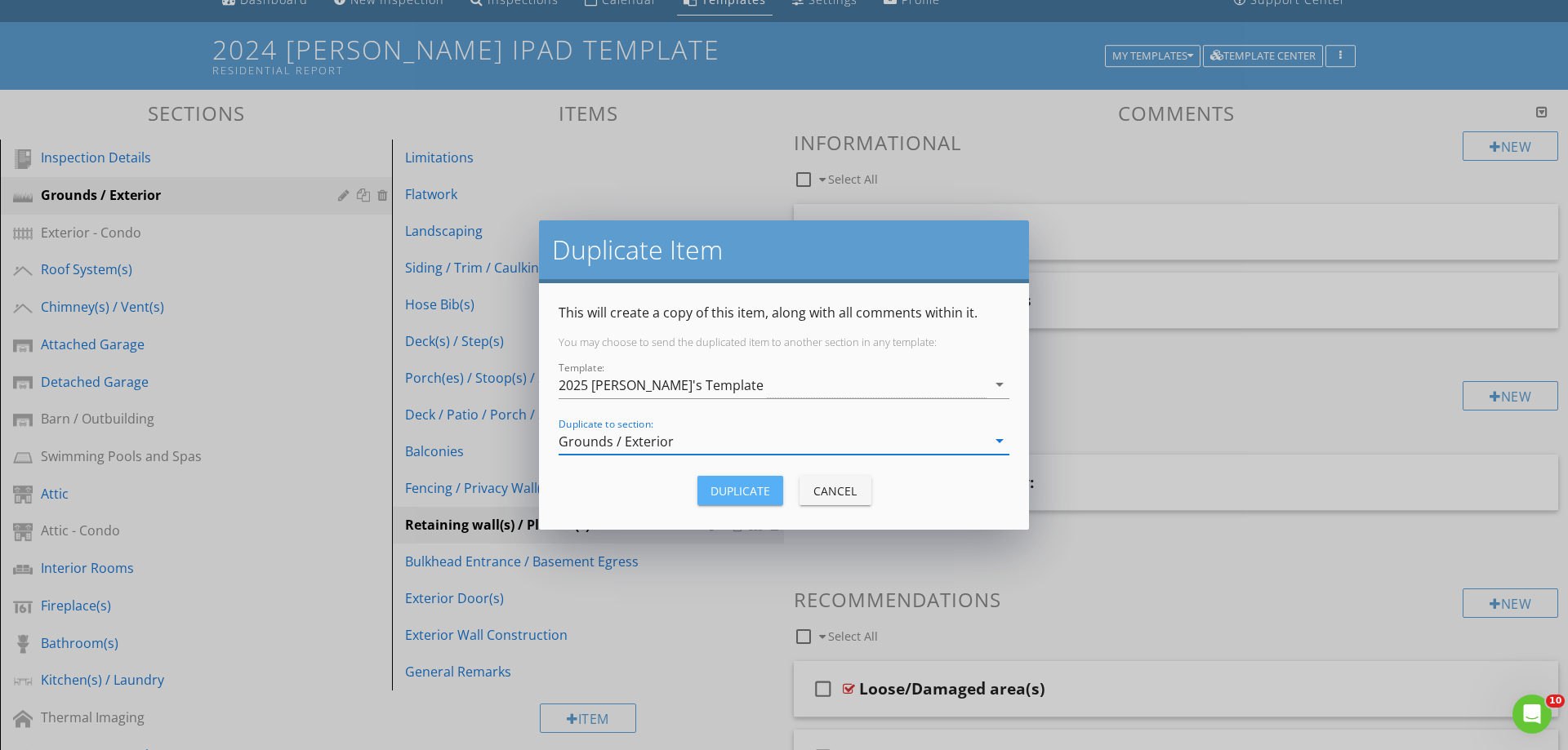
click at [740, 494] on div "Duplicate" at bounding box center [740, 490] width 60 height 18
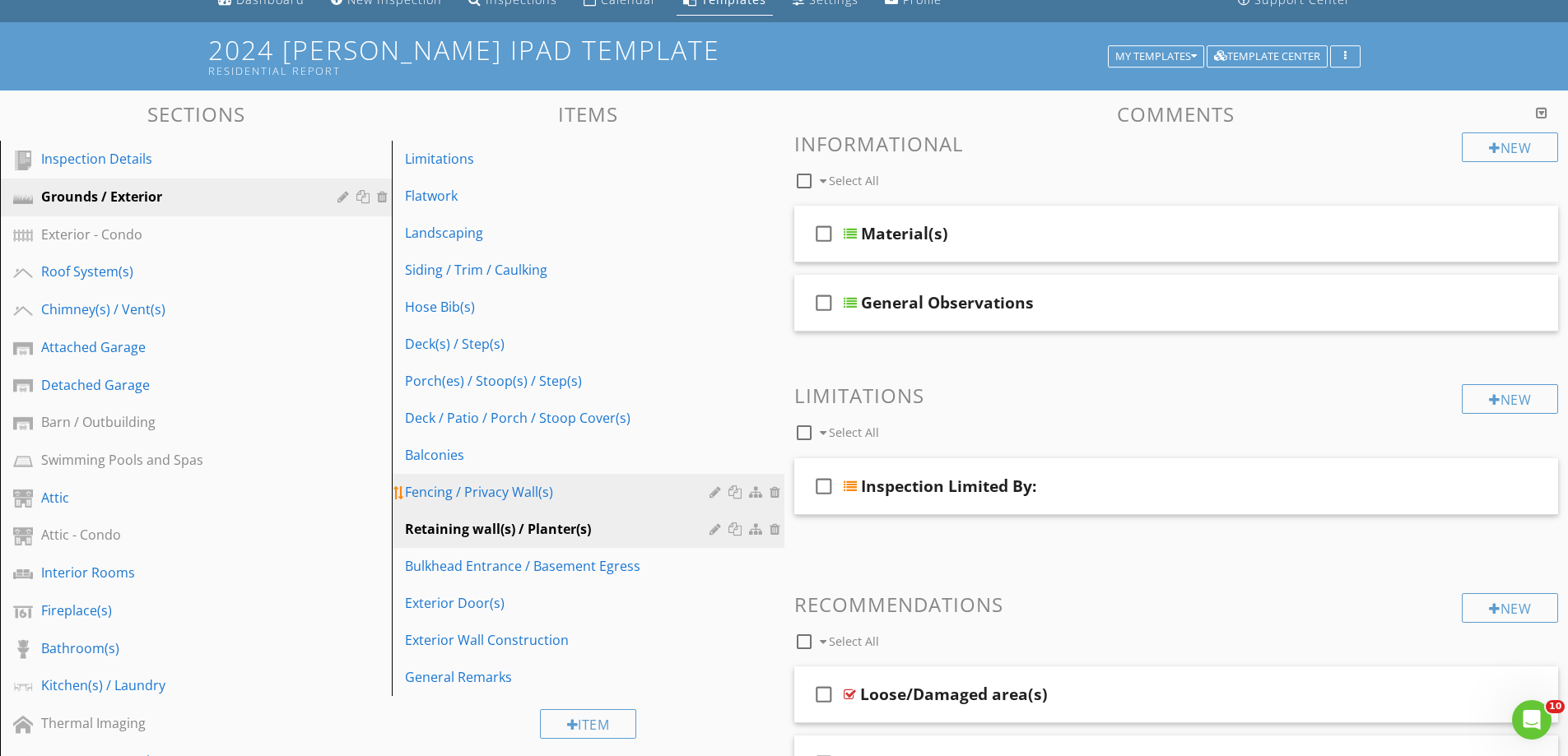
click at [737, 487] on div at bounding box center [737, 493] width 18 height 13
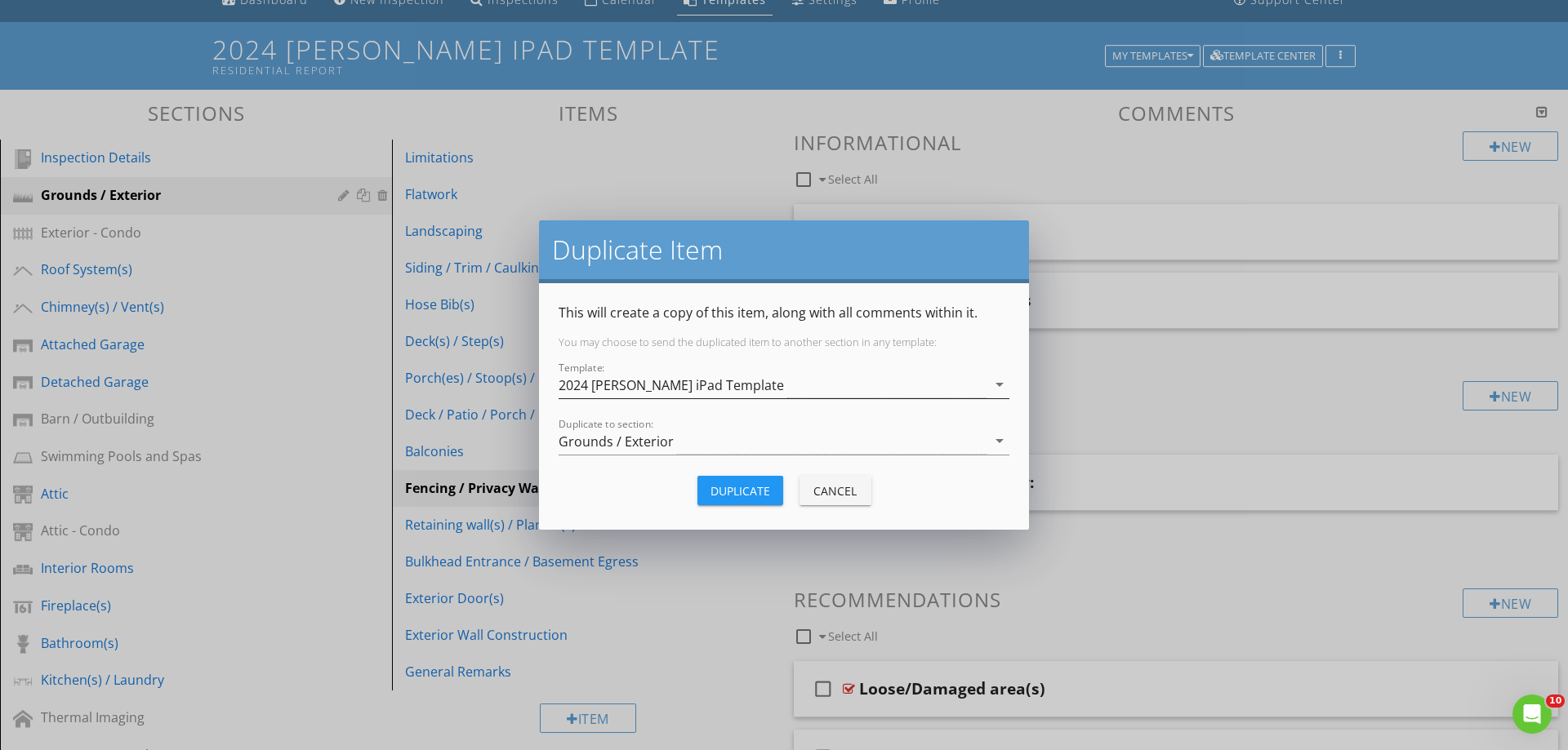
click at [625, 391] on div "2024 [PERSON_NAME] iPad Template" at bounding box center [672, 385] width 225 height 15
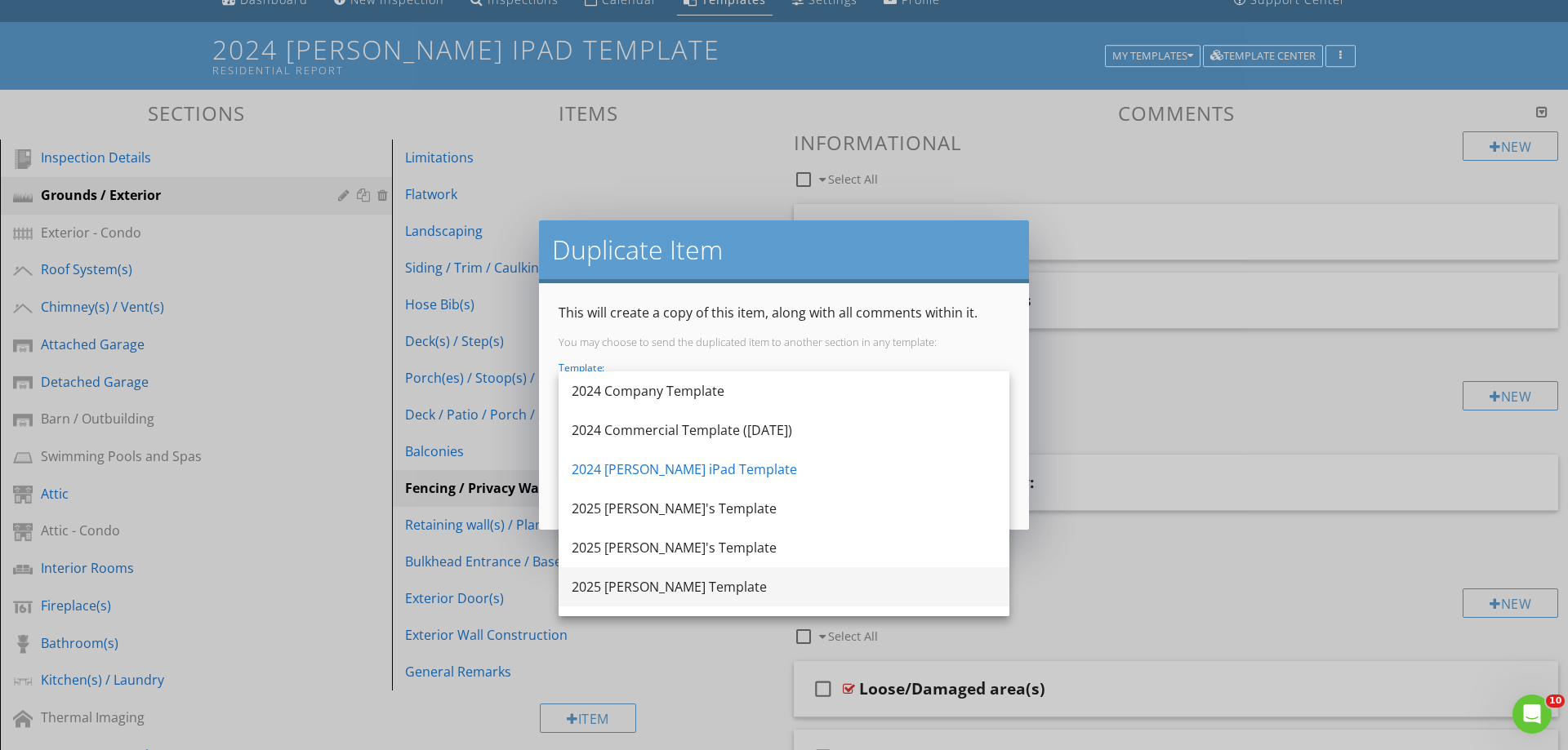
click at [619, 584] on div "2025 [PERSON_NAME] Template" at bounding box center [784, 587] width 425 height 19
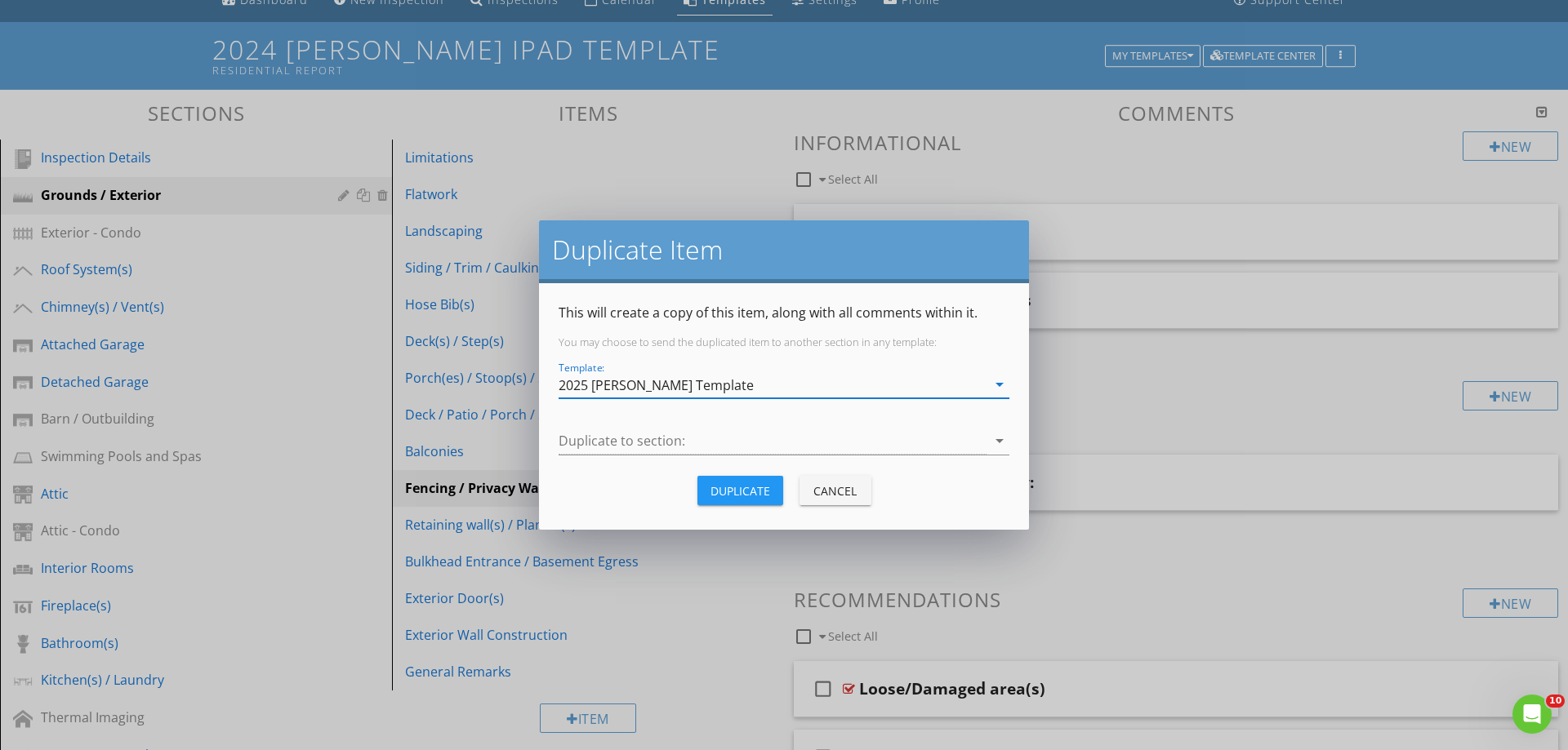
click at [631, 446] on div at bounding box center [772, 441] width 428 height 27
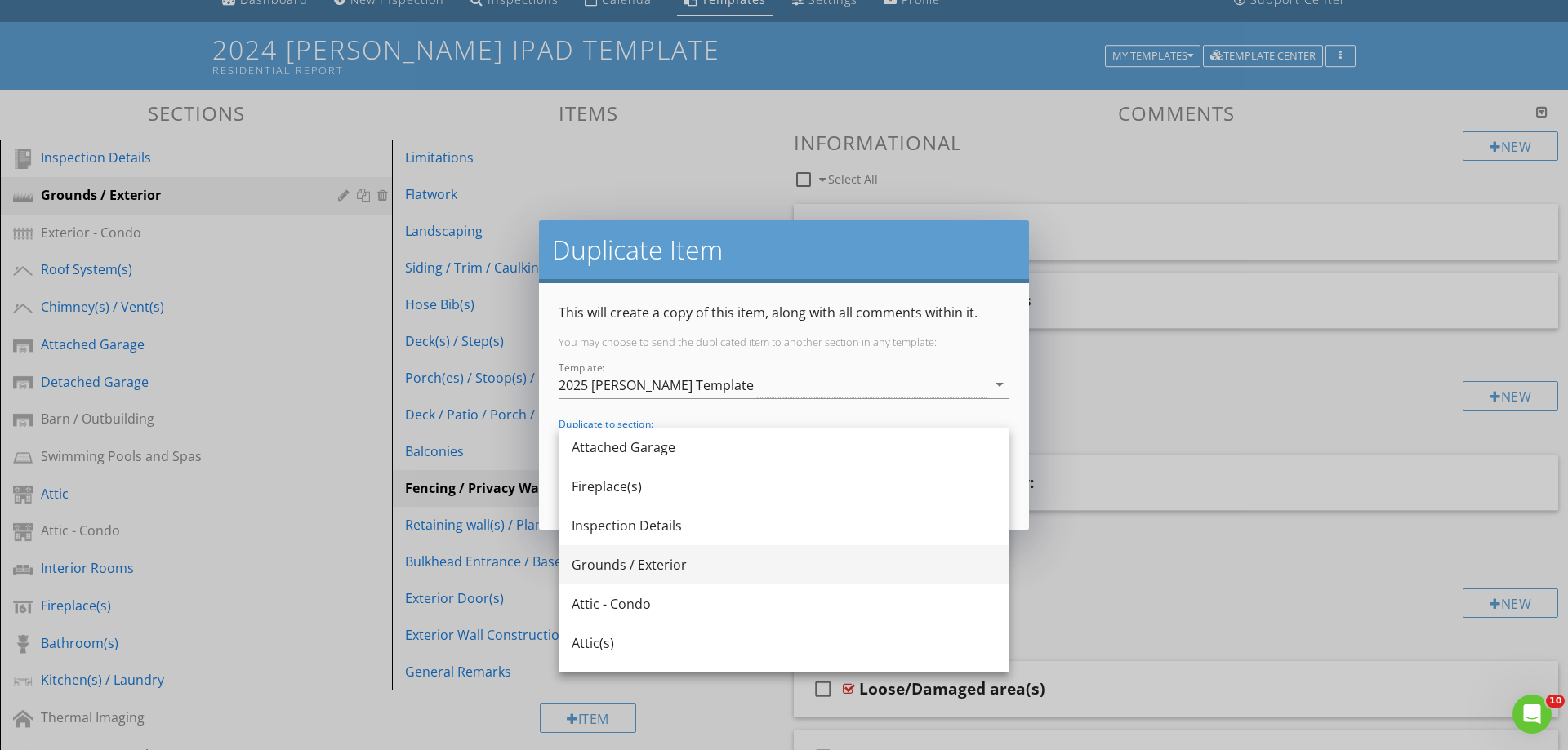
click at [626, 567] on div "Grounds / Exterior" at bounding box center [784, 564] width 425 height 19
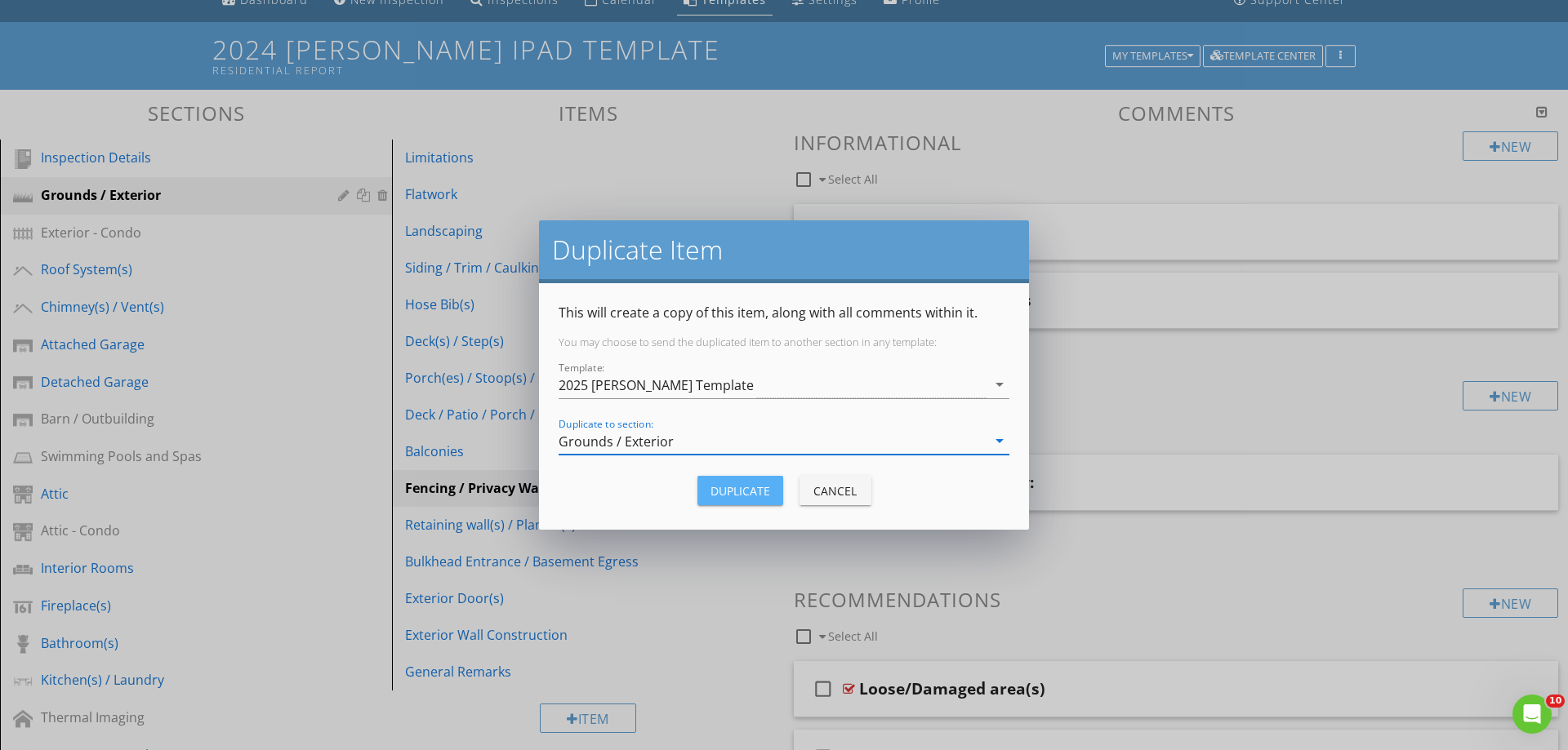
click at [738, 489] on div "Duplicate" at bounding box center [740, 490] width 60 height 18
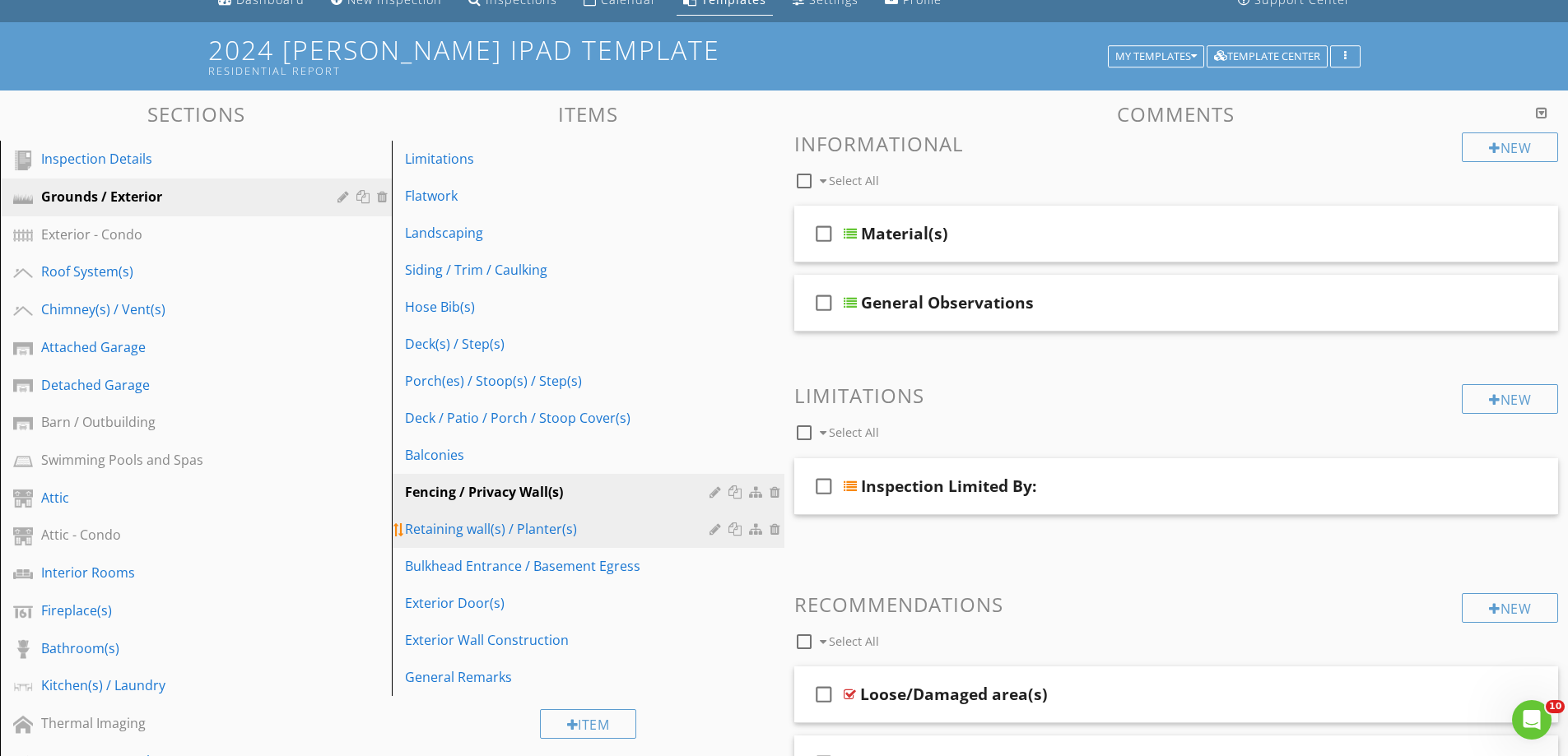
click at [734, 525] on div at bounding box center [737, 529] width 18 height 13
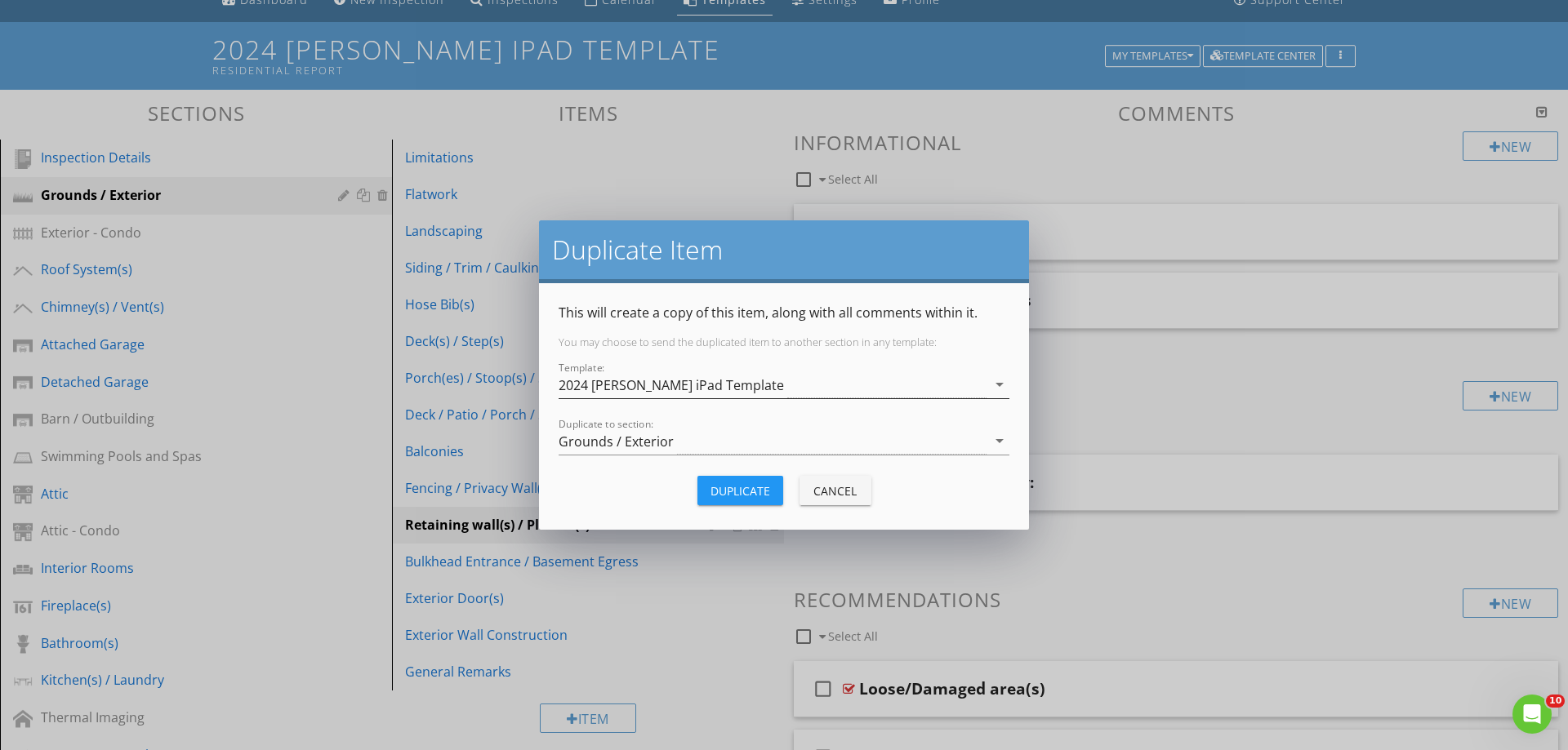
click at [615, 388] on div "2024 [PERSON_NAME] iPad Template" at bounding box center [672, 385] width 225 height 15
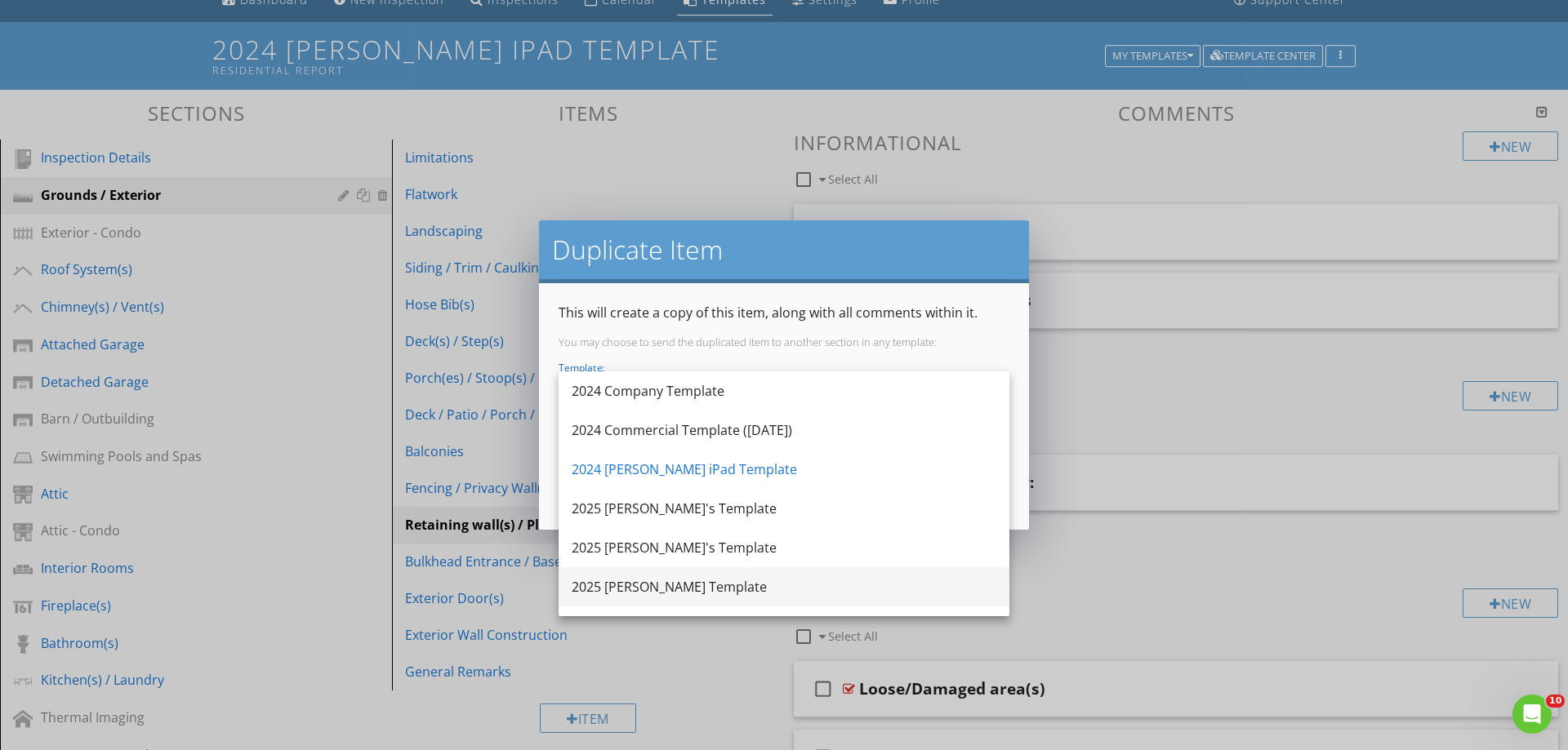
click at [630, 587] on div "2025 [PERSON_NAME] Template" at bounding box center [784, 587] width 425 height 19
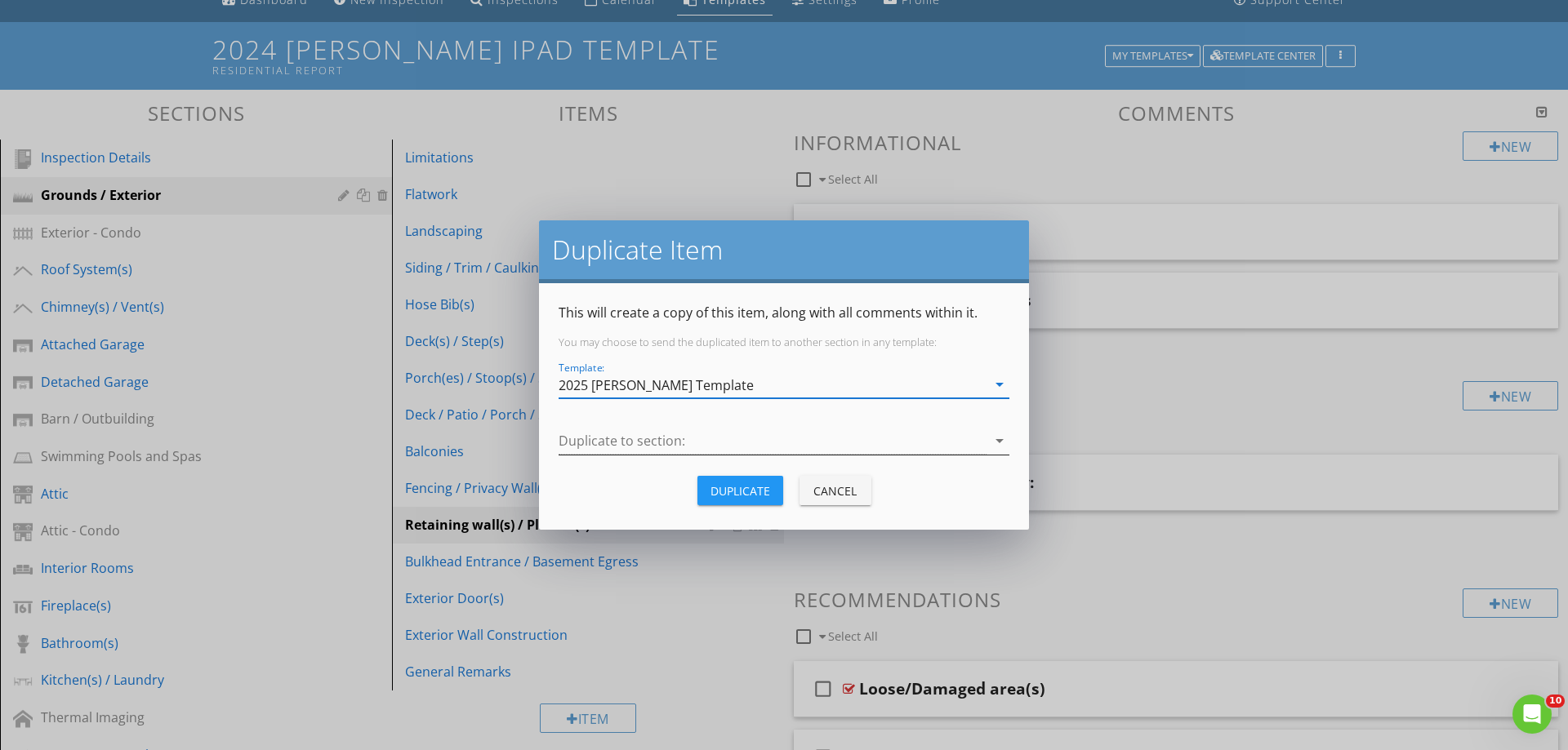
click at [614, 433] on div at bounding box center [772, 441] width 428 height 27
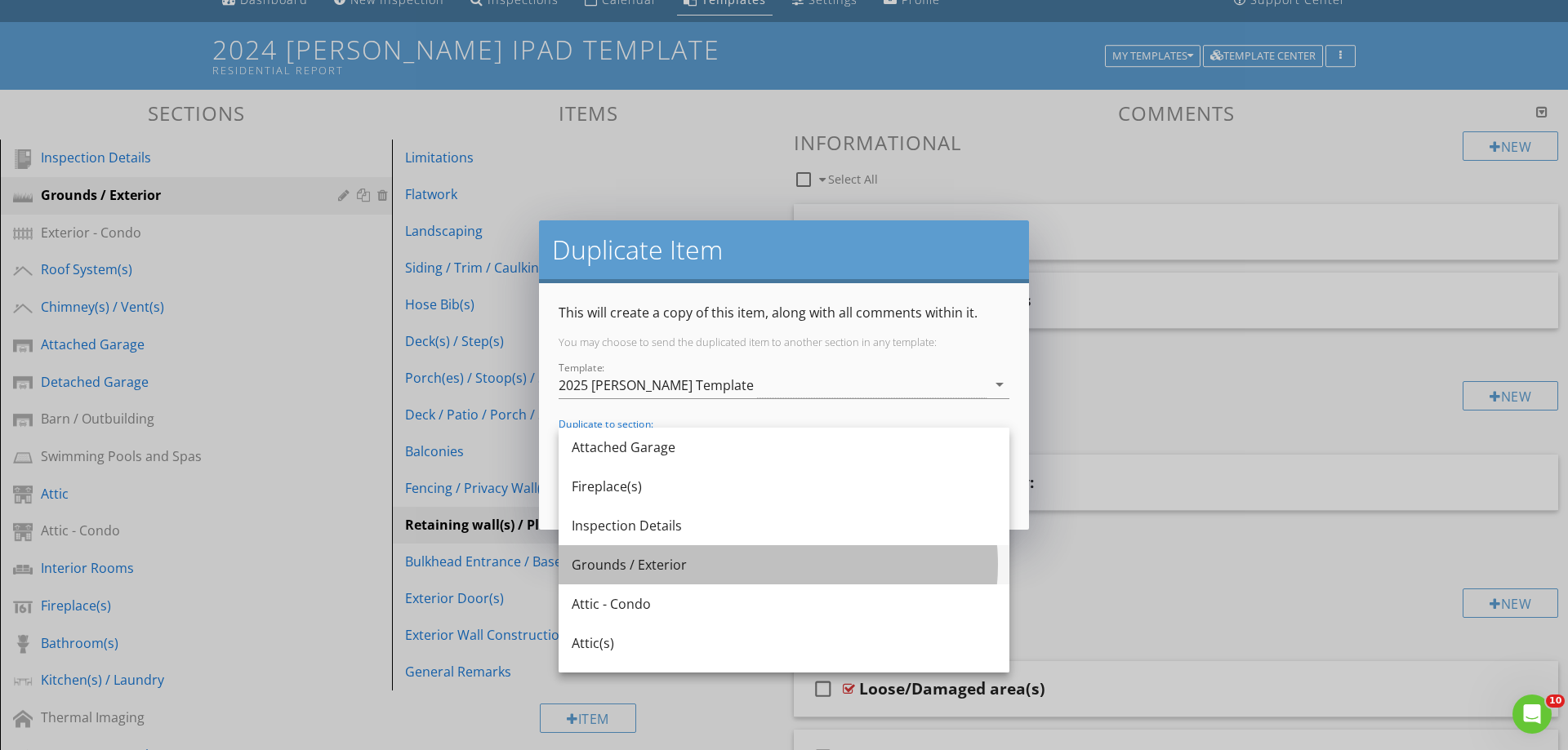
click at [617, 561] on div "Grounds / Exterior" at bounding box center [784, 564] width 425 height 19
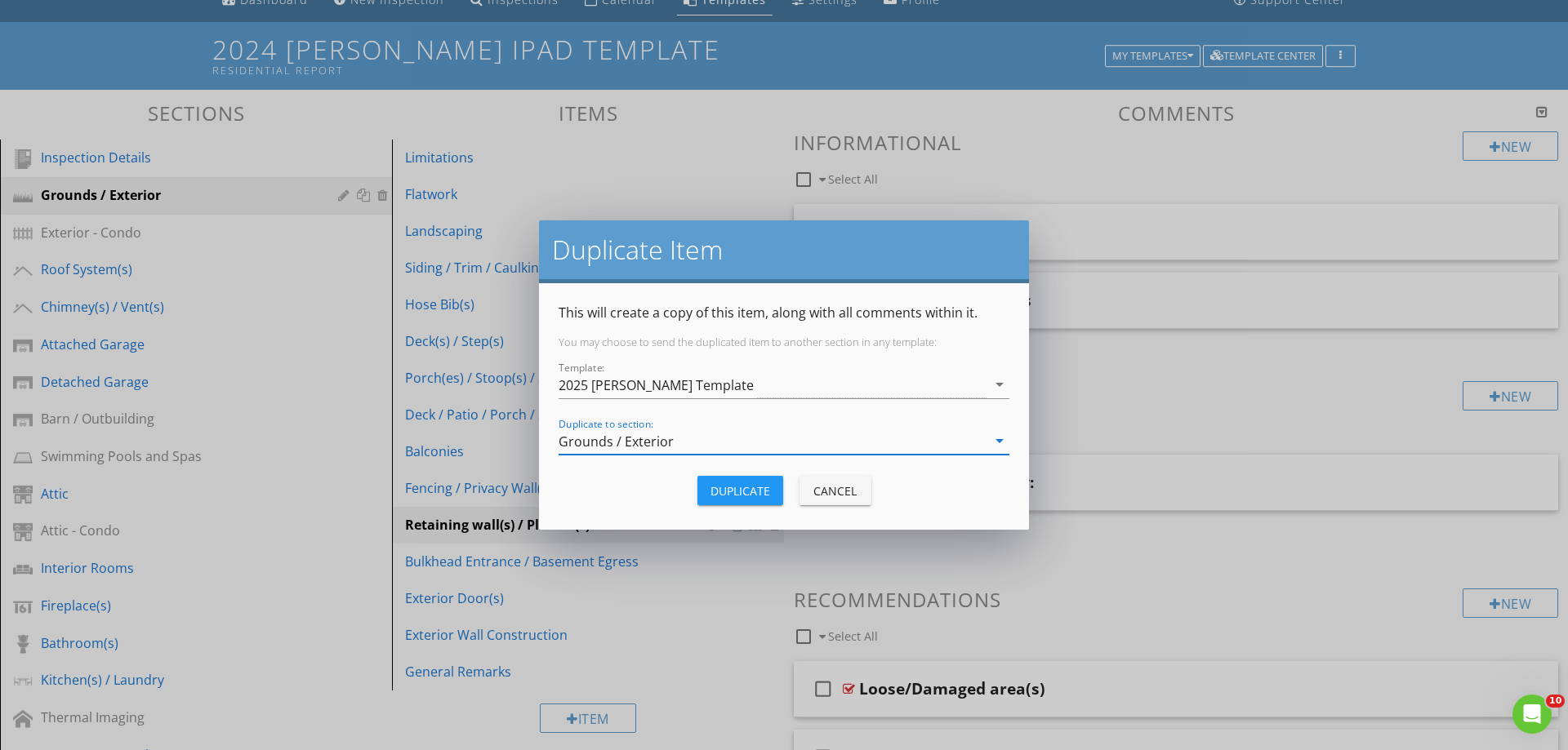
click at [735, 491] on div "Duplicate" at bounding box center [740, 490] width 60 height 18
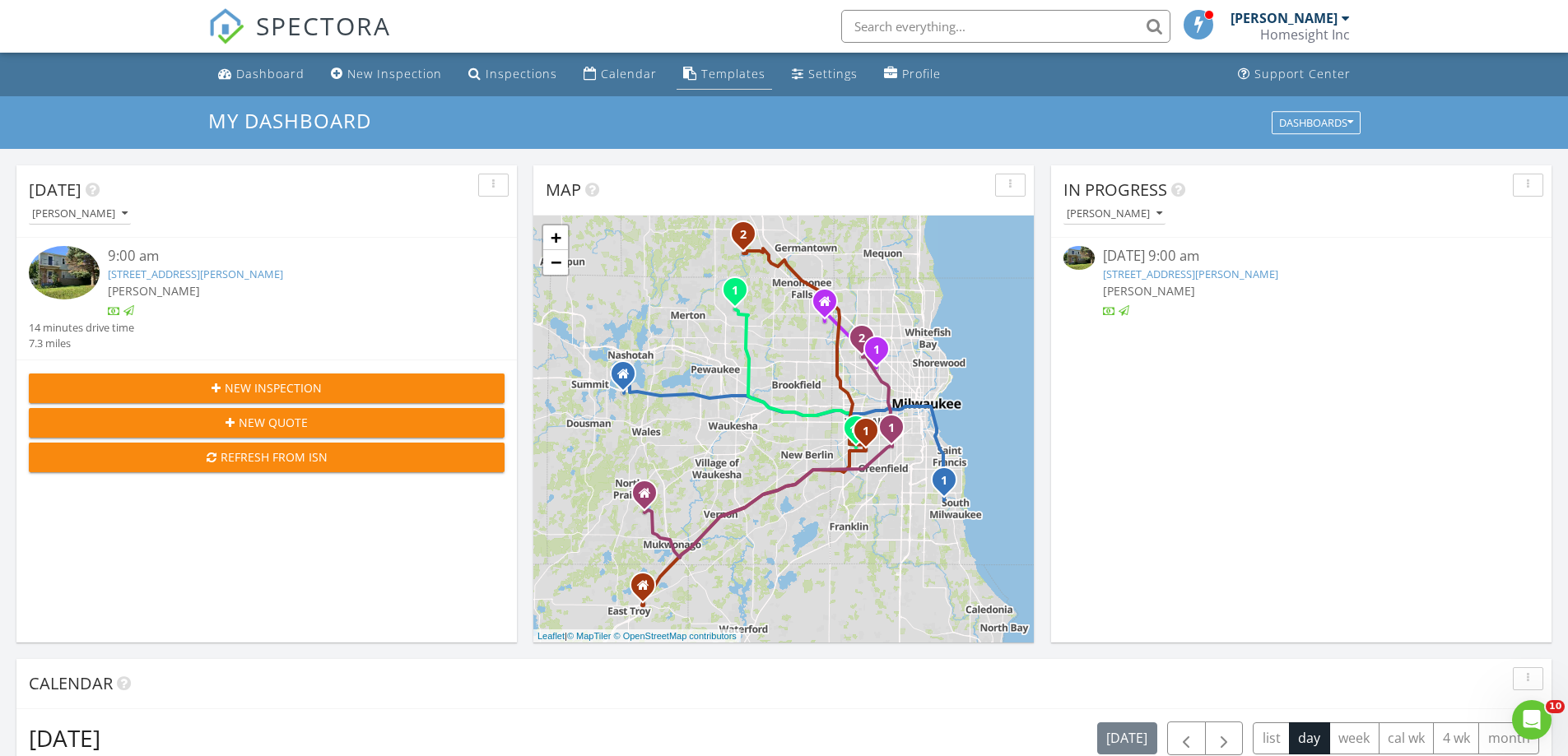
click at [726, 74] on div "Templates" at bounding box center [733, 74] width 64 height 16
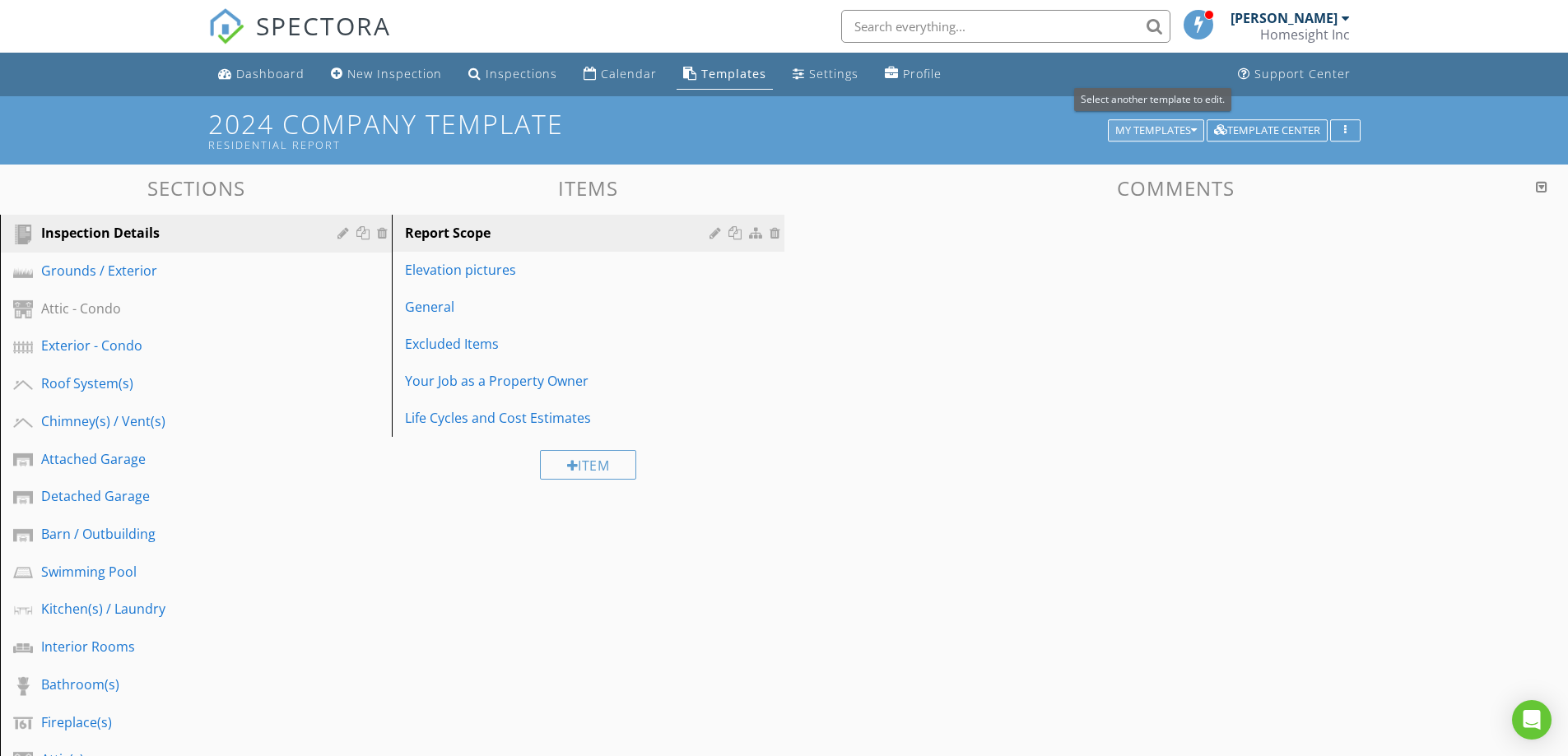
click at [1137, 129] on div "My Templates" at bounding box center [1156, 130] width 82 height 11
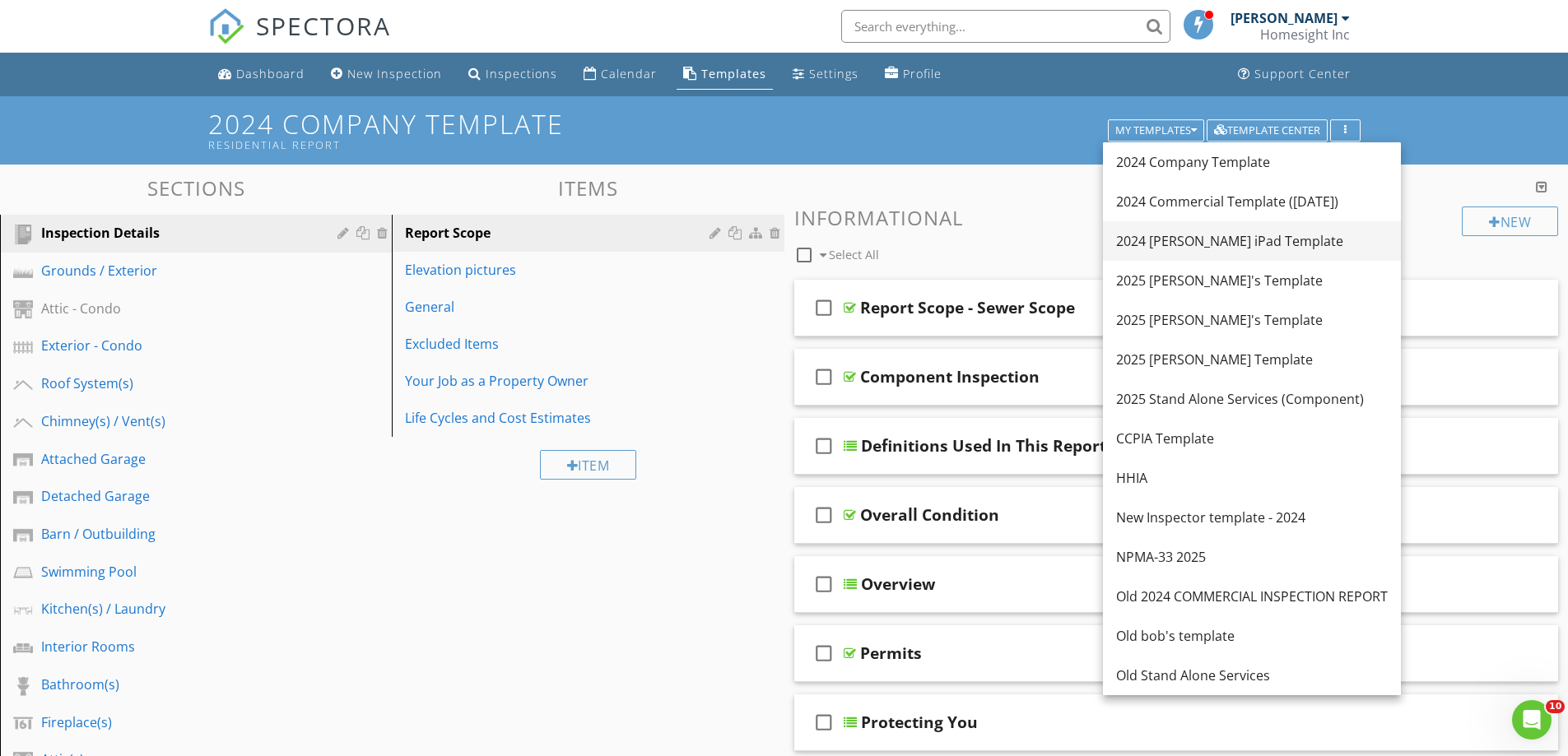
click at [1159, 236] on div "2024 [PERSON_NAME] iPad Template" at bounding box center [1252, 240] width 272 height 20
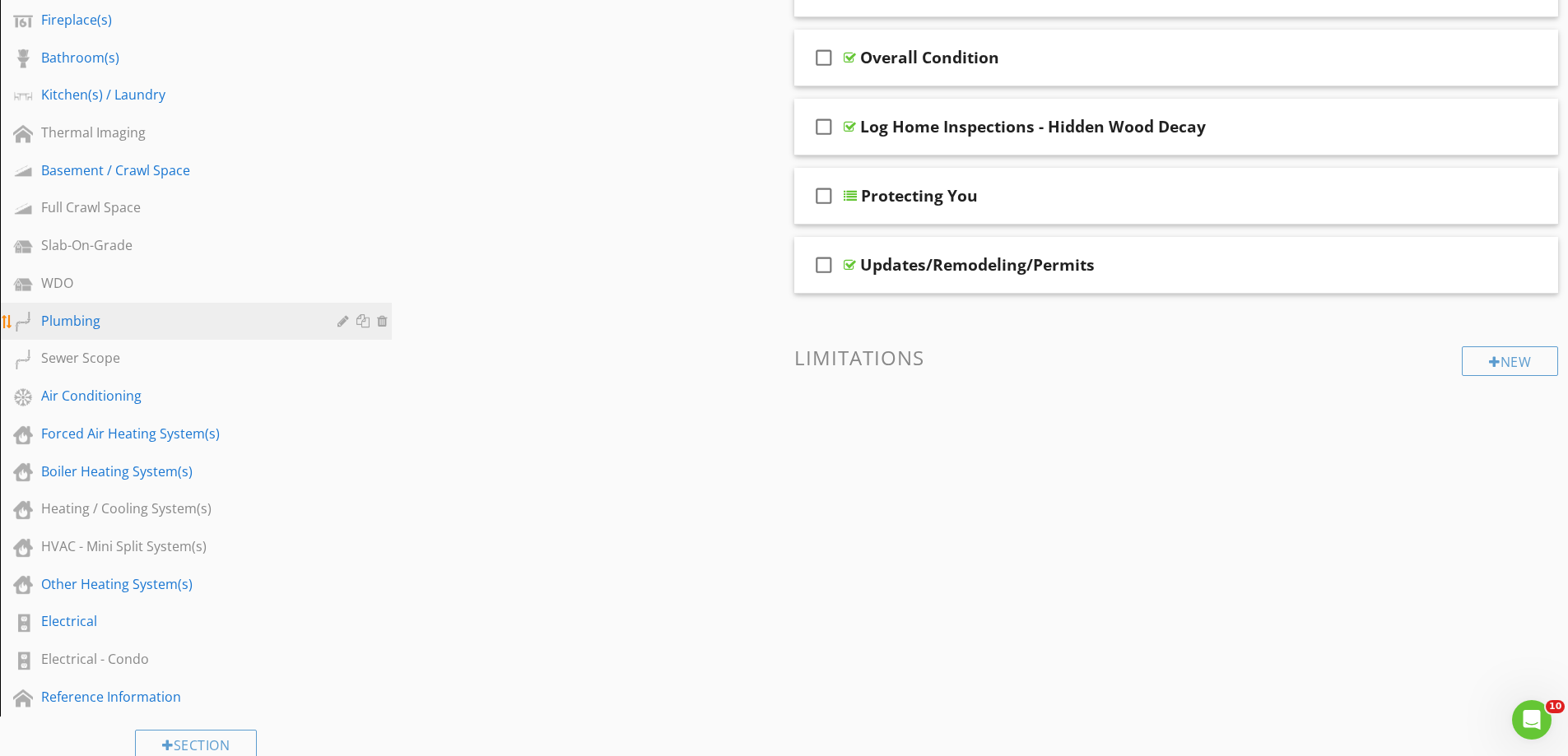
scroll to position [658, 0]
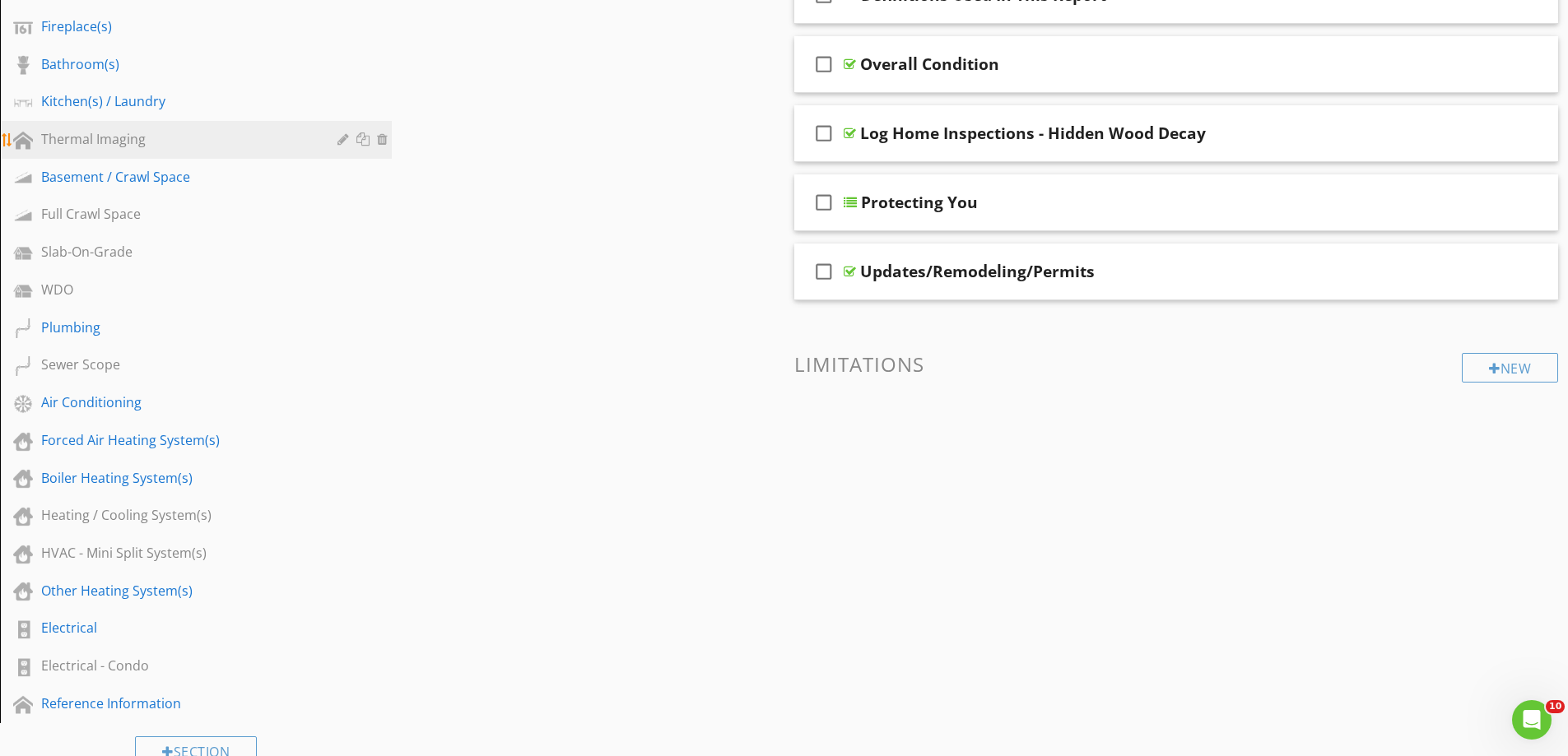
click at [71, 141] on div "Thermal Imaging" at bounding box center [177, 139] width 273 height 20
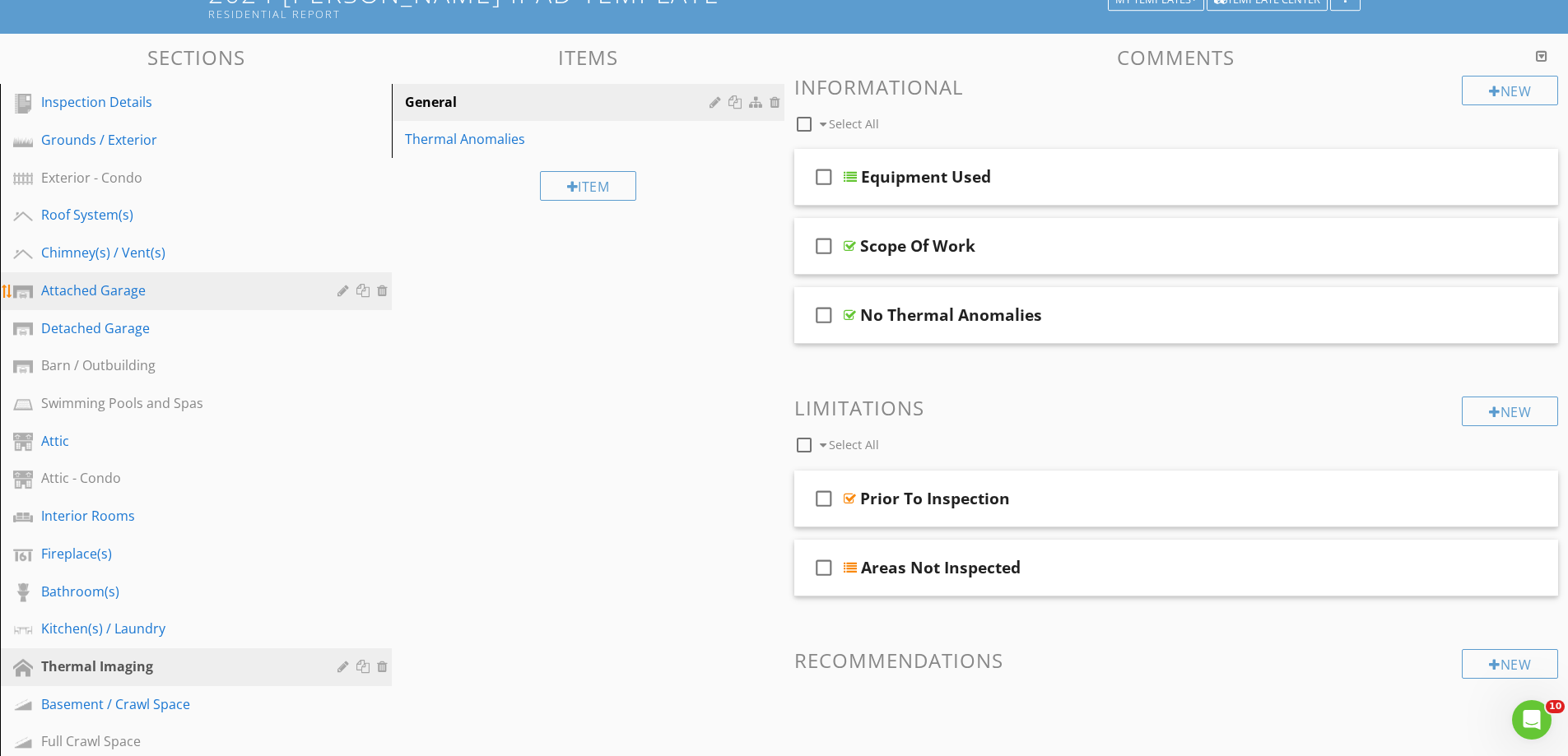
scroll to position [0, 0]
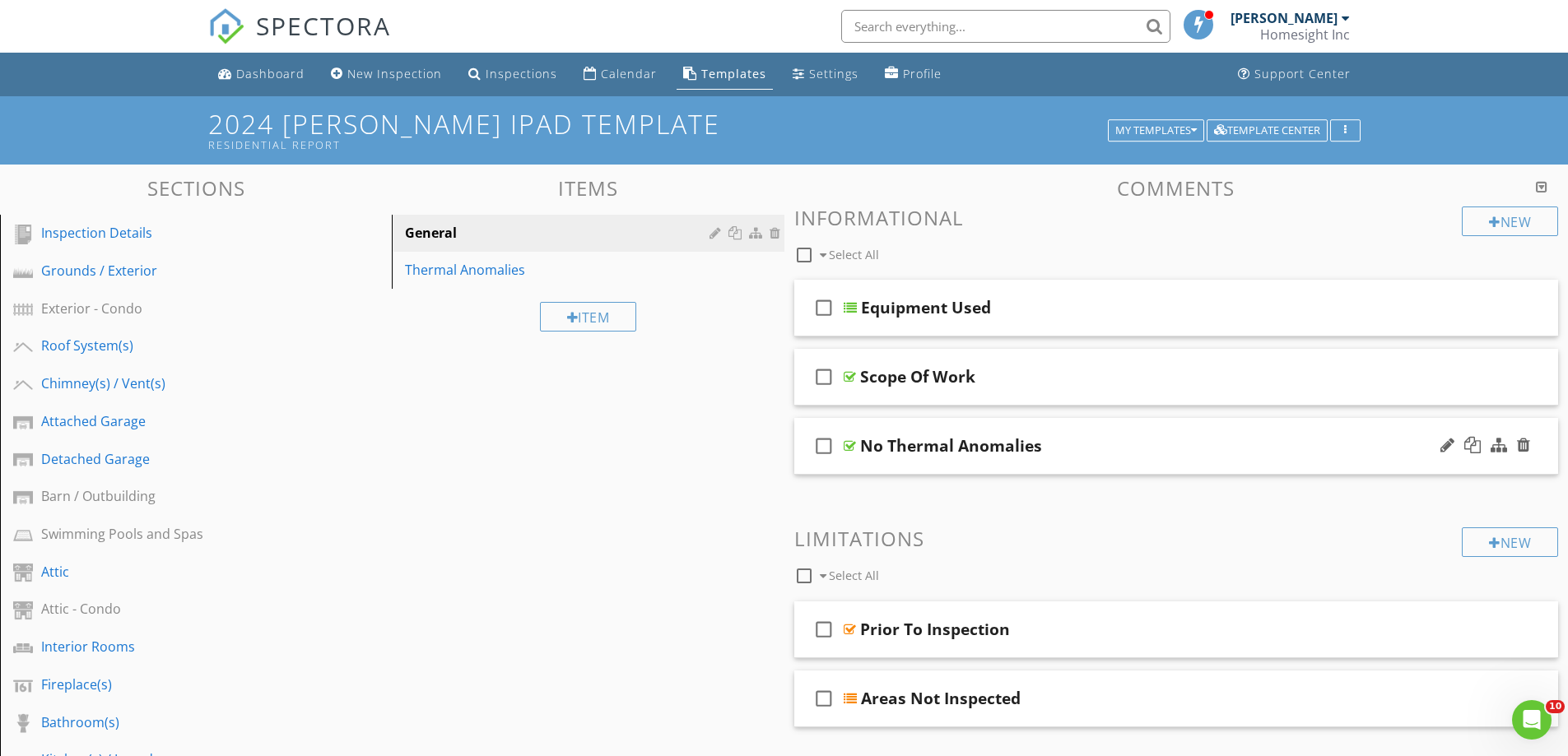
click at [927, 455] on div "No Thermal Anomalies" at bounding box center [951, 445] width 182 height 20
click at [926, 465] on div "check_box_outline_blank No Thermal Anomalies" at bounding box center [1176, 446] width 764 height 57
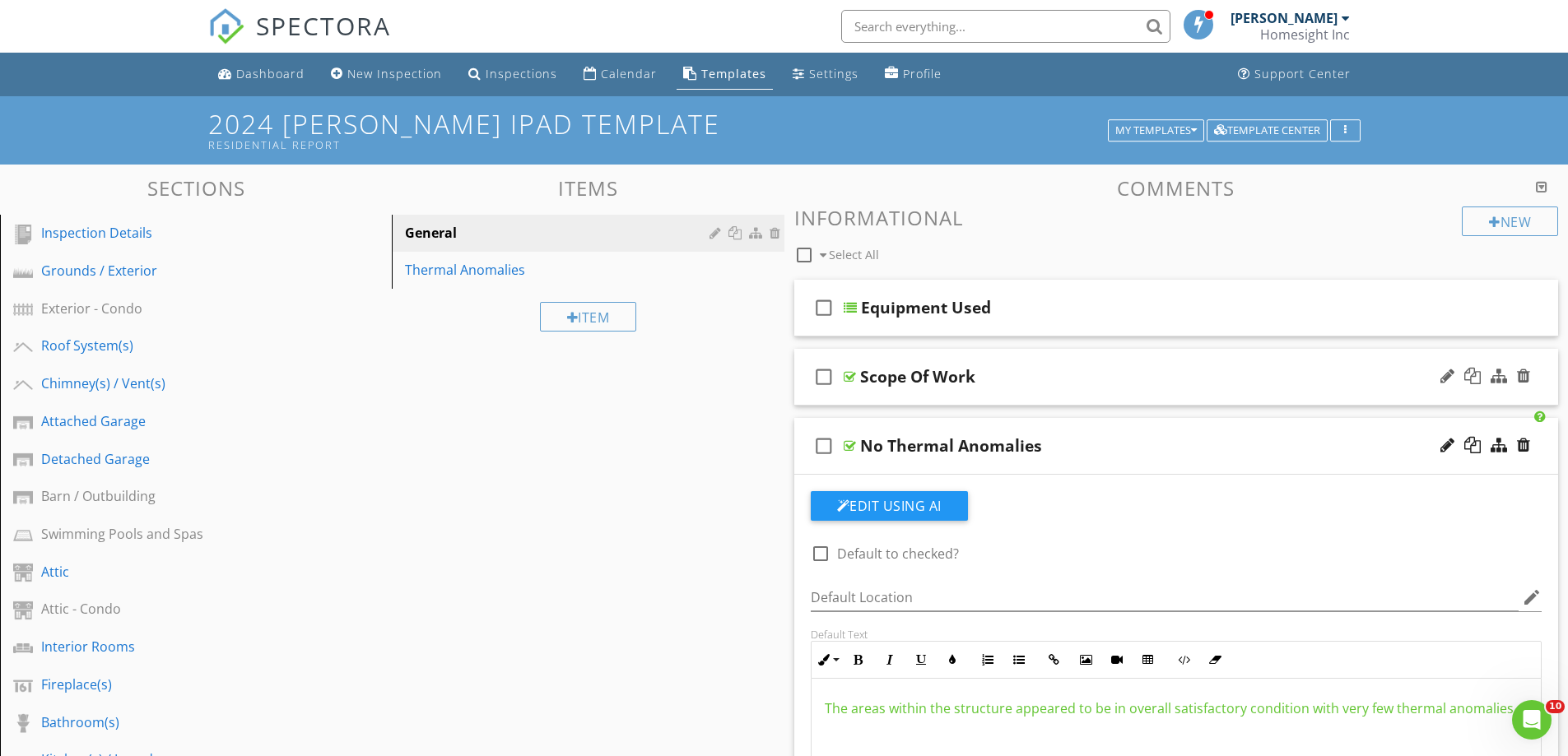
click at [911, 393] on div "check_box_outline_blank Scope Of Work" at bounding box center [1176, 377] width 764 height 57
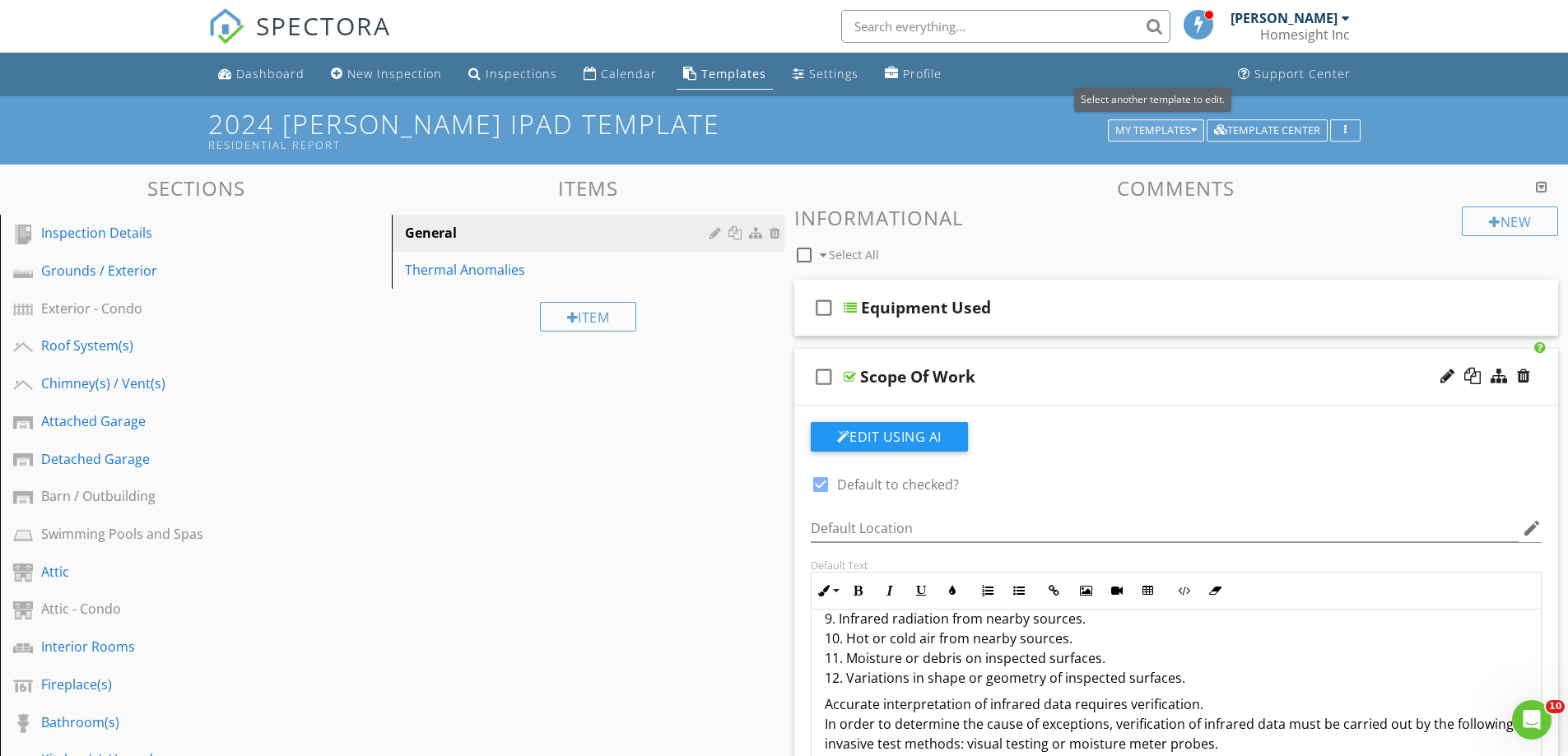
click at [1129, 128] on div "My Templates" at bounding box center [1156, 130] width 82 height 11
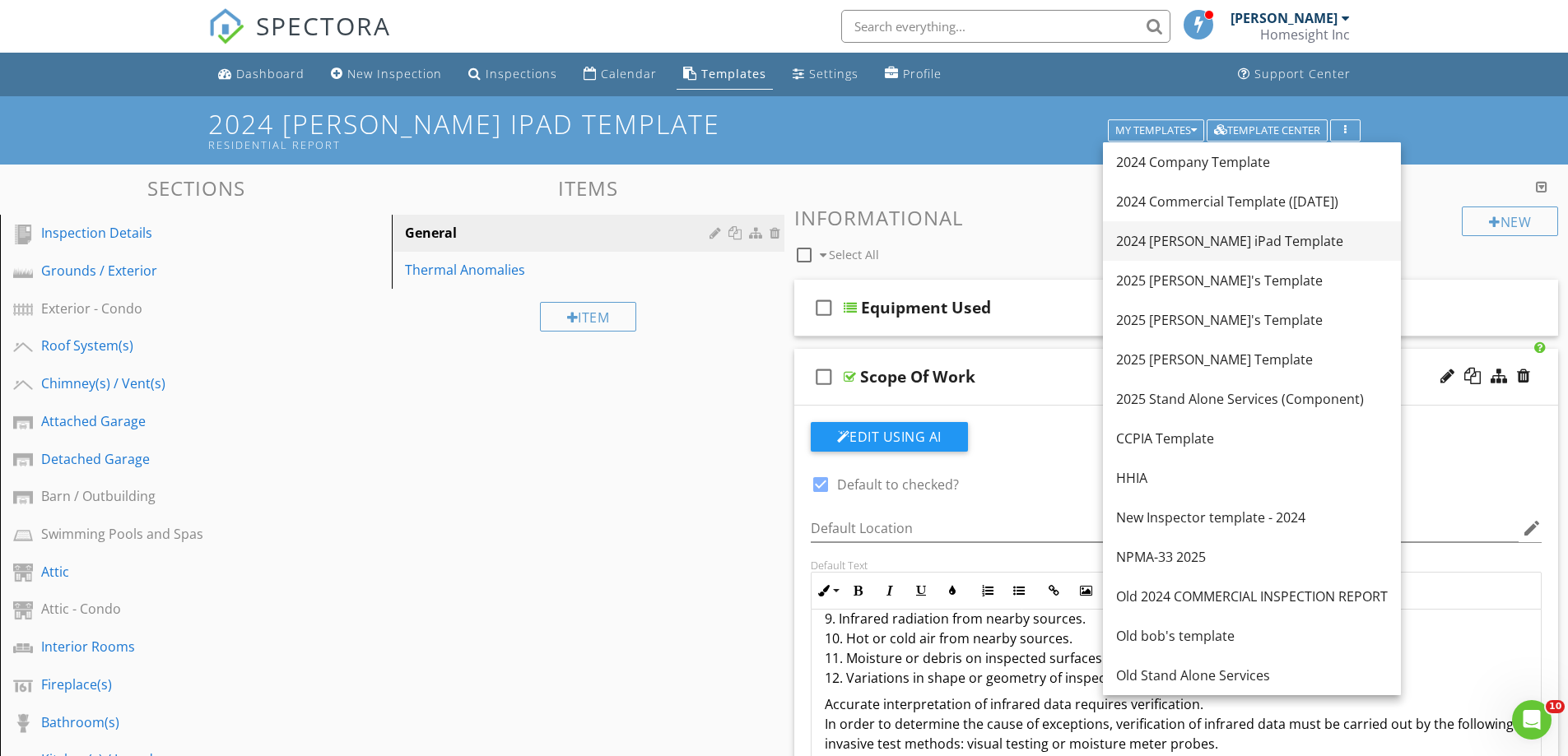
click at [1183, 240] on div "2024 [PERSON_NAME] iPad Template" at bounding box center [1252, 240] width 272 height 20
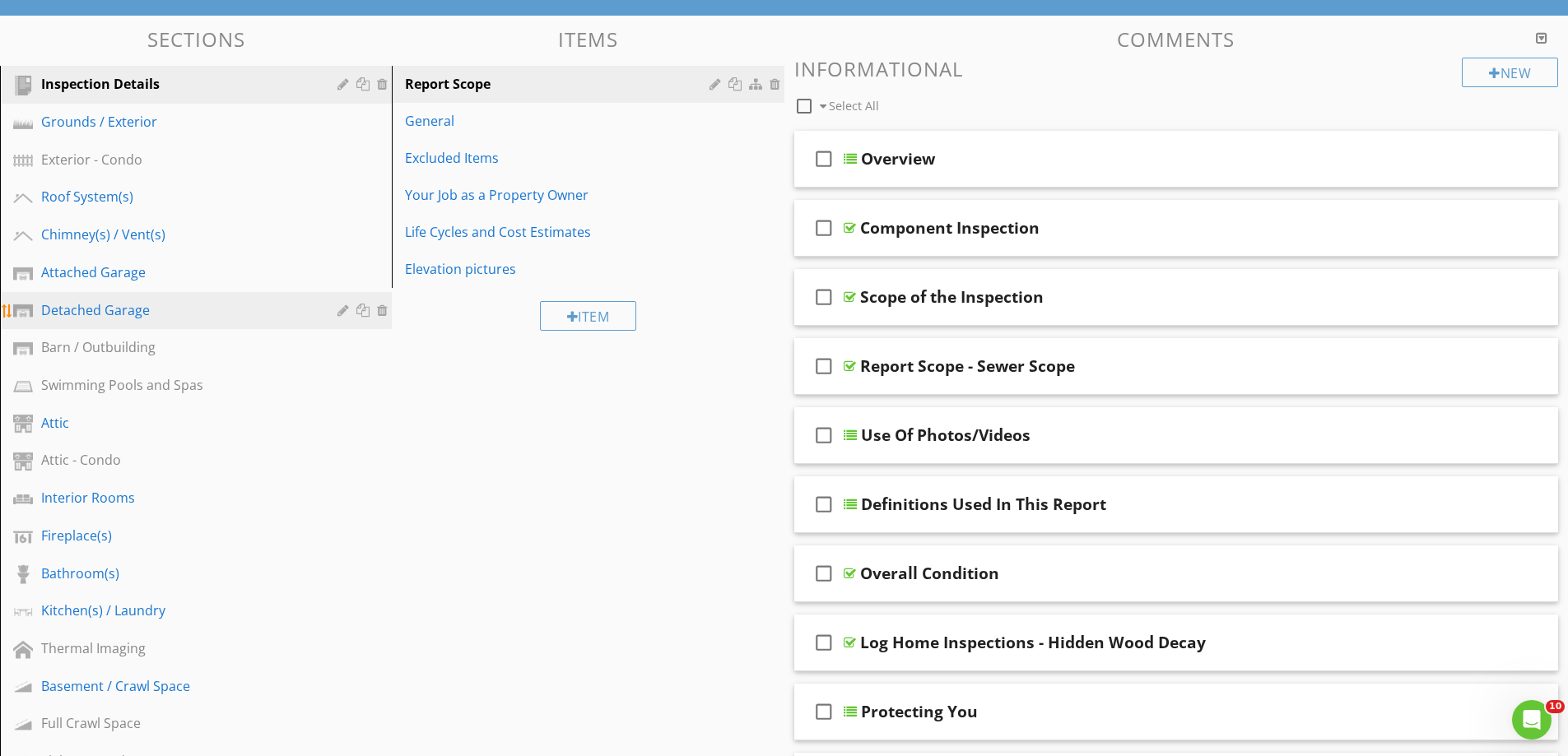
scroll to position [165, 0]
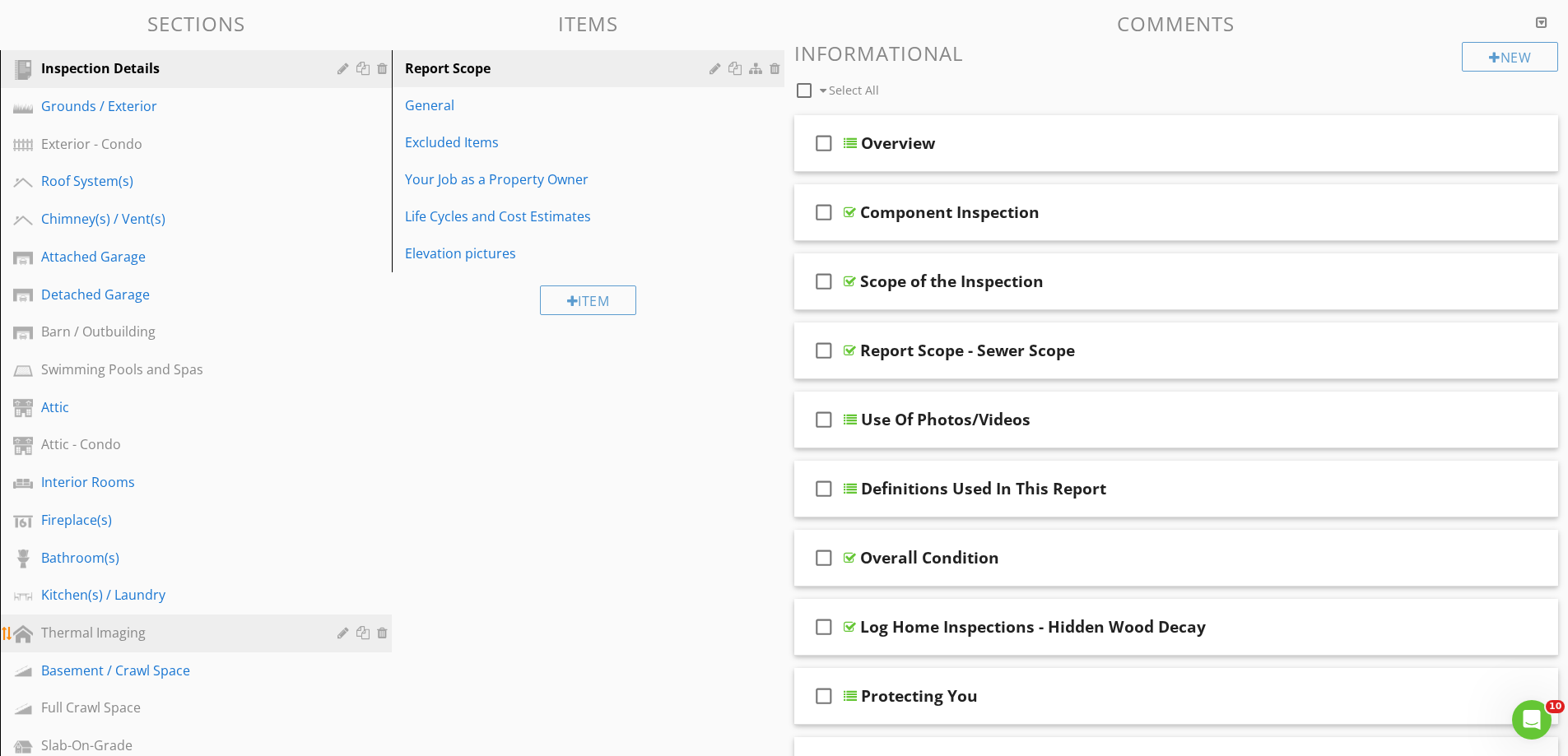
click at [94, 632] on div "Thermal Imaging" at bounding box center [177, 632] width 273 height 20
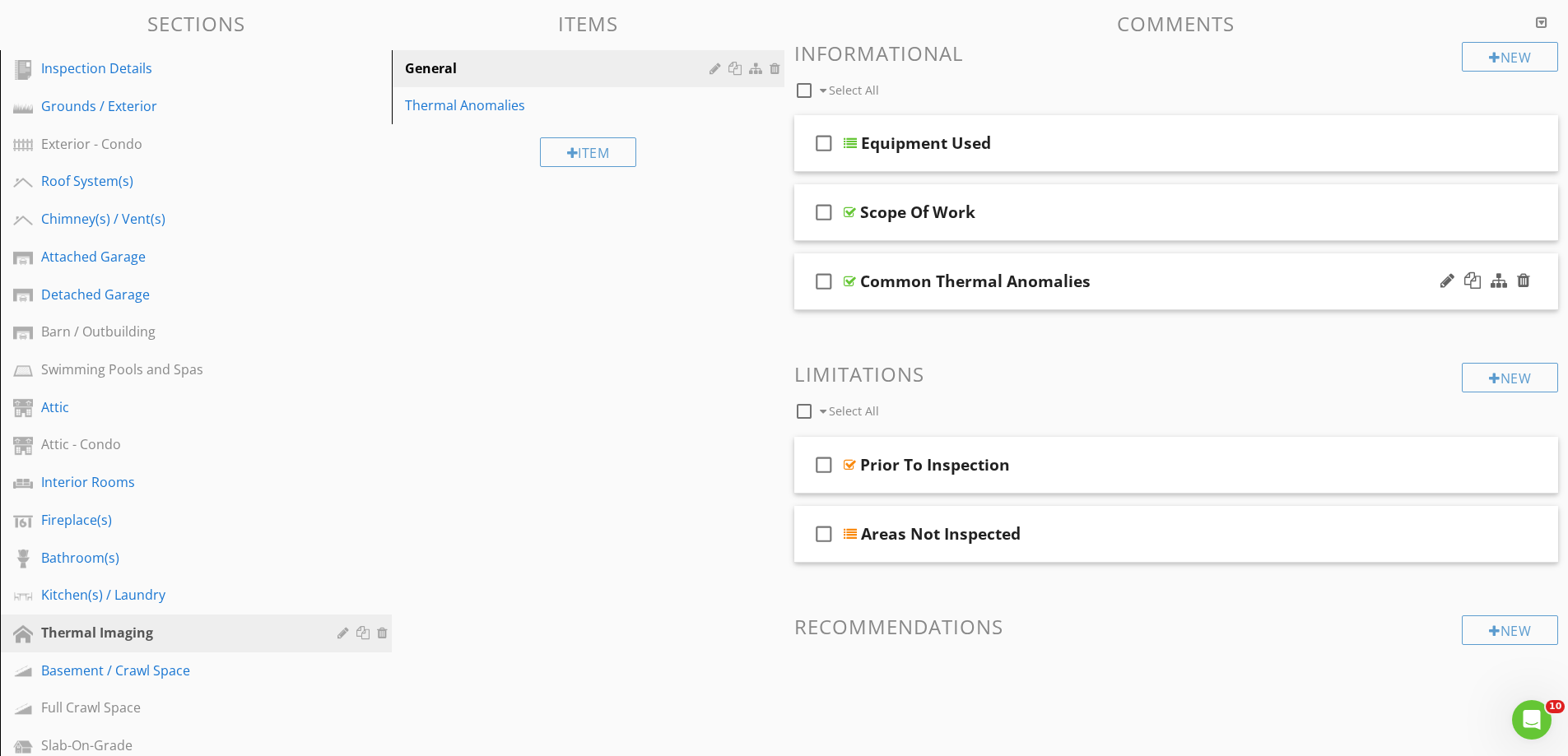
click at [948, 302] on div "check_box_outline_blank Common Thermal Anomalies" at bounding box center [1176, 281] width 764 height 57
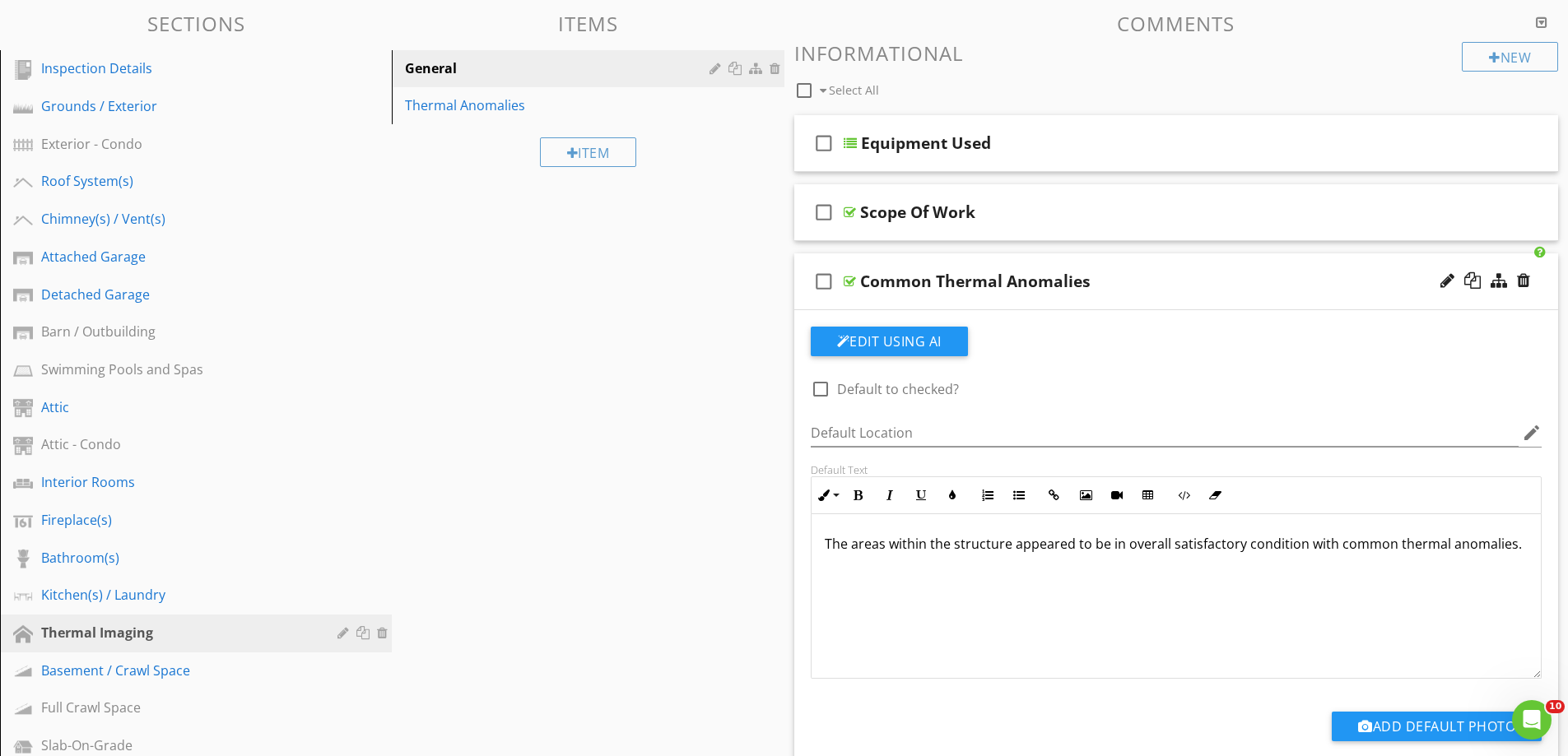
click at [941, 299] on div "check_box_outline_blank Common Thermal Anomalies" at bounding box center [1176, 281] width 764 height 57
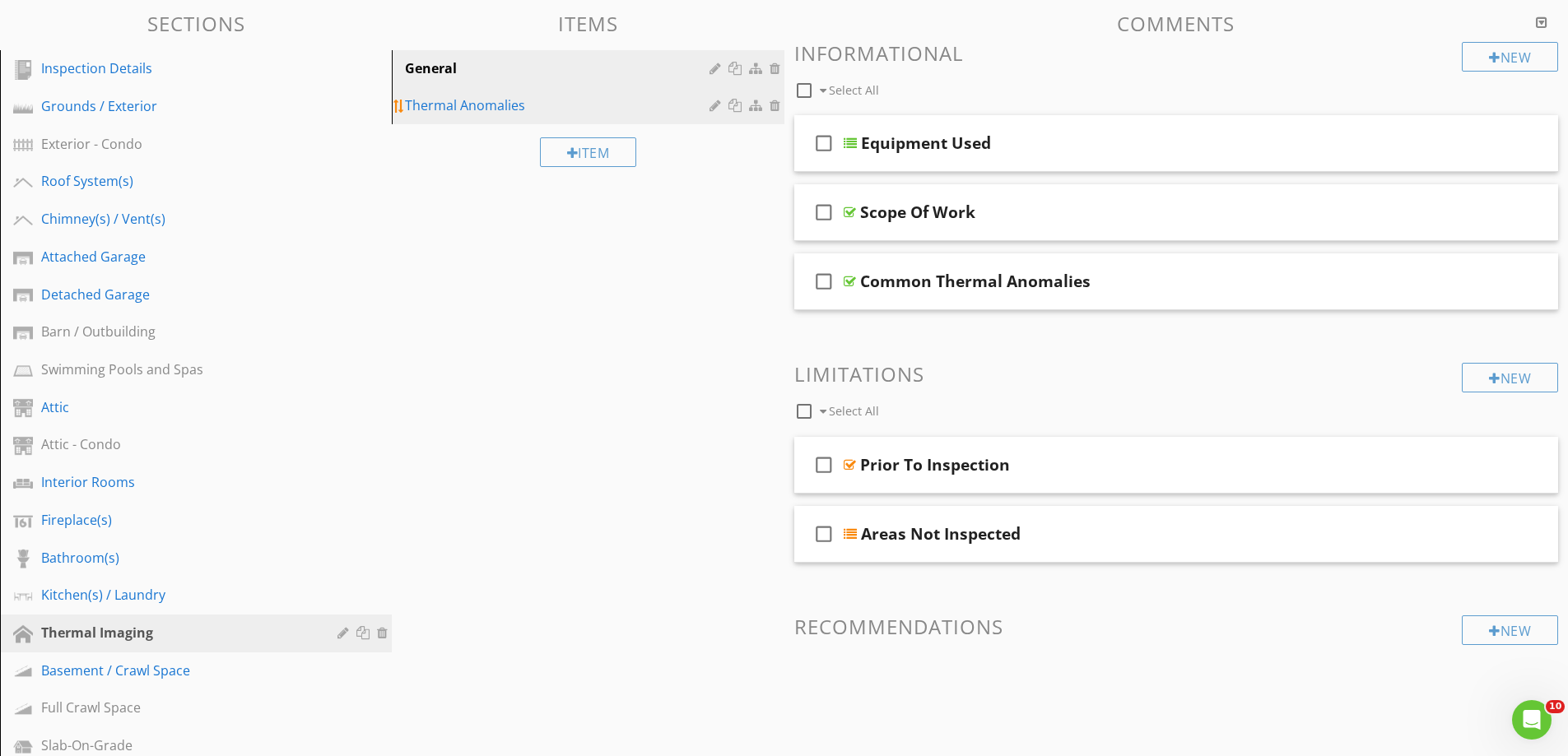
click at [433, 112] on div "Thermal Anomalies" at bounding box center [559, 105] width 308 height 20
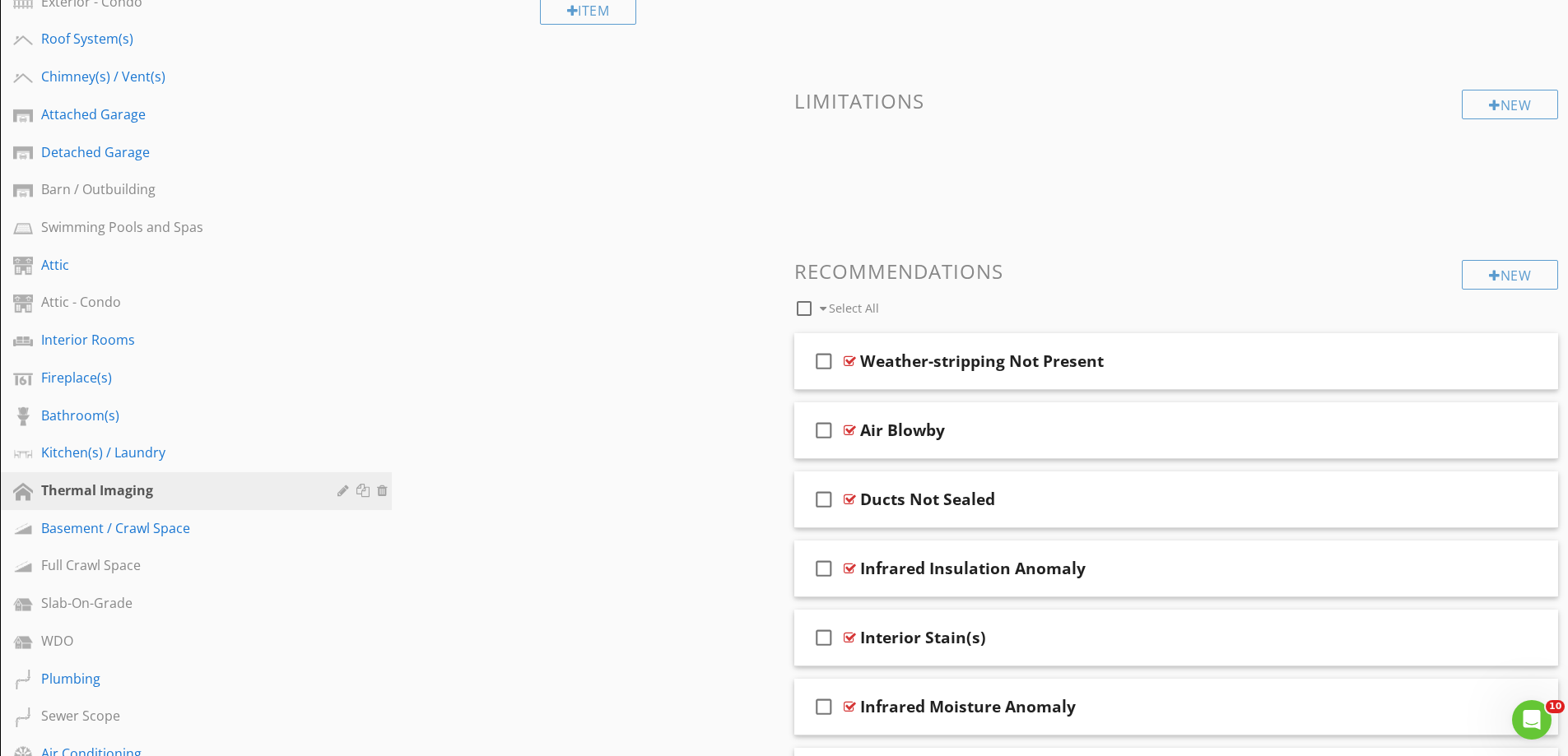
scroll to position [330, 0]
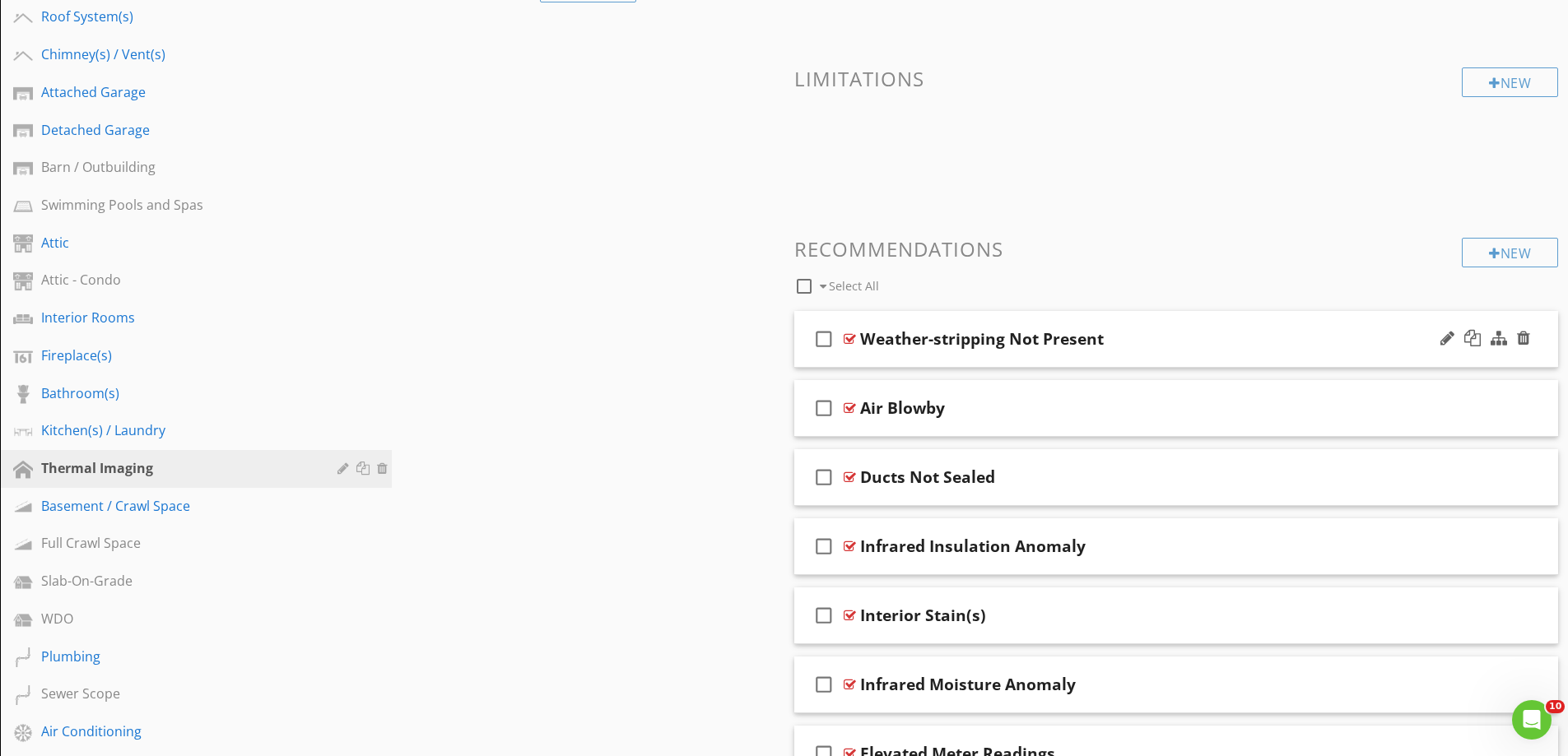
click at [937, 358] on div "check_box_outline_blank Weather-stripping Not Present" at bounding box center [1176, 339] width 764 height 57
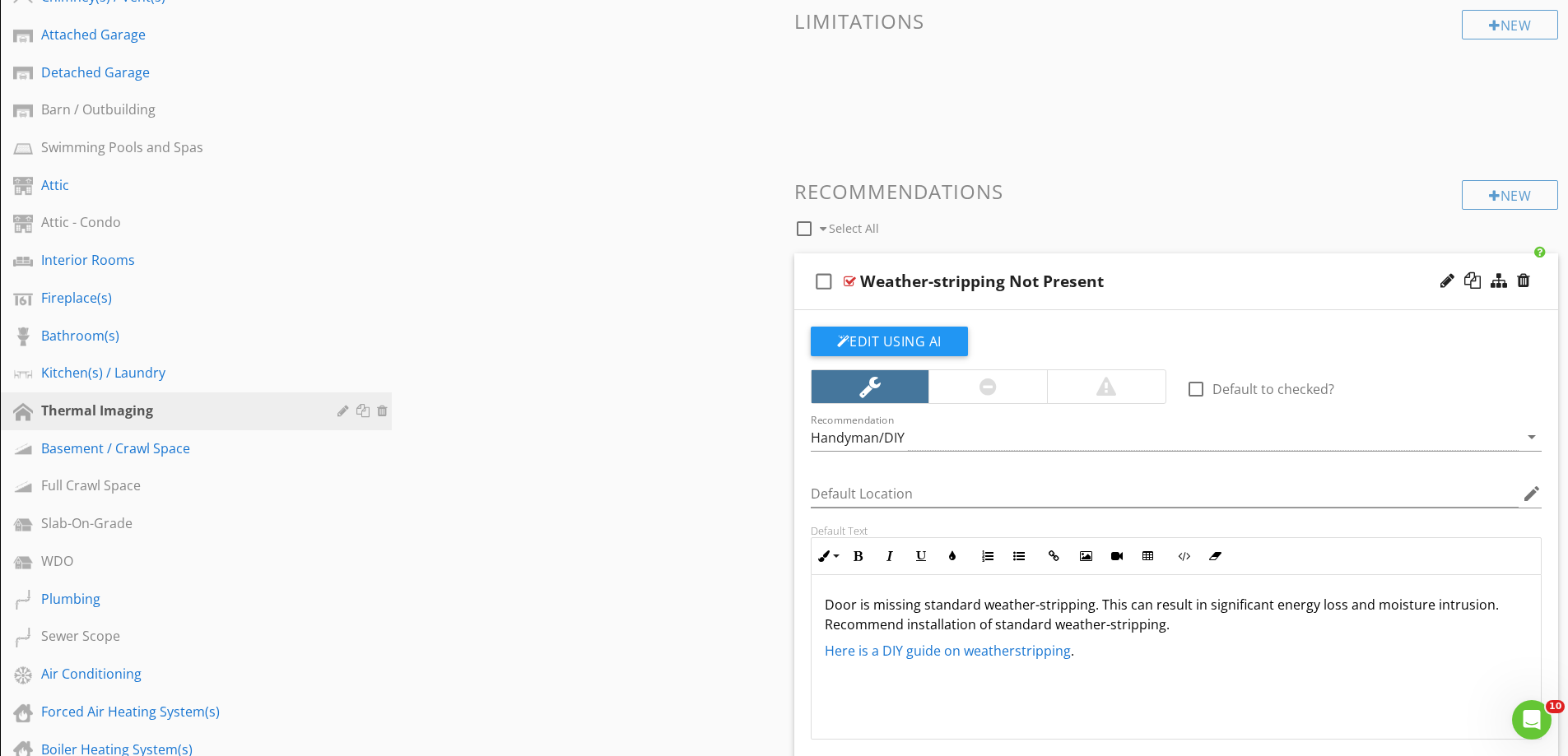
scroll to position [493, 0]
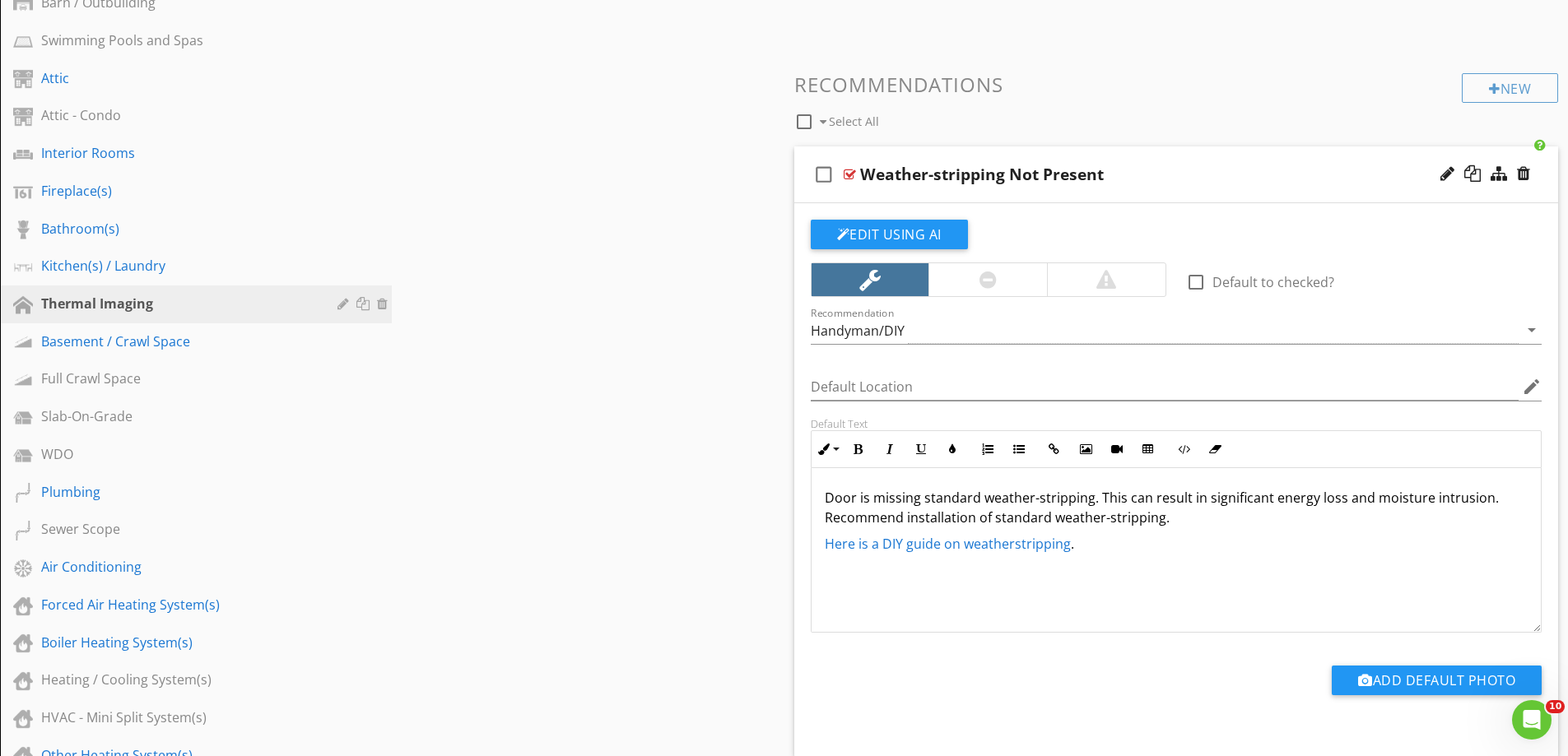
click at [1078, 290] on div at bounding box center [1105, 279] width 118 height 33
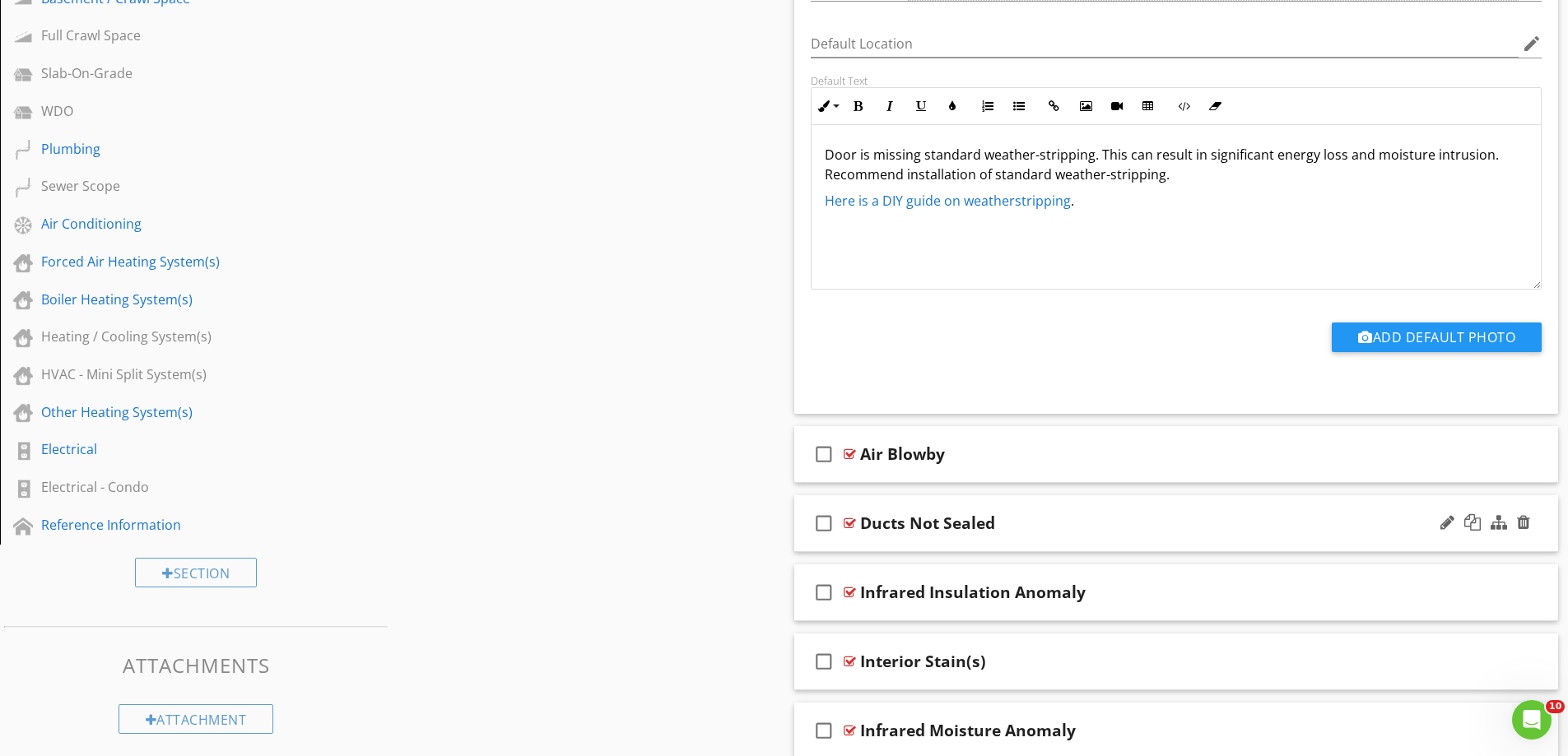
scroll to position [988, 0]
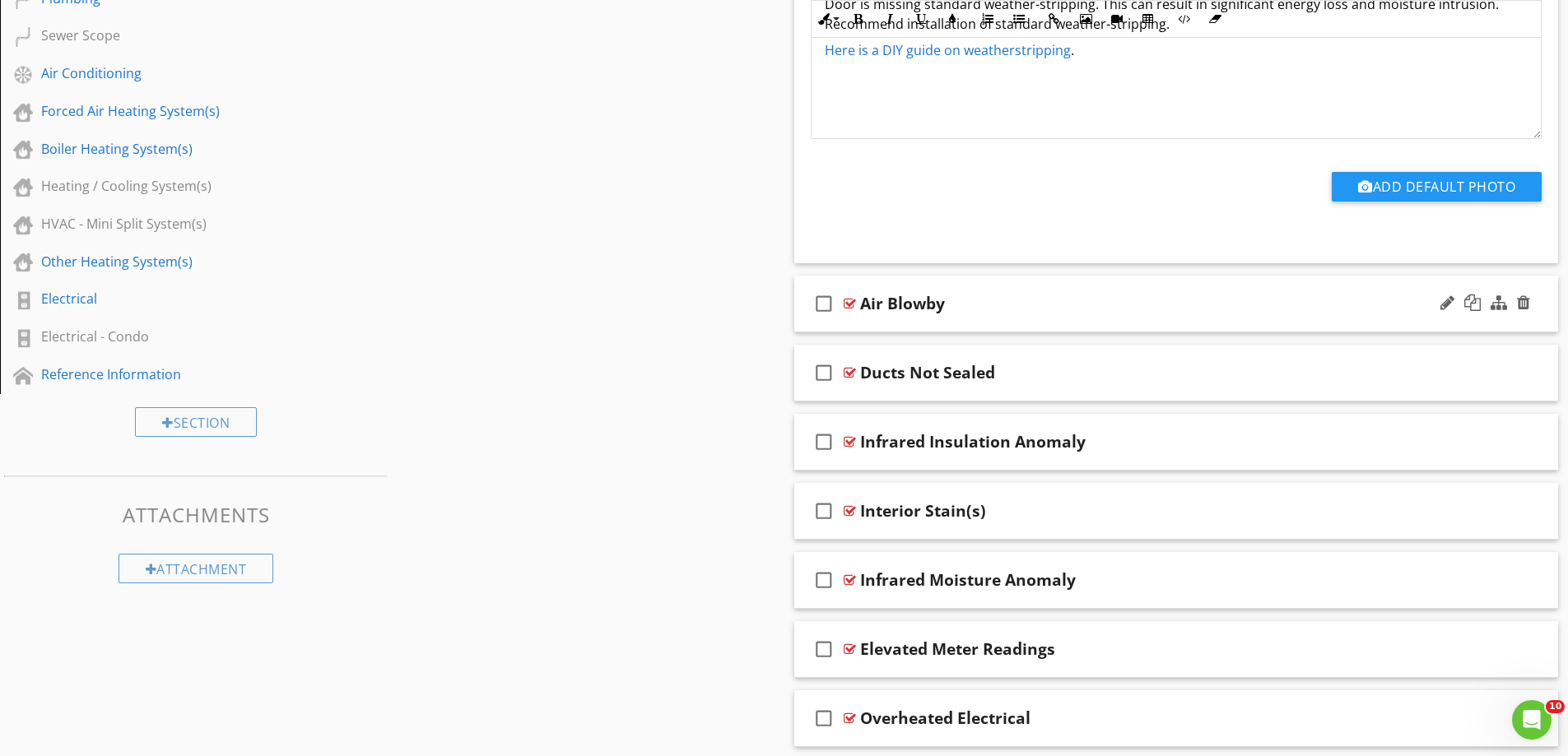
click at [869, 325] on div "check_box_outline_blank Air Blowby" at bounding box center [1176, 304] width 764 height 57
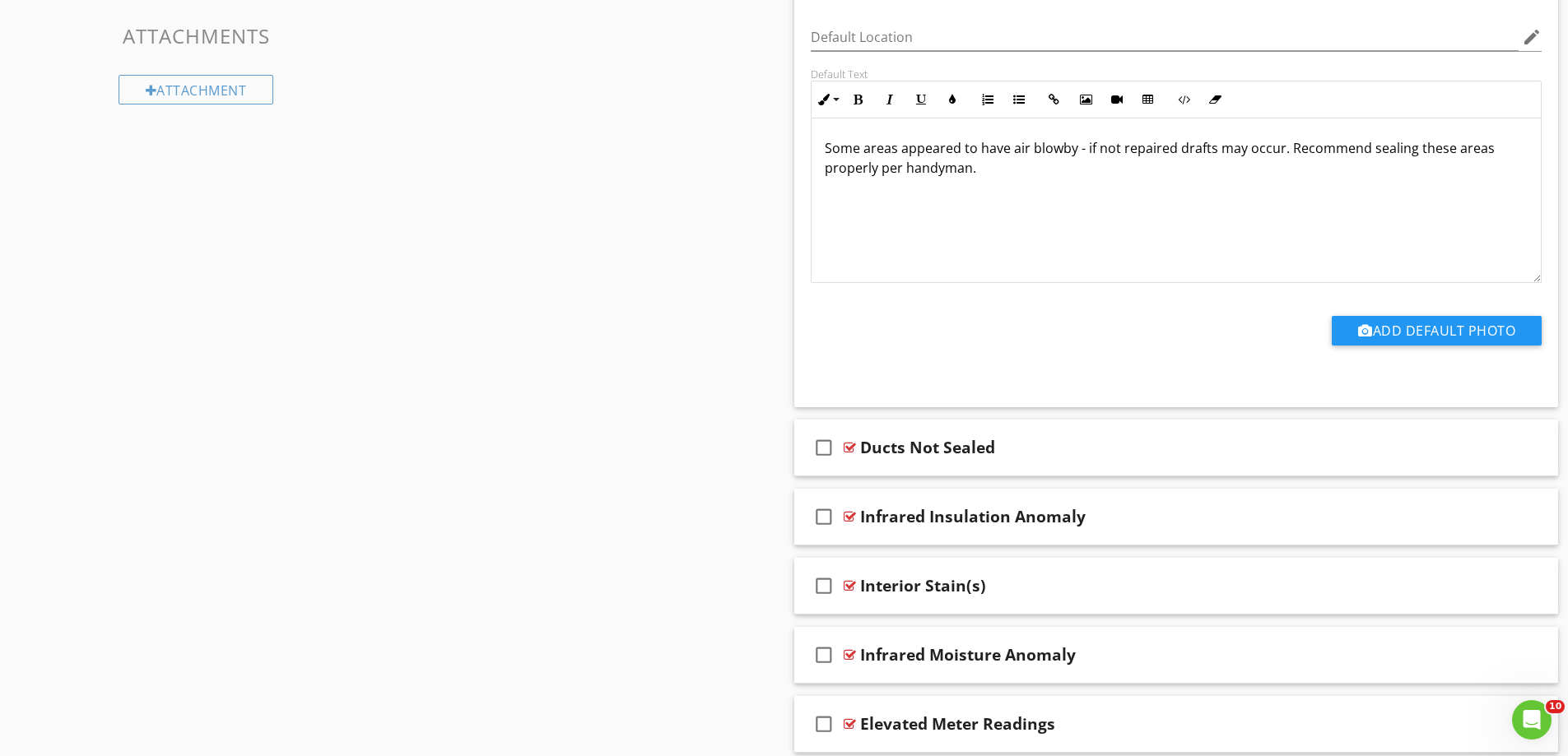
scroll to position [1481, 0]
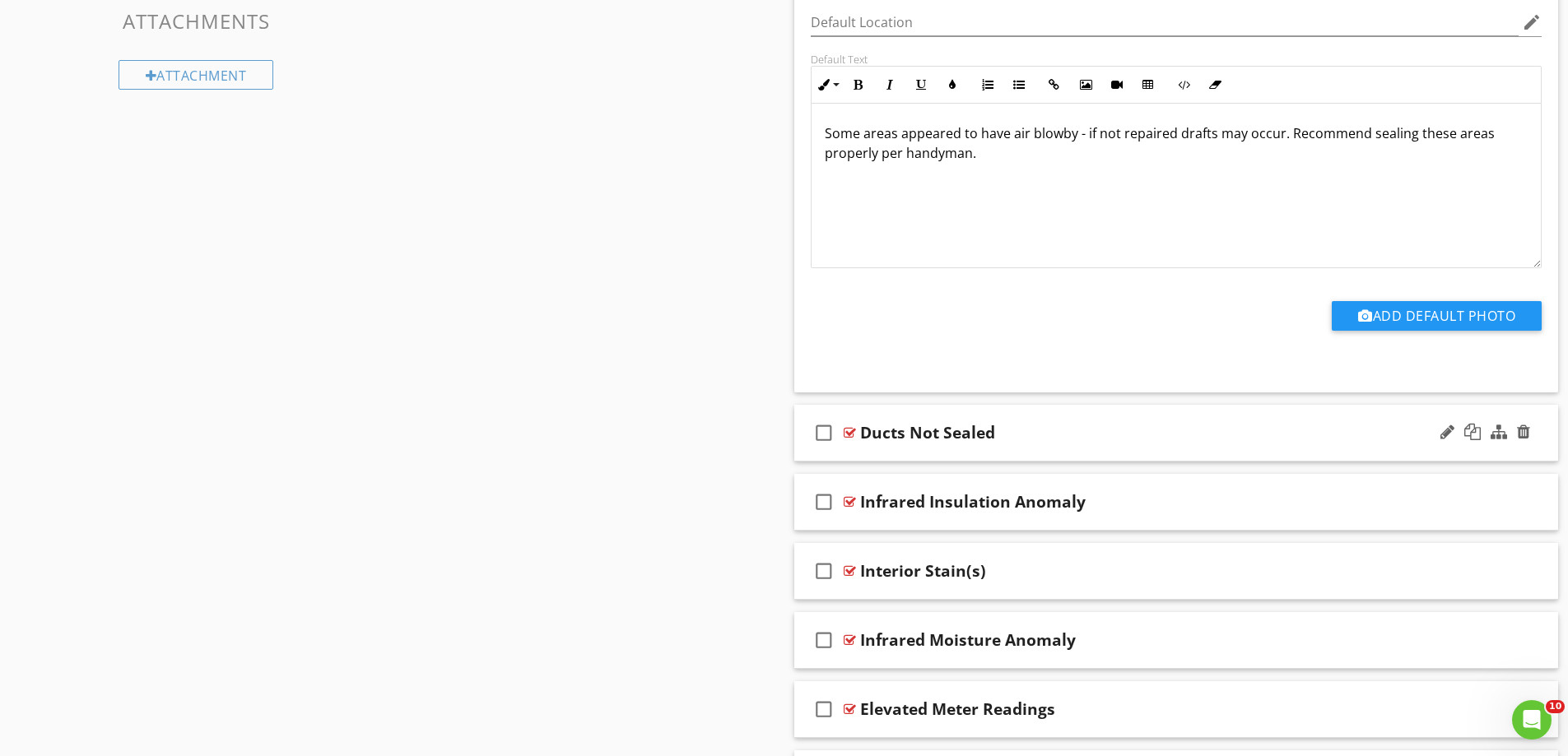
click at [926, 455] on div "check_box_outline_blank Ducts Not Sealed" at bounding box center [1176, 433] width 764 height 57
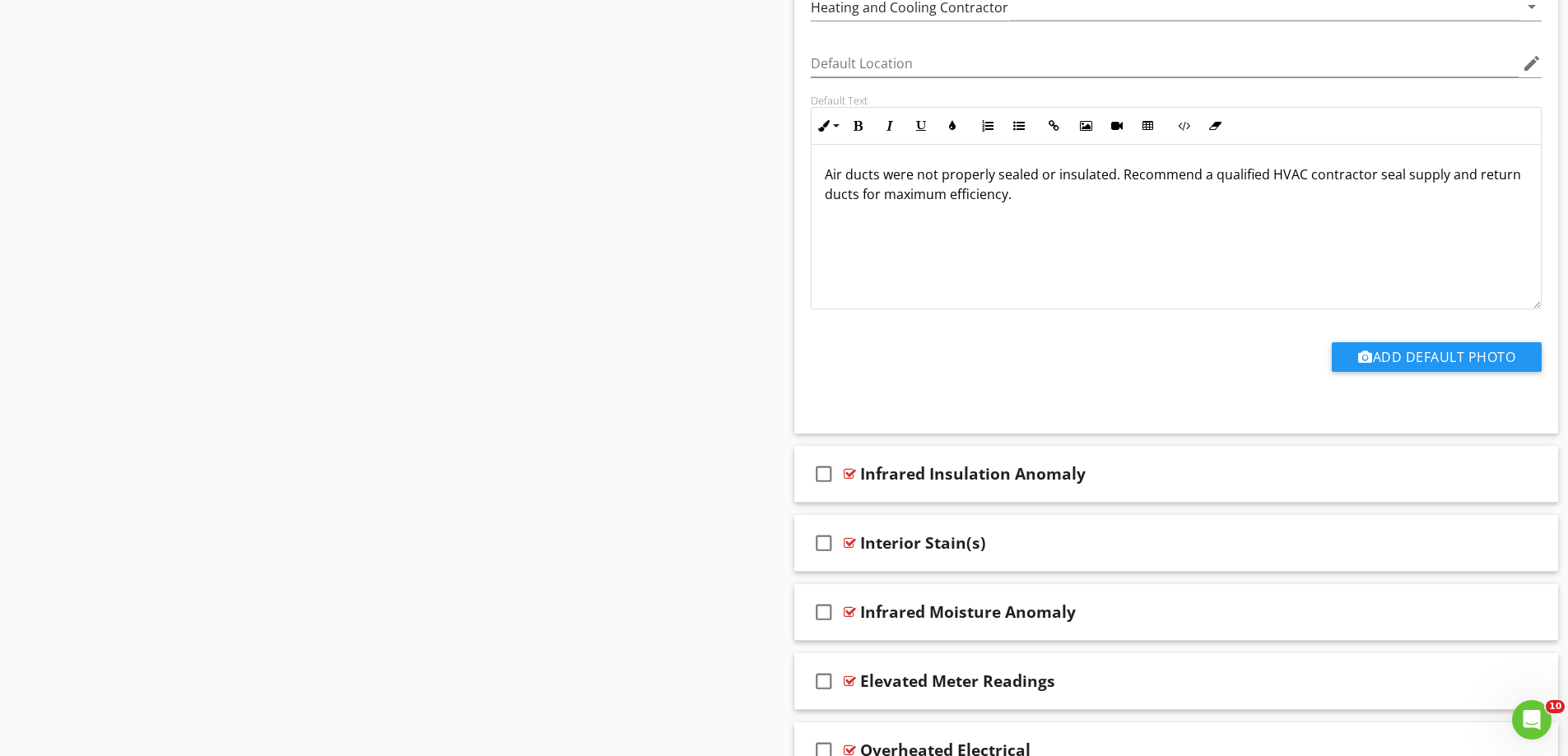
scroll to position [2140, 0]
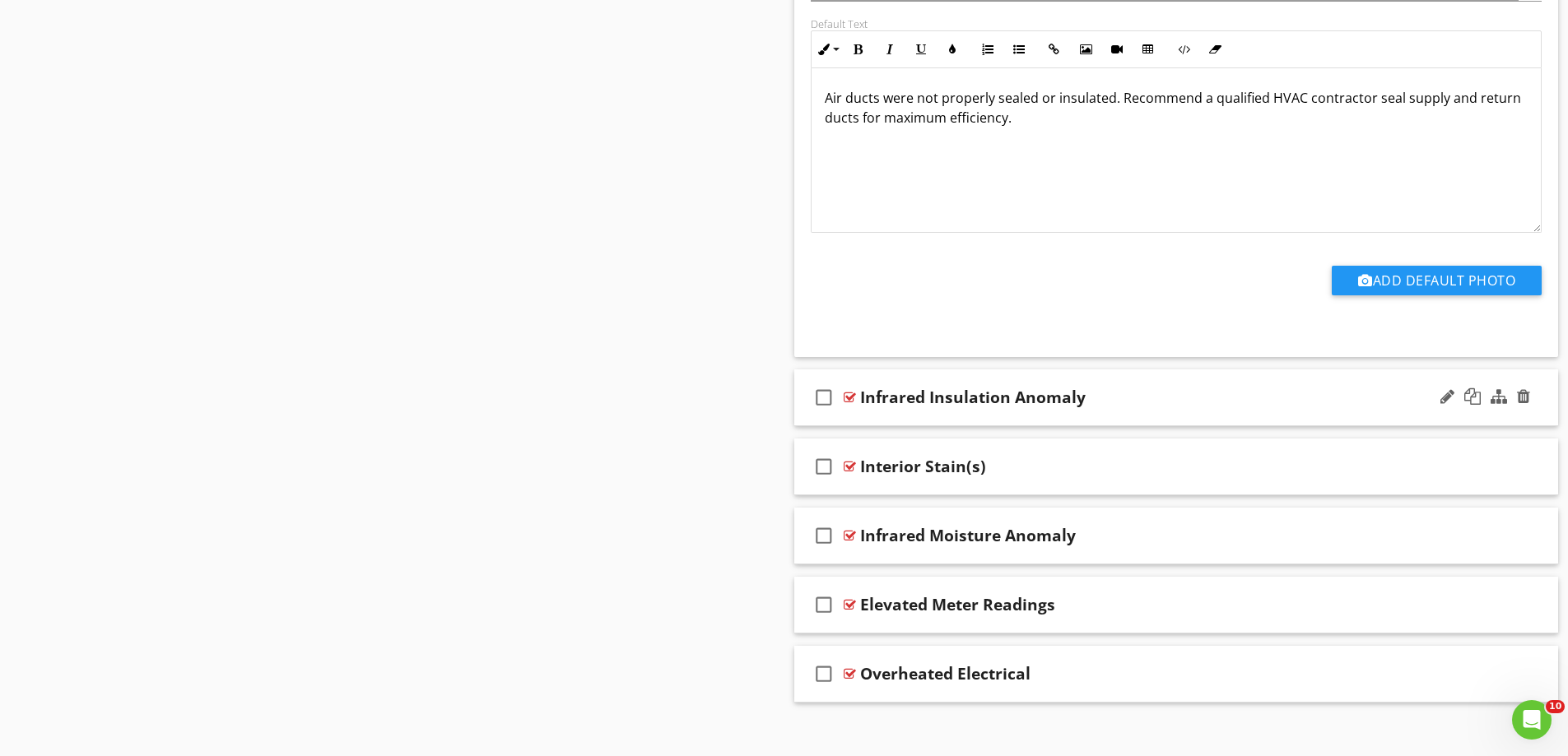
click at [961, 418] on div "check_box_outline_blank Infrared Insulation Anomaly" at bounding box center [1176, 398] width 764 height 57
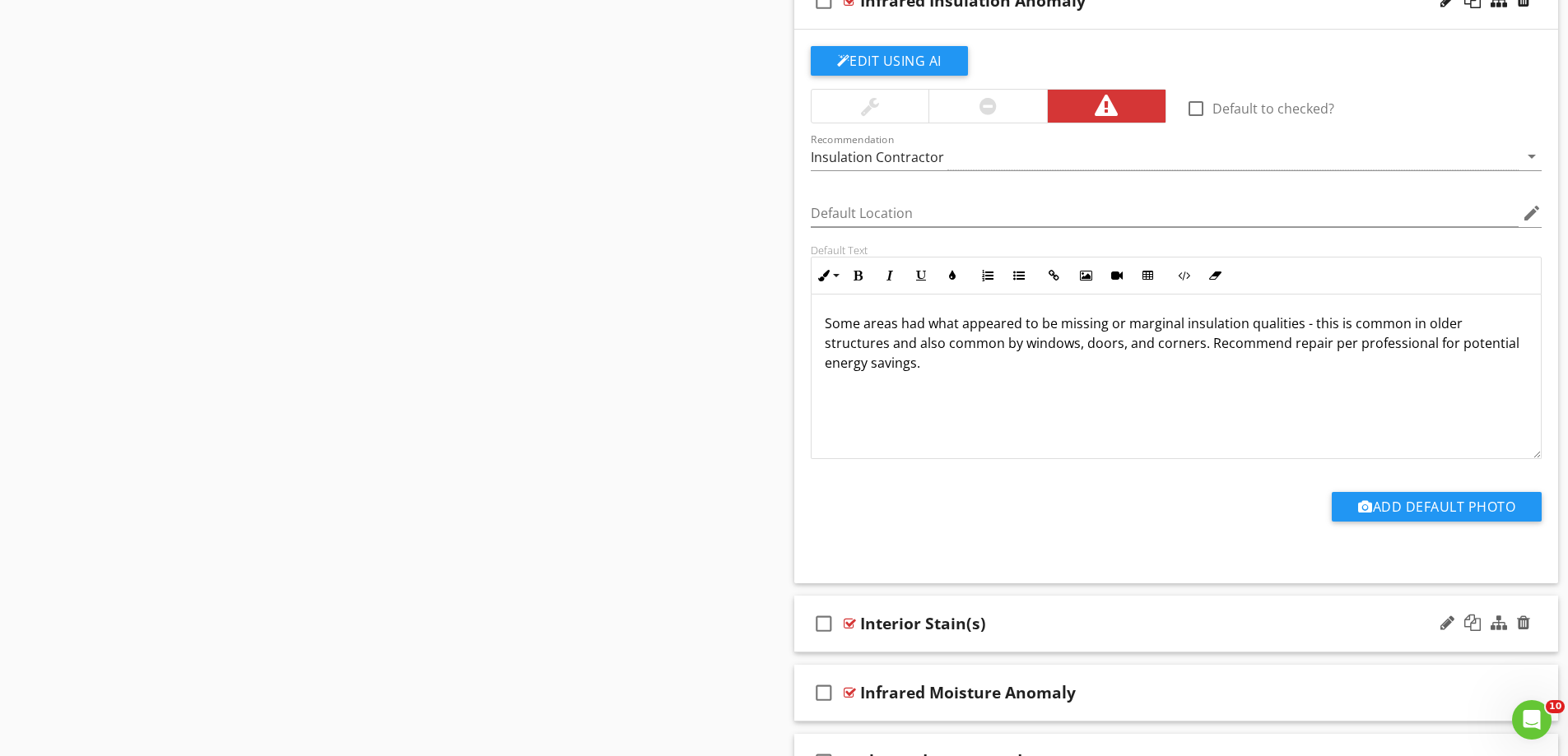
scroll to position [2709, 0]
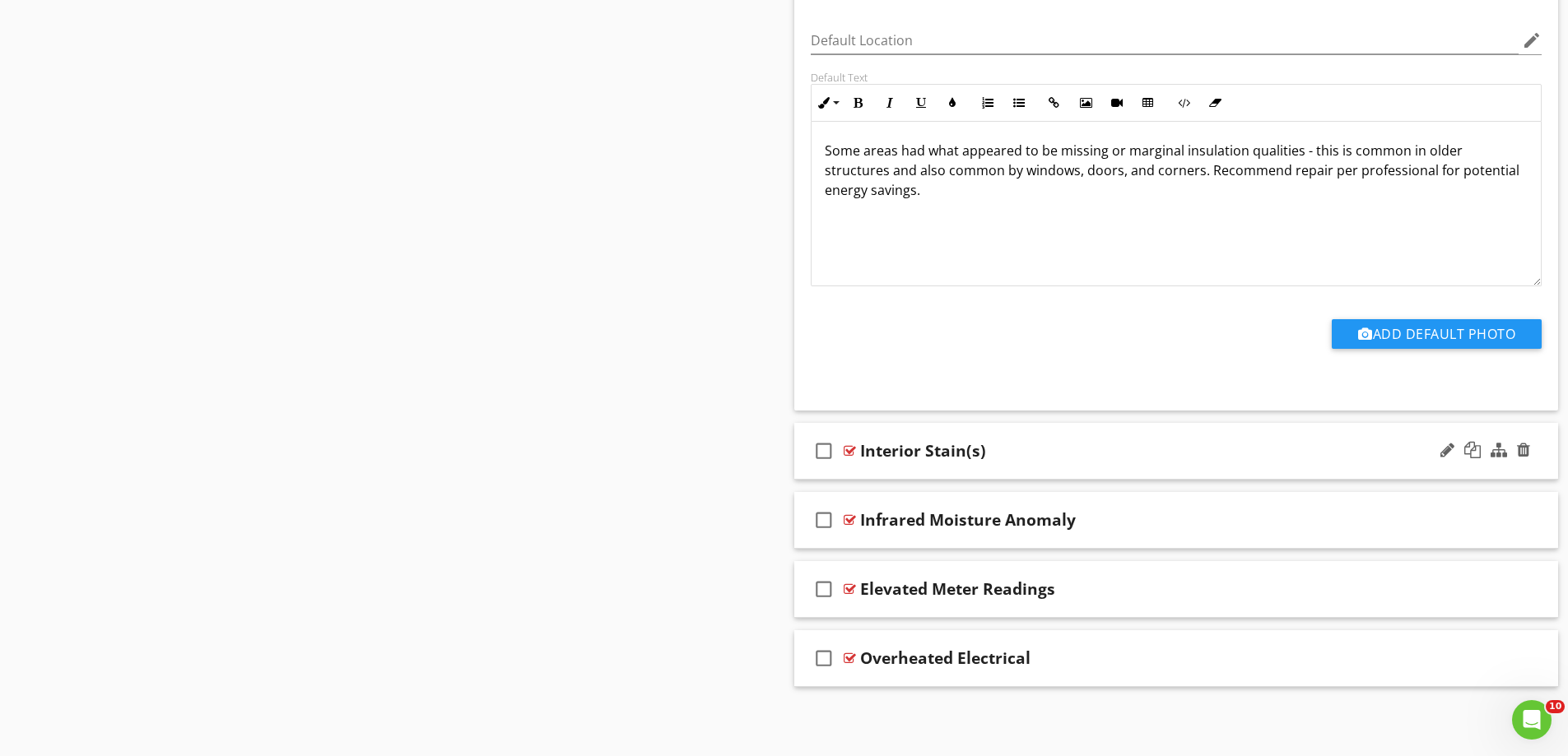
click at [897, 469] on div "check_box_outline_blank Interior Stain(s)" at bounding box center [1176, 451] width 764 height 57
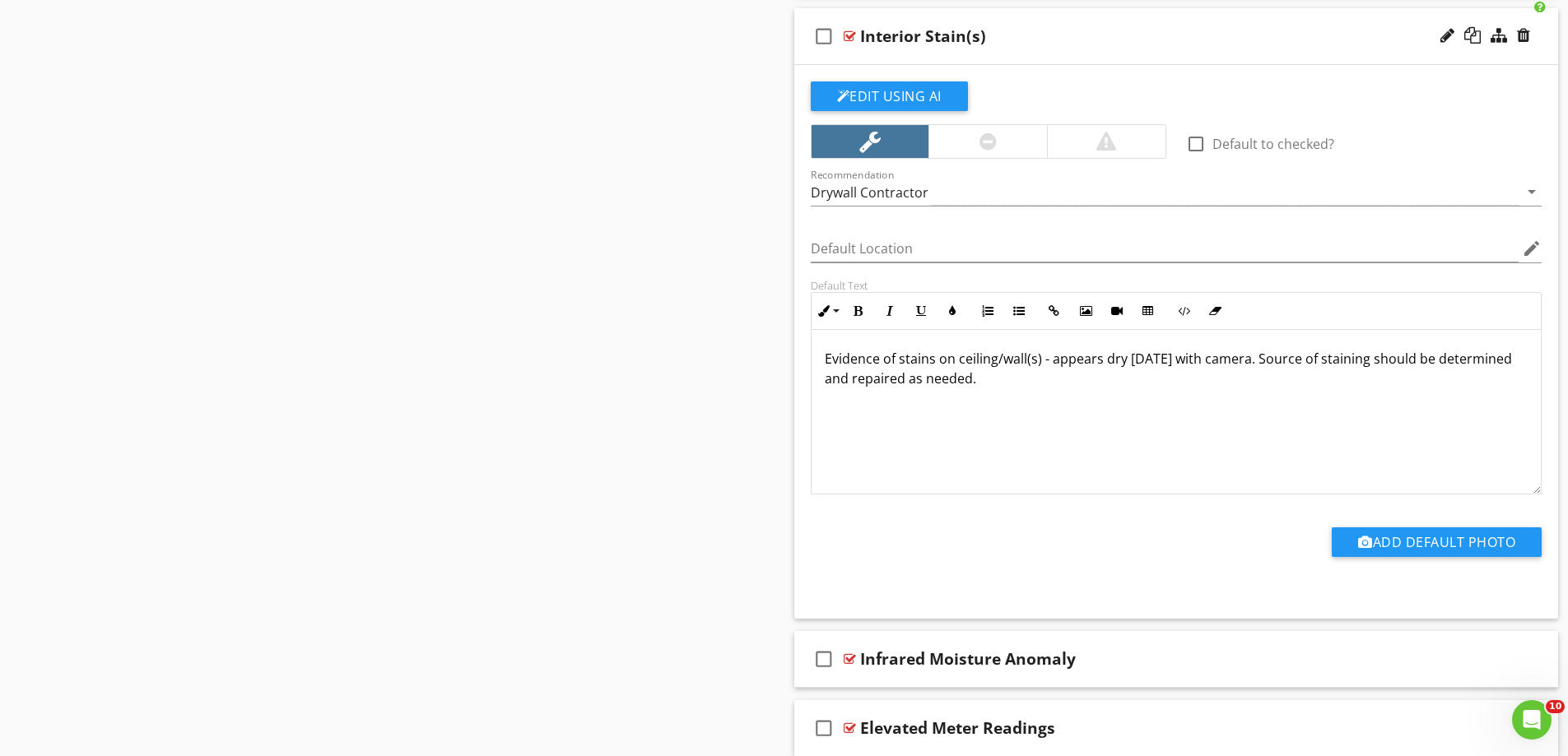
scroll to position [3098, 0]
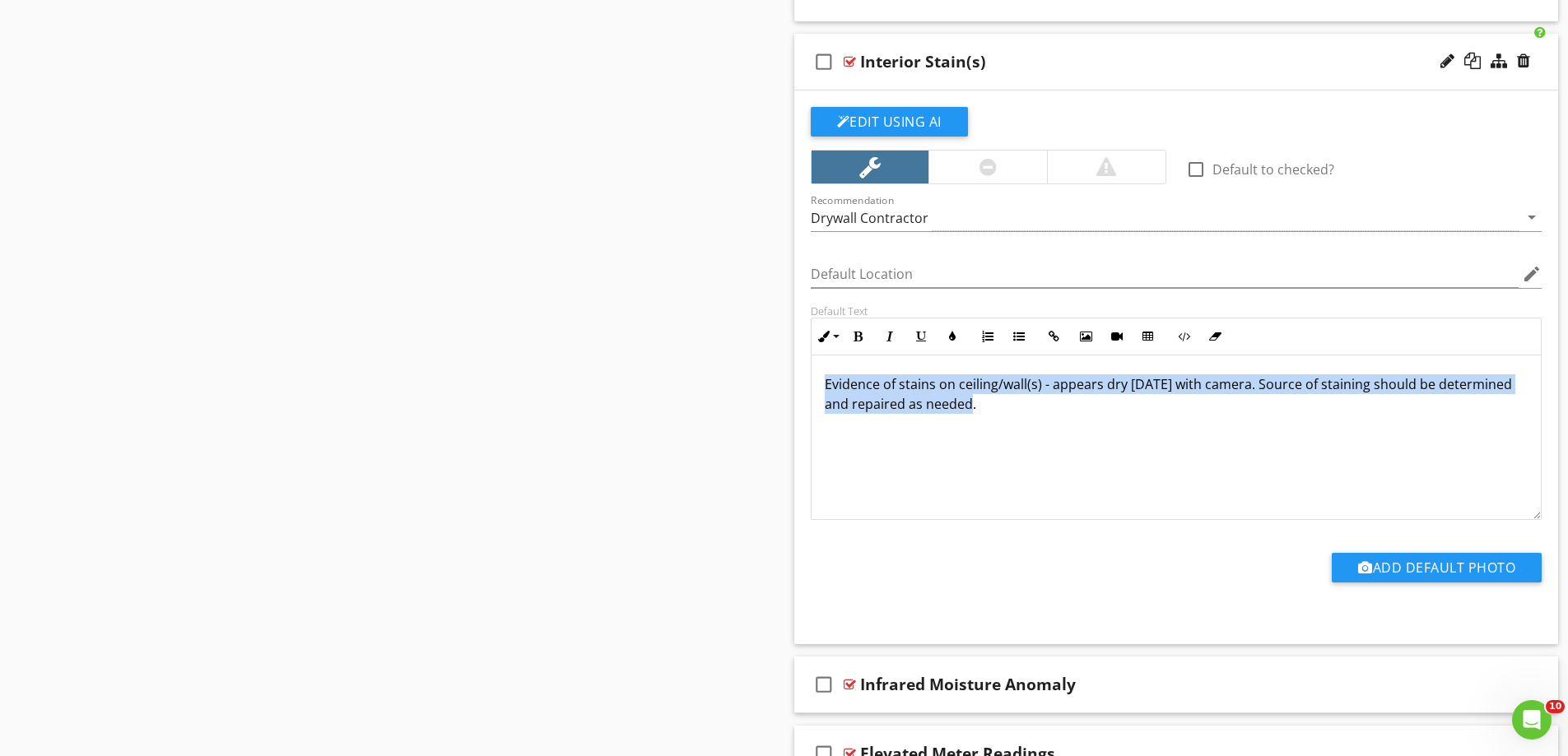
drag, startPoint x: 1002, startPoint y: 408, endPoint x: 810, endPoint y: 385, distance: 193.4
click at [811, 385] on div "Evidence of stains on ceiling/wall(s) - appears dry today with camera. Source o…" at bounding box center [1177, 438] width 732 height 165
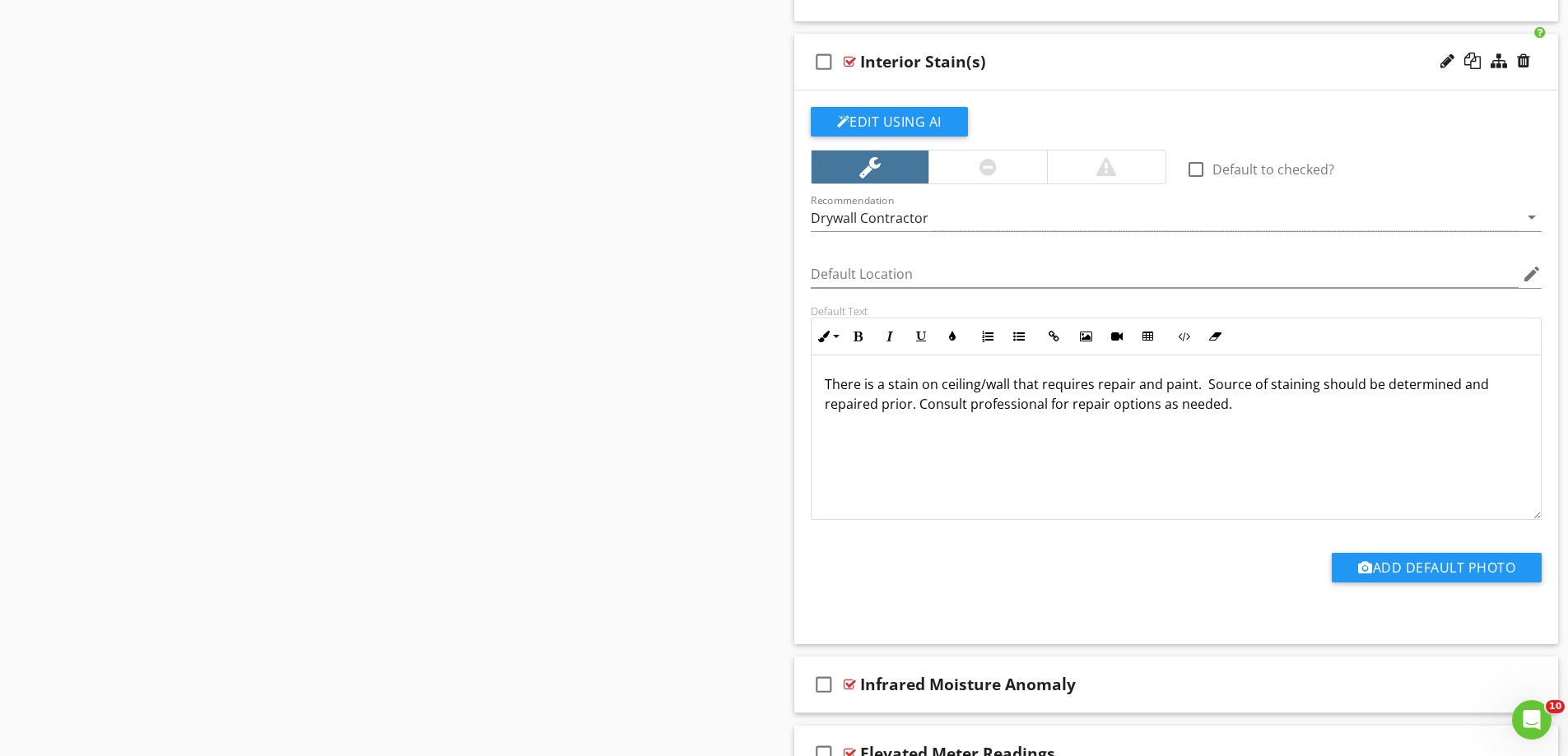
scroll to position [3263, 0]
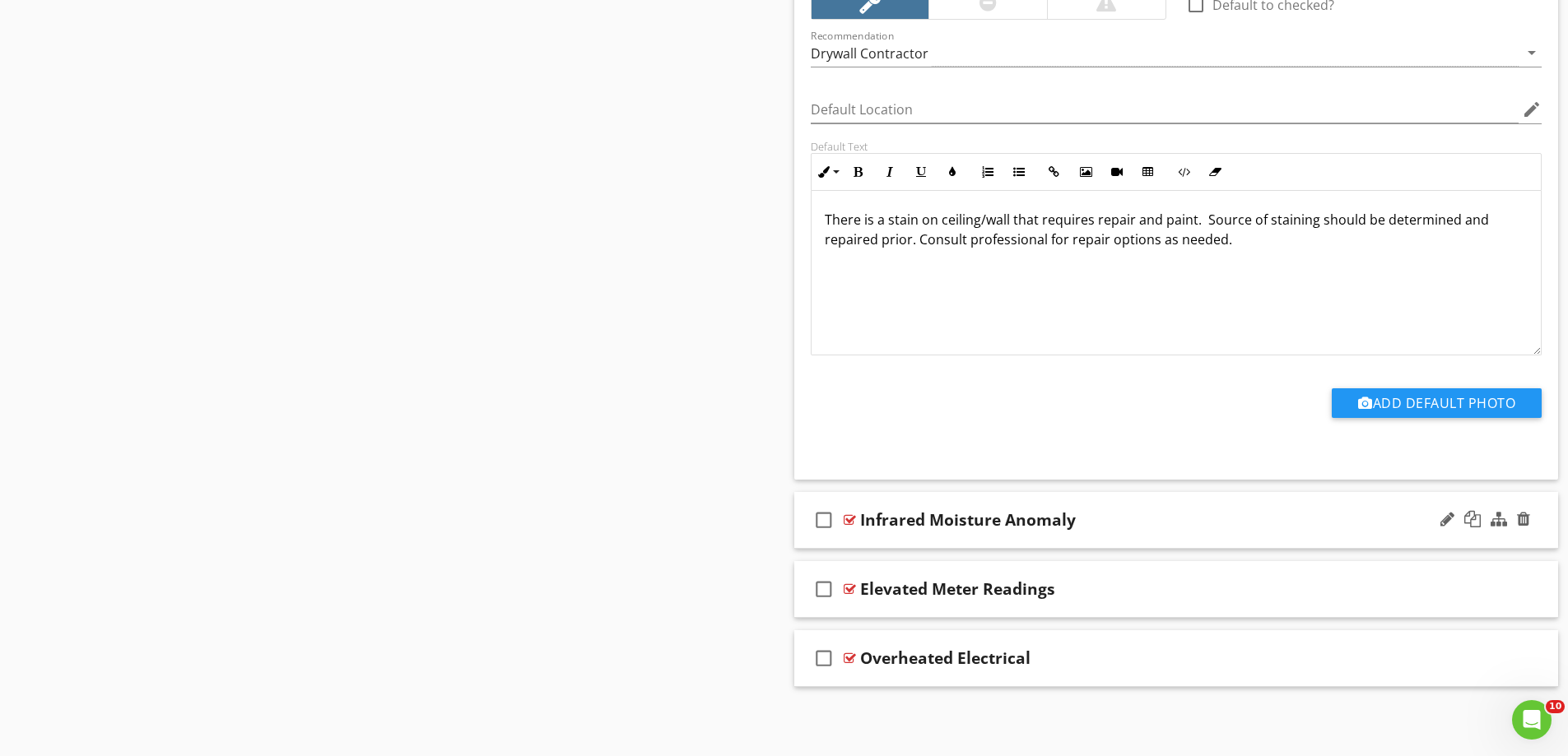
click at [923, 538] on div "check_box_outline_blank Infrared Moisture Anomaly" at bounding box center [1176, 520] width 764 height 57
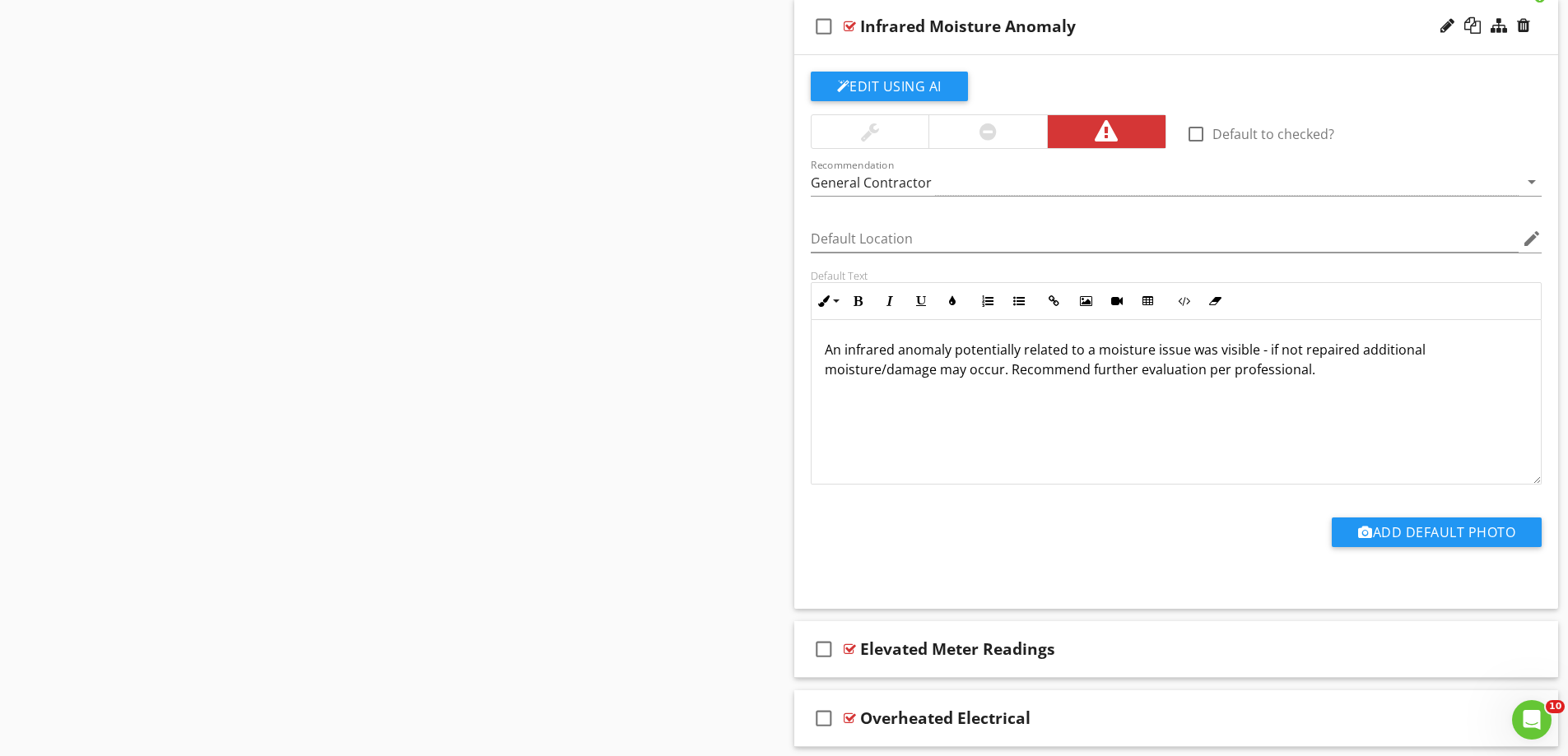
scroll to position [1, 0]
click at [962, 671] on div "check_box_outline_blank Elevated Meter Readings" at bounding box center [1176, 649] width 764 height 57
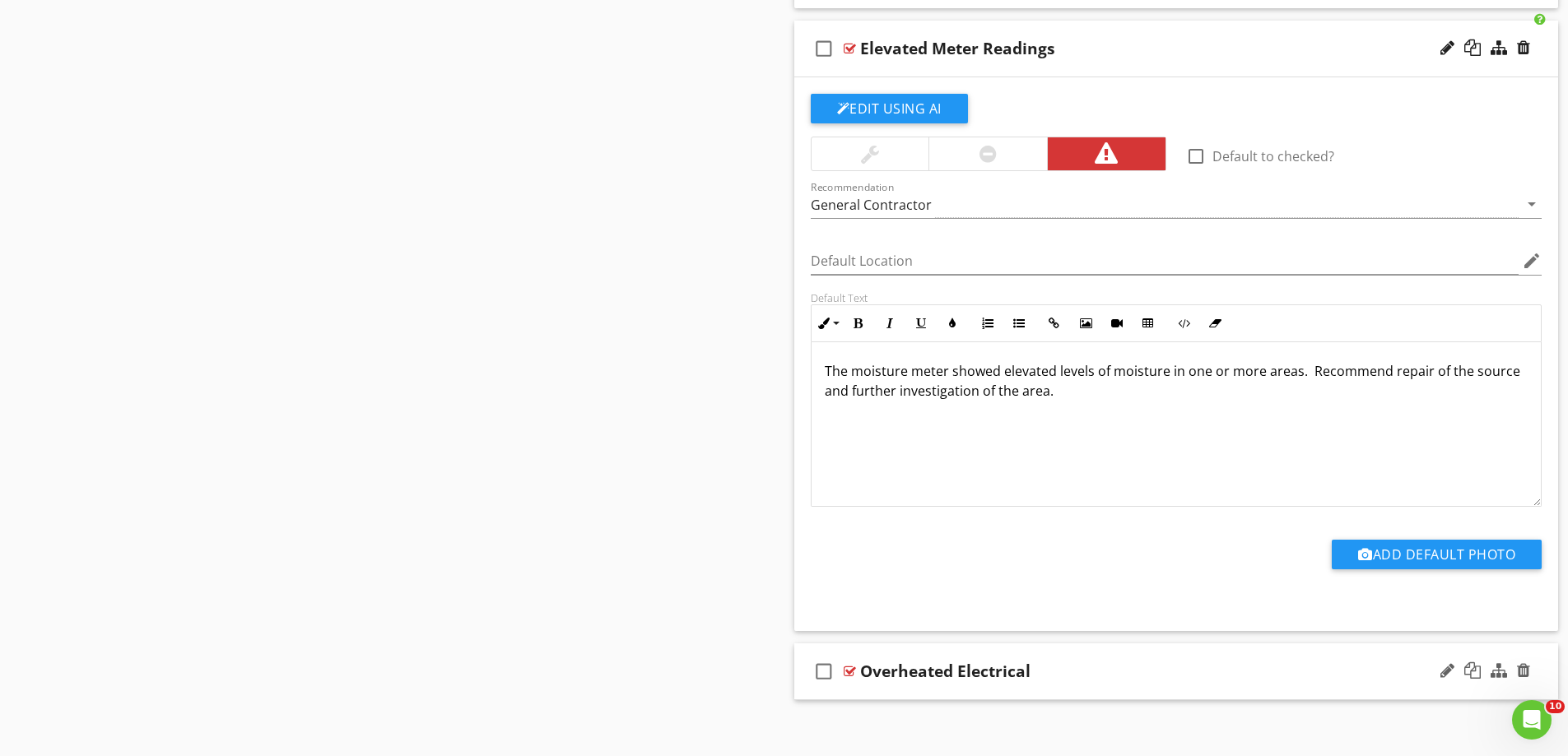
scroll to position [4371, 0]
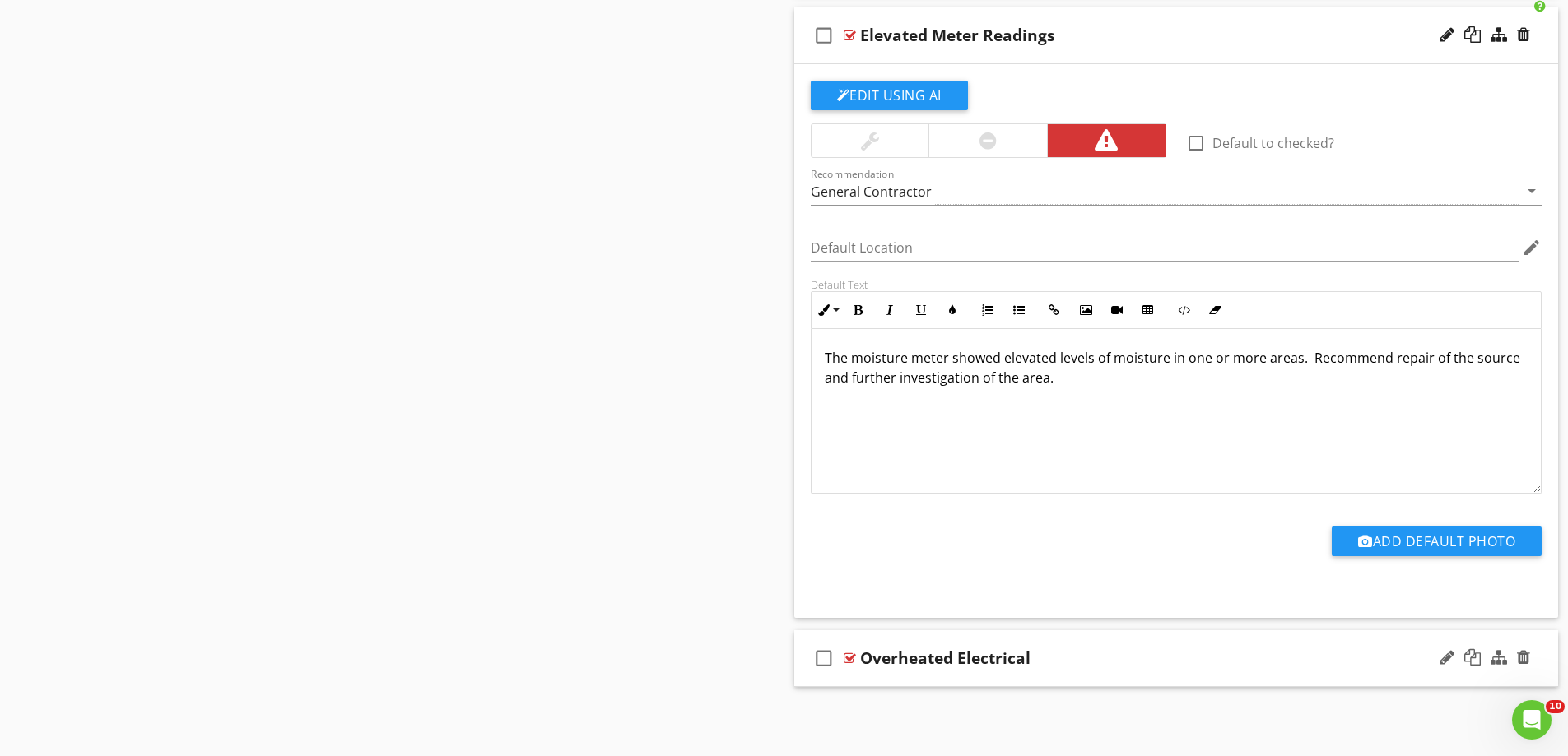
click at [939, 678] on div "check_box_outline_blank Overheated Electrical" at bounding box center [1176, 658] width 764 height 57
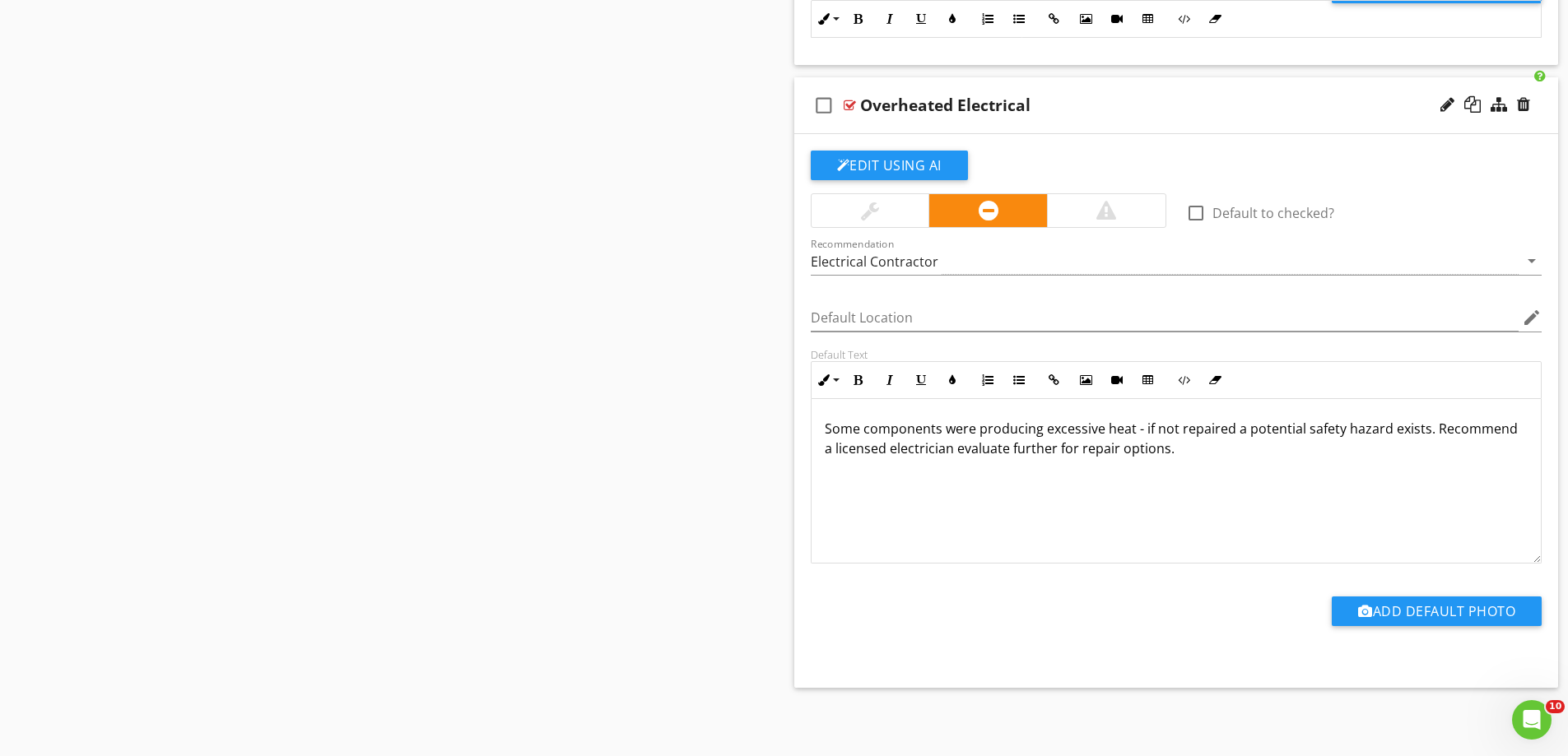
scroll to position [4924, 0]
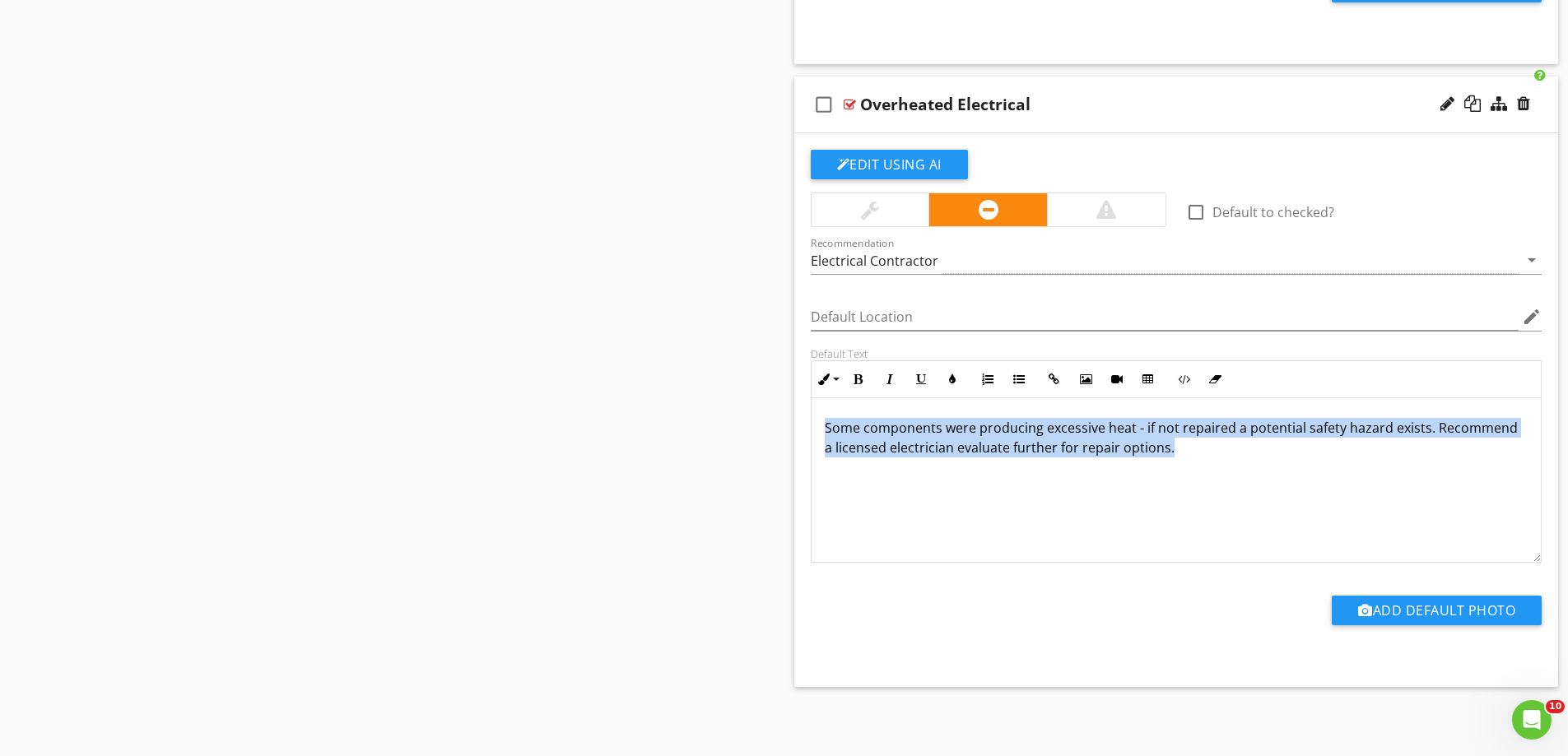
drag, startPoint x: 1197, startPoint y: 448, endPoint x: 719, endPoint y: 388, distance: 481.8
copy span "Some components were producing excessive heat - if not repaired a potential saf…"
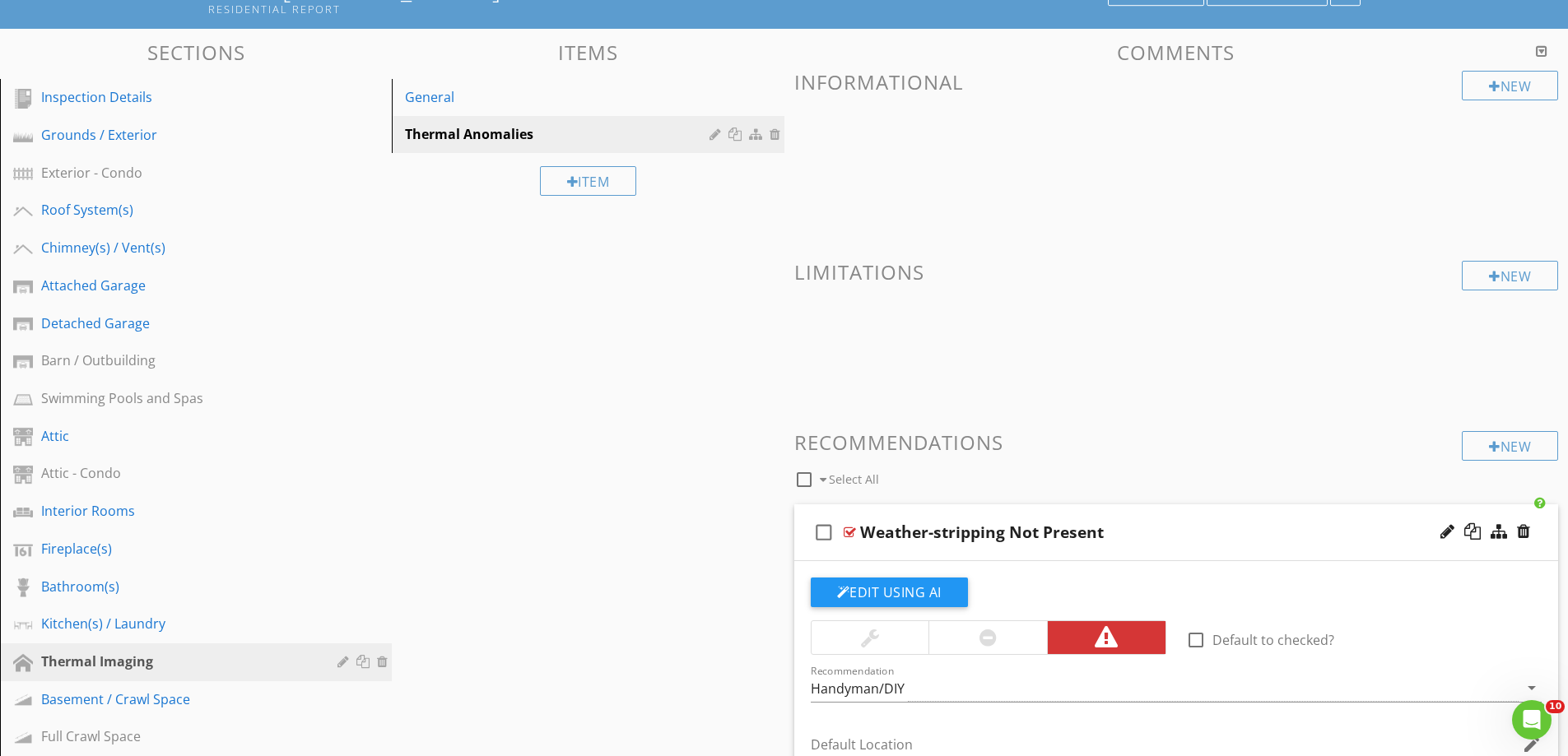
scroll to position [0, 0]
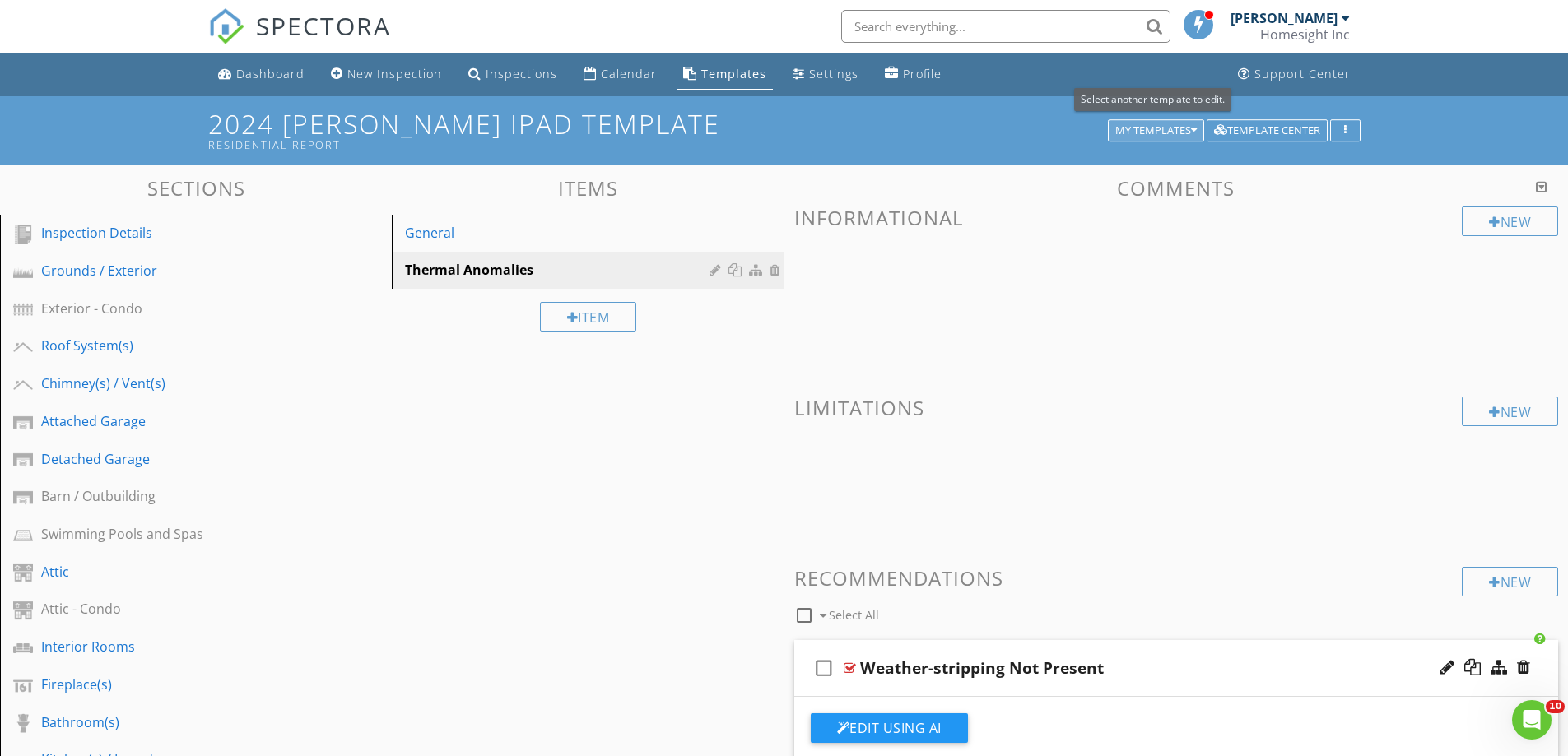
click at [1123, 132] on div "My Templates" at bounding box center [1156, 130] width 82 height 11
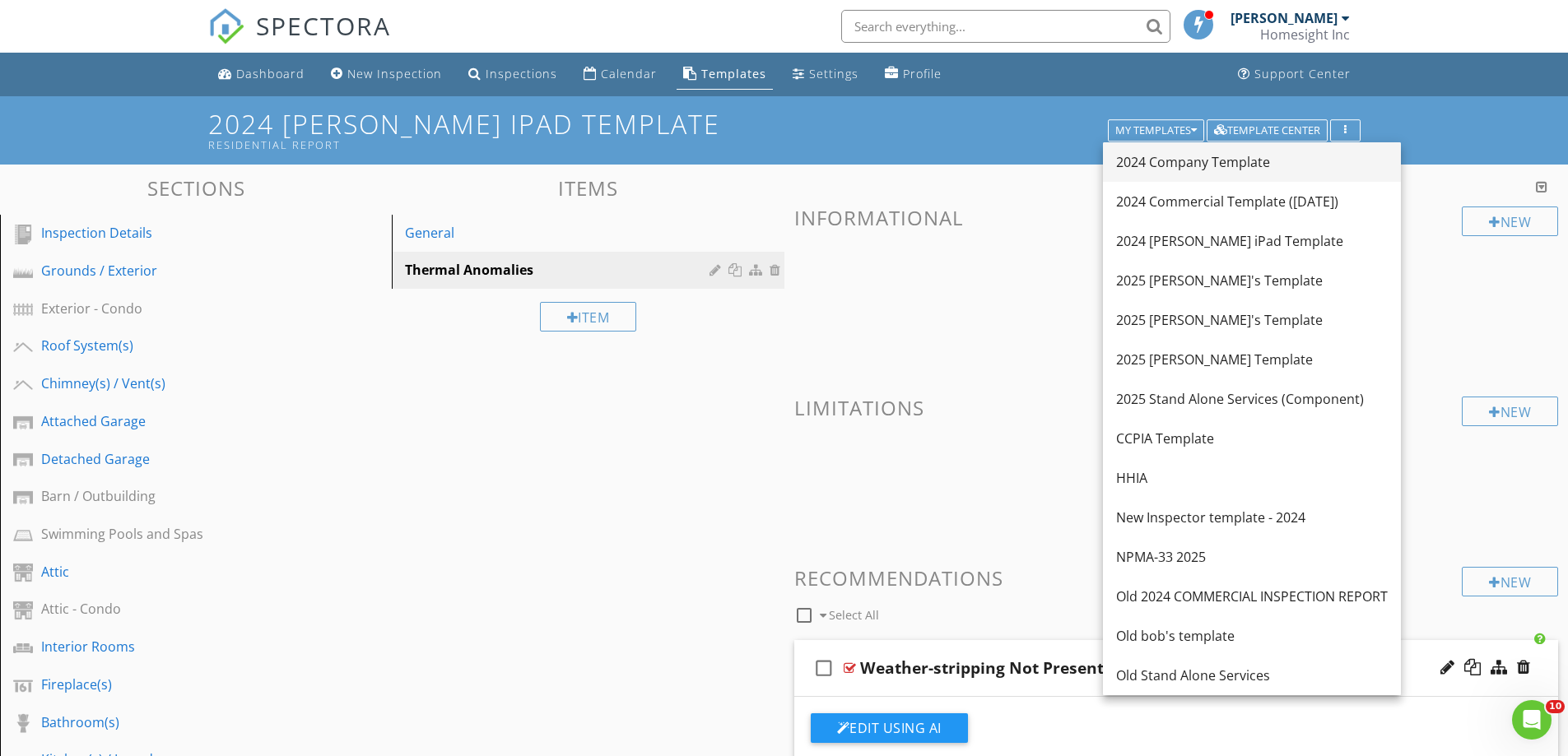
click at [1153, 160] on div "2024 Company Template" at bounding box center [1252, 162] width 272 height 20
type textarea "<p><span style="color: rgb(0, 0, 0);">Door is missing standard weather-strippin…"
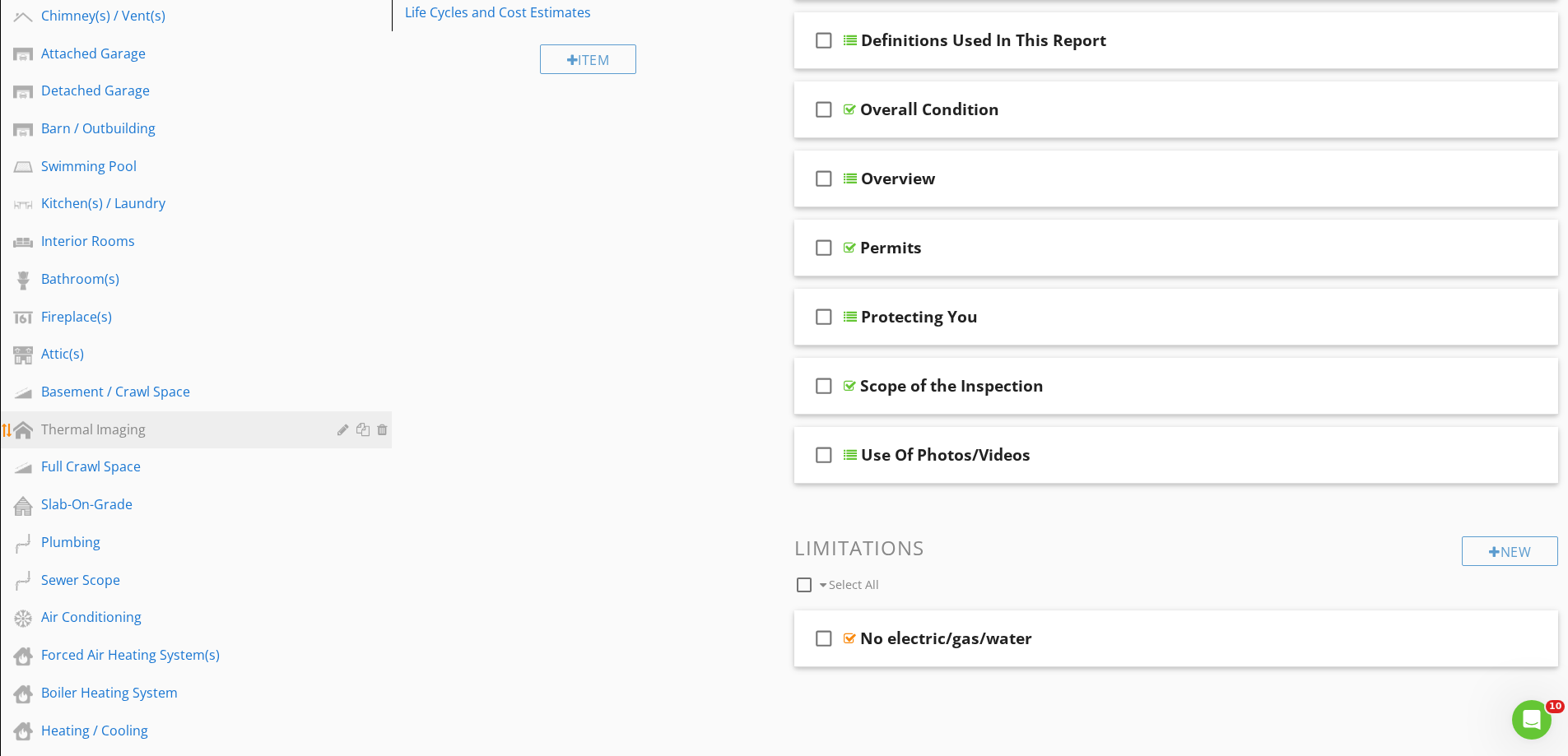
scroll to position [412, 0]
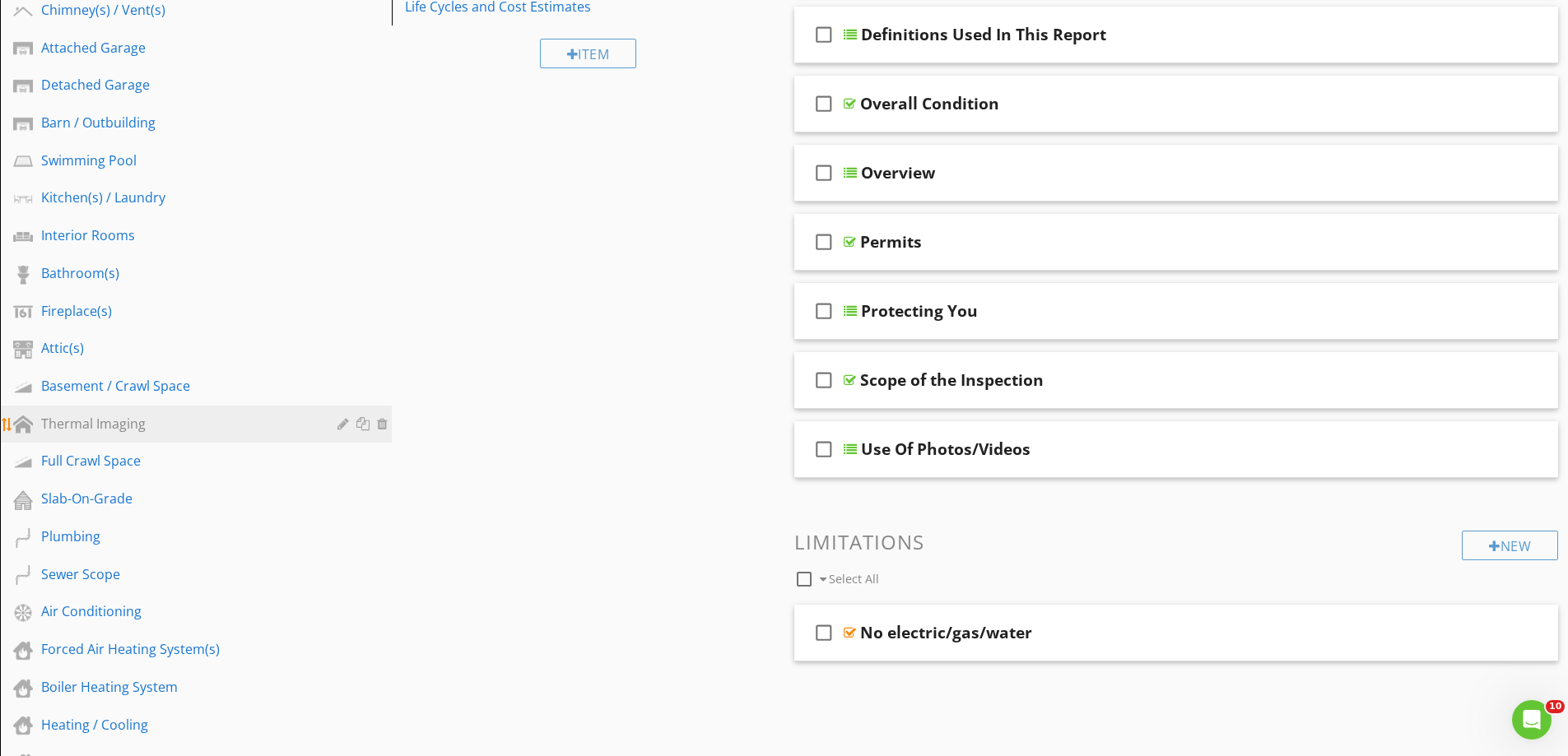
click at [115, 415] on div "Thermal Imaging" at bounding box center [177, 424] width 273 height 20
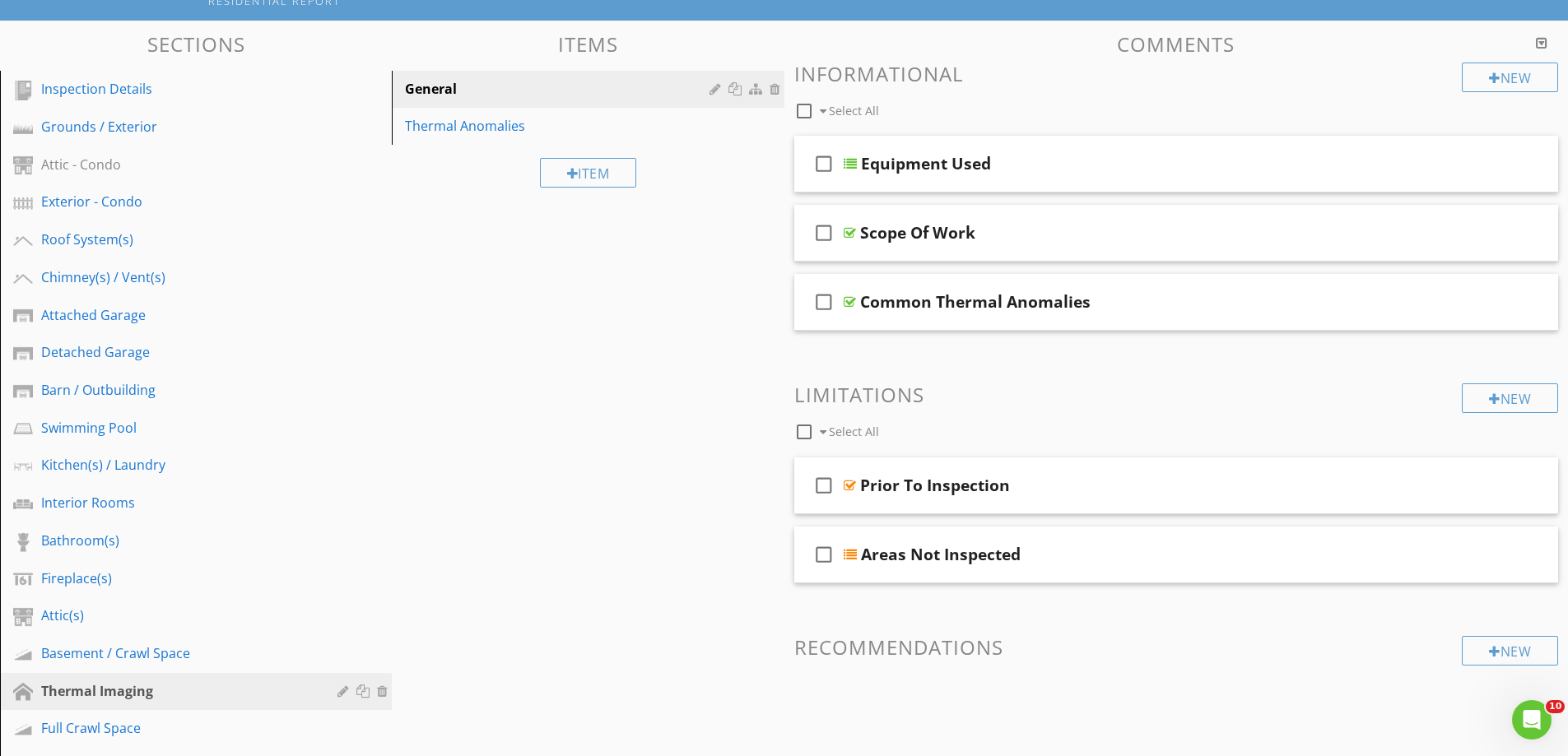
scroll to position [82, 0]
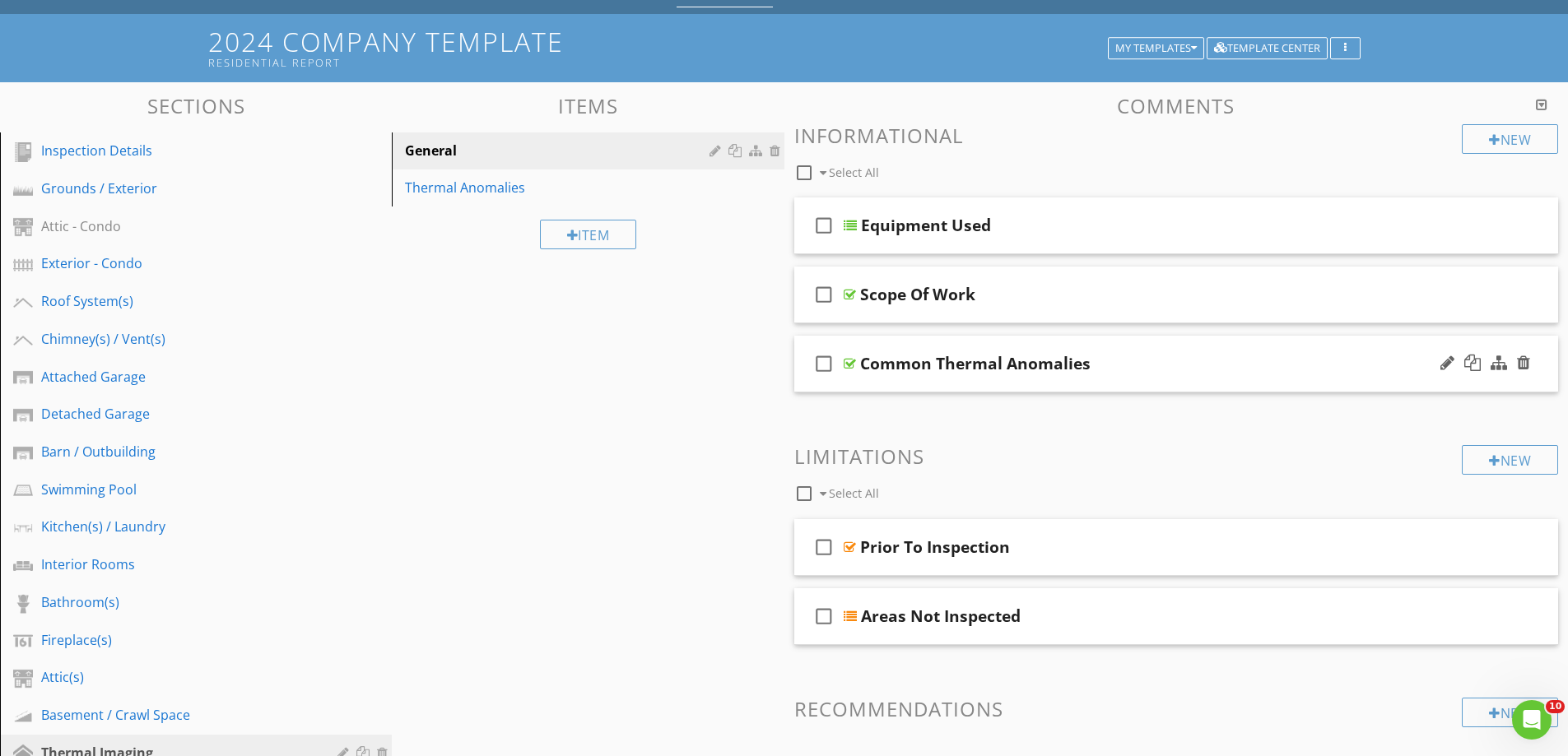
click at [943, 379] on div "check_box_outline_blank Common Thermal Anomalies" at bounding box center [1176, 364] width 764 height 57
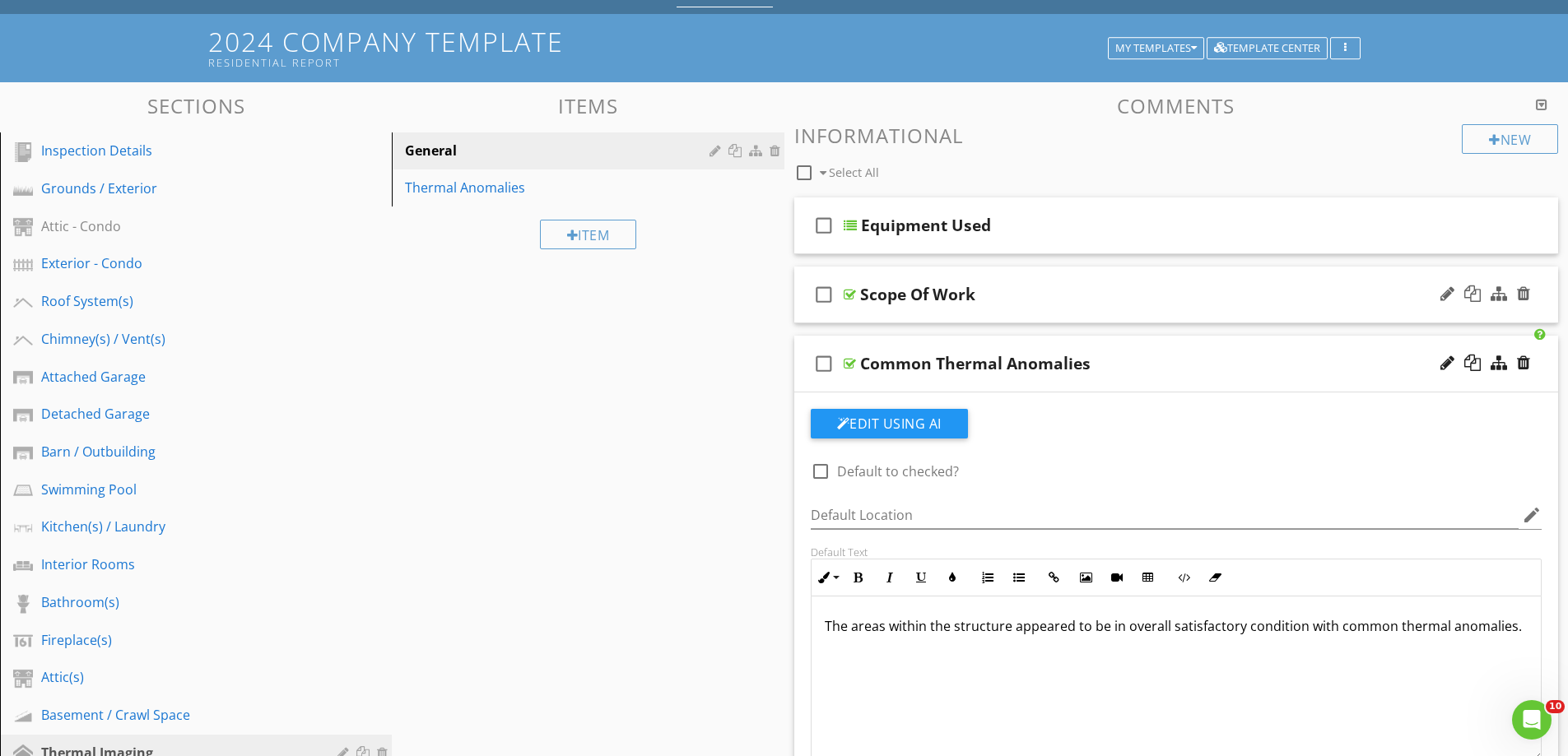
click at [916, 313] on div "check_box_outline_blank Scope Of Work" at bounding box center [1176, 294] width 764 height 57
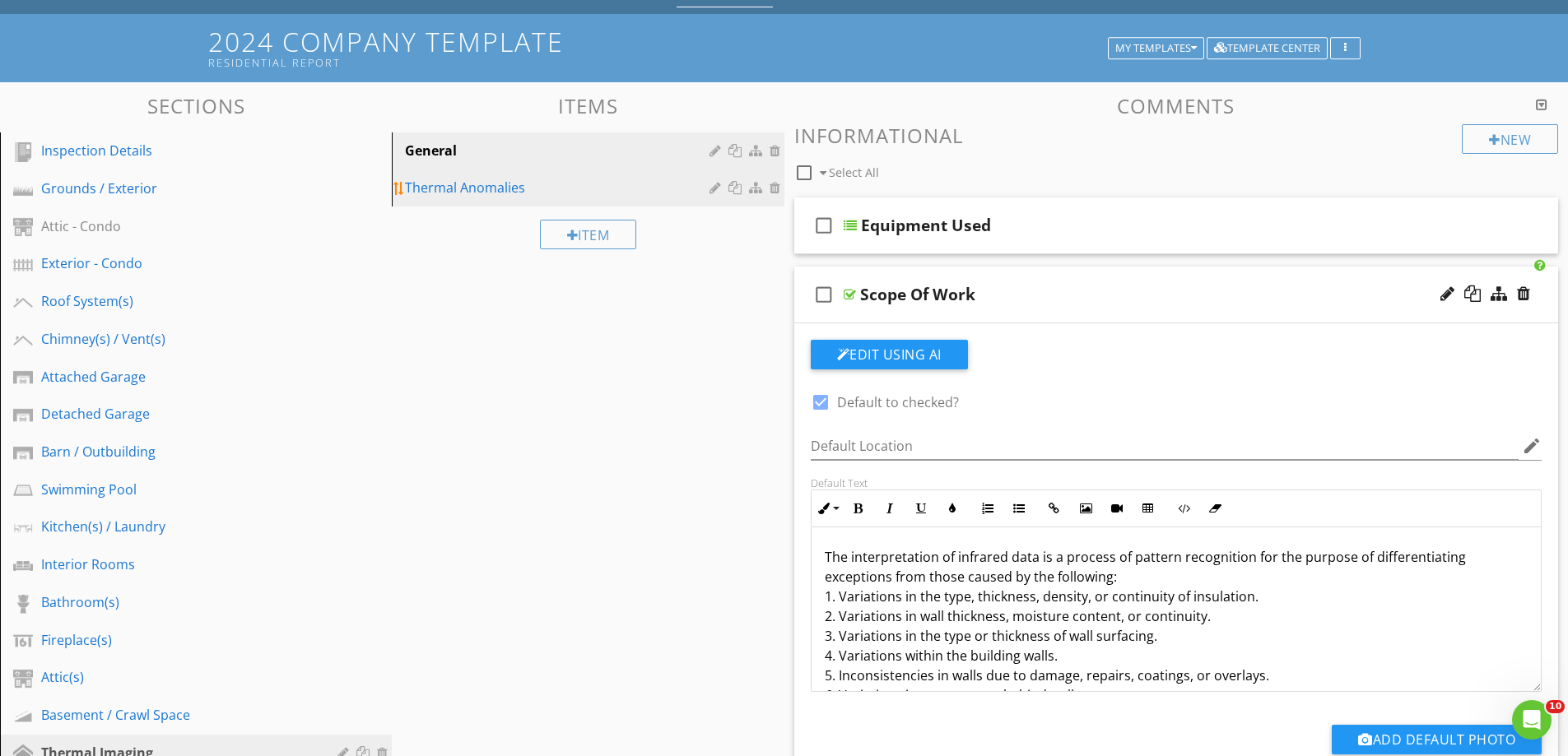
click at [448, 187] on div "Thermal Anomalies" at bounding box center [559, 187] width 308 height 20
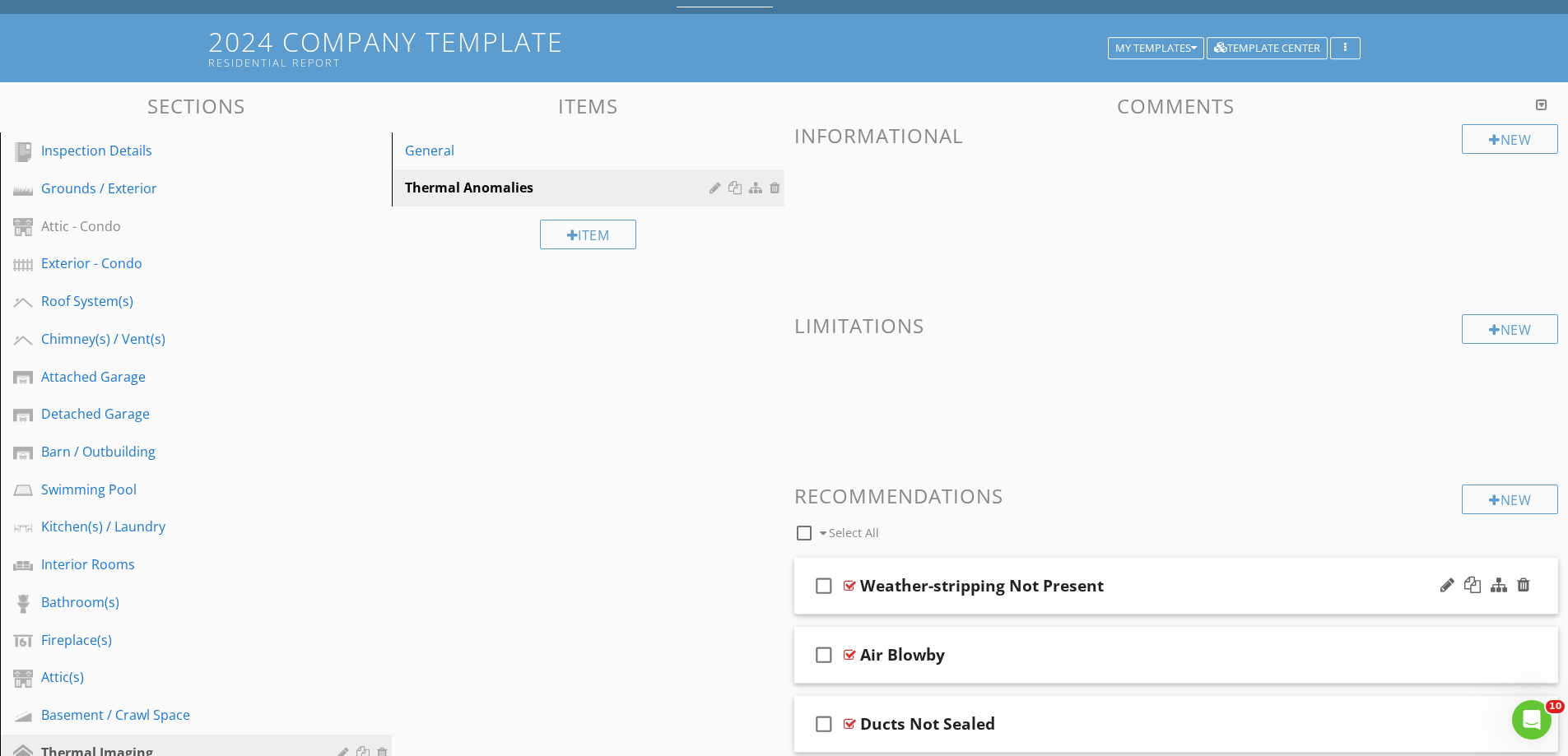
click at [933, 605] on div "check_box_outline_blank Weather-stripping Not Present" at bounding box center [1176, 586] width 764 height 57
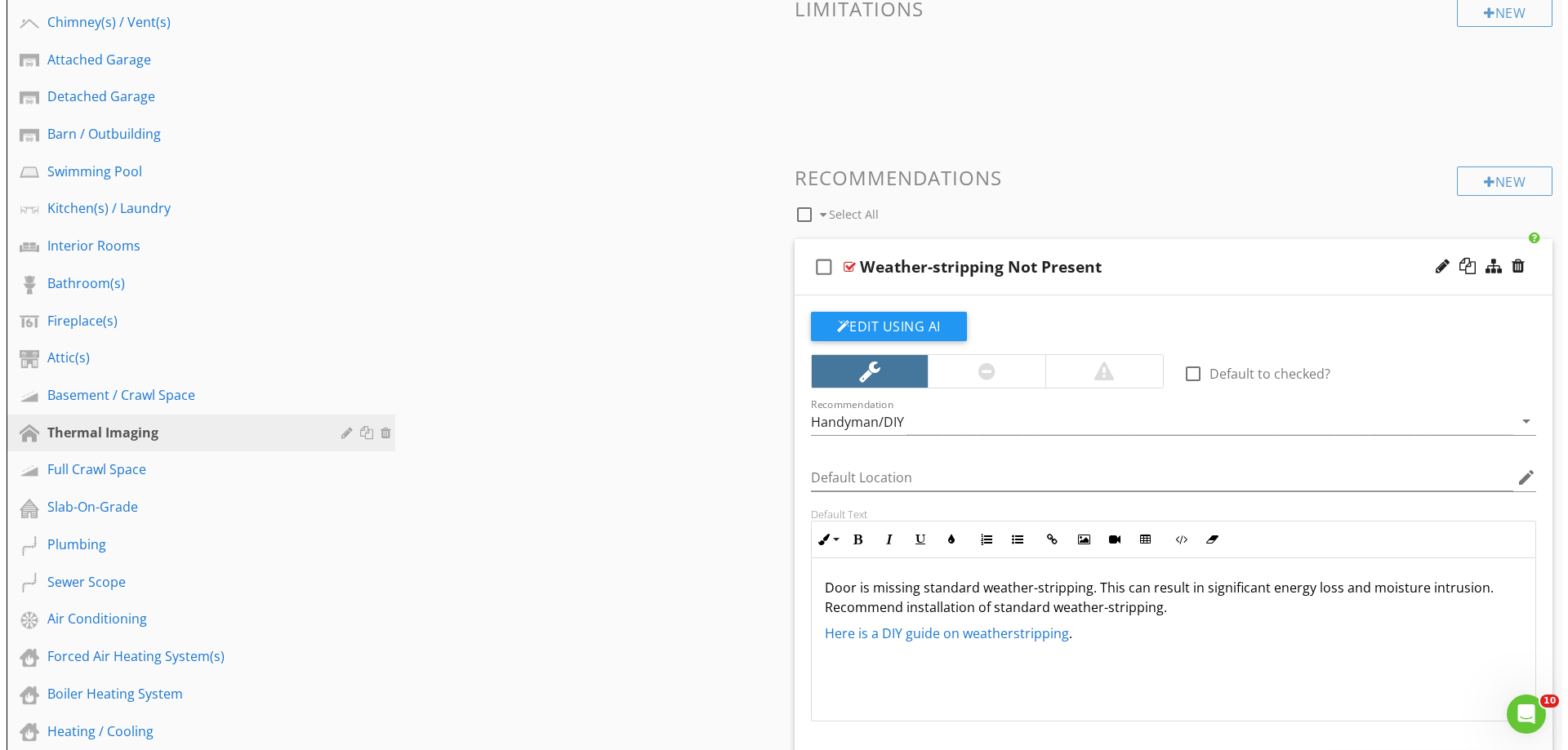
scroll to position [490, 0]
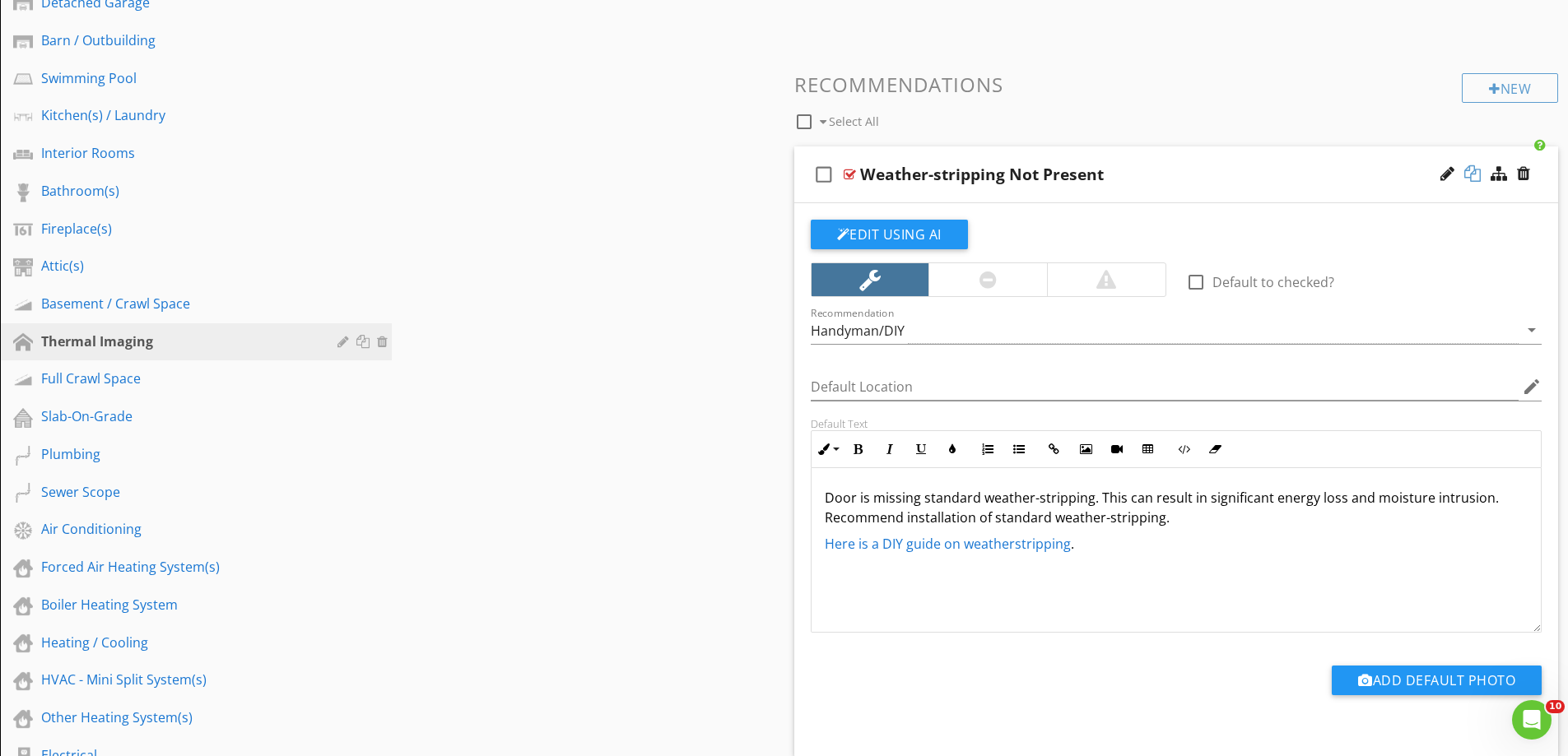
click at [1472, 174] on div at bounding box center [1473, 174] width 17 height 17
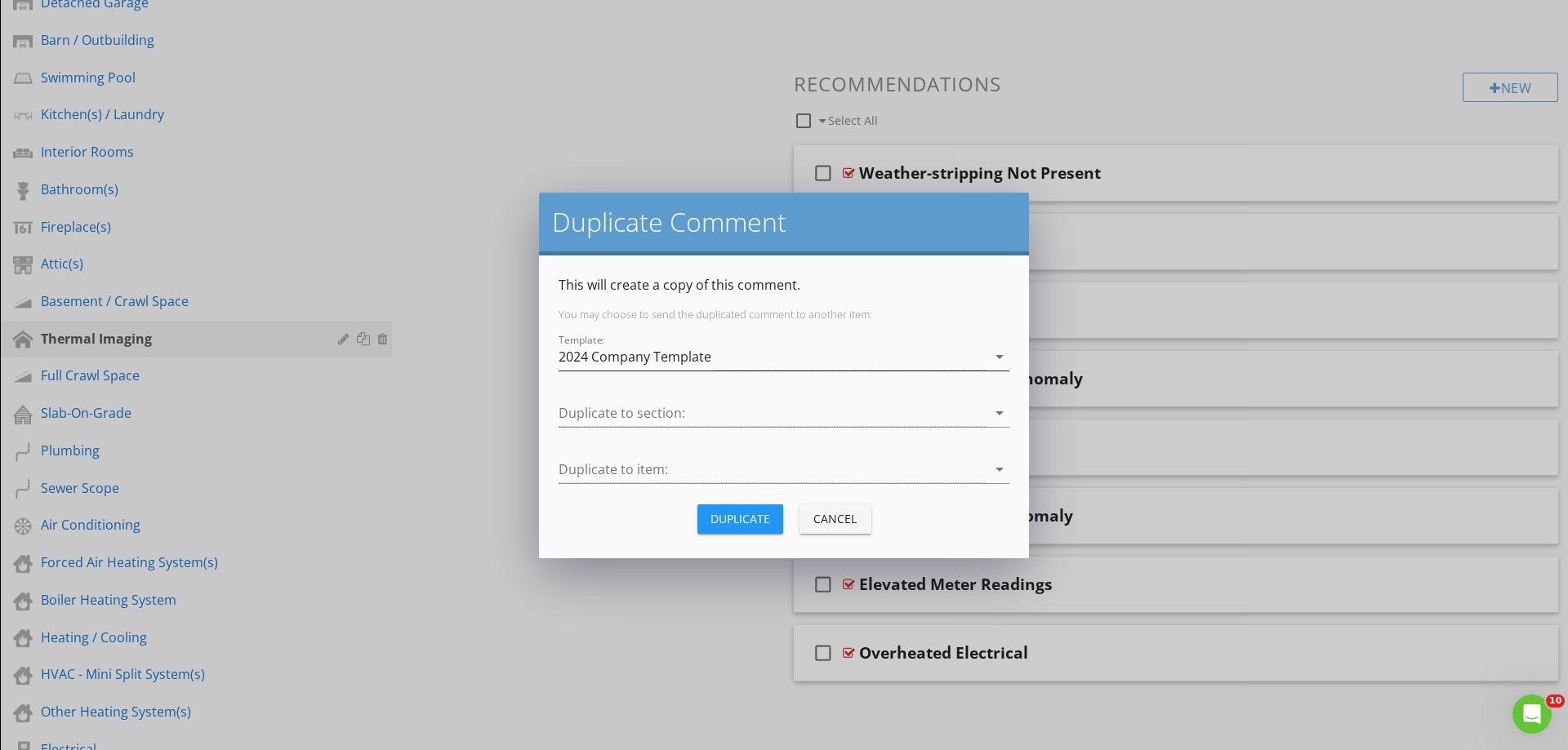
click at [609, 352] on div "2024 Company Template" at bounding box center [635, 357] width 152 height 15
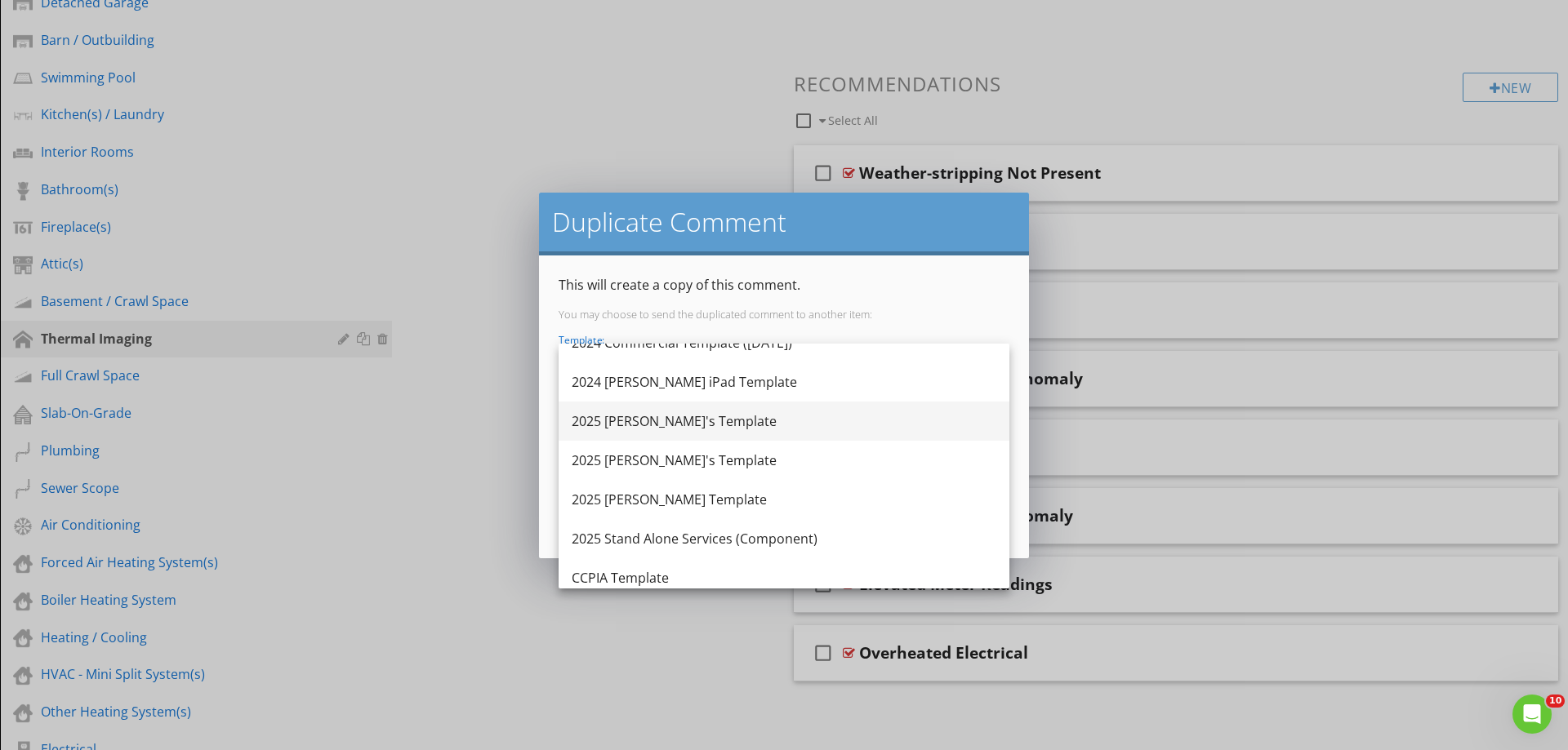
scroll to position [81, 0]
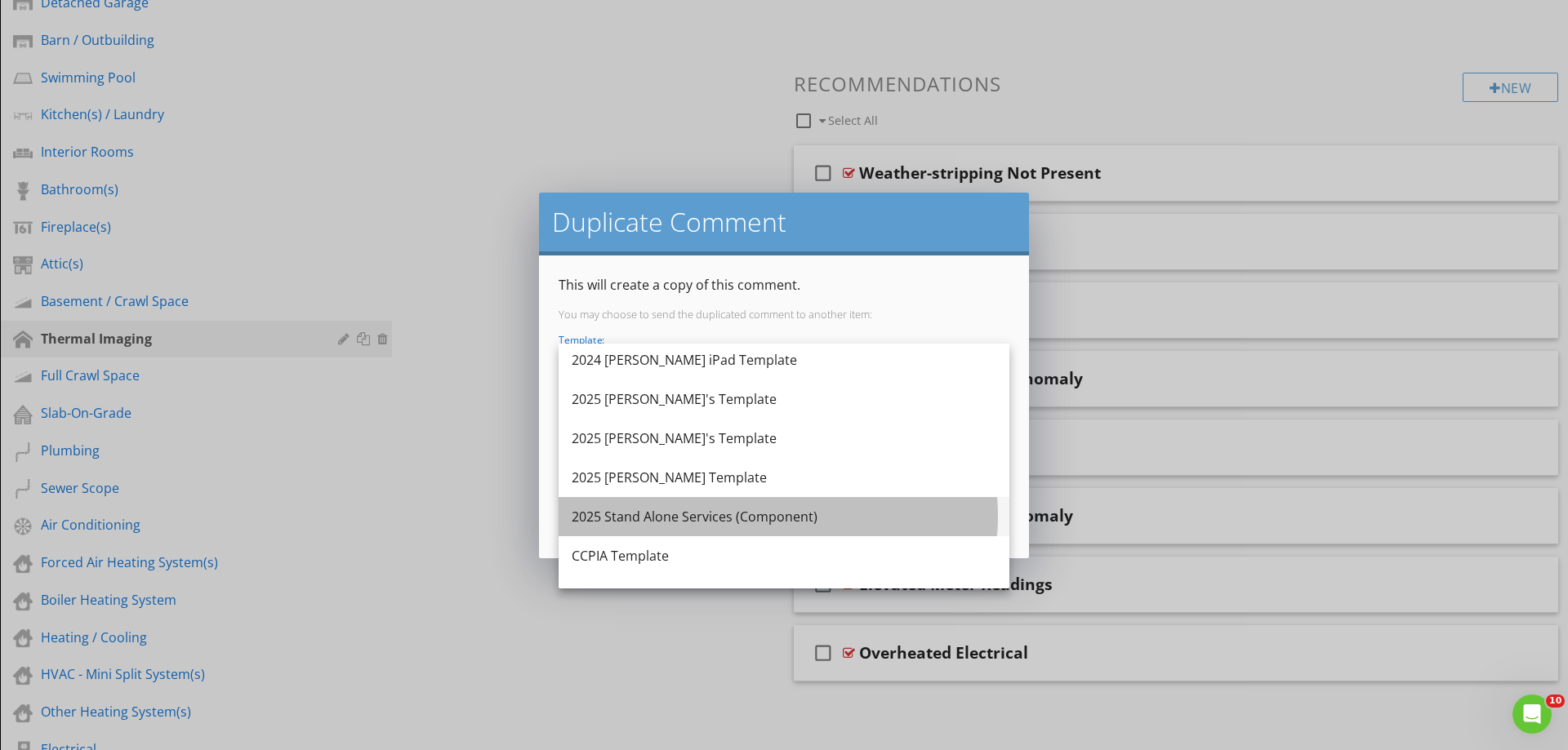
click at [654, 514] on div "2025 Stand Alone Services (Component)" at bounding box center [784, 516] width 425 height 19
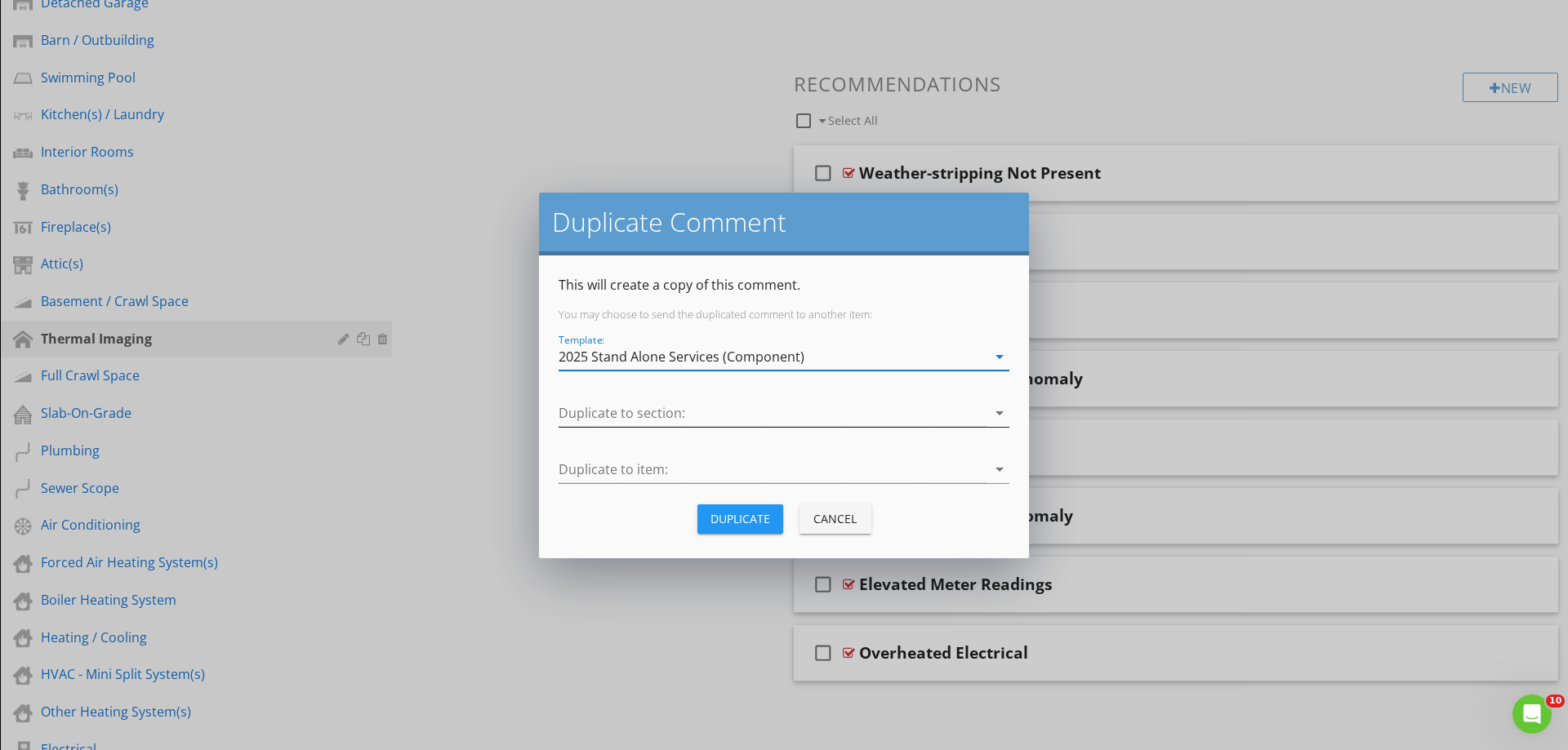
click at [623, 406] on div at bounding box center [772, 413] width 428 height 27
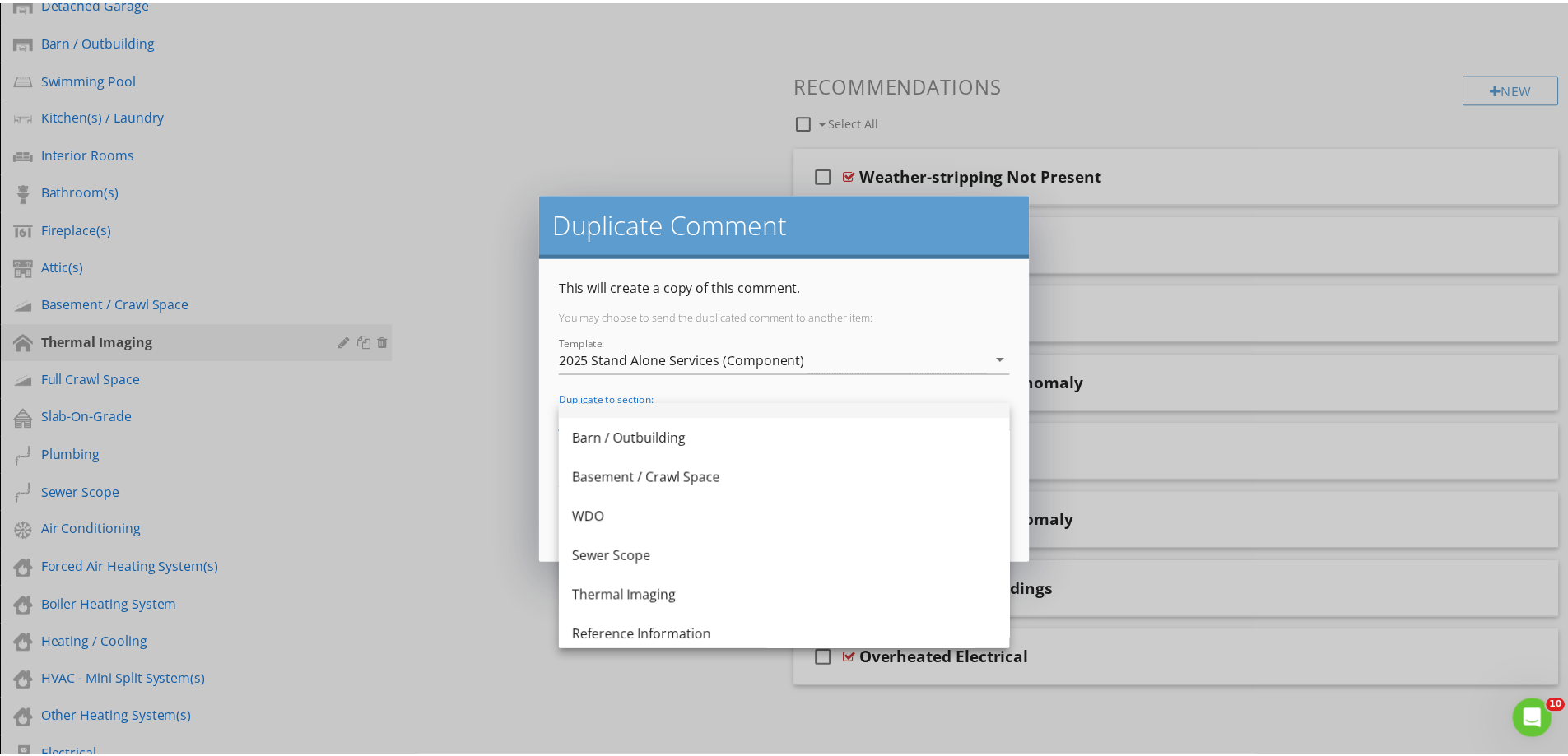
scroll to position [188, 0]
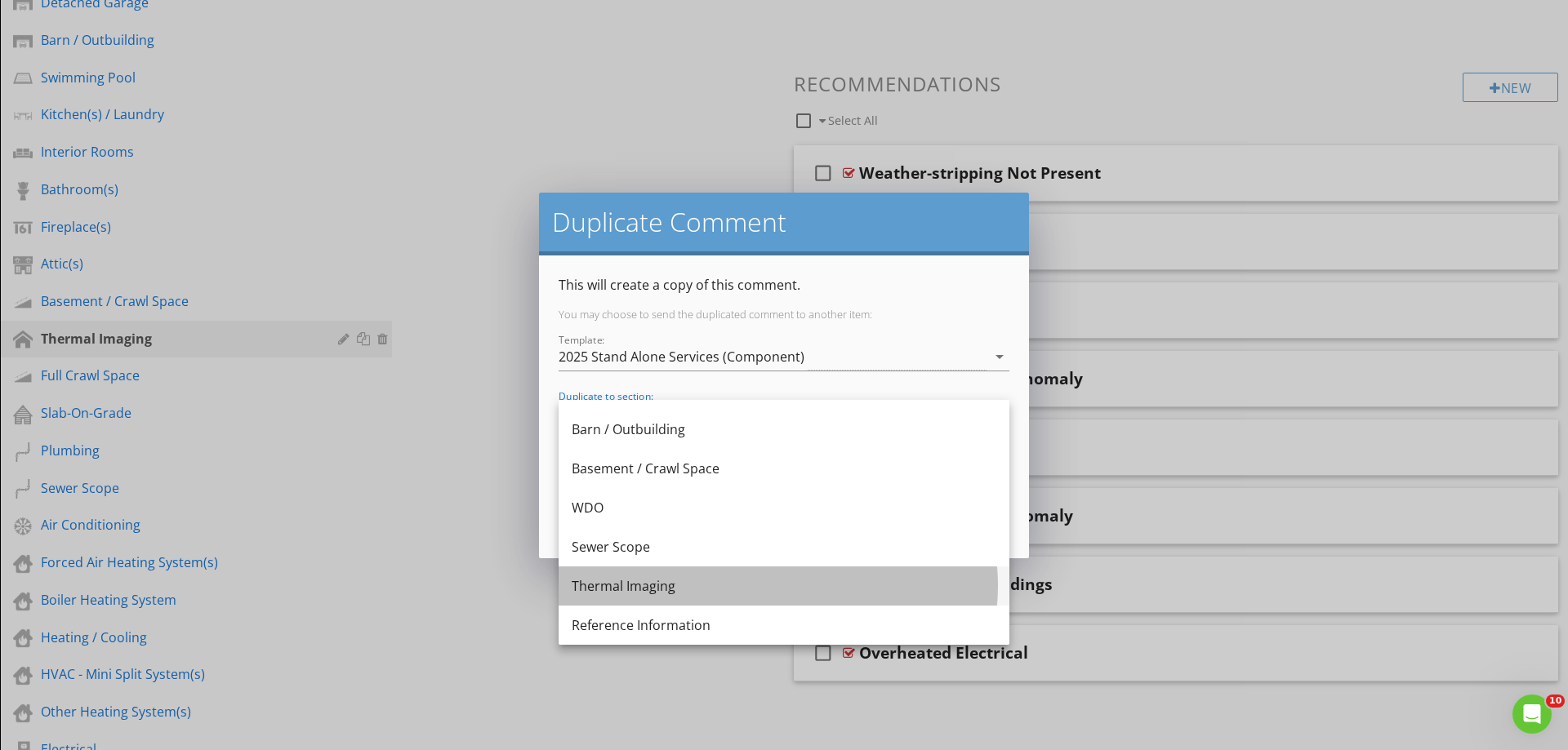
click at [620, 587] on div "Thermal Imaging" at bounding box center [784, 586] width 425 height 19
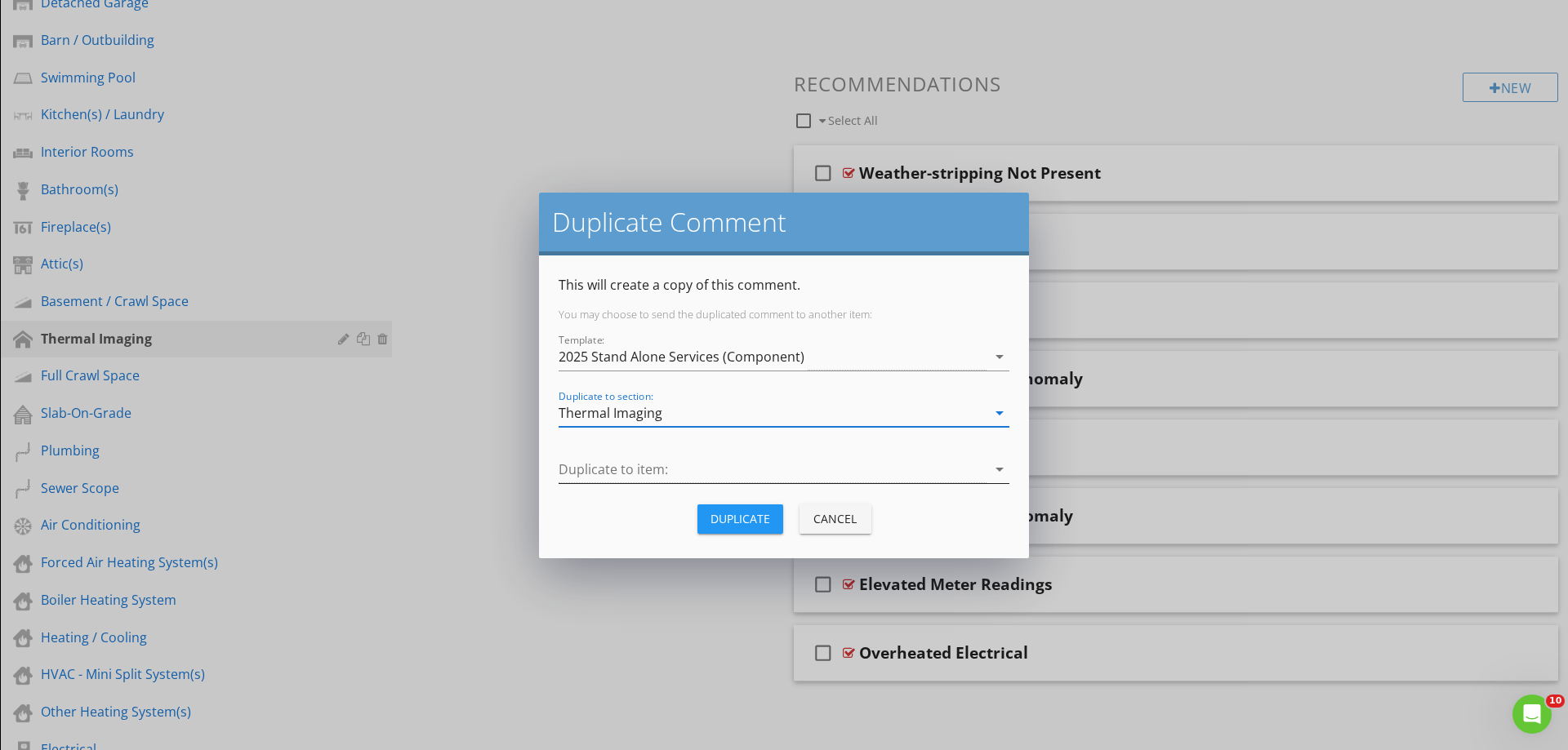
click at [623, 463] on div at bounding box center [772, 469] width 428 height 27
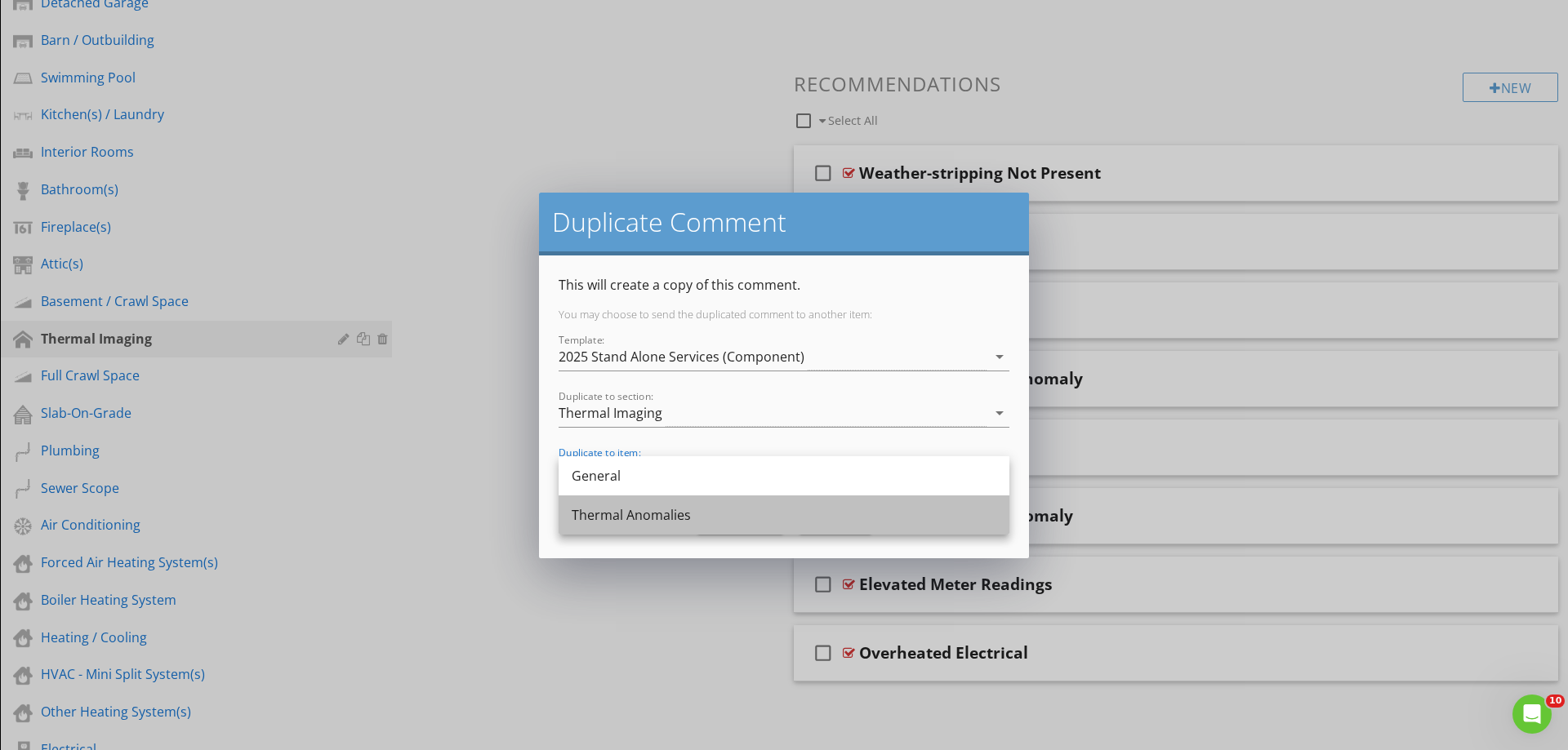
click at [613, 515] on div "Thermal Anomalies" at bounding box center [784, 514] width 425 height 19
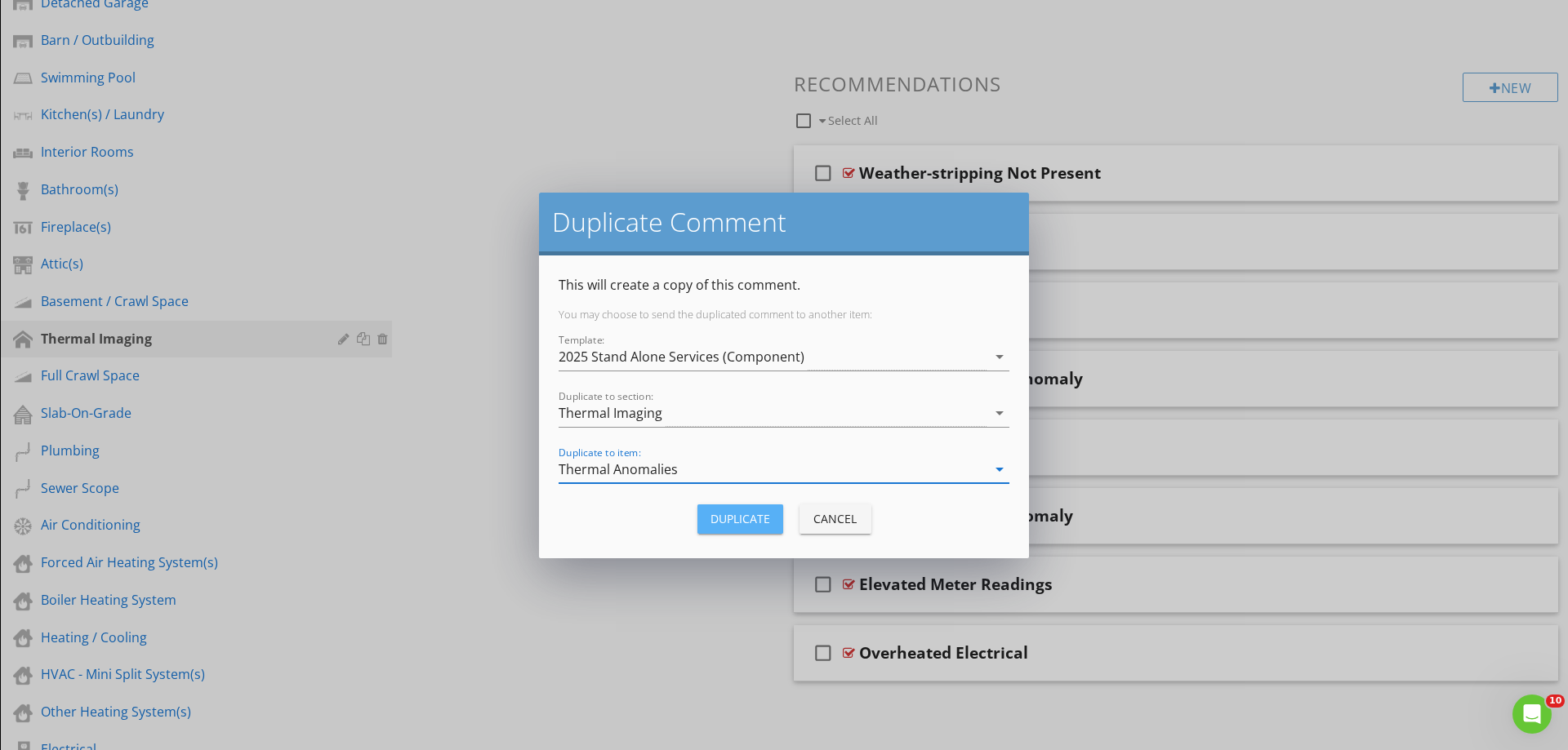
click at [747, 510] on div "Duplicate" at bounding box center [740, 518] width 60 height 18
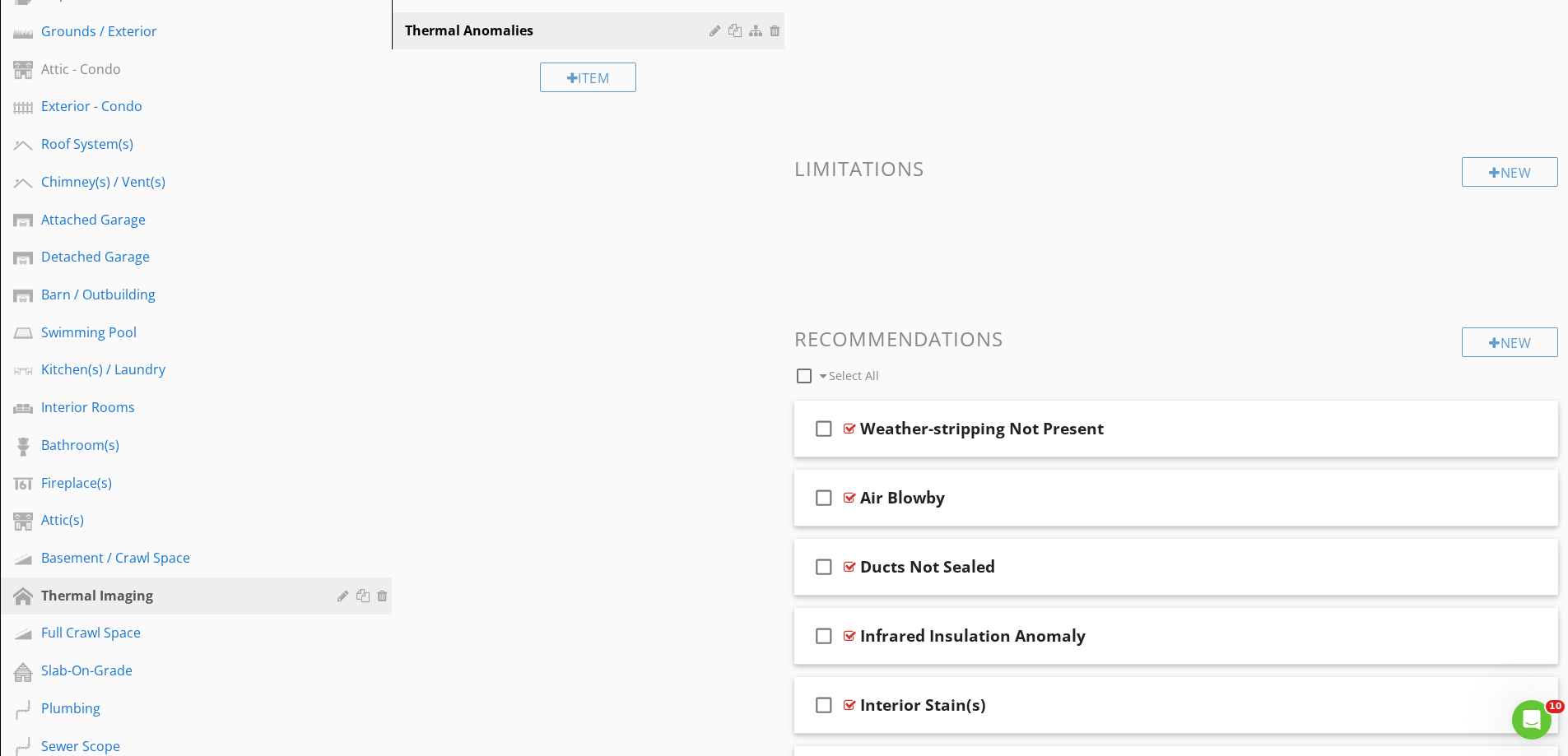
scroll to position [330, 0]
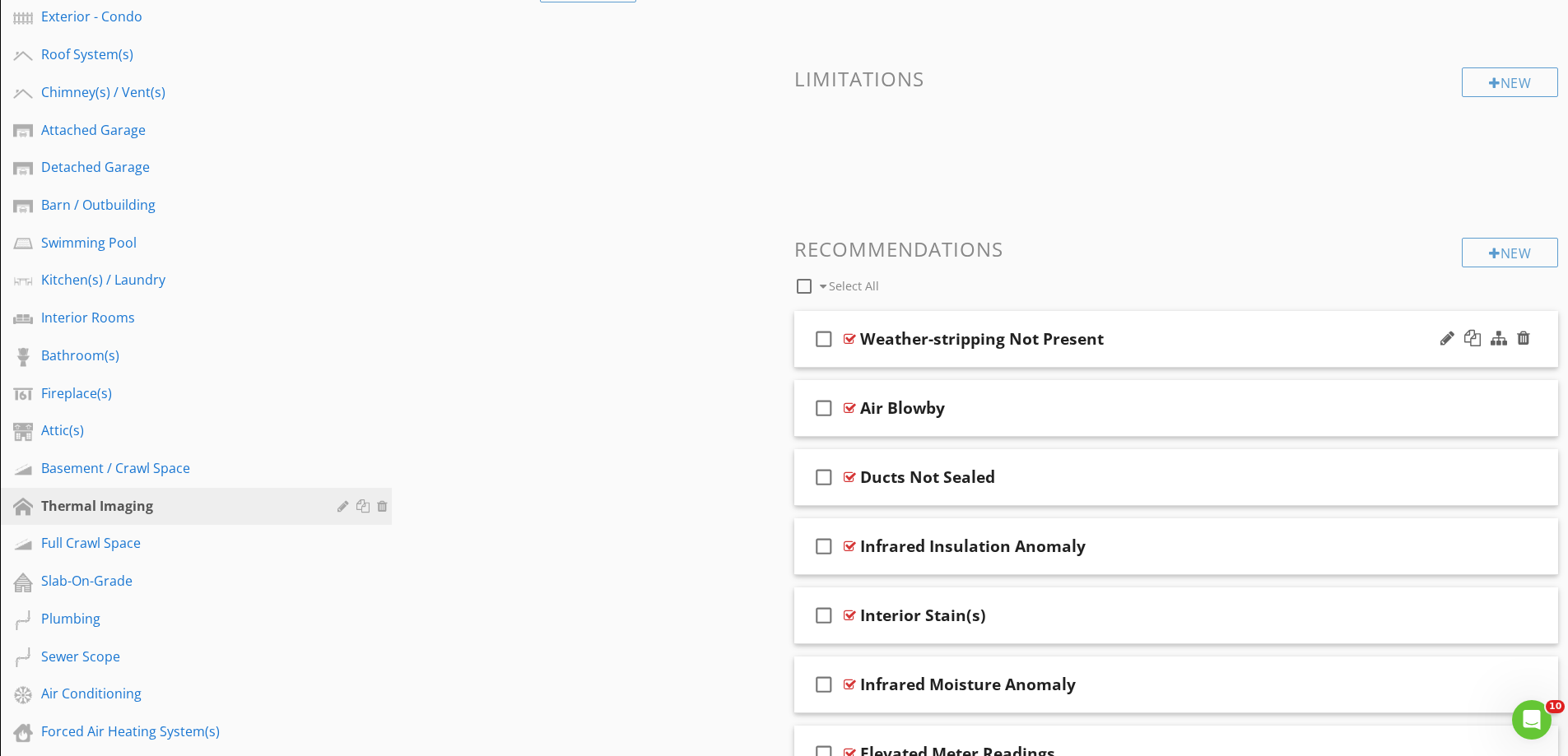
click at [948, 359] on div "check_box_outline_blank Weather-stripping Not Present" at bounding box center [1176, 339] width 764 height 57
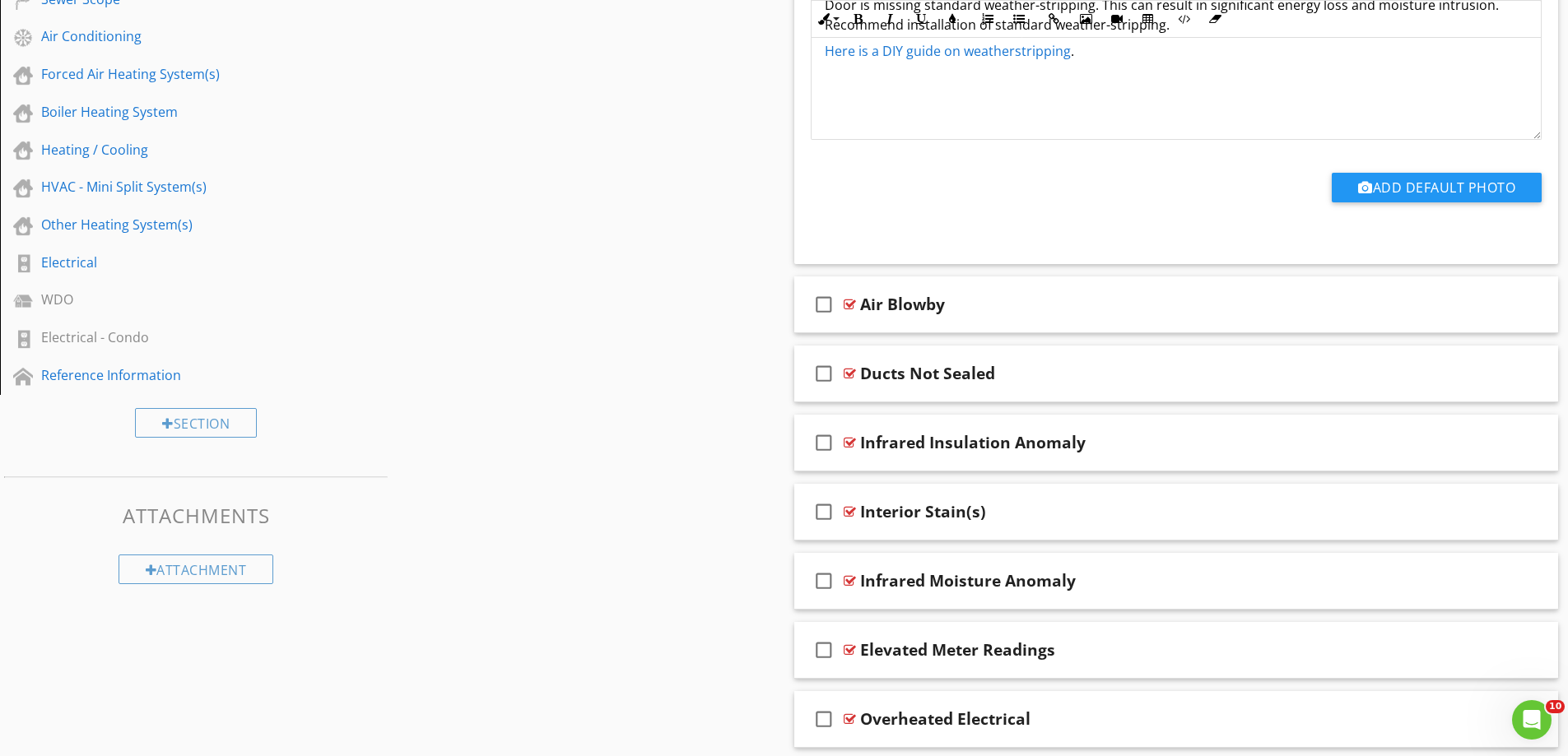
scroll to position [988, 0]
click at [901, 327] on div "check_box_outline_blank Air Blowby" at bounding box center [1176, 304] width 764 height 57
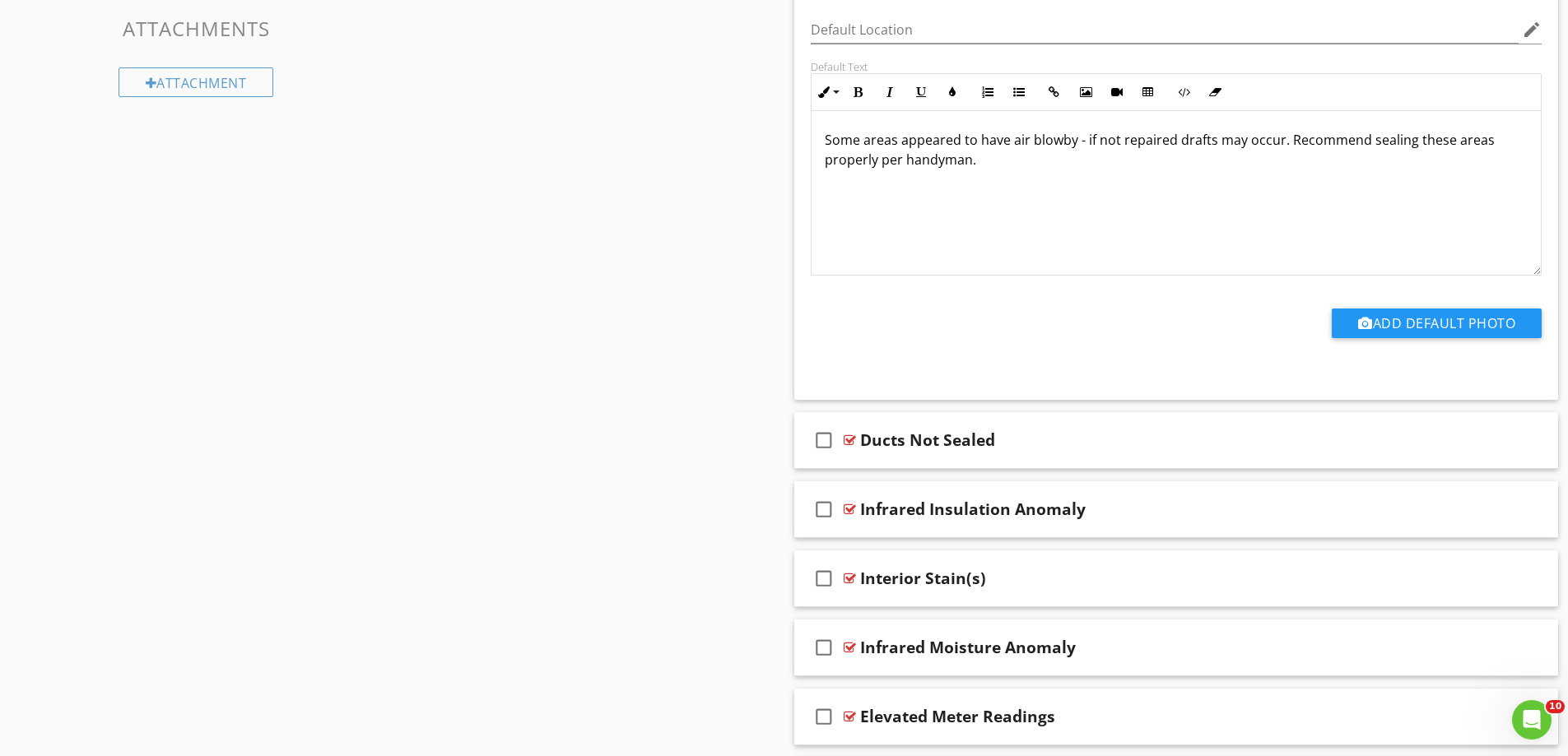
scroll to position [1563, 0]
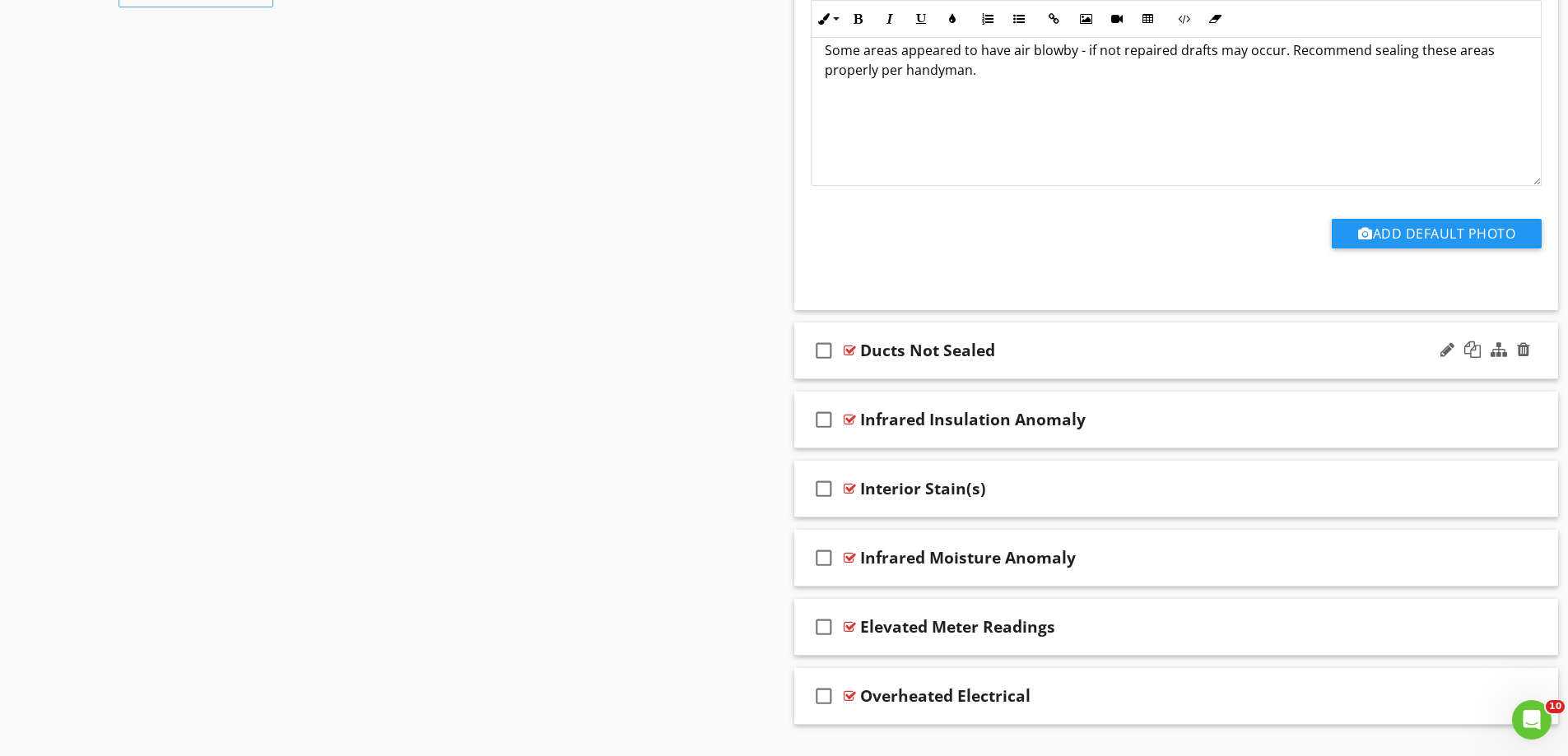
click at [909, 372] on div "check_box_outline_blank Ducts Not Sealed" at bounding box center [1176, 351] width 764 height 57
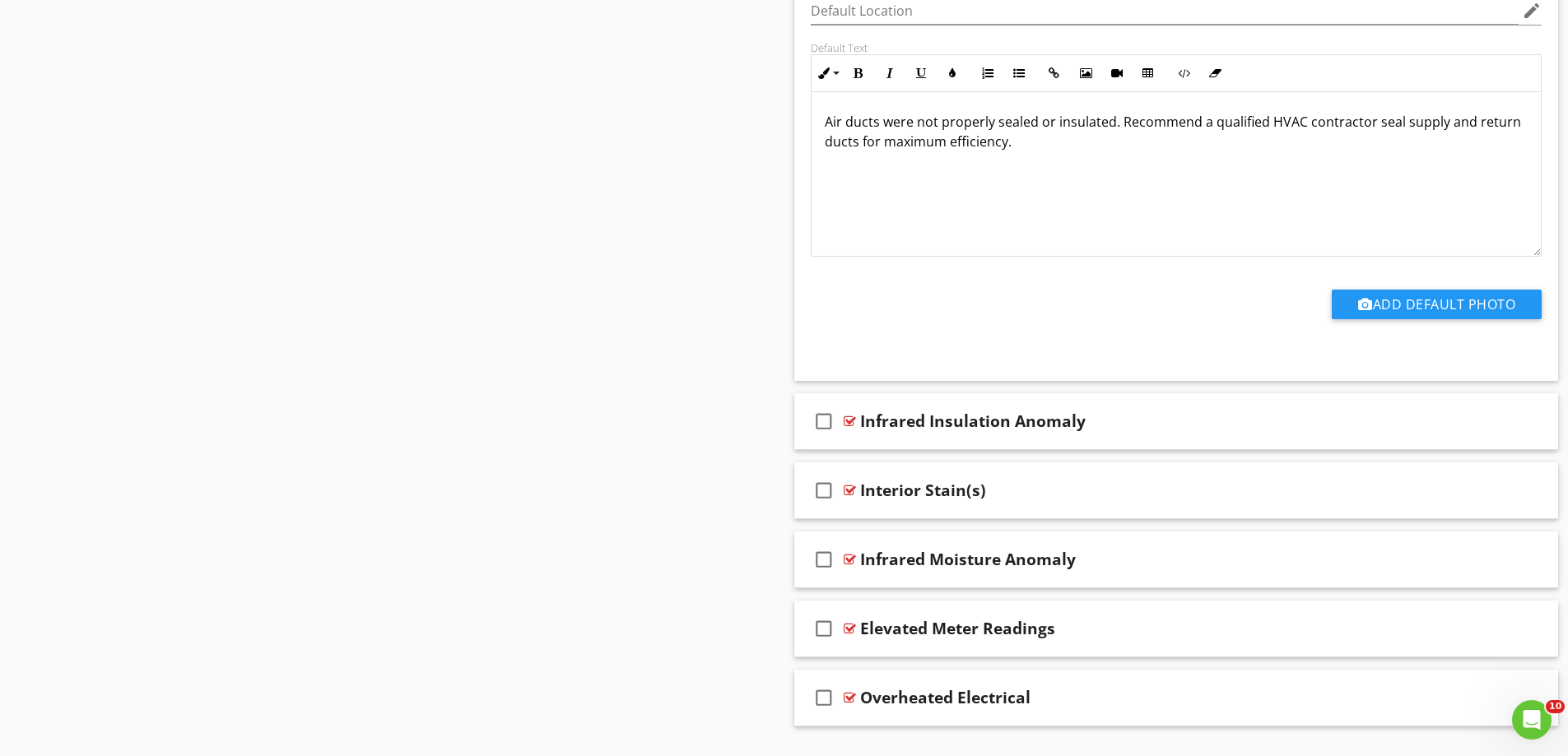
scroll to position [2155, 0]
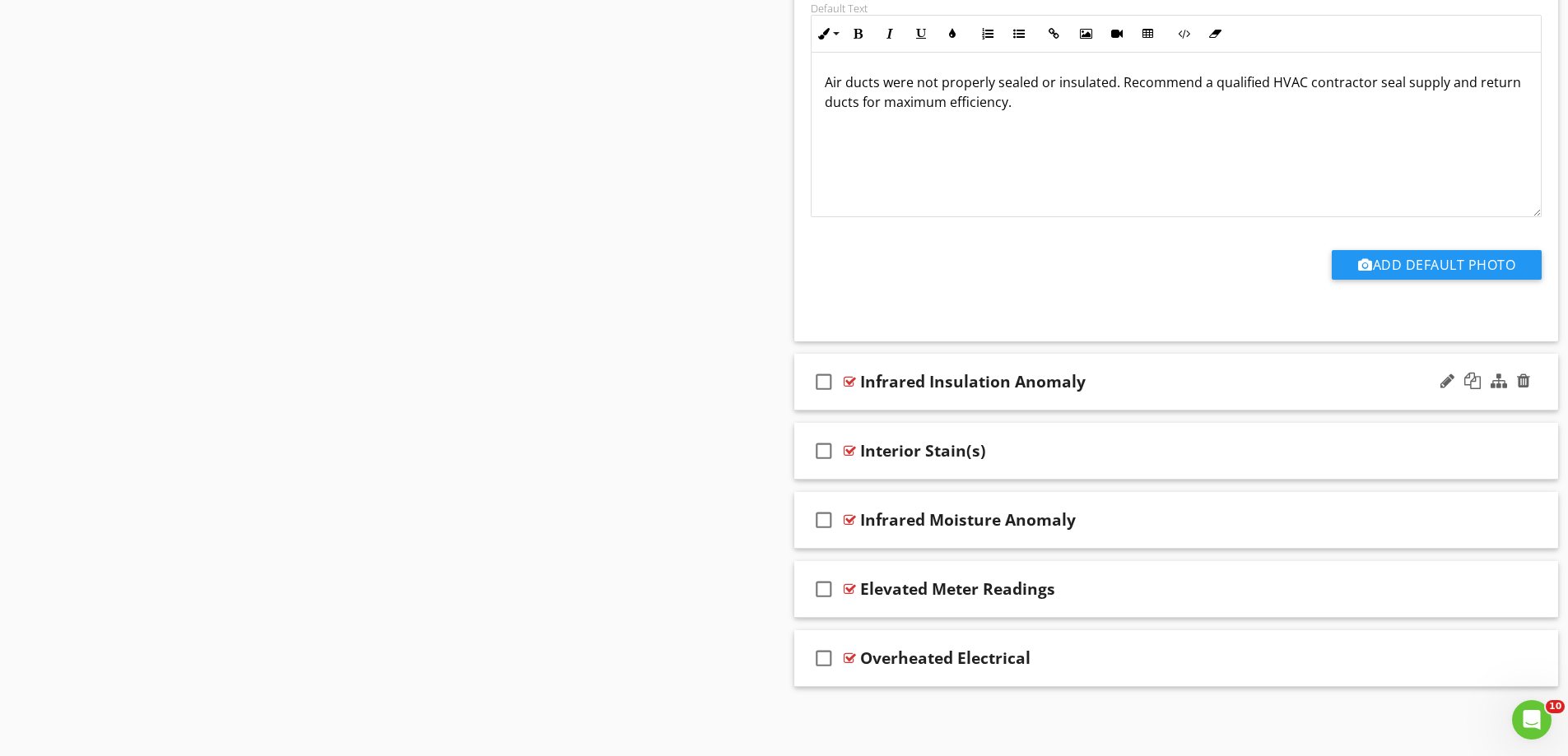
click at [902, 401] on div "check_box_outline_blank Infrared Insulation Anomaly" at bounding box center [1176, 382] width 764 height 57
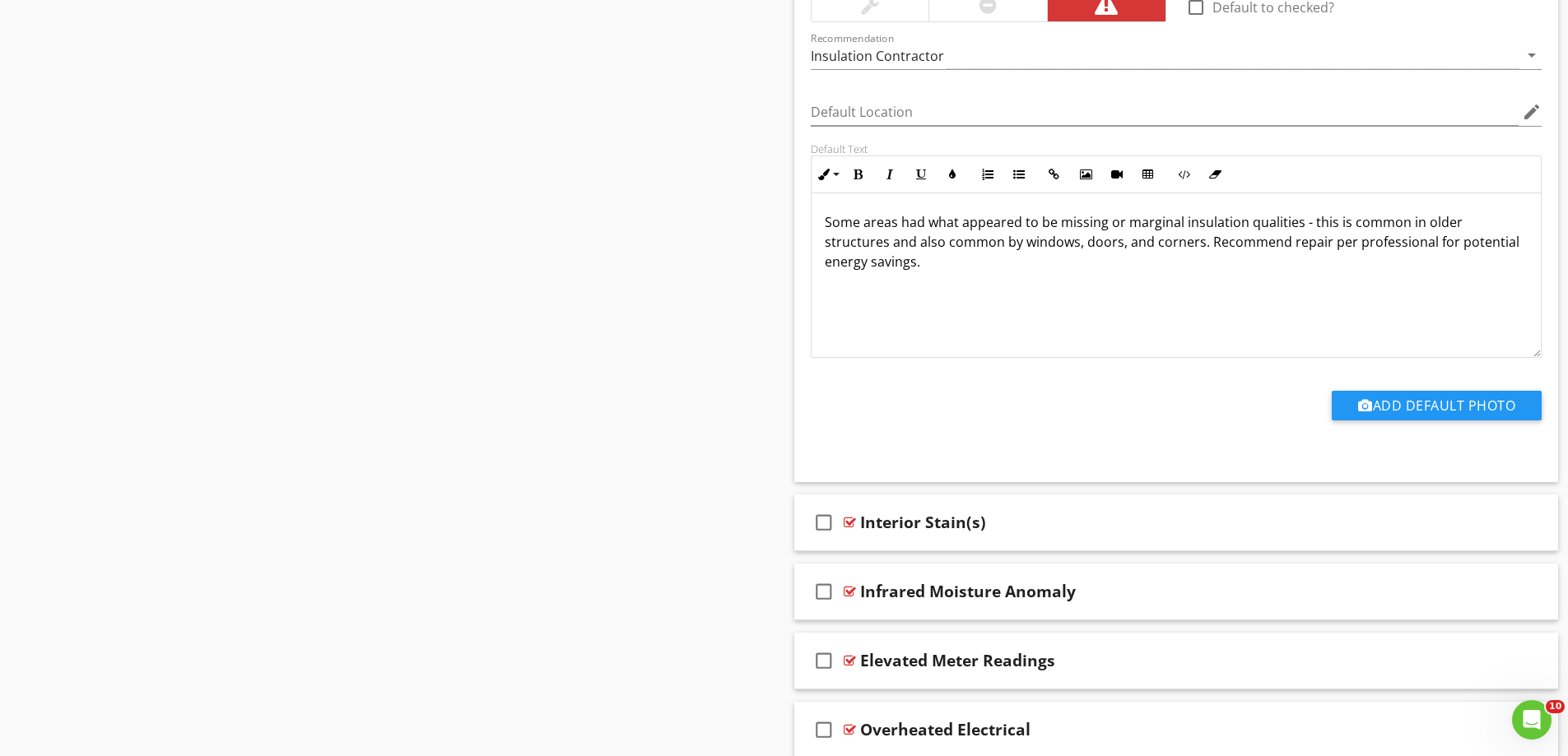
scroll to position [2709, 0]
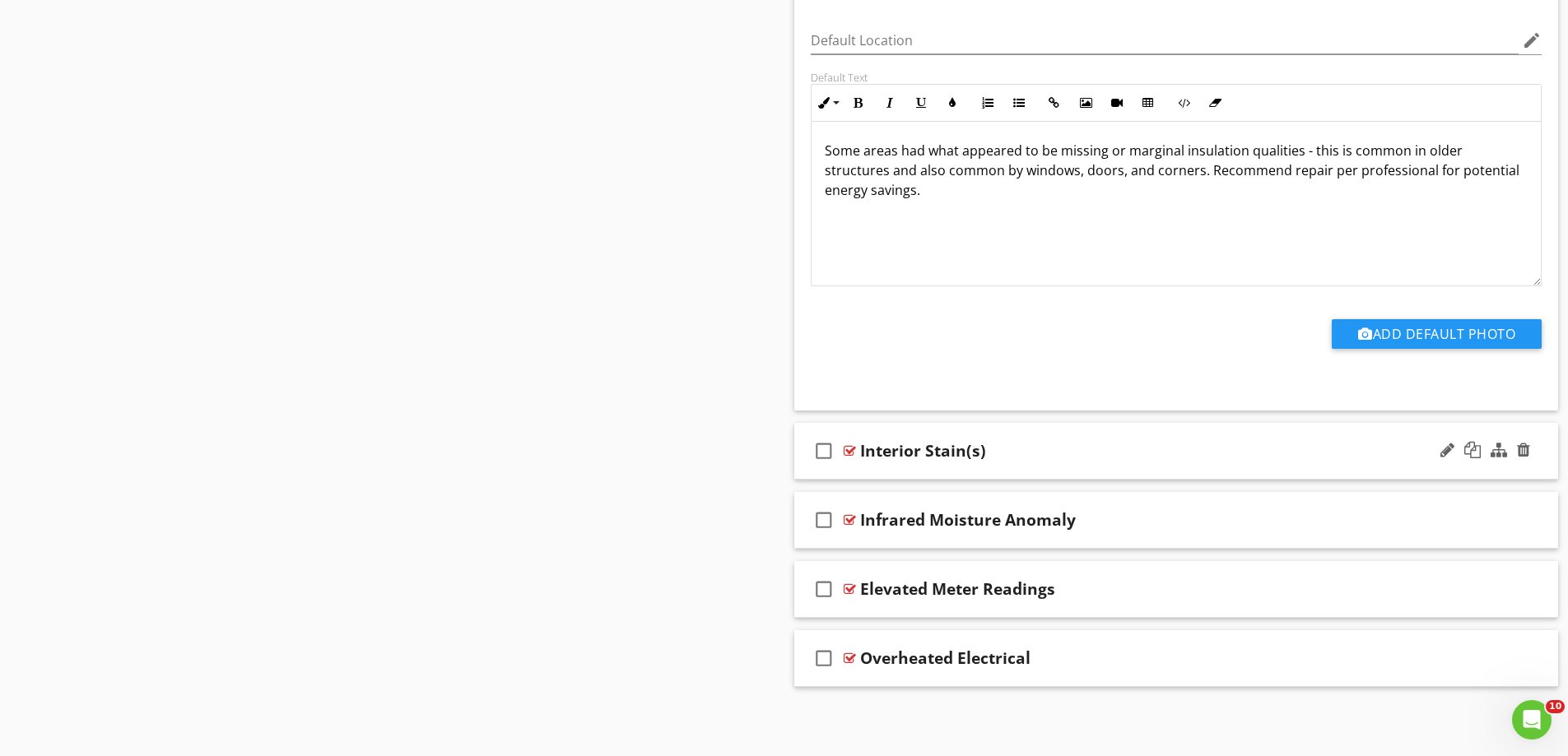
click at [914, 471] on div "check_box_outline_blank Interior Stain(s)" at bounding box center [1176, 451] width 764 height 57
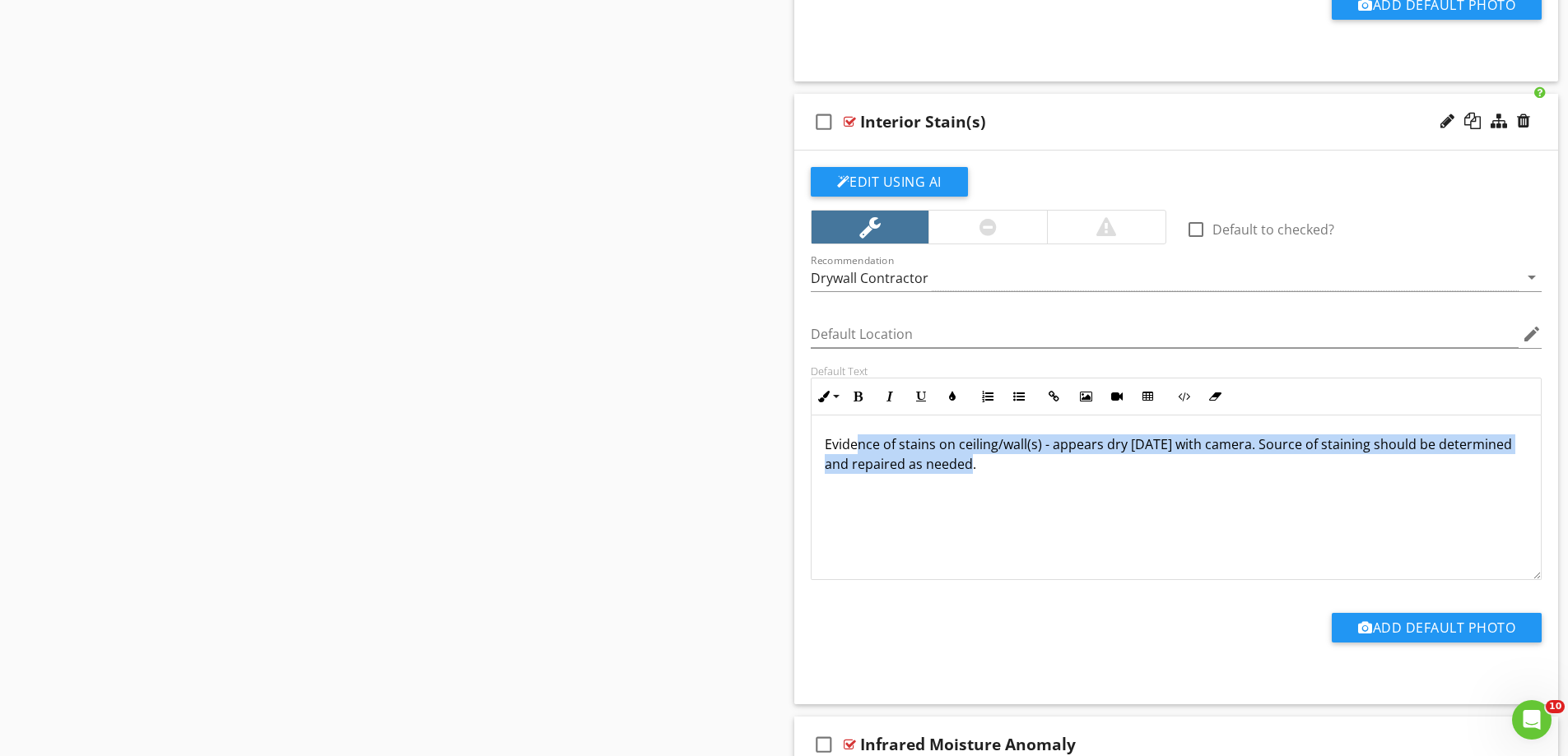
scroll to position [0, 0]
drag, startPoint x: 993, startPoint y: 457, endPoint x: 800, endPoint y: 425, distance: 195.6
click at [801, 425] on div "Default Text Inline Style XLarge Large Normal Small Light Small/Light Bold Ital…" at bounding box center [1176, 473] width 751 height 216
copy span "Evidence of stains on ceiling/wall(s) - appears dry [DATE] with camera. Source …"
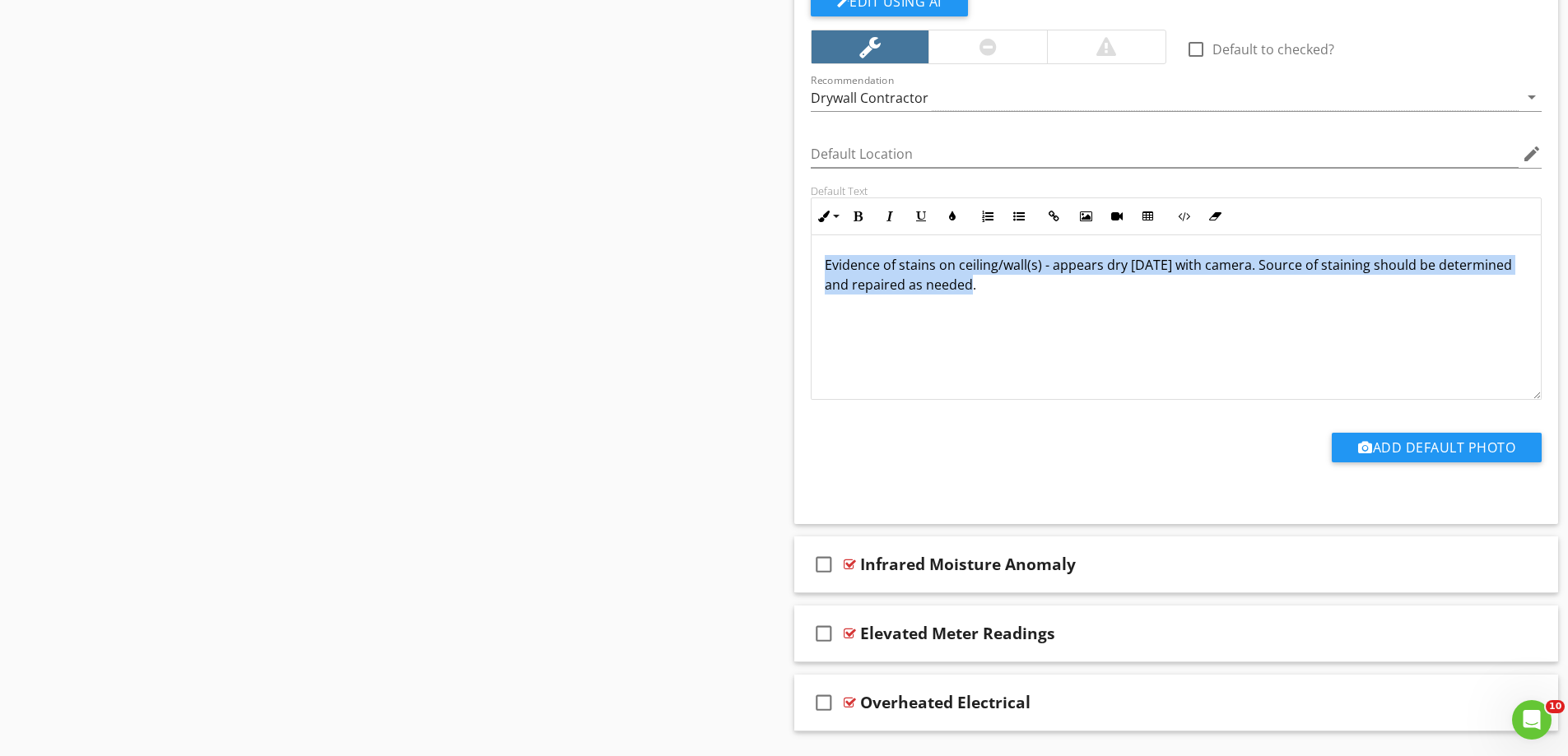
scroll to position [3263, 0]
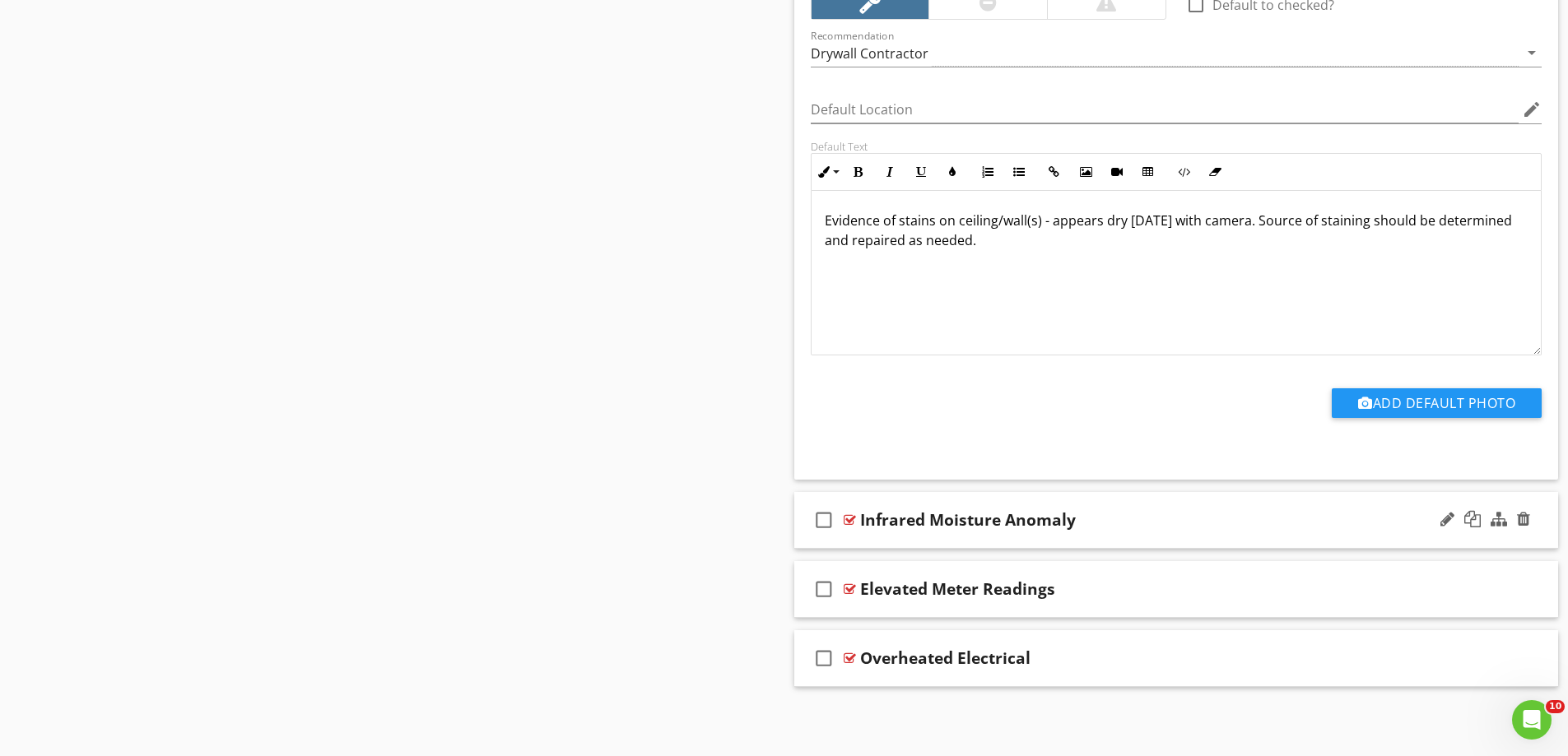
click at [957, 535] on div "check_box_outline_blank Infrared Moisture Anomaly" at bounding box center [1176, 520] width 764 height 57
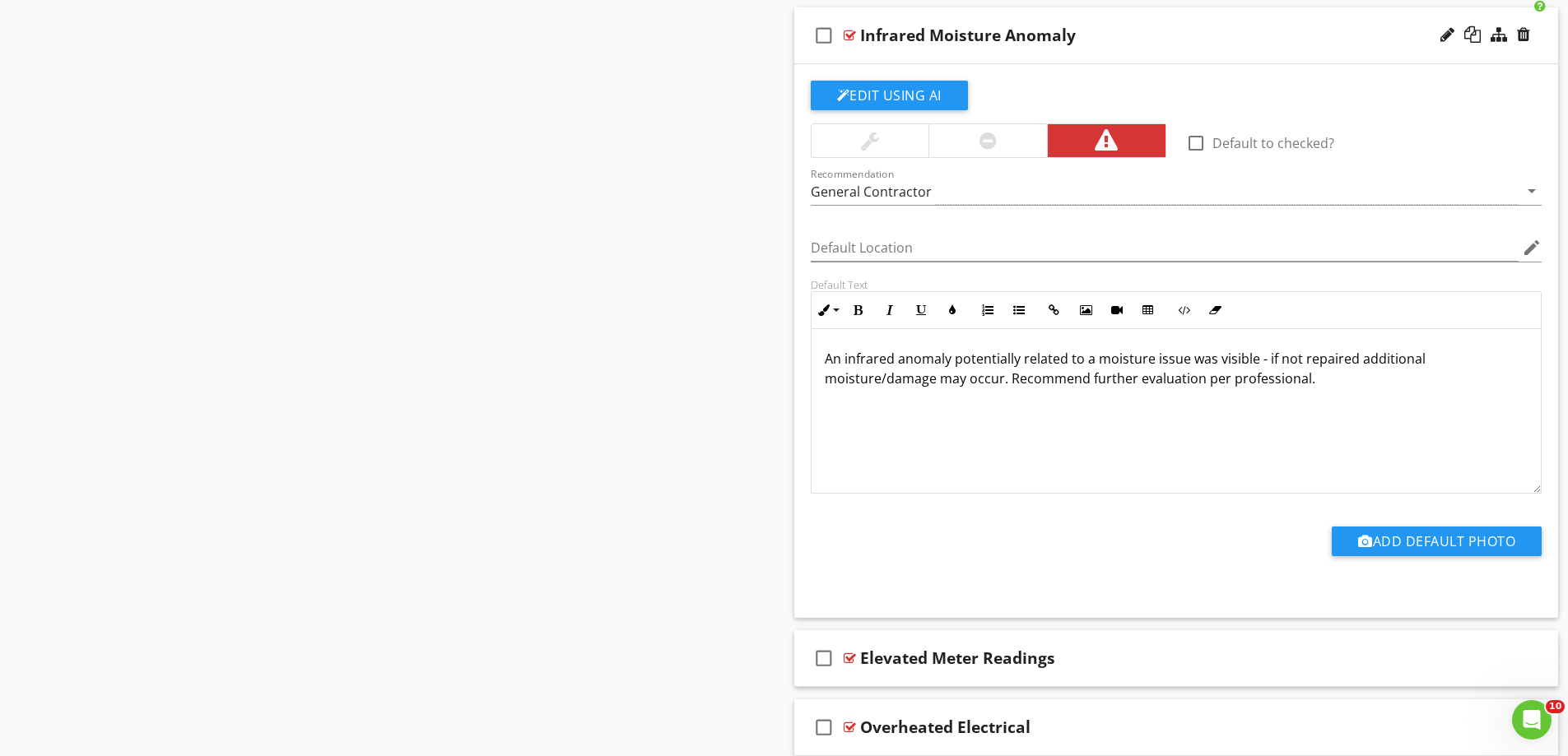
scroll to position [3817, 0]
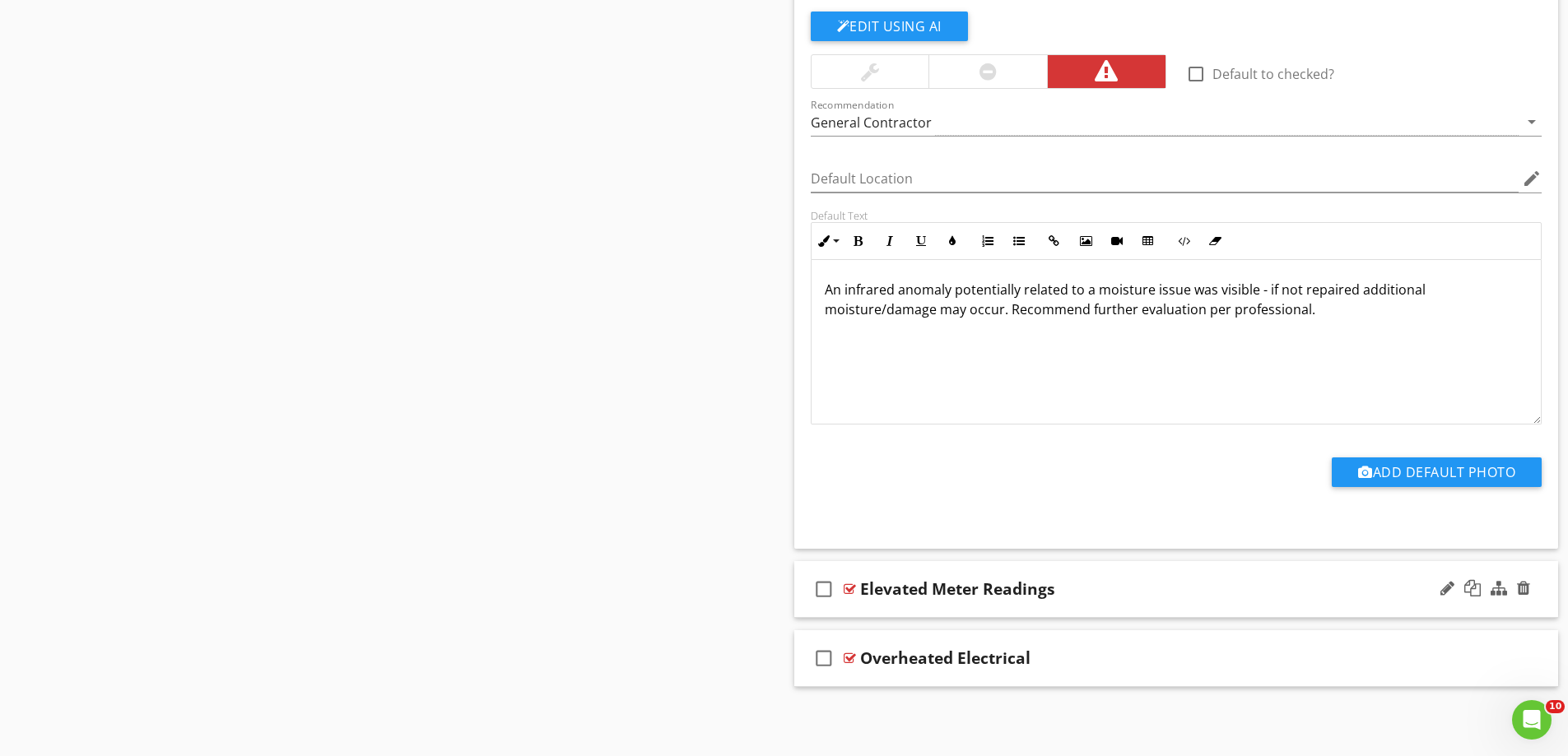
click at [909, 614] on div "check_box_outline_blank Elevated Meter Readings" at bounding box center [1176, 589] width 764 height 57
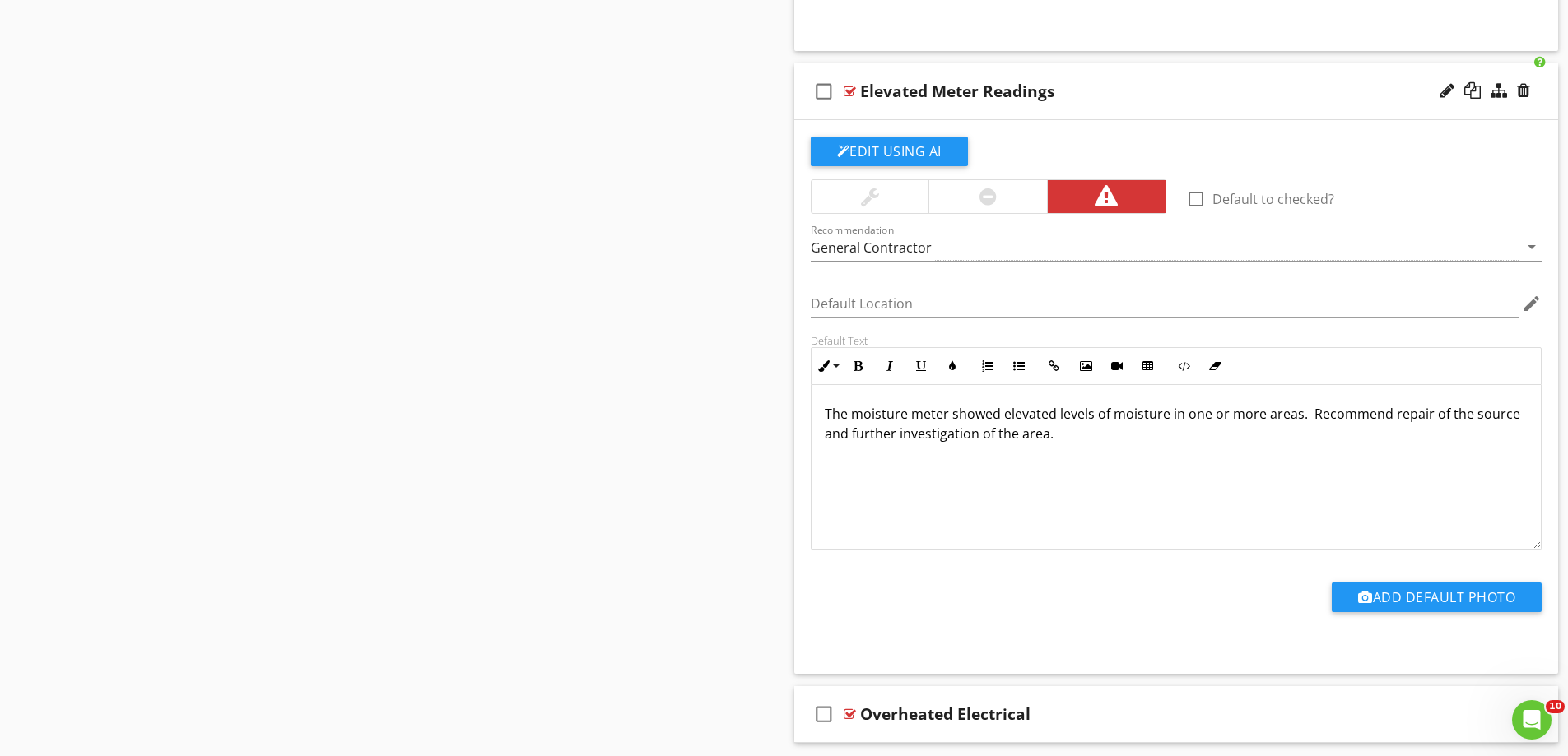
scroll to position [4371, 0]
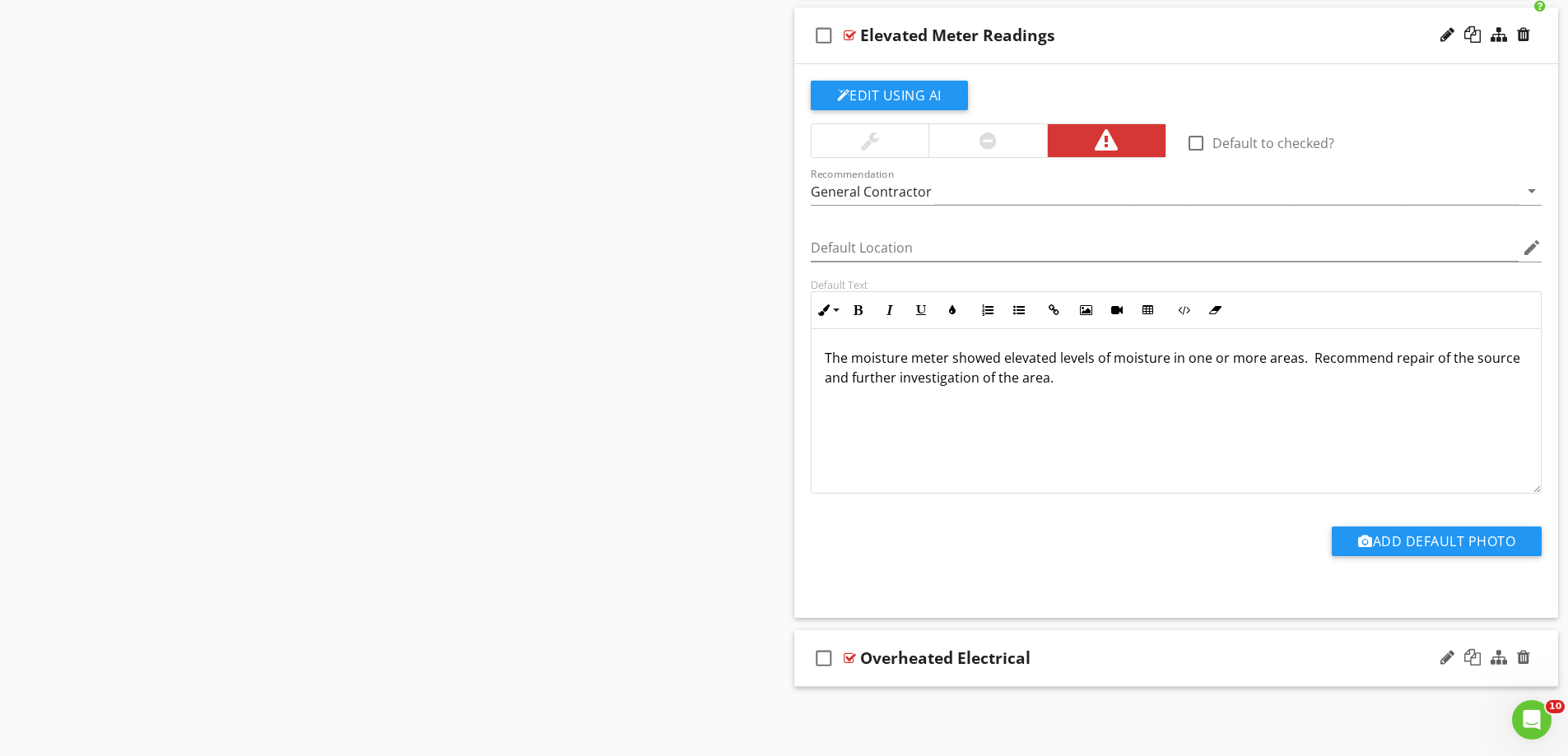
click at [930, 684] on div "check_box_outline_blank Overheated Electrical" at bounding box center [1176, 658] width 764 height 57
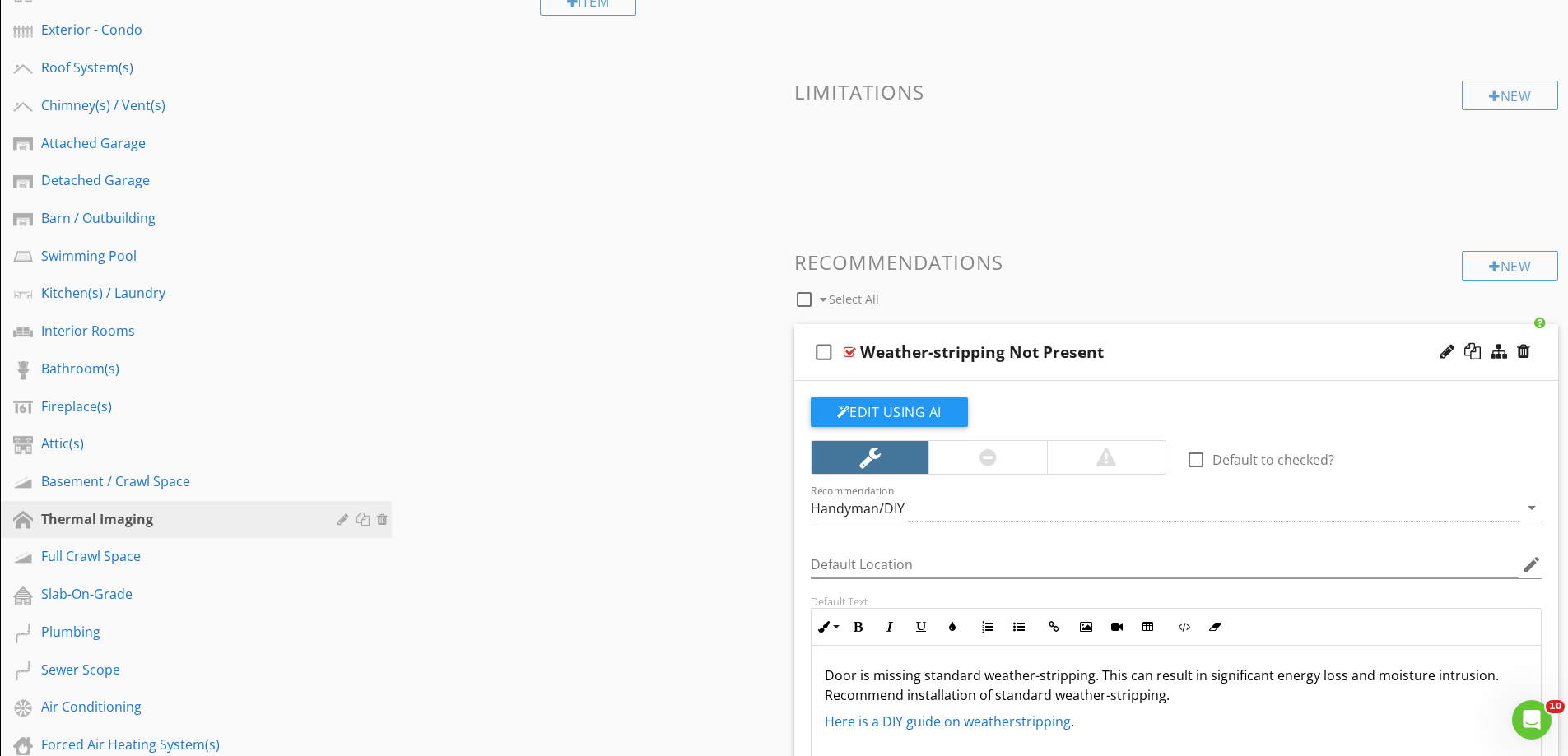
scroll to position [0, 0]
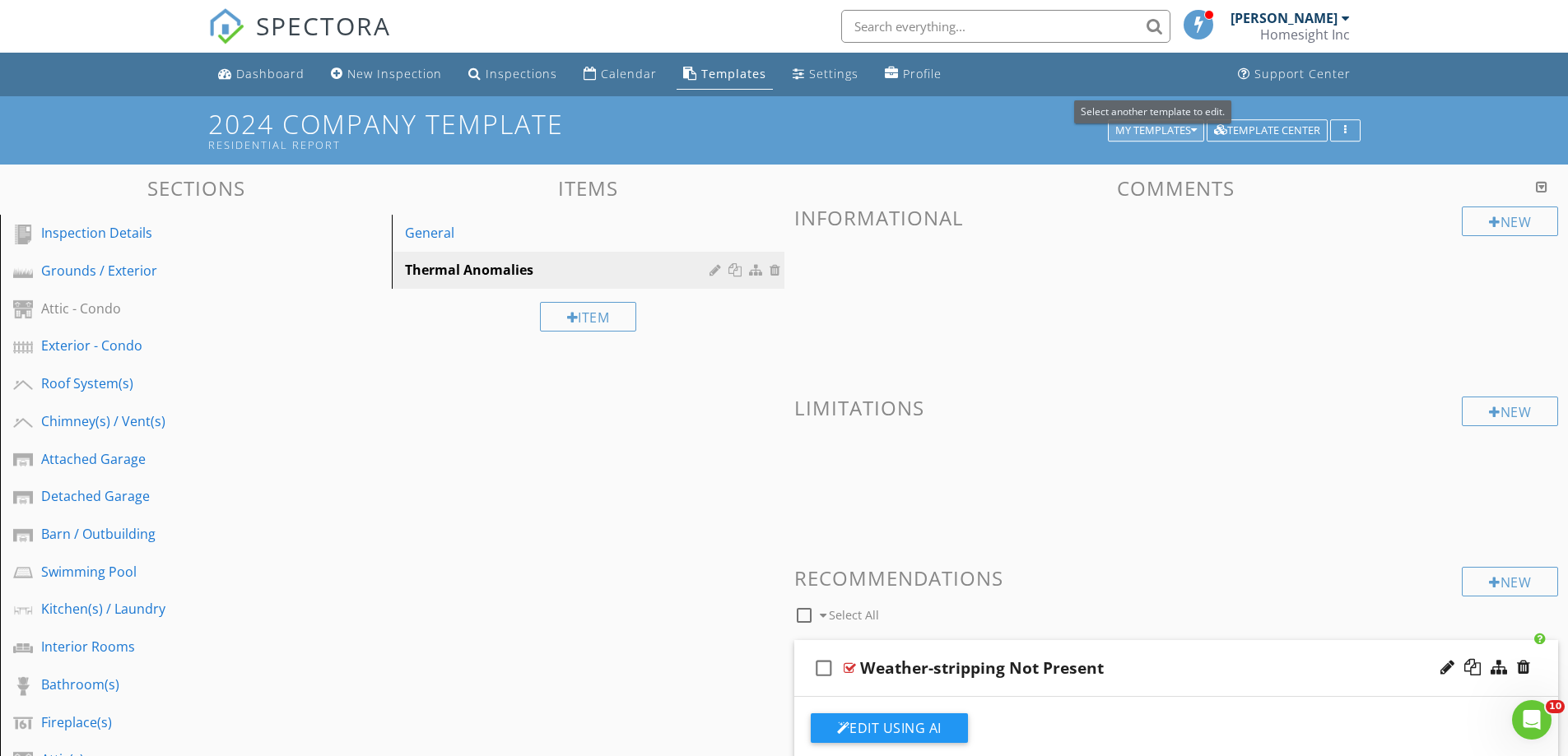
click at [1115, 125] on div "My Templates" at bounding box center [1156, 130] width 82 height 11
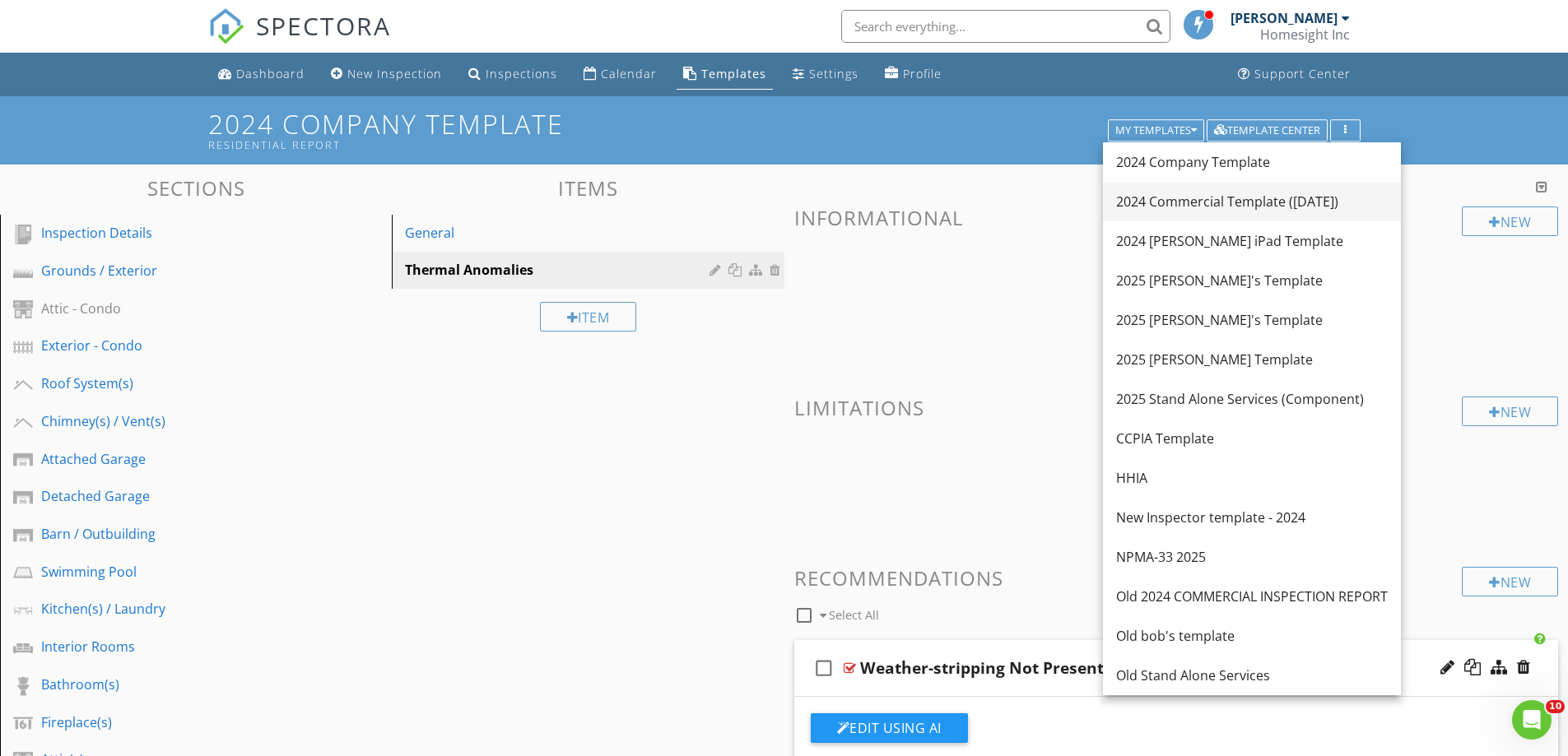
click at [1201, 197] on div "2024 Commercial Template ([DATE])" at bounding box center [1252, 201] width 272 height 20
type textarea "<p><span style="color: rgb(0, 0, 0);">Door is missing standard weather-strippin…"
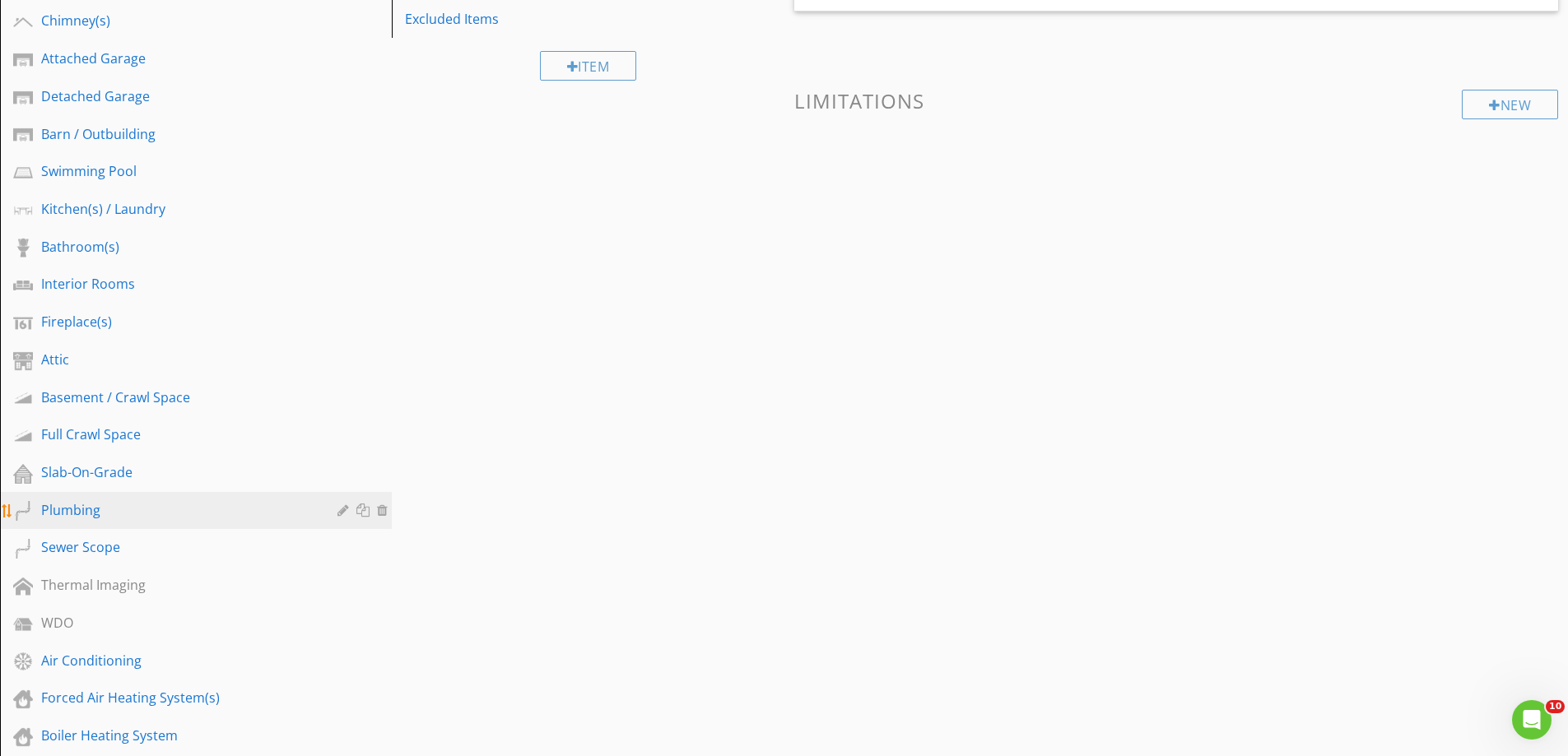
scroll to position [412, 0]
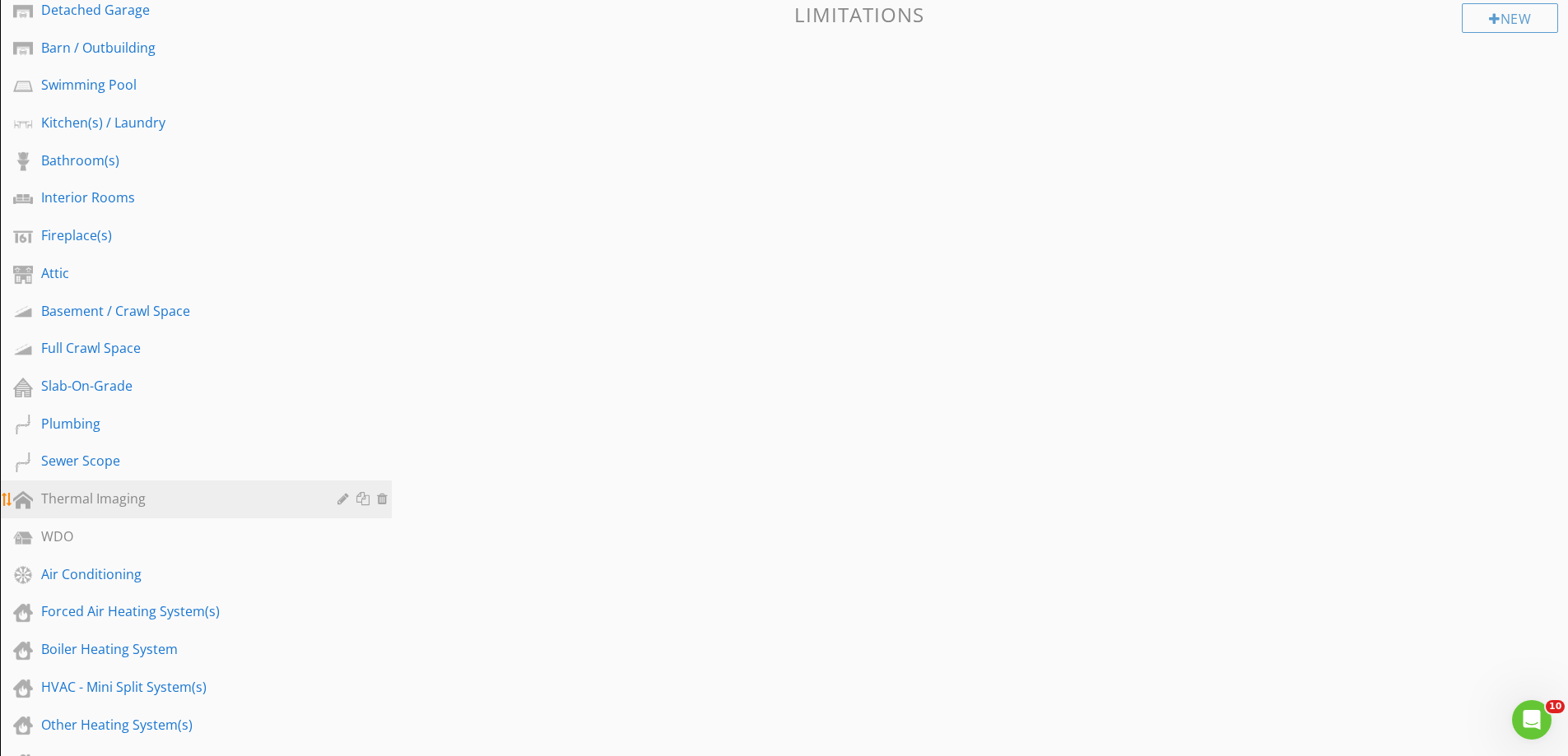
click at [98, 496] on div "Thermal Imaging" at bounding box center [177, 498] width 273 height 20
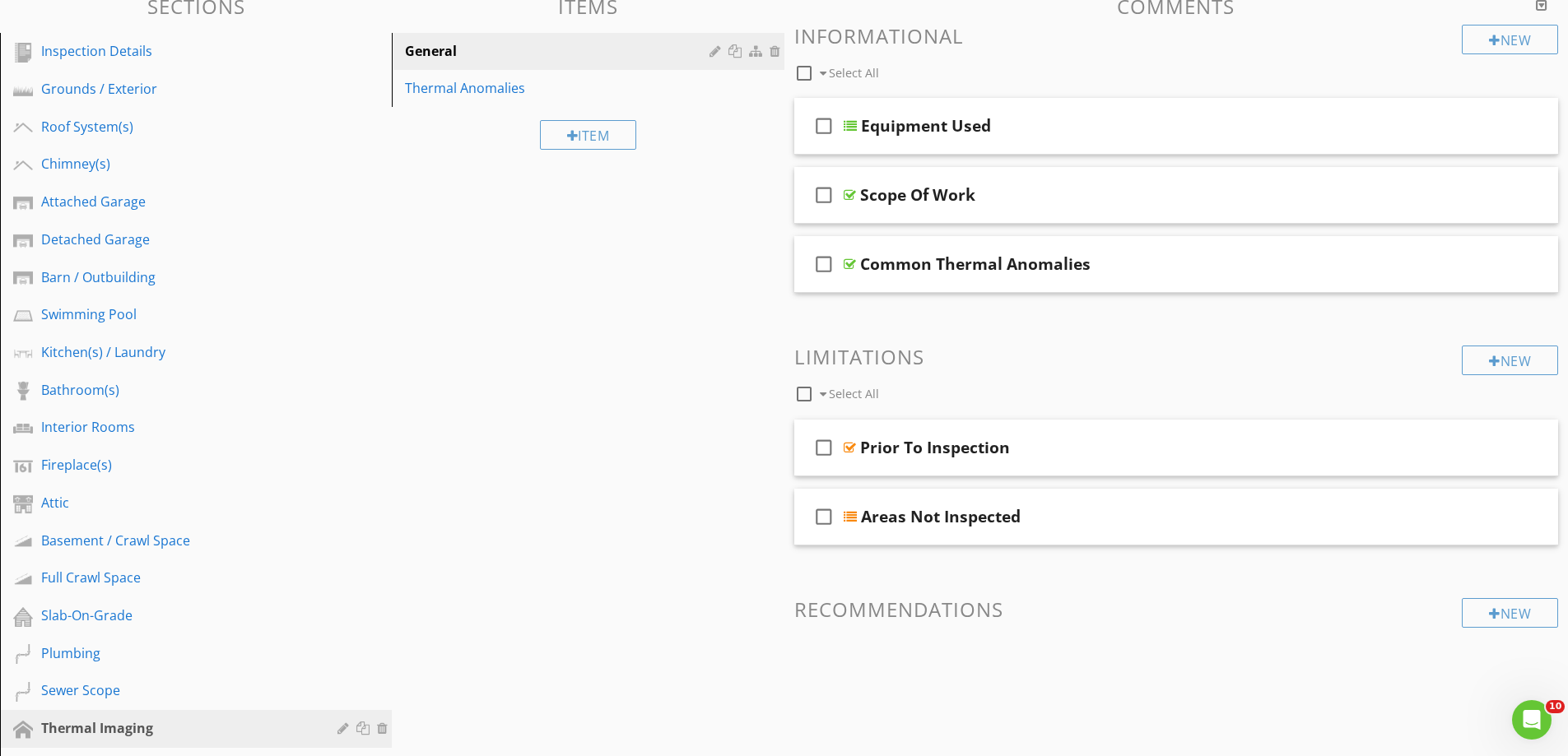
scroll to position [165, 0]
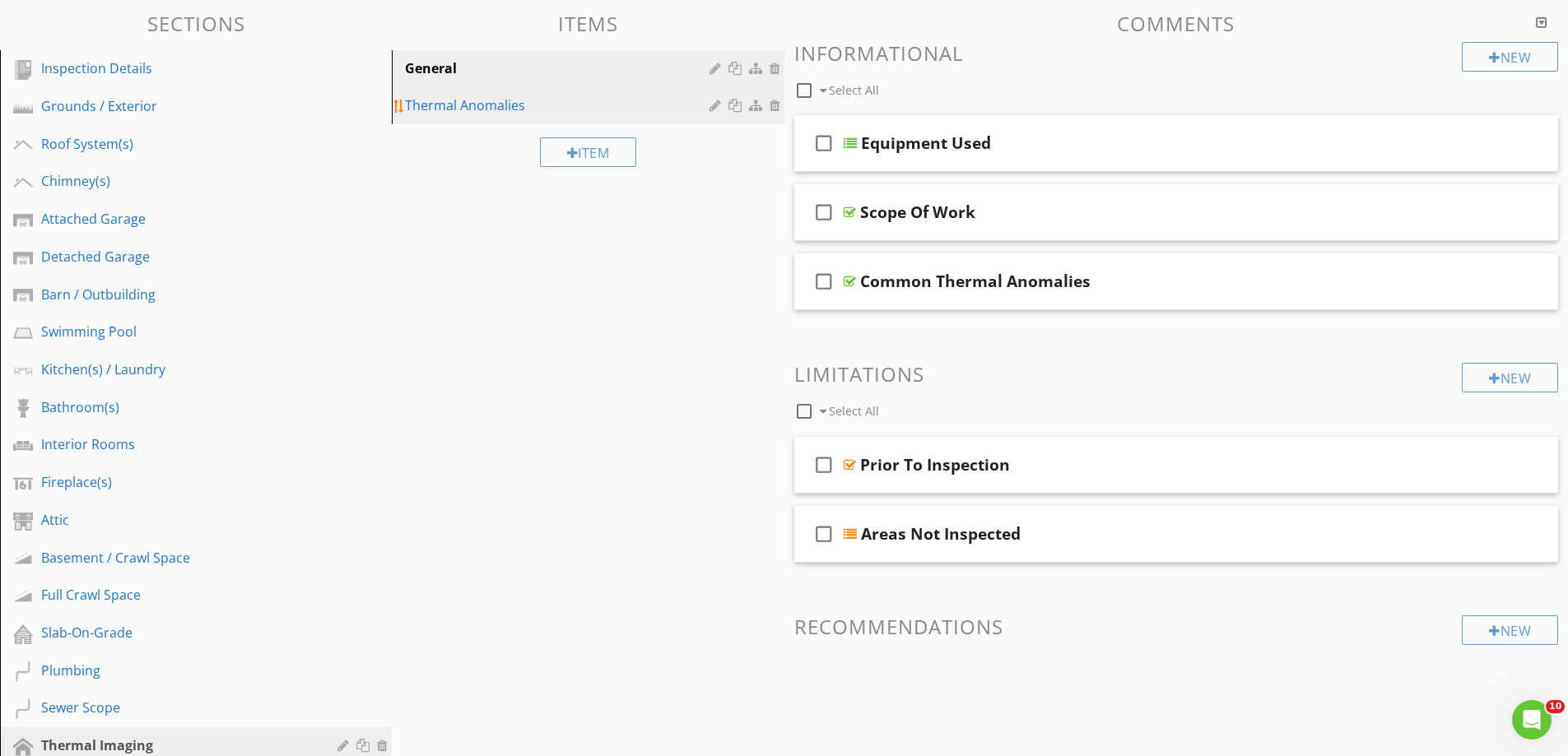
click at [450, 105] on div "Thermal Anomalies" at bounding box center [559, 105] width 308 height 20
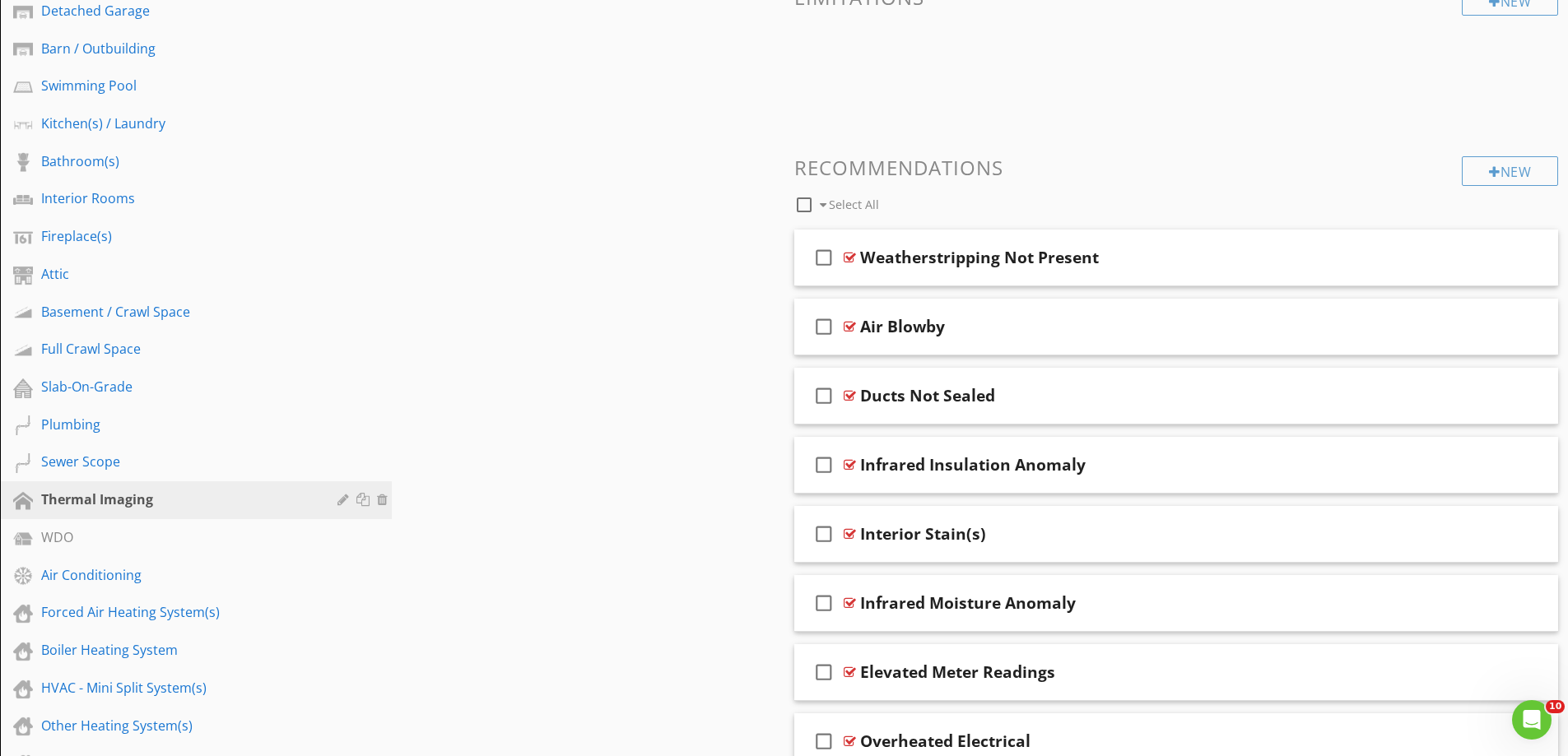
scroll to position [412, 0]
click at [871, 281] on div "check_box_outline_blank Weatherstripping Not Present" at bounding box center [1176, 257] width 764 height 57
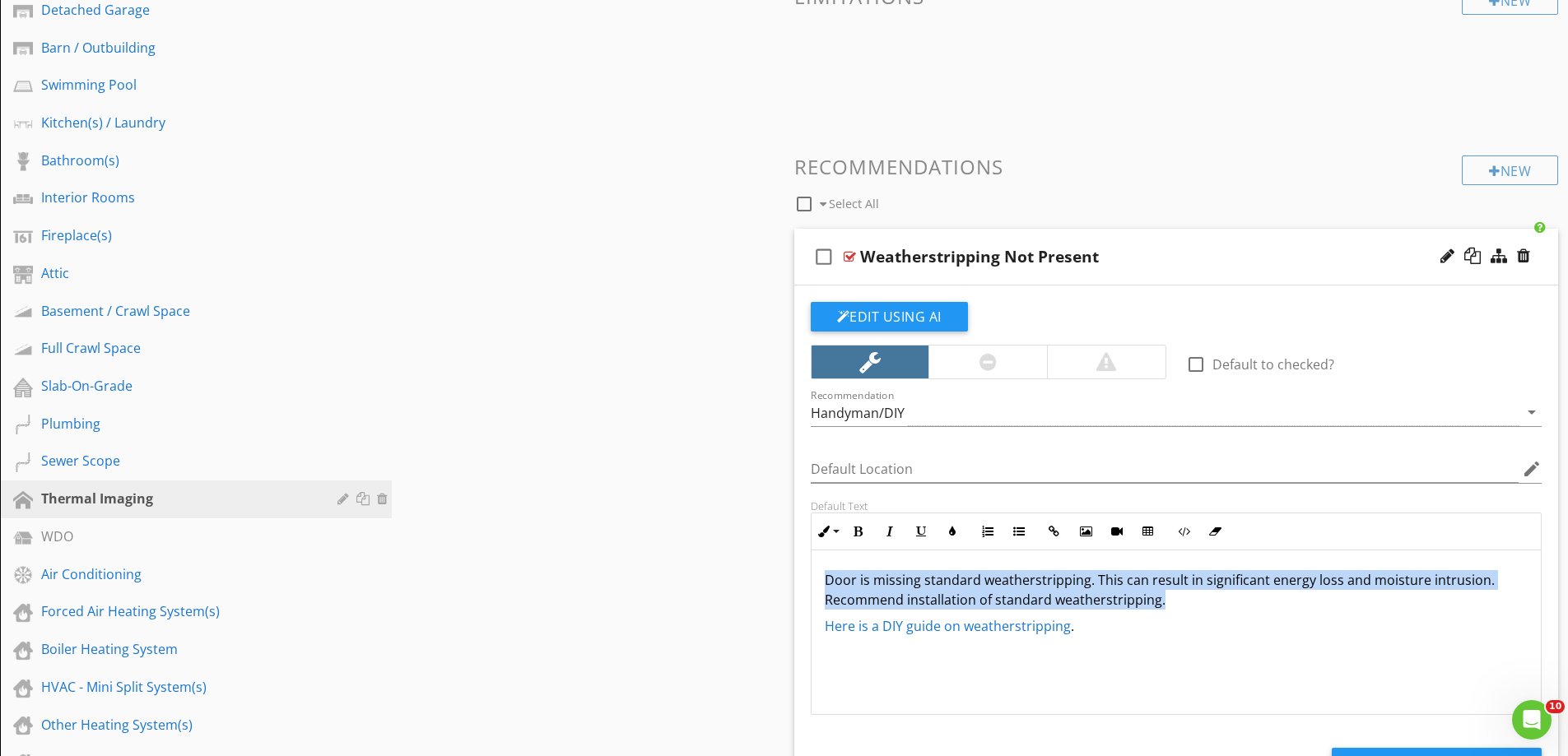
drag, startPoint x: 1177, startPoint y: 599, endPoint x: 805, endPoint y: 567, distance: 373.4
click at [805, 567] on div "Default Text Inline Style XLarge Large Normal Small Light Small/Light Bold Ital…" at bounding box center [1176, 608] width 751 height 216
click at [953, 530] on icon "button" at bounding box center [953, 532] width 11 height 11
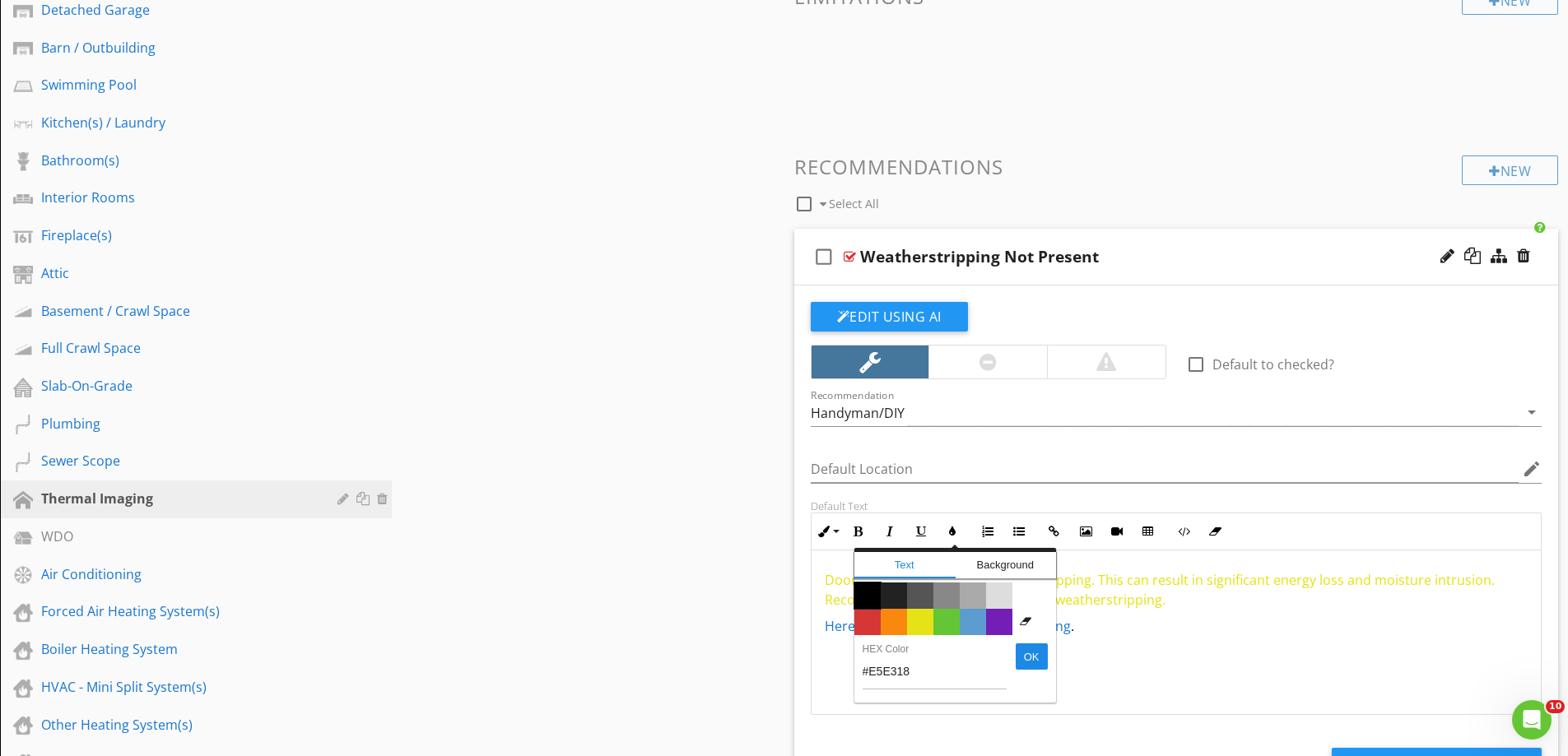
click at [869, 600] on span "Color #000000" at bounding box center [868, 596] width 26 height 26
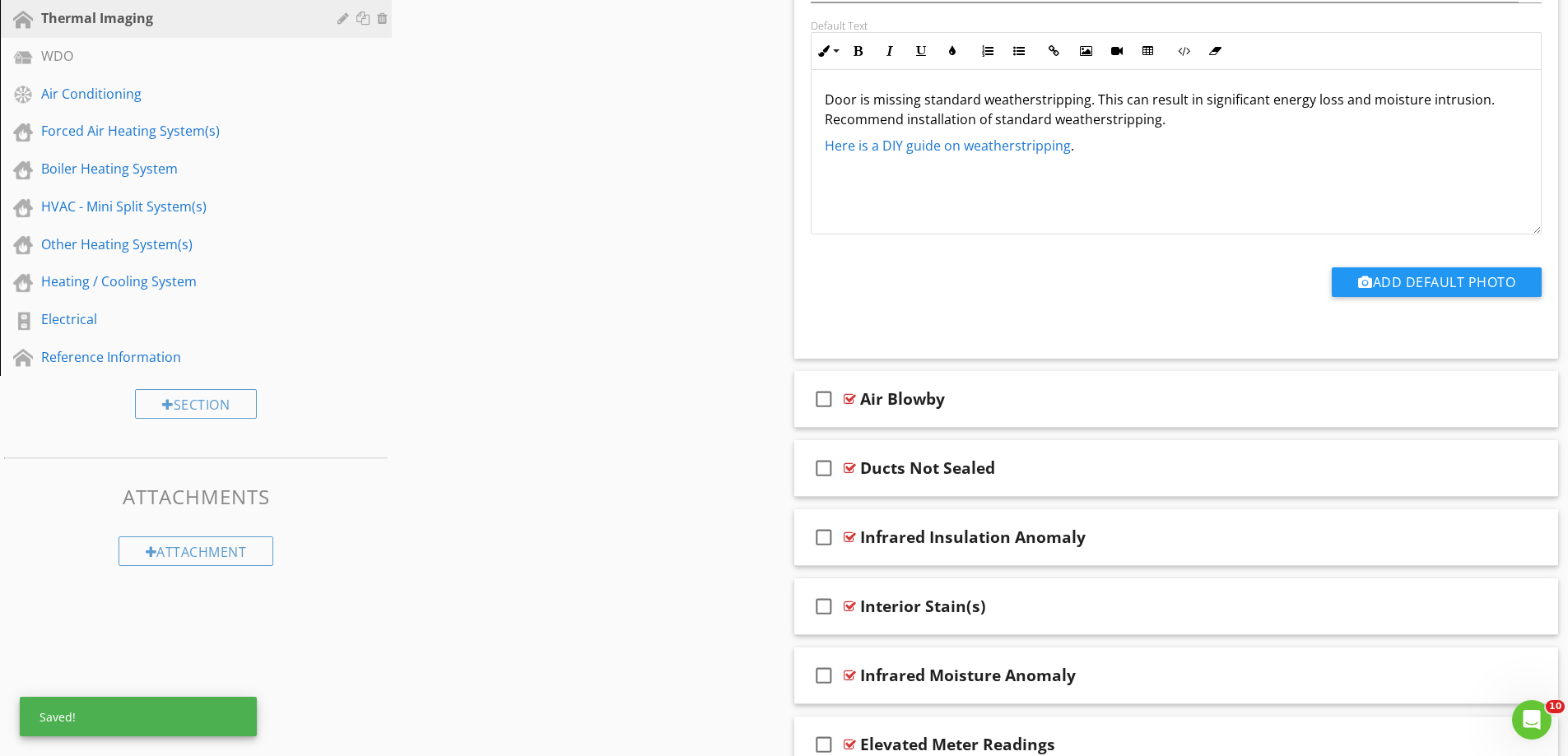
scroll to position [905, 0]
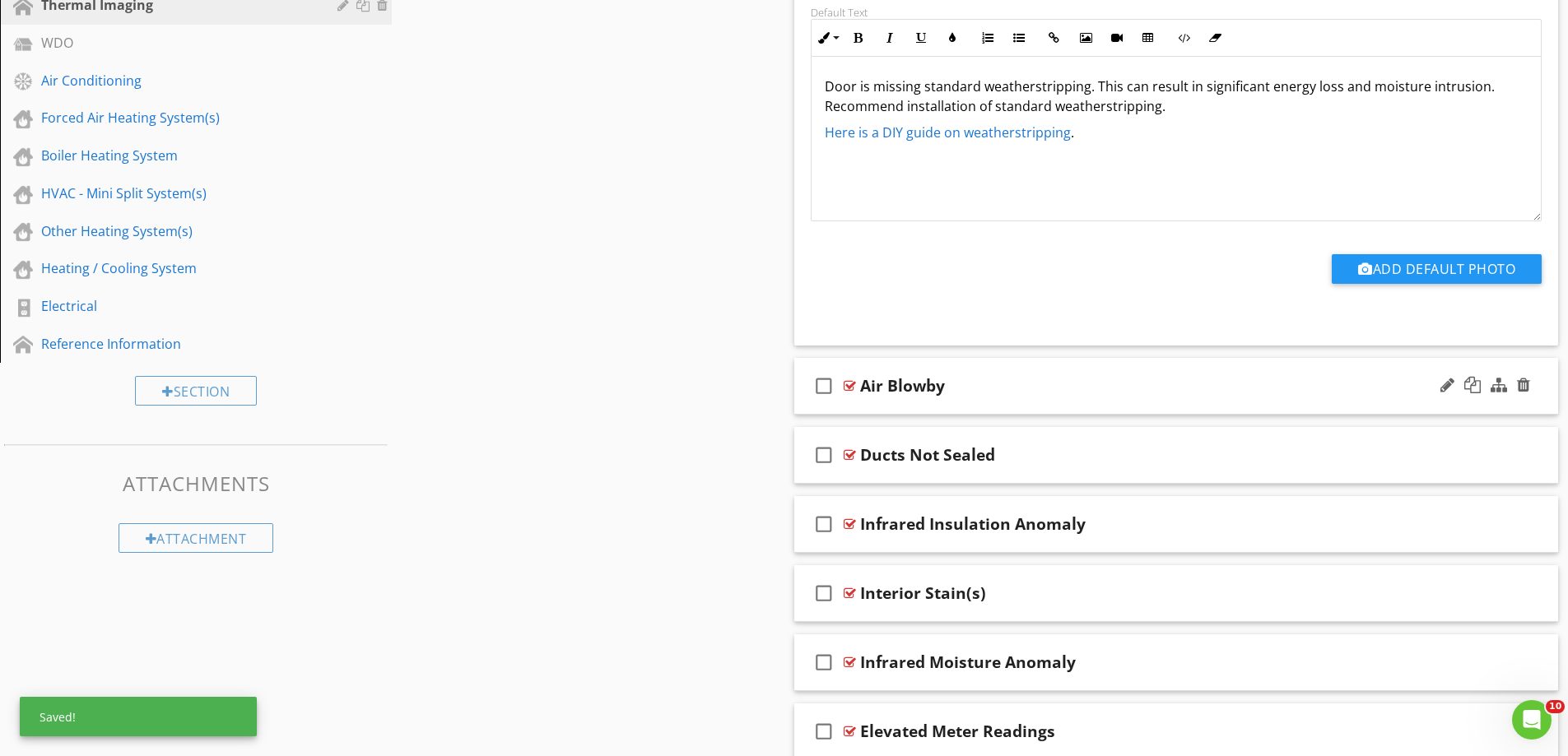
click at [883, 407] on div "check_box_outline_blank Air Blowby" at bounding box center [1176, 386] width 764 height 57
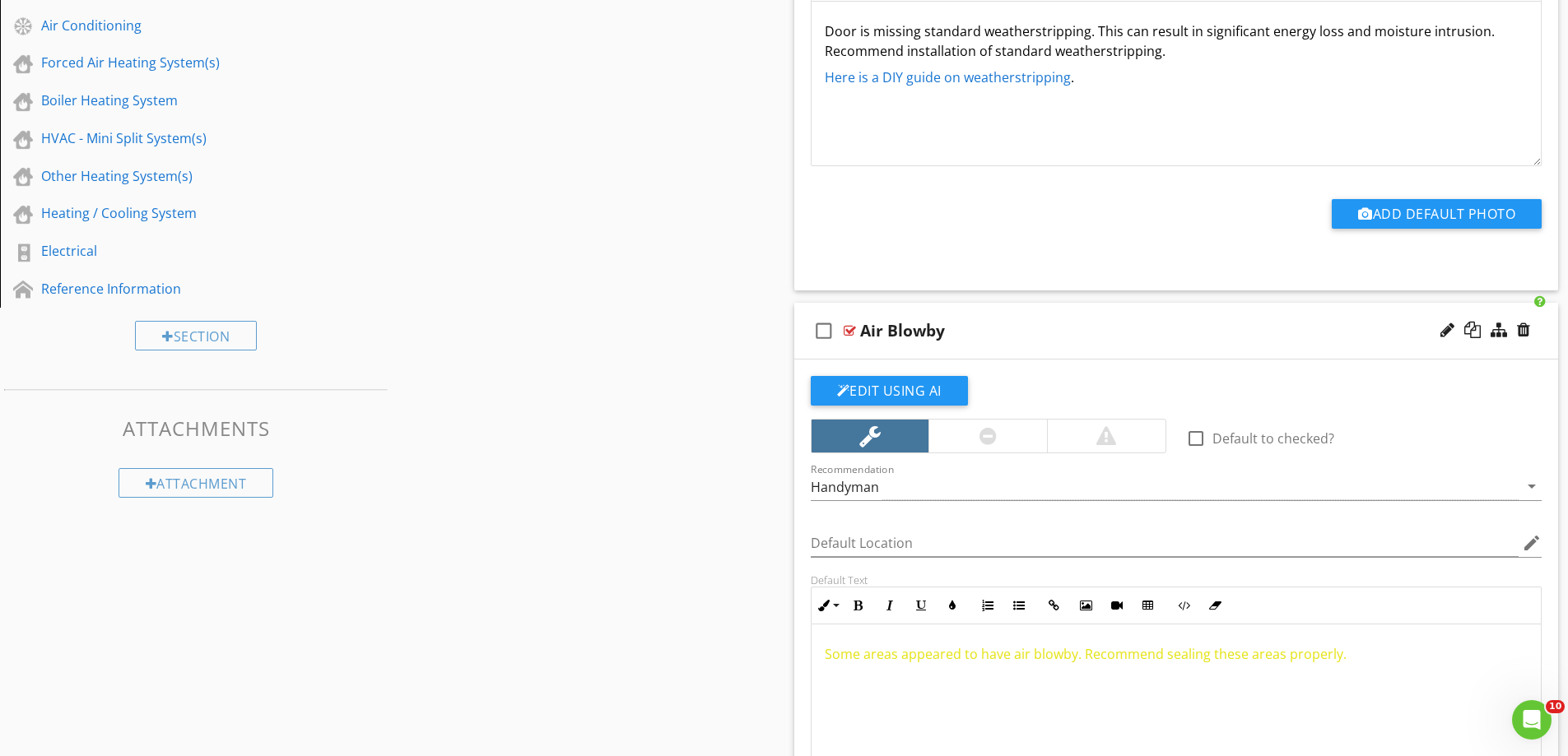
scroll to position [1070, 0]
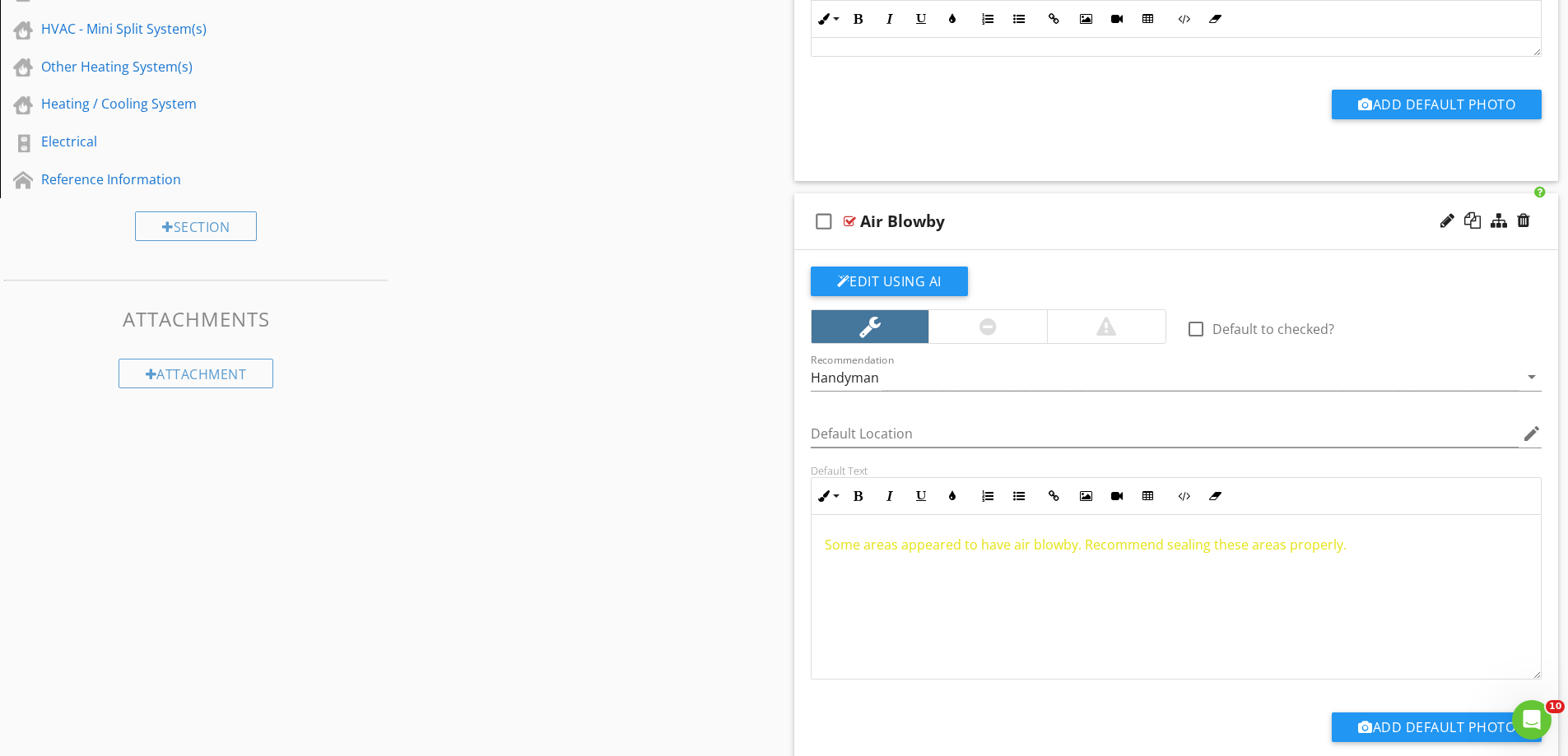
drag, startPoint x: 1387, startPoint y: 551, endPoint x: 785, endPoint y: 539, distance: 602.1
click at [785, 539] on div "Comments New Informational New Limitations New Recommendations check_box_outlin…" at bounding box center [1176, 189] width 784 height 2165
click at [949, 493] on icon "button" at bounding box center [953, 496] width 11 height 11
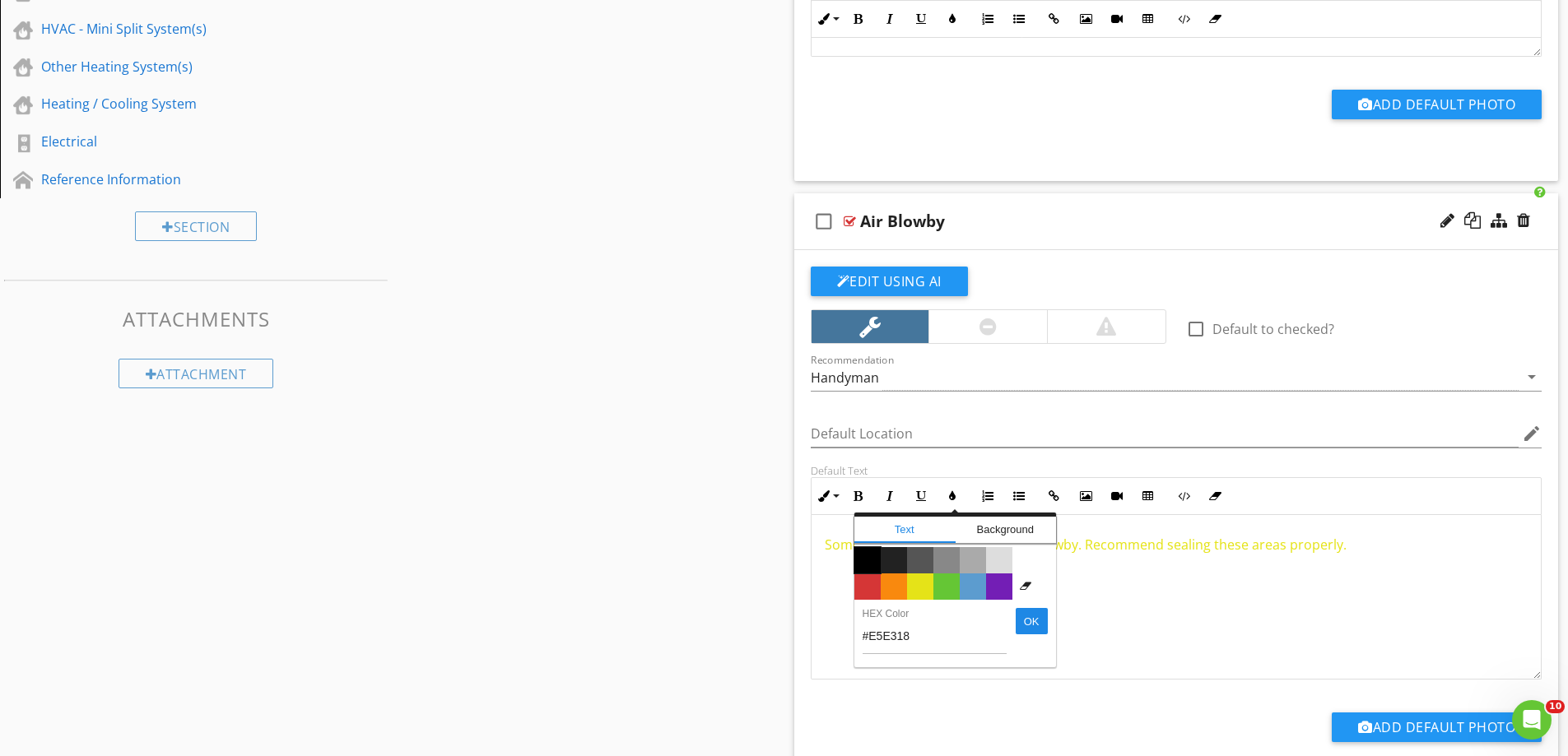
click at [872, 560] on span "Color #000000" at bounding box center [868, 560] width 26 height 26
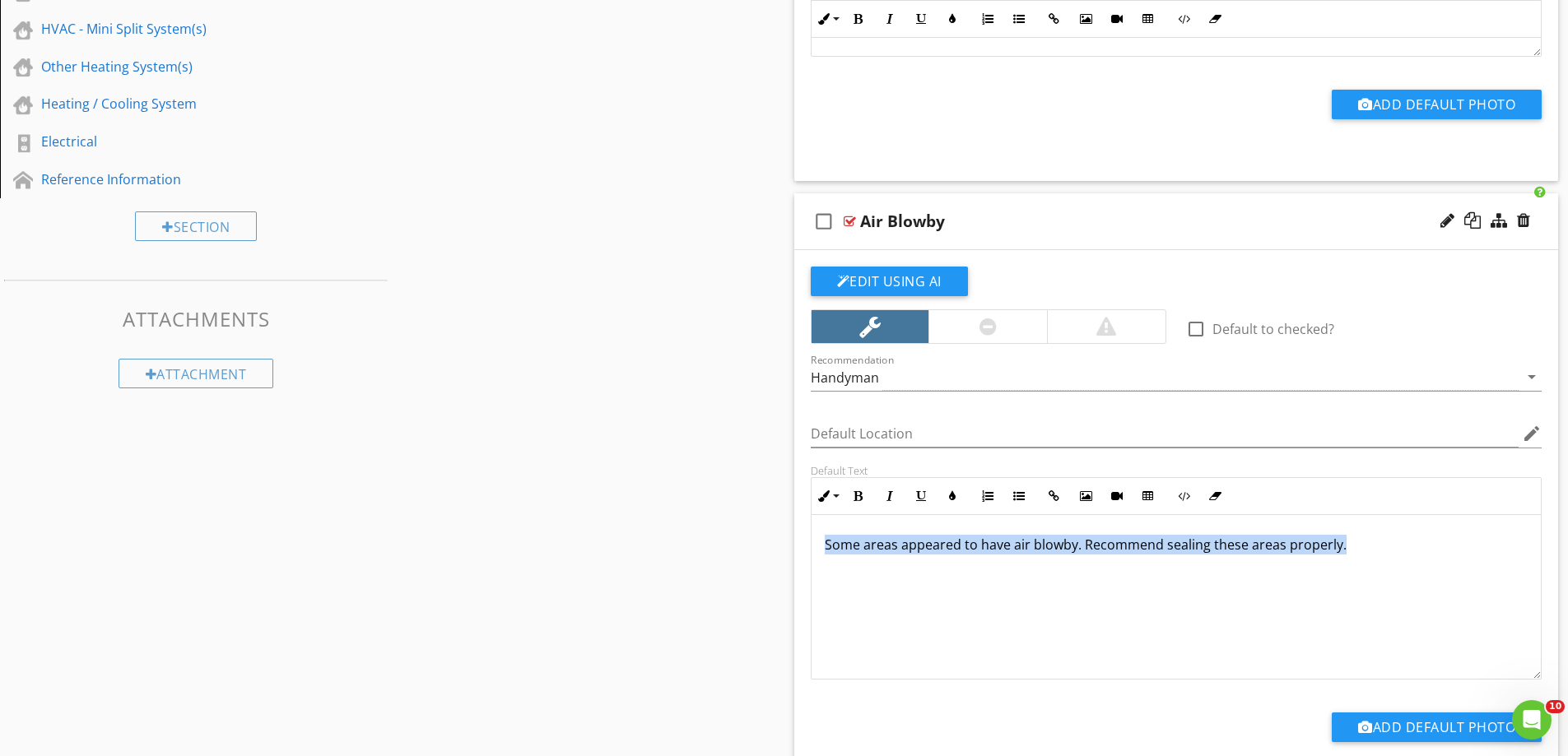
drag, startPoint x: 1431, startPoint y: 551, endPoint x: 540, endPoint y: 535, distance: 891.1
click at [540, 535] on div "Sections Inspection Details Grounds / Exterior Roof System(s) Chimney(s) Attach…" at bounding box center [784, 183] width 1568 height 2177
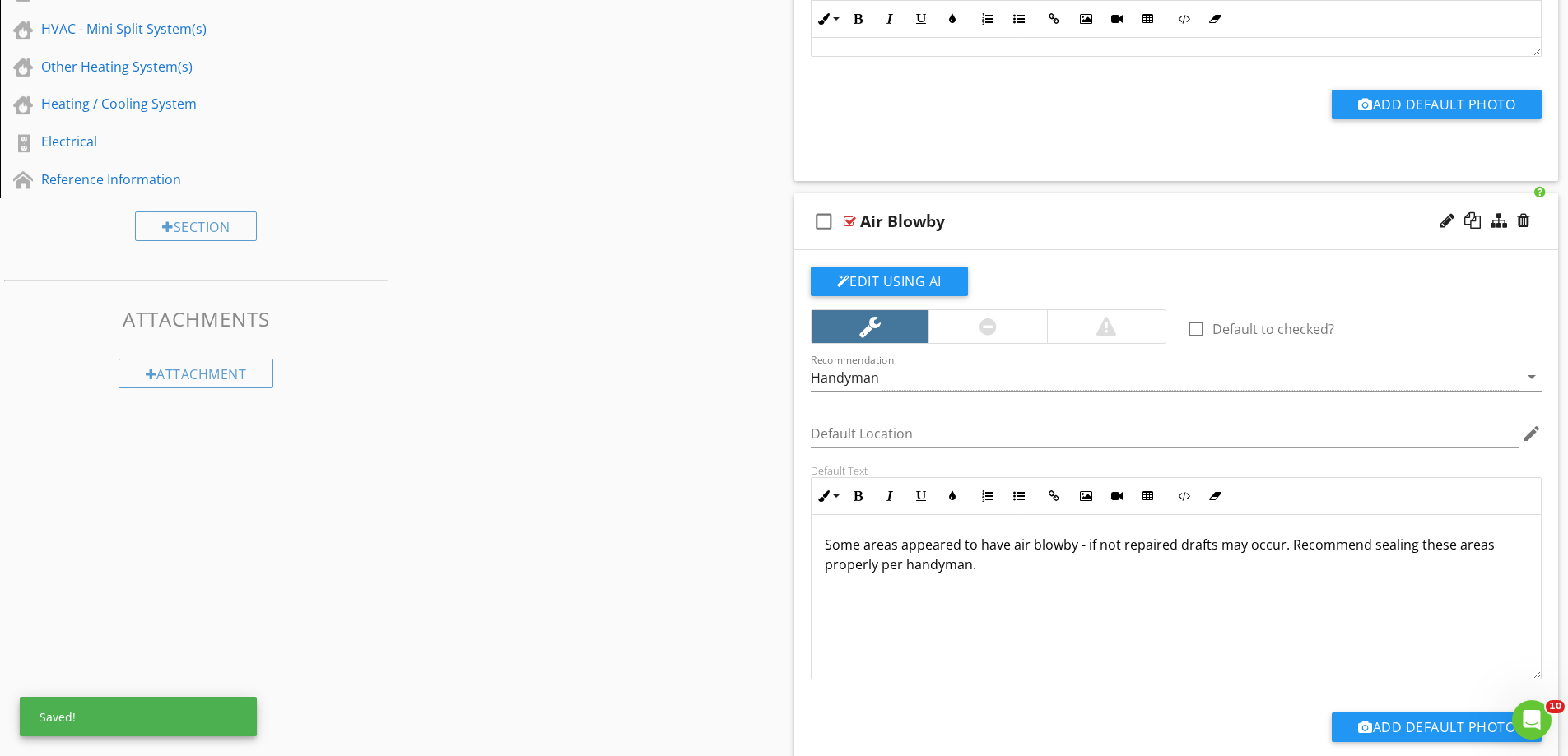
click at [1083, 573] on p "Some areas appeared to have air blowby - if not repaired drafts may occur. Reco…" at bounding box center [1177, 555] width 704 height 39
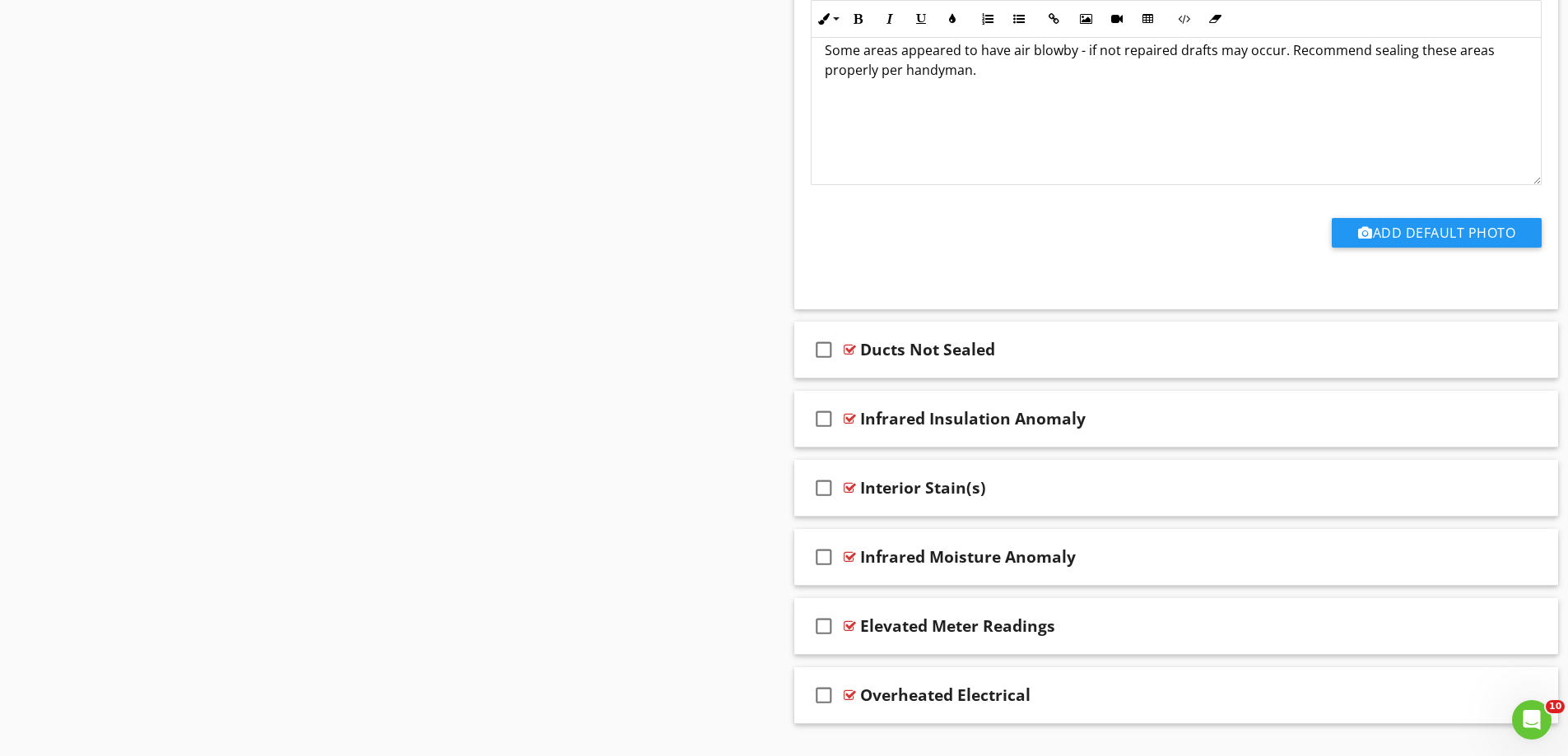
scroll to position [1601, 0]
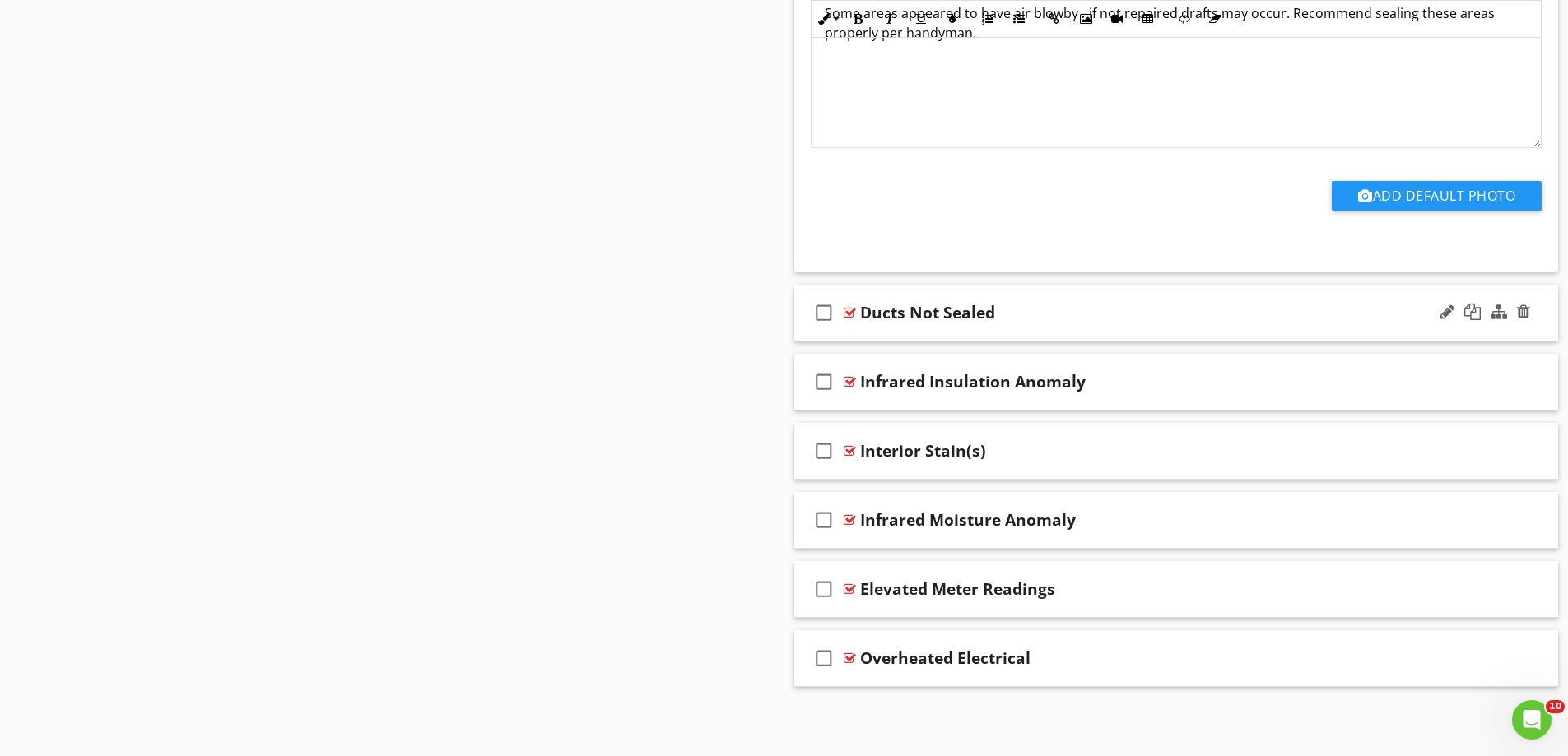
click at [930, 325] on div "check_box_outline_blank Ducts Not Sealed" at bounding box center [1176, 313] width 764 height 57
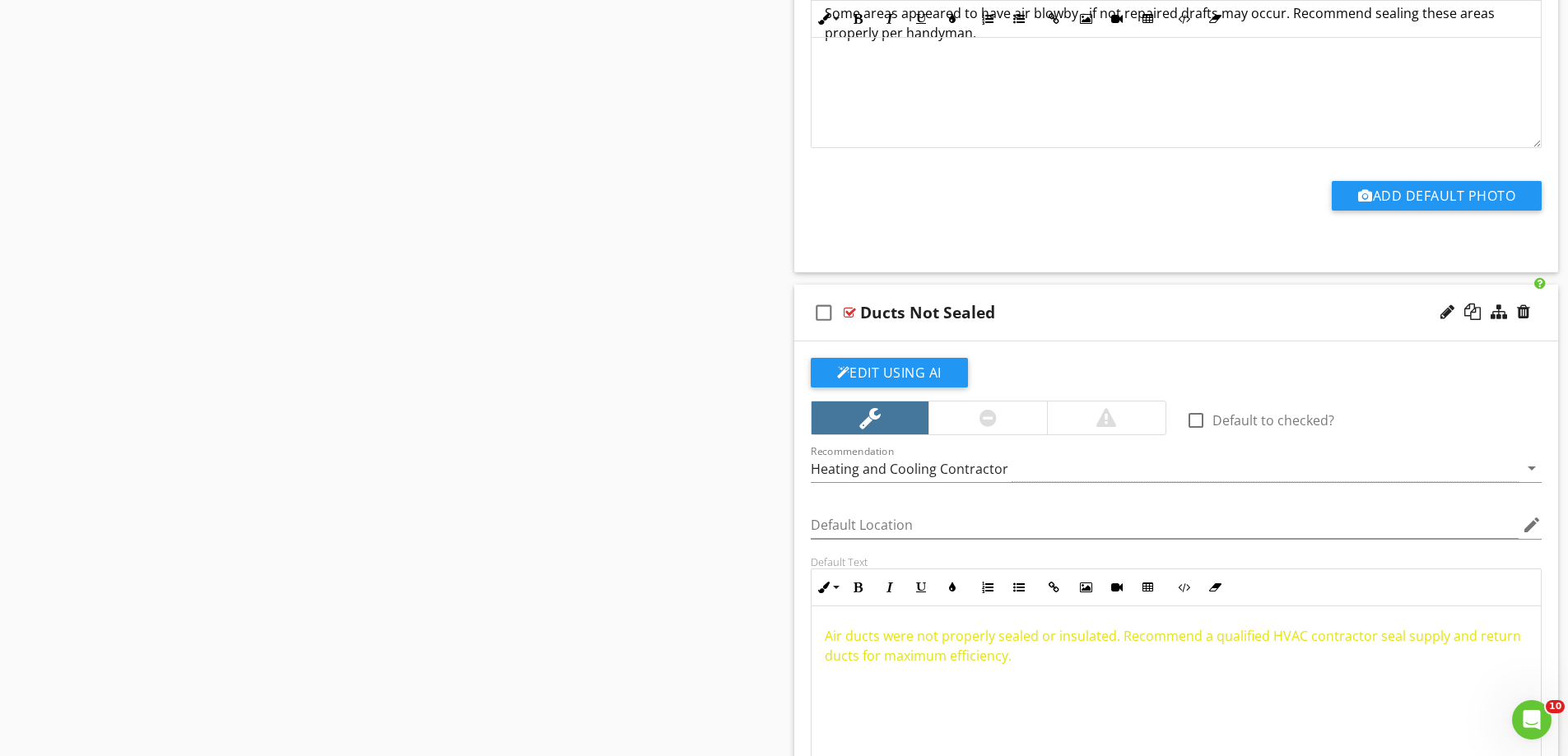
scroll to position [1766, 0]
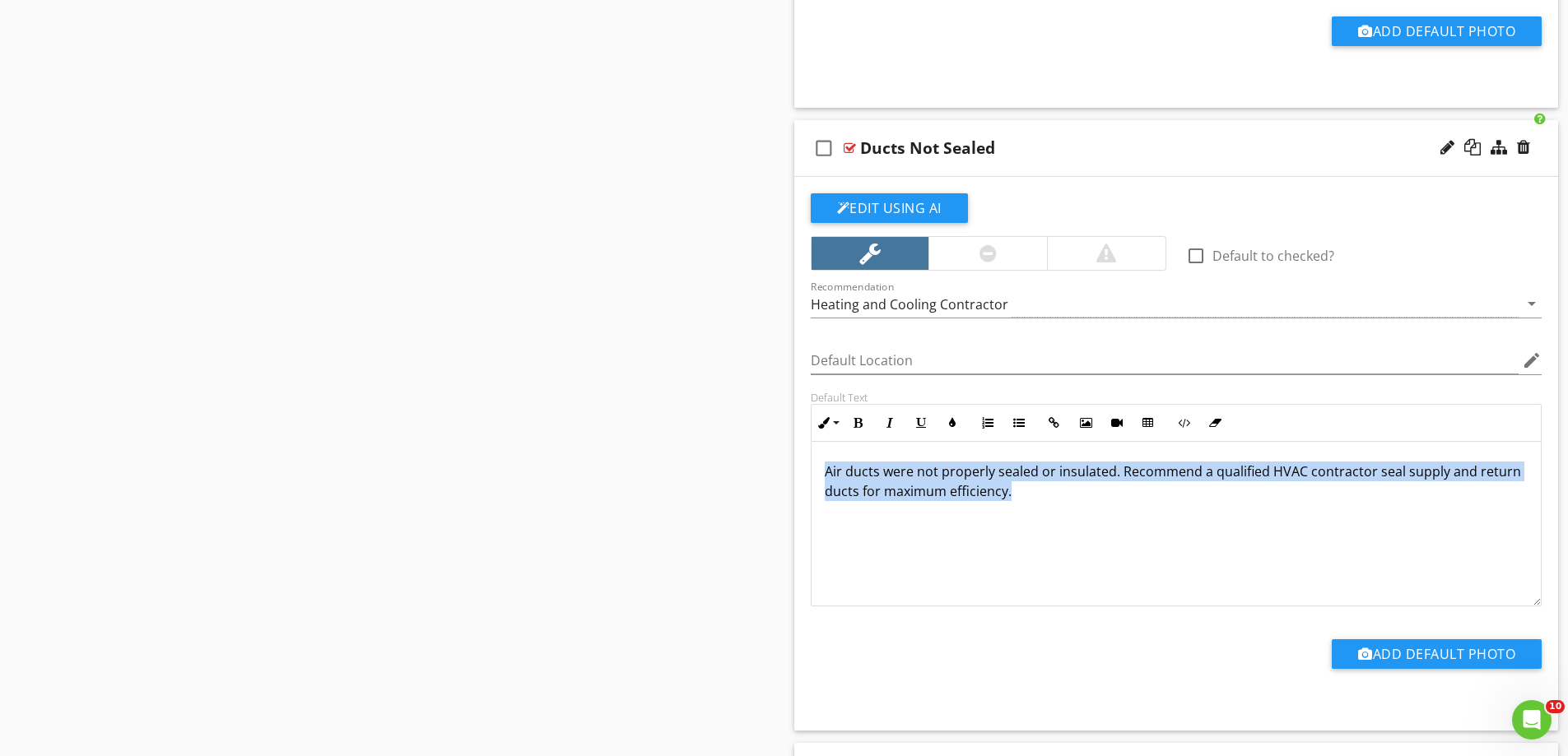
drag, startPoint x: 1092, startPoint y: 505, endPoint x: 737, endPoint y: 446, distance: 359.9
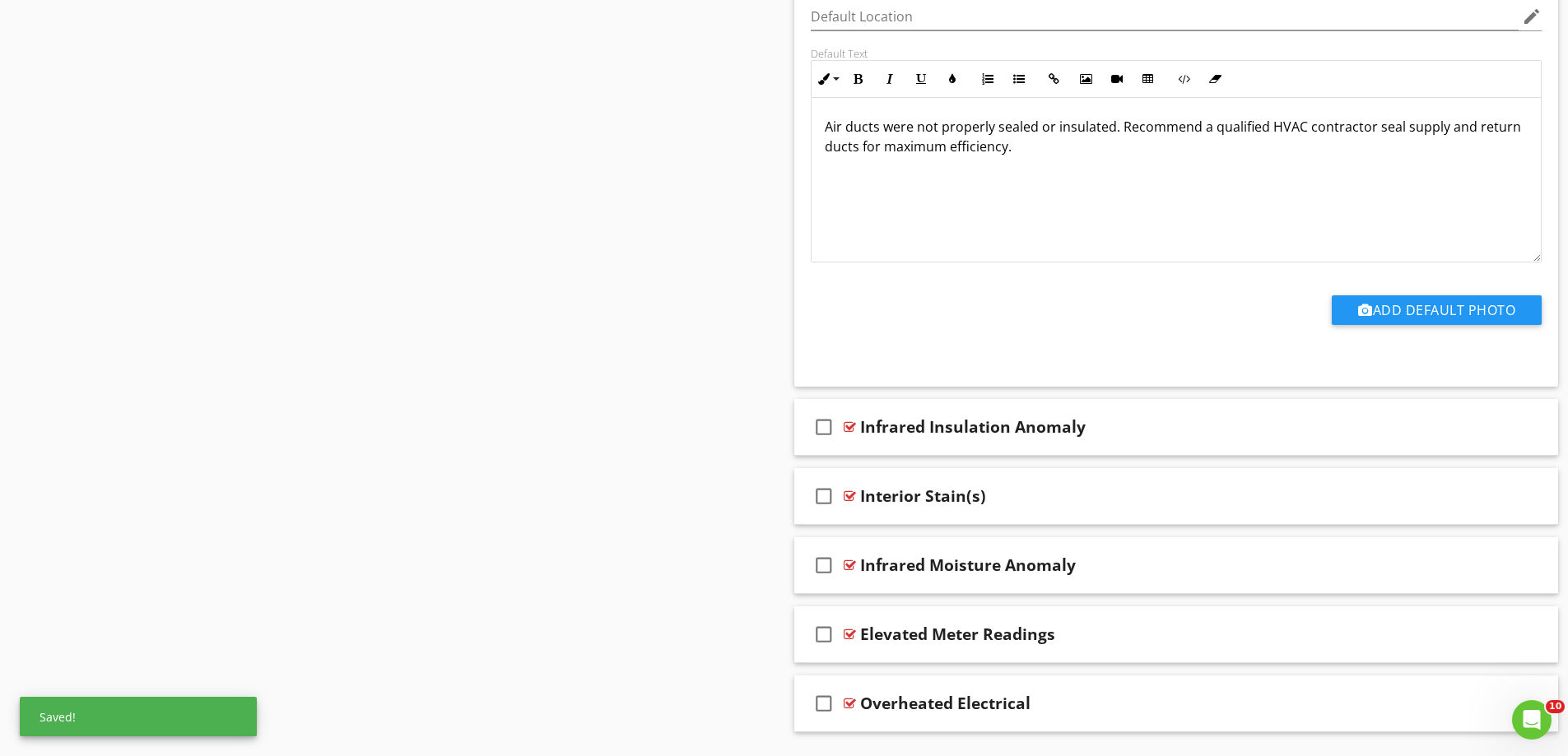
scroll to position [2155, 0]
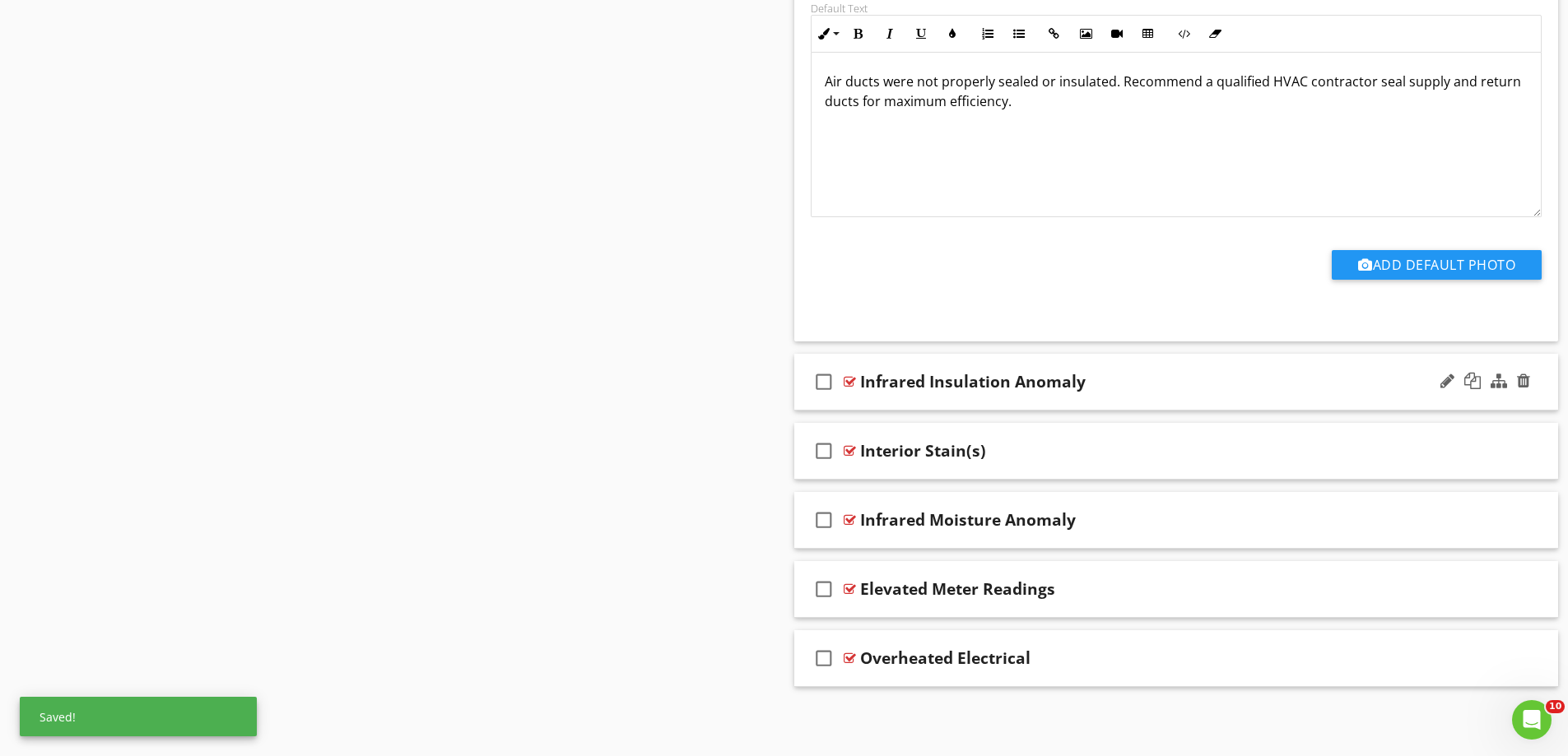
click at [889, 400] on div "check_box_outline_blank Infrared Insulation Anomaly" at bounding box center [1176, 382] width 764 height 57
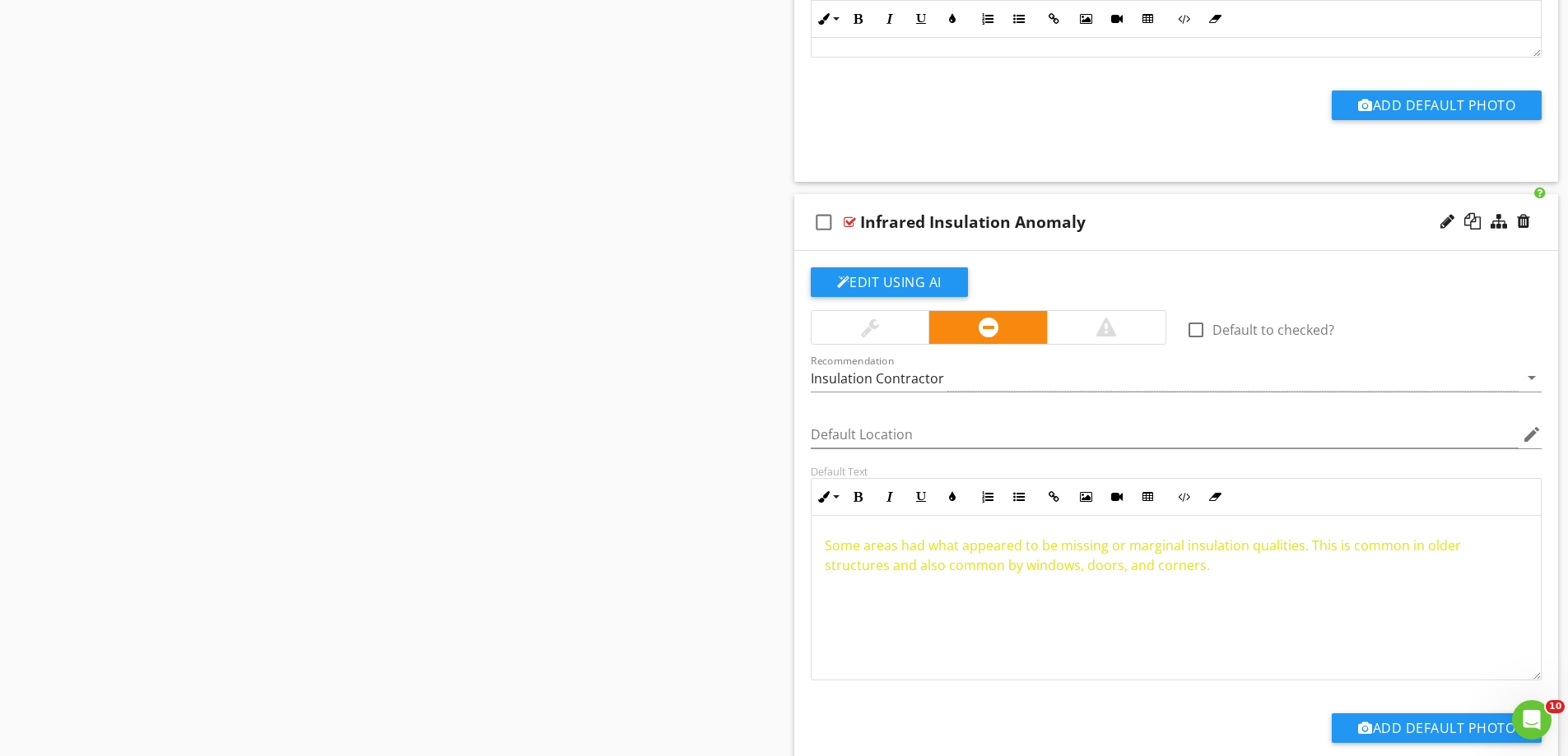
scroll to position [2320, 0]
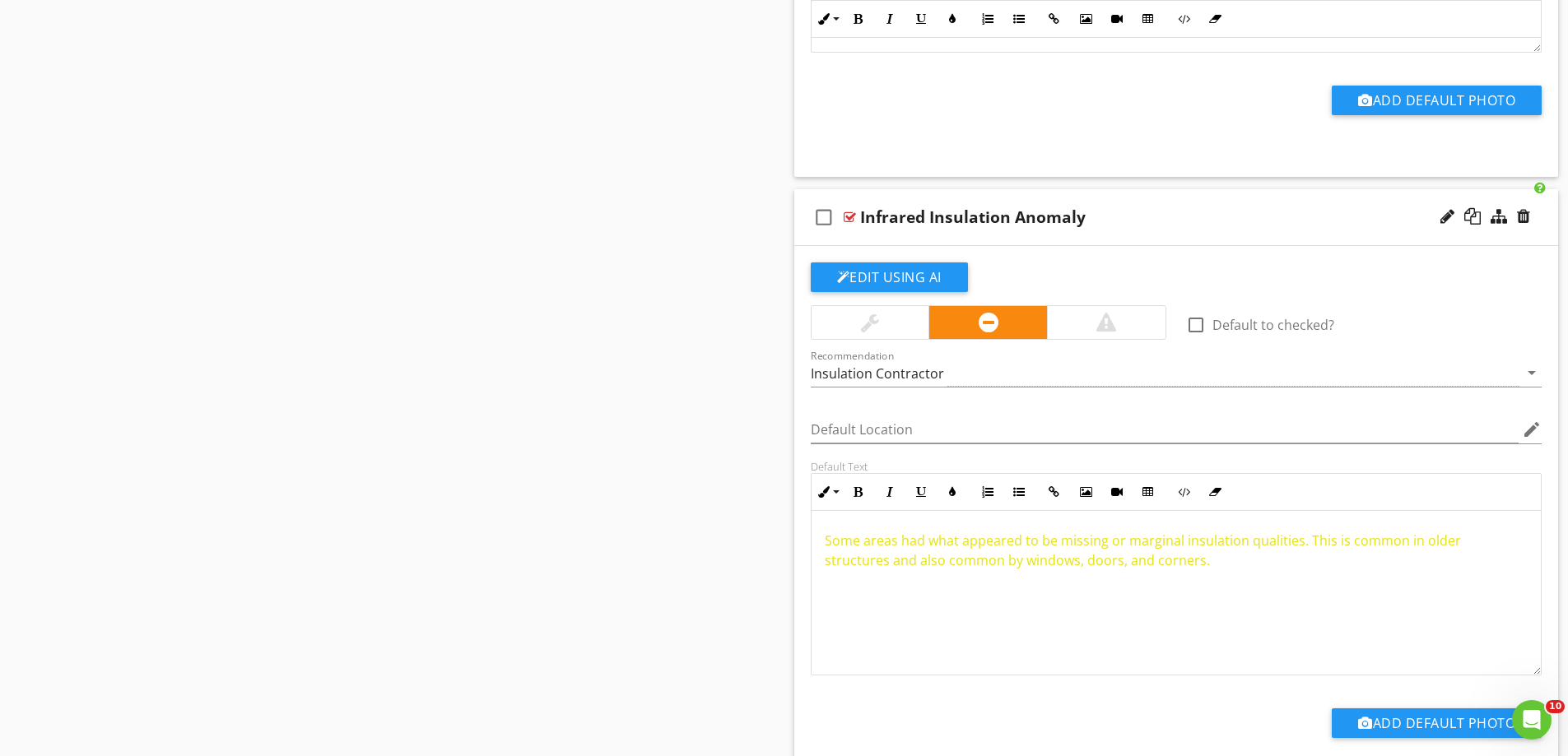
click at [1142, 326] on div at bounding box center [1105, 322] width 118 height 33
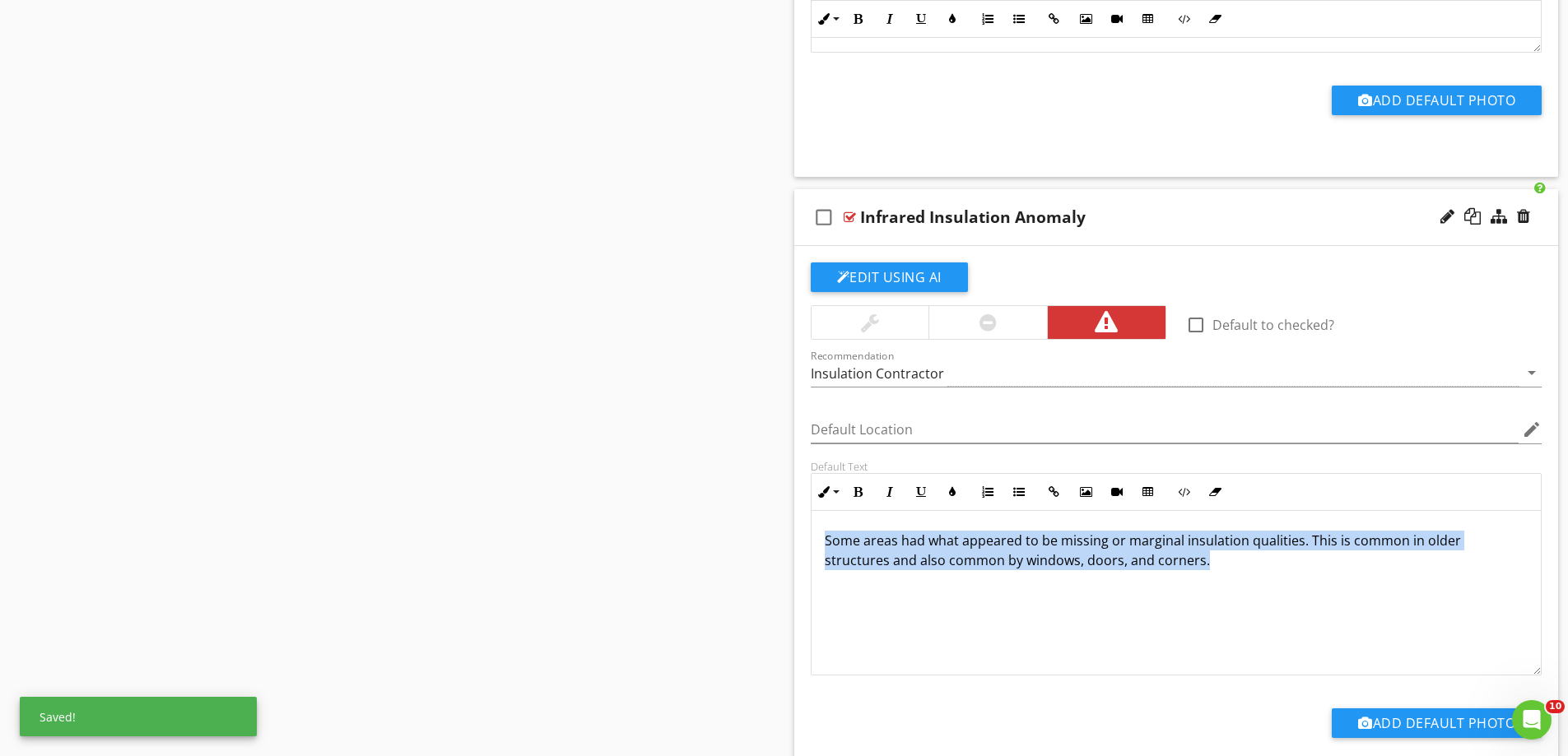
drag, startPoint x: 1220, startPoint y: 563, endPoint x: 692, endPoint y: 528, distance: 529.2
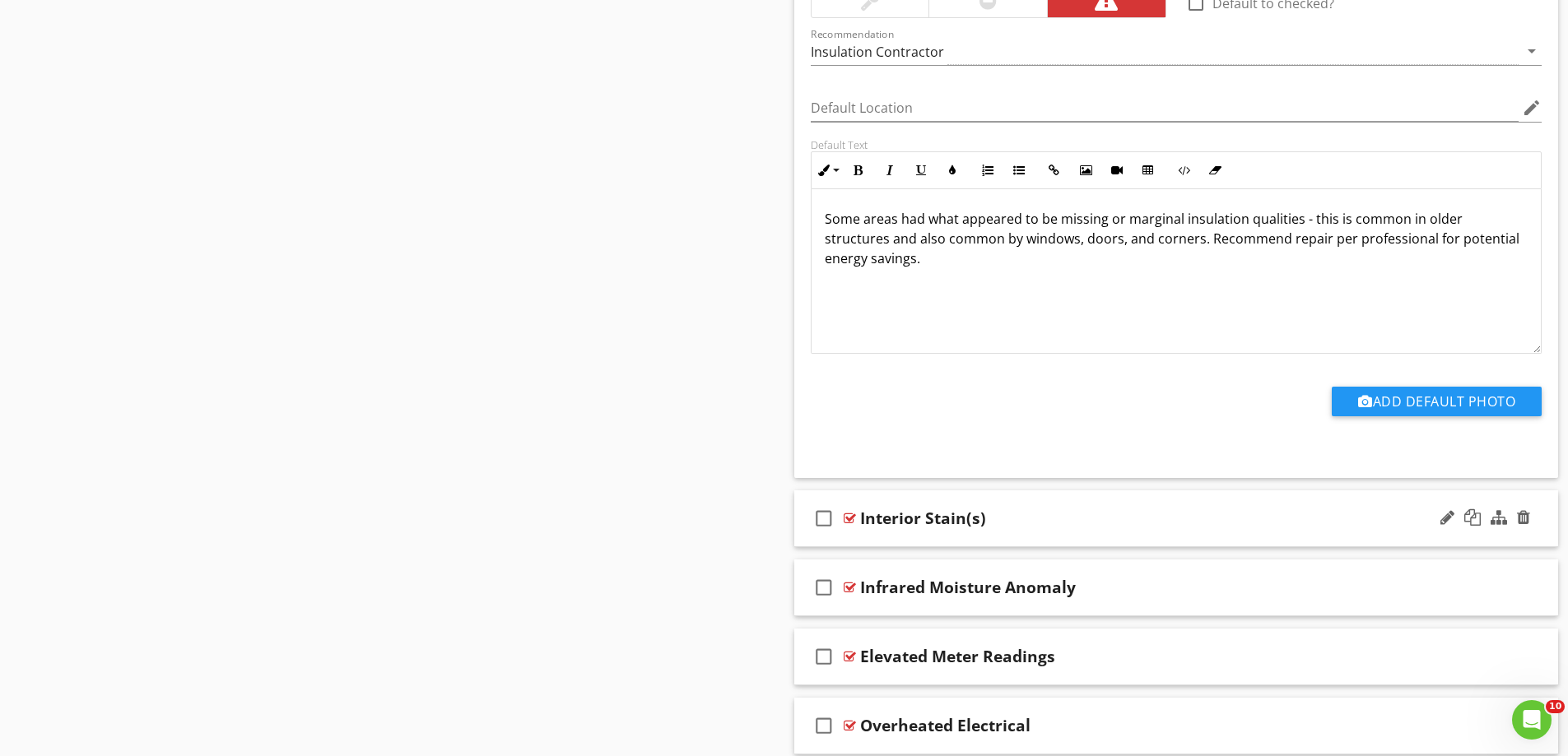
scroll to position [2709, 0]
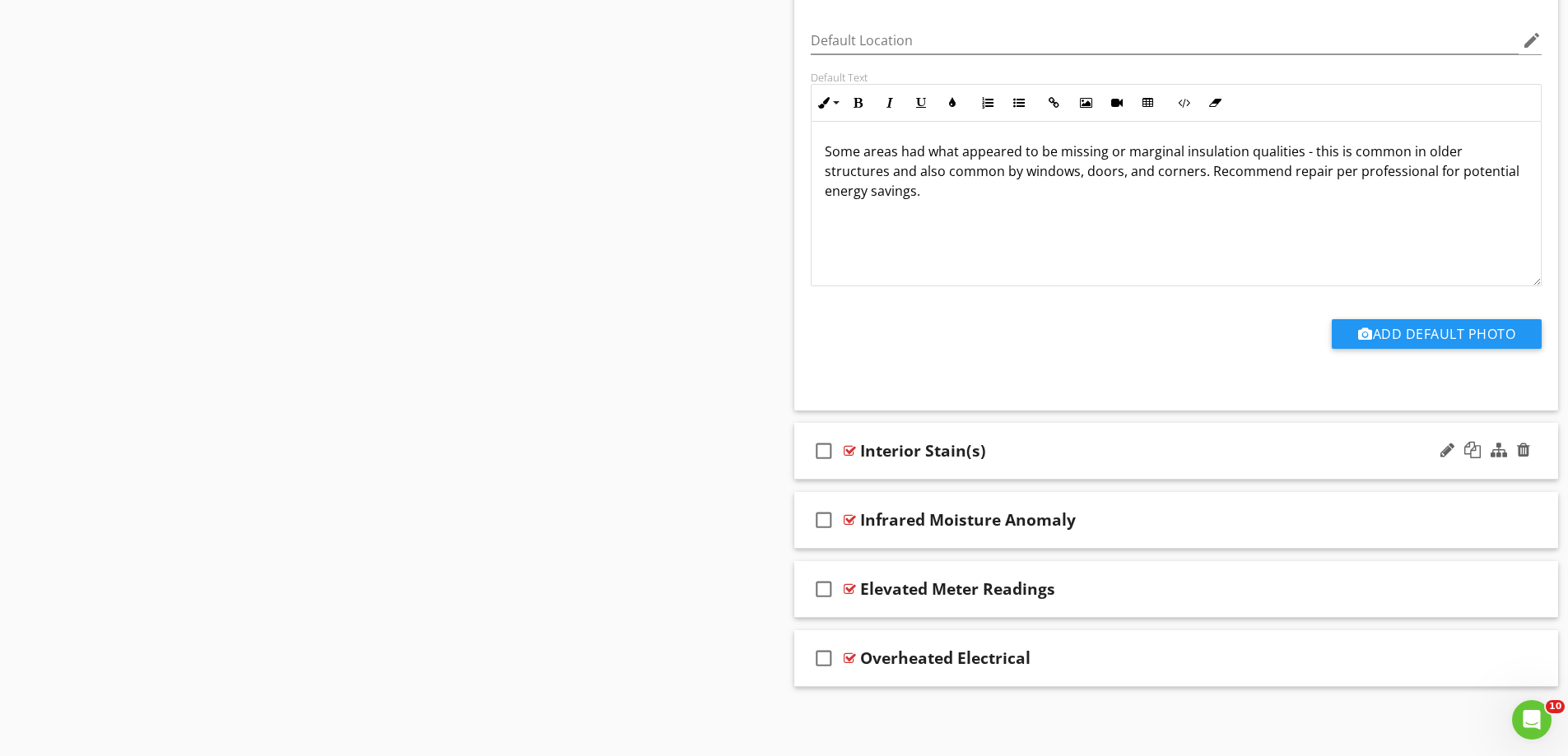
click at [901, 471] on div "check_box_outline_blank Interior Stain(s)" at bounding box center [1176, 451] width 764 height 57
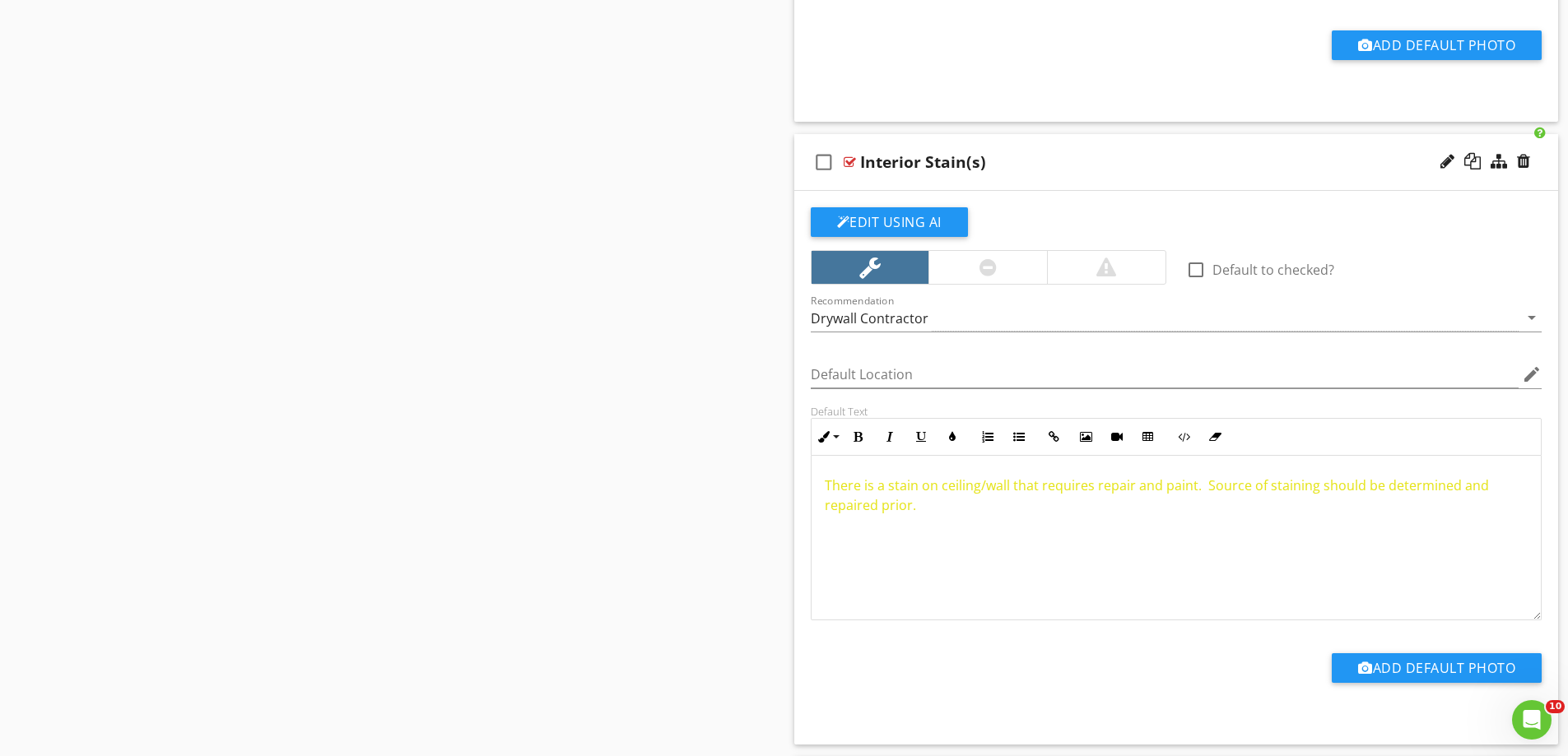
scroll to position [3038, 0]
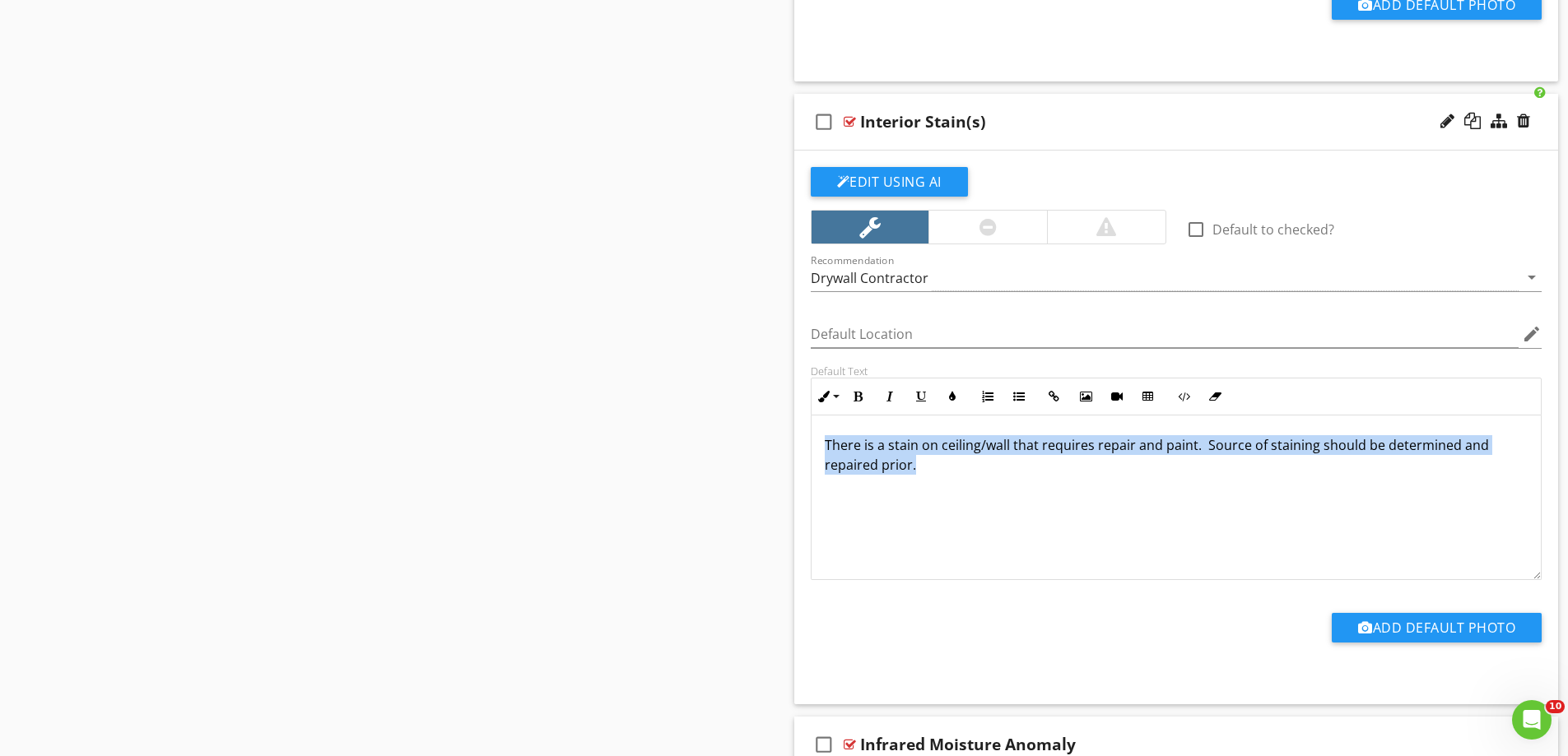
drag, startPoint x: 996, startPoint y: 465, endPoint x: 734, endPoint y: 423, distance: 265.3
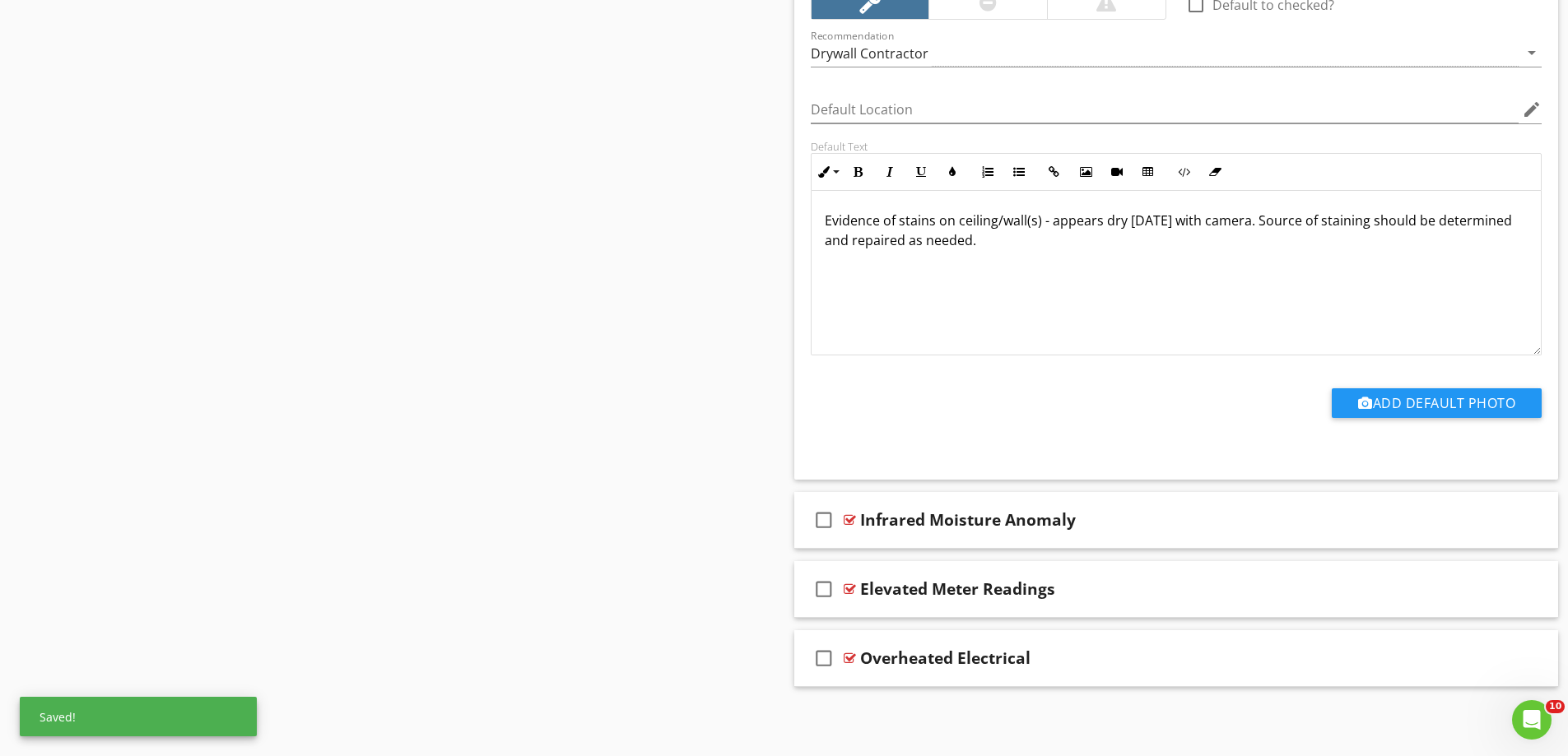
scroll to position [1, 0]
click at [975, 542] on div "check_box_outline_blank Infrared Moisture Anomaly" at bounding box center [1176, 520] width 764 height 57
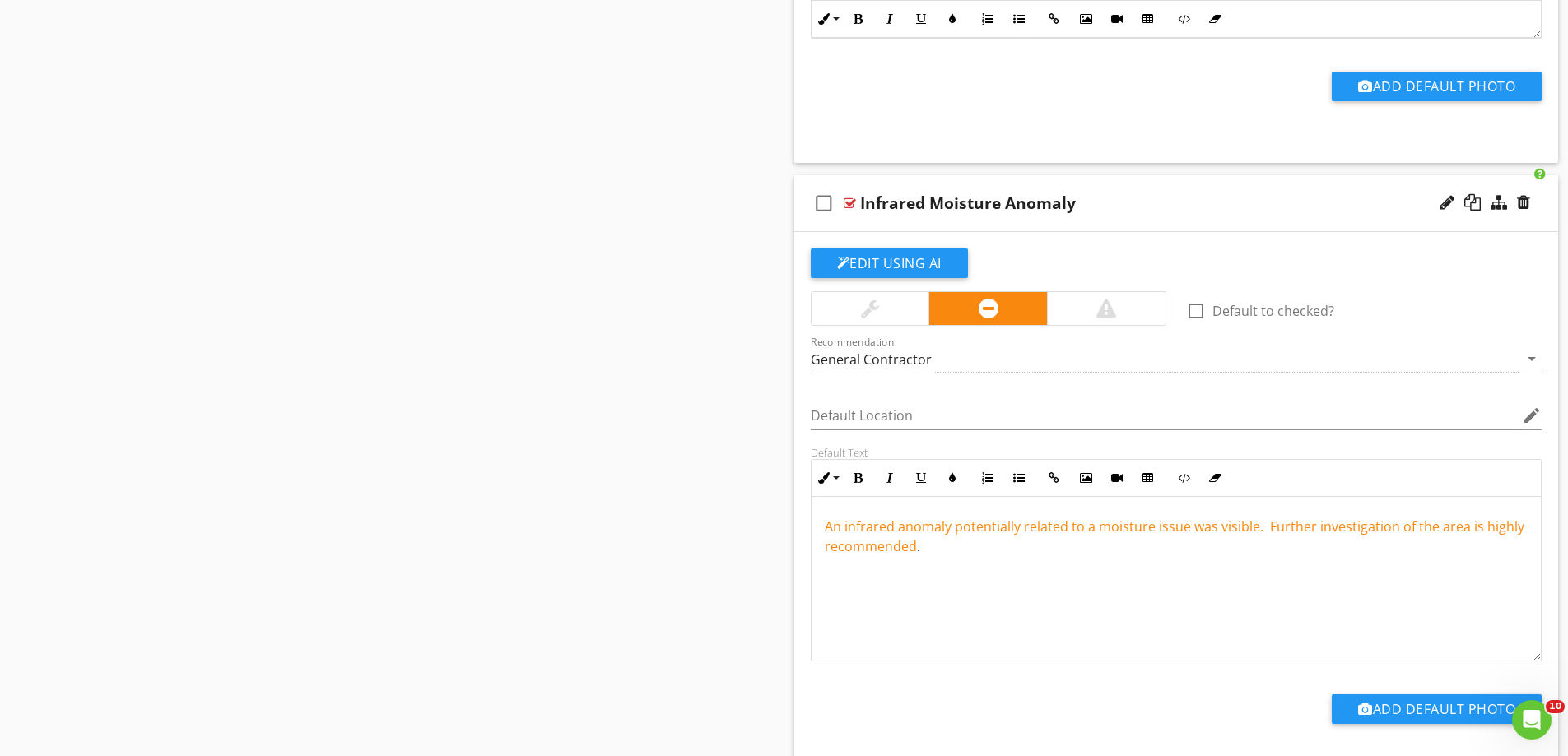
scroll to position [3675, 0]
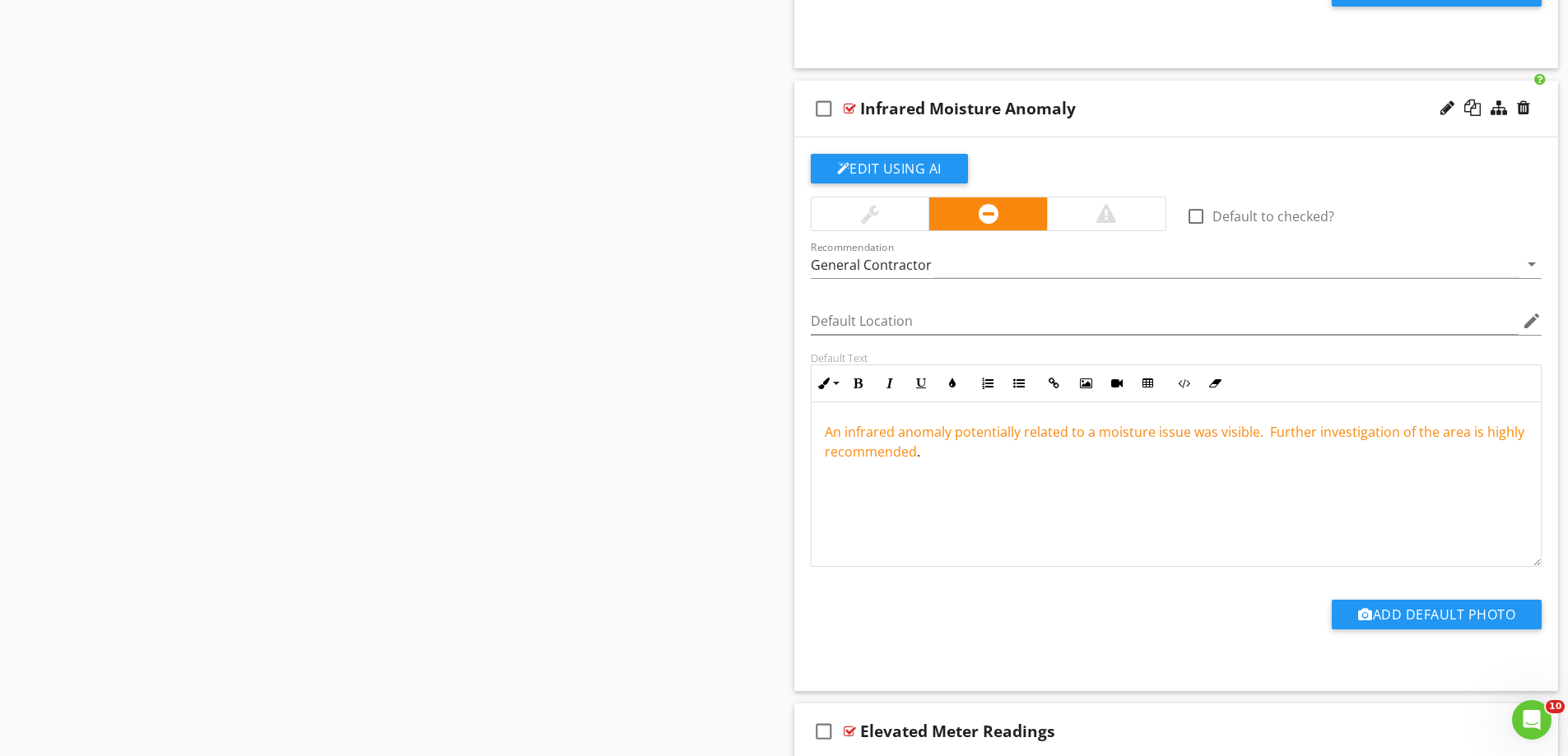
click at [1104, 212] on div at bounding box center [1105, 213] width 20 height 20
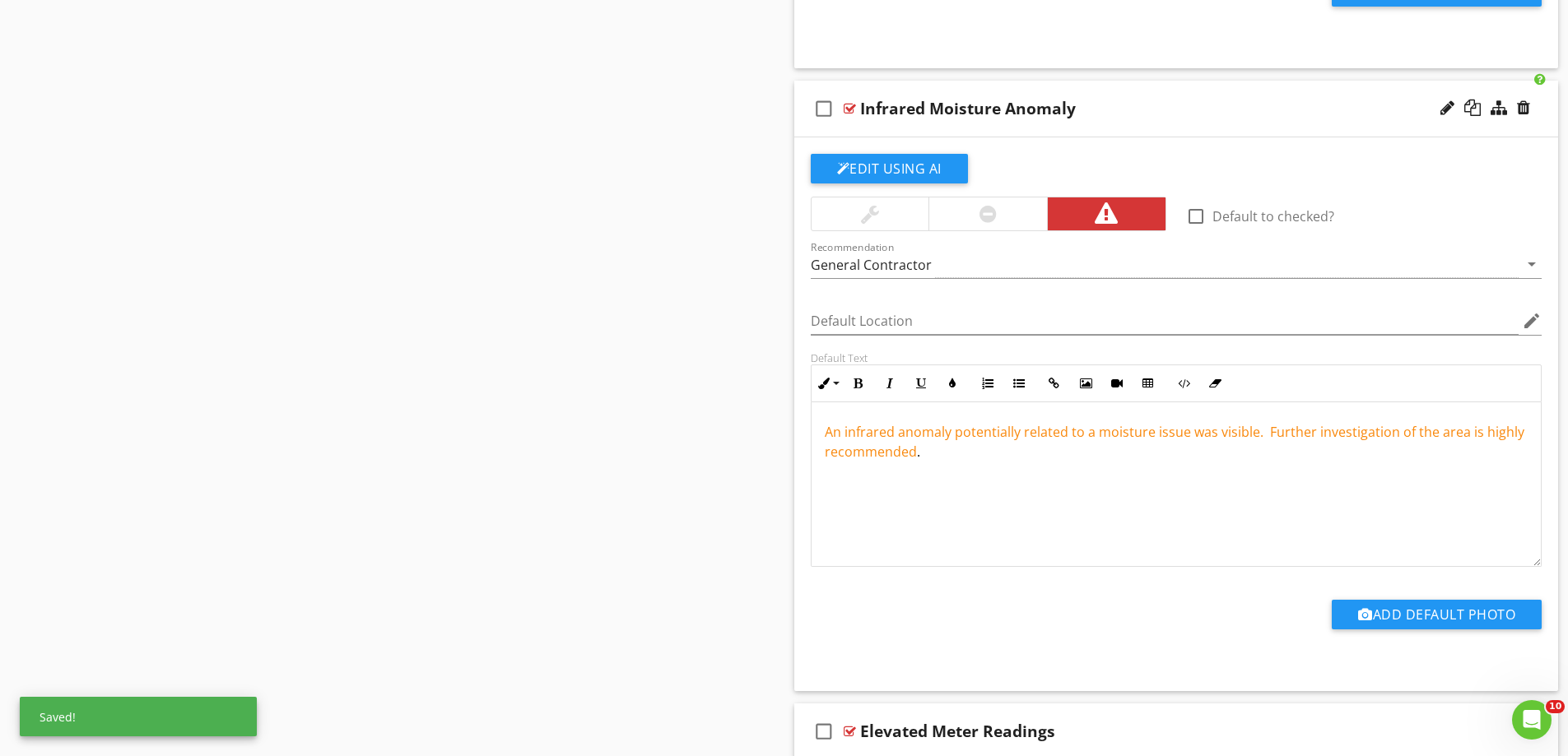
drag, startPoint x: 961, startPoint y: 454, endPoint x: 772, endPoint y: 418, distance: 192.4
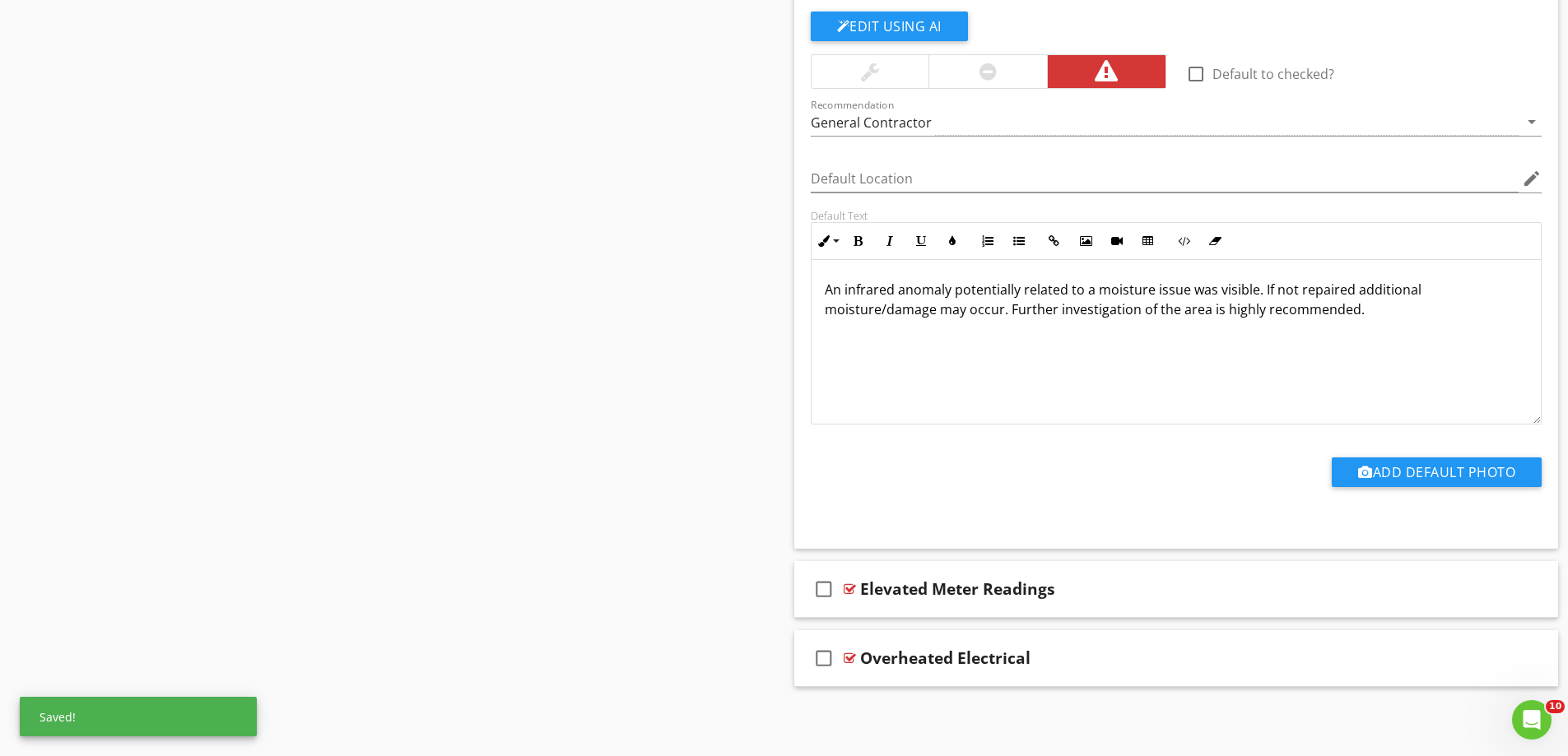
scroll to position [1, 0]
click at [914, 612] on div "check_box_outline_blank Elevated Meter Readings" at bounding box center [1176, 589] width 764 height 57
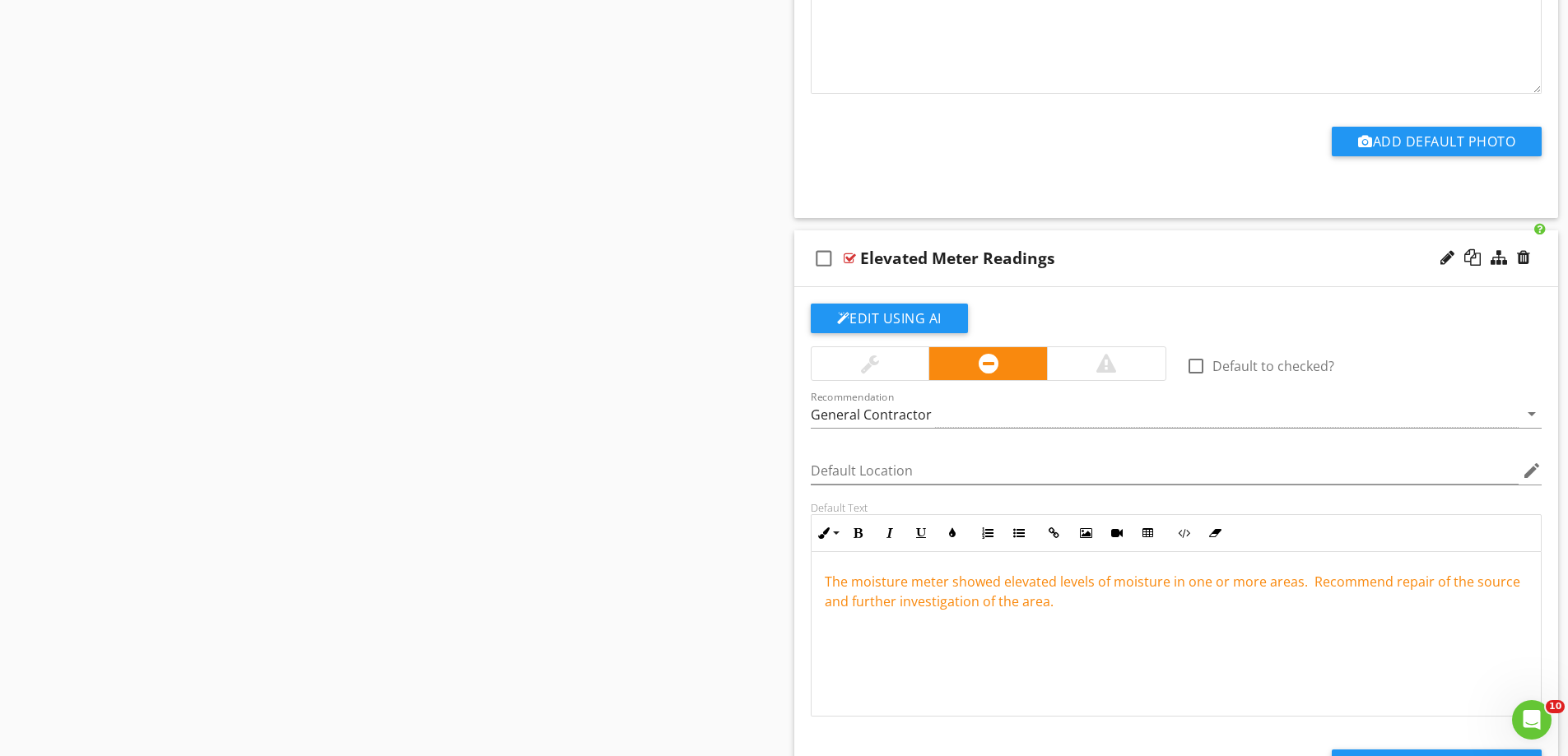
scroll to position [4229, 0]
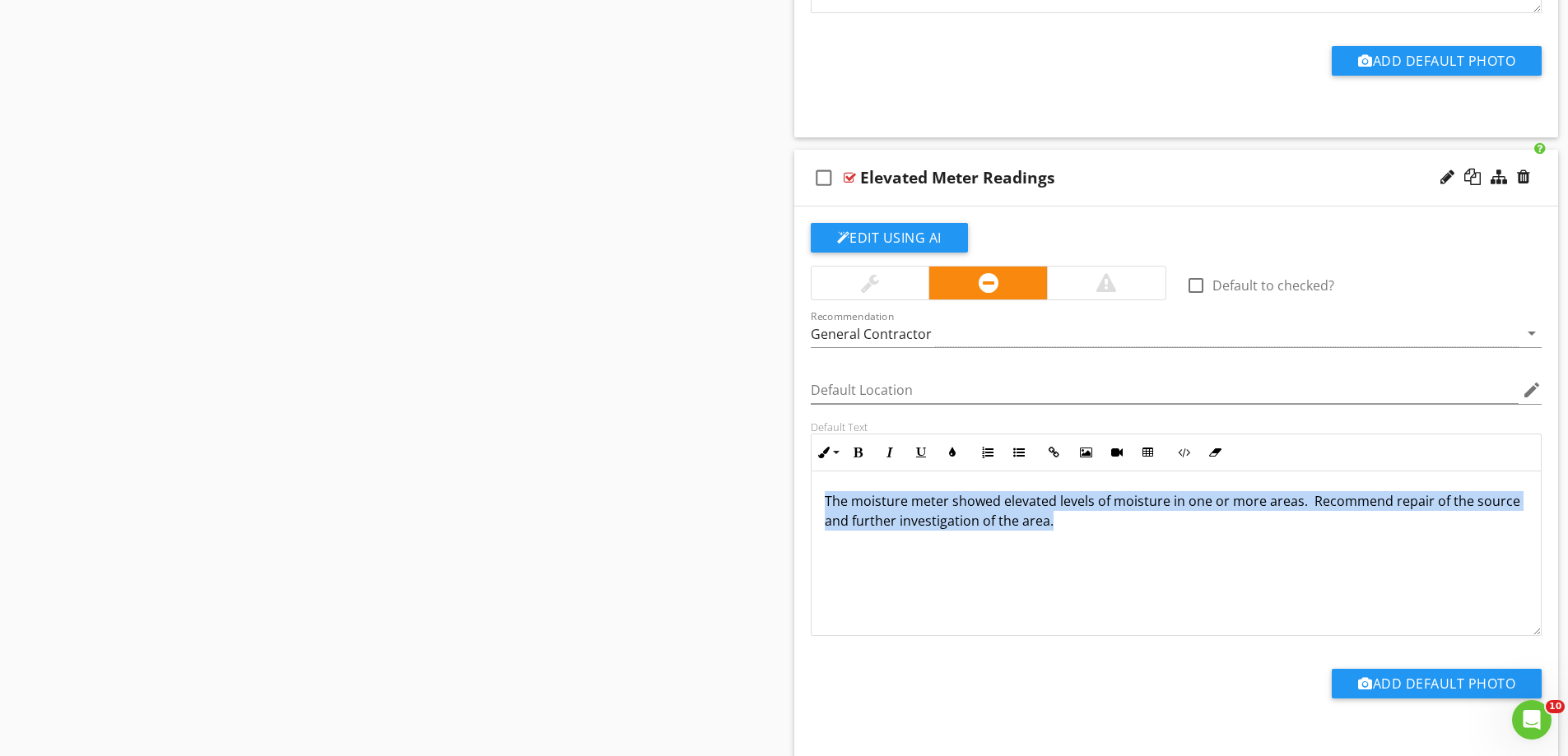
drag, startPoint x: 885, startPoint y: 508, endPoint x: 689, endPoint y: 466, distance: 200.4
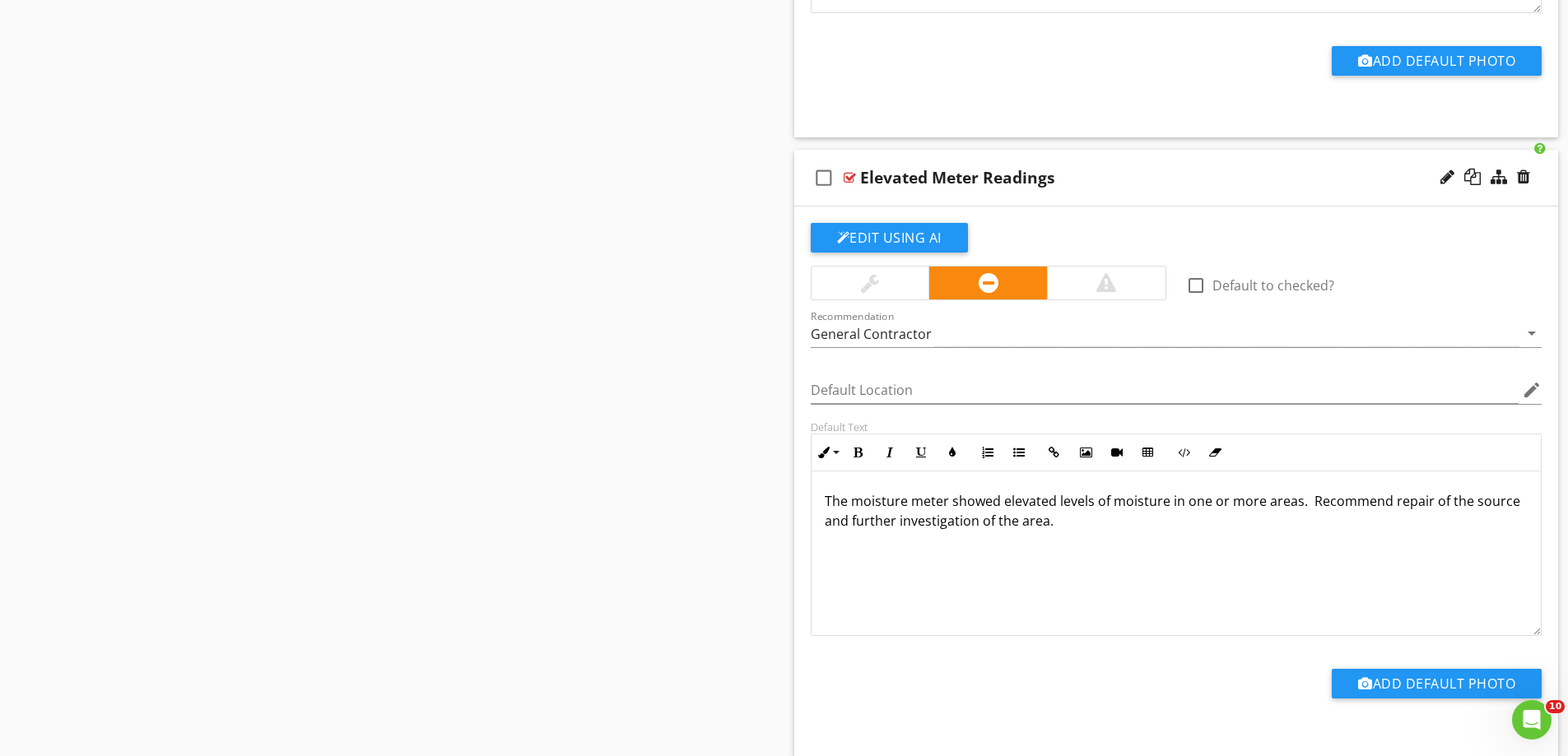
click at [1098, 280] on div at bounding box center [1105, 282] width 20 height 20
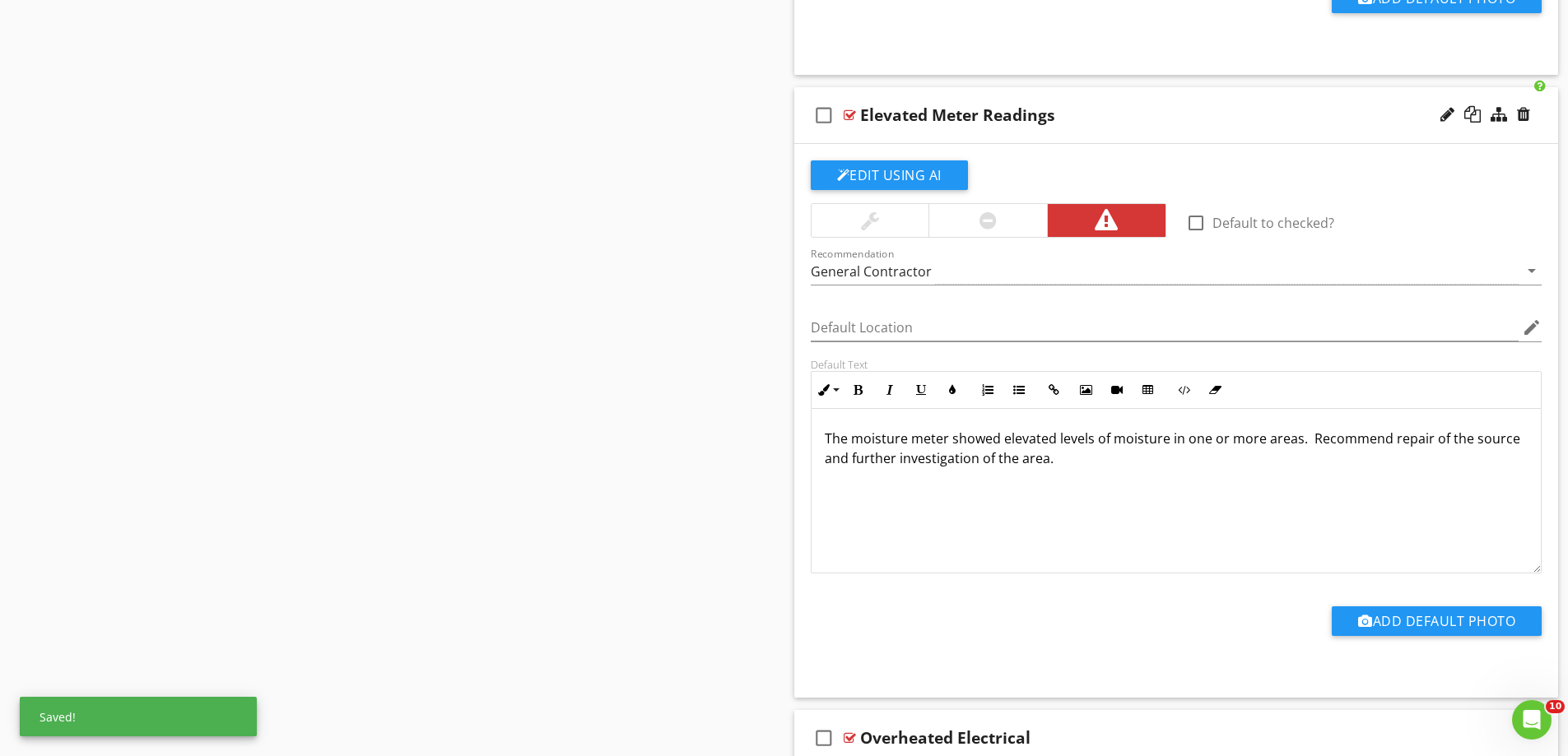
scroll to position [4371, 0]
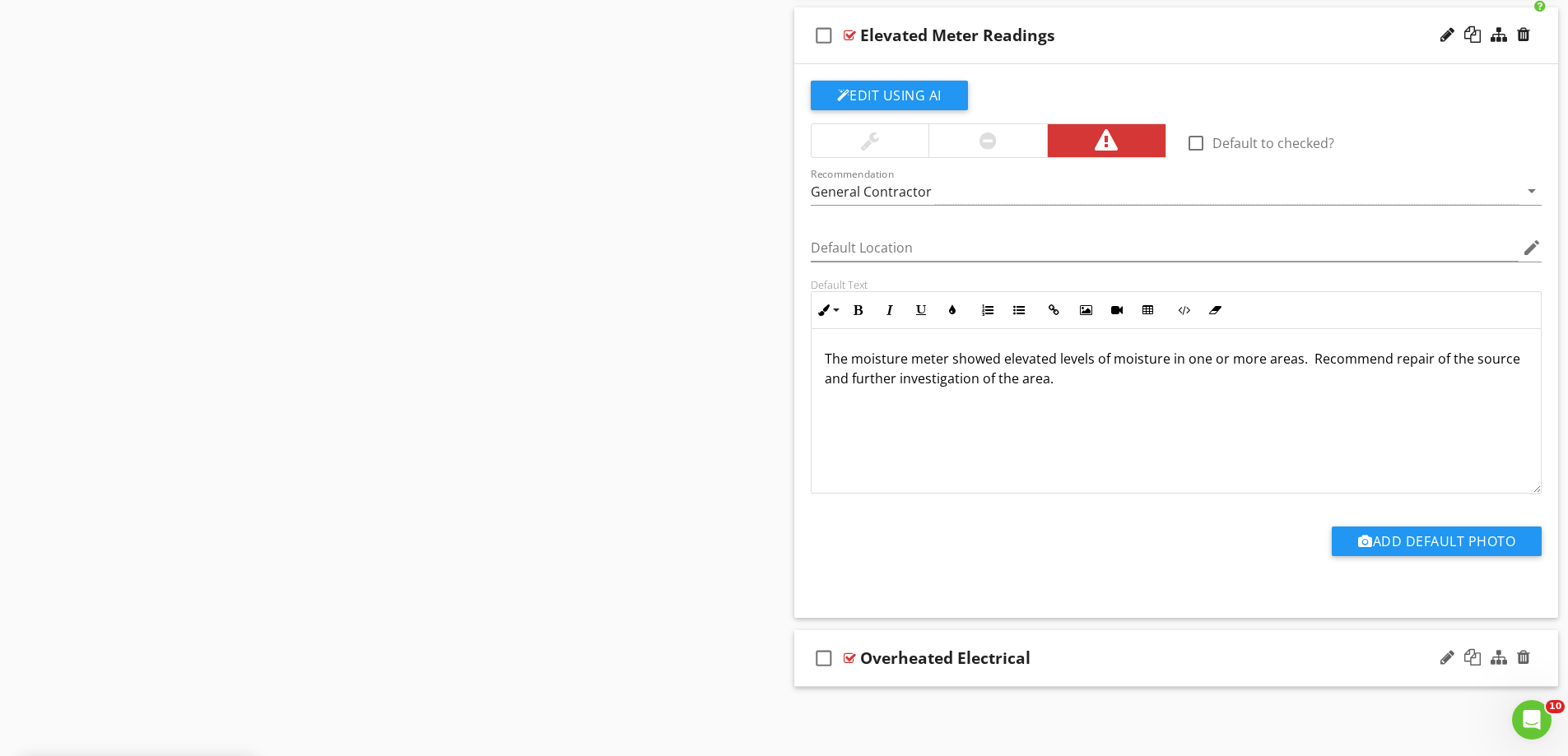
click at [954, 678] on div "check_box_outline_blank Overheated Electrical" at bounding box center [1176, 658] width 764 height 57
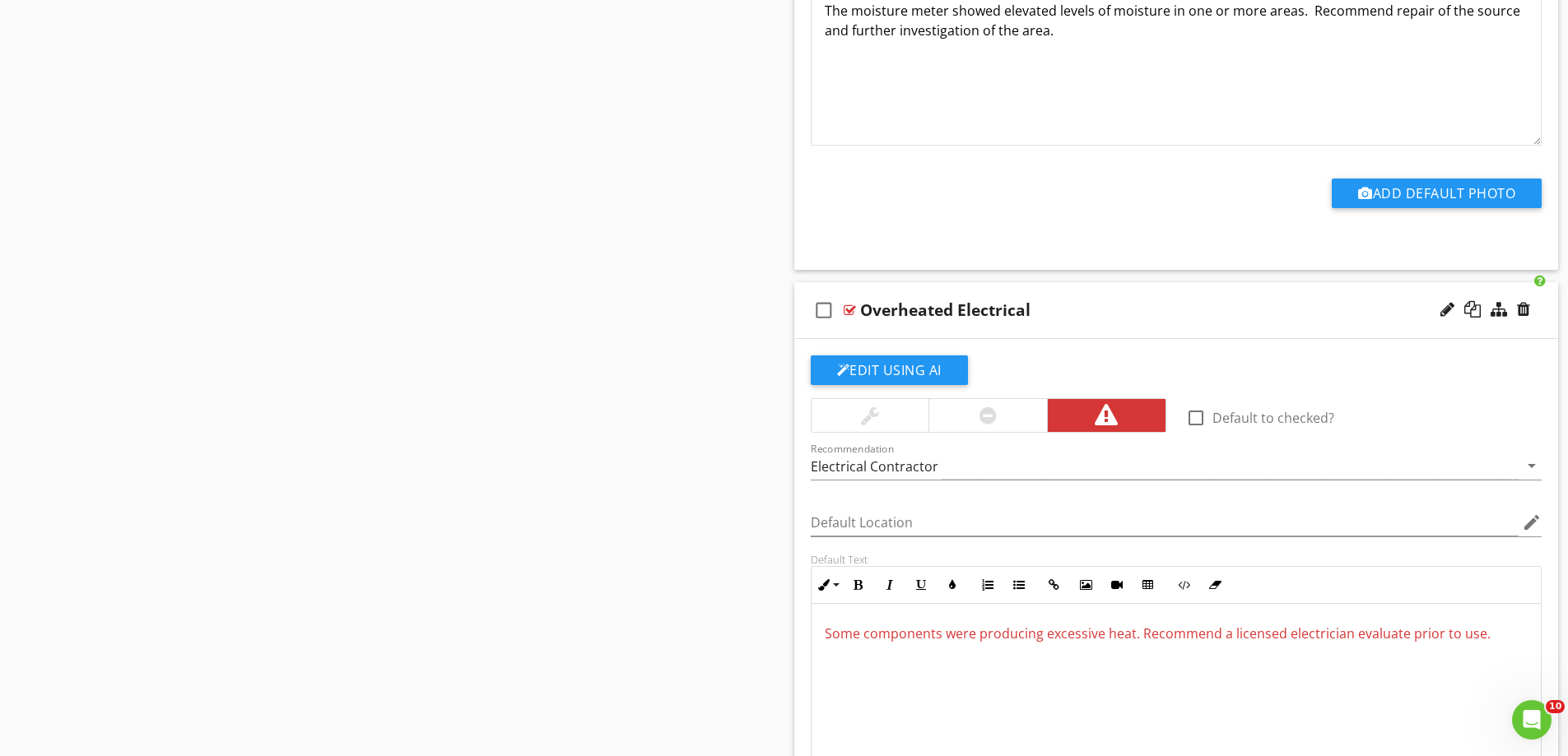
scroll to position [4865, 0]
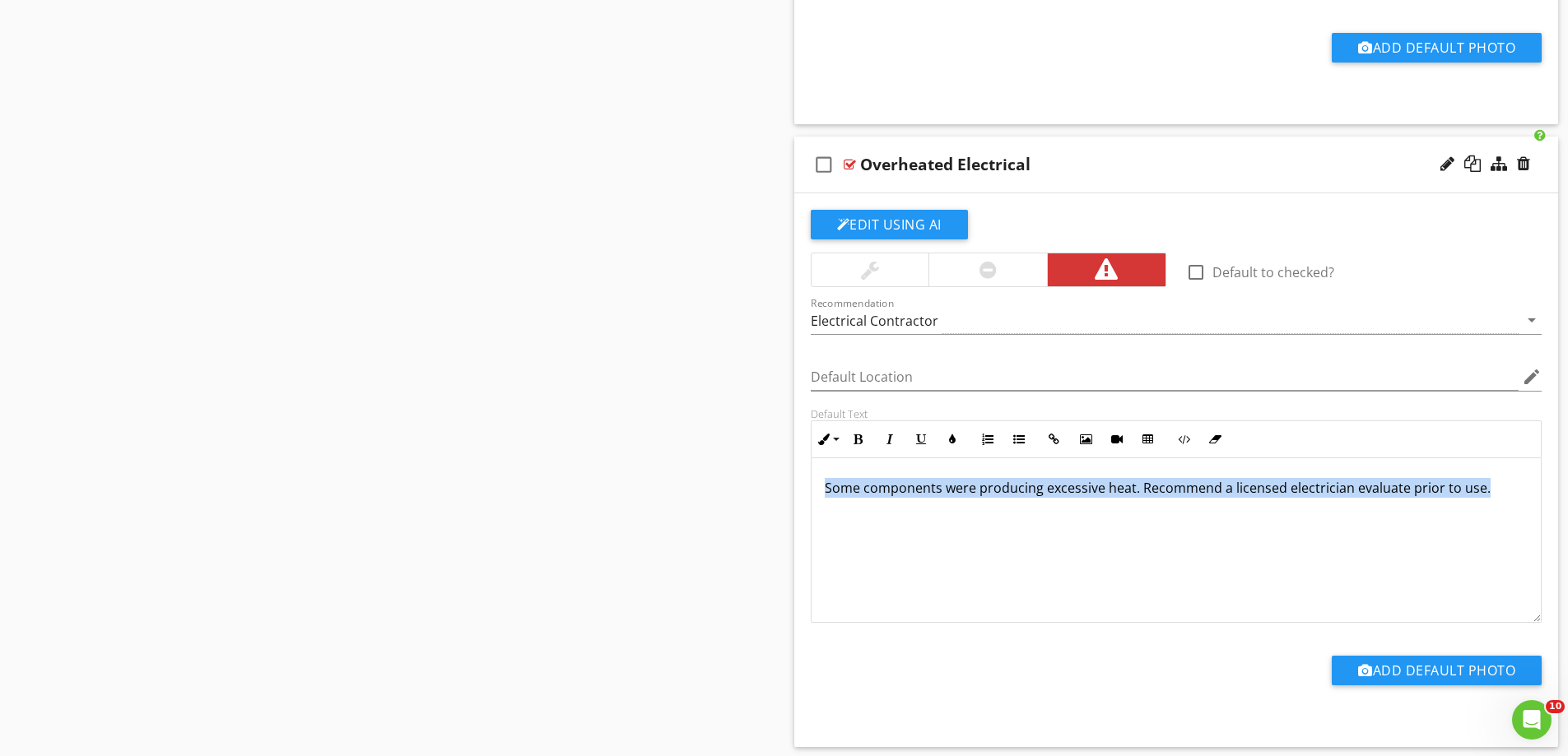
drag, startPoint x: 1494, startPoint y: 486, endPoint x: 571, endPoint y: 513, distance: 923.4
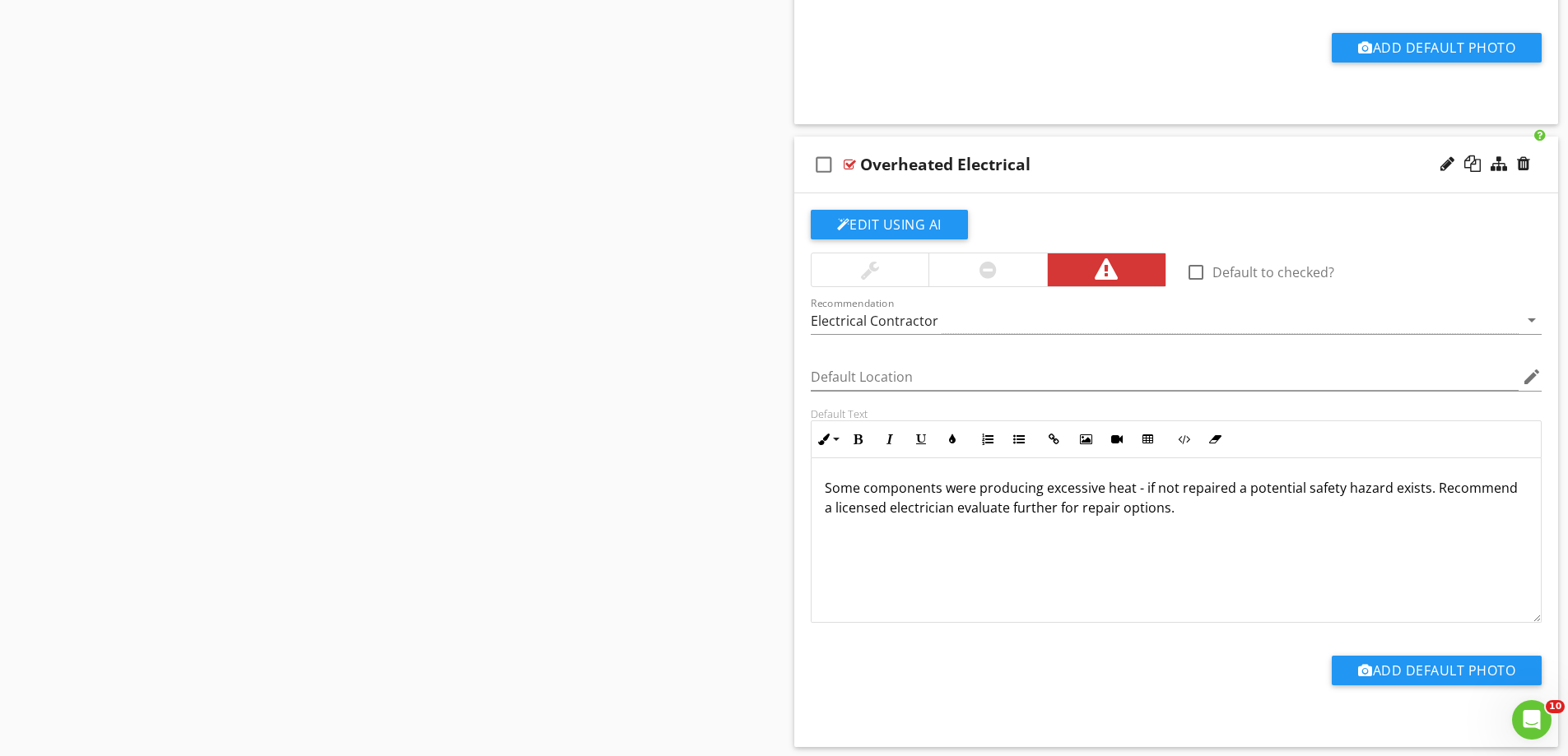
click at [1209, 514] on p "Some components were producing excessive heat - if not repaired a potential saf…" at bounding box center [1177, 498] width 704 height 39
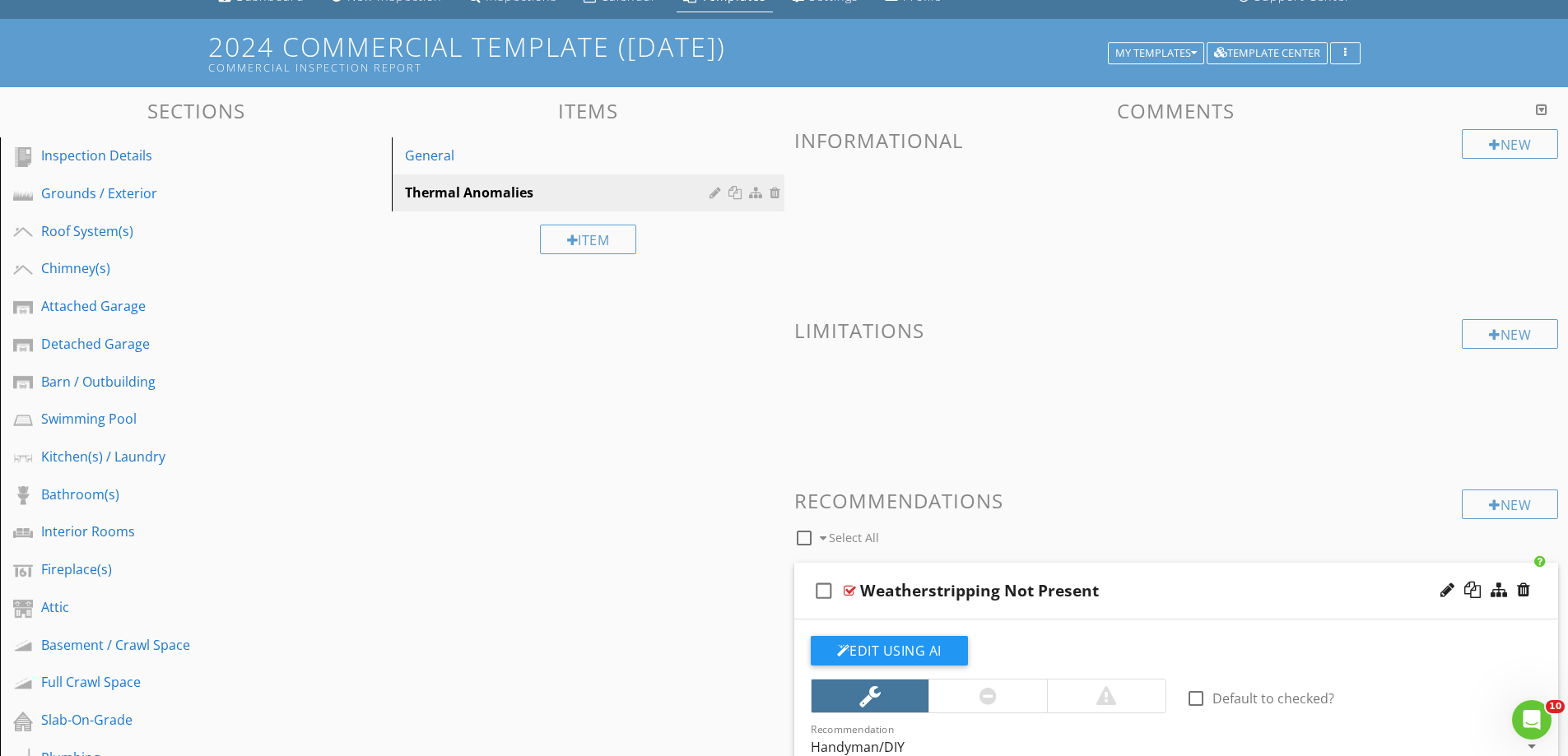
scroll to position [0, 0]
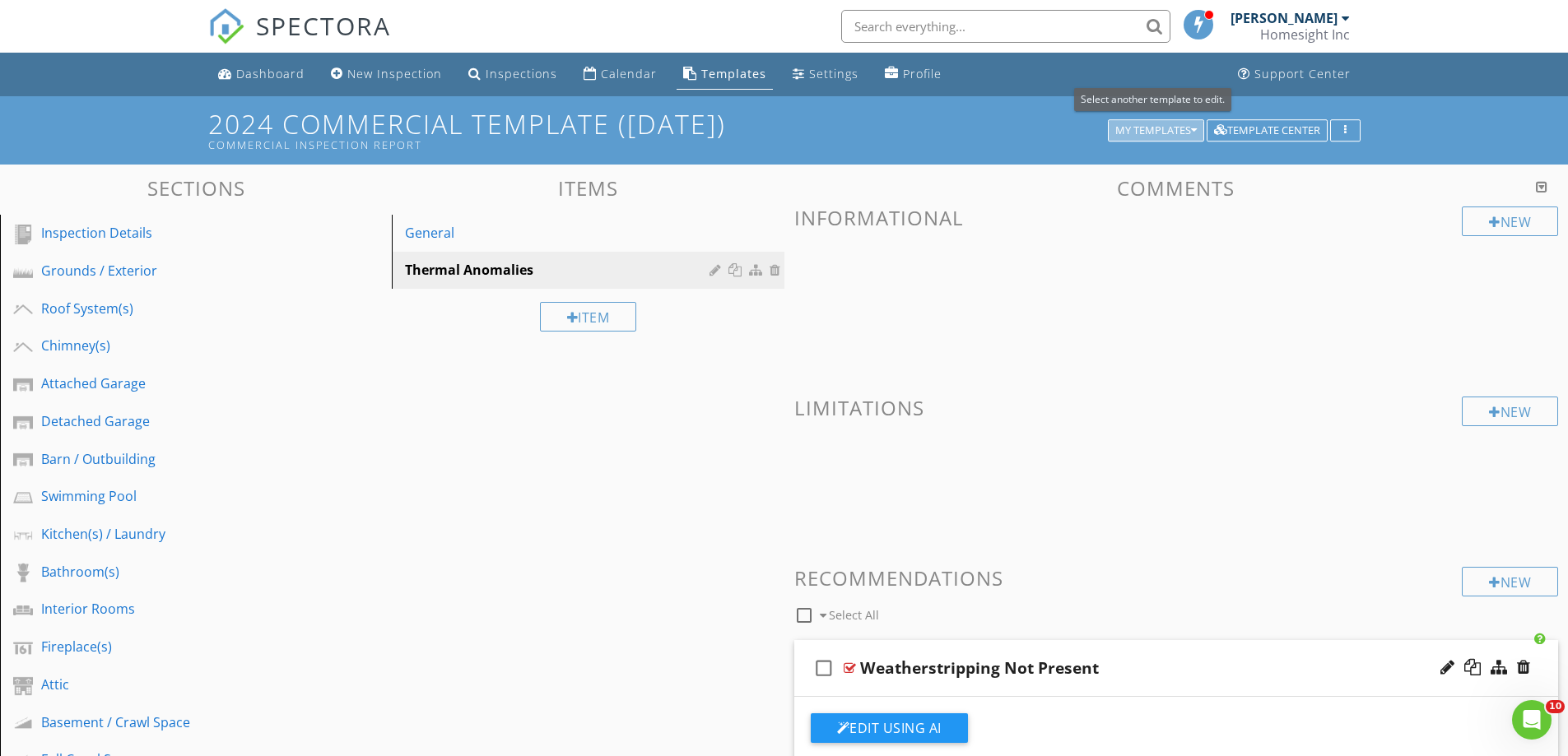
click at [1124, 131] on div "My Templates" at bounding box center [1156, 130] width 82 height 11
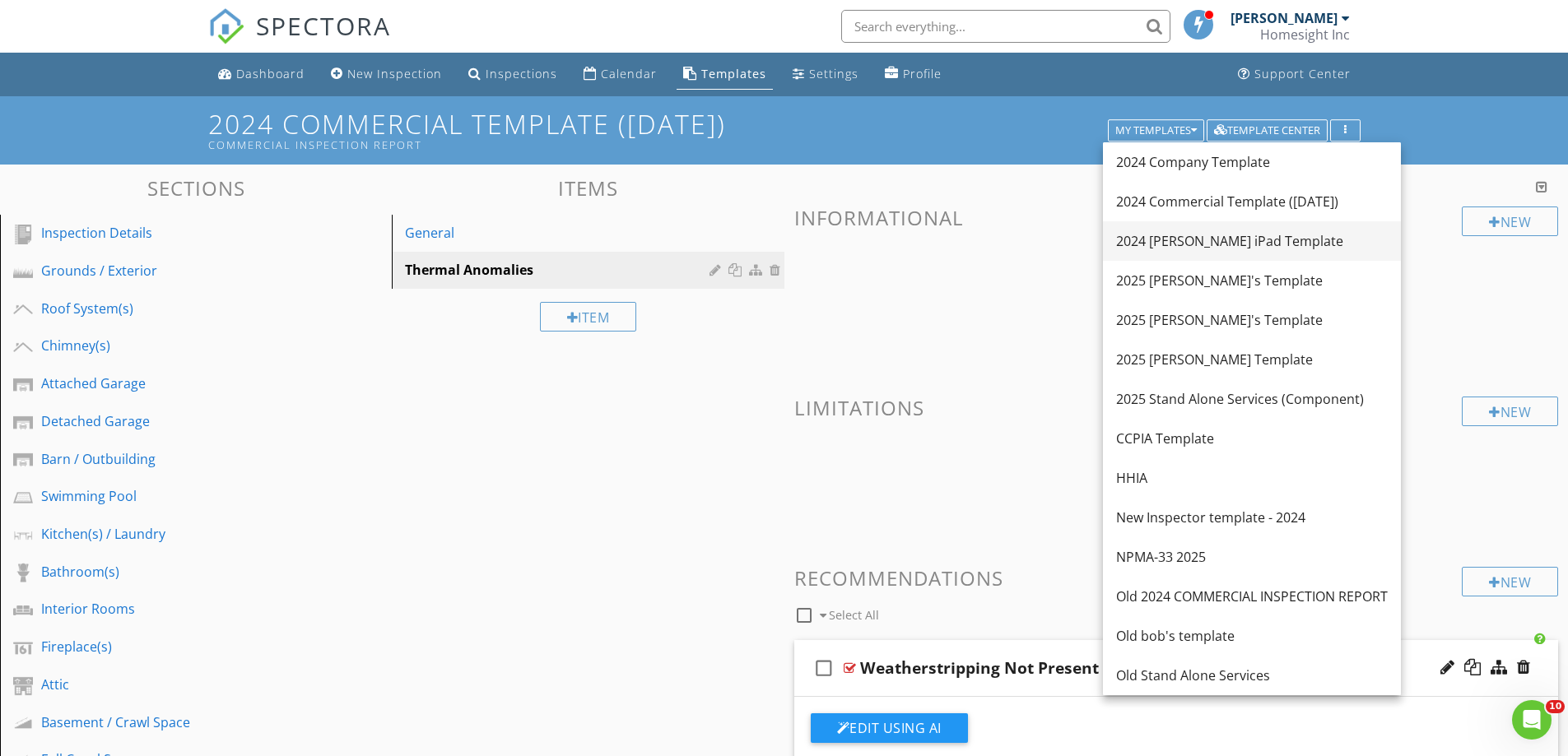
click at [1153, 247] on div "2024 [PERSON_NAME] iPad Template" at bounding box center [1252, 240] width 272 height 20
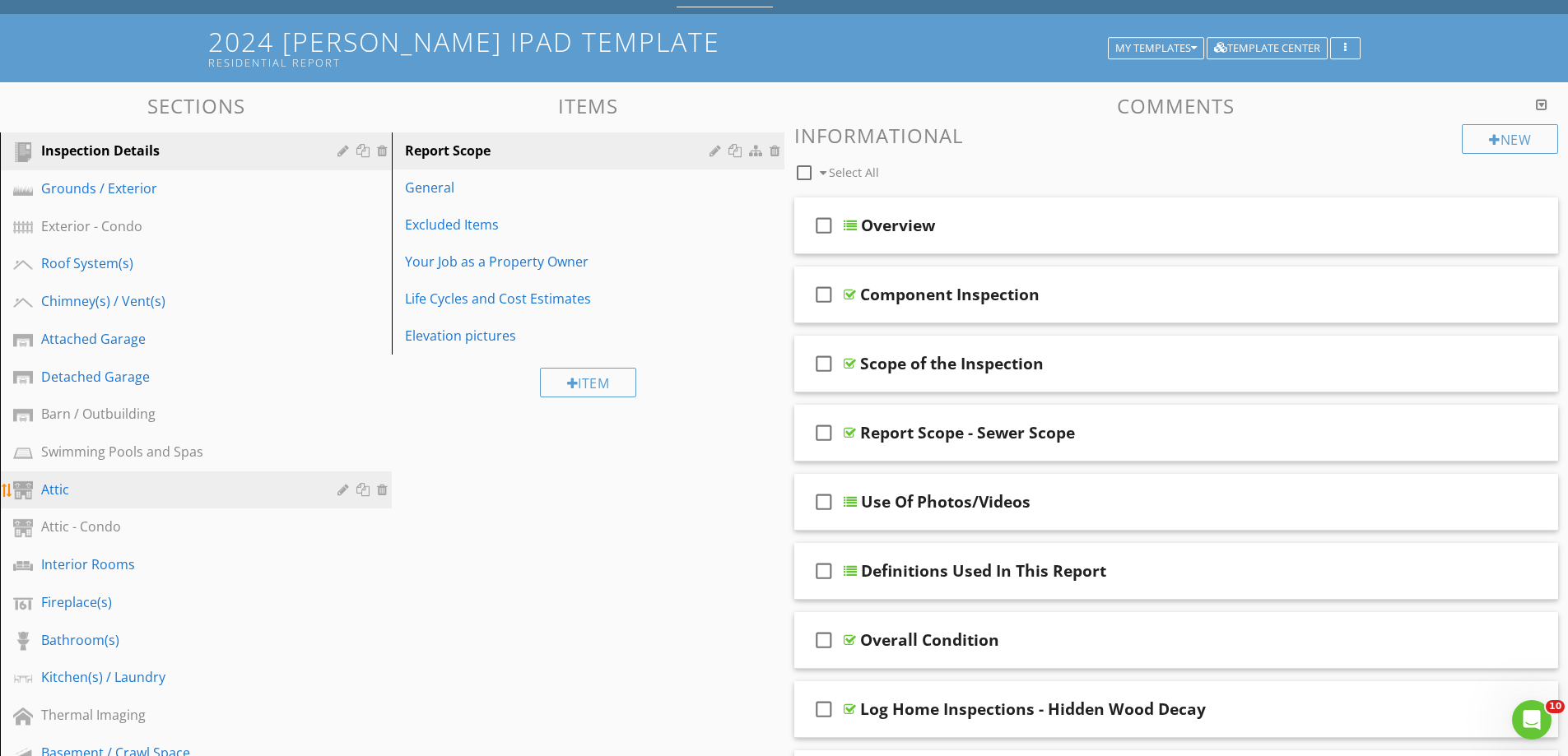
scroll to position [165, 0]
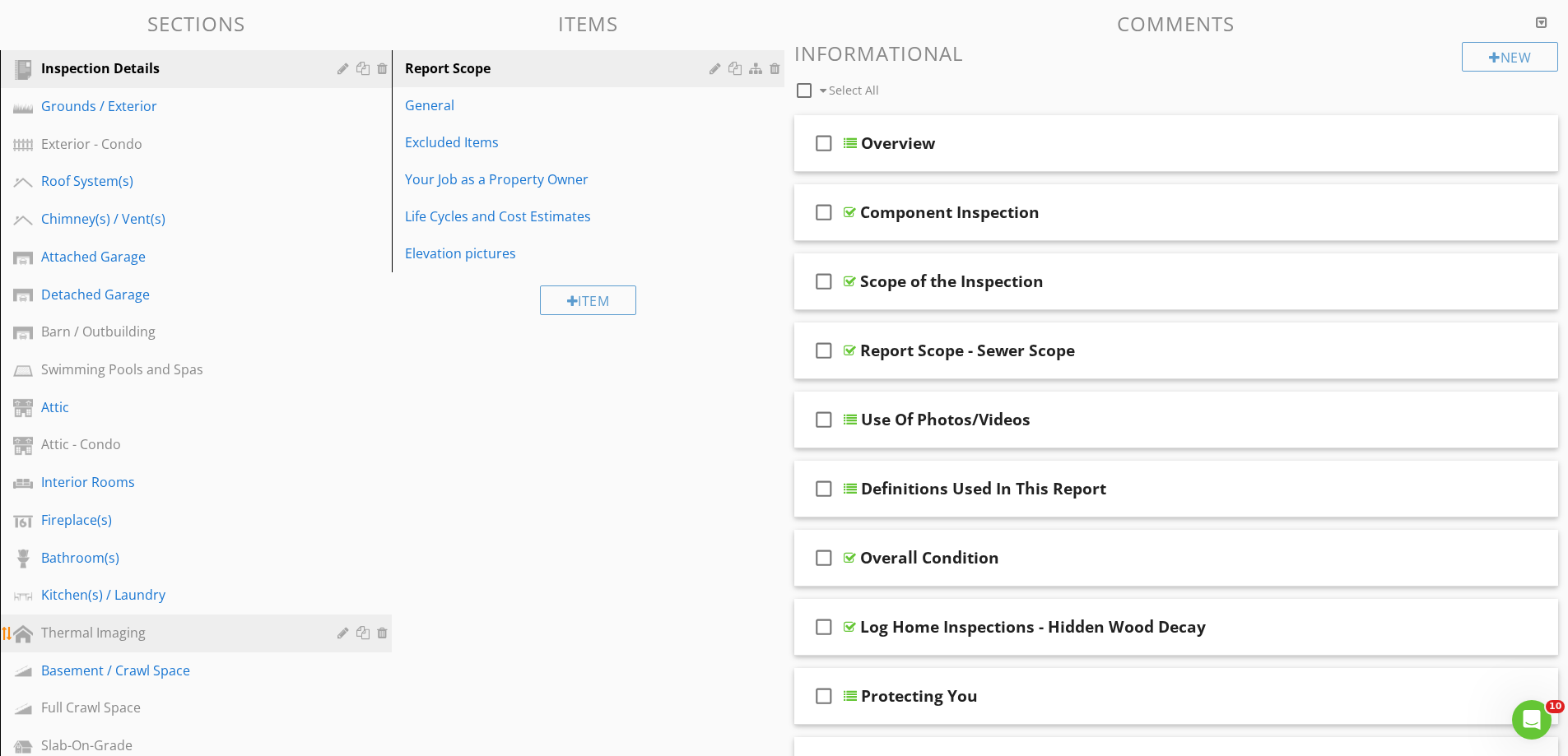
click at [96, 633] on div "Thermal Imaging" at bounding box center [177, 632] width 273 height 20
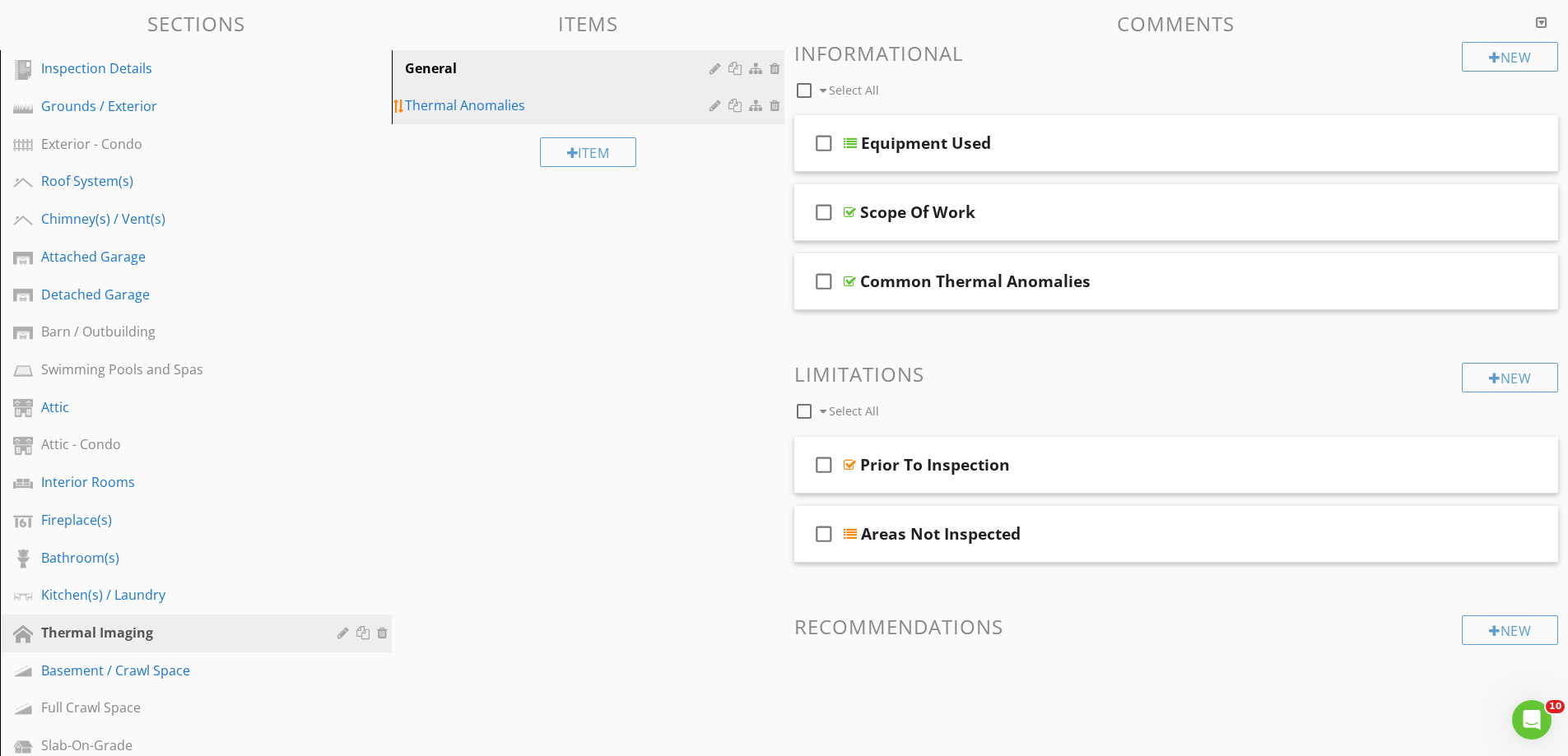
click at [436, 106] on div "Thermal Anomalies" at bounding box center [559, 105] width 308 height 20
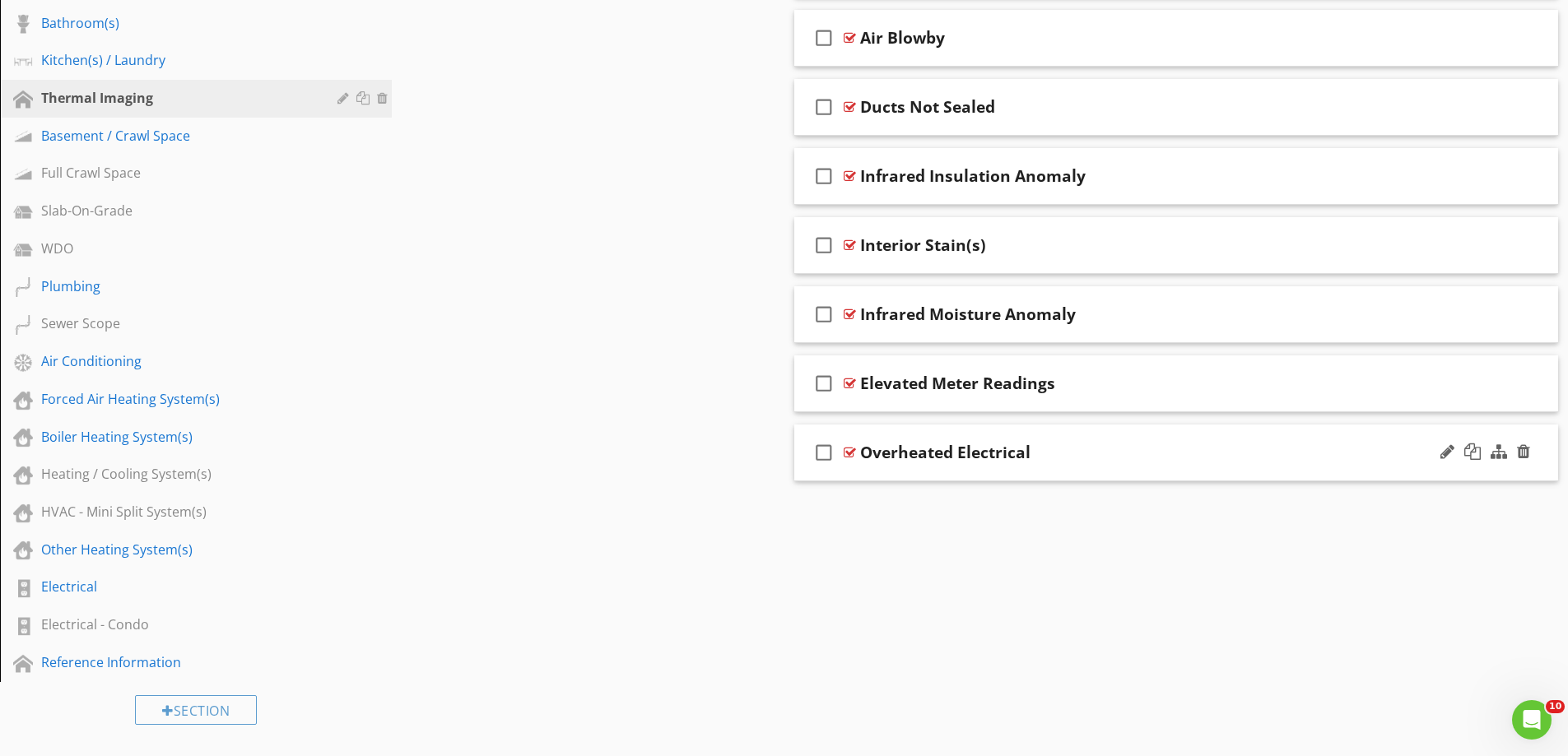
scroll to position [844, 0]
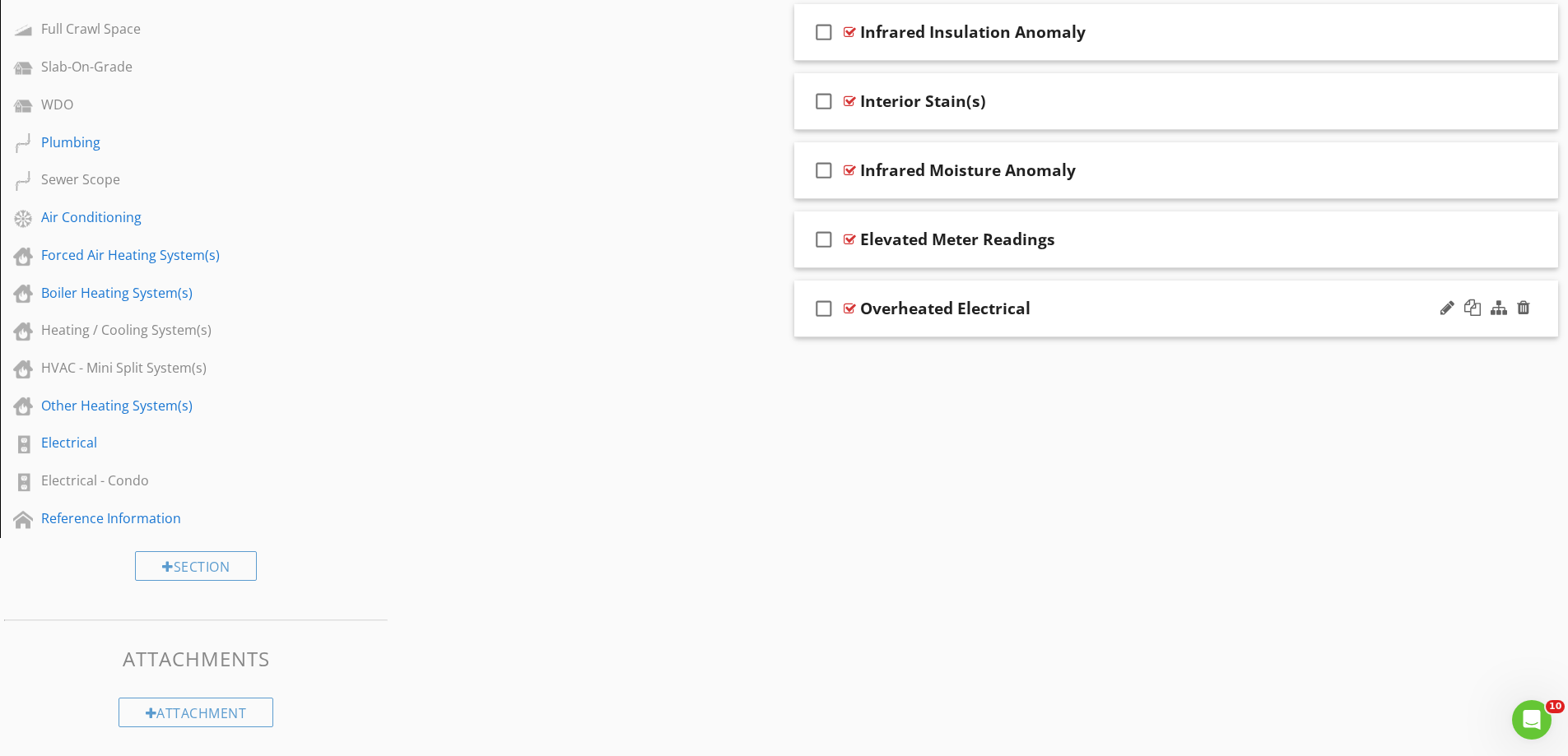
click at [993, 329] on div "check_box_outline_blank Overheated Electrical" at bounding box center [1176, 308] width 764 height 57
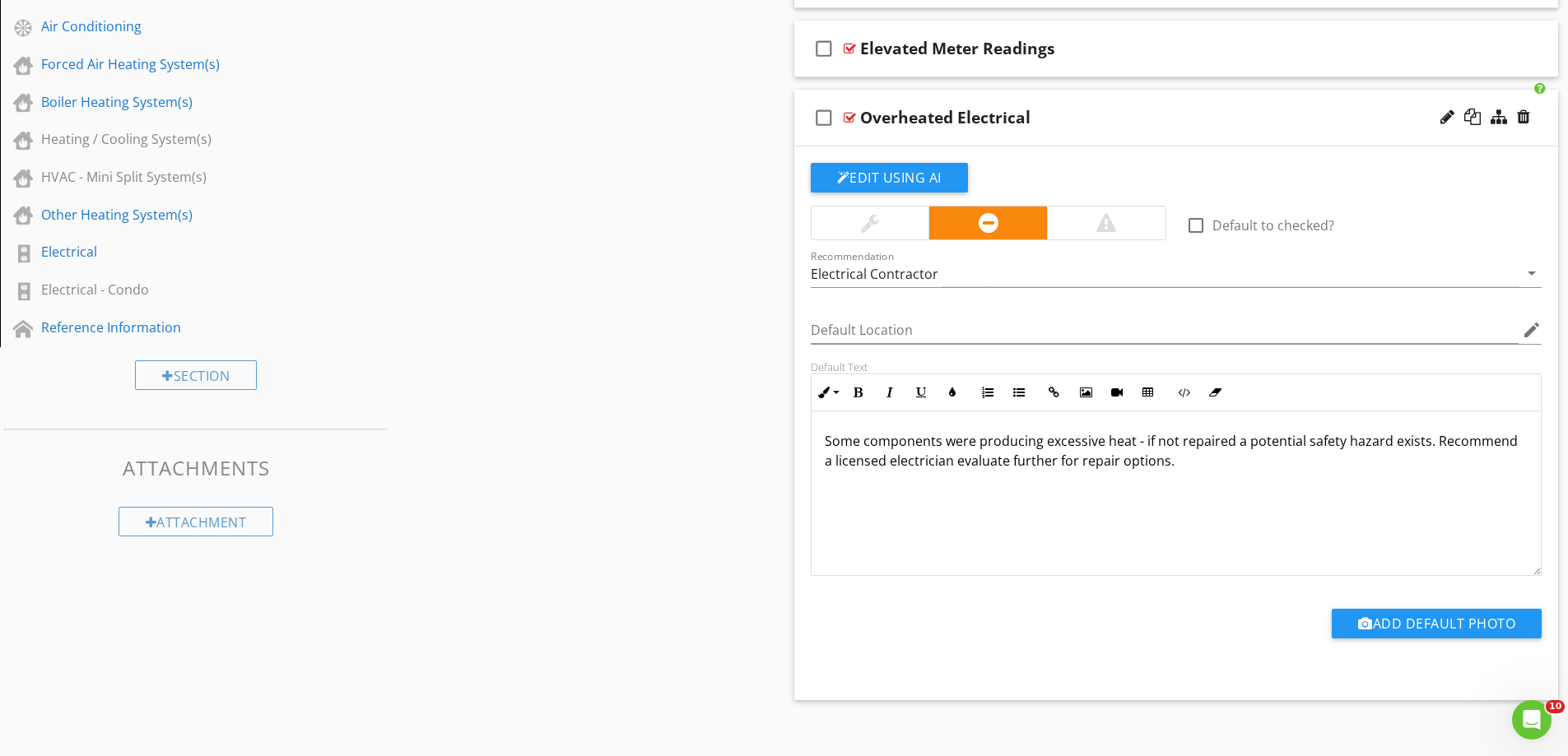
scroll to position [1047, 0]
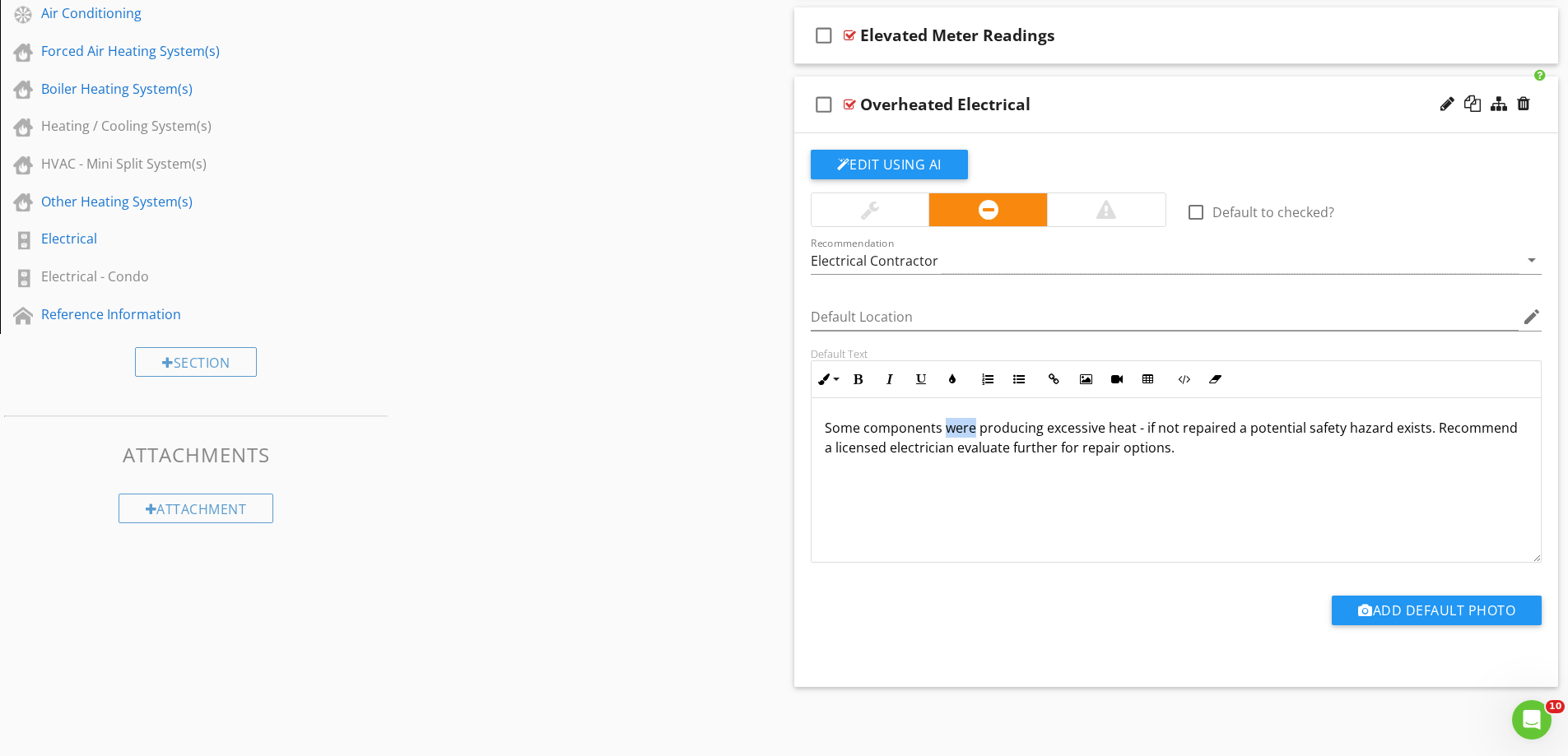
drag, startPoint x: 971, startPoint y: 428, endPoint x: 947, endPoint y: 429, distance: 24.0
click at [947, 429] on span "Some components were producing excessive heat - if not repaired a potential saf…" at bounding box center [1171, 438] width 693 height 38
click at [1270, 457] on p "Some components appear to be producing excessive heat - if not repaired a poten…" at bounding box center [1177, 438] width 704 height 39
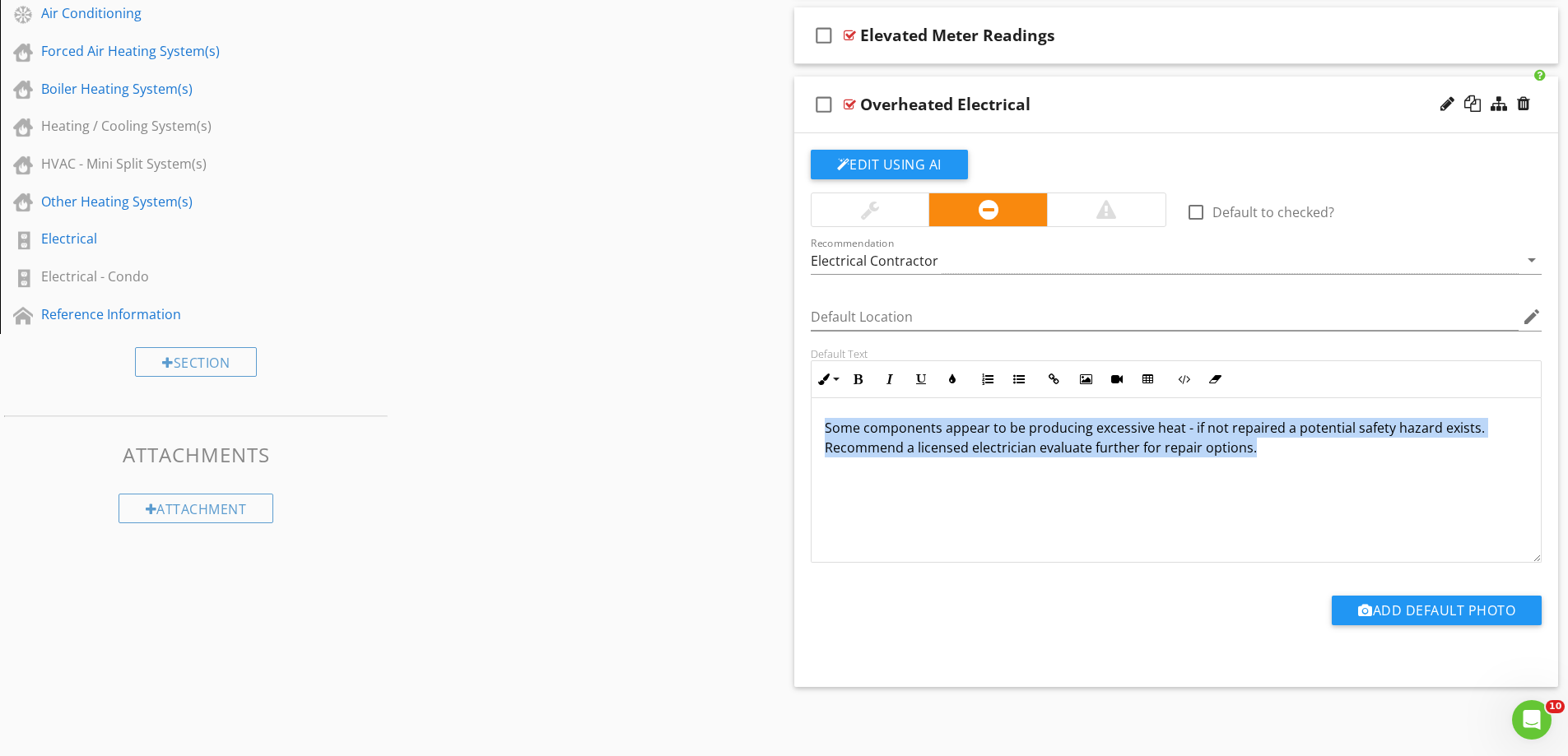
drag, startPoint x: 1281, startPoint y: 450, endPoint x: 770, endPoint y: 416, distance: 512.1
copy span "Some components appear to be producing excessive heat - if not repaired a poten…"
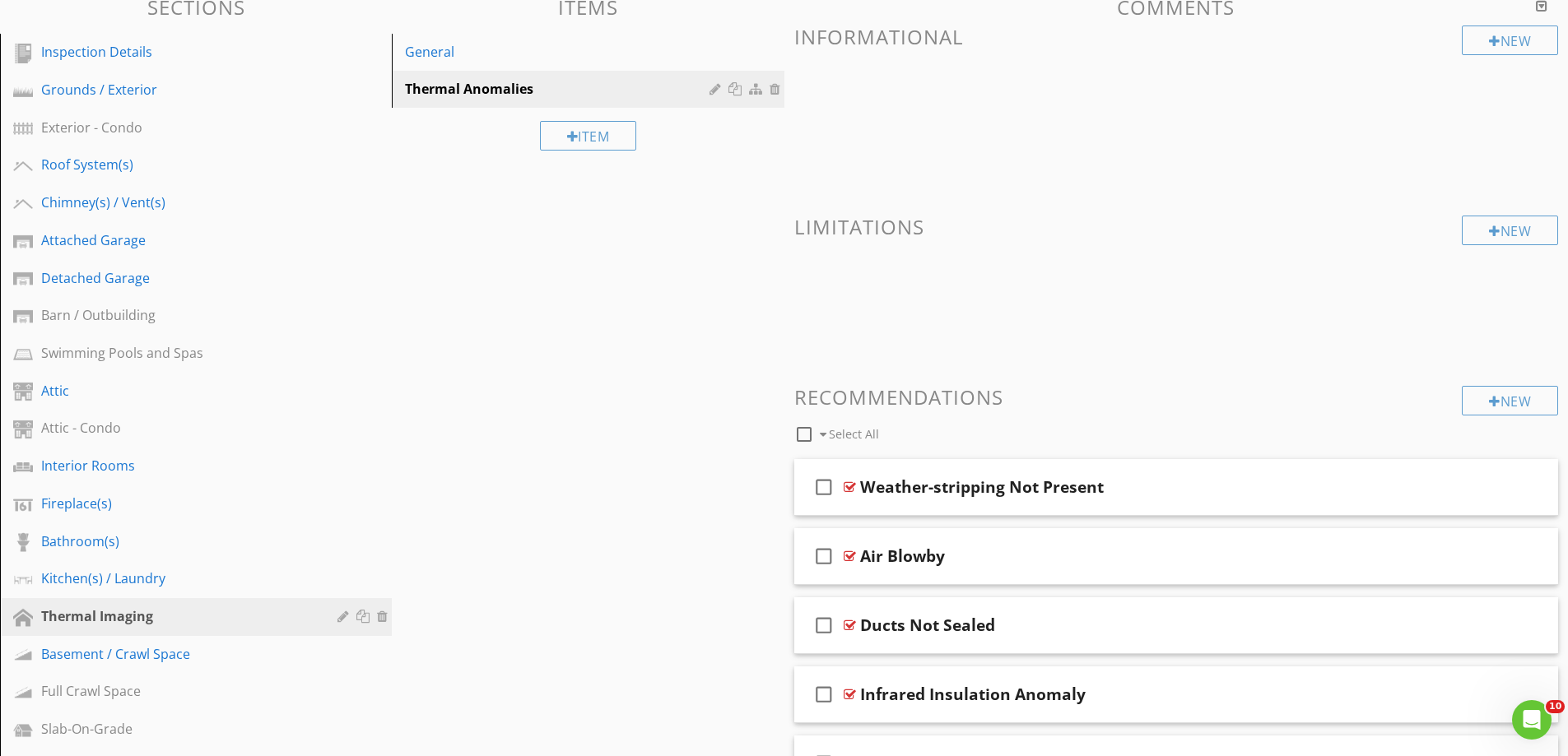
scroll to position [0, 0]
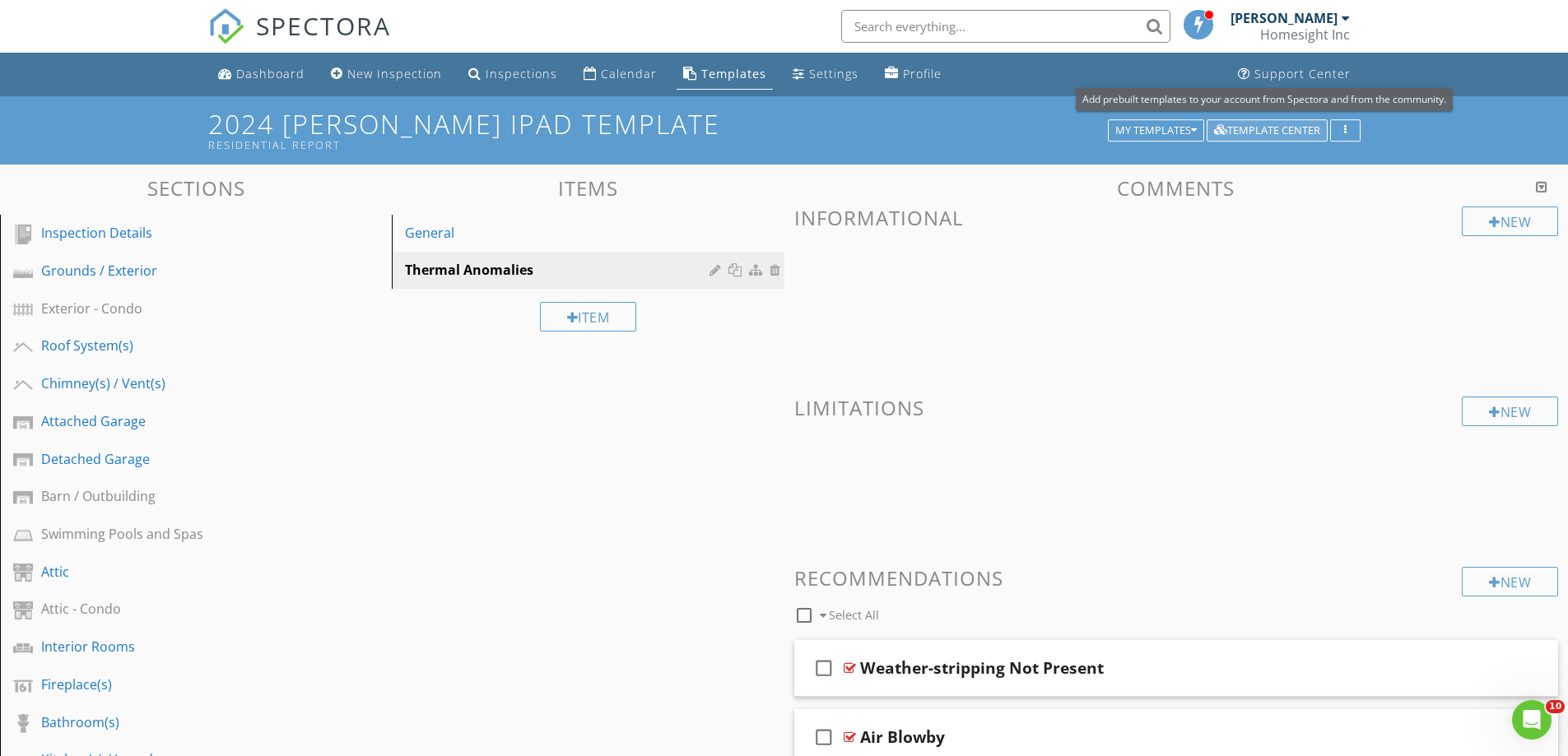
click at [1237, 126] on div "Template Center" at bounding box center [1267, 130] width 106 height 11
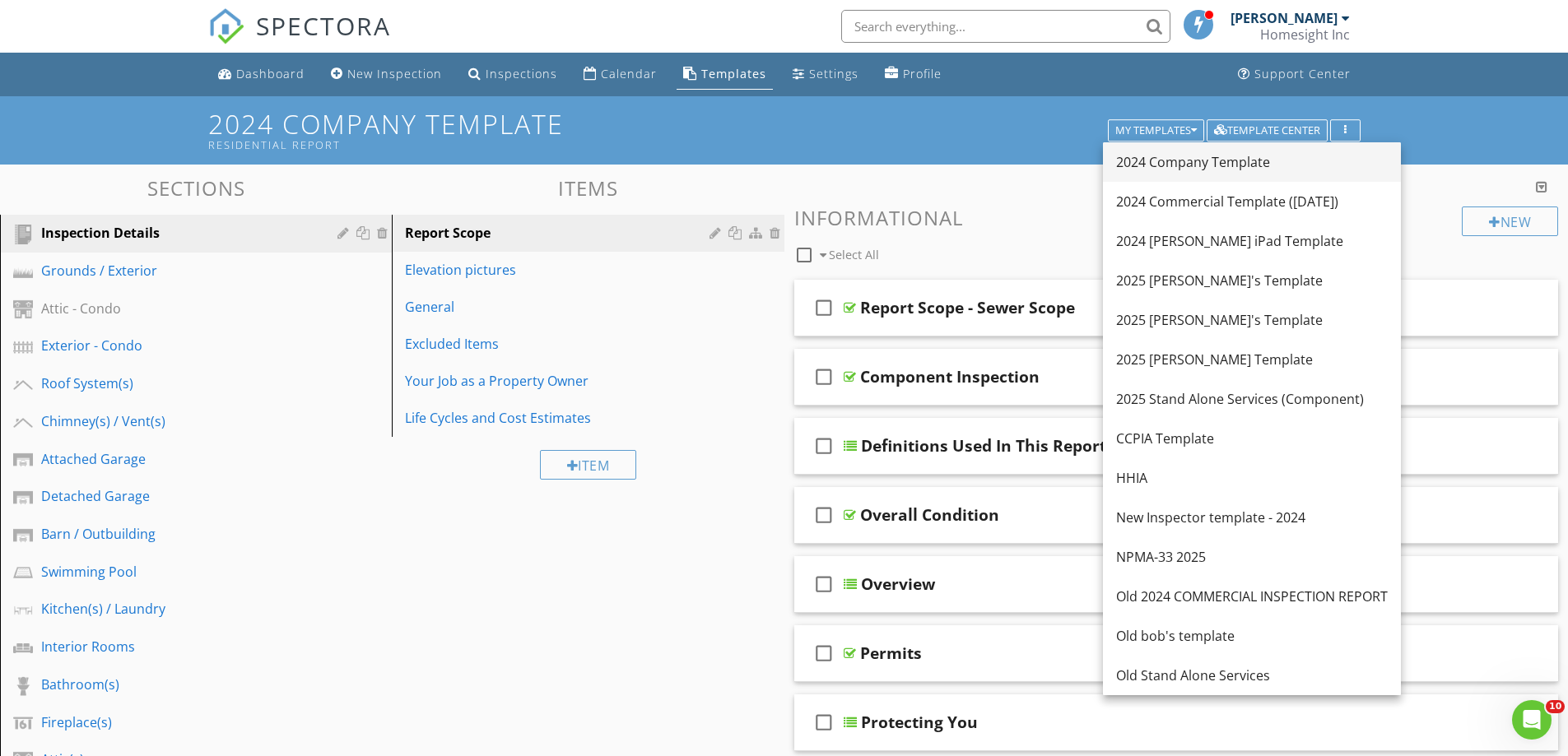
click at [1178, 163] on div "2024 Company Template" at bounding box center [1252, 162] width 272 height 20
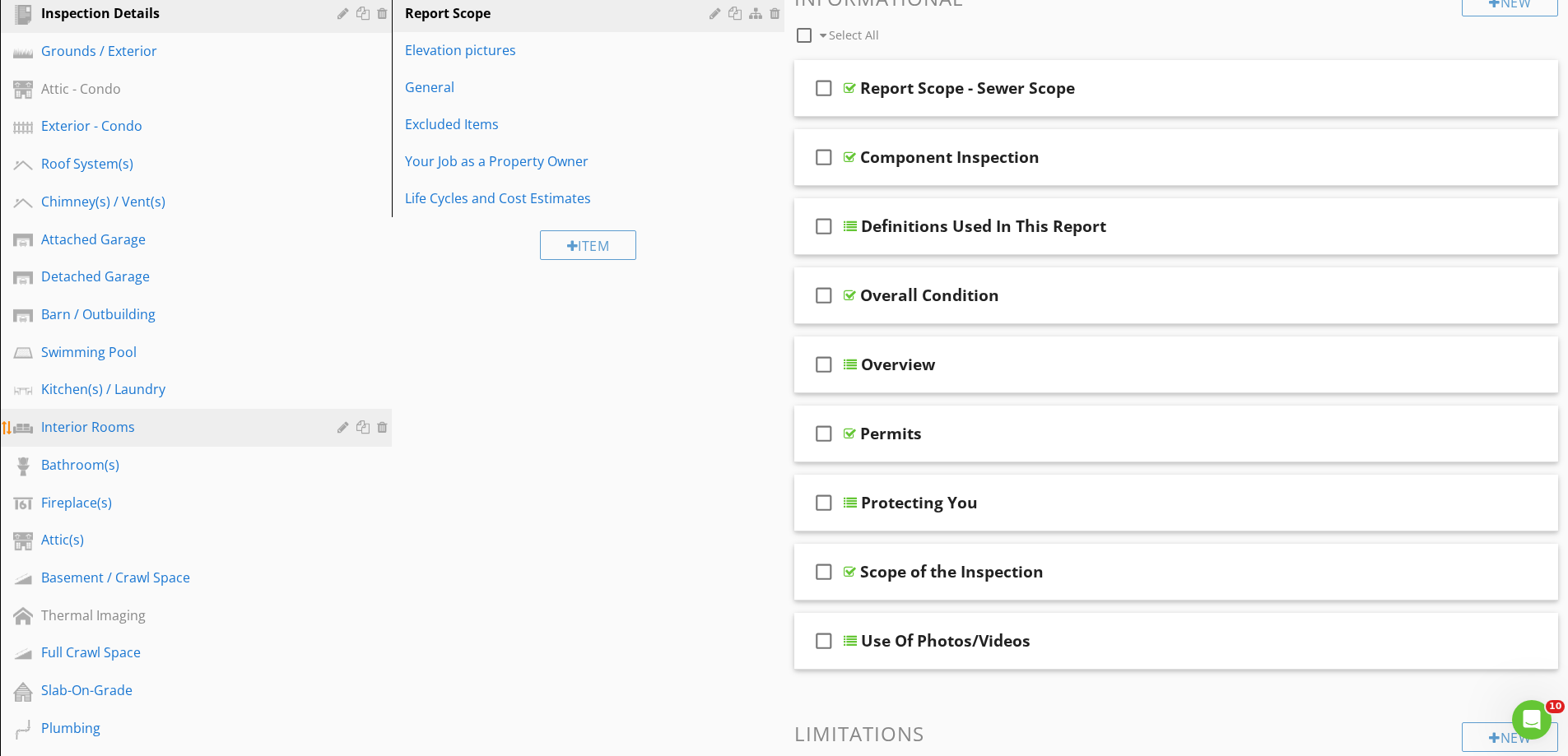
scroll to position [247, 0]
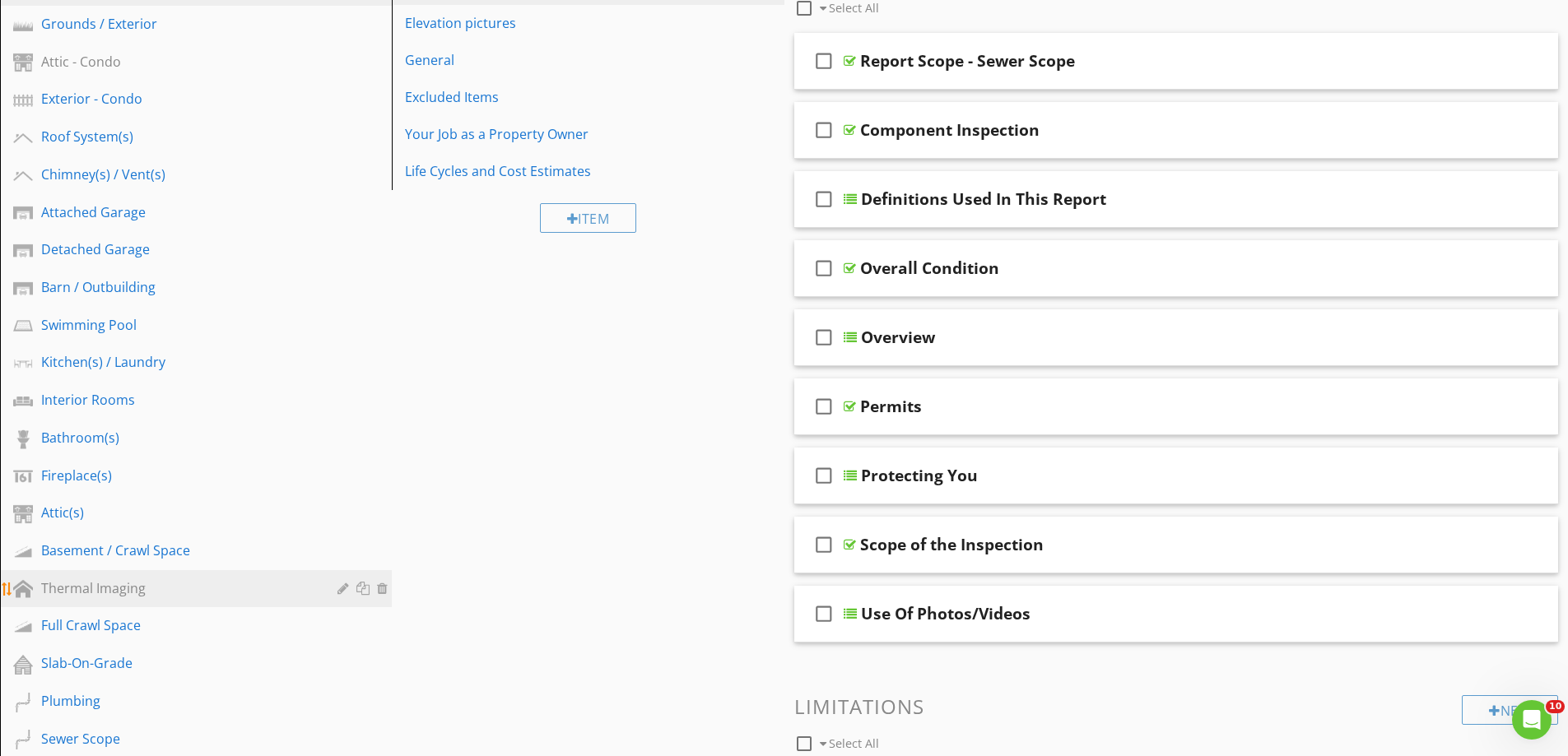
click at [102, 585] on div "Thermal Imaging" at bounding box center [177, 587] width 273 height 20
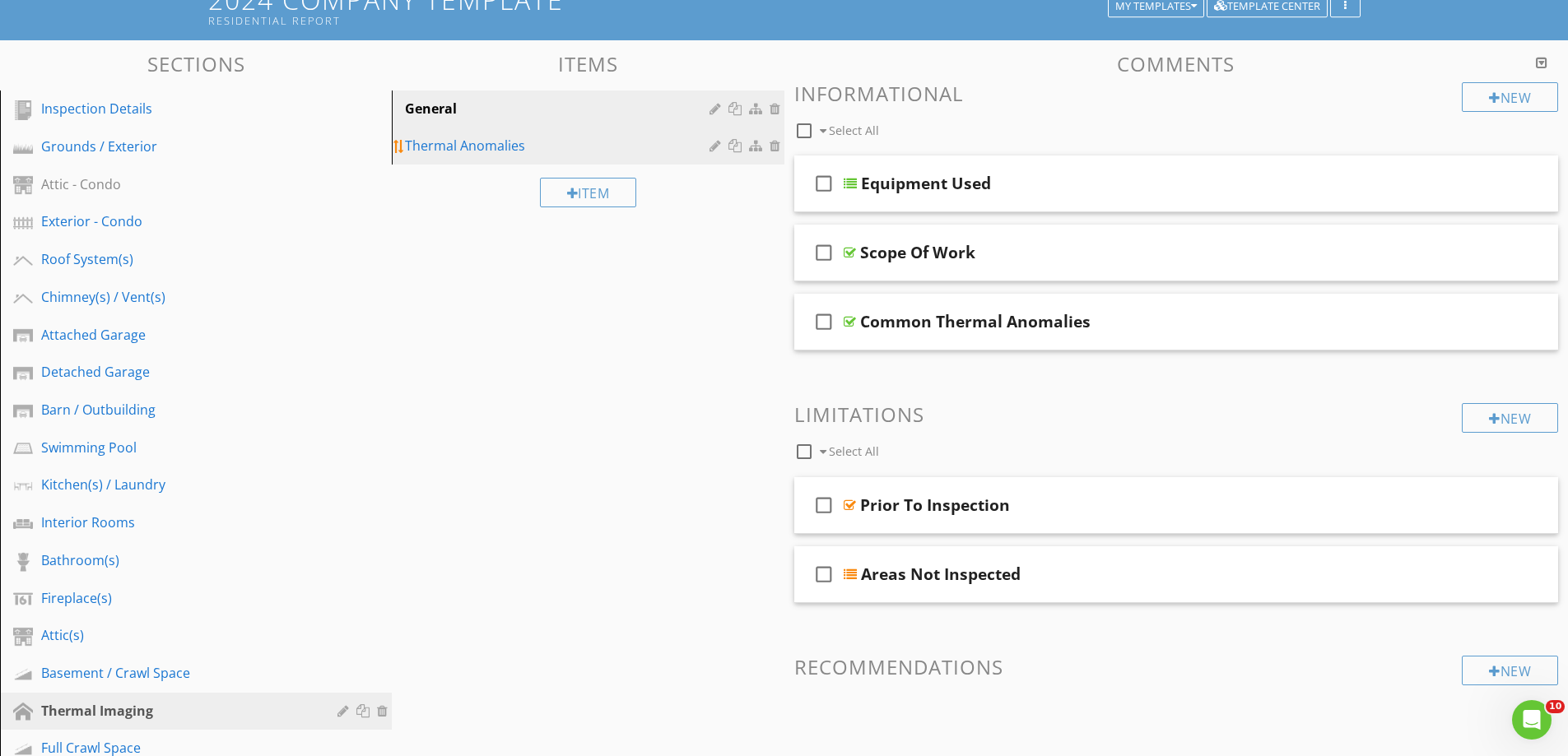
scroll to position [0, 0]
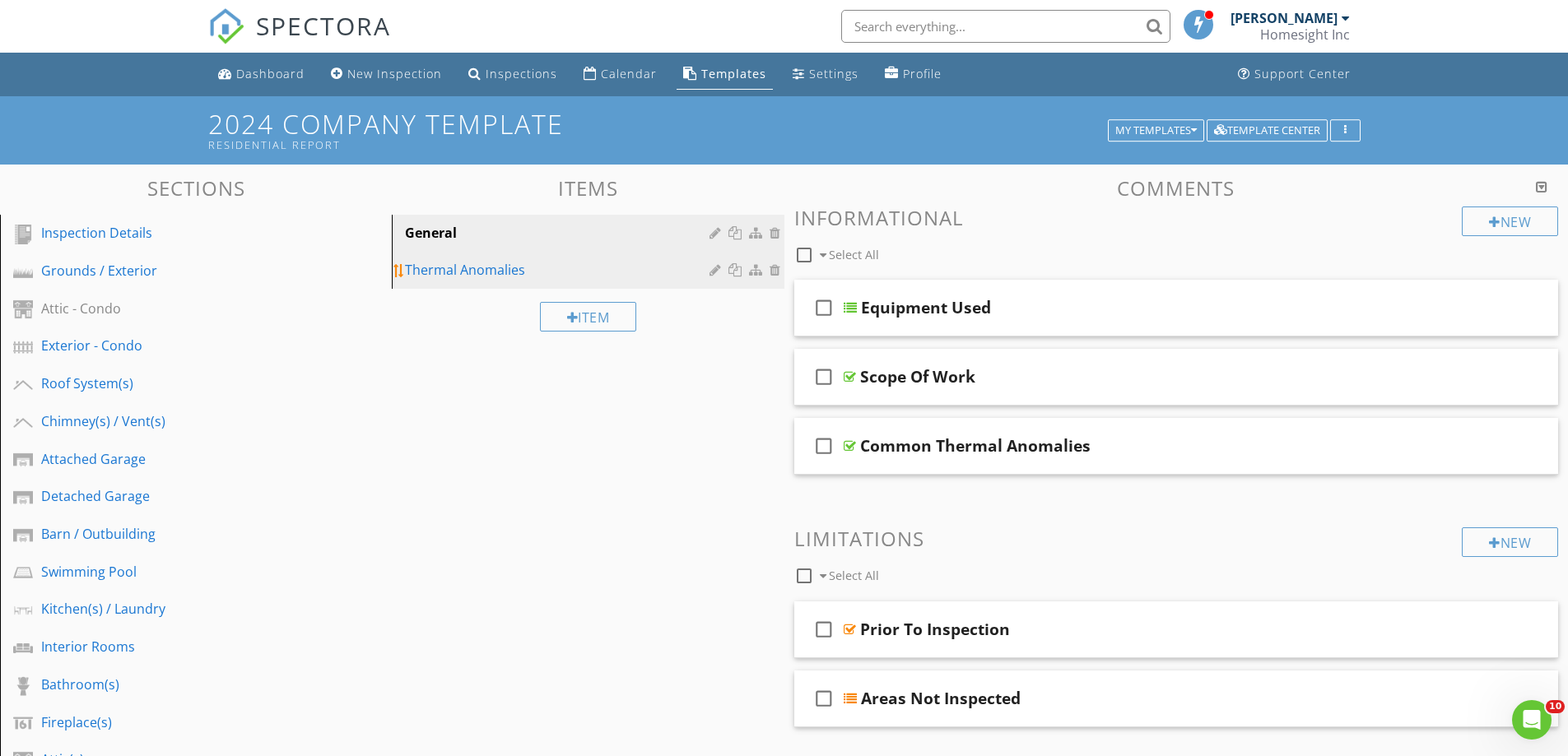
click at [460, 273] on div "Thermal Anomalies" at bounding box center [559, 269] width 308 height 20
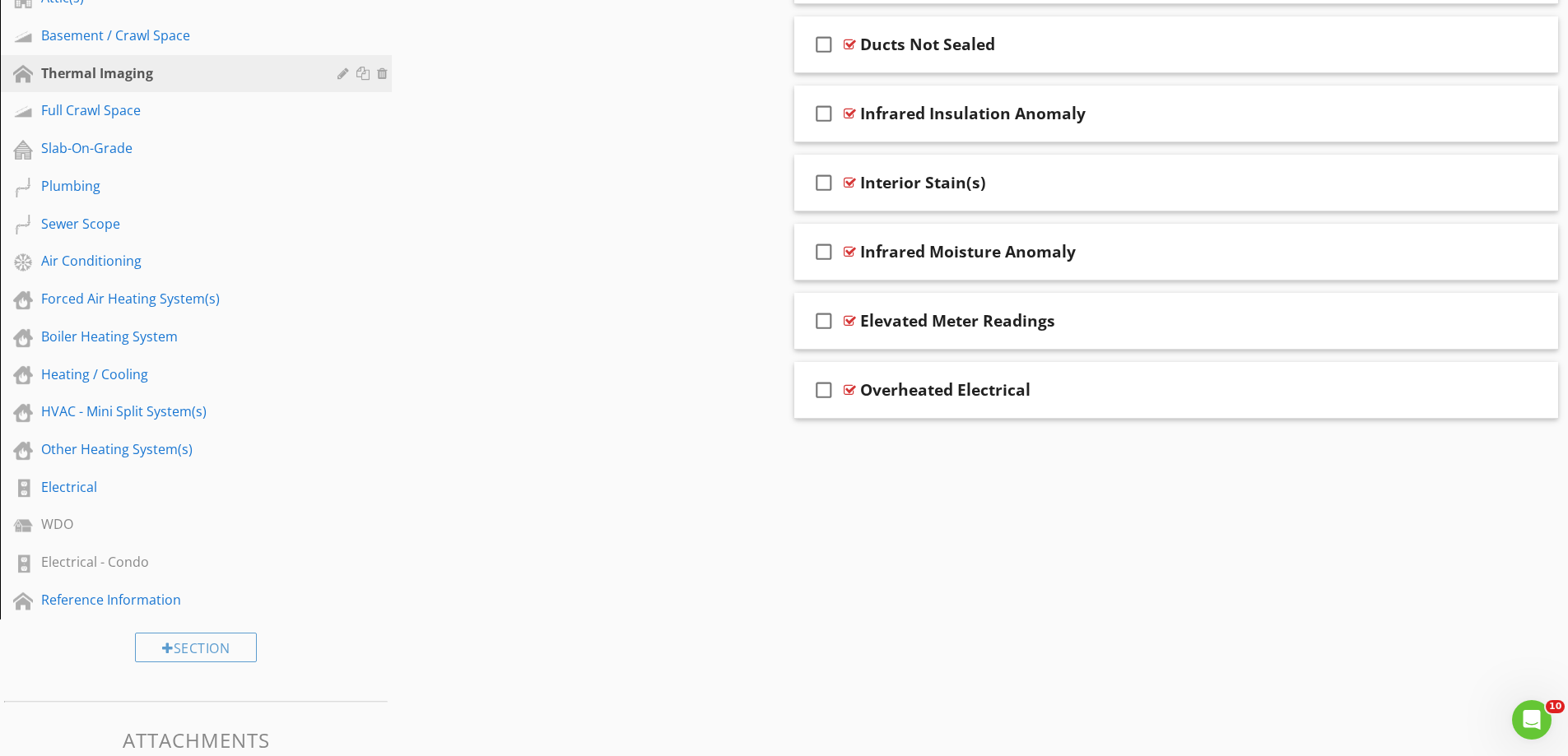
scroll to position [844, 0]
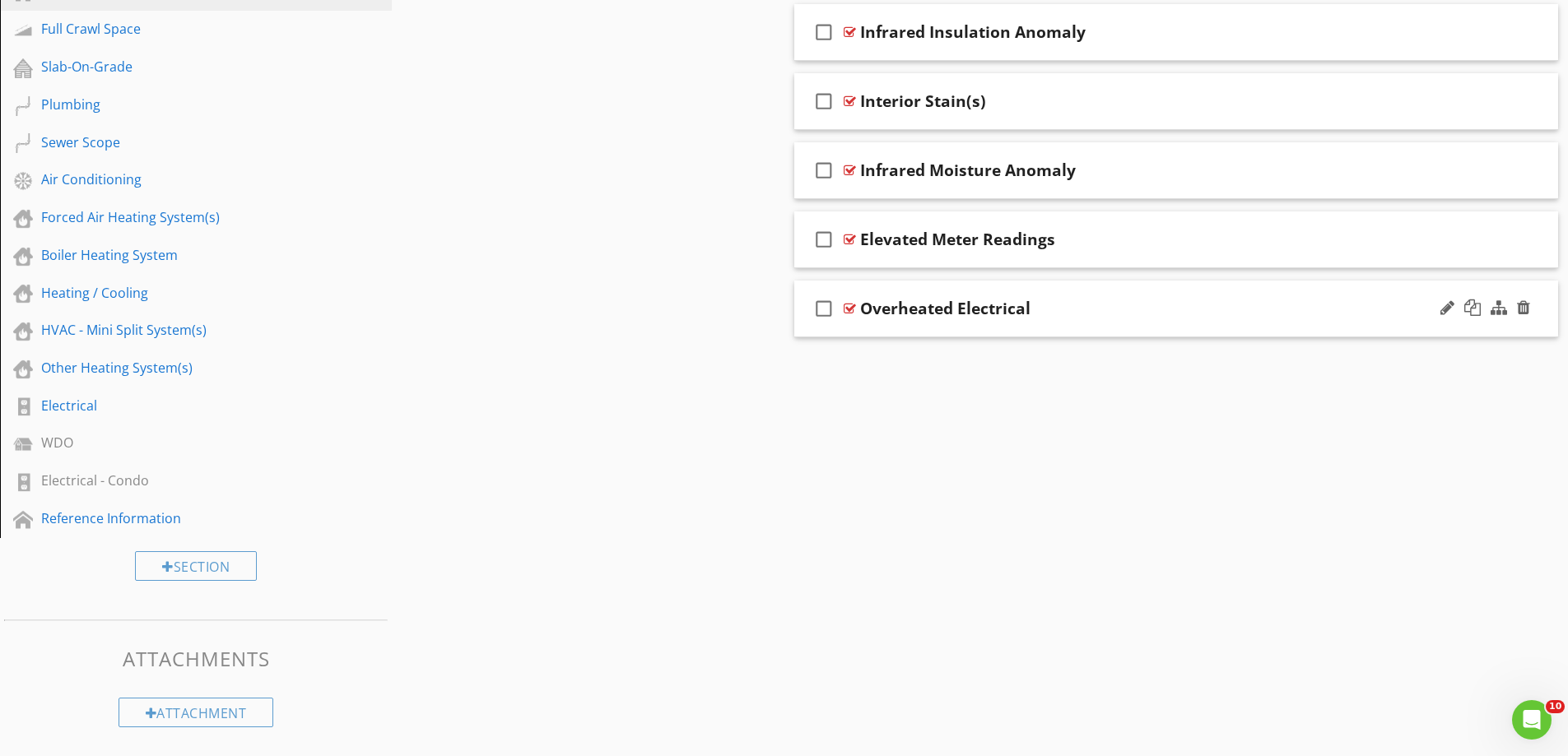
click at [926, 330] on div "check_box_outline_blank Overheated Electrical" at bounding box center [1176, 308] width 764 height 57
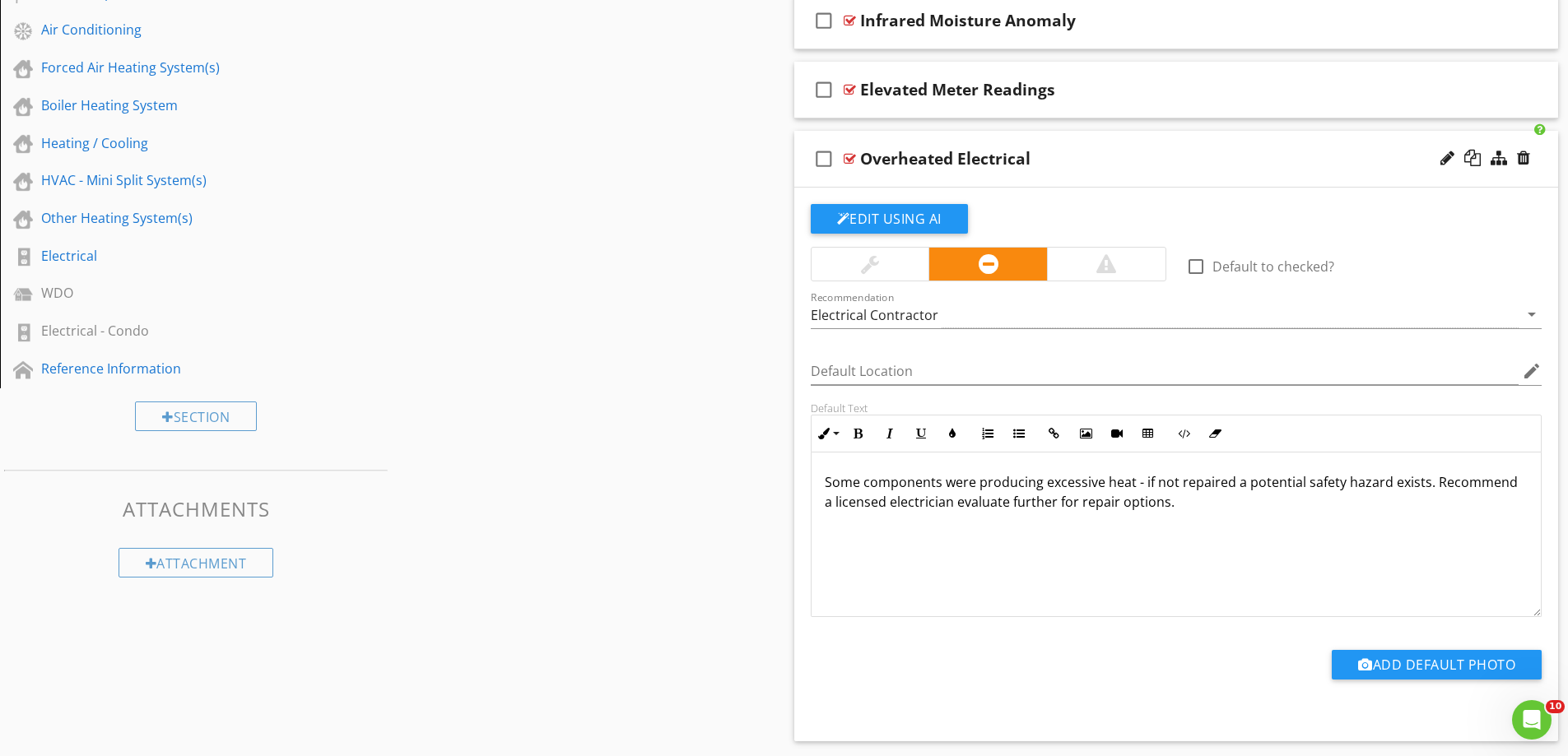
scroll to position [1008, 0]
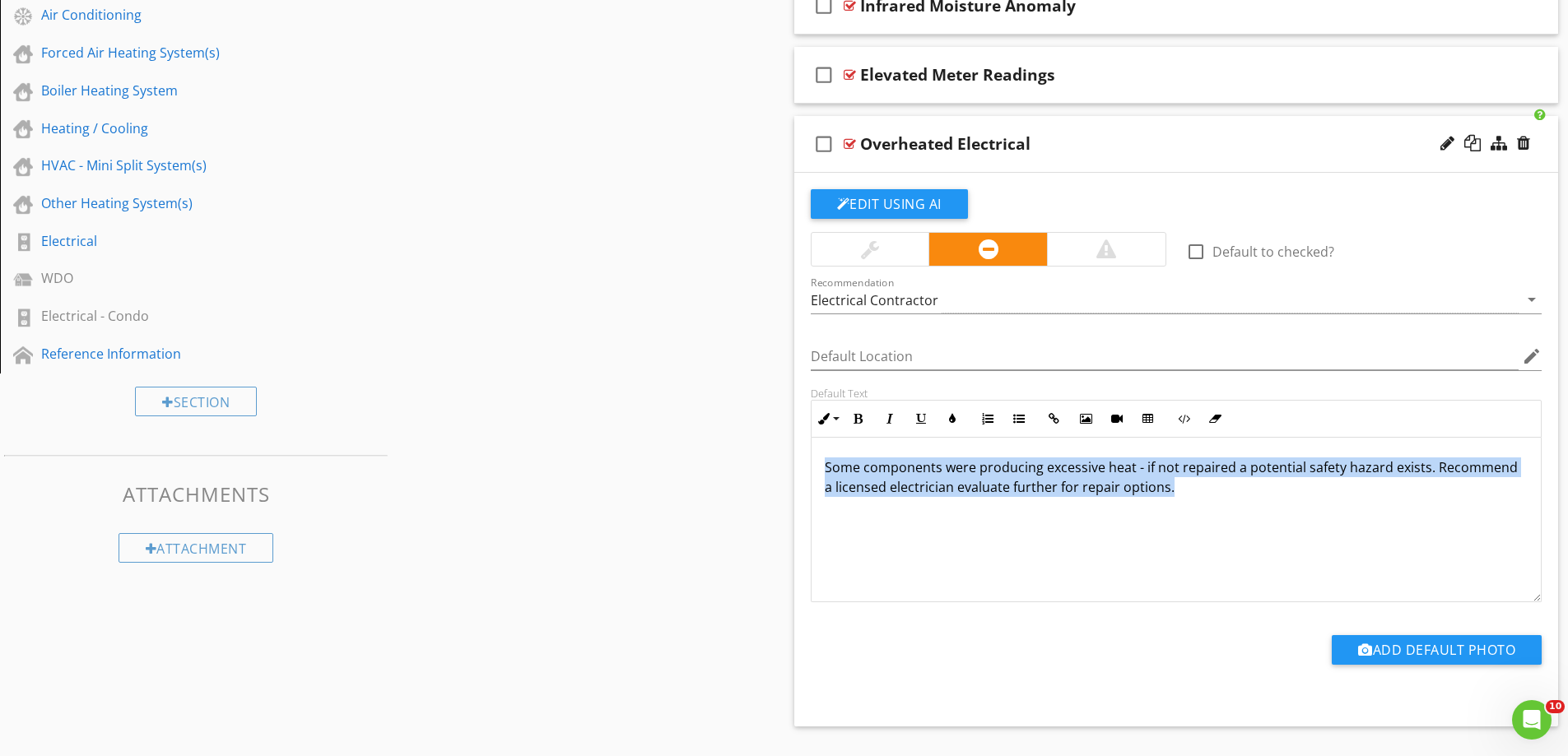
drag, startPoint x: 1189, startPoint y: 490, endPoint x: 714, endPoint y: 429, distance: 478.9
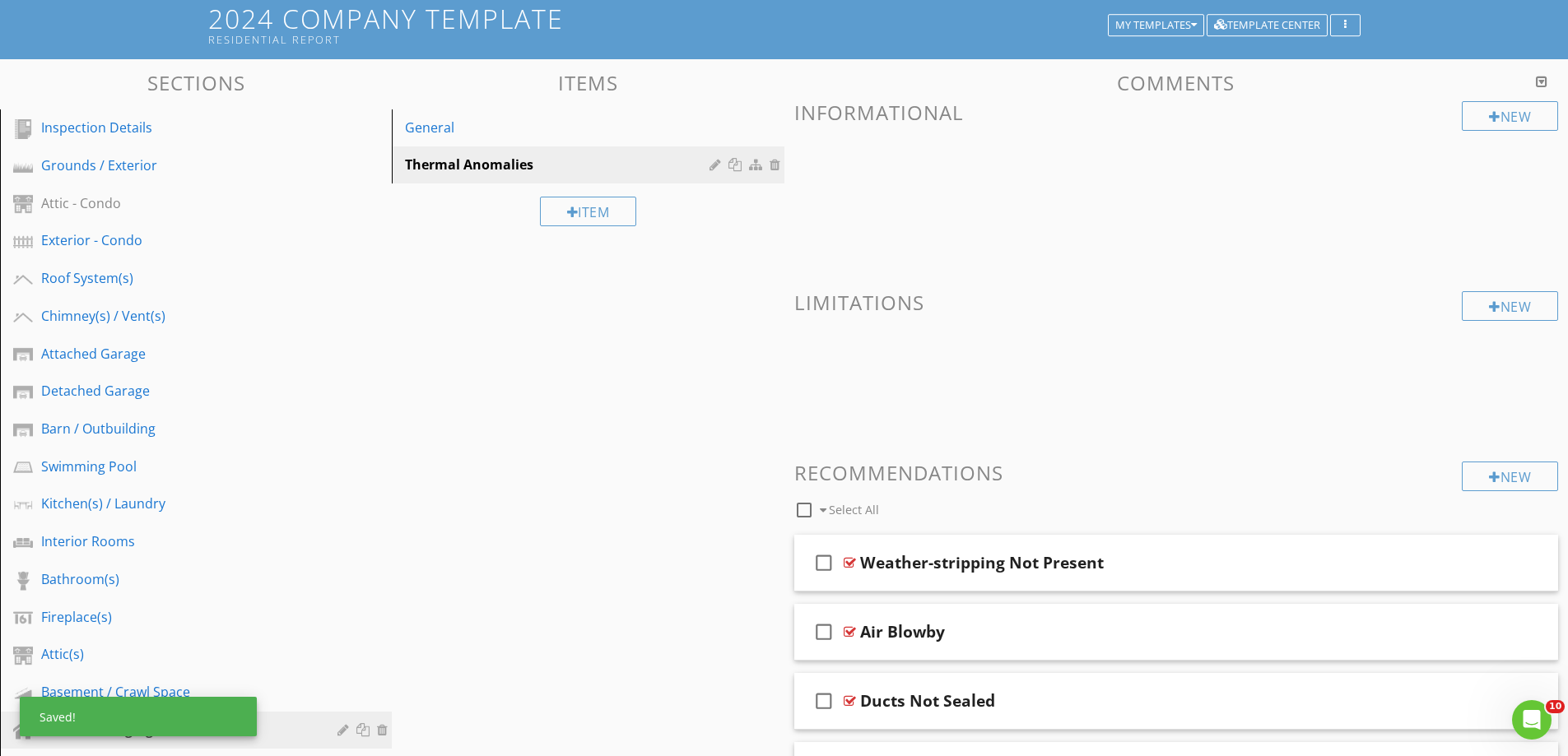
scroll to position [0, 0]
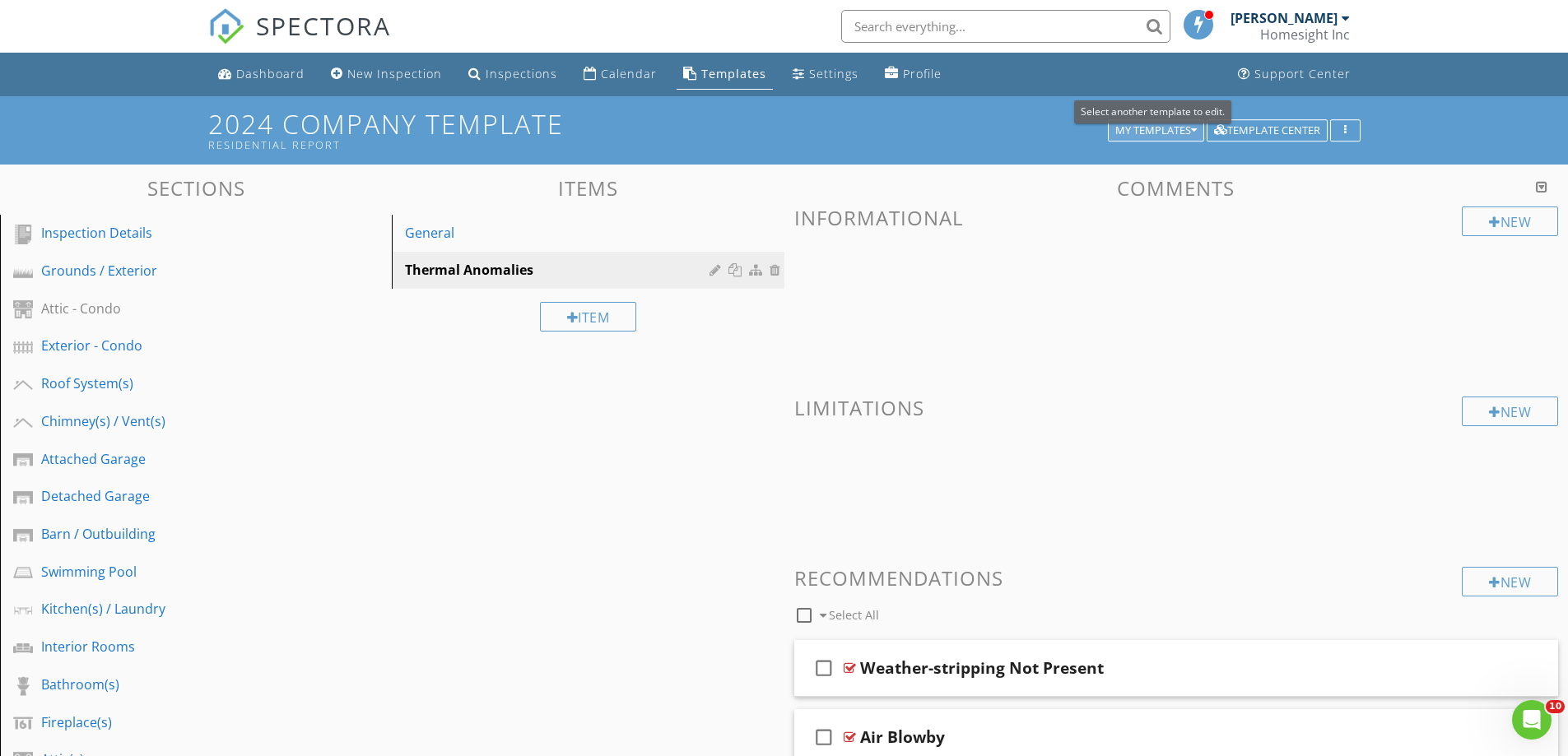
click at [1160, 125] on div "My Templates" at bounding box center [1156, 130] width 82 height 11
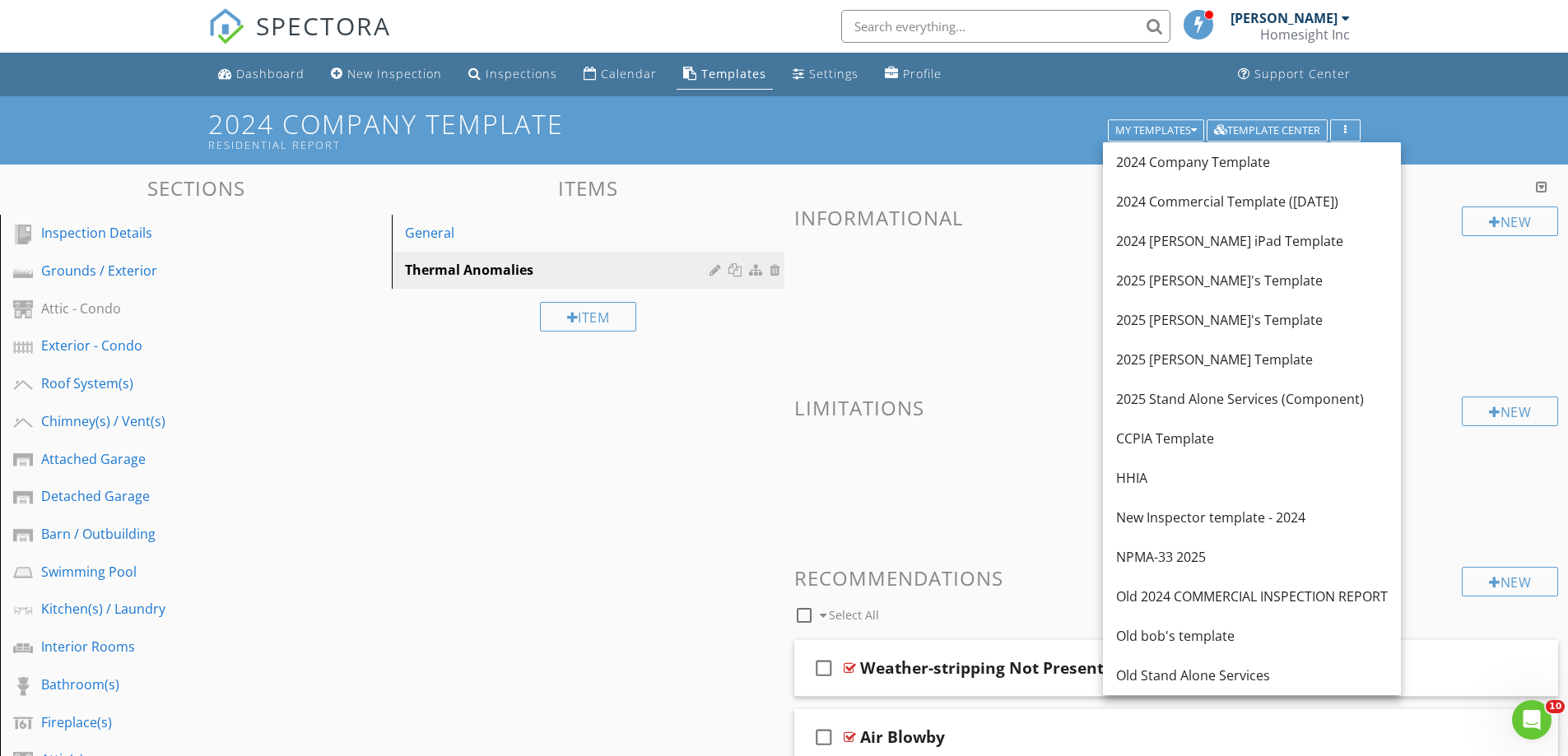
click at [1167, 208] on div "2024 Commercial Template ([DATE])" at bounding box center [1252, 201] width 272 height 20
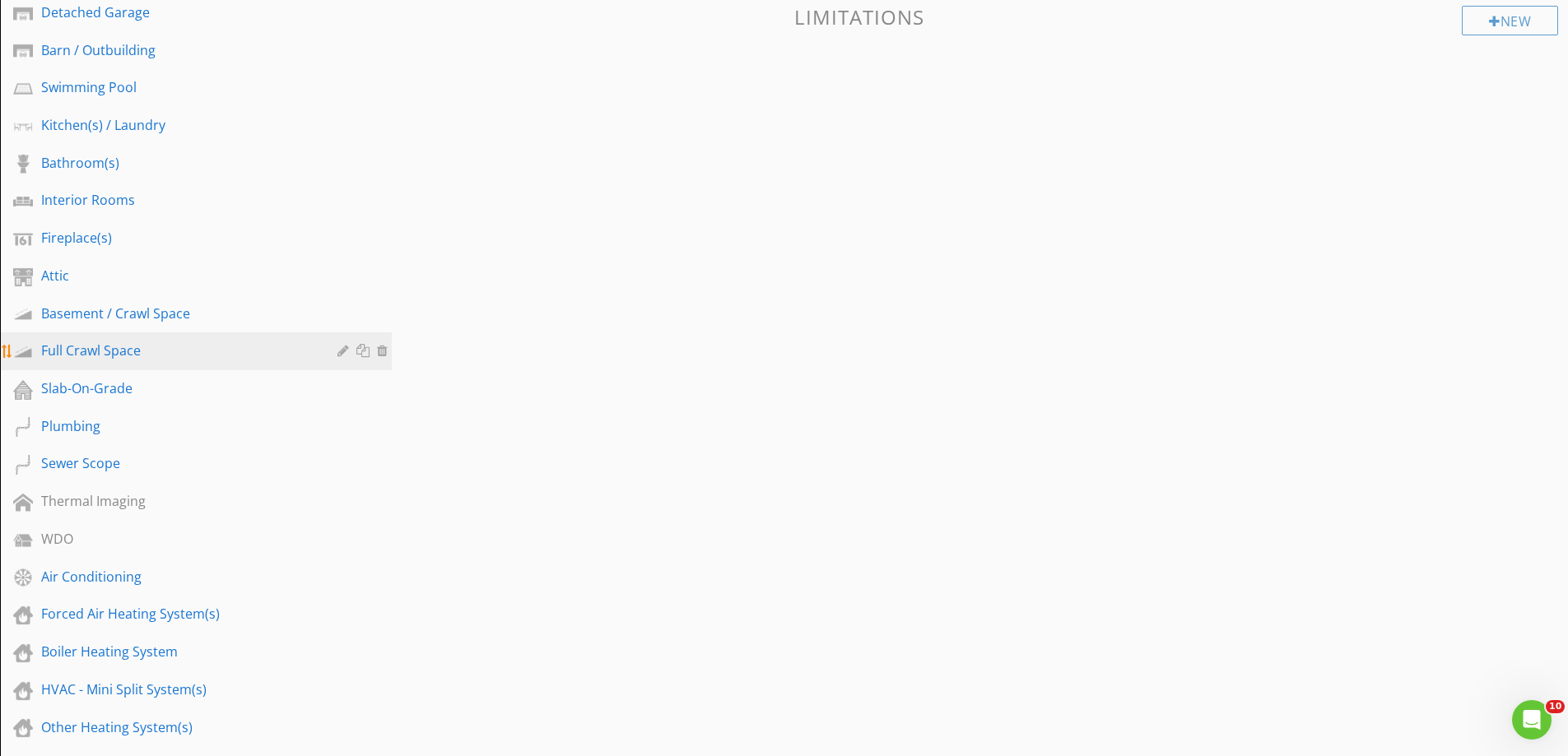
scroll to position [412, 0]
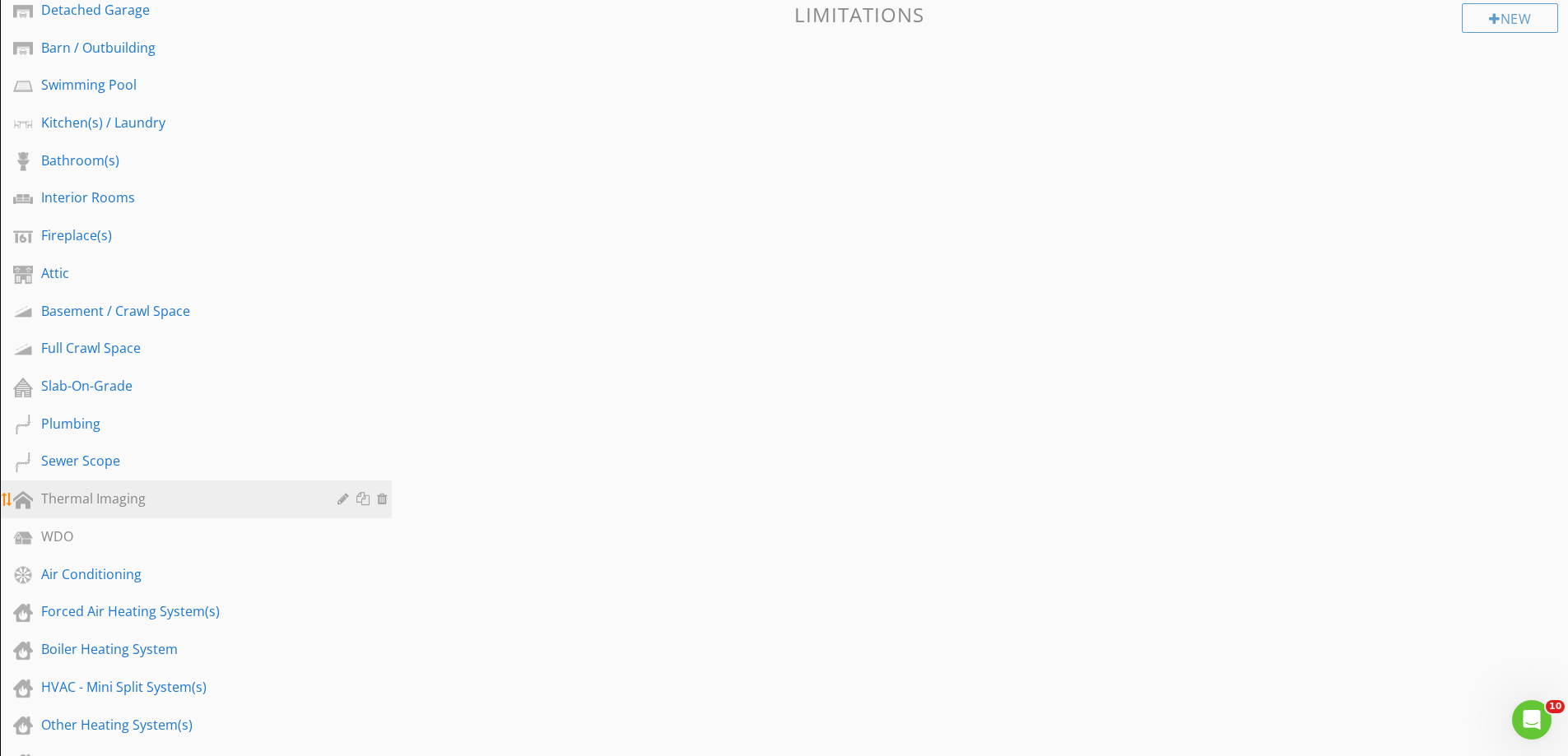
click at [87, 506] on div "Thermal Imaging" at bounding box center [177, 498] width 273 height 20
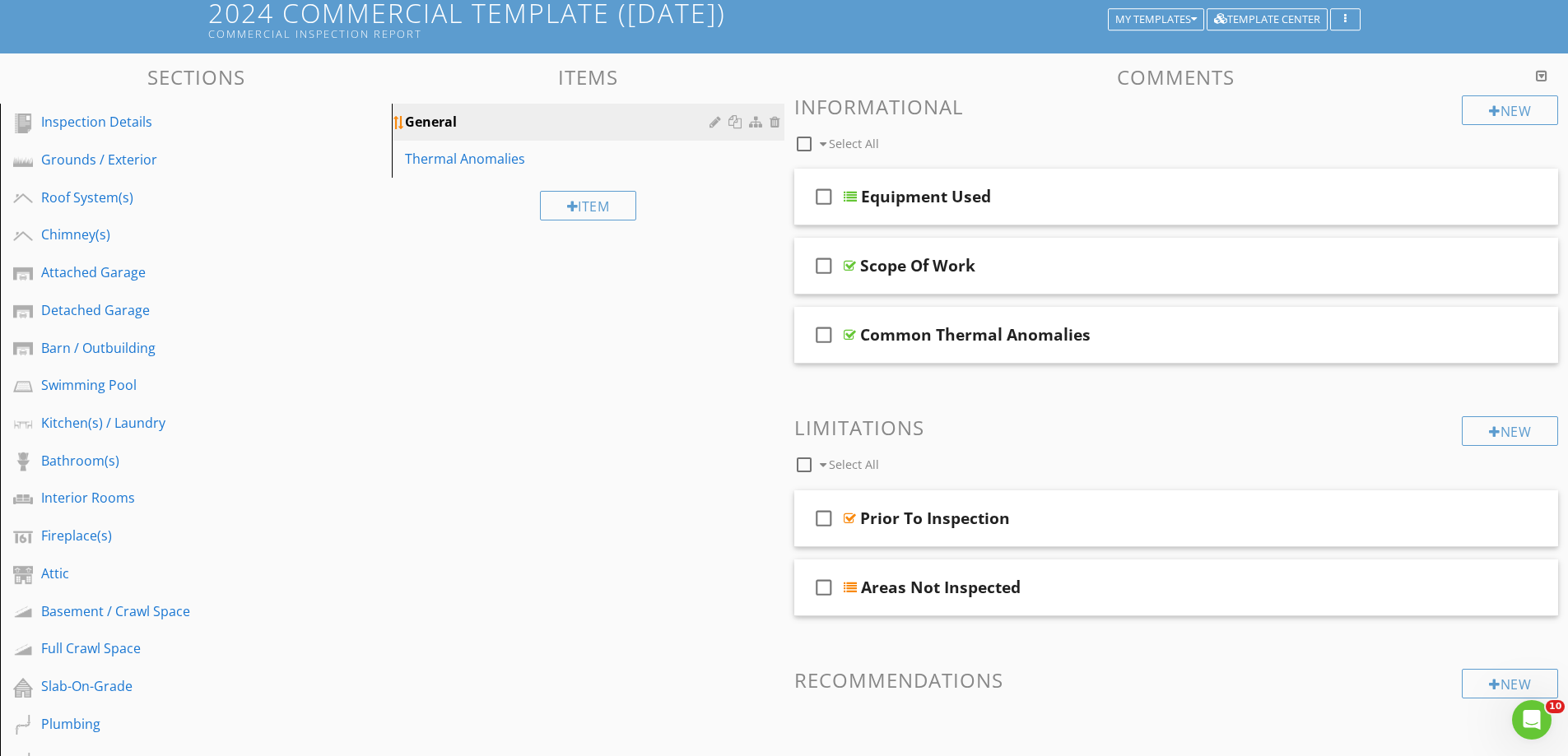
scroll to position [0, 0]
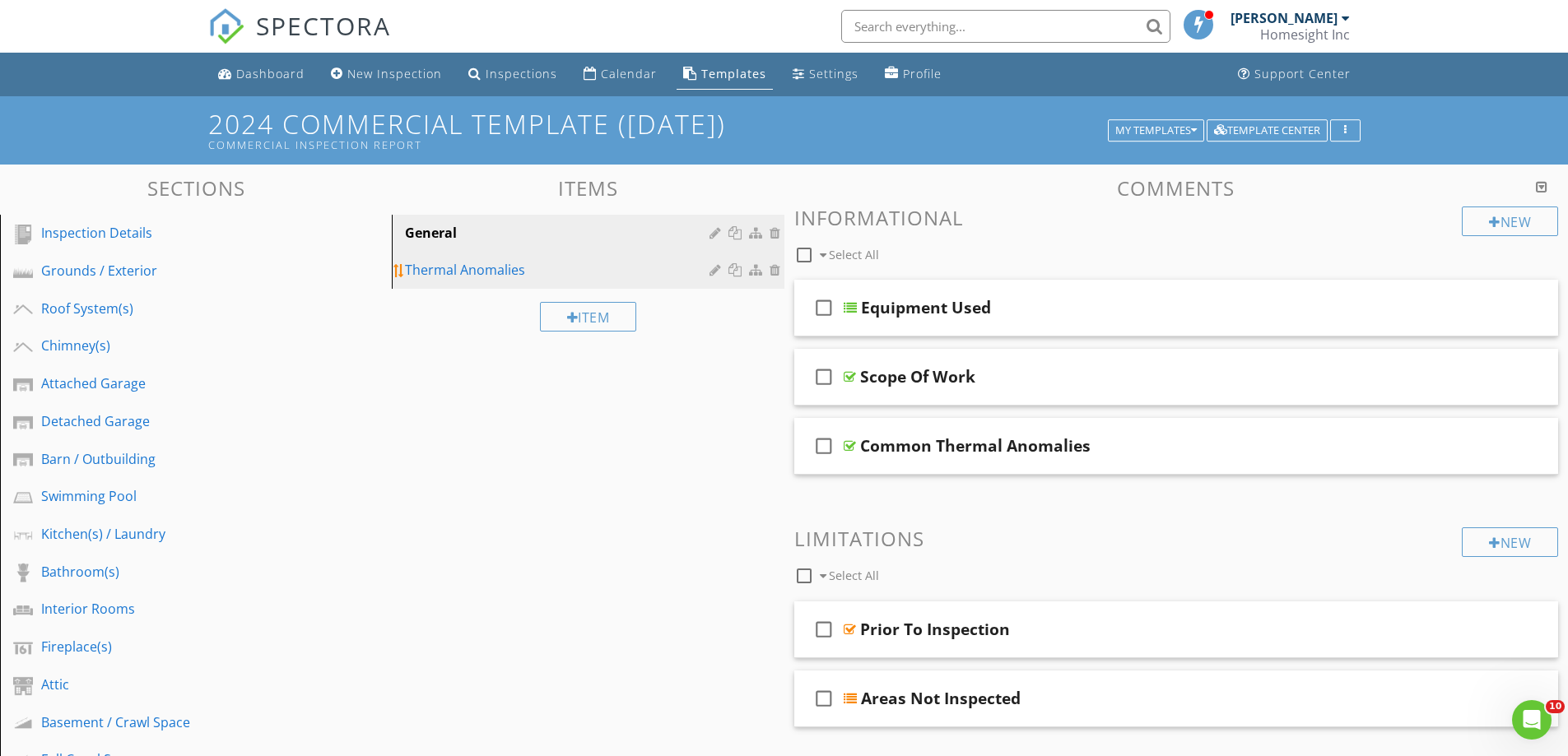
click at [487, 264] on div "Thermal Anomalies" at bounding box center [559, 269] width 308 height 20
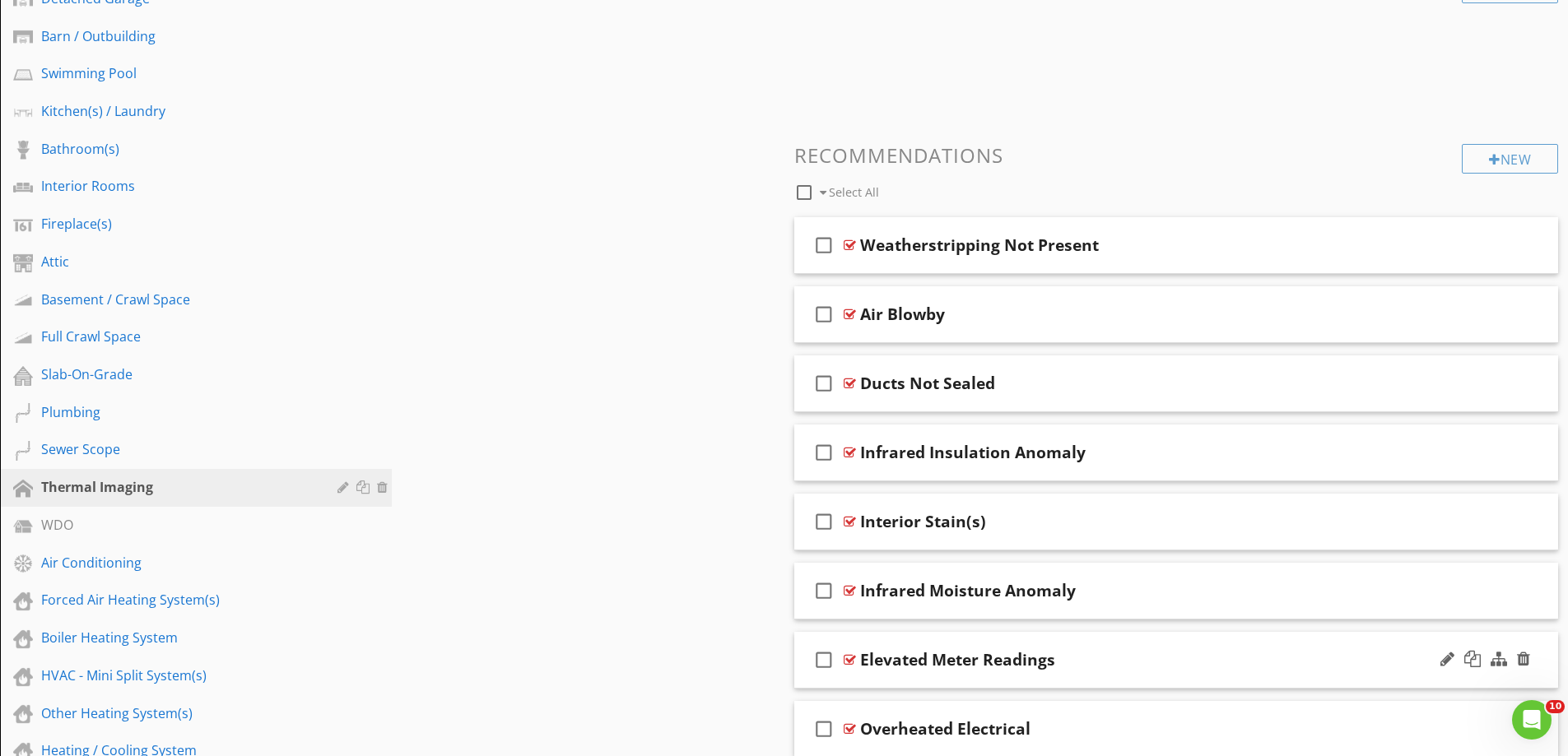
scroll to position [731, 0]
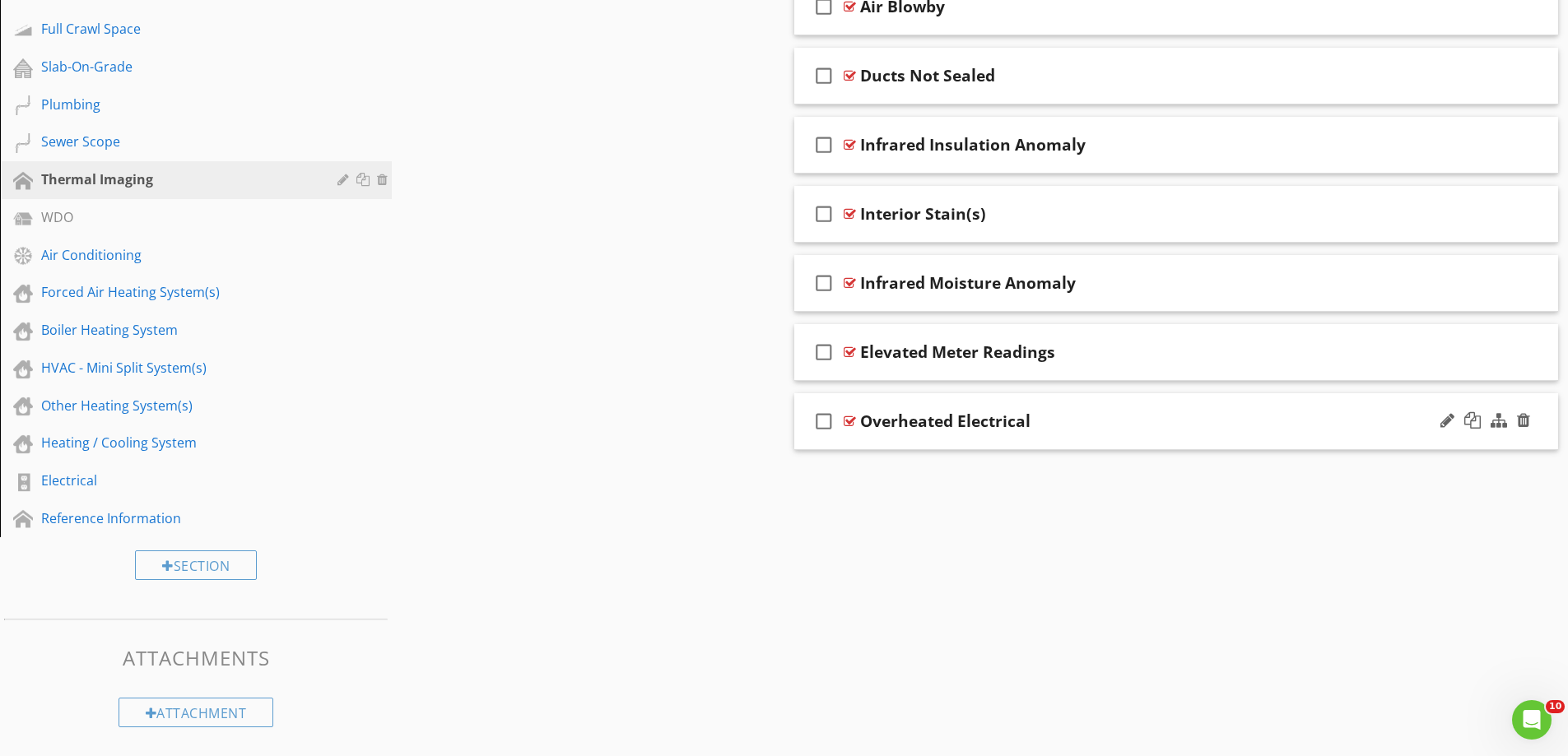
click at [951, 439] on div "check_box_outline_blank Overheated Electrical" at bounding box center [1176, 422] width 764 height 57
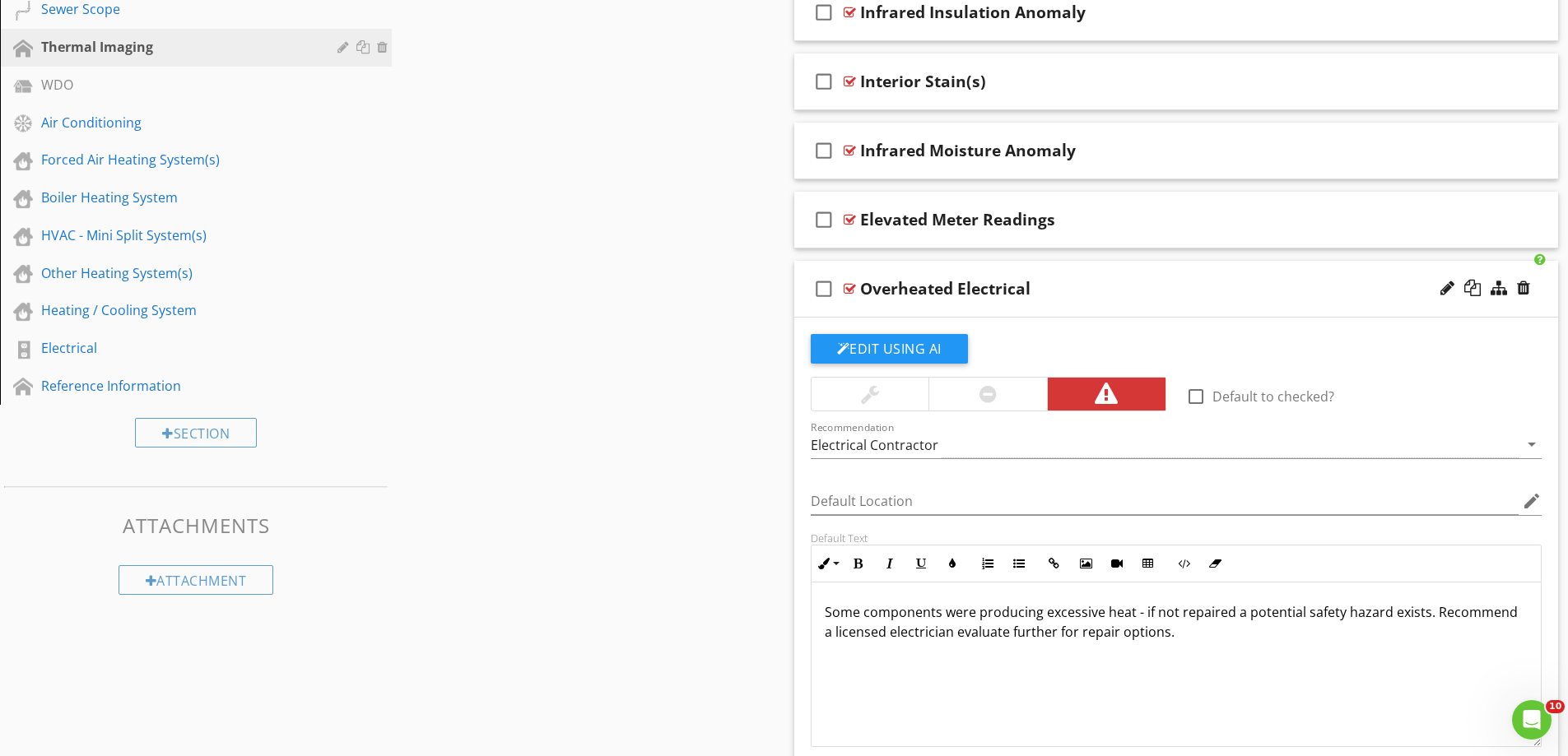
scroll to position [978, 0]
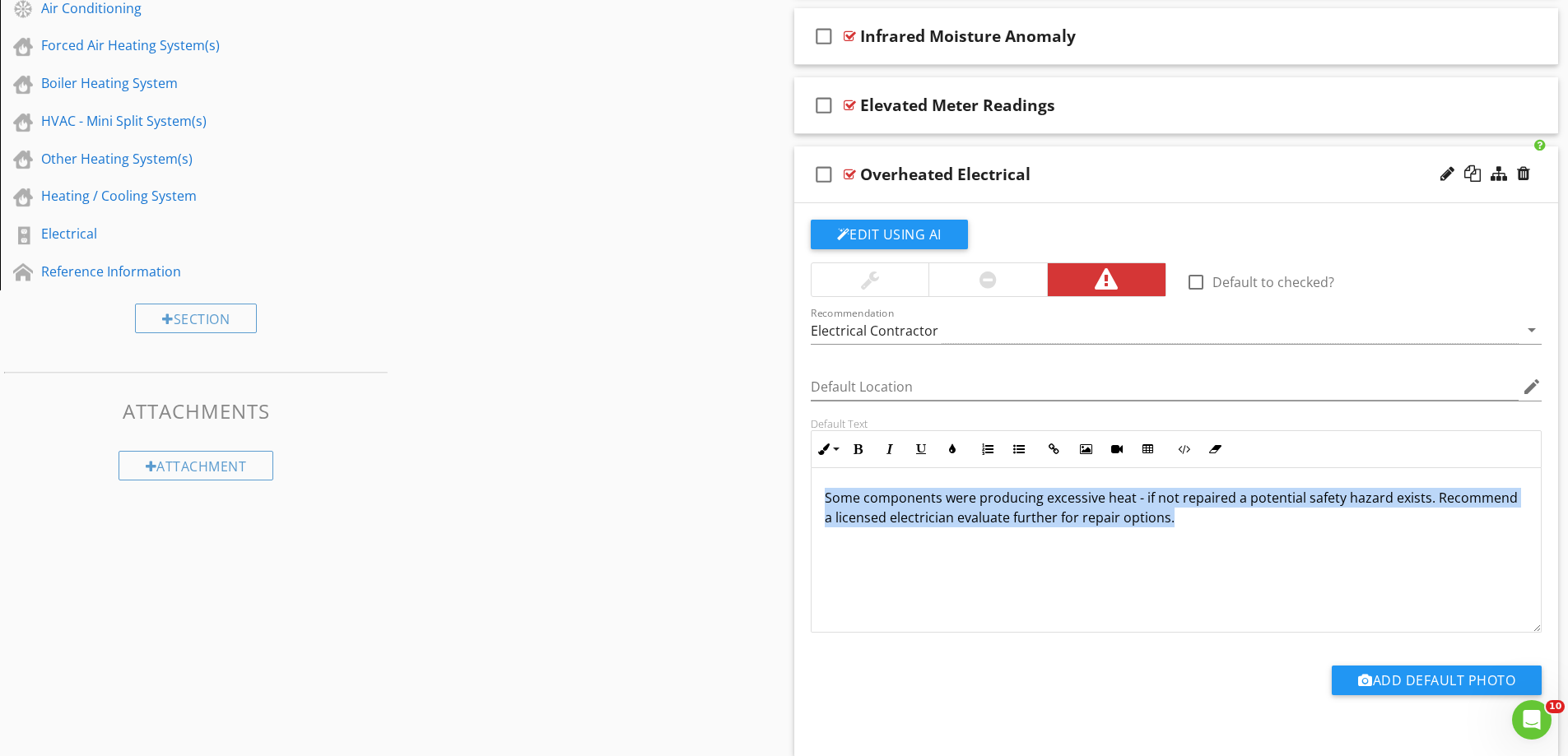
drag, startPoint x: 1199, startPoint y: 524, endPoint x: 774, endPoint y: 493, distance: 426.1
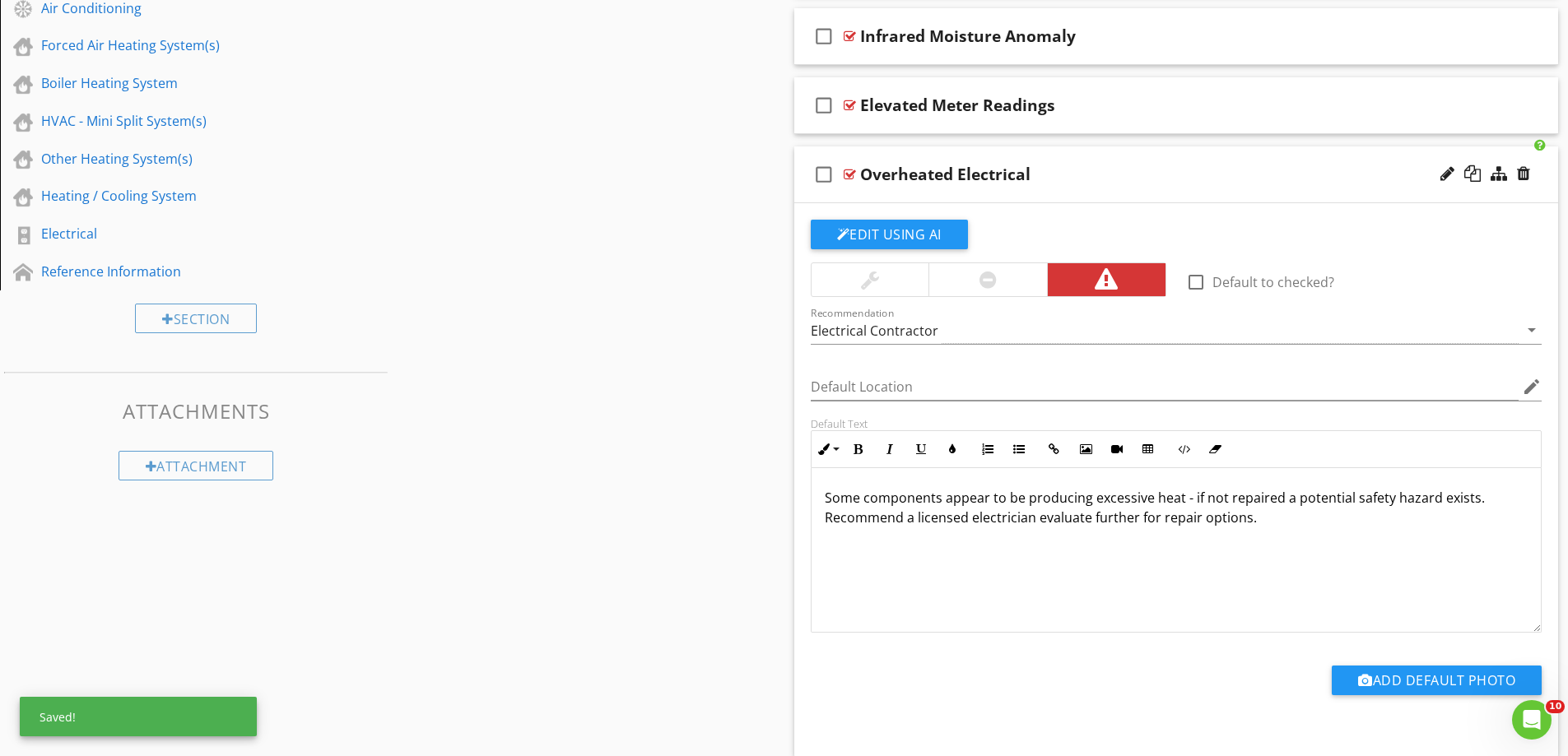
click at [1007, 280] on div at bounding box center [987, 279] width 118 height 33
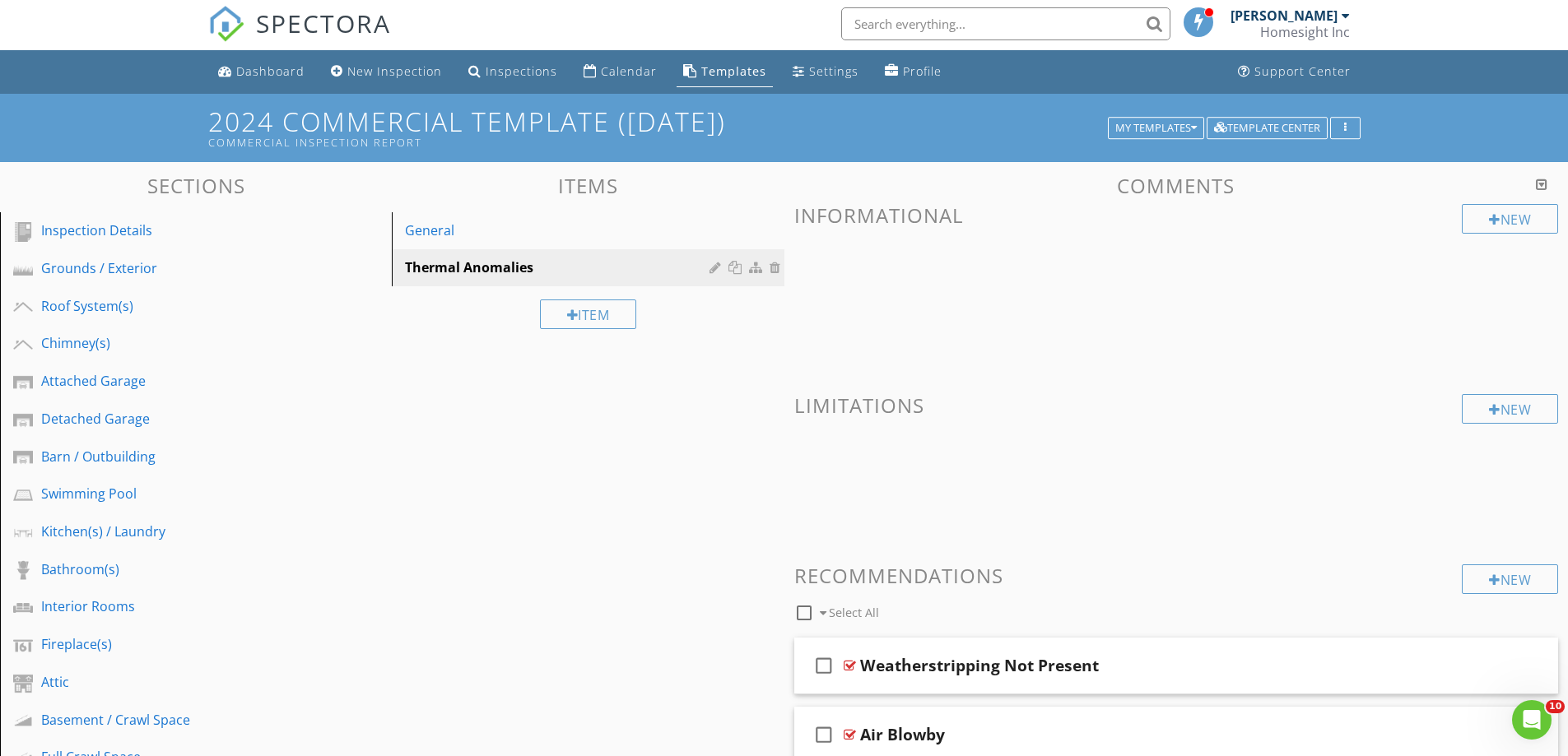
scroll to position [0, 0]
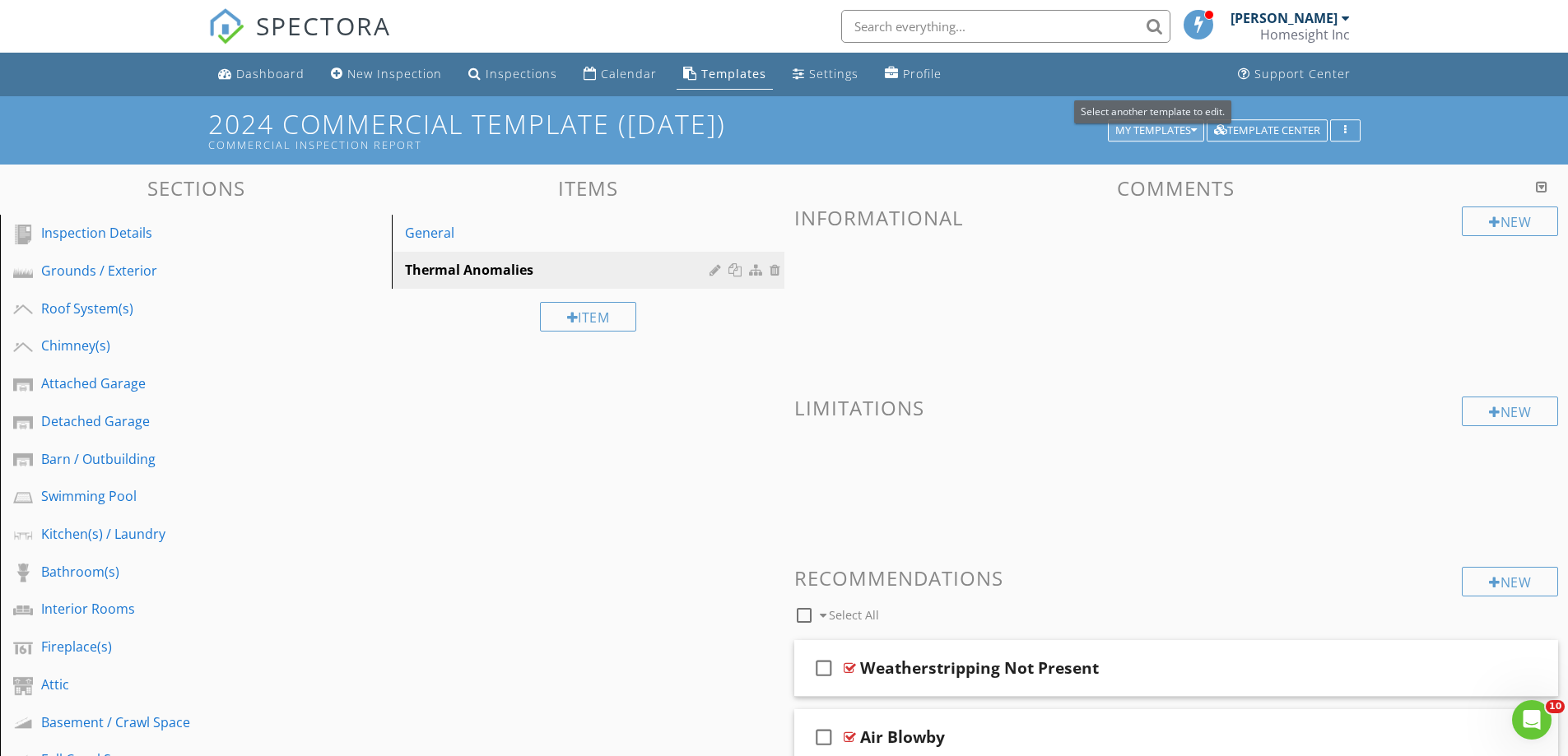
click at [1118, 125] on div "My Templates" at bounding box center [1156, 130] width 82 height 11
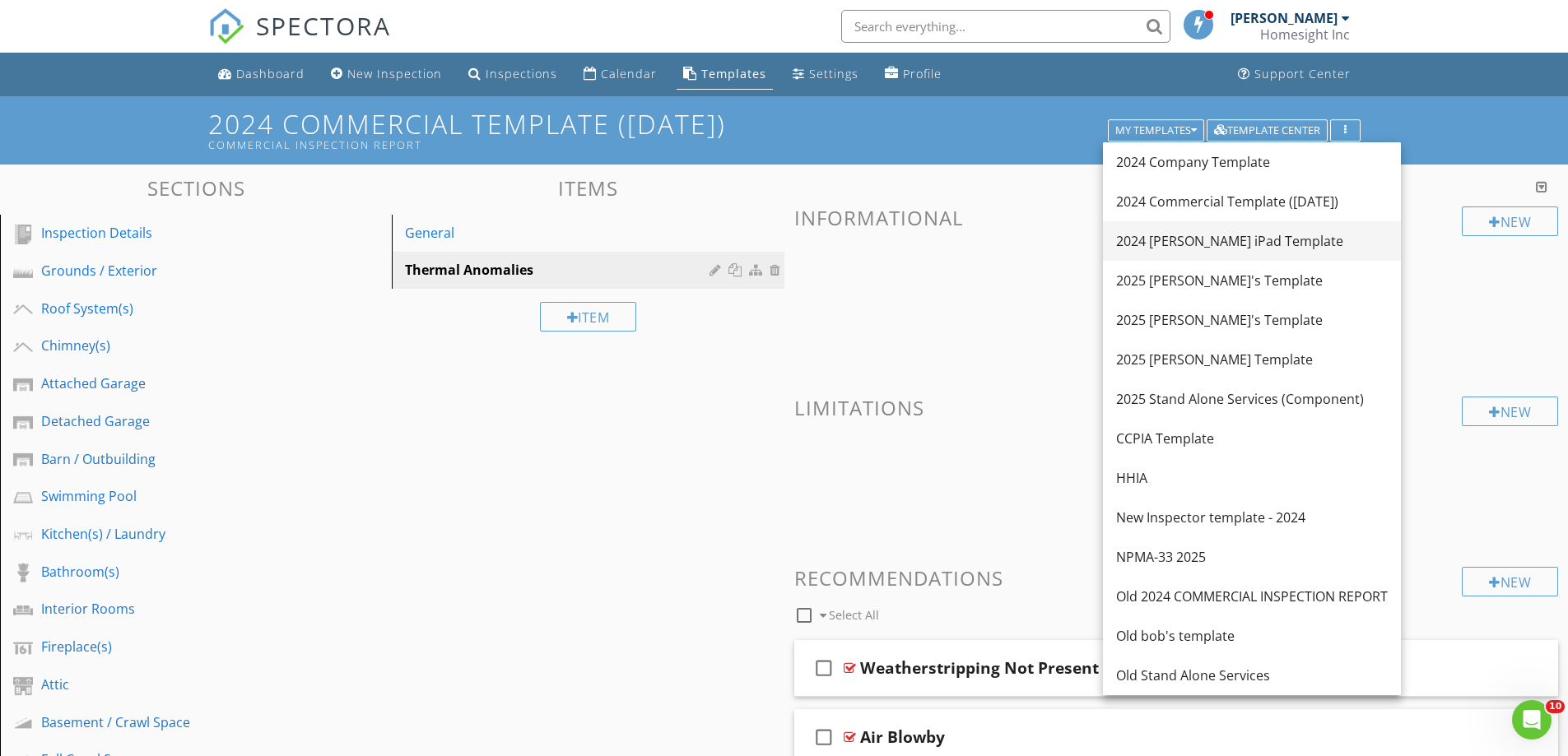
click at [1149, 233] on div "2024 [PERSON_NAME] iPad Template" at bounding box center [1252, 240] width 272 height 20
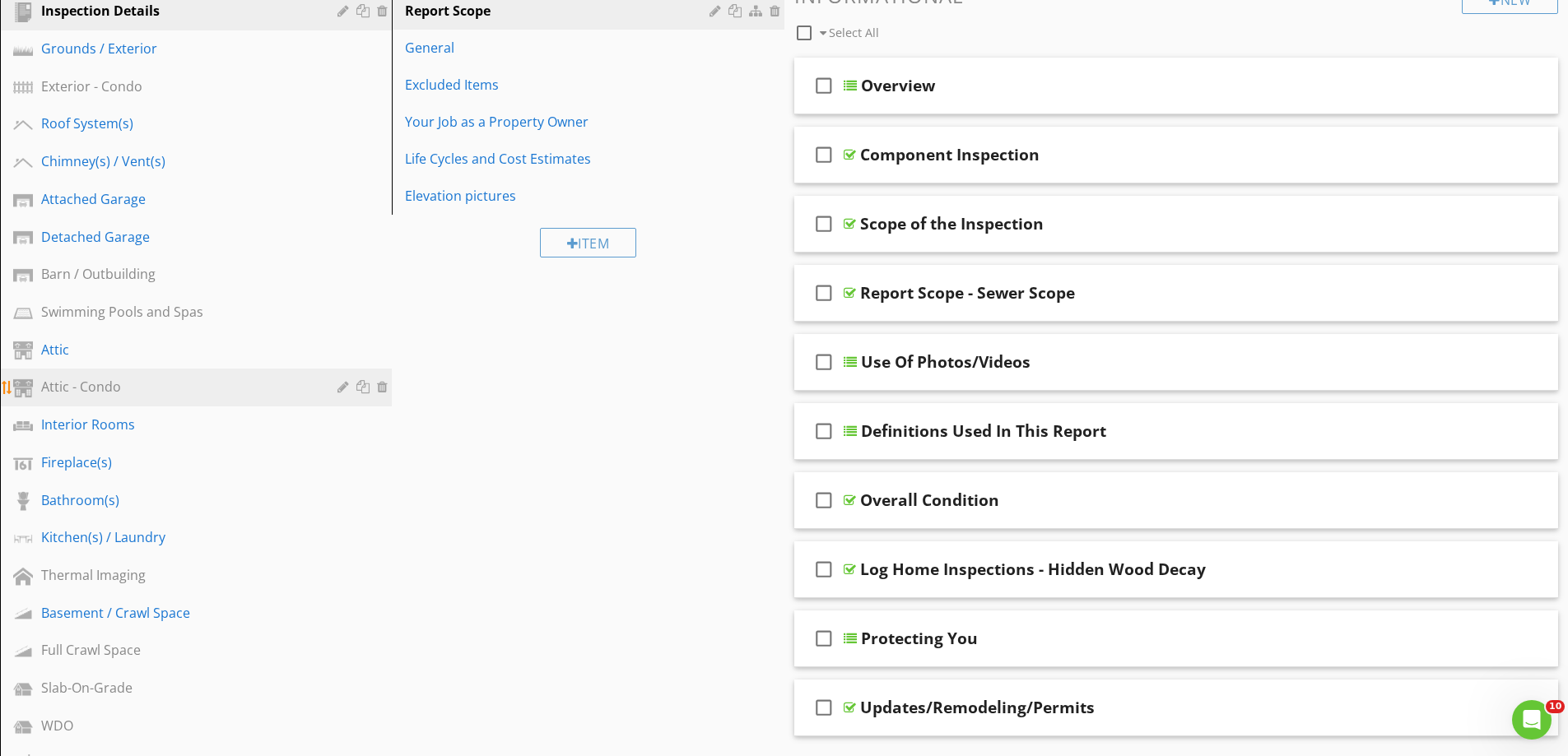
scroll to position [247, 0]
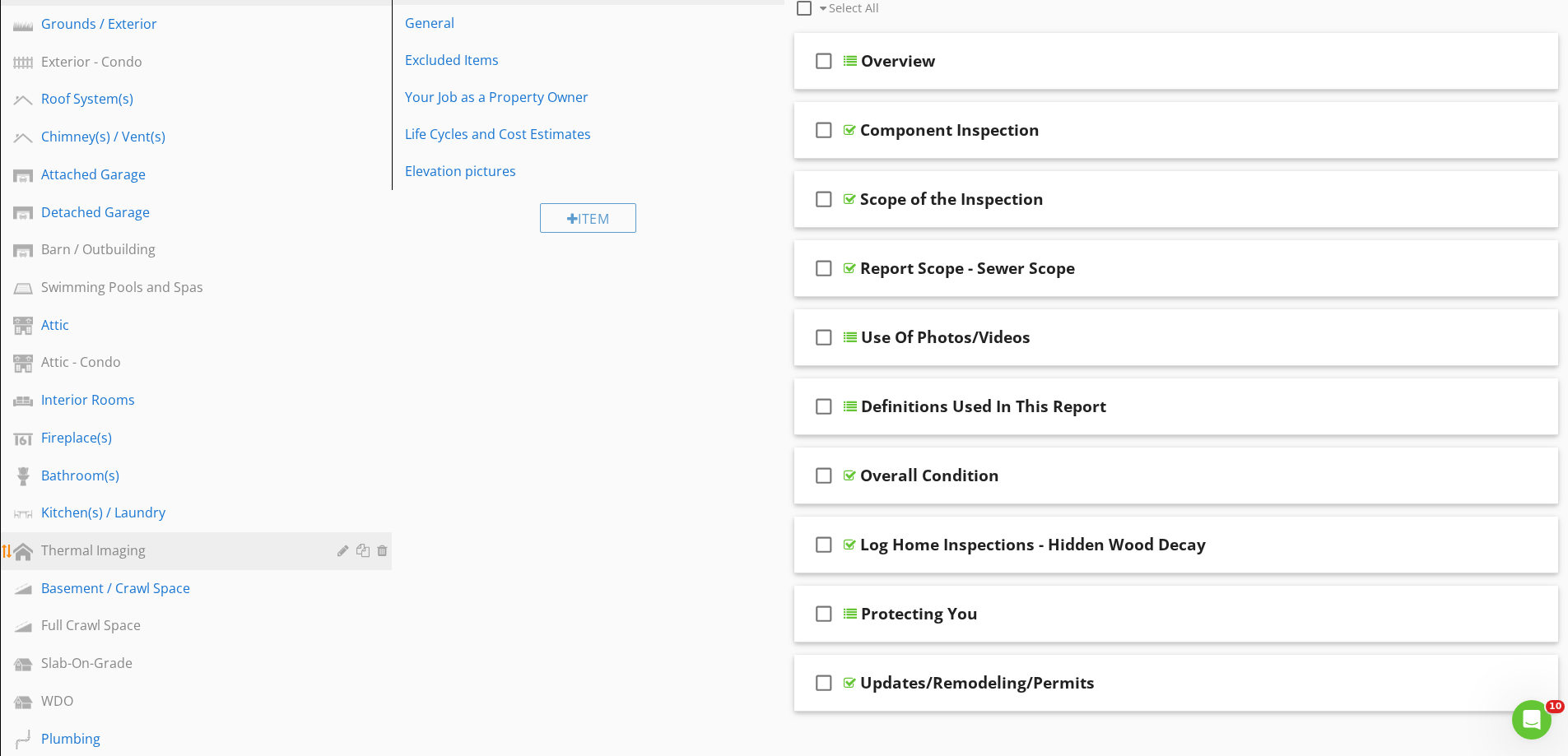
click at [77, 548] on div "Thermal Imaging" at bounding box center [177, 550] width 273 height 20
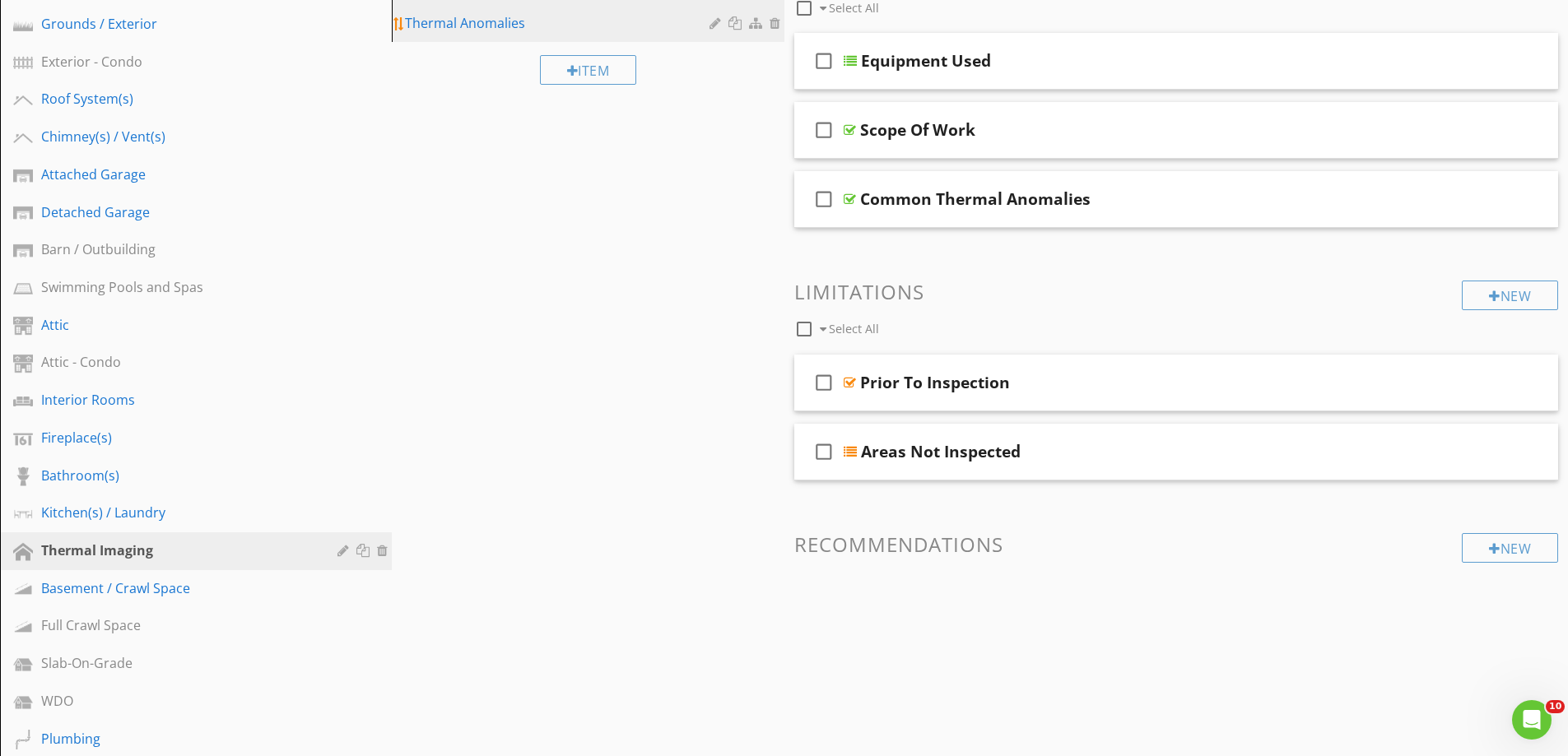
click at [485, 34] on link "Thermal Anomalies" at bounding box center [589, 22] width 386 height 36
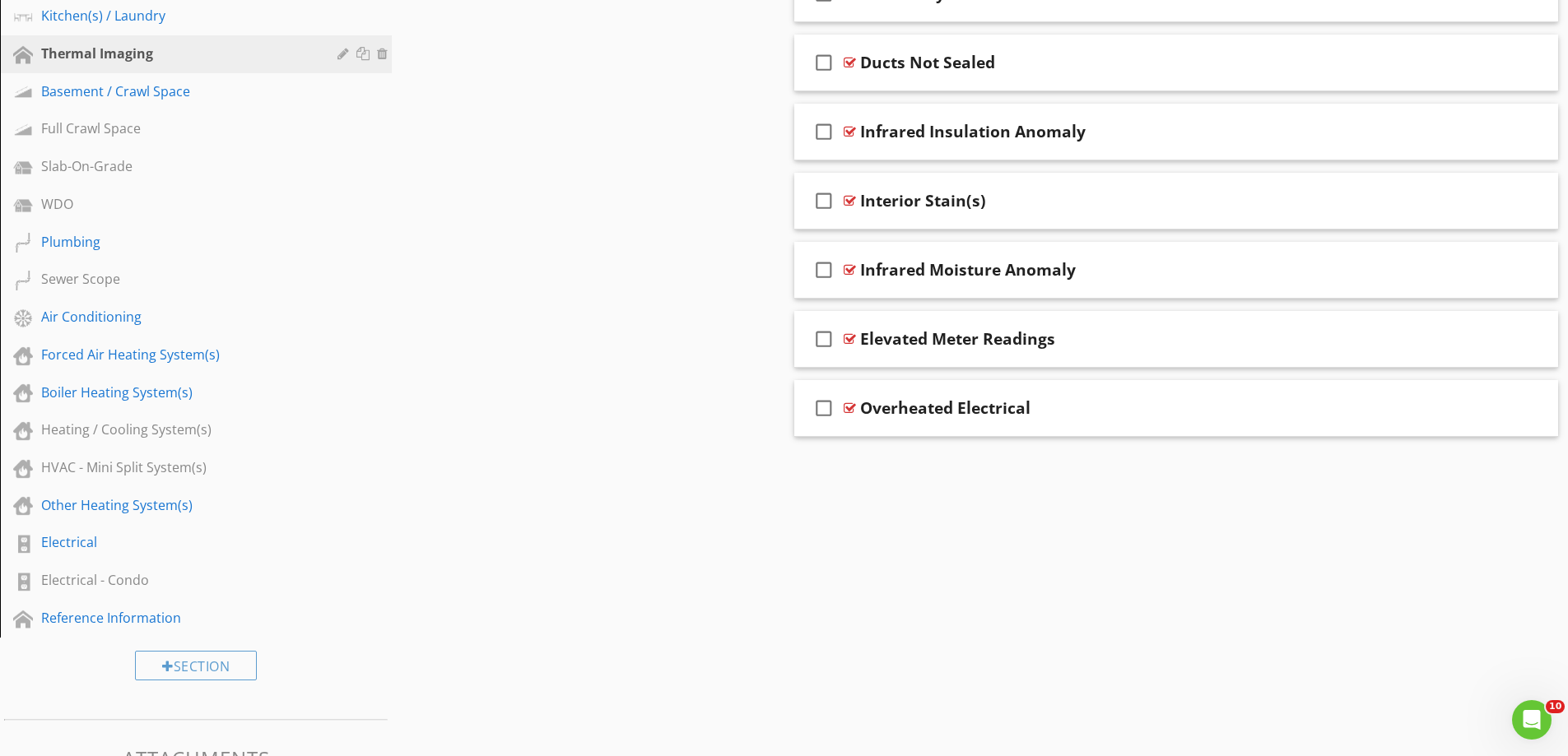
scroll to position [844, 0]
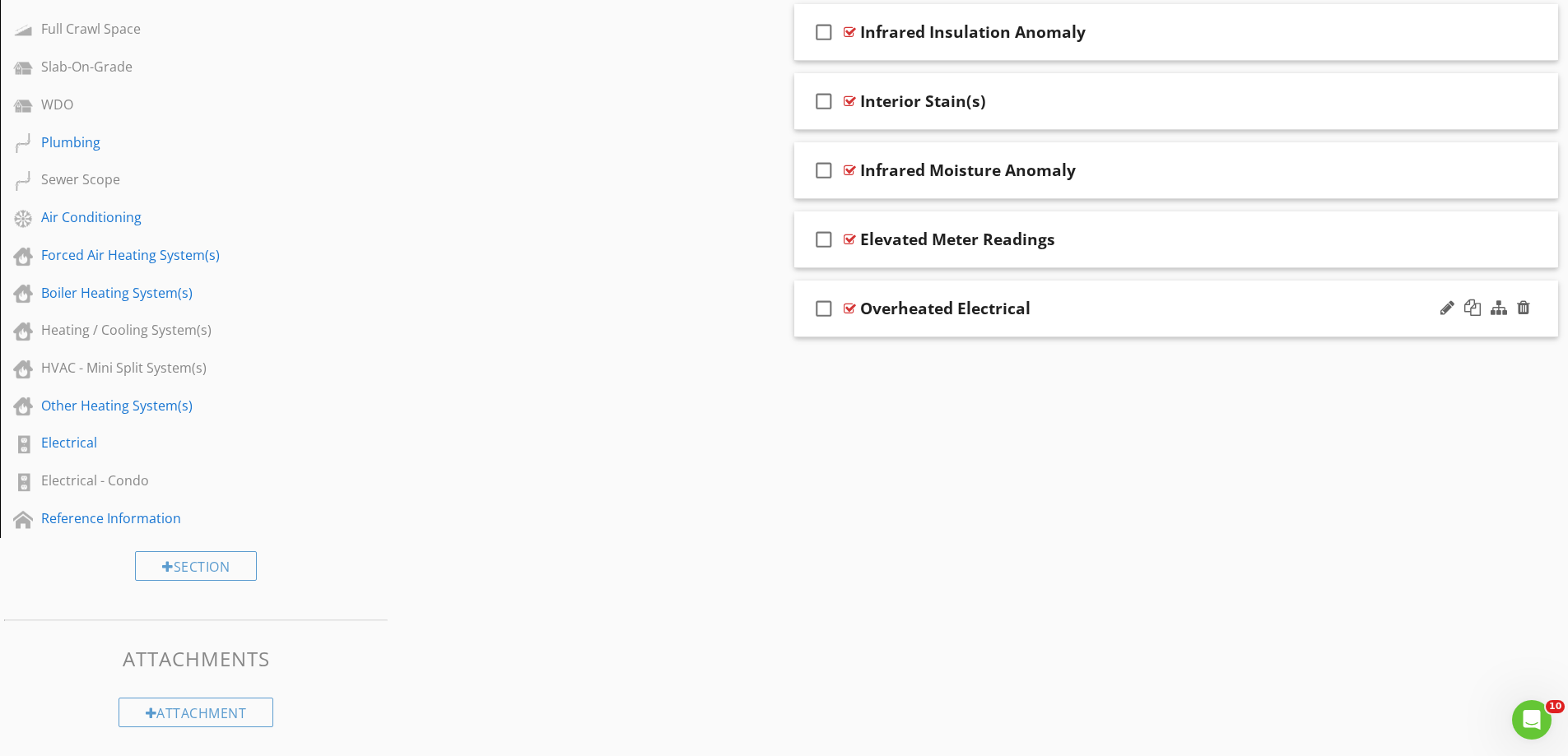
click at [955, 320] on div "check_box_outline_blank Overheated Electrical" at bounding box center [1176, 308] width 764 height 57
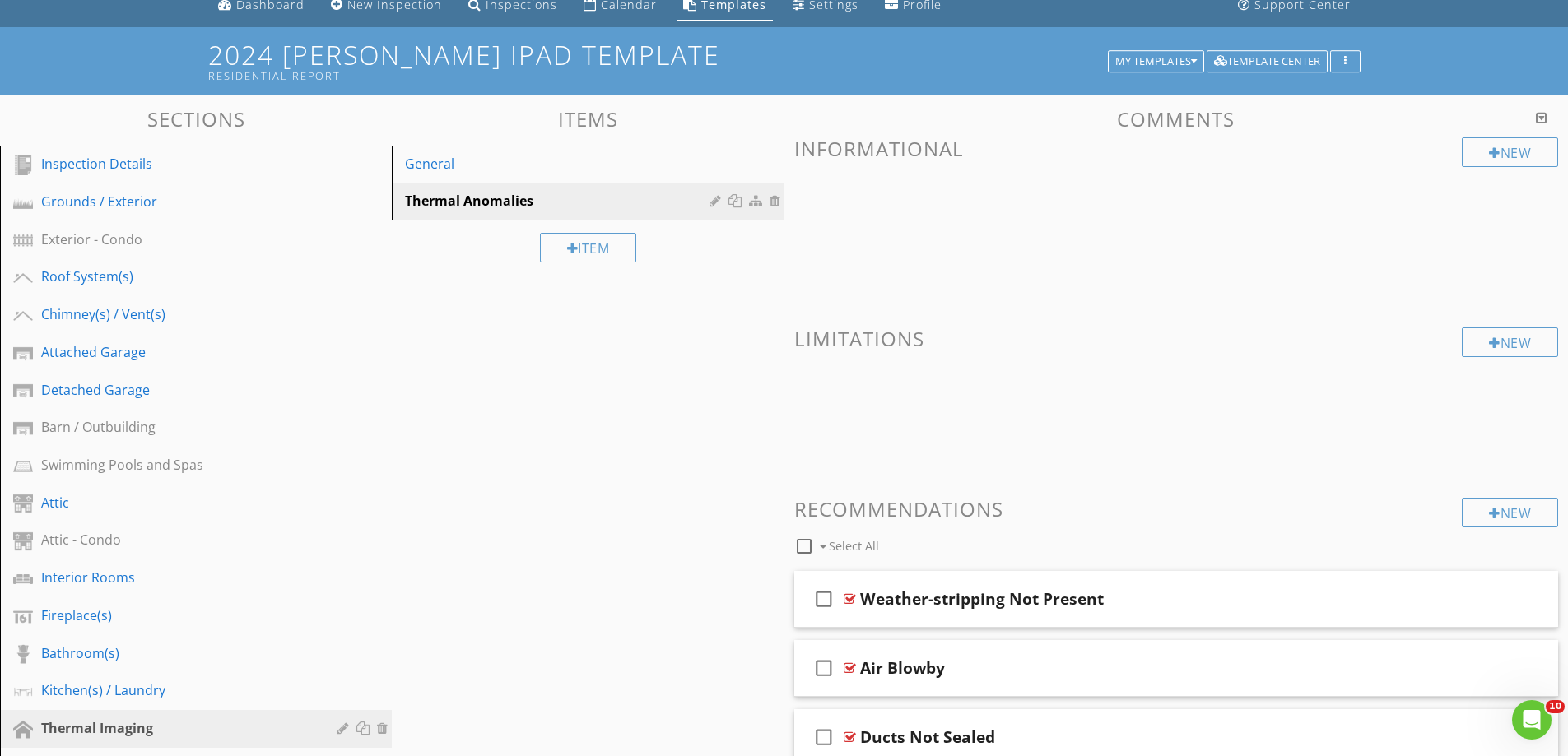
scroll to position [0, 0]
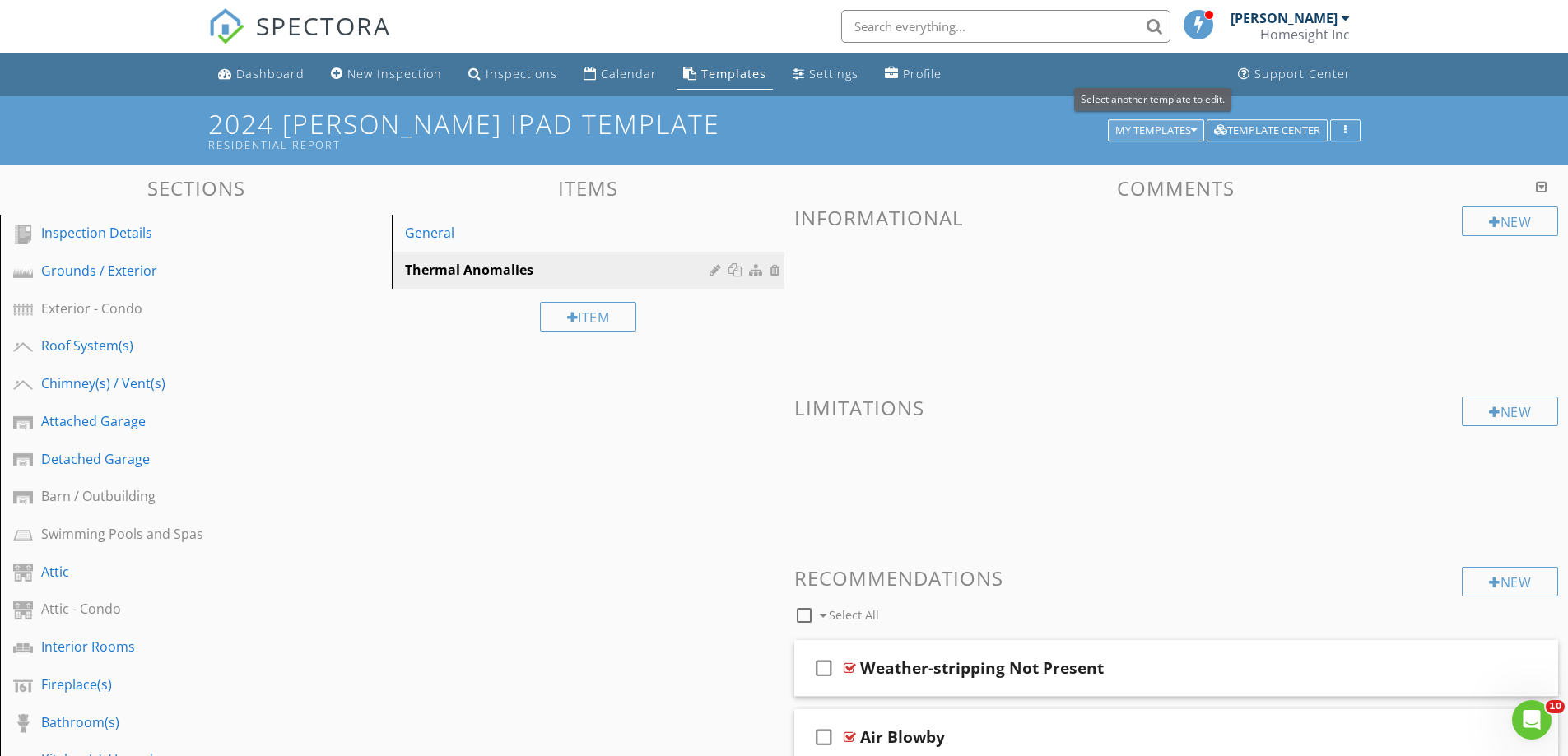
click at [1150, 128] on div "My Templates" at bounding box center [1156, 130] width 82 height 11
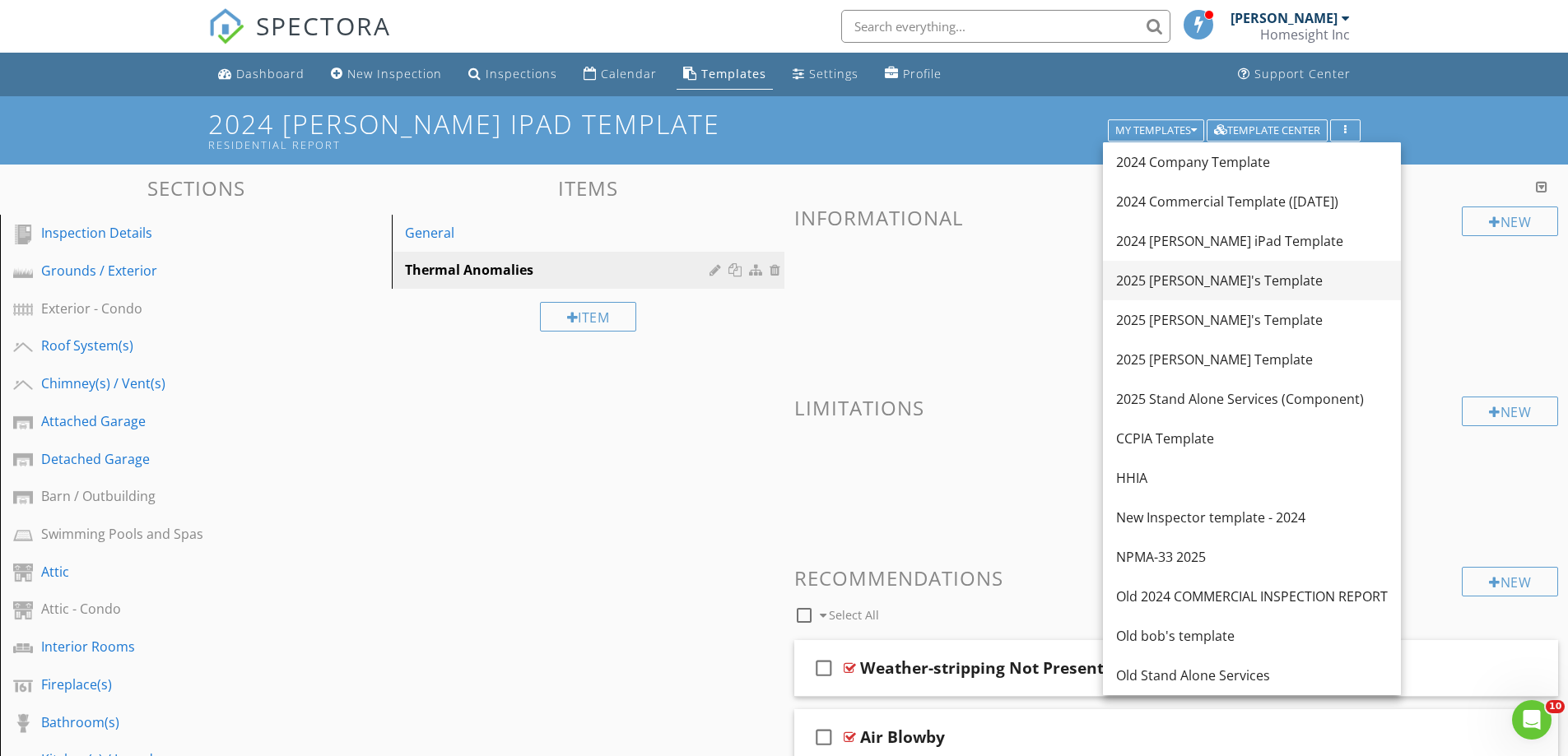
click at [1172, 278] on div "2025 [PERSON_NAME]'s Template" at bounding box center [1252, 280] width 272 height 20
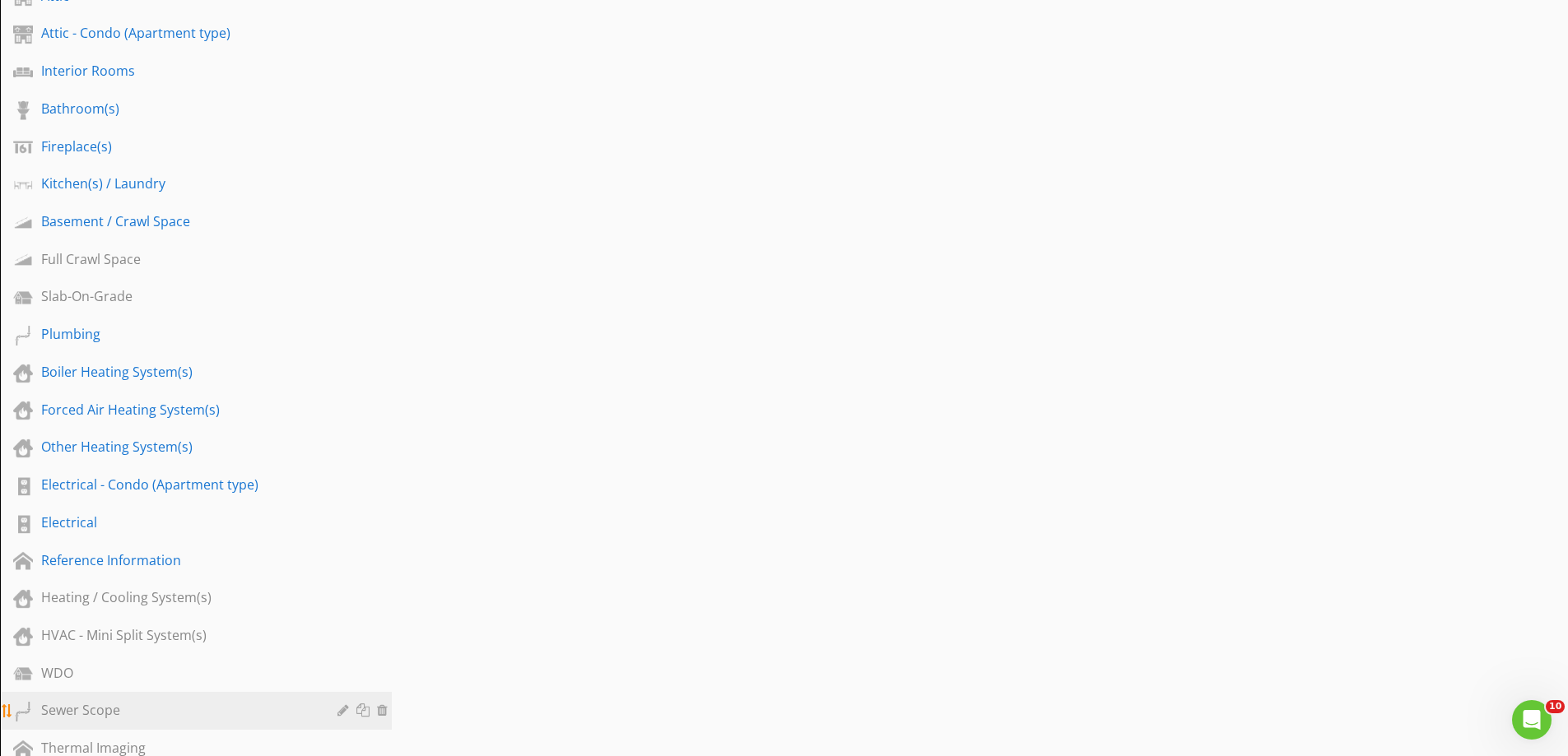
scroll to position [658, 0]
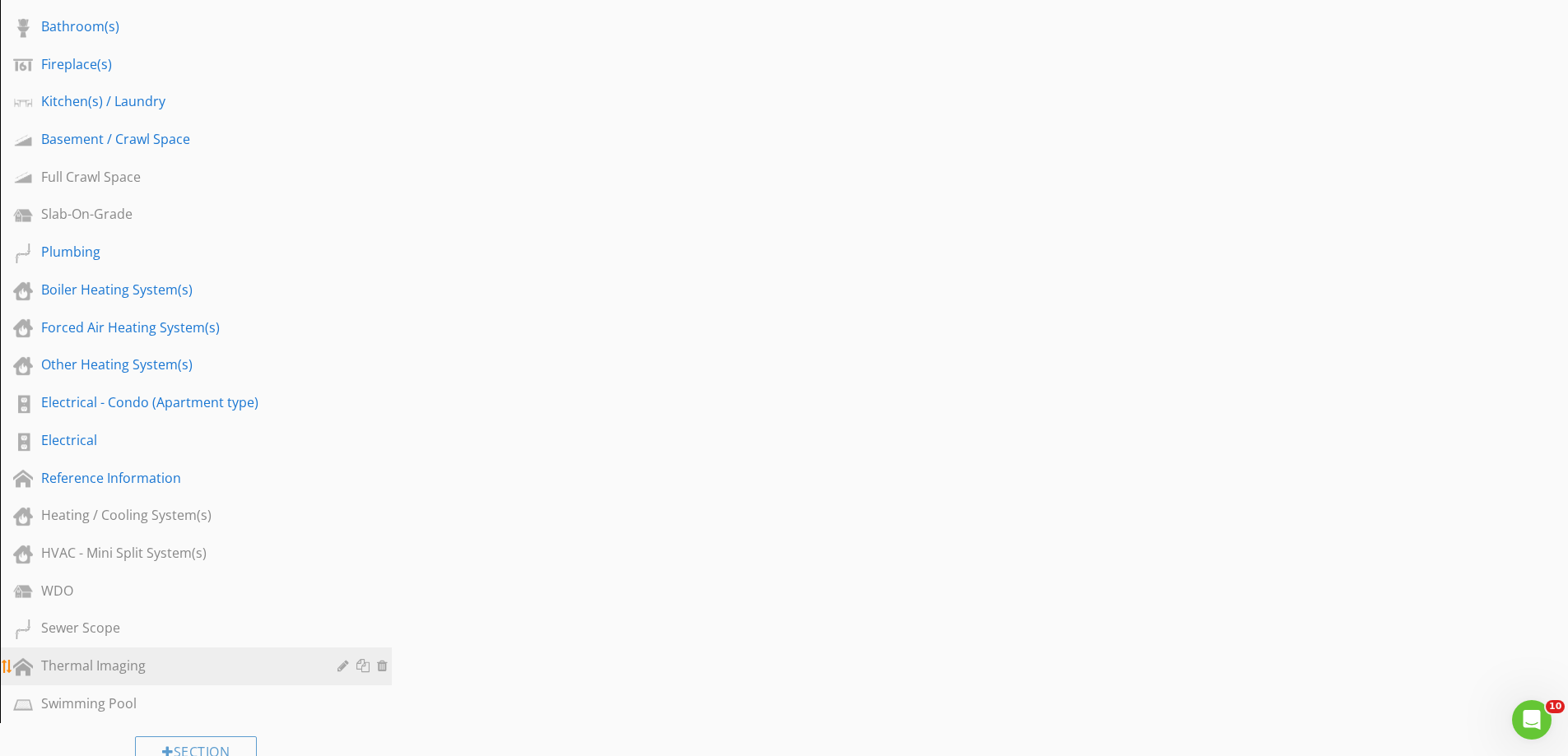
click at [91, 670] on div "Thermal Imaging" at bounding box center [177, 665] width 273 height 20
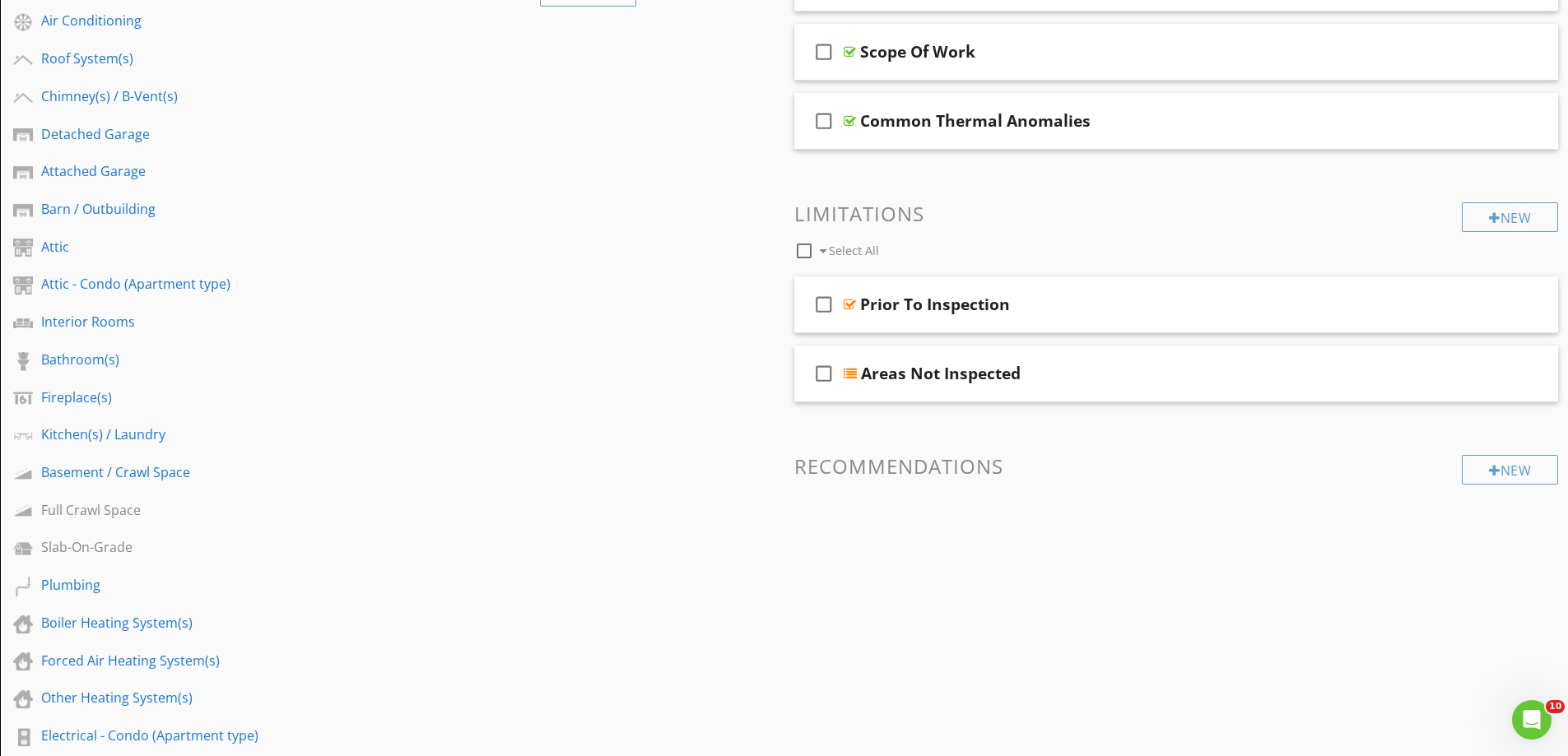
scroll to position [165, 0]
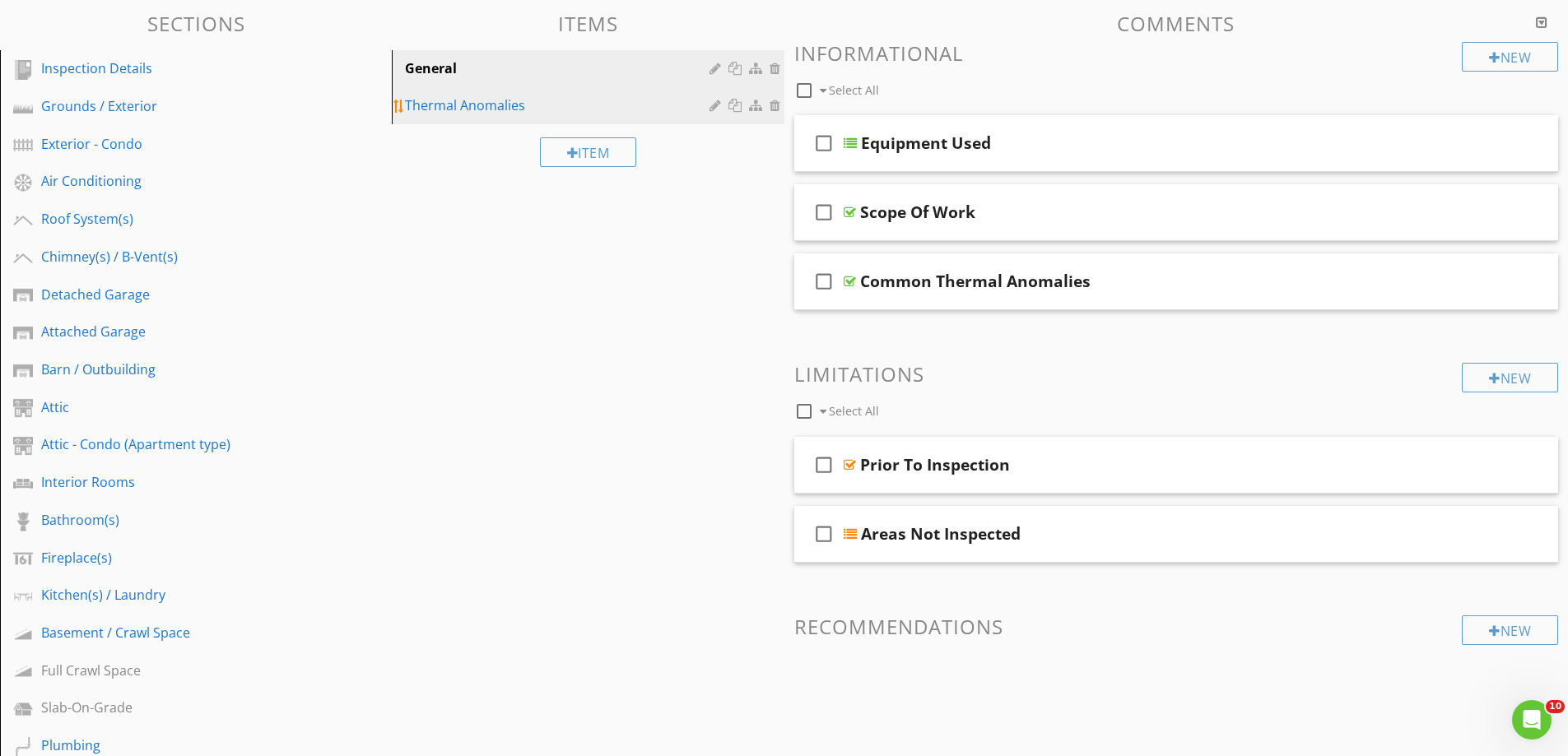
click at [462, 101] on div "Thermal Anomalies" at bounding box center [559, 105] width 308 height 20
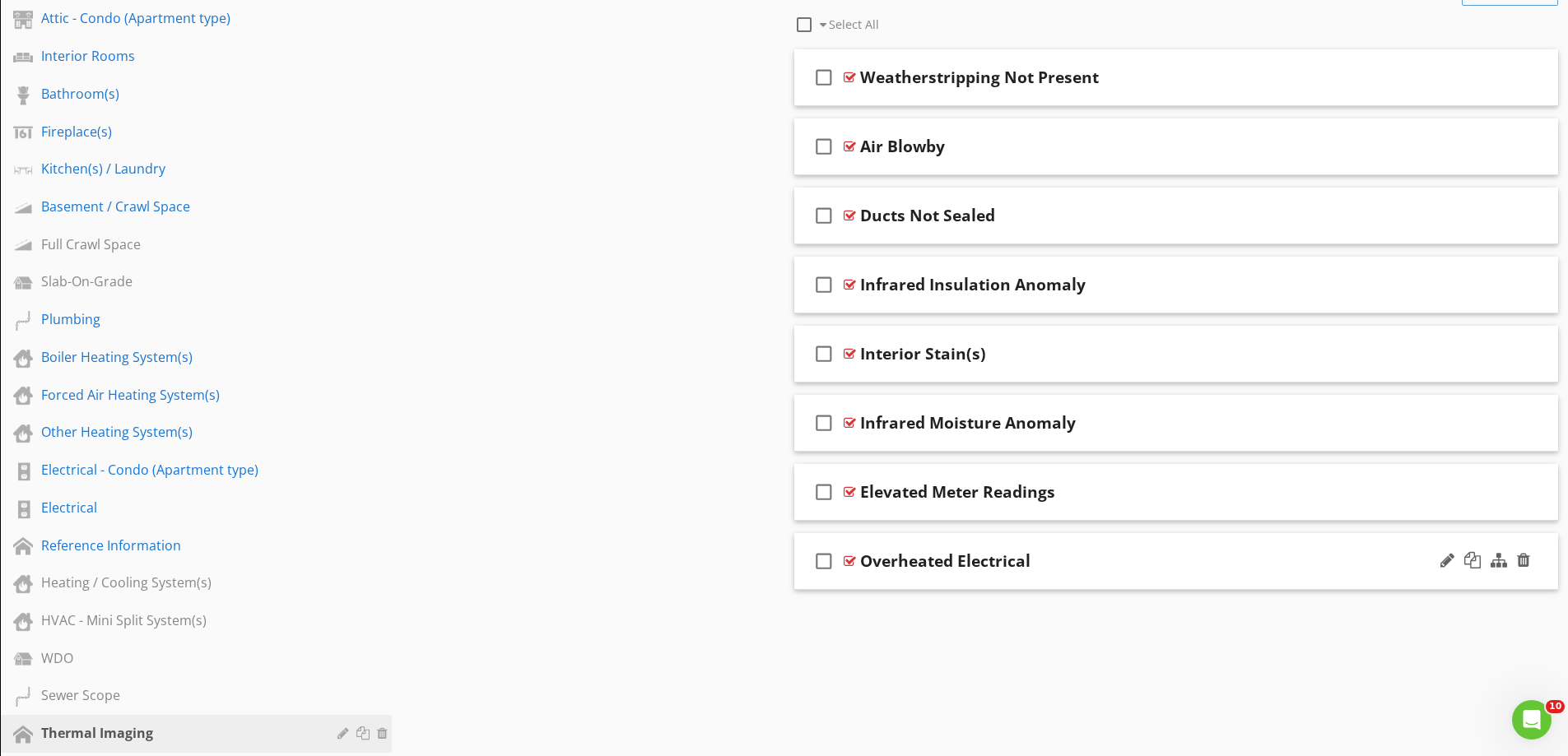
scroll to position [741, 0]
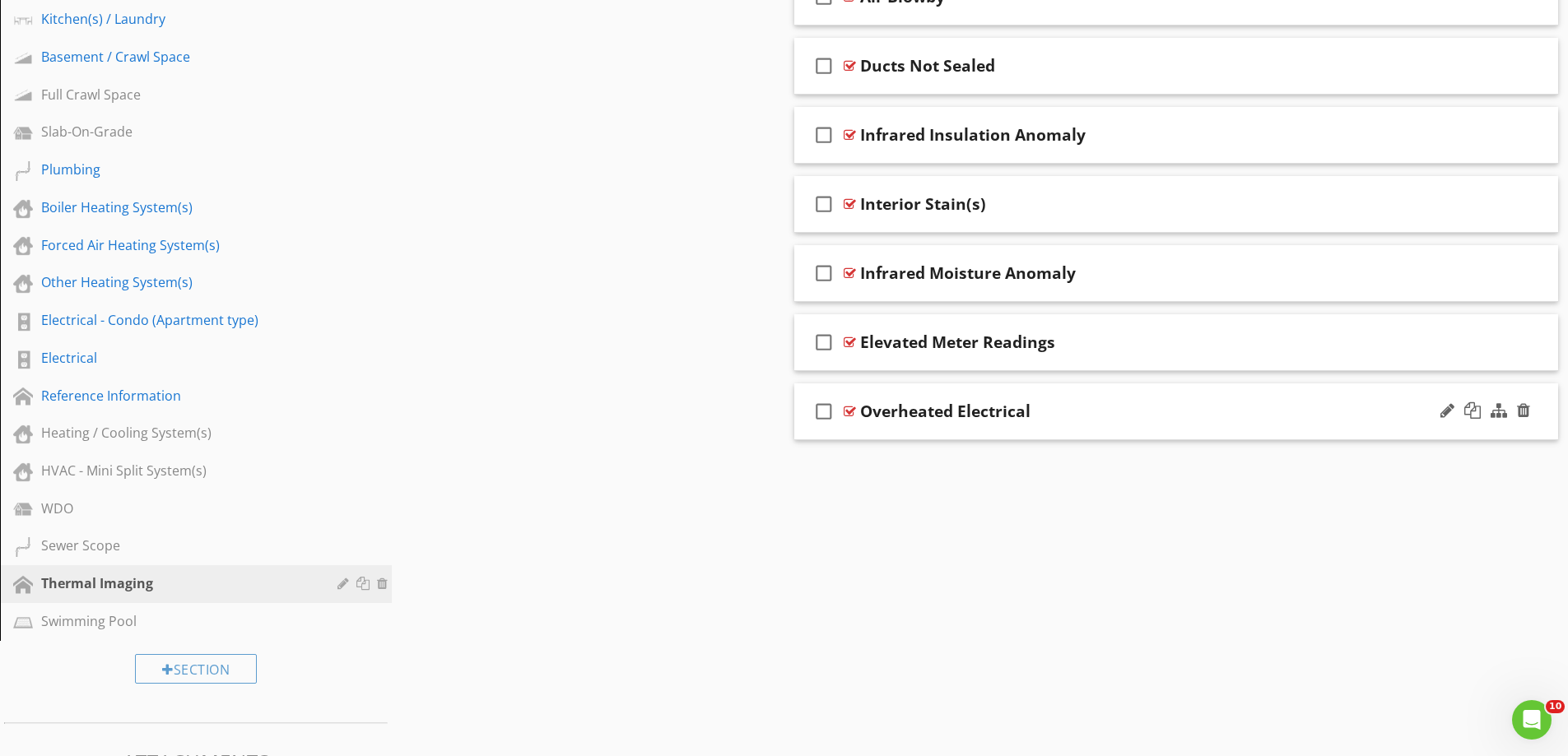
click at [934, 436] on div "check_box_outline_blank Overheated Electrical" at bounding box center [1176, 412] width 764 height 57
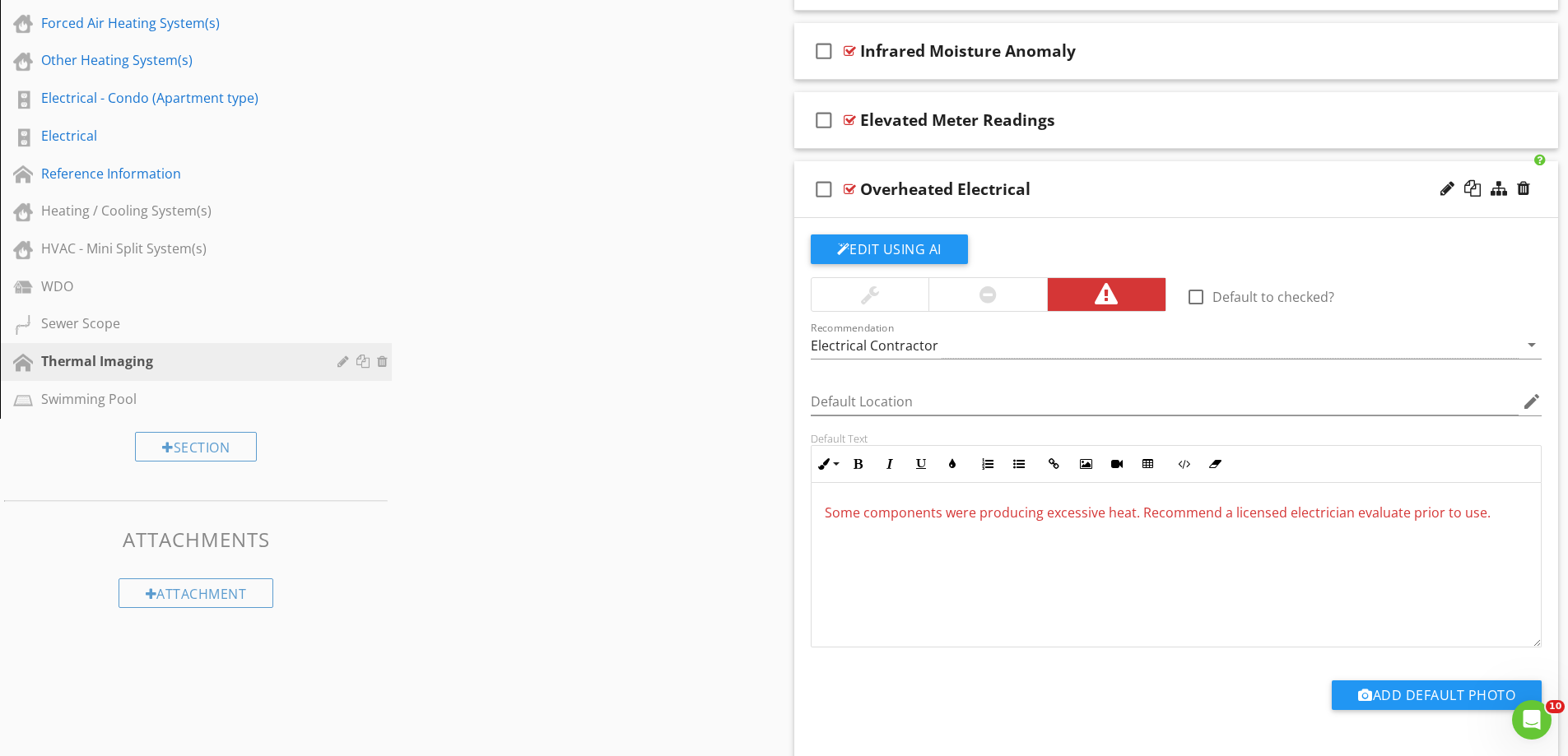
scroll to position [988, 0]
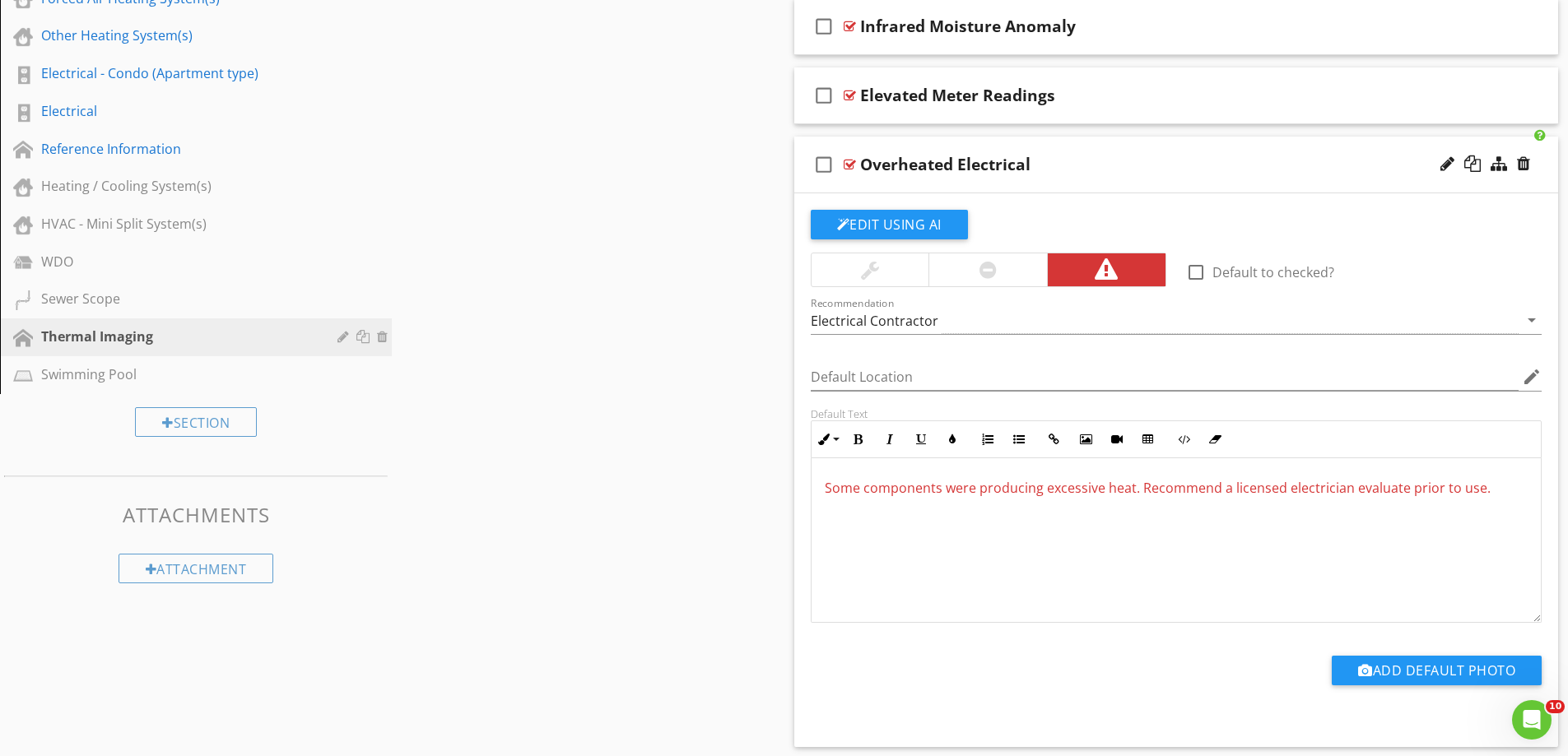
click at [1001, 265] on div at bounding box center [987, 269] width 118 height 33
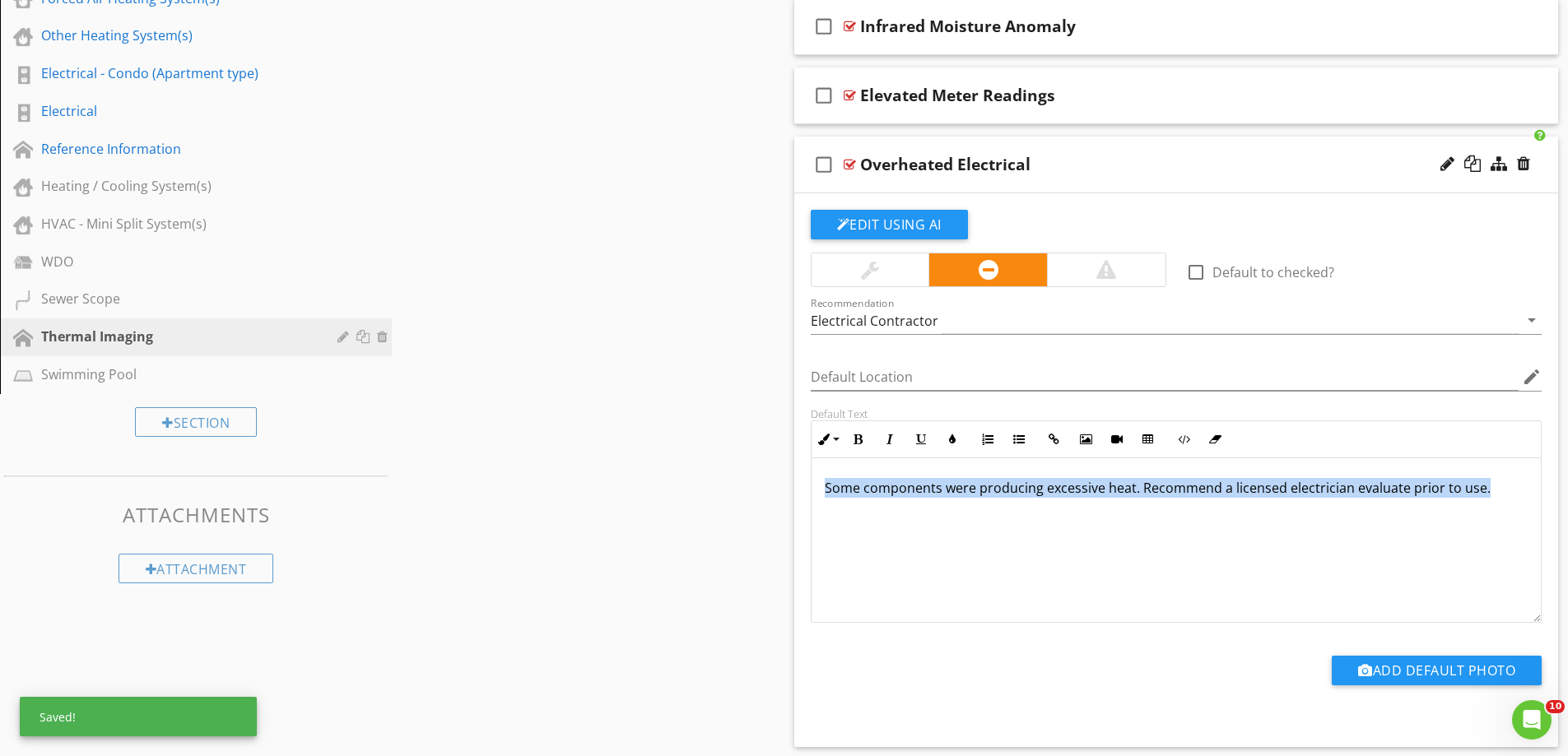
drag, startPoint x: 1506, startPoint y: 486, endPoint x: 698, endPoint y: 514, distance: 808.5
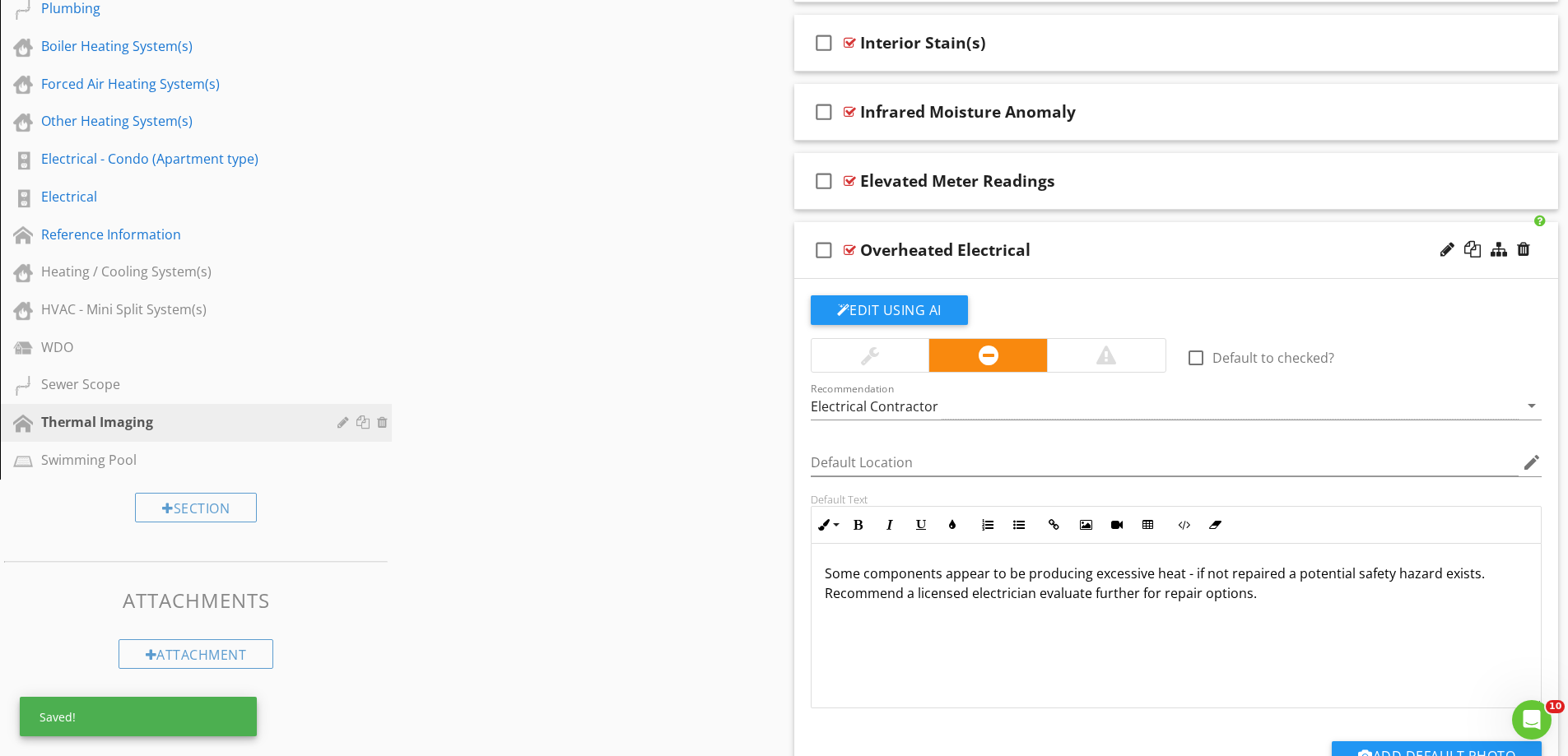
scroll to position [823, 0]
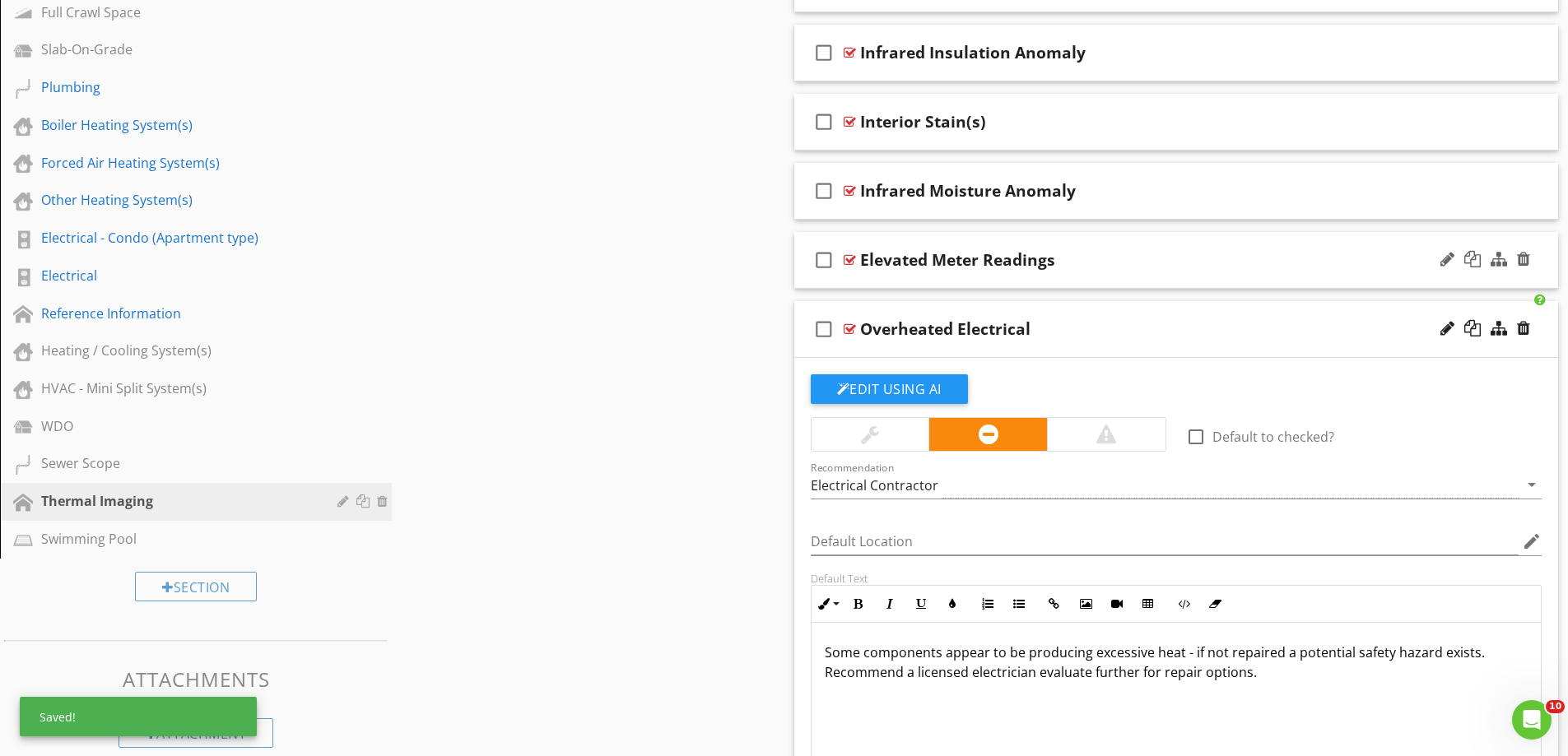
click at [830, 262] on icon "check_box_outline_blank" at bounding box center [824, 260] width 26 height 39
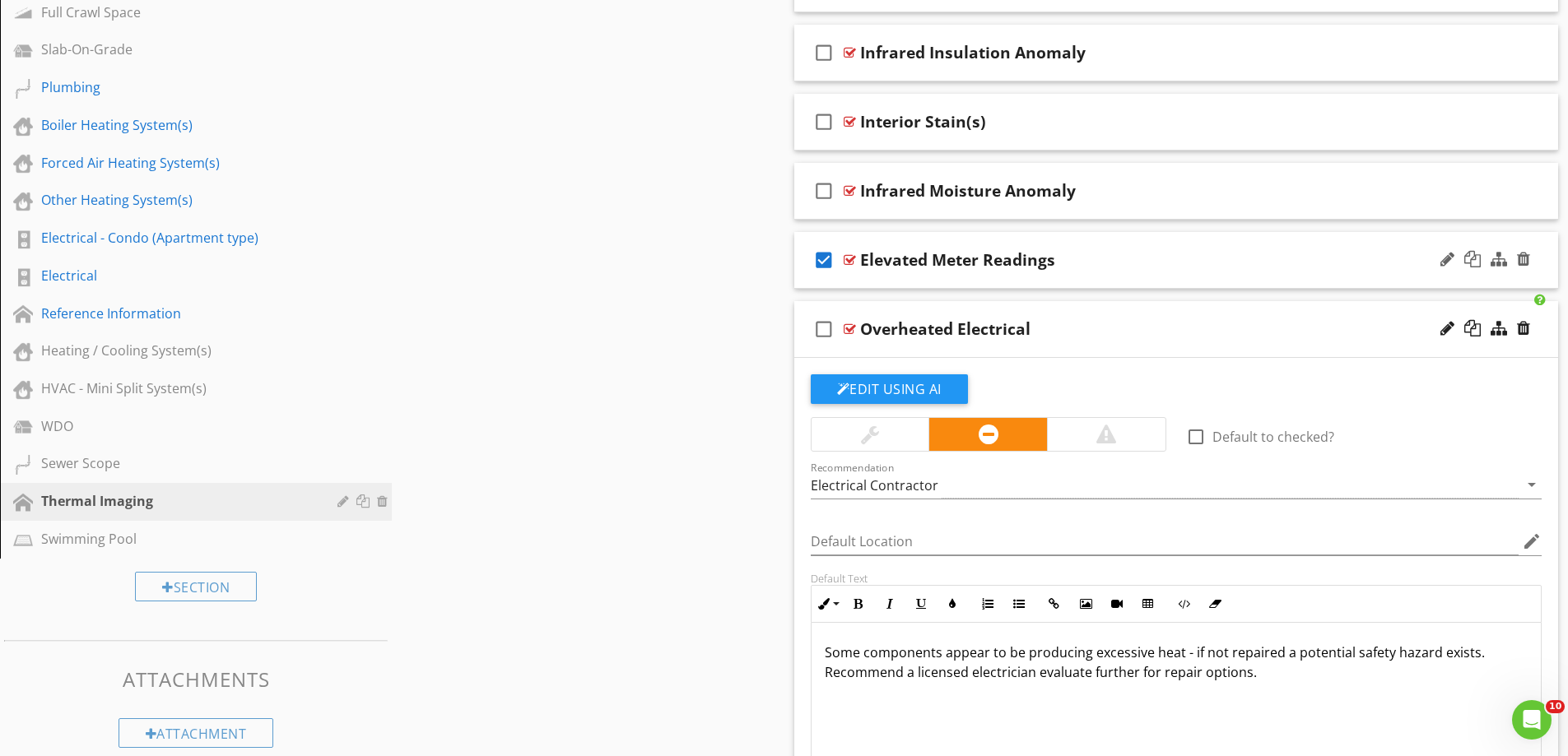
drag, startPoint x: 822, startPoint y: 259, endPoint x: 855, endPoint y: 268, distance: 34.2
click at [822, 259] on icon "check_box" at bounding box center [824, 260] width 26 height 39
click at [882, 287] on div "check_box_outline_blank Elevated Meter Readings" at bounding box center [1176, 260] width 764 height 57
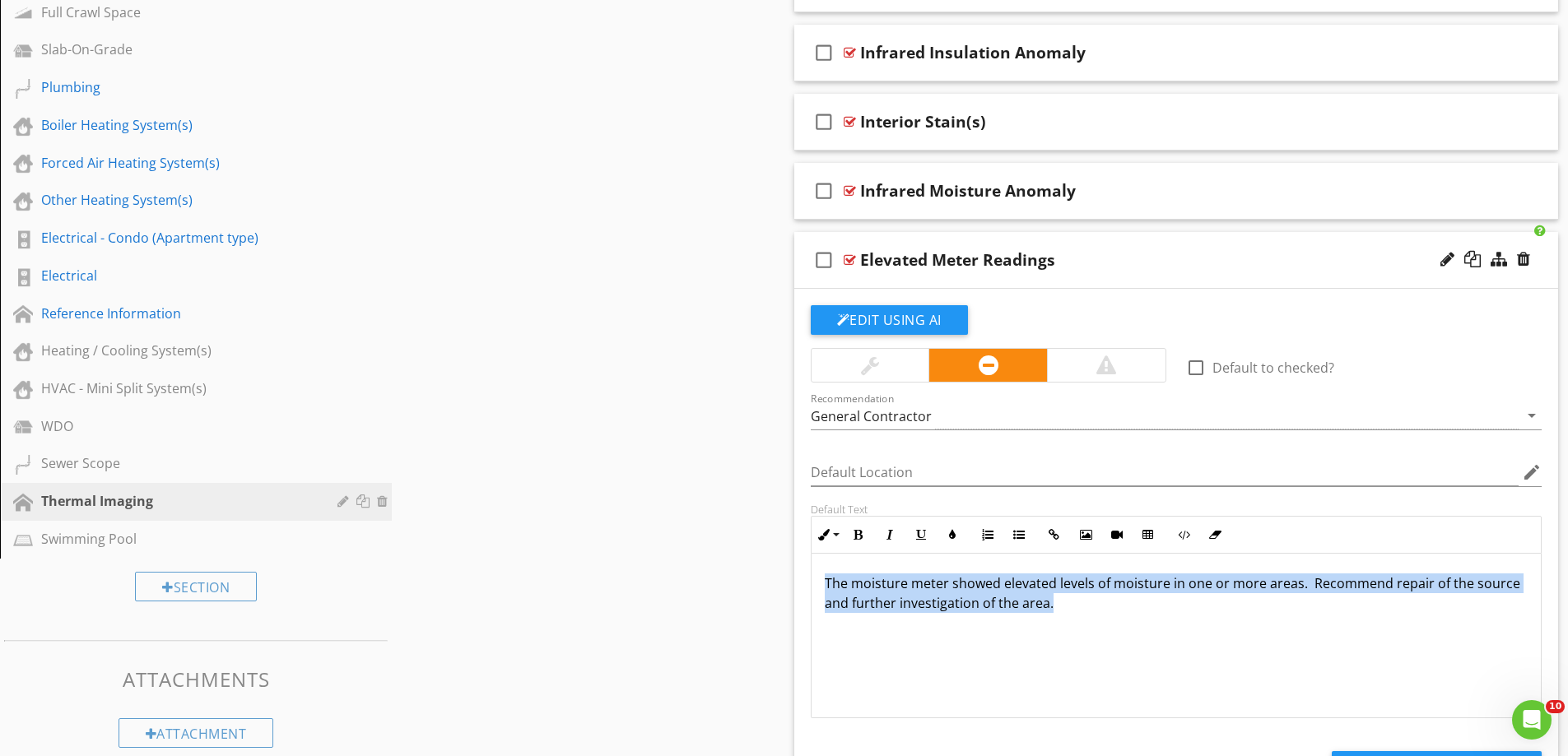
drag, startPoint x: 1021, startPoint y: 606, endPoint x: 753, endPoint y: 552, distance: 273.4
click at [753, 552] on div "Sections Inspection Details Grounds / Exterior Exterior - Condo Air Conditionin…" at bounding box center [784, 430] width 1568 height 2177
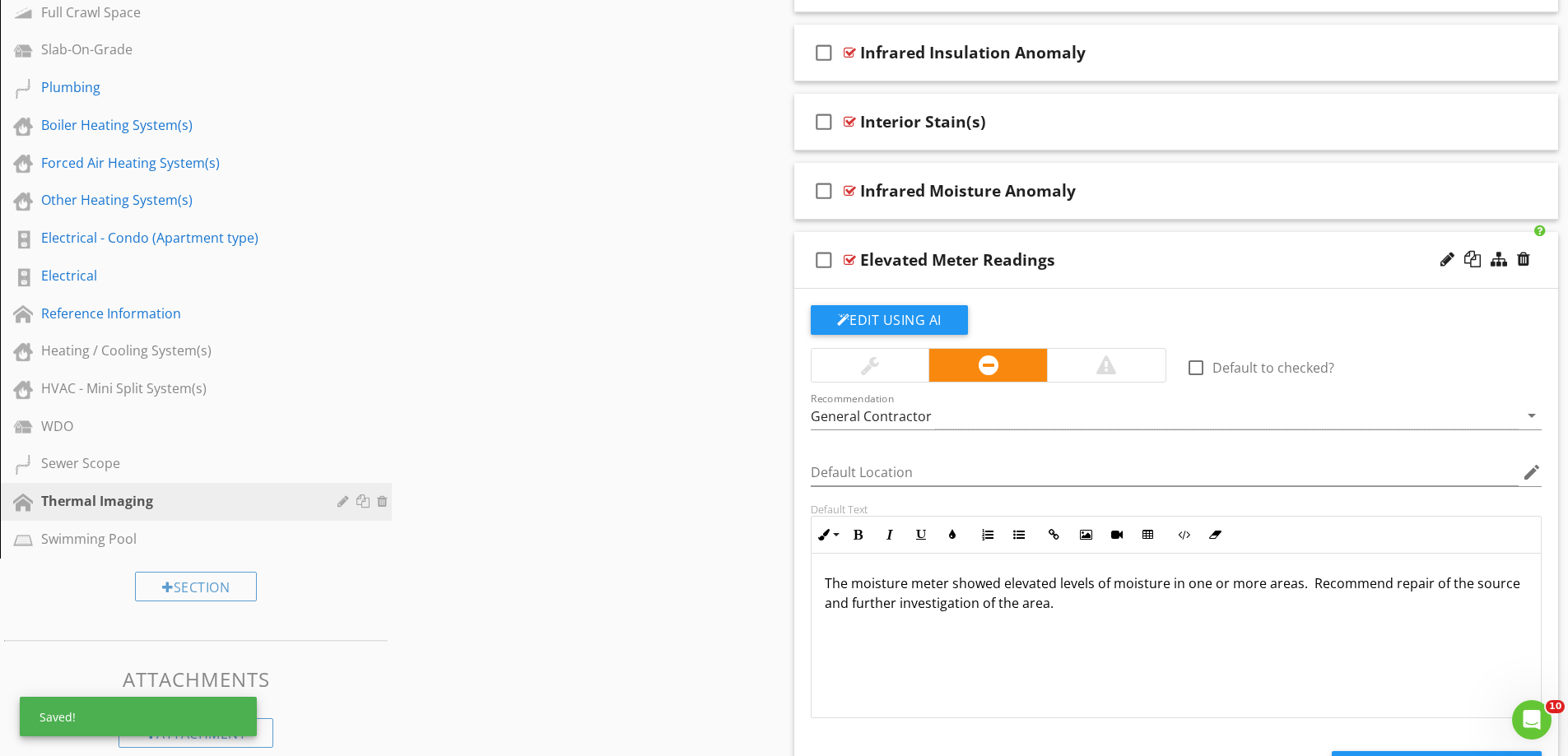
click at [1127, 371] on div at bounding box center [1105, 365] width 118 height 33
click at [873, 214] on div "check_box_outline_blank Infrared Moisture Anomaly" at bounding box center [1176, 191] width 764 height 57
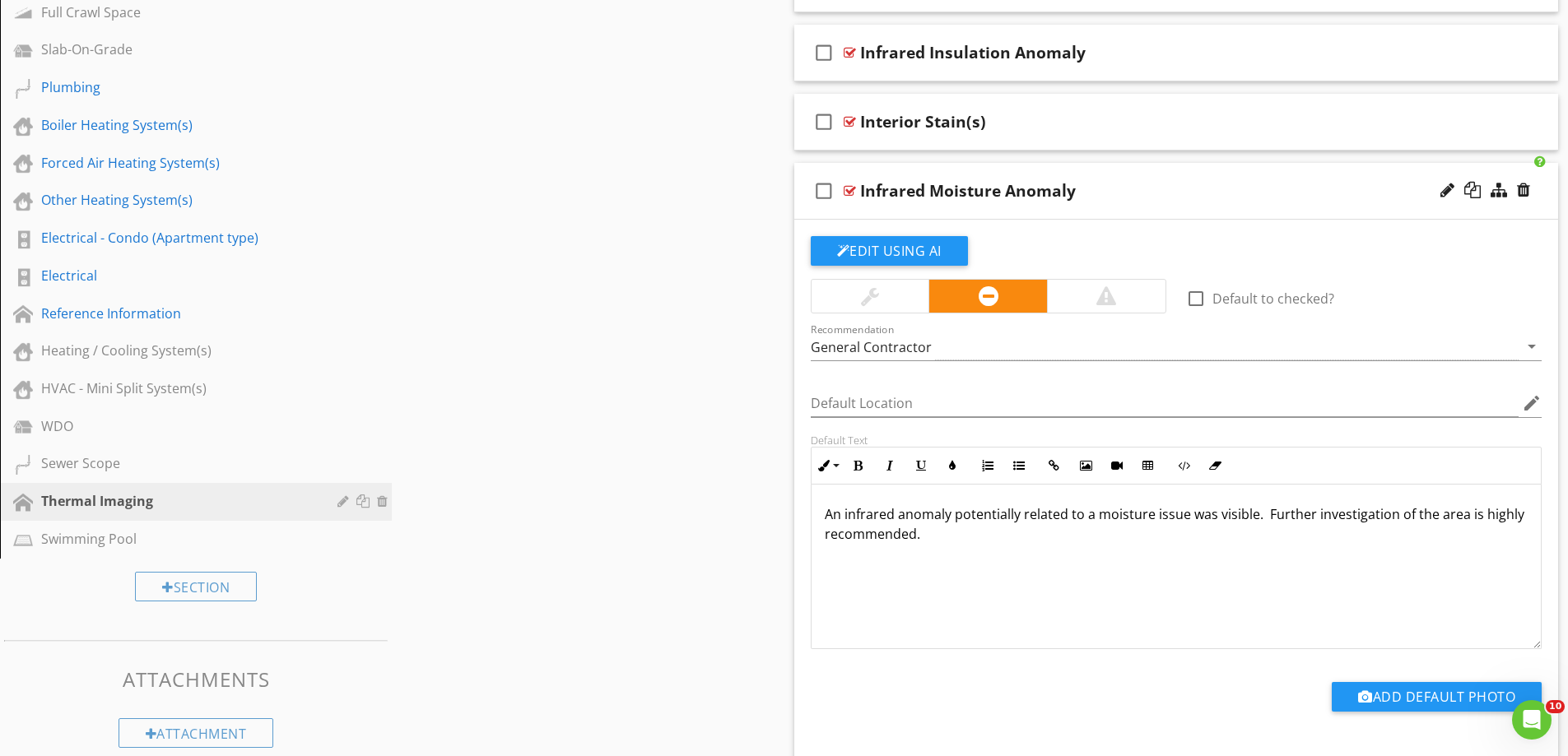
drag, startPoint x: 980, startPoint y: 545, endPoint x: 777, endPoint y: 490, distance: 210.3
click at [777, 490] on div "Sections Inspection Details Grounds / Exterior Exterior - Condo Air Conditionin…" at bounding box center [784, 707] width 1568 height 2731
click at [1114, 289] on div at bounding box center [1105, 296] width 20 height 20
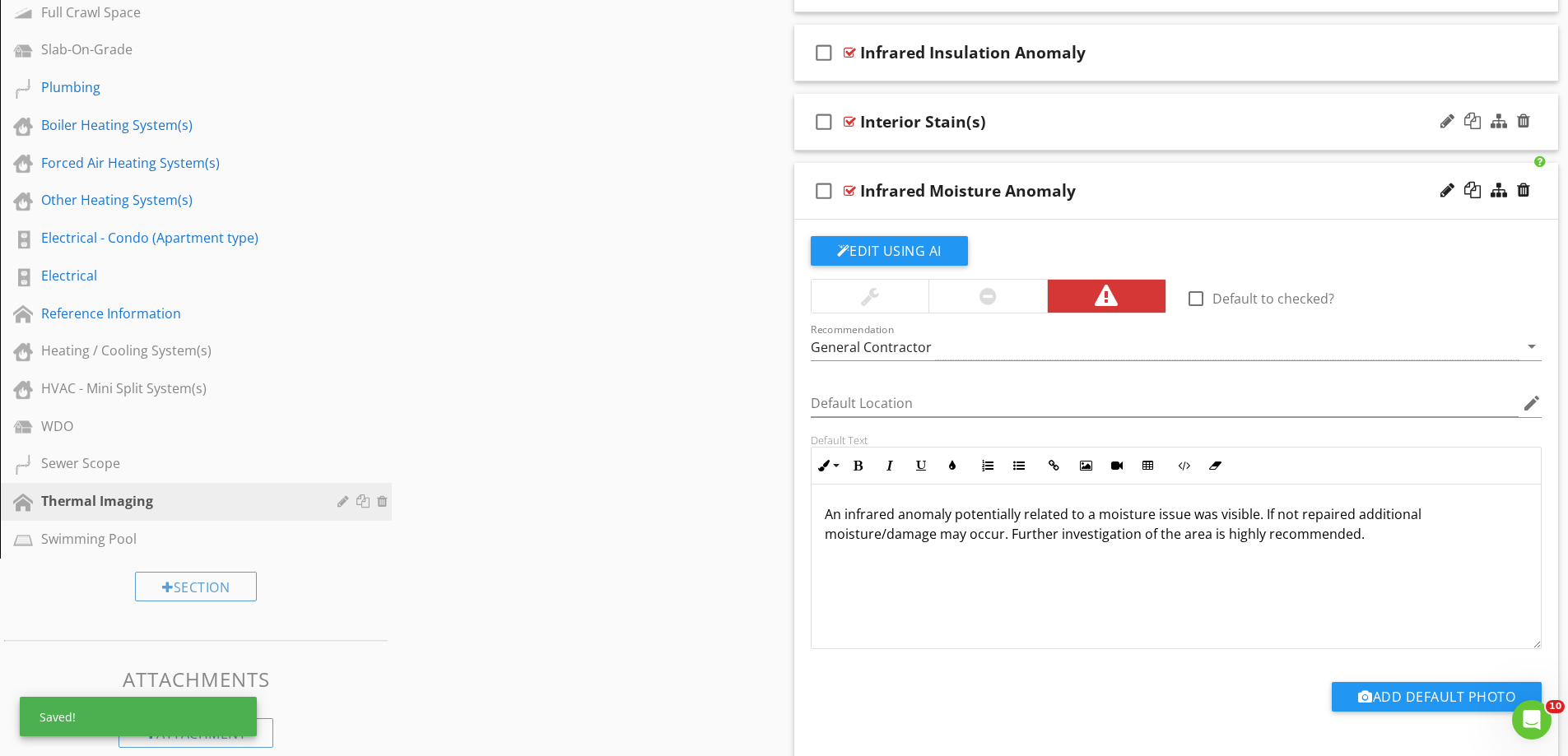
click at [888, 139] on div "check_box_outline_blank Interior Stain(s)" at bounding box center [1176, 122] width 764 height 57
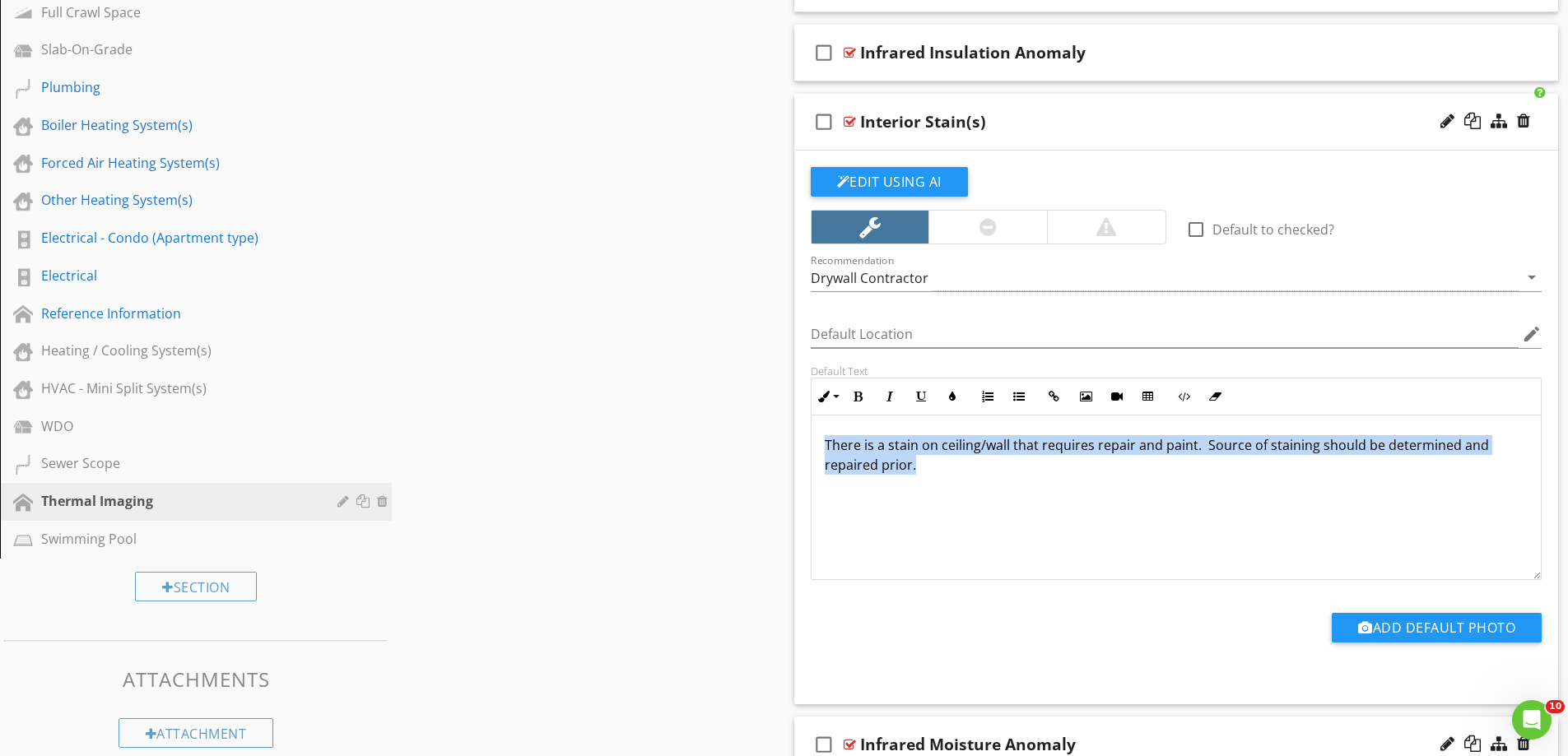
drag, startPoint x: 958, startPoint y: 469, endPoint x: 754, endPoint y: 407, distance: 213.2
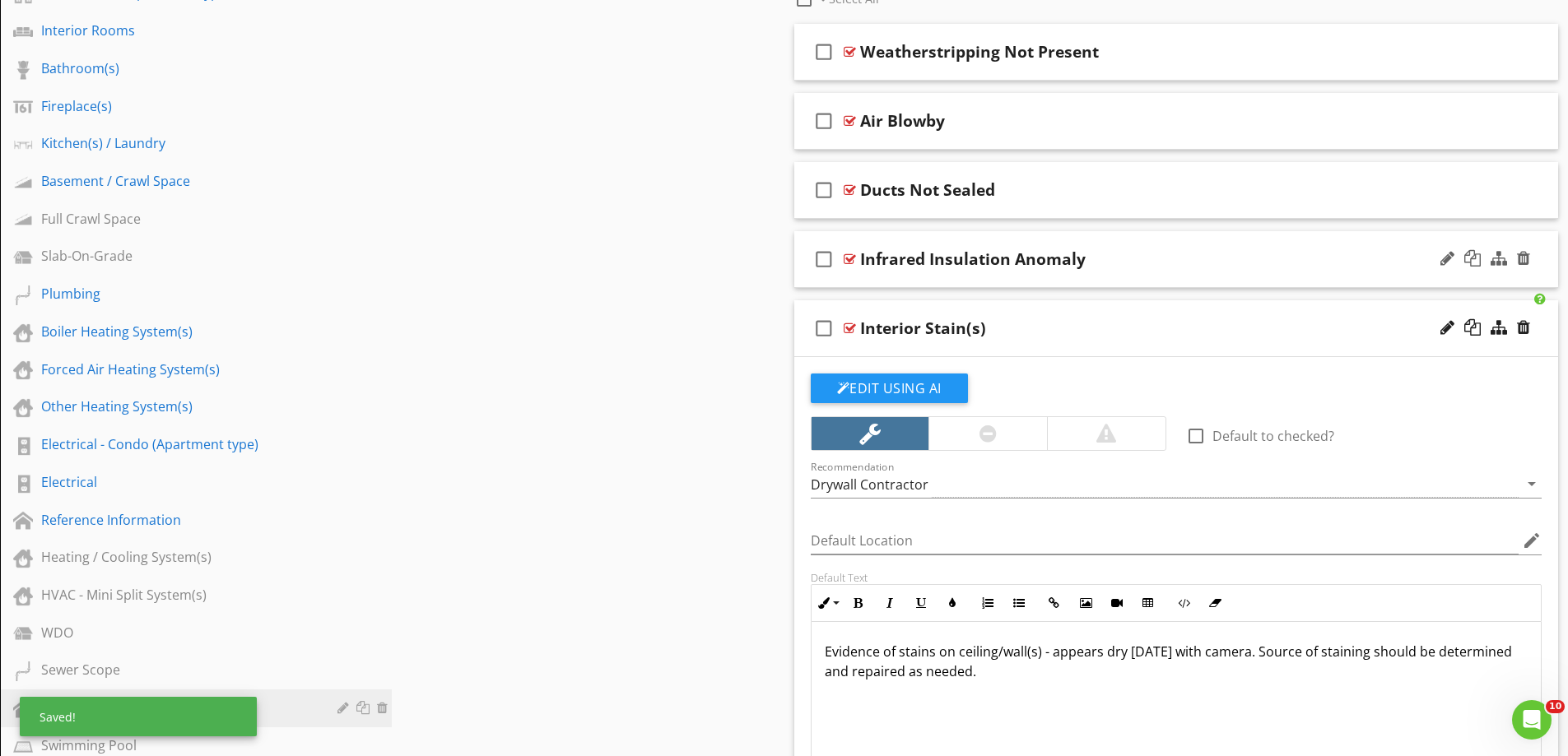
scroll to position [576, 0]
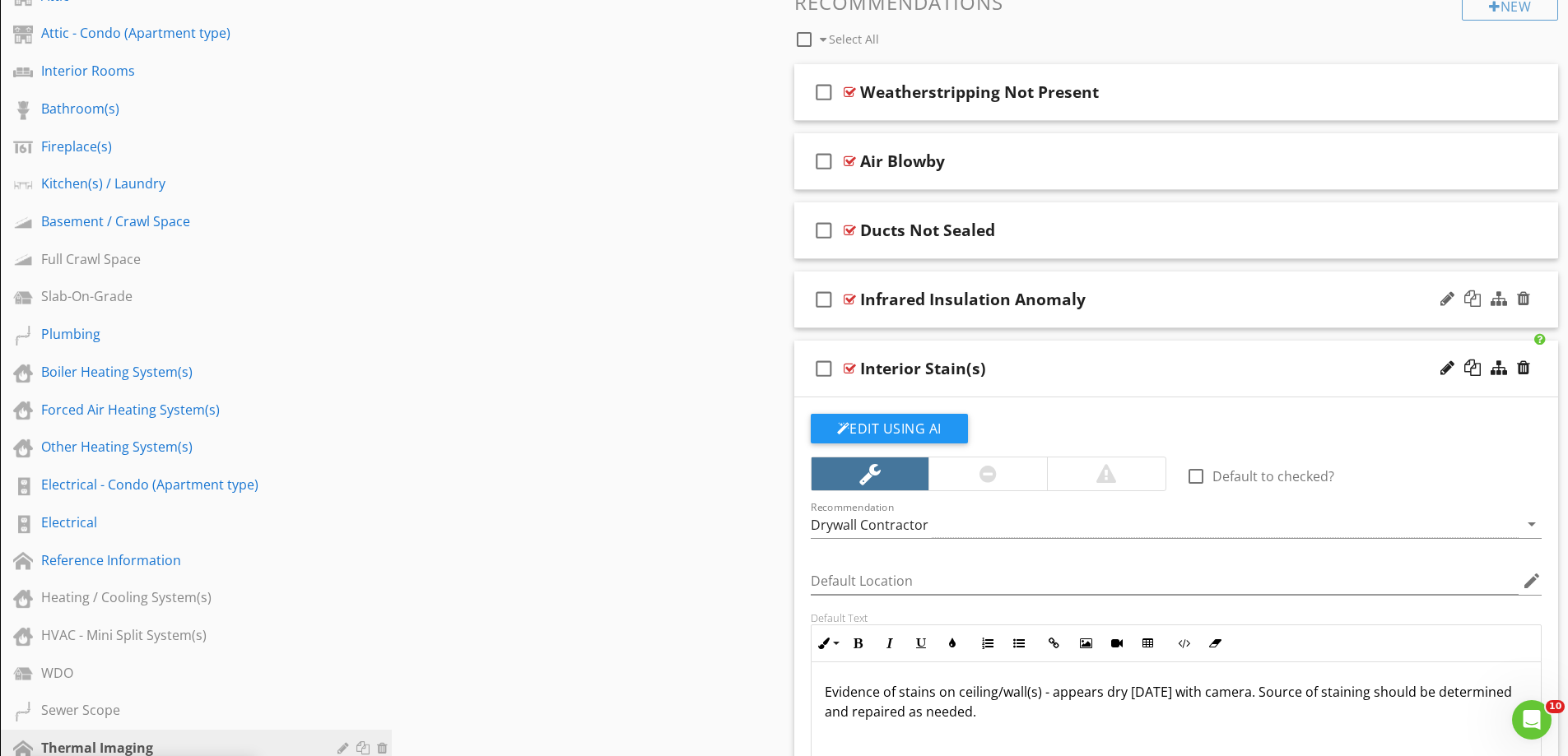
click at [890, 319] on div "check_box_outline_blank Infrared Insulation Anomaly" at bounding box center [1176, 300] width 764 height 57
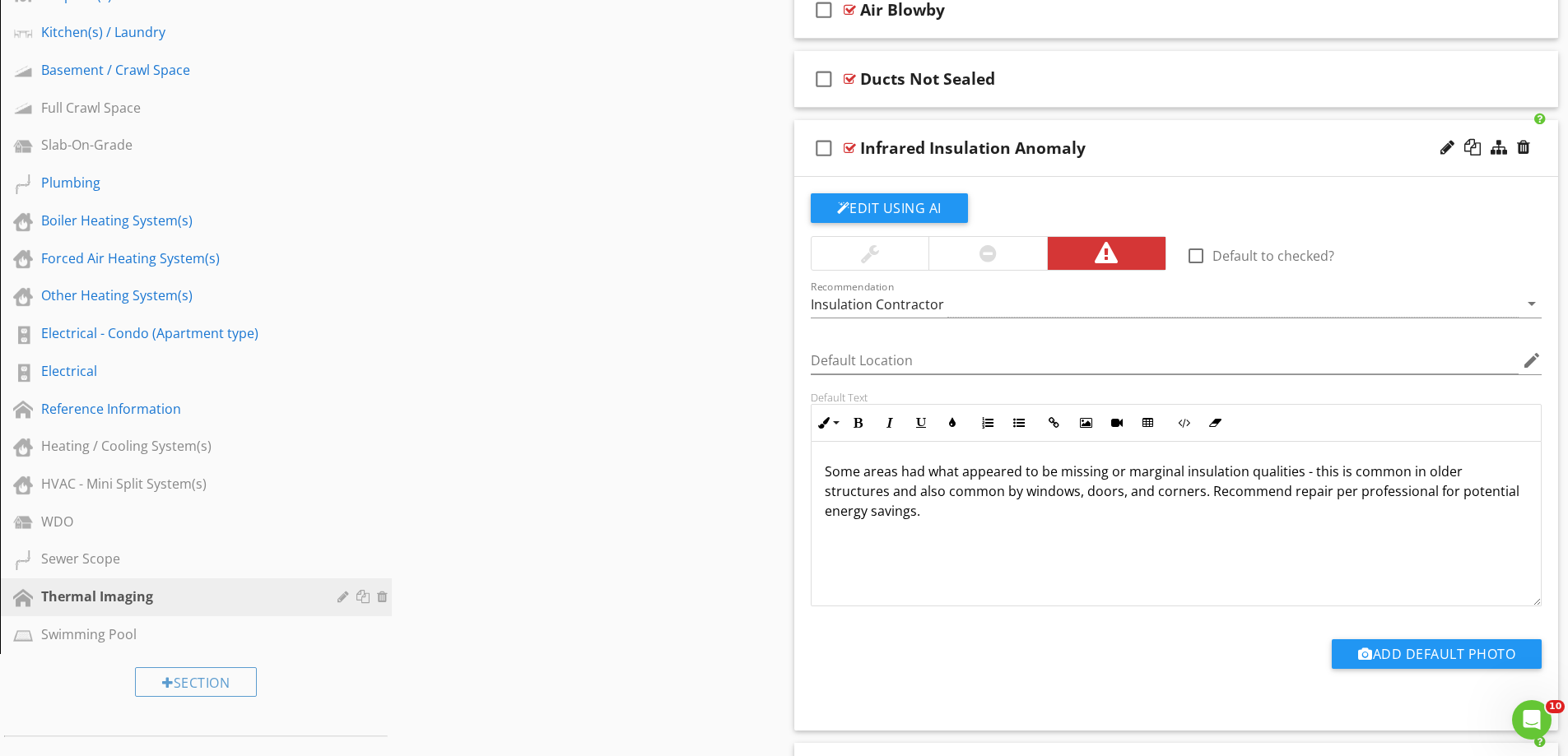
scroll to position [741, 0]
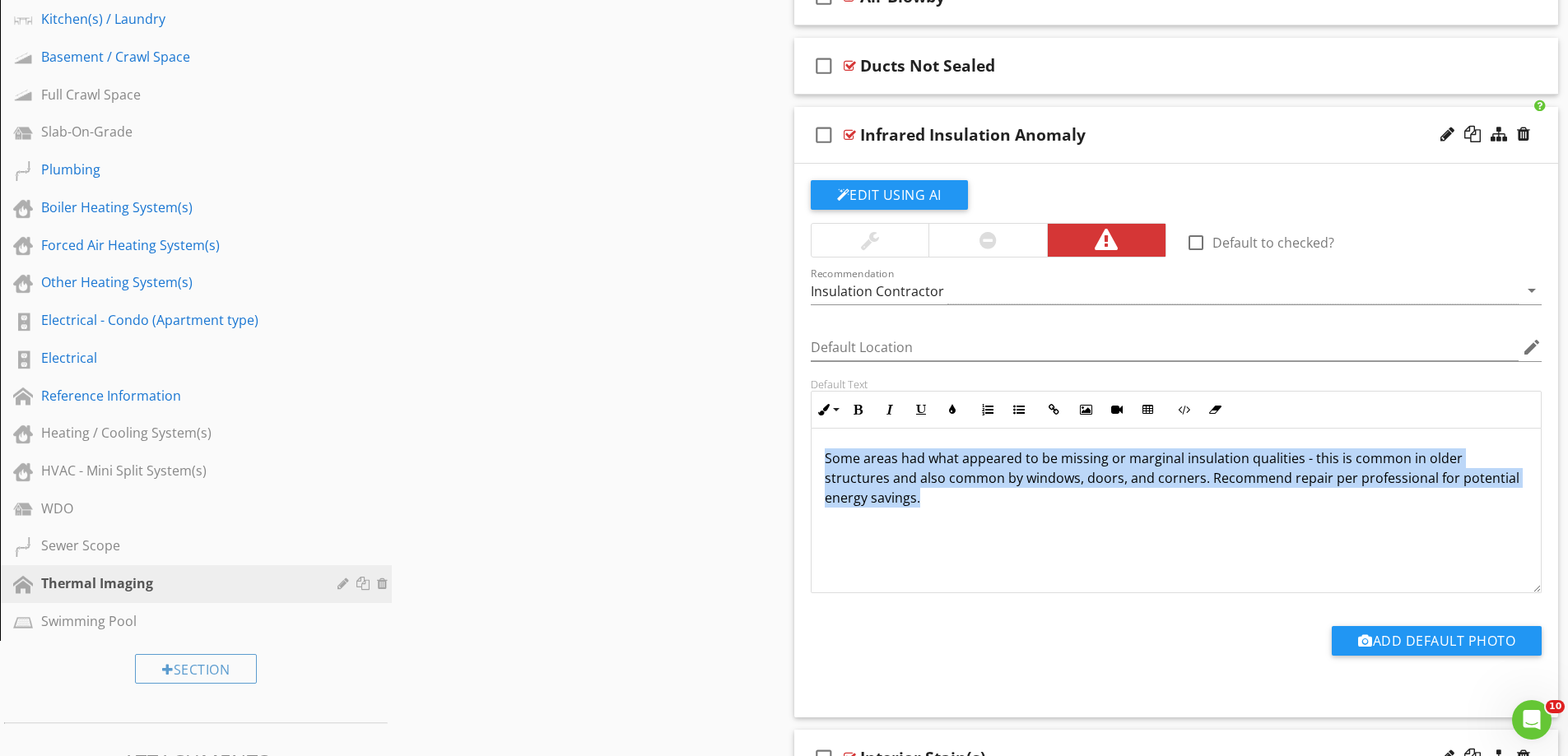
drag, startPoint x: 792, startPoint y: 476, endPoint x: 734, endPoint y: 448, distance: 64.4
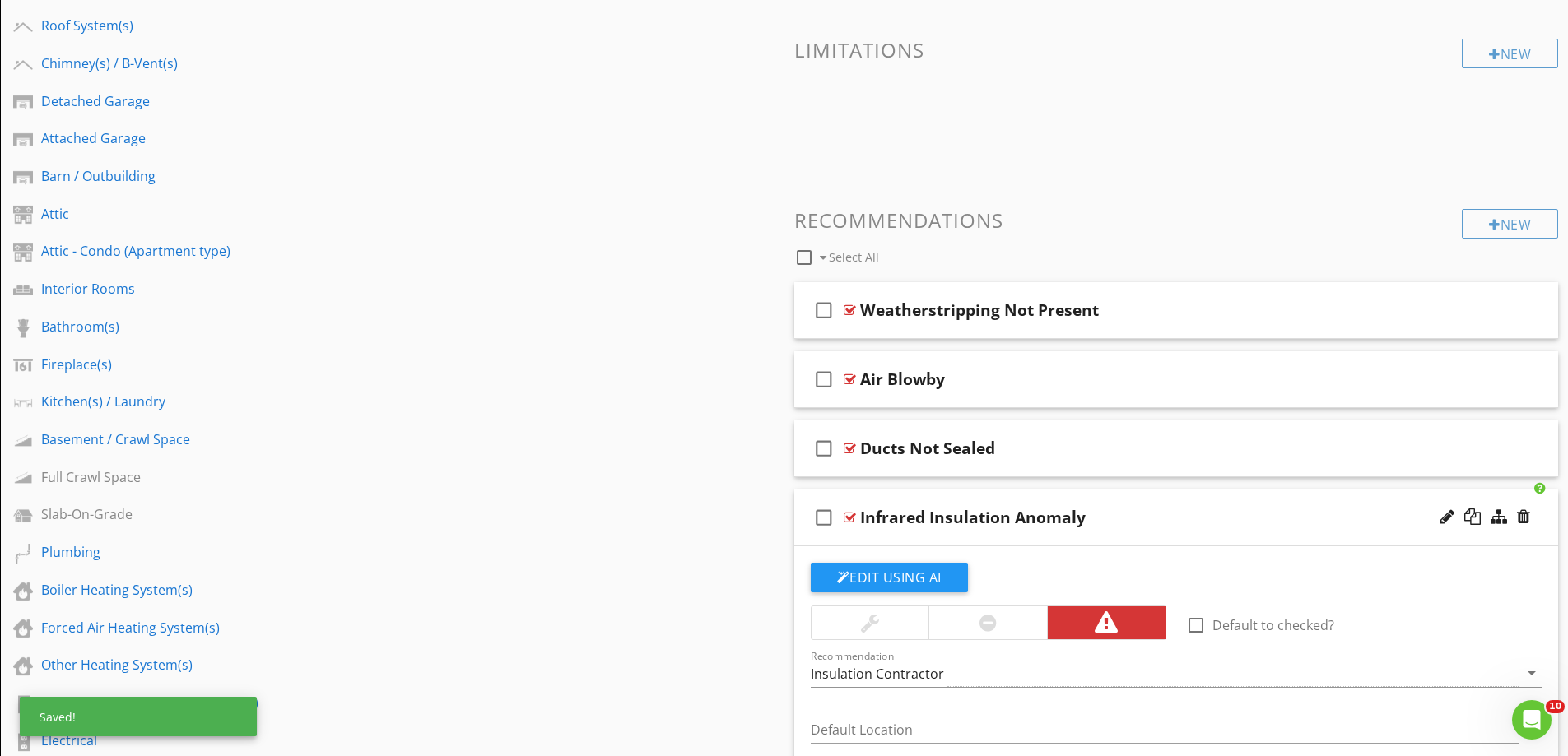
scroll to position [330, 0]
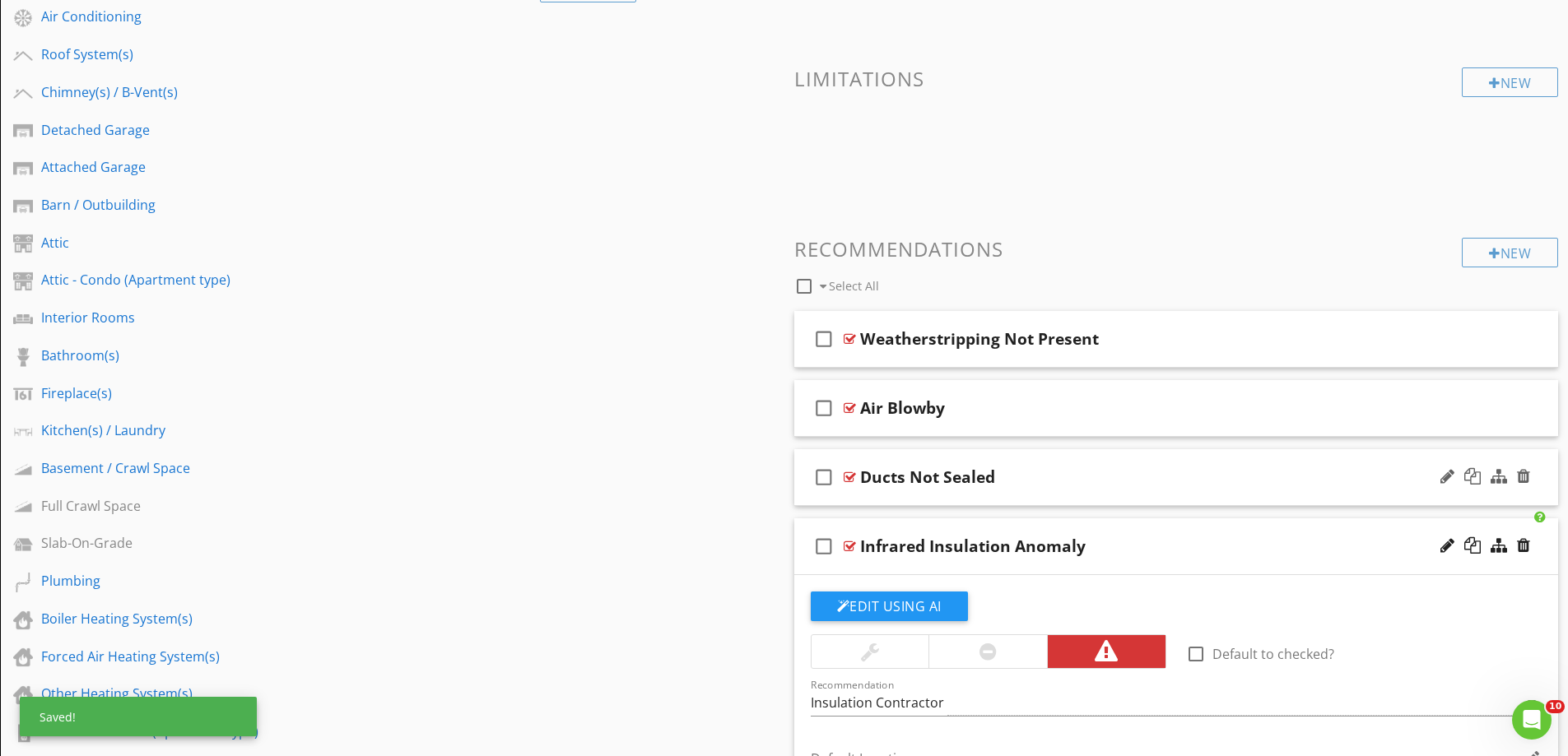
click at [903, 495] on div "check_box_outline_blank Ducts Not Sealed" at bounding box center [1176, 478] width 764 height 57
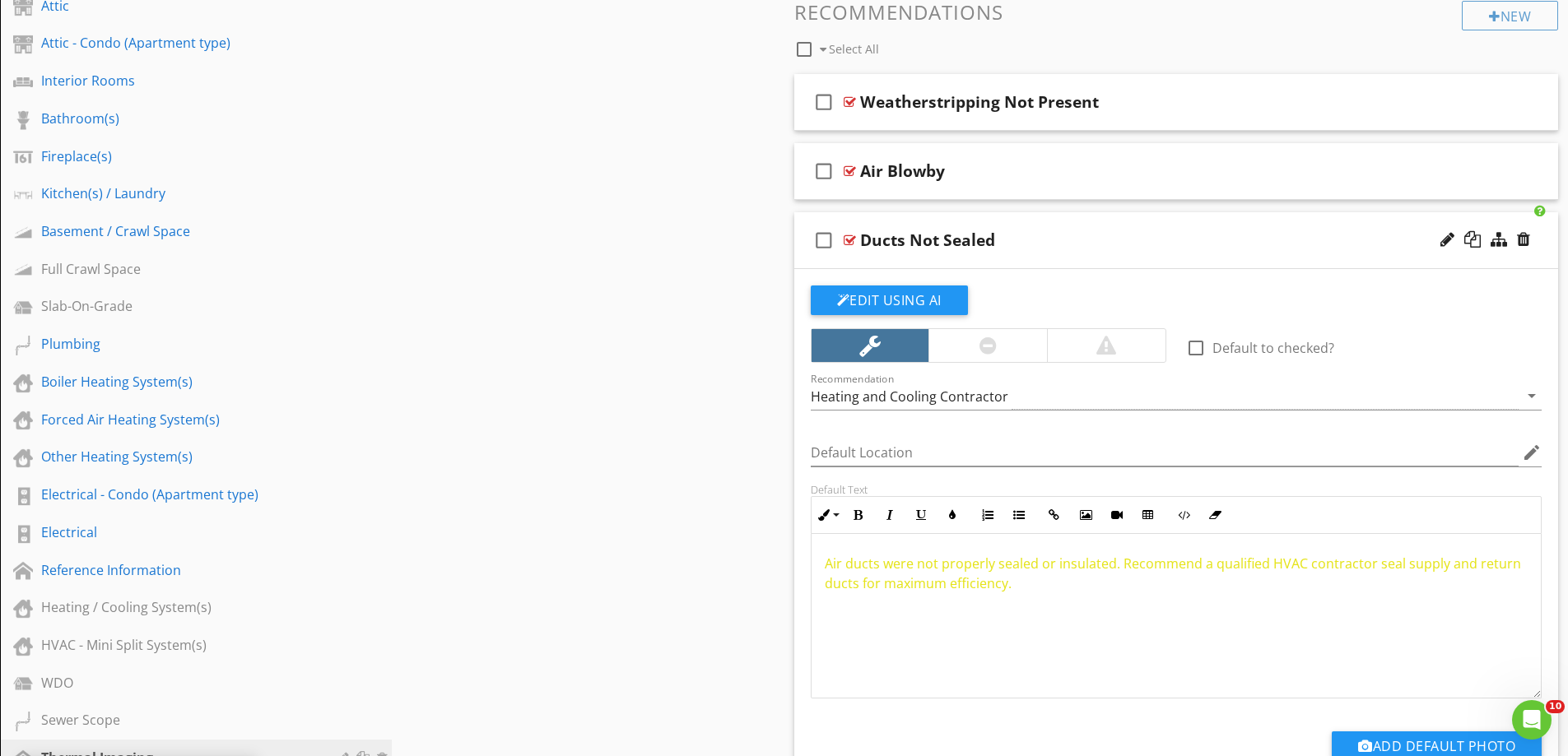
scroll to position [576, 0]
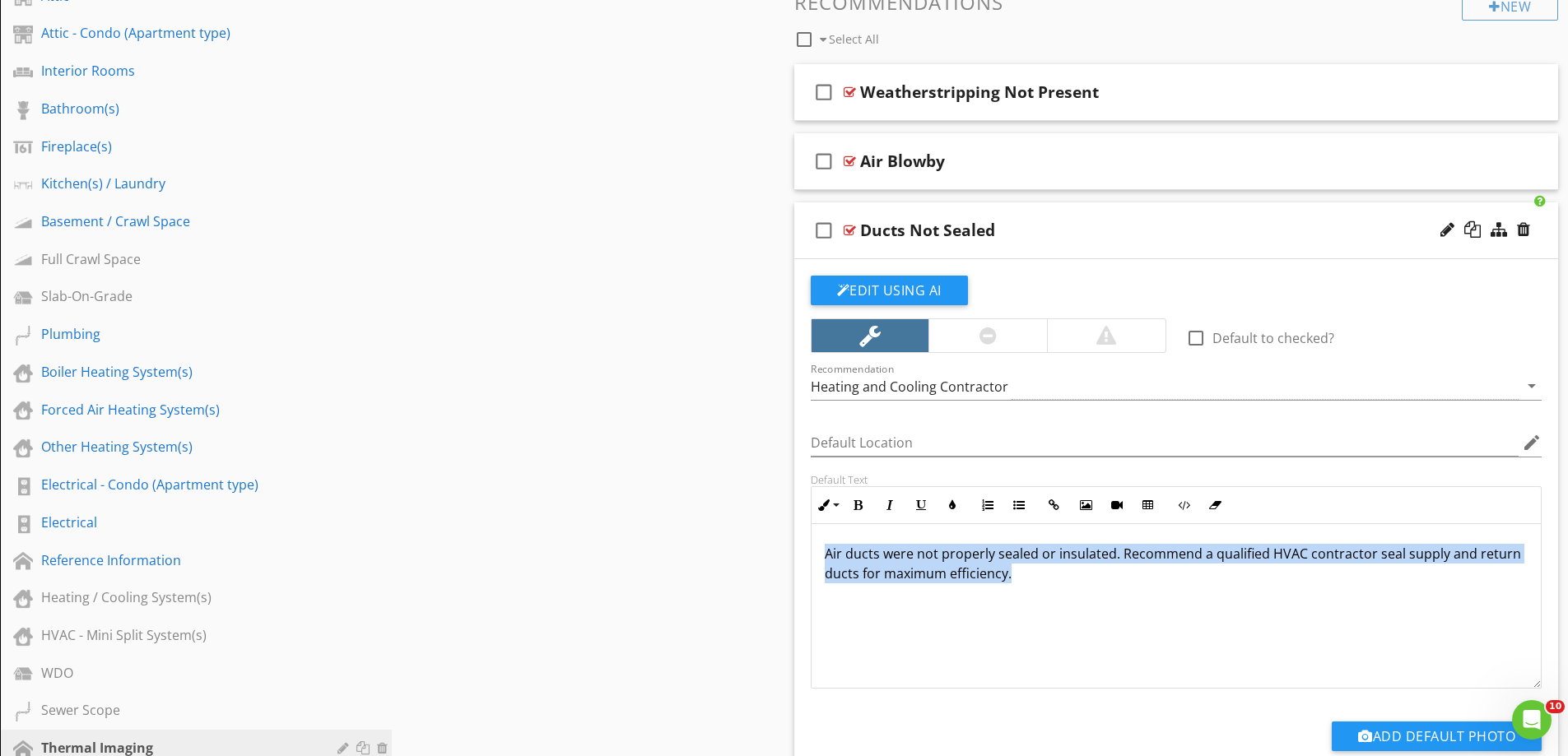
drag, startPoint x: 1009, startPoint y: 574, endPoint x: 734, endPoint y: 522, distance: 279.9
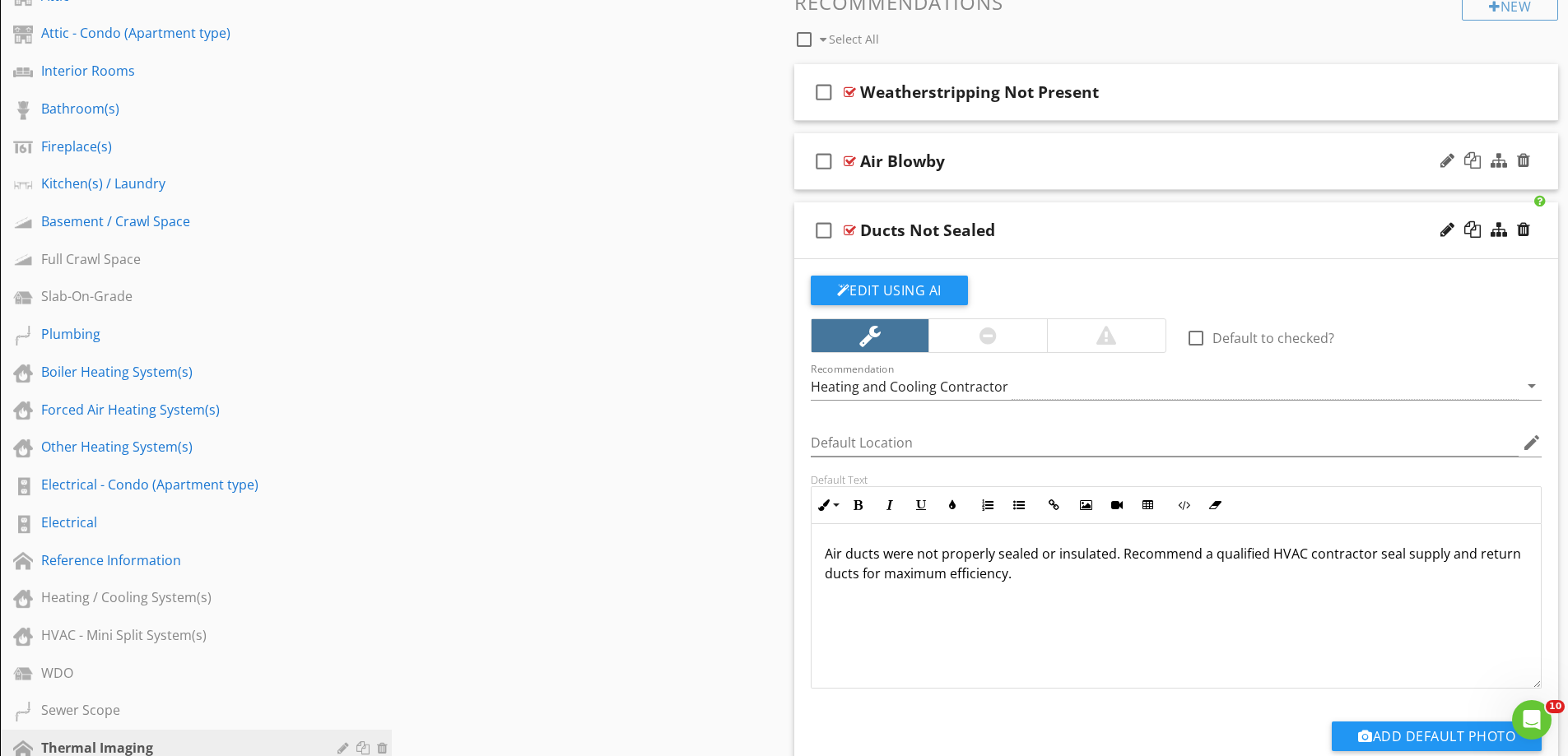
click at [899, 184] on div "check_box_outline_blank Air Blowby" at bounding box center [1176, 161] width 764 height 57
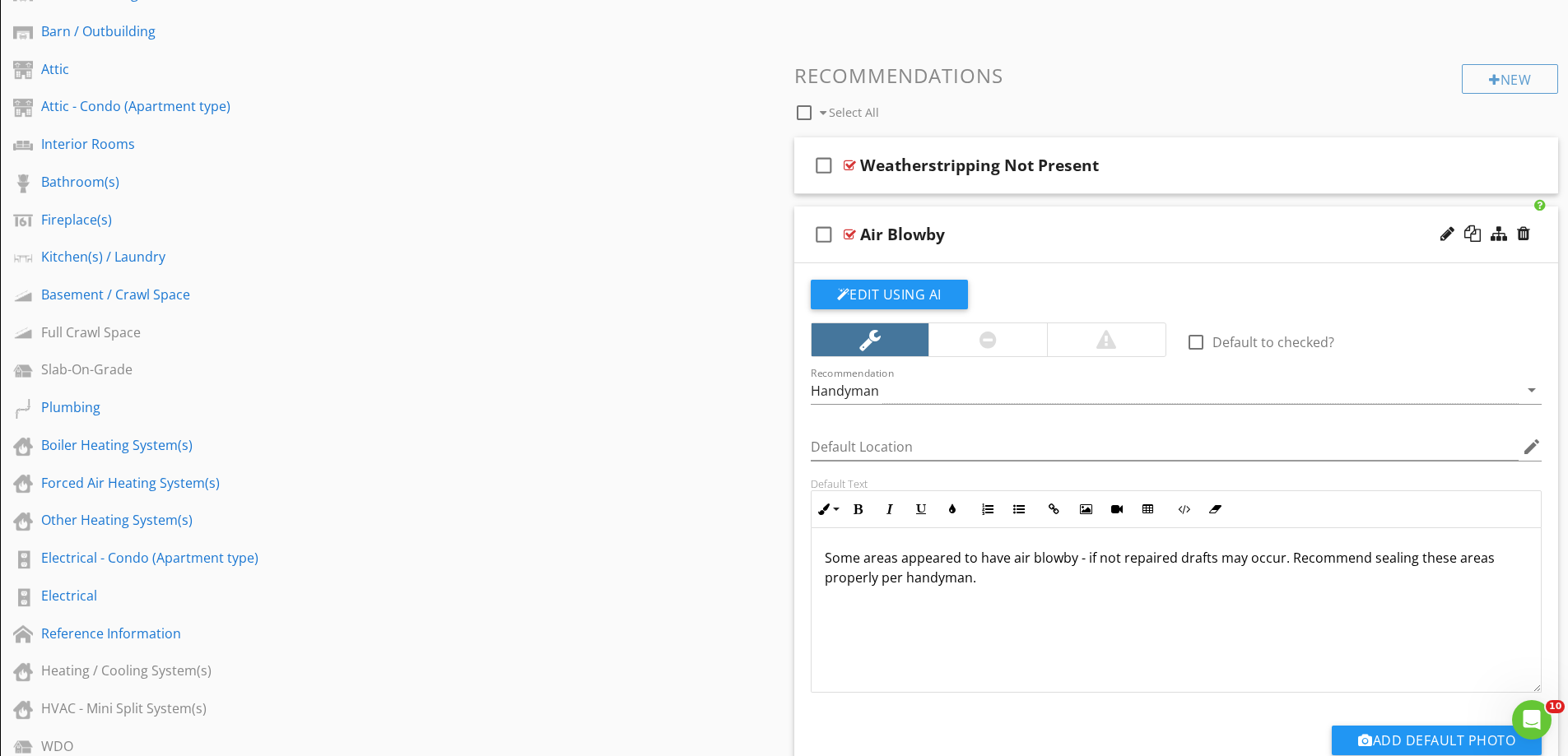
scroll to position [330, 0]
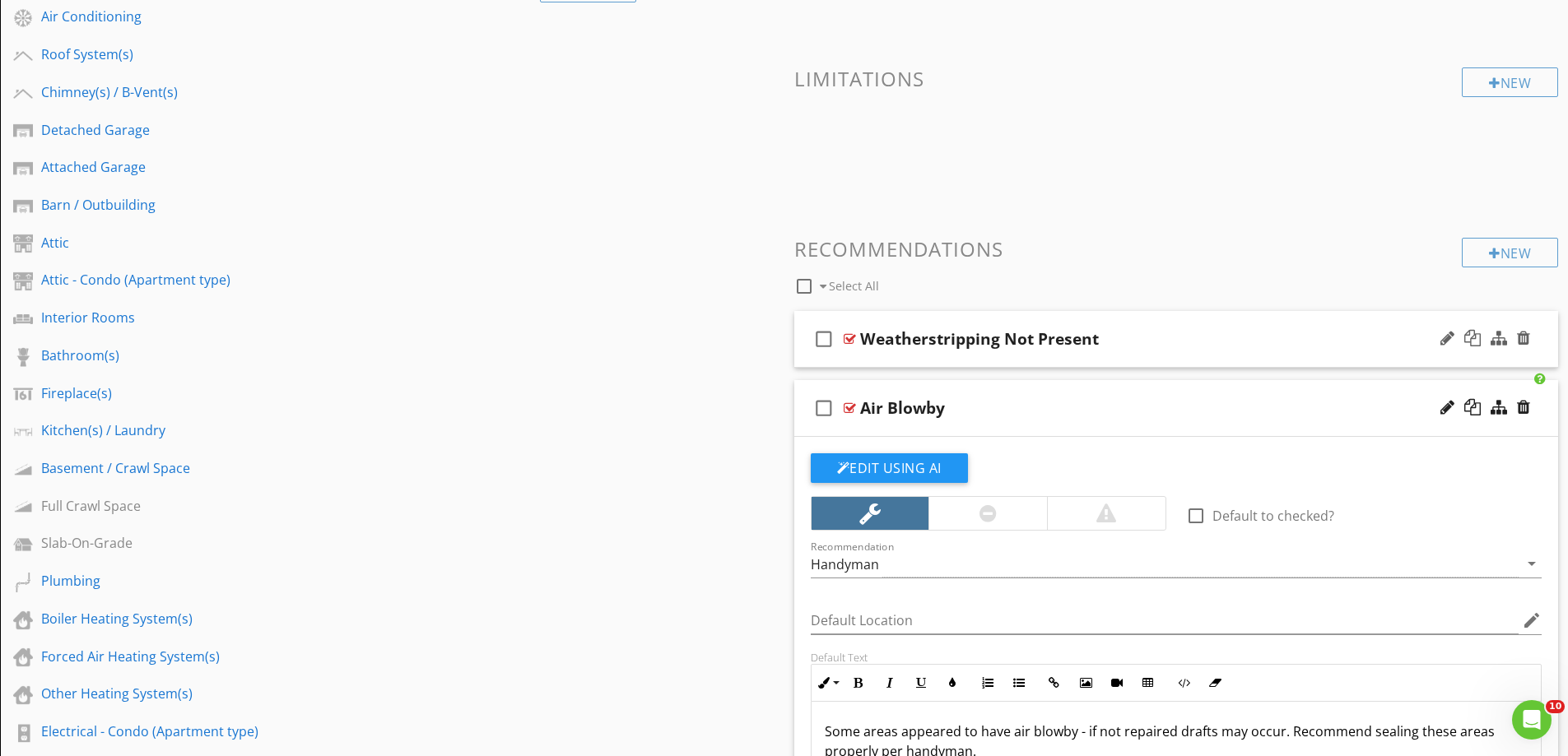
click at [904, 358] on div "check_box_outline_blank Weatherstripping Not Present" at bounding box center [1176, 339] width 764 height 57
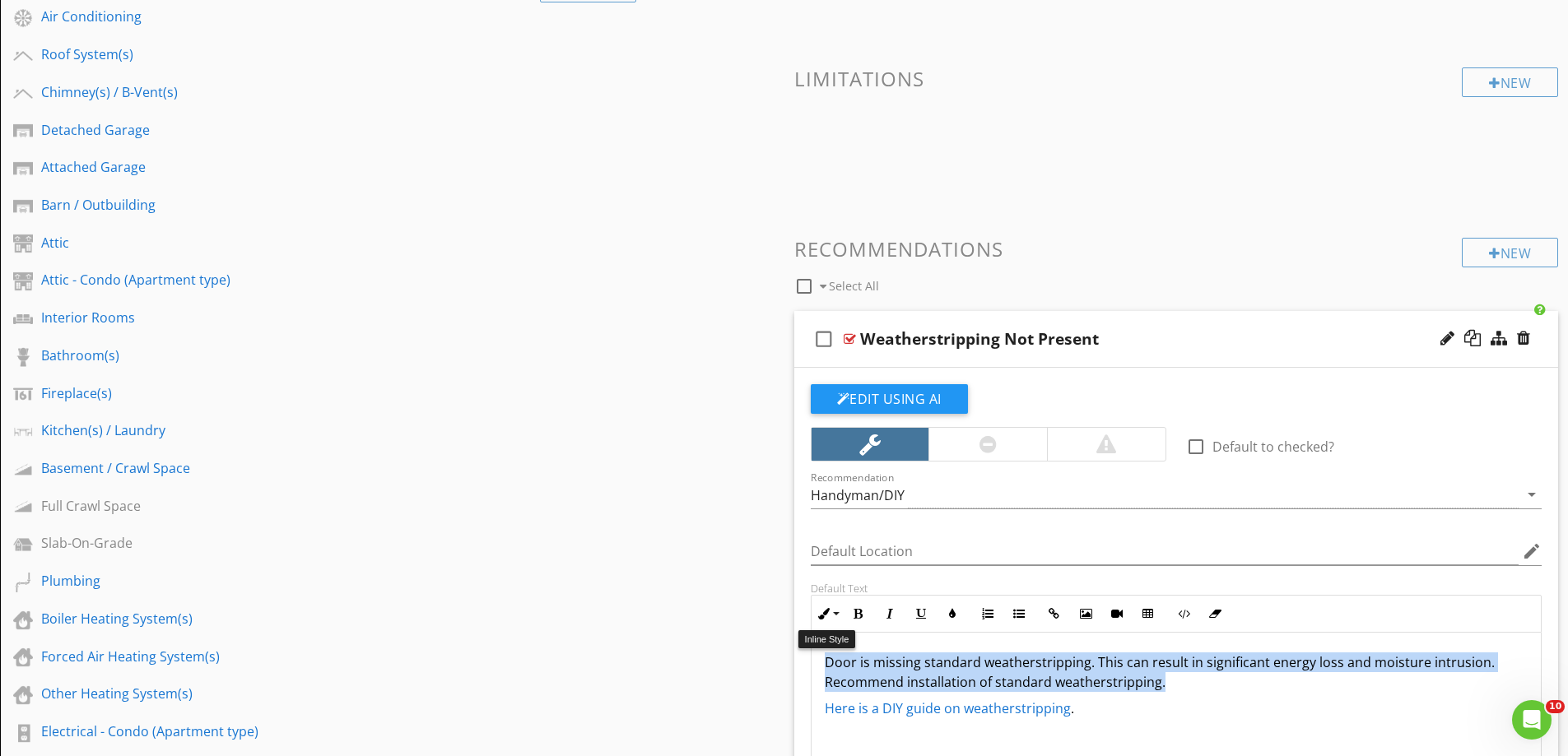
drag, startPoint x: 1202, startPoint y: 678, endPoint x: 807, endPoint y: 628, distance: 398.2
click at [807, 628] on div "Default Text Inline Style XLarge Large Normal Small Light Small/Light Bold Ital…" at bounding box center [1176, 690] width 751 height 216
click at [947, 614] on icon "button" at bounding box center [953, 614] width 11 height 11
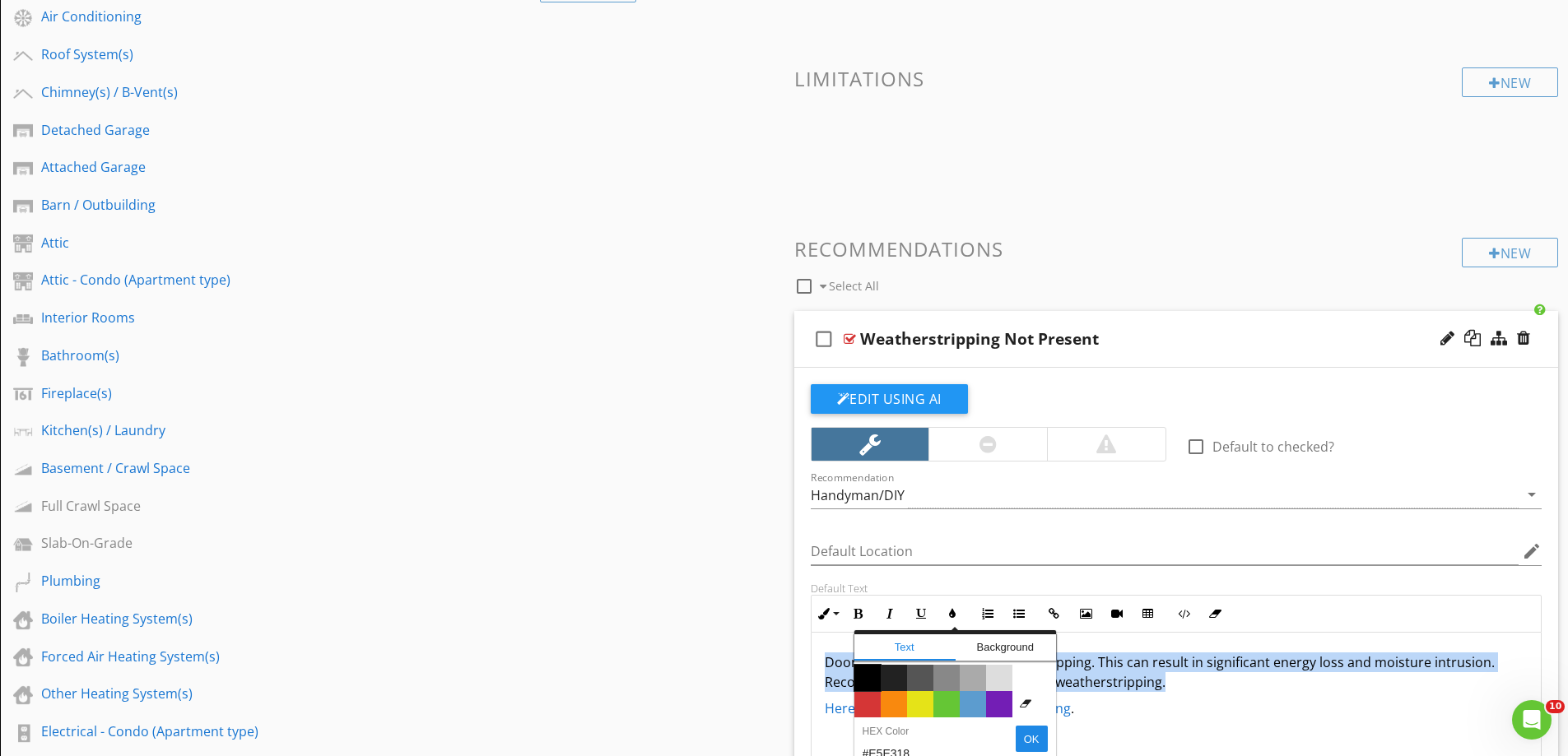
click at [870, 673] on span "Color #000000" at bounding box center [868, 678] width 26 height 26
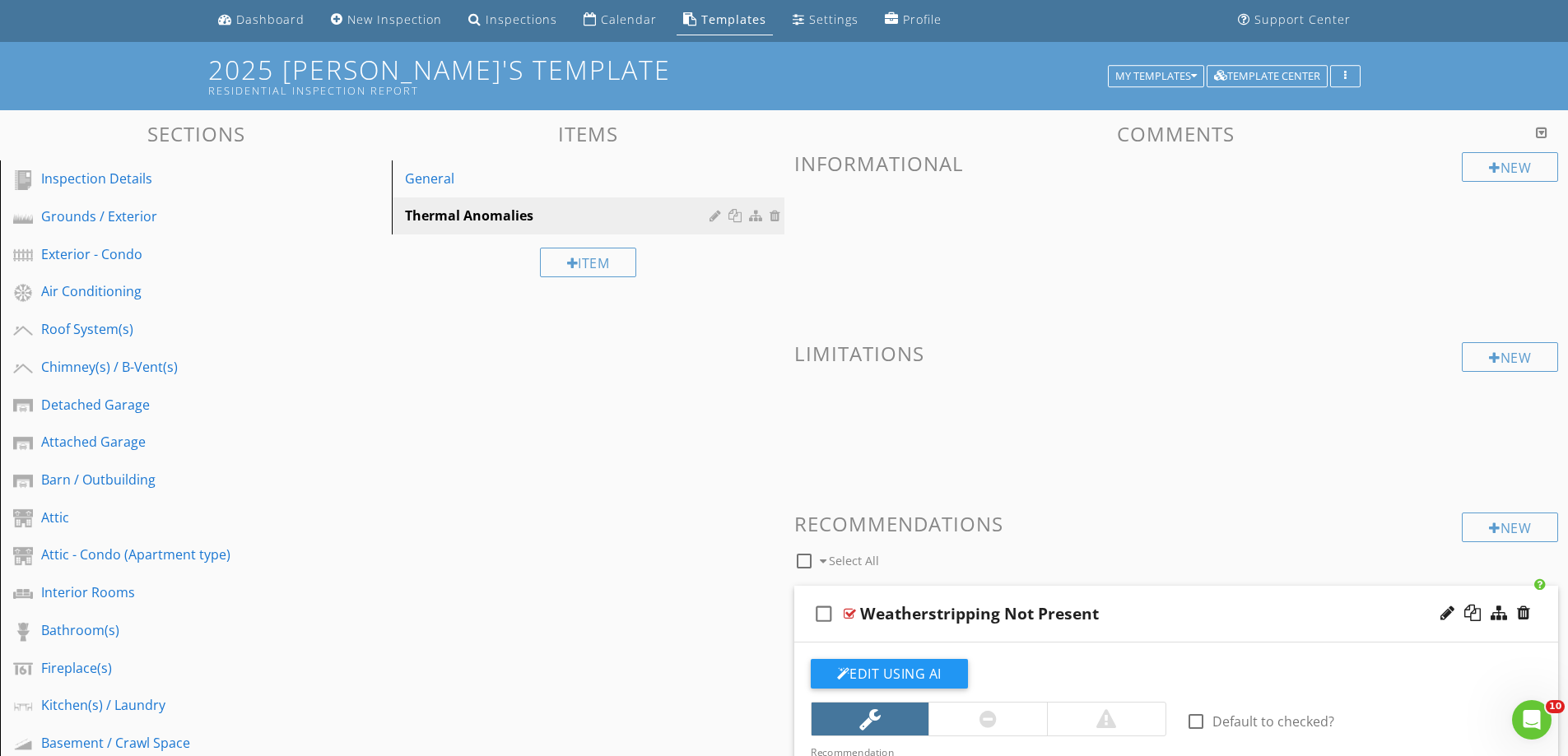
scroll to position [0, 0]
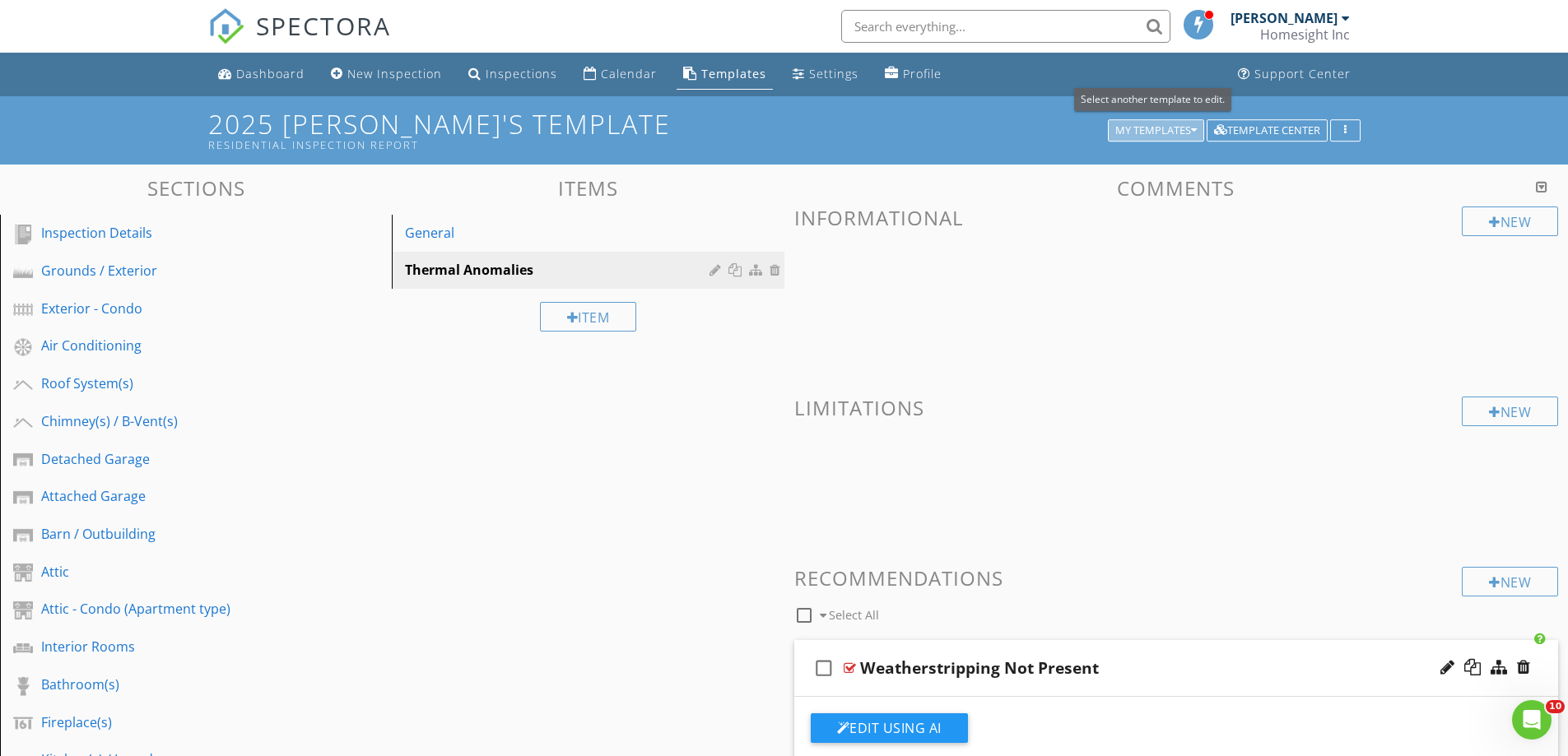
click at [1129, 126] on div "My Templates" at bounding box center [1156, 130] width 82 height 11
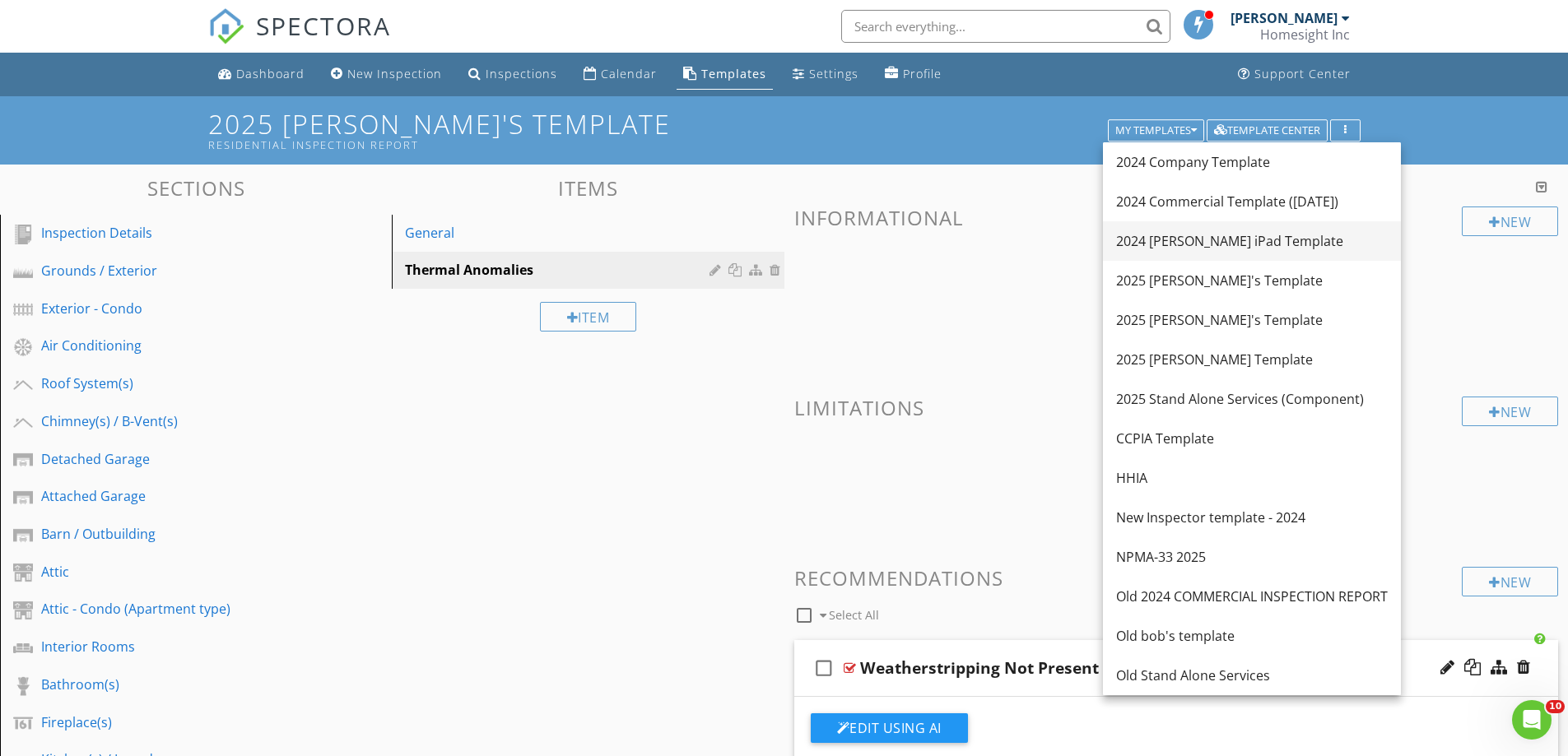
click at [1199, 246] on div "2024 [PERSON_NAME] iPad Template" at bounding box center [1252, 240] width 272 height 20
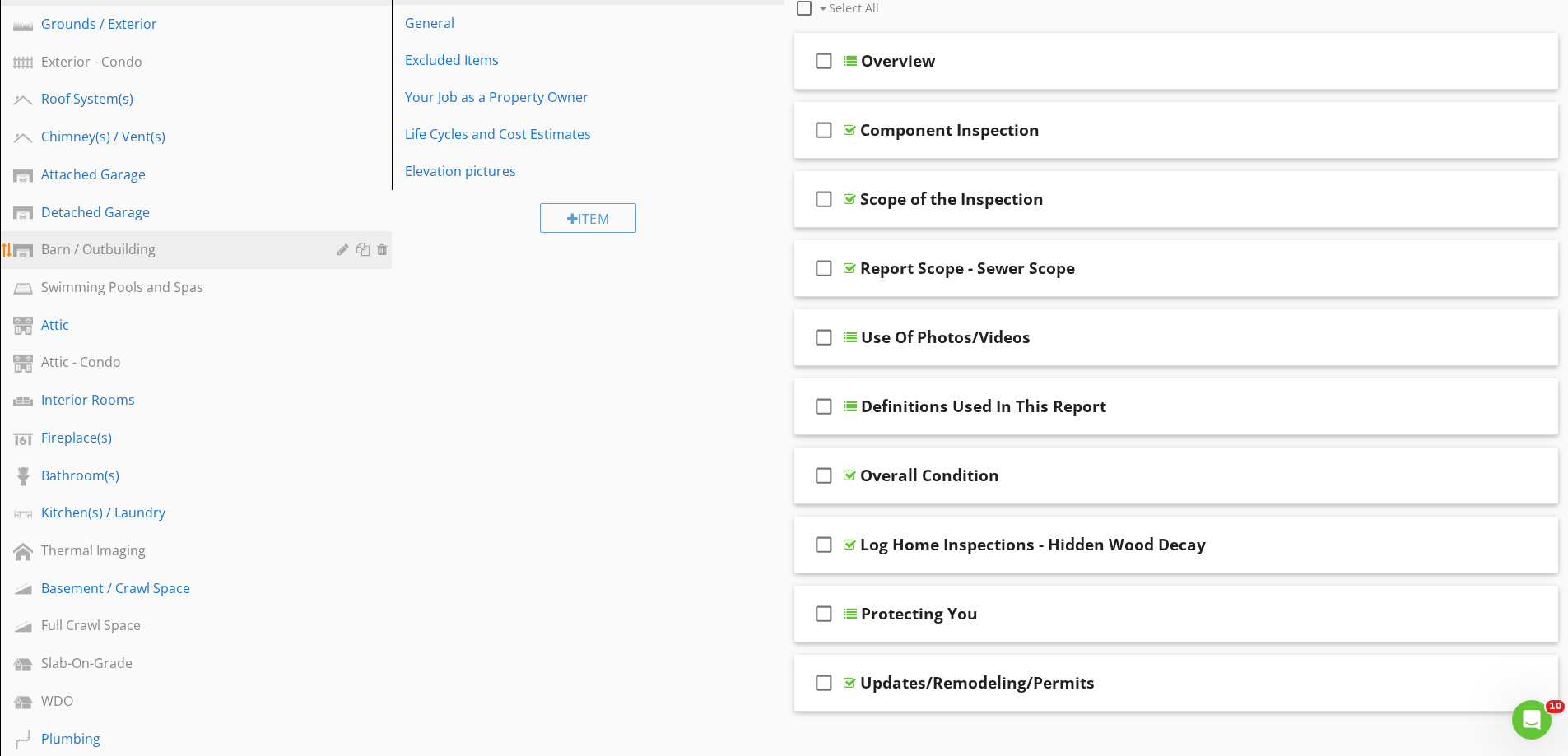
scroll to position [330, 0]
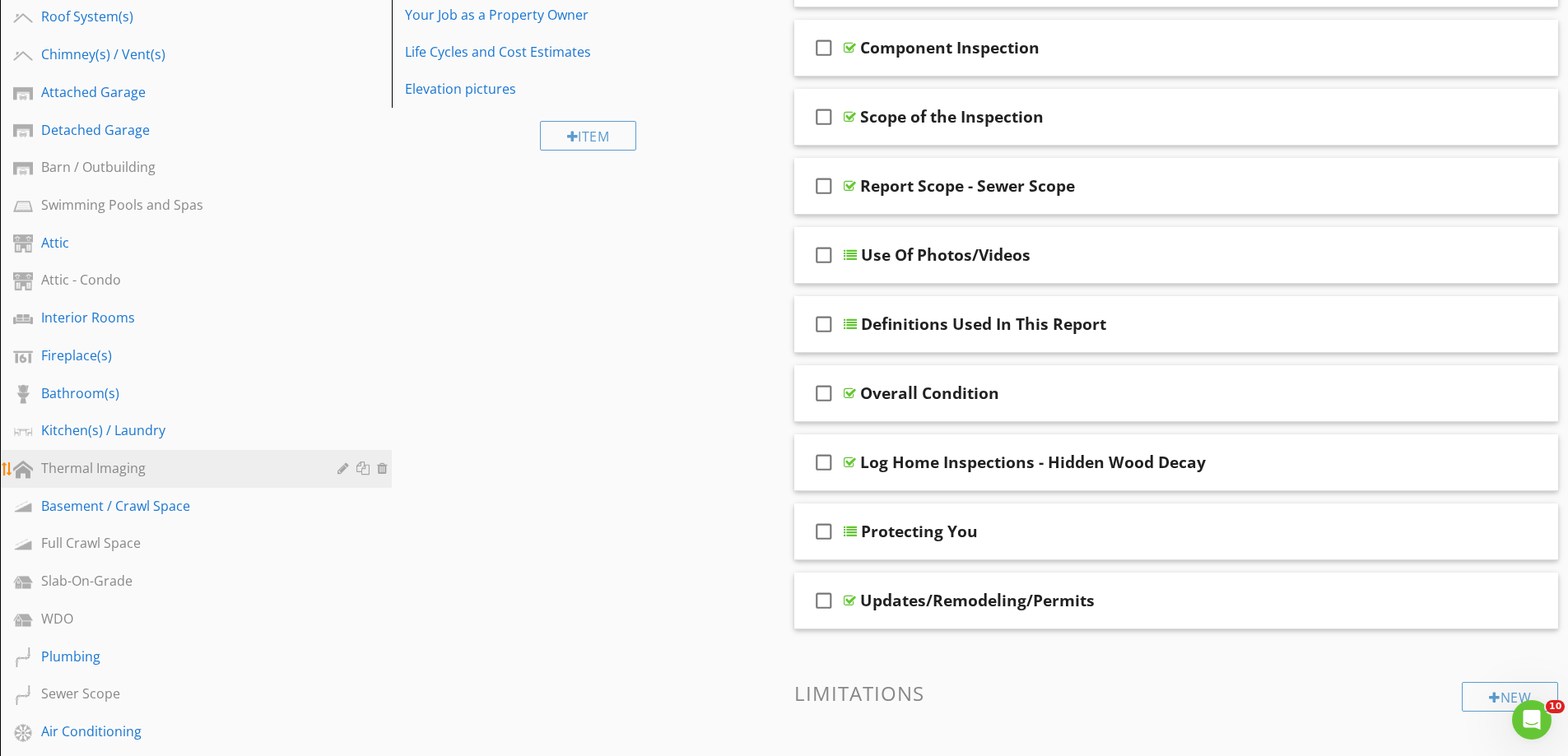
click at [67, 471] on div "Thermal Imaging" at bounding box center [177, 467] width 273 height 20
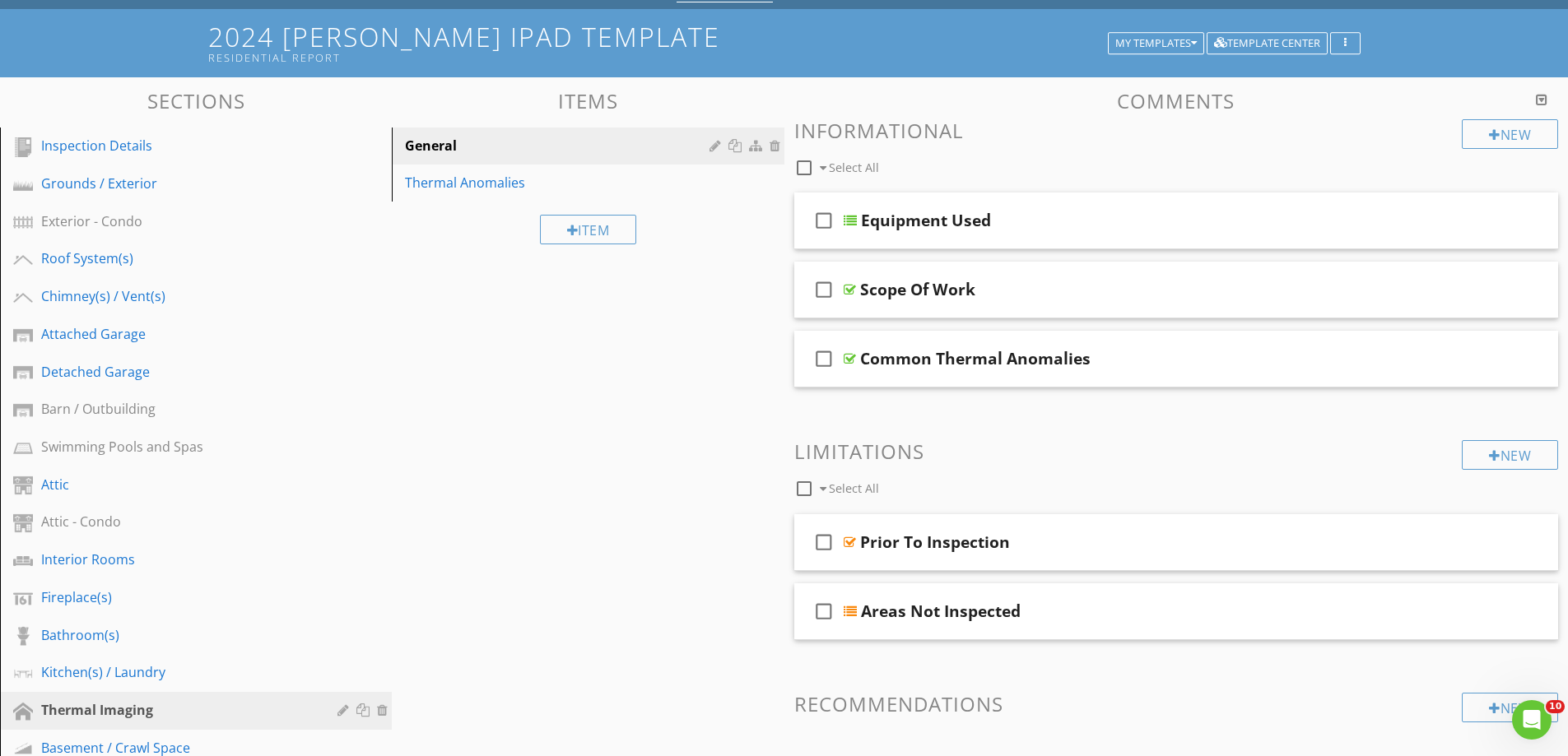
scroll to position [0, 0]
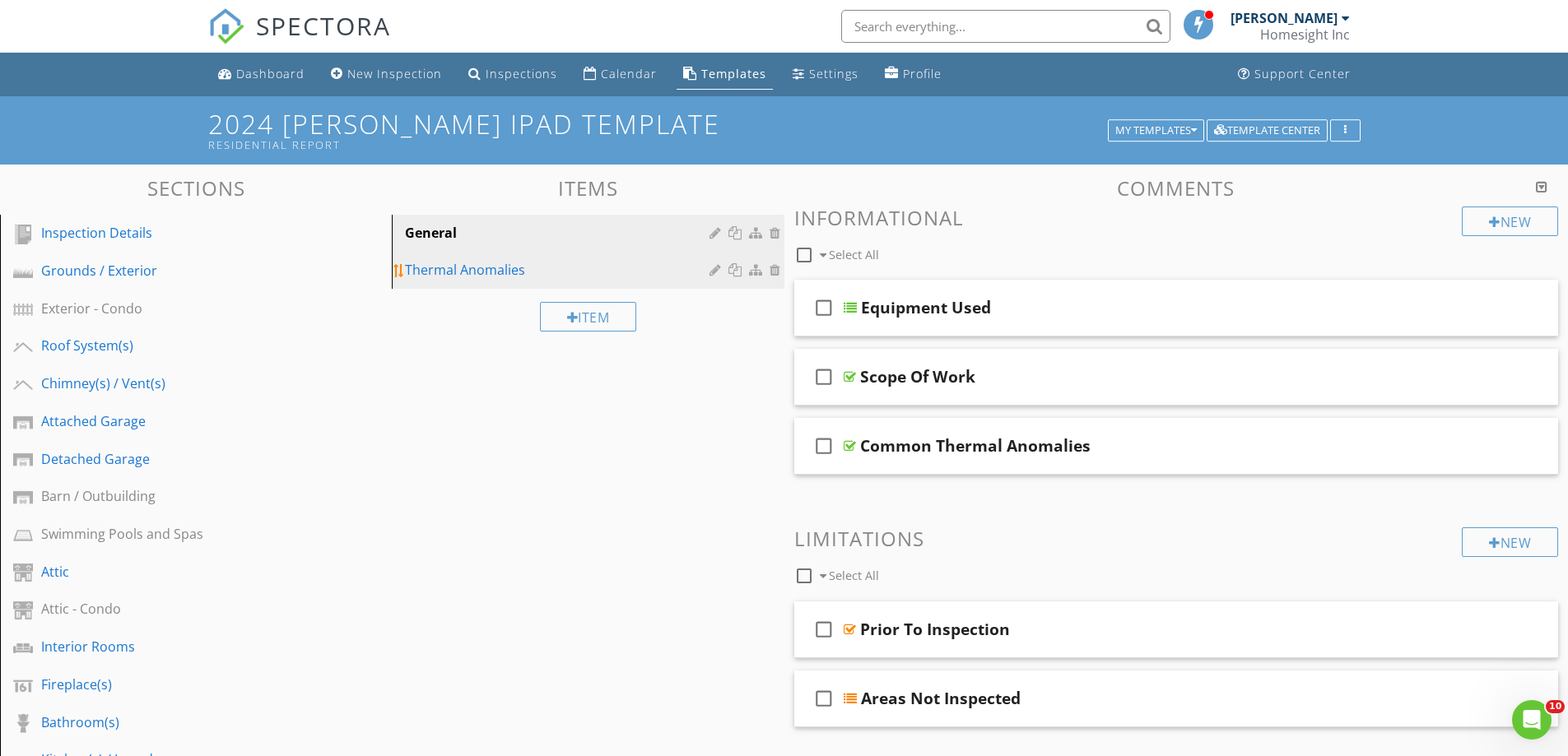
click at [487, 266] on div "Thermal Anomalies" at bounding box center [559, 269] width 308 height 20
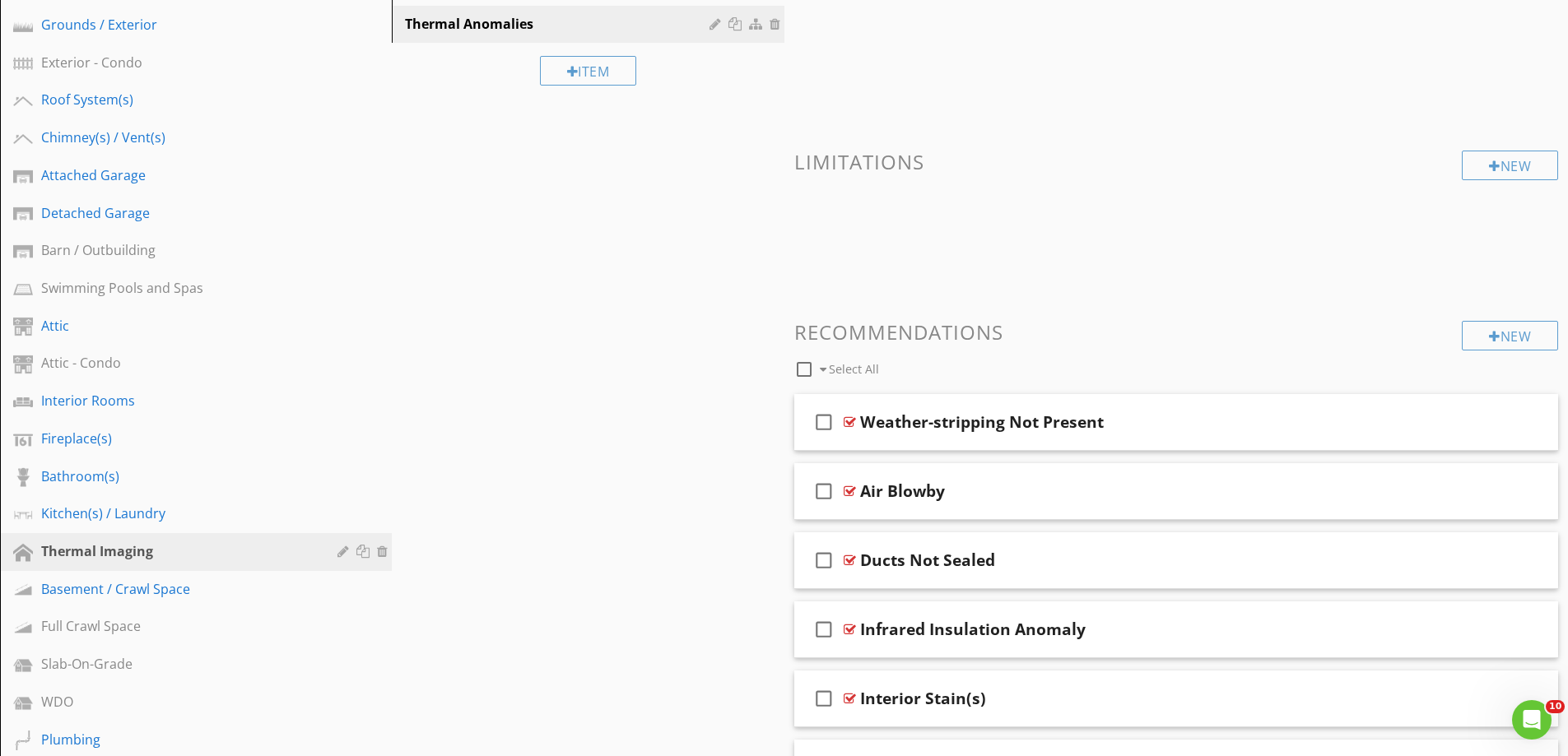
scroll to position [247, 0]
click at [942, 437] on div "check_box_outline_blank Weather-stripping Not Present" at bounding box center [1176, 422] width 764 height 57
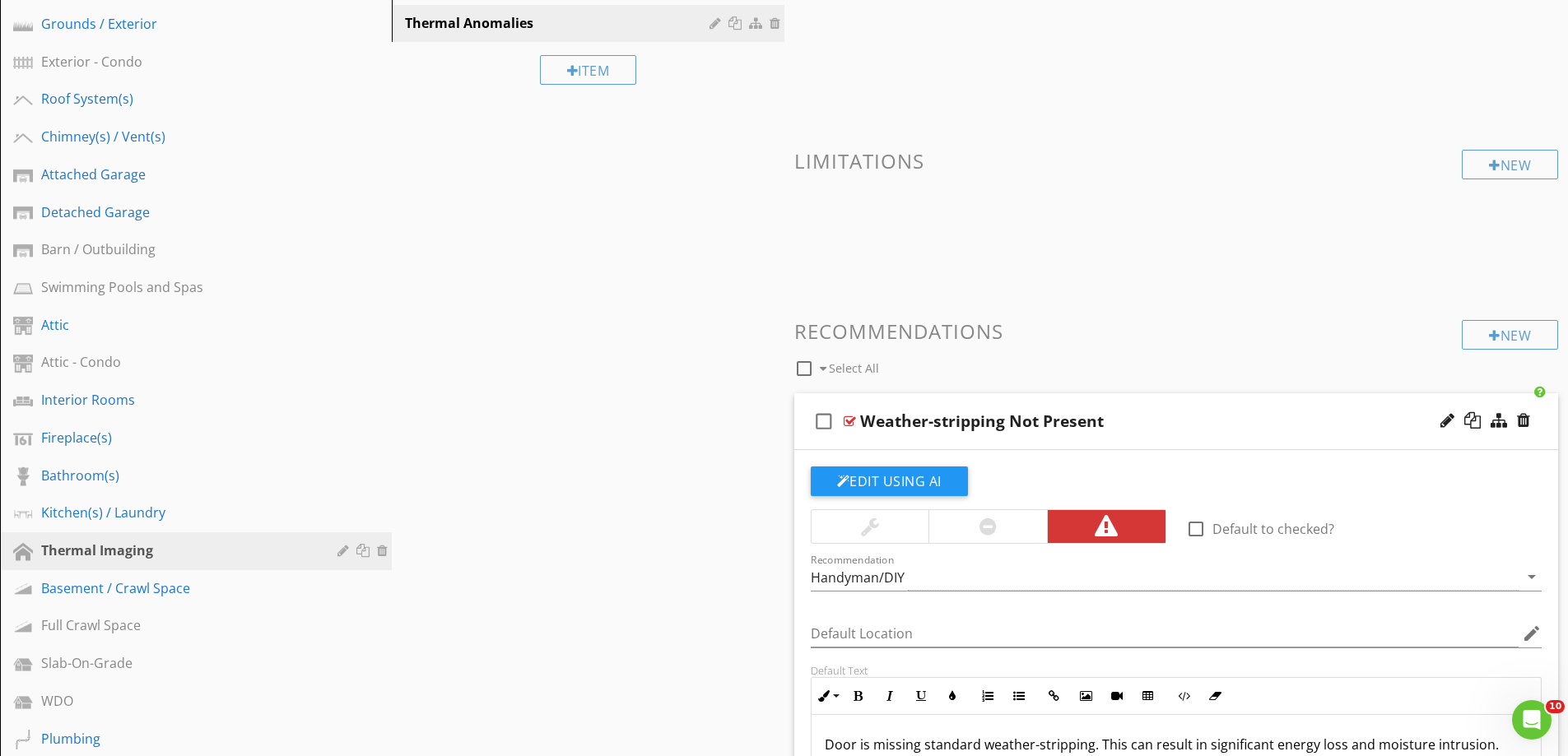
scroll to position [412, 0]
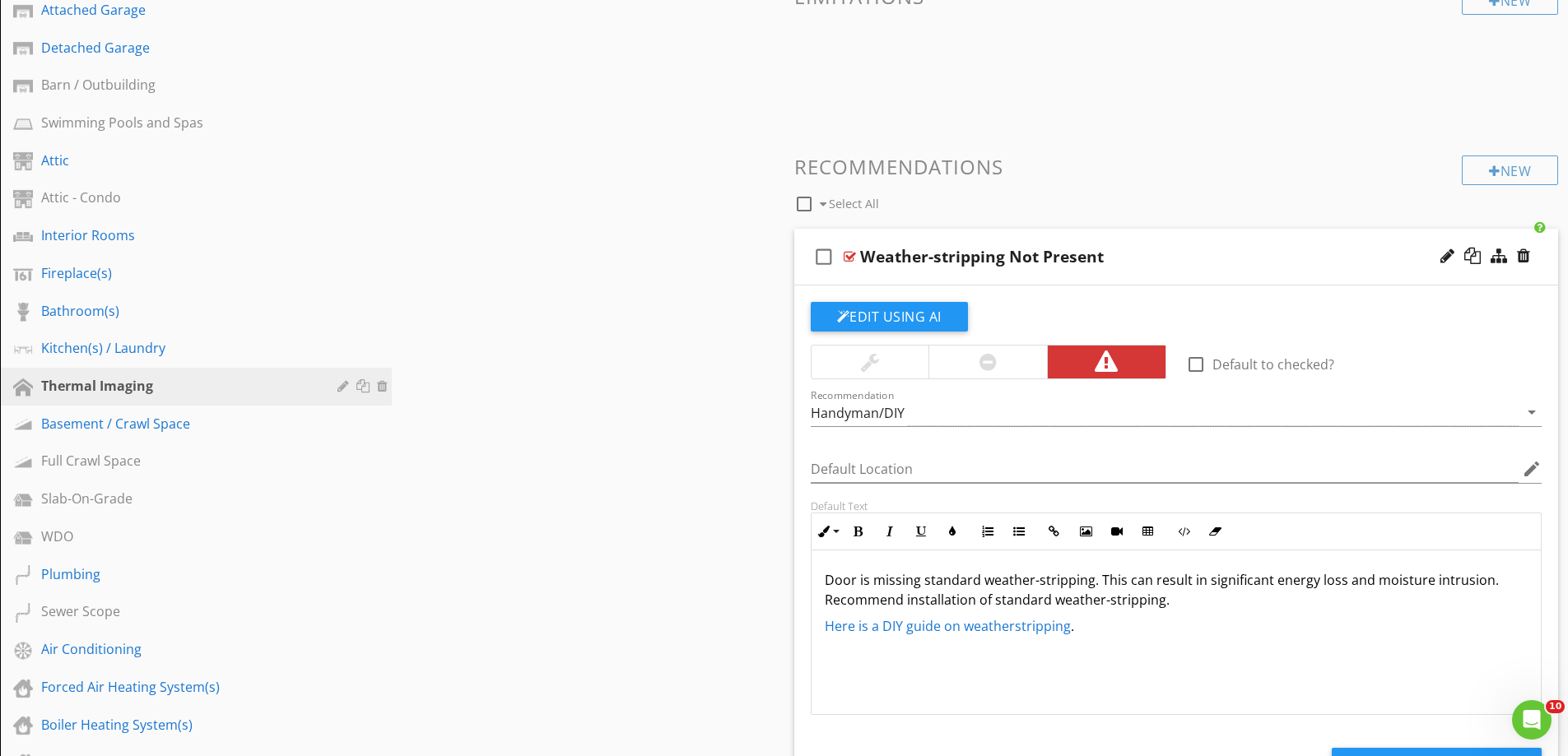
click at [886, 362] on div at bounding box center [871, 361] width 117 height 33
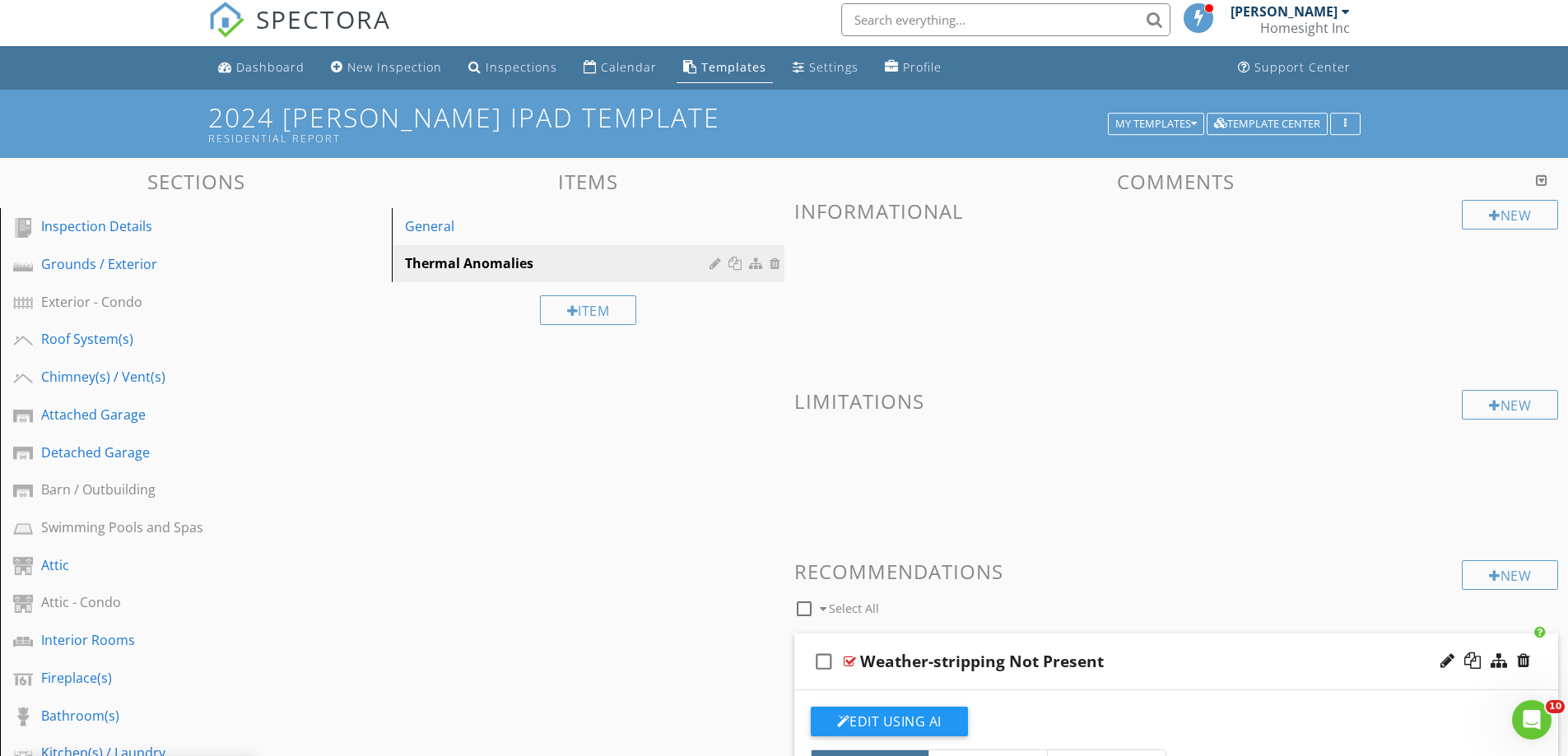
scroll to position [0, 0]
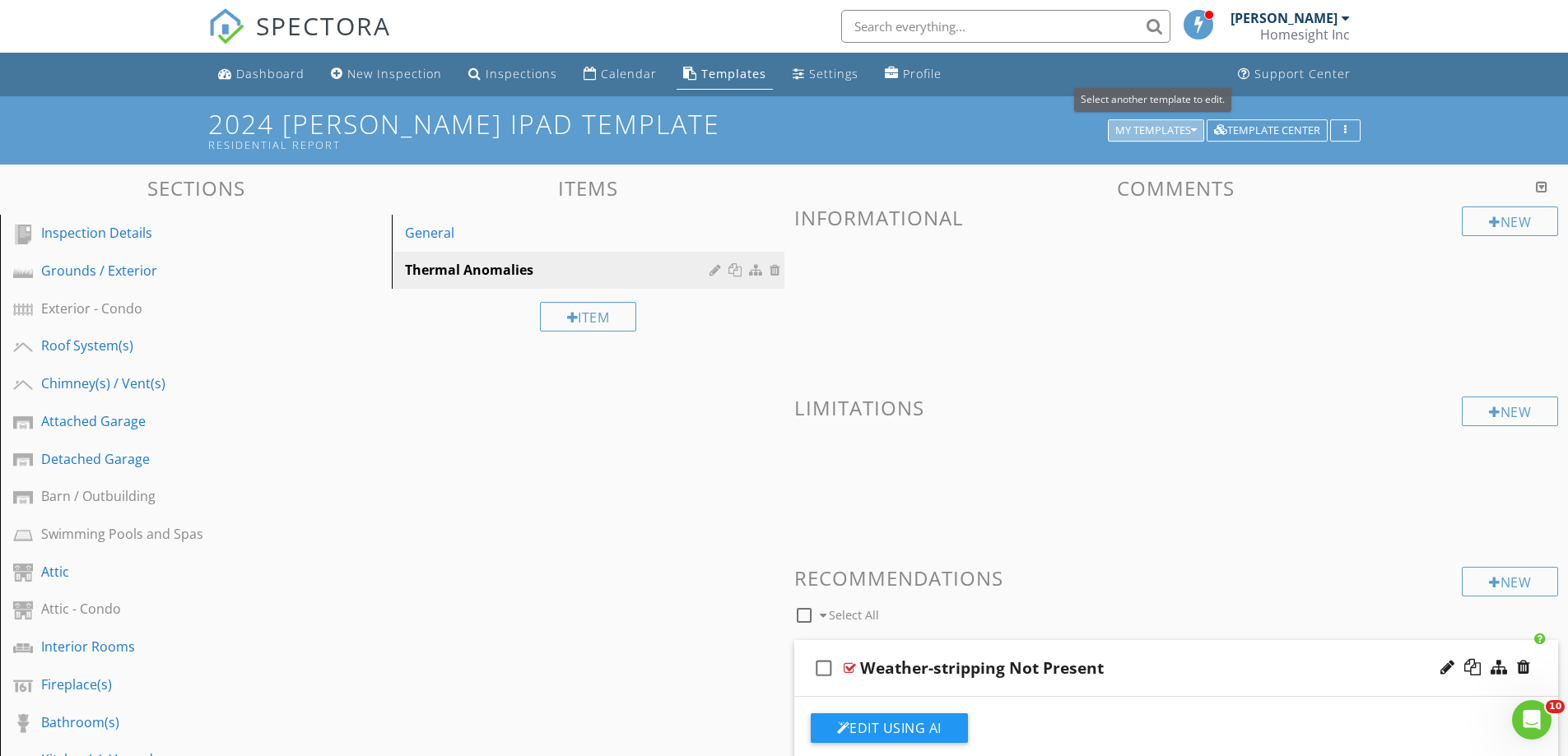
click at [1138, 126] on div "My Templates" at bounding box center [1156, 130] width 82 height 11
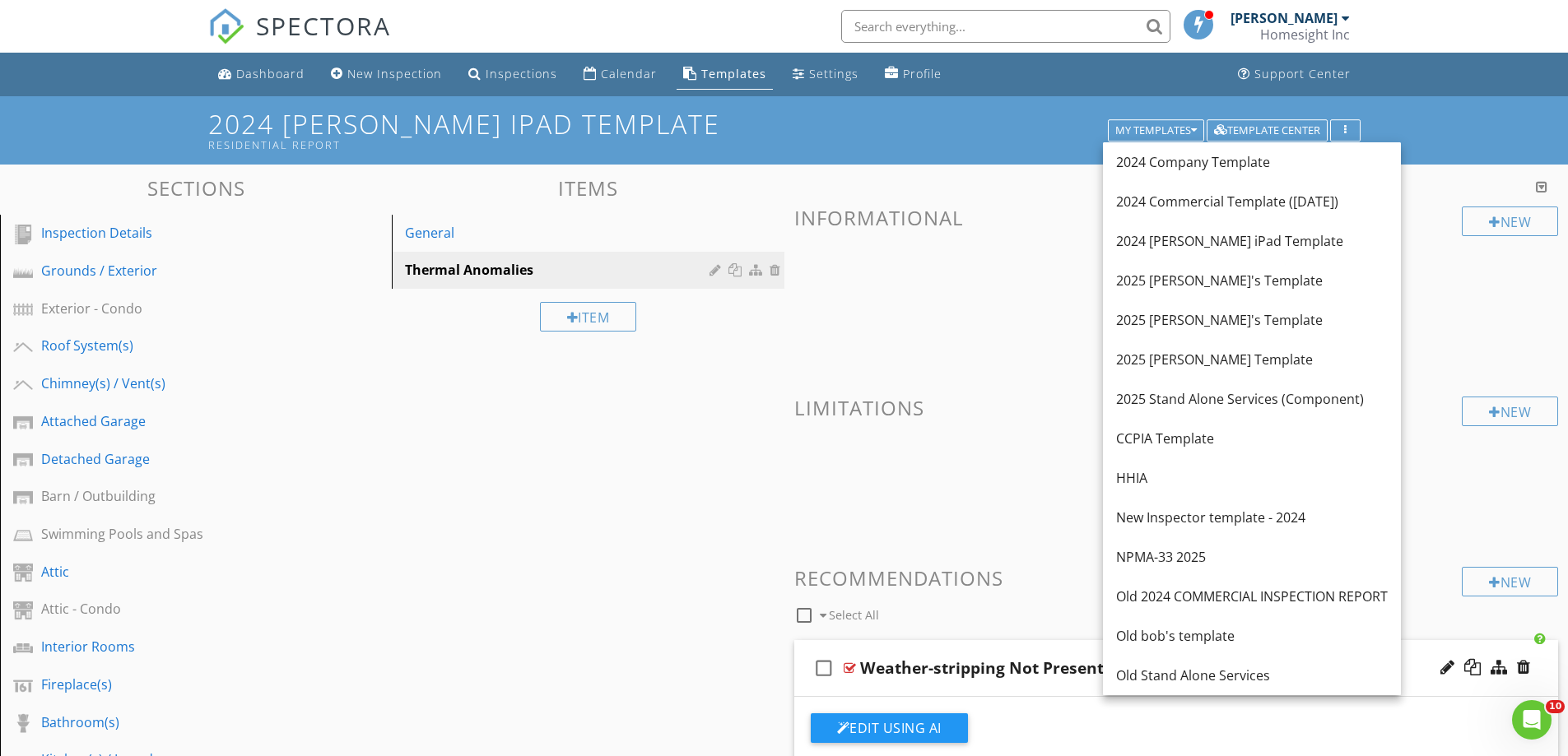
click at [1148, 318] on div "2025 [PERSON_NAME]'s Template" at bounding box center [1252, 319] width 272 height 20
type textarea "<p><span style="color: rgb(0, 0, 0);">Door is missing standard weather-strippin…"
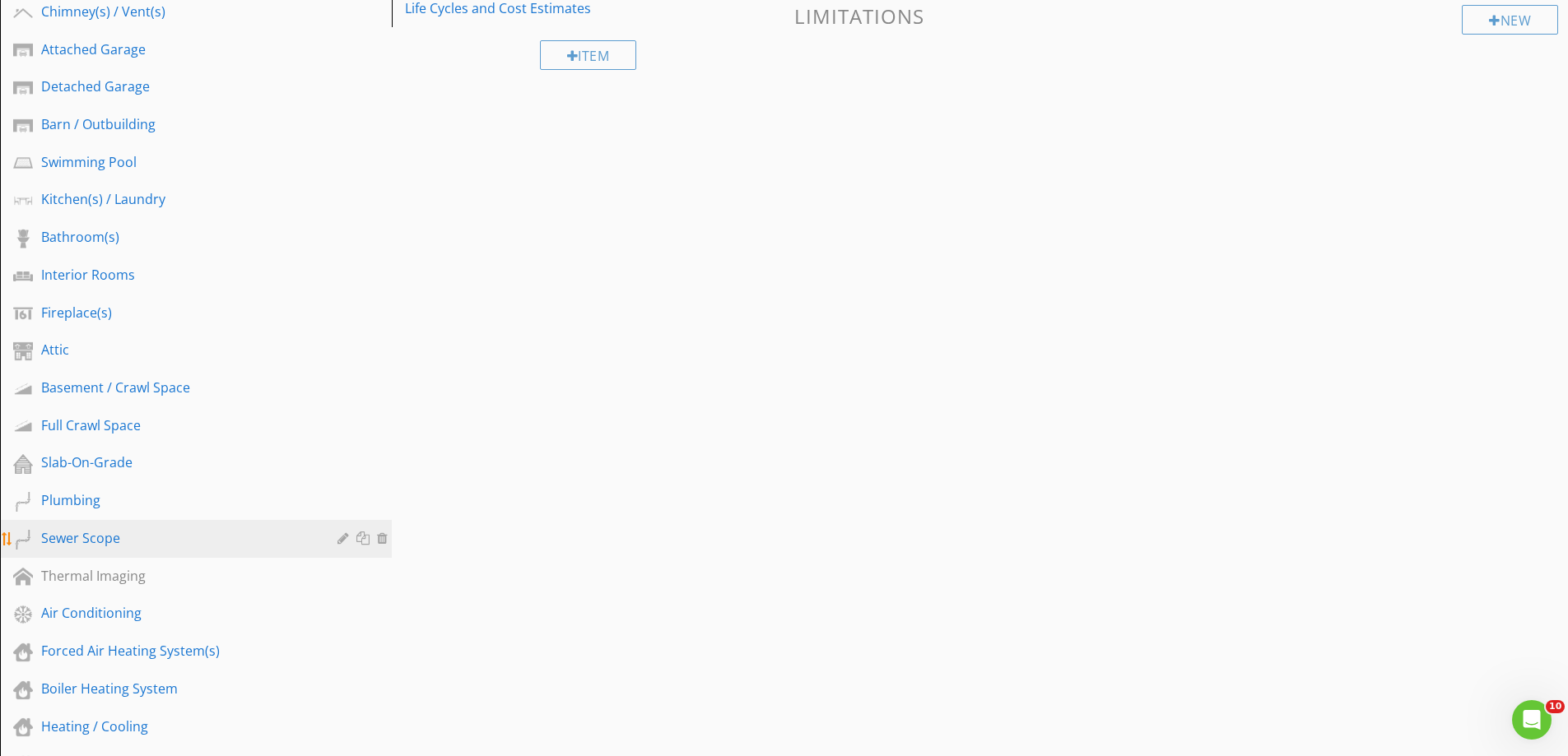
scroll to position [412, 0]
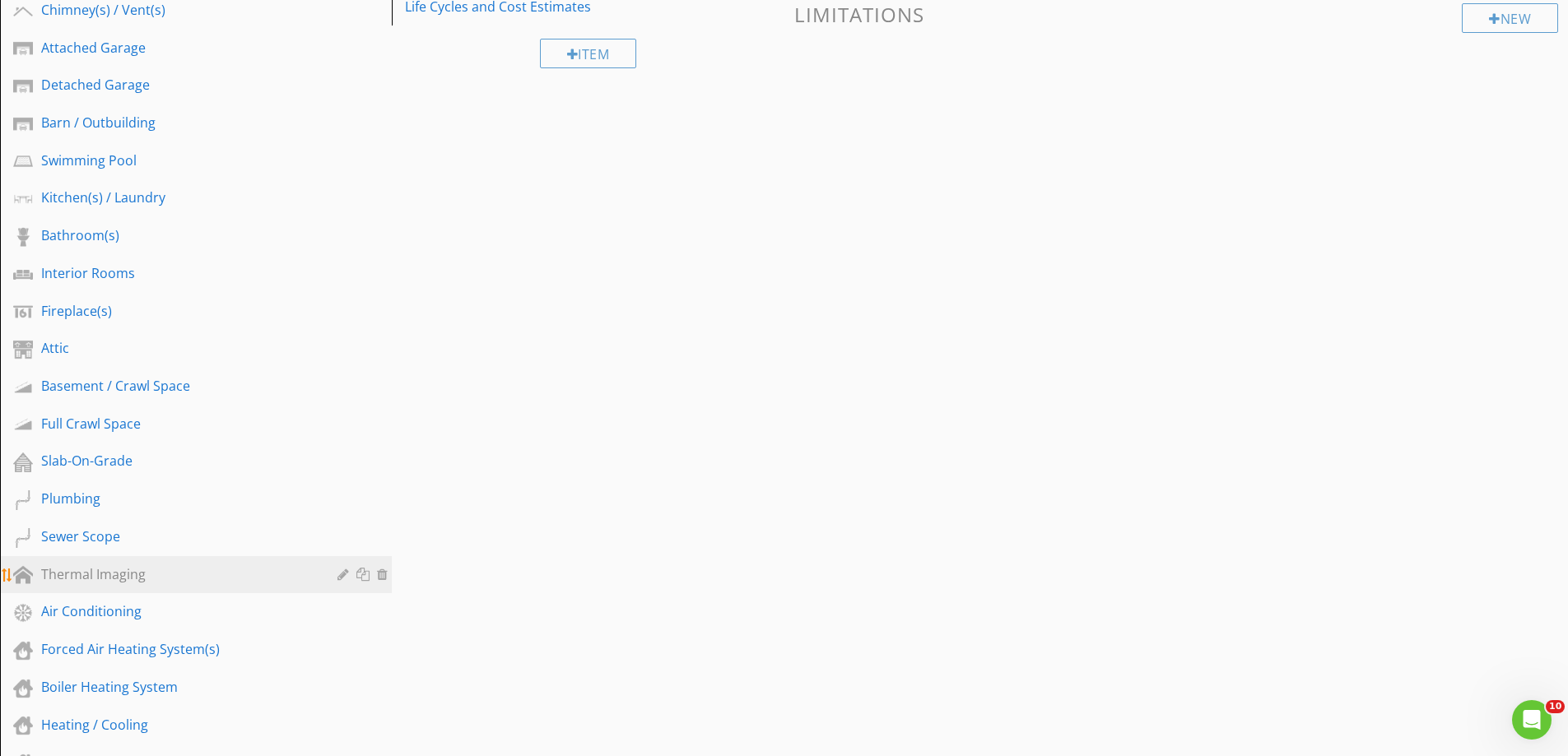
click at [105, 576] on div "Thermal Imaging" at bounding box center [177, 574] width 273 height 20
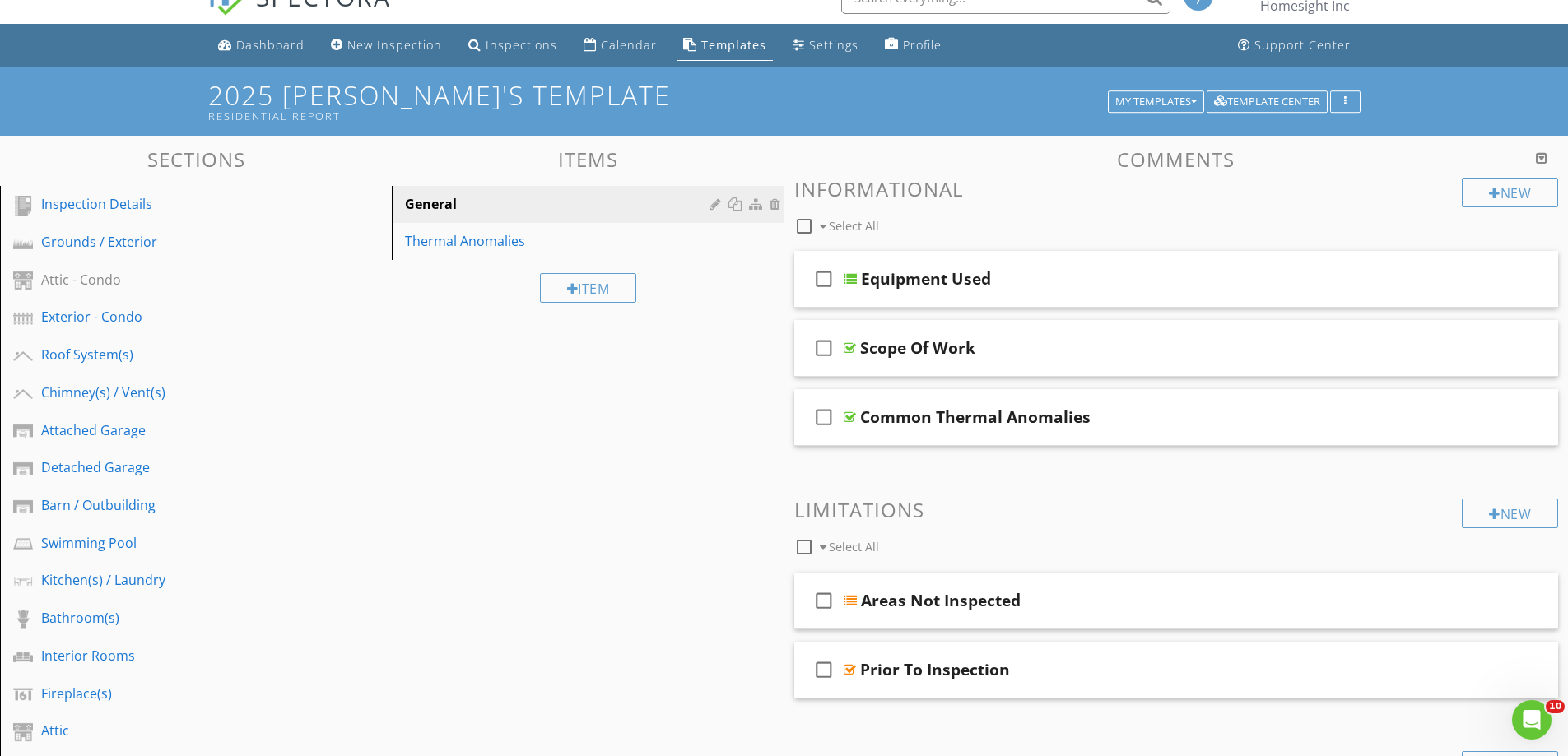
scroll to position [0, 0]
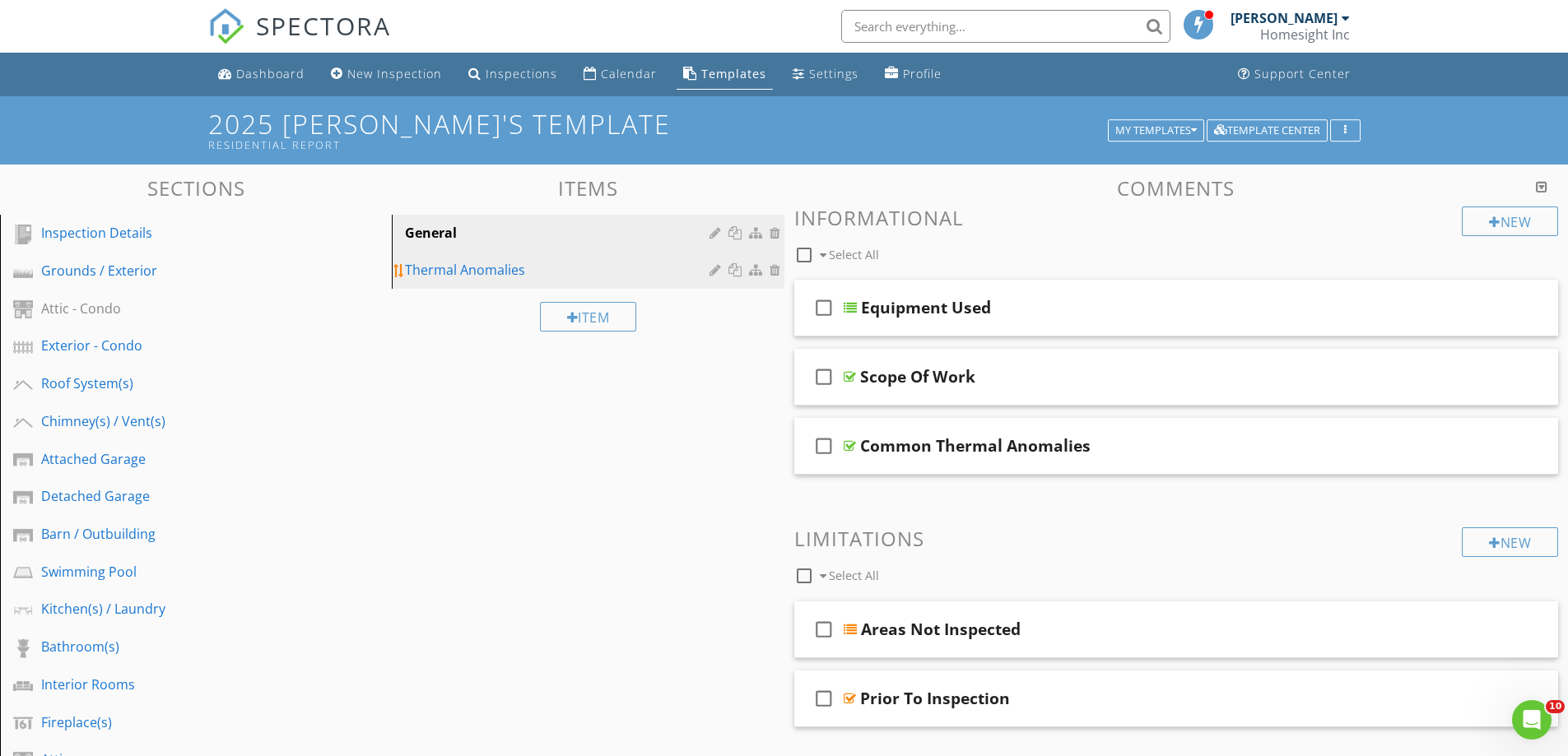
click at [438, 268] on div "Thermal Anomalies" at bounding box center [559, 269] width 308 height 20
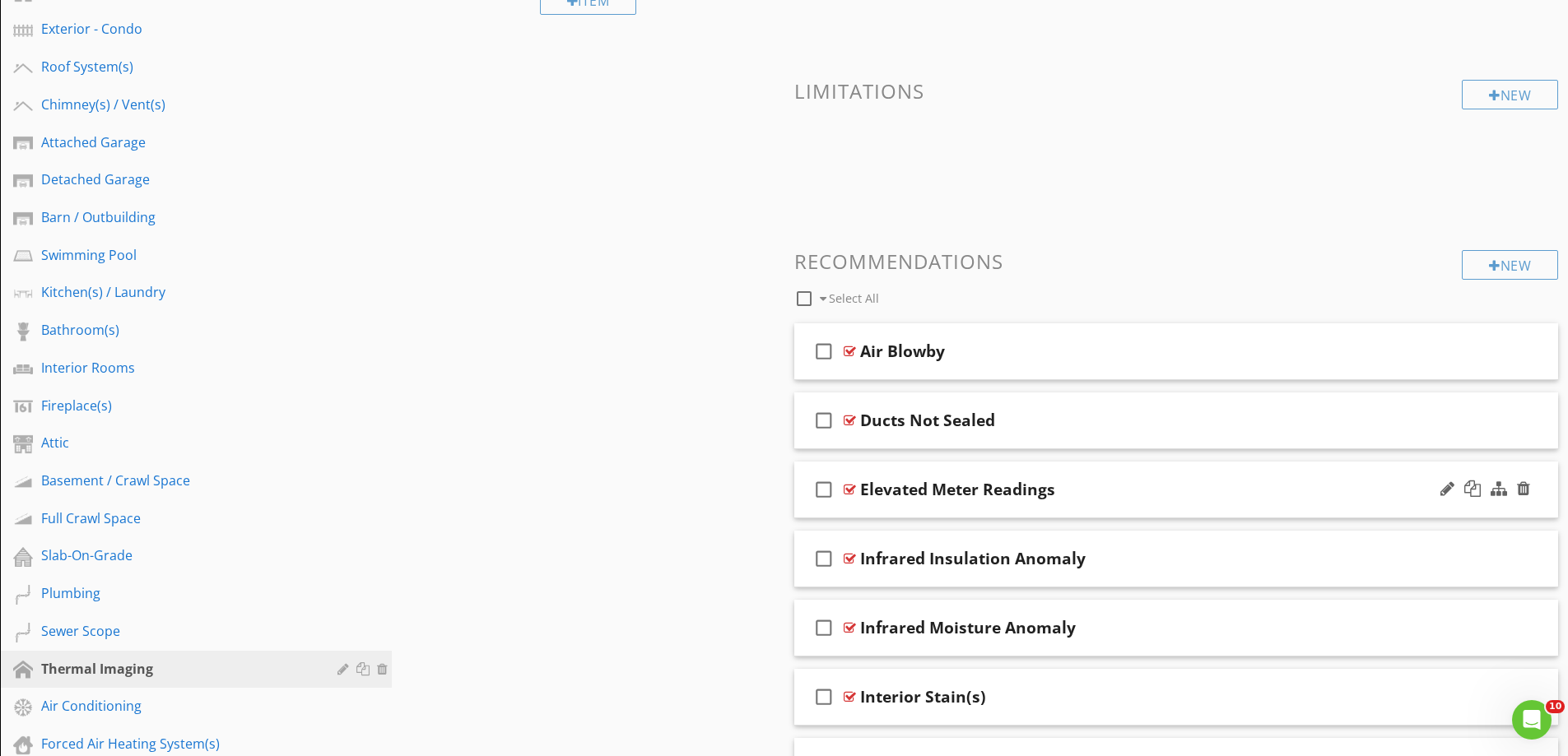
scroll to position [412, 0]
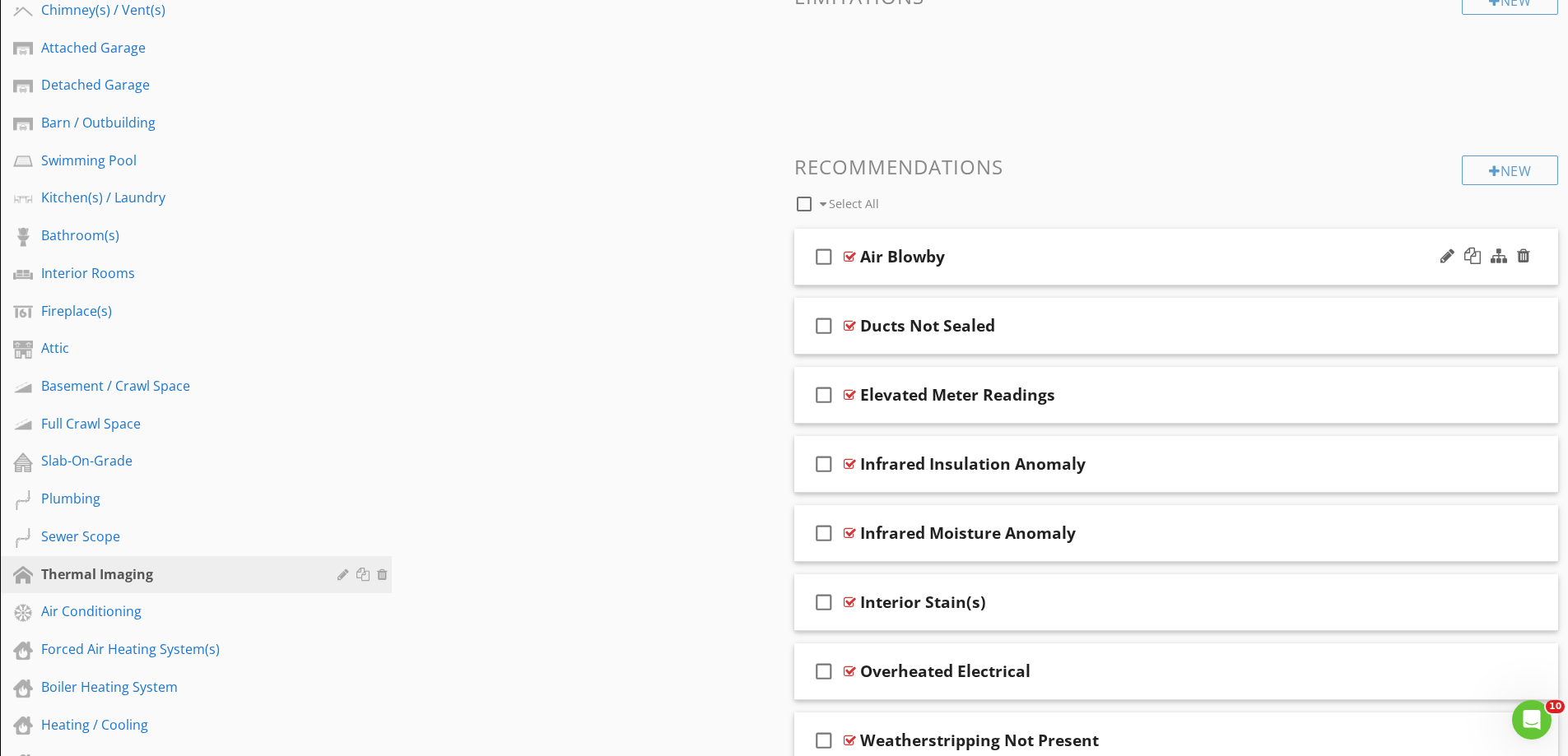
click at [869, 277] on div "check_box_outline_blank Air Blowby" at bounding box center [1176, 257] width 764 height 57
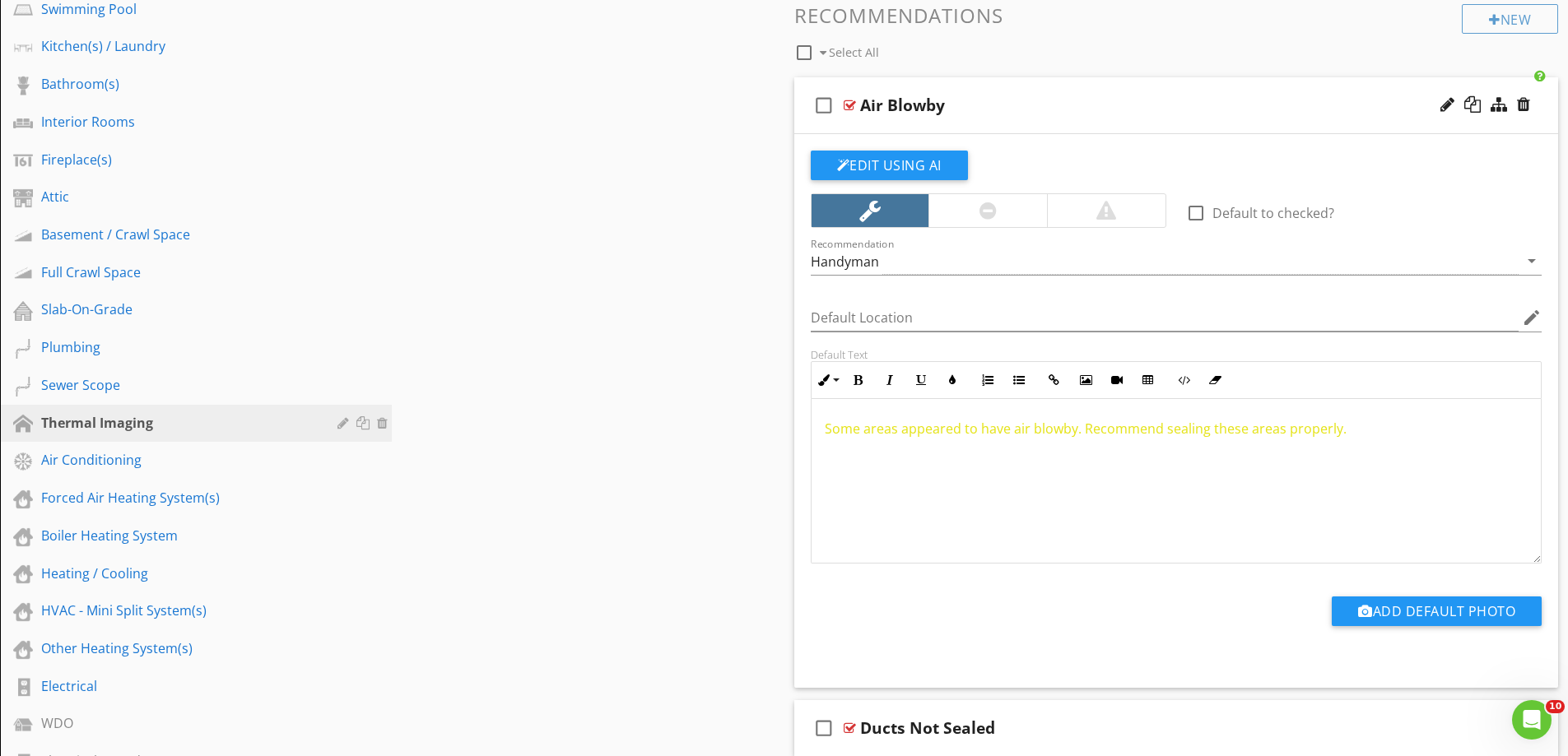
scroll to position [389, 0]
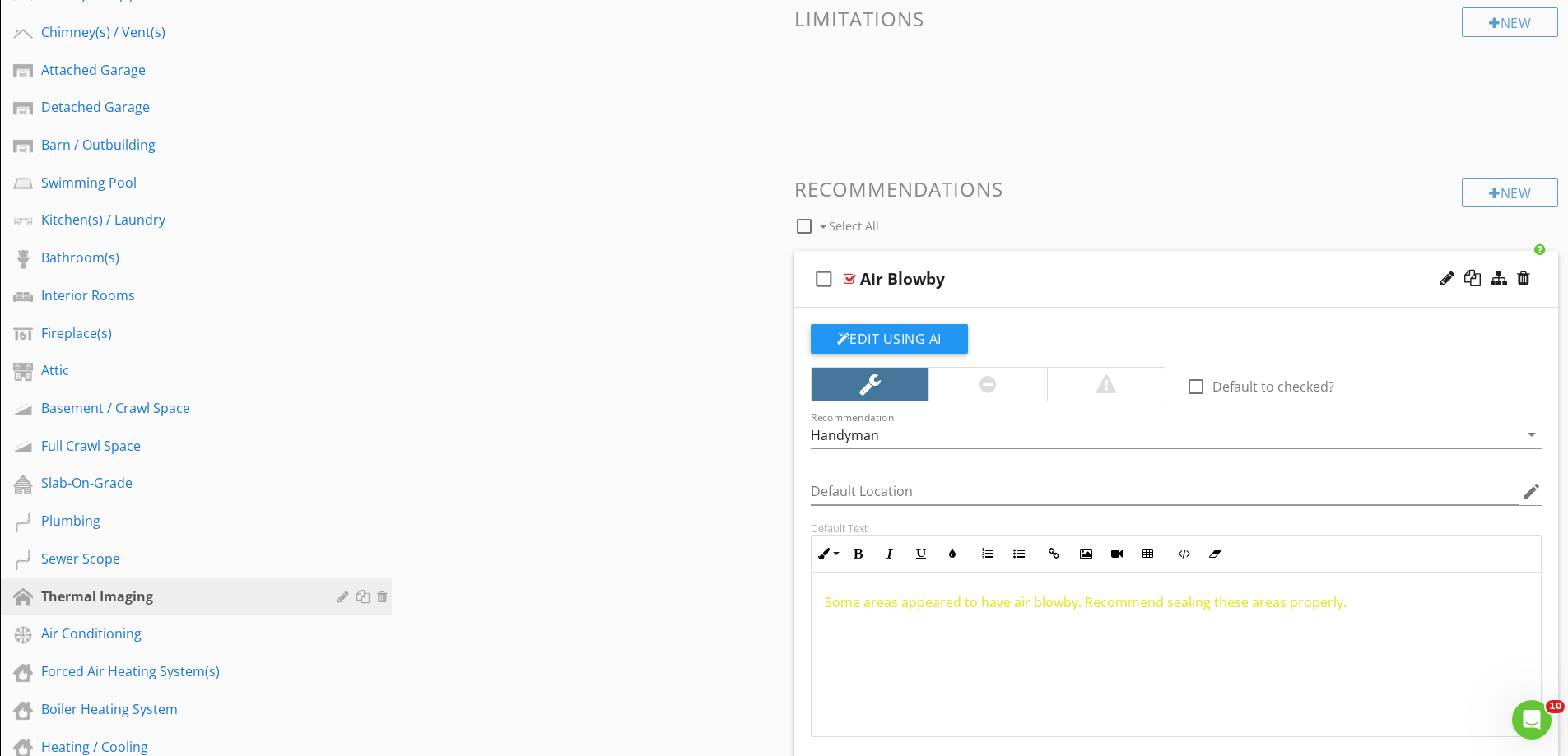
click at [828, 280] on icon "check_box_outline_blank" at bounding box center [824, 278] width 26 height 39
click at [850, 295] on div "check_box Air Blowby" at bounding box center [1176, 279] width 764 height 57
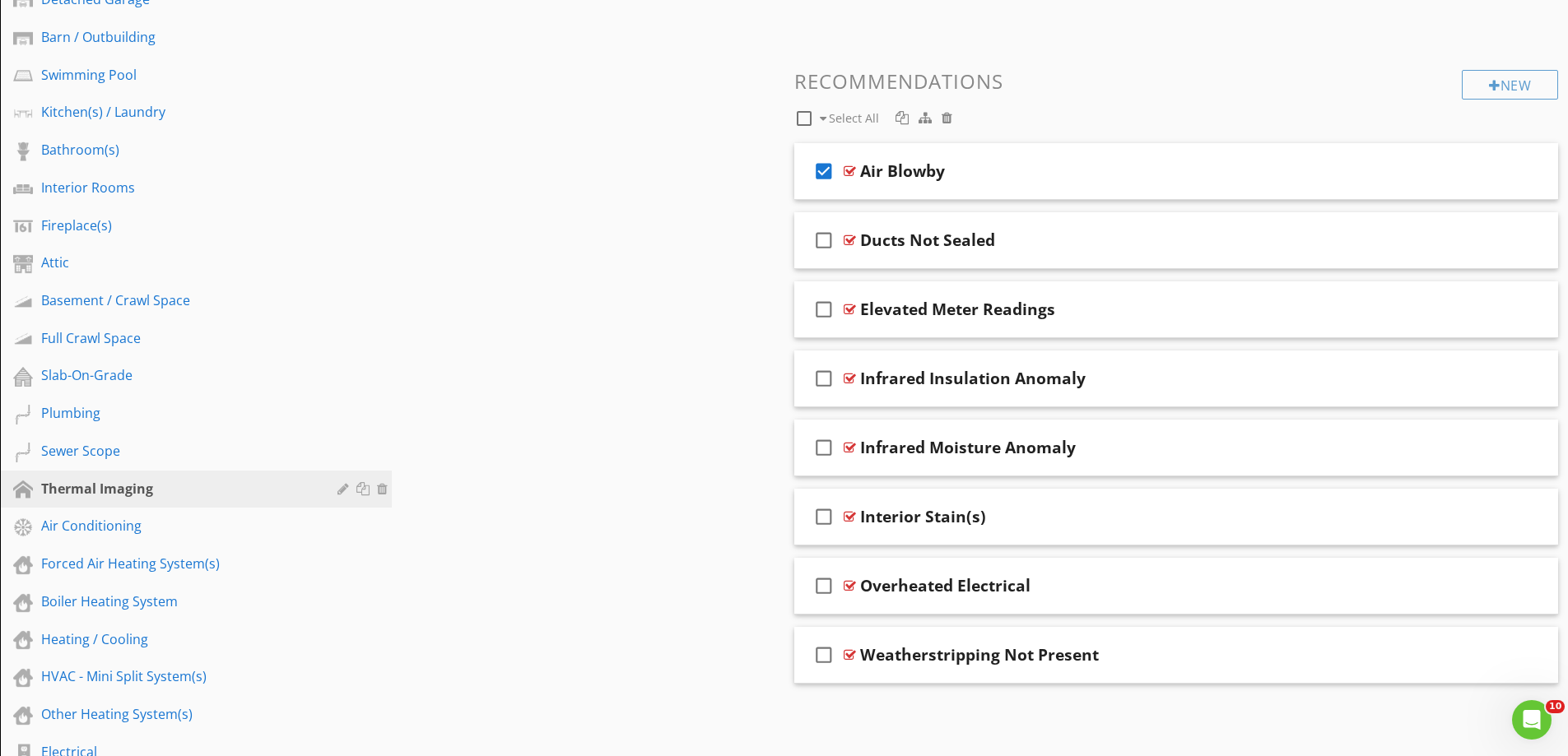
scroll to position [471, 0]
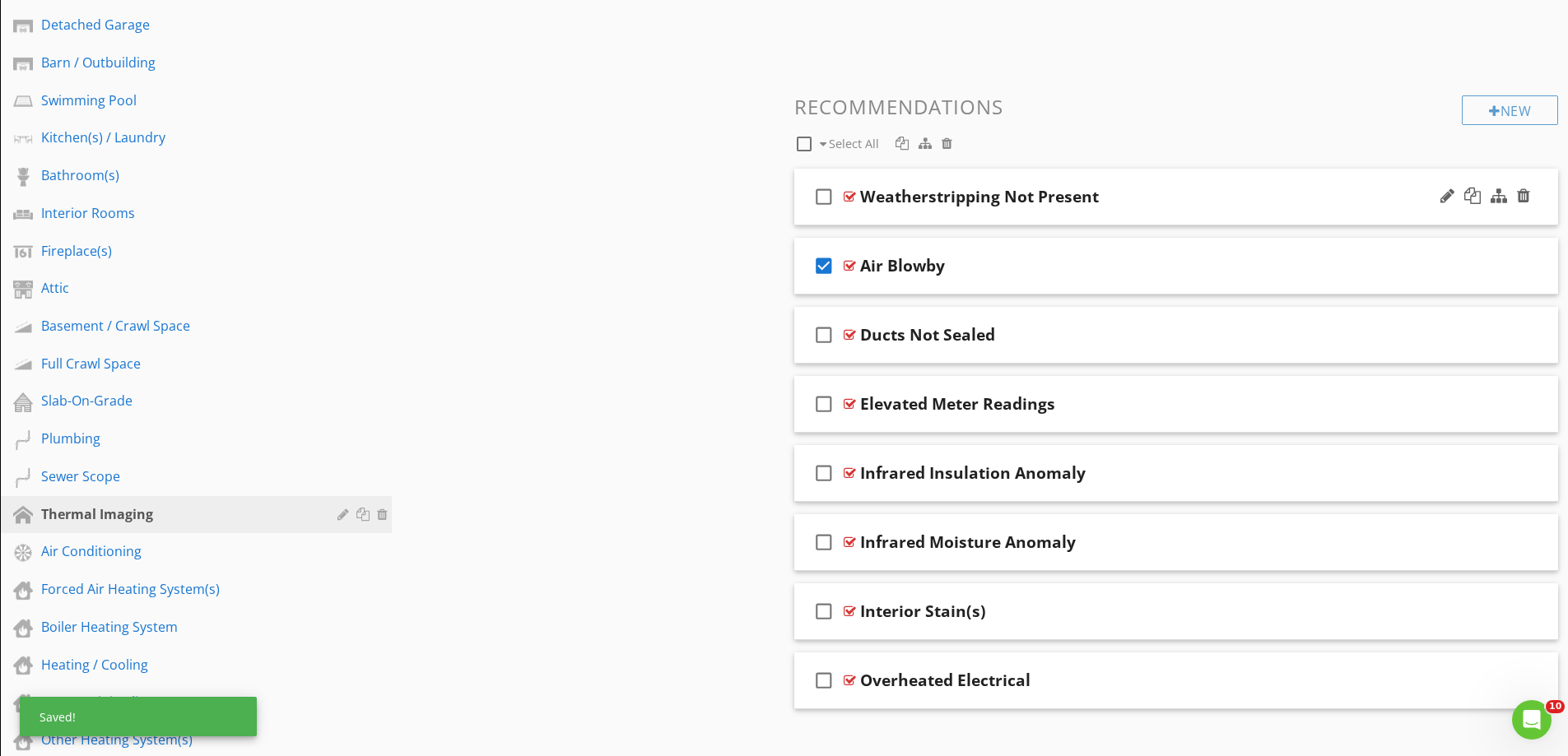
click at [824, 196] on icon "check_box_outline_blank" at bounding box center [824, 196] width 26 height 39
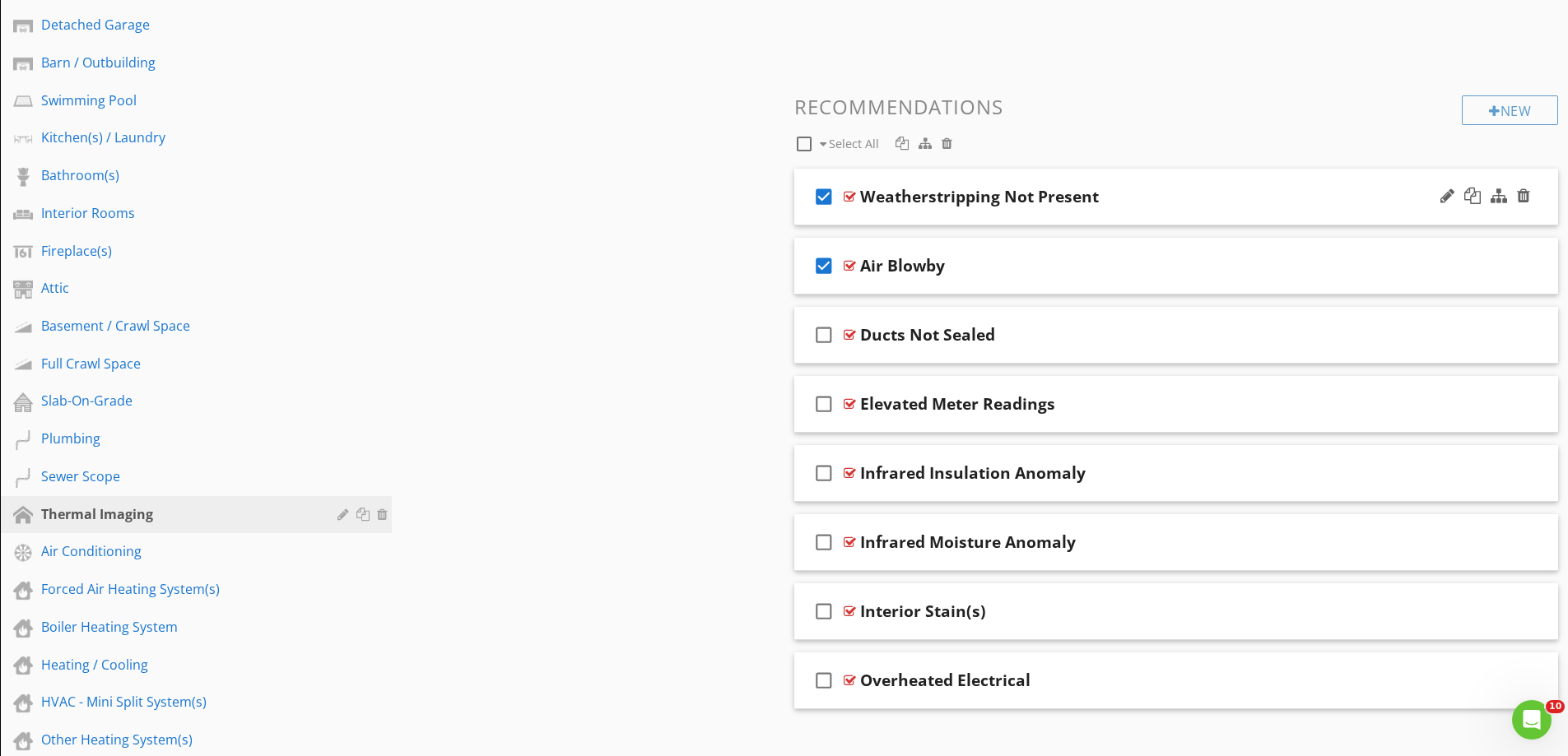
click at [881, 220] on div "check_box Weatherstripping Not Present" at bounding box center [1176, 196] width 764 height 57
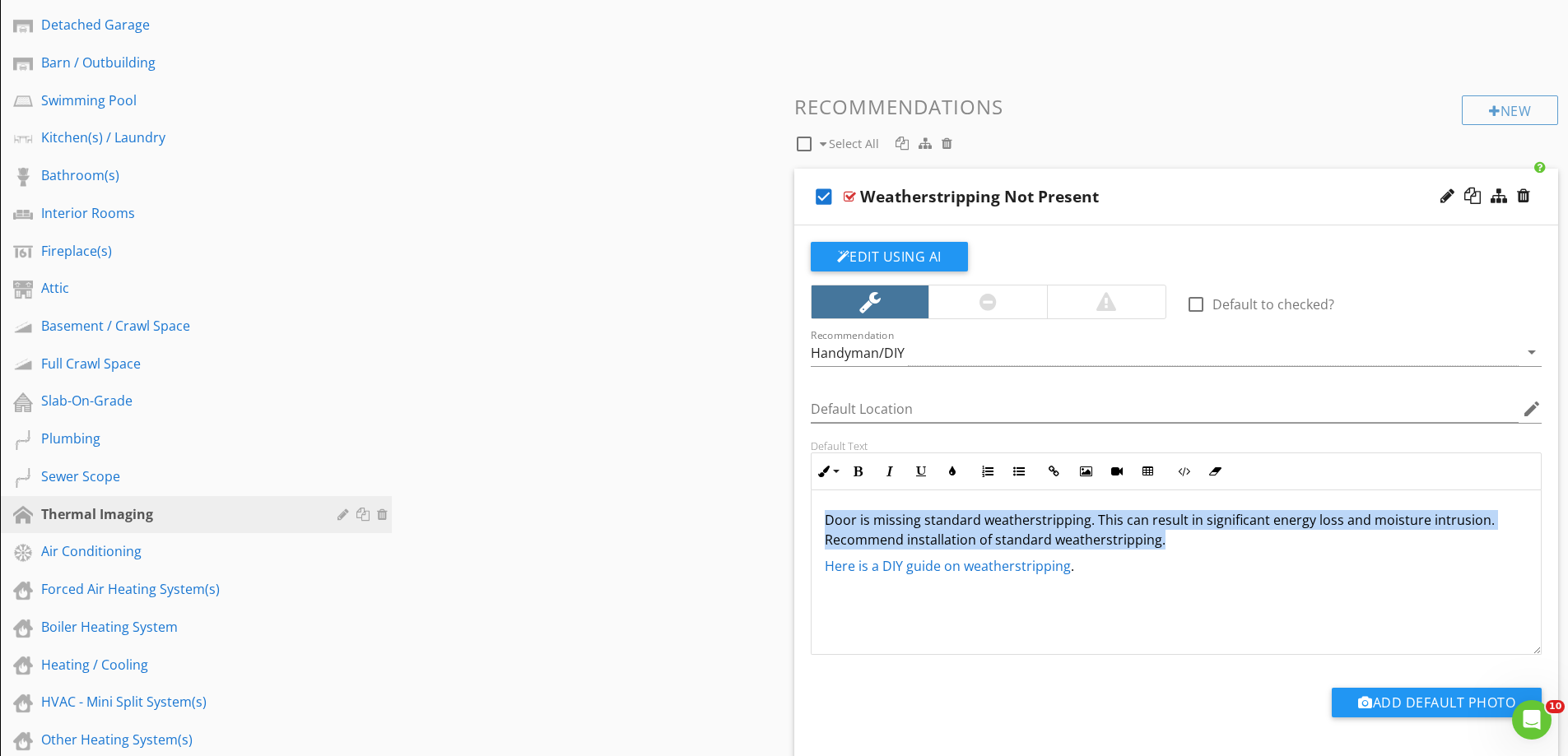
drag, startPoint x: 1223, startPoint y: 545, endPoint x: 787, endPoint y: 515, distance: 437.0
click at [787, 515] on div "Comments New Informational New Limitations New Recommendations check_box_outlin…" at bounding box center [1176, 511] width 784 height 1611
click at [953, 469] on icon "button" at bounding box center [953, 471] width 11 height 11
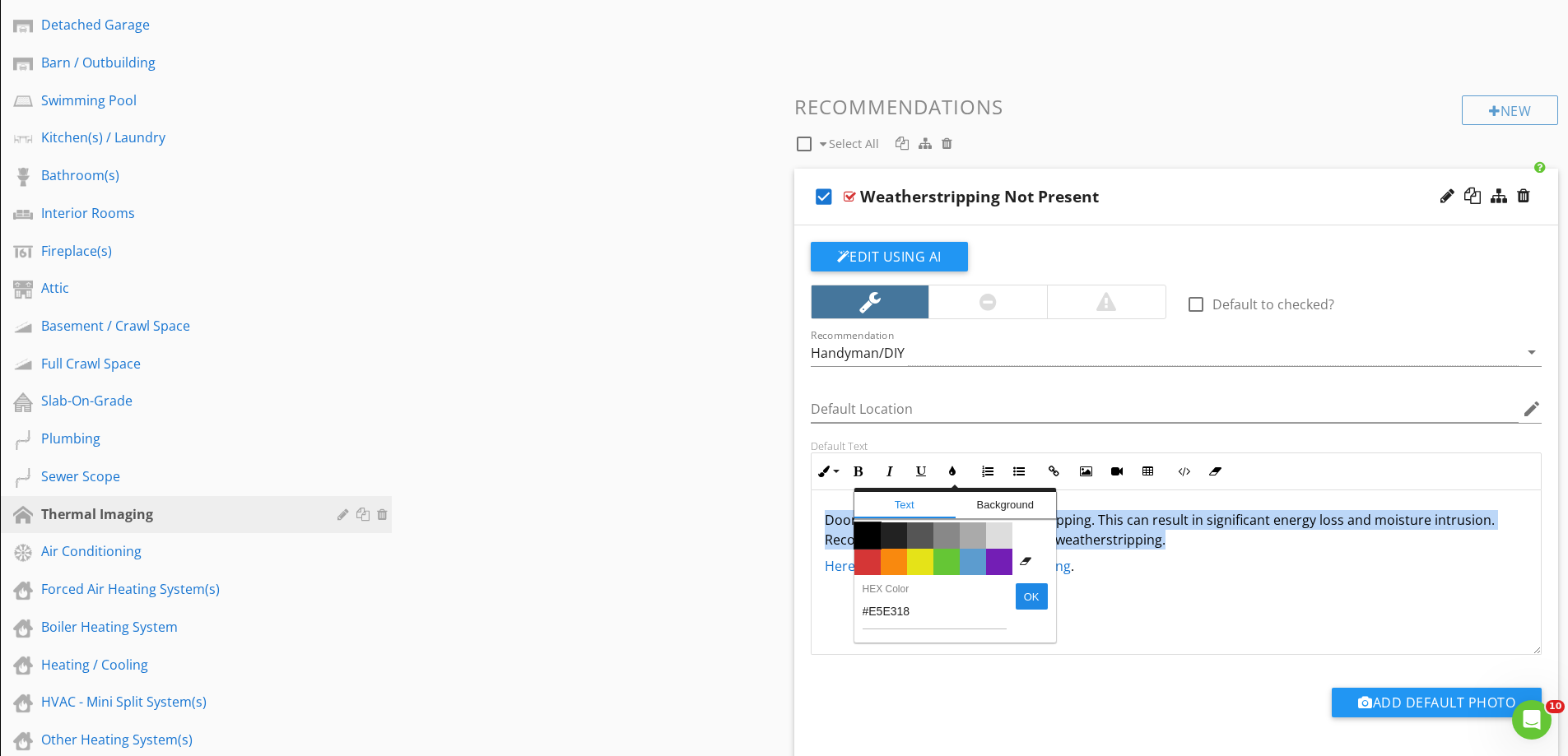
click at [872, 533] on span "Color #000000" at bounding box center [868, 535] width 26 height 26
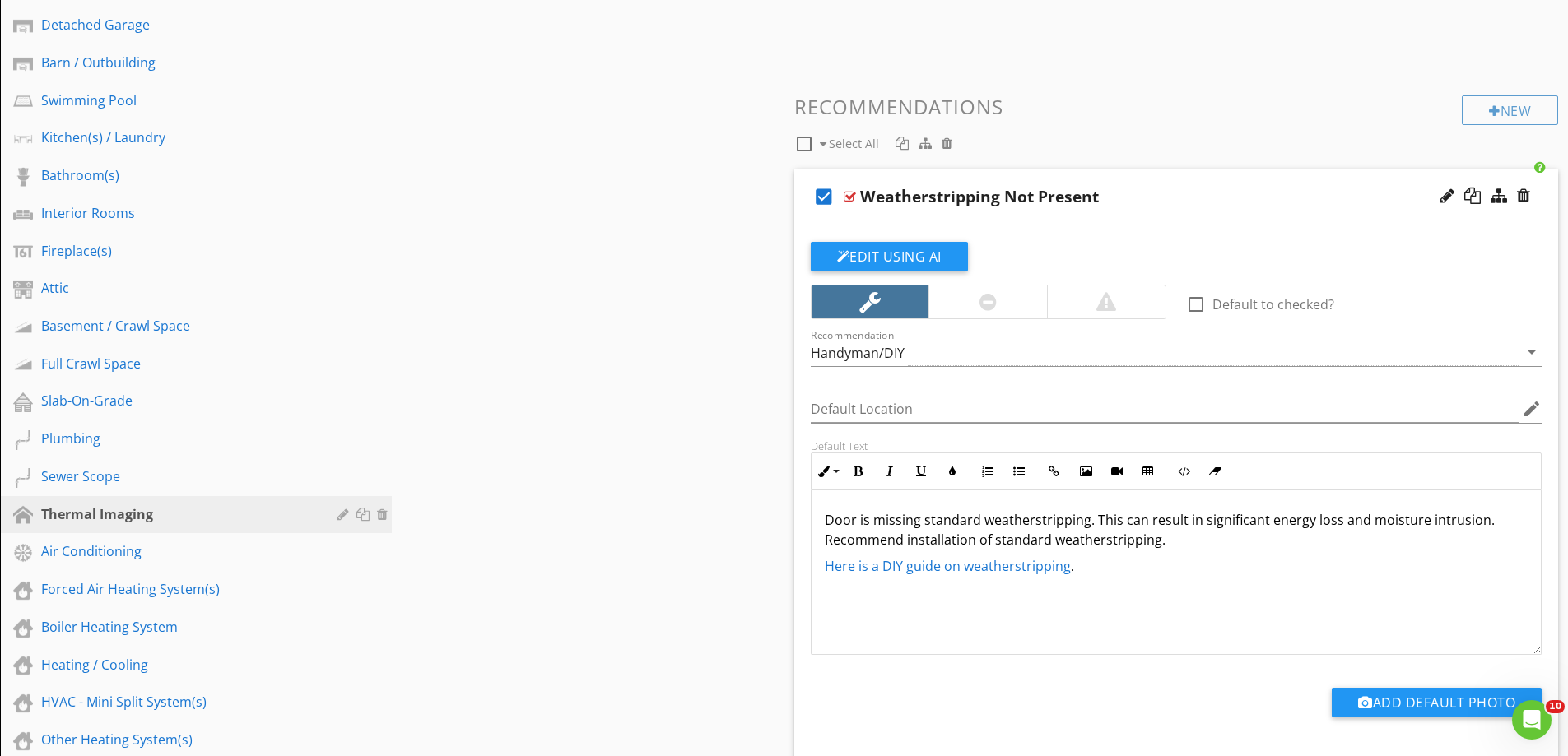
click at [1136, 584] on div "Door is missing standard weatherstripping. This can result in significant energ…" at bounding box center [1177, 573] width 730 height 165
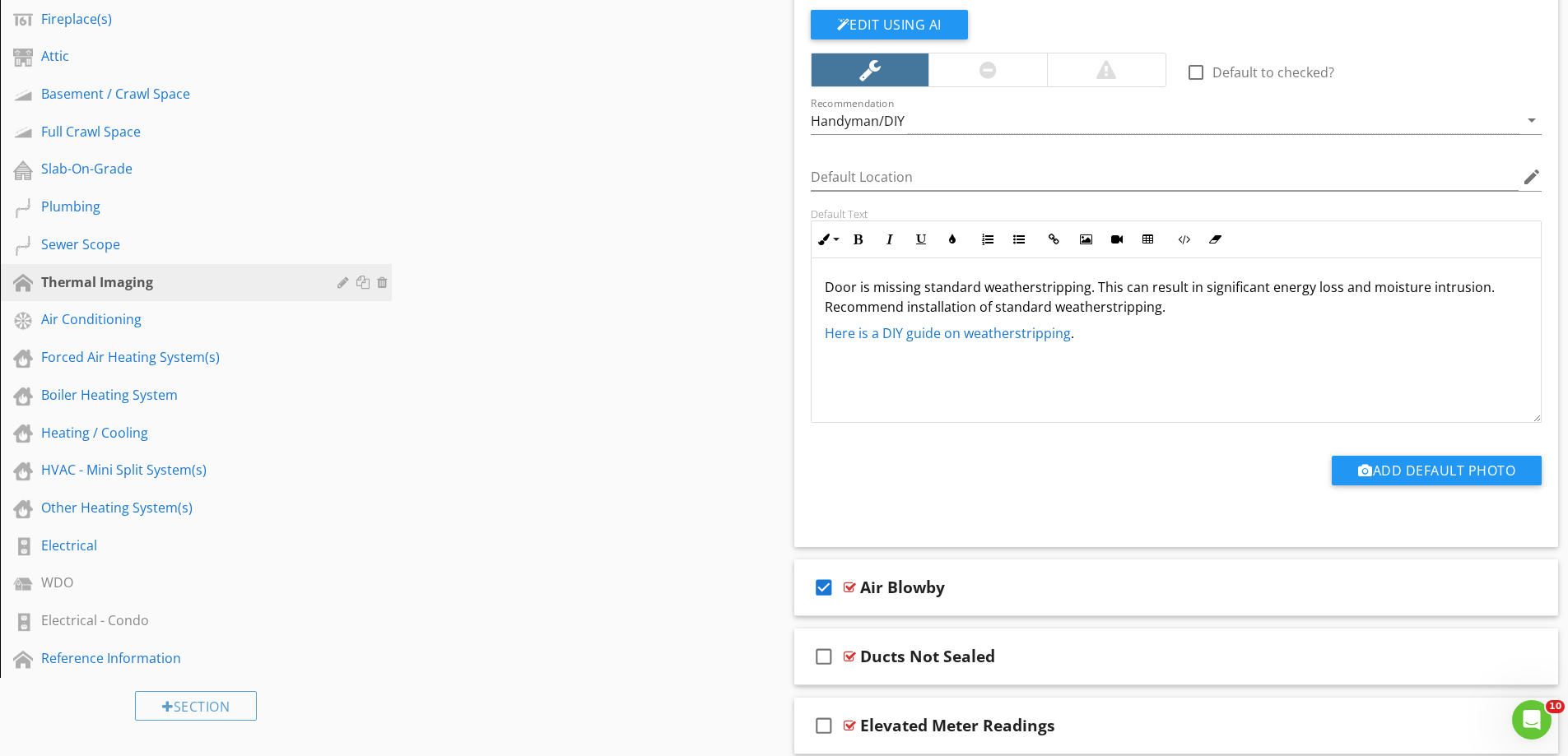
scroll to position [554, 0]
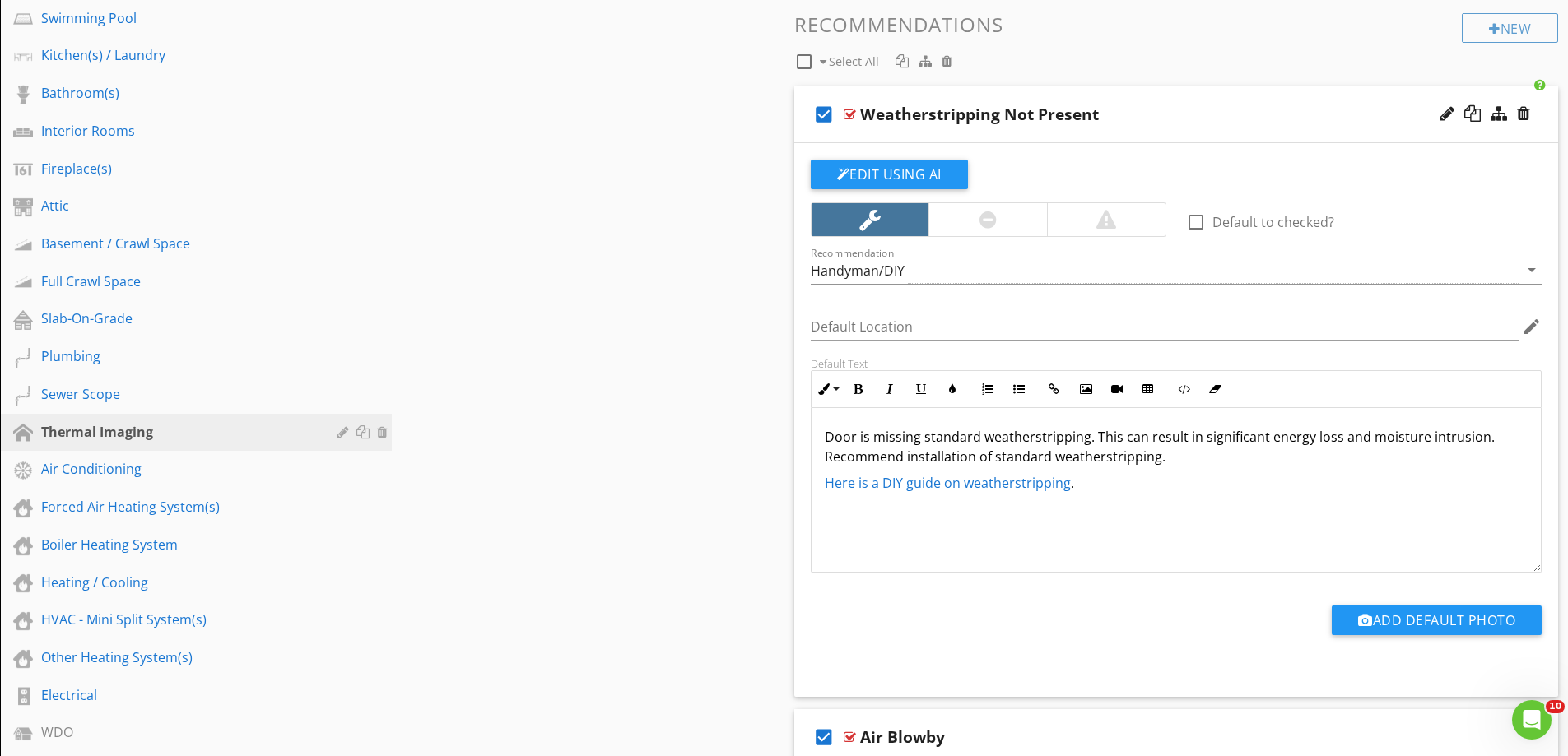
click at [821, 117] on icon "check_box" at bounding box center [824, 115] width 26 height 39
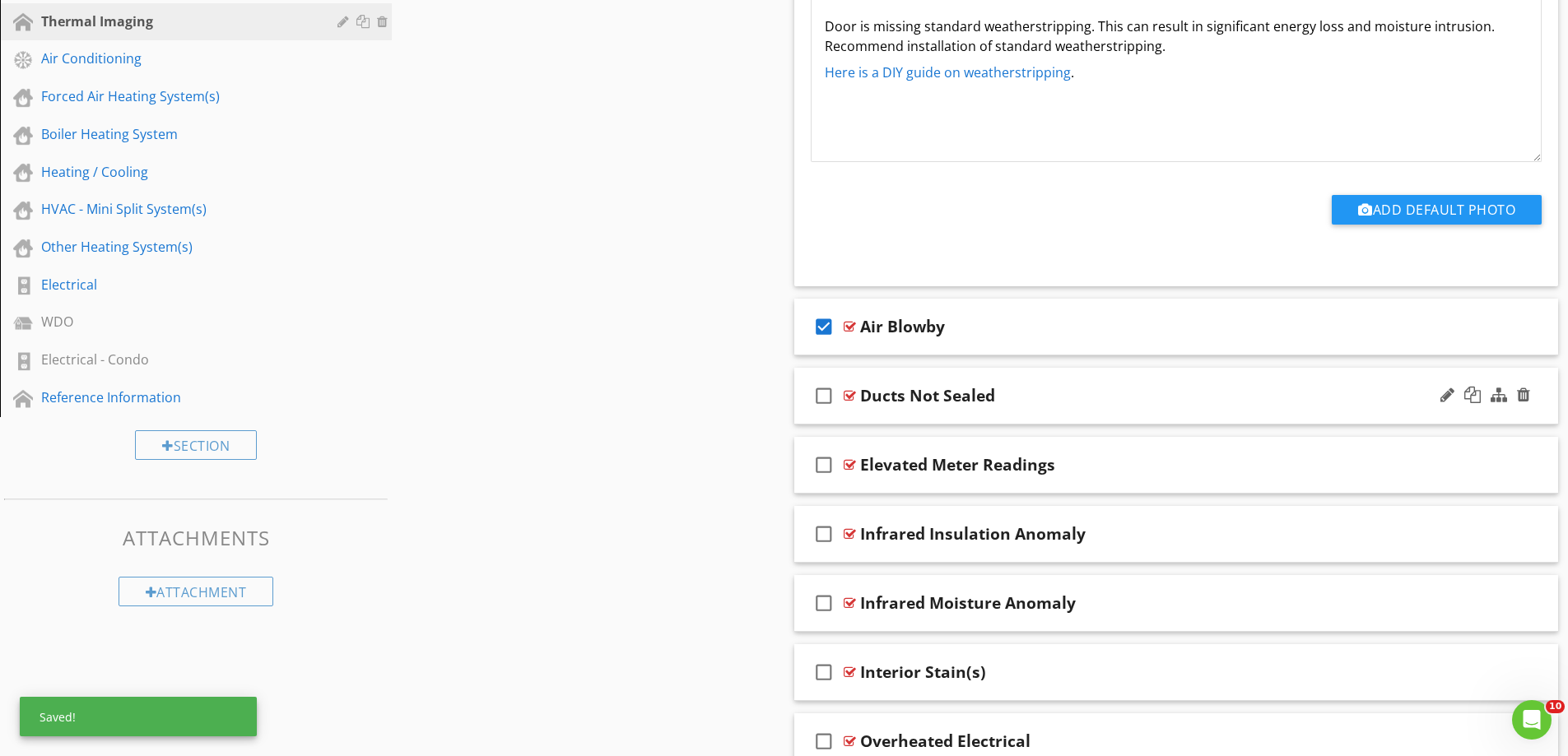
scroll to position [965, 0]
click at [821, 324] on icon "check_box" at bounding box center [824, 326] width 26 height 39
click at [884, 347] on div "check_box_outline_blank Air Blowby" at bounding box center [1176, 326] width 764 height 57
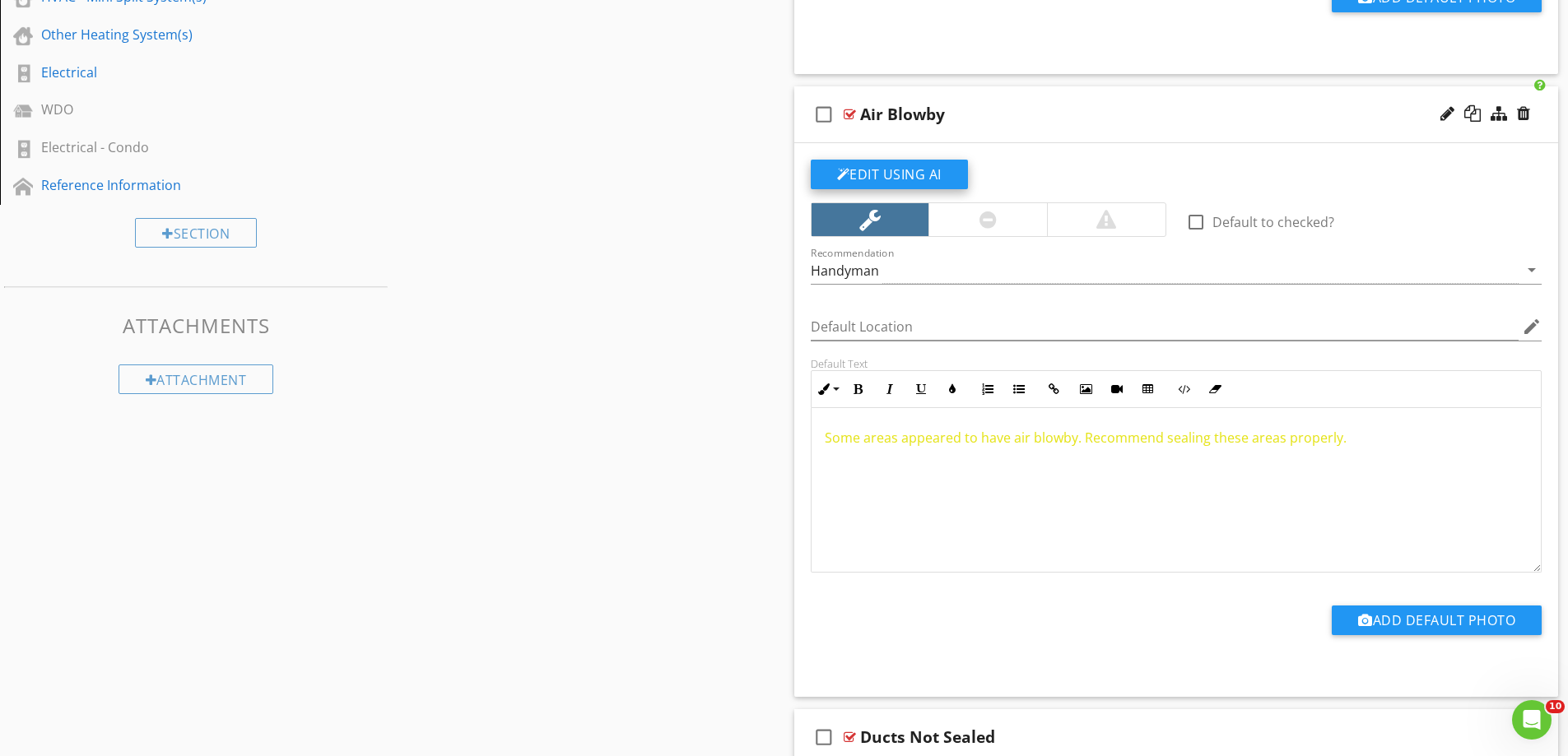
scroll to position [1212, 0]
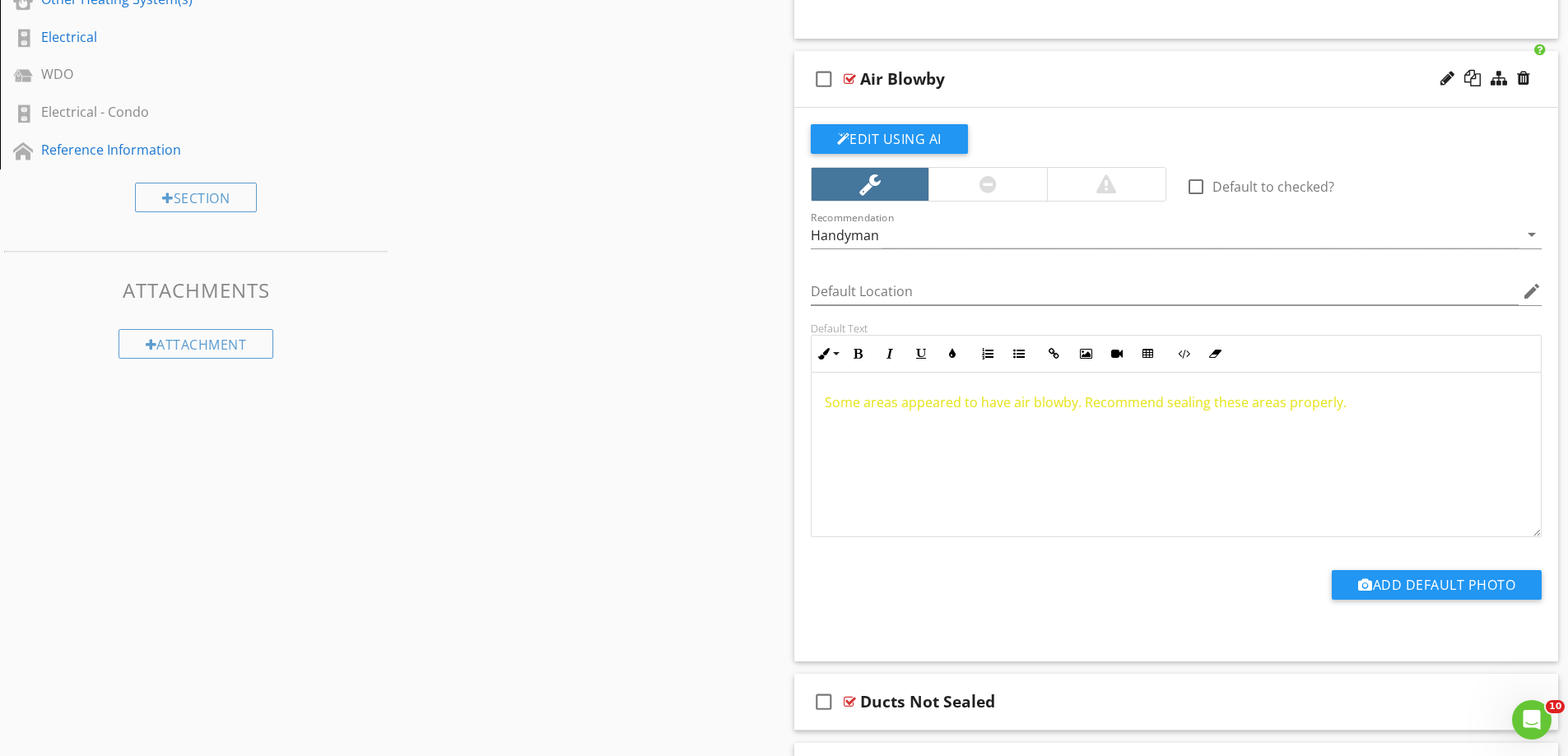
drag, startPoint x: 1386, startPoint y: 396, endPoint x: 716, endPoint y: 402, distance: 670.0
click at [716, 402] on div "Sections Inspection Details Grounds / Exterior Attic - Condo Exterior - Condo R…" at bounding box center [784, 41] width 1568 height 2177
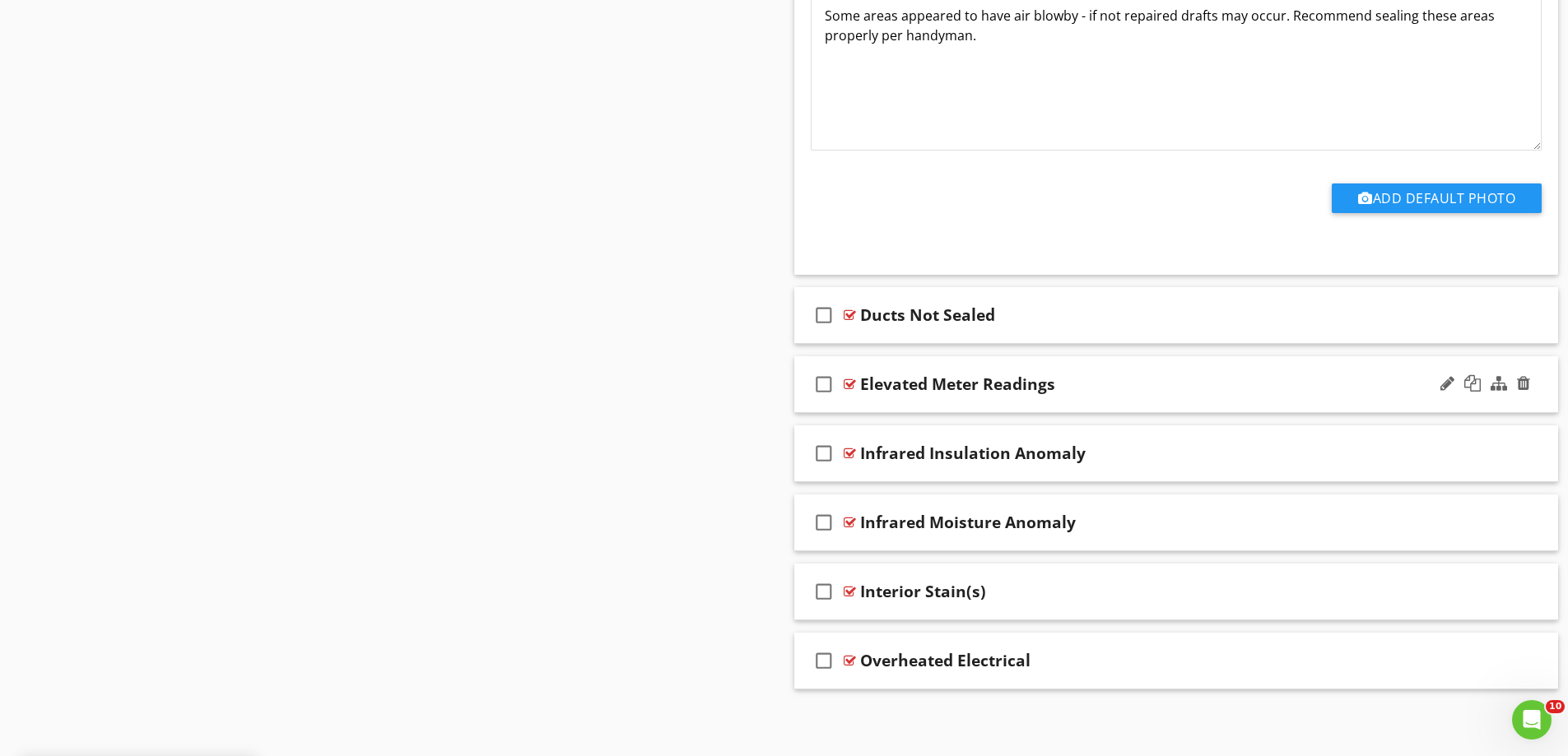
scroll to position [1601, 0]
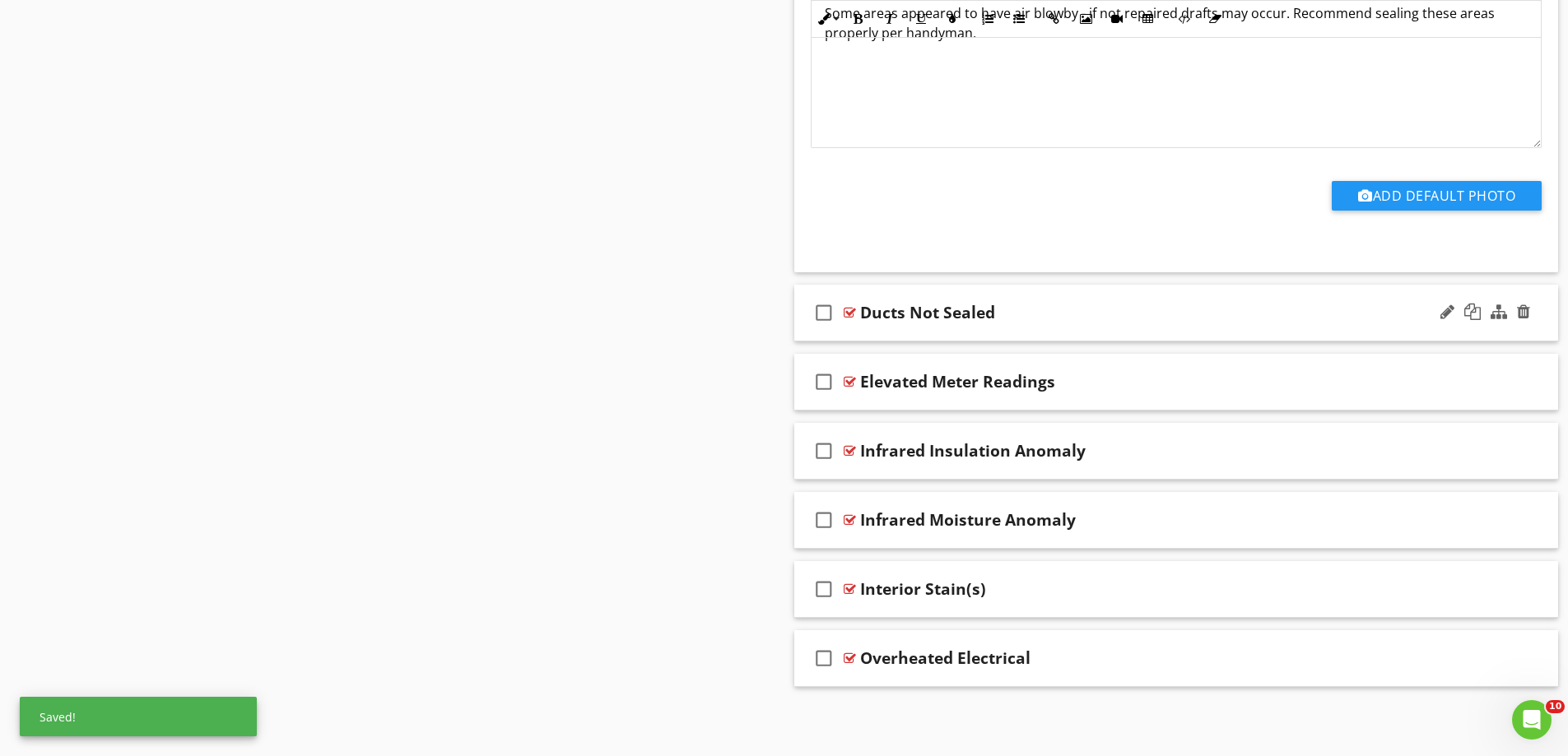
click at [863, 331] on div "check_box_outline_blank Ducts Not Sealed" at bounding box center [1176, 313] width 764 height 57
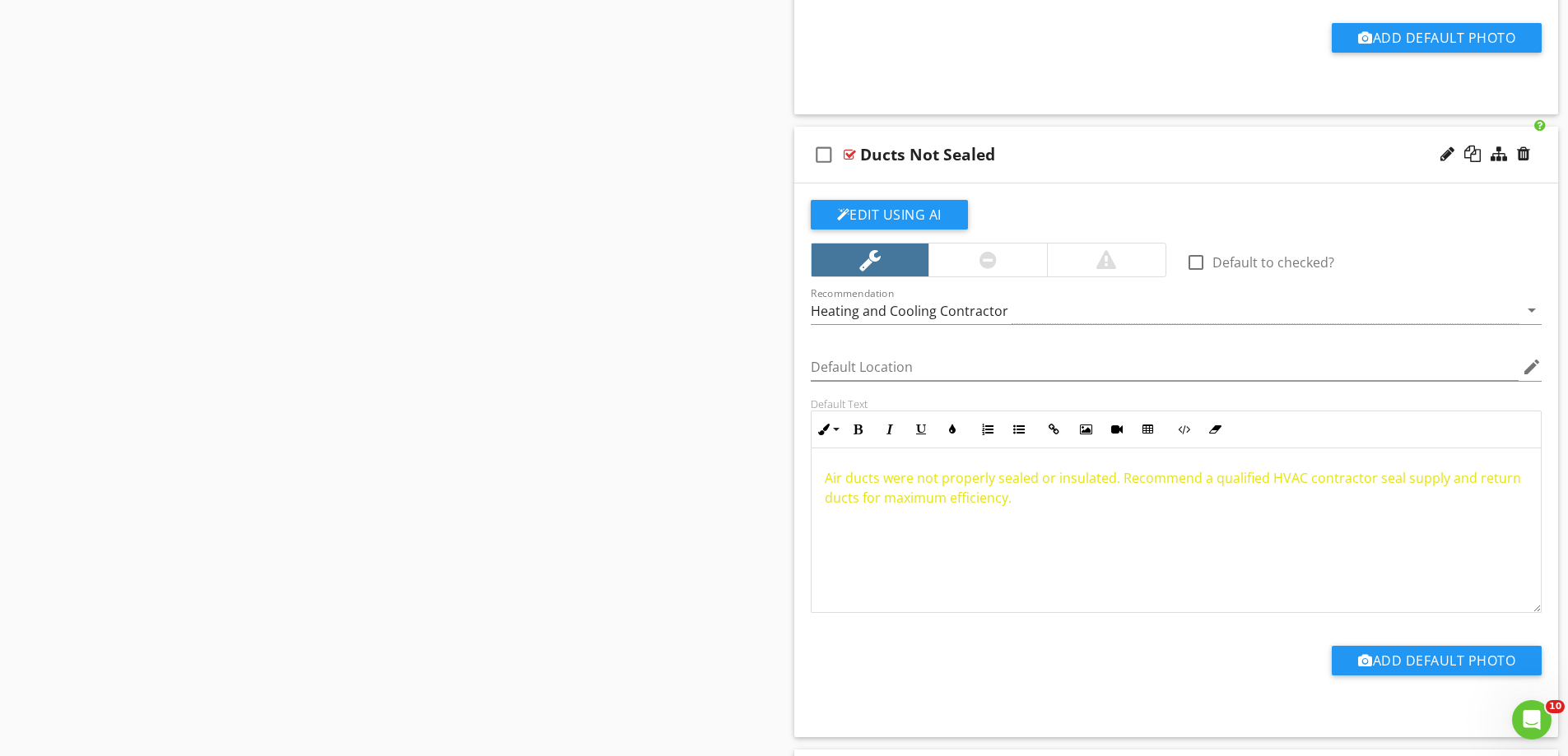
scroll to position [1766, 0]
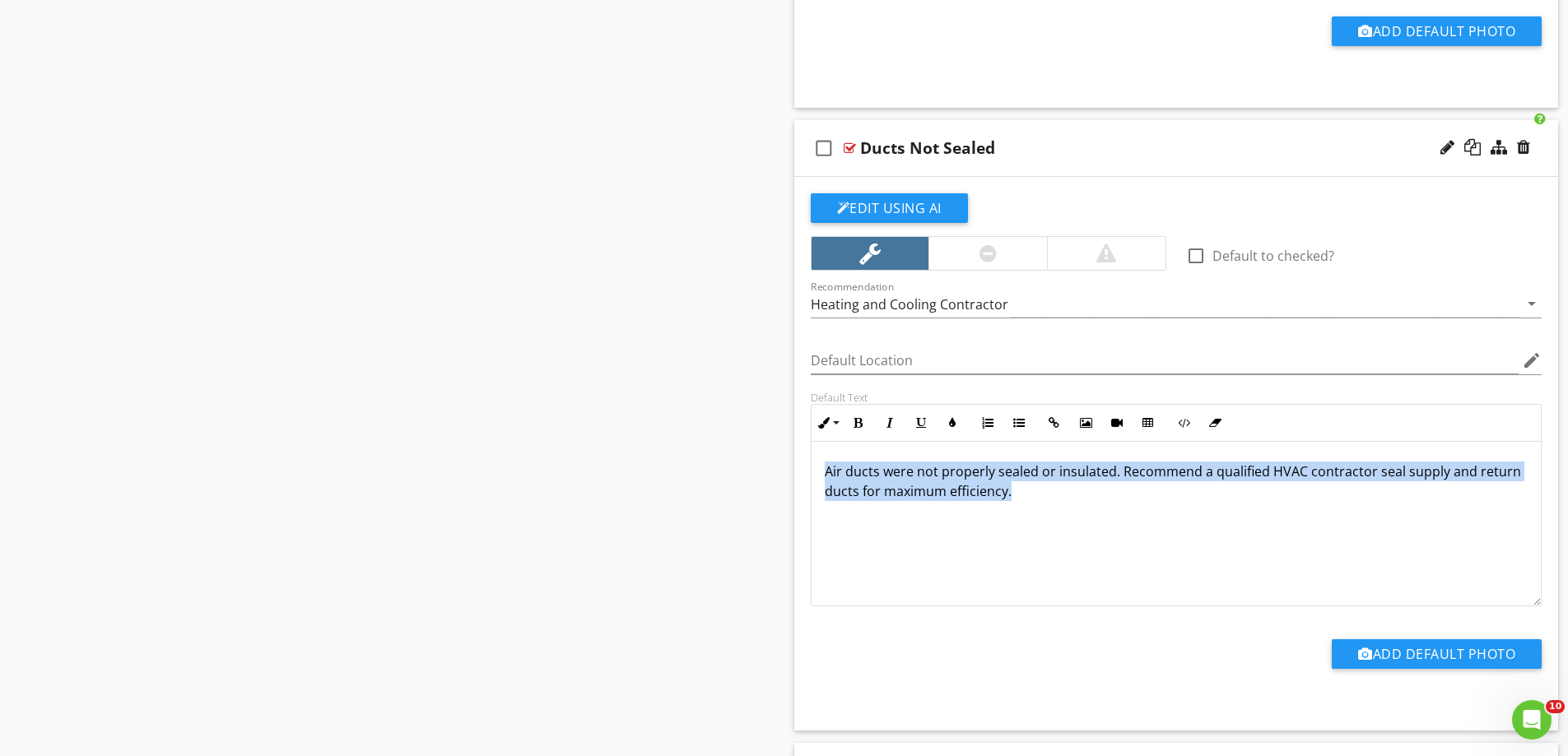
drag, startPoint x: 1053, startPoint y: 489, endPoint x: 776, endPoint y: 446, distance: 280.3
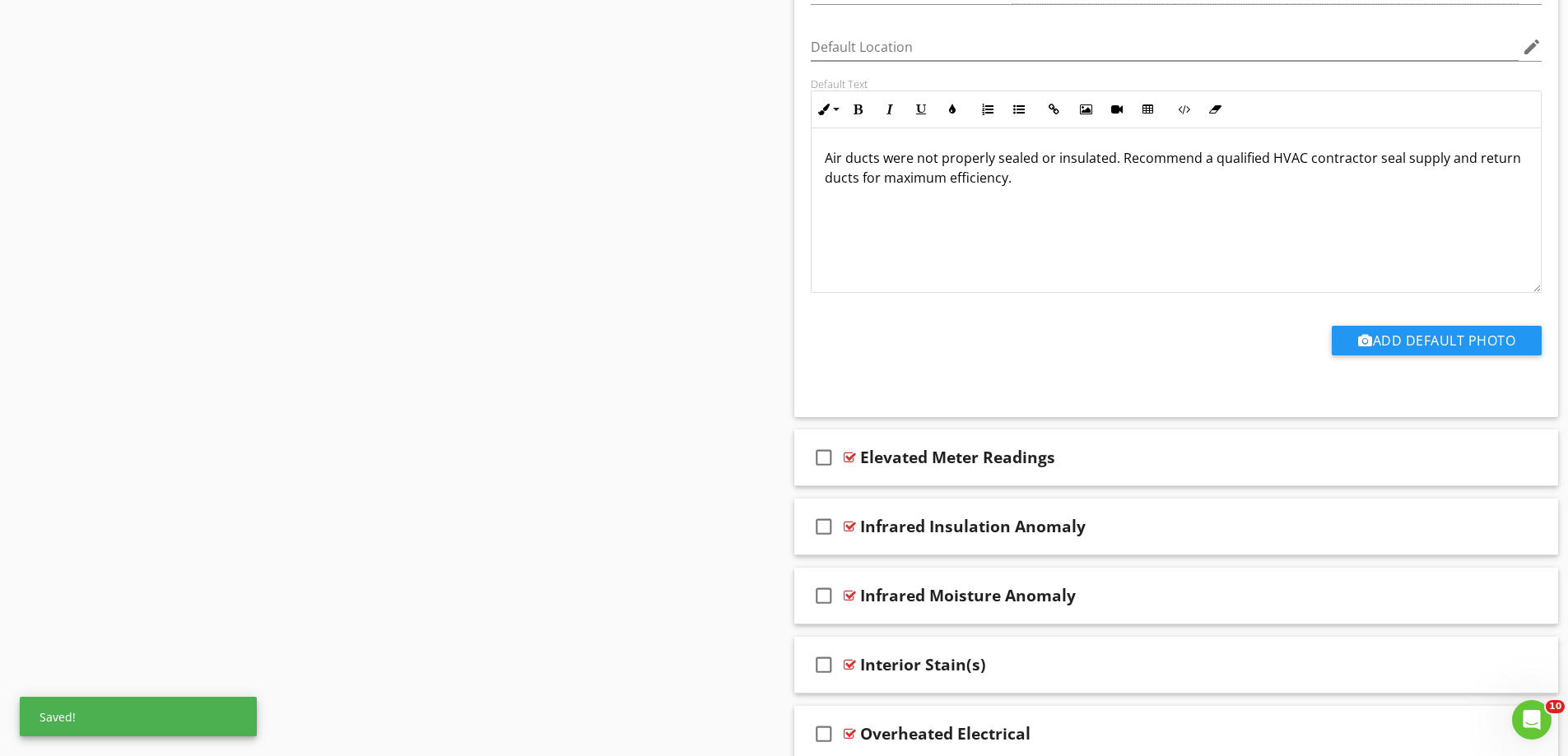
scroll to position [2155, 0]
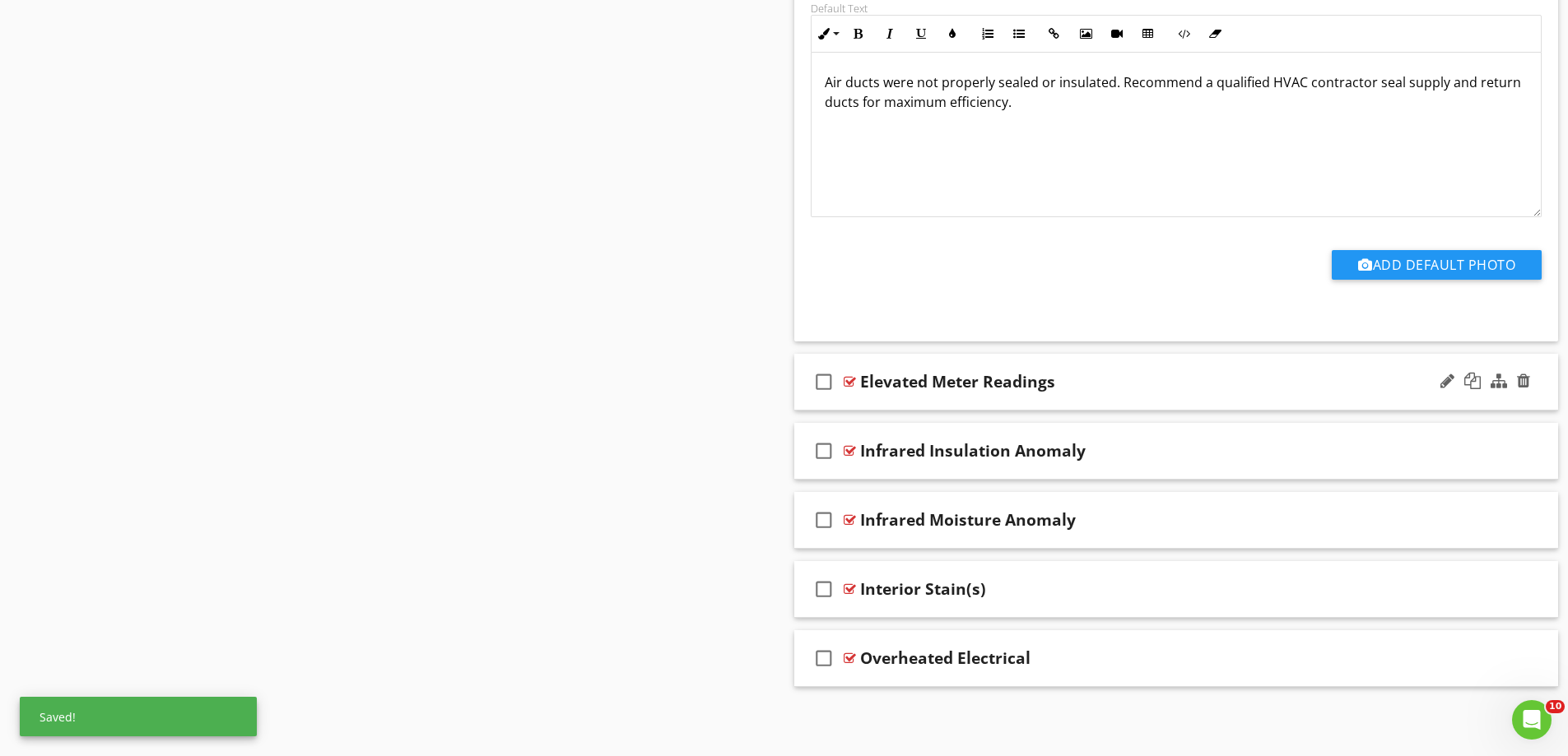
click at [861, 403] on div "check_box_outline_blank Elevated Meter Readings" at bounding box center [1176, 382] width 764 height 57
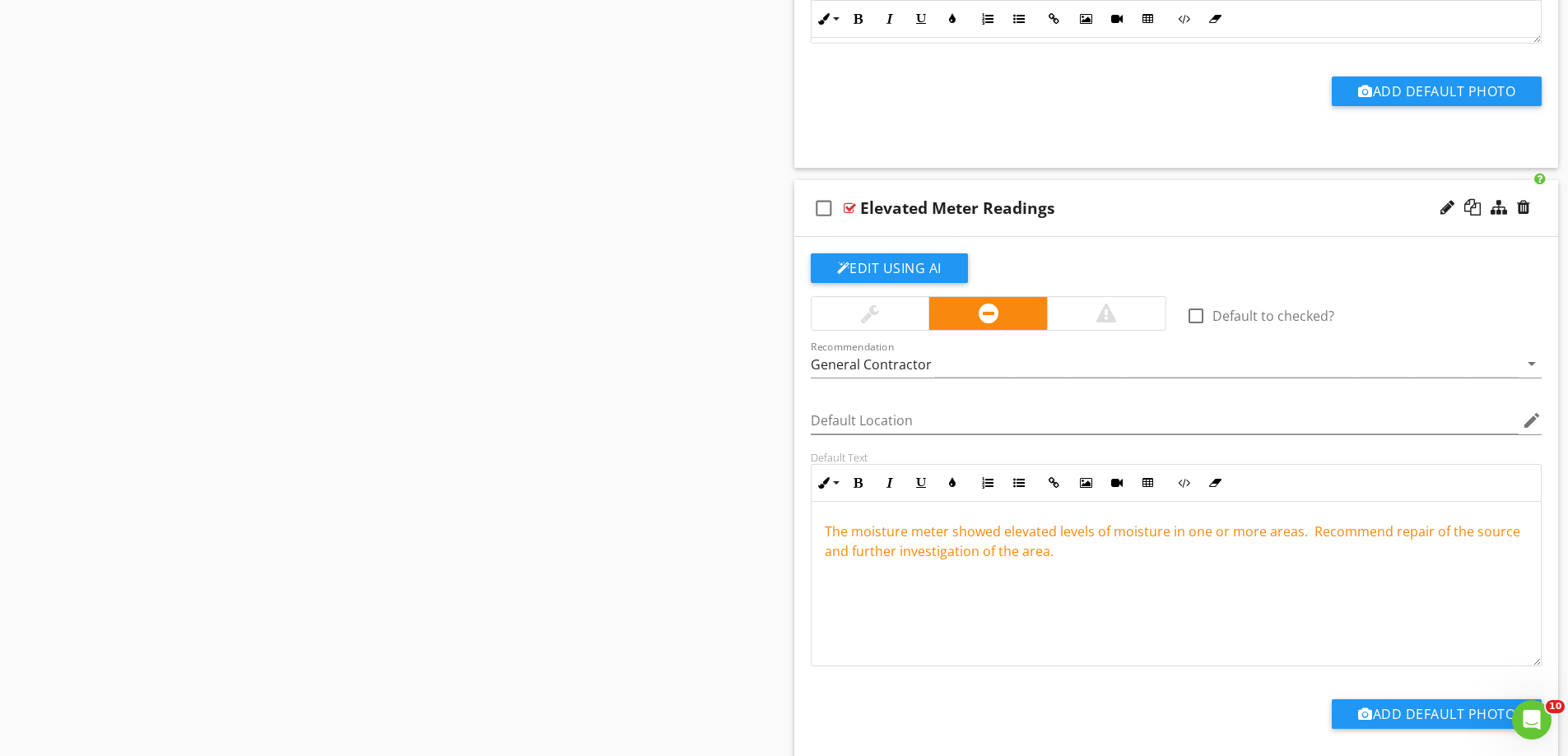
scroll to position [2320, 0]
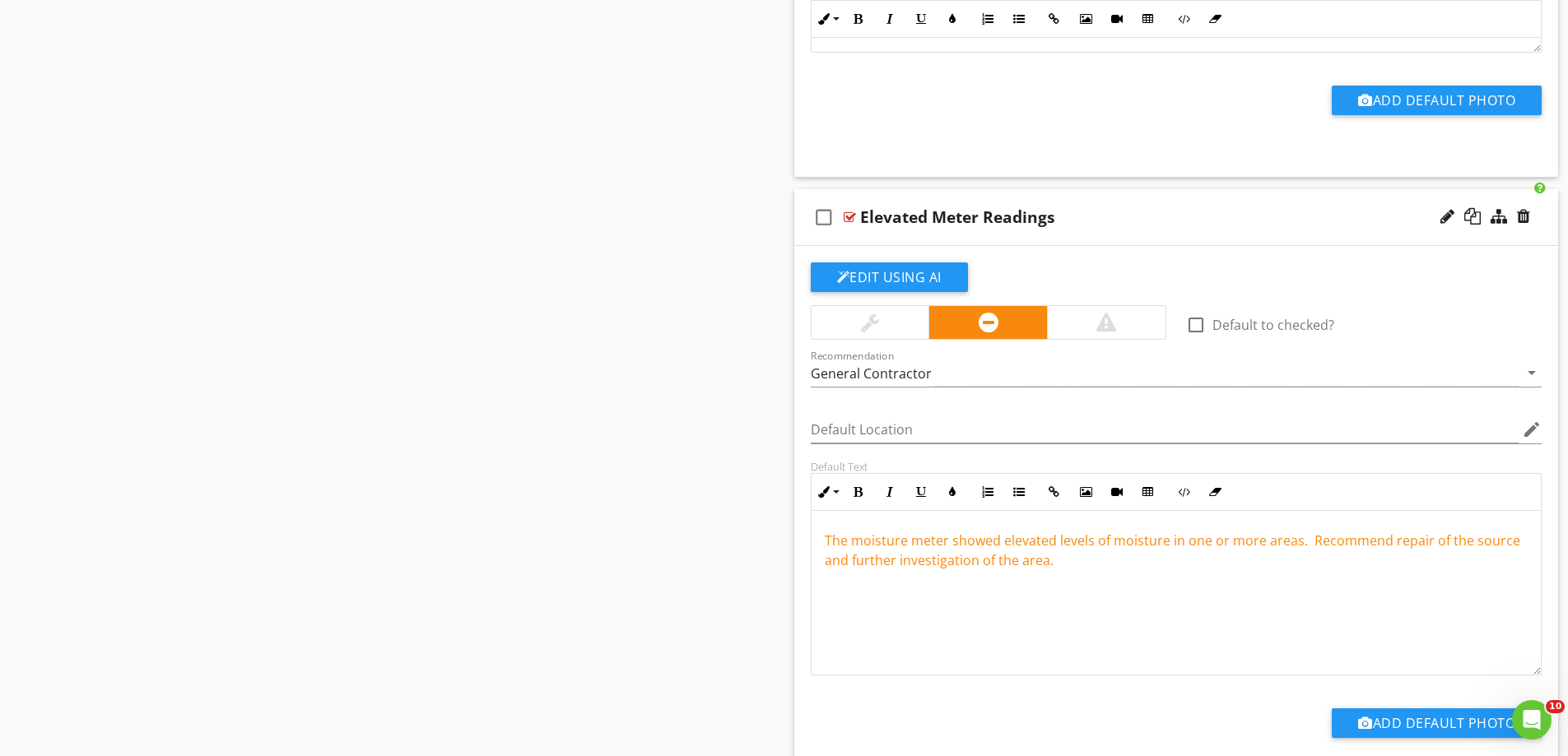
click at [822, 213] on icon "check_box_outline_blank" at bounding box center [824, 217] width 26 height 39
click at [856, 239] on div "check_box Elevated Meter Readings" at bounding box center [1176, 217] width 764 height 57
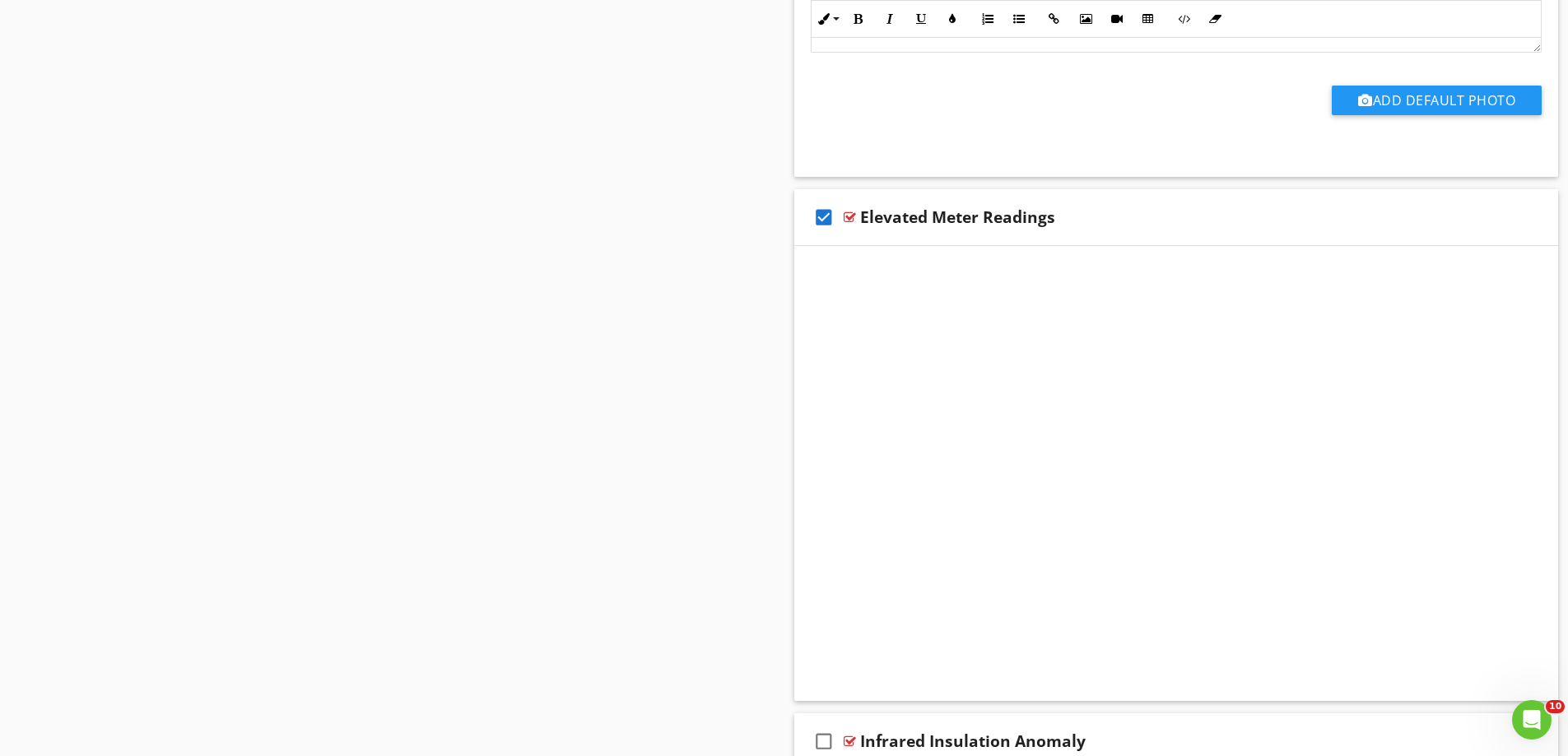
scroll to position [2155, 0]
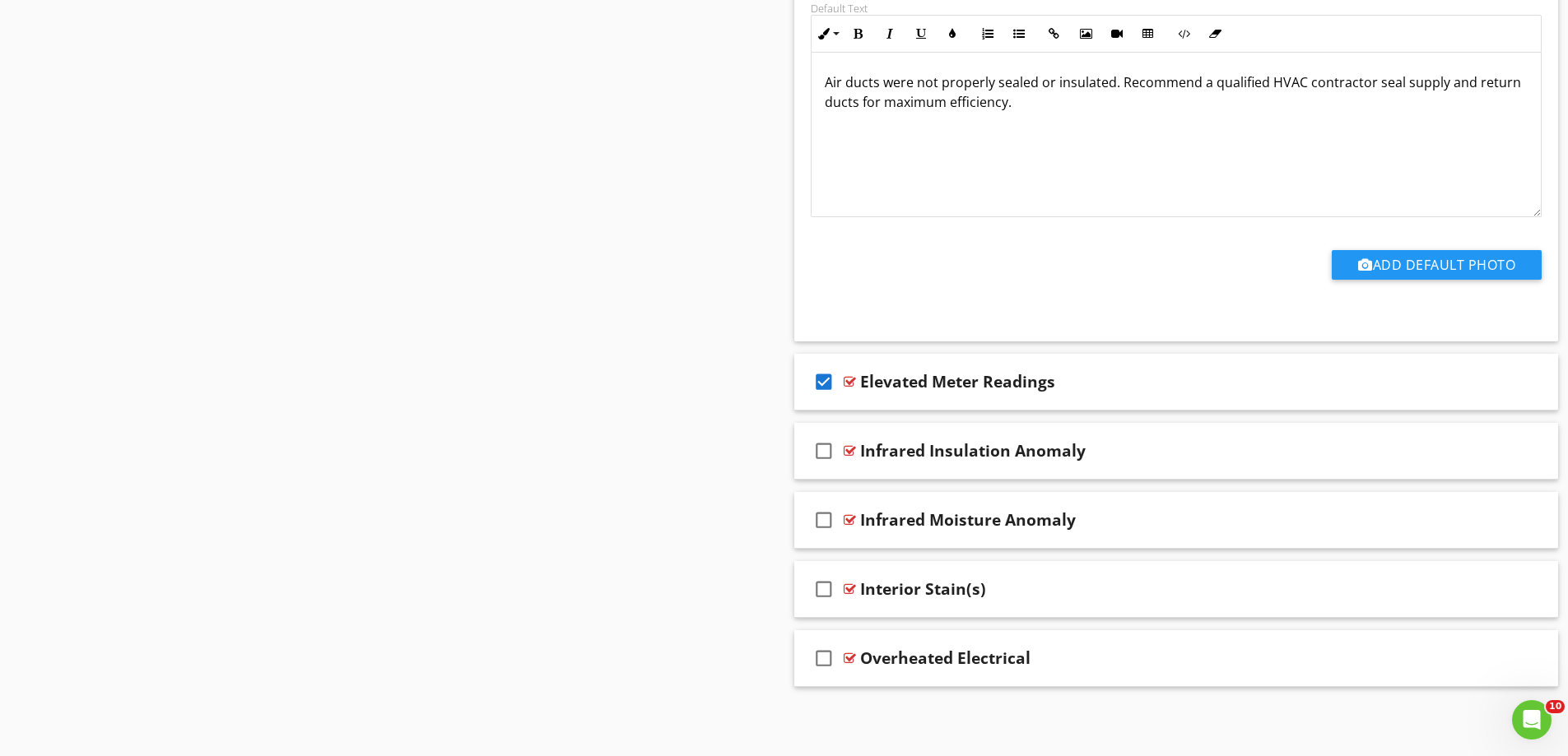
click at [826, 381] on icon "check_box" at bounding box center [824, 382] width 26 height 39
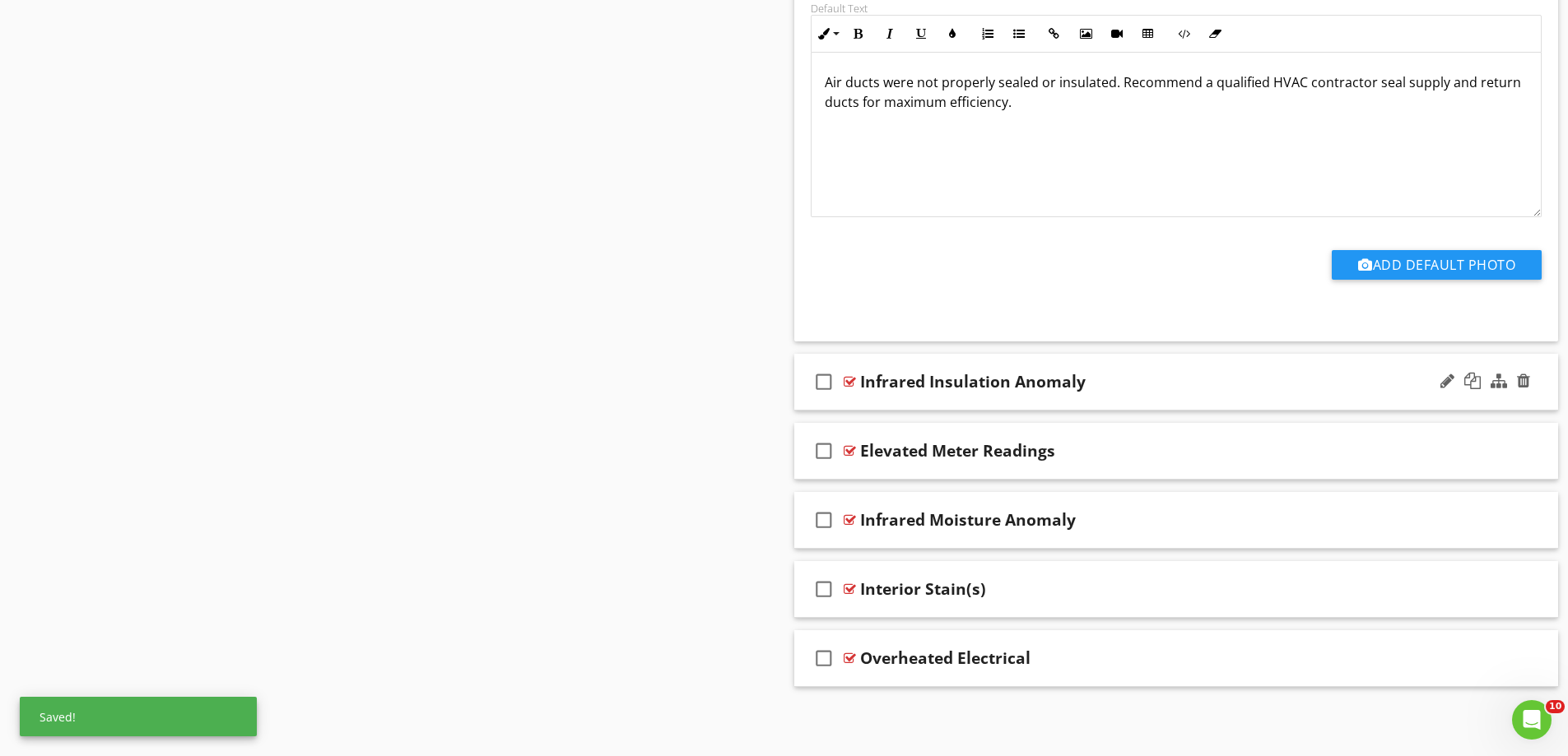
click at [820, 380] on icon "check_box_outline_blank" at bounding box center [824, 382] width 26 height 39
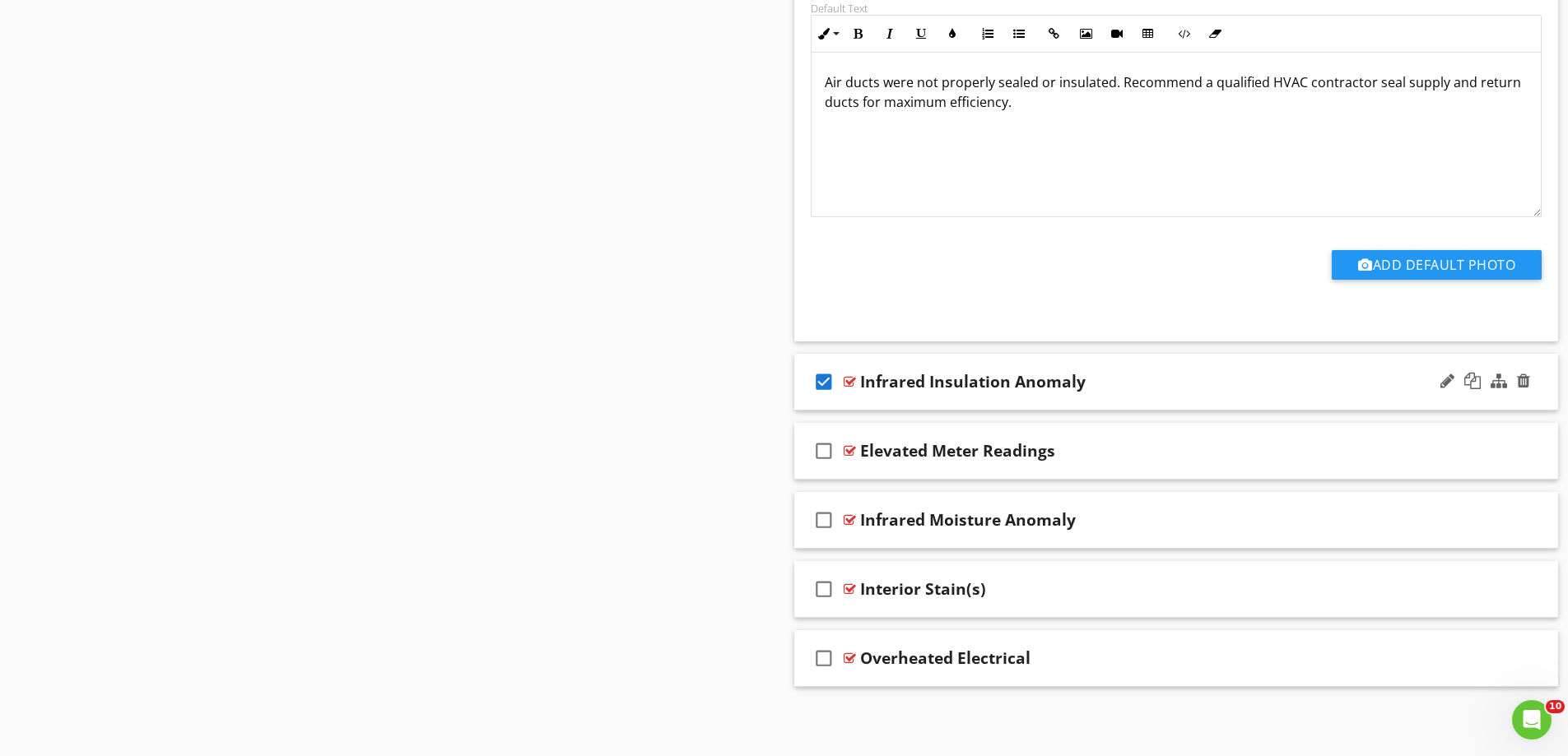
click at [823, 382] on icon "check_box" at bounding box center [824, 382] width 26 height 39
click at [883, 403] on div "check_box_outline_blank Infrared Insulation Anomaly" at bounding box center [1176, 382] width 764 height 57
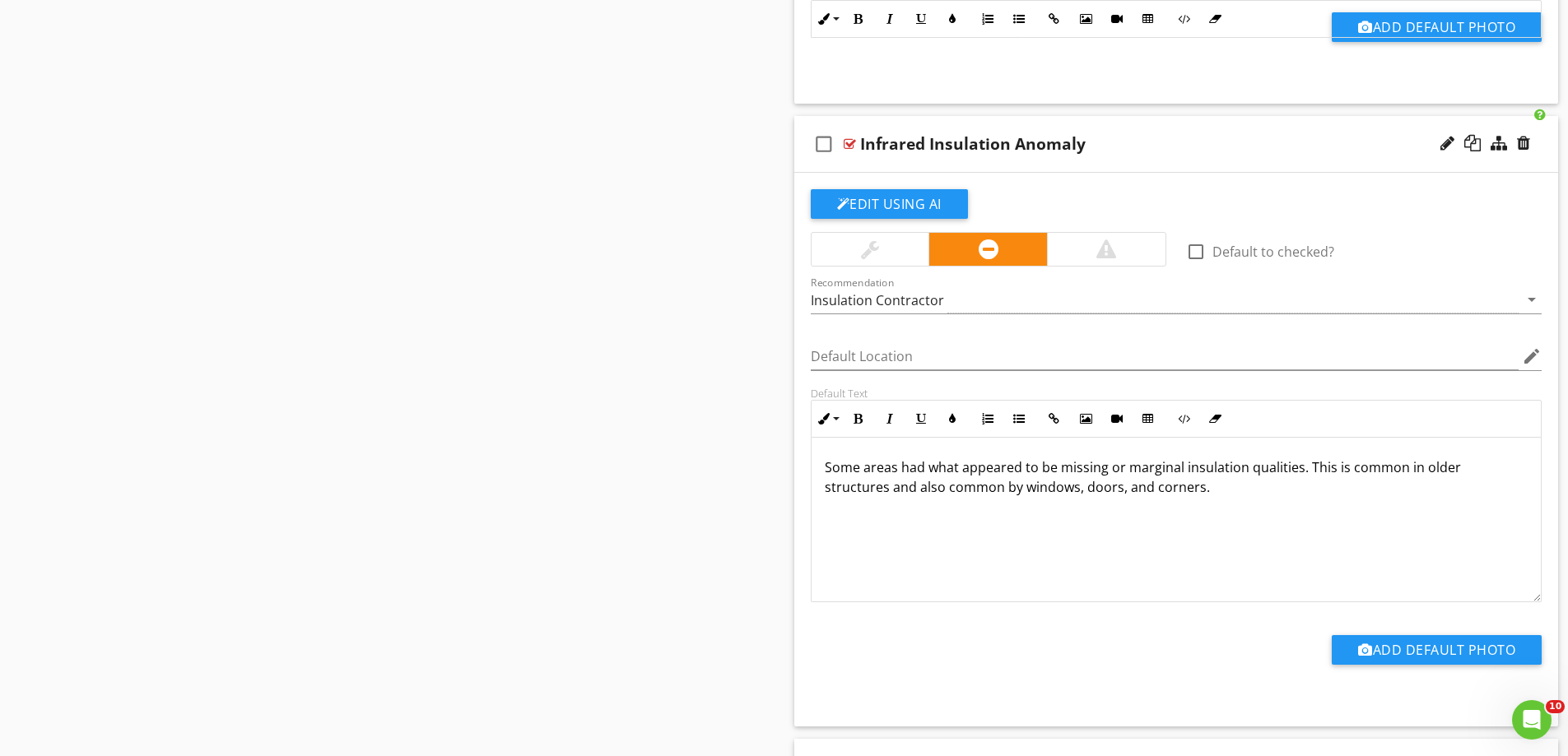
scroll to position [2402, 0]
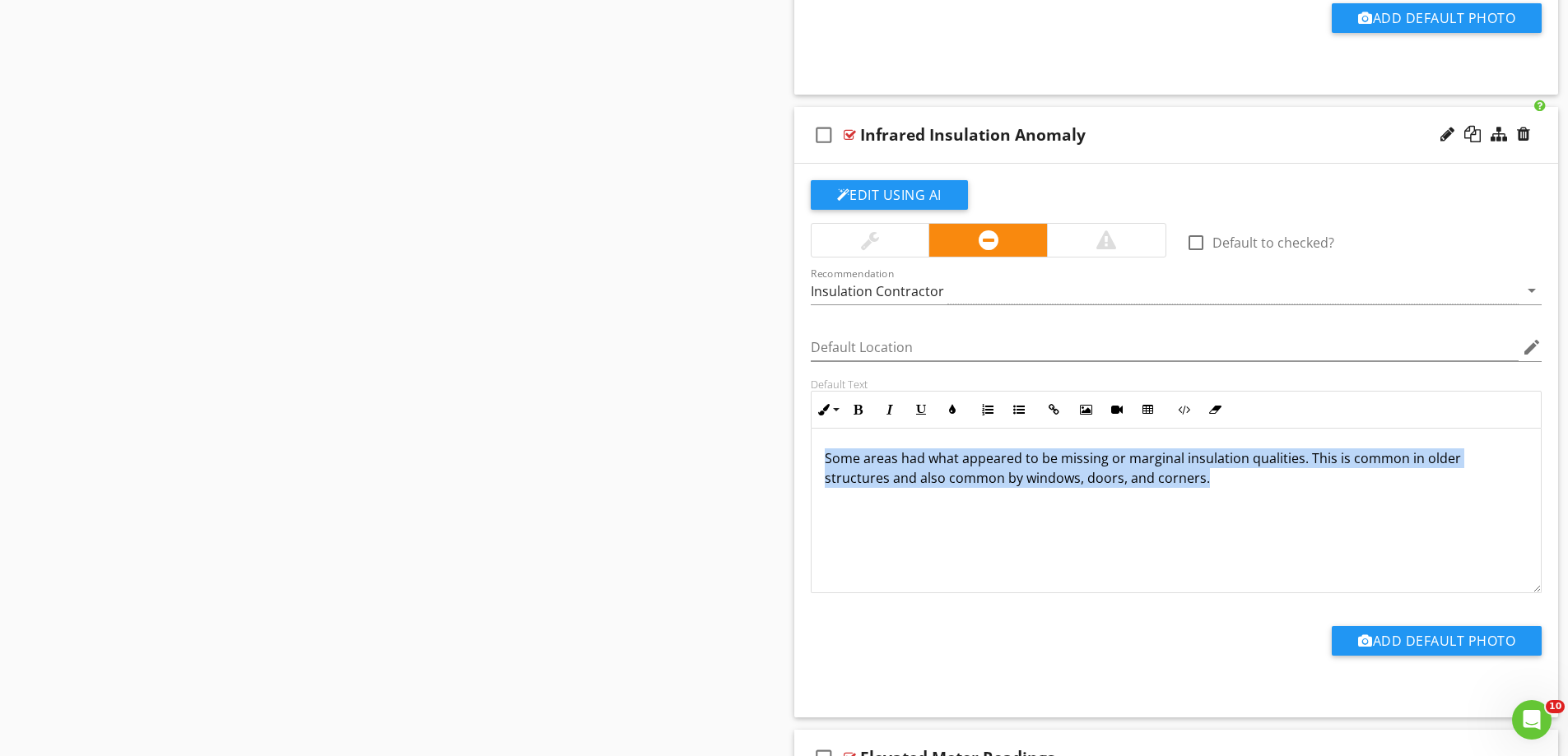
drag, startPoint x: 1061, startPoint y: 475, endPoint x: 734, endPoint y: 440, distance: 328.9
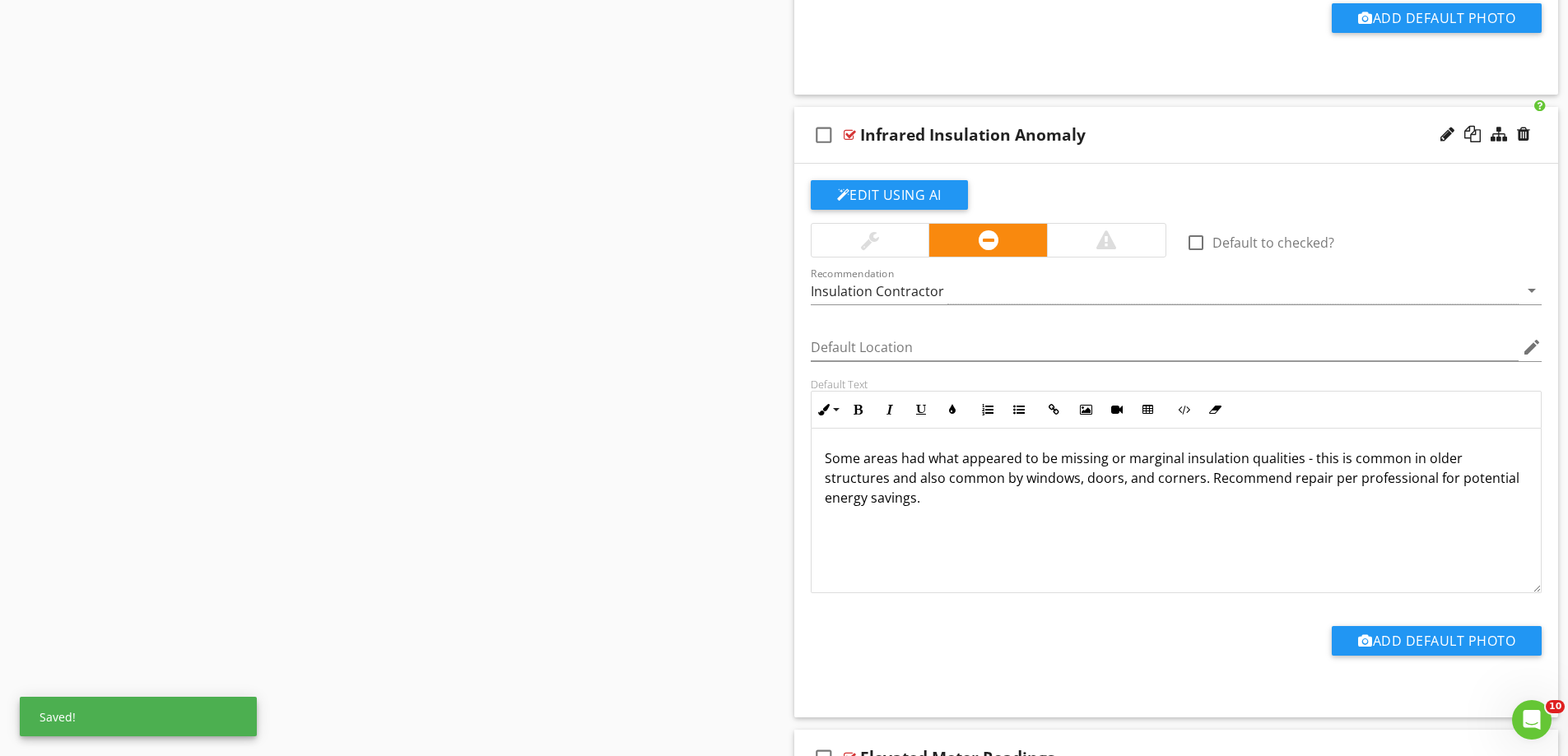
click at [1095, 236] on div at bounding box center [1105, 239] width 118 height 33
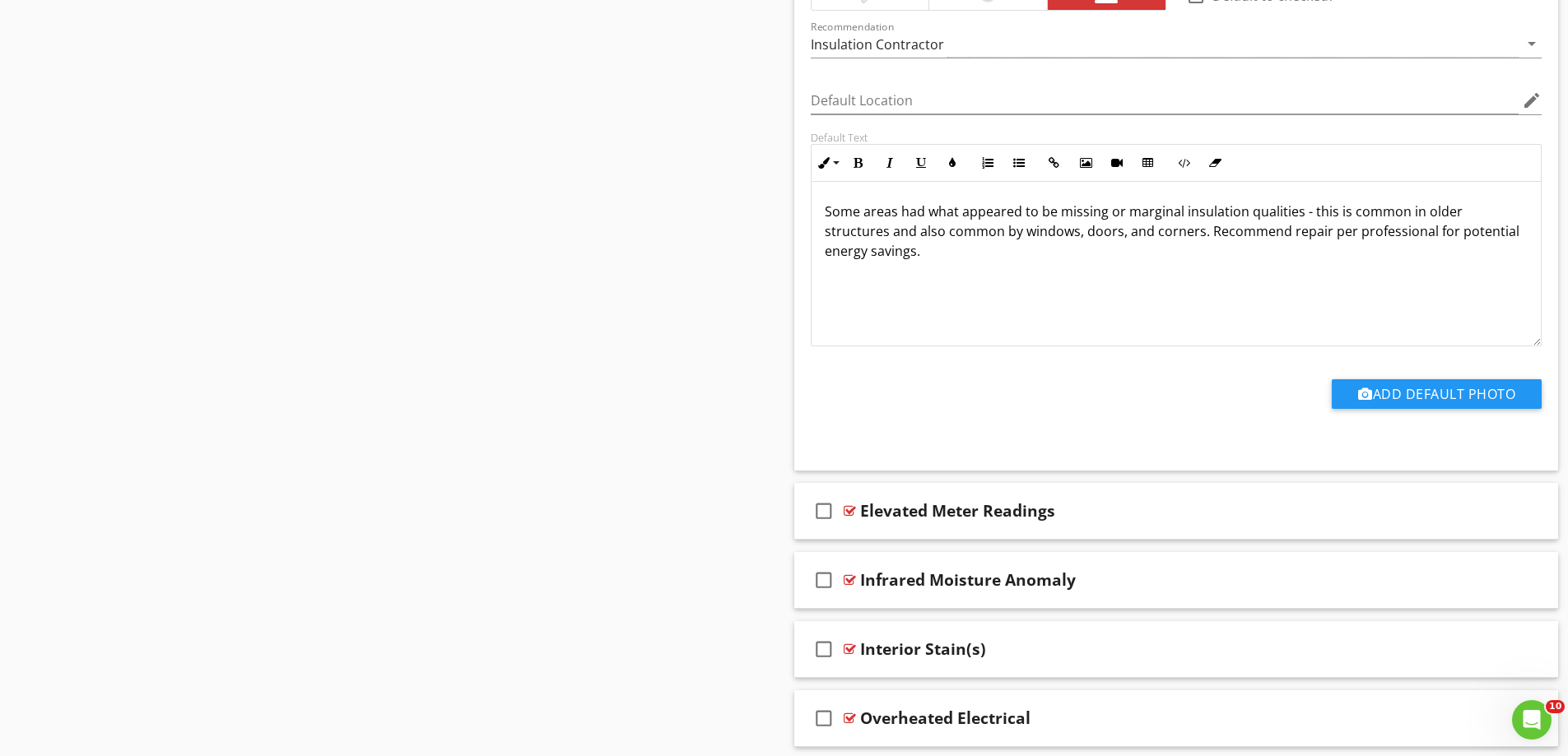
scroll to position [1, 0]
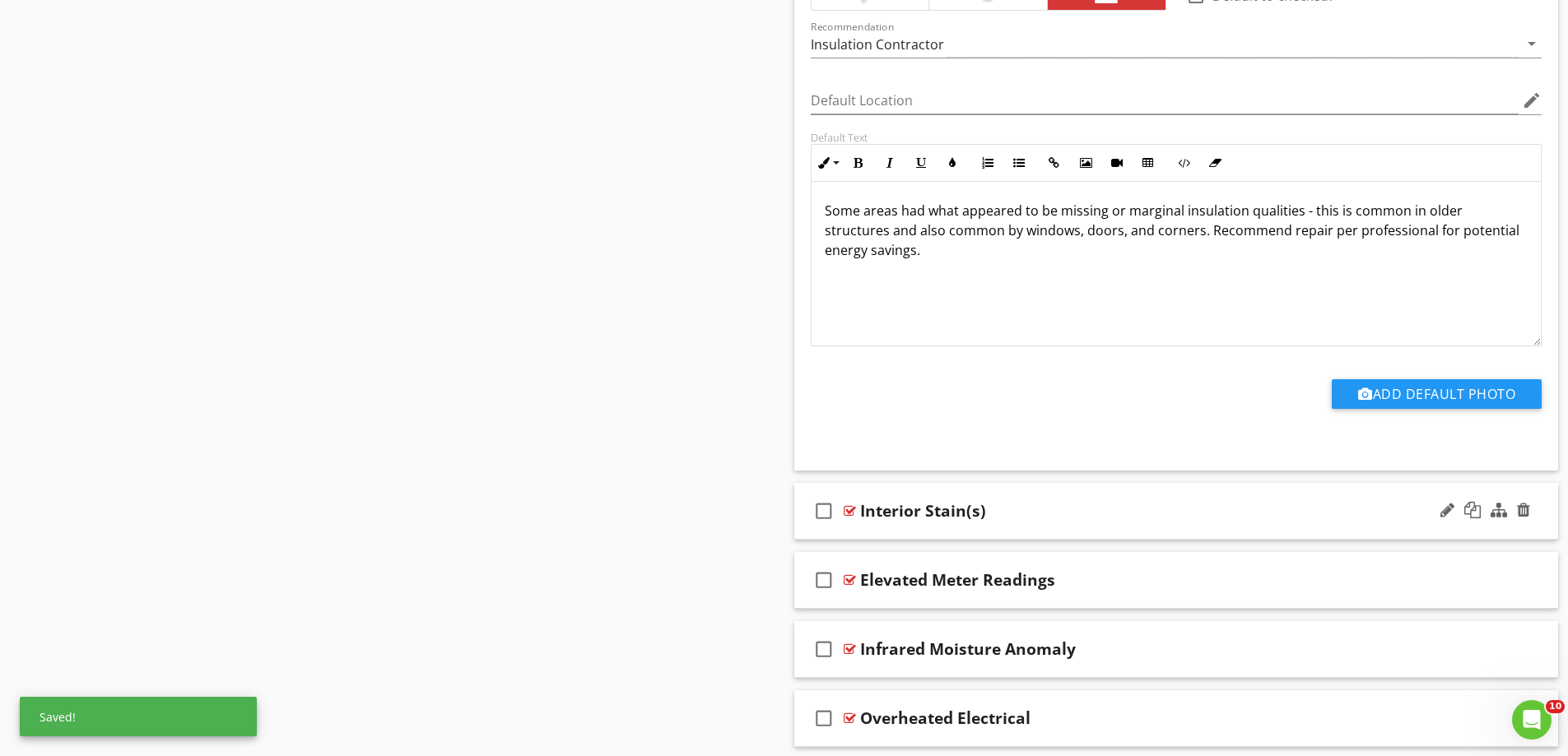
click at [903, 528] on div "check_box_outline_blank Interior Stain(s)" at bounding box center [1176, 511] width 764 height 57
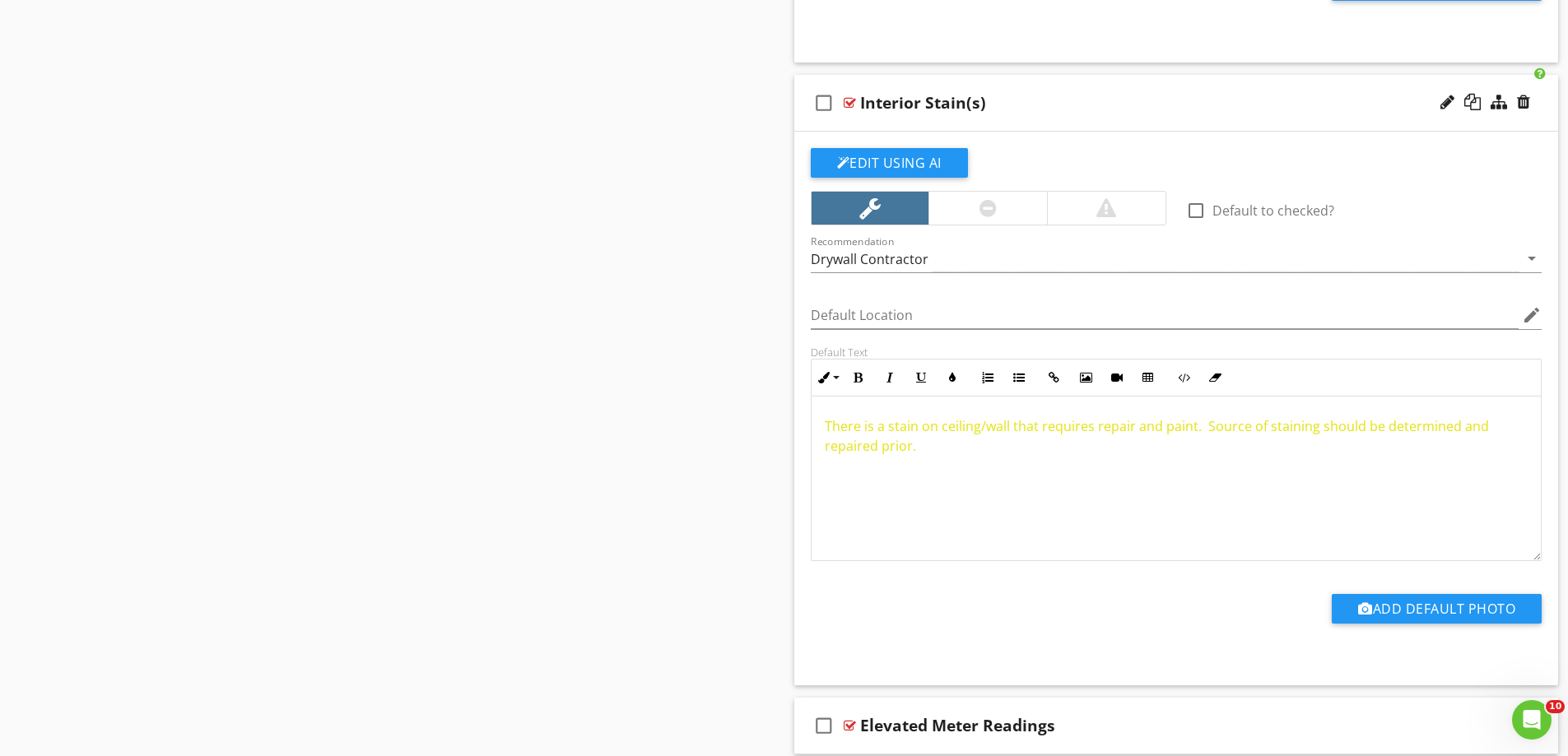
scroll to position [3060, 0]
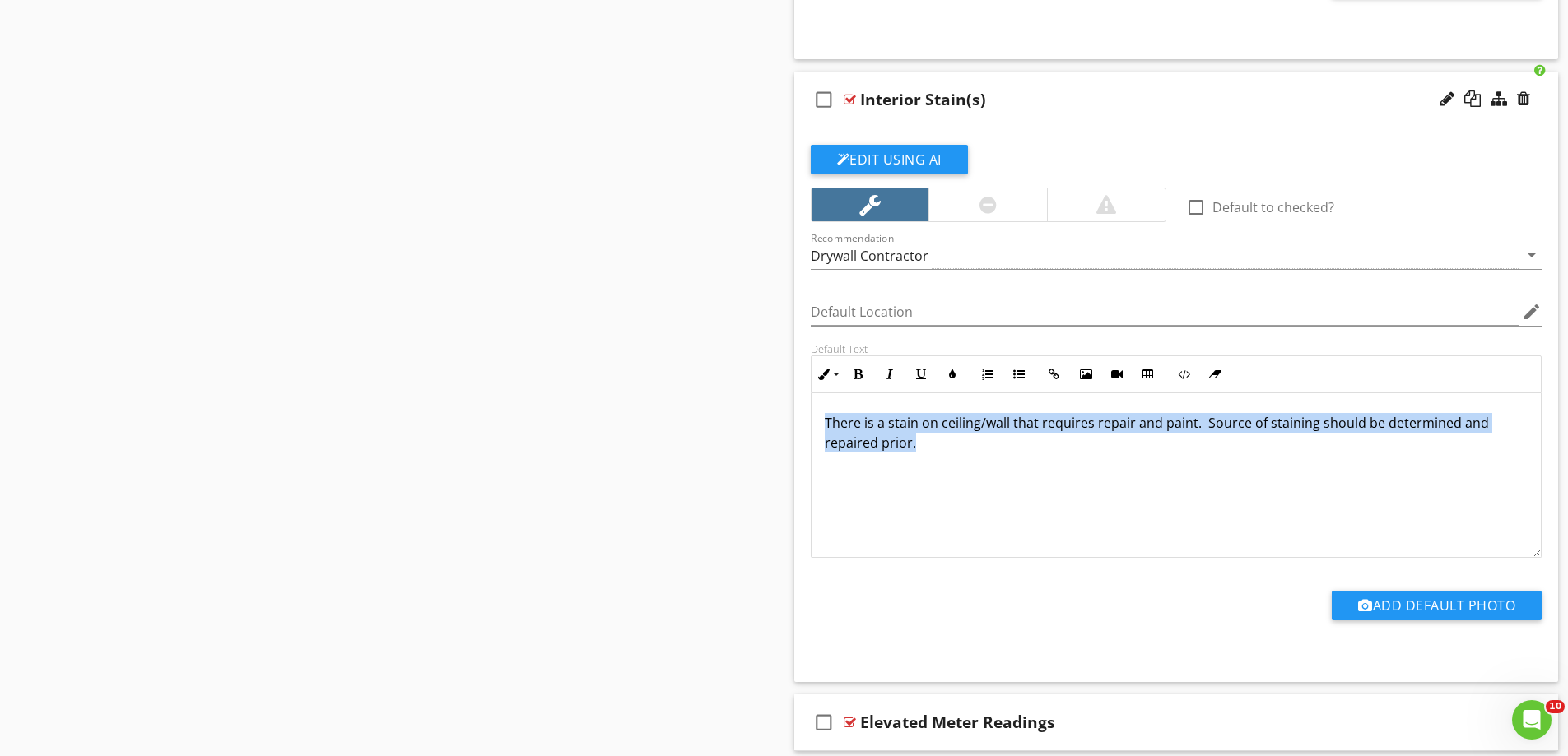
drag, startPoint x: 969, startPoint y: 443, endPoint x: 811, endPoint y: 400, distance: 163.7
click at [812, 400] on div "There is a stain on ceiling/wall that requires repair and paint. Source of stai…" at bounding box center [1177, 476] width 730 height 165
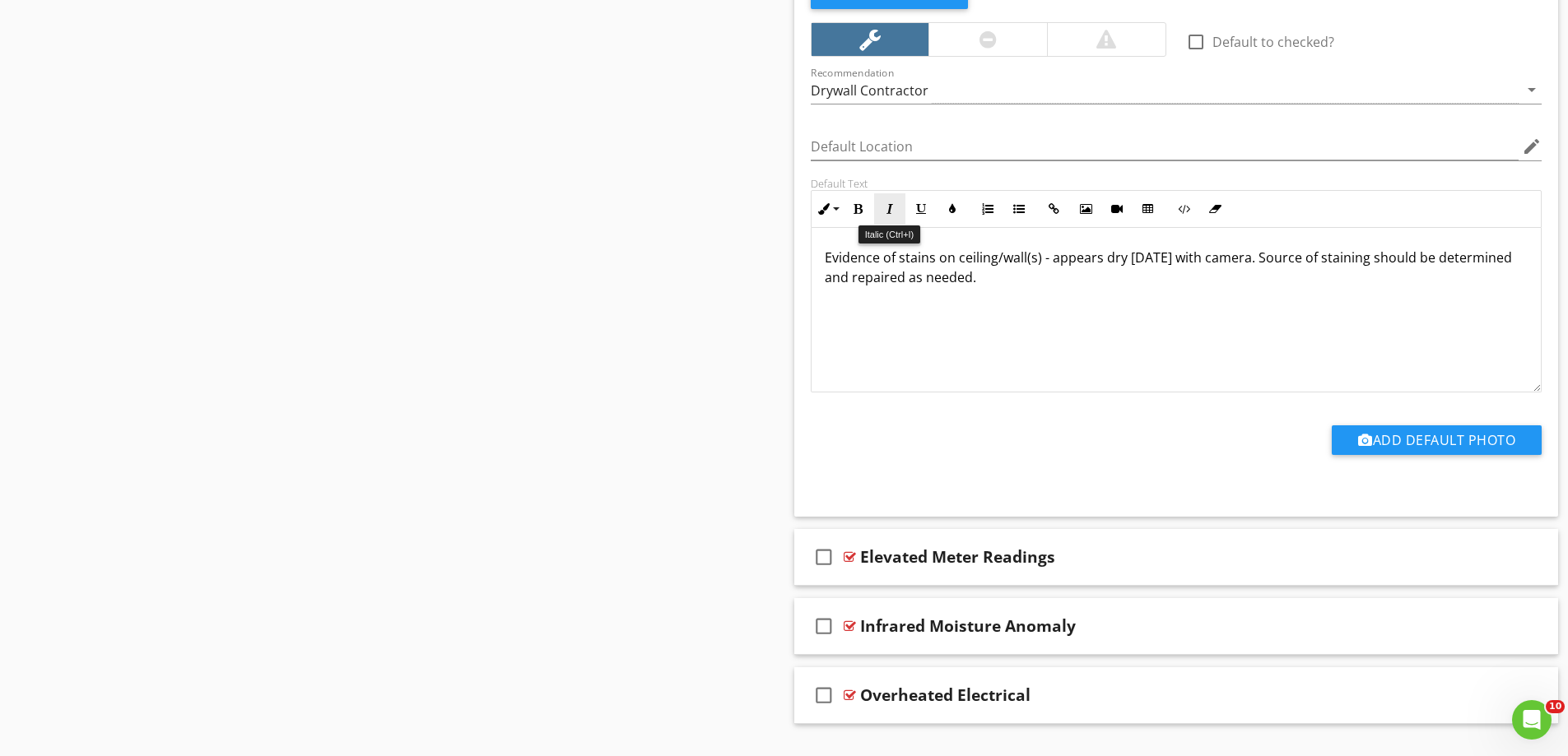
scroll to position [3263, 0]
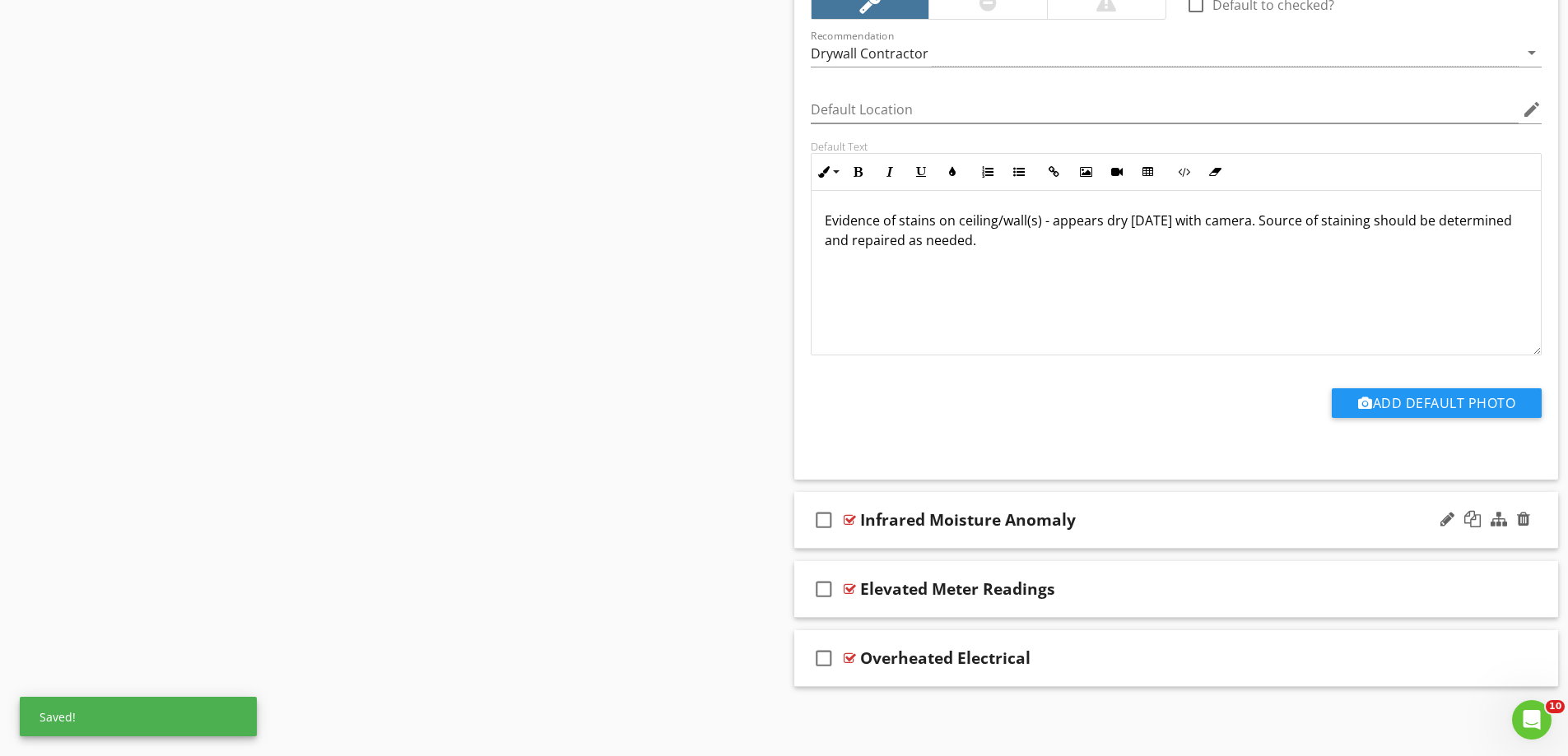
click at [883, 539] on div "check_box_outline_blank Infrared Moisture Anomaly" at bounding box center [1176, 520] width 764 height 57
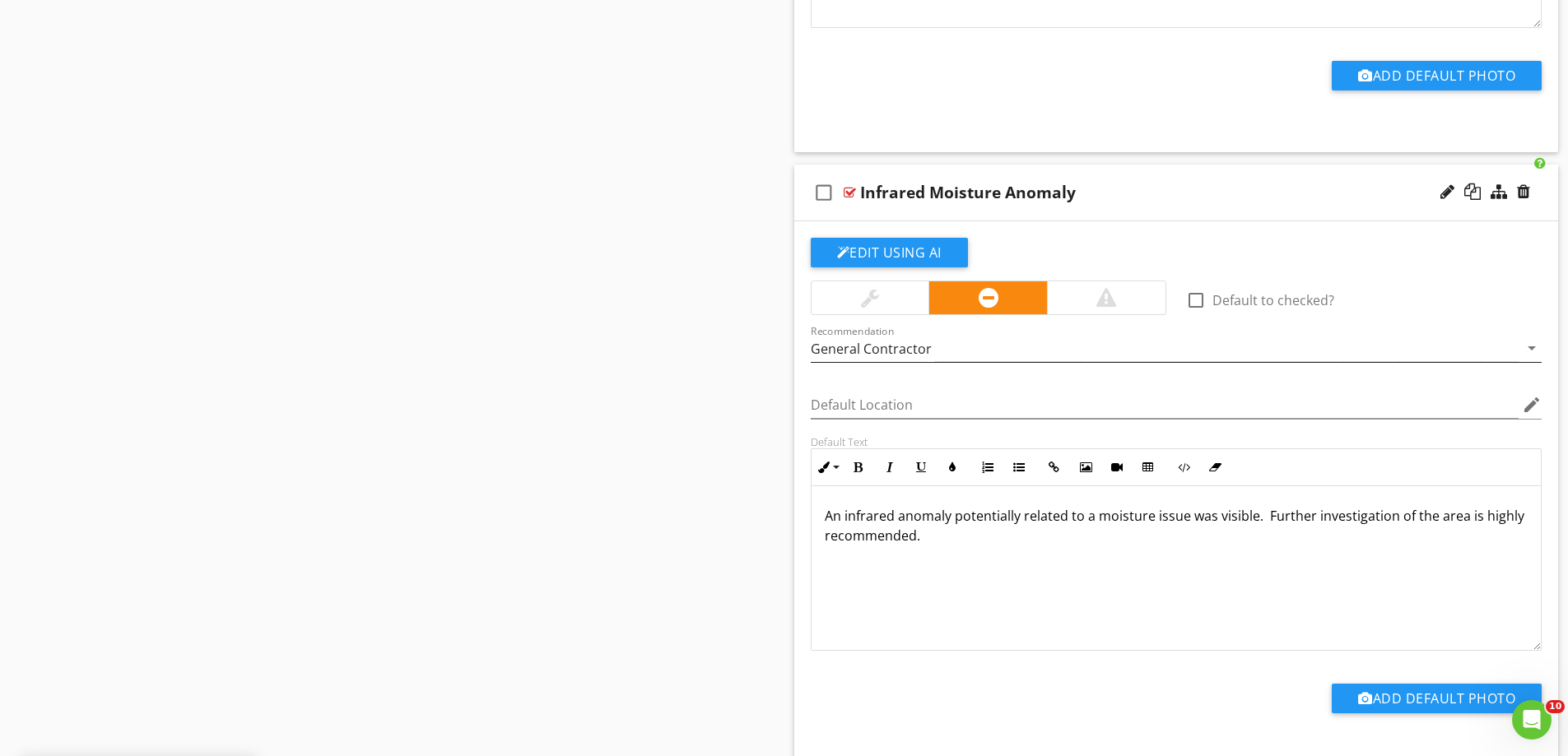
scroll to position [3592, 0]
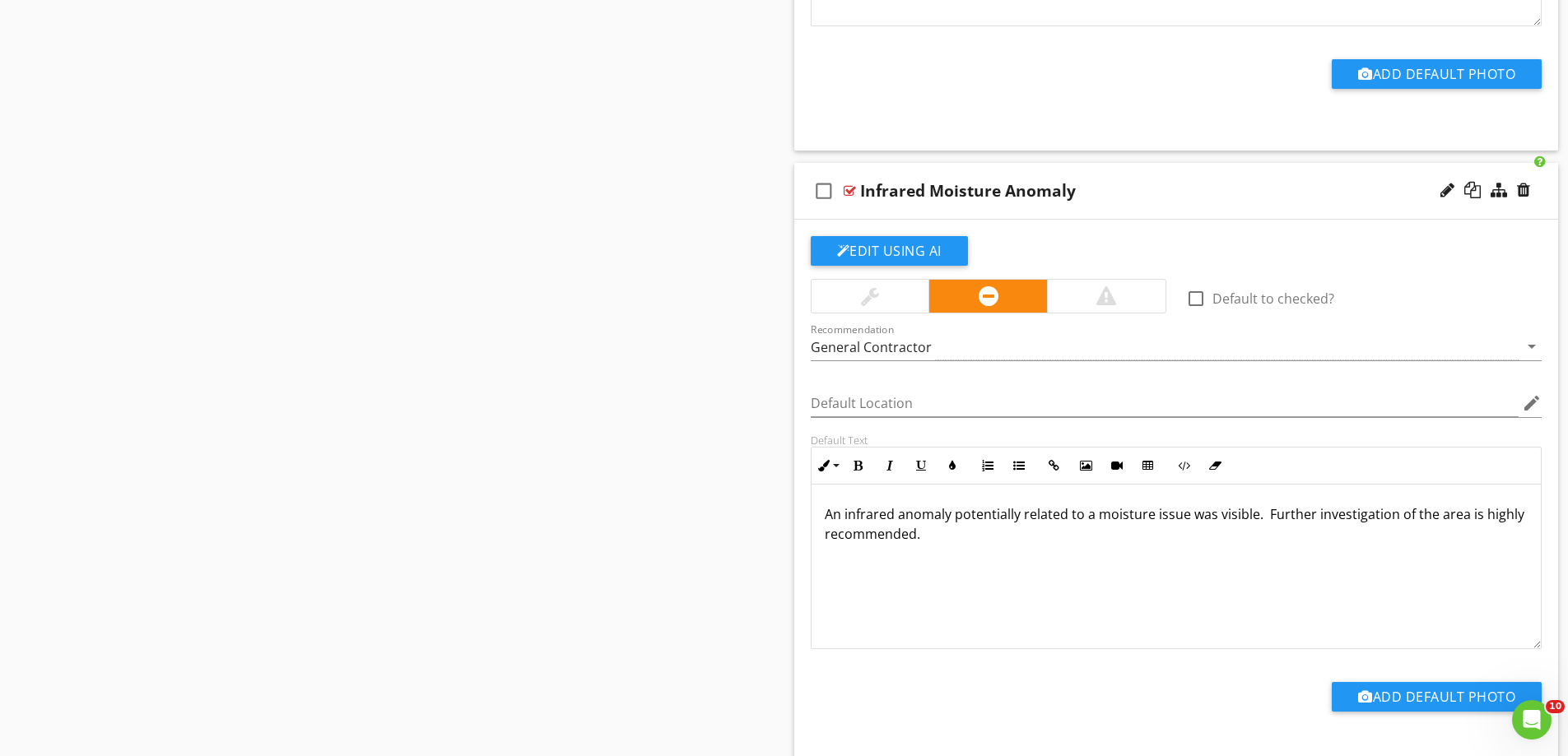
click at [1108, 299] on div at bounding box center [1105, 296] width 20 height 20
drag, startPoint x: 985, startPoint y: 538, endPoint x: 795, endPoint y: 492, distance: 195.5
click at [795, 492] on div "Edit Using AI check_box_outline_blank Default to checked? Recommendation Genera…" at bounding box center [1176, 496] width 764 height 554
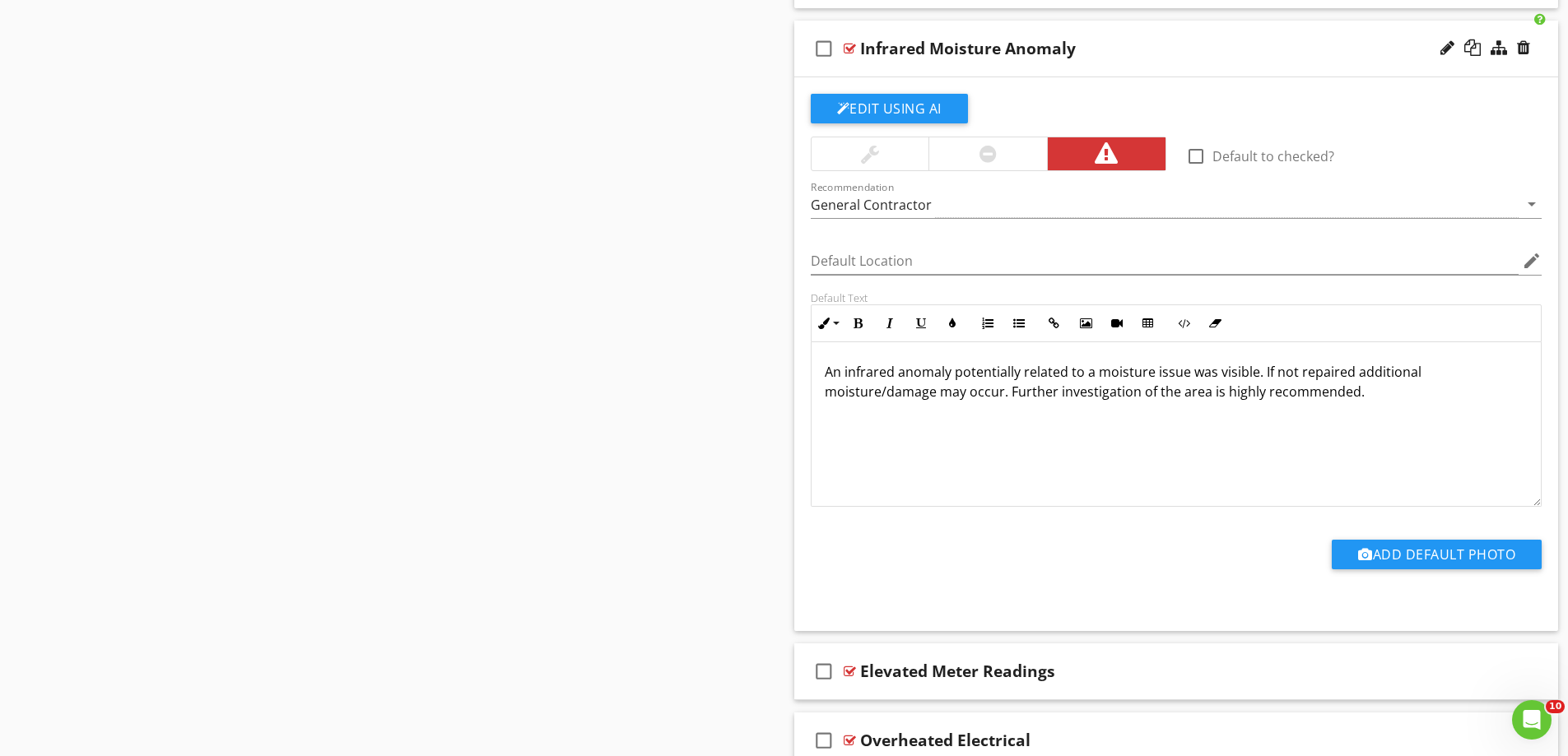
scroll to position [1, 0]
click at [963, 692] on div "check_box_outline_blank Elevated Meter Readings" at bounding box center [1176, 671] width 764 height 57
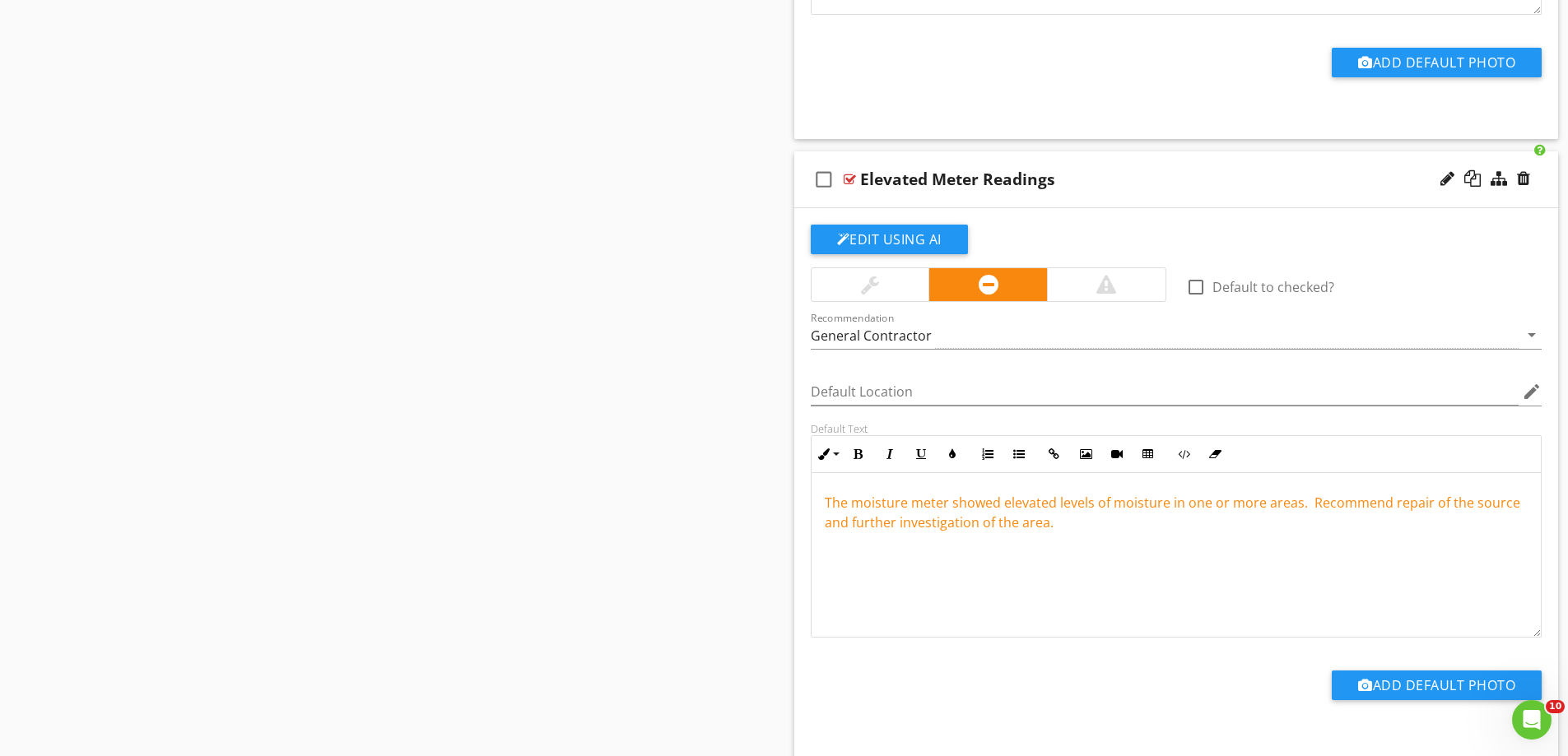
scroll to position [4229, 0]
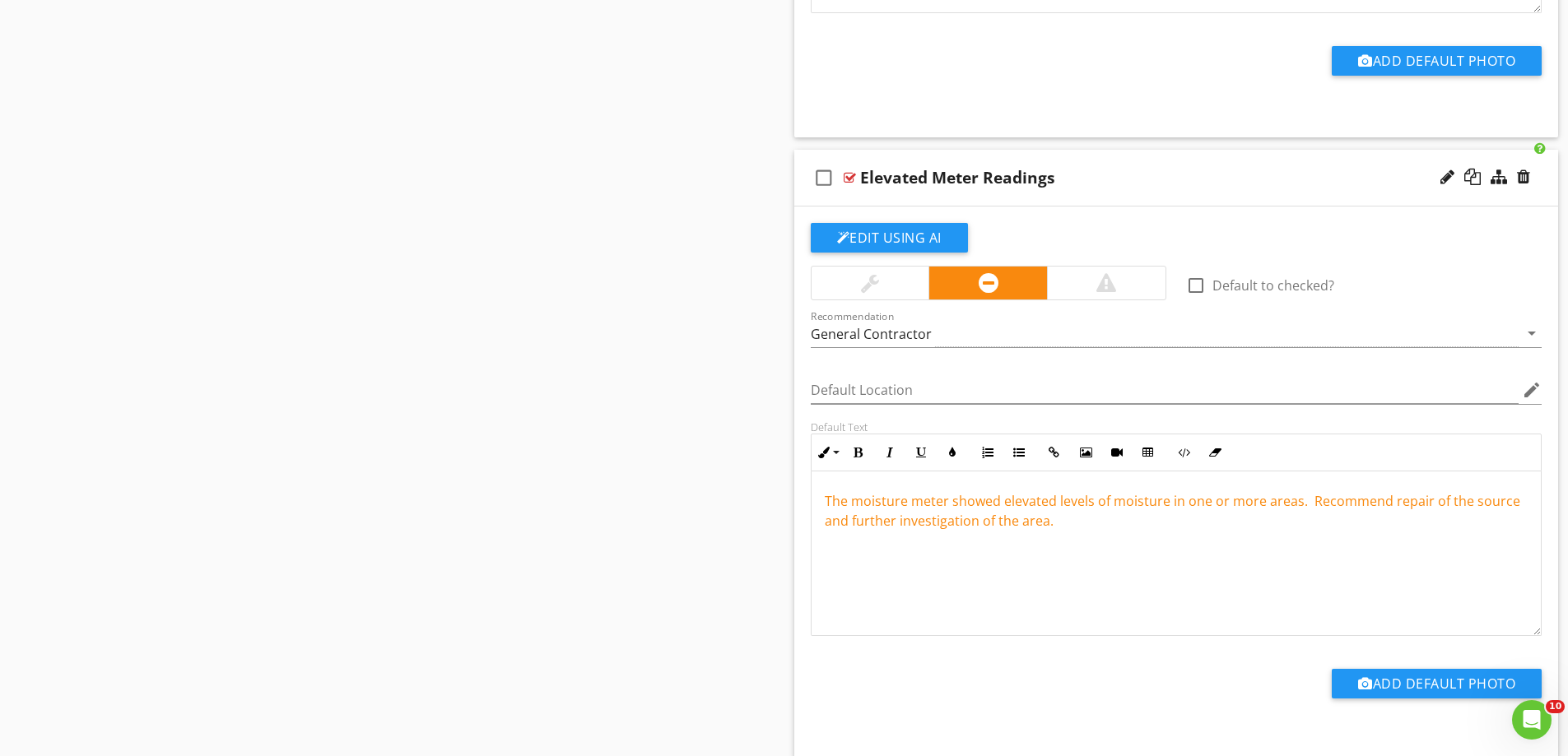
click at [1138, 283] on div at bounding box center [1105, 282] width 118 height 33
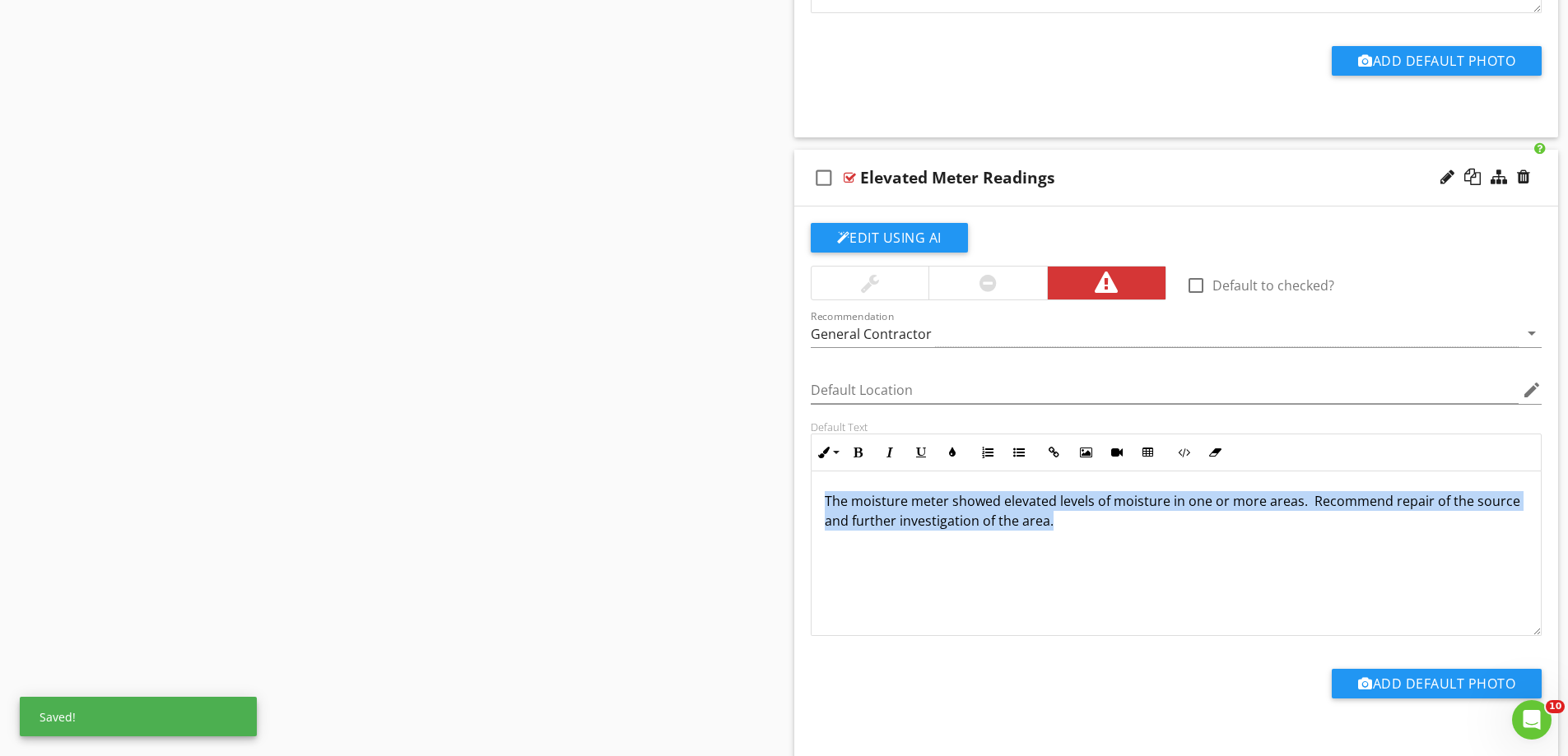
drag, startPoint x: 1053, startPoint y: 520, endPoint x: 710, endPoint y: 467, distance: 347.1
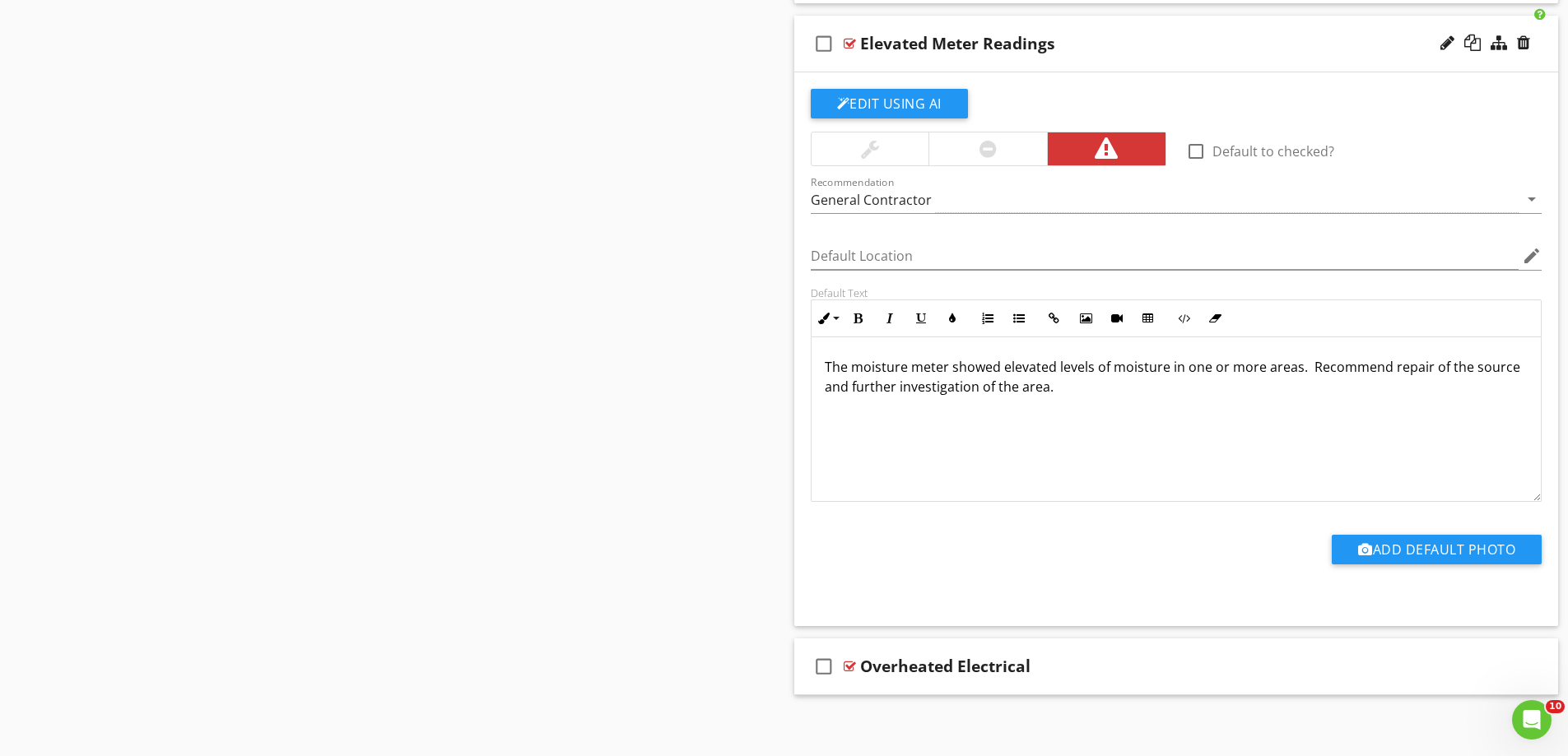
scroll to position [4371, 0]
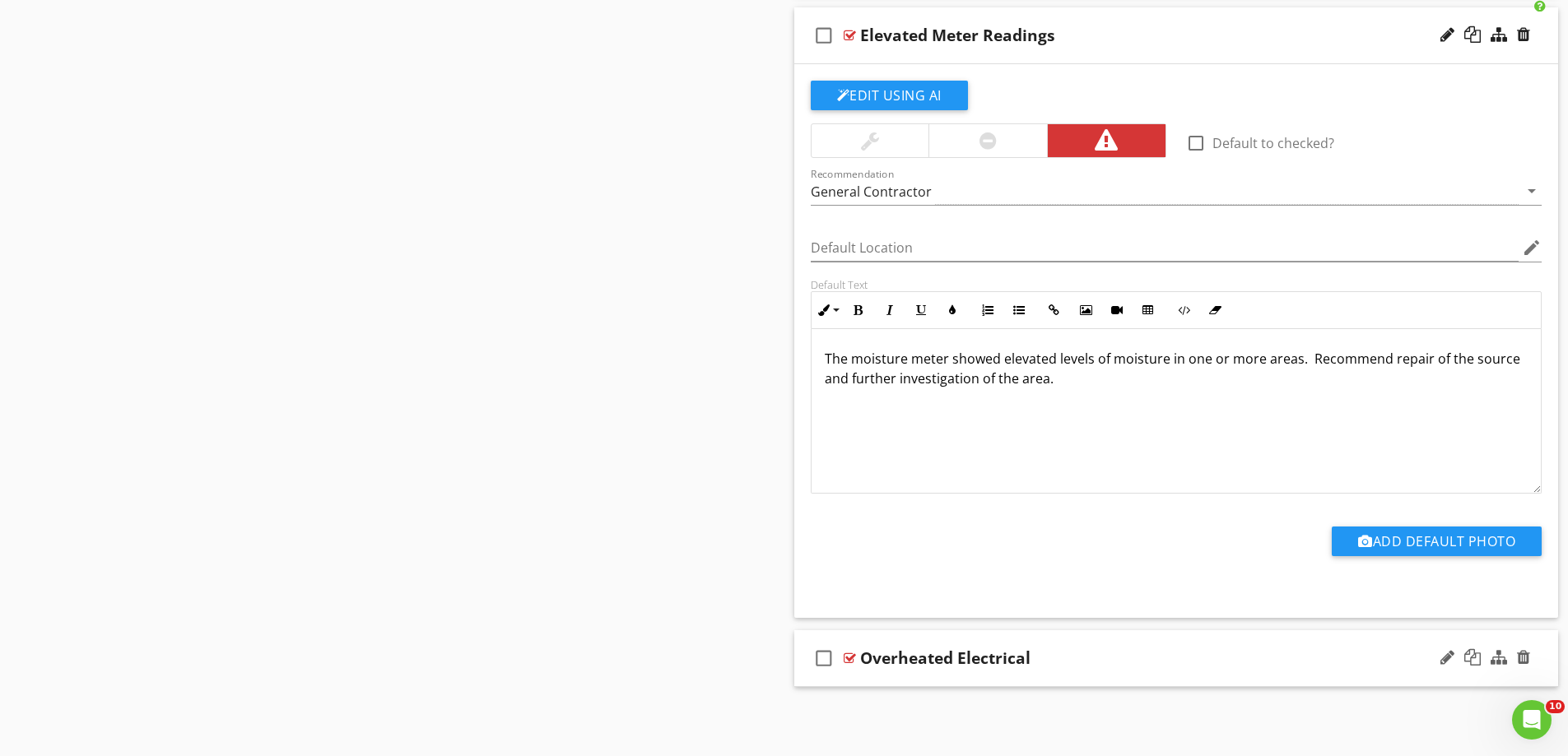
click at [953, 682] on div "check_box_outline_blank Overheated Electrical" at bounding box center [1176, 658] width 764 height 57
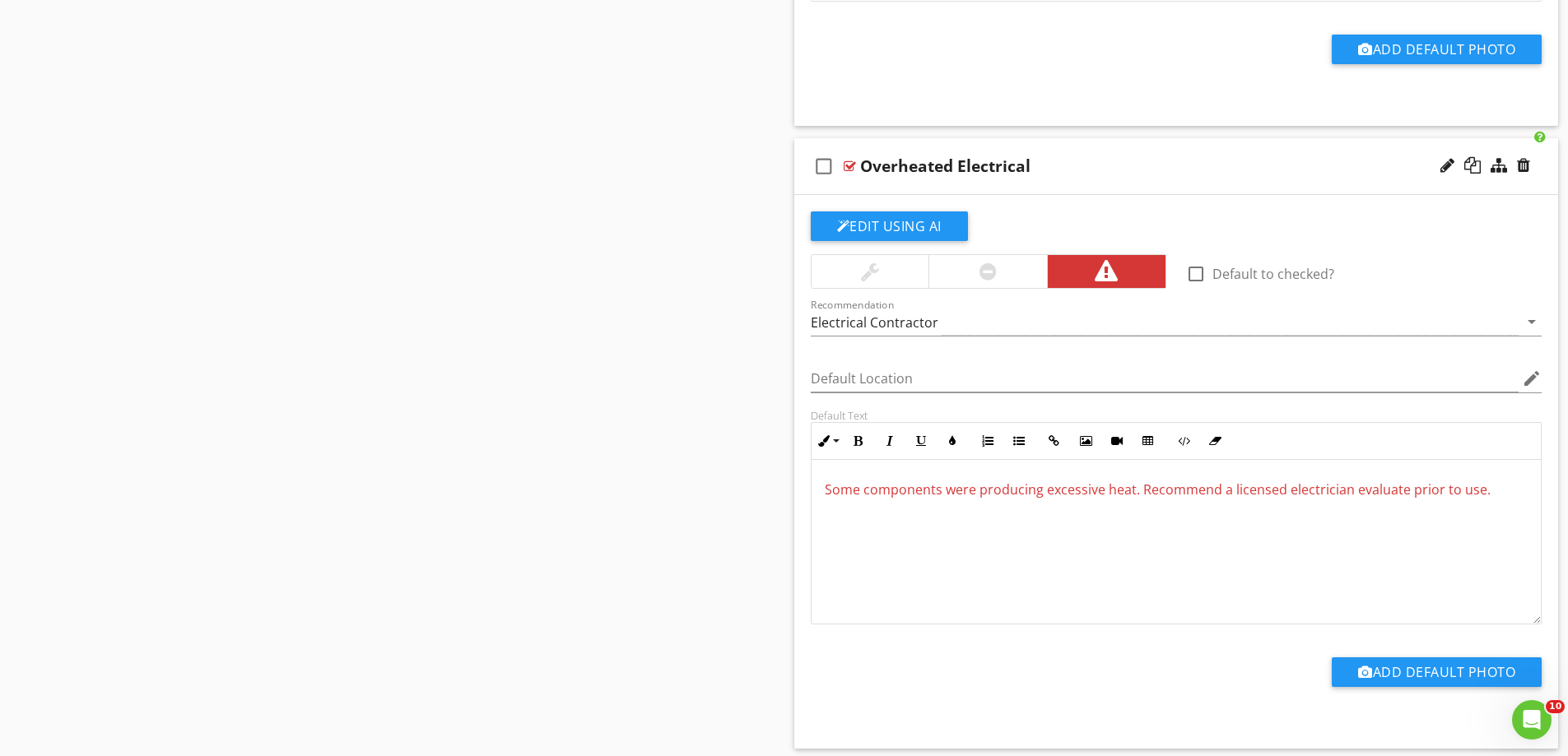
scroll to position [4865, 0]
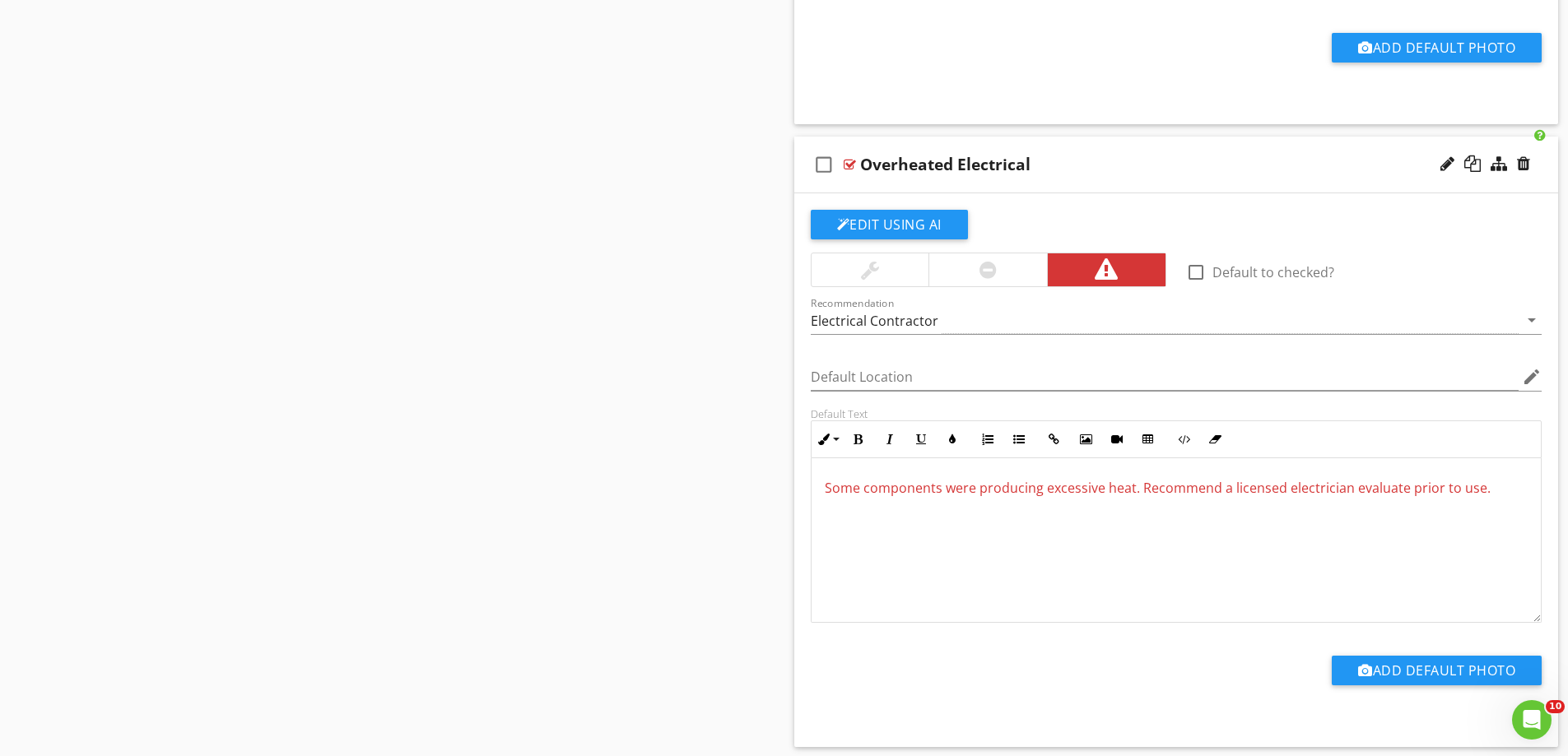
click at [977, 263] on div at bounding box center [987, 269] width 118 height 33
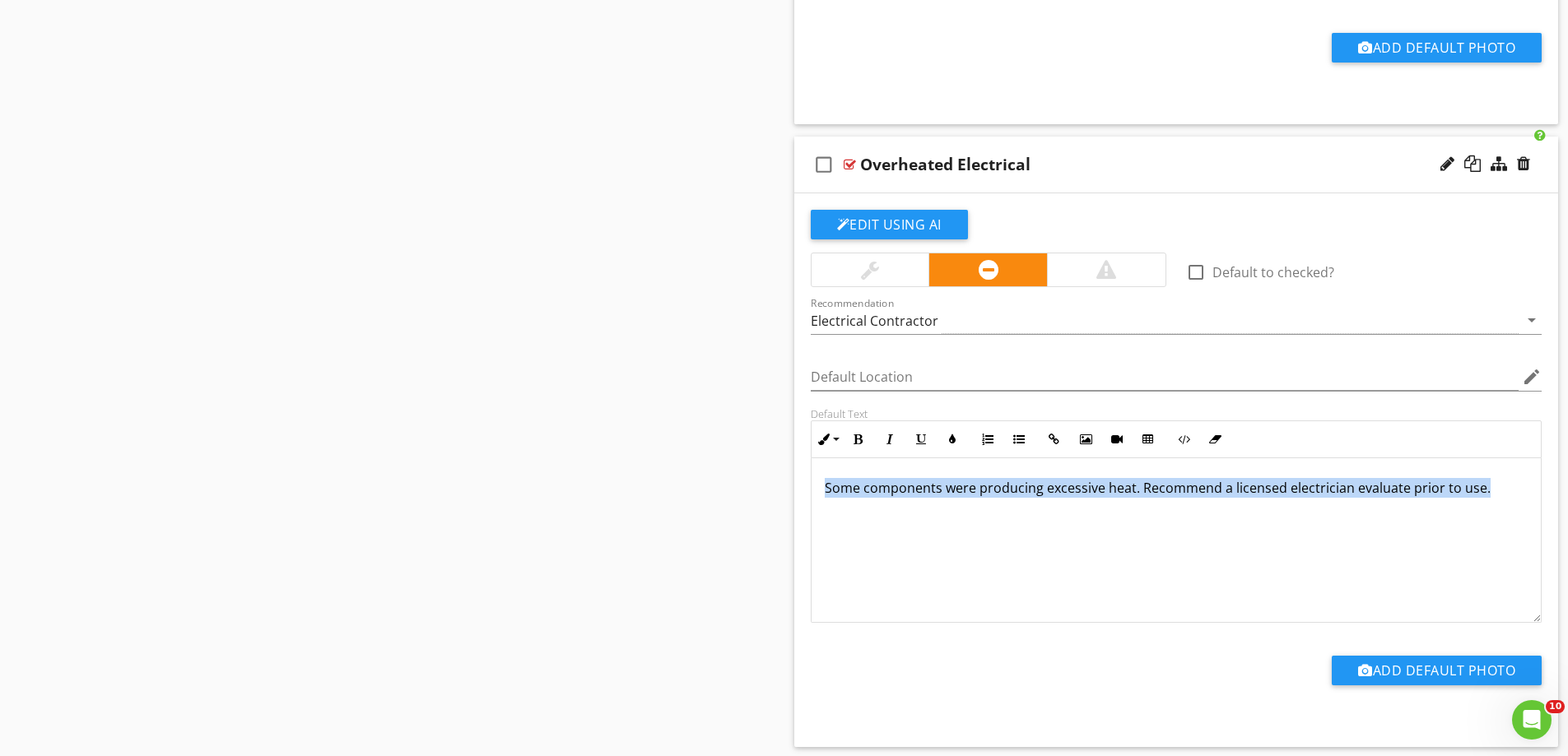
drag, startPoint x: 1496, startPoint y: 488, endPoint x: 774, endPoint y: 500, distance: 722.1
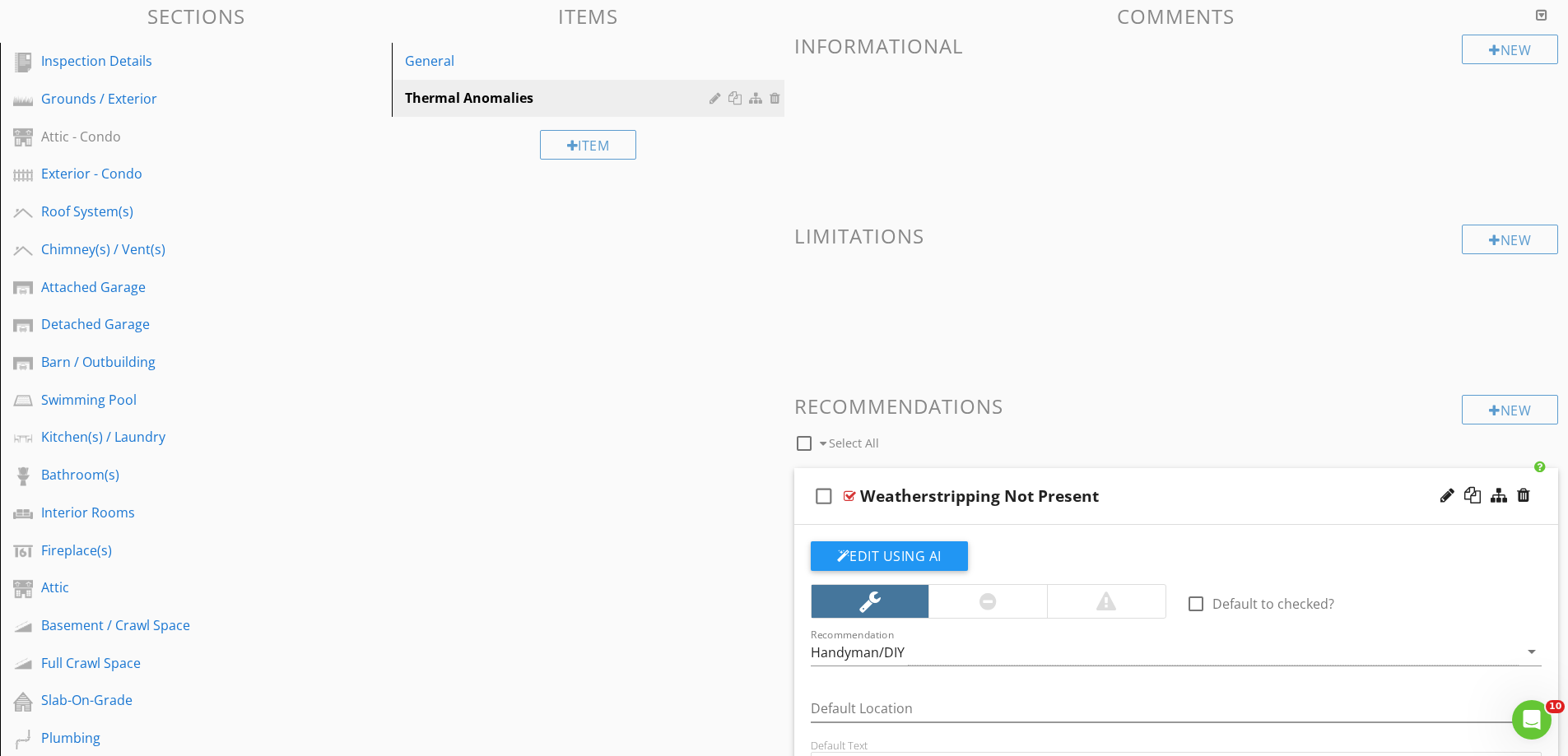
scroll to position [0, 0]
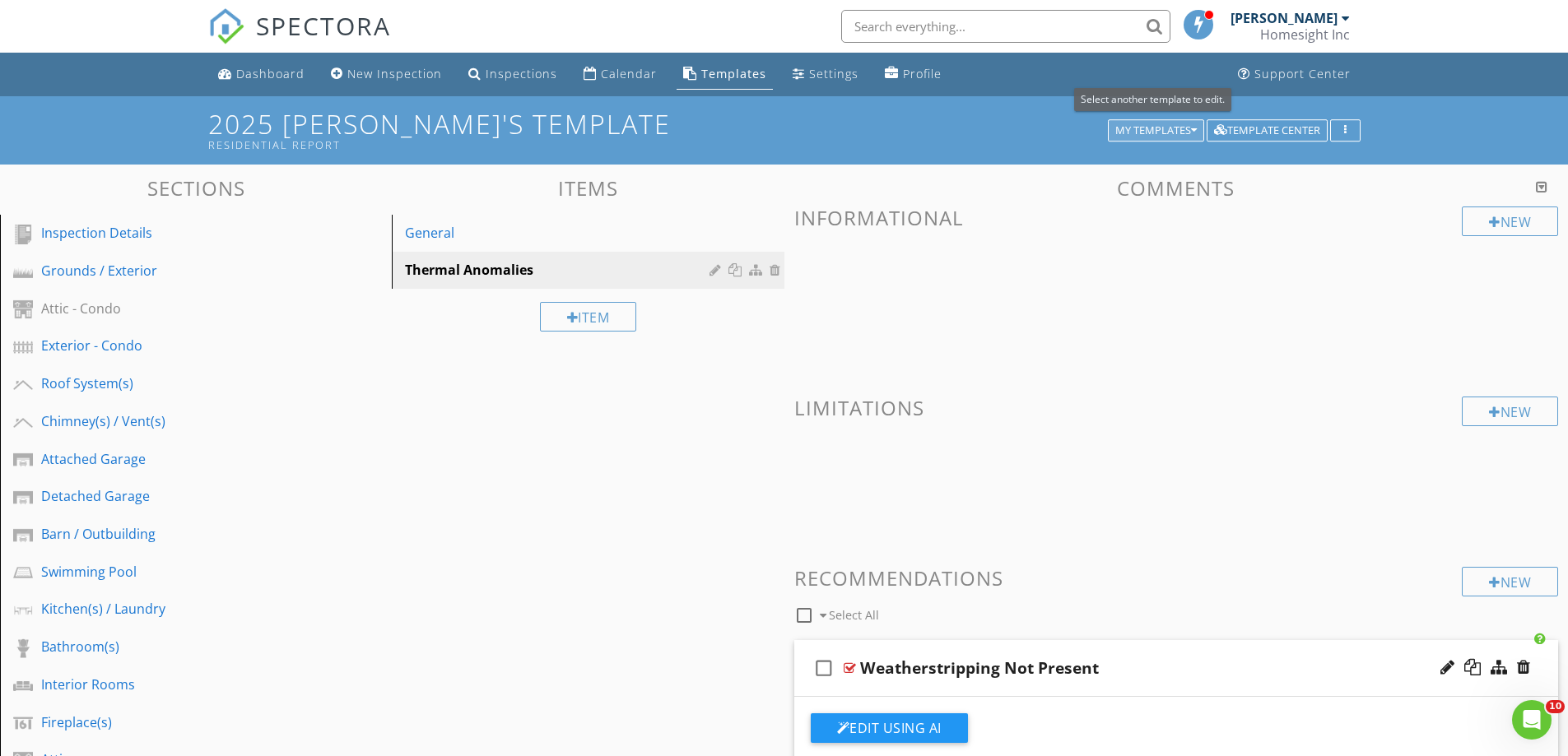
click at [1169, 125] on div "My Templates" at bounding box center [1156, 130] width 82 height 11
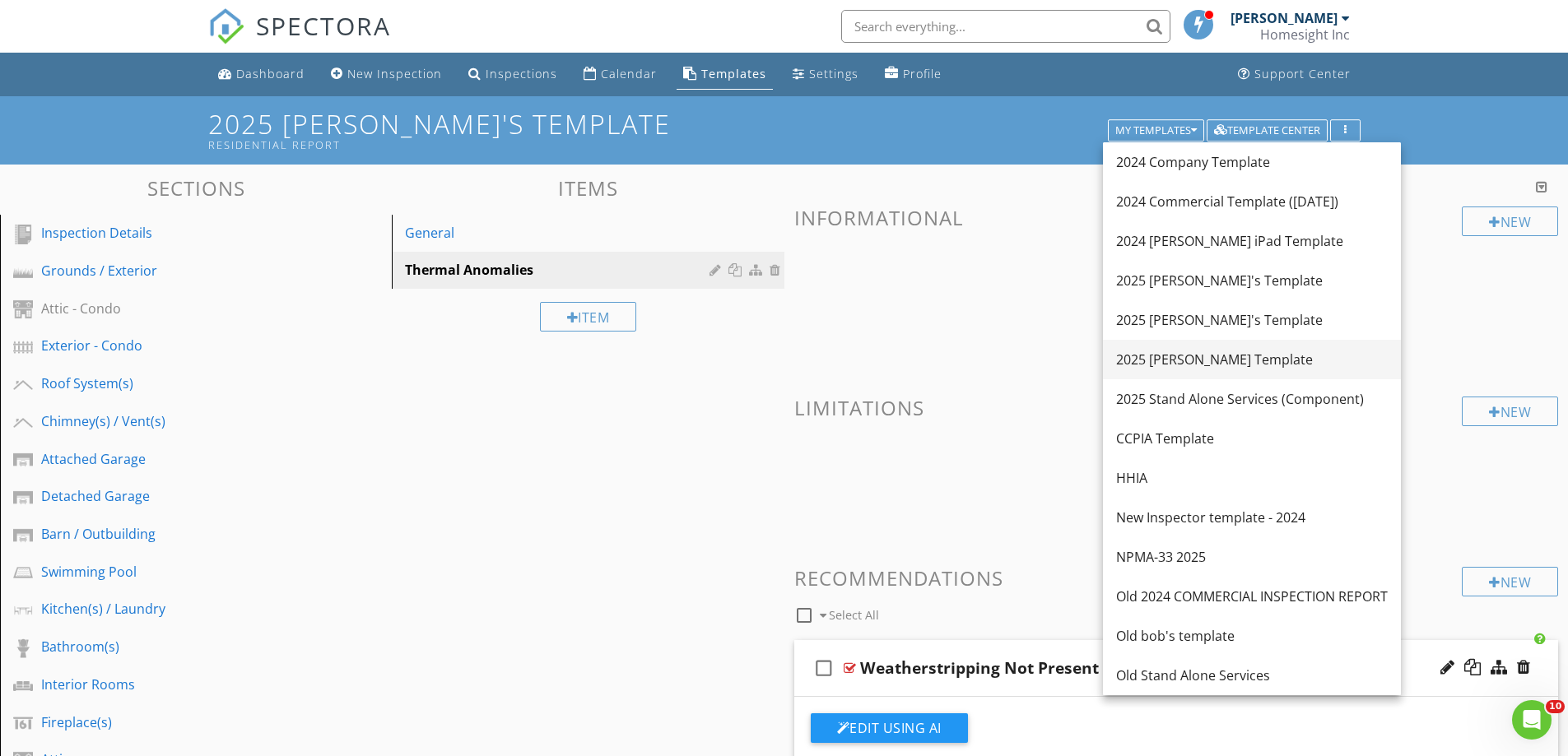
click at [1184, 354] on div "2025 [PERSON_NAME] Template" at bounding box center [1252, 359] width 272 height 20
type textarea "<p><span style="color: rgb(0, 0, 0);">Door is missing standard weatherstripping…"
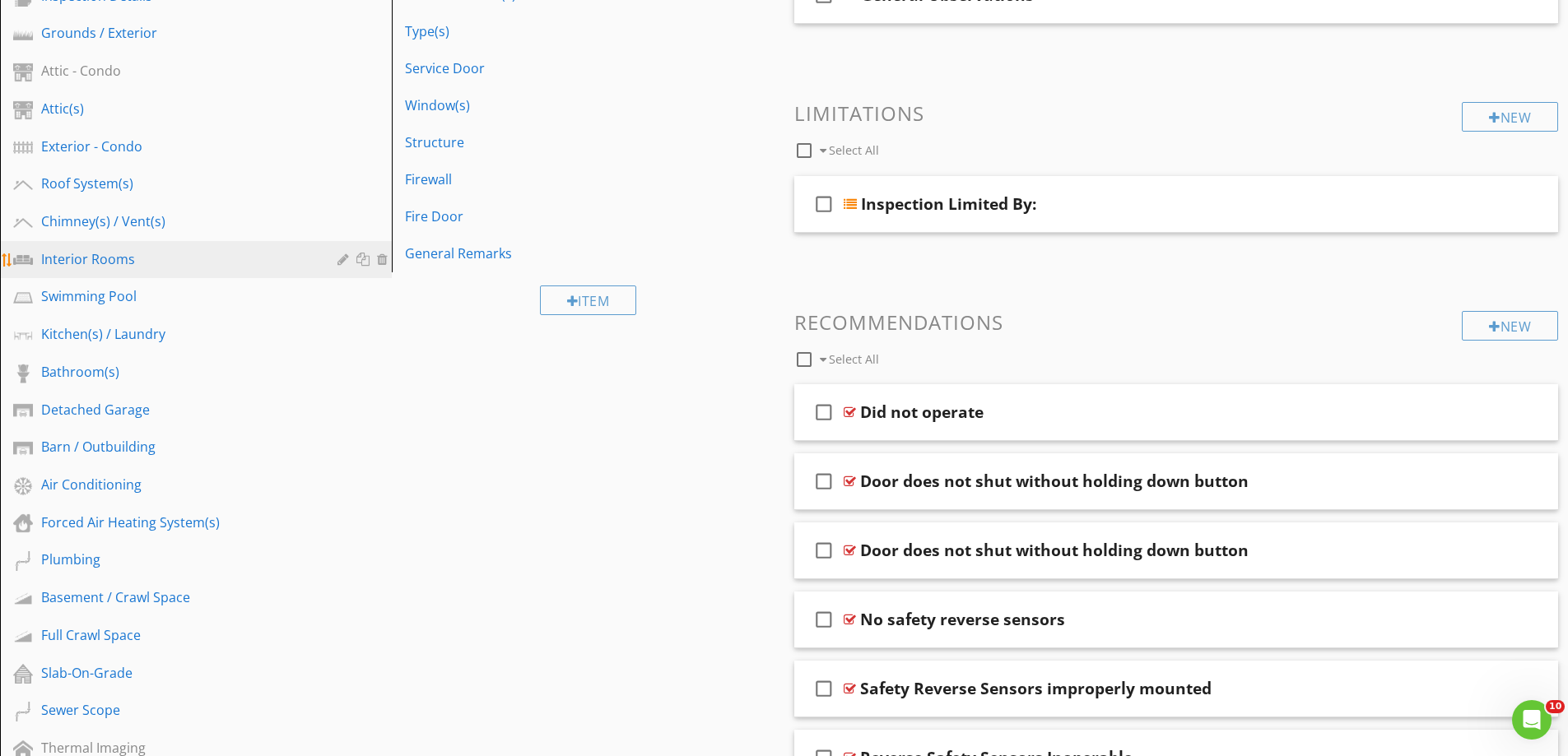
scroll to position [412, 0]
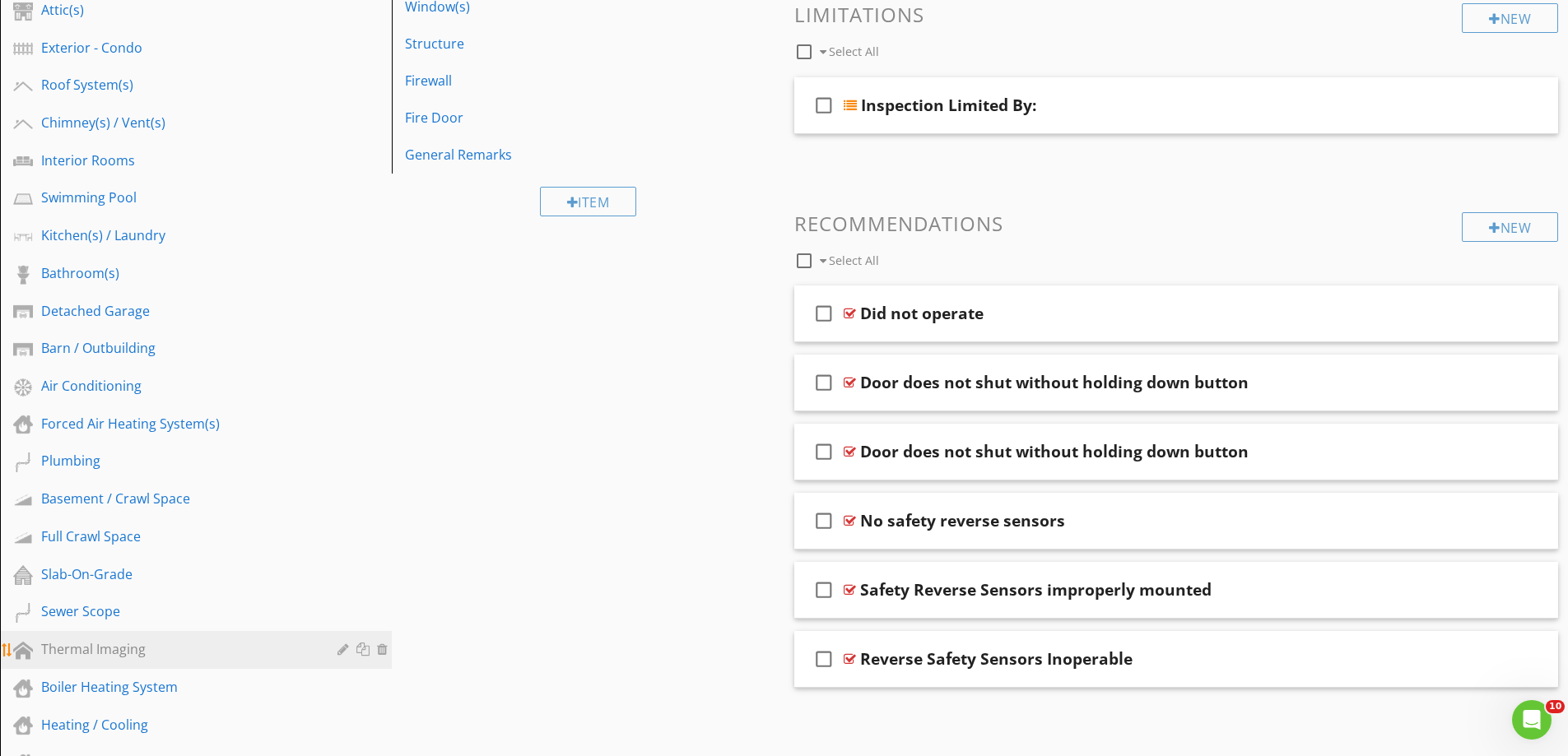
click at [82, 651] on div "Thermal Imaging" at bounding box center [177, 649] width 273 height 20
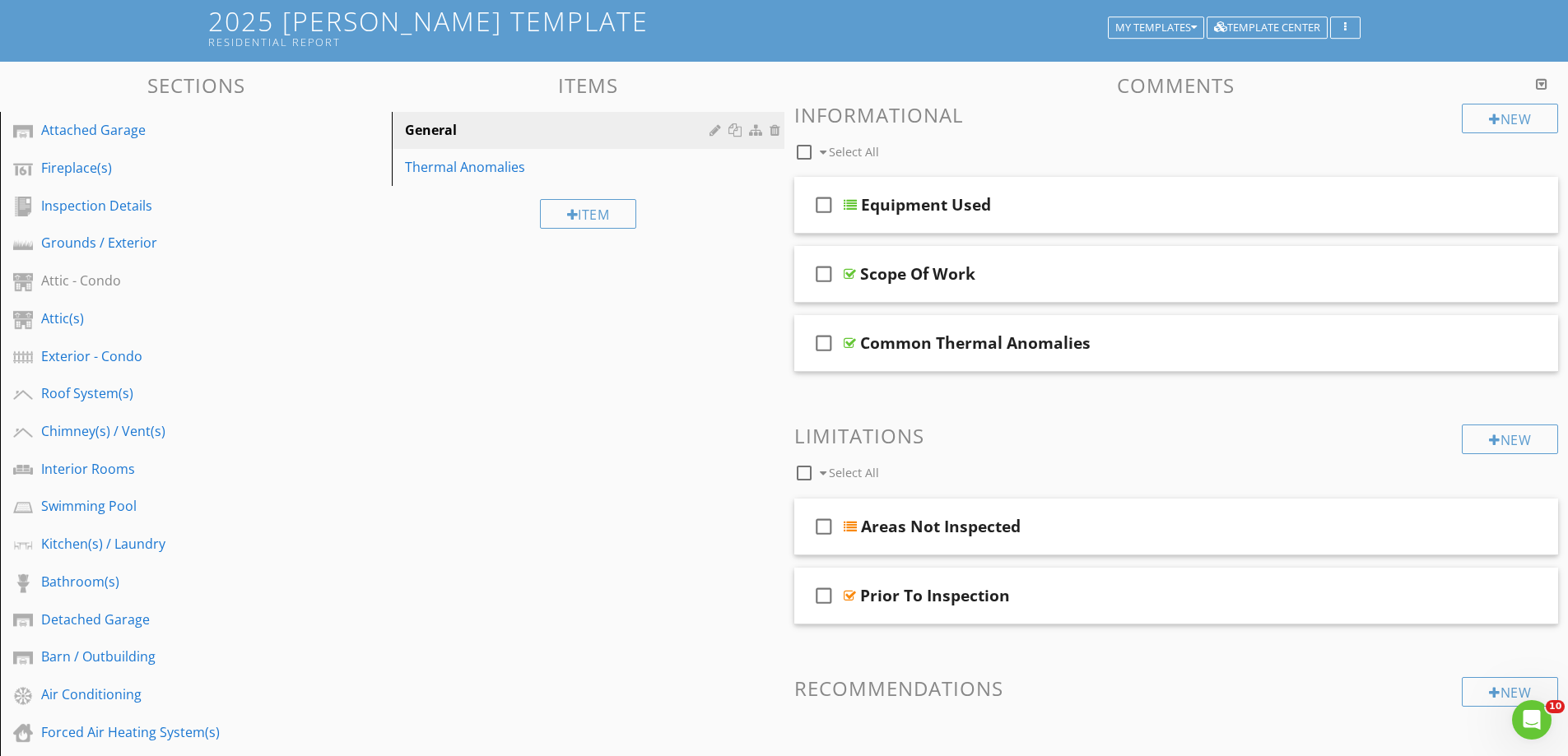
scroll to position [0, 0]
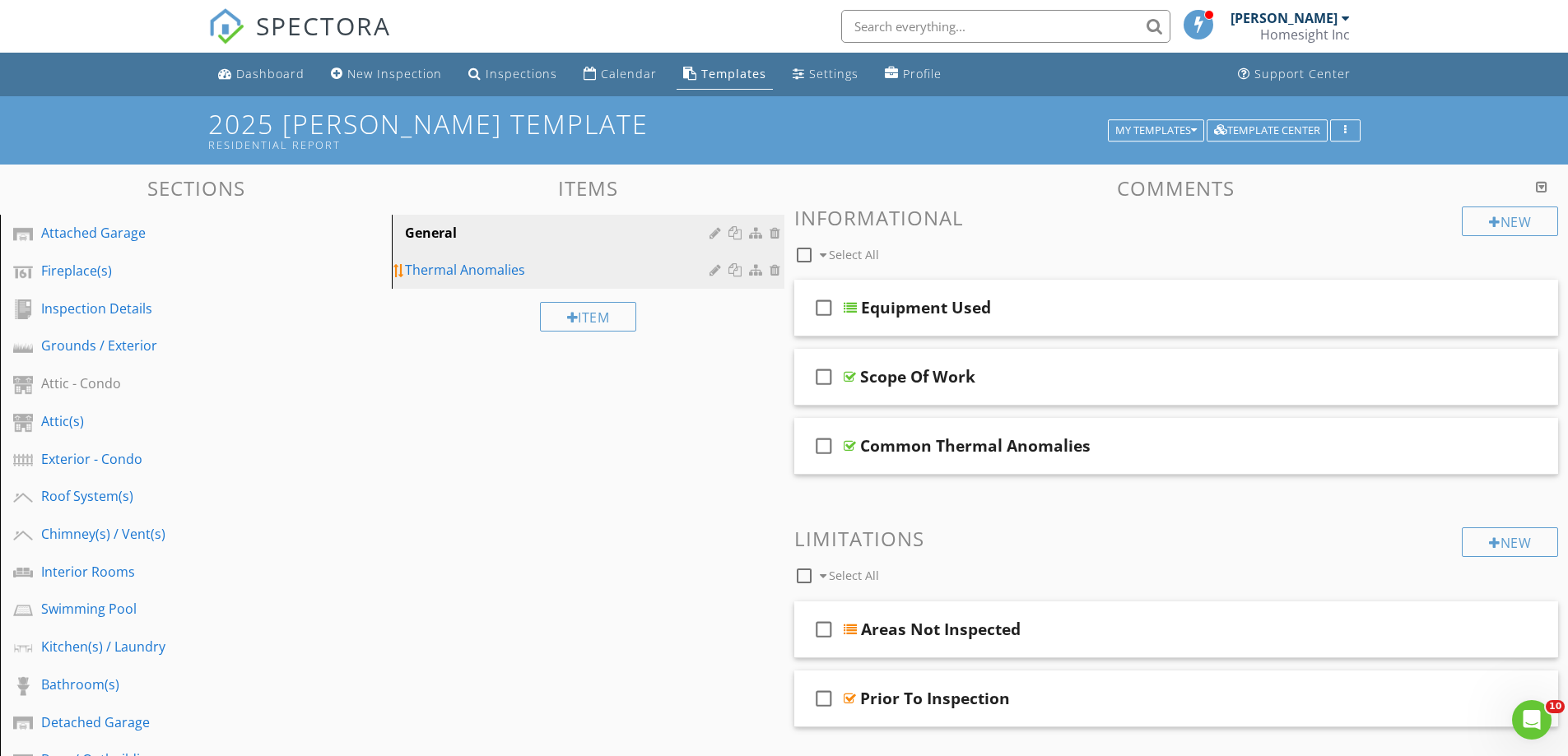
click at [444, 266] on div "Thermal Anomalies" at bounding box center [559, 269] width 308 height 20
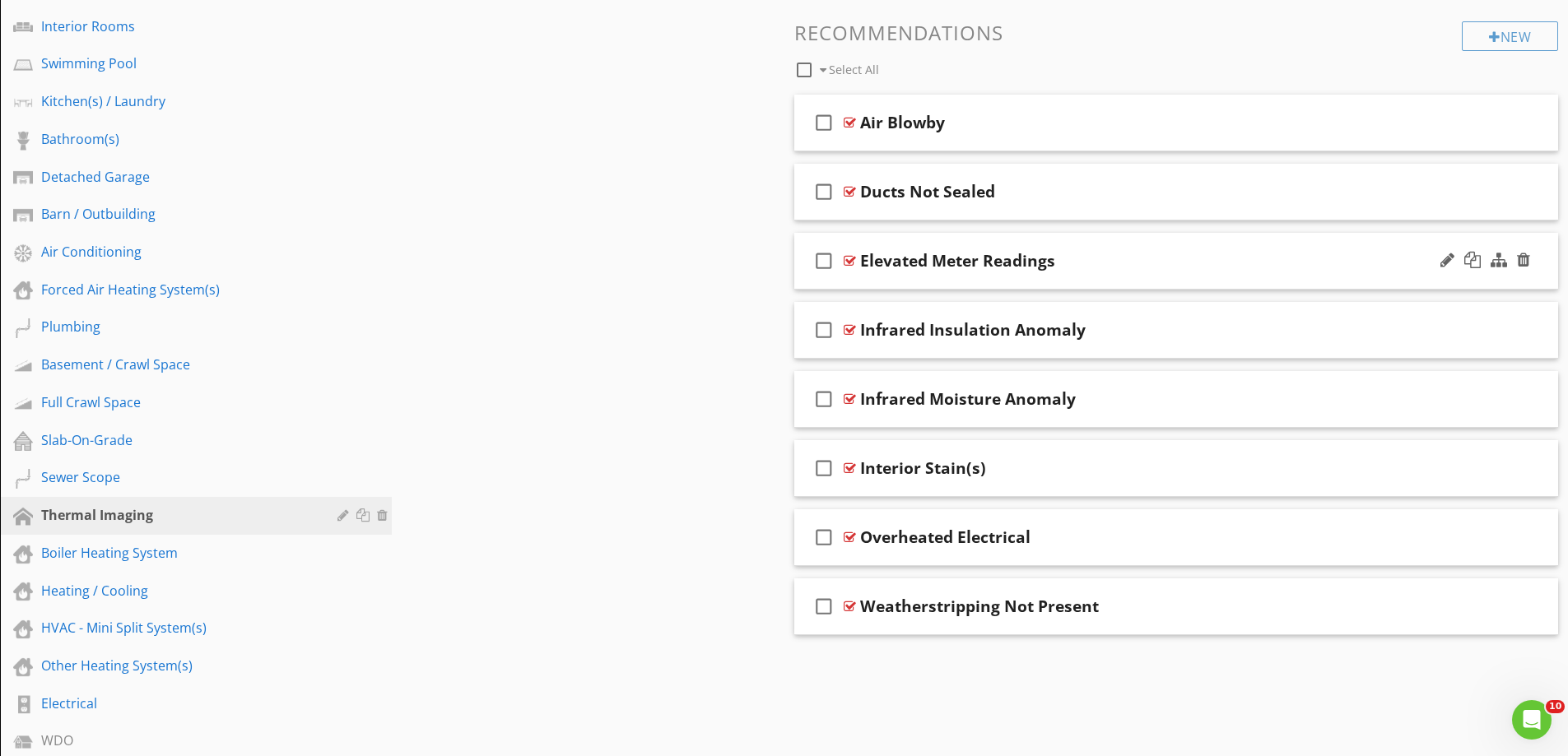
scroll to position [493, 0]
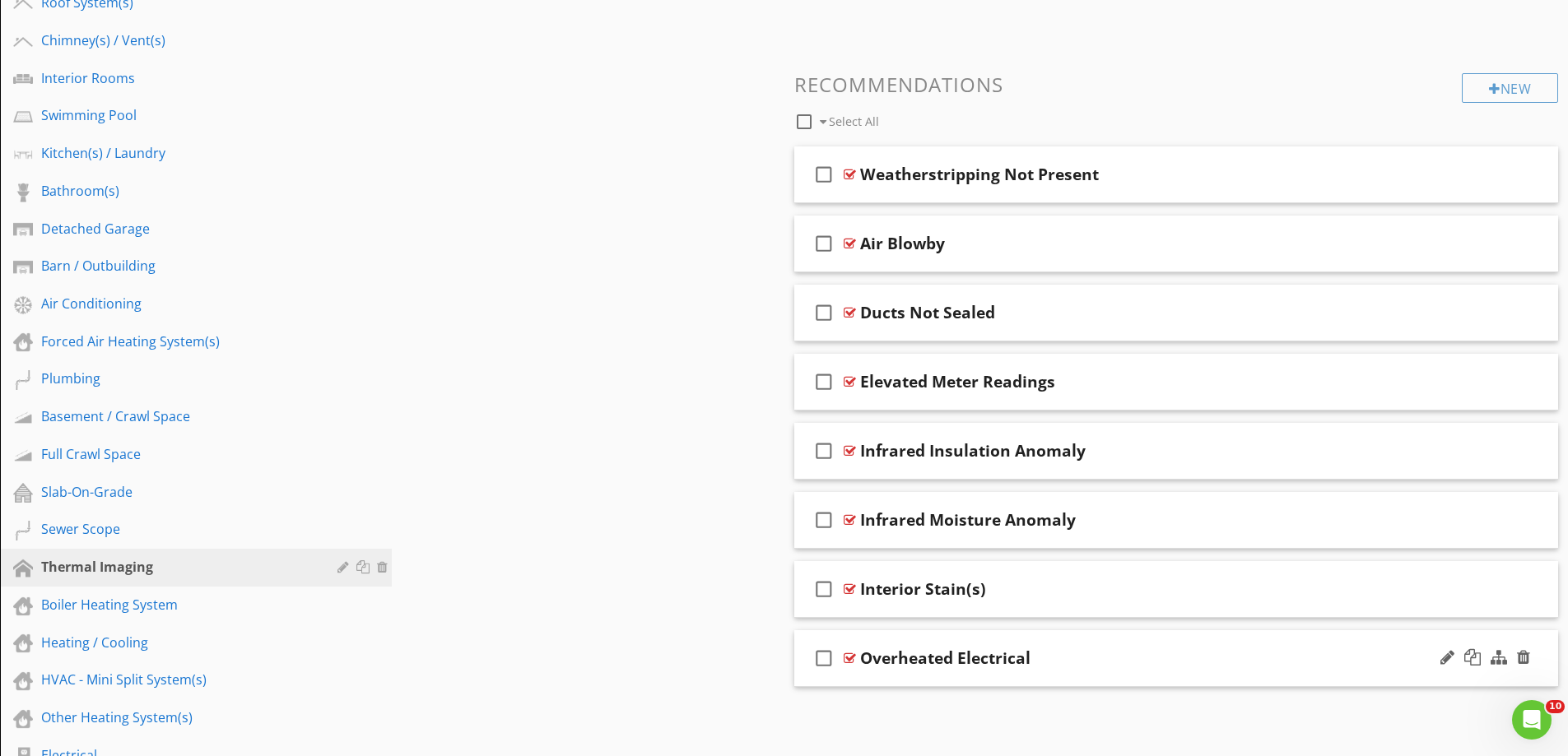
click at [853, 672] on div "check_box_outline_blank Overheated Electrical" at bounding box center [1176, 658] width 764 height 57
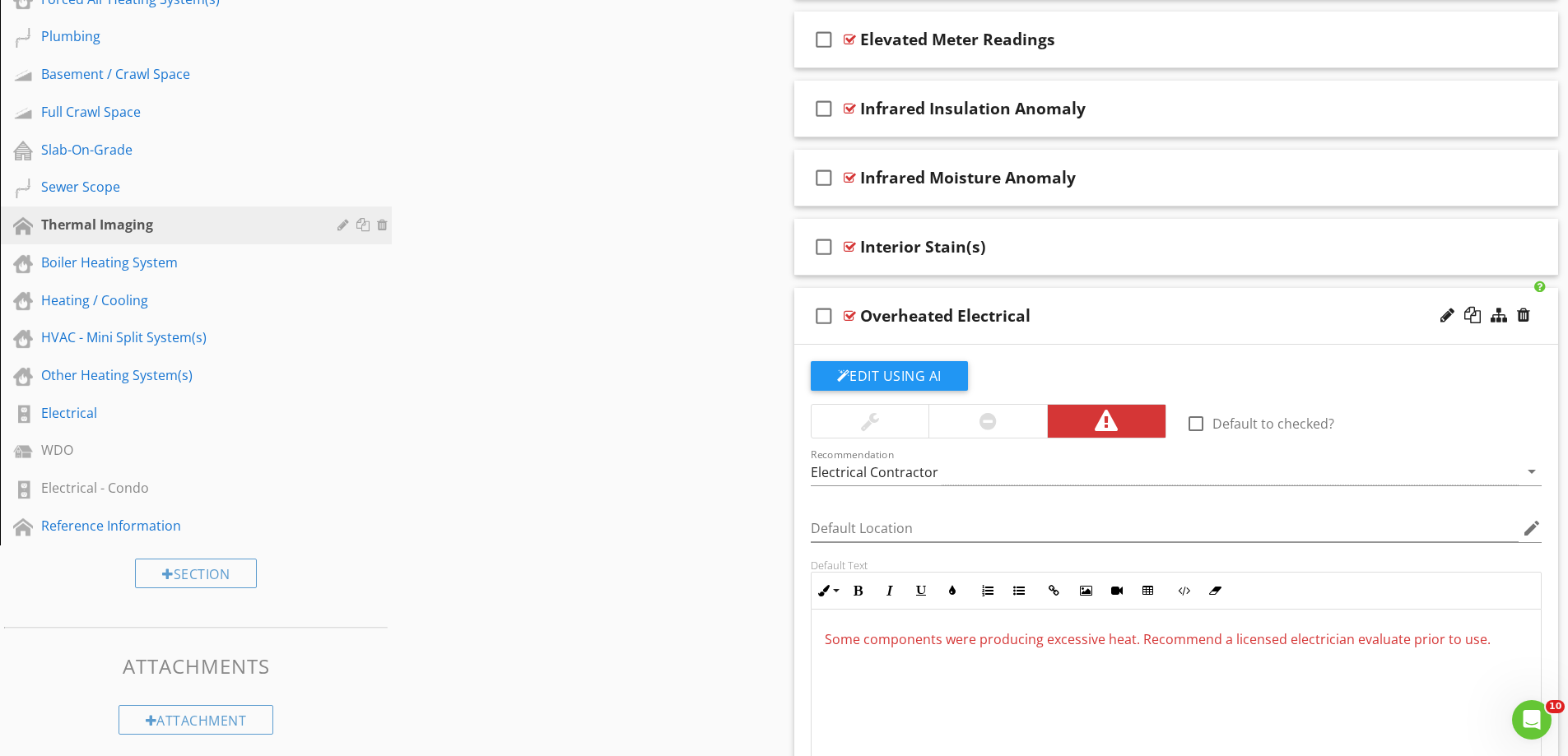
scroll to position [988, 0]
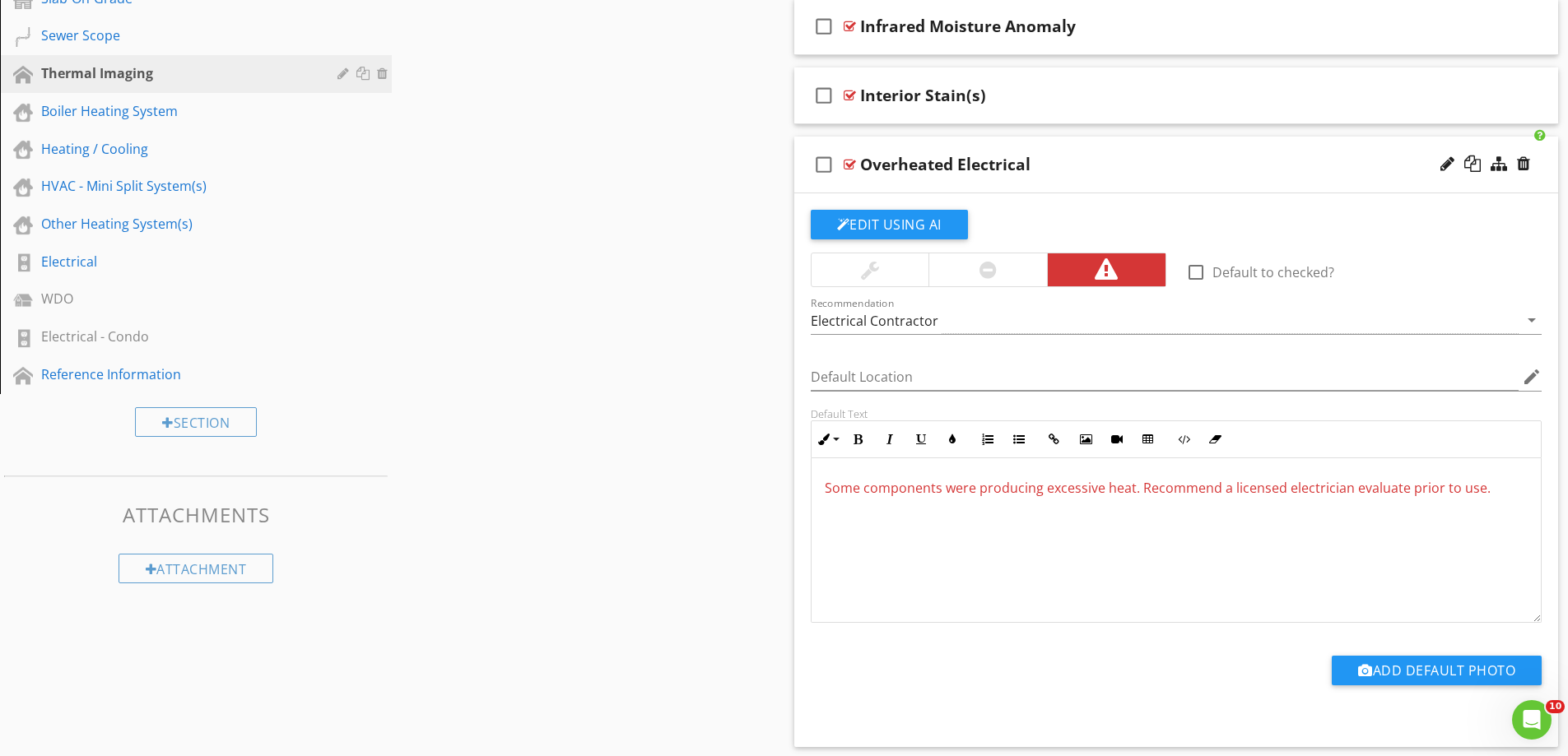
click at [989, 262] on div at bounding box center [988, 269] width 18 height 20
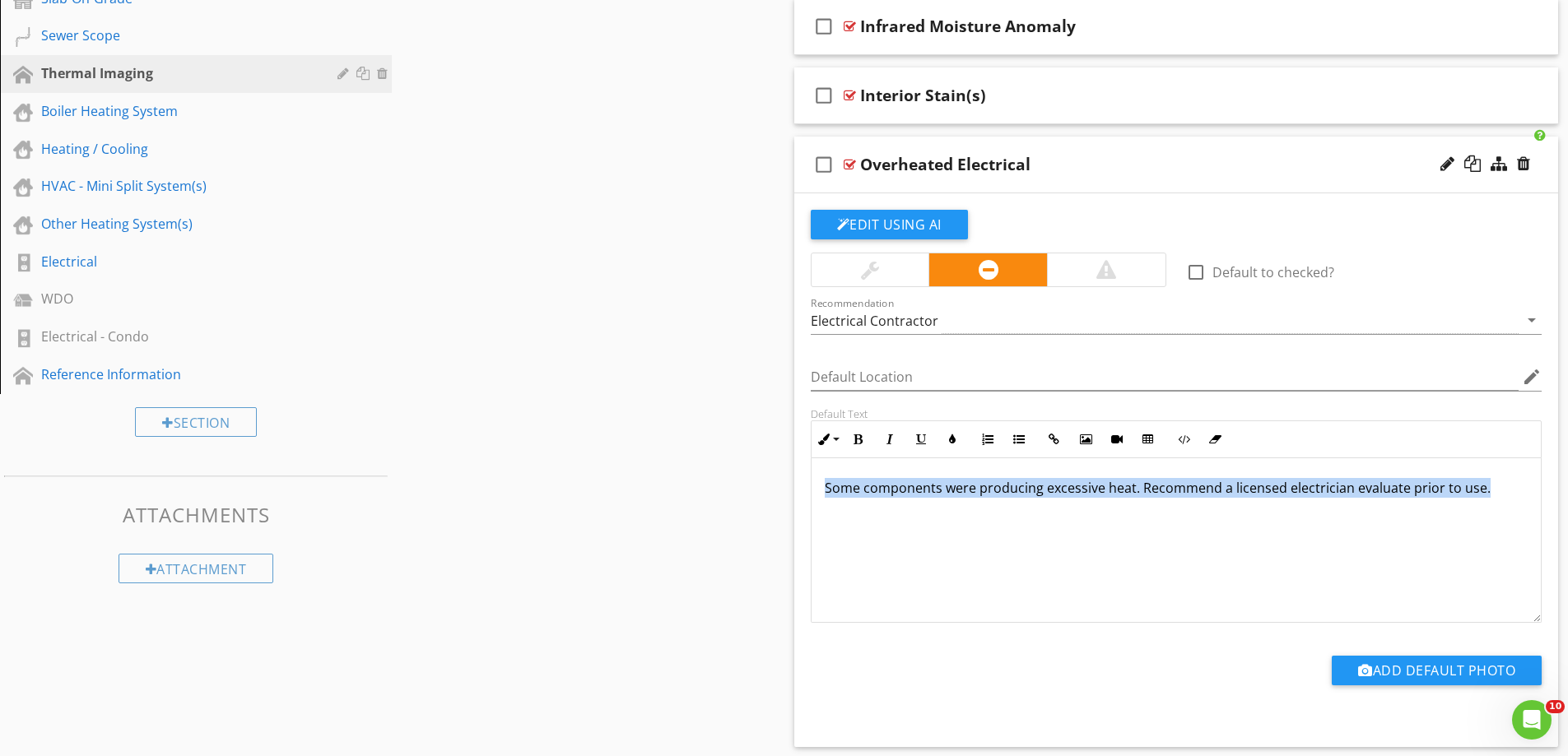
drag, startPoint x: 1494, startPoint y: 488, endPoint x: 726, endPoint y: 505, distance: 768.2
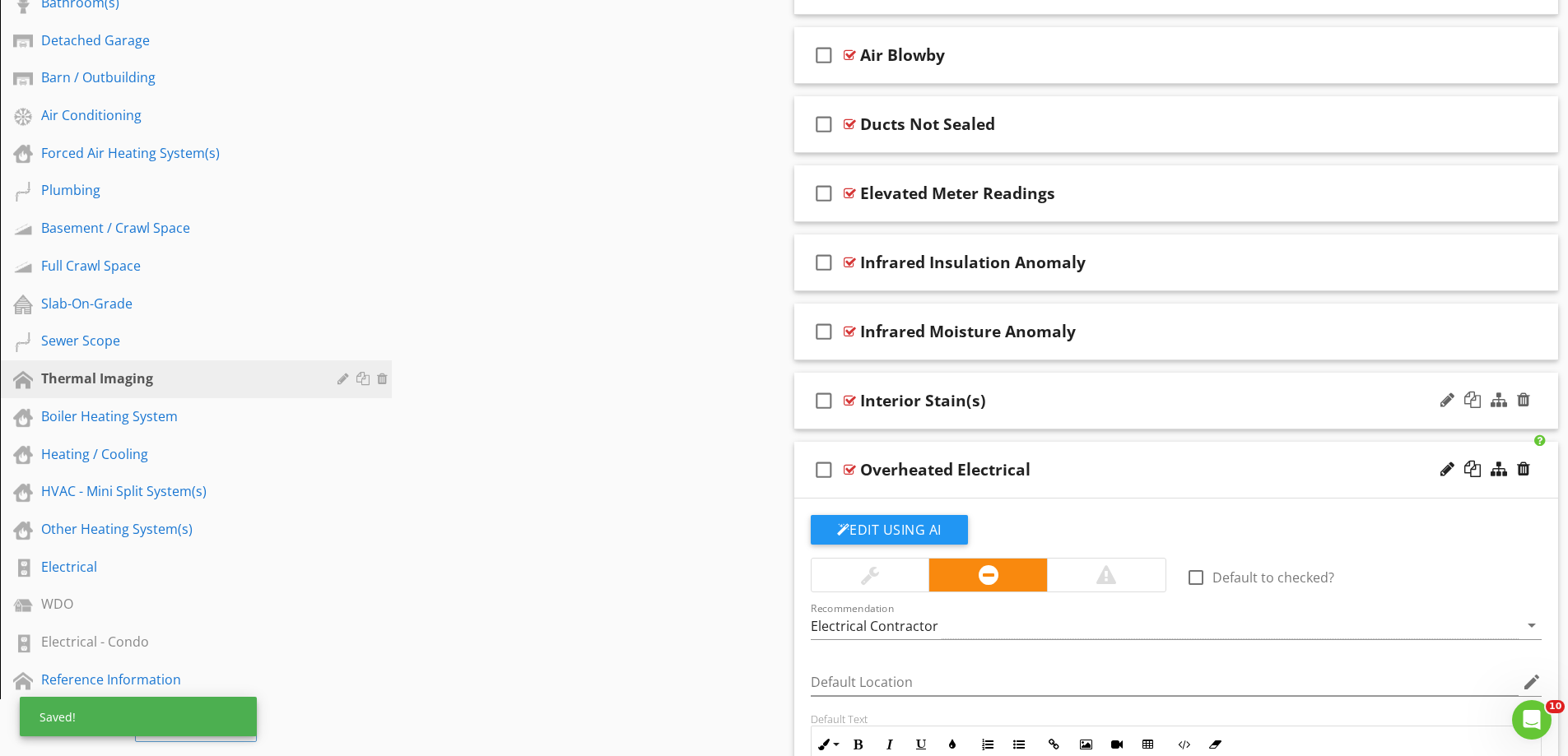
scroll to position [658, 0]
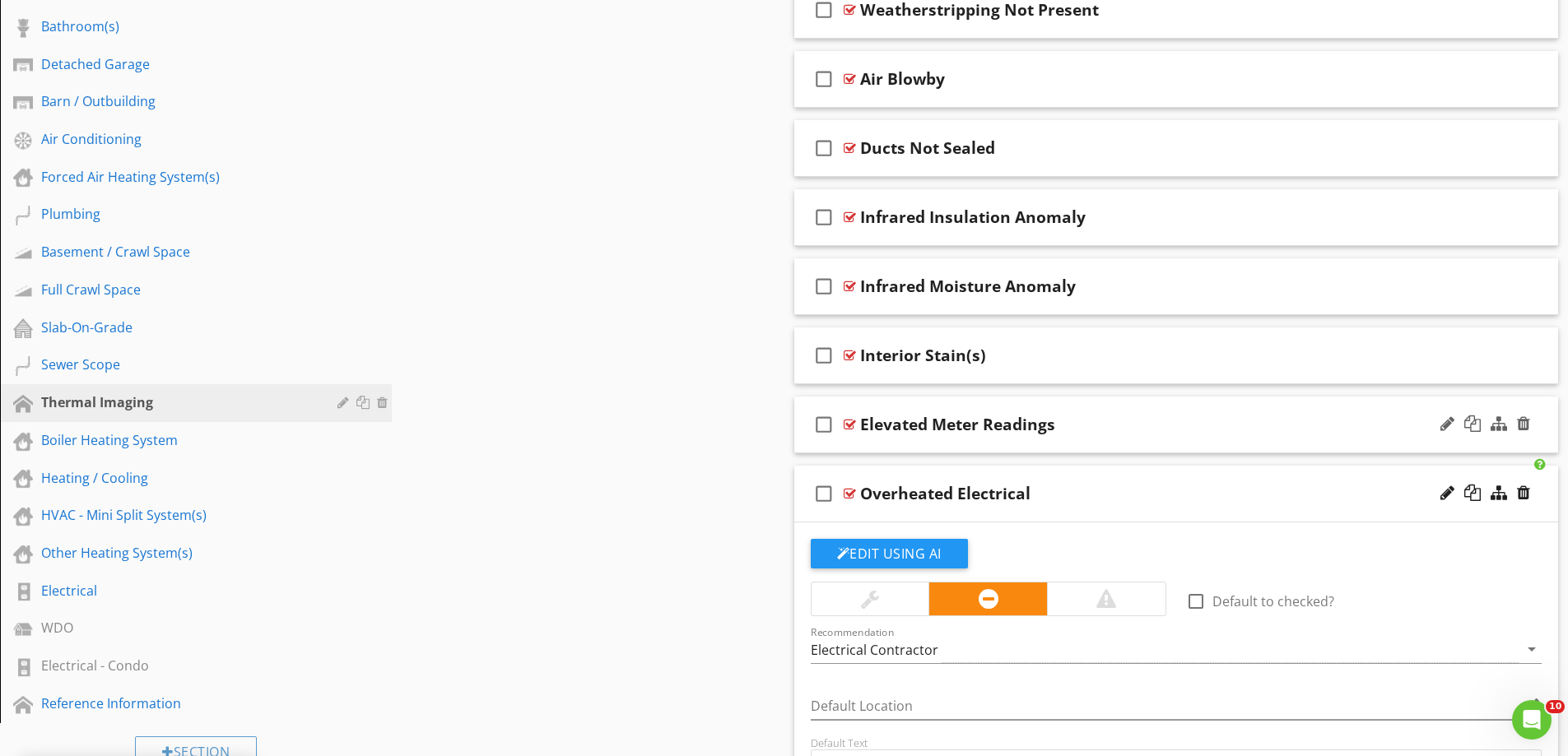
click at [884, 451] on div "check_box_outline_blank Elevated Meter Readings" at bounding box center [1176, 425] width 764 height 57
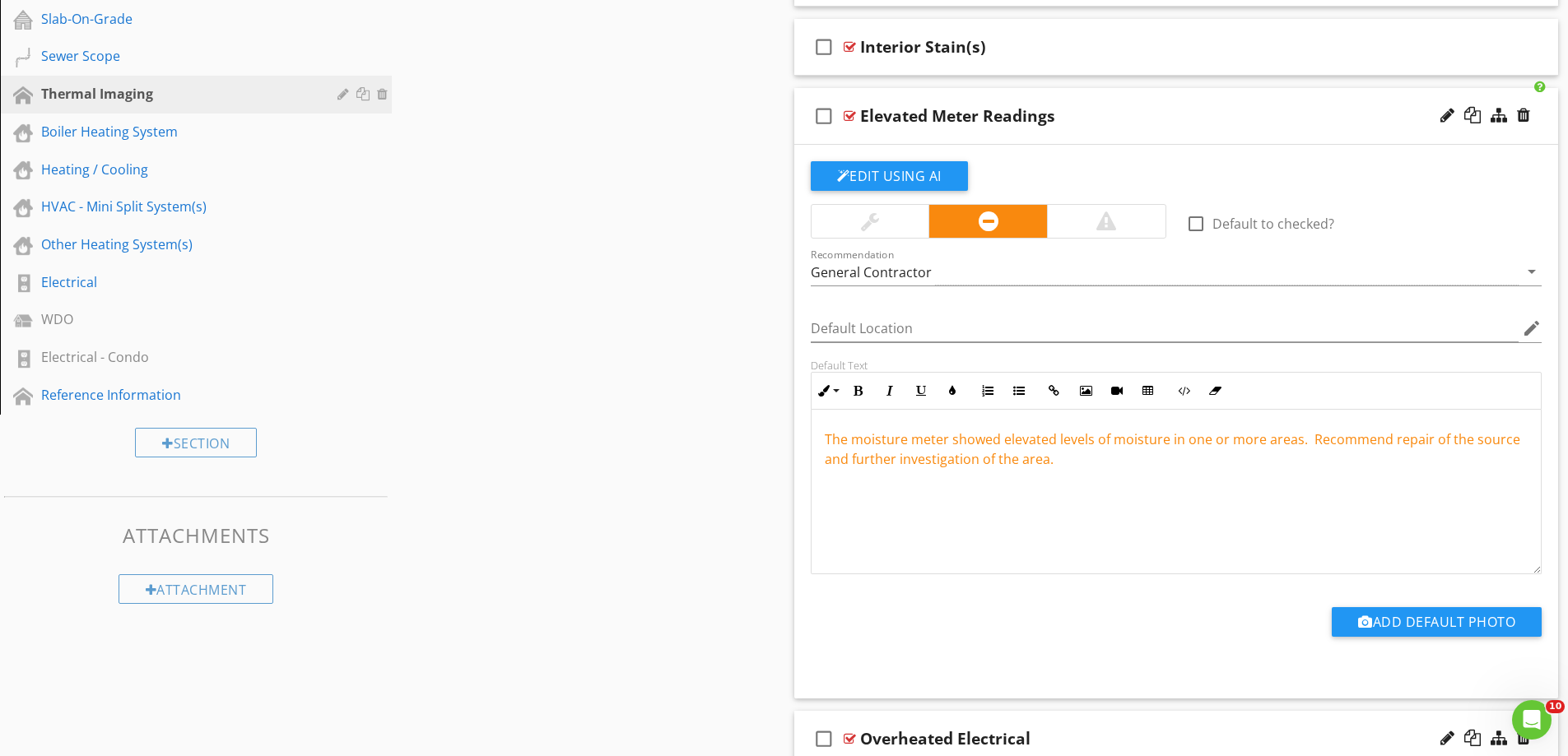
scroll to position [988, 0]
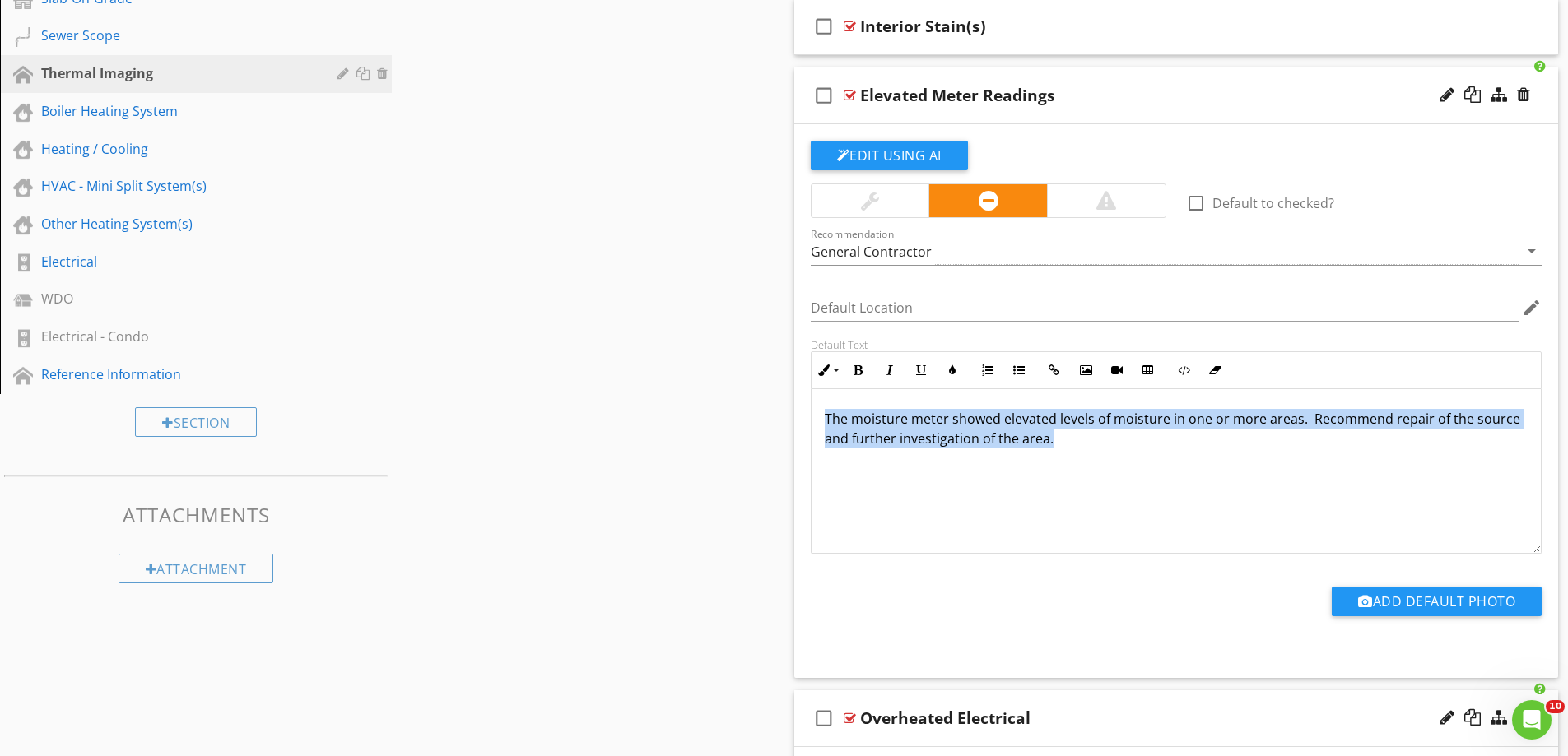
drag, startPoint x: 1110, startPoint y: 440, endPoint x: 653, endPoint y: 410, distance: 458.0
click at [653, 410] on div "Sections Attached Garage Fireplace(s) Inspection Details Grounds / Exterior Att…" at bounding box center [784, 265] width 1568 height 2177
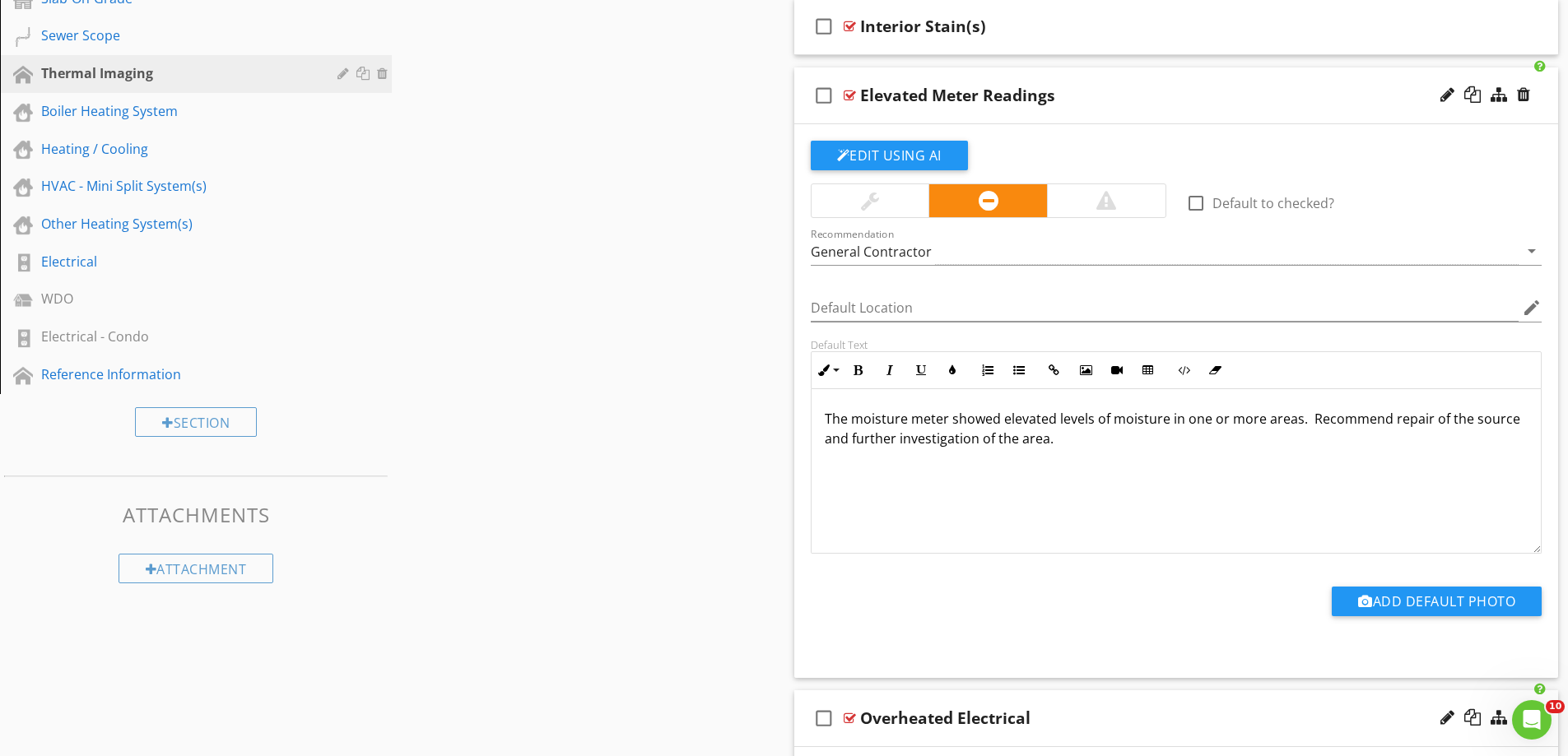
click at [1085, 197] on div at bounding box center [1105, 200] width 118 height 33
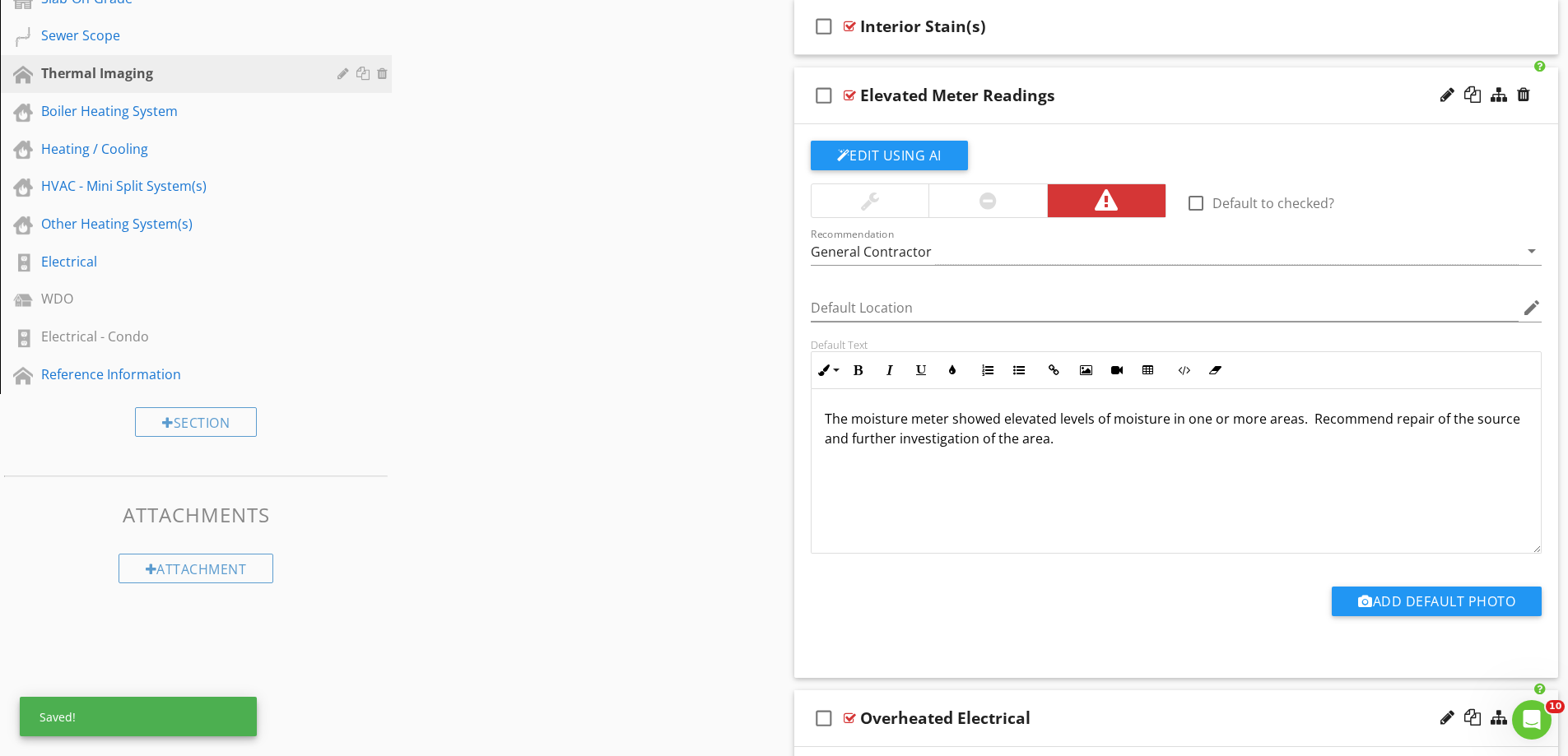
scroll to position [741, 0]
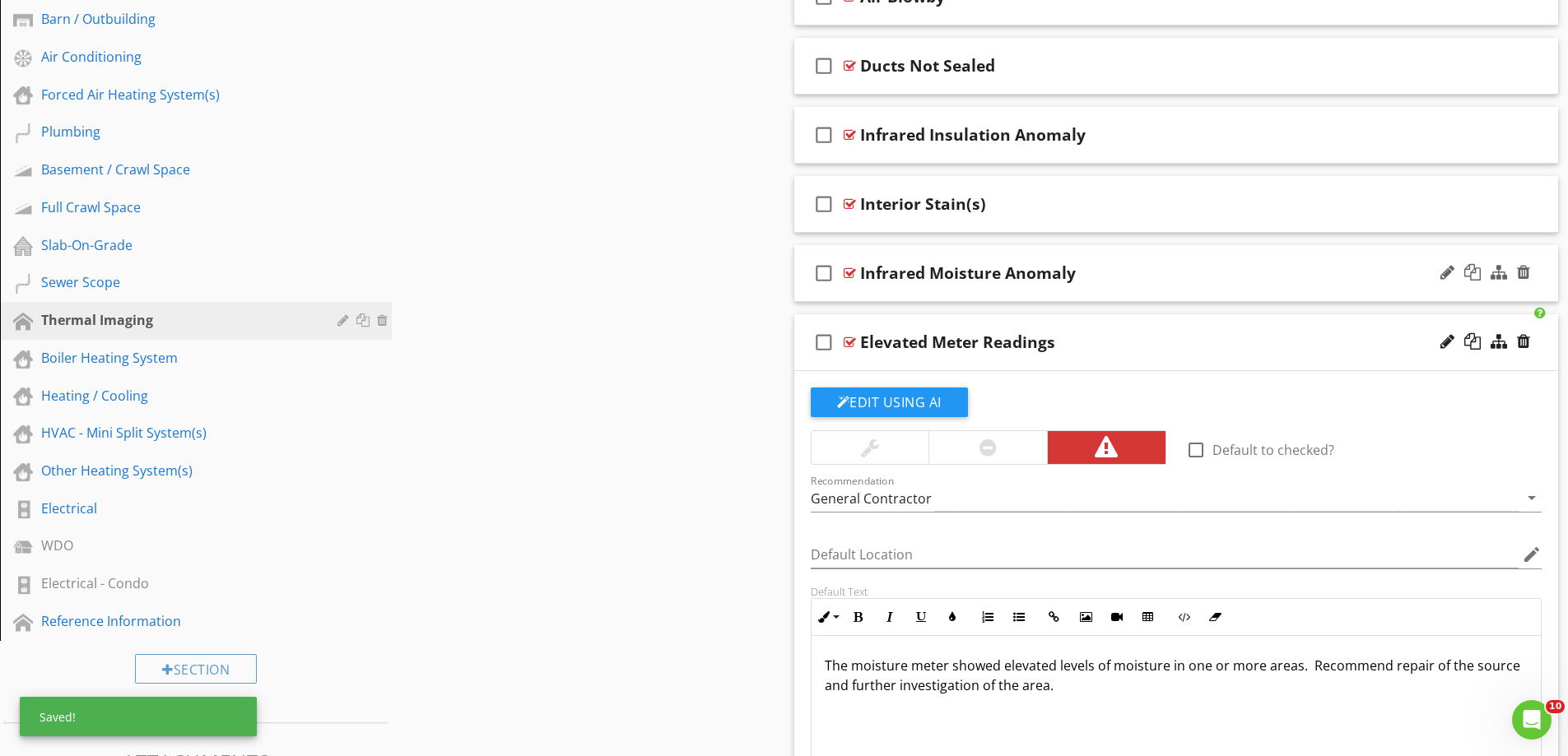
click at [864, 298] on div "check_box_outline_blank Infrared Moisture Anomaly" at bounding box center [1176, 273] width 764 height 57
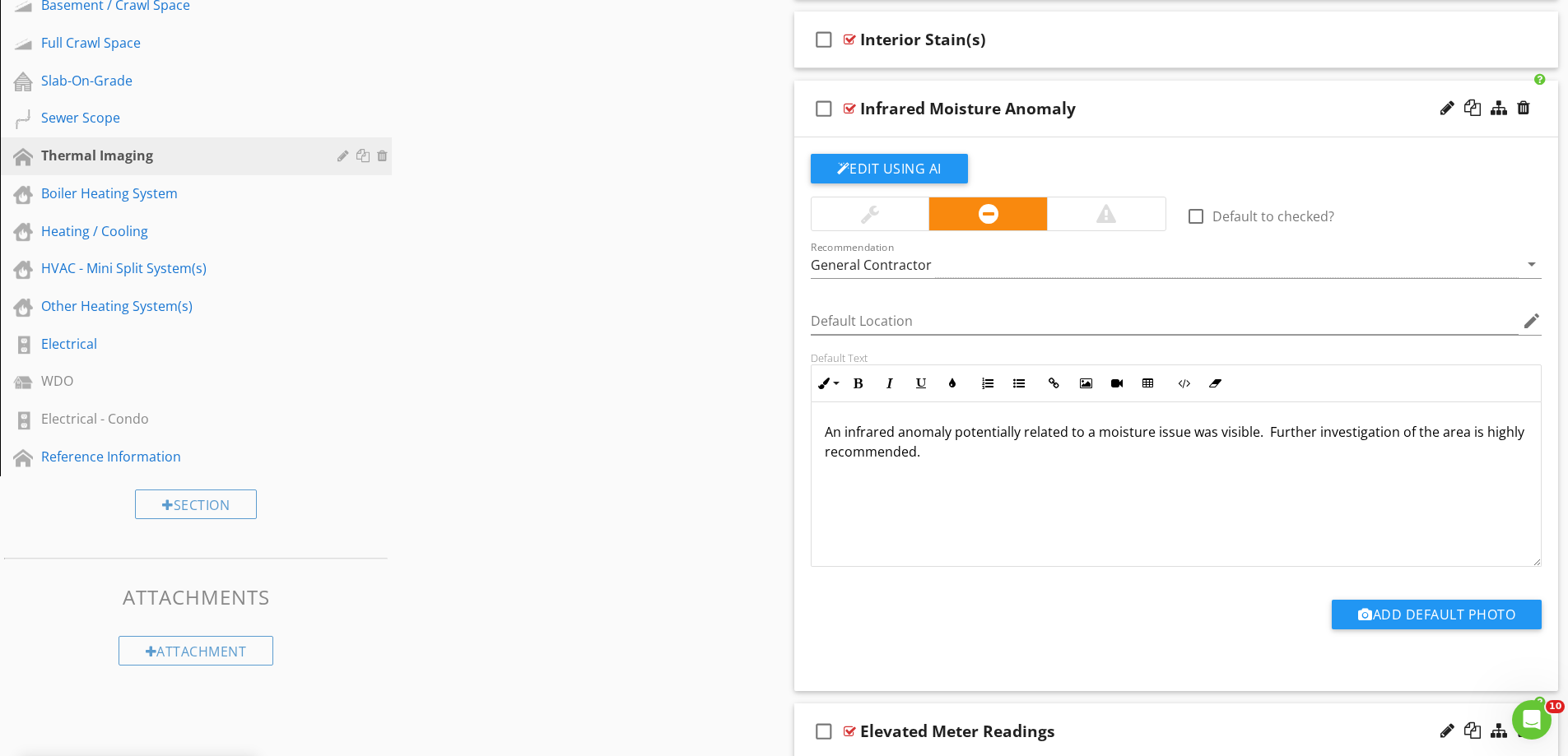
scroll to position [823, 0]
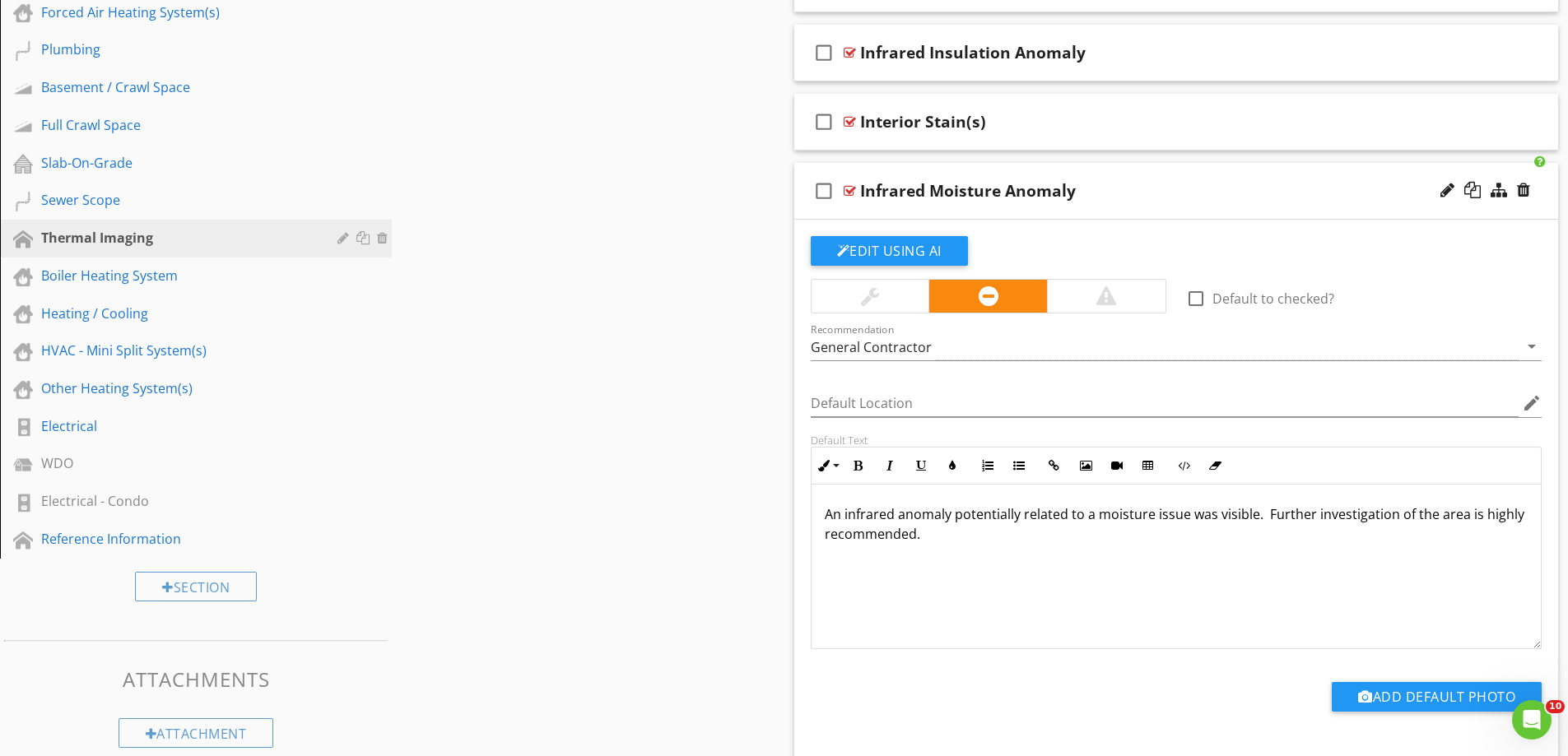
click at [1127, 296] on div at bounding box center [1105, 296] width 118 height 33
drag, startPoint x: 961, startPoint y: 538, endPoint x: 712, endPoint y: 478, distance: 256.1
click at [712, 478] on div "Sections Attached Garage Fireplace(s) Inspection Details Grounds / Exterior Att…" at bounding box center [784, 707] width 1568 height 2731
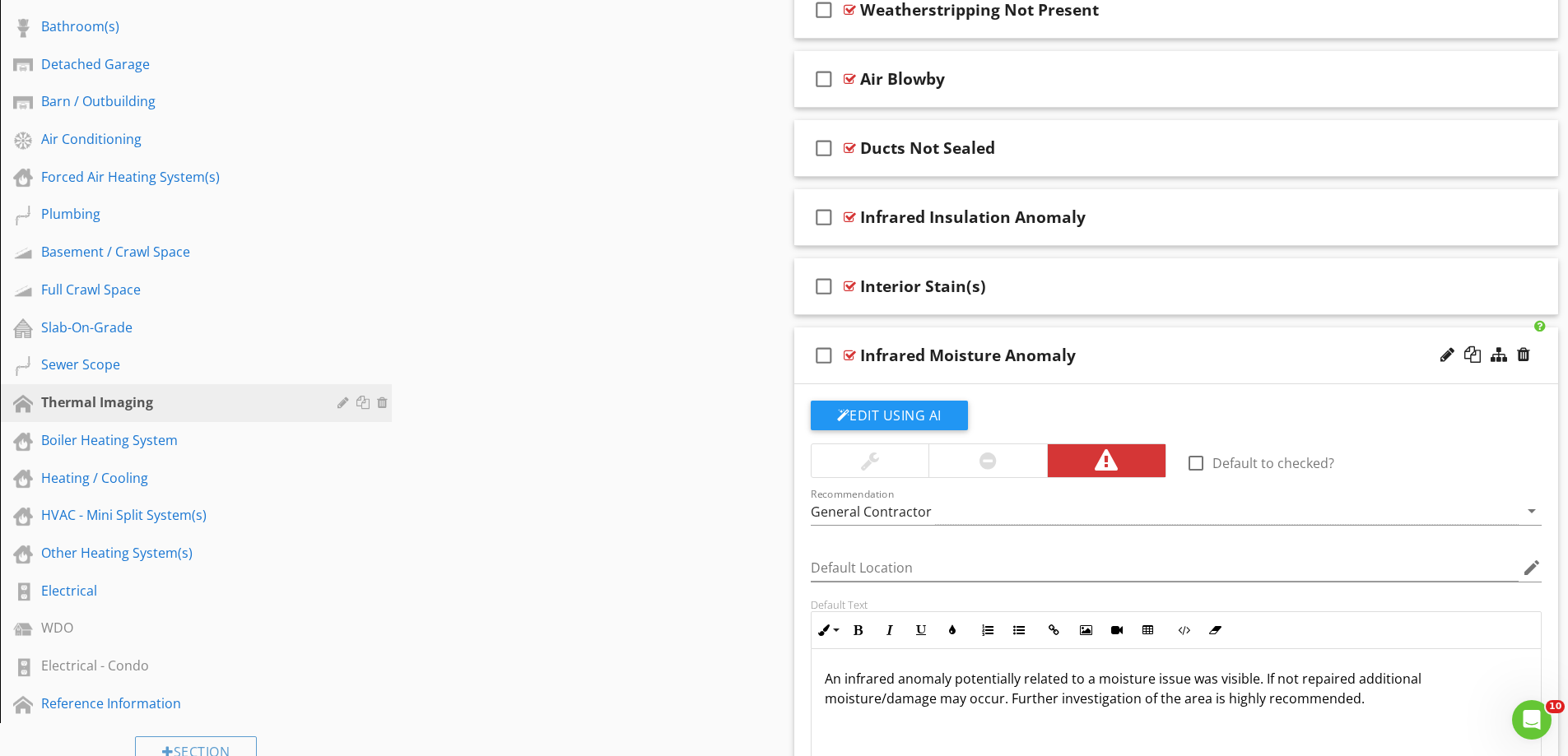
scroll to position [576, 0]
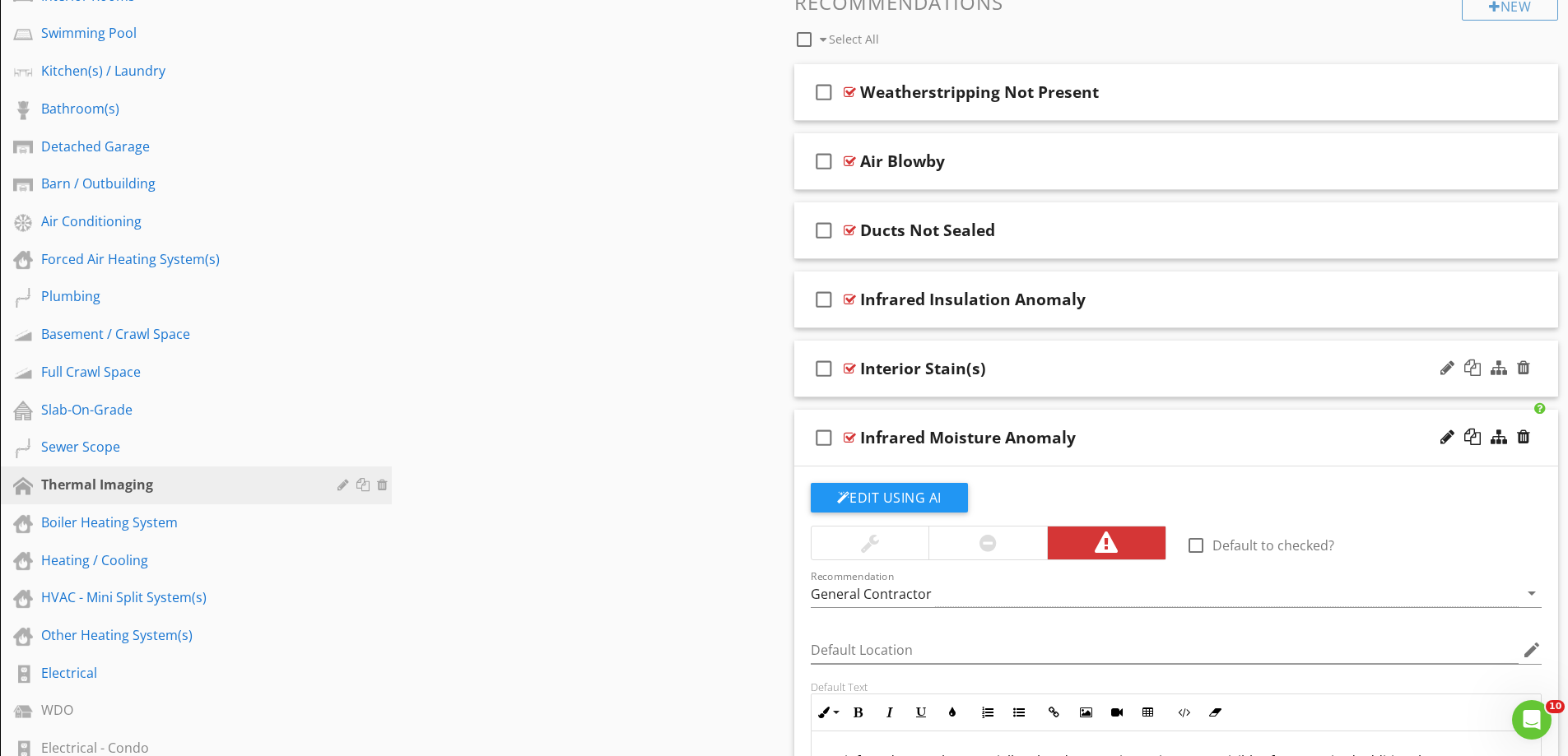
click at [915, 387] on div "check_box_outline_blank Interior Stain(s)" at bounding box center [1176, 369] width 764 height 57
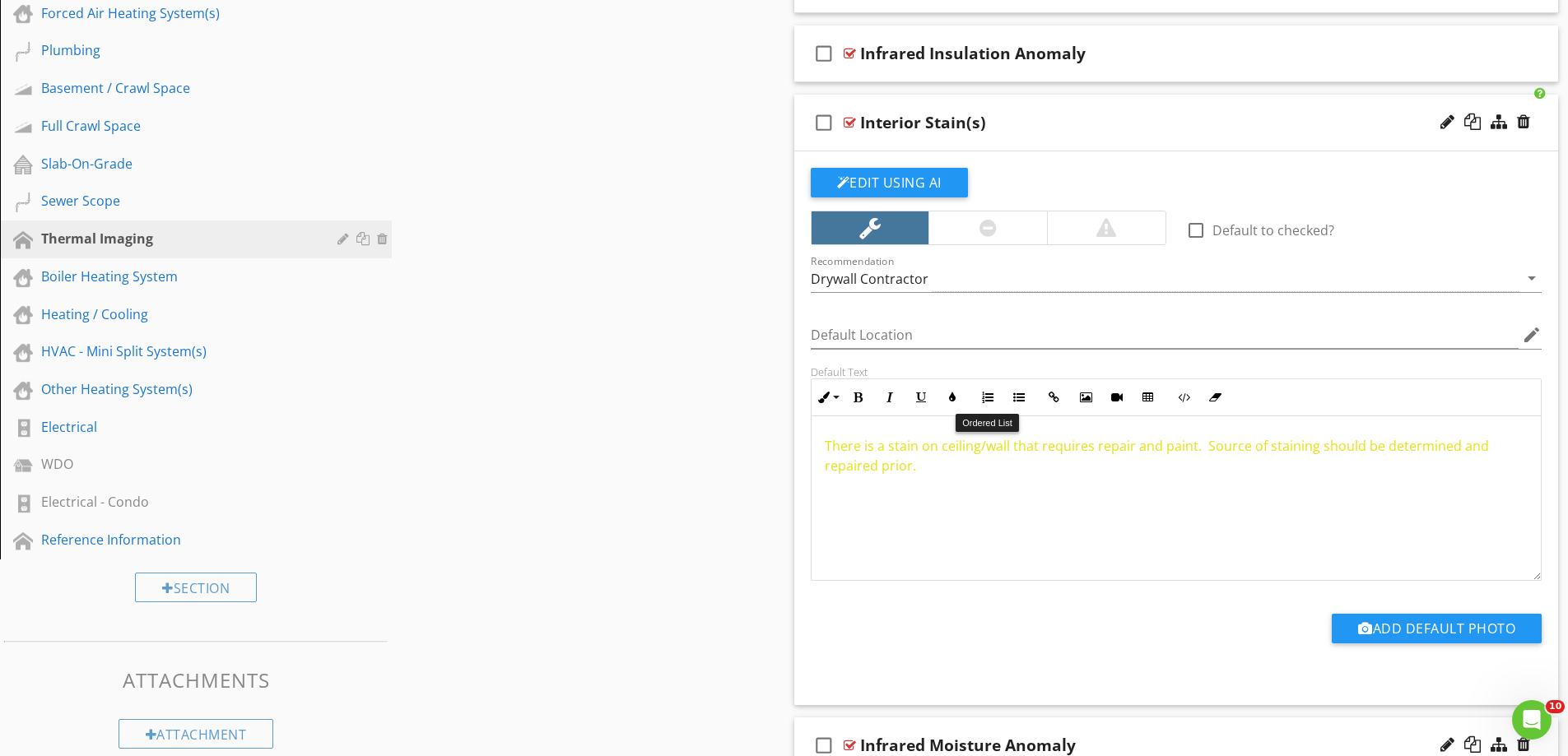
scroll to position [823, 0]
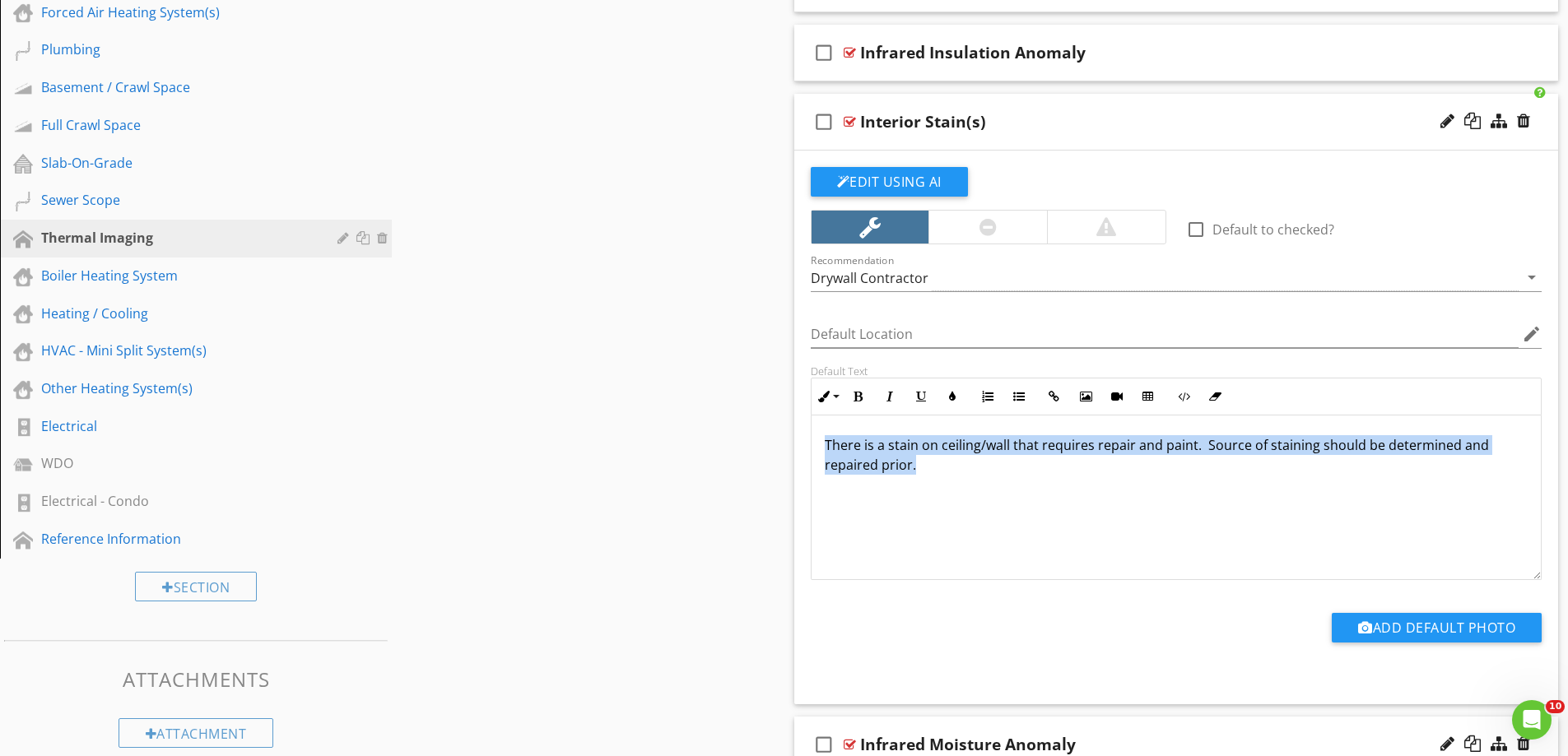
drag, startPoint x: 977, startPoint y: 469, endPoint x: 793, endPoint y: 420, distance: 190.4
click at [794, 420] on div "Edit Using AI check_box_outline_blank Default to checked? Recommendation Drywal…" at bounding box center [1176, 427] width 764 height 554
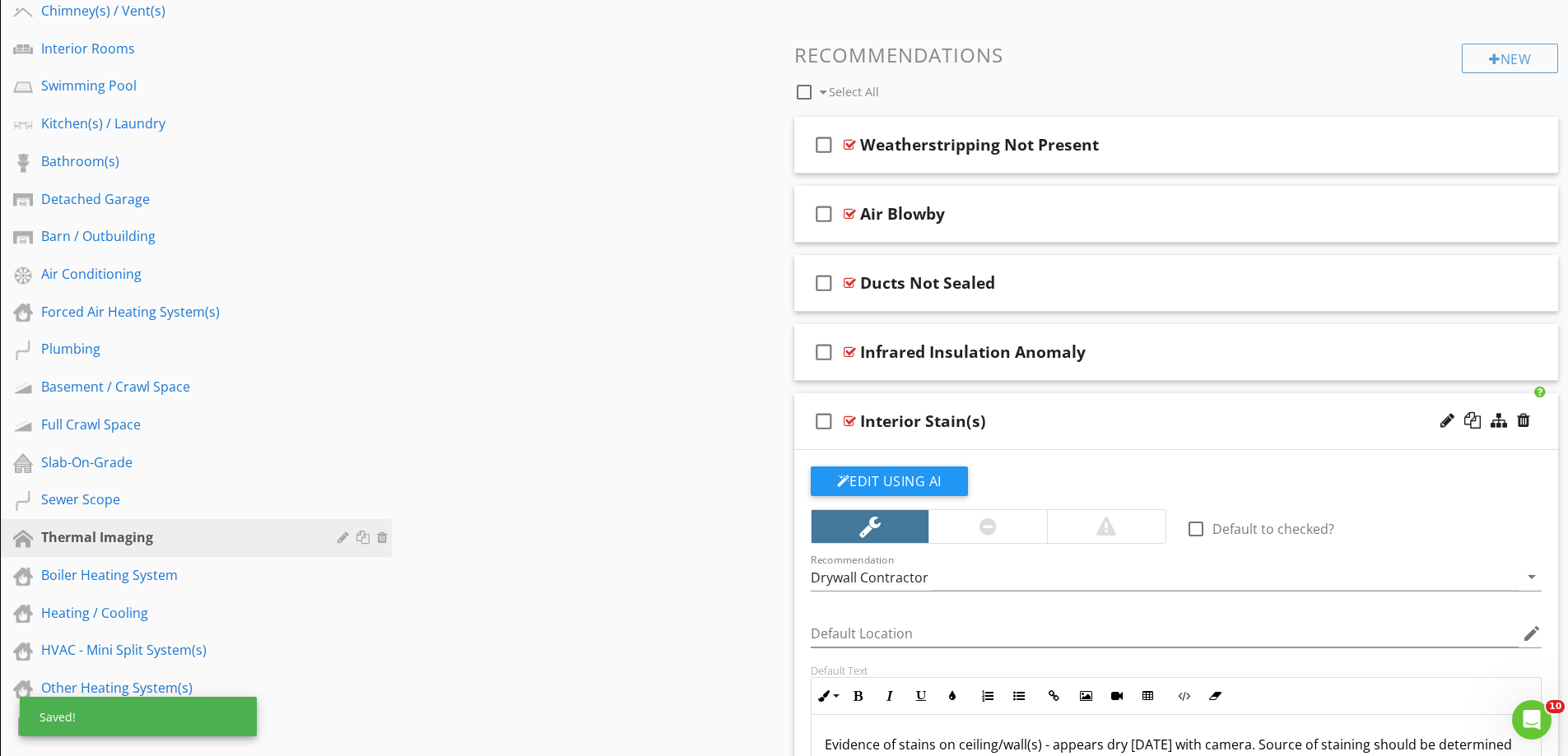
scroll to position [493, 0]
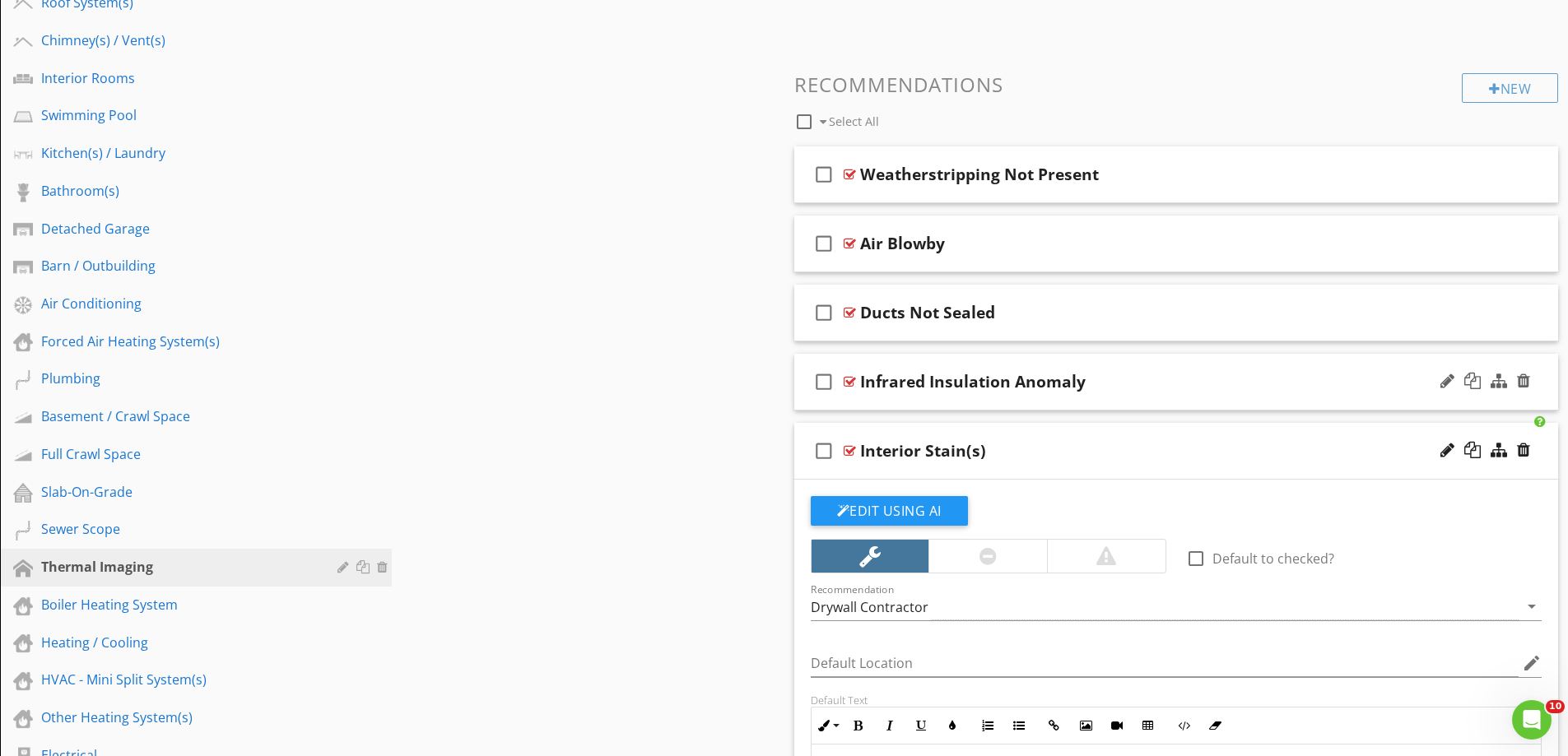
click at [1001, 394] on div "check_box_outline_blank Infrared Insulation Anomaly" at bounding box center [1176, 382] width 764 height 57
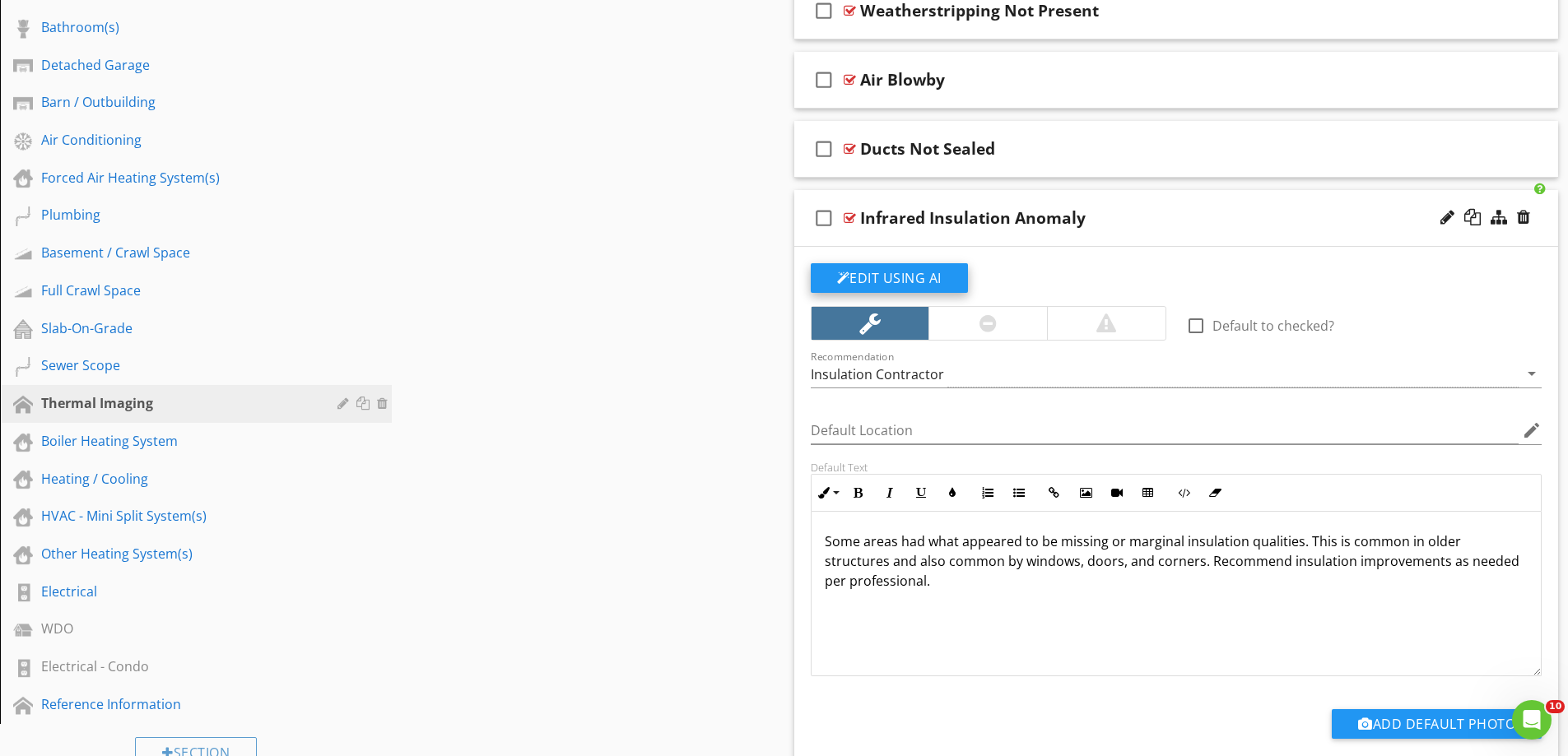
scroll to position [658, 0]
click at [1110, 305] on div at bounding box center [989, 322] width 356 height 34
click at [1132, 325] on div at bounding box center [1105, 322] width 118 height 33
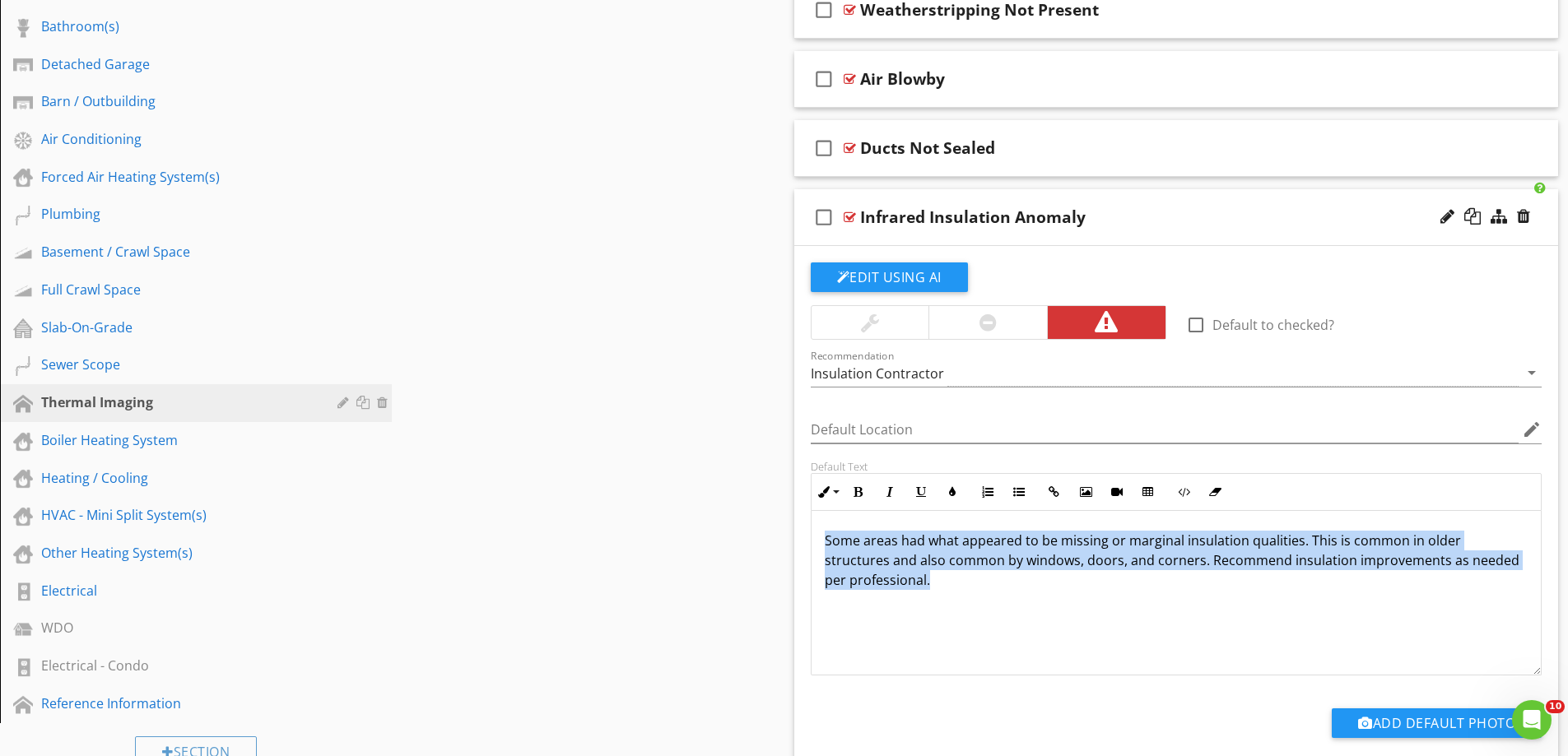
drag, startPoint x: 989, startPoint y: 588, endPoint x: 759, endPoint y: 515, distance: 241.3
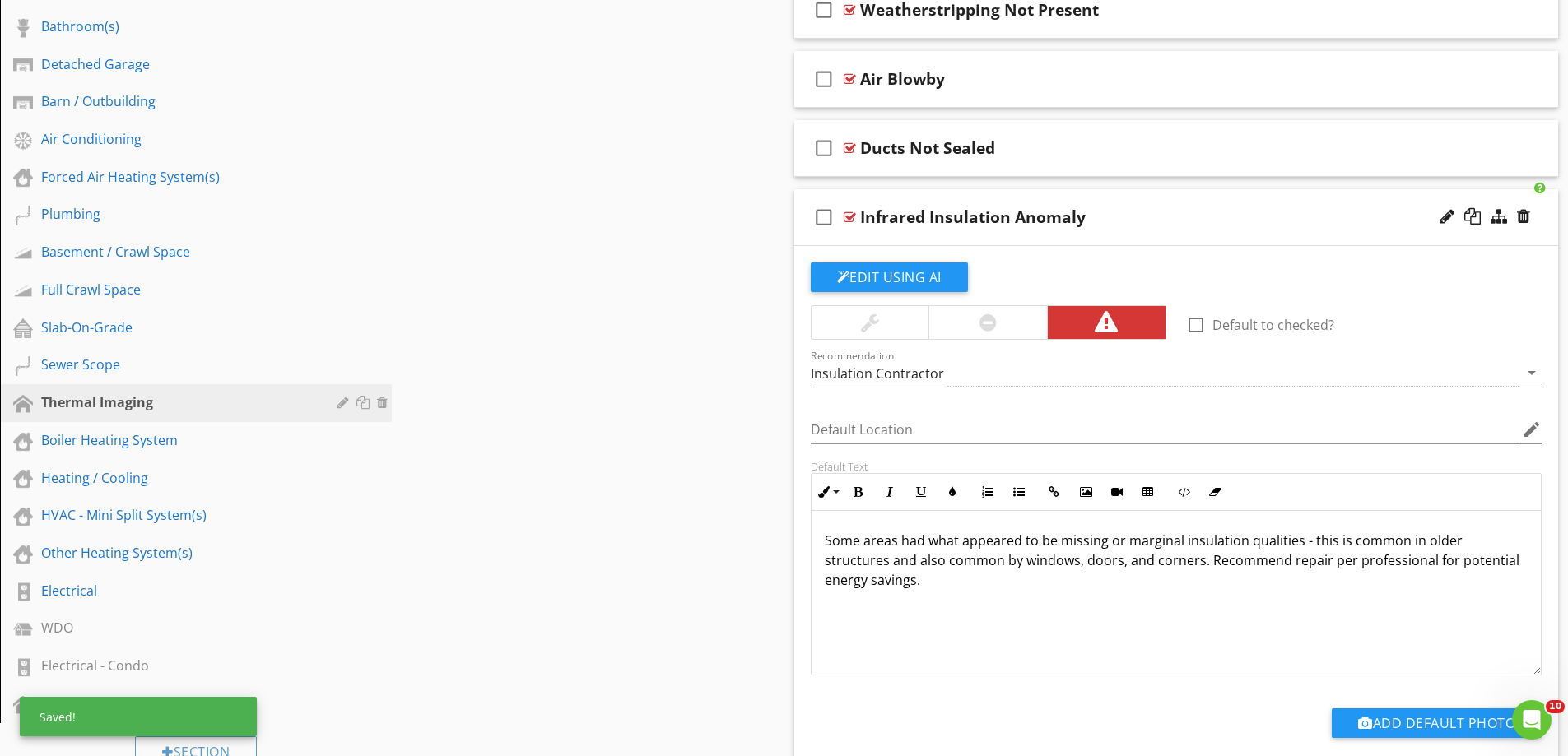
click at [983, 592] on div "Some areas had what appeared to be missing or marginal insulation qualities - t…" at bounding box center [1177, 593] width 730 height 165
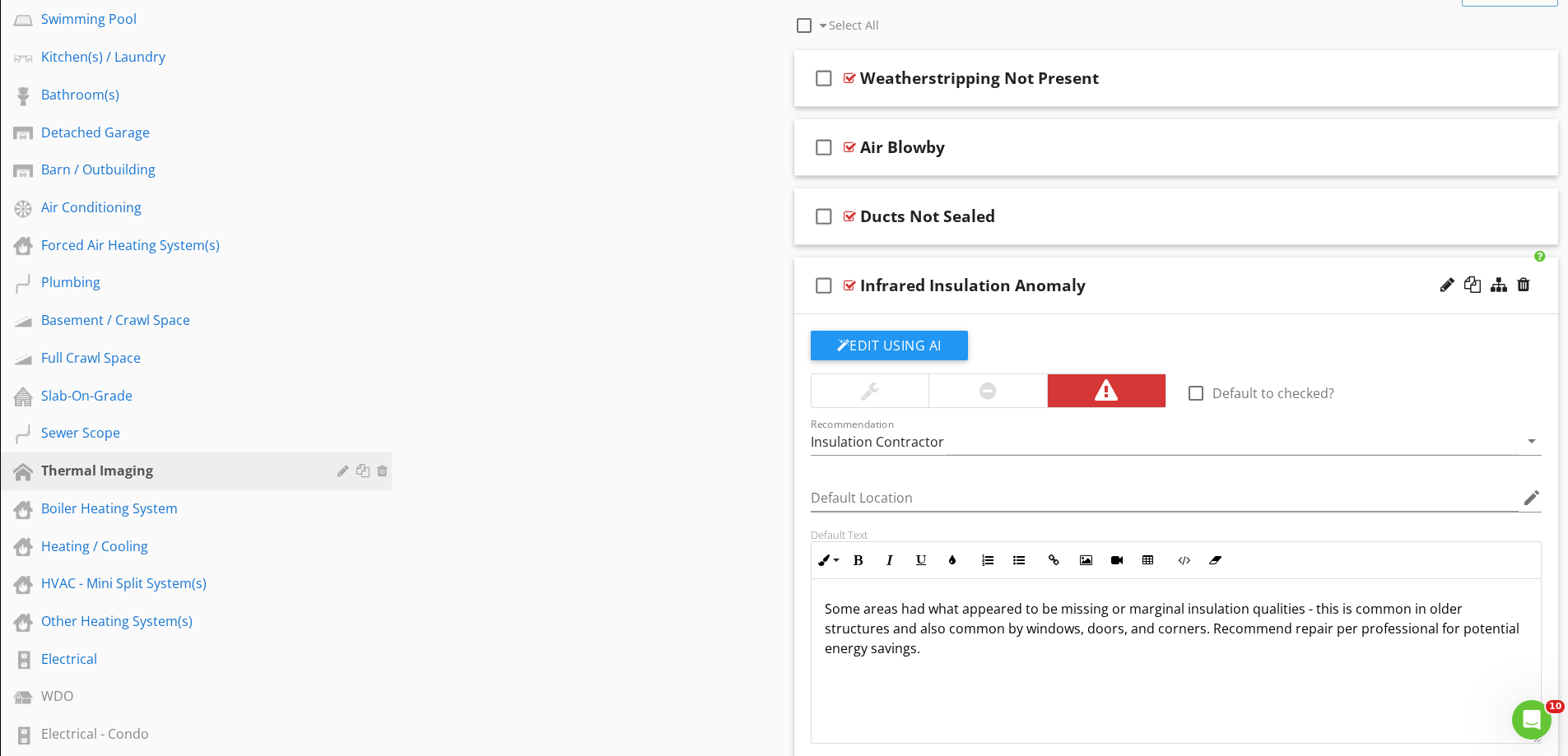
scroll to position [493, 0]
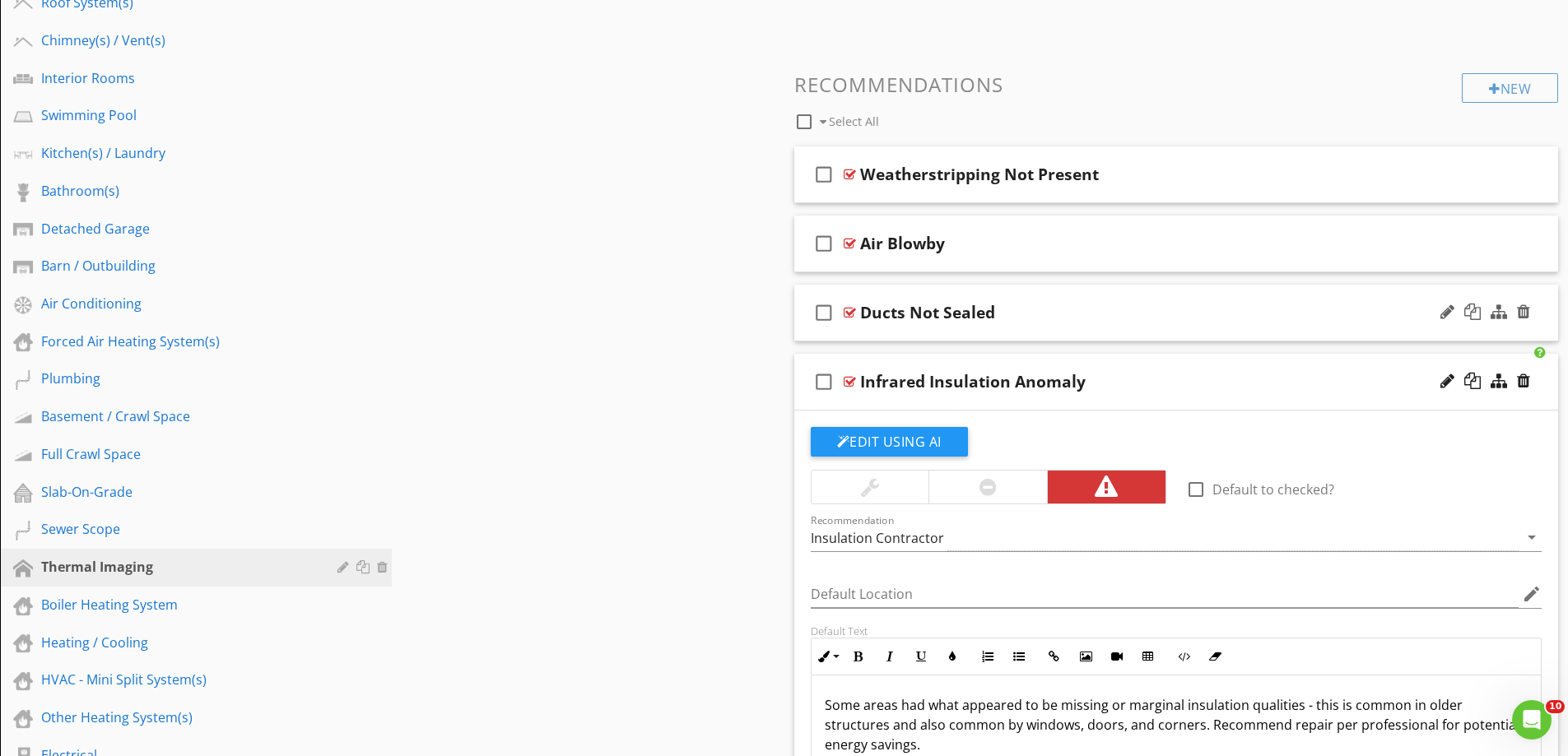
click at [875, 332] on div "check_box_outline_blank Ducts Not Sealed" at bounding box center [1176, 313] width 764 height 57
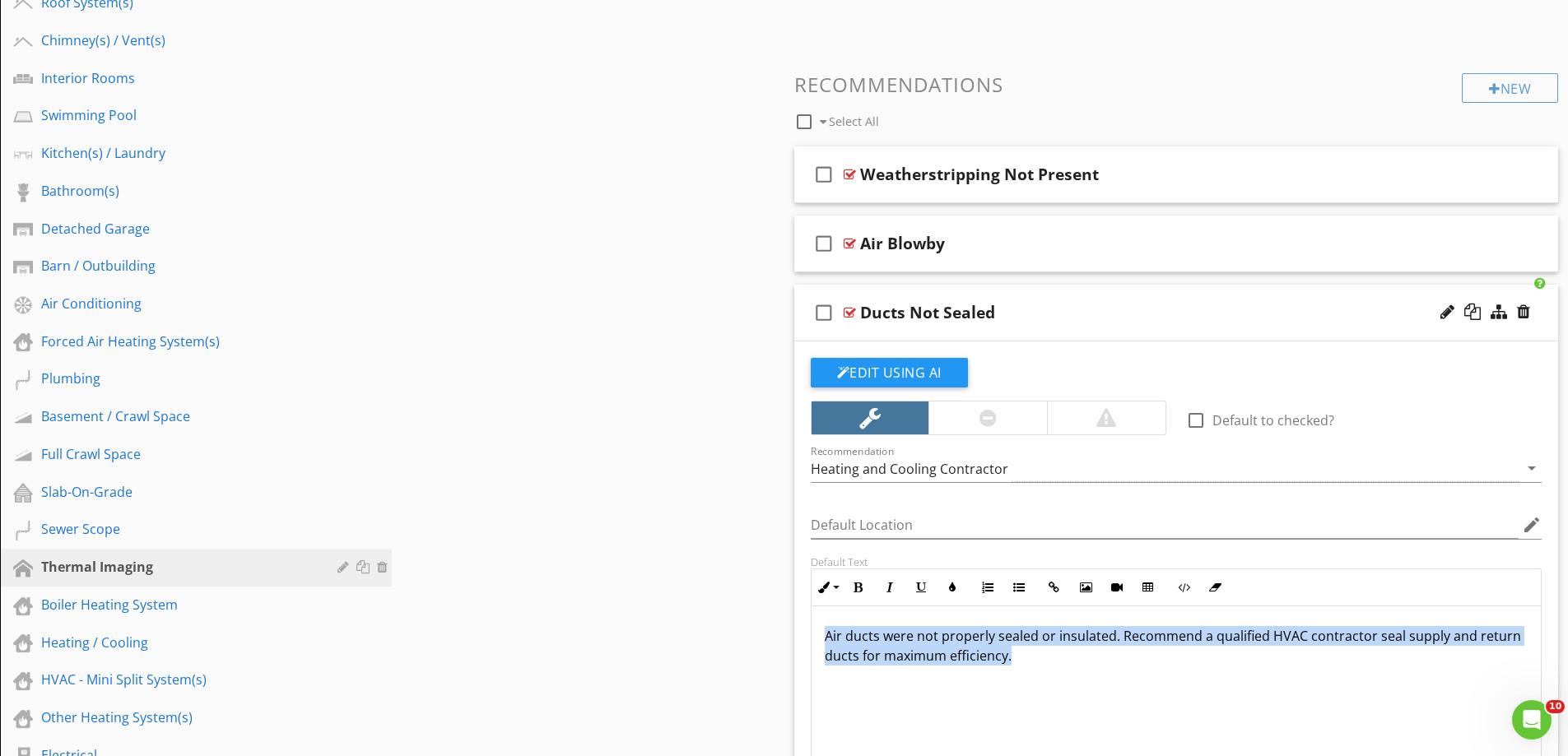
drag, startPoint x: 991, startPoint y: 641, endPoint x: 739, endPoint y: 581, distance: 259.0
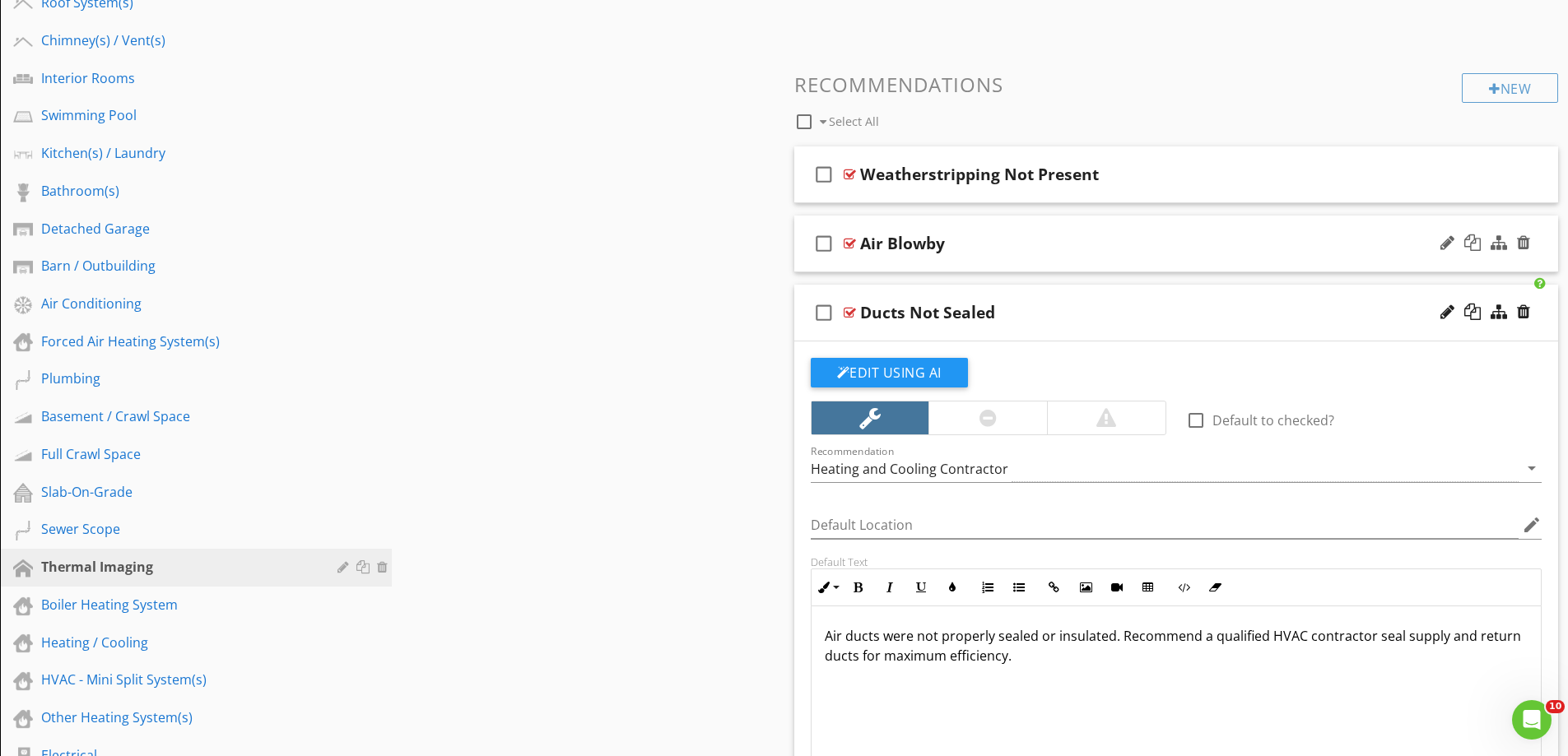
click at [920, 268] on div "check_box_outline_blank Air Blowby" at bounding box center [1176, 244] width 764 height 57
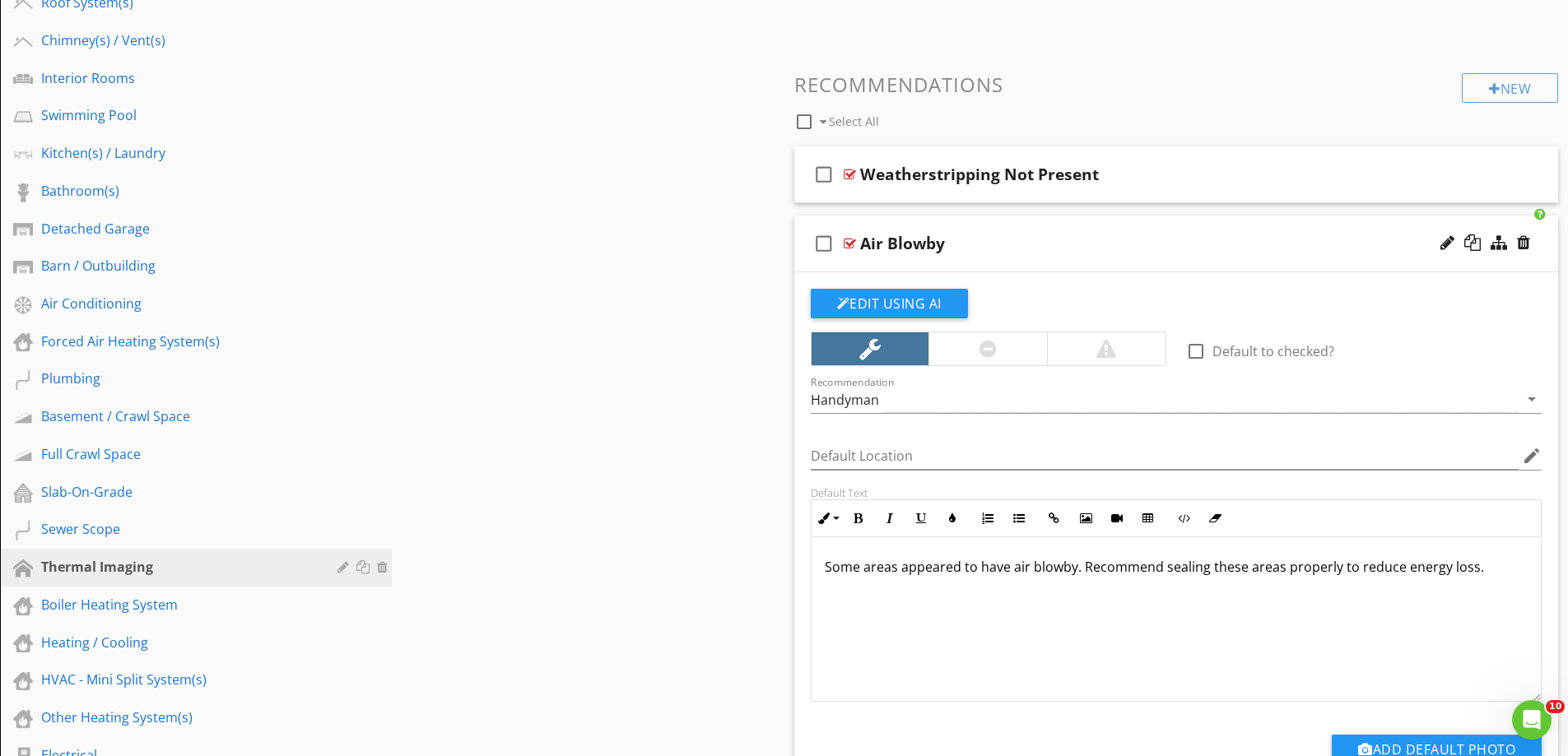
scroll to position [658, 0]
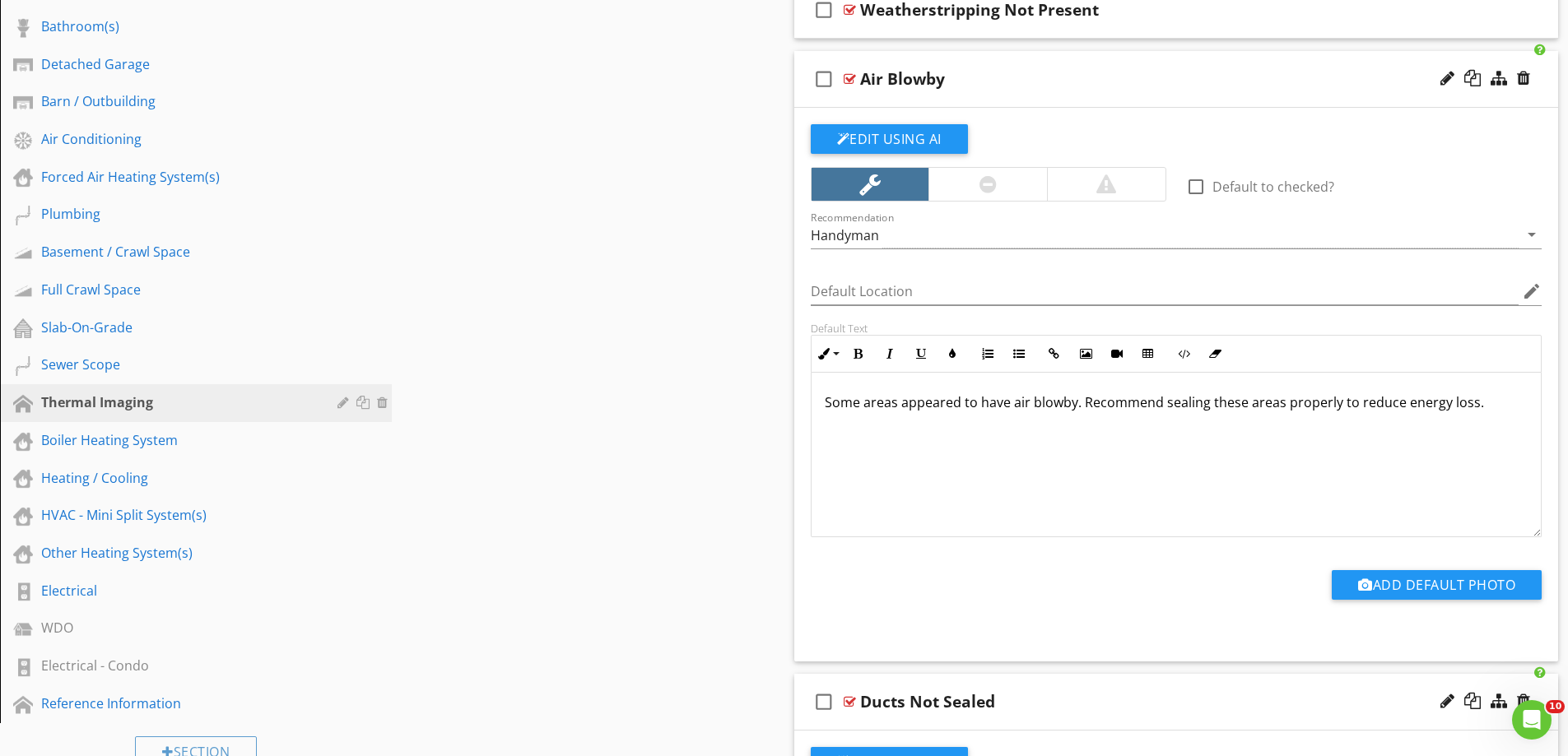
drag, startPoint x: 1471, startPoint y: 404, endPoint x: 753, endPoint y: 393, distance: 718.1
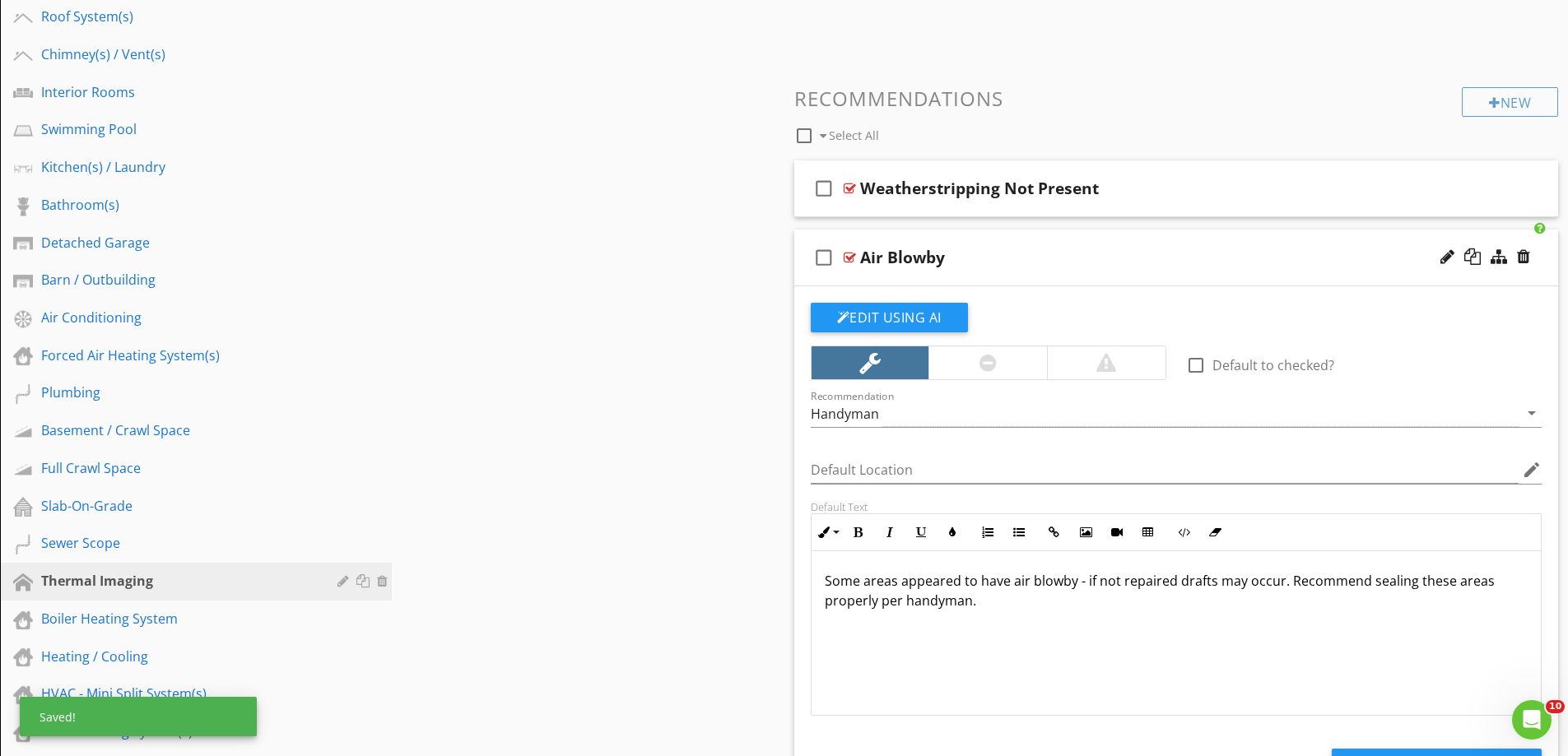
scroll to position [330, 0]
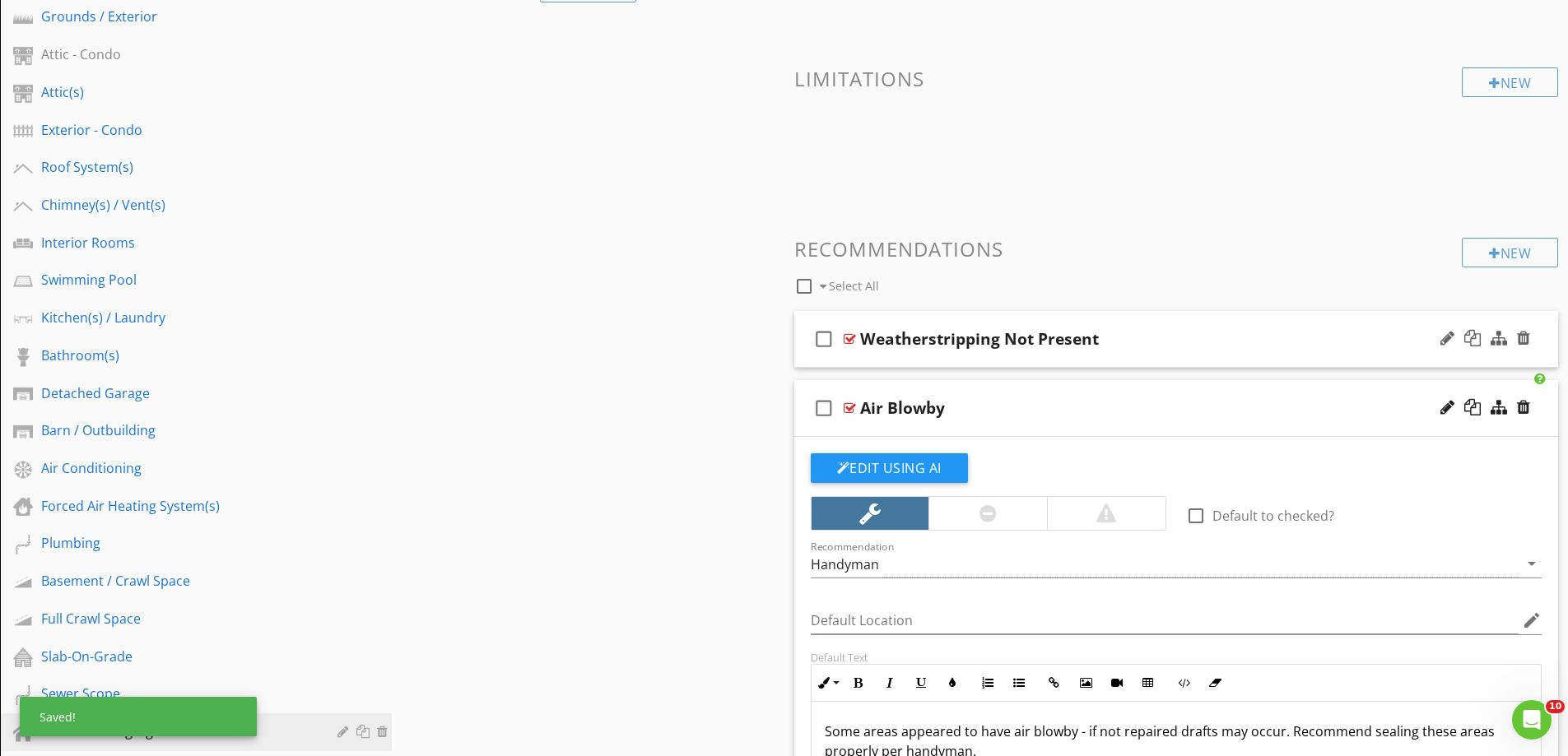
click at [935, 358] on div "check_box_outline_blank Weatherstripping Not Present" at bounding box center [1176, 339] width 764 height 57
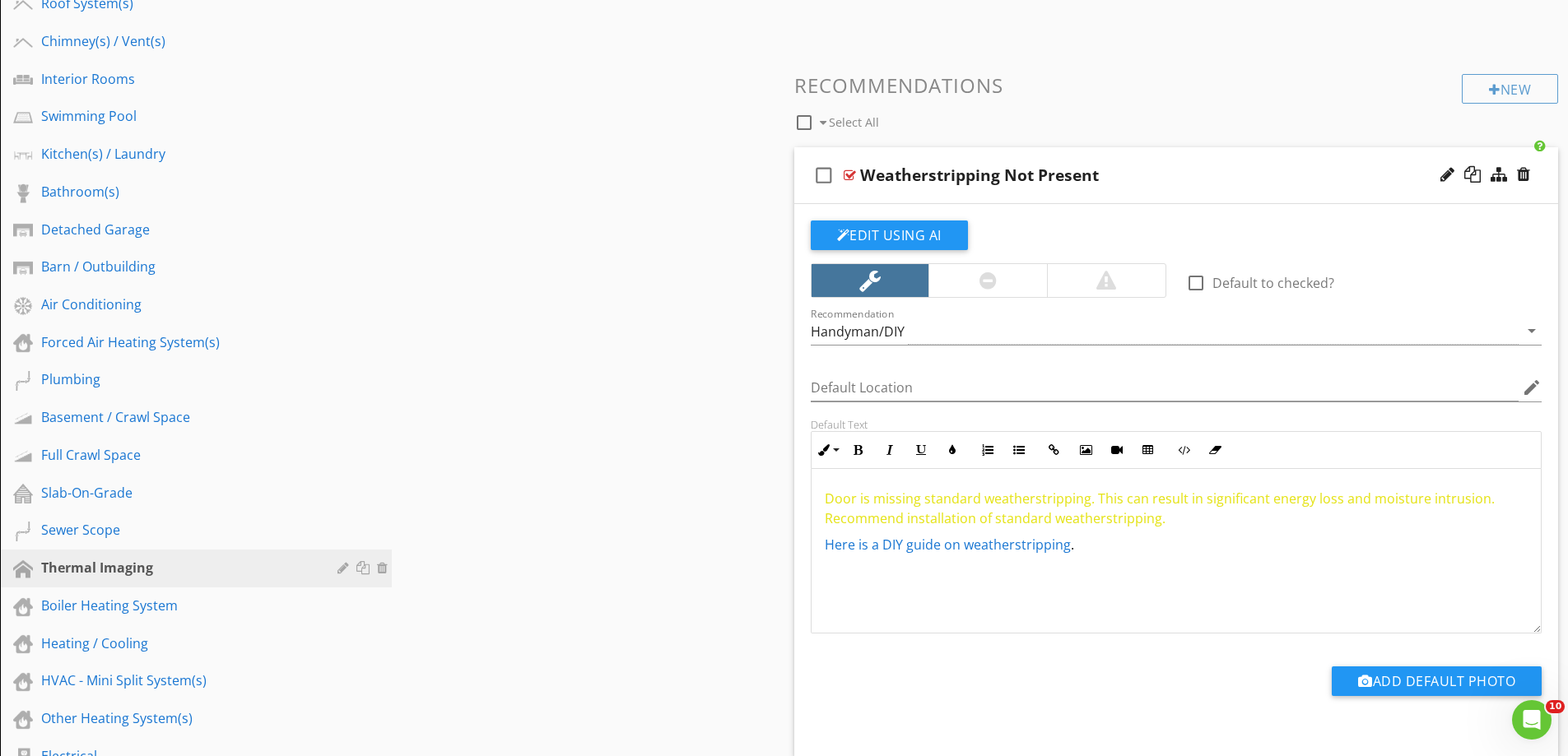
scroll to position [493, 0]
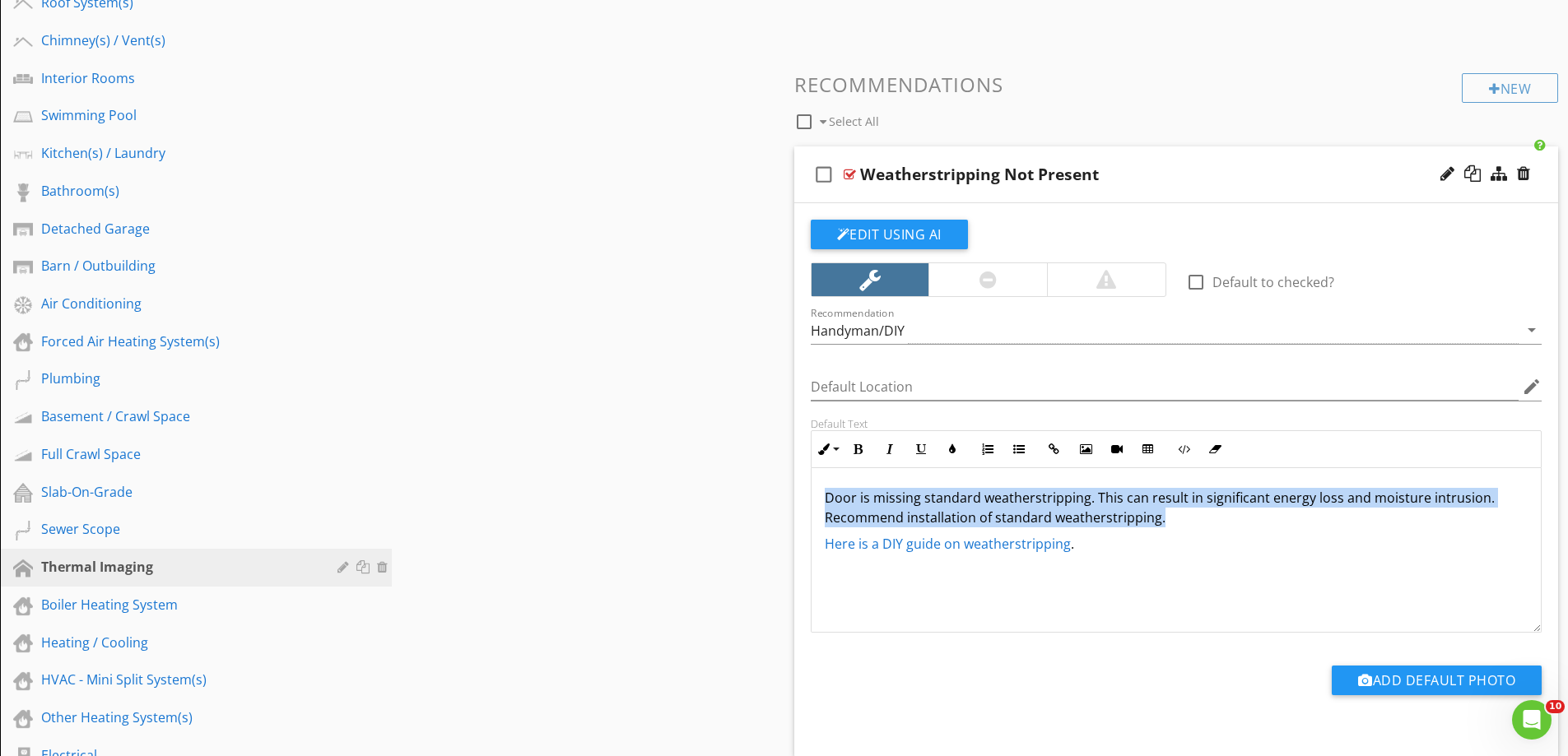
drag, startPoint x: 1169, startPoint y: 517, endPoint x: 759, endPoint y: 461, distance: 413.8
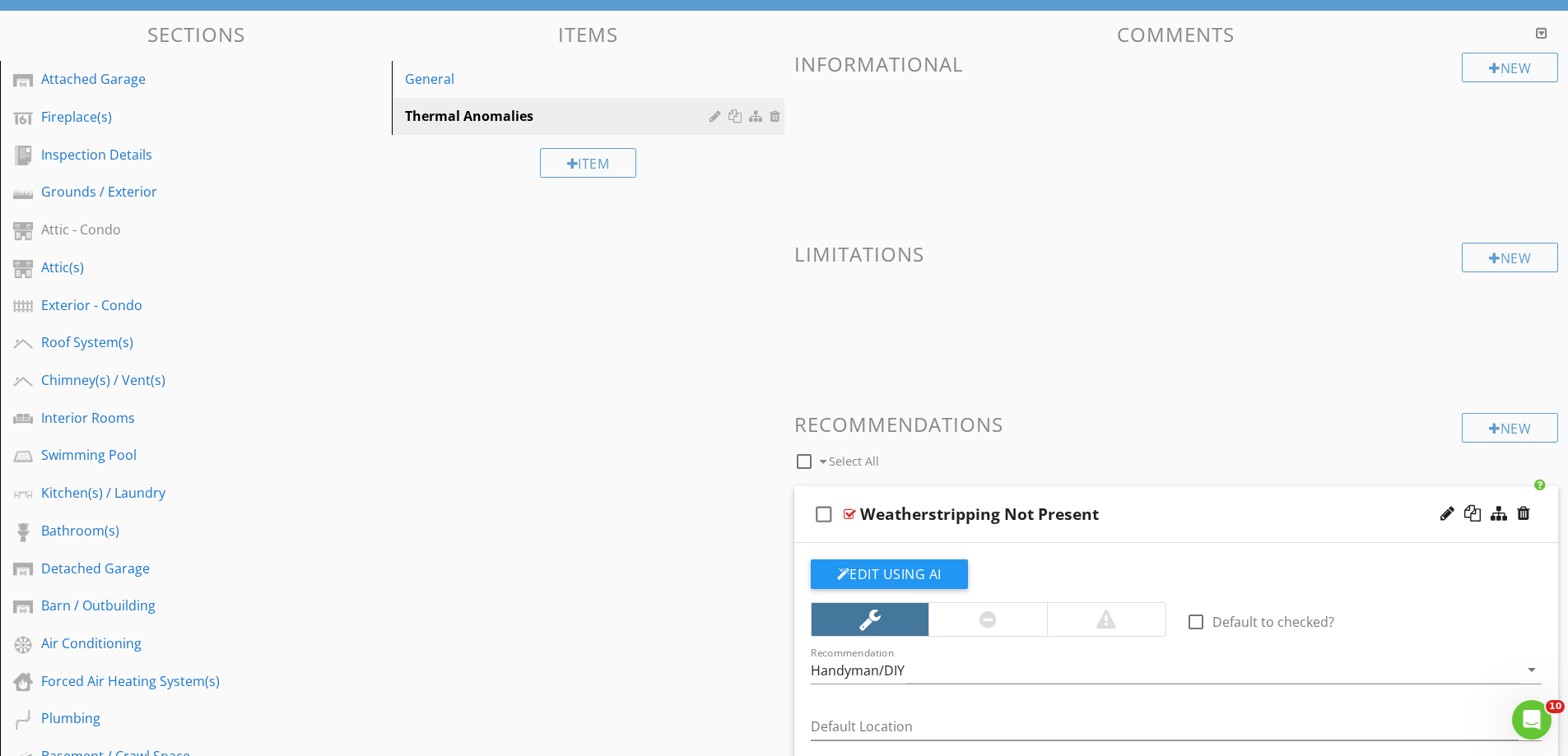
scroll to position [0, 0]
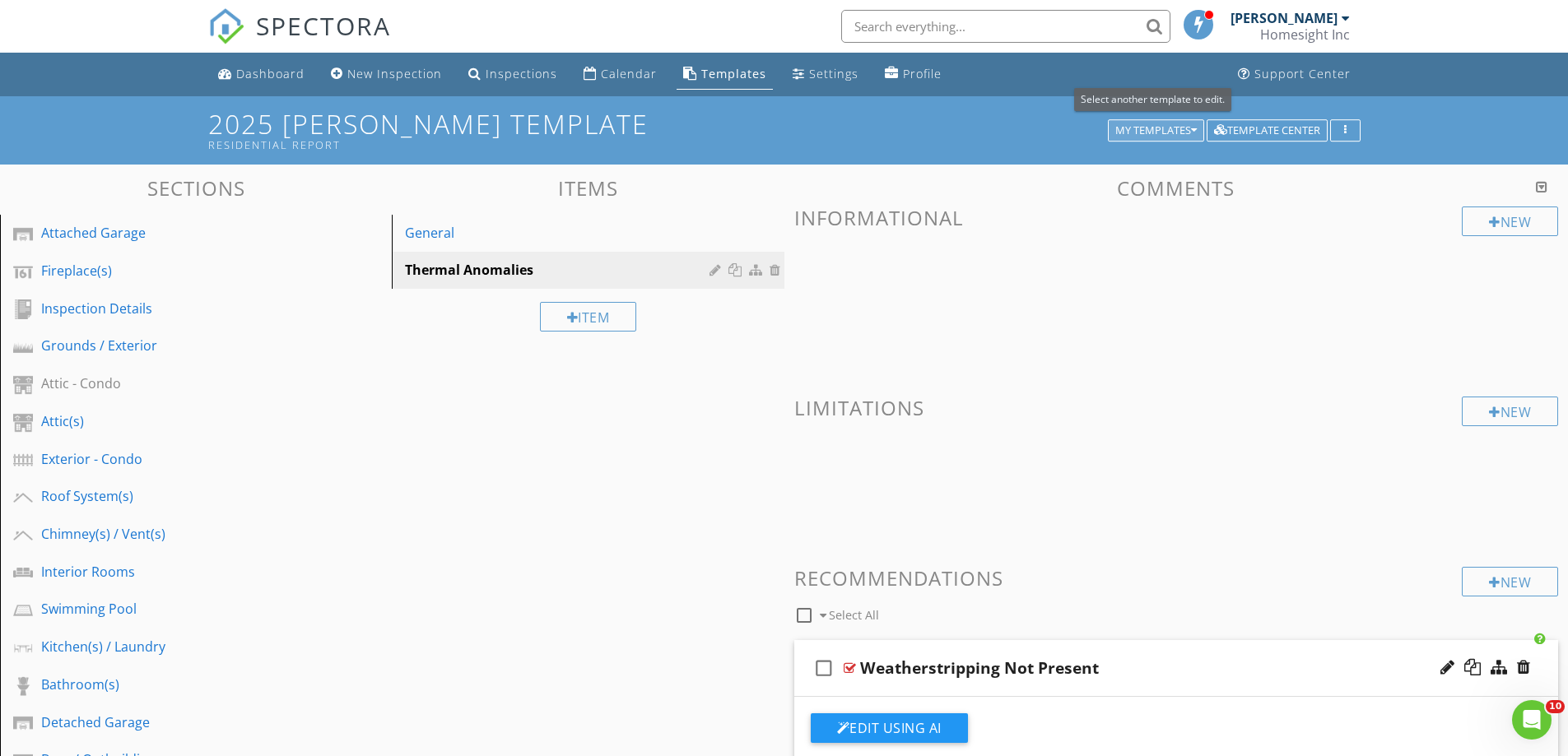
click at [1138, 125] on div "My Templates" at bounding box center [1156, 130] width 82 height 11
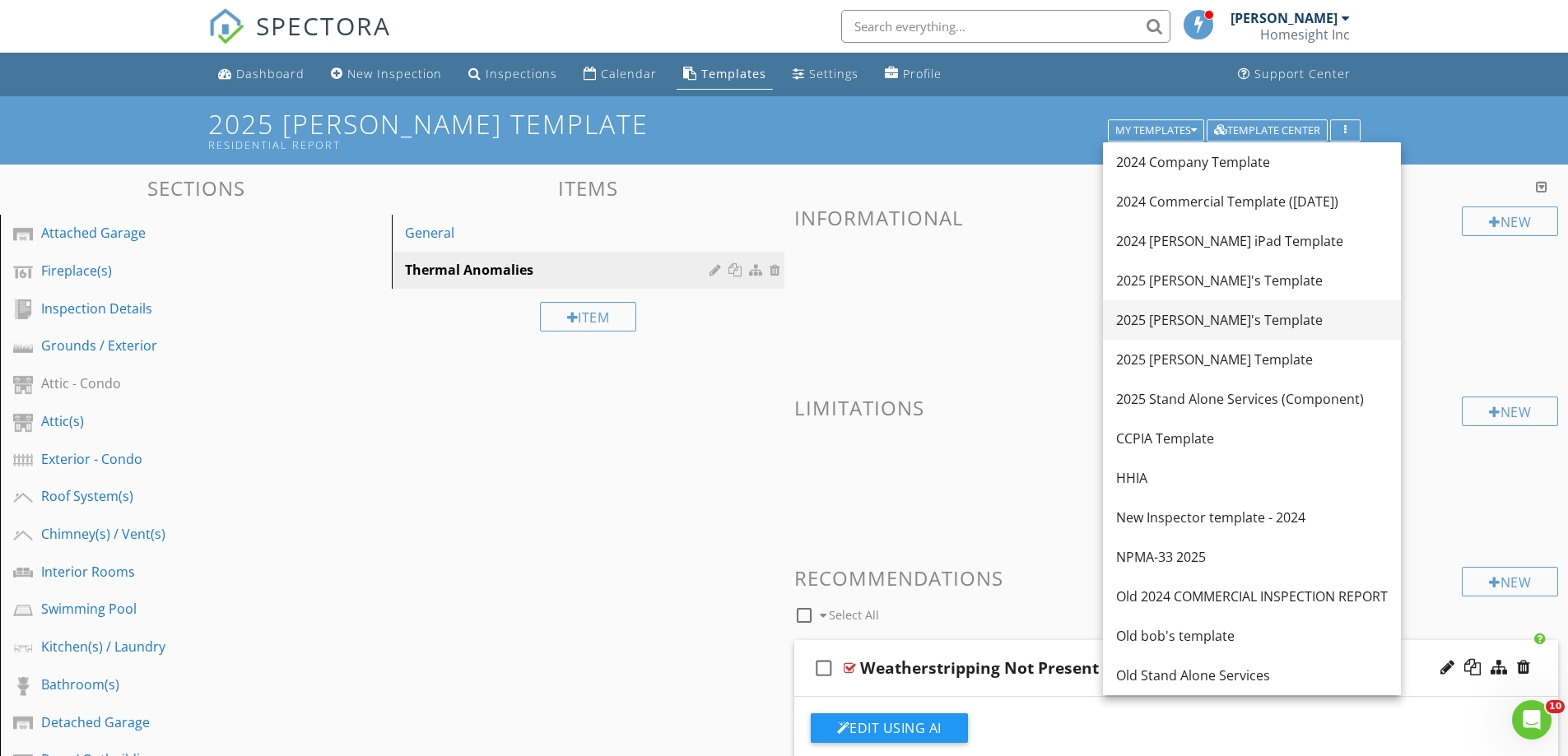
click at [1181, 315] on div "2025 [PERSON_NAME]'s Template" at bounding box center [1252, 319] width 272 height 20
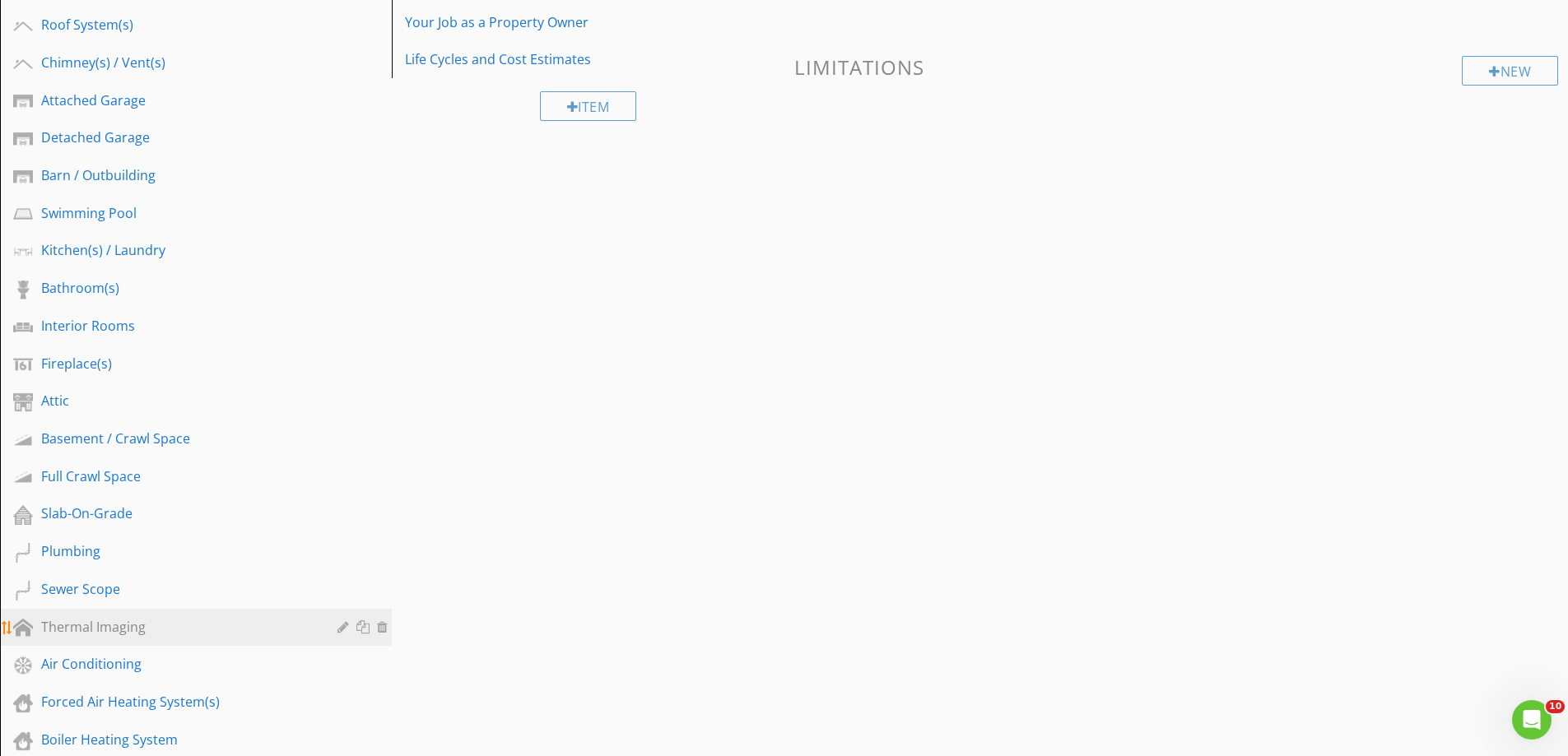
scroll to position [412, 0]
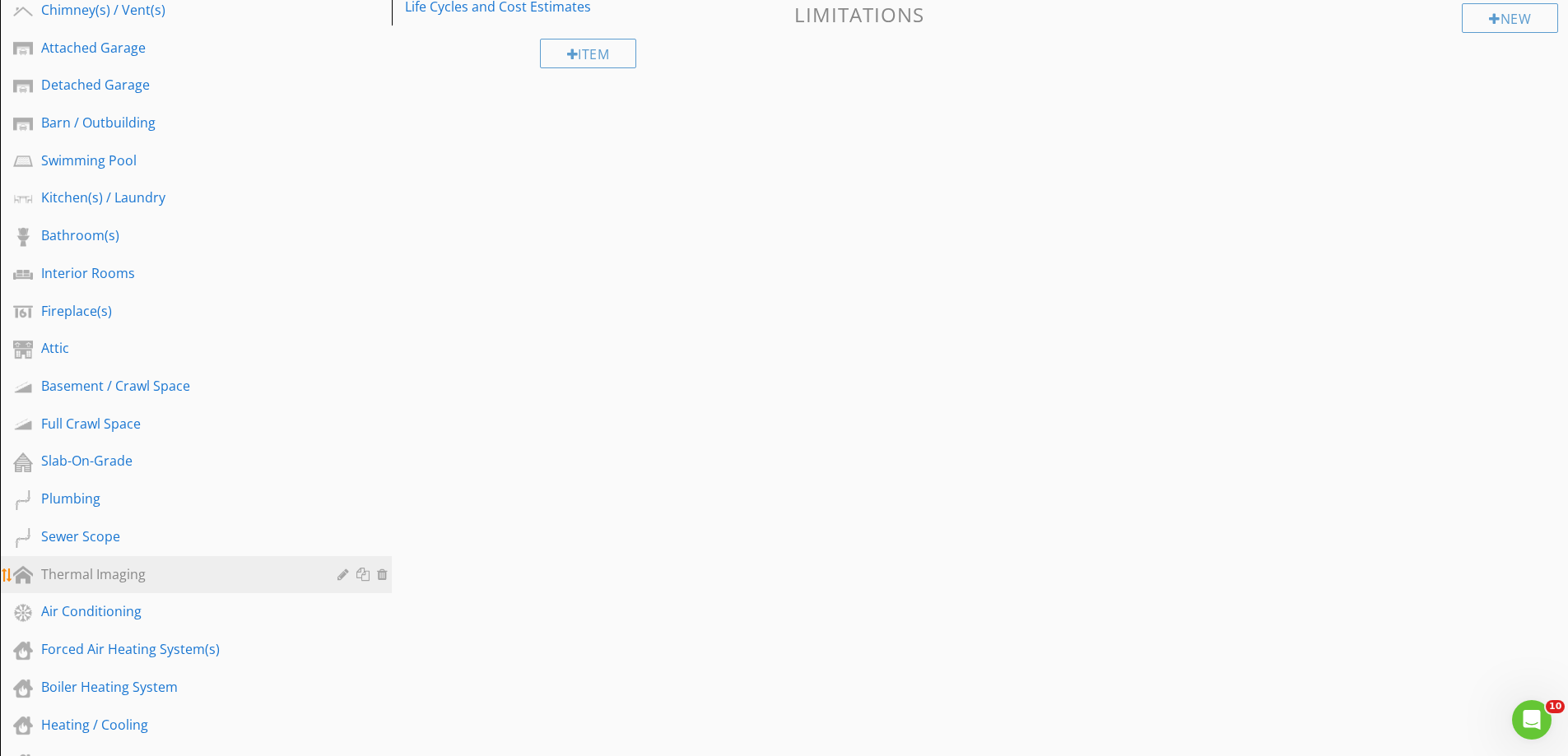
click at [134, 574] on div "Thermal Imaging" at bounding box center [177, 574] width 273 height 20
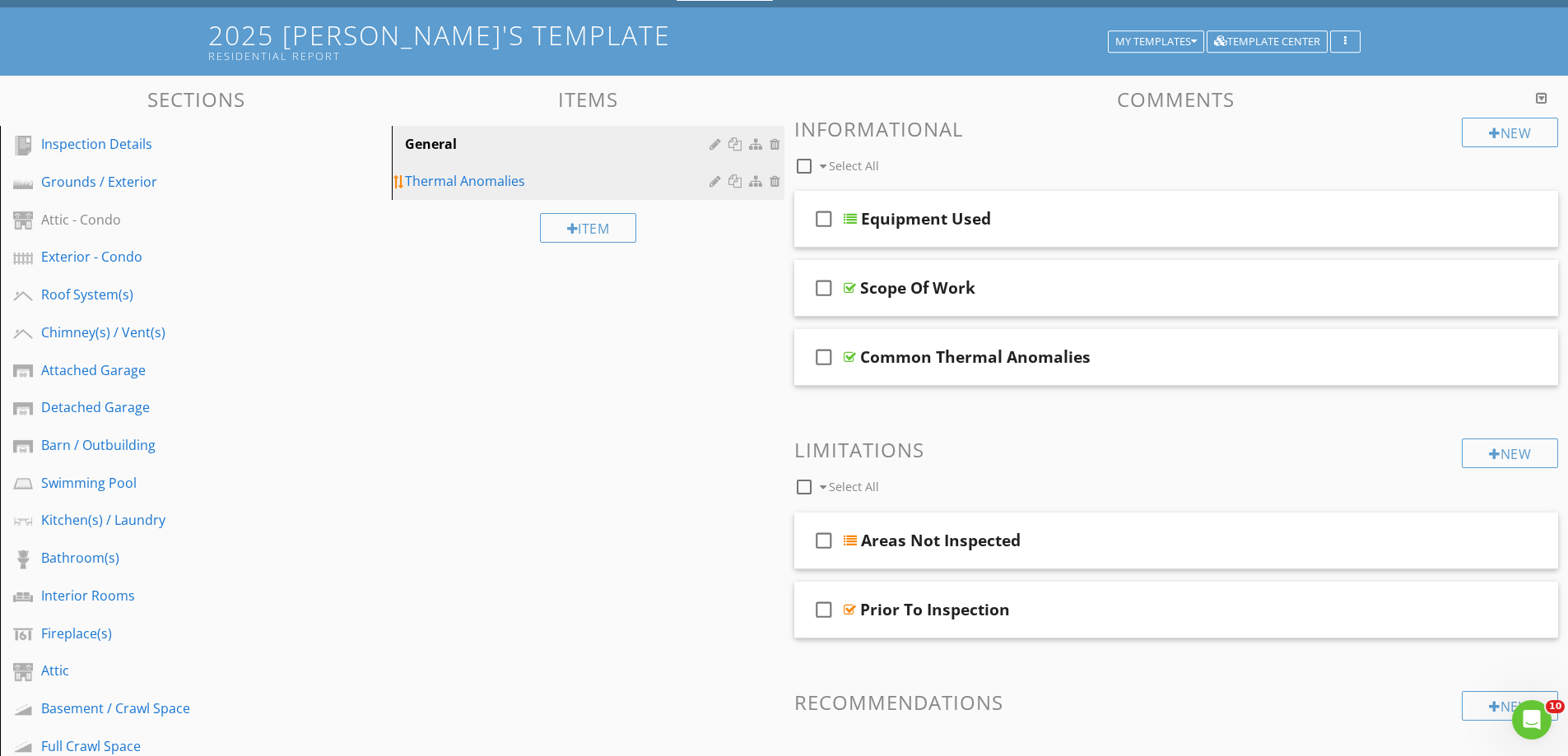
scroll to position [0, 0]
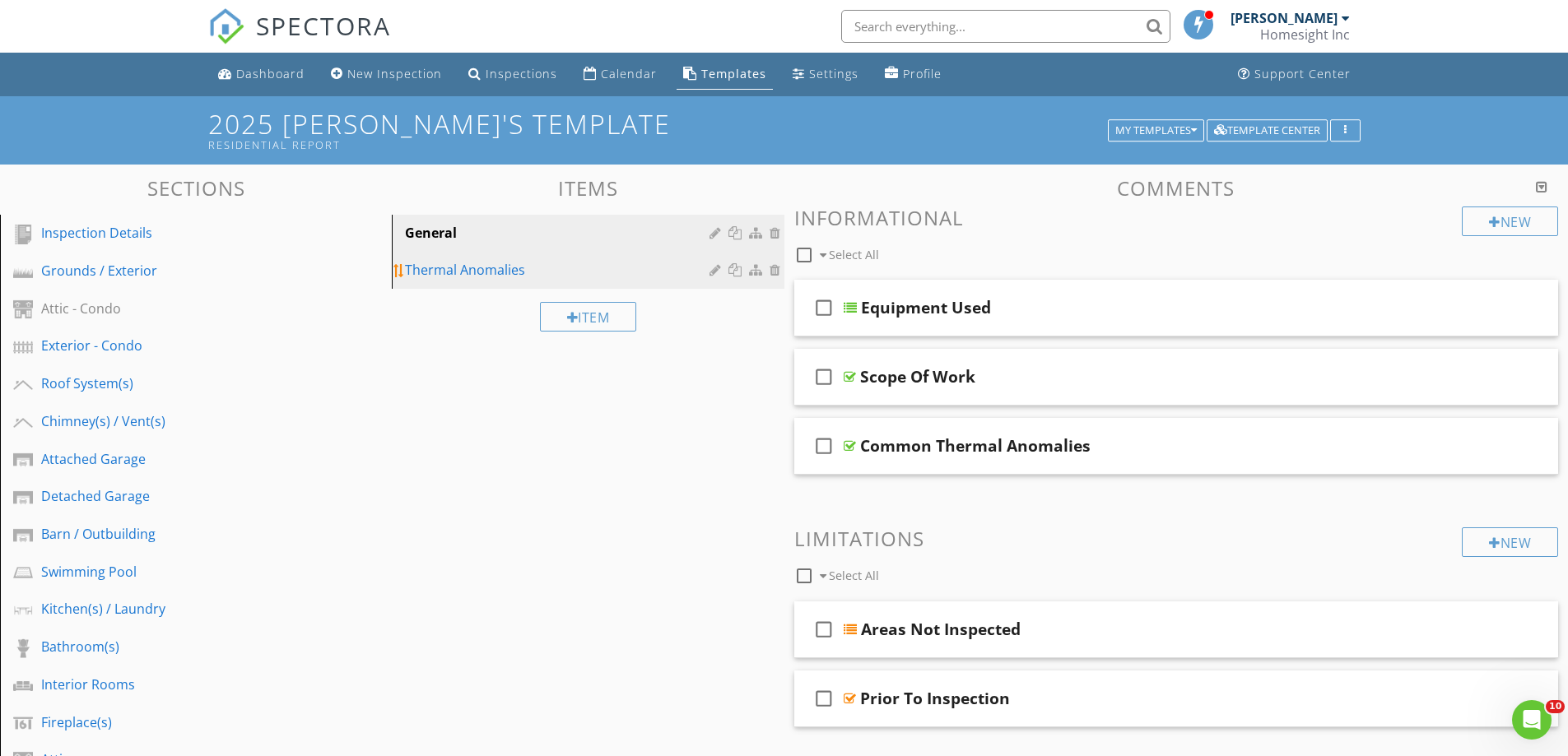
click at [486, 279] on div "Thermal Anomalies" at bounding box center [559, 269] width 308 height 20
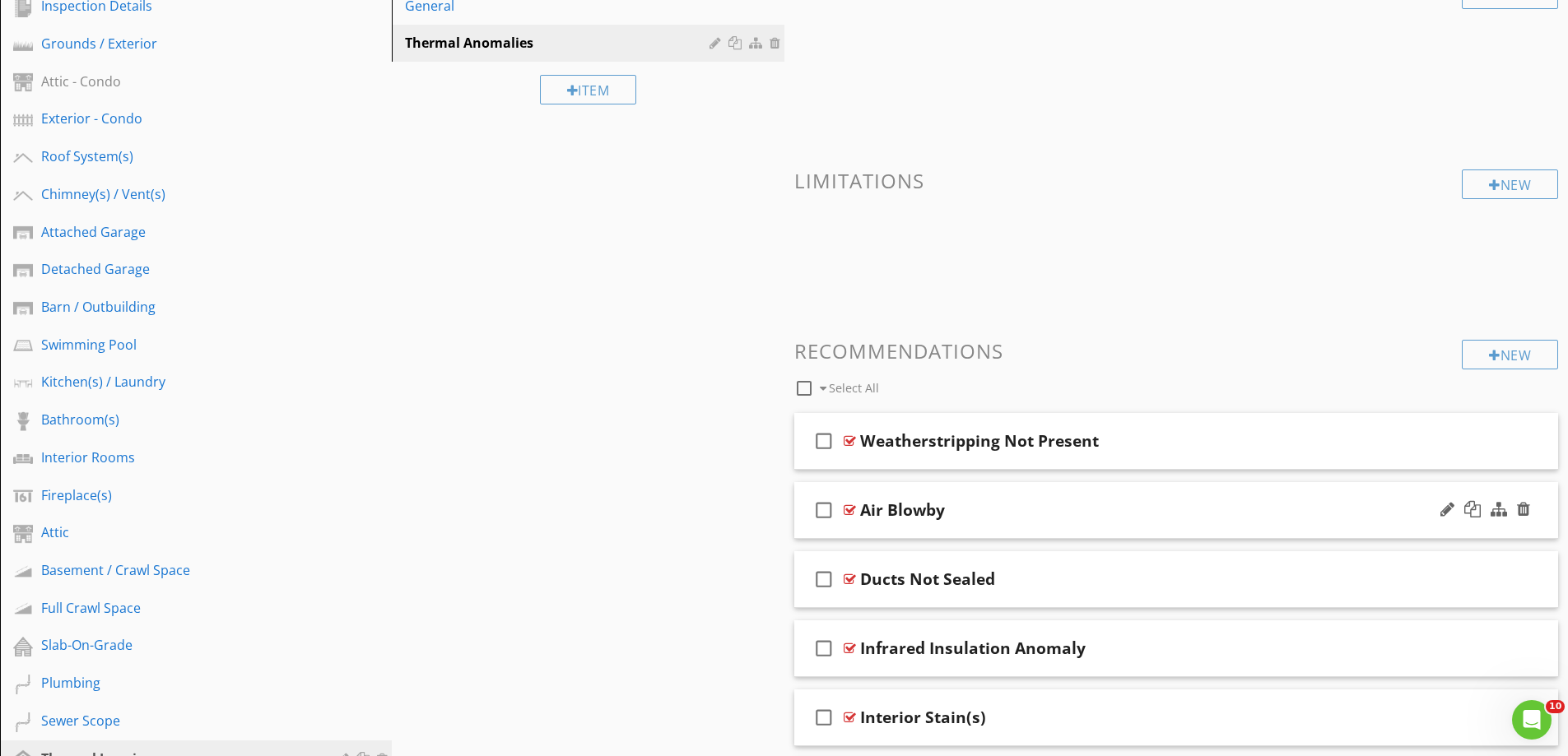
scroll to position [247, 0]
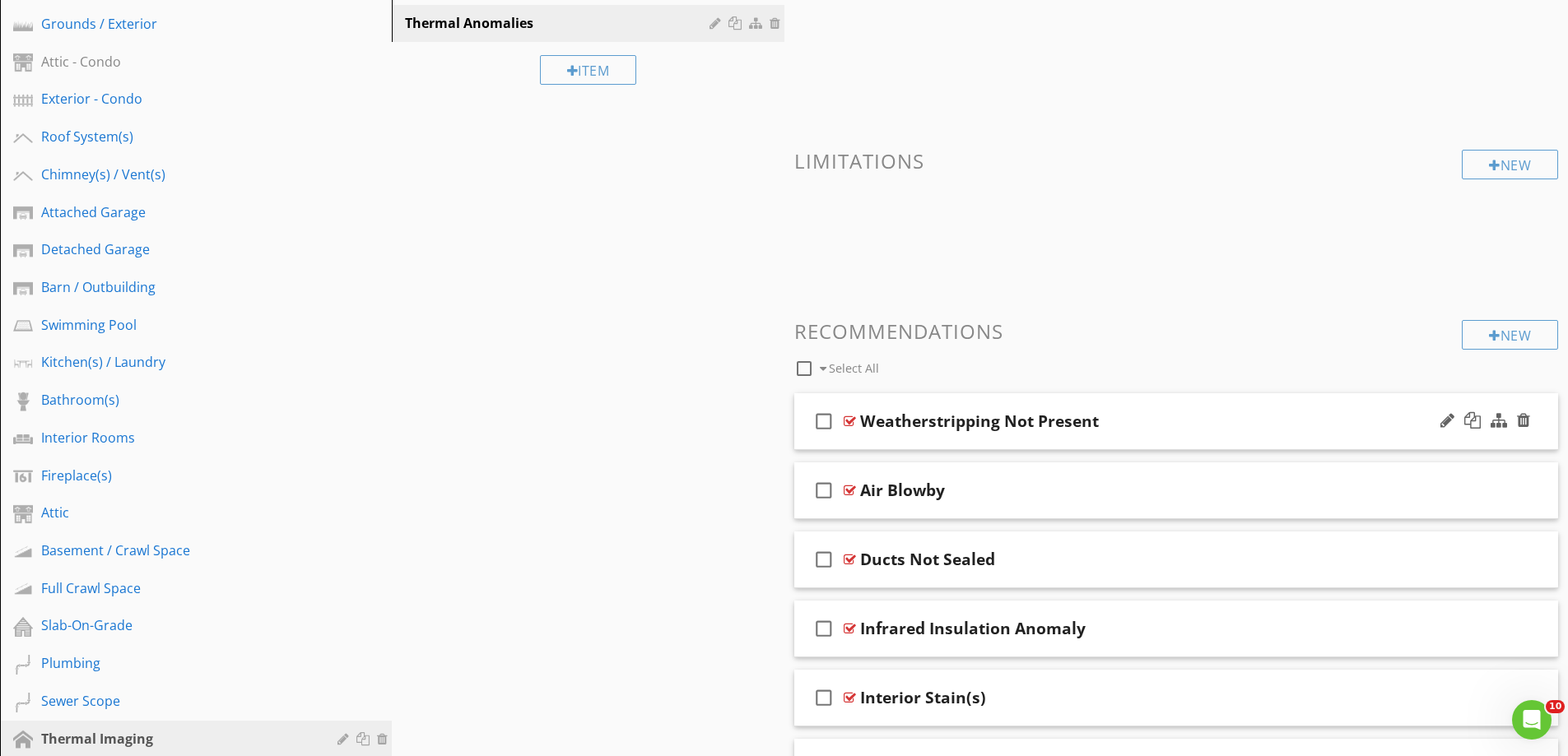
click at [984, 443] on div "check_box_outline_blank Weatherstripping Not Present" at bounding box center [1176, 422] width 764 height 57
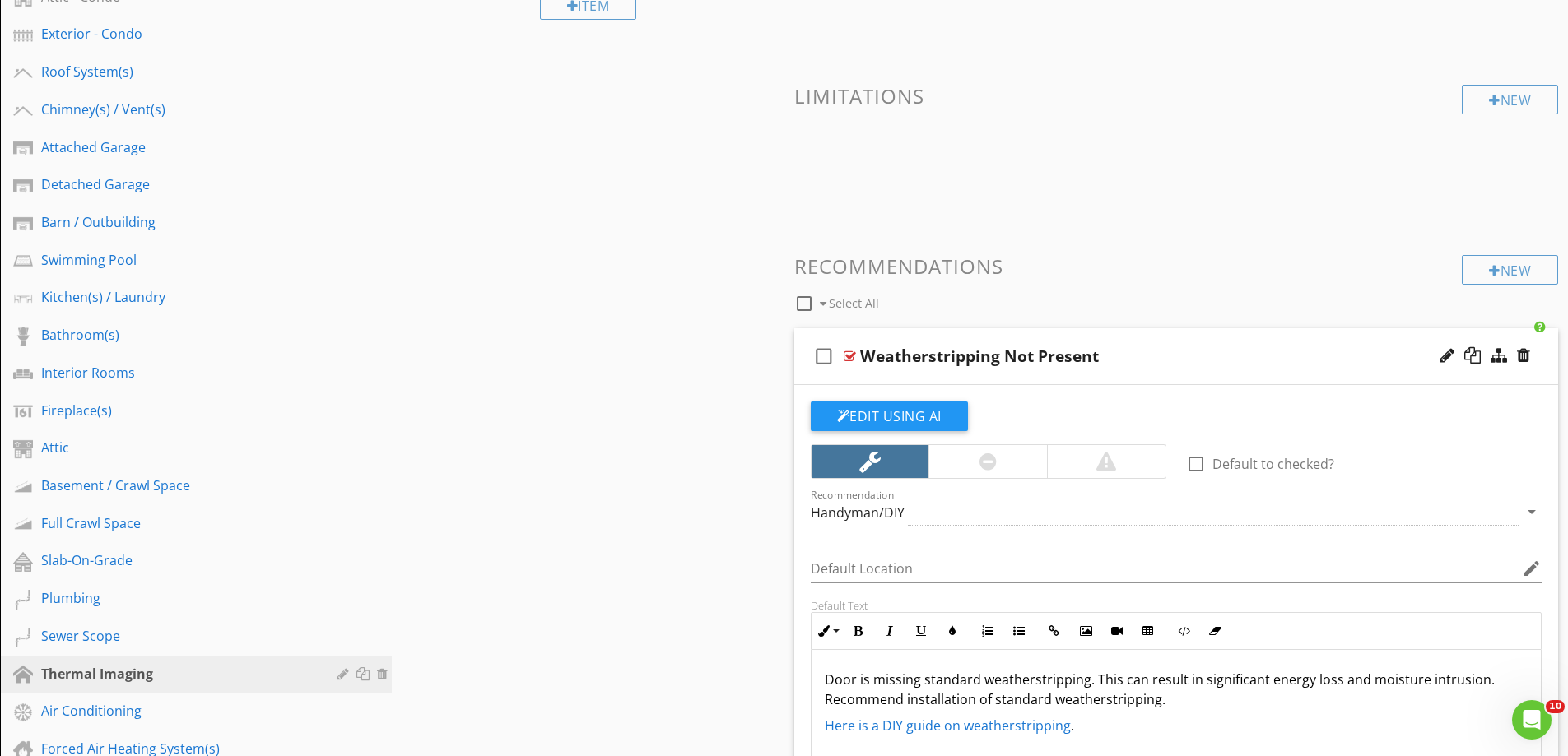
scroll to position [493, 0]
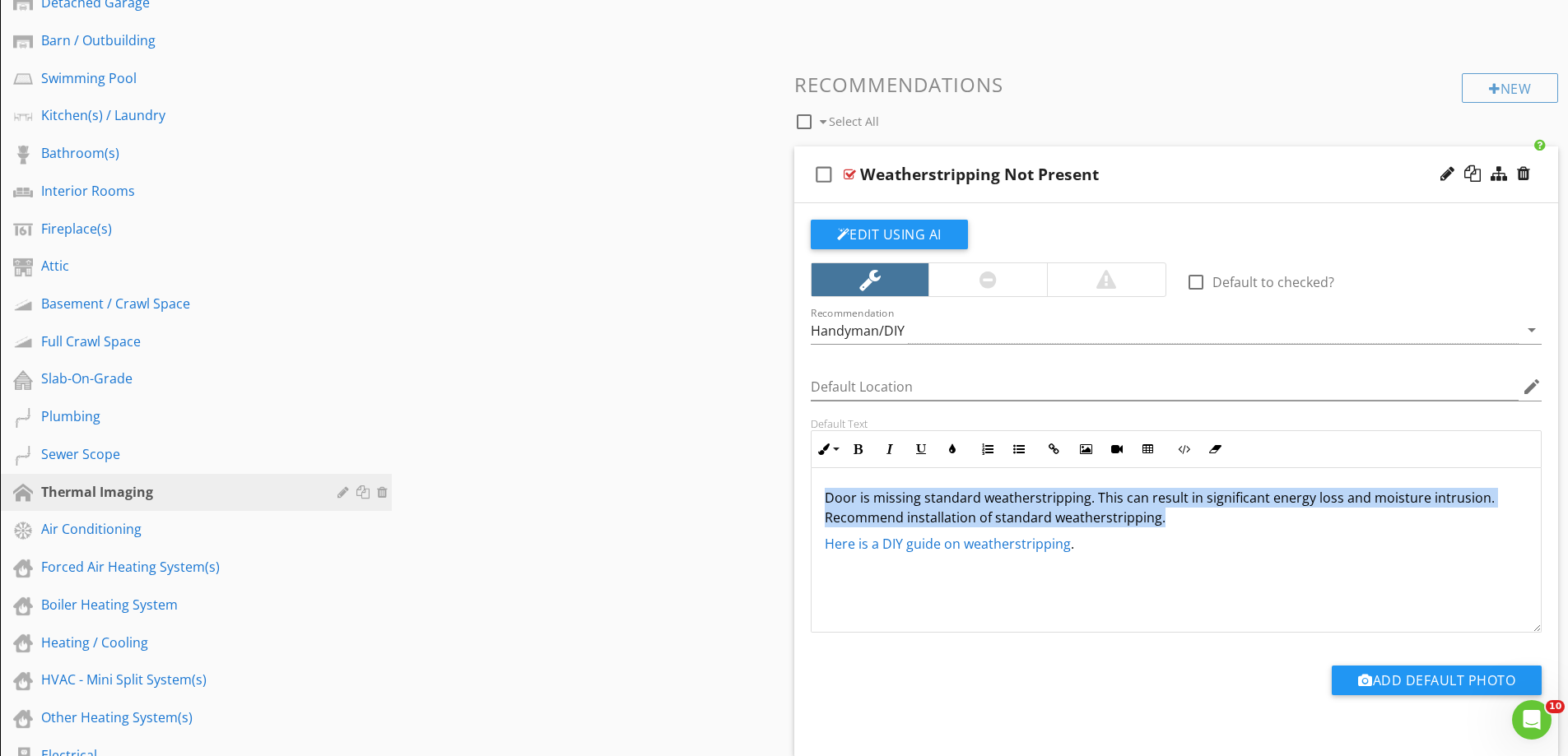
drag, startPoint x: 1167, startPoint y: 517, endPoint x: 688, endPoint y: 468, distance: 481.5
click at [688, 468] on div "Sections Inspection Details Grounds / Exterior Attic - Condo Exterior - Condo R…" at bounding box center [784, 481] width 1568 height 1623
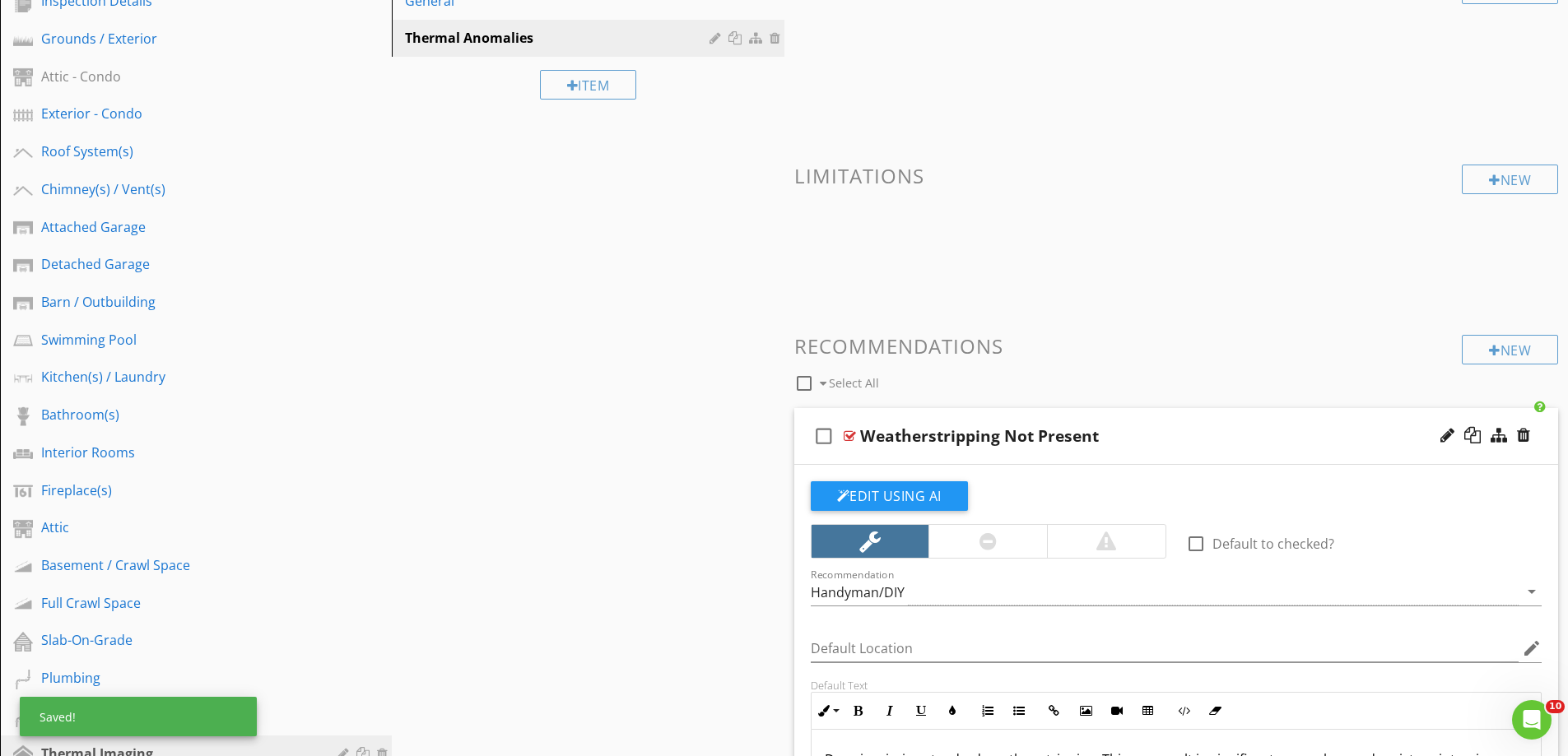
scroll to position [0, 0]
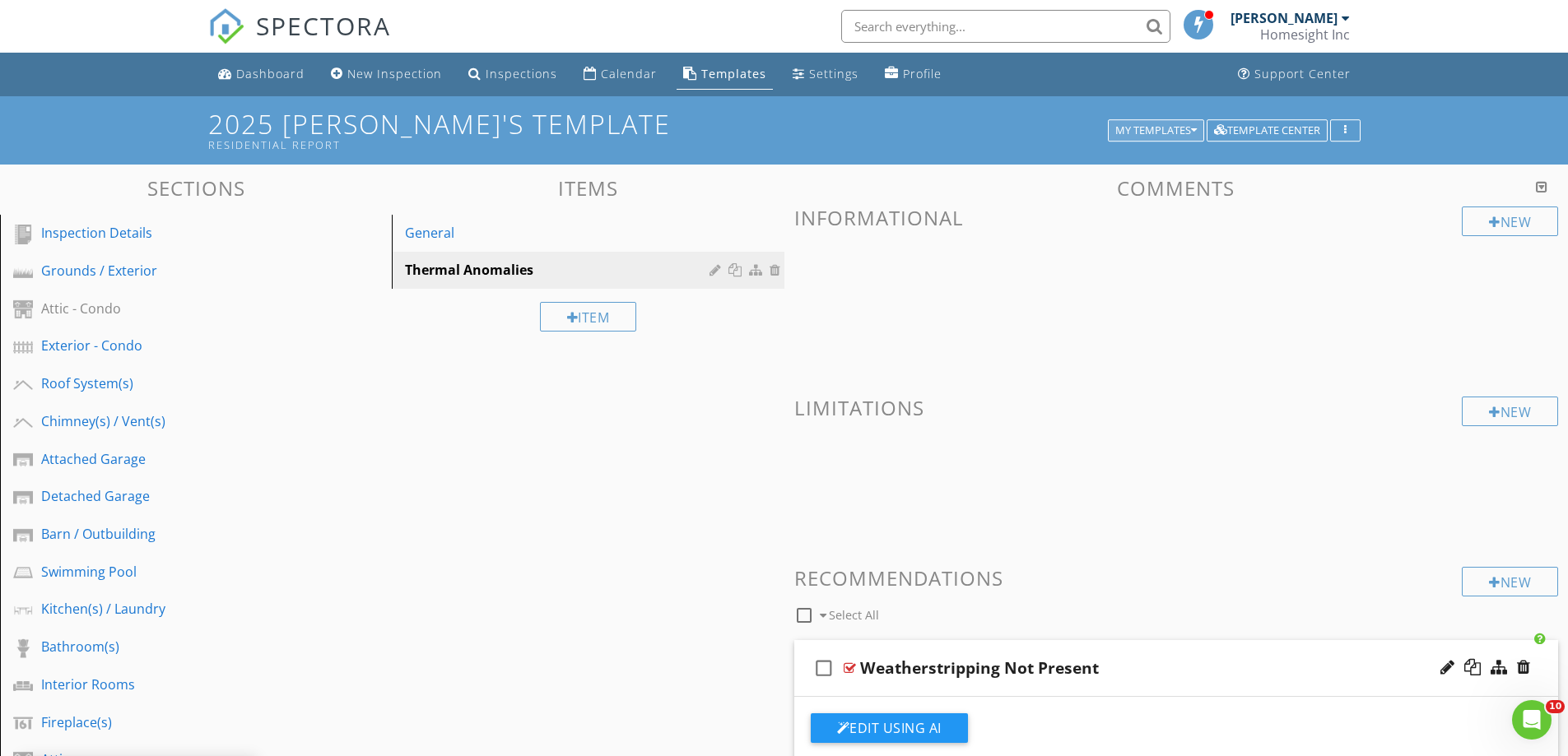
click at [1174, 128] on div "My Templates" at bounding box center [1156, 130] width 82 height 11
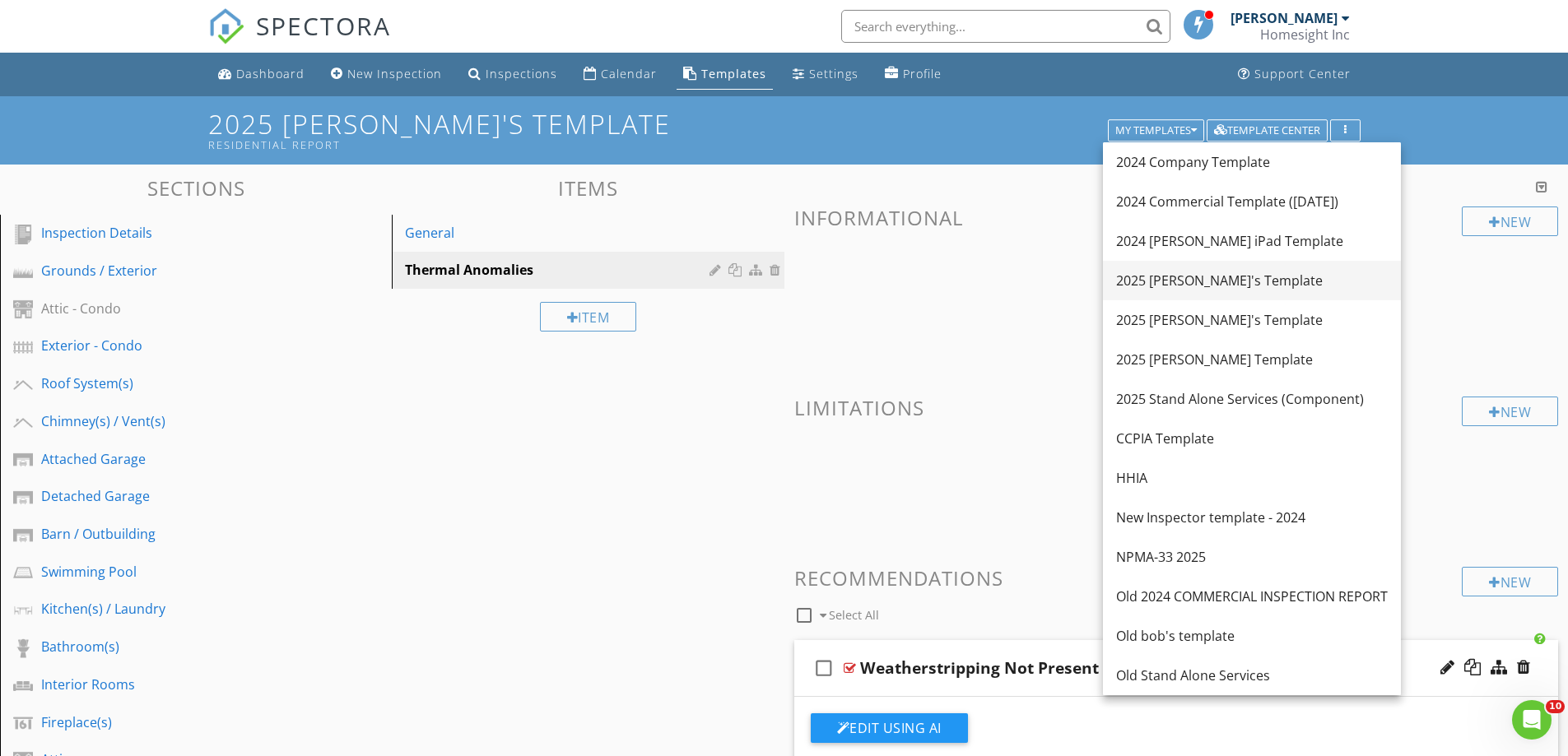
click at [1171, 278] on div "2025 [PERSON_NAME]'s Template" at bounding box center [1252, 280] width 272 height 20
type textarea "<p><span style="color: rgb(0, 0, 0);">Door is missing standard weather-strippin…"
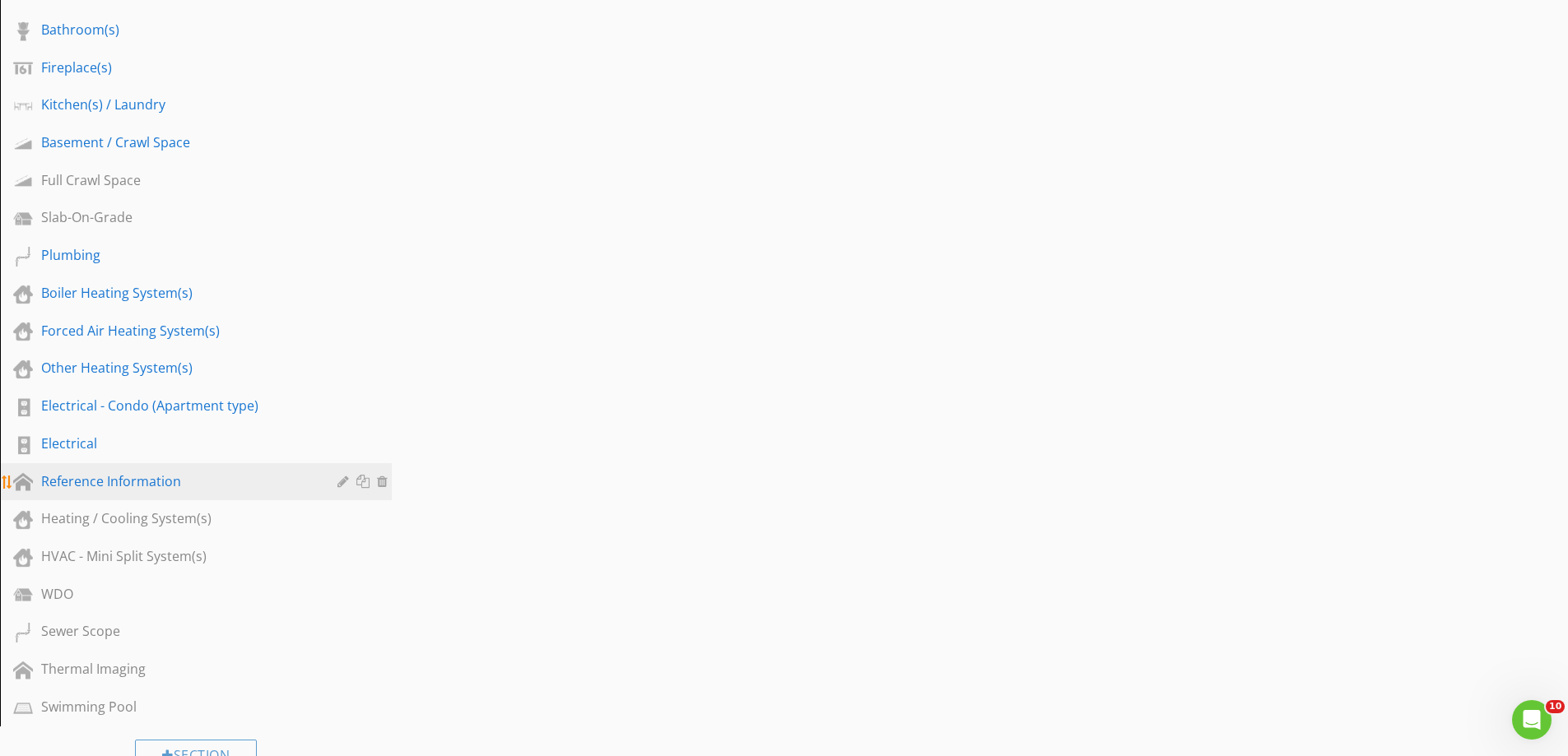
scroll to position [741, 0]
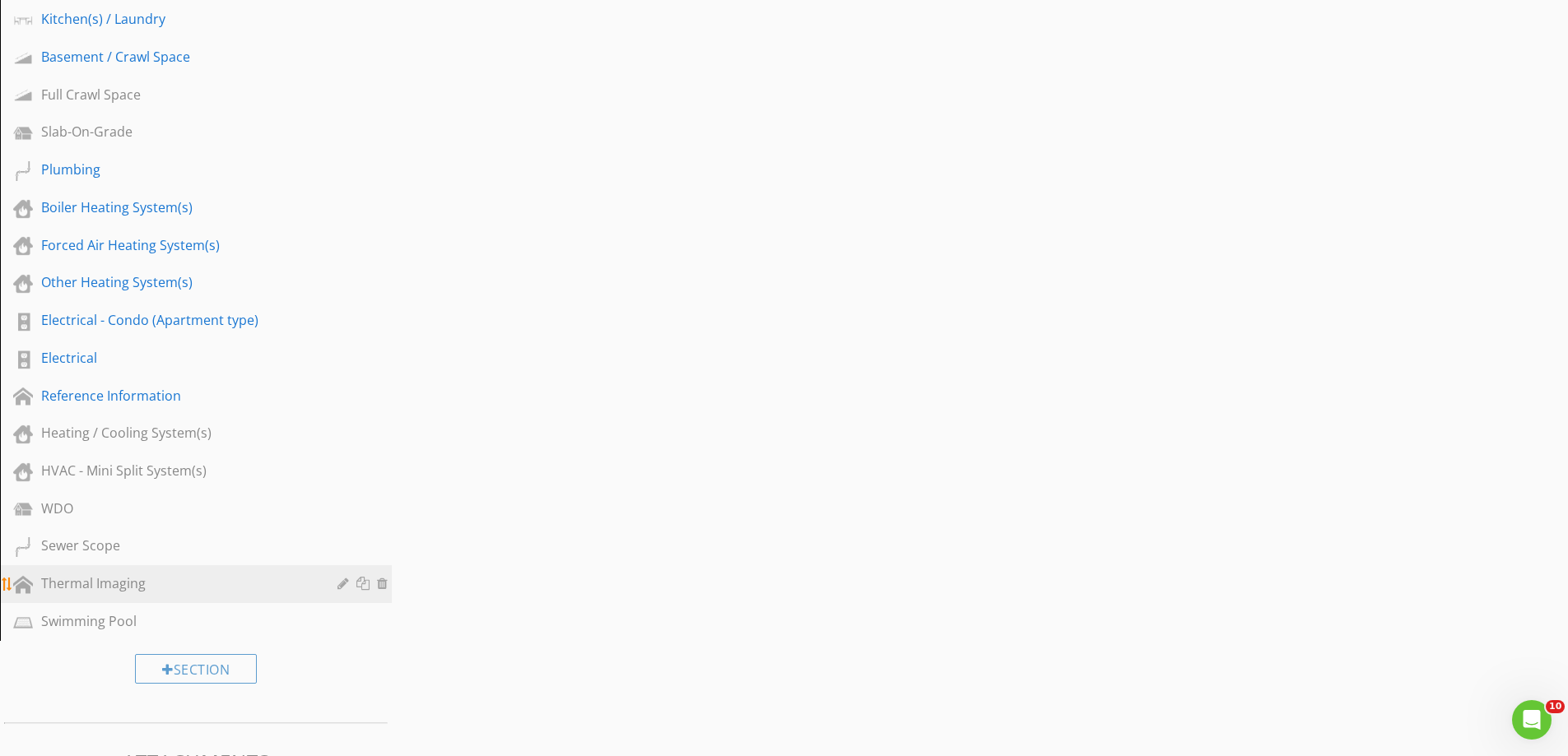
click at [65, 580] on div "Thermal Imaging" at bounding box center [177, 583] width 273 height 20
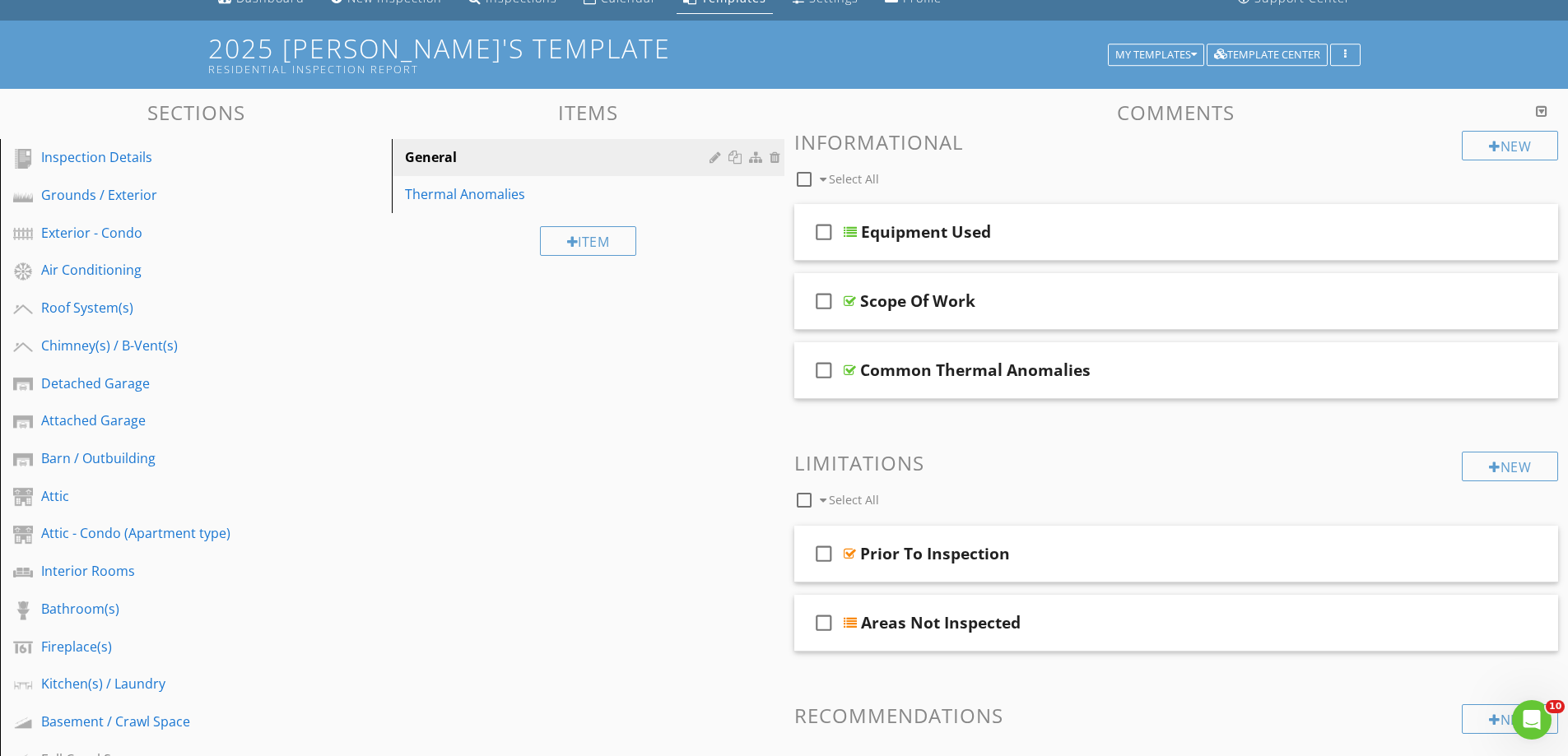
scroll to position [0, 0]
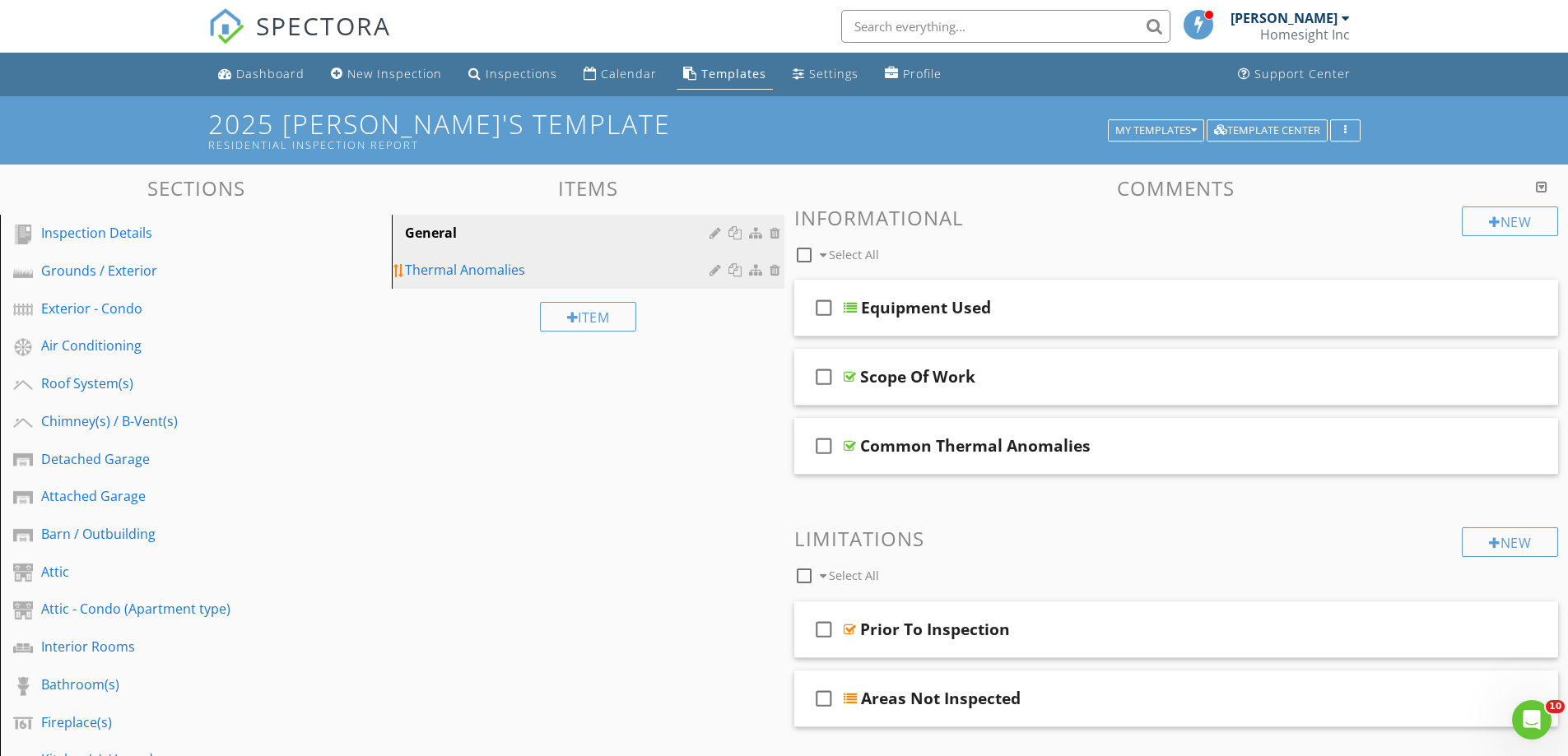
click at [440, 257] on link "Thermal Anomalies" at bounding box center [589, 269] width 386 height 36
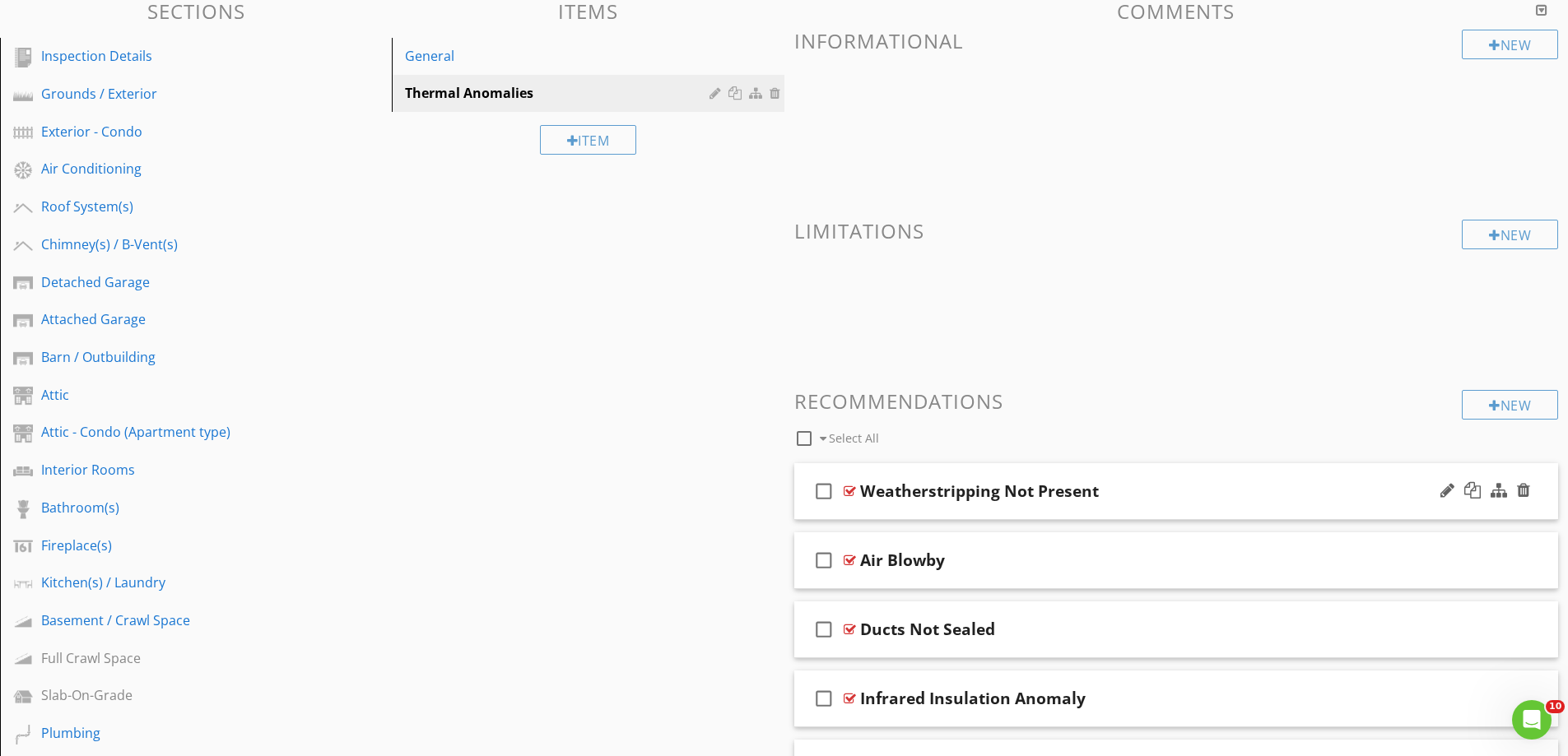
scroll to position [330, 0]
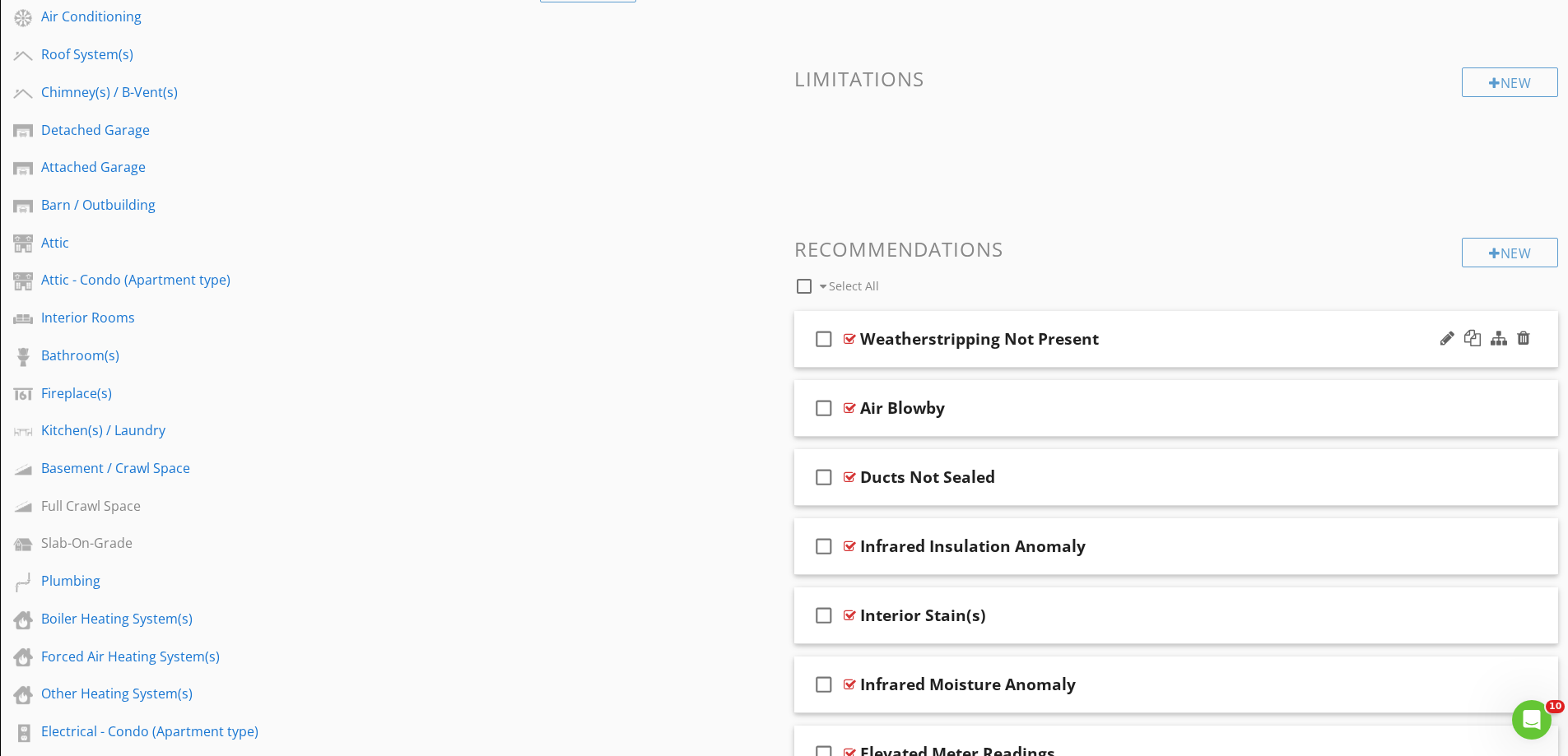
click at [915, 360] on div "check_box_outline_blank Weatherstripping Not Present" at bounding box center [1176, 339] width 764 height 57
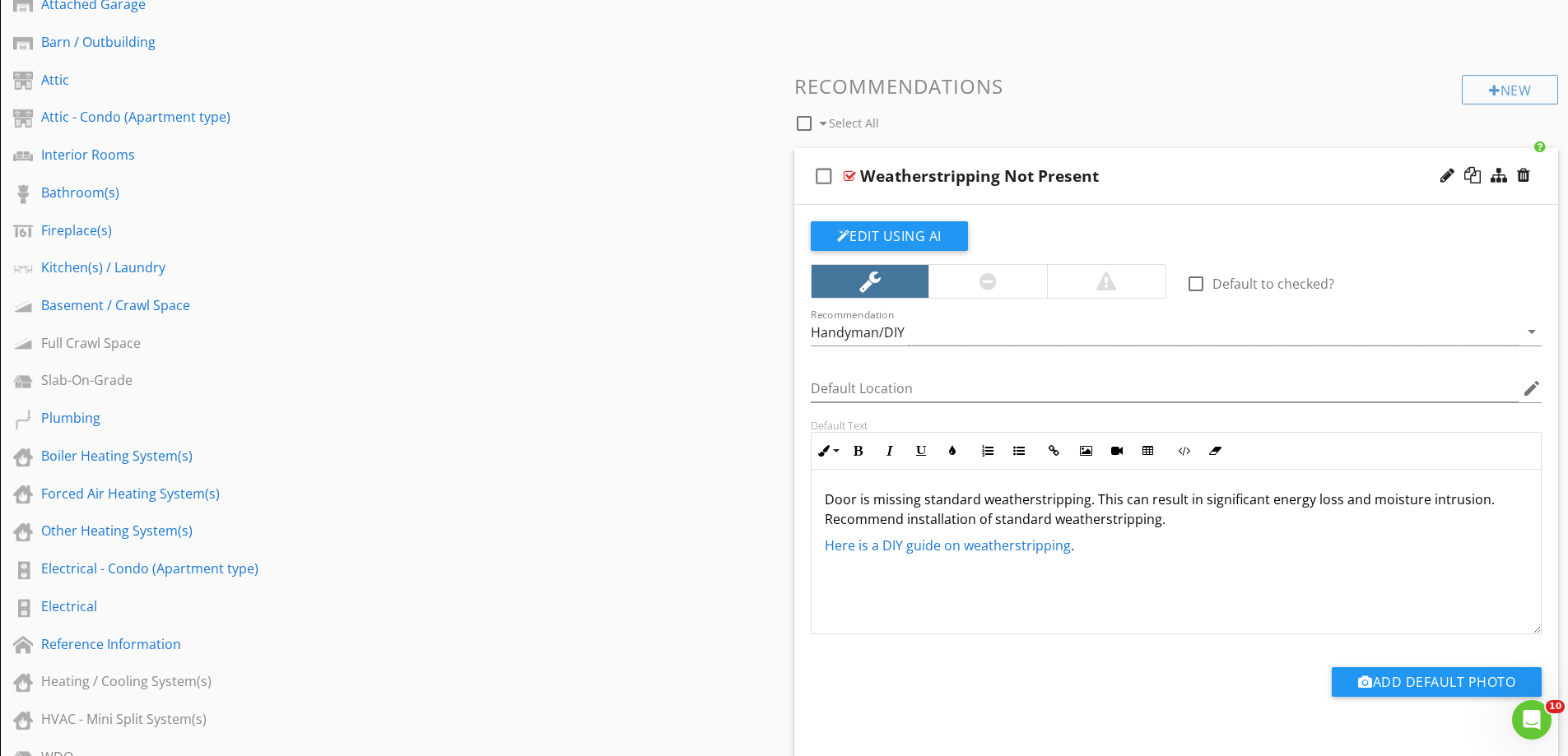
scroll to position [493, 0]
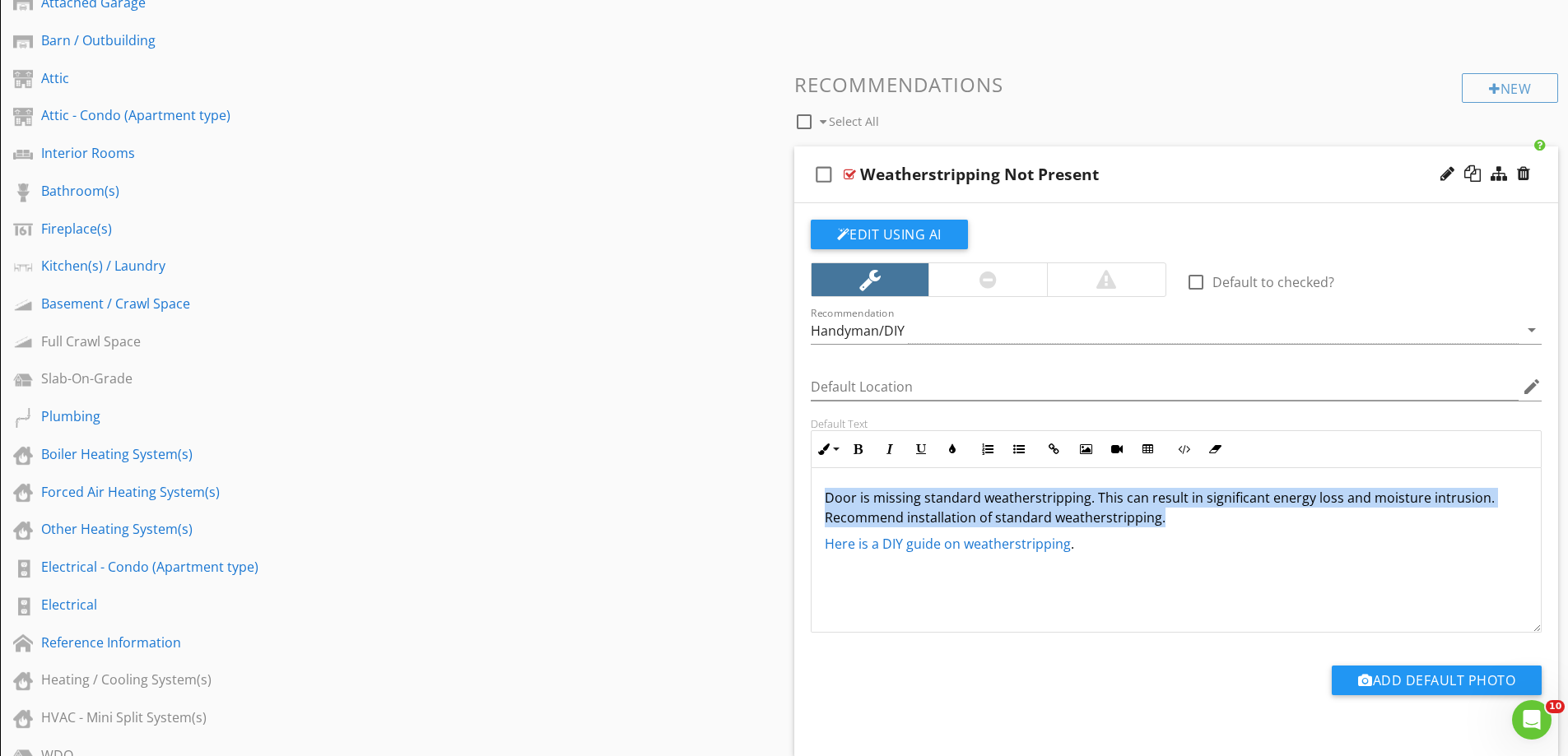
drag, startPoint x: 1191, startPoint y: 520, endPoint x: 752, endPoint y: 479, distance: 440.9
click at [752, 479] on div "Sections Inspection Details Grounds / Exterior Exterior - Condo Air Conditionin…" at bounding box center [784, 481] width 1568 height 1623
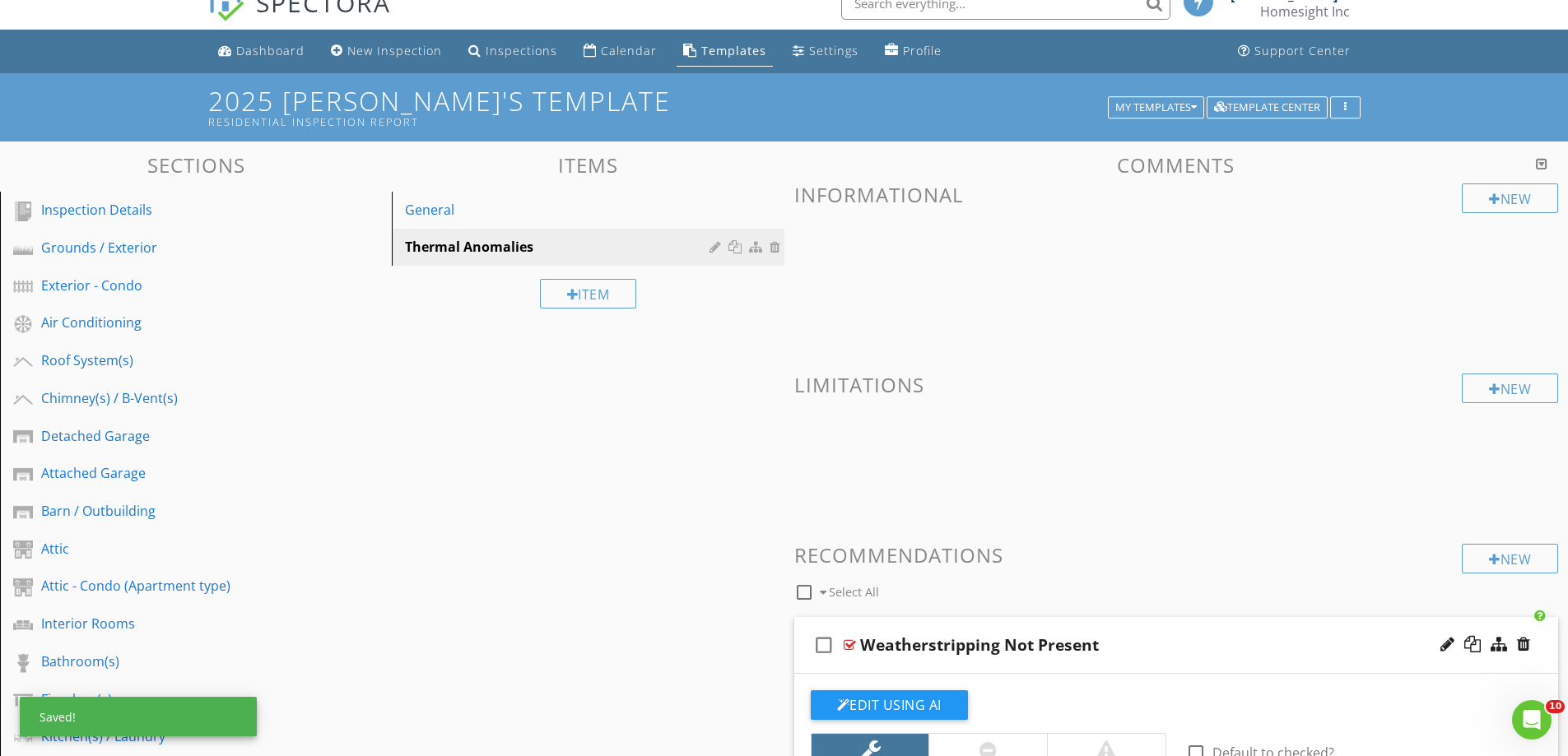
scroll to position [0, 0]
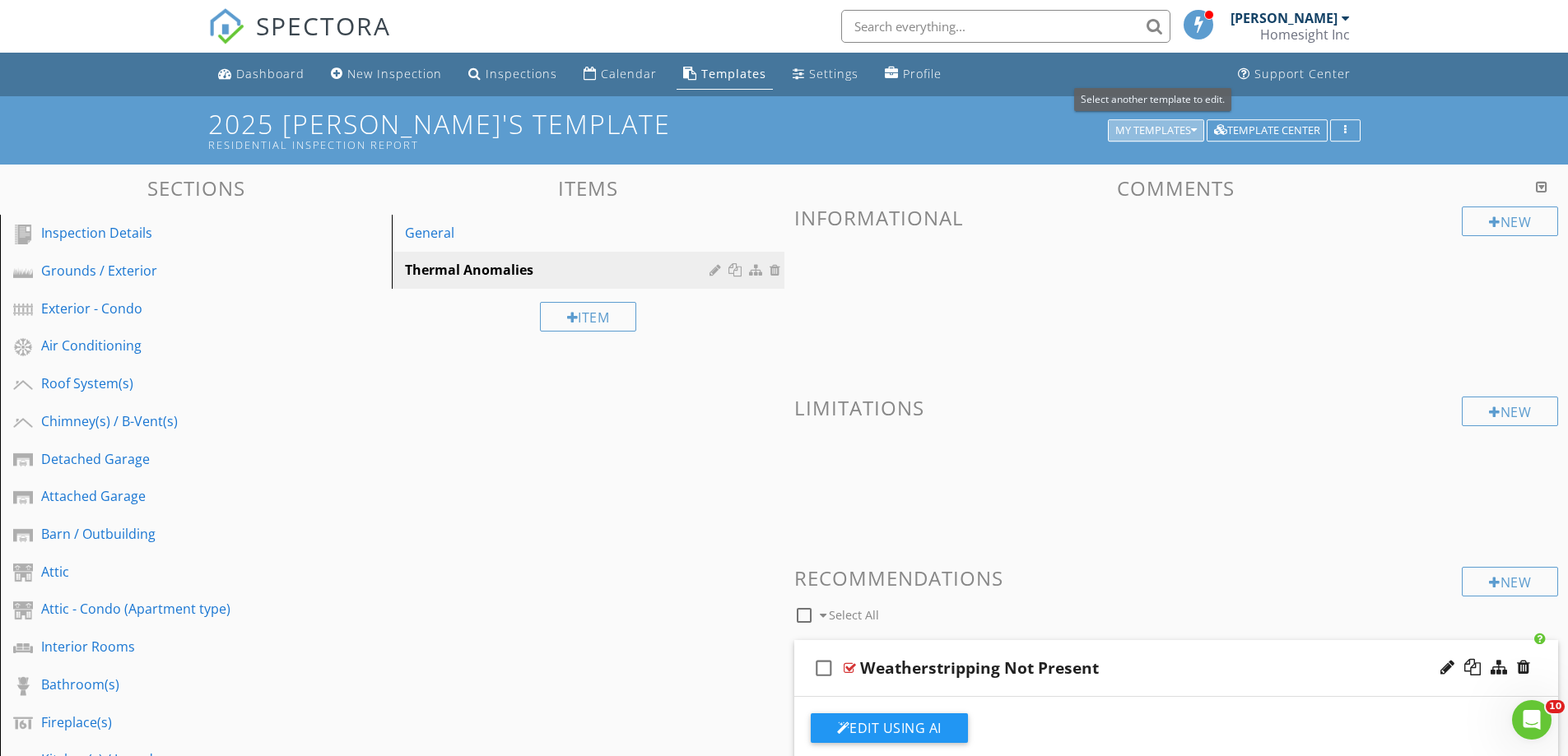
click at [1168, 133] on div "My Templates" at bounding box center [1156, 130] width 82 height 11
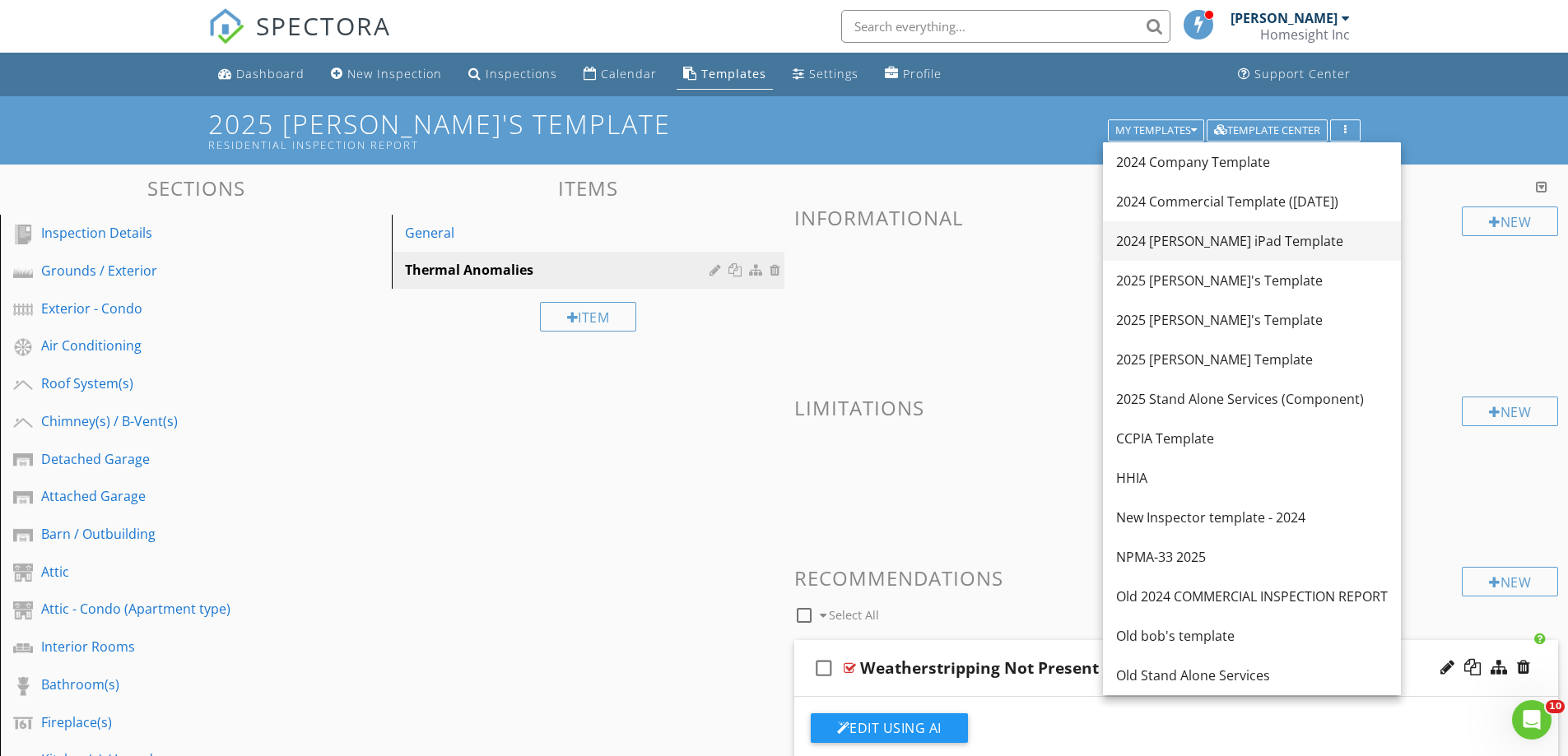
click at [1179, 248] on div "2024 [PERSON_NAME] iPad Template" at bounding box center [1252, 240] width 272 height 20
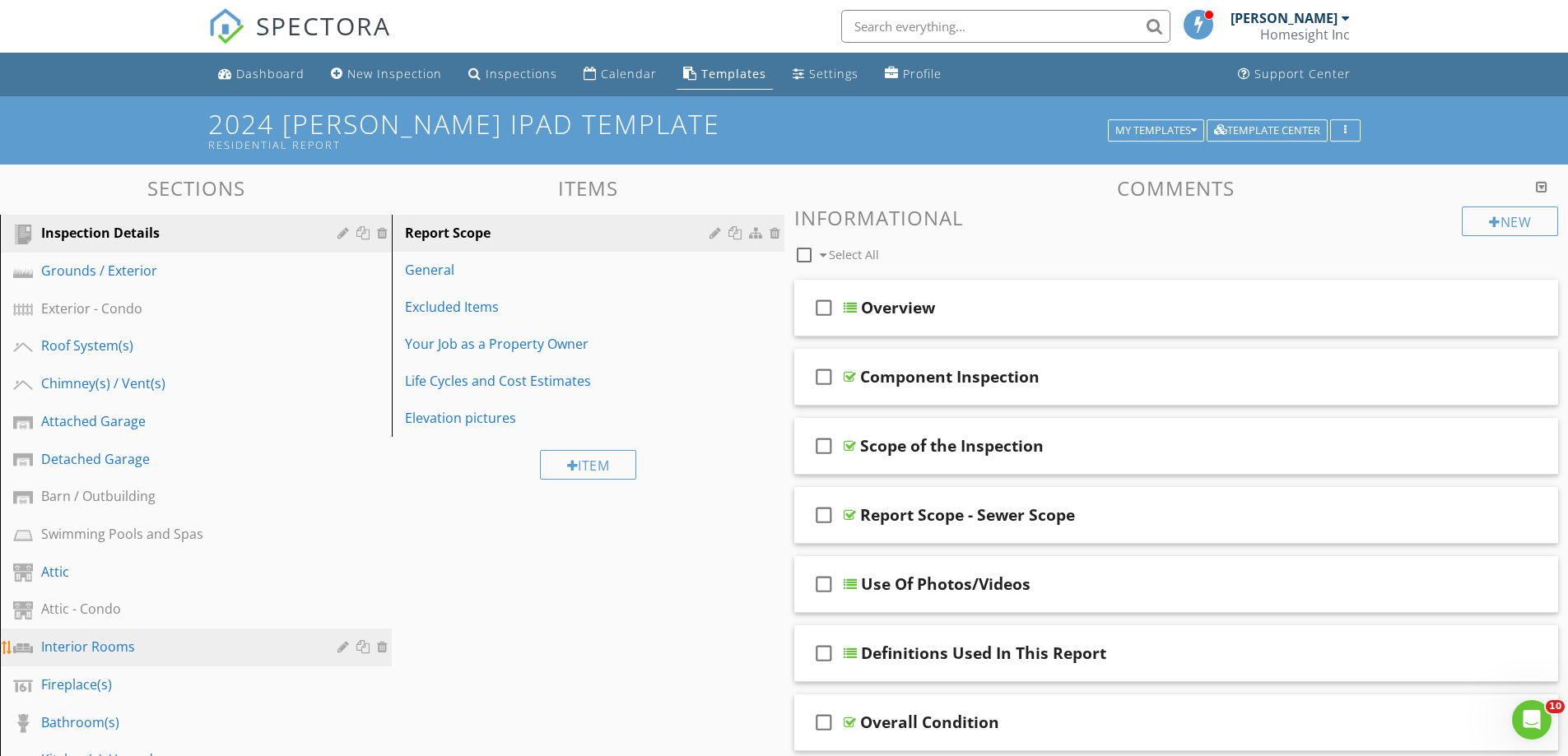
scroll to position [247, 0]
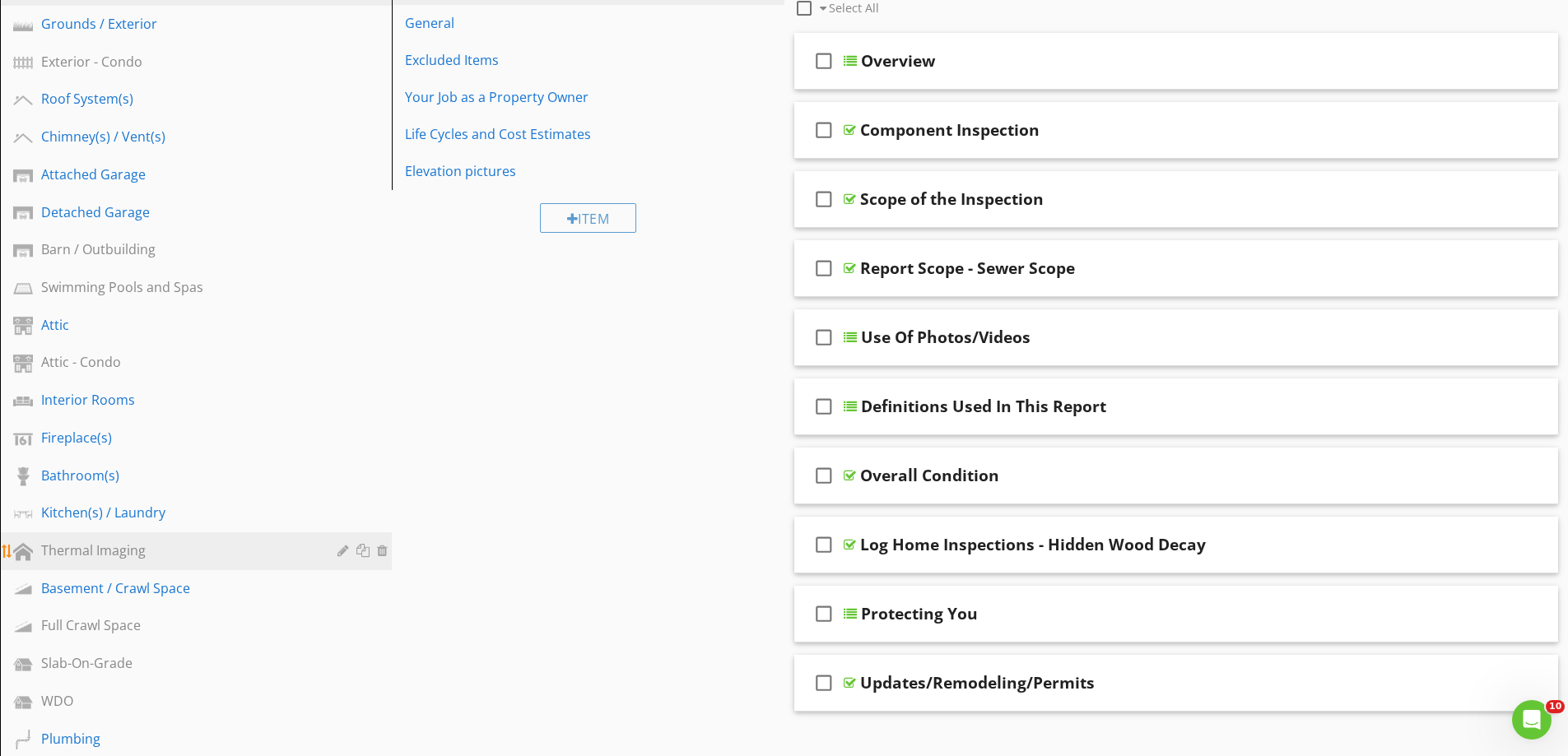
click at [136, 547] on div "Thermal Imaging" at bounding box center [177, 550] width 273 height 20
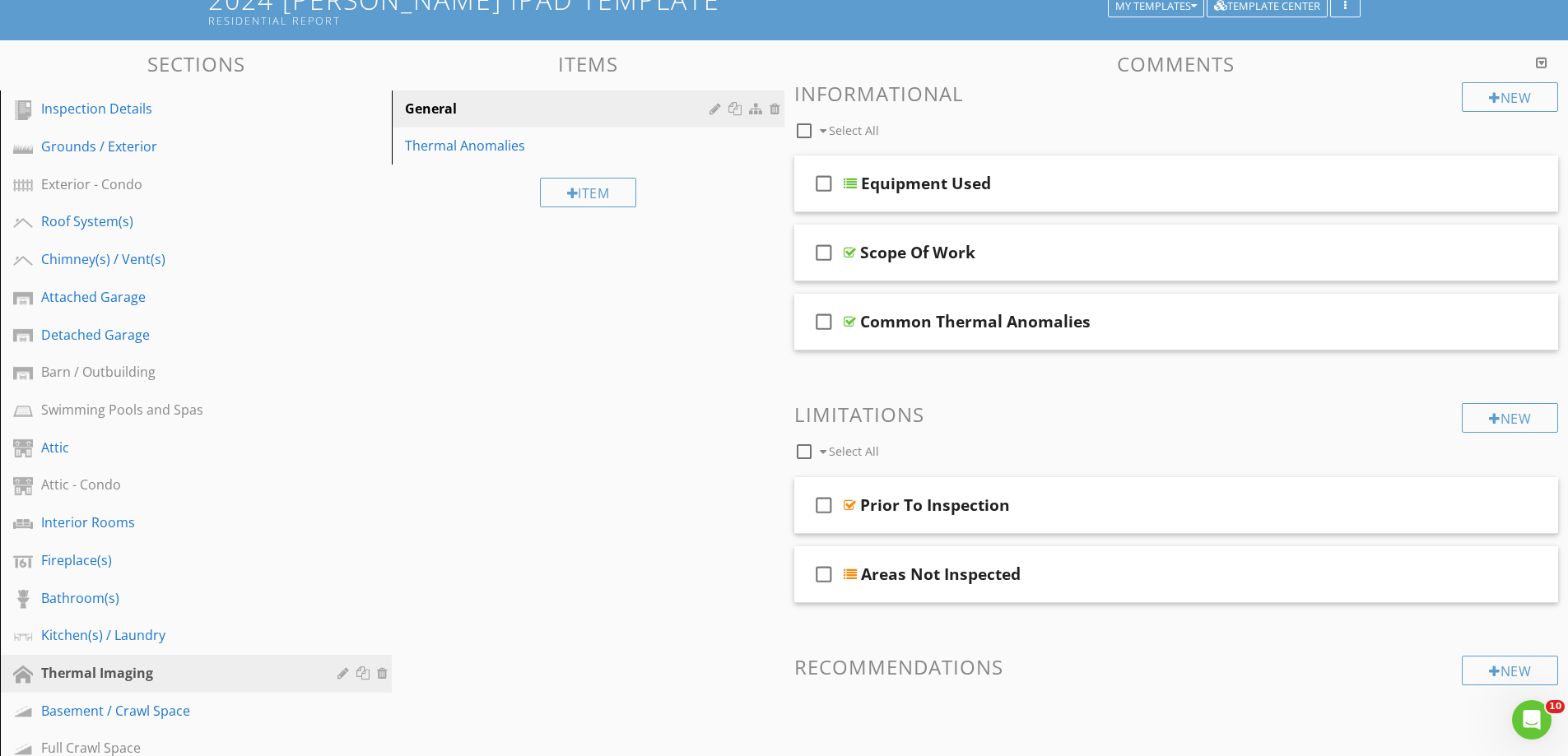
scroll to position [0, 0]
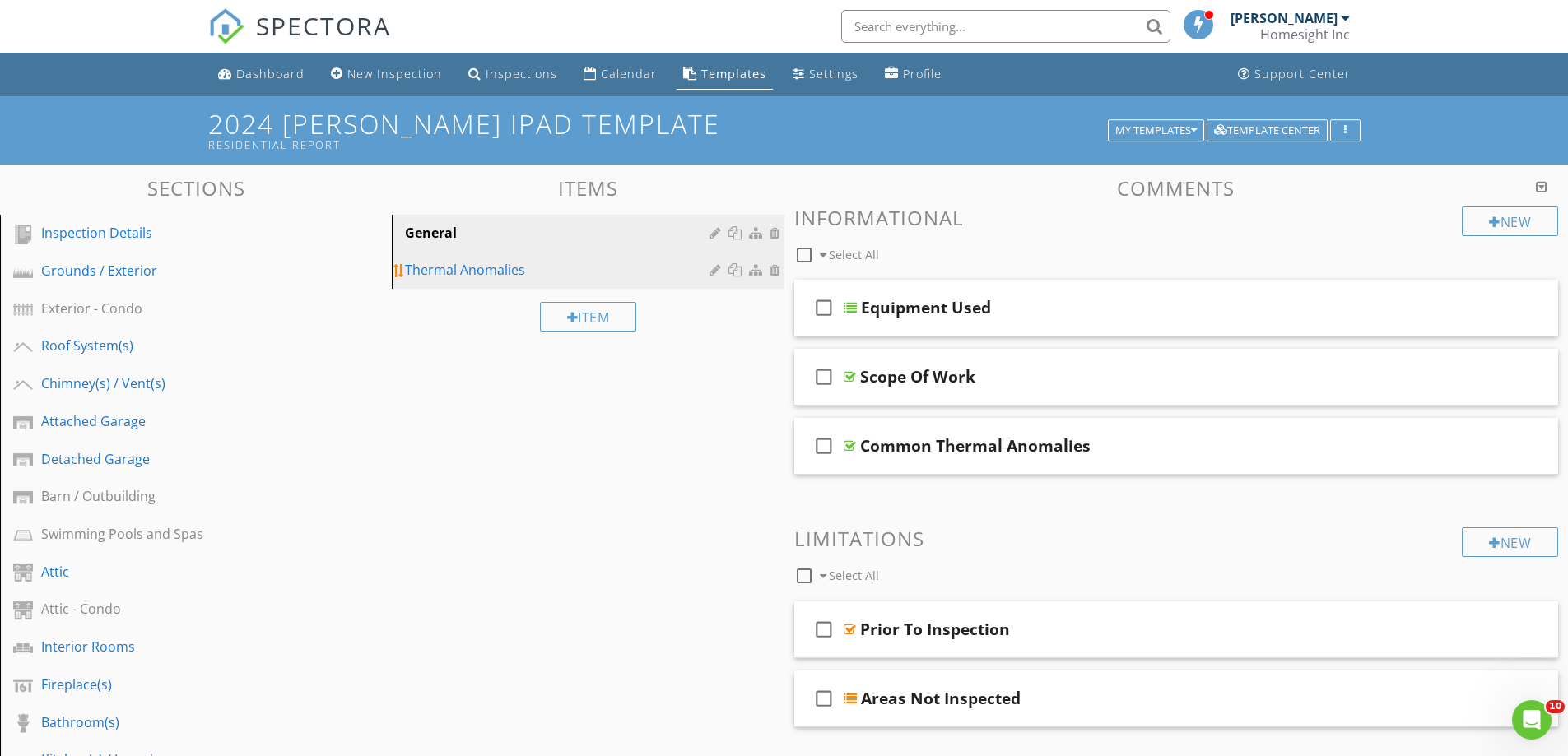
click at [462, 279] on div "Thermal Anomalies" at bounding box center [559, 269] width 308 height 20
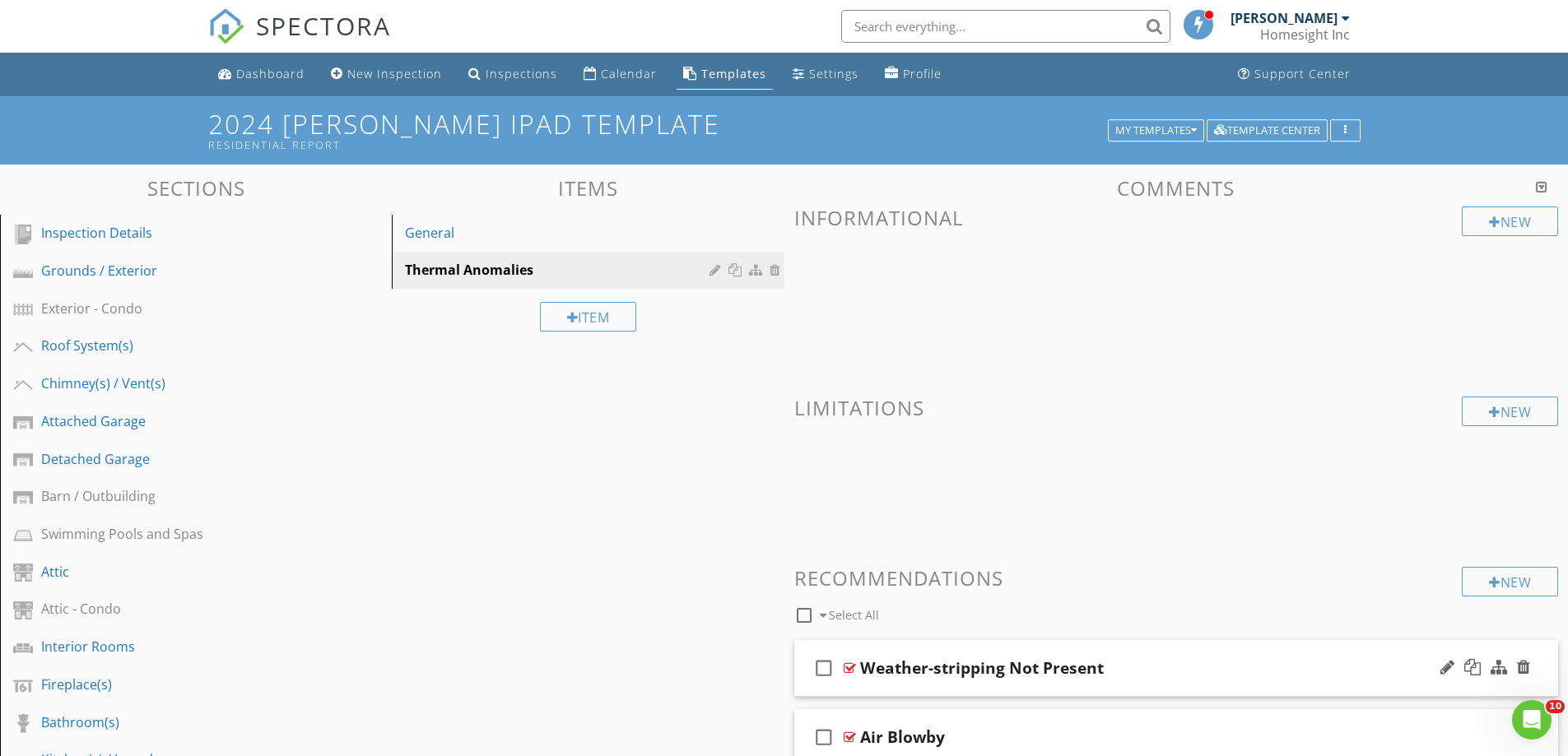
click at [901, 690] on div "check_box_outline_blank Weather-stripping Not Present" at bounding box center [1176, 668] width 764 height 57
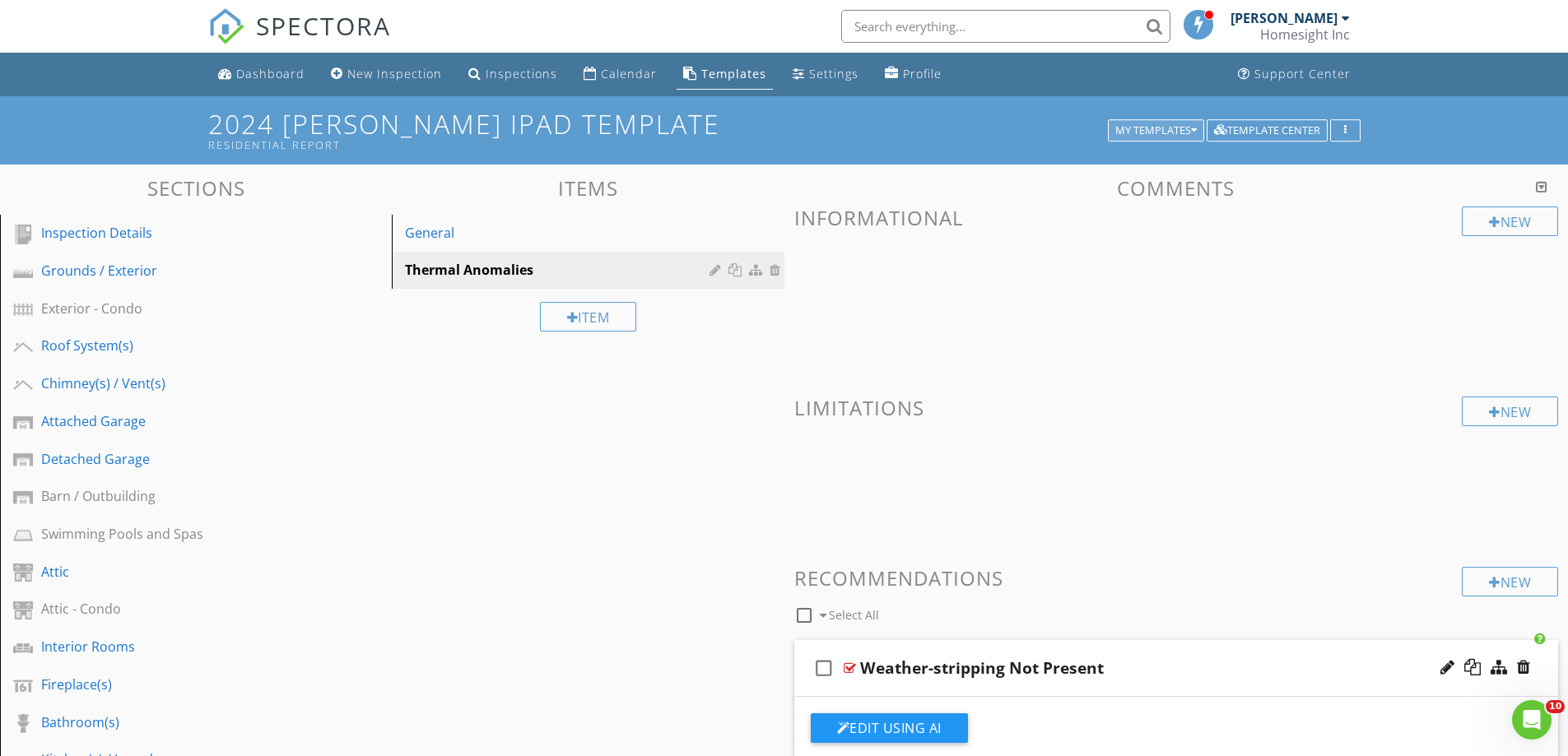
click at [1148, 129] on div "My Templates" at bounding box center [1156, 130] width 82 height 11
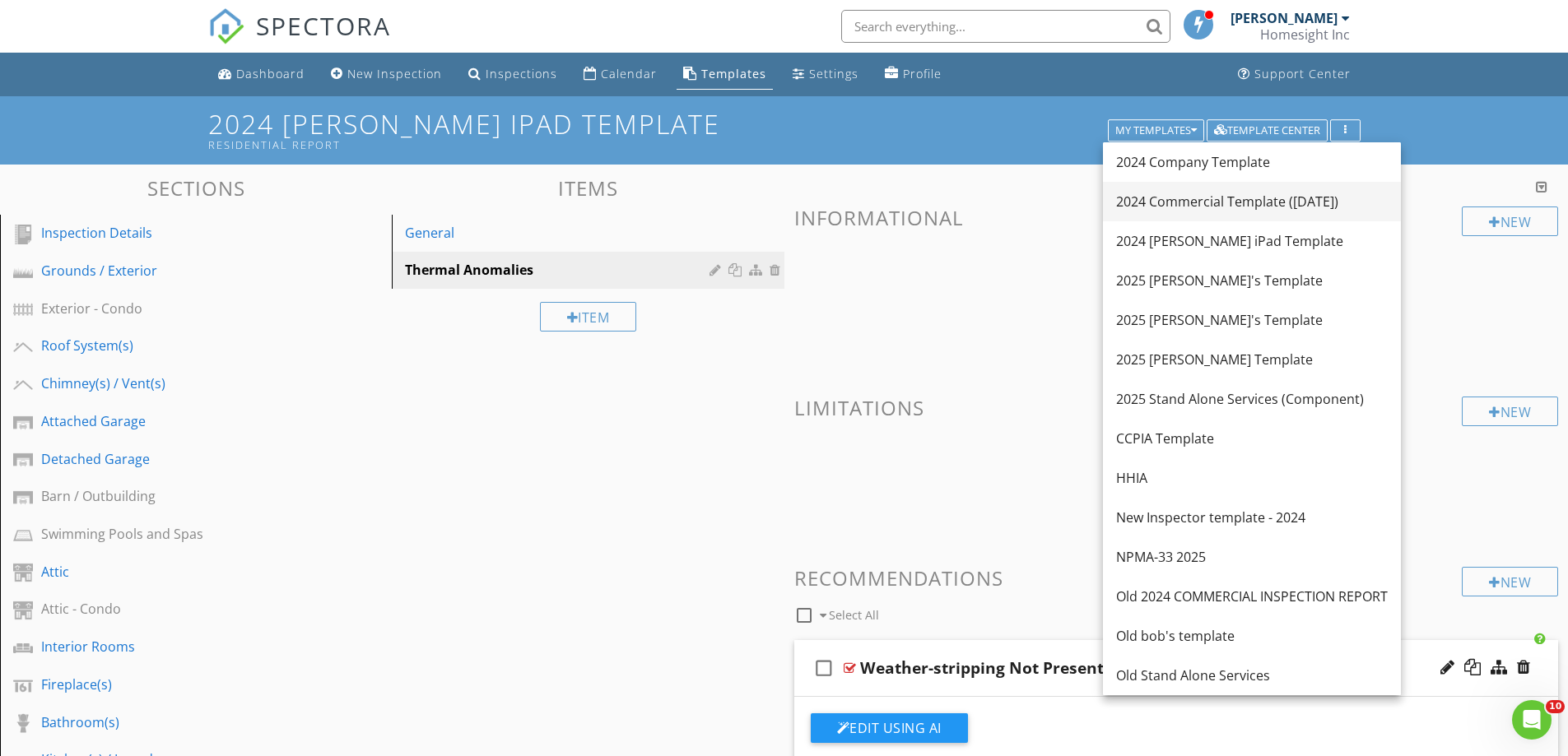
click at [1179, 204] on div "2024 Commercial Template ([DATE])" at bounding box center [1252, 201] width 272 height 20
type textarea "<p><span style="color: rgb(0, 0, 0);">Door is missing standard weather-strippin…"
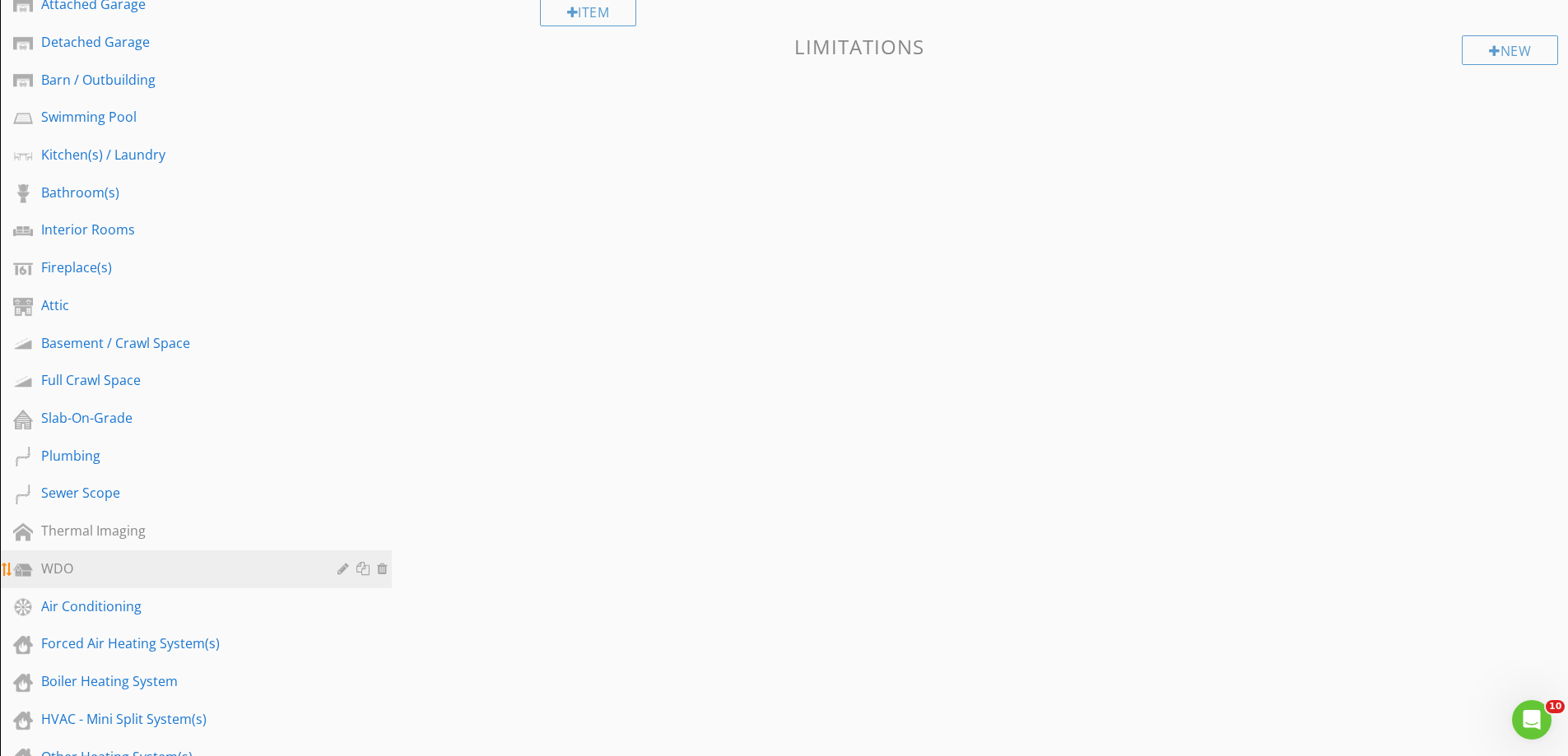
scroll to position [412, 0]
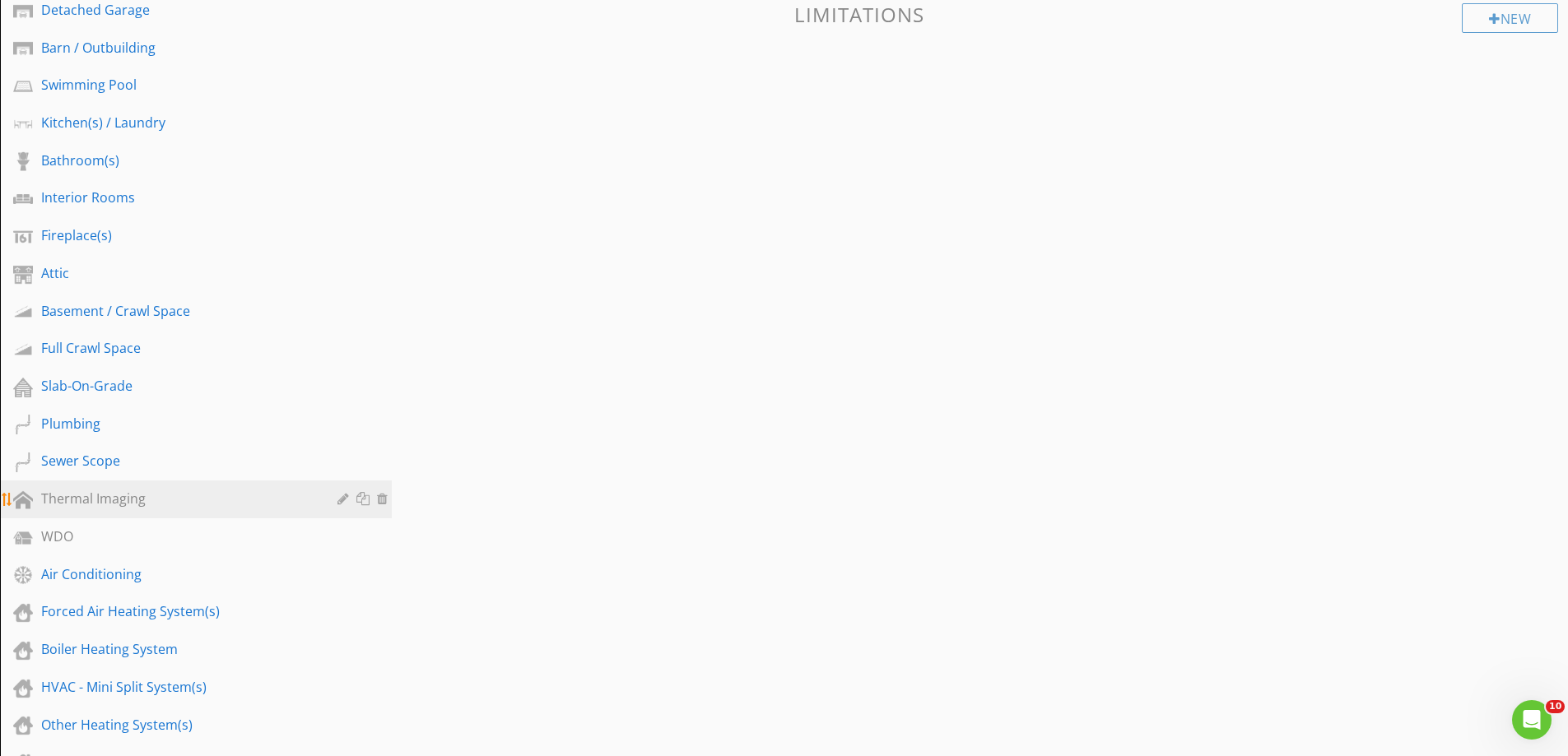
click at [106, 502] on div "Thermal Imaging" at bounding box center [177, 498] width 273 height 20
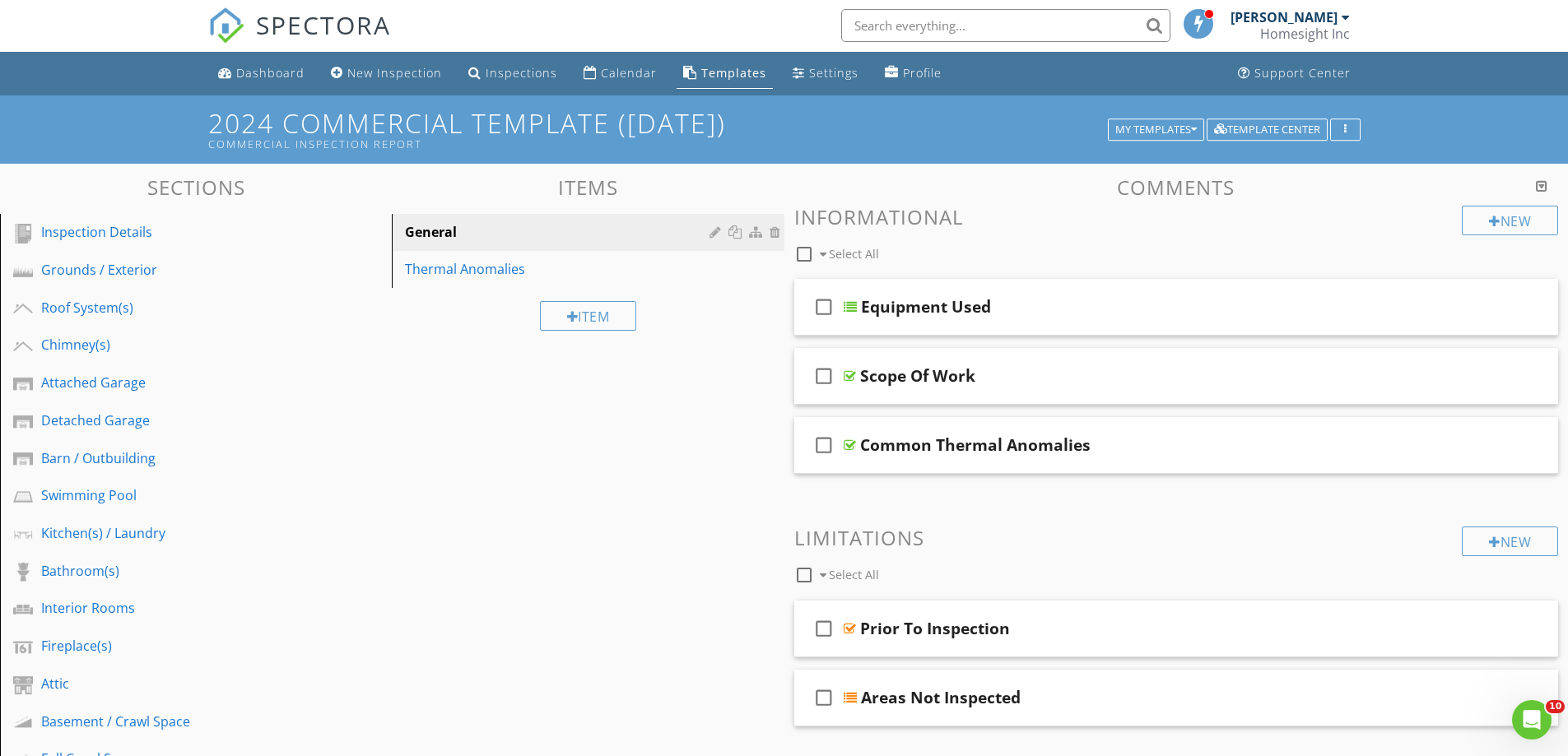
scroll to position [0, 0]
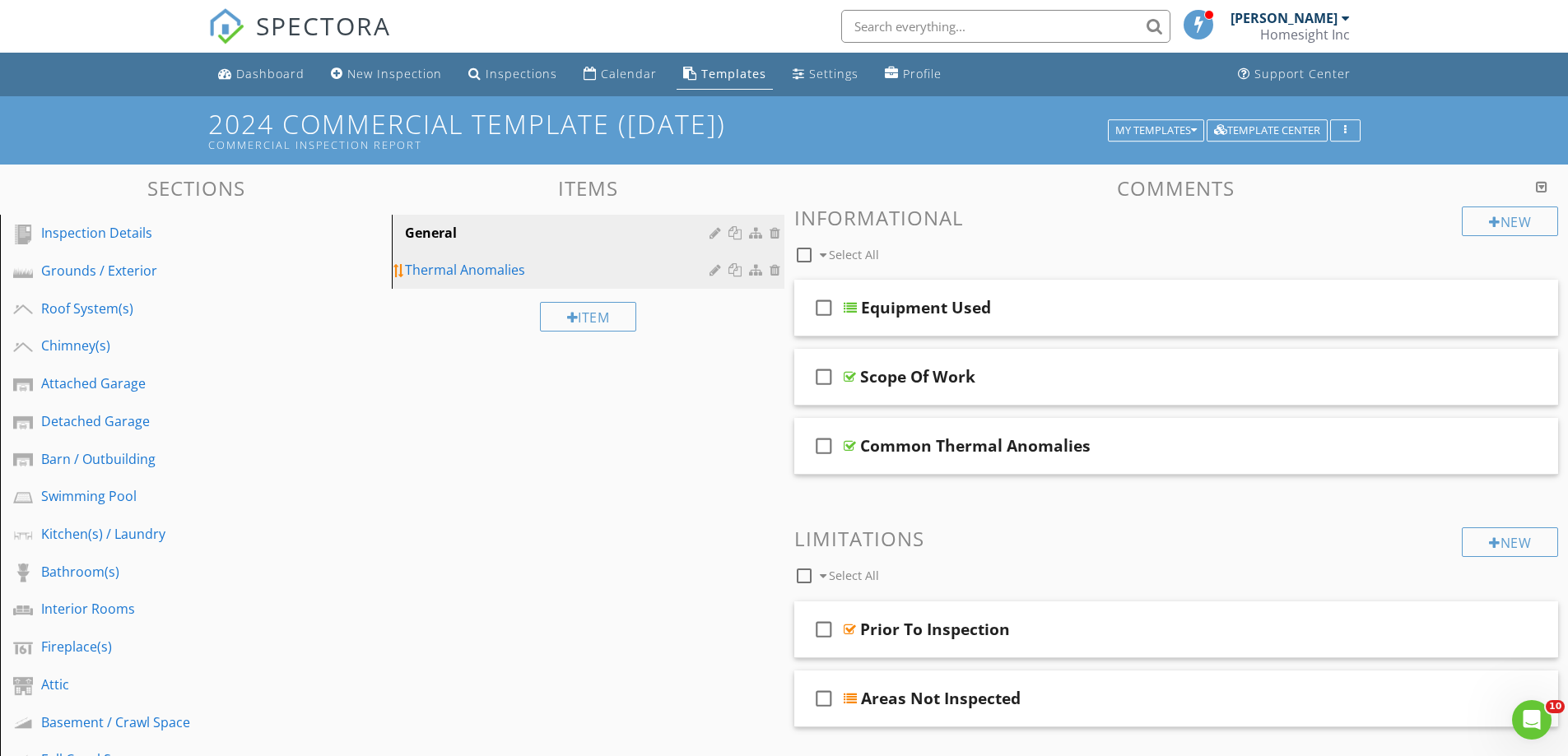
click at [452, 267] on div "Thermal Anomalies" at bounding box center [559, 269] width 308 height 20
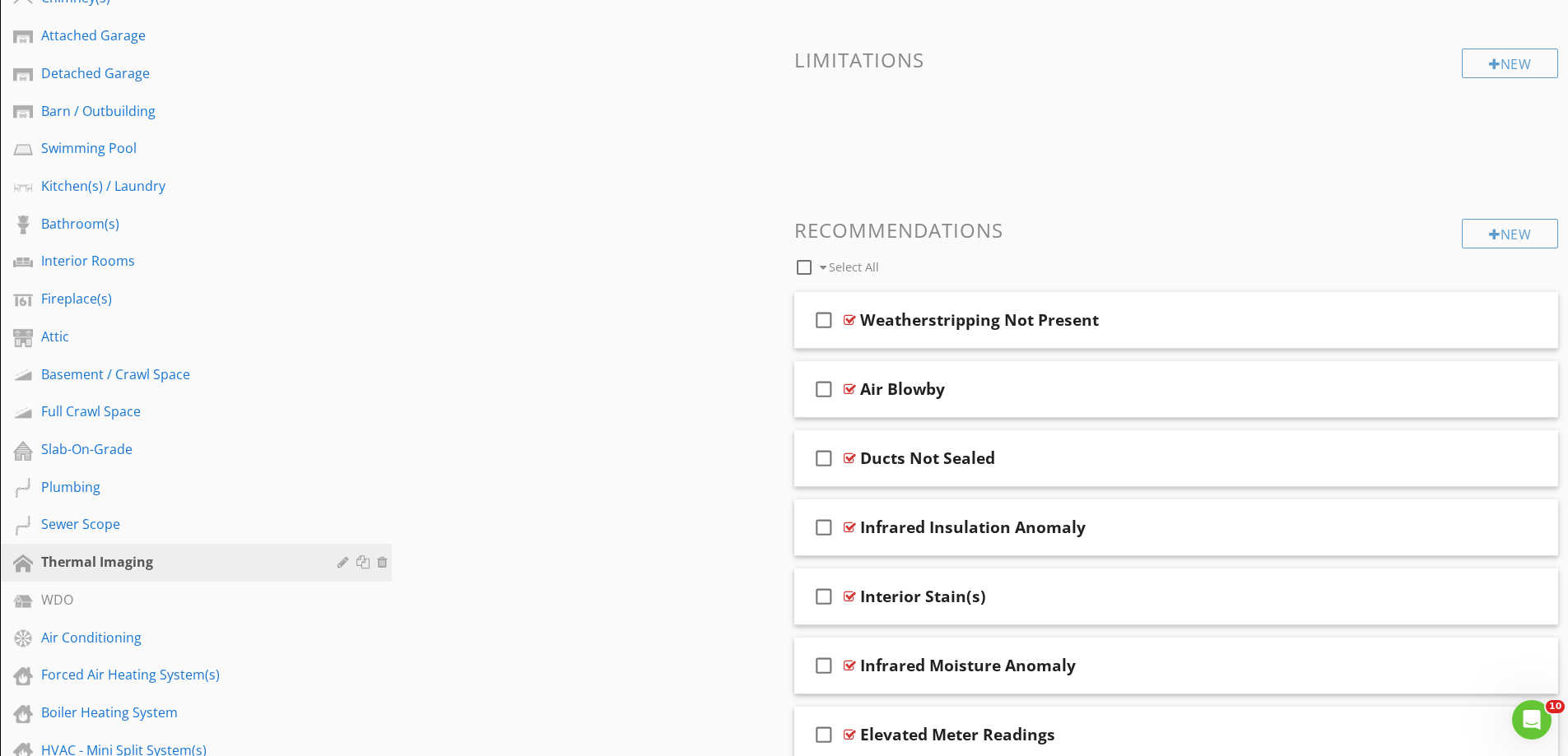
scroll to position [412, 0]
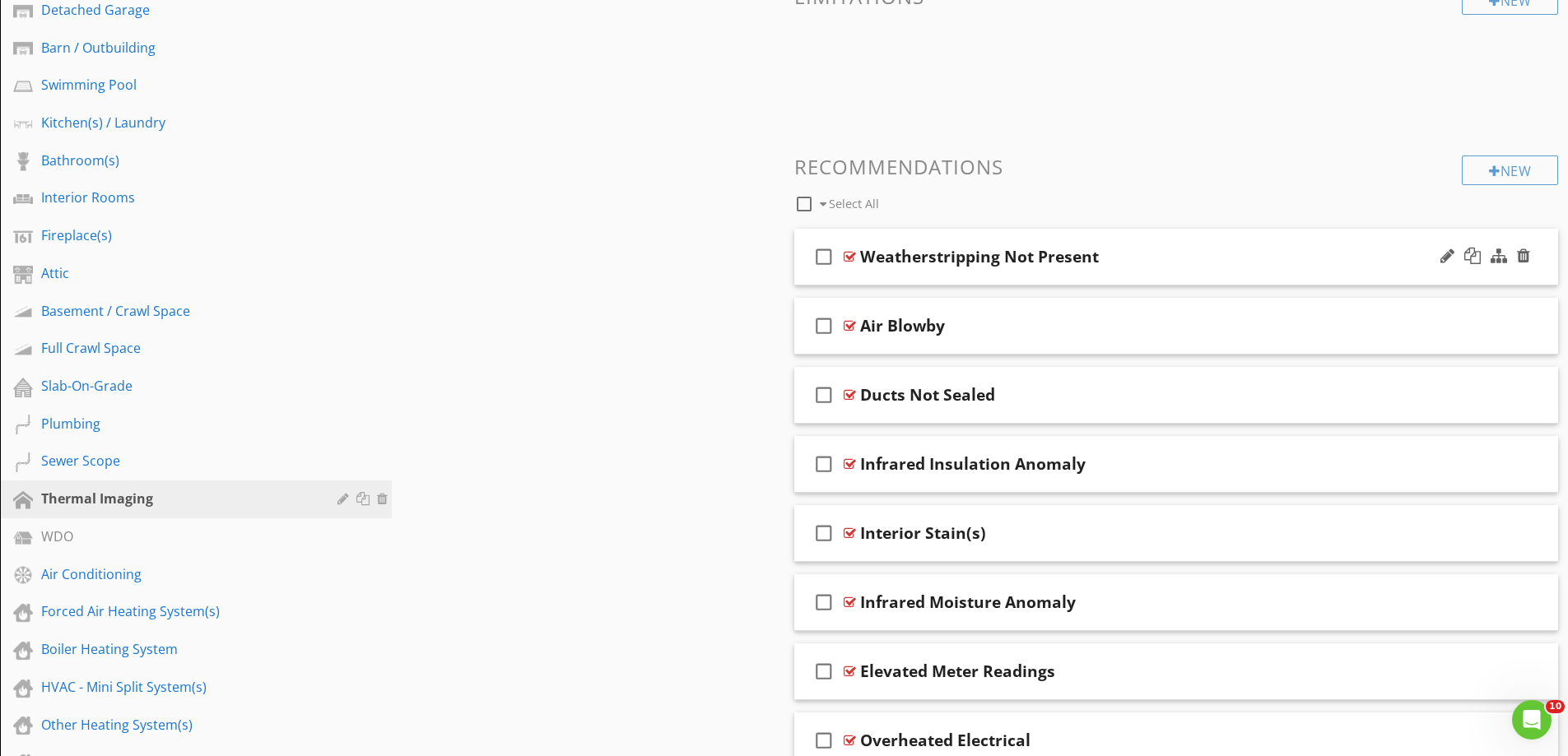
click at [949, 276] on div "check_box_outline_blank Weatherstripping Not Present" at bounding box center [1176, 257] width 764 height 57
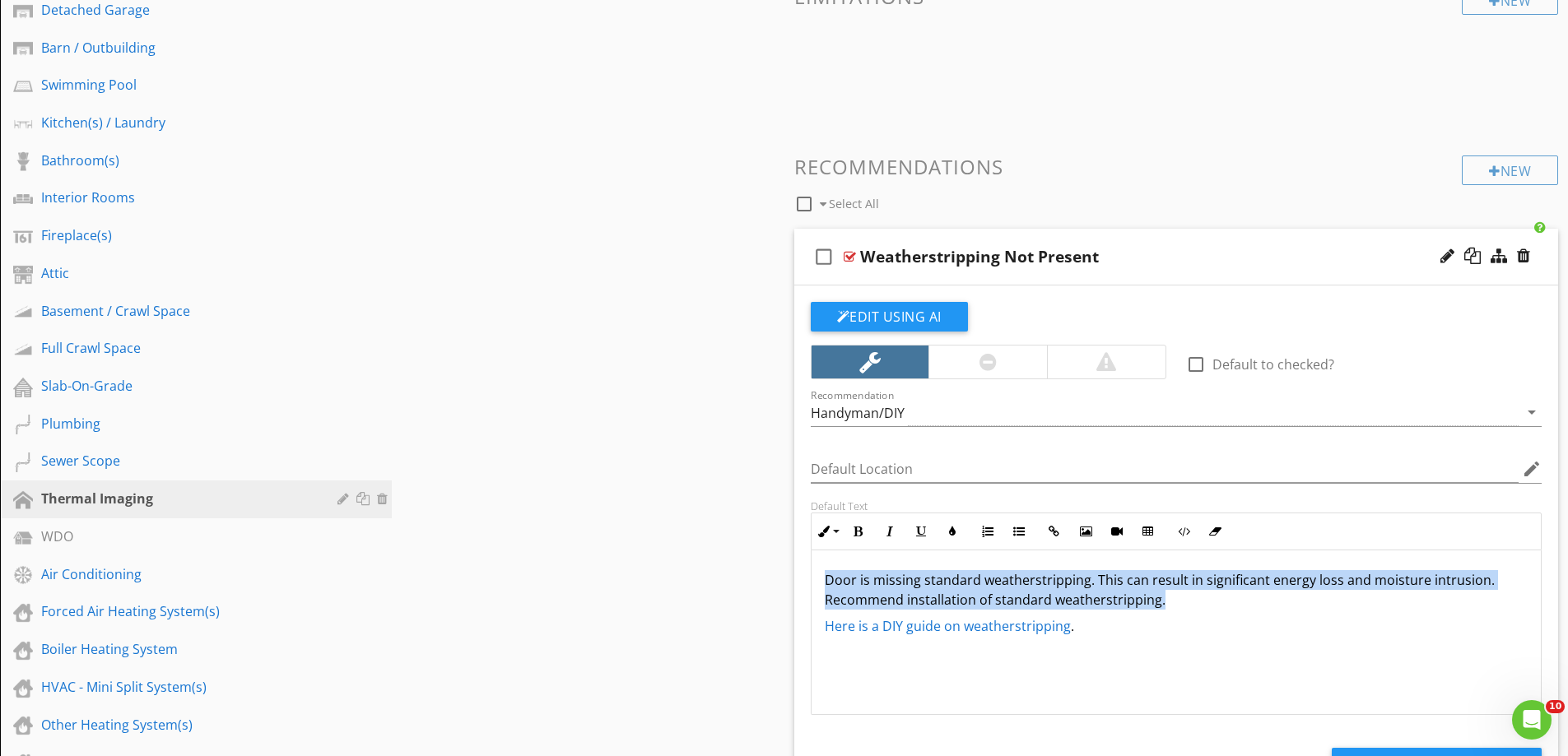
drag, startPoint x: 1175, startPoint y: 598, endPoint x: 733, endPoint y: 549, distance: 444.7
click at [733, 549] on div "Sections Inspection Details Grounds / Exterior Roof System(s) Chimney(s) Attach…" at bounding box center [784, 564] width 1568 height 1623
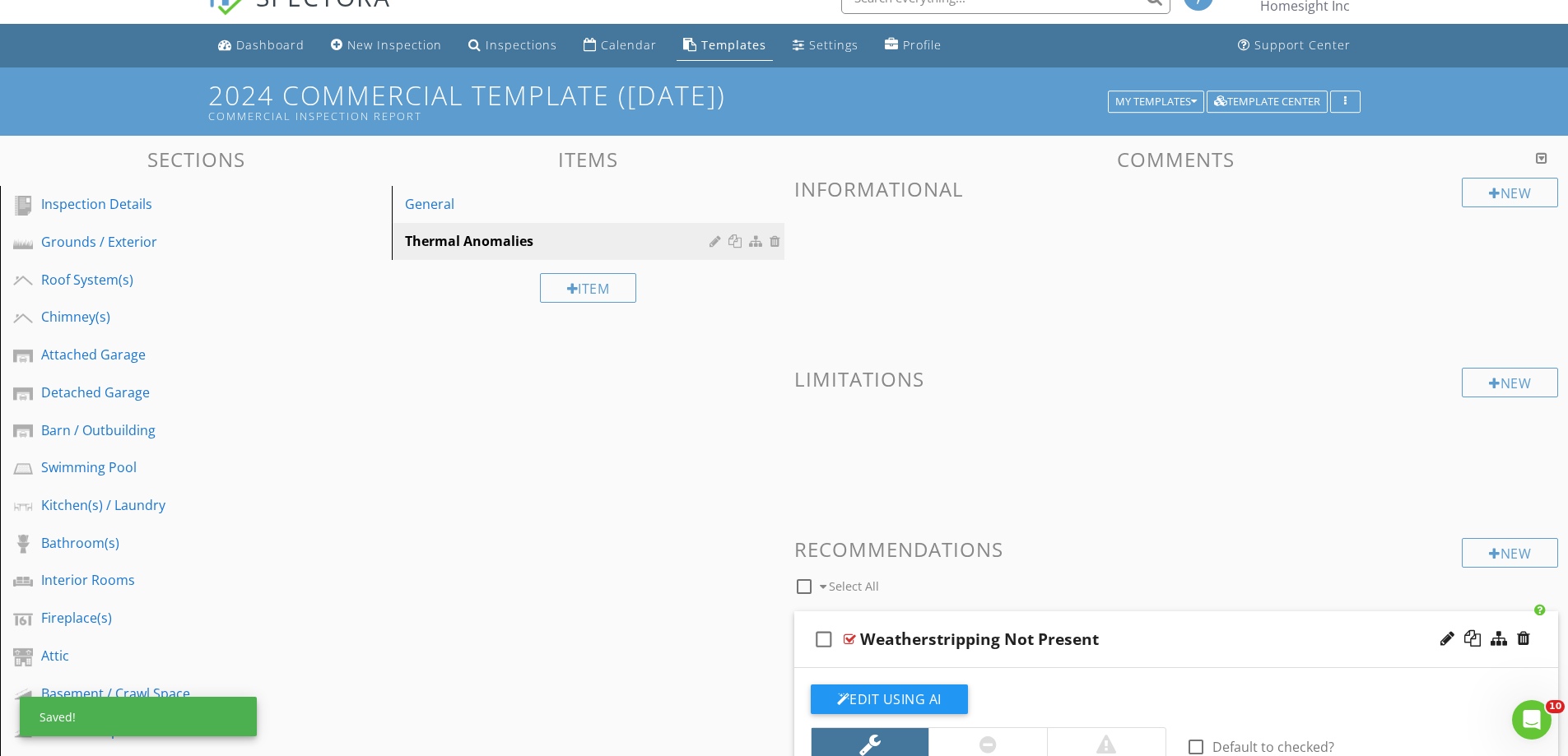
scroll to position [0, 0]
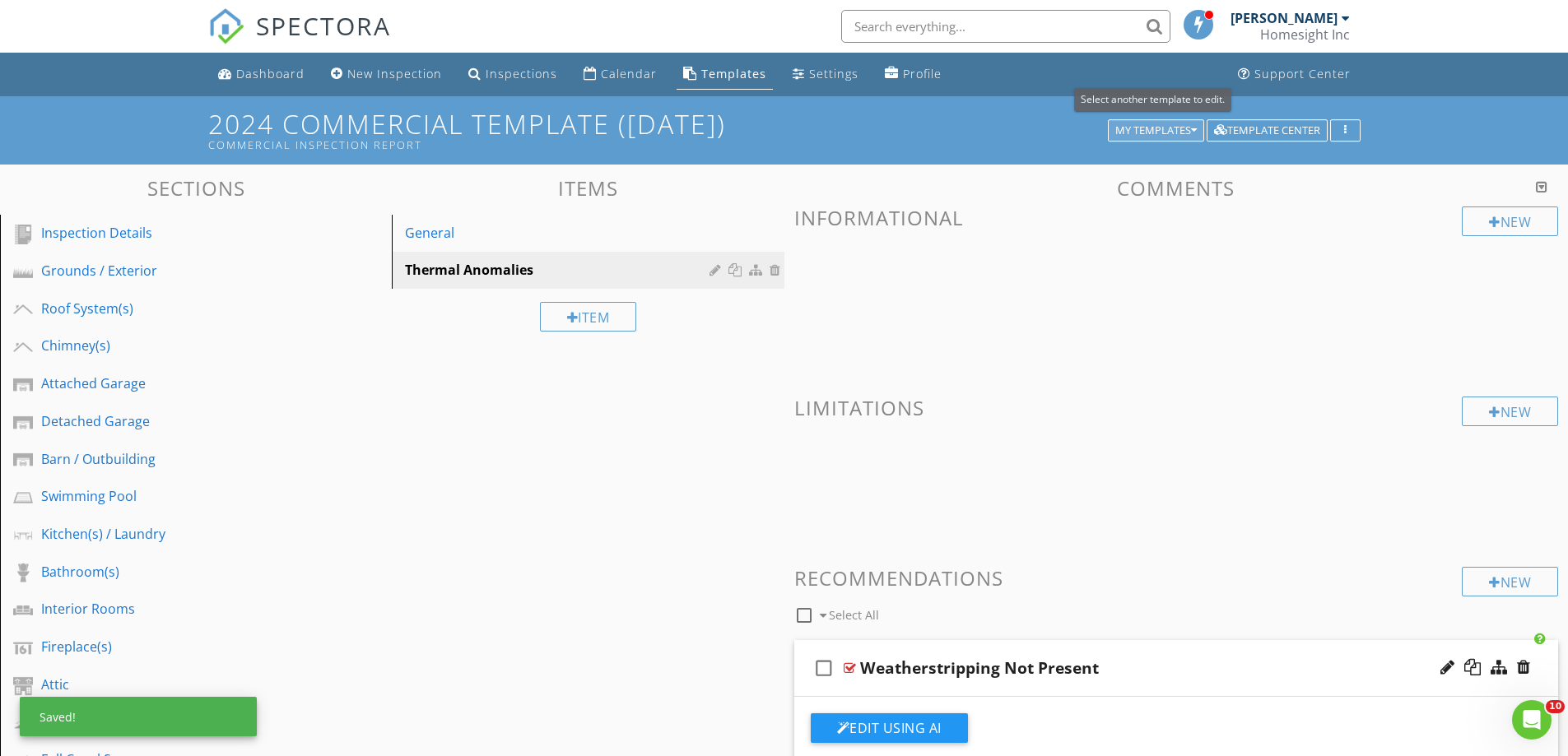
click at [1169, 127] on div "My Templates" at bounding box center [1156, 130] width 82 height 11
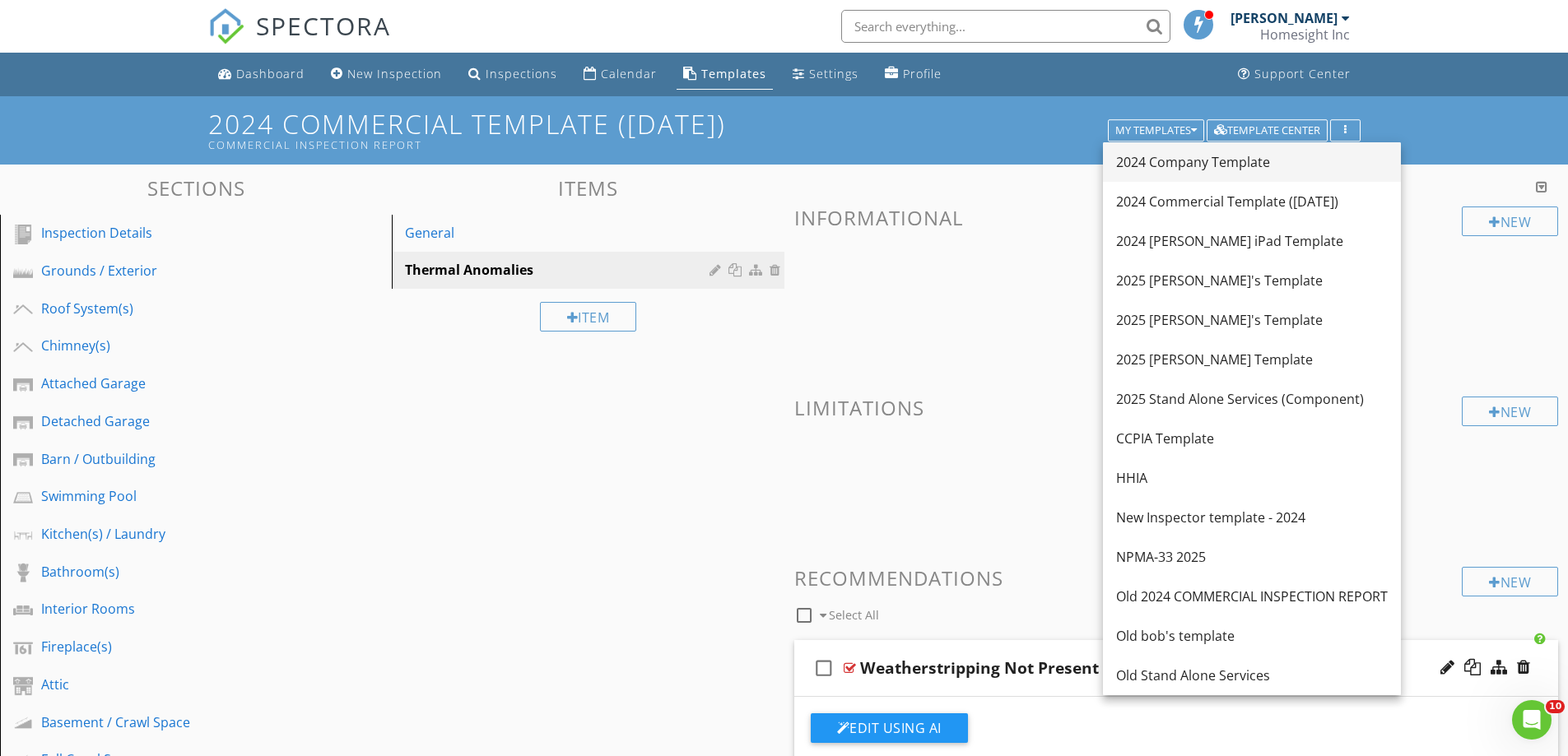
click at [1153, 167] on div "2024 Company Template" at bounding box center [1252, 162] width 272 height 20
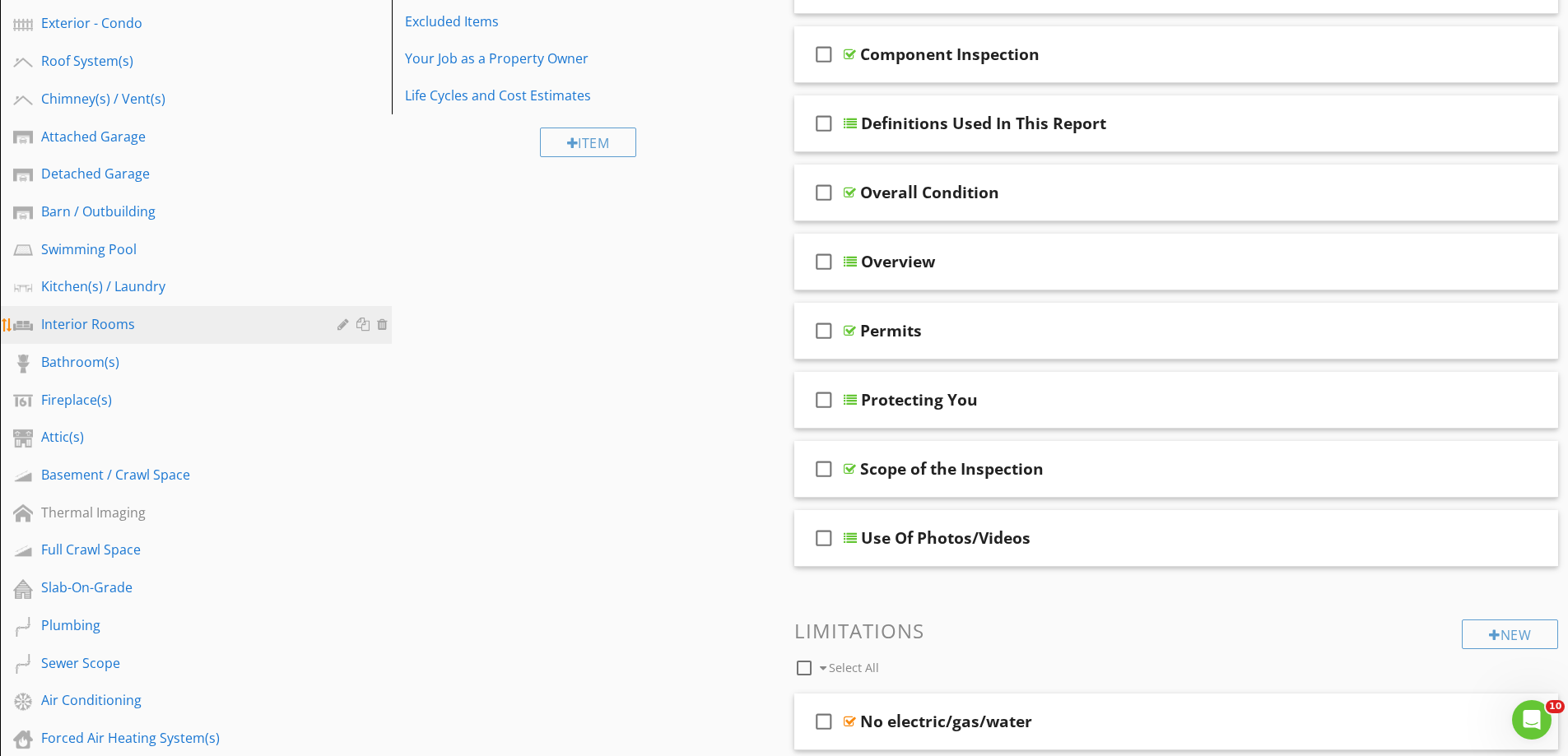
scroll to position [412, 0]
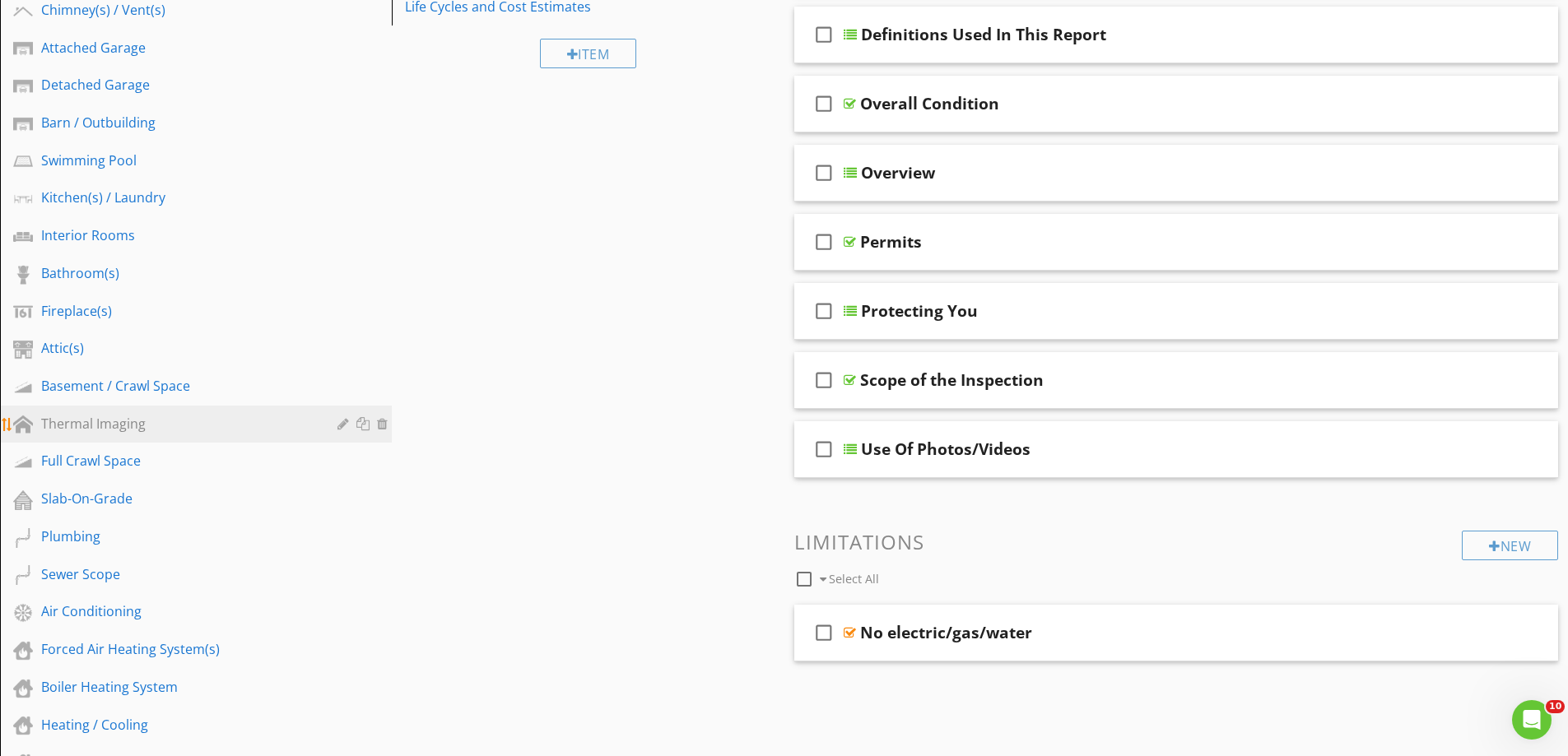
click at [93, 419] on div "Thermal Imaging" at bounding box center [177, 424] width 273 height 20
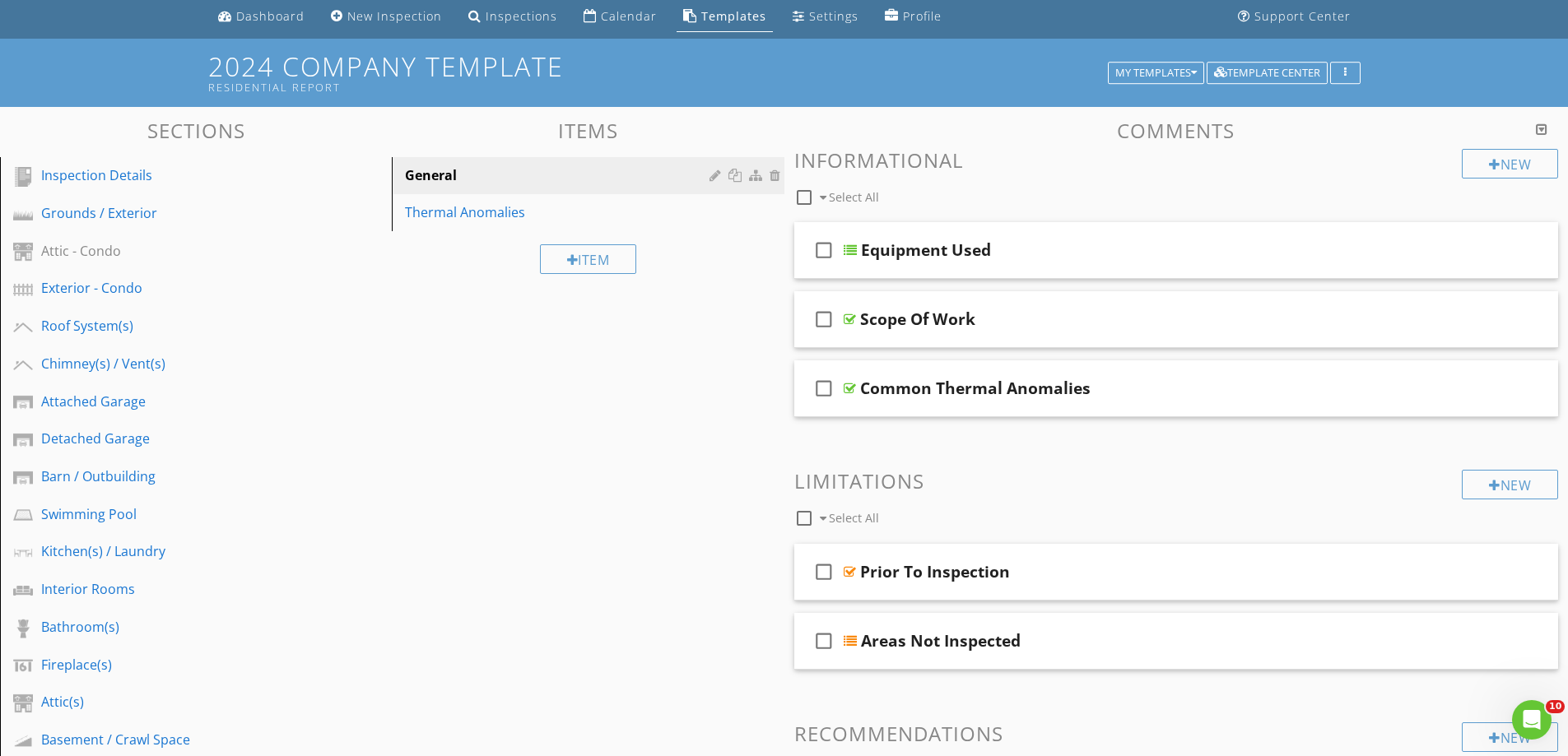
scroll to position [82, 0]
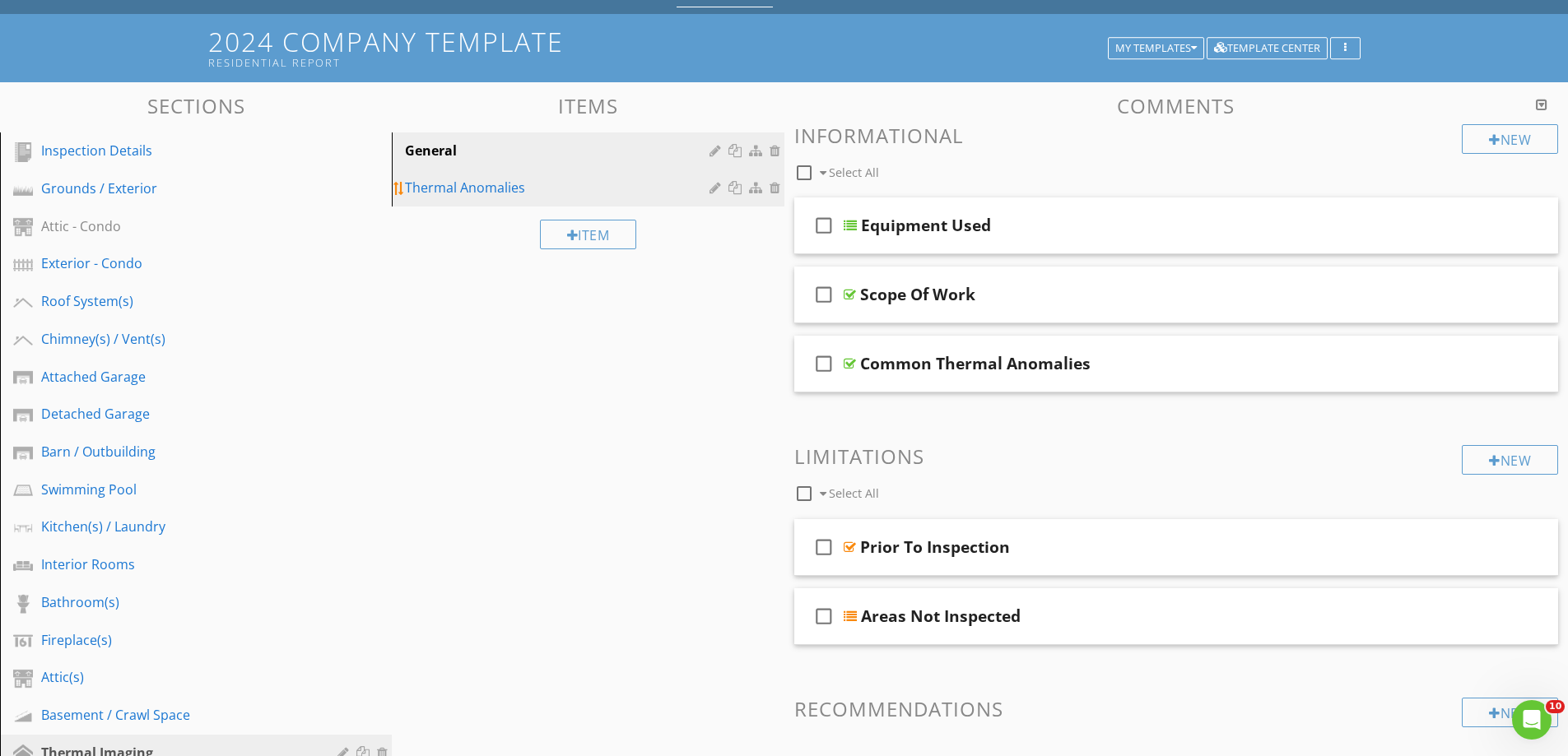
click at [468, 193] on div "Thermal Anomalies" at bounding box center [559, 187] width 308 height 20
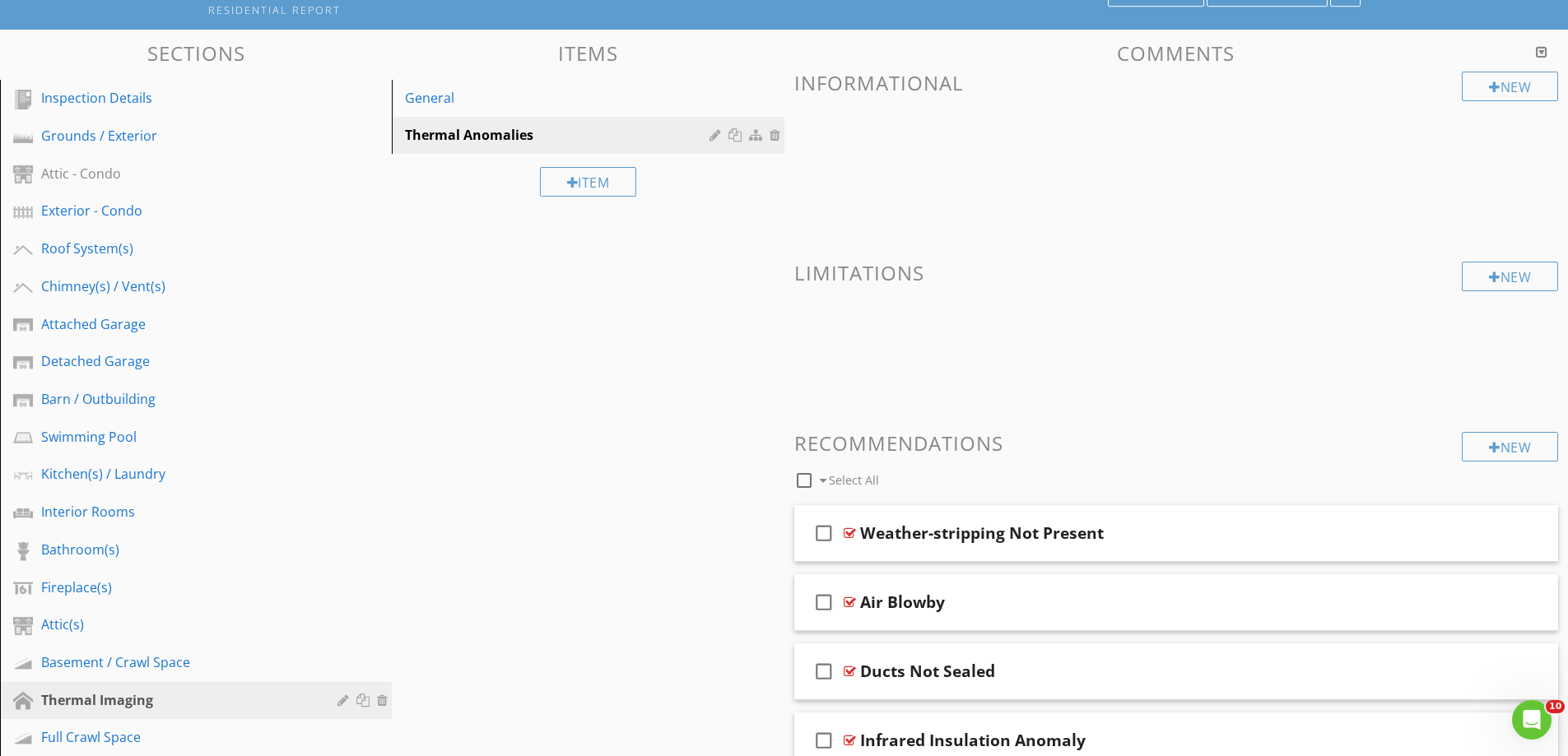
scroll to position [247, 0]
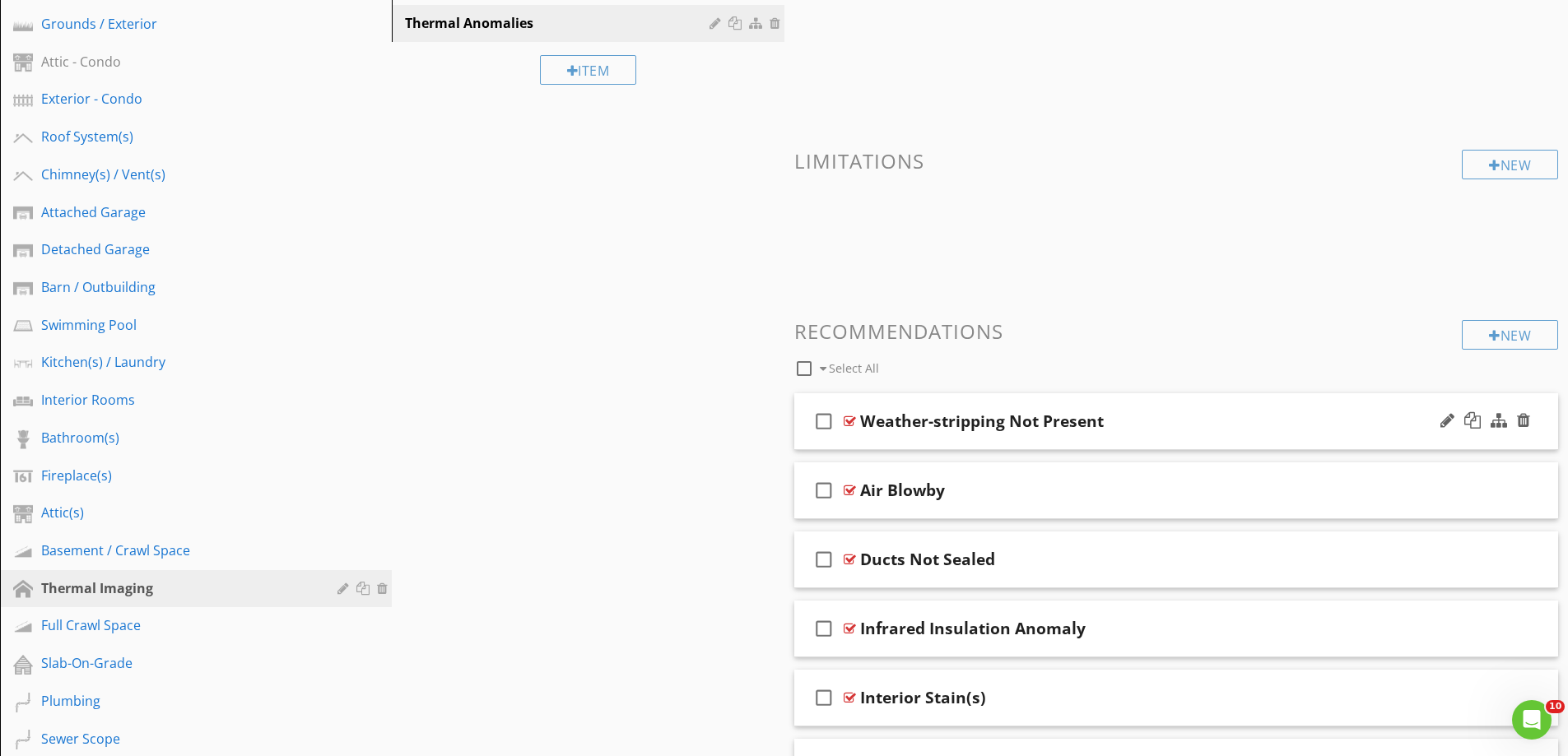
click at [923, 444] on div "check_box_outline_blank Weather-stripping Not Present" at bounding box center [1176, 422] width 764 height 57
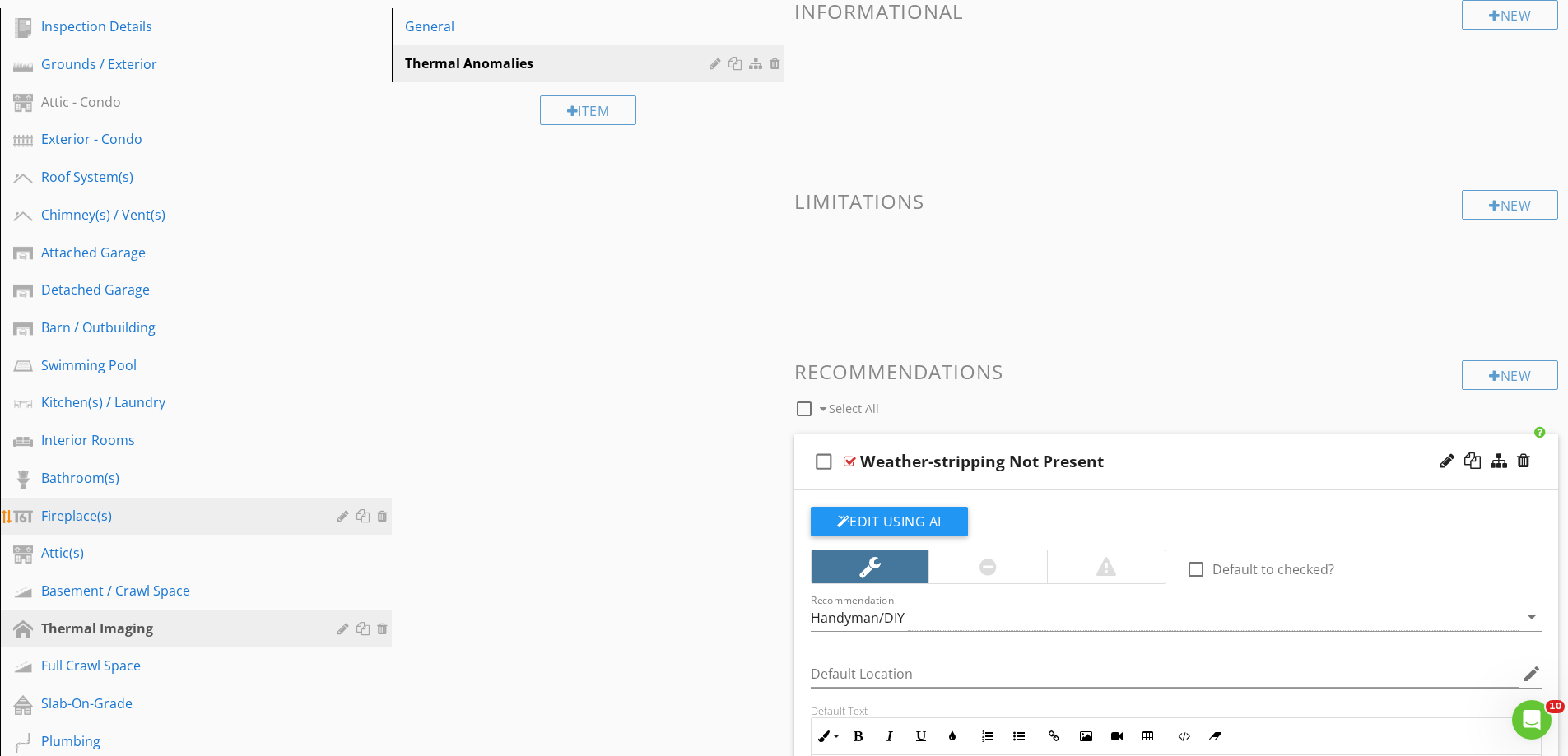
scroll to position [0, 0]
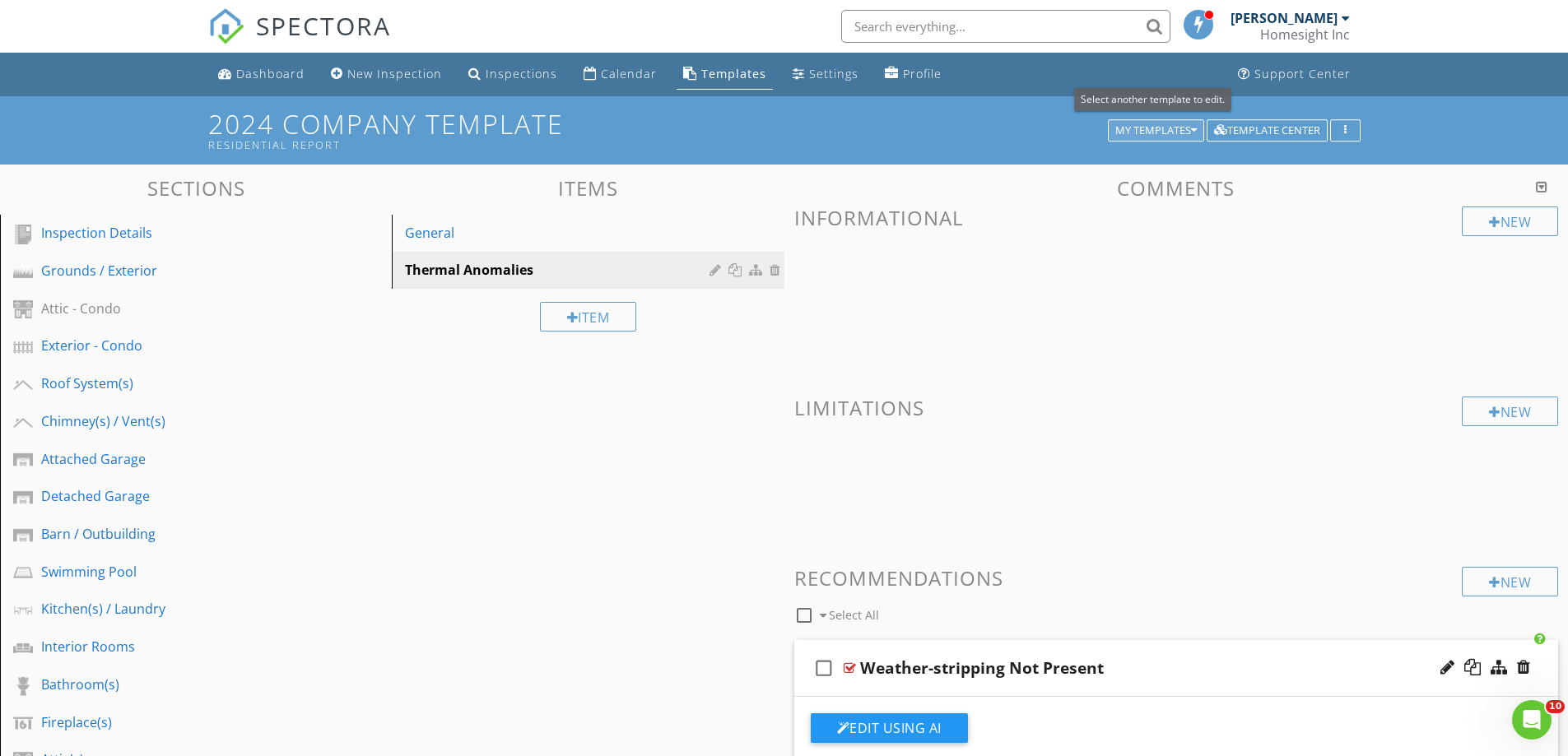
click at [1162, 122] on button "My Templates" at bounding box center [1156, 130] width 96 height 23
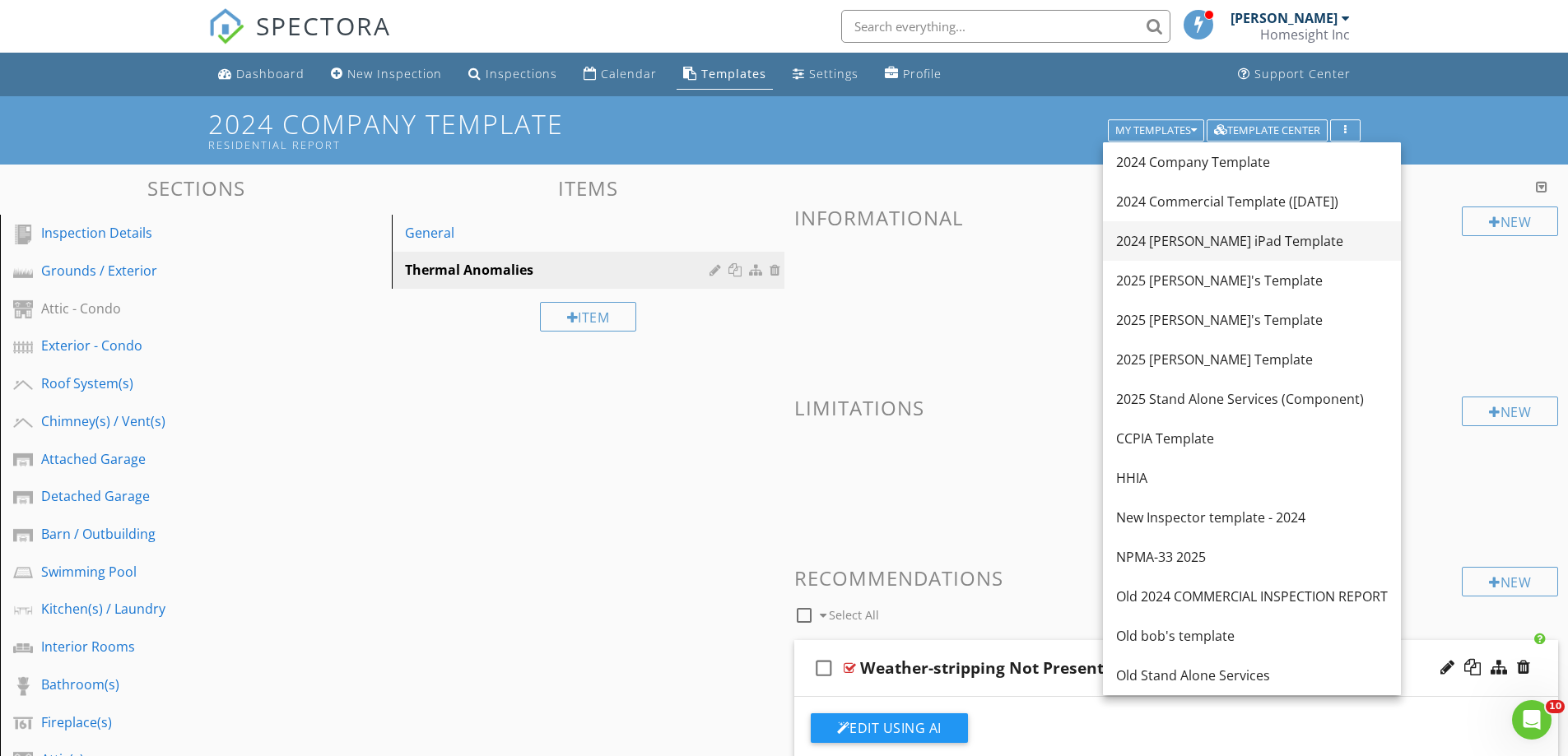
click at [1171, 241] on div "2024 [PERSON_NAME] iPad Template" at bounding box center [1252, 240] width 272 height 20
type textarea "<p><span style="color: rgb(0, 0, 0);">Door is missing standard weather-strippin…"
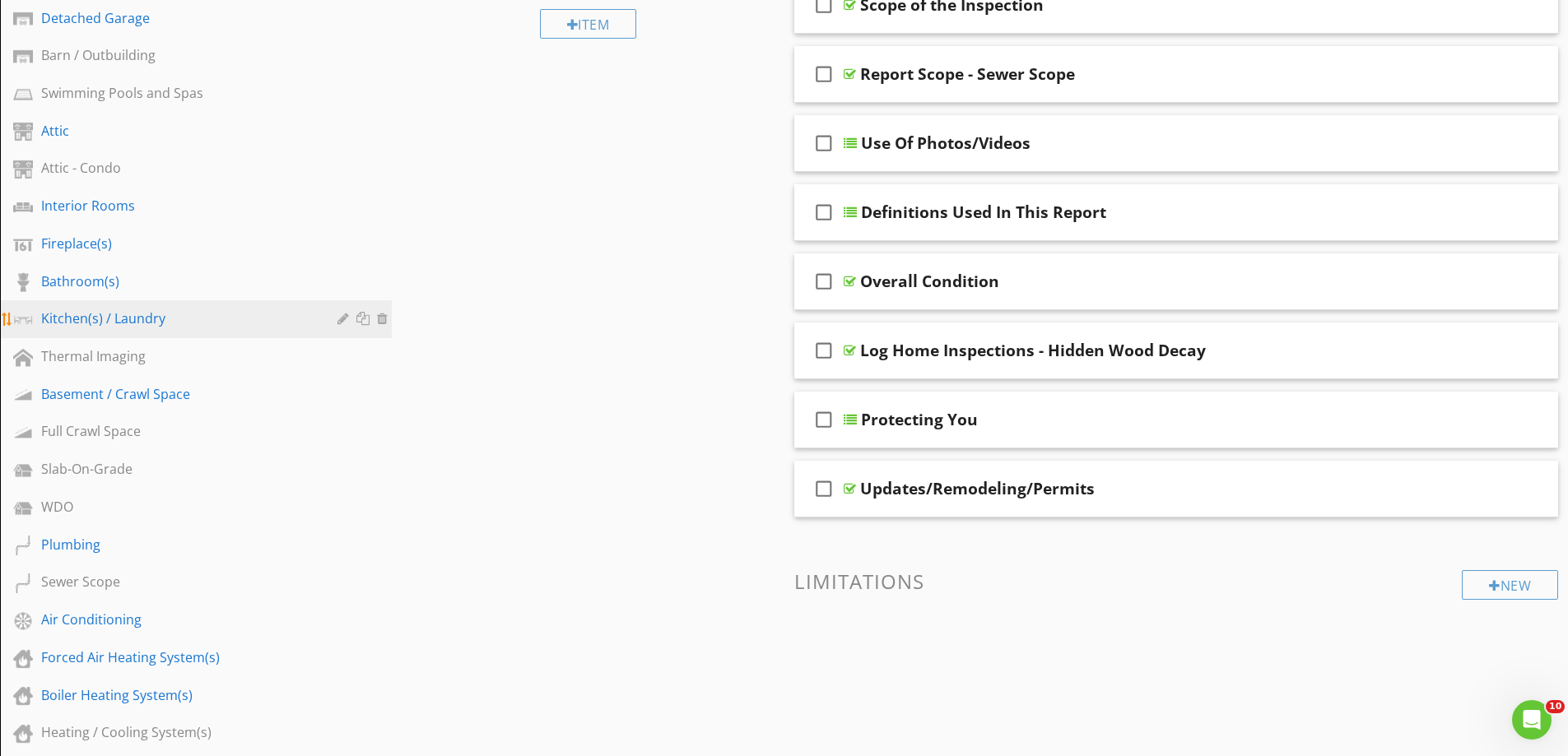
scroll to position [493, 0]
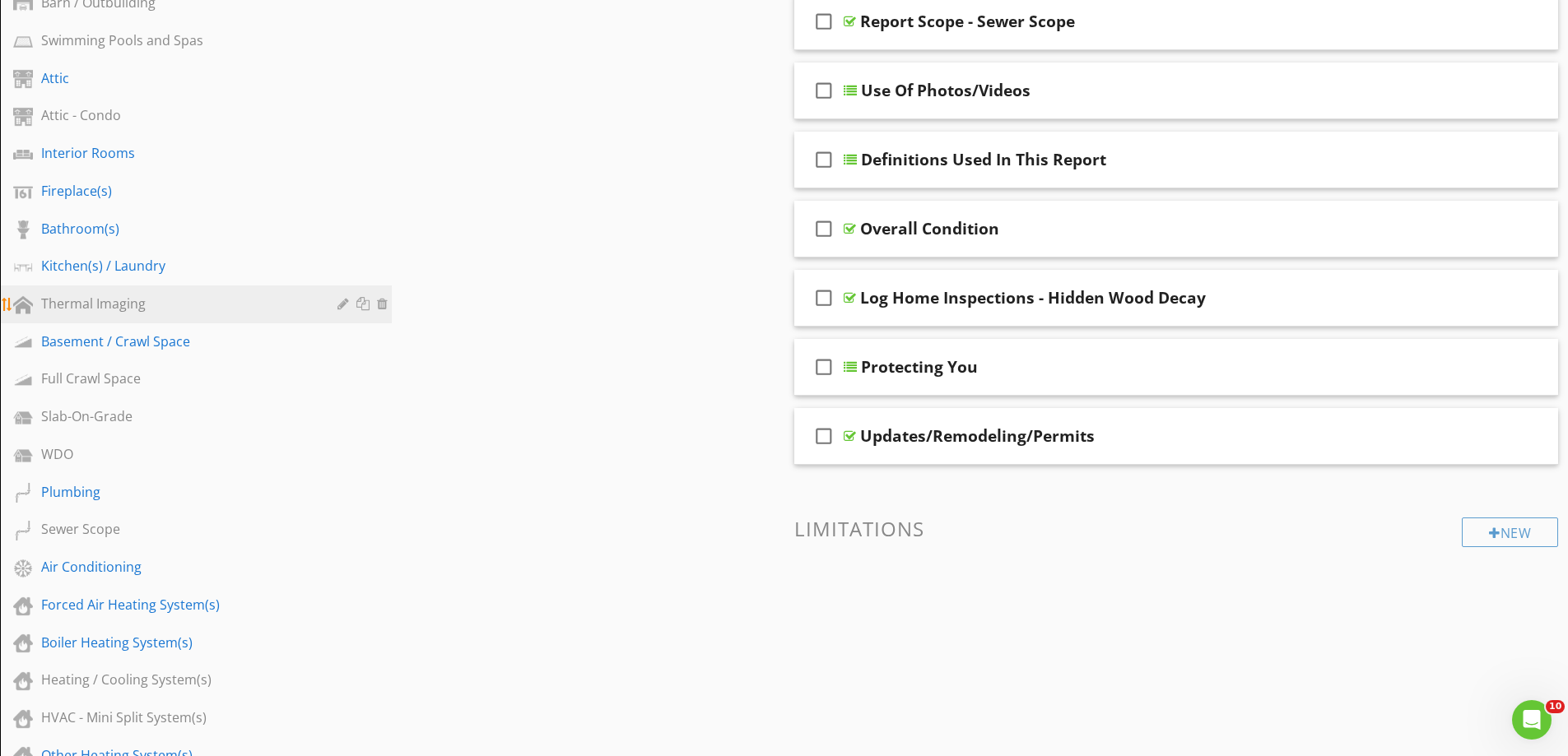
click at [78, 308] on div "Thermal Imaging" at bounding box center [177, 304] width 273 height 20
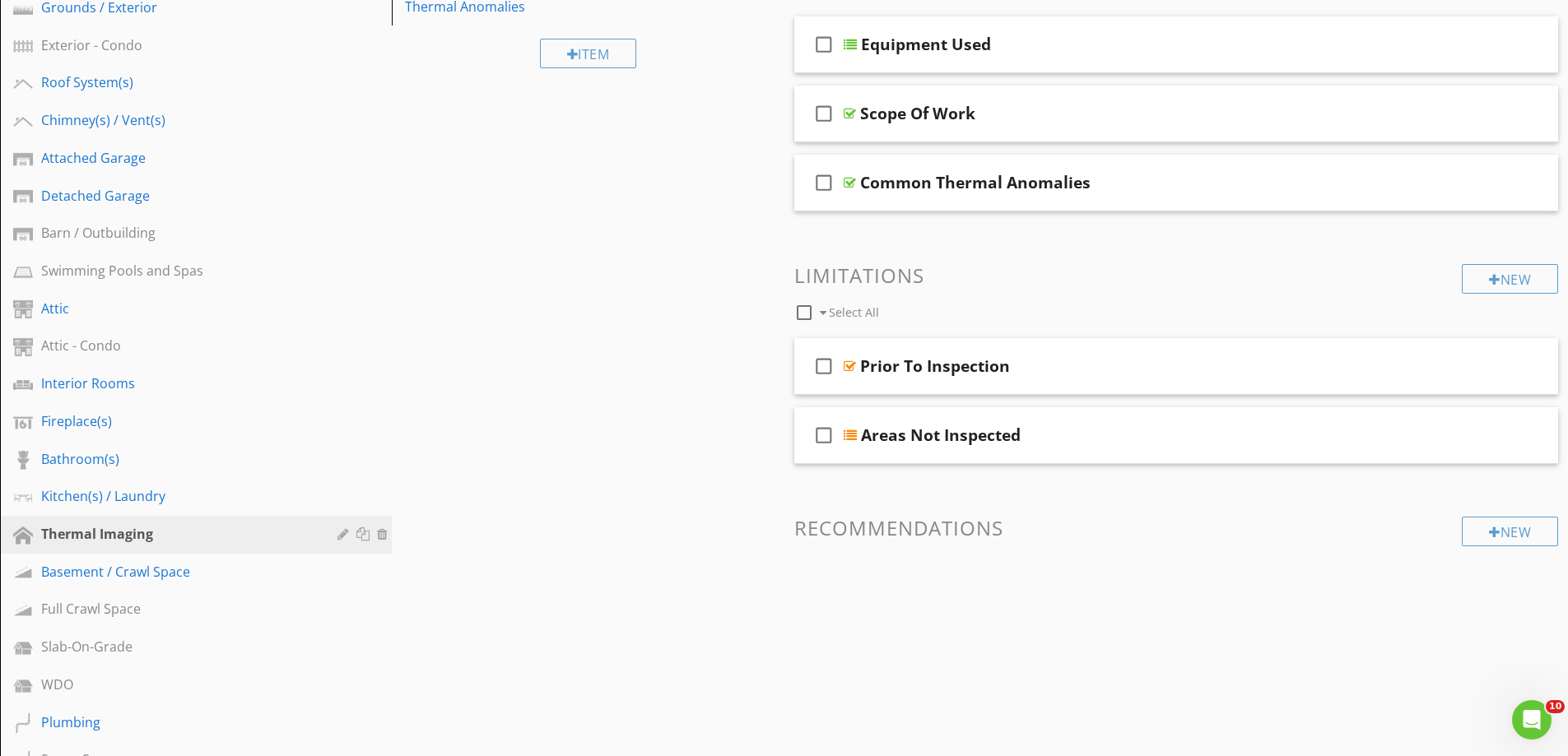
scroll to position [165, 0]
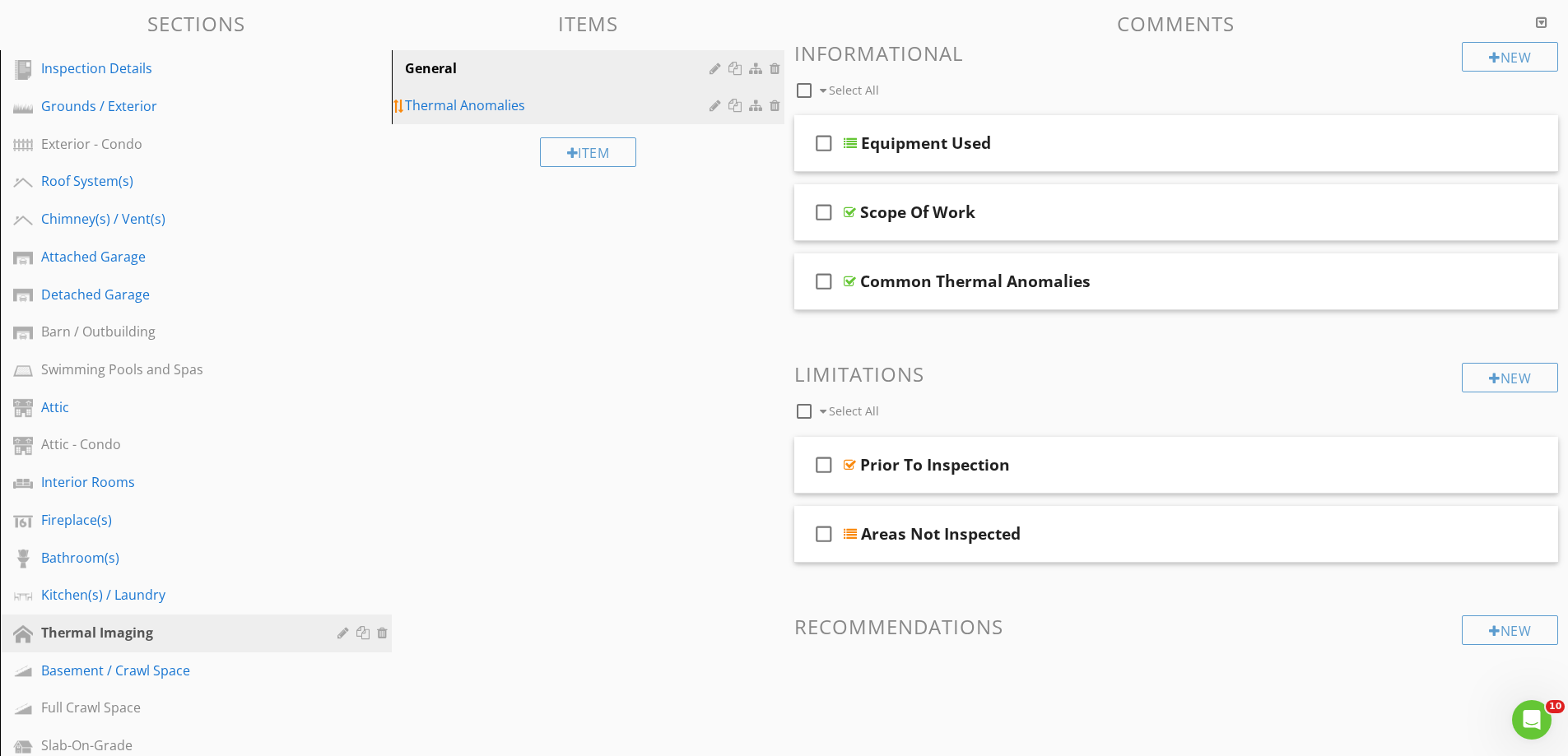
click at [463, 104] on div "Thermal Anomalies" at bounding box center [559, 105] width 308 height 20
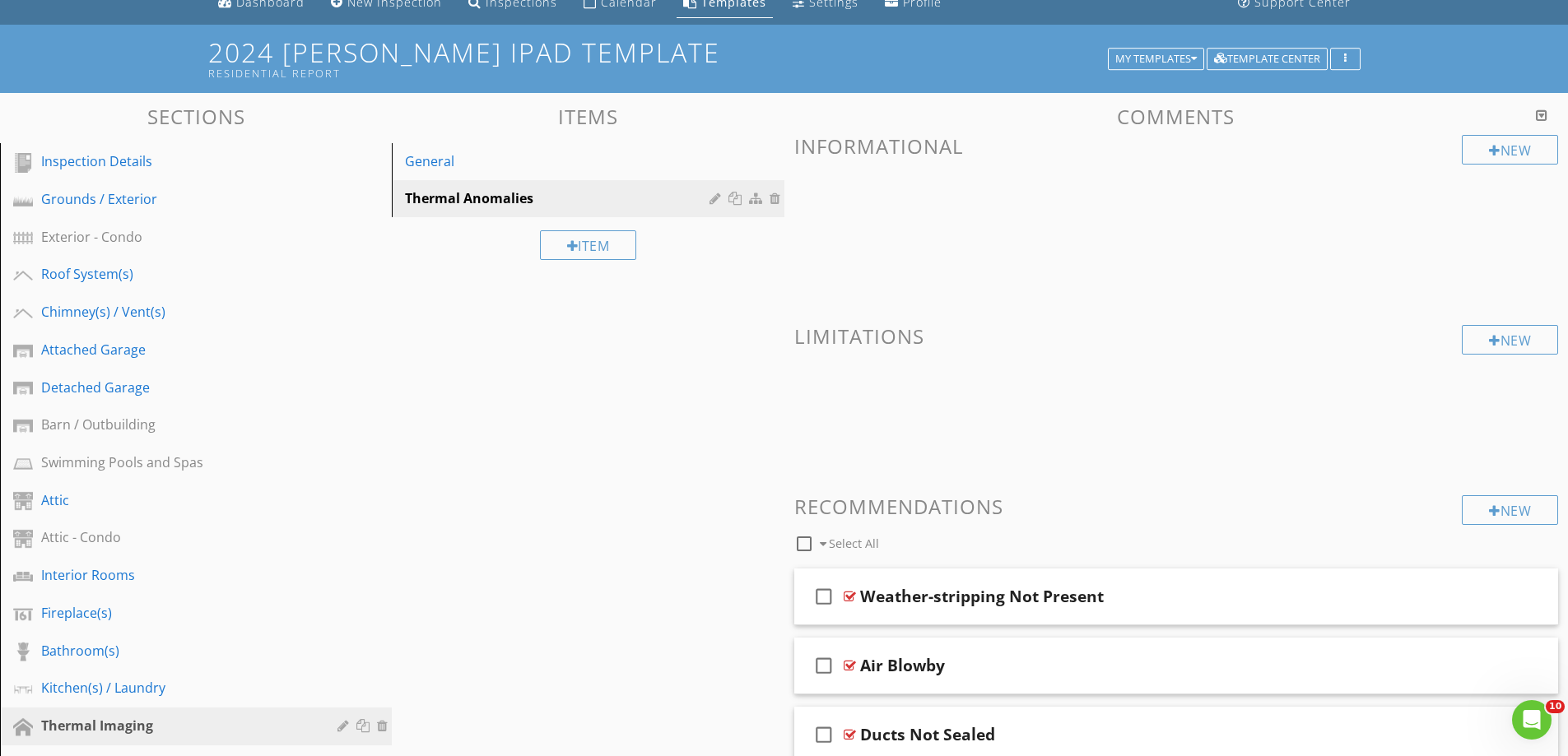
scroll to position [0, 0]
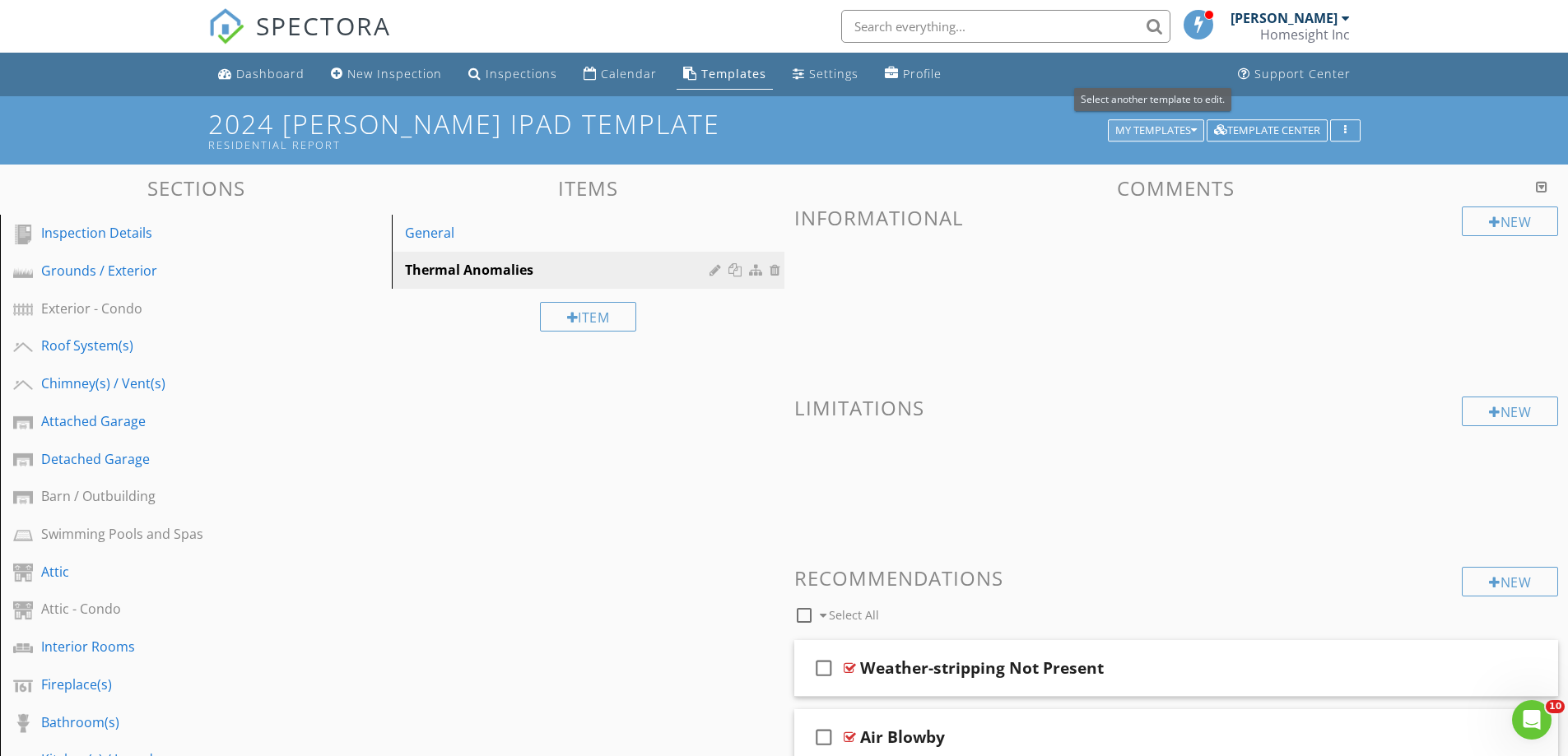
click at [1159, 128] on div "My Templates" at bounding box center [1156, 130] width 82 height 11
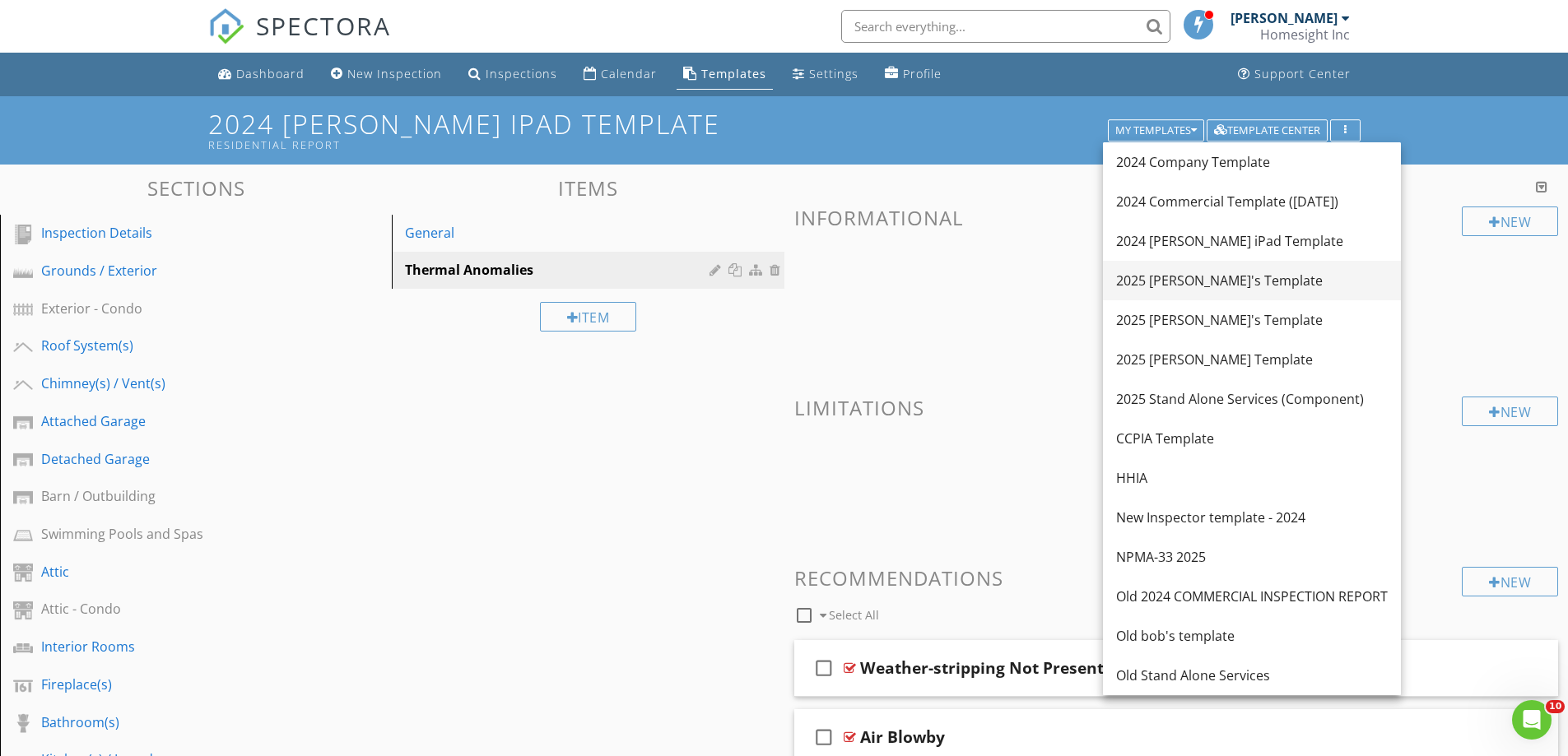
click at [1183, 297] on link "2025 [PERSON_NAME]'s Template" at bounding box center [1251, 280] width 298 height 39
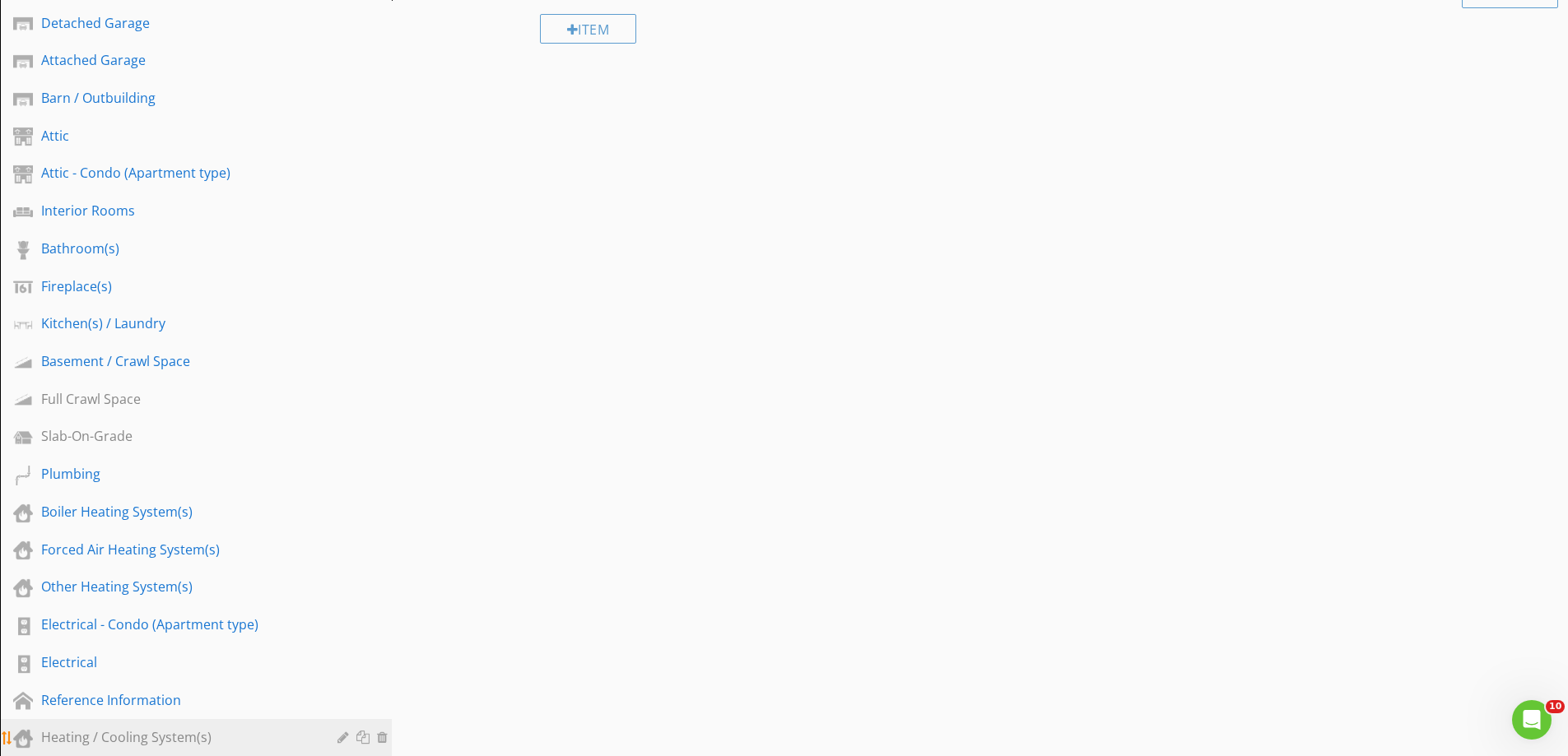
scroll to position [576, 0]
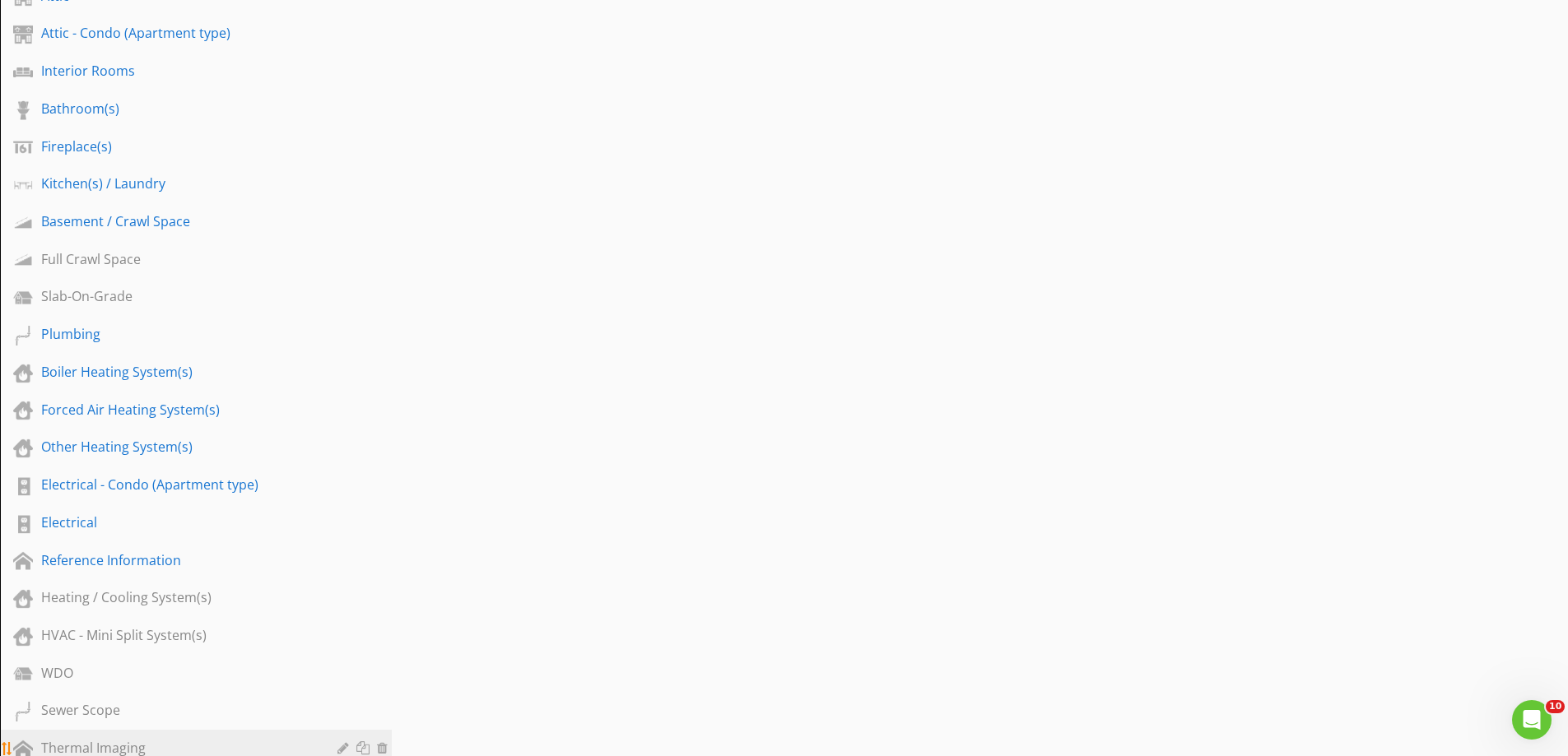
click at [71, 741] on div "Thermal Imaging" at bounding box center [177, 748] width 273 height 20
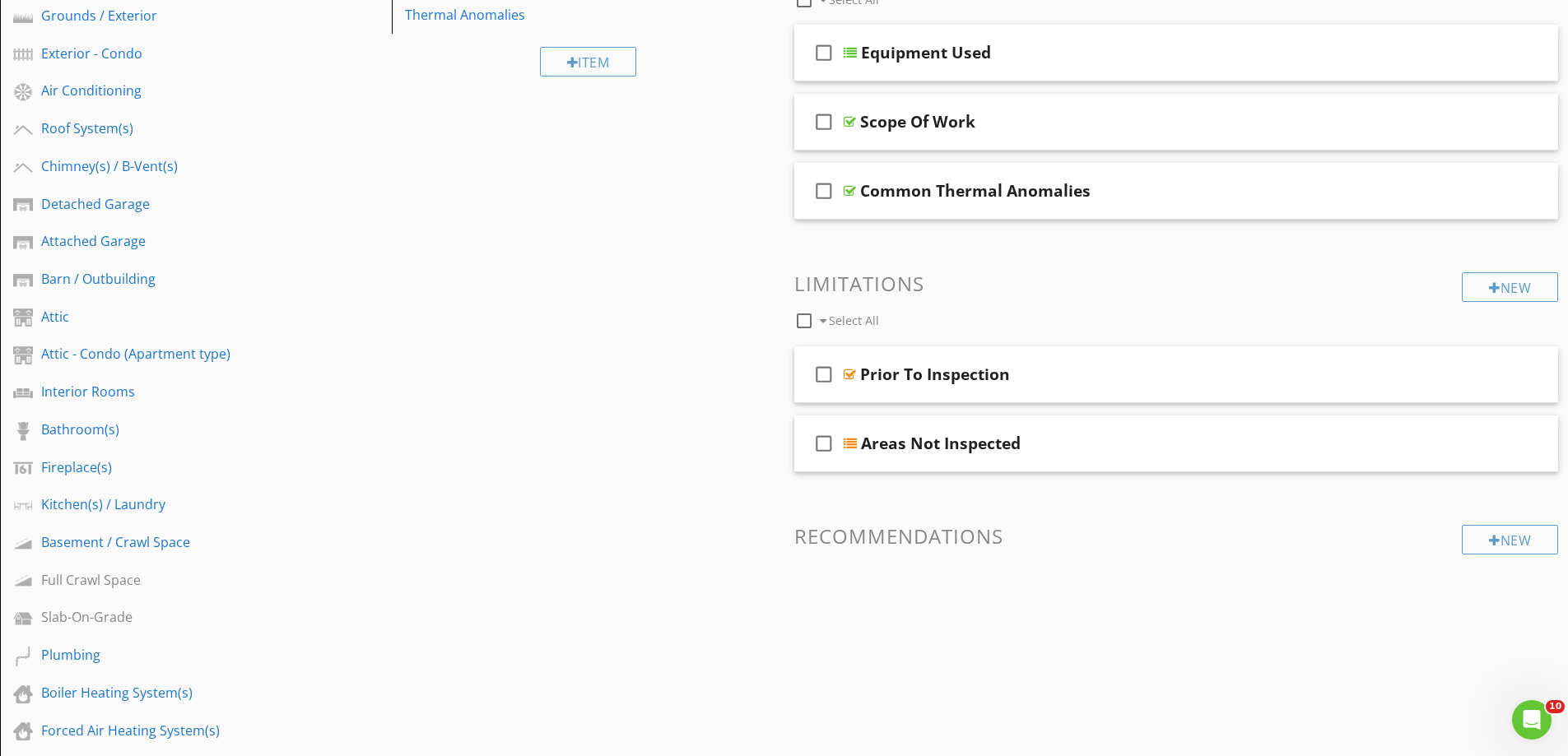
scroll to position [247, 0]
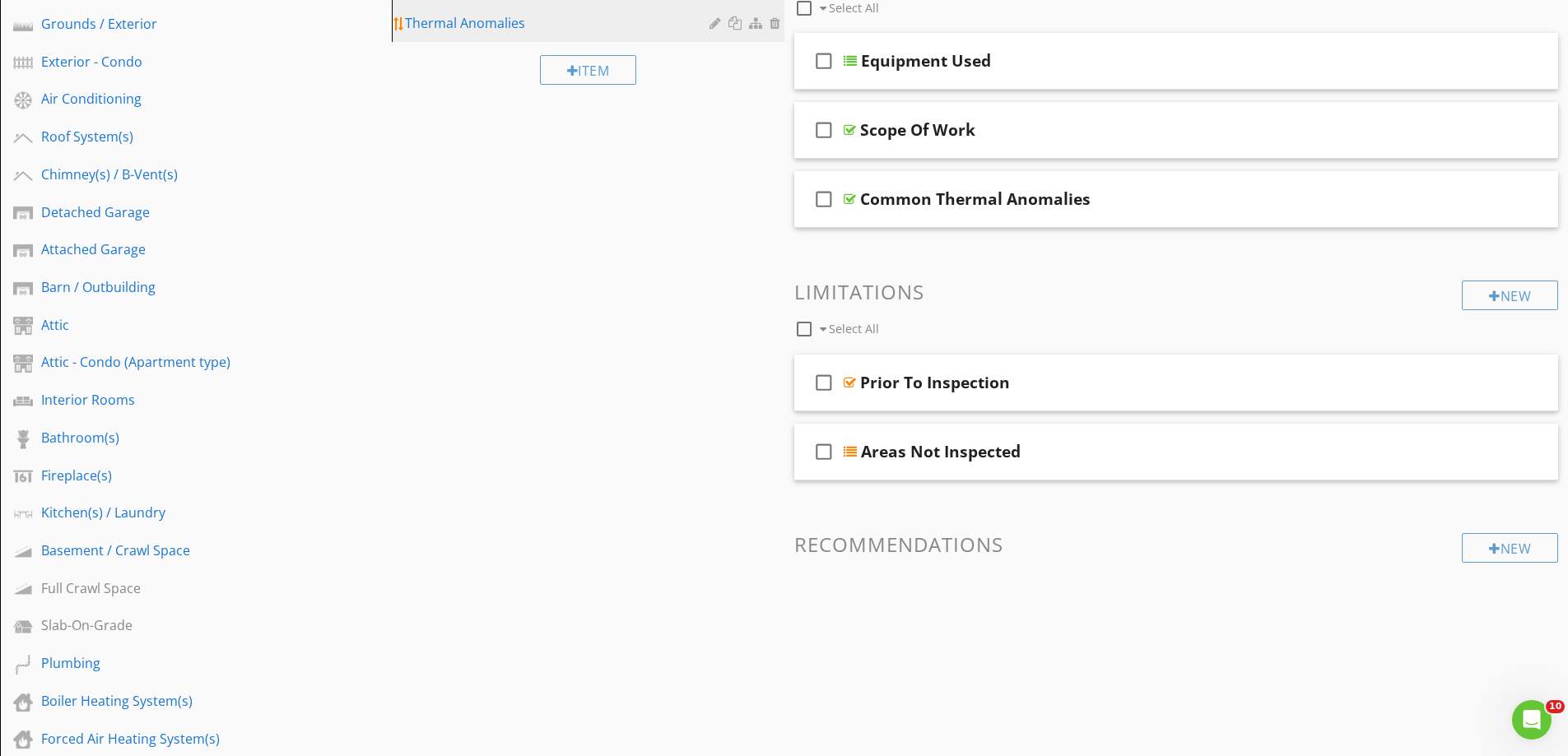
click at [471, 20] on div "Thermal Anomalies" at bounding box center [559, 22] width 308 height 20
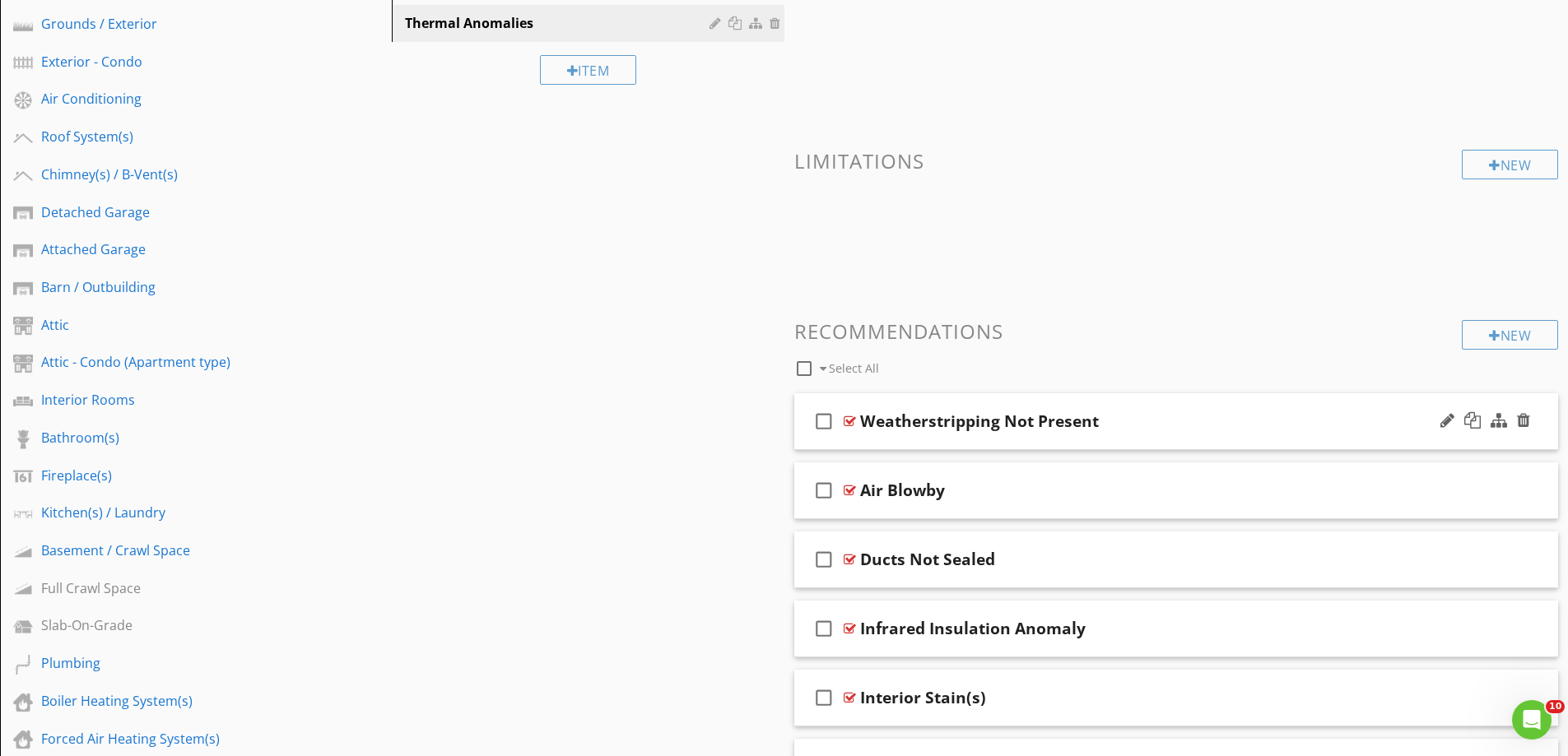
click at [931, 422] on div "Weatherstripping Not Present" at bounding box center [980, 421] width 238 height 20
click at [914, 426] on input "Weatherstripping Not Present" at bounding box center [1134, 423] width 548 height 27
type input "Weather-stripping Not Present"
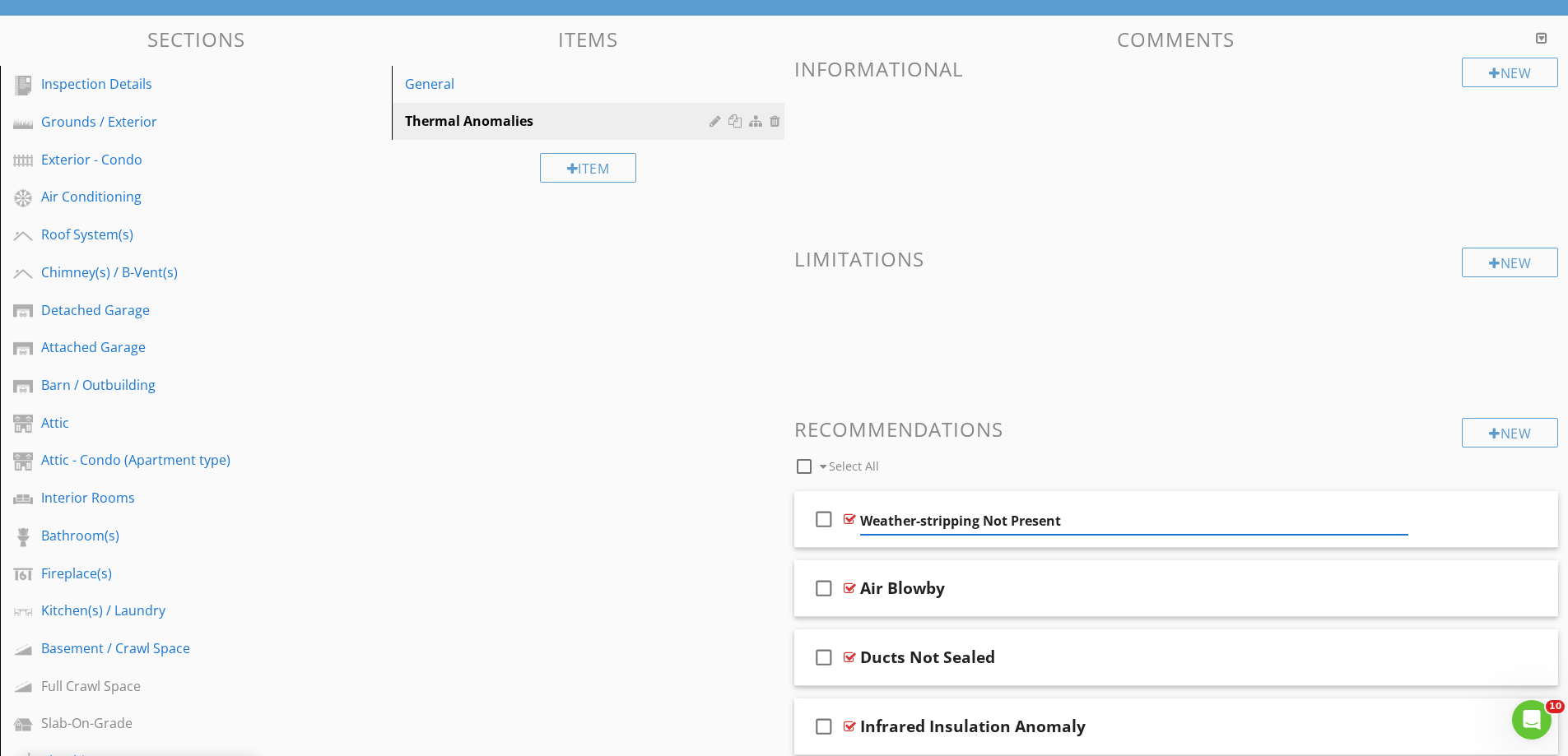
scroll to position [0, 0]
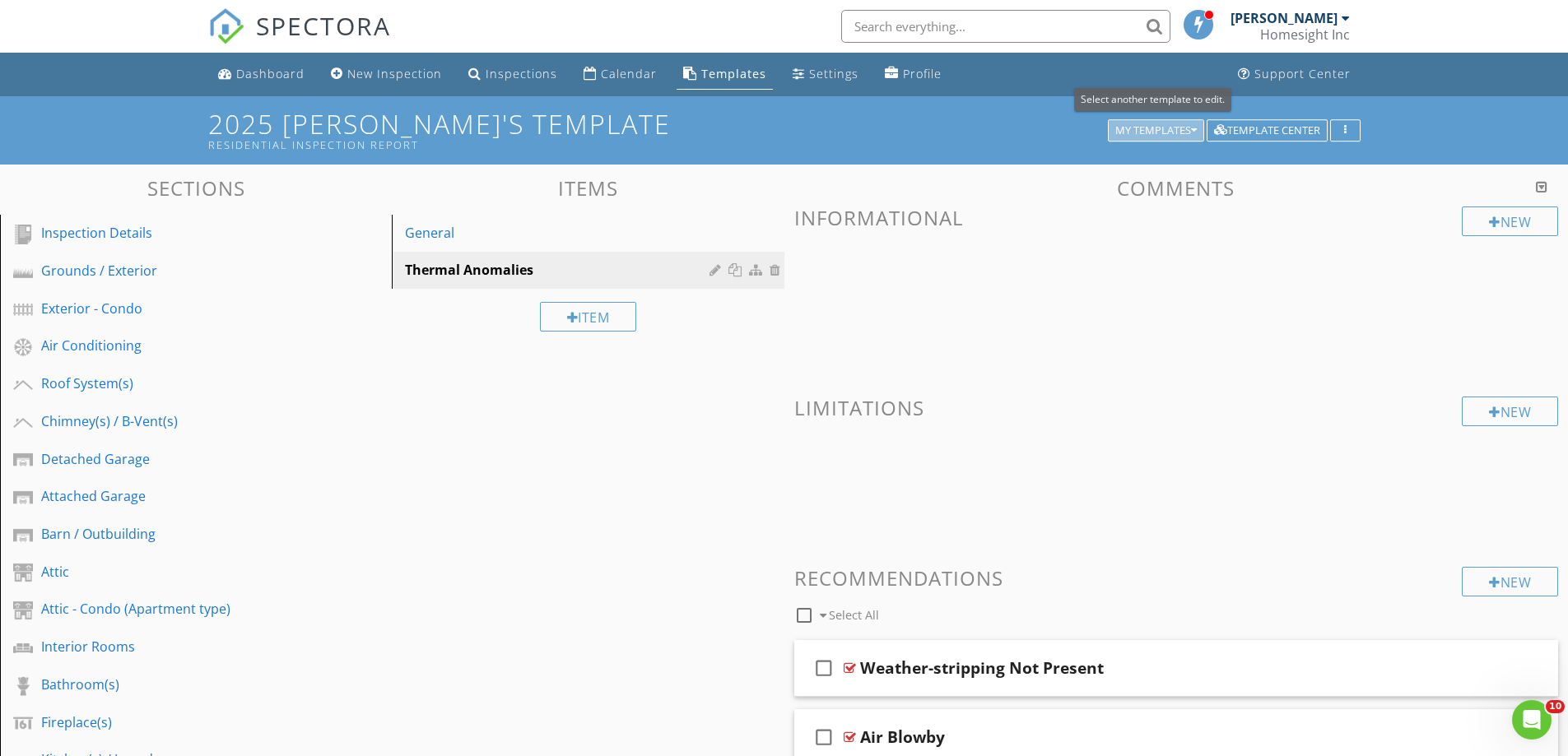
click at [1124, 125] on div "My Templates" at bounding box center [1156, 130] width 82 height 11
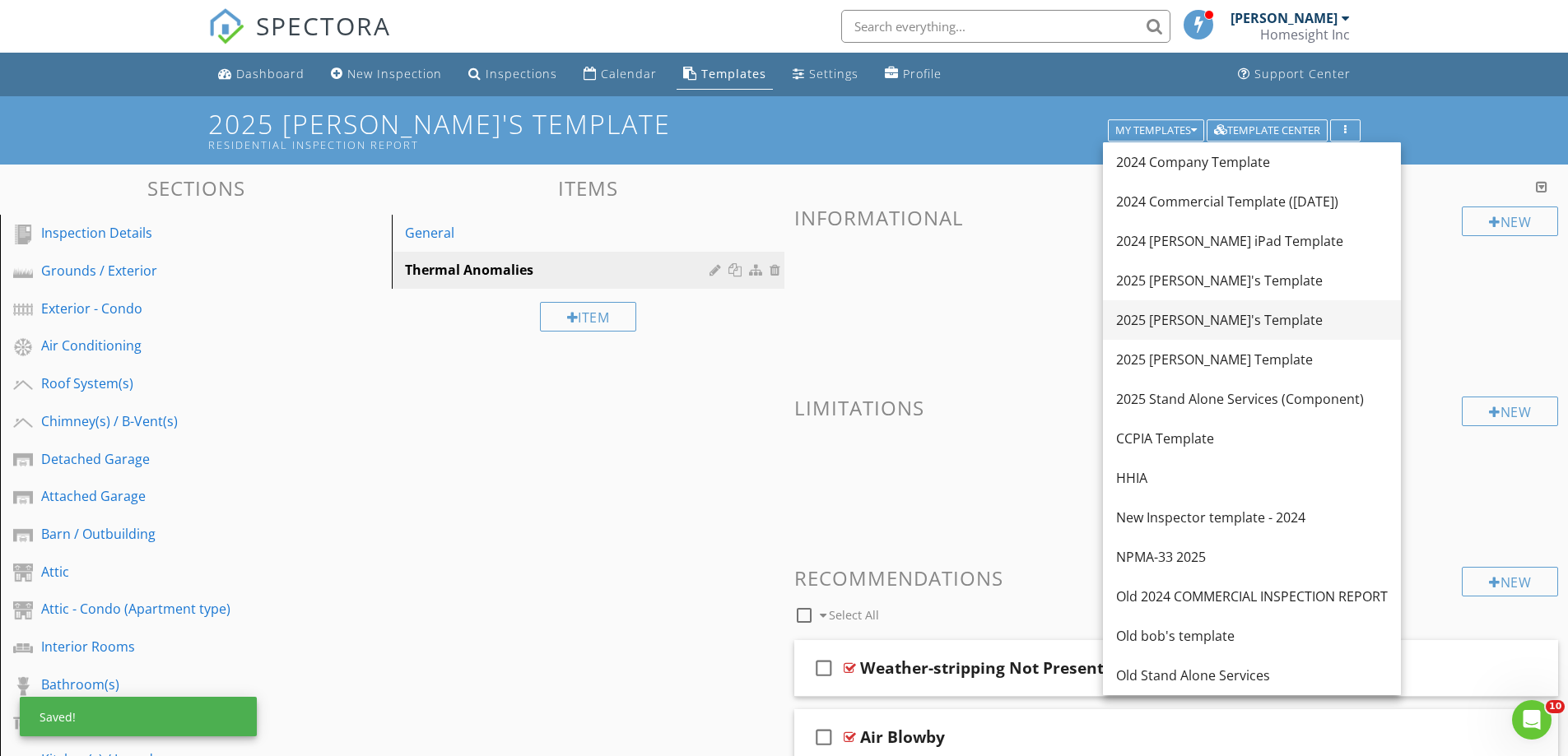
click at [1167, 318] on div "2025 [PERSON_NAME]'s Template" at bounding box center [1252, 319] width 272 height 20
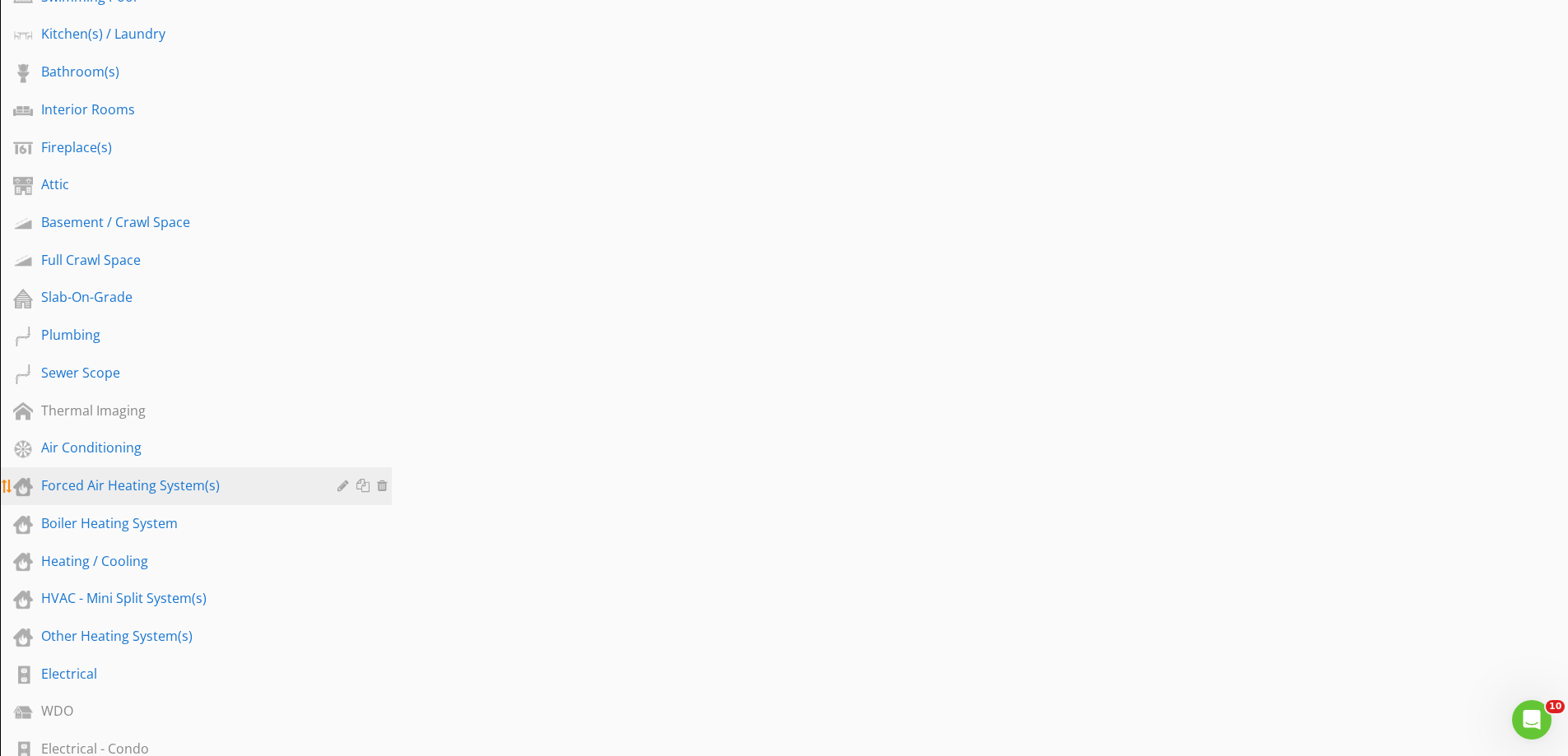
scroll to position [576, 0]
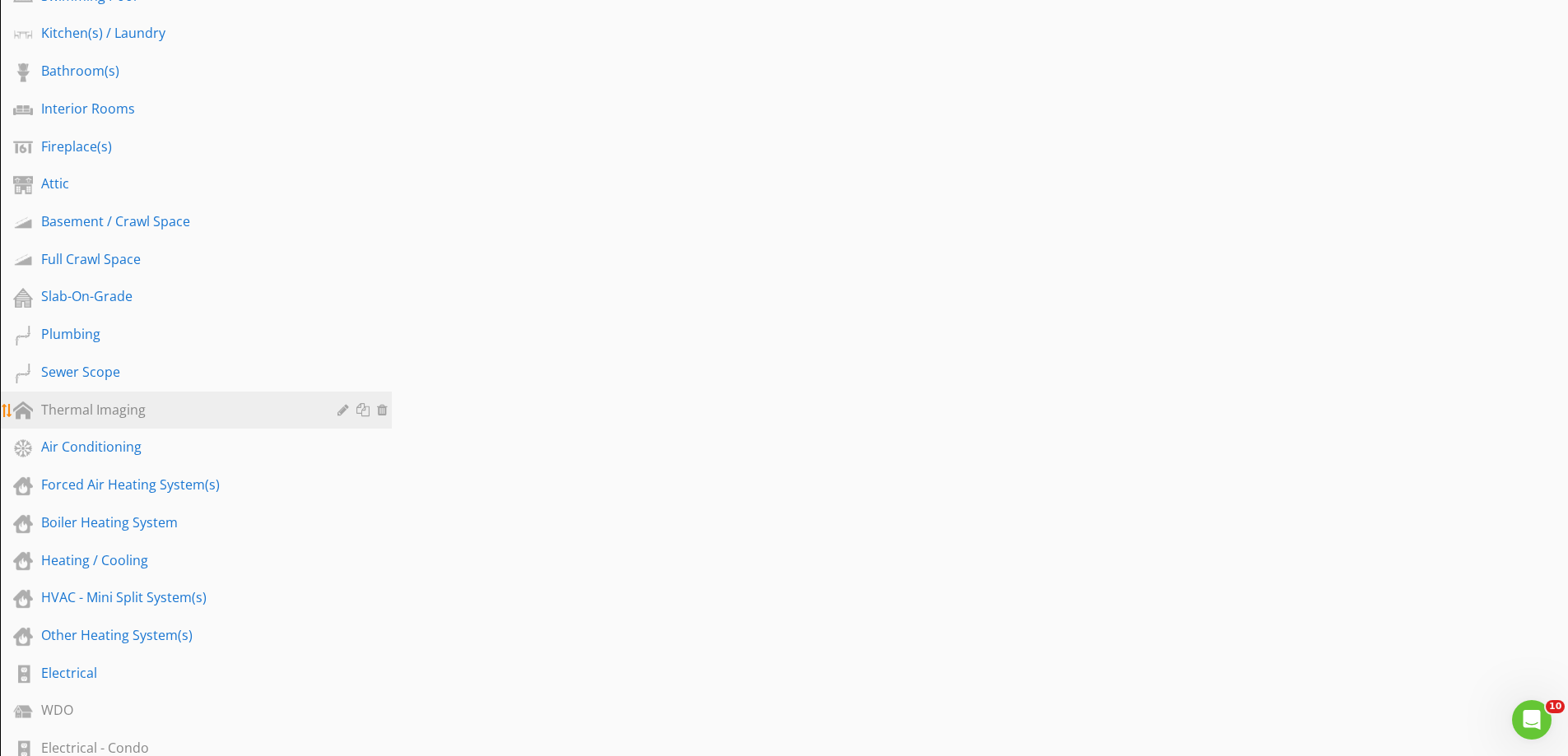
click at [103, 410] on div "Thermal Imaging" at bounding box center [177, 410] width 273 height 20
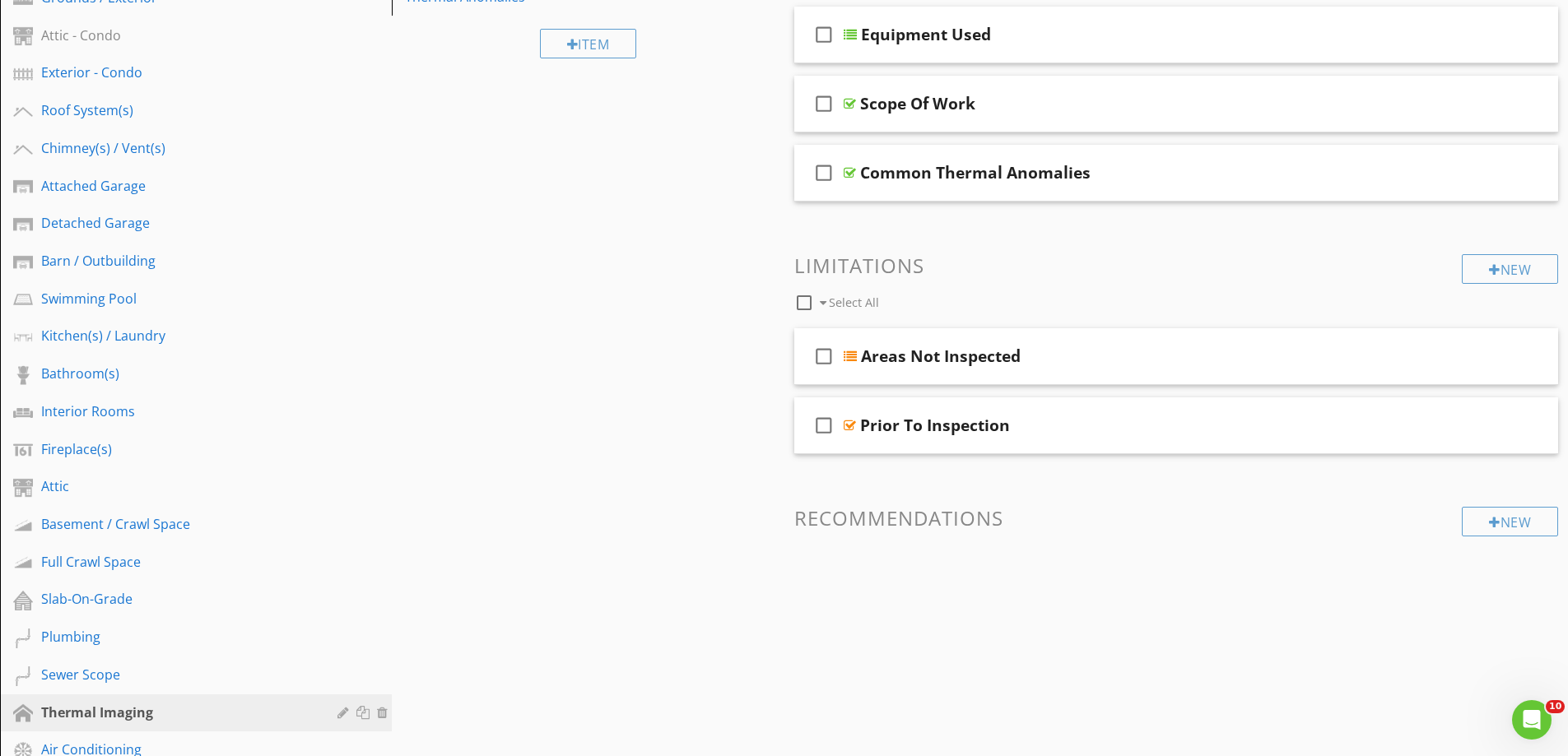
scroll to position [0, 0]
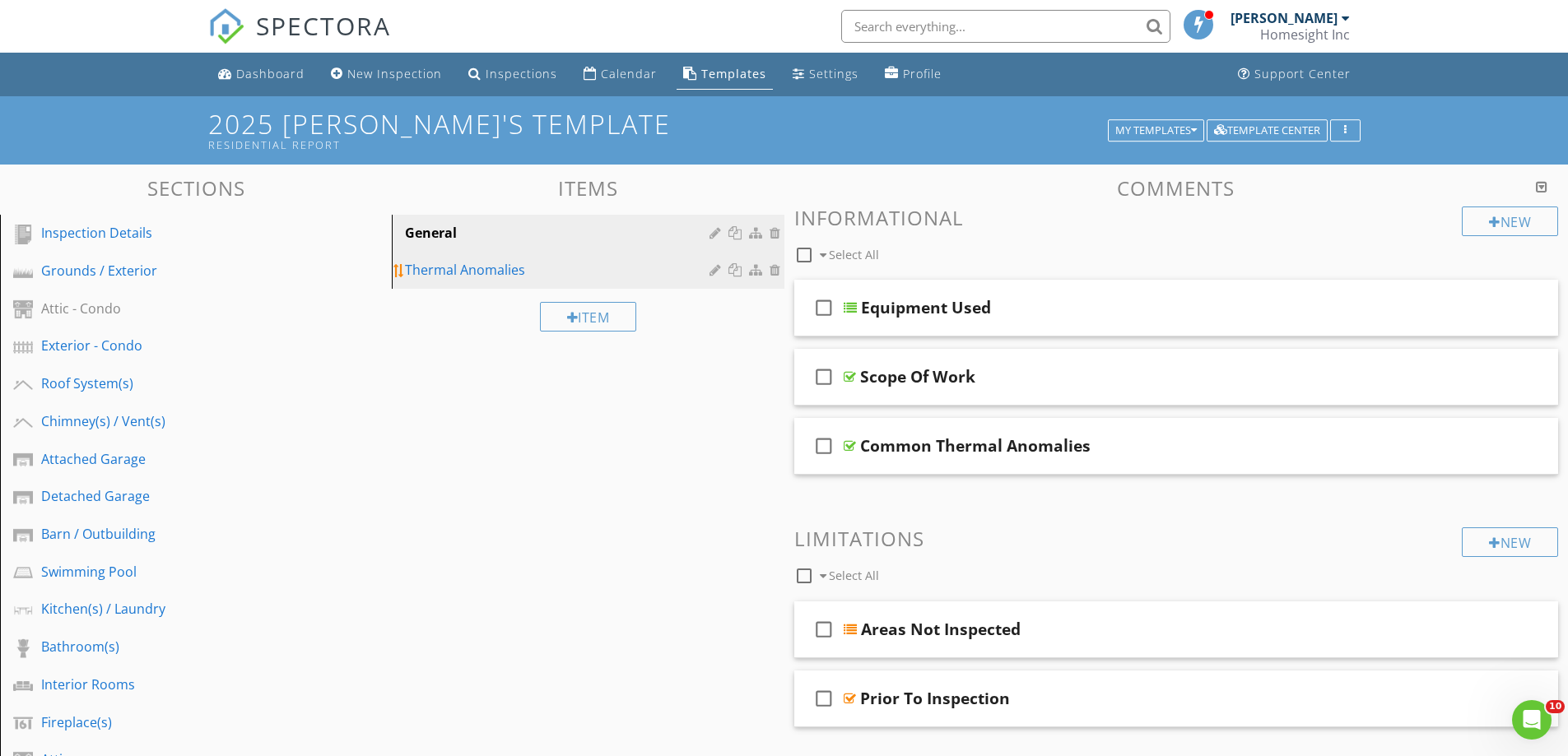
click at [461, 266] on div "Thermal Anomalies" at bounding box center [559, 269] width 308 height 20
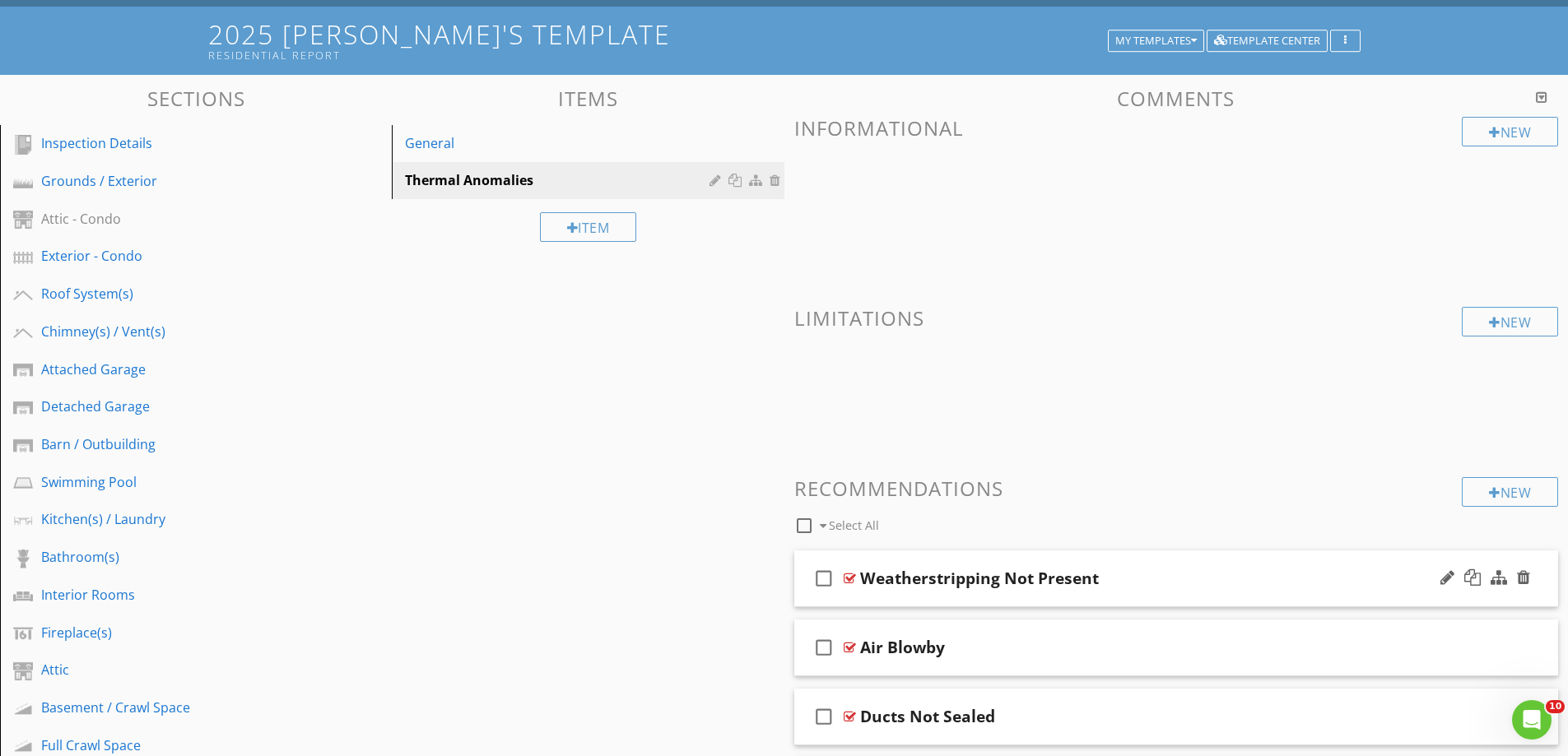
scroll to position [165, 0]
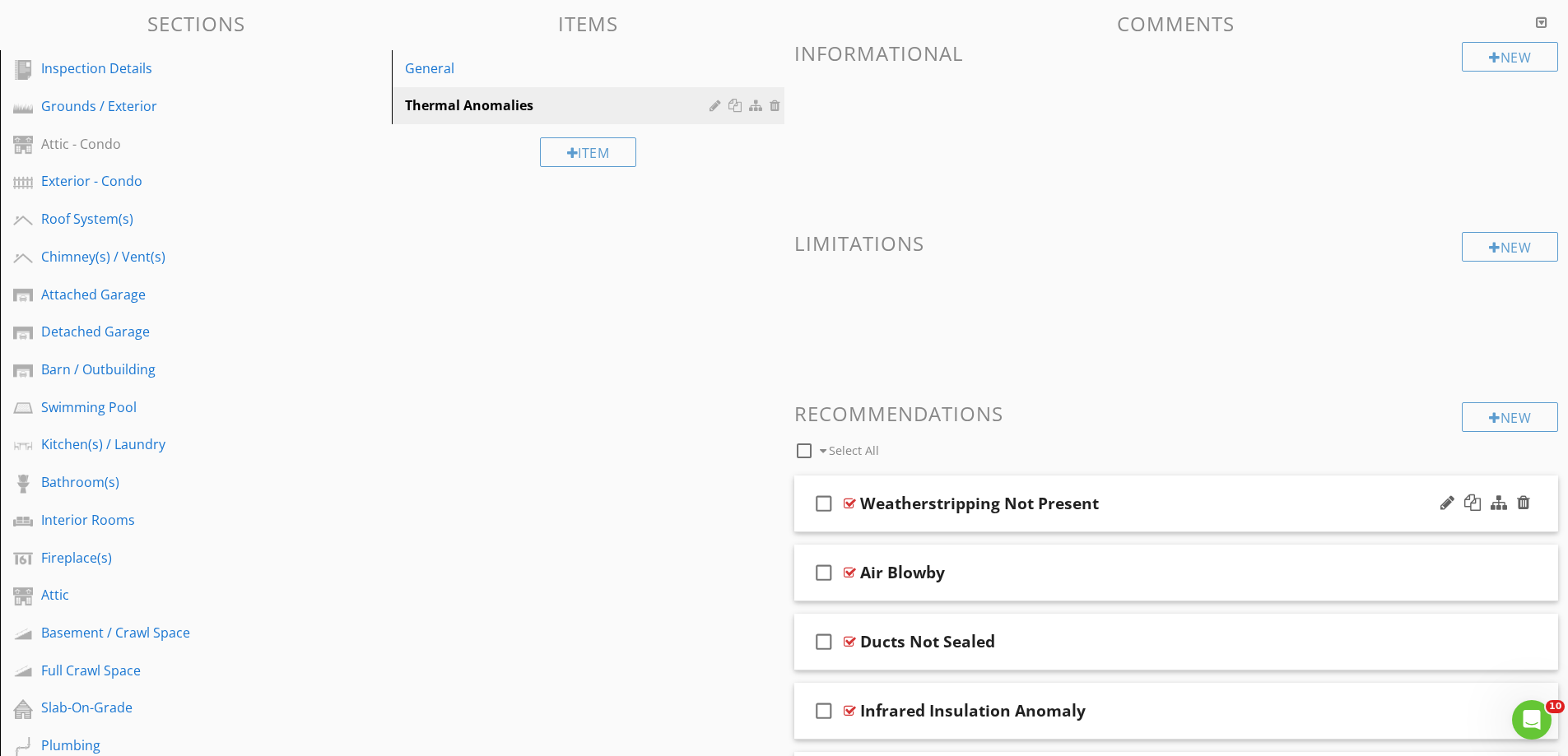
click at [928, 501] on div "Weatherstripping Not Present" at bounding box center [980, 503] width 238 height 20
click at [916, 506] on input "Weatherstripping Not Present" at bounding box center [1134, 506] width 548 height 27
type input "Weather-stripping Not Present"
click at [946, 529] on div "check_box_outline_blank Weather-stripping Not Present" at bounding box center [1176, 504] width 764 height 57
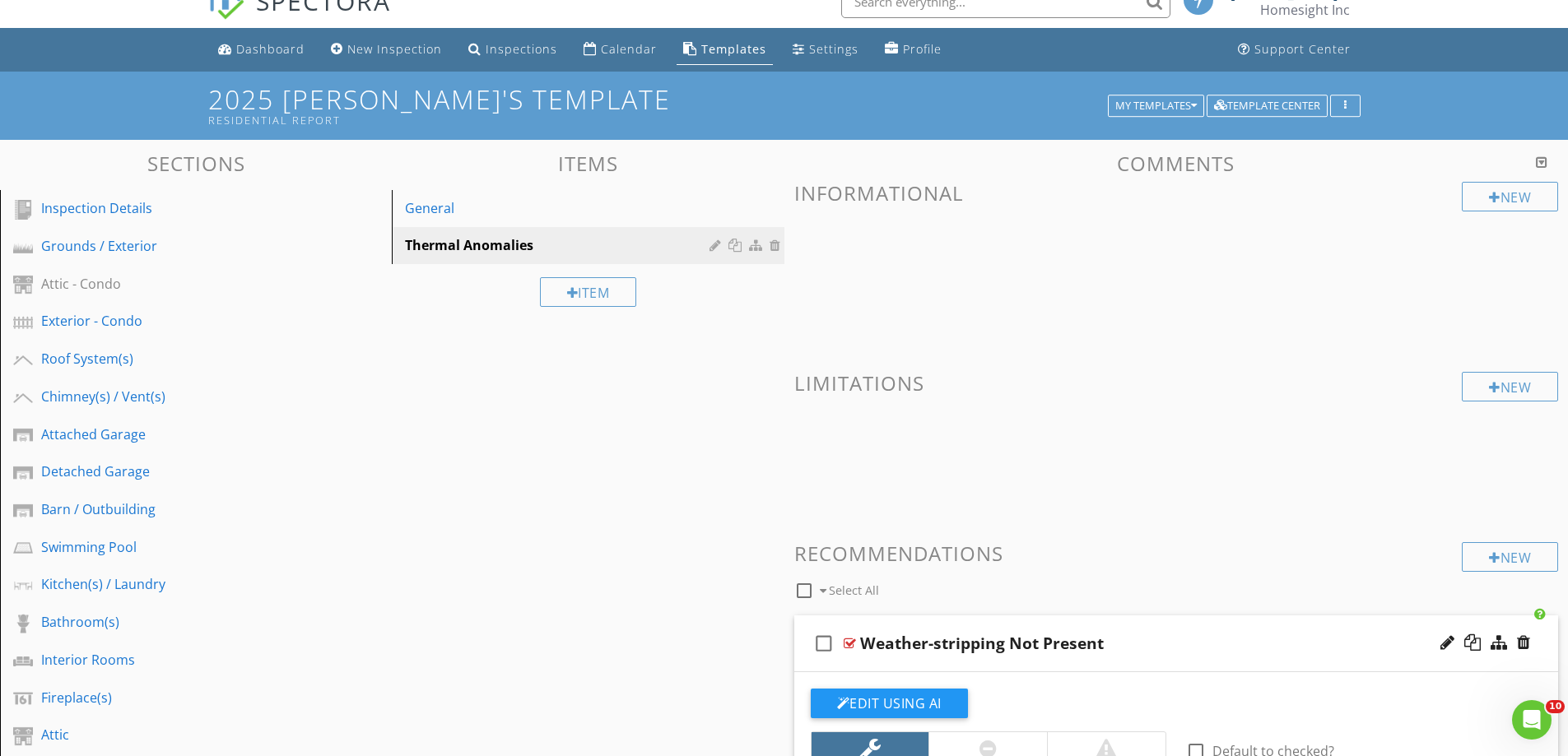
scroll to position [0, 0]
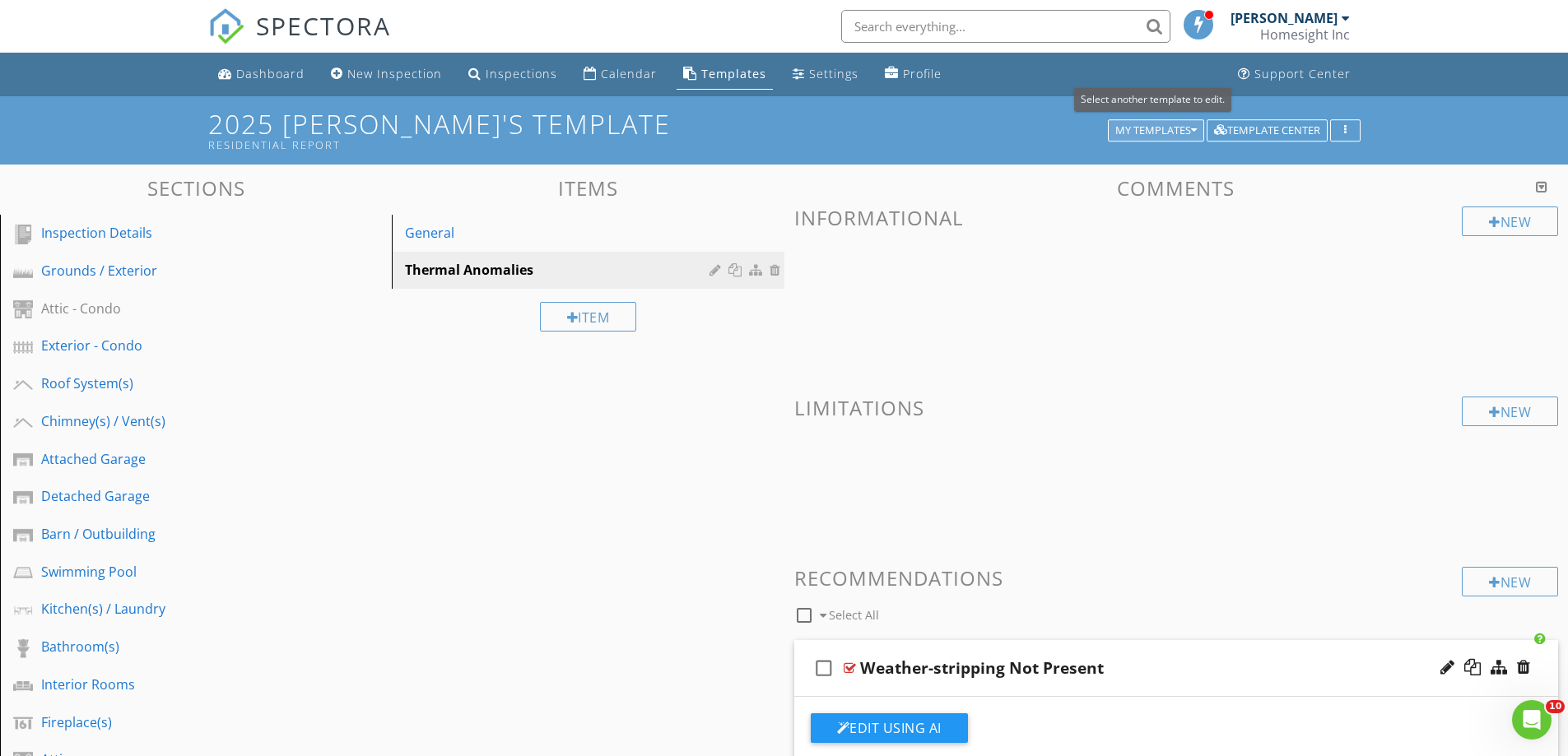
click at [1165, 127] on div "My Templates" at bounding box center [1156, 130] width 82 height 11
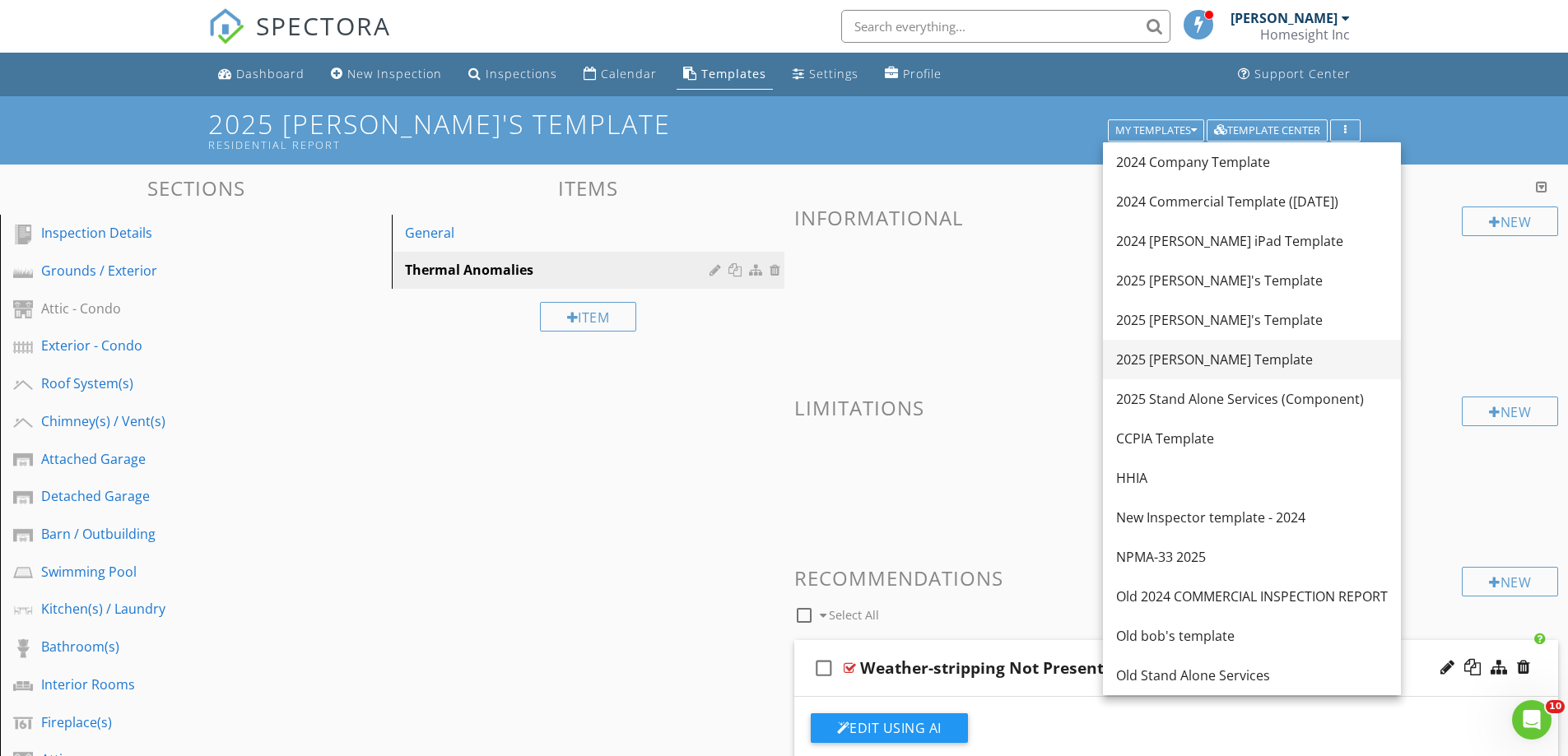
click at [1171, 356] on div "2025 [PERSON_NAME] Template" at bounding box center [1252, 359] width 272 height 20
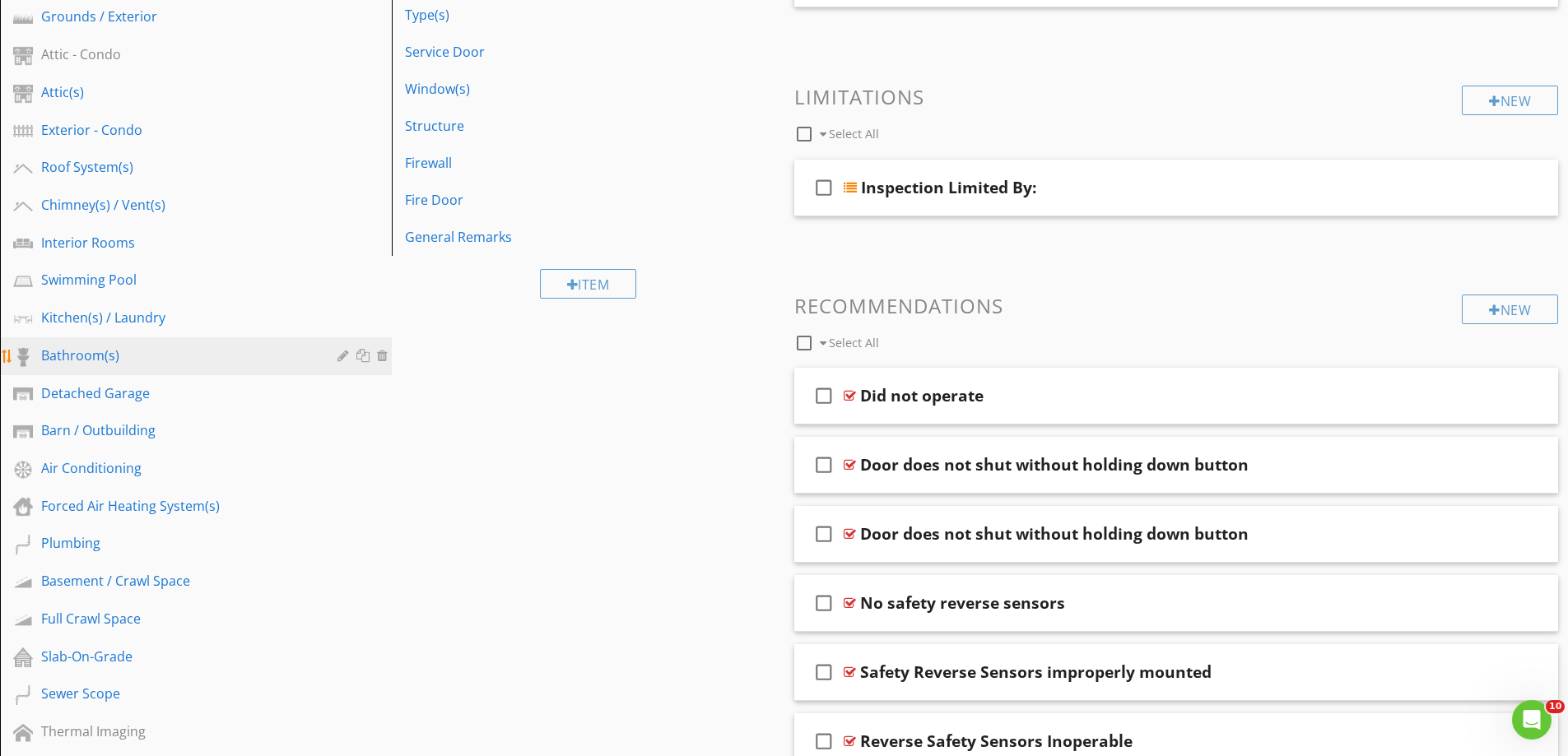
scroll to position [493, 0]
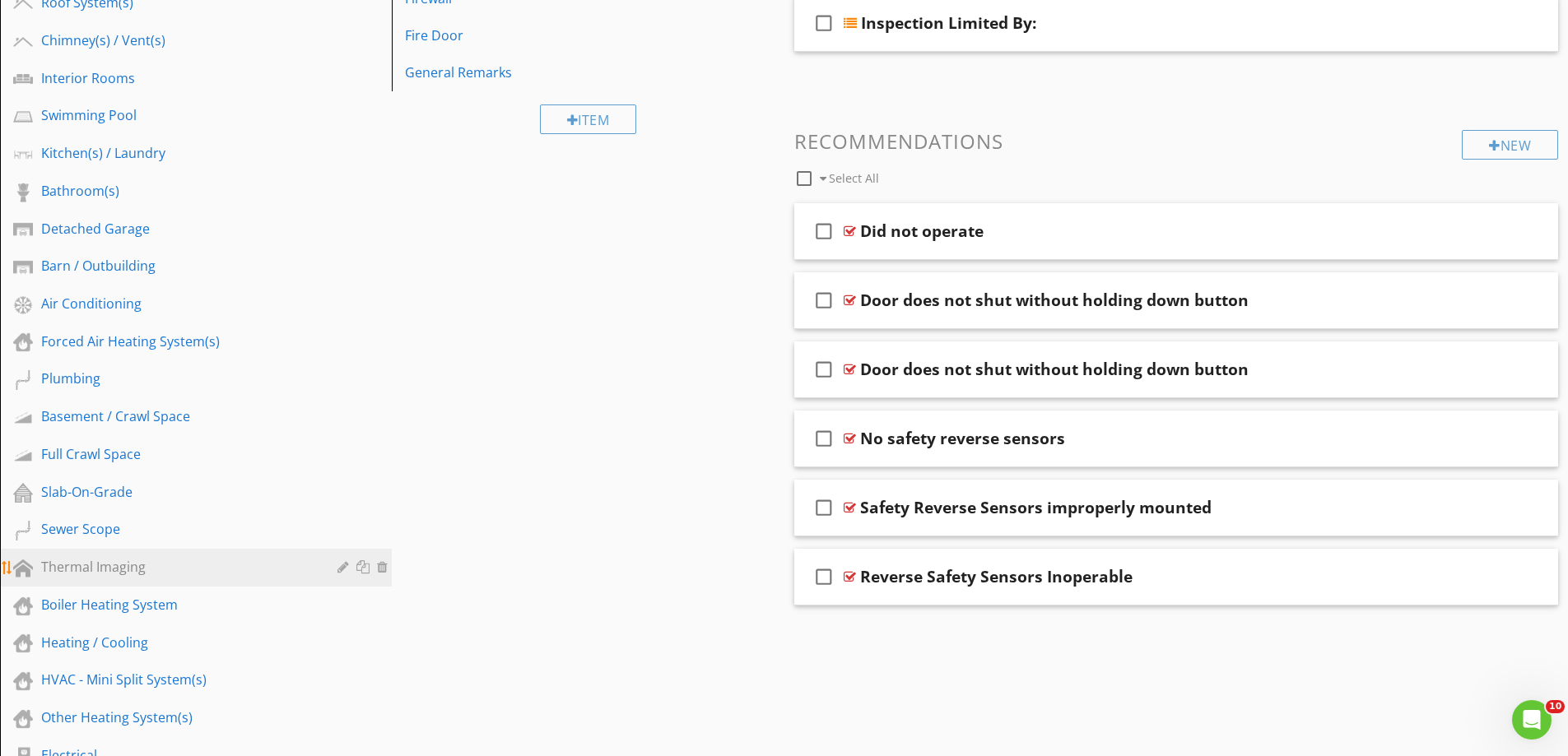
click at [99, 560] on div "Thermal Imaging" at bounding box center [177, 566] width 273 height 20
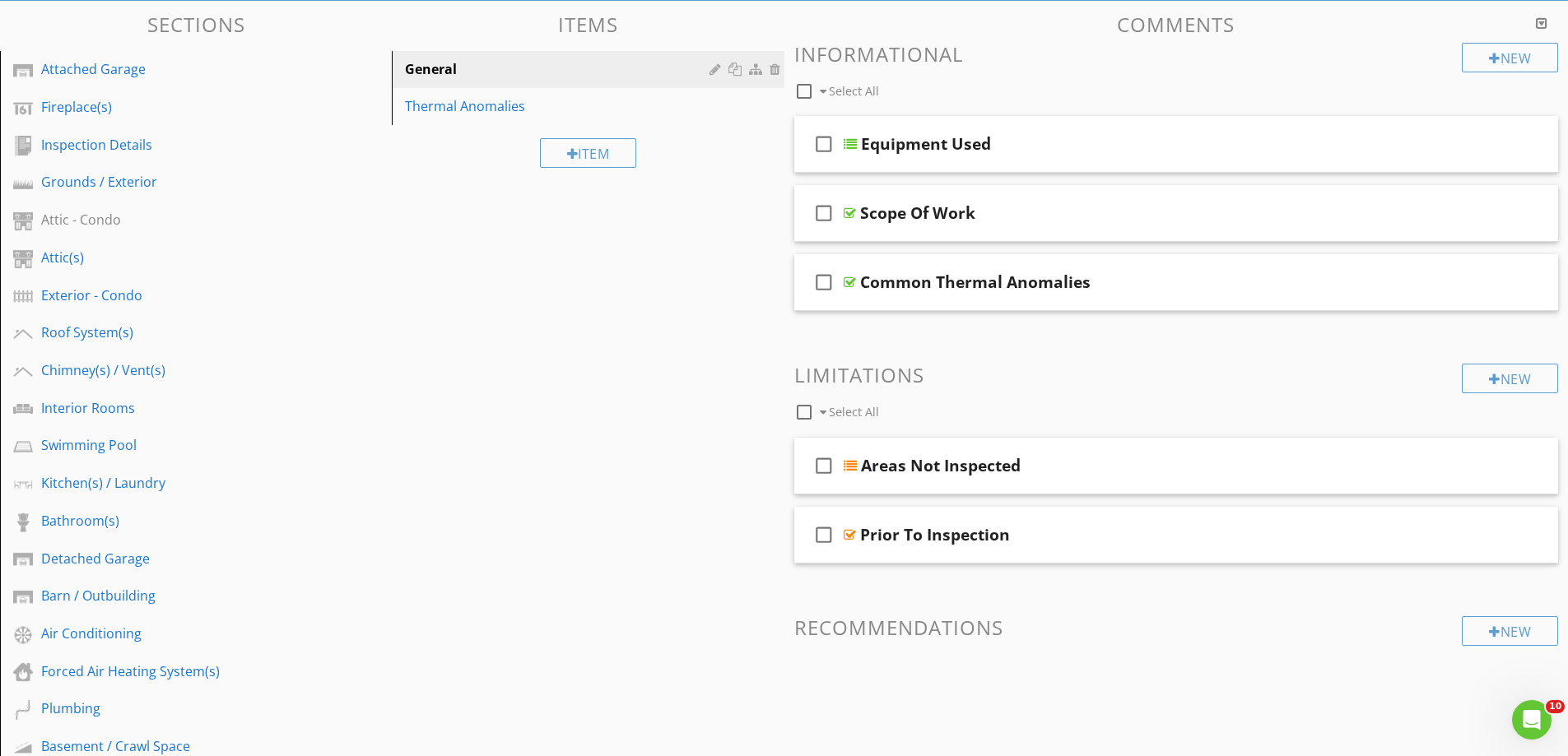
scroll to position [0, 0]
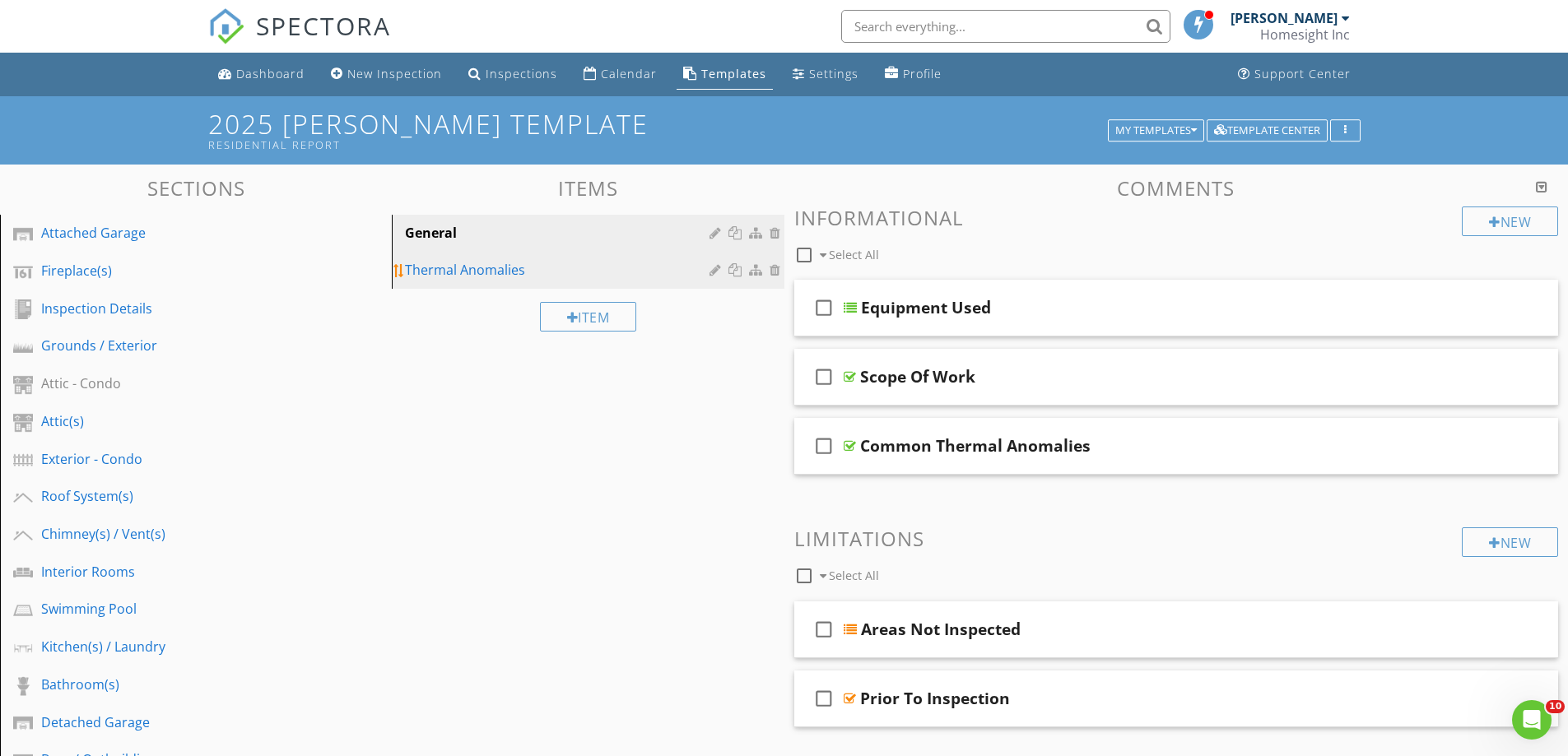
click at [446, 268] on div "Thermal Anomalies" at bounding box center [559, 269] width 308 height 20
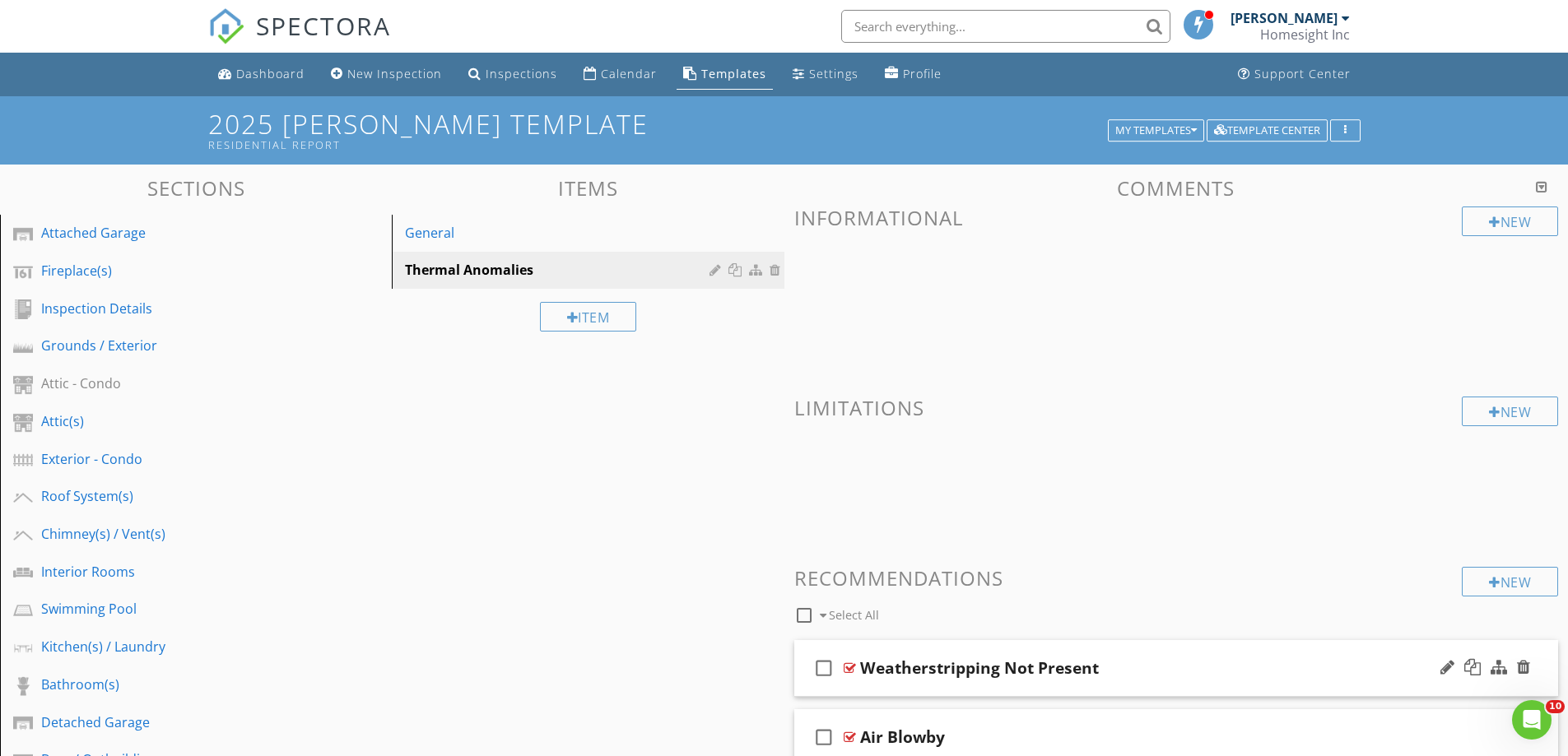
click at [927, 678] on div "Weatherstripping Not Present" at bounding box center [980, 668] width 238 height 20
click at [917, 674] on input "Weatherstripping Not Present" at bounding box center [1134, 669] width 548 height 27
type input "Weather-stripping Not Present"
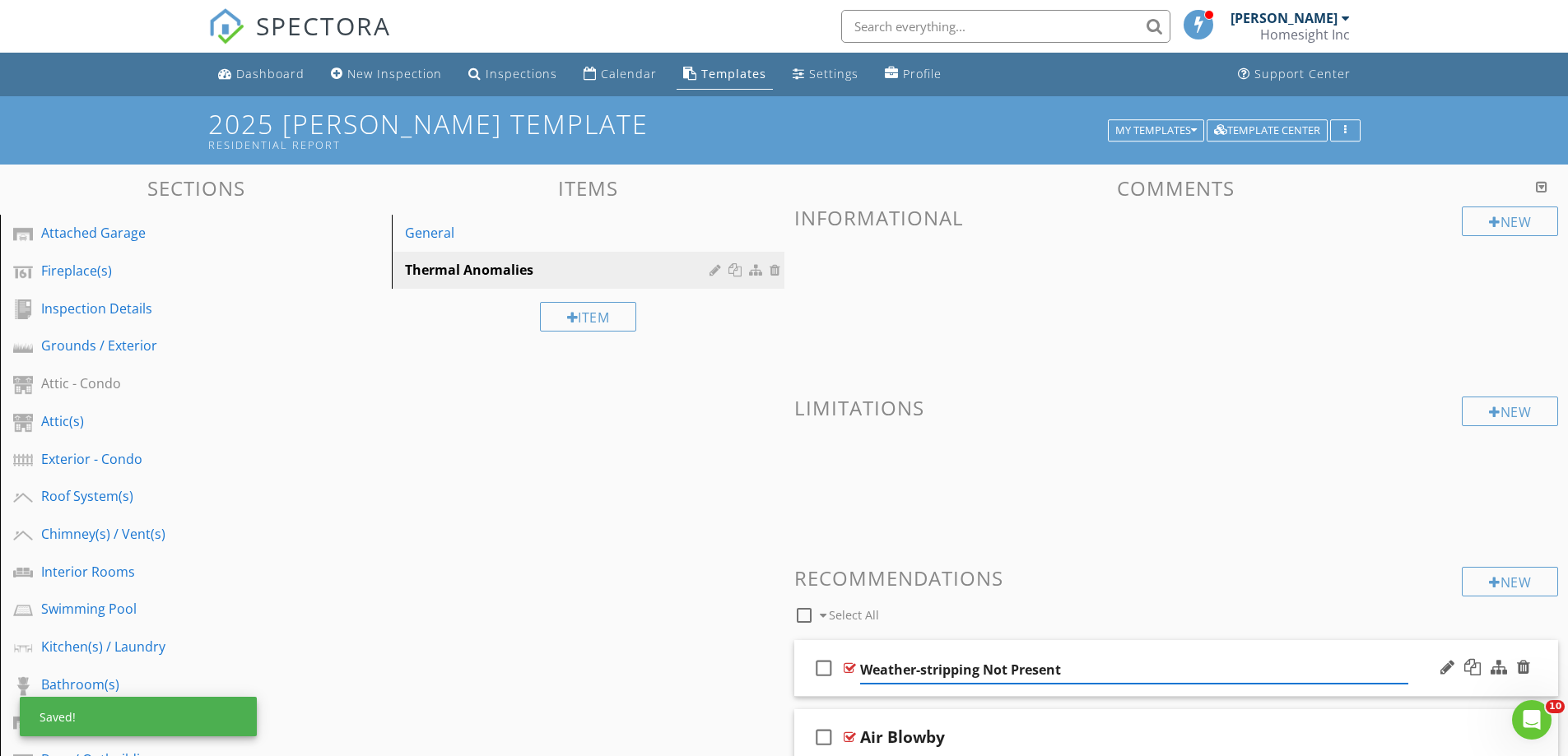
click at [918, 689] on div "check_box_outline_blank Weather-stripping Not Present" at bounding box center [1176, 668] width 764 height 57
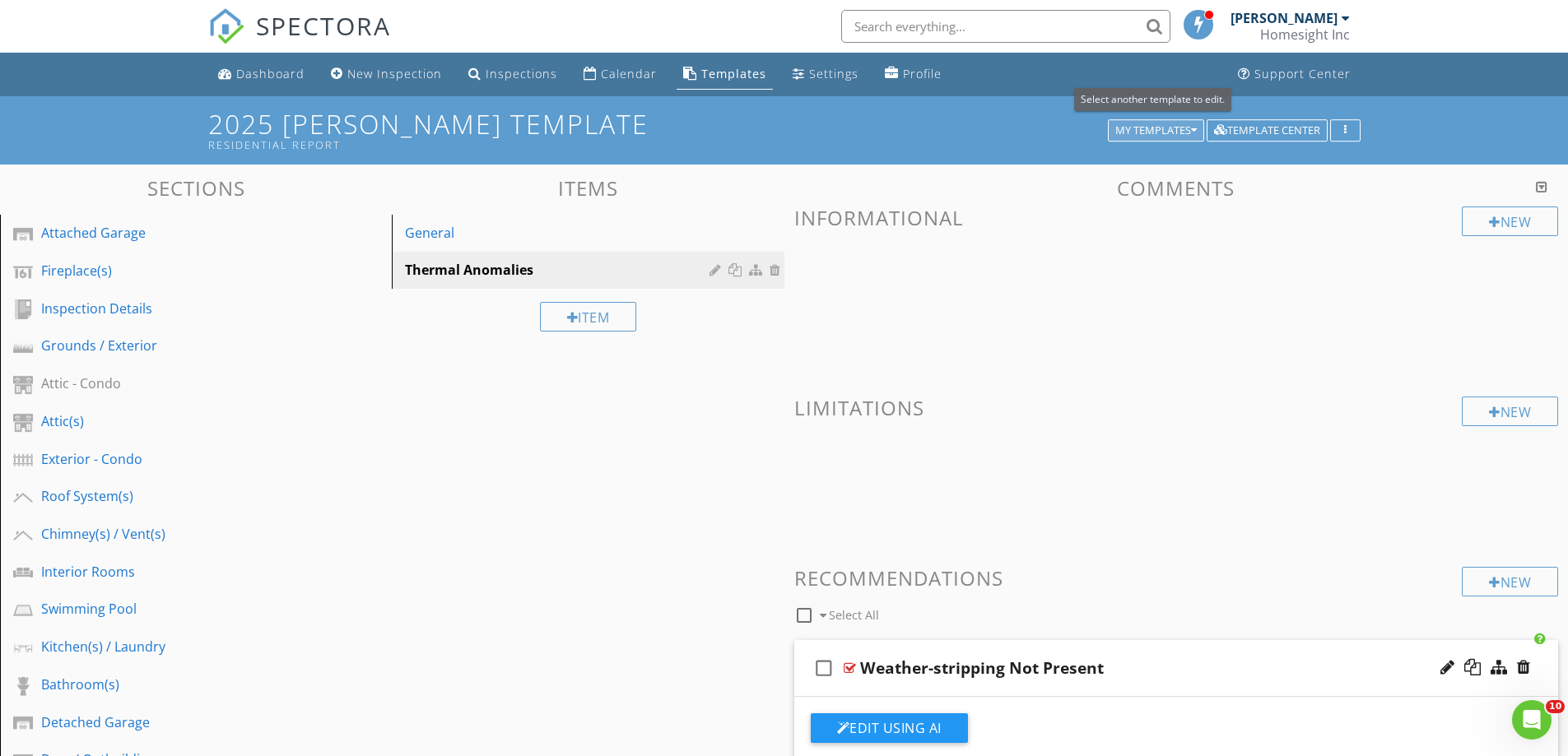
click at [1136, 133] on div "My Templates" at bounding box center [1156, 130] width 82 height 11
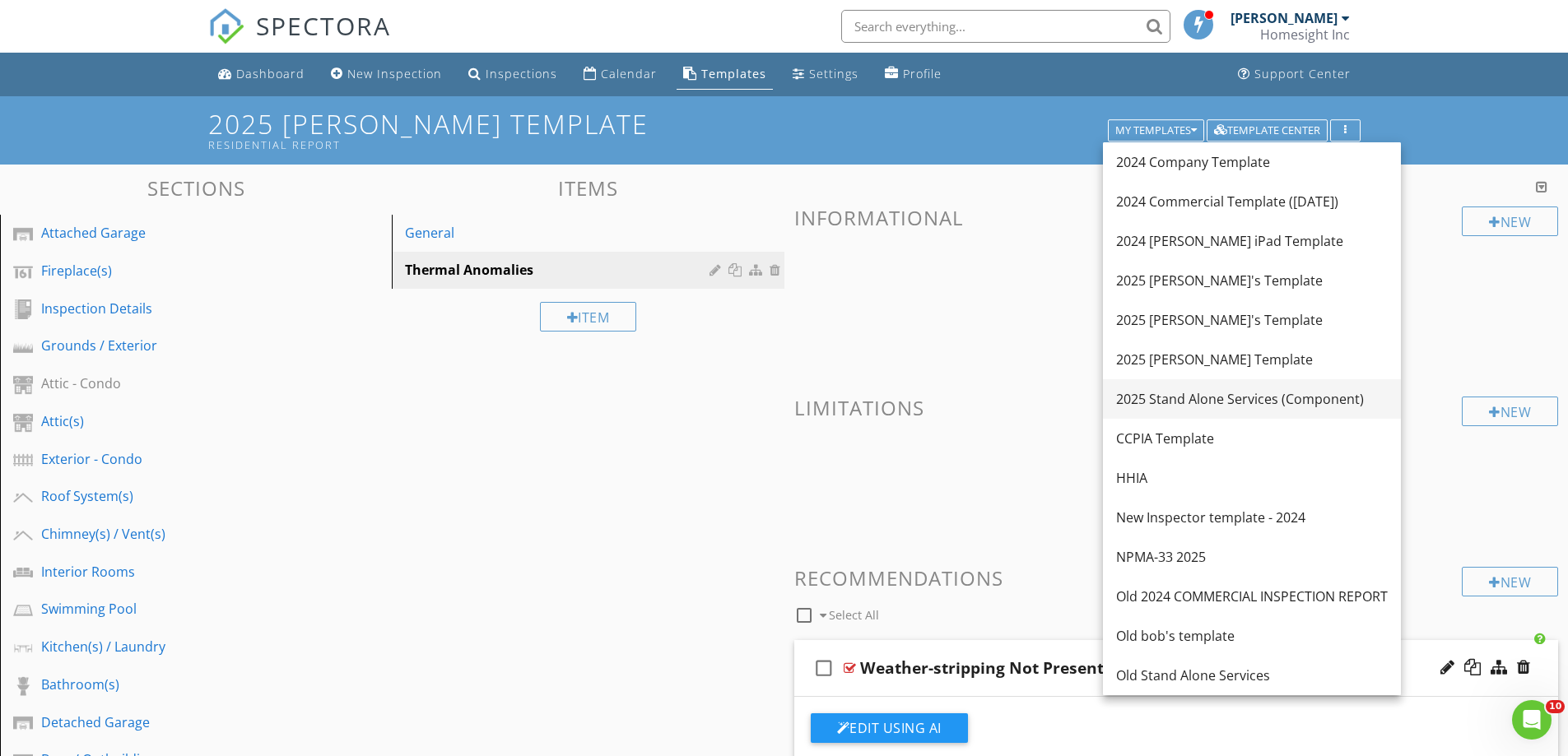
click at [1179, 398] on div "2025 Stand Alone Services (Component)" at bounding box center [1252, 398] width 272 height 20
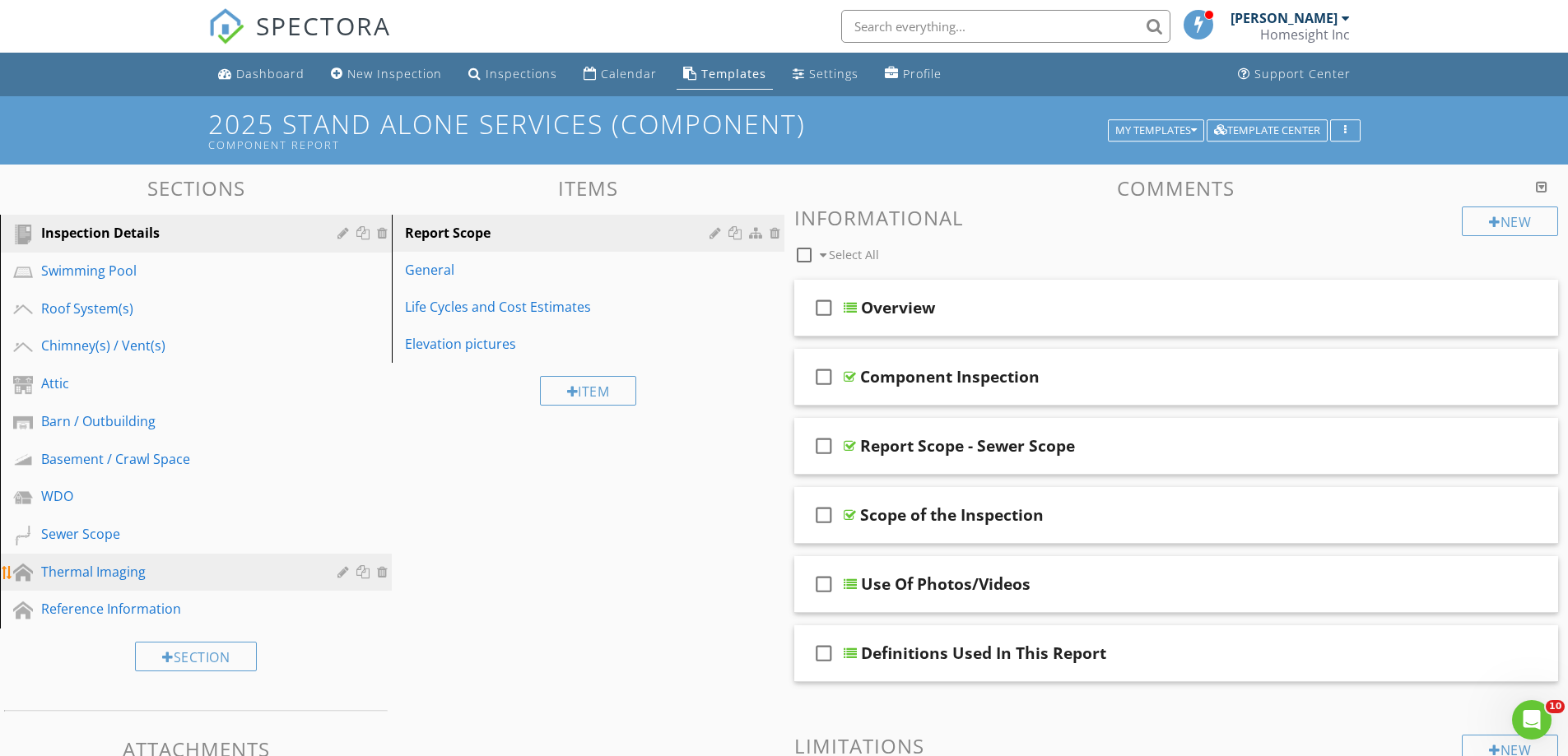
click at [82, 570] on div "Thermal Imaging" at bounding box center [177, 572] width 273 height 20
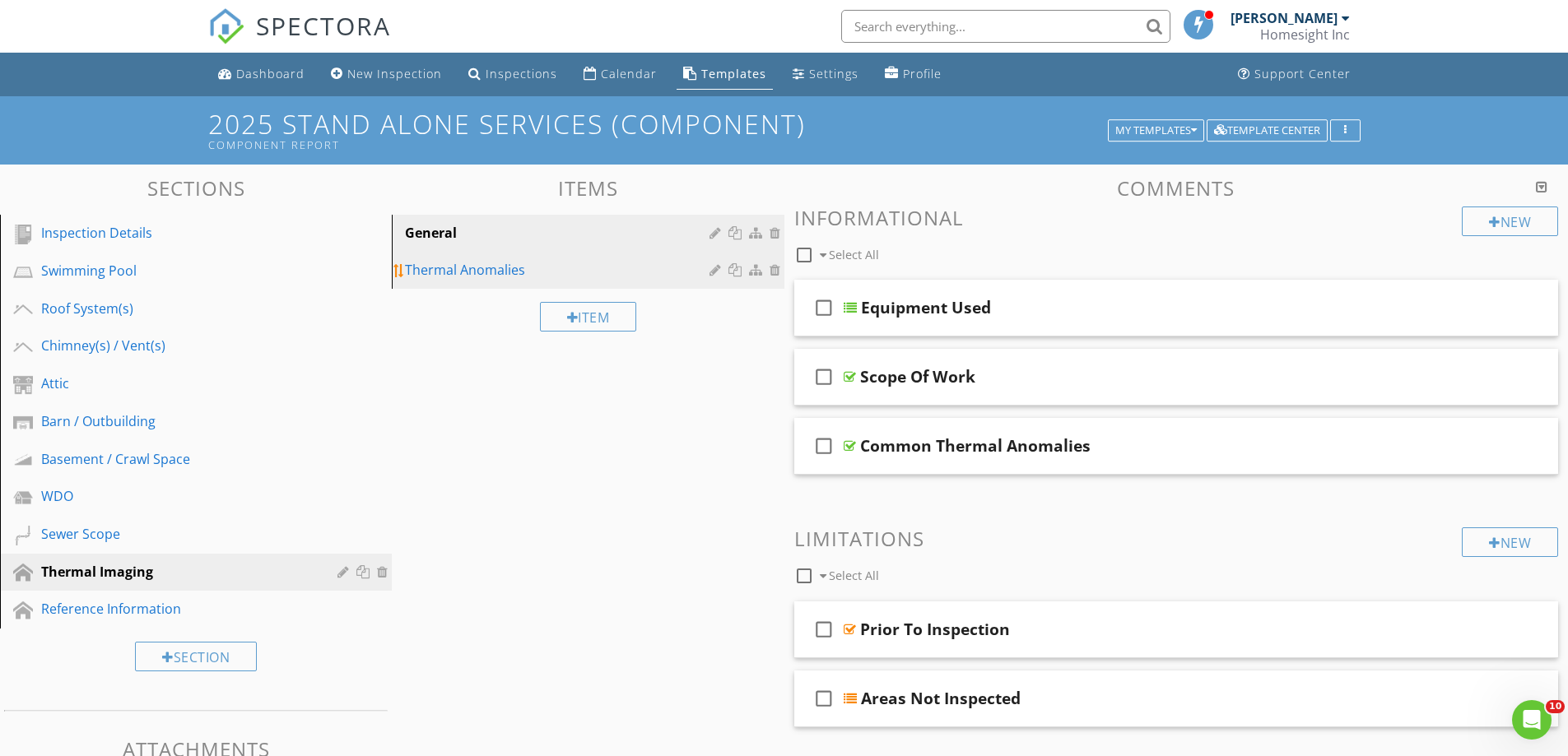
click at [491, 272] on div "Thermal Anomalies" at bounding box center [559, 269] width 308 height 20
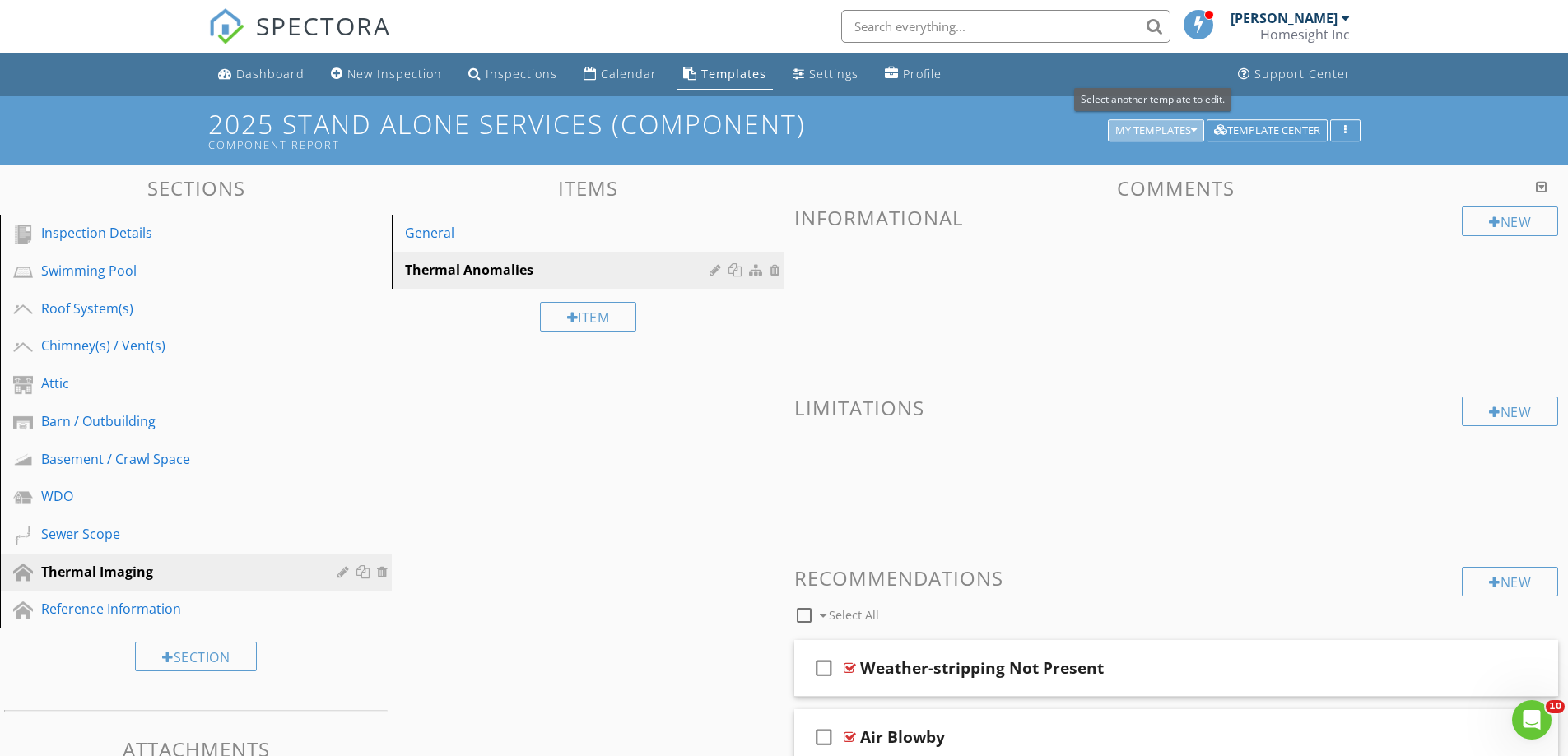
click at [1158, 128] on div "My Templates" at bounding box center [1156, 130] width 82 height 11
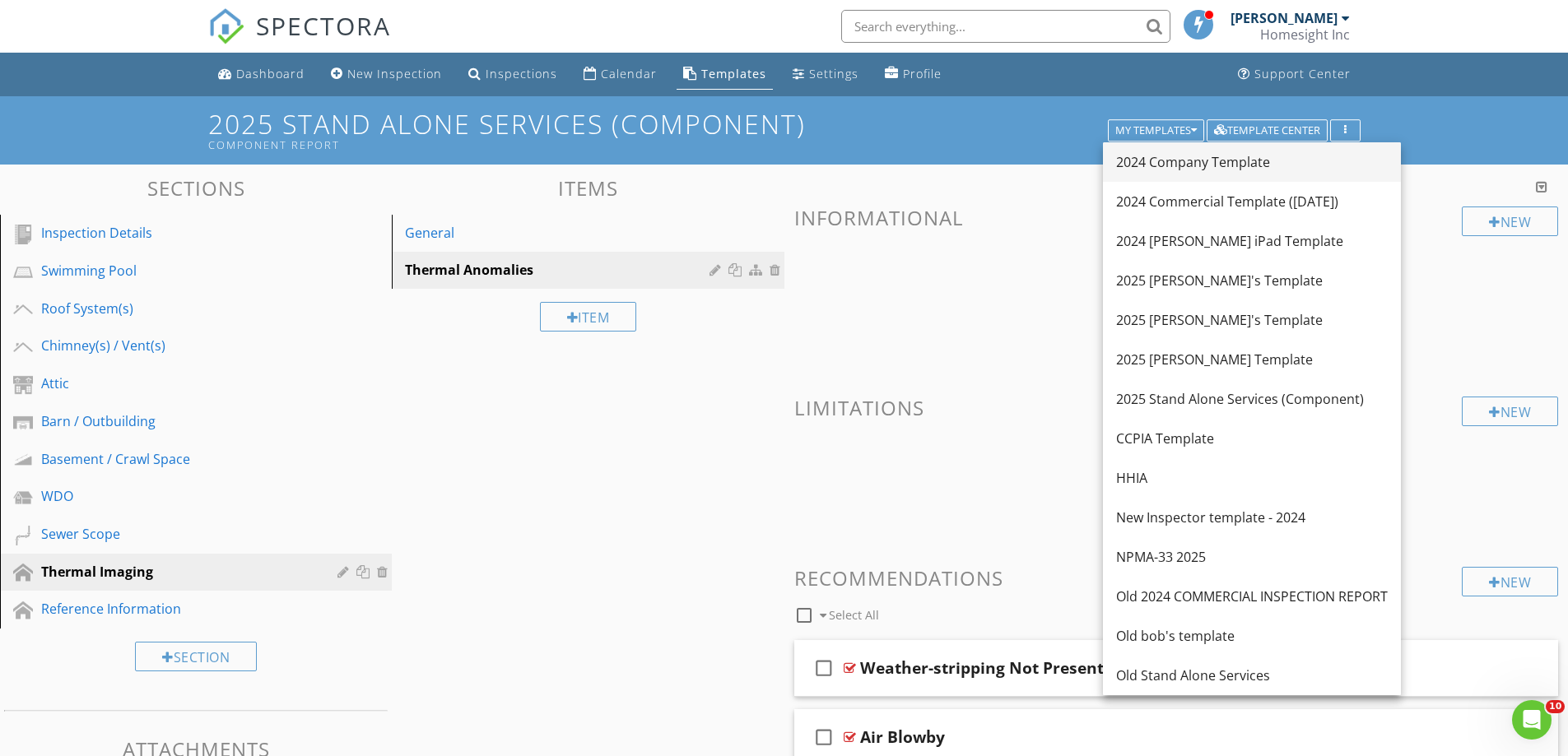
click at [1179, 159] on div "2024 Company Template" at bounding box center [1252, 162] width 272 height 20
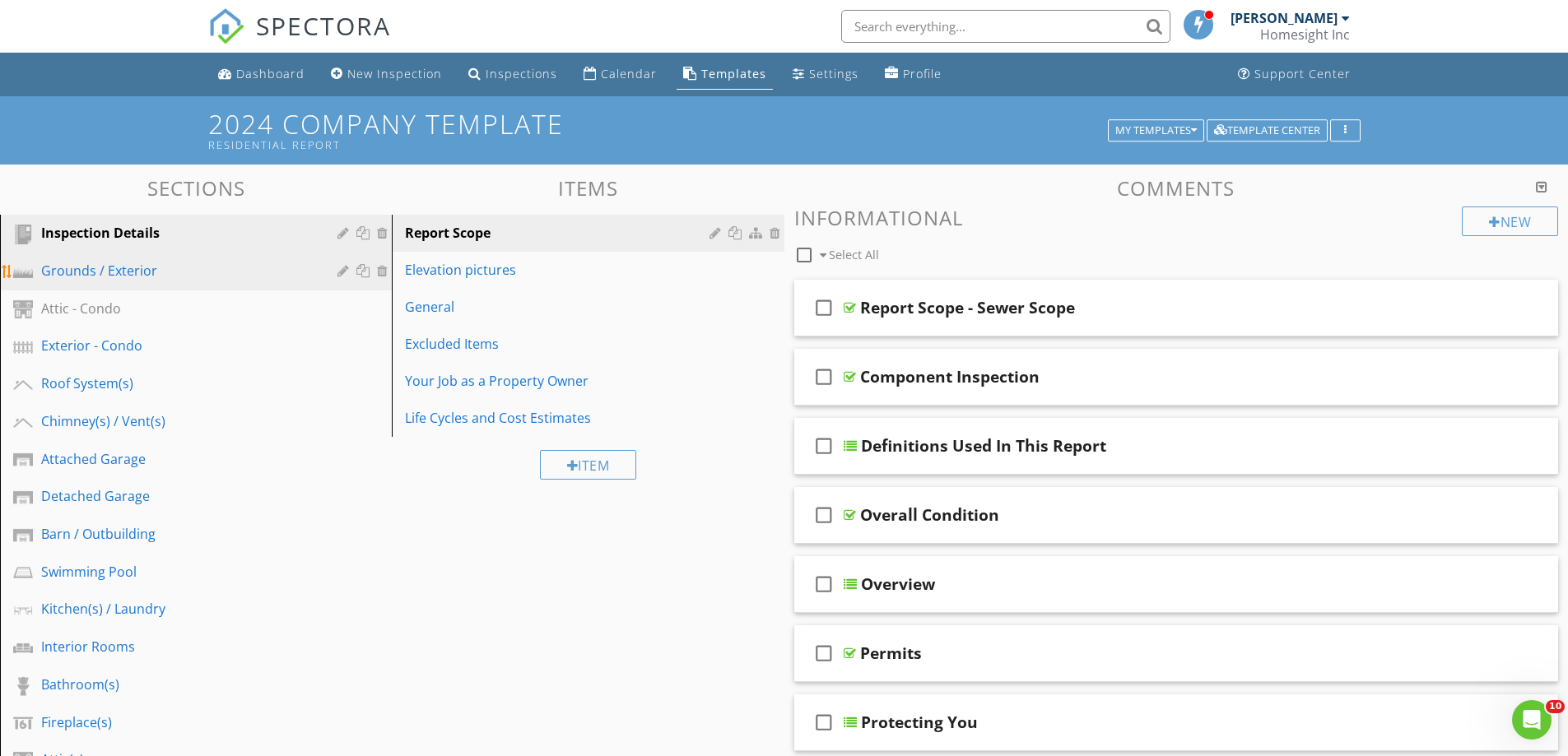
click at [106, 272] on div "Grounds / Exterior" at bounding box center [177, 270] width 273 height 20
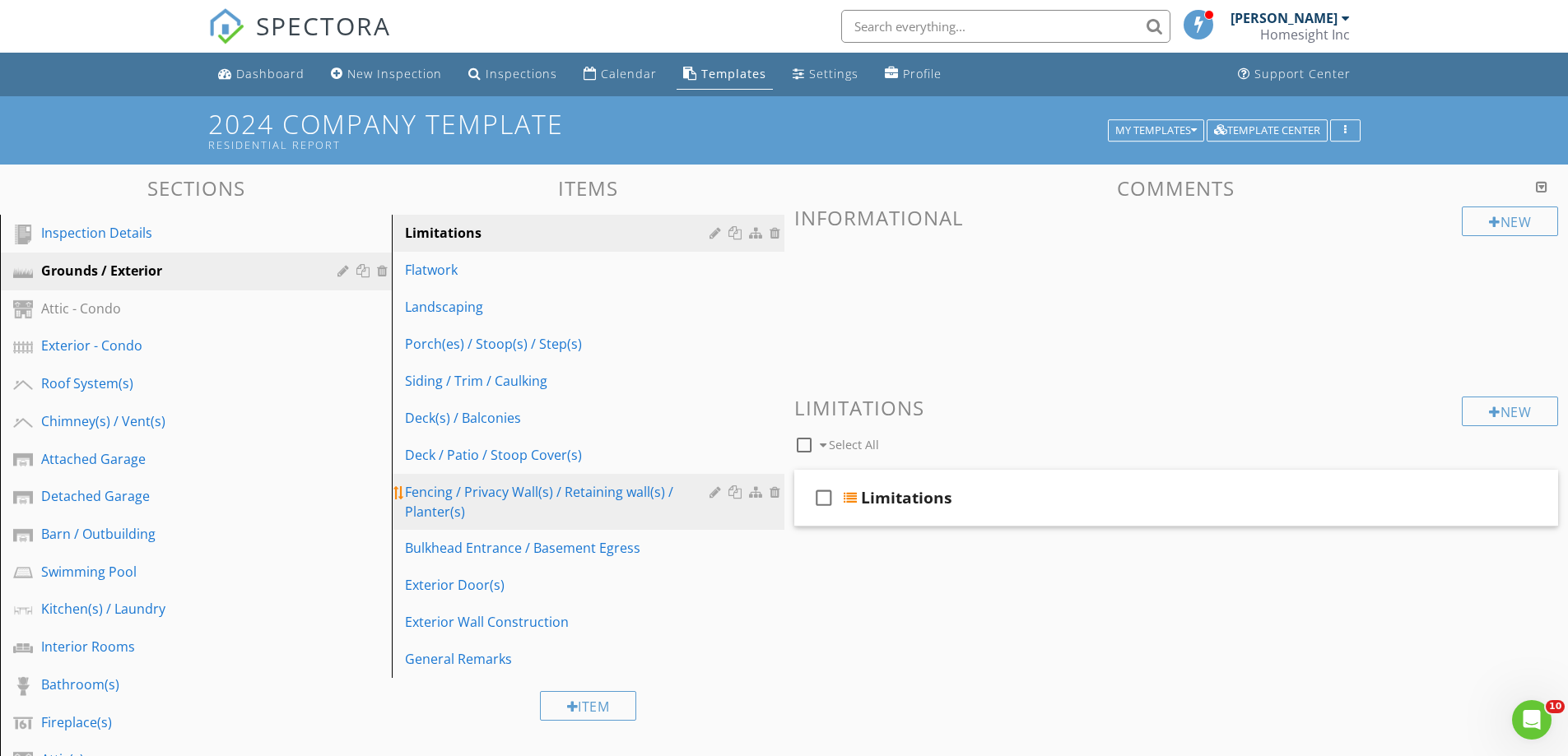
click at [453, 481] on link "Fencing / Privacy Wall(s) / Retaining wall(s) / Planter(s)" at bounding box center [589, 502] width 386 height 56
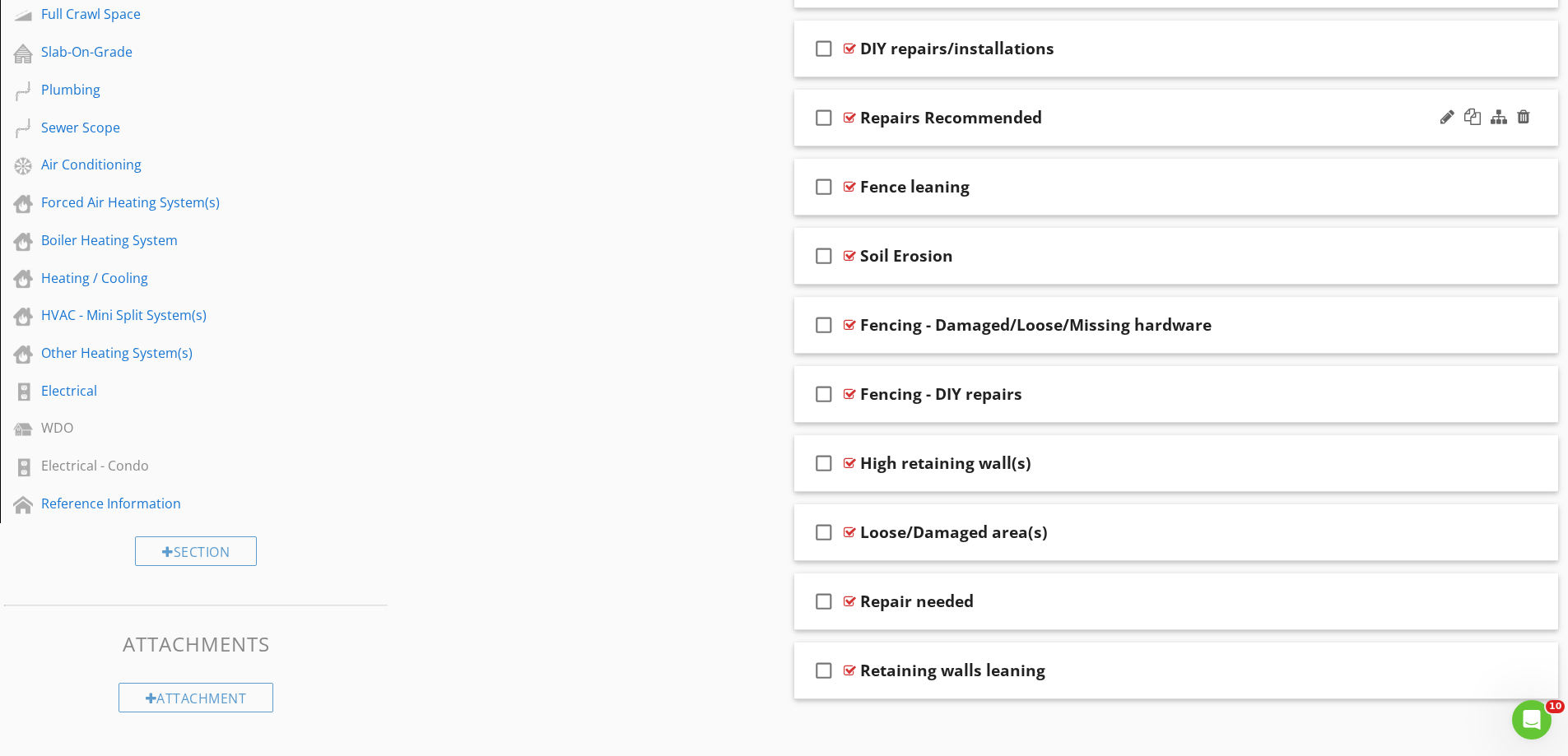
scroll to position [871, 0]
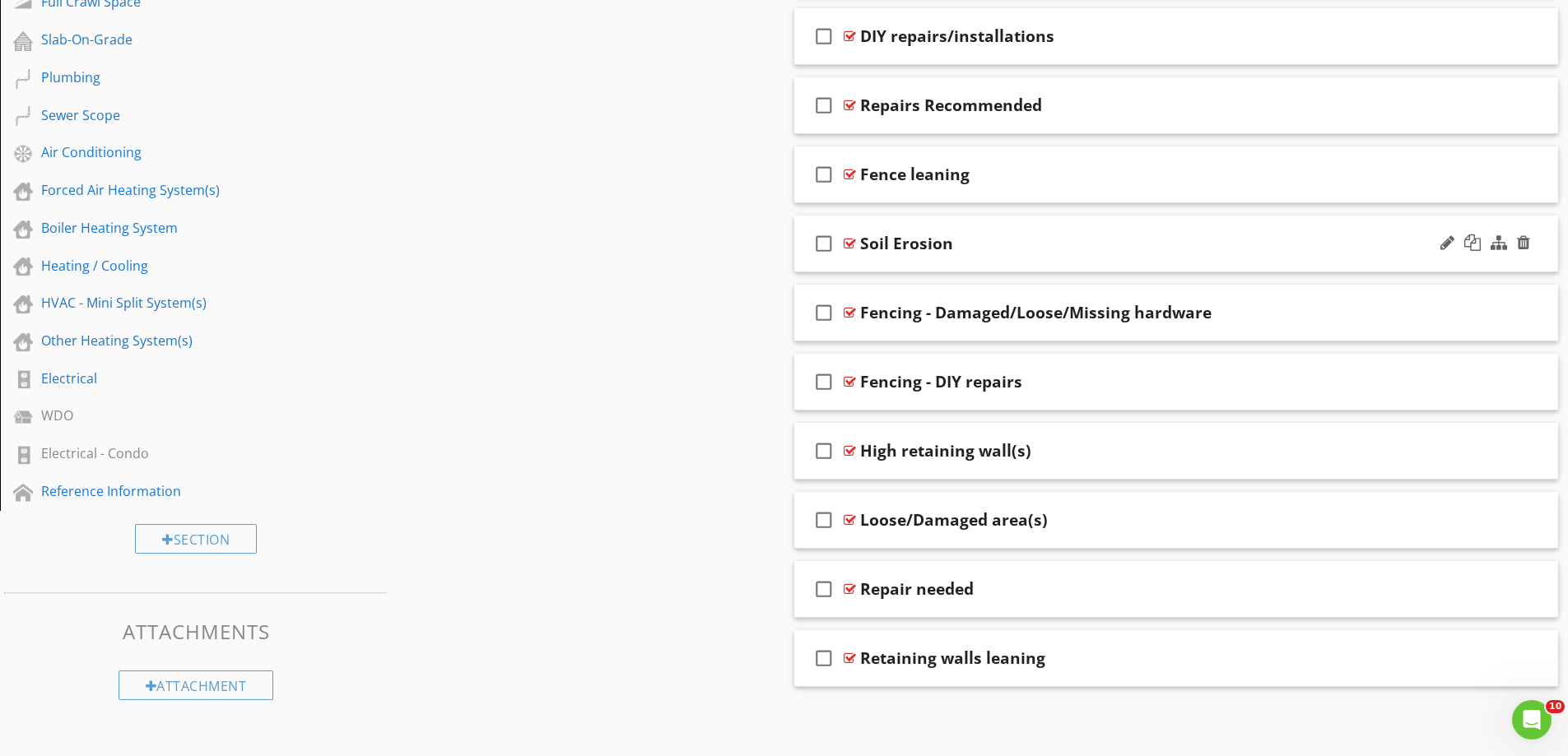
click at [930, 264] on div "check_box_outline_blank Soil Erosion" at bounding box center [1176, 244] width 764 height 57
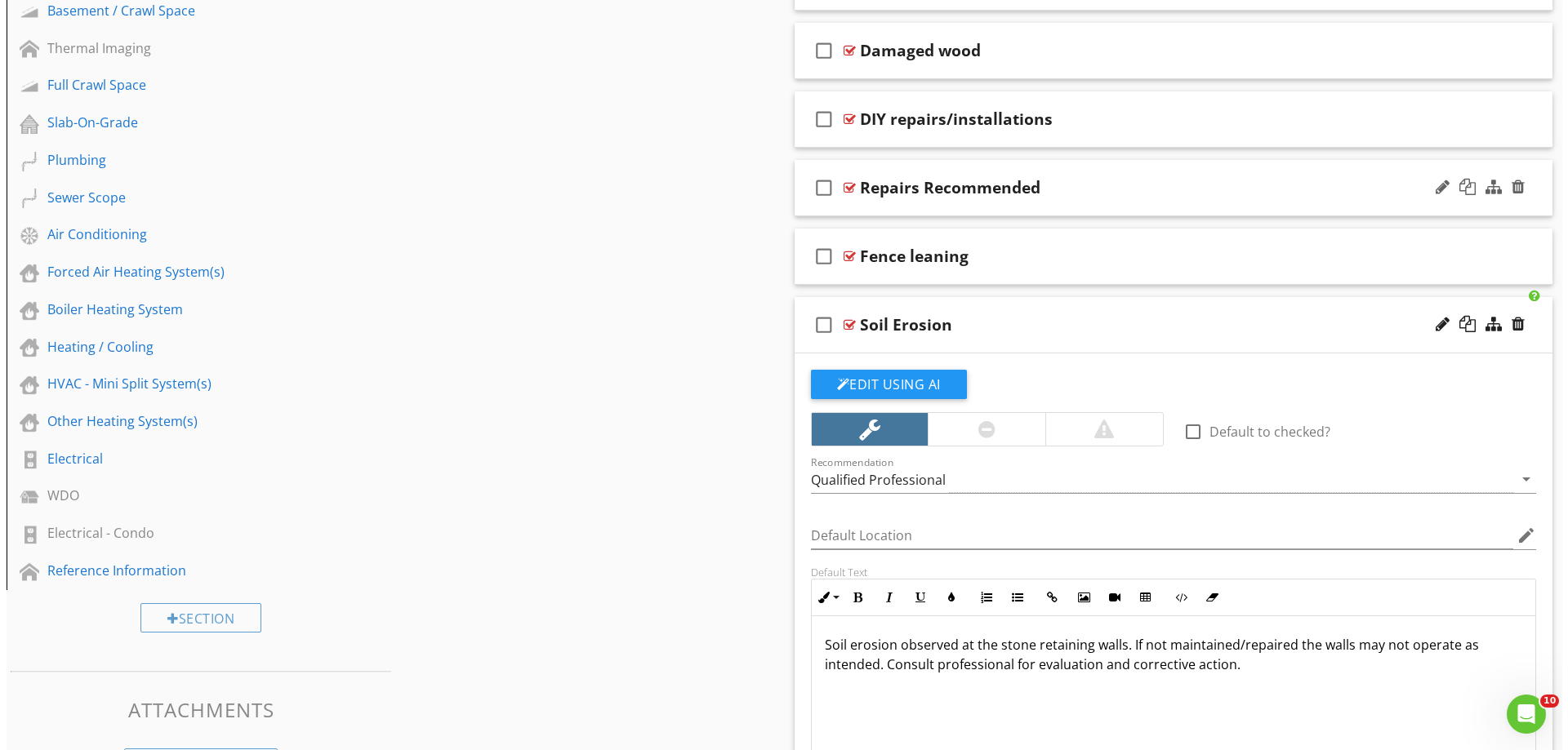
scroll to position [782, 0]
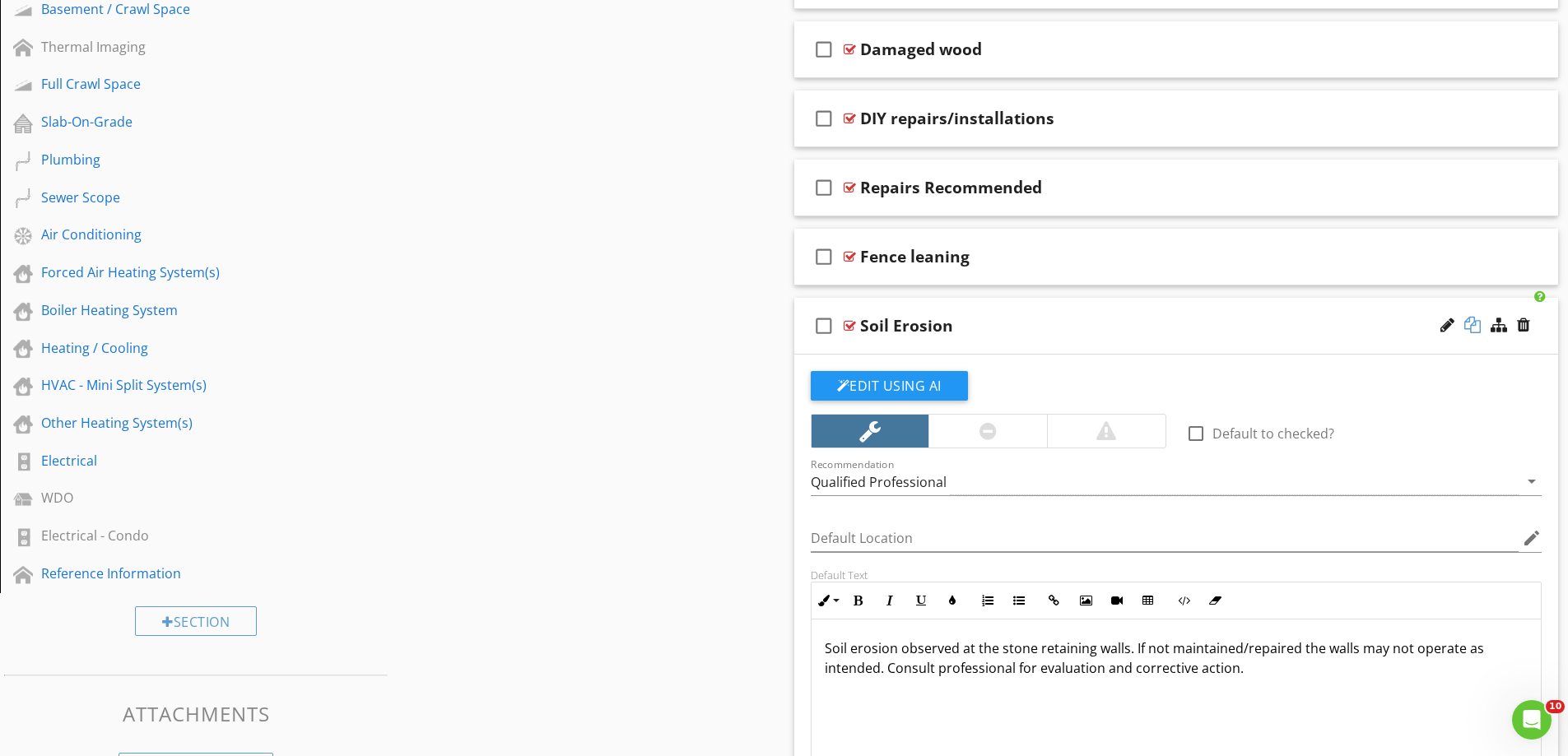
click at [1467, 322] on div at bounding box center [1473, 325] width 17 height 17
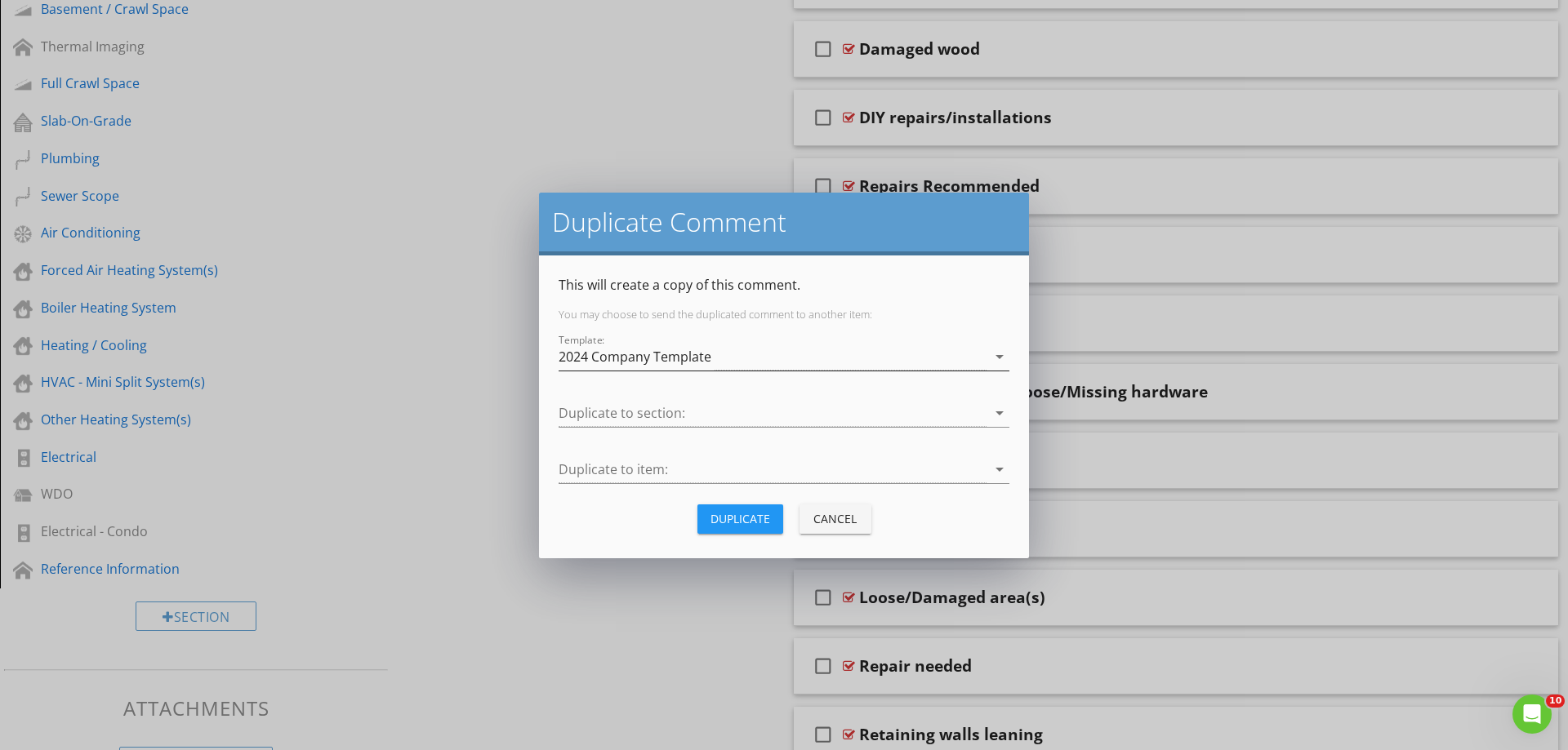
click at [619, 357] on div "2024 Company Template" at bounding box center [635, 357] width 152 height 15
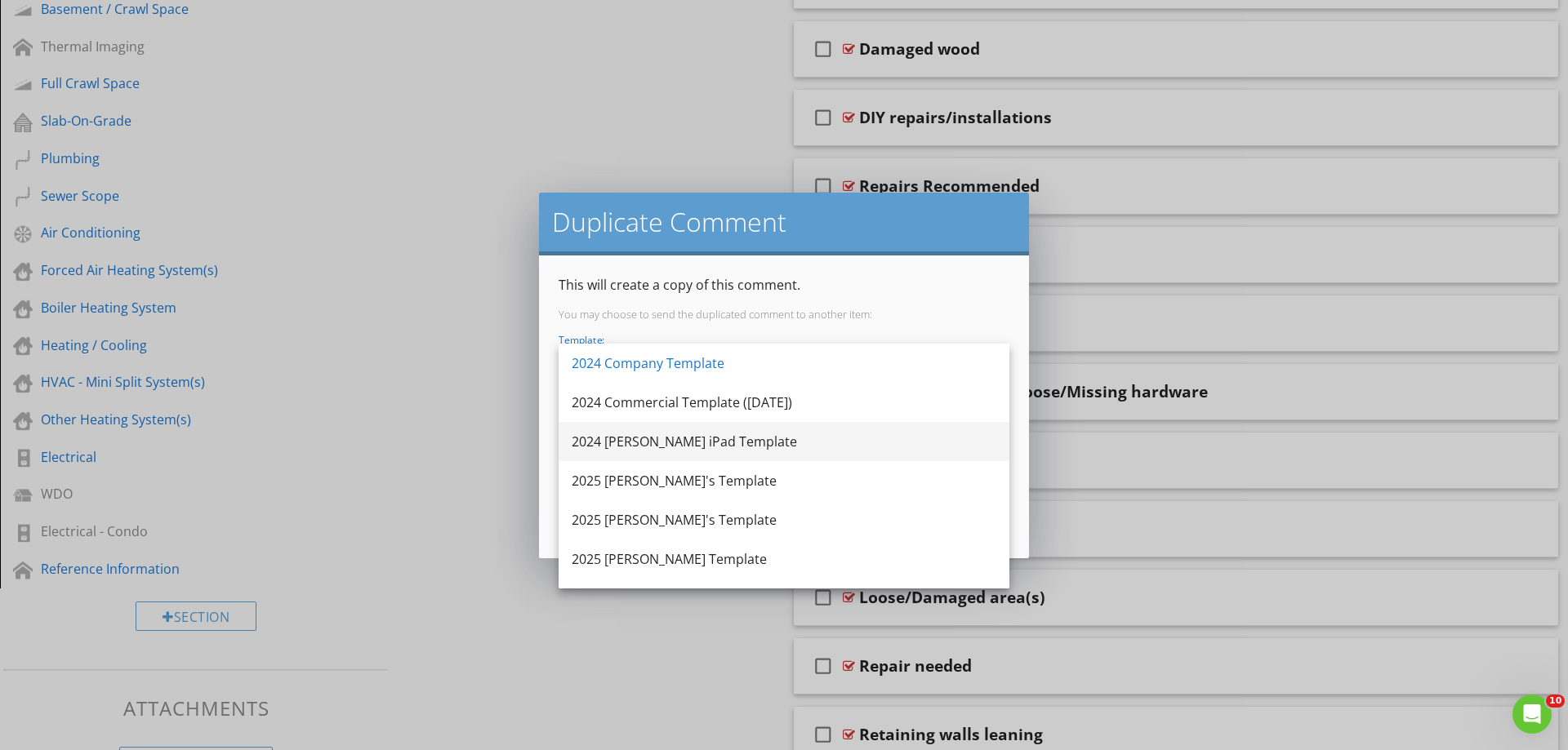
click at [638, 437] on div "2024 [PERSON_NAME] iPad Template" at bounding box center [784, 442] width 425 height 19
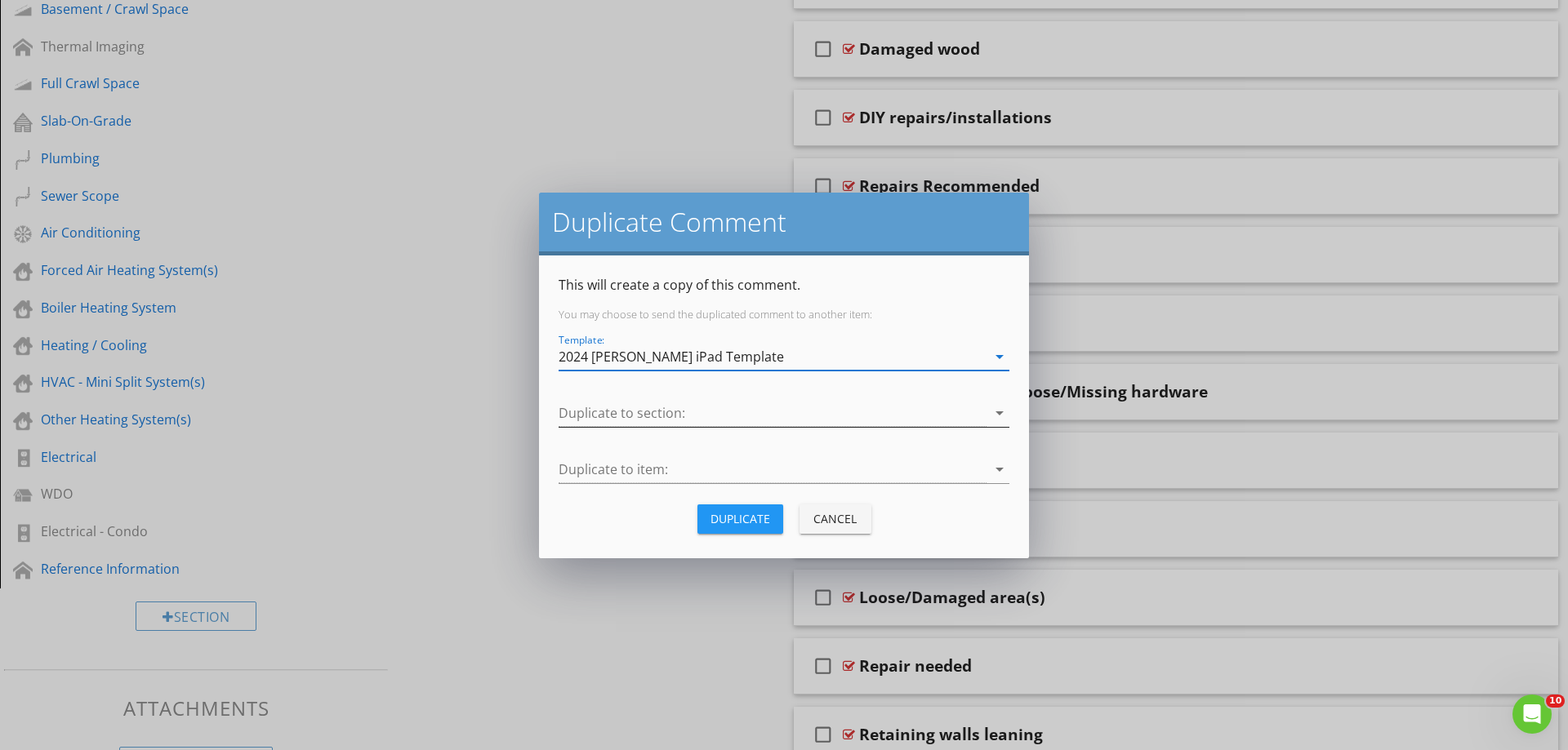
click at [616, 409] on div at bounding box center [772, 413] width 428 height 27
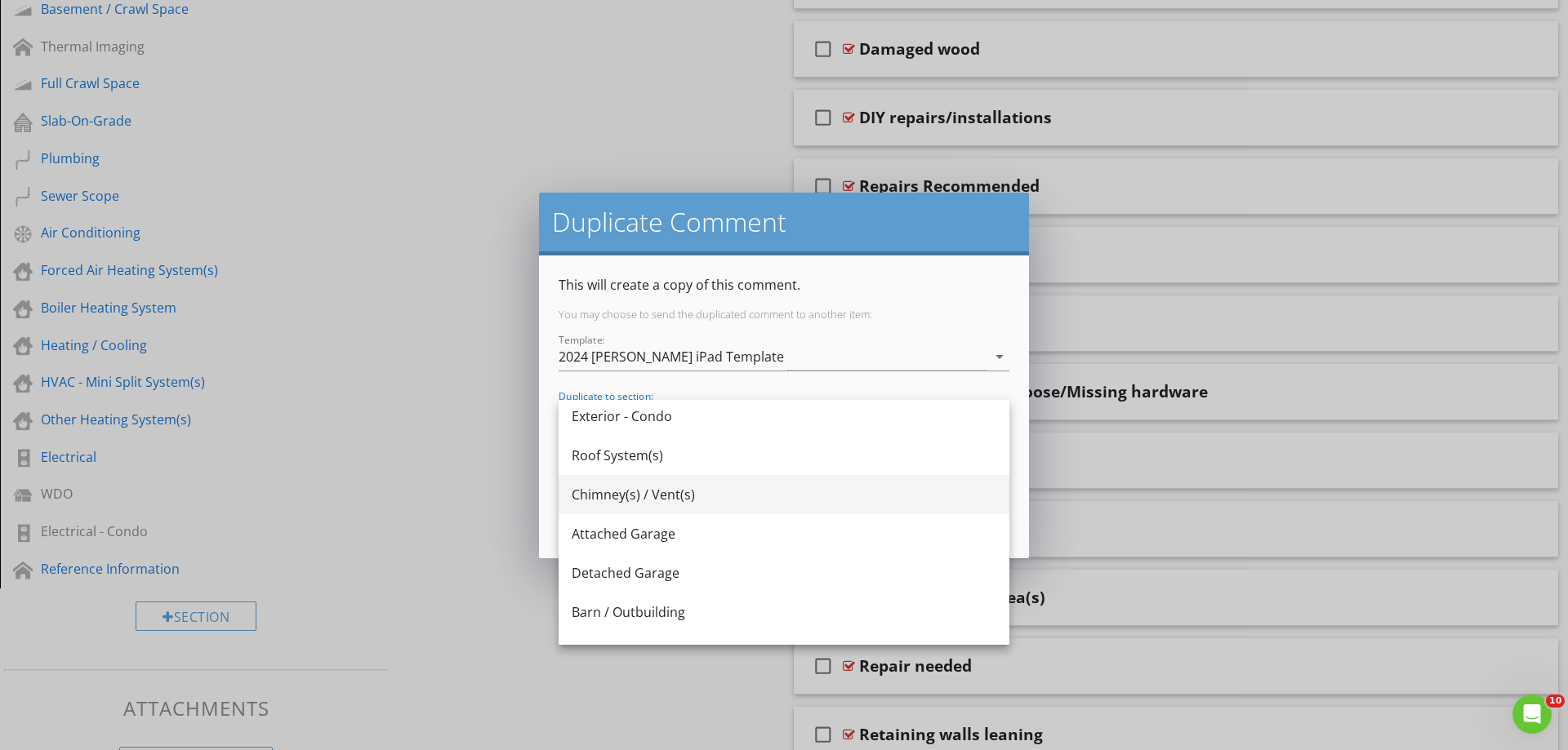
scroll to position [0, 0]
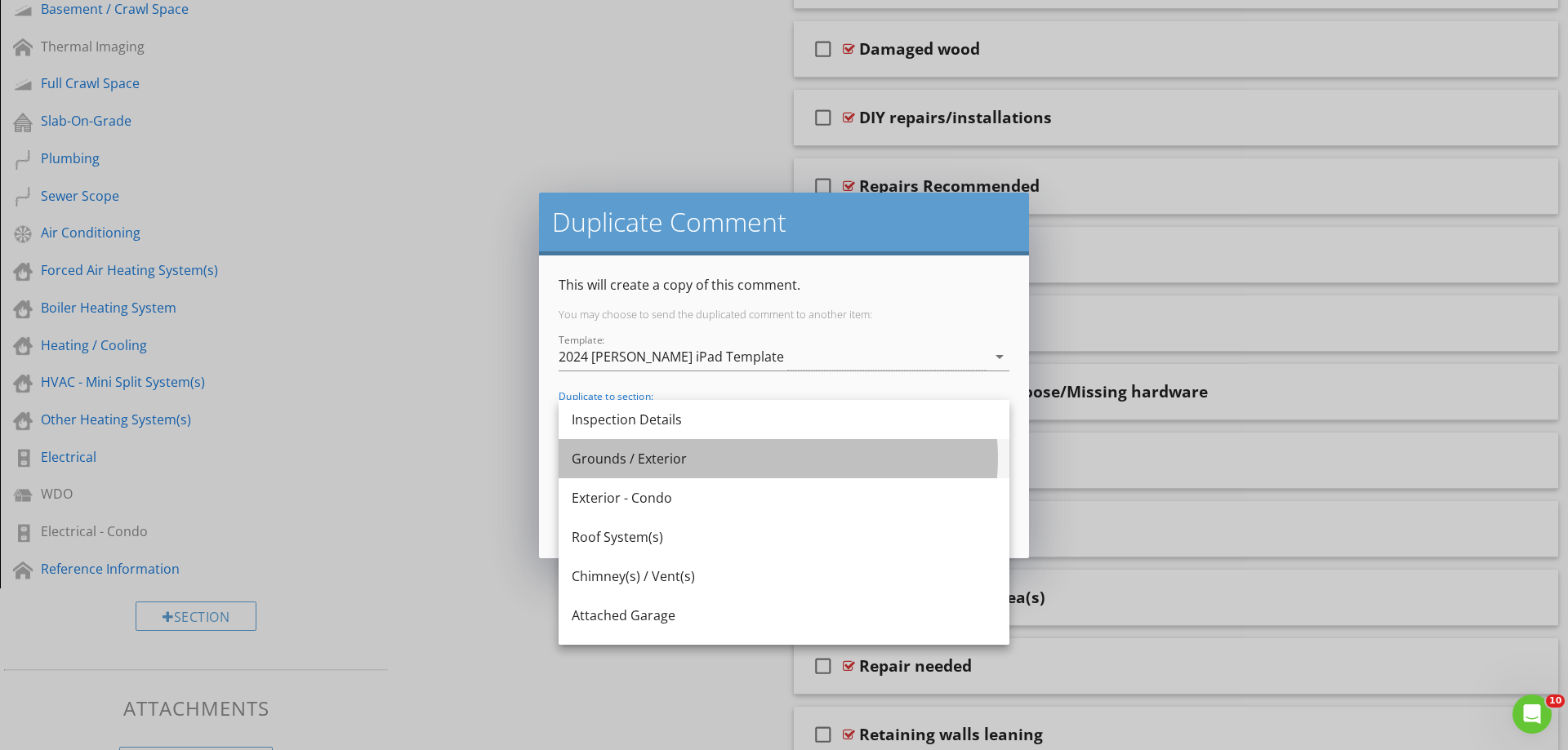
click at [651, 461] on div "Grounds / Exterior" at bounding box center [784, 458] width 425 height 19
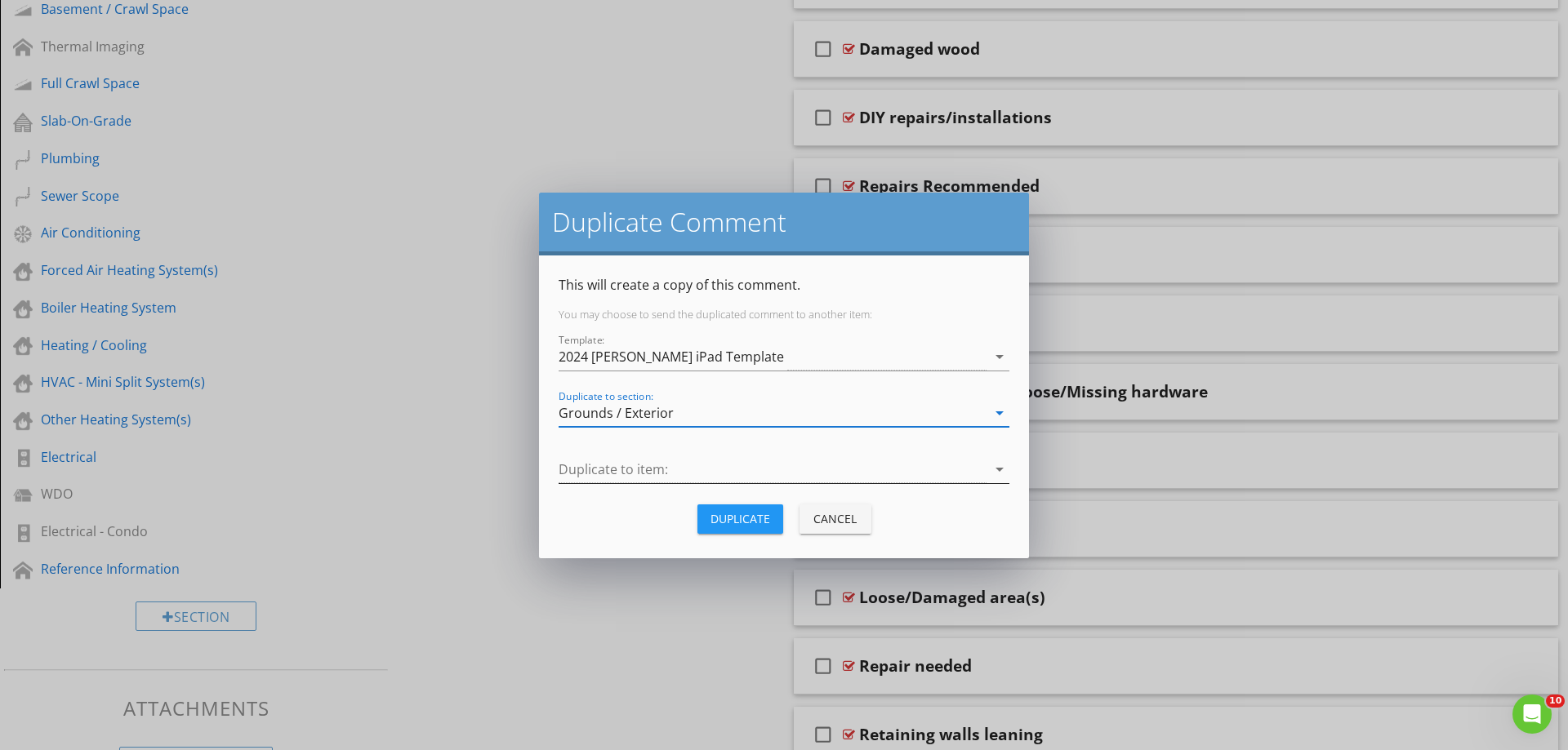
click at [622, 467] on div at bounding box center [772, 469] width 428 height 27
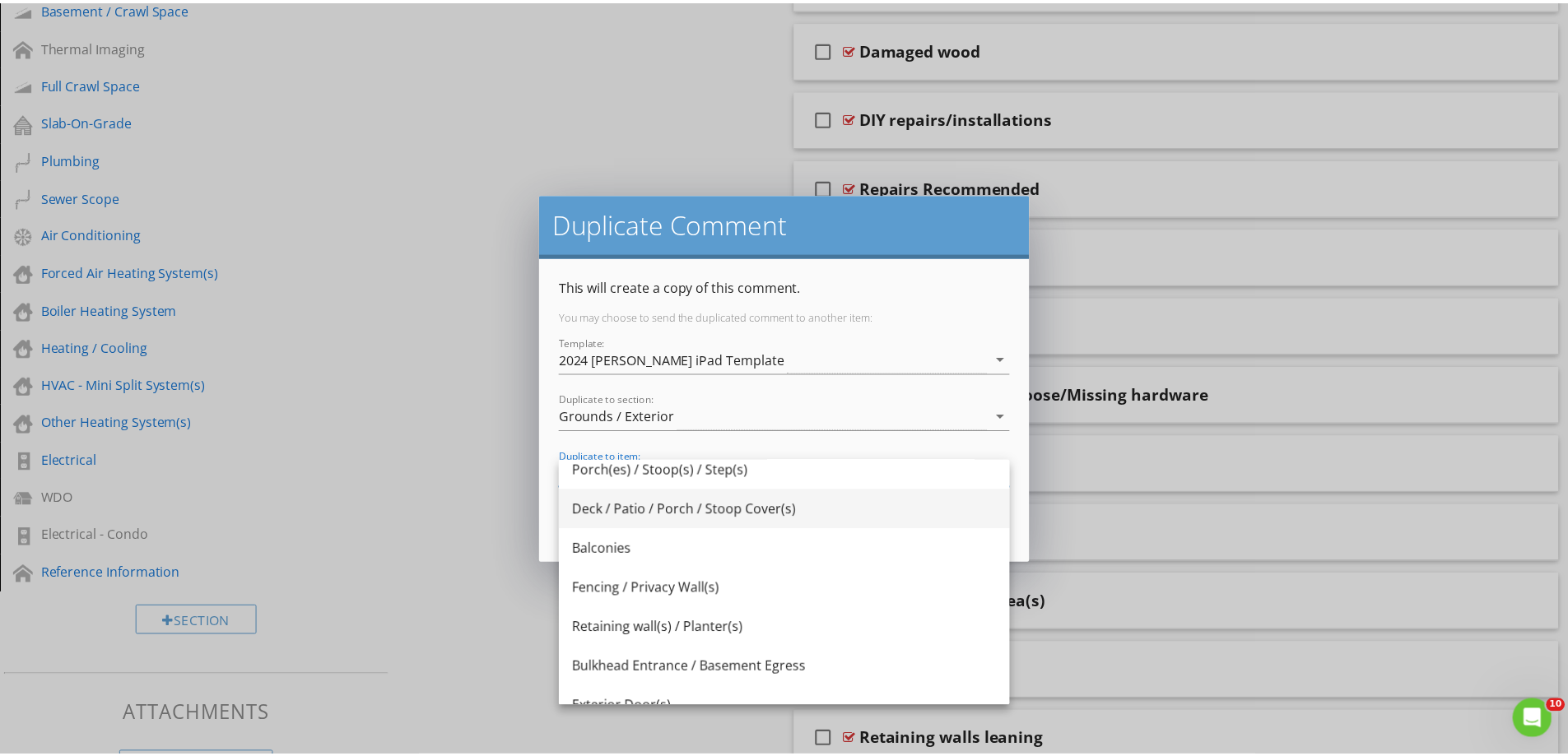
scroll to position [330, 0]
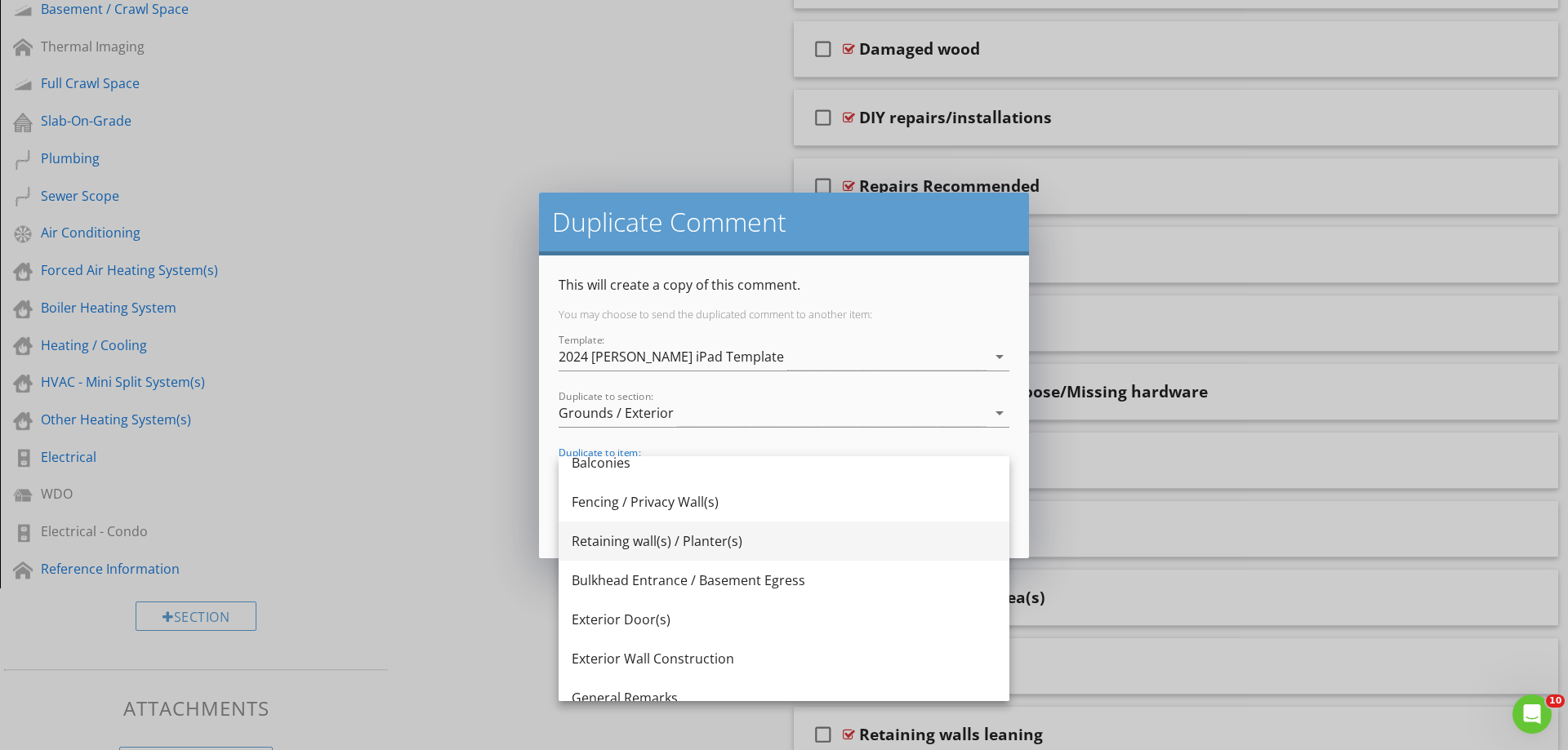
click at [698, 540] on div "Retaining wall(s) / Planter(s)" at bounding box center [784, 540] width 425 height 19
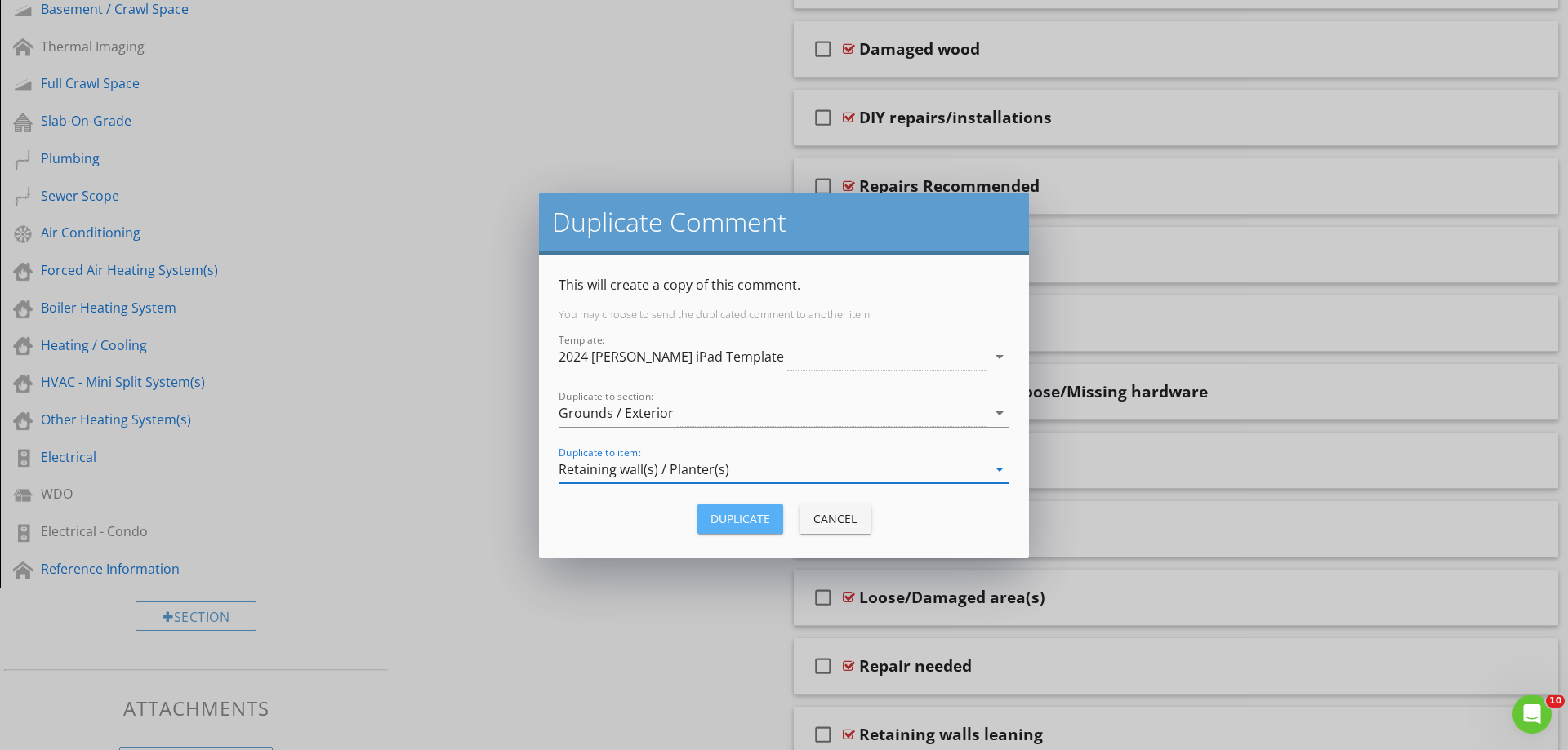
click at [758, 524] on div "Duplicate" at bounding box center [740, 518] width 60 height 18
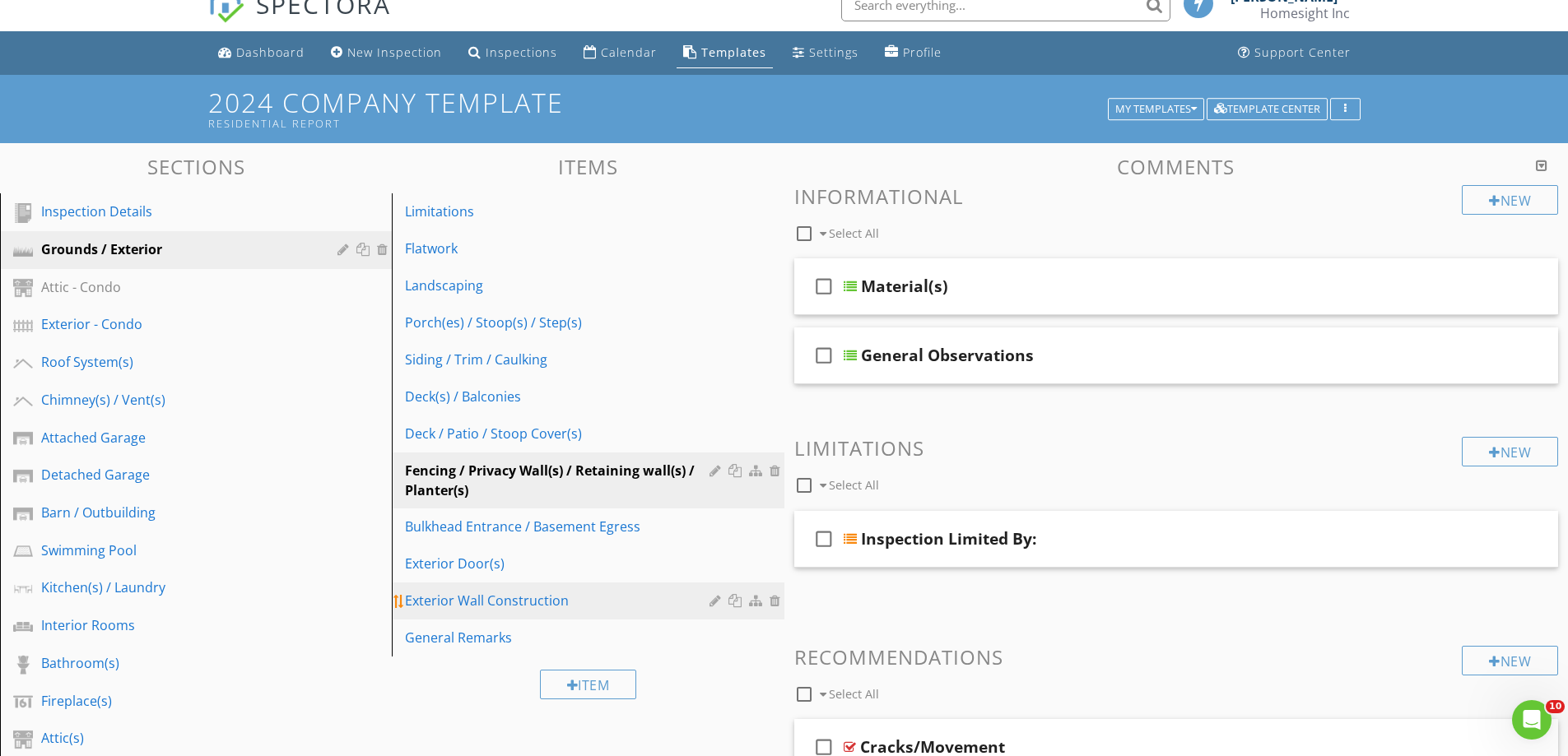
scroll to position [0, 0]
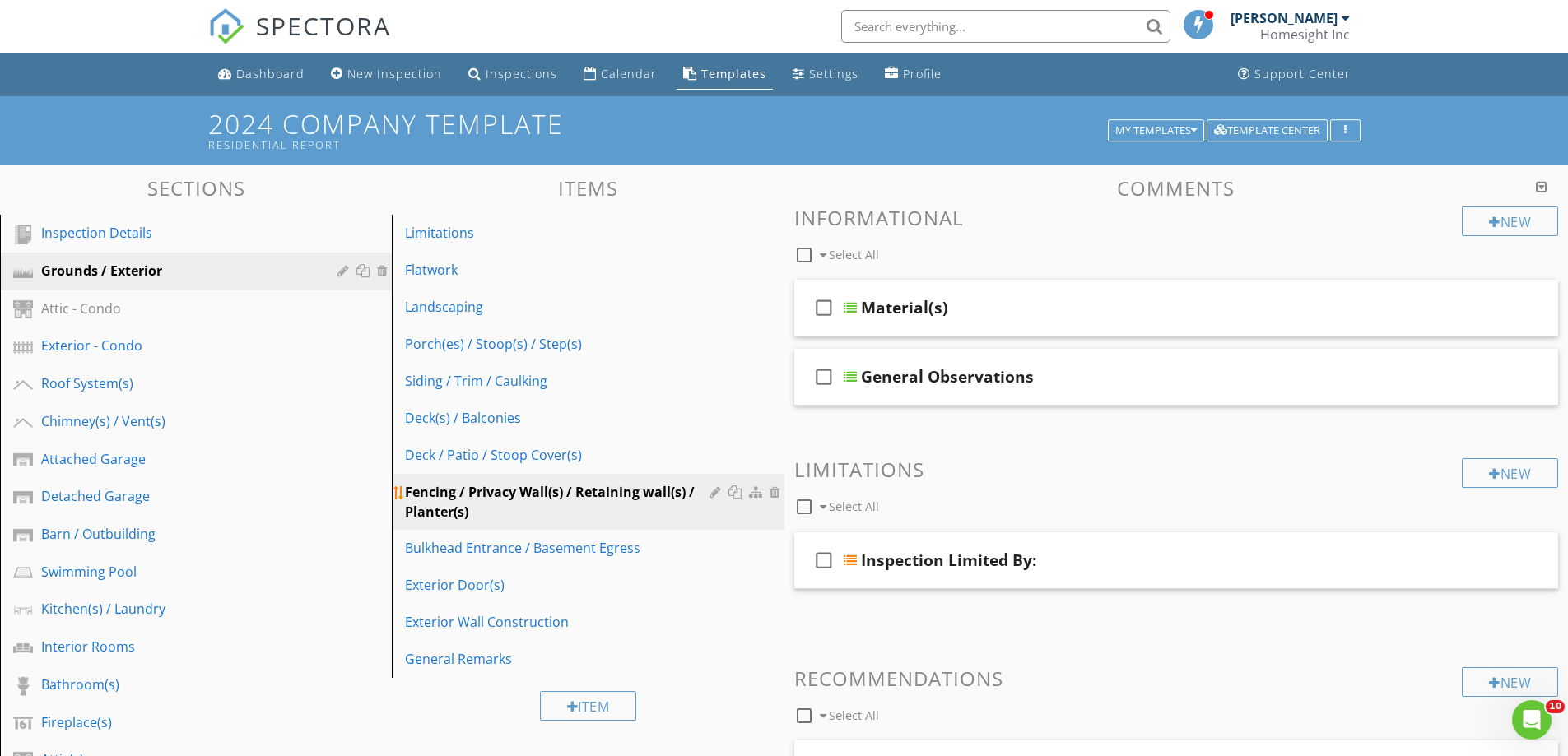
click at [777, 490] on div at bounding box center [777, 493] width 15 height 13
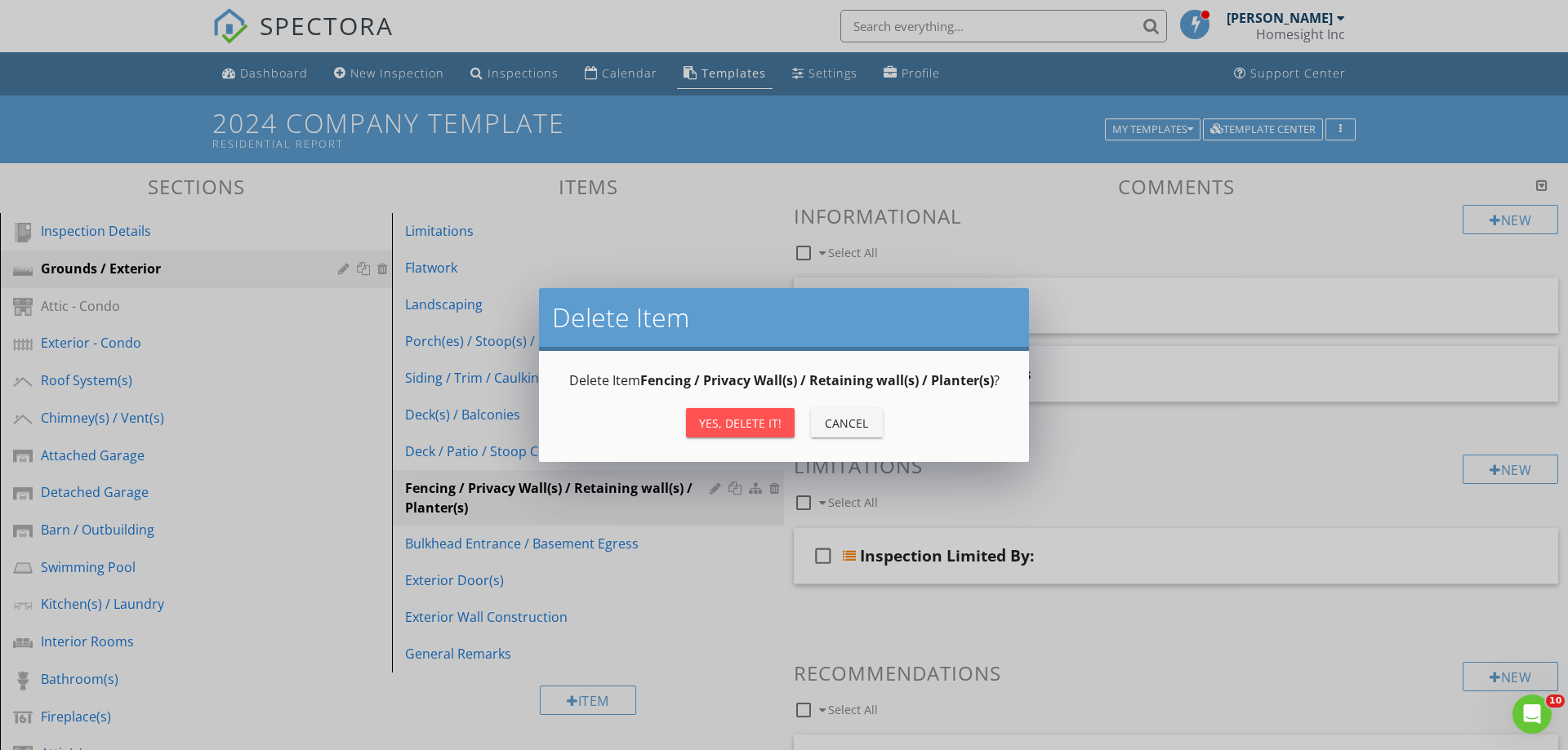
click at [861, 429] on div "Cancel" at bounding box center [847, 423] width 46 height 18
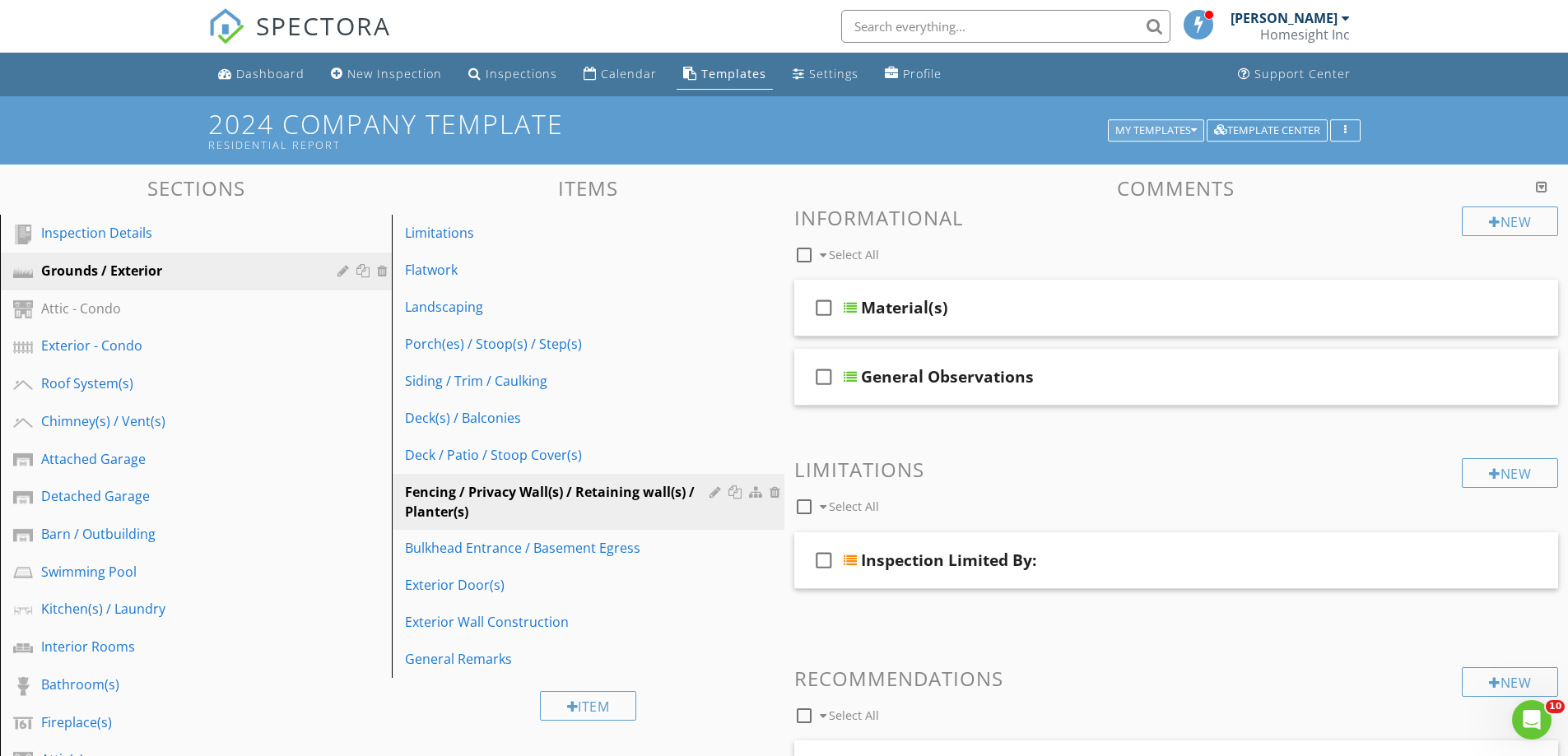
click at [1117, 127] on div "My Templates" at bounding box center [1156, 130] width 82 height 11
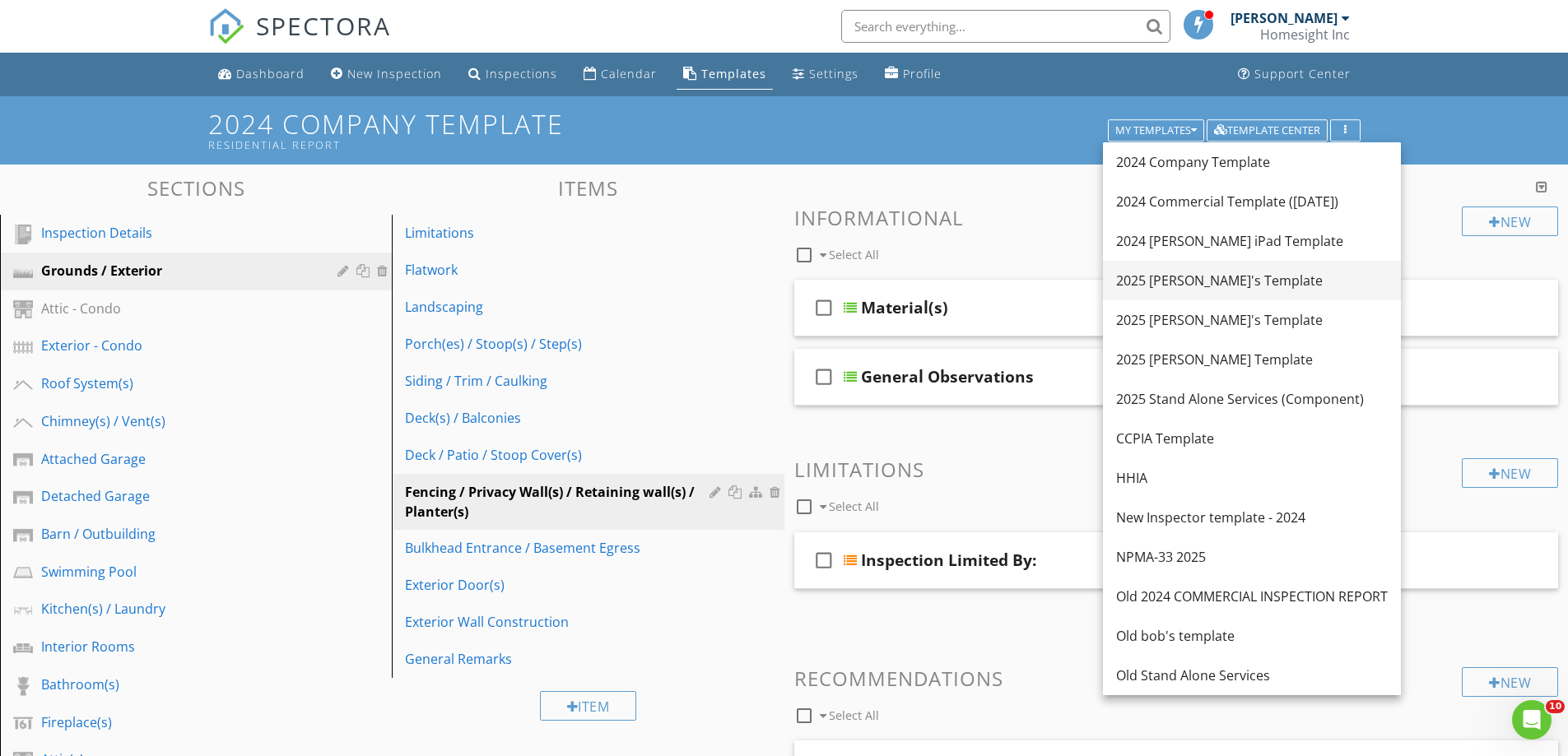
click at [1168, 274] on div "2025 [PERSON_NAME]'s Template" at bounding box center [1252, 280] width 272 height 20
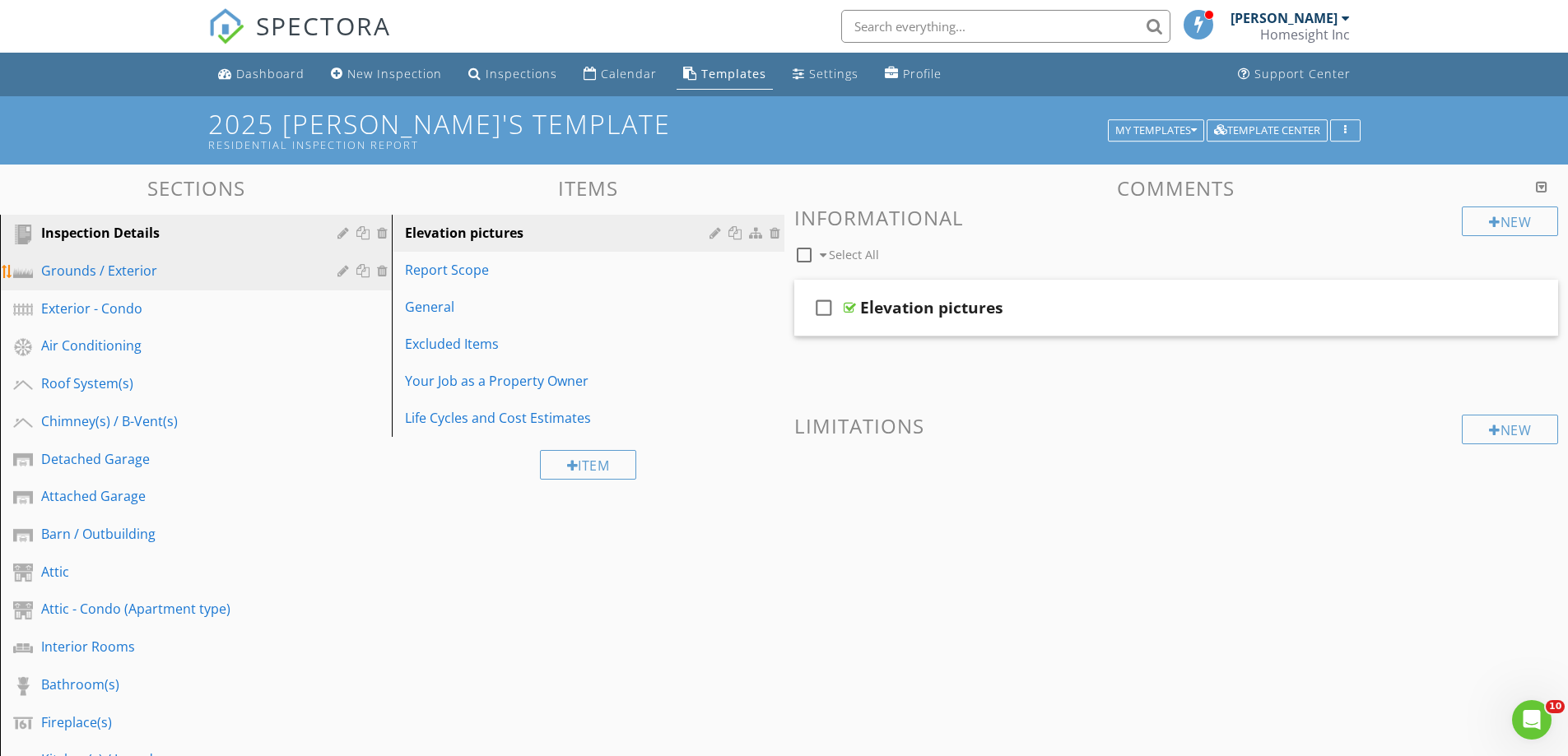
click at [85, 259] on link "Grounds / Exterior" at bounding box center [197, 271] width 386 height 38
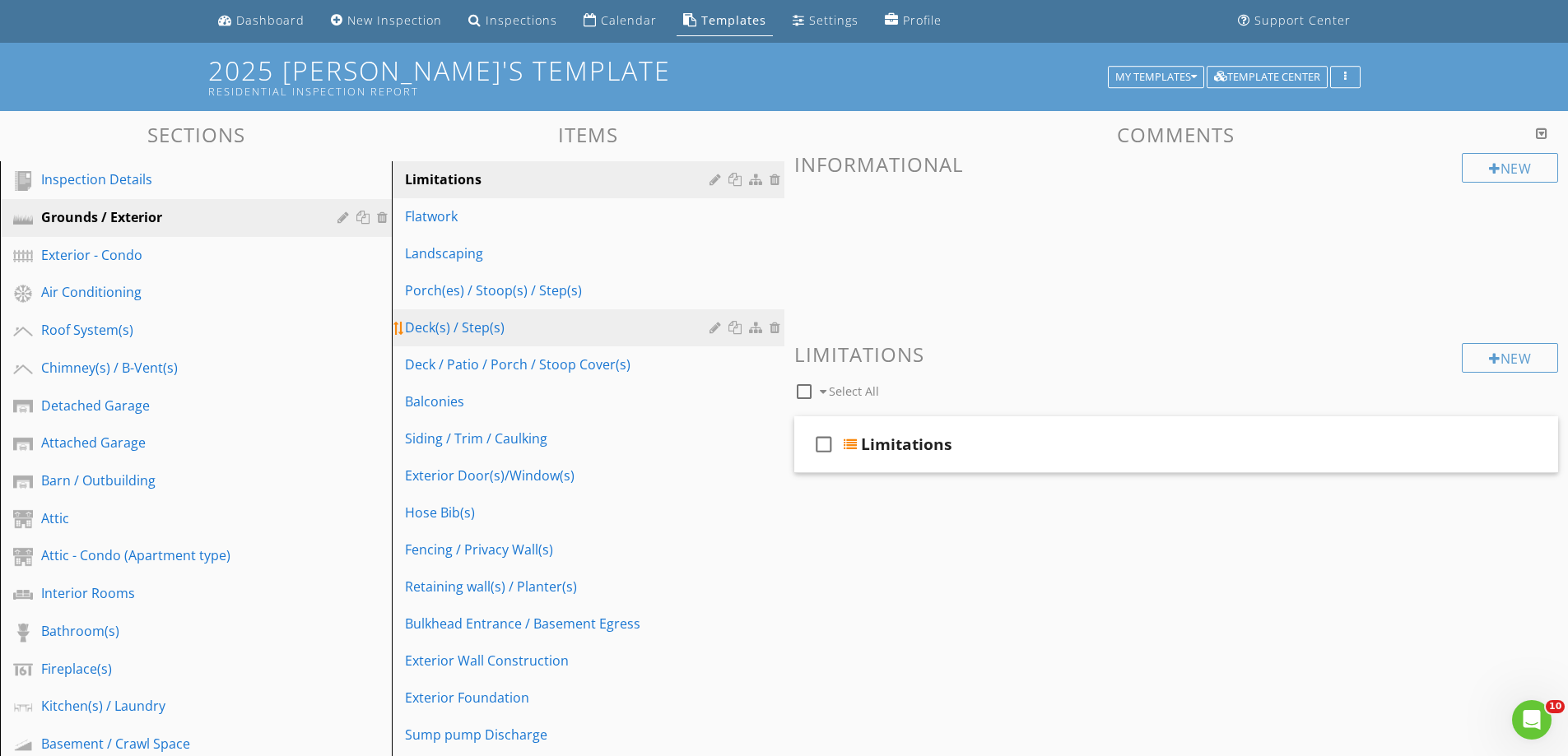
scroll to position [82, 0]
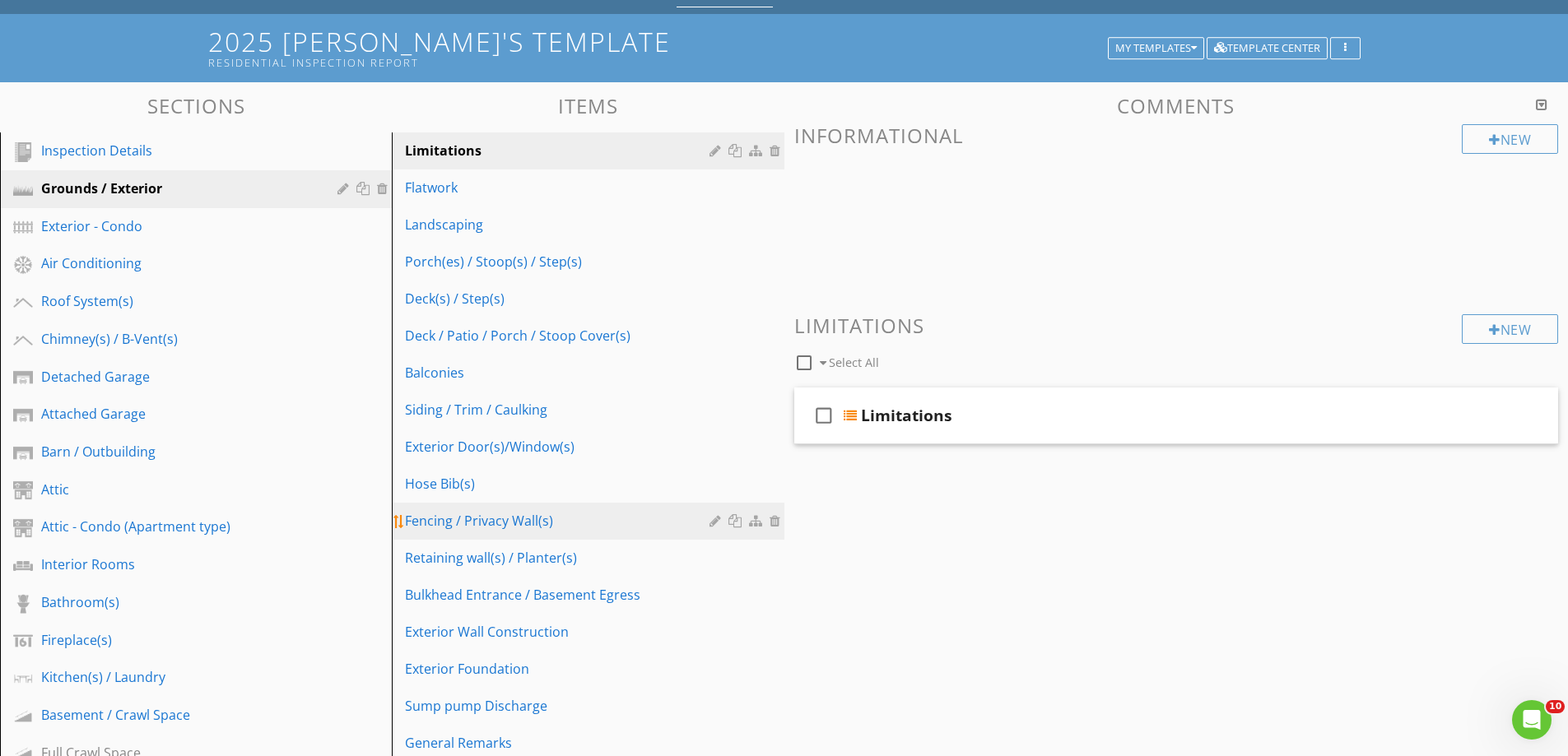
click at [569, 519] on div "Fencing / Privacy Wall(s)" at bounding box center [559, 520] width 308 height 20
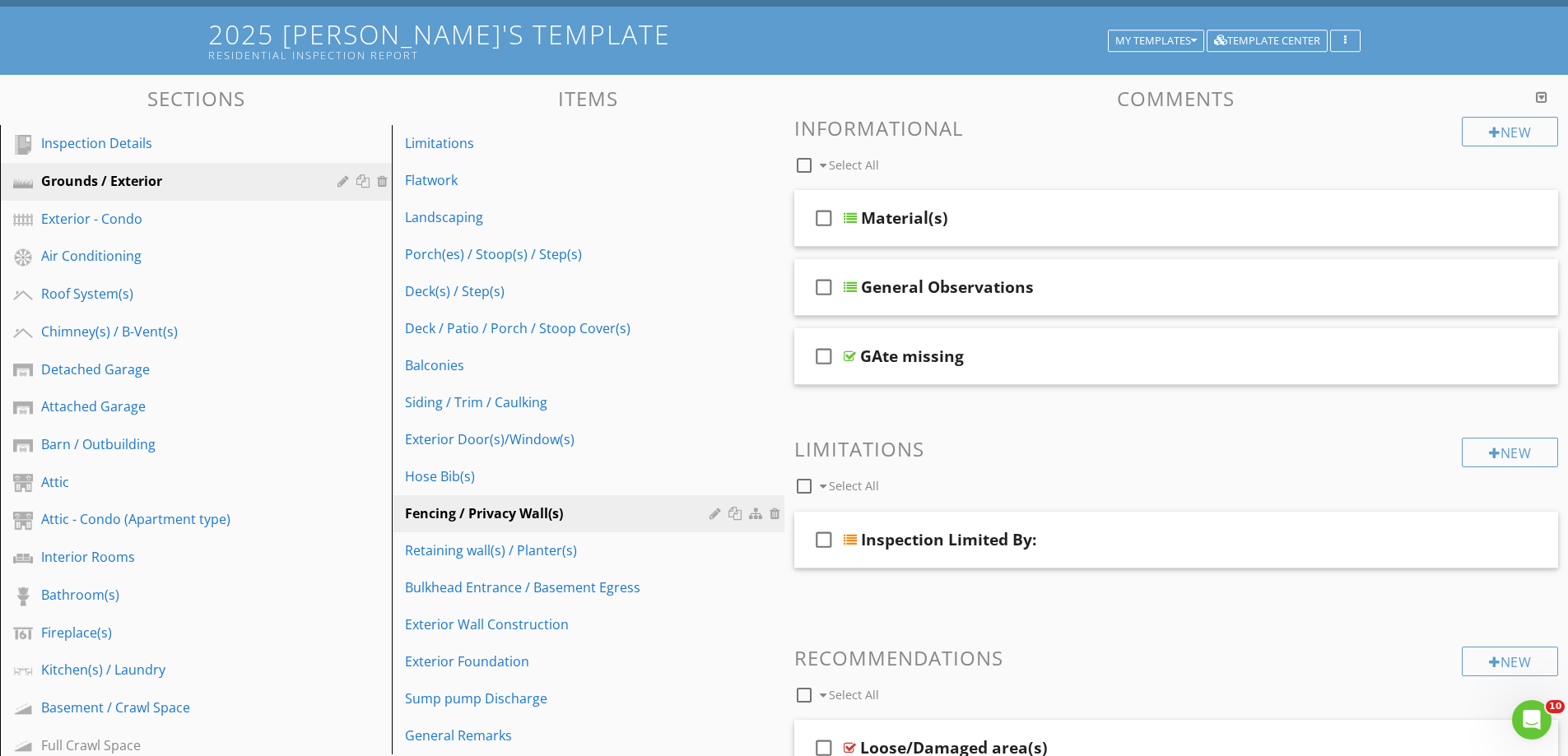
scroll to position [0, 0]
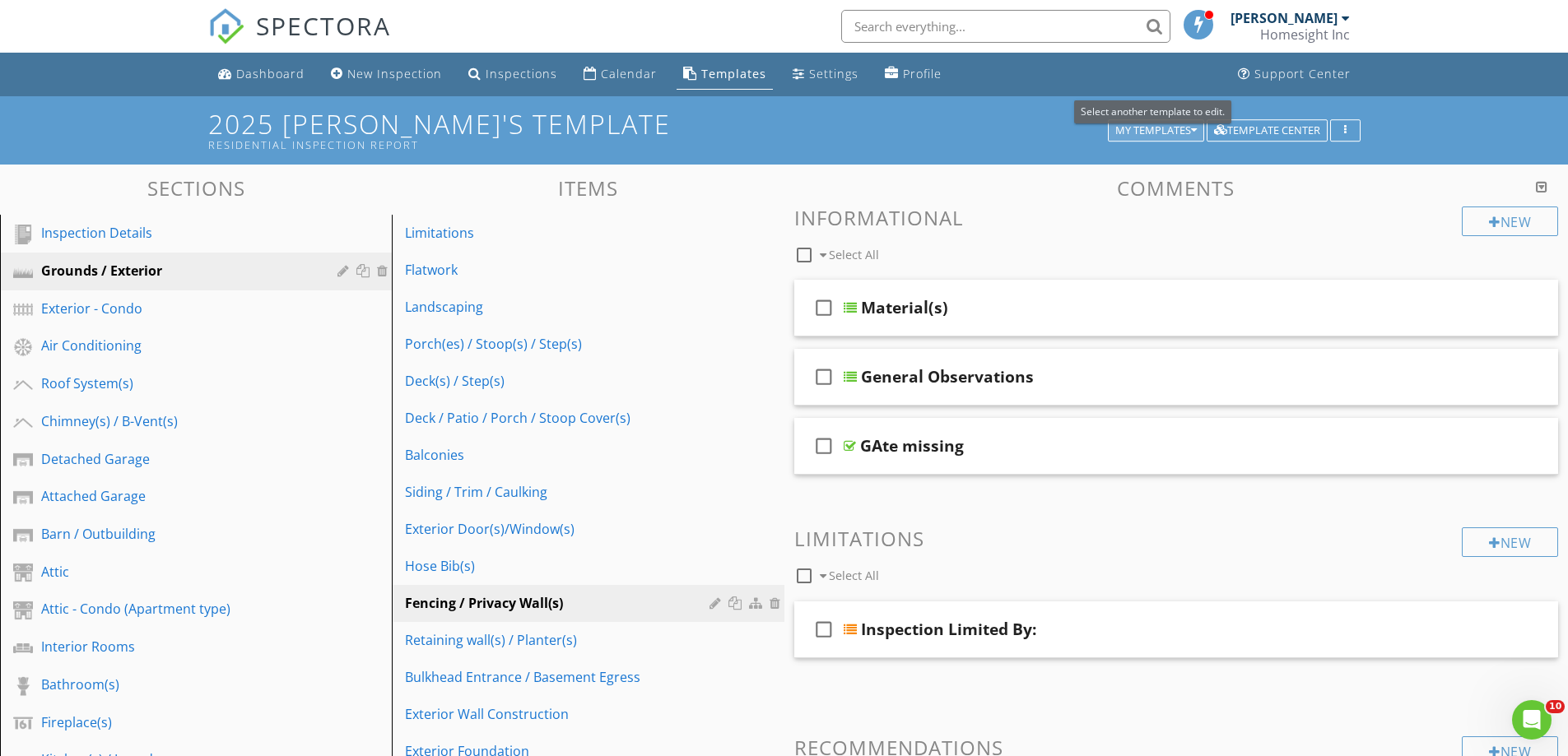
click at [1144, 126] on div "My Templates" at bounding box center [1156, 130] width 82 height 11
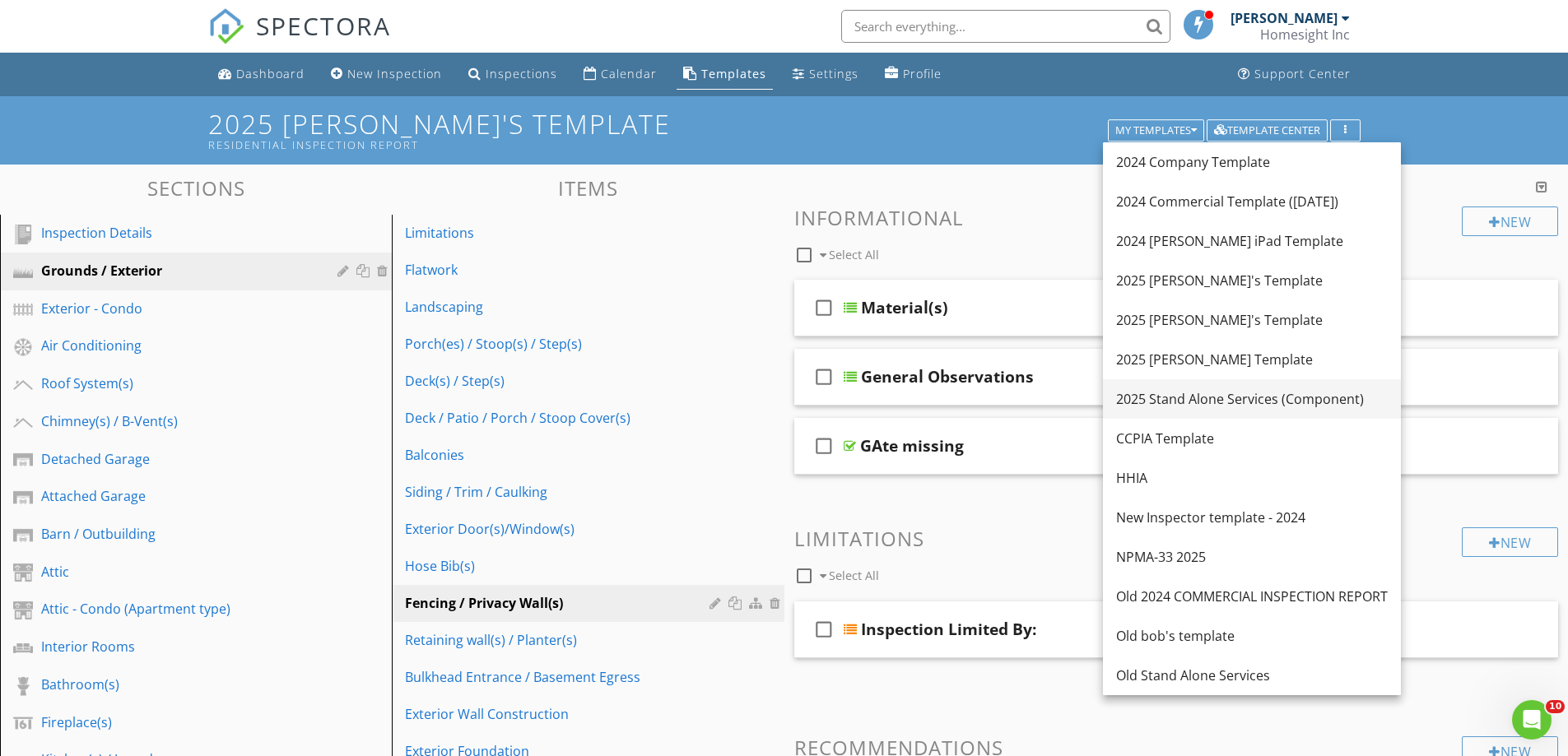
click at [1159, 394] on div "2025 Stand Alone Services (Component)" at bounding box center [1252, 398] width 272 height 20
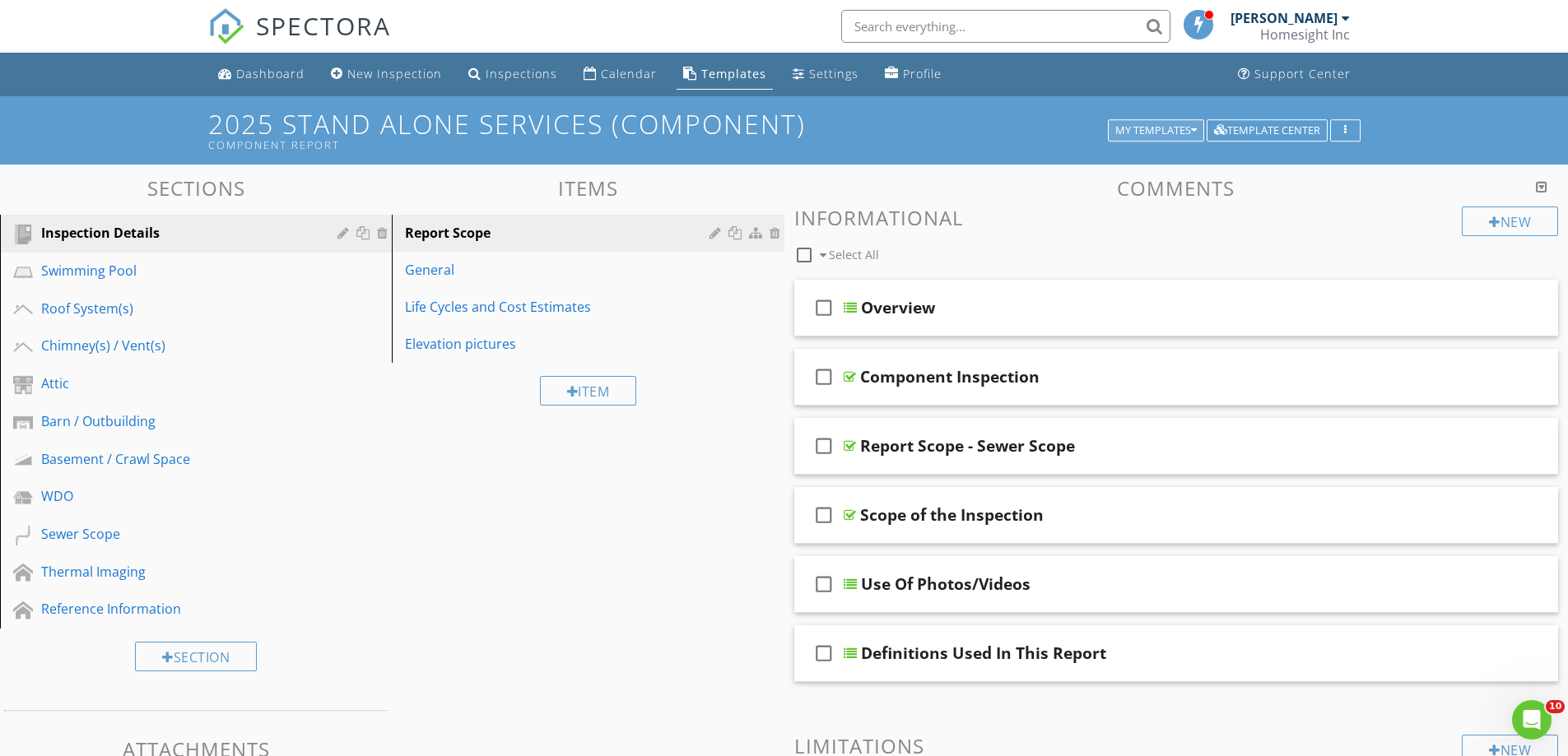
click at [1148, 119] on button "My Templates" at bounding box center [1156, 130] width 96 height 23
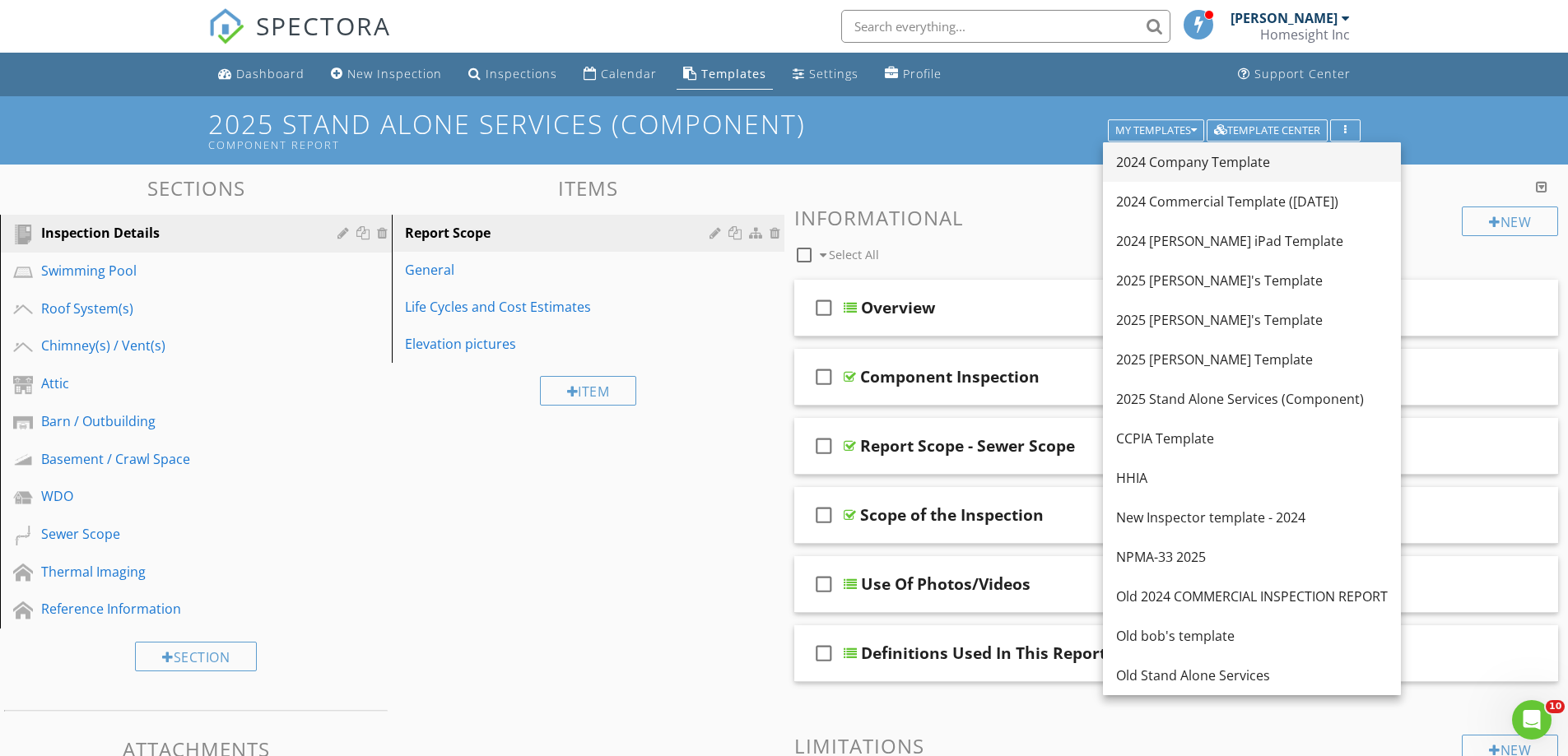
click at [1173, 163] on div "2024 Company Template" at bounding box center [1252, 162] width 272 height 20
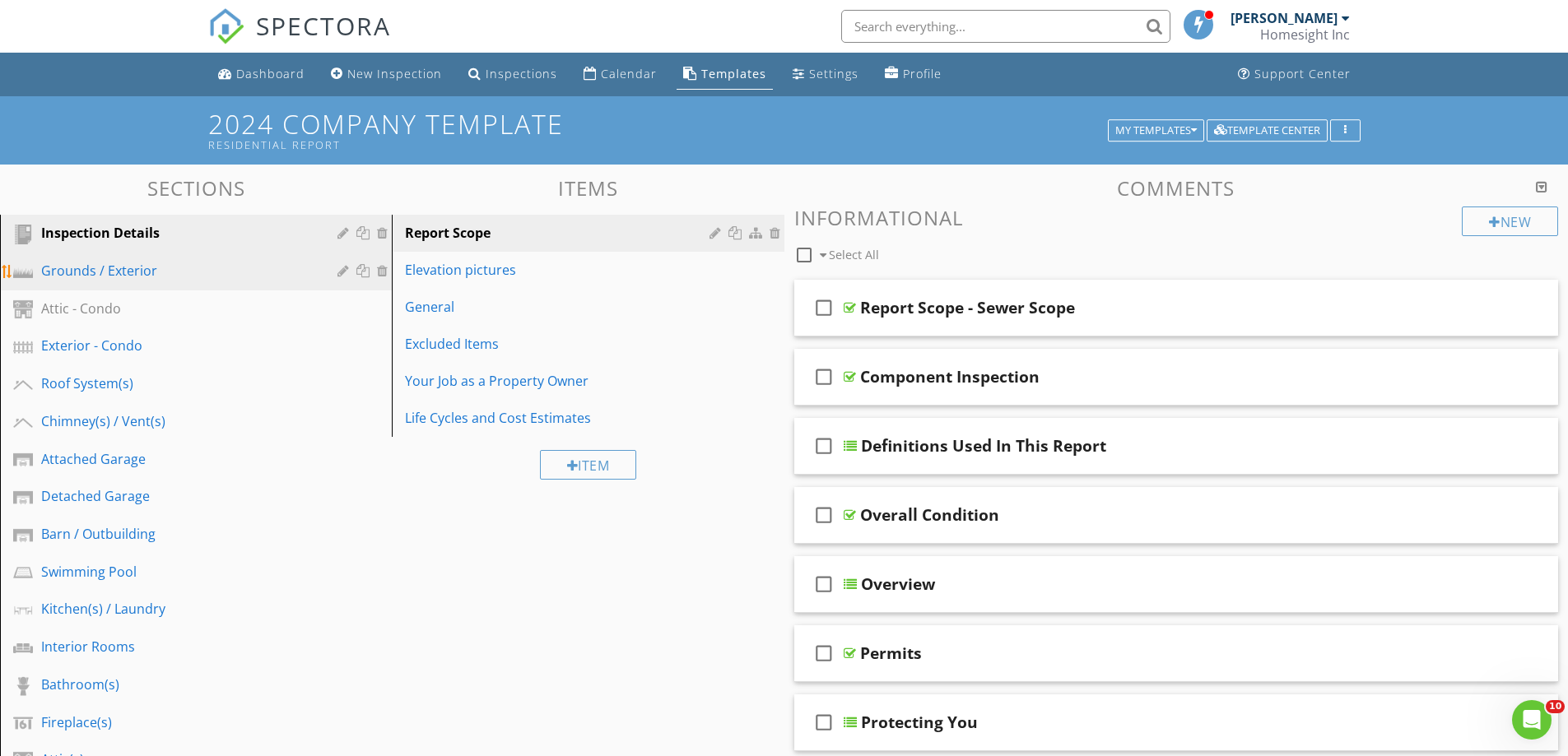
click at [114, 262] on div "Grounds / Exterior" at bounding box center [177, 270] width 273 height 20
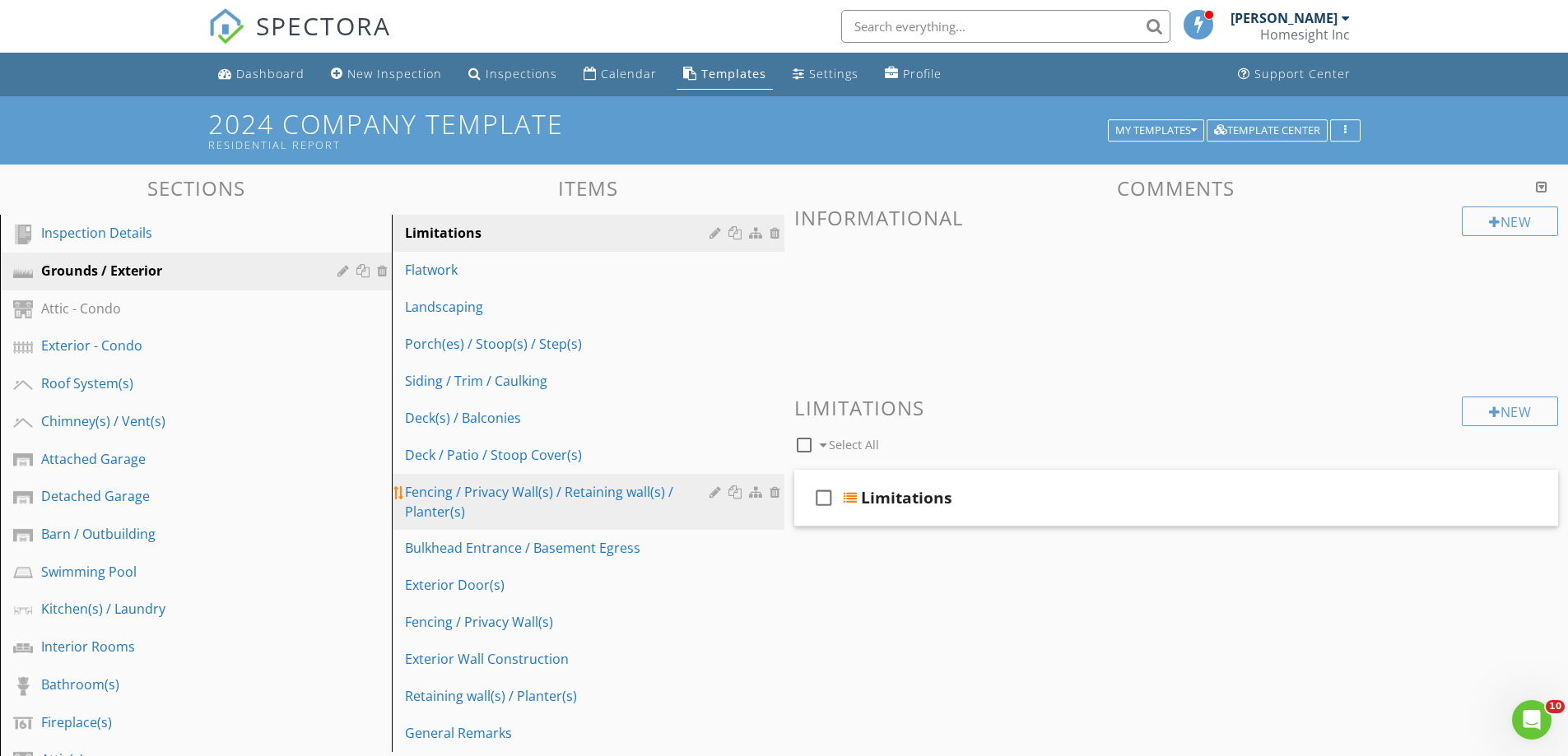
click at [774, 493] on div at bounding box center [777, 493] width 15 height 13
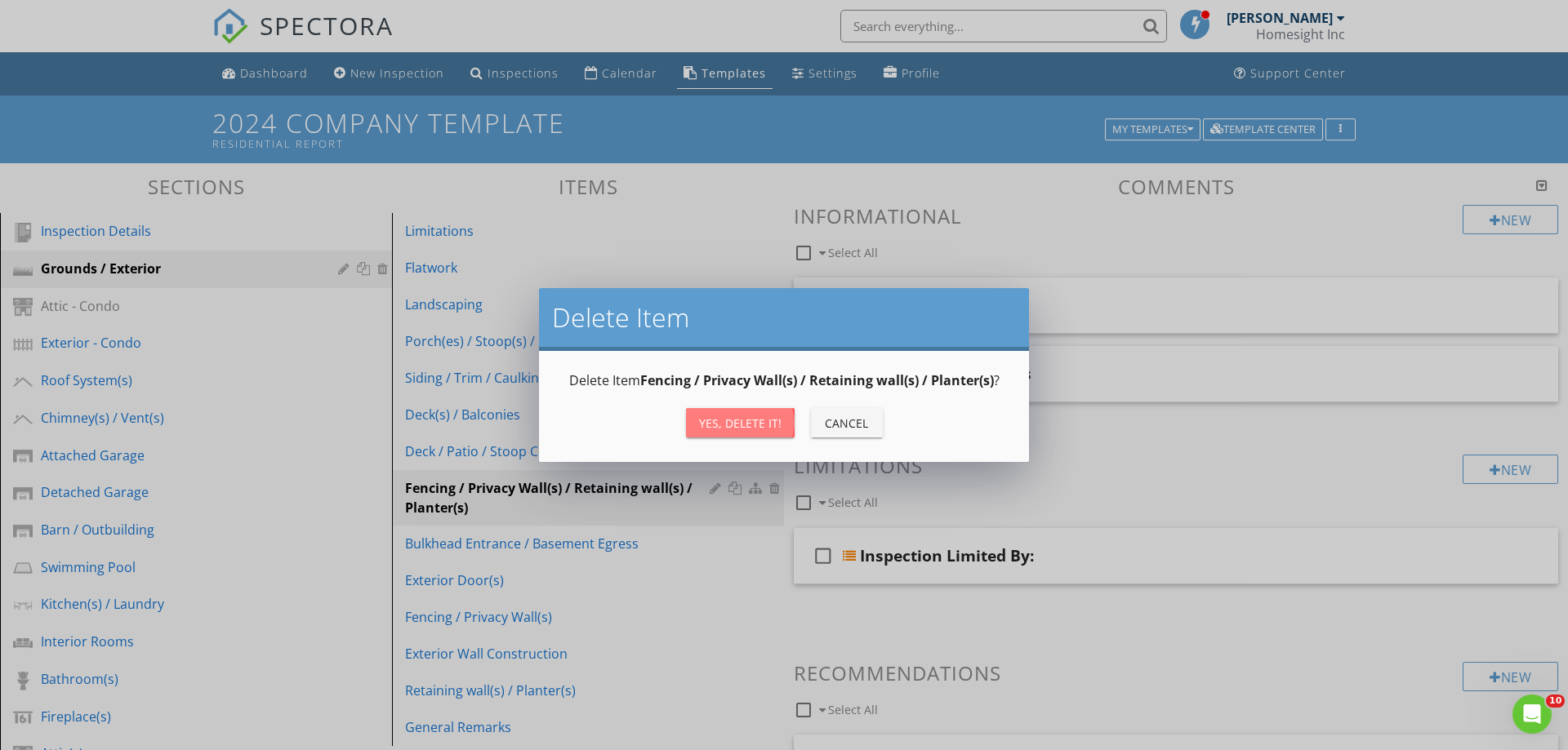
click at [771, 422] on div "Yes, Delete it!" at bounding box center [740, 423] width 82 height 18
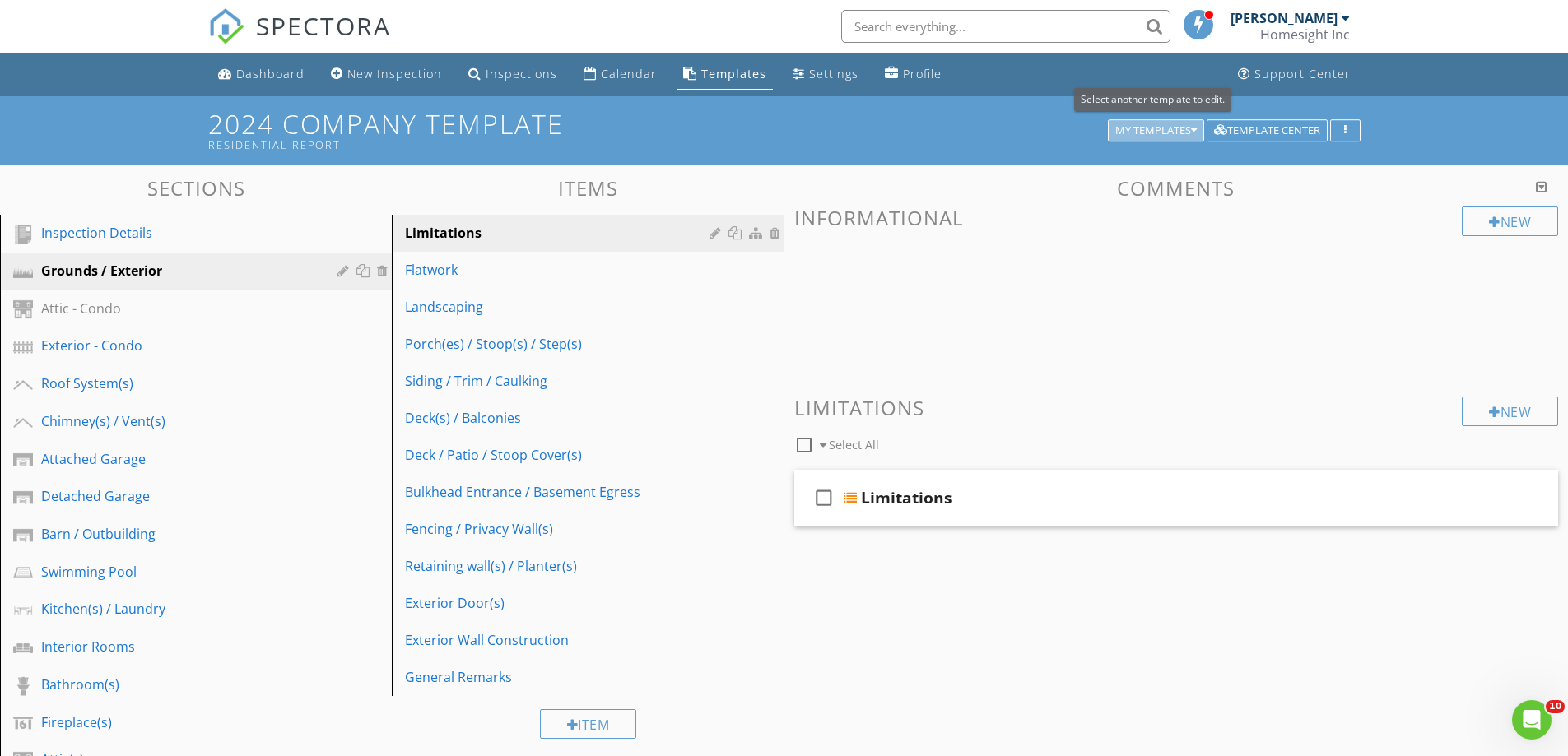
click at [1123, 122] on button "My Templates" at bounding box center [1156, 130] width 96 height 23
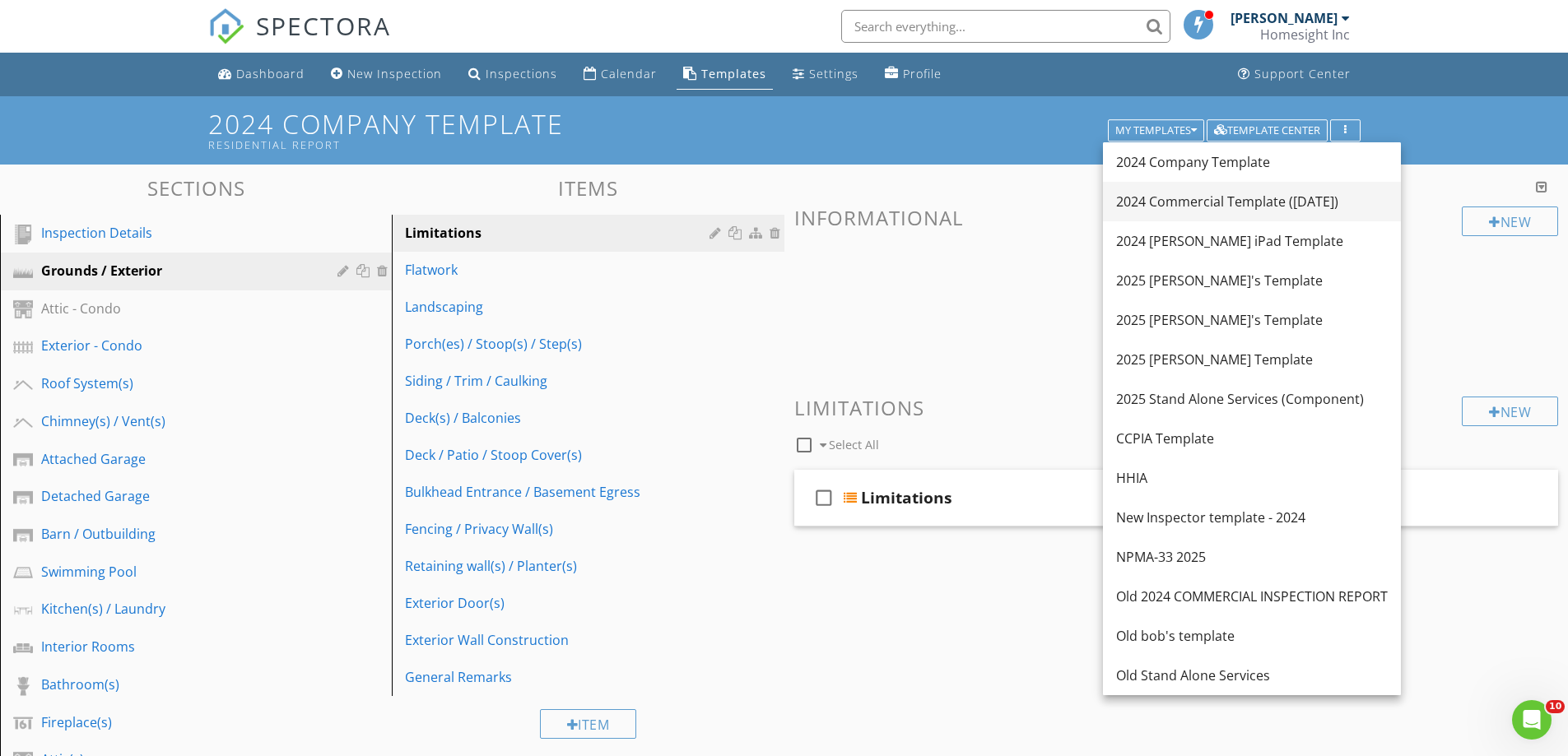
click at [1170, 202] on div "2024 Commercial Template ([DATE])" at bounding box center [1252, 201] width 272 height 20
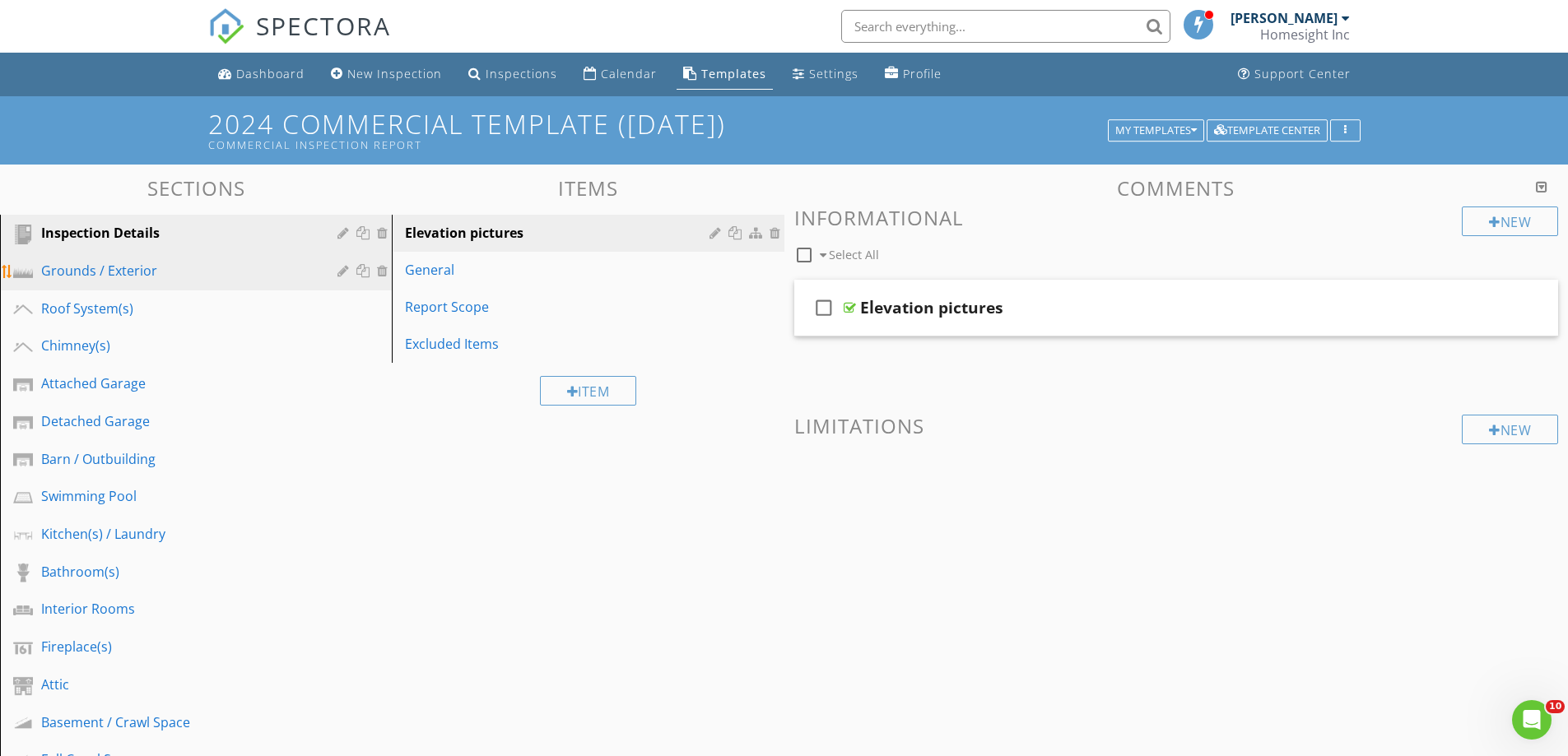
click at [126, 266] on div "Grounds / Exterior" at bounding box center [177, 270] width 273 height 20
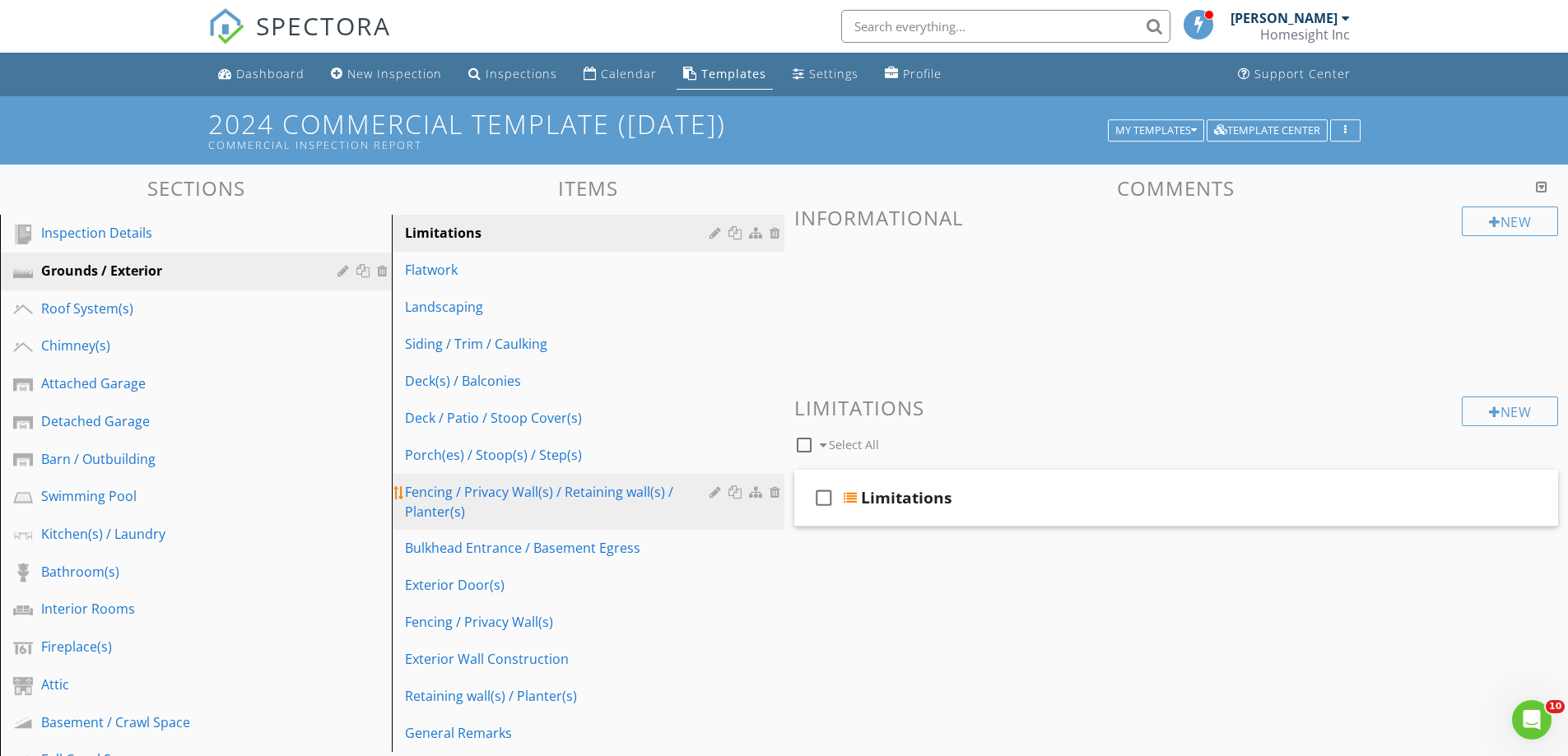
click at [775, 489] on div at bounding box center [777, 493] width 15 height 13
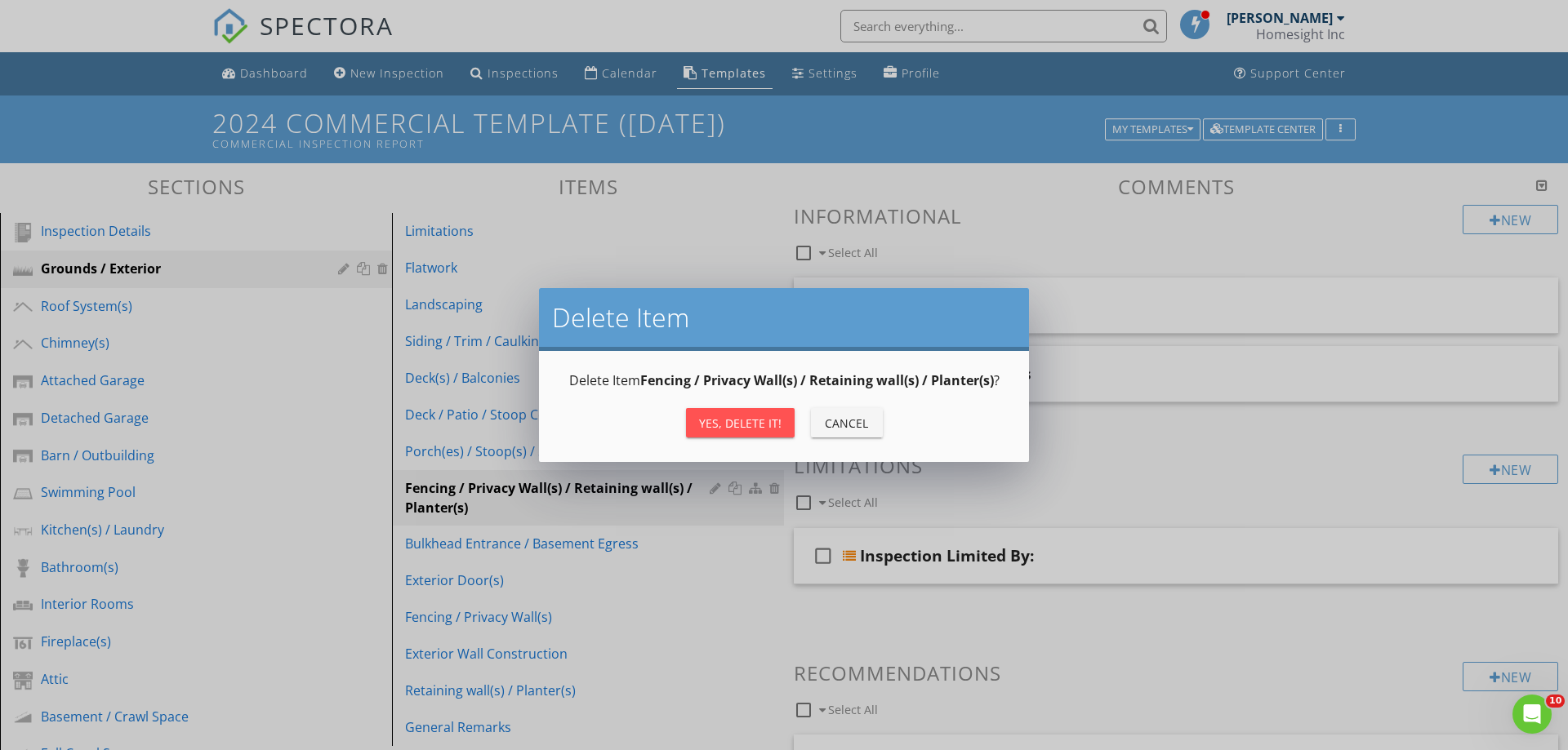
click at [734, 426] on div "Yes, Delete it!" at bounding box center [740, 423] width 82 height 18
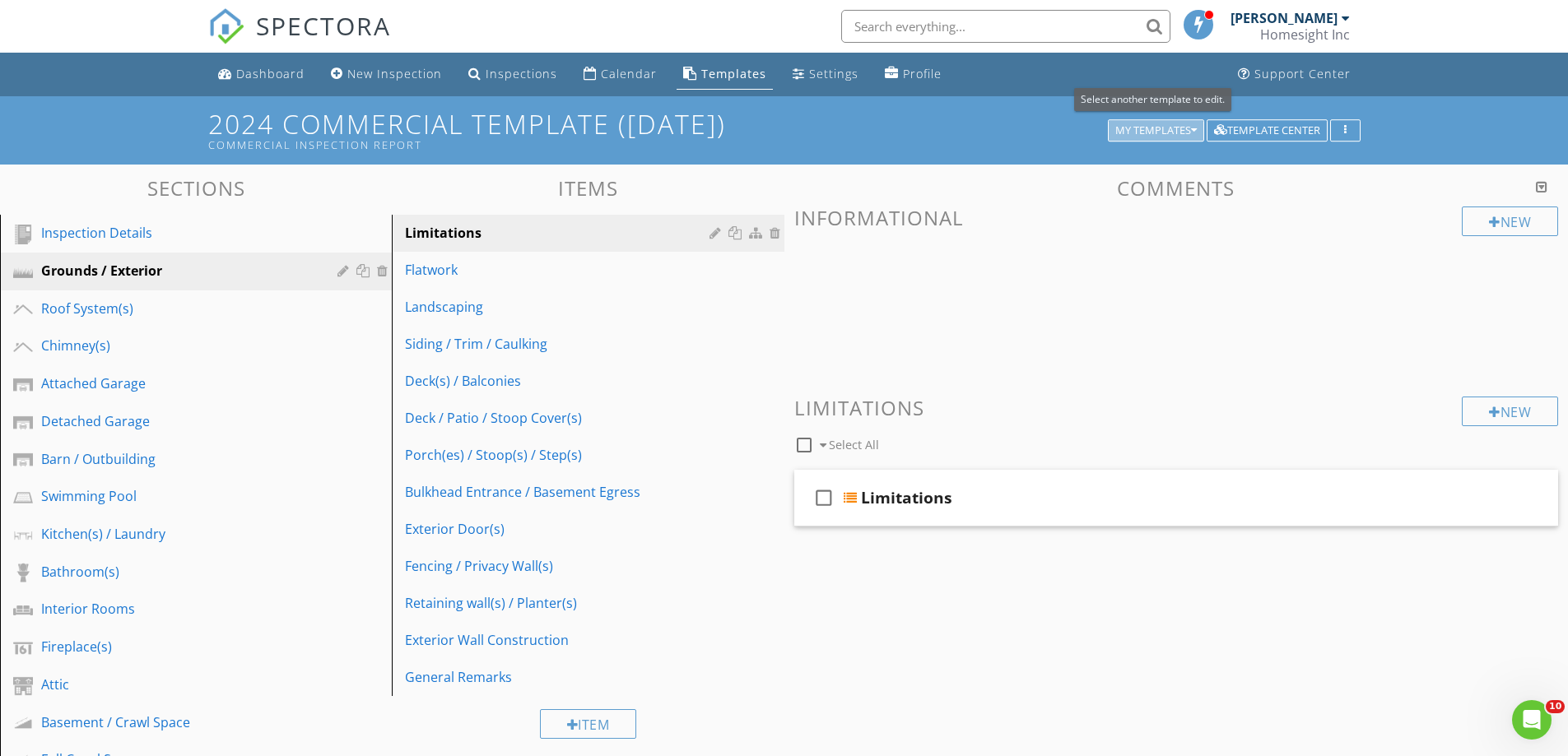
click at [1142, 120] on button "My Templates" at bounding box center [1156, 130] width 96 height 23
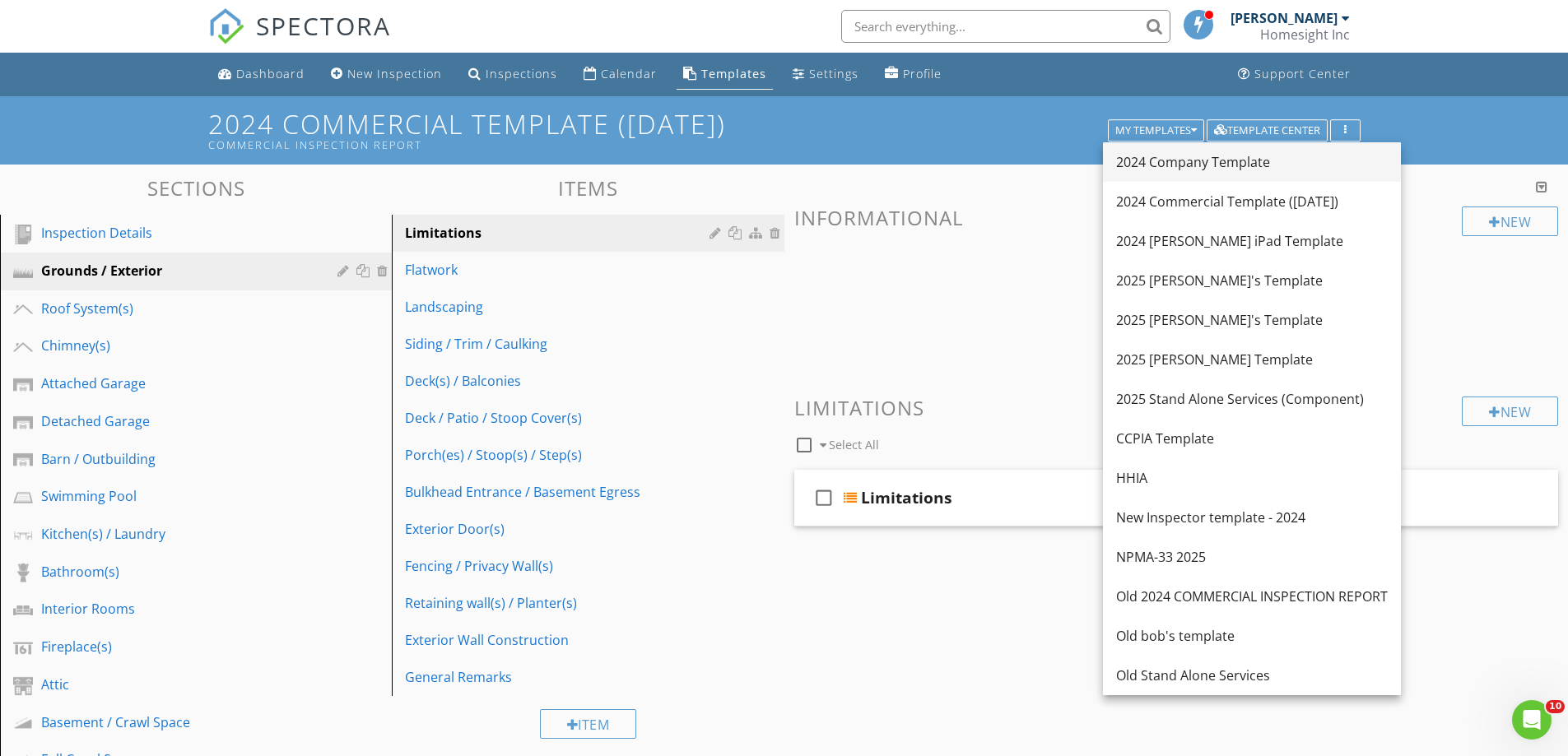
click at [1153, 157] on div "2024 Company Template" at bounding box center [1252, 162] width 272 height 20
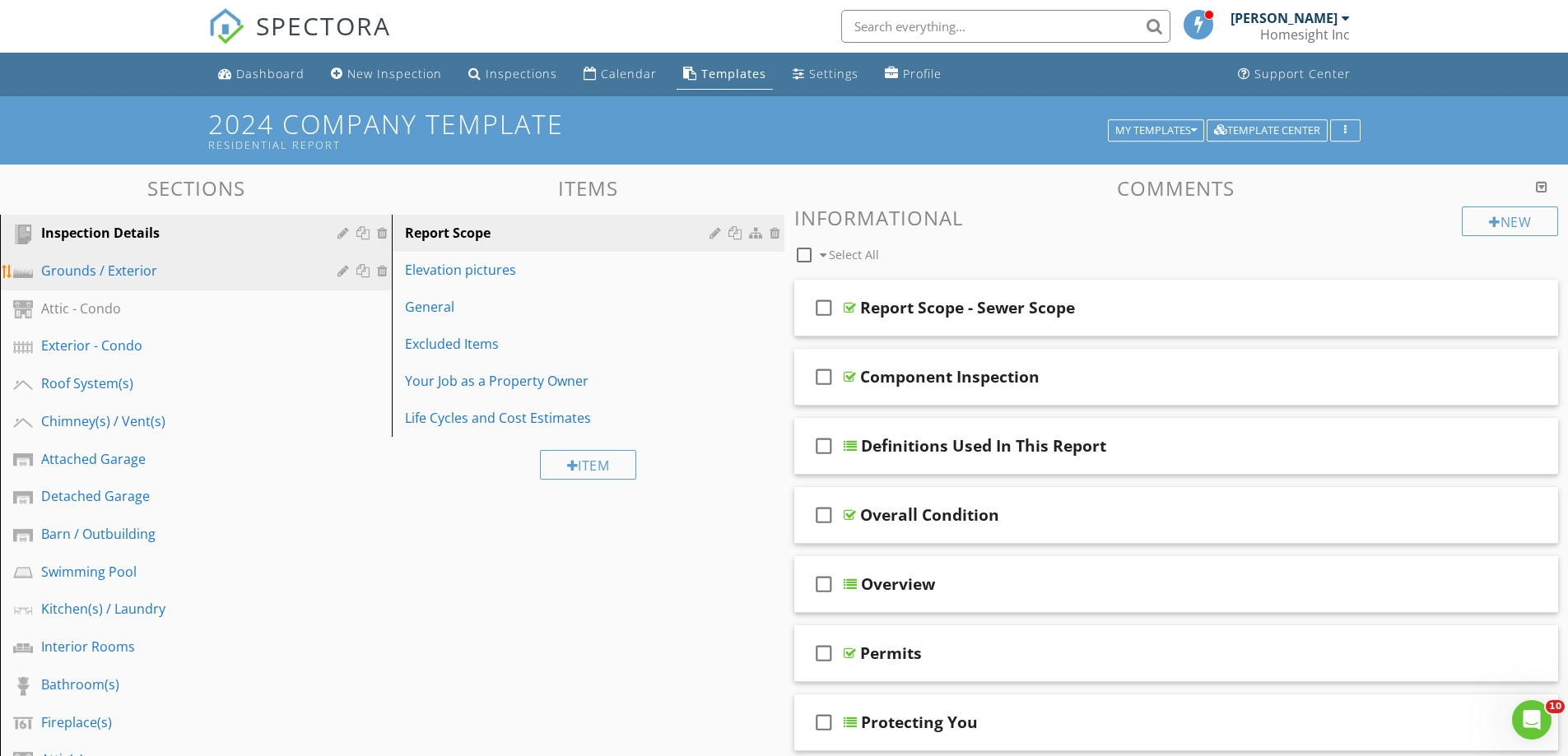
click at [99, 261] on div "Grounds / Exterior" at bounding box center [177, 270] width 273 height 20
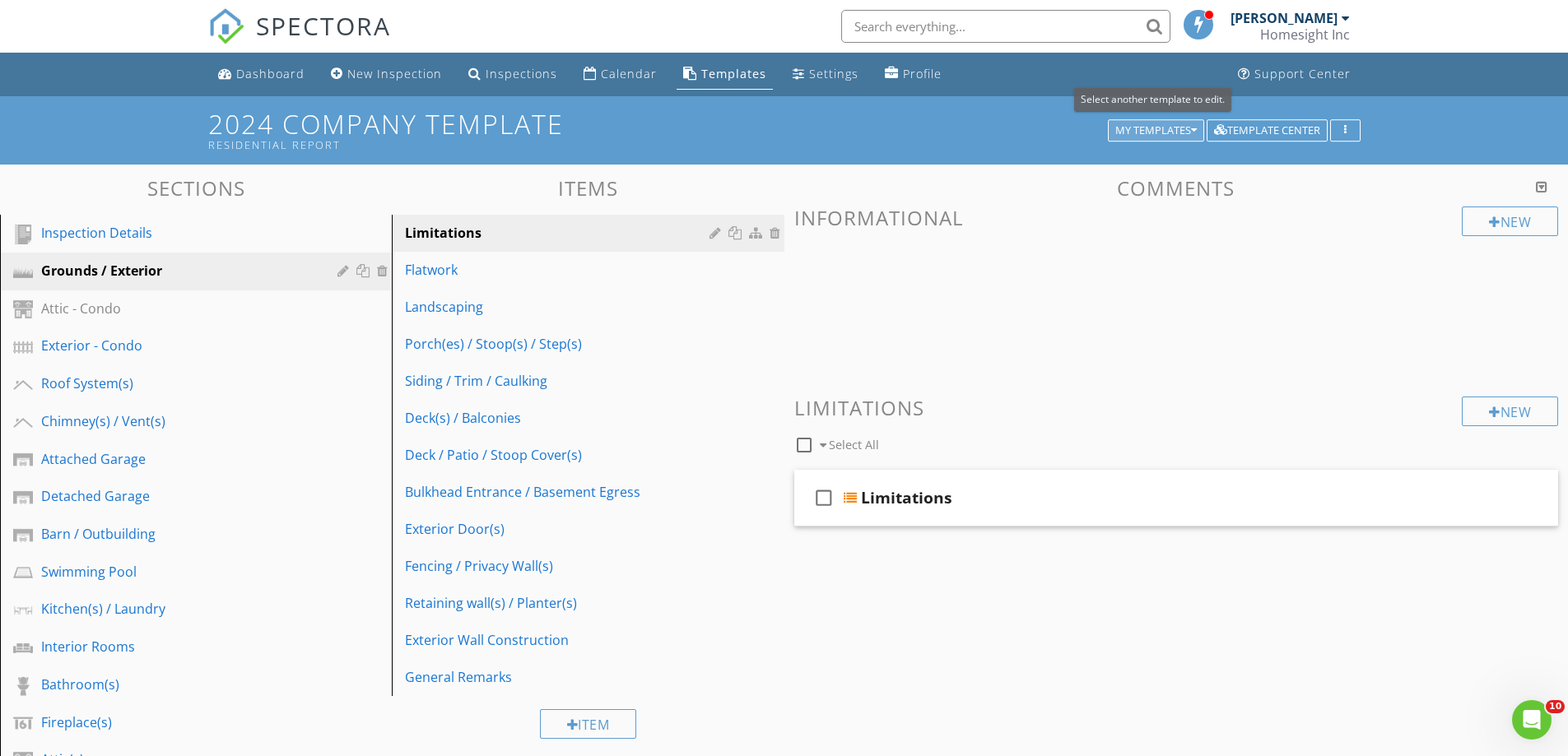
click at [1125, 128] on div "My Templates" at bounding box center [1156, 130] width 82 height 11
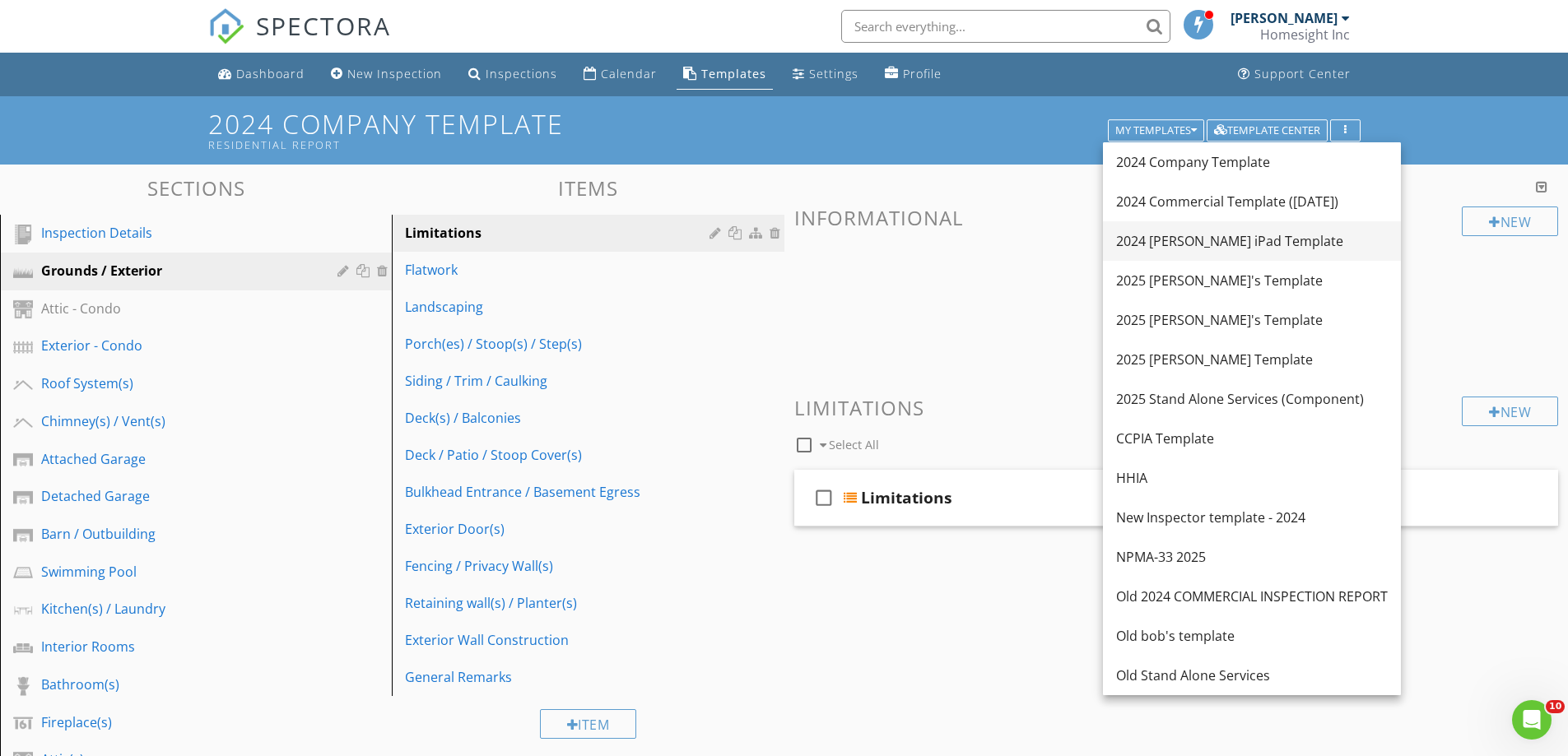
click at [1171, 236] on div "2024 [PERSON_NAME] iPad Template" at bounding box center [1252, 240] width 272 height 20
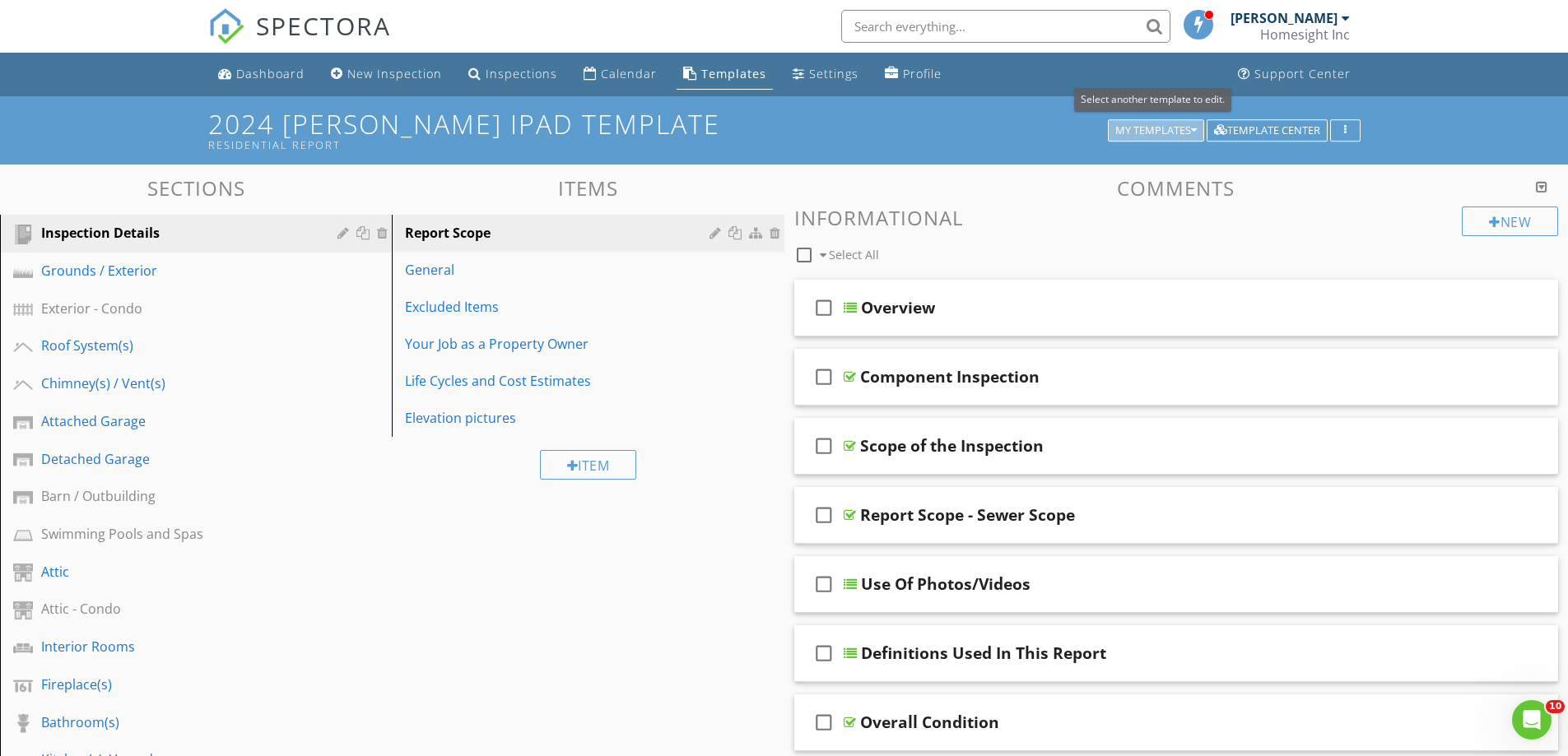
click at [1143, 129] on div "My Templates" at bounding box center [1156, 130] width 82 height 11
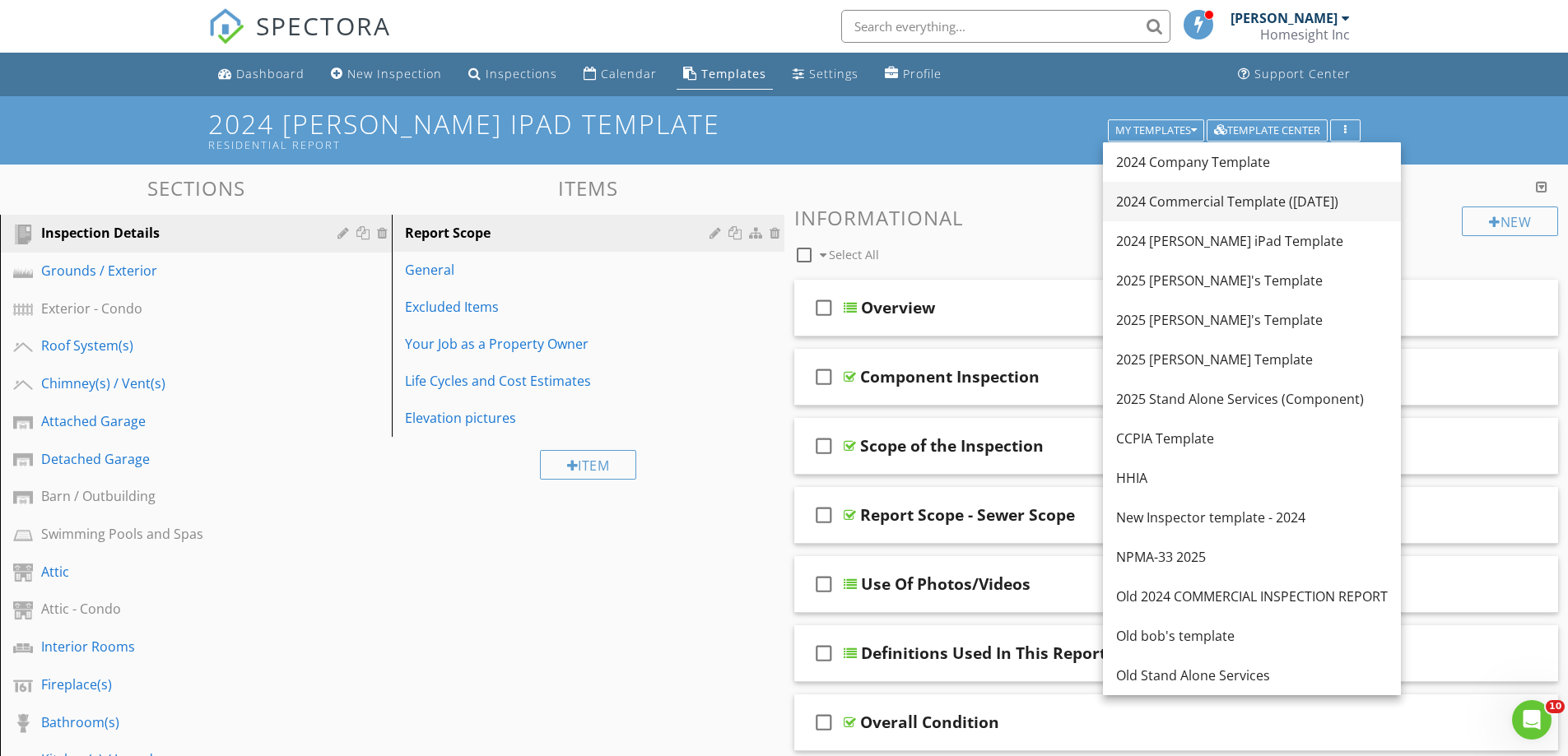
click at [1164, 209] on div "2024 Commercial Template ([DATE])" at bounding box center [1252, 201] width 272 height 20
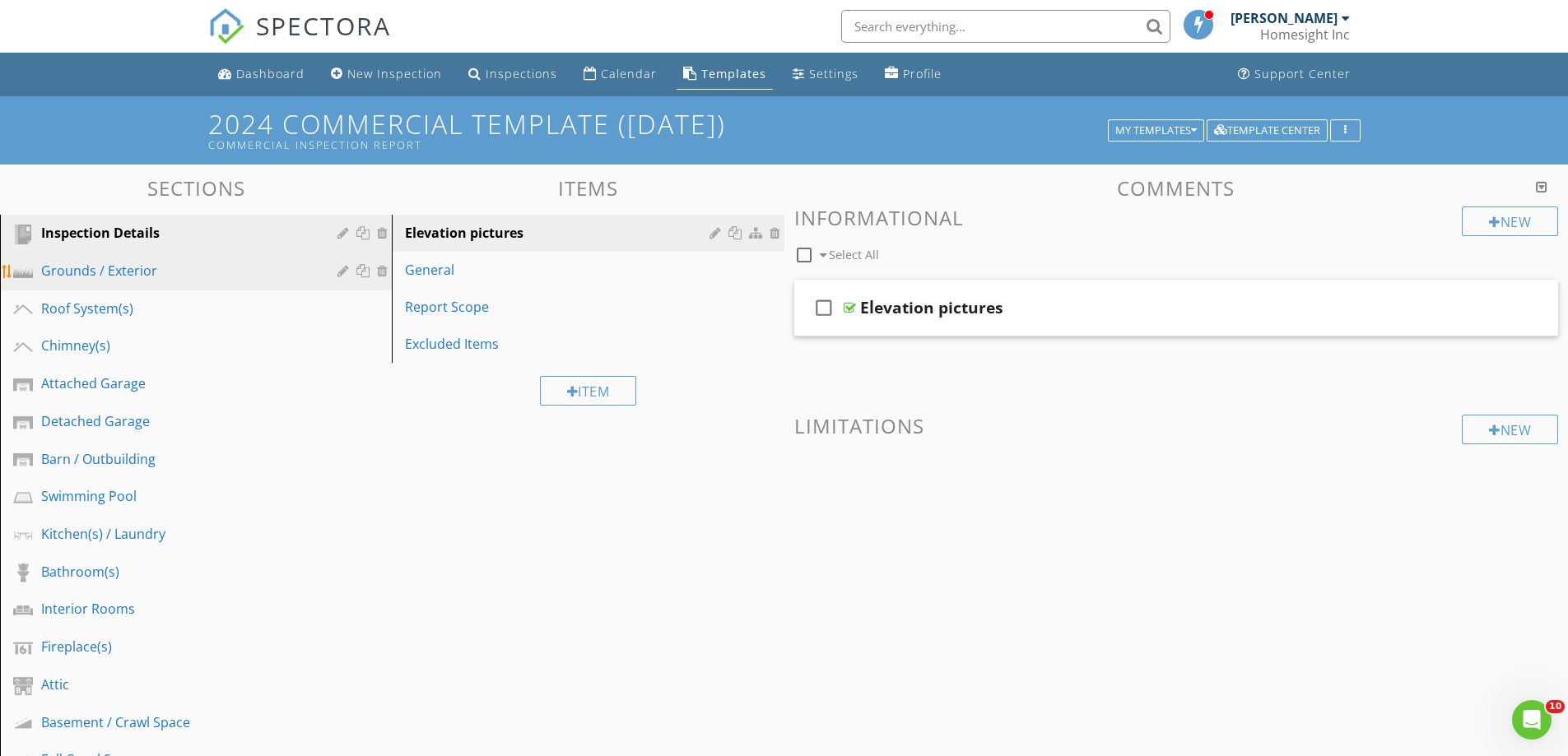
click at [109, 270] on div "Grounds / Exterior" at bounding box center [177, 270] width 273 height 20
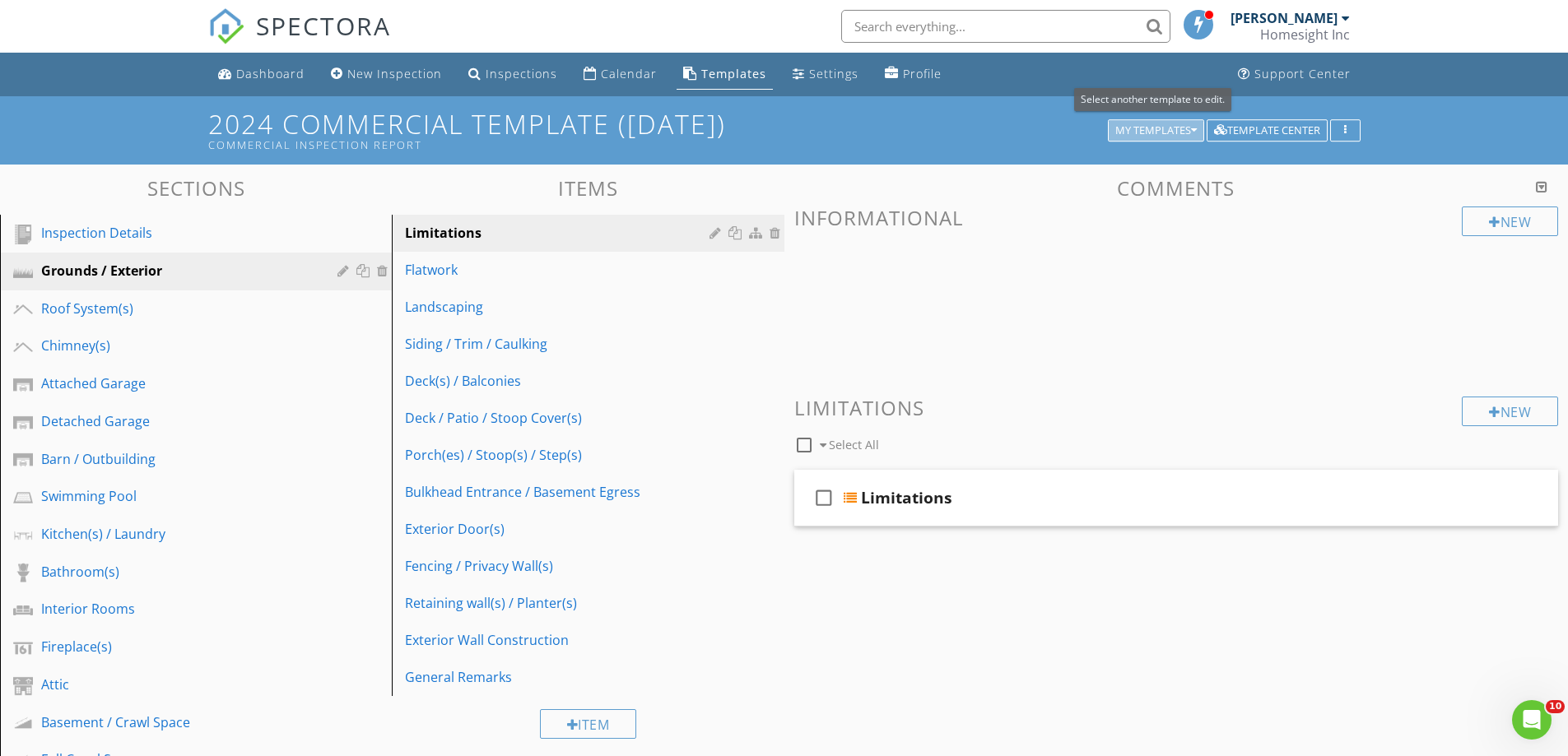
click at [1120, 127] on div "My Templates" at bounding box center [1156, 130] width 82 height 11
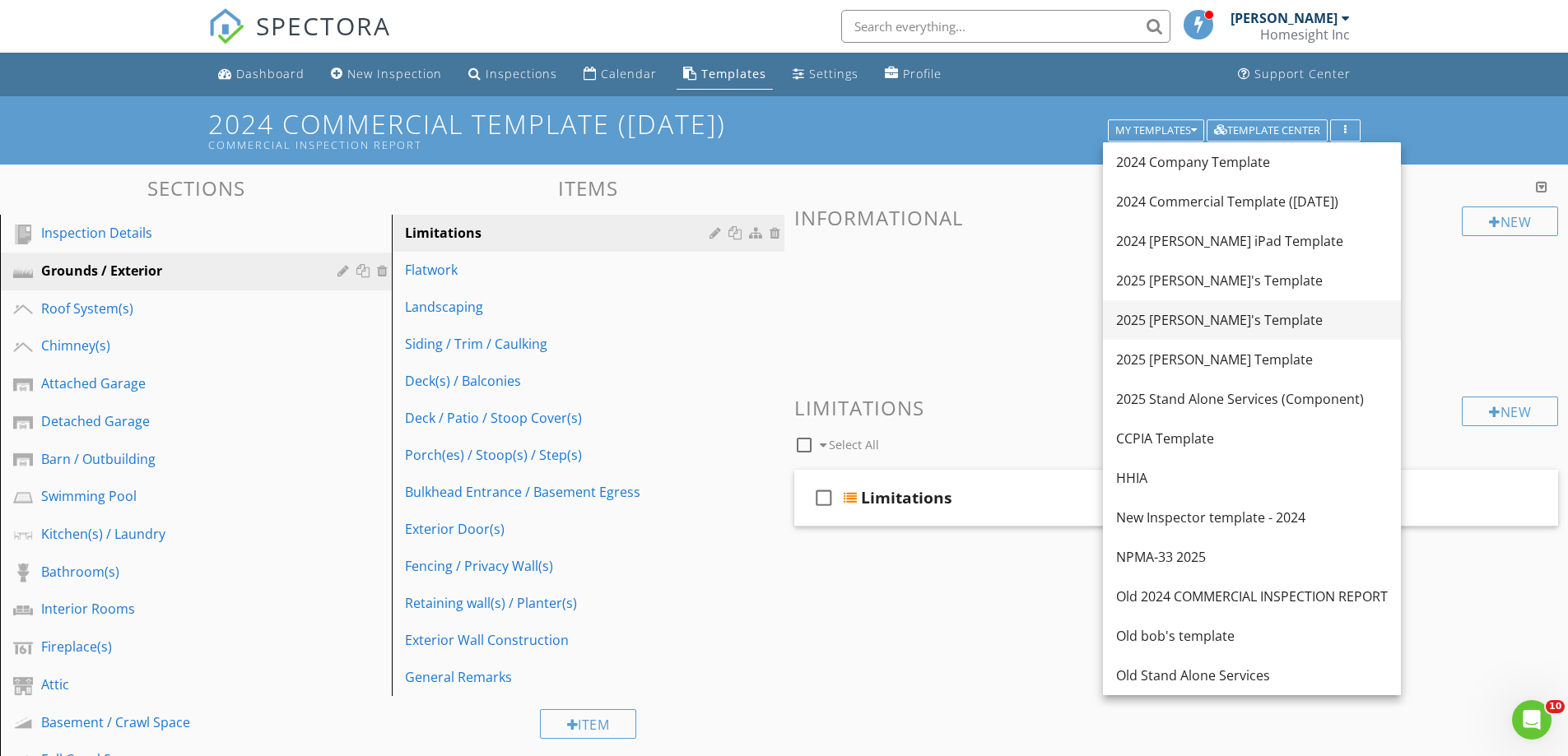
click at [1160, 317] on div "2025 [PERSON_NAME]'s Template" at bounding box center [1252, 319] width 272 height 20
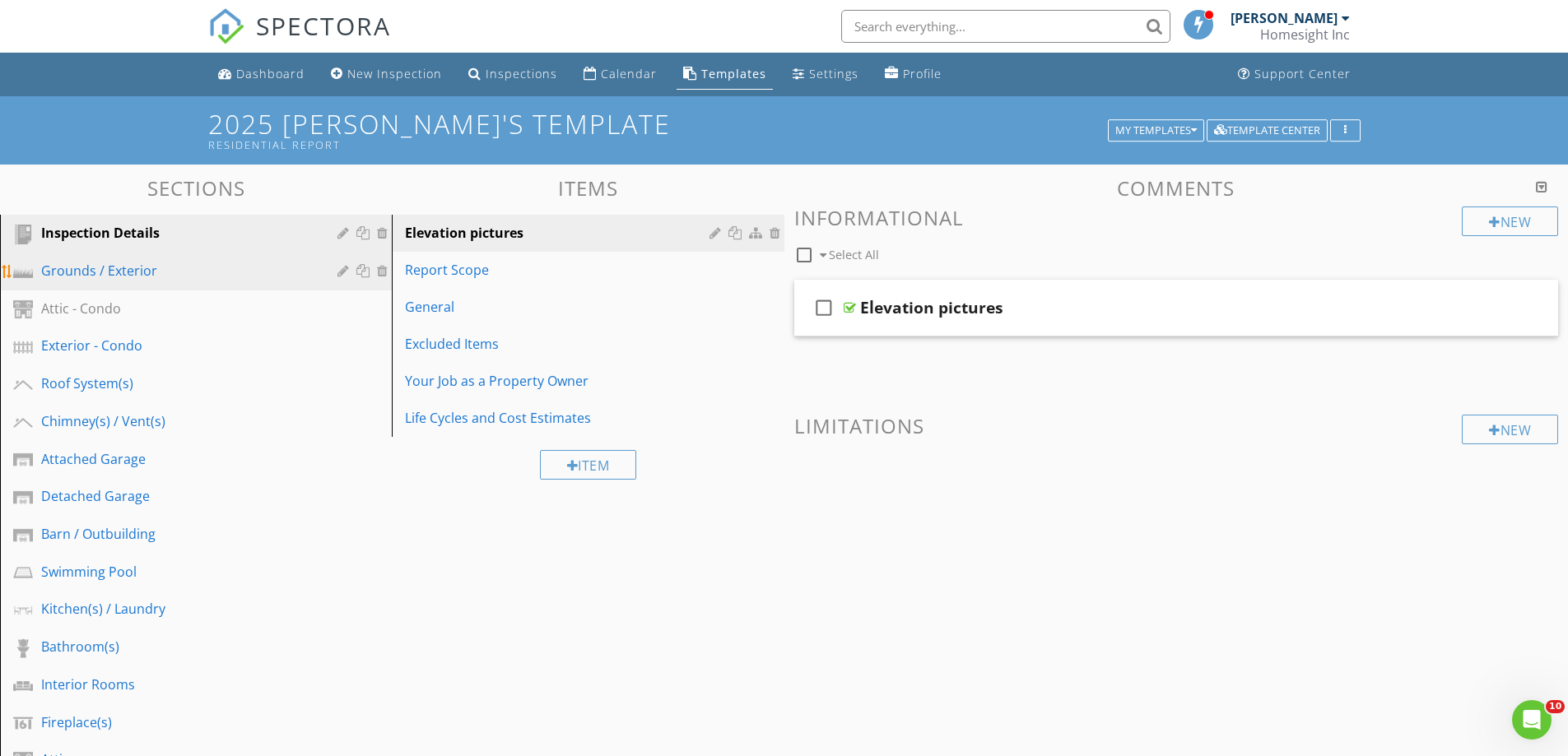
click at [91, 266] on div "Grounds / Exterior" at bounding box center [177, 270] width 273 height 20
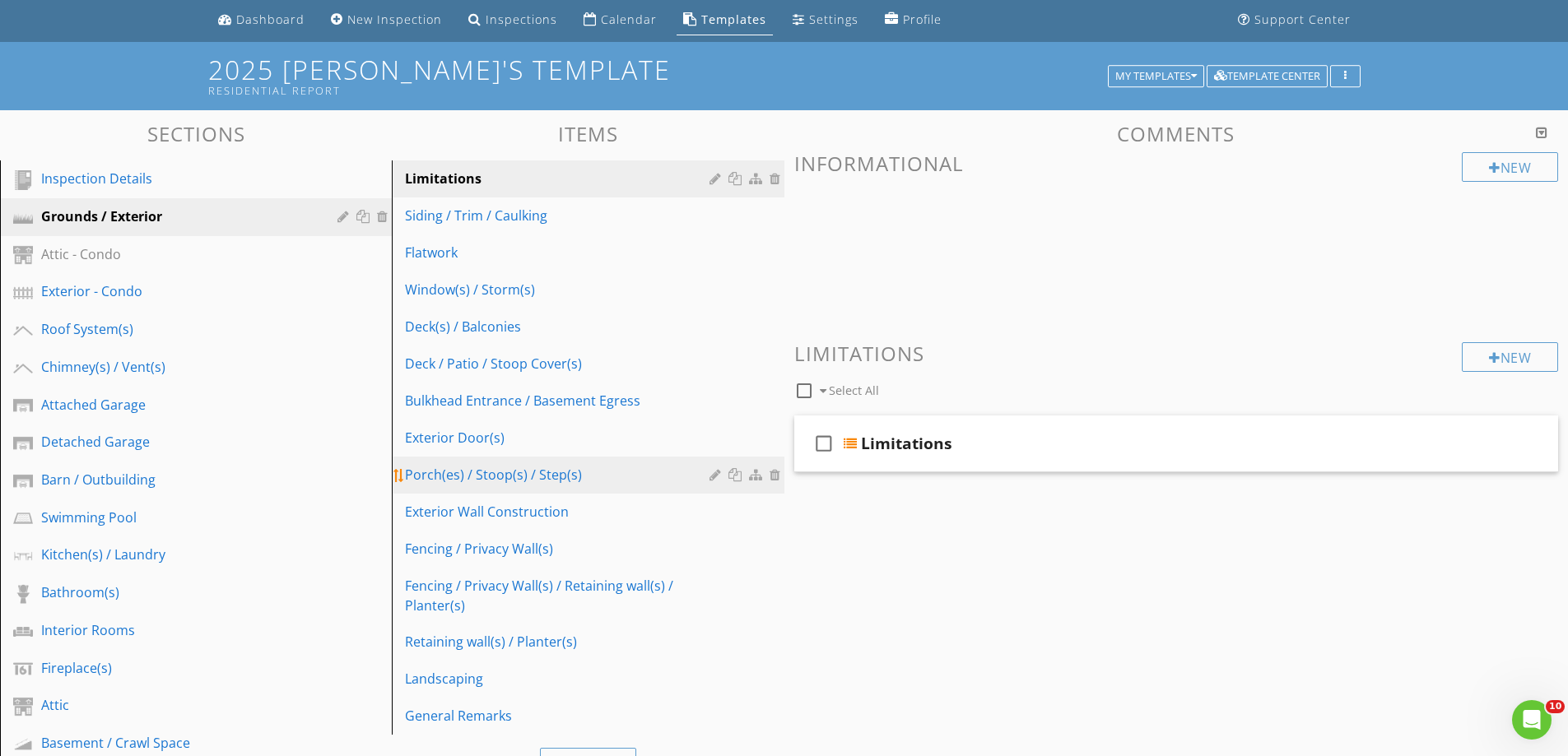
scroll to position [82, 0]
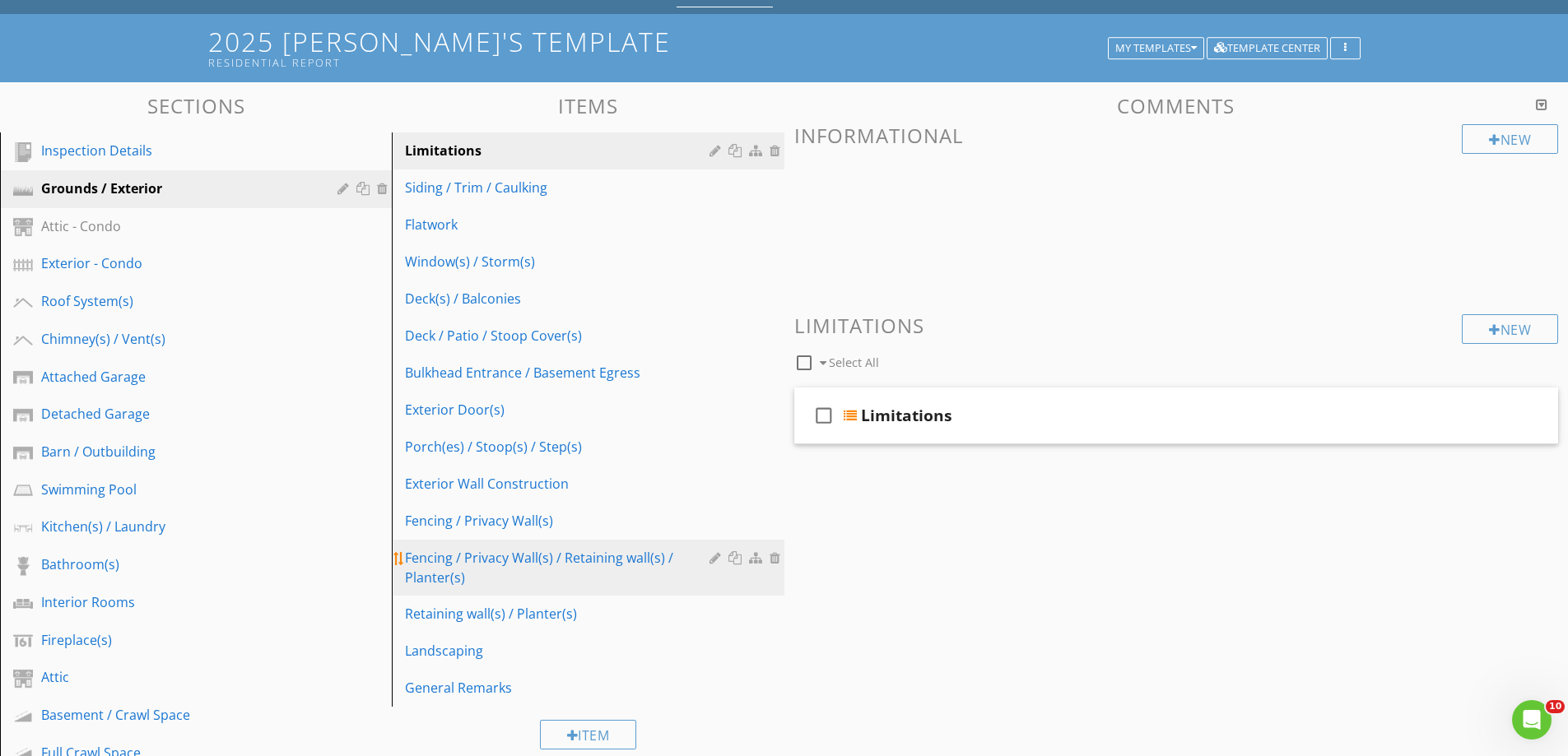
click at [776, 558] on div at bounding box center [777, 558] width 15 height 13
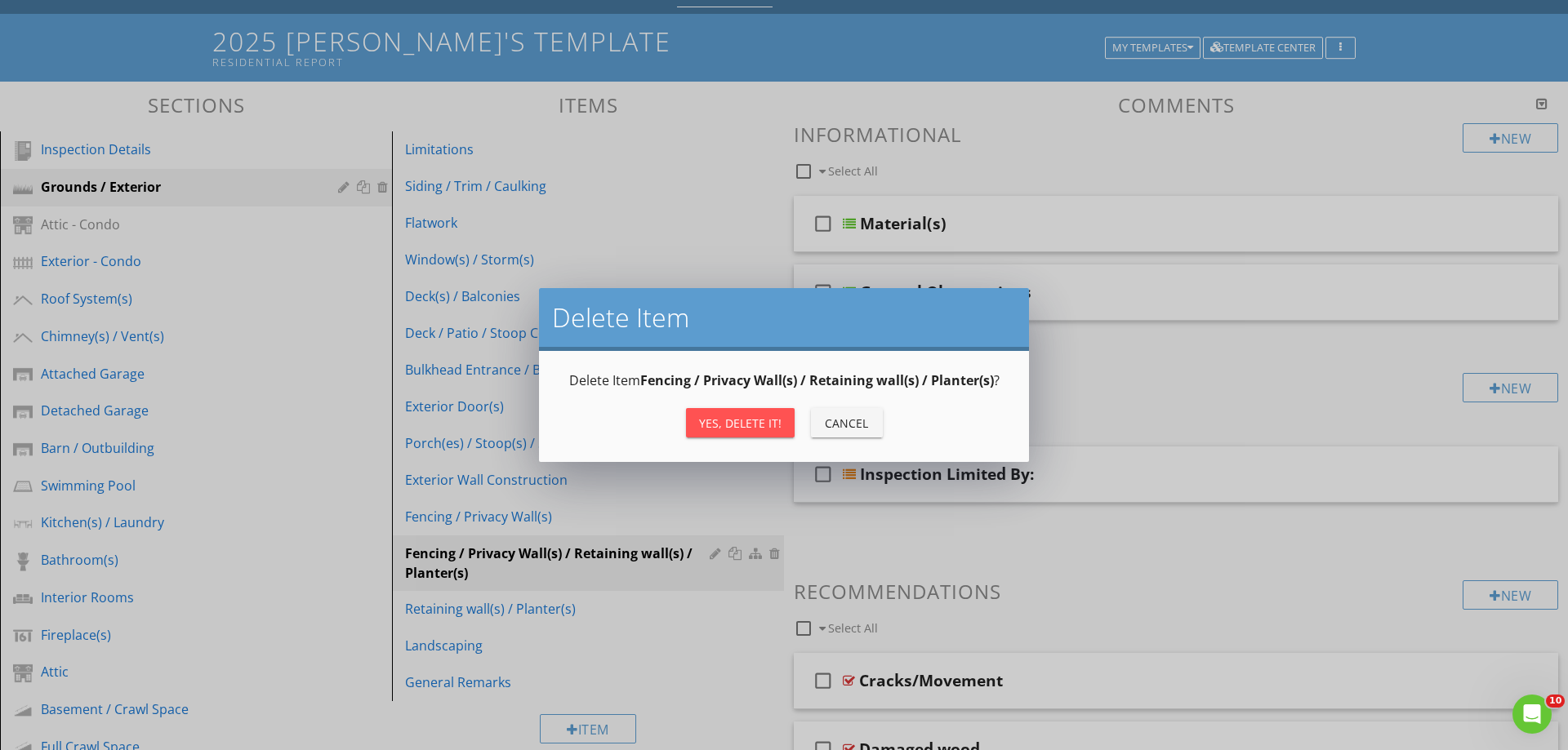
click at [745, 416] on div "Yes, Delete it!" at bounding box center [740, 423] width 82 height 18
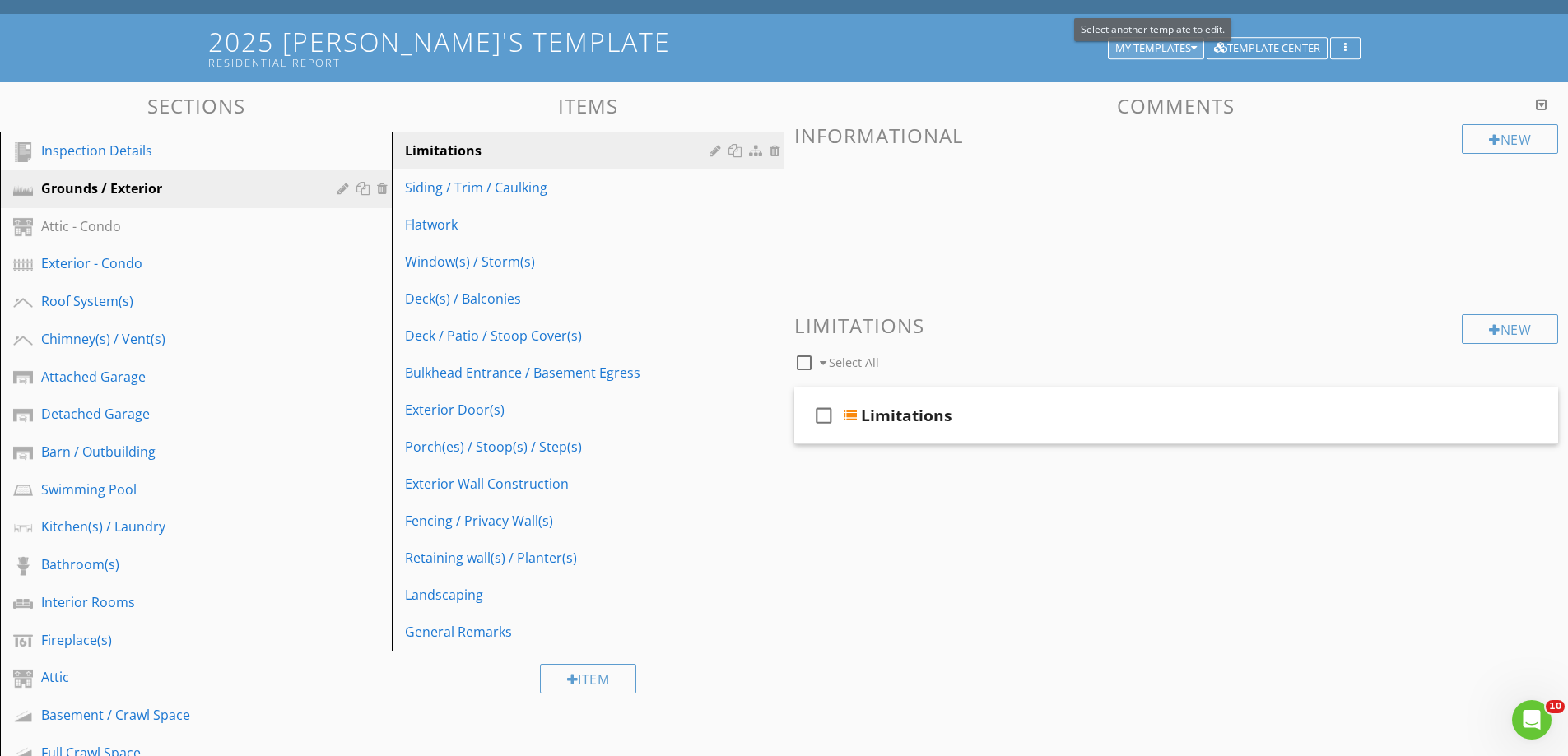
click at [1134, 43] on div "My Templates" at bounding box center [1156, 48] width 82 height 11
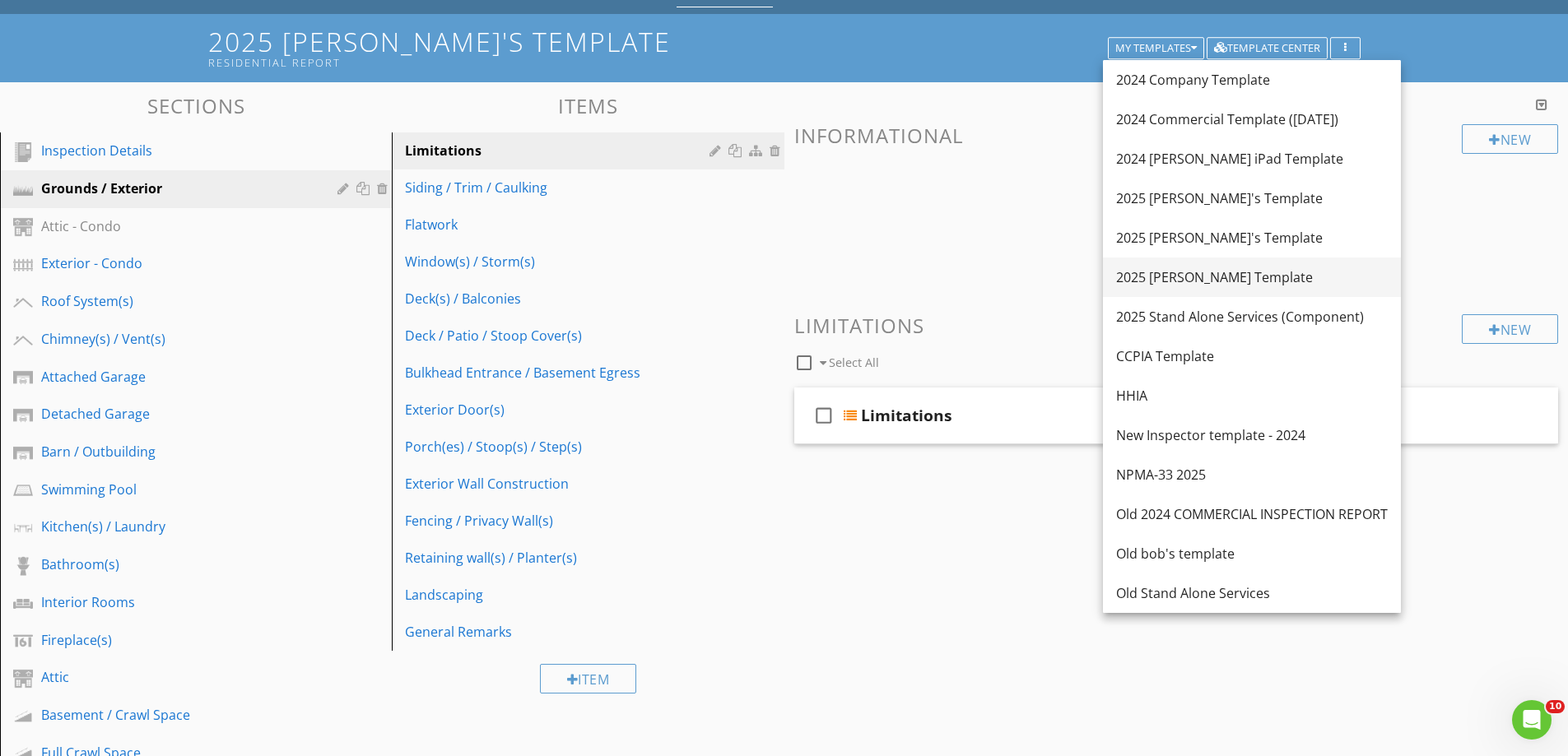
click at [1167, 275] on div "2025 [PERSON_NAME] Template" at bounding box center [1252, 277] width 272 height 20
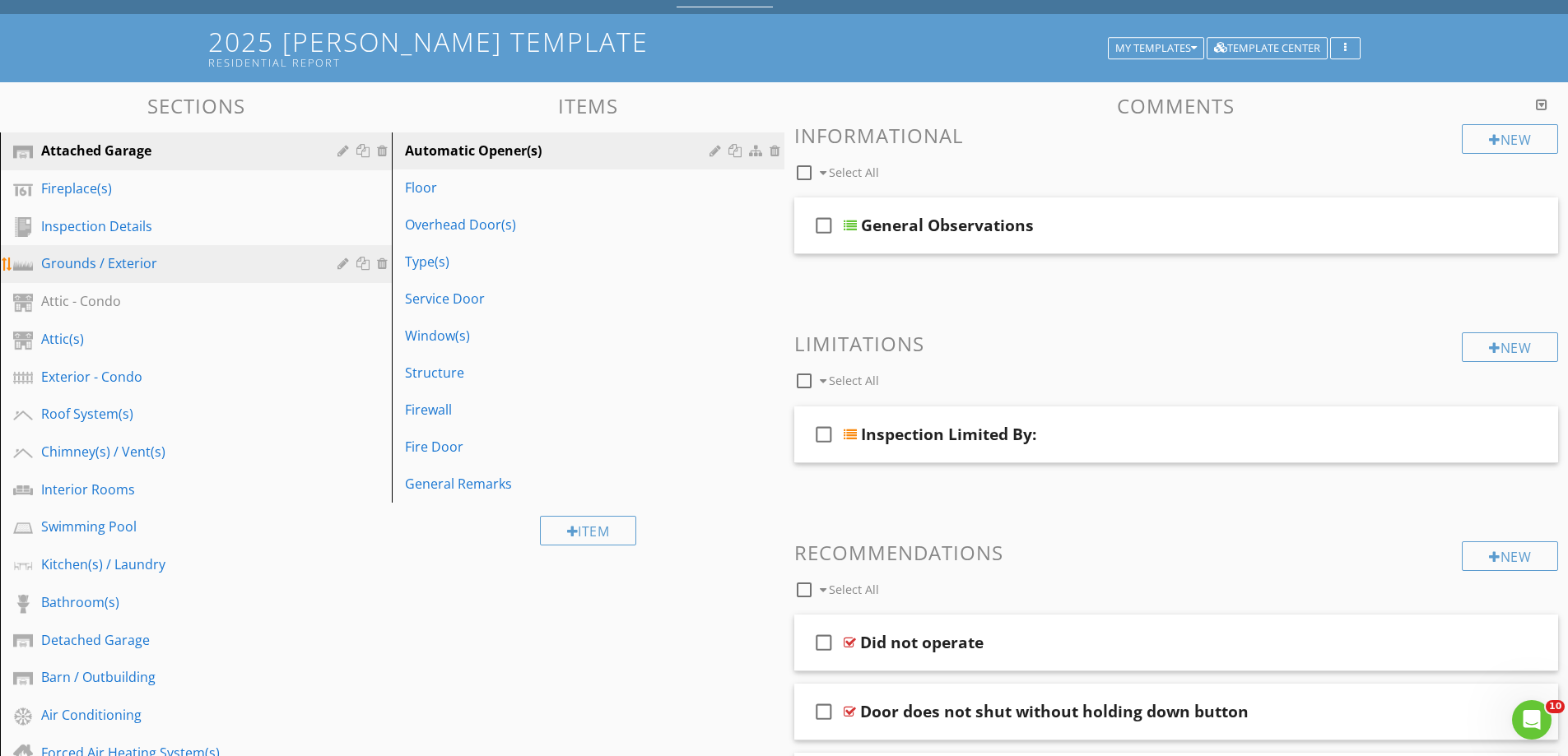
click at [98, 264] on div "Grounds / Exterior" at bounding box center [177, 263] width 273 height 20
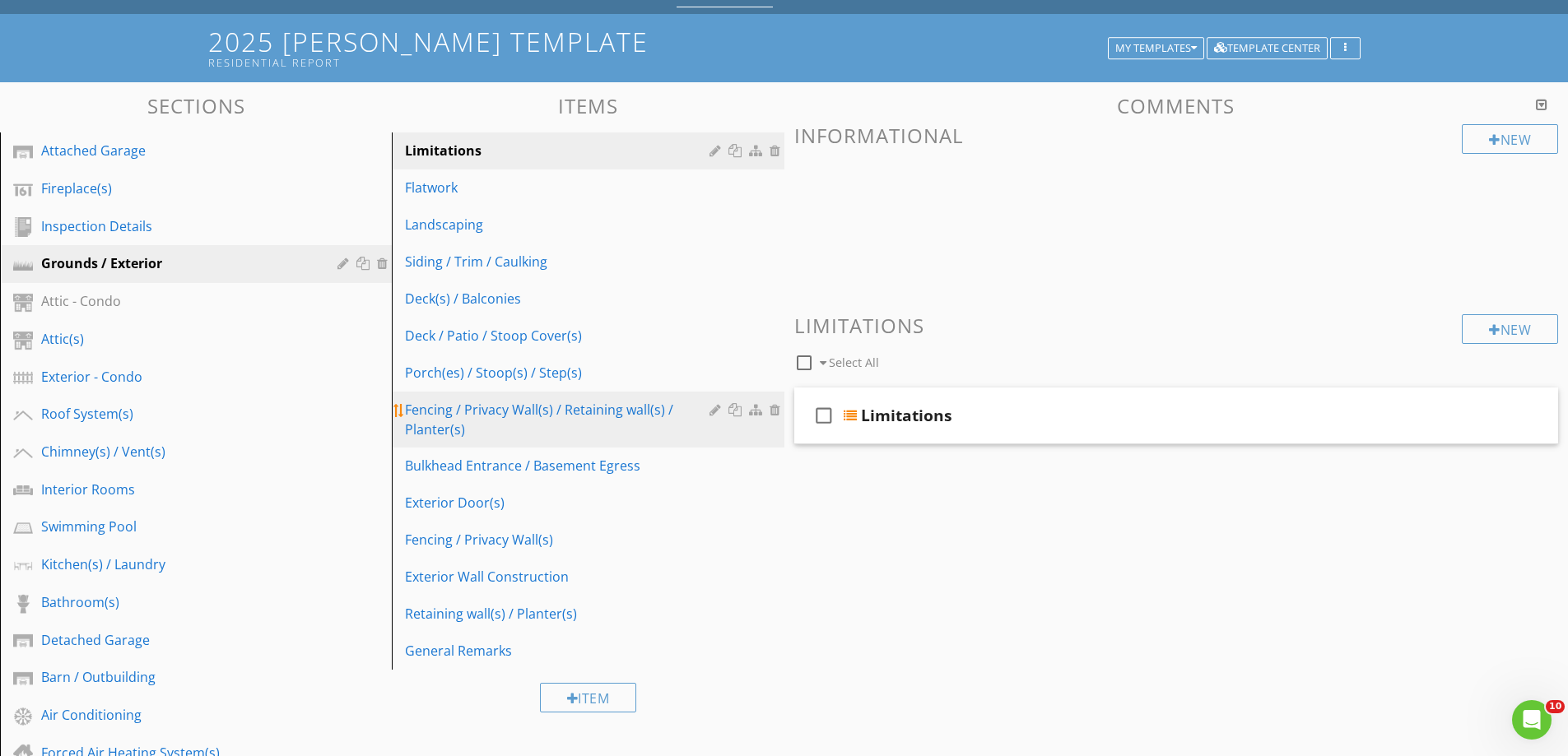
click at [775, 408] on div at bounding box center [777, 410] width 15 height 13
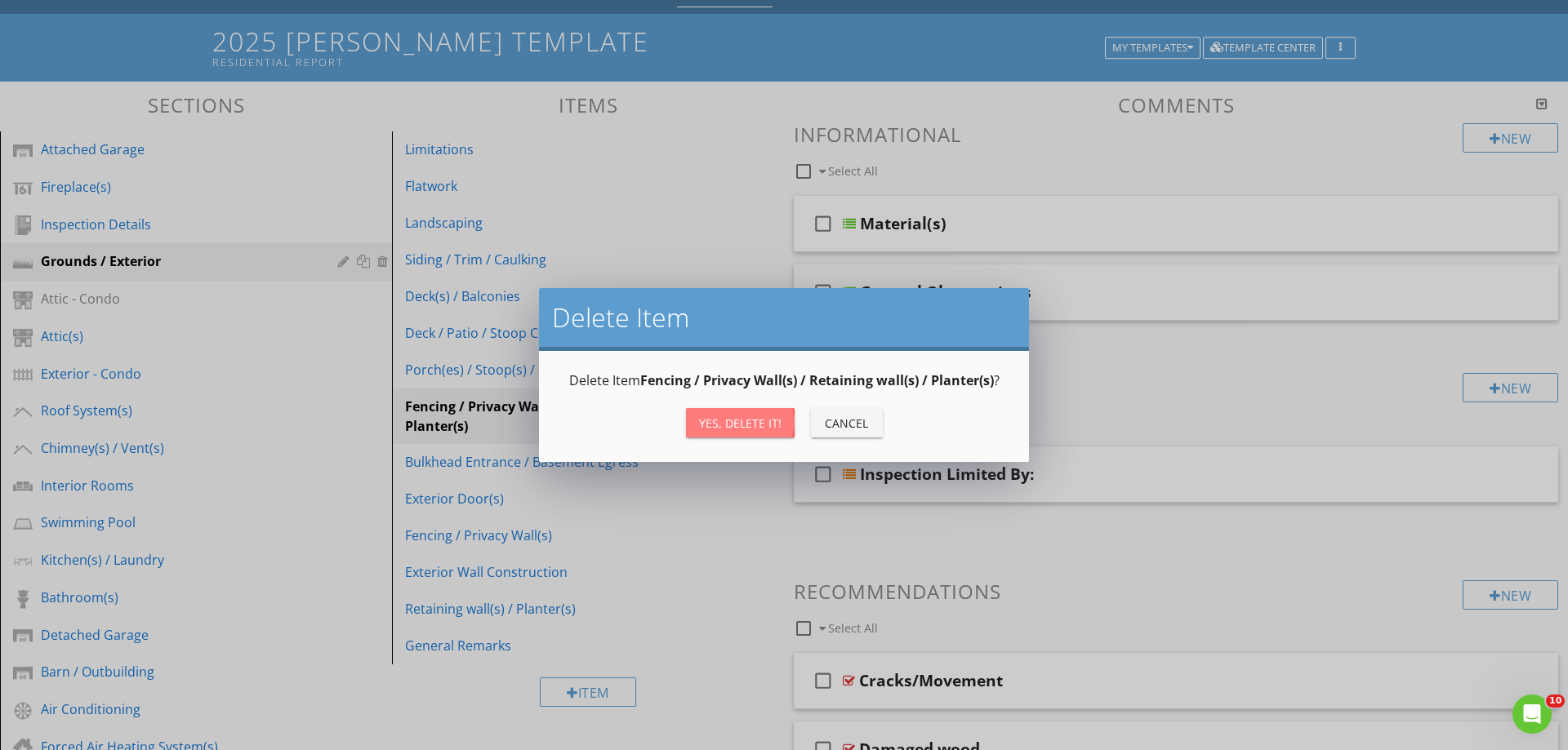
click at [762, 424] on div "Yes, Delete it!" at bounding box center [740, 423] width 82 height 18
